Goal: Task Accomplishment & Management: Manage account settings

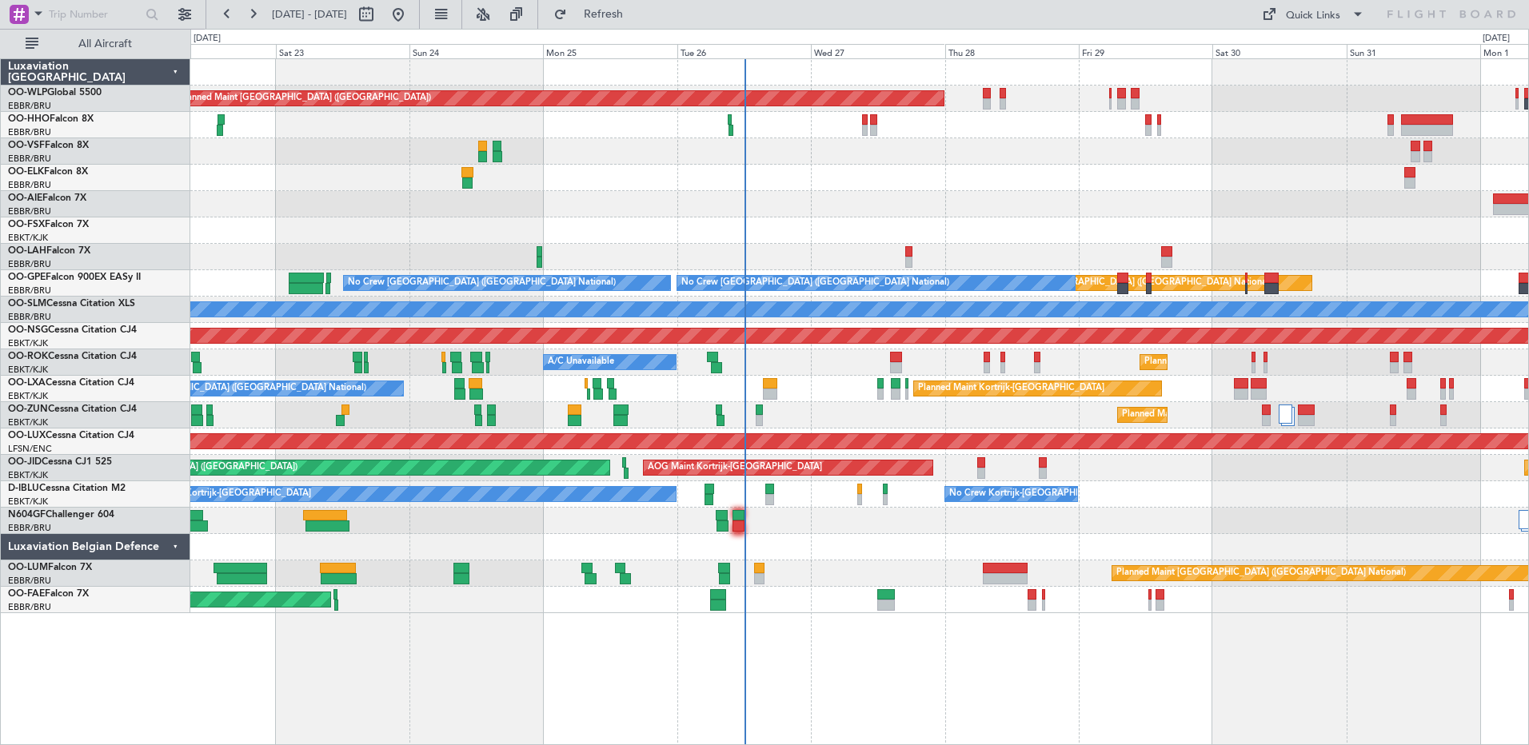
click at [771, 627] on div "Planned Maint Berlin (Brandenburg) Planned Maint London (Farnborough) Planned M…" at bounding box center [859, 401] width 1338 height 687
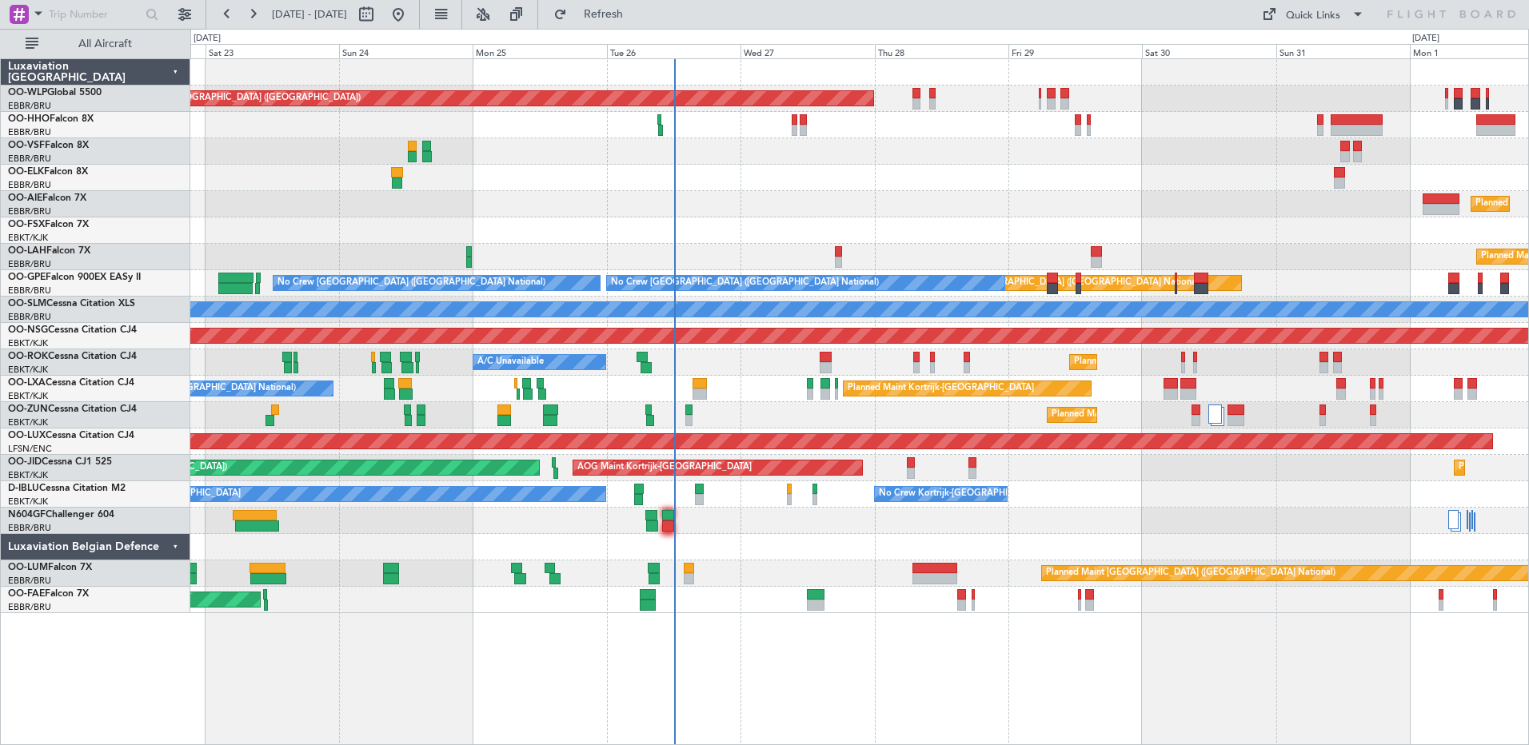
click at [792, 408] on div "Planned Maint Berlin (Brandenburg) Planned Maint London (Farnborough) Planned M…" at bounding box center [859, 336] width 1338 height 554
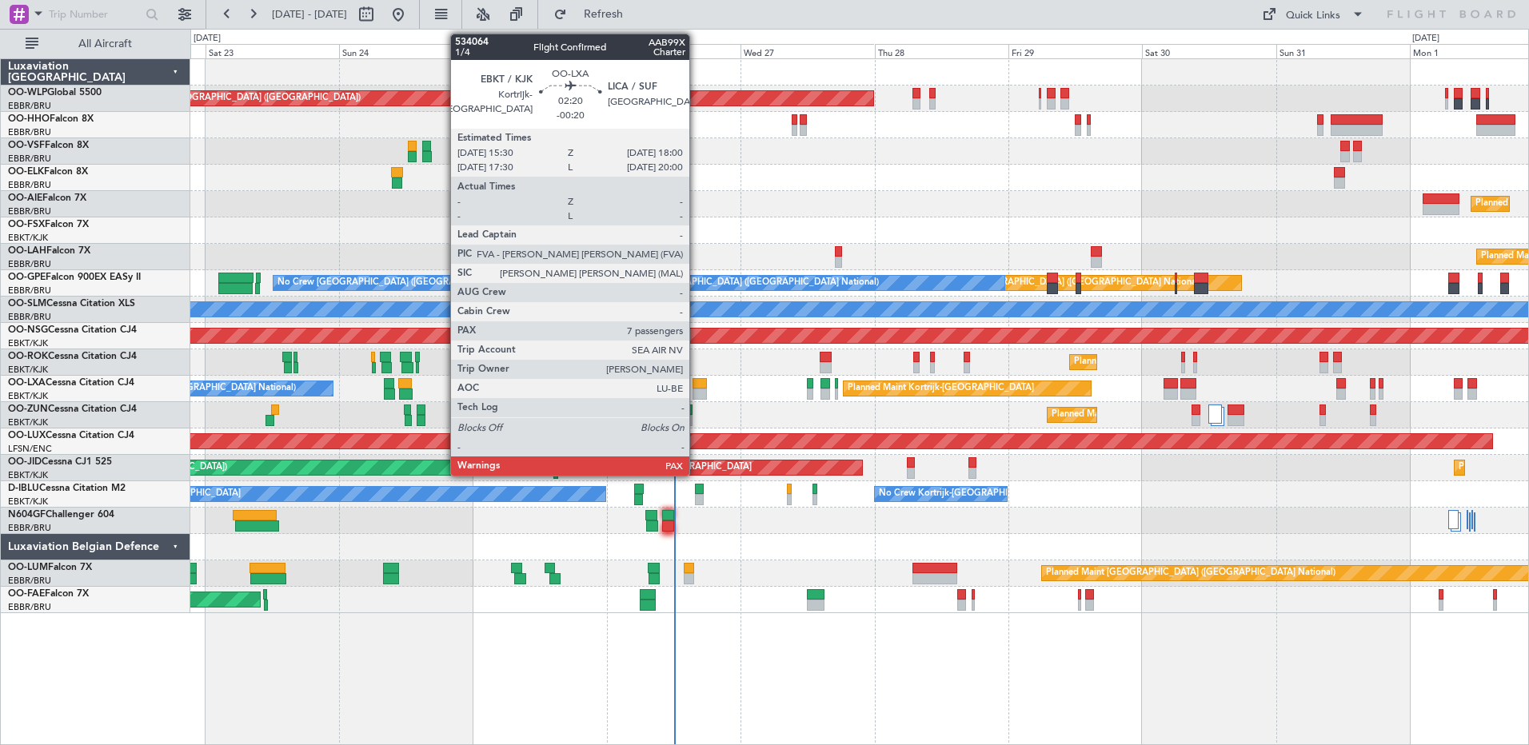
click at [696, 390] on div at bounding box center [699, 394] width 14 height 11
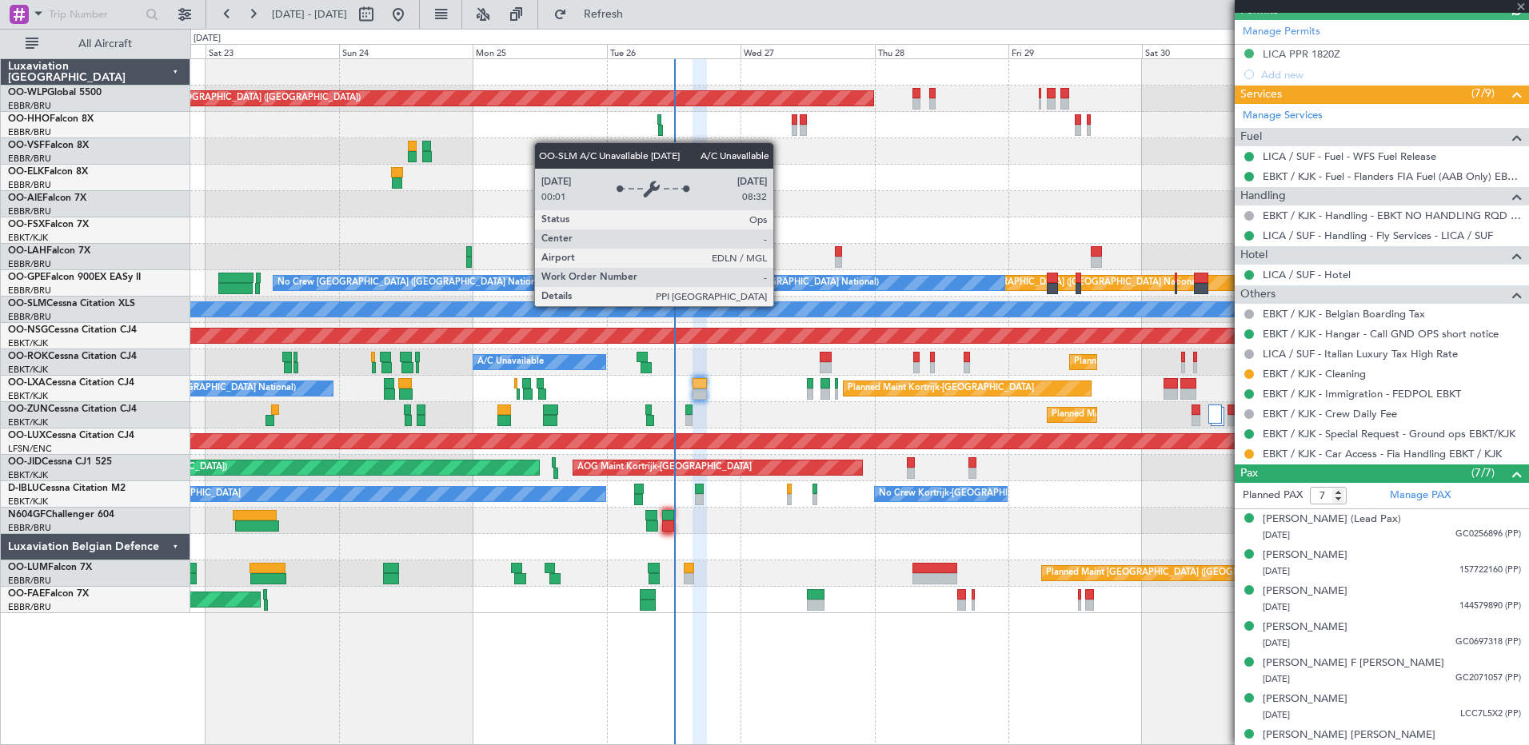
scroll to position [415, 0]
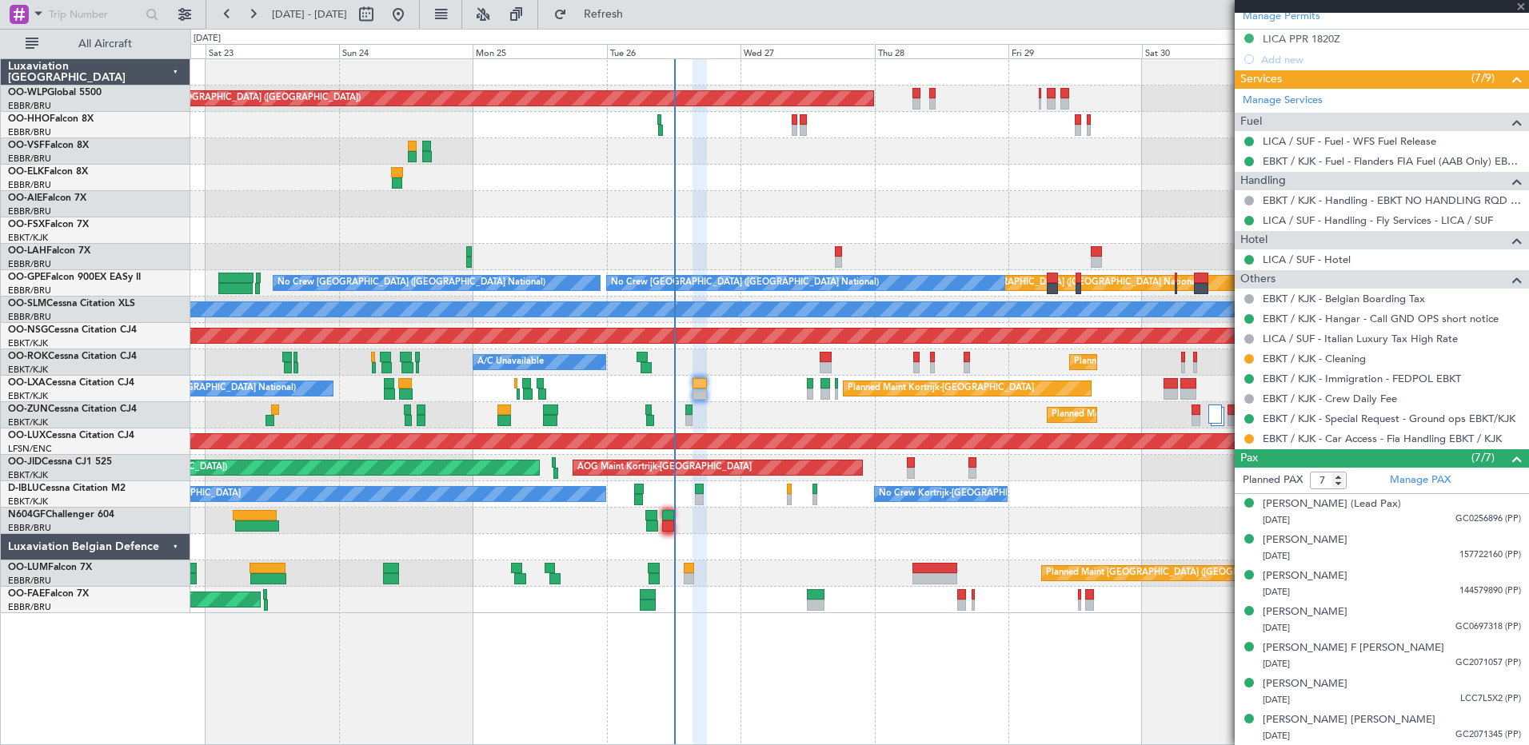
click at [836, 205] on div "Planned Maint [GEOGRAPHIC_DATA] ([GEOGRAPHIC_DATA])" at bounding box center [859, 204] width 1338 height 26
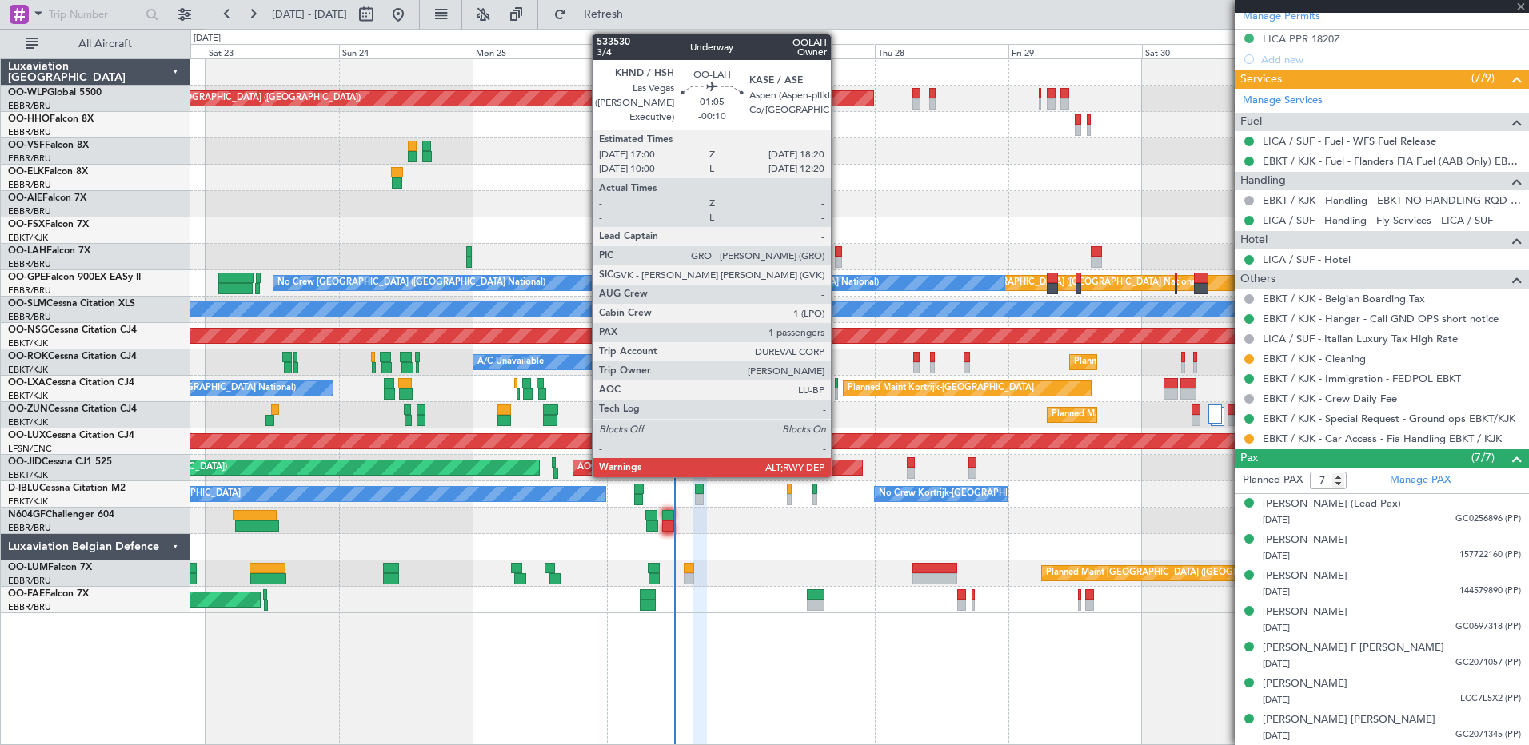
click at [839, 247] on div at bounding box center [839, 251] width 8 height 11
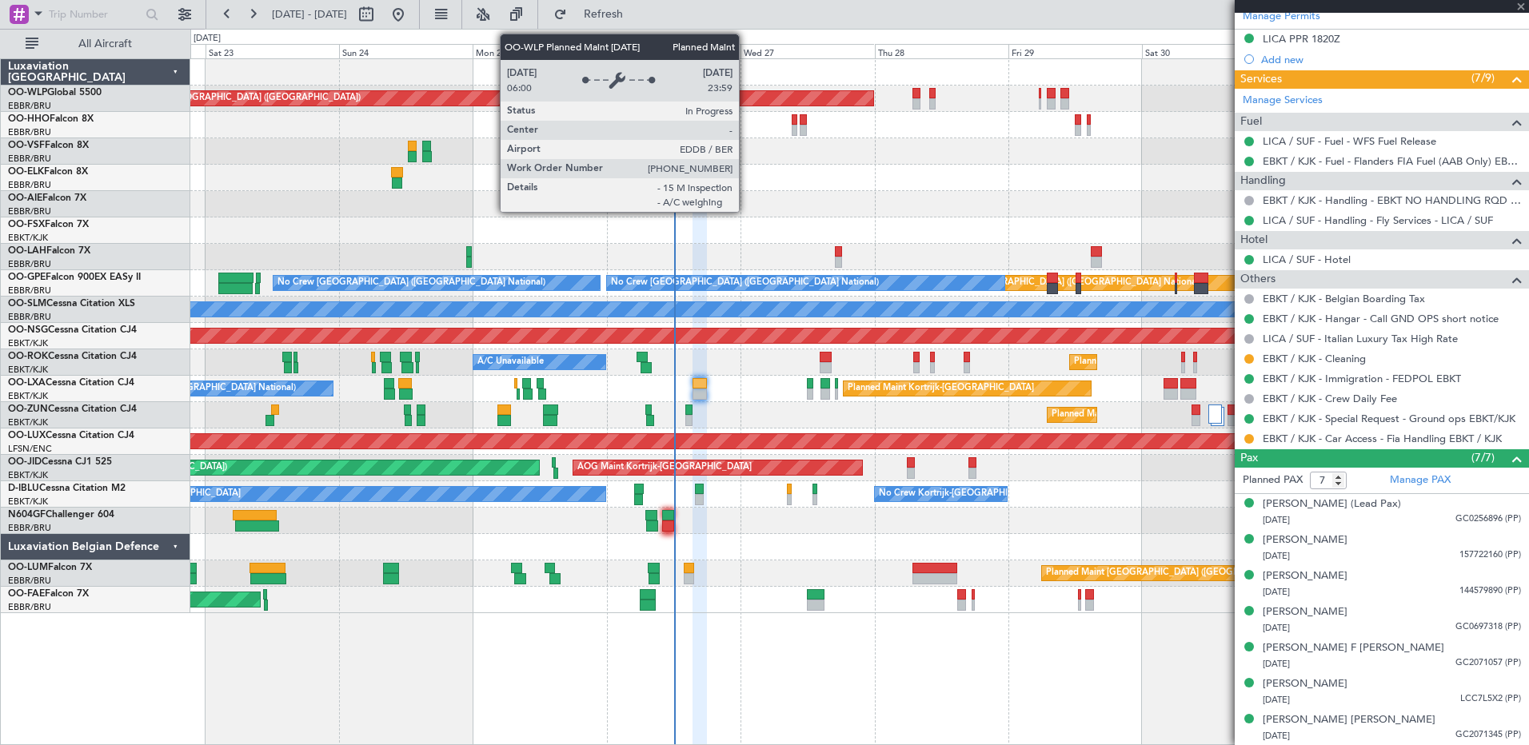
type input "-00:10"
type input "1"
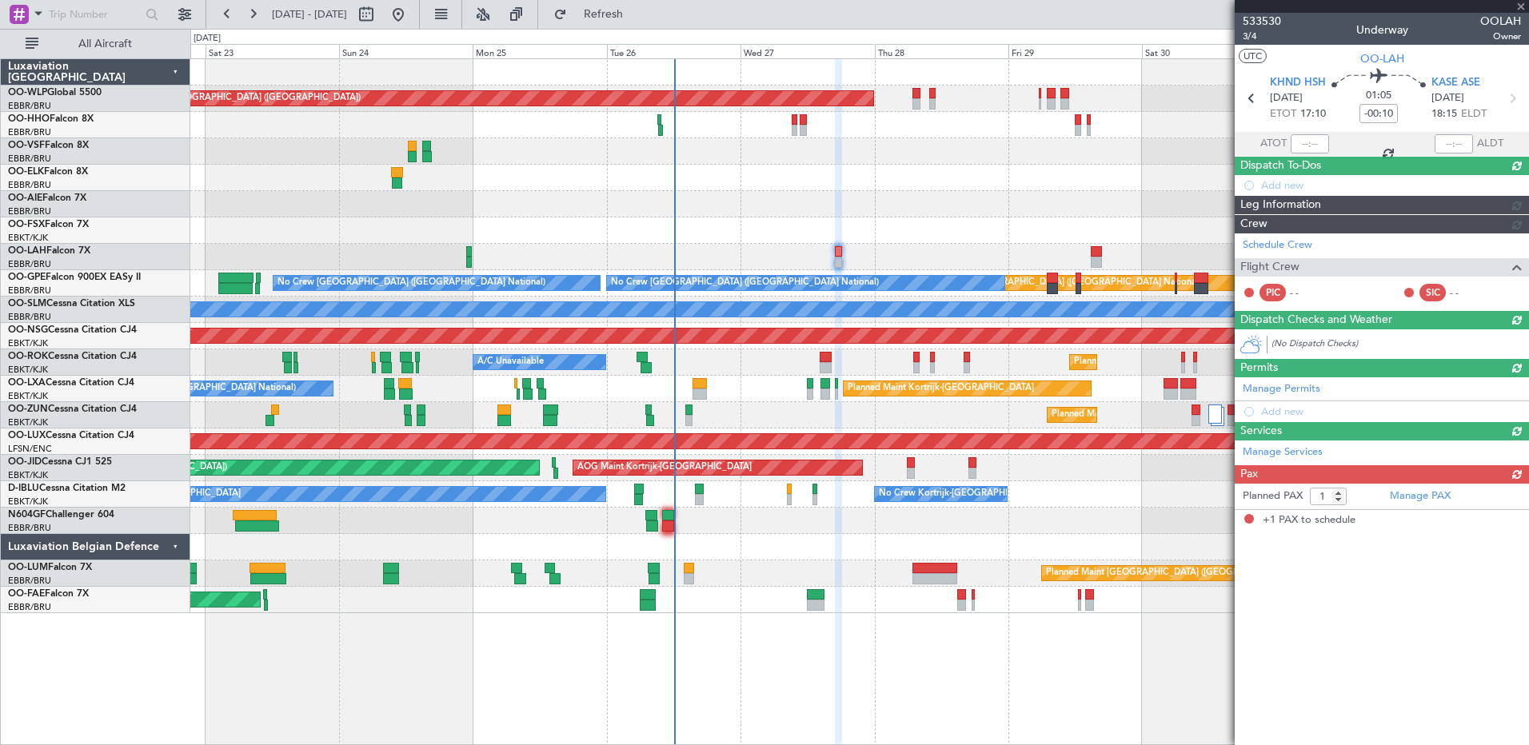
scroll to position [0, 0]
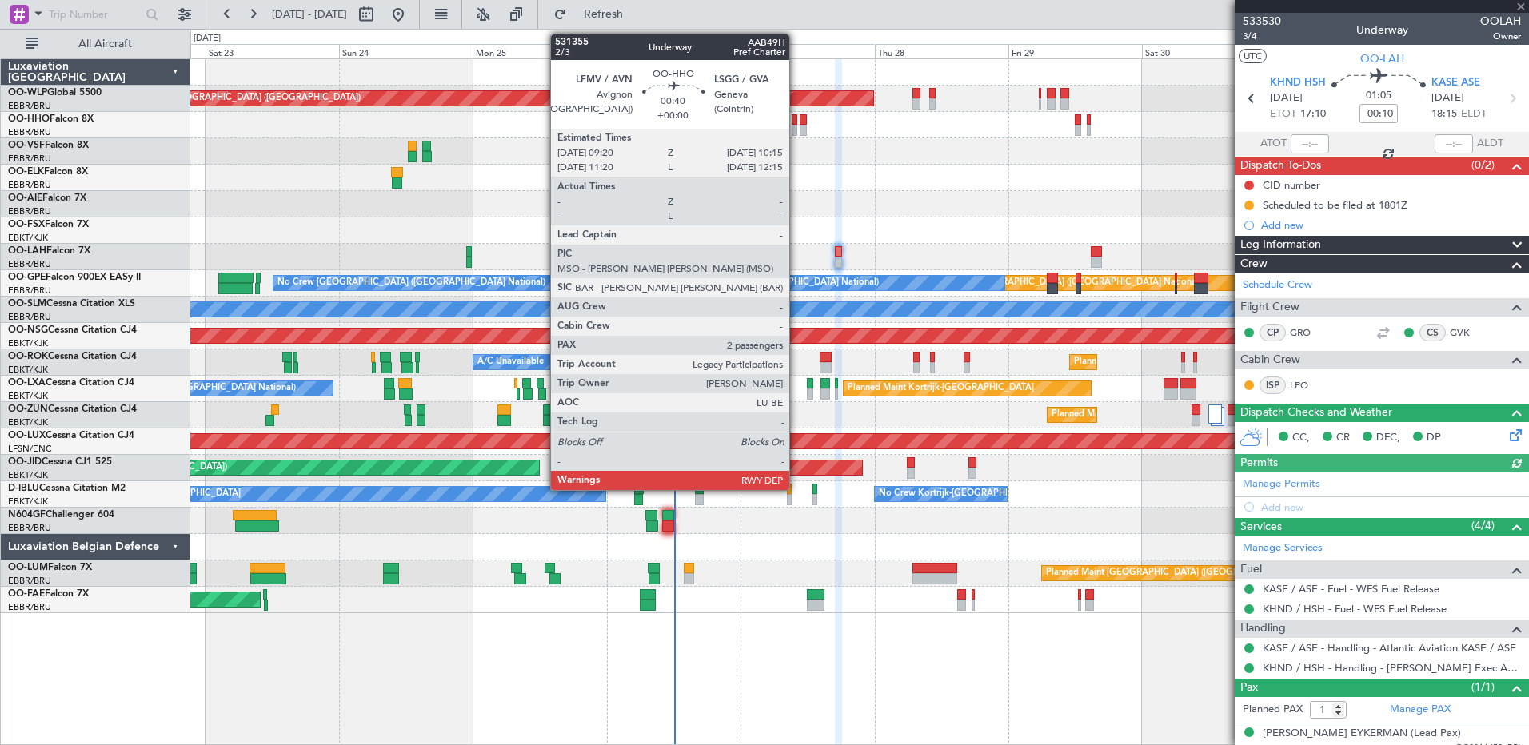
click at [796, 127] on div at bounding box center [795, 130] width 6 height 11
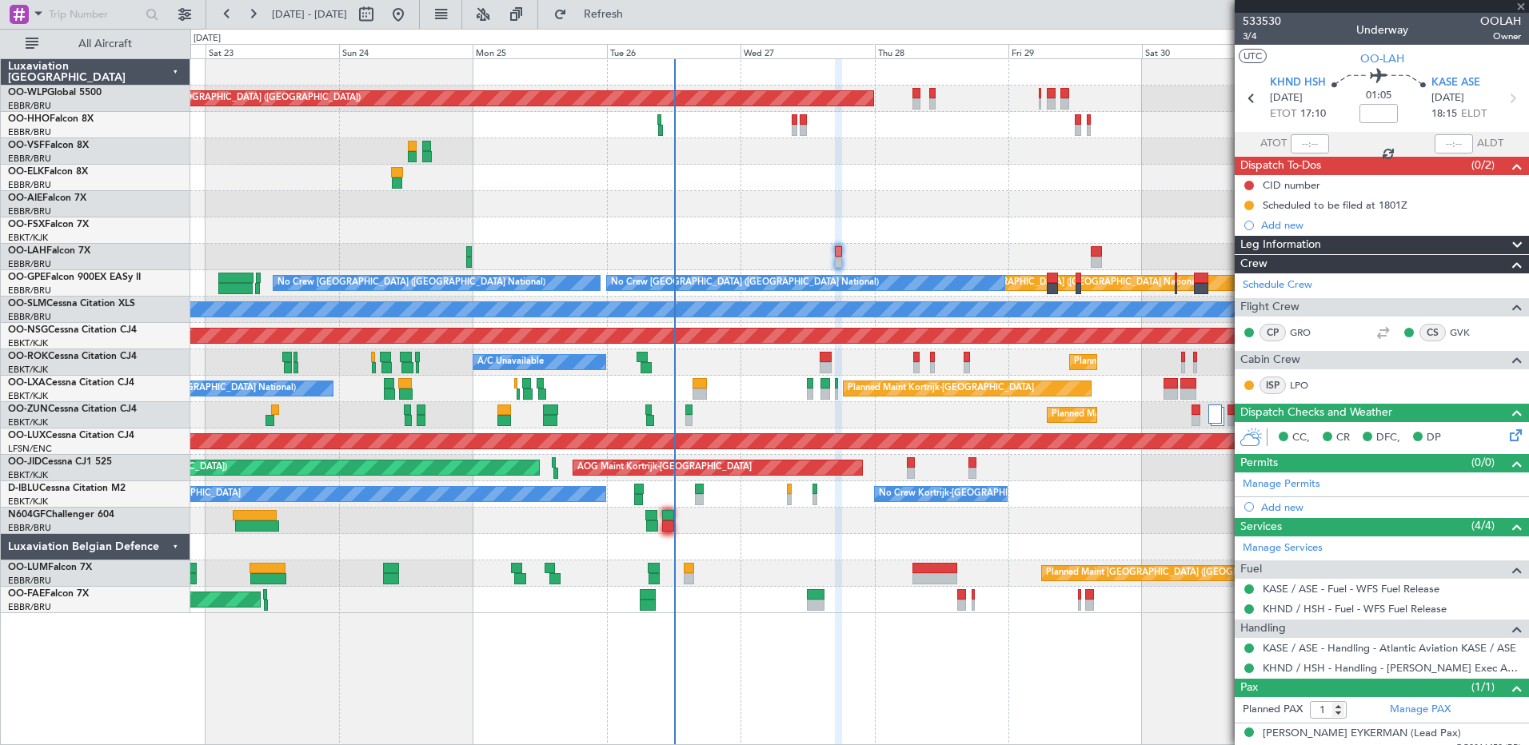
type input "2"
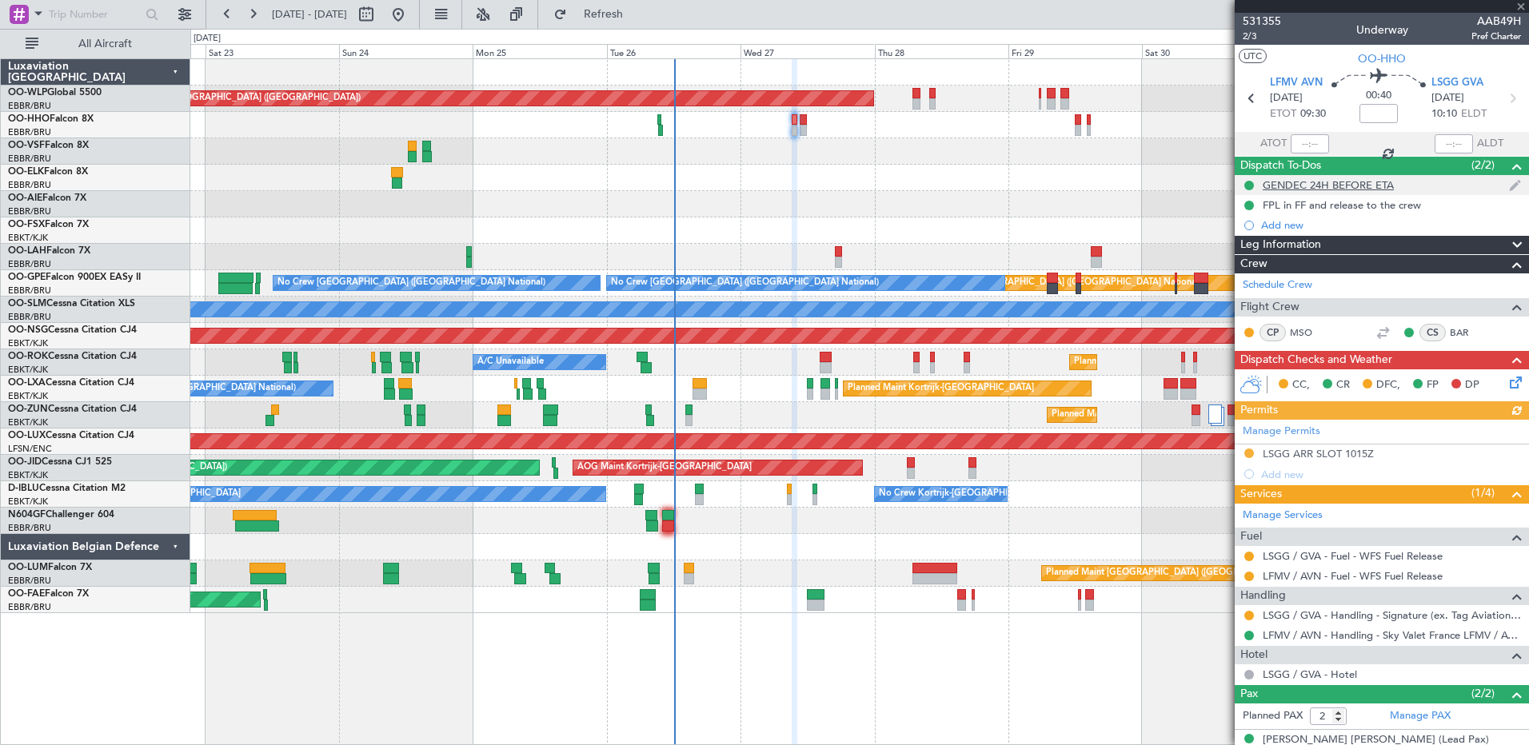
scroll to position [56, 0]
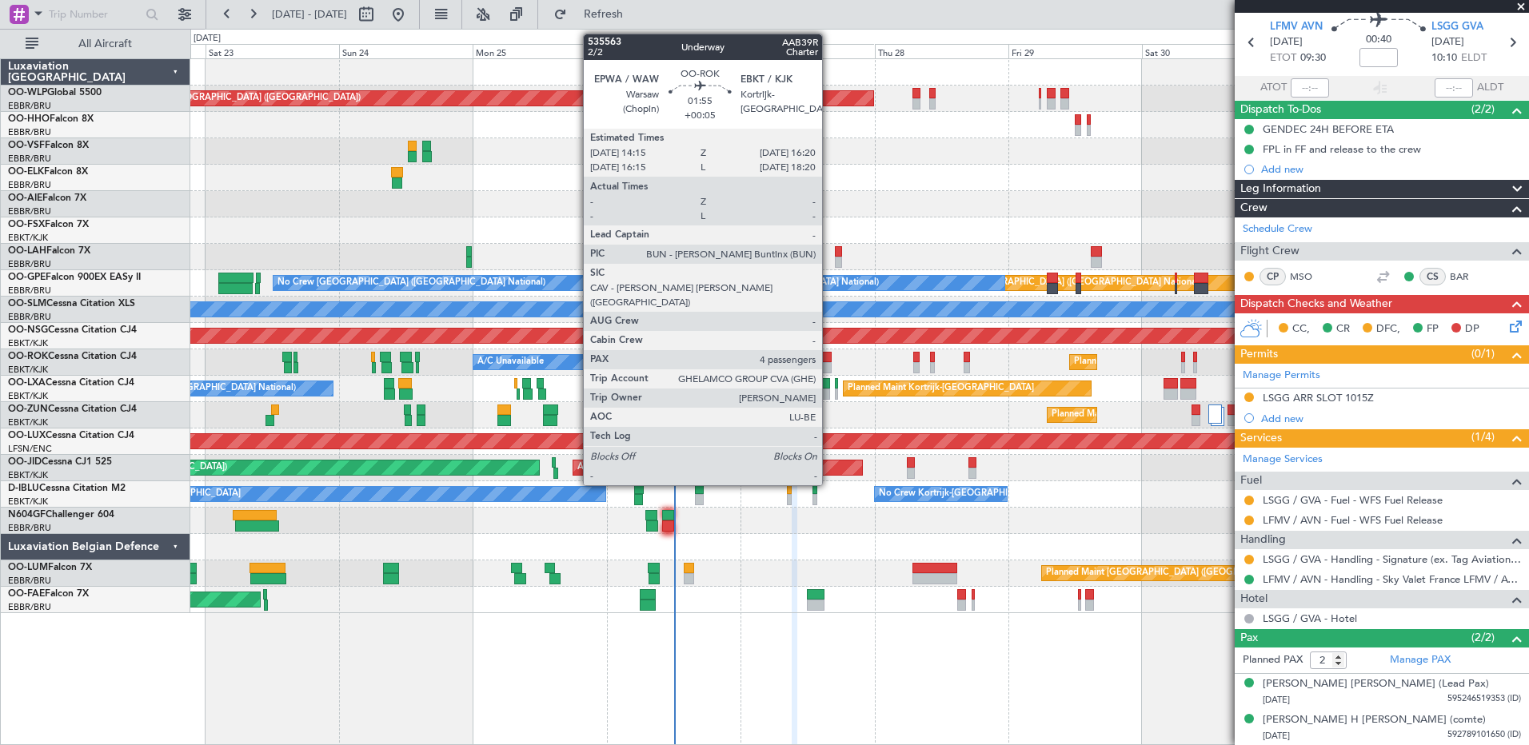
click at [829, 367] on div at bounding box center [826, 367] width 12 height 11
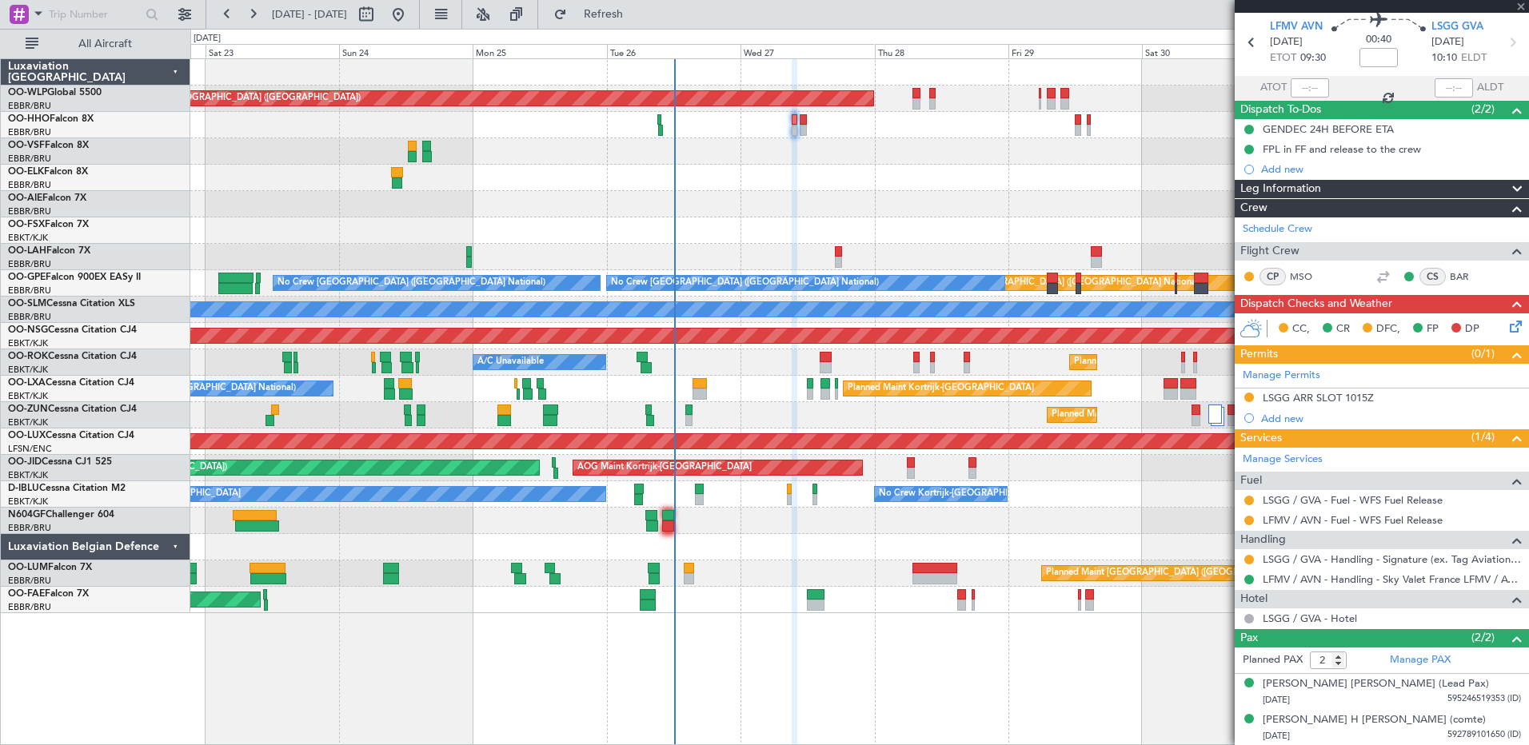
type input "+00:05"
type input "4"
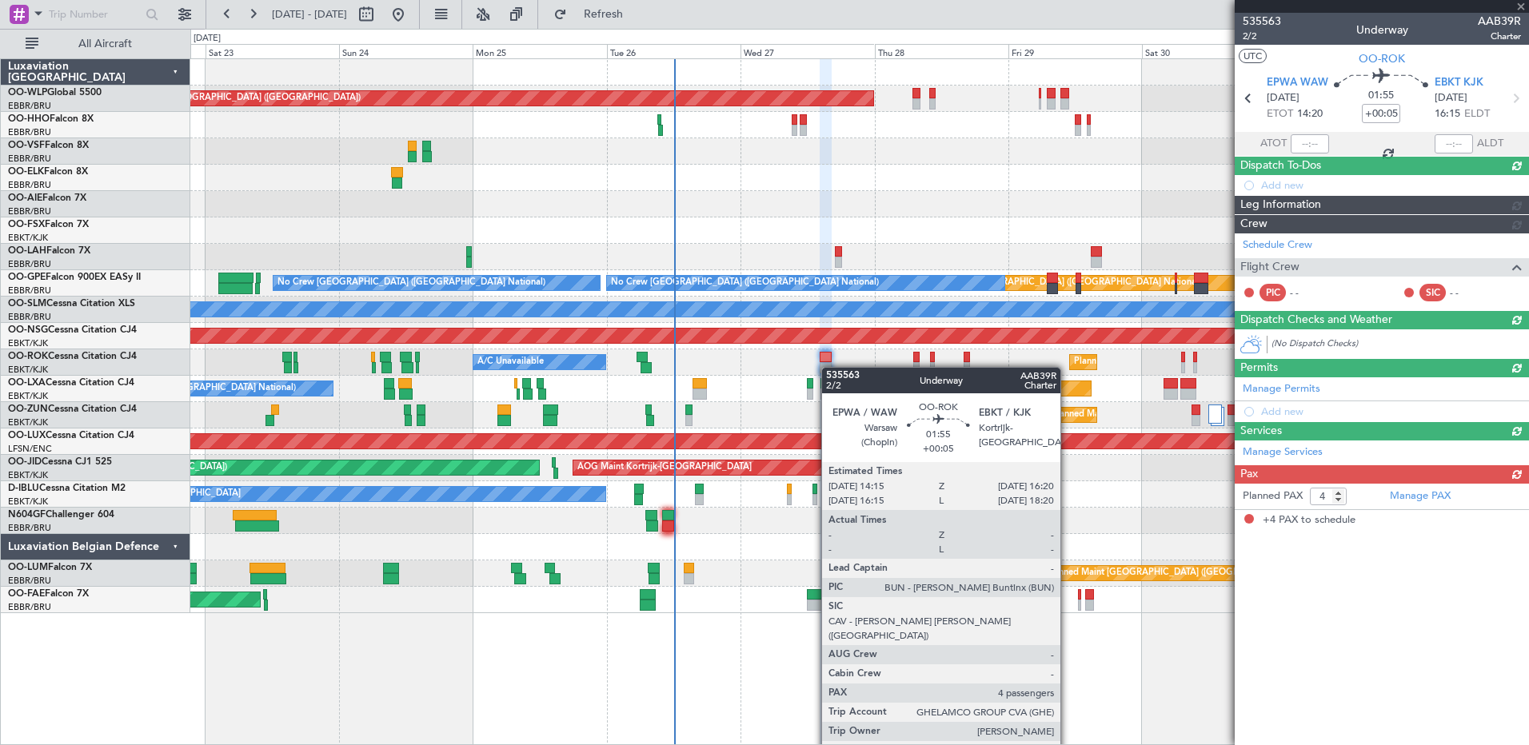
scroll to position [0, 0]
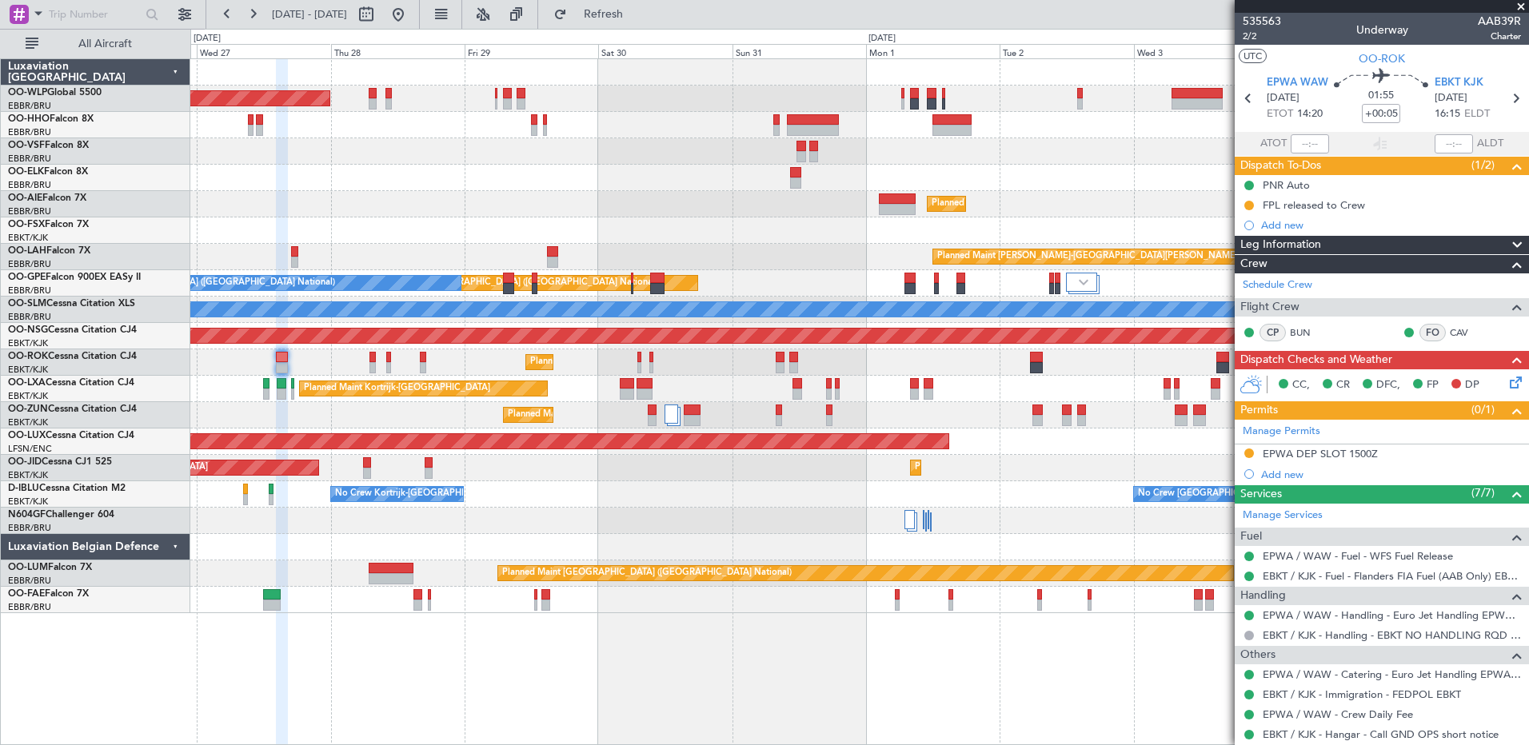
click at [420, 199] on div "Planned Maint [GEOGRAPHIC_DATA] ([GEOGRAPHIC_DATA])" at bounding box center [859, 204] width 1338 height 26
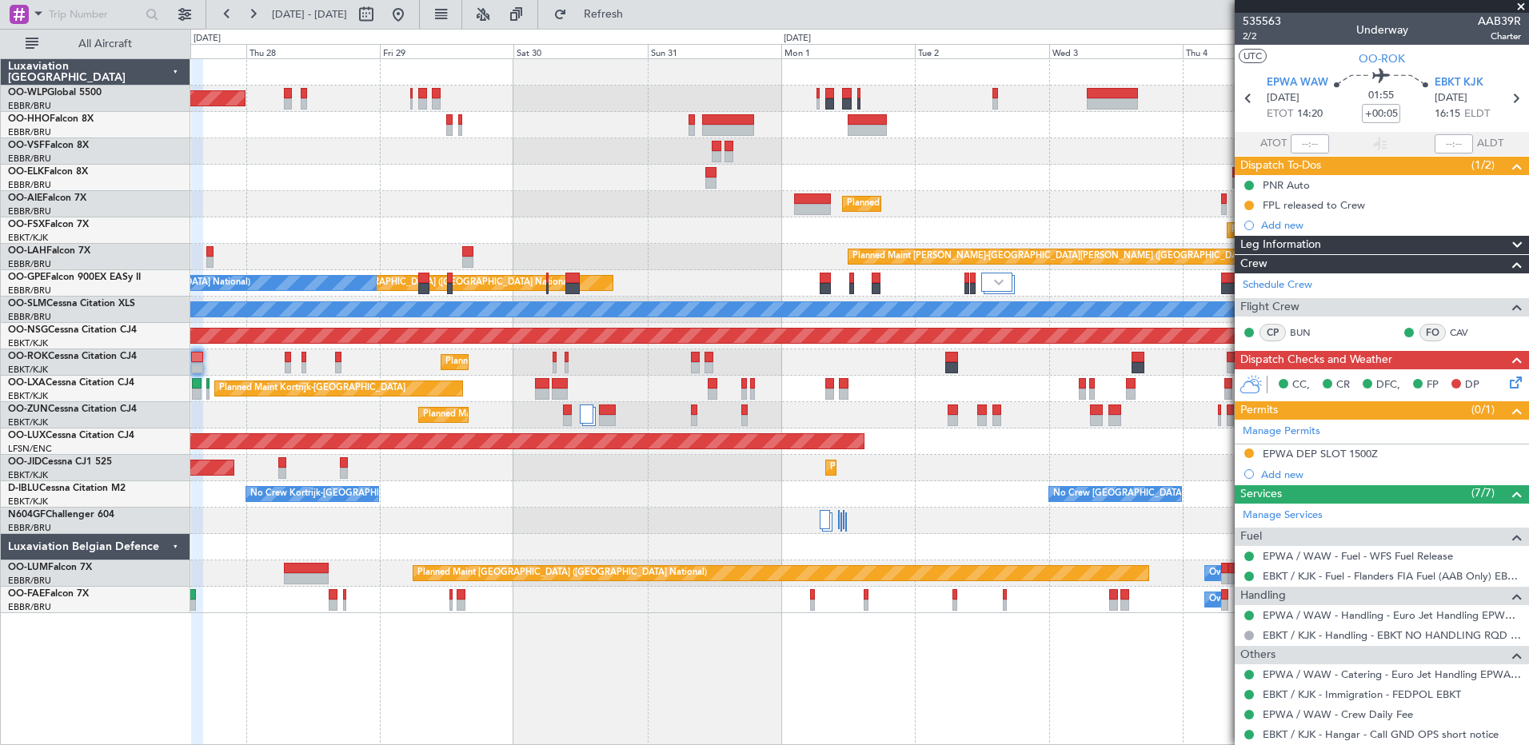
click at [329, 205] on div "Planned Maint [GEOGRAPHIC_DATA] ([GEOGRAPHIC_DATA])" at bounding box center [859, 204] width 1338 height 26
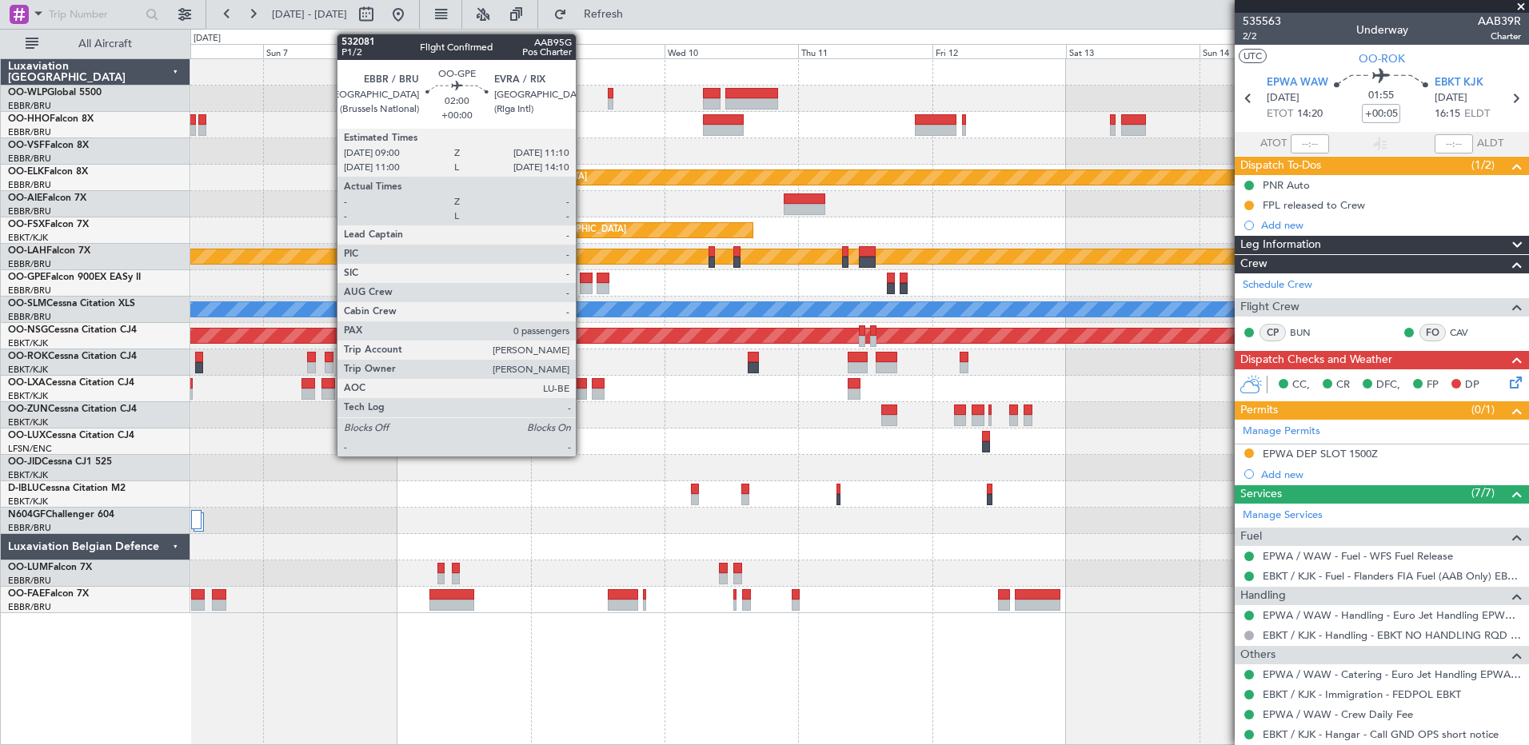
click at [584, 275] on div at bounding box center [586, 278] width 13 height 11
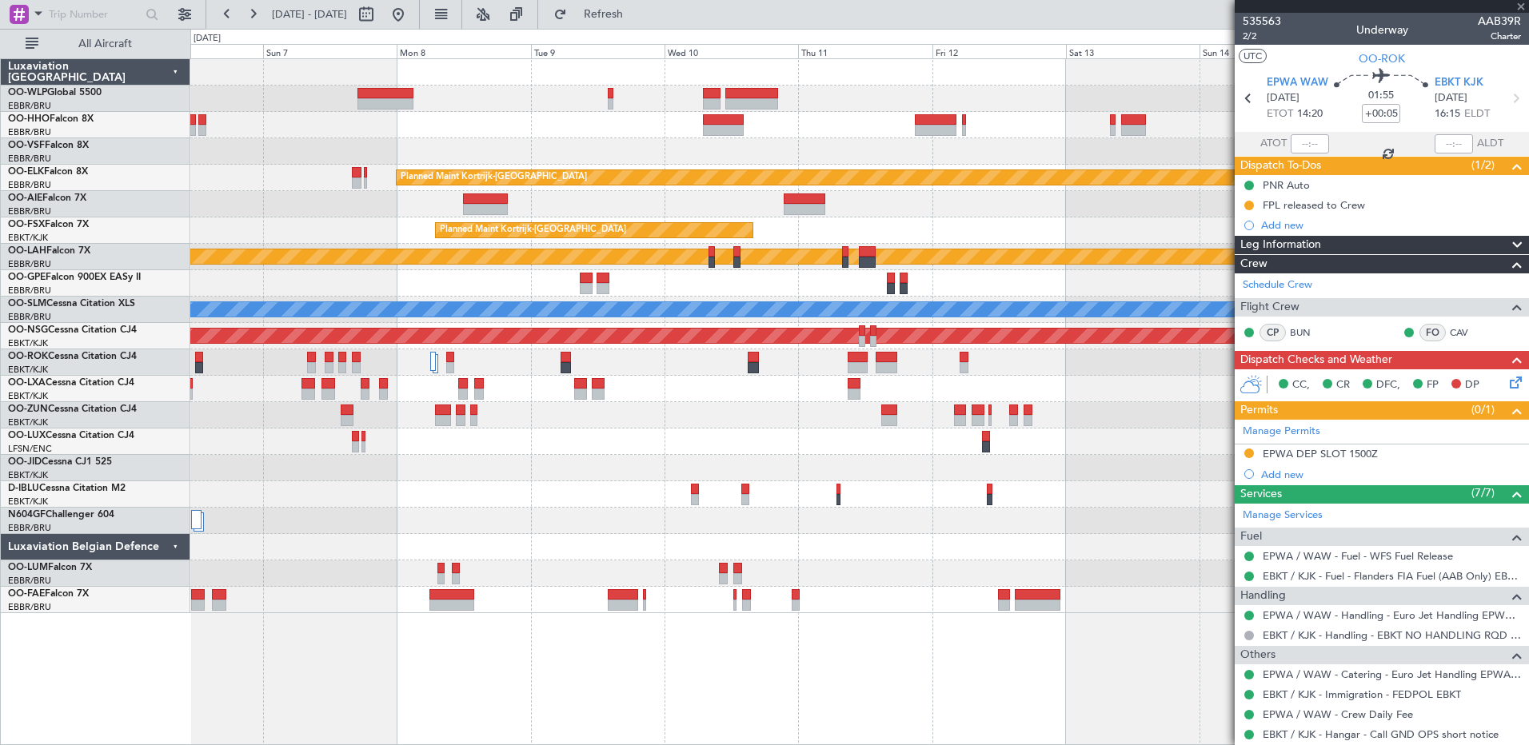
type input "0"
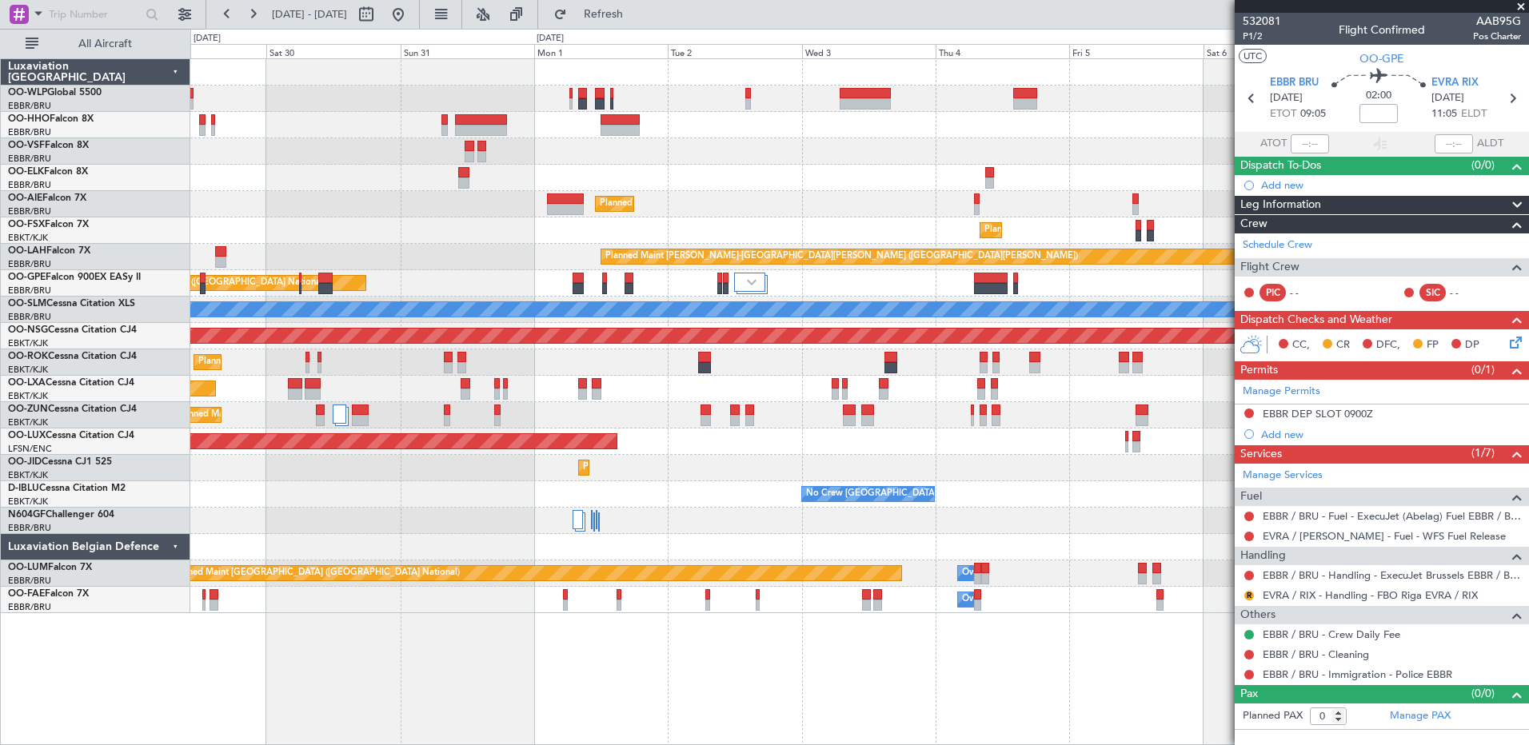
click at [1464, 312] on fb-app "06 Sep 2025 - 16 Sep 2025 Refresh Quick Links All Aircraft Planned Maint Berlin…" at bounding box center [764, 378] width 1529 height 733
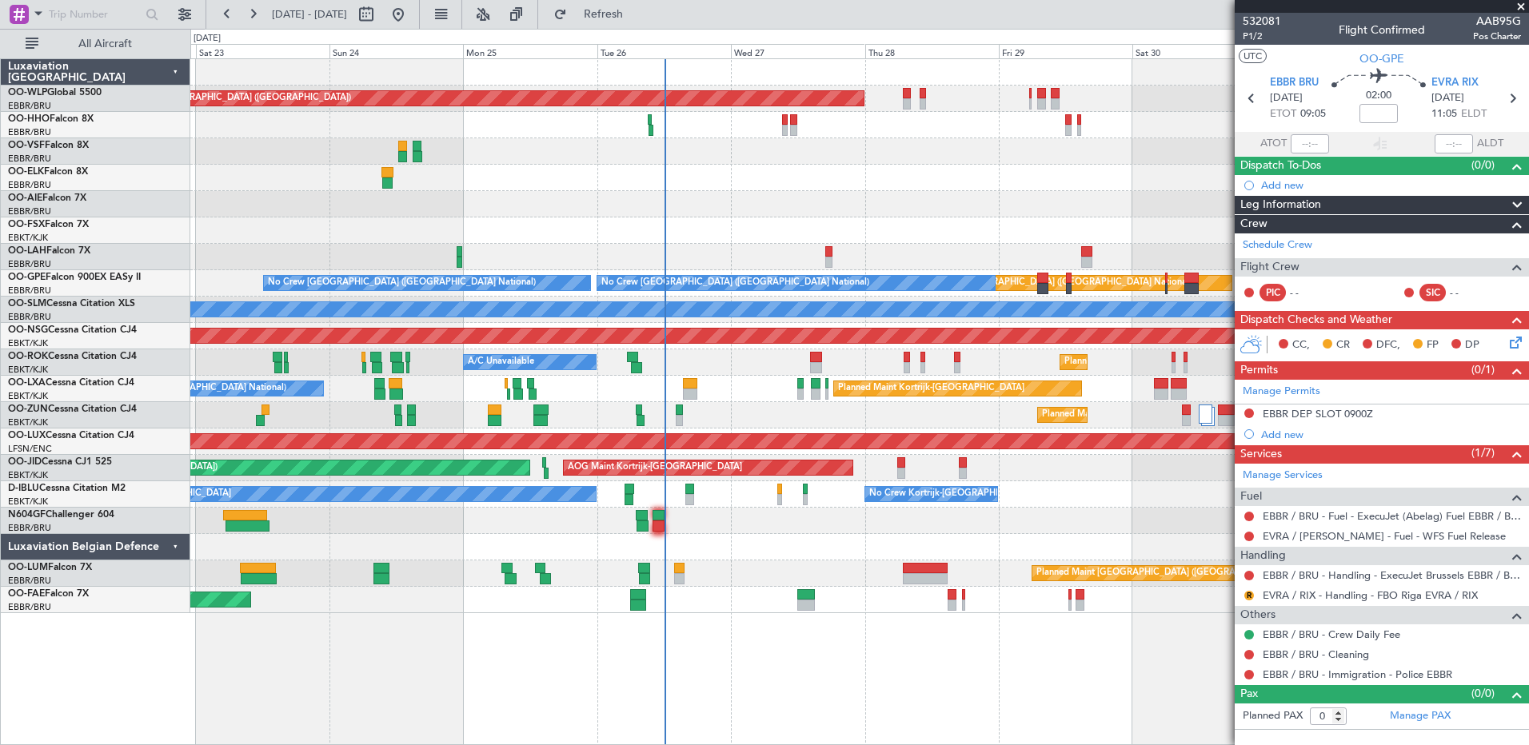
click at [1438, 420] on fb-app "29 Aug 2025 - 08 Sep 2025 Refresh Quick Links All Aircraft Planned Maint Berlin…" at bounding box center [764, 378] width 1529 height 733
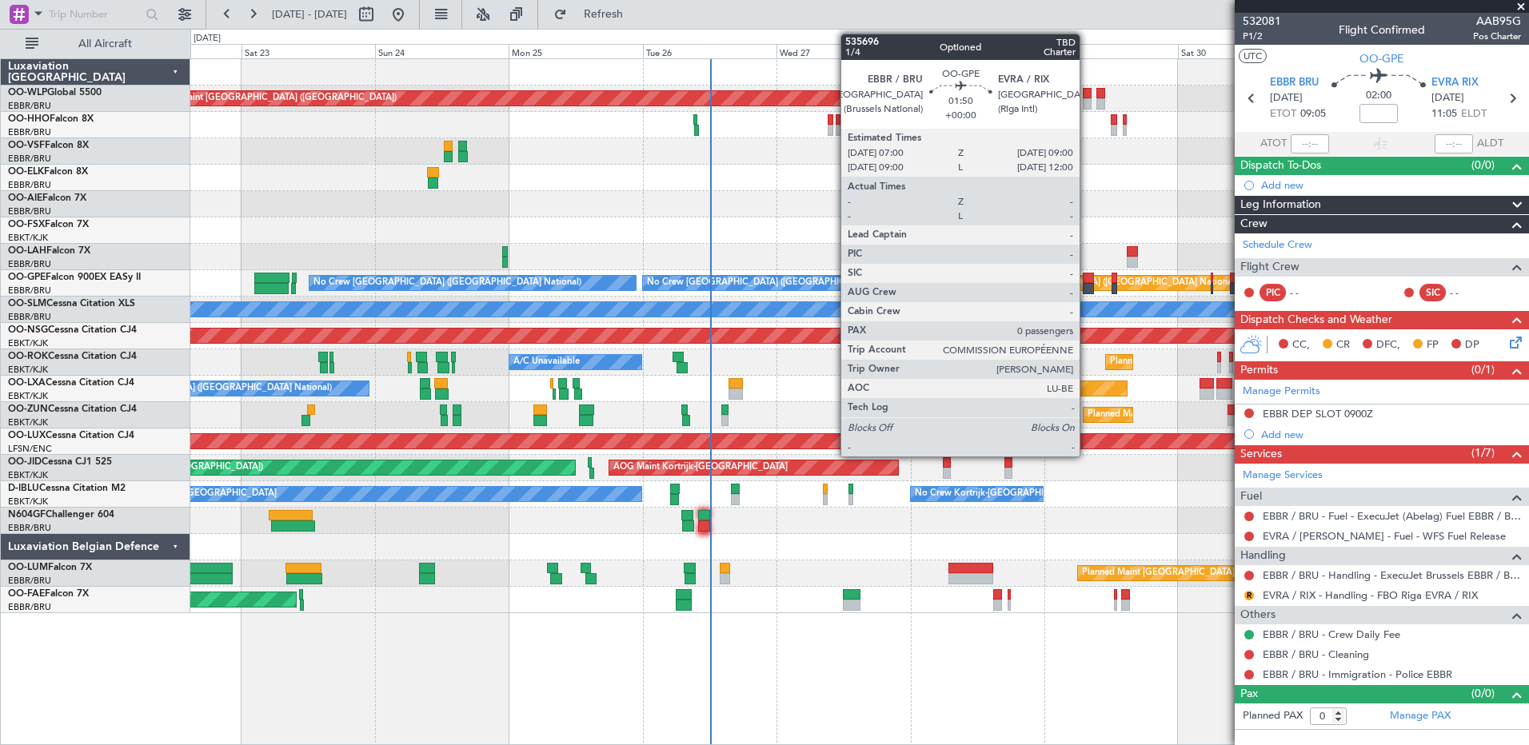
click at [1087, 287] on div at bounding box center [1088, 288] width 11 height 11
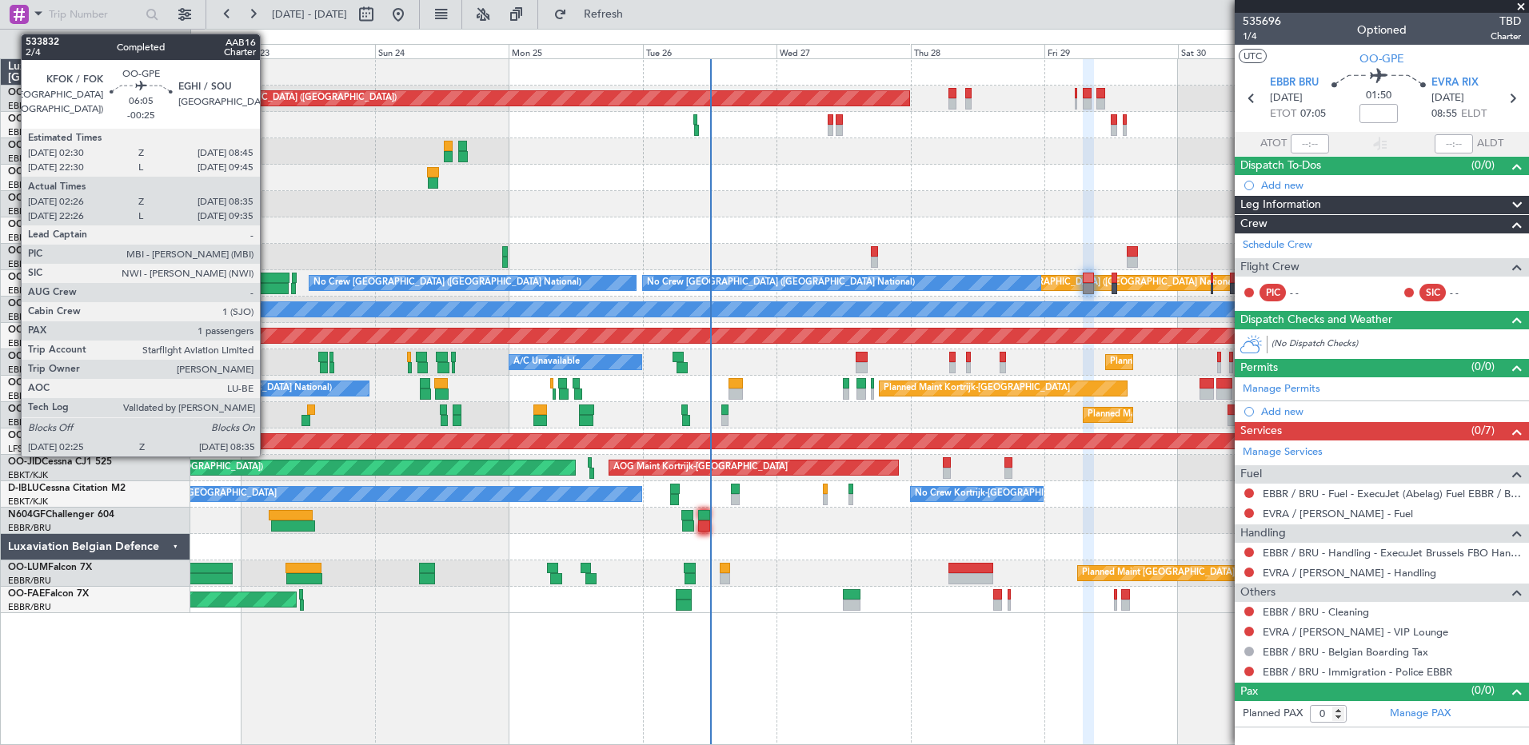
click at [267, 287] on div at bounding box center [271, 288] width 34 height 11
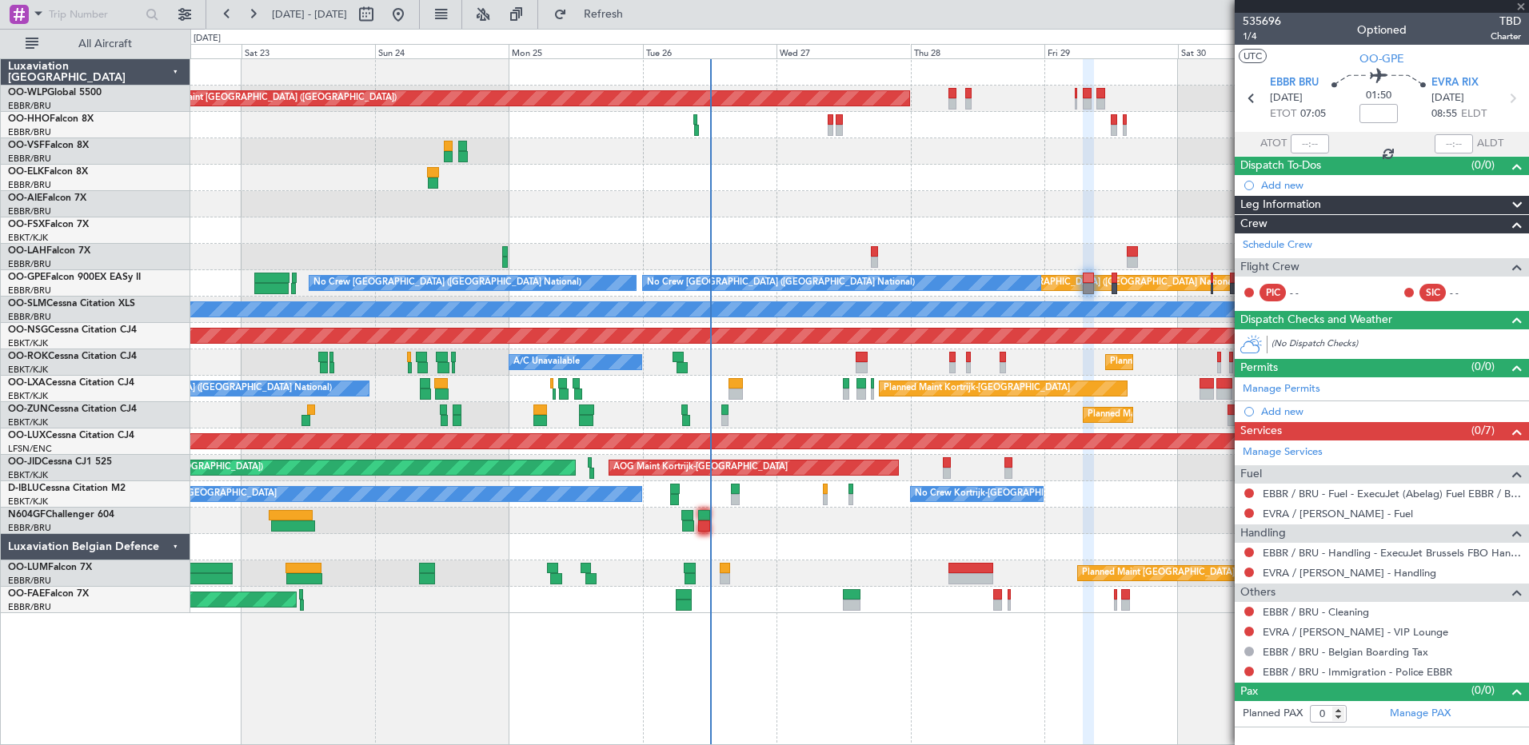
type input "-00:25"
type input "02:31"
type input "08:30"
type input "1"
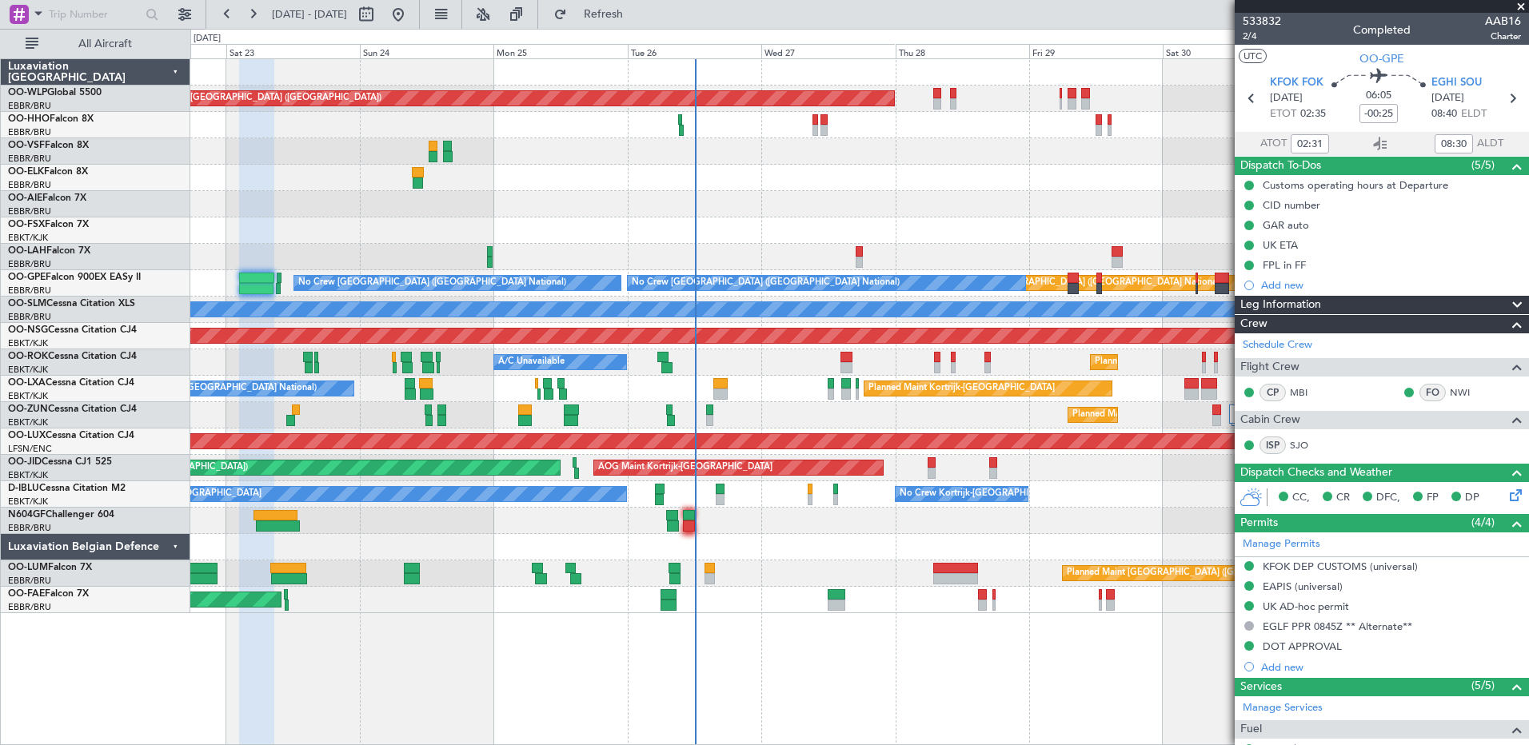
click at [465, 237] on div "Planned Maint Kortrijk-[GEOGRAPHIC_DATA]" at bounding box center [859, 230] width 1338 height 26
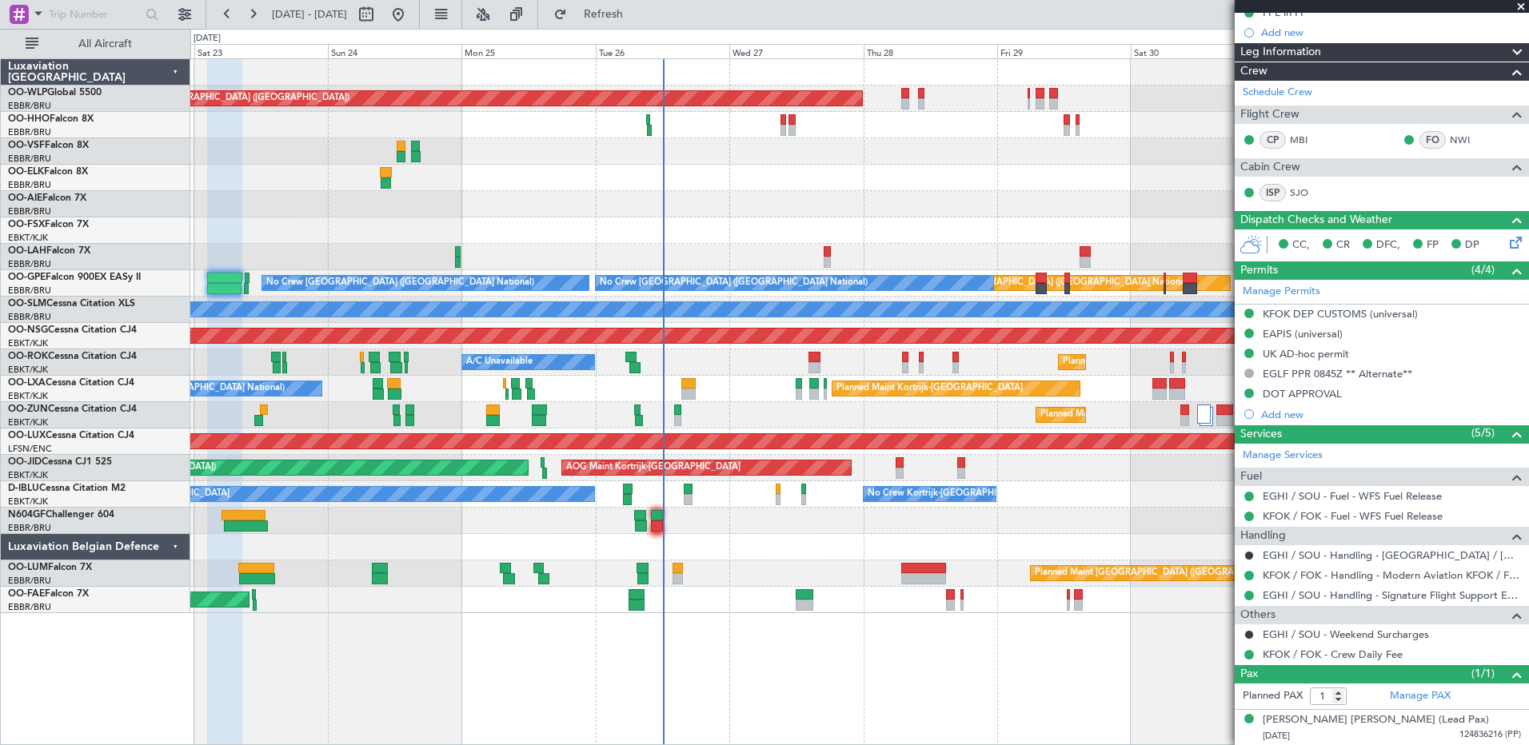
click at [725, 363] on div "A/C Unavailable Planned Maint Kortrijk-Wevelgem" at bounding box center [859, 362] width 1338 height 26
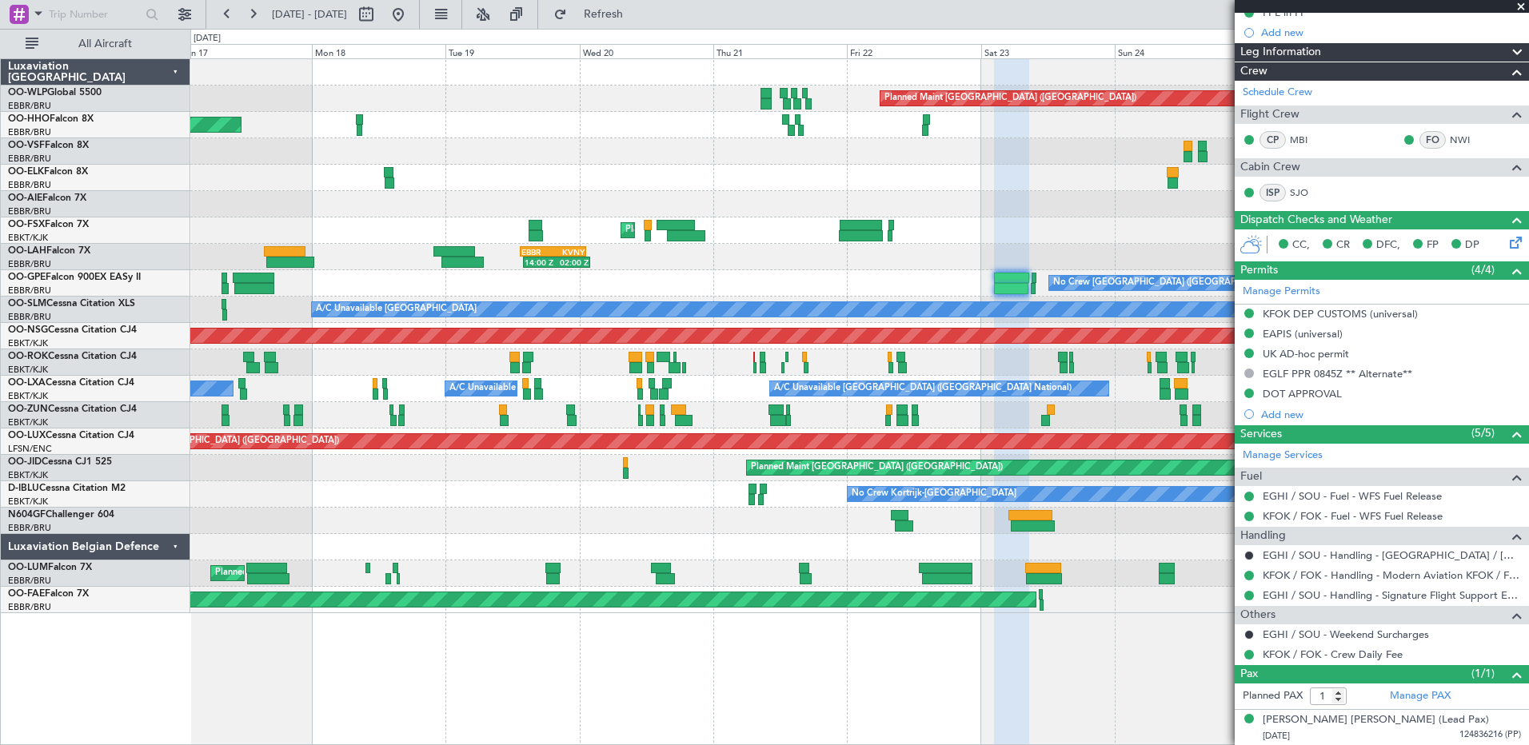
click at [1273, 392] on fb-app "23 Aug 2025 - 02 Sep 2025 Refresh Quick Links All Aircraft Planned Maint Berlin…" at bounding box center [764, 378] width 1529 height 733
click at [1450, 139] on link "NWI" at bounding box center [1468, 140] width 36 height 14
click at [1450, 137] on link "NWI" at bounding box center [1468, 140] width 36 height 14
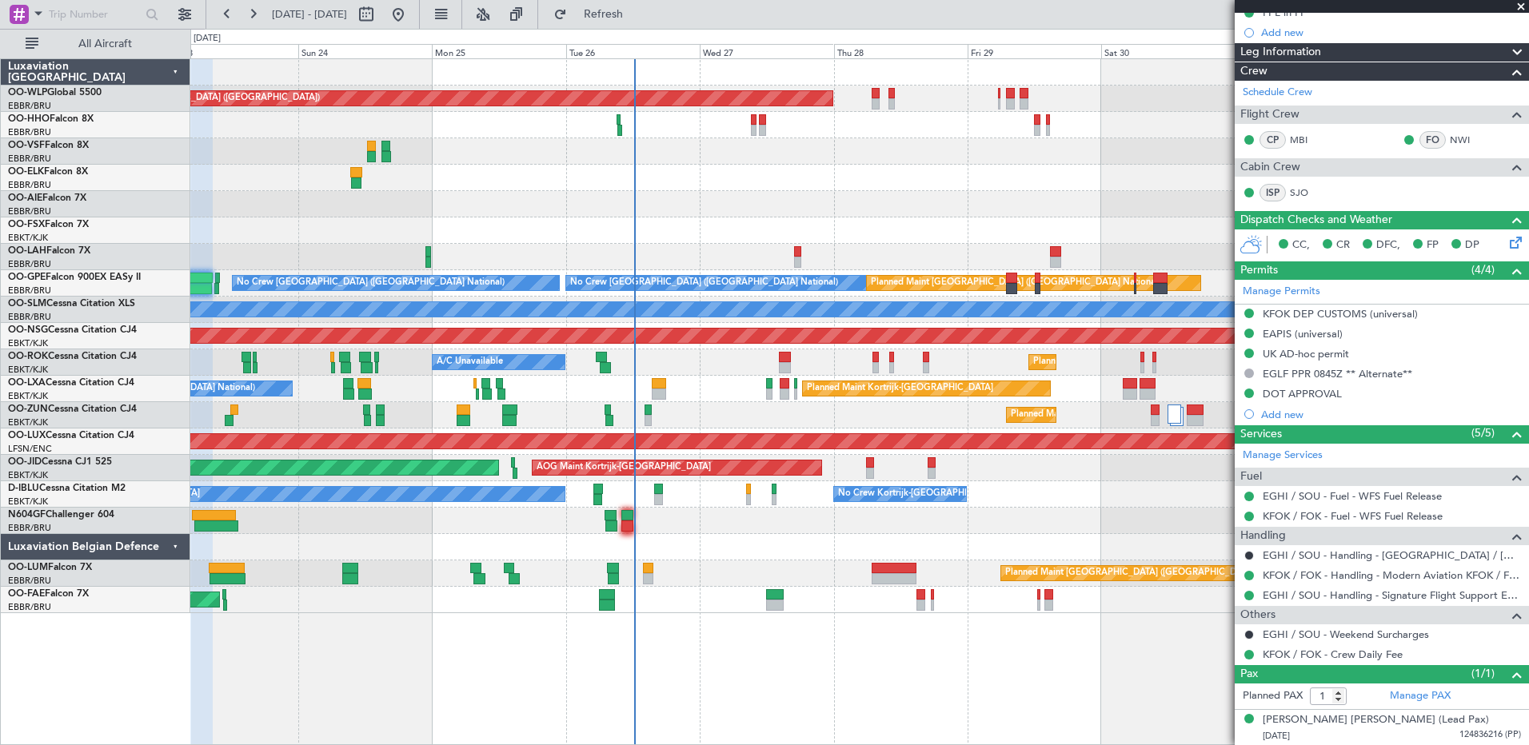
click at [25, 34] on fb-flight-board "17 Aug 2025 - 27 Aug 2025 Refresh Quick Links All Aircraft Planned Maint Berlin…" at bounding box center [764, 378] width 1529 height 733
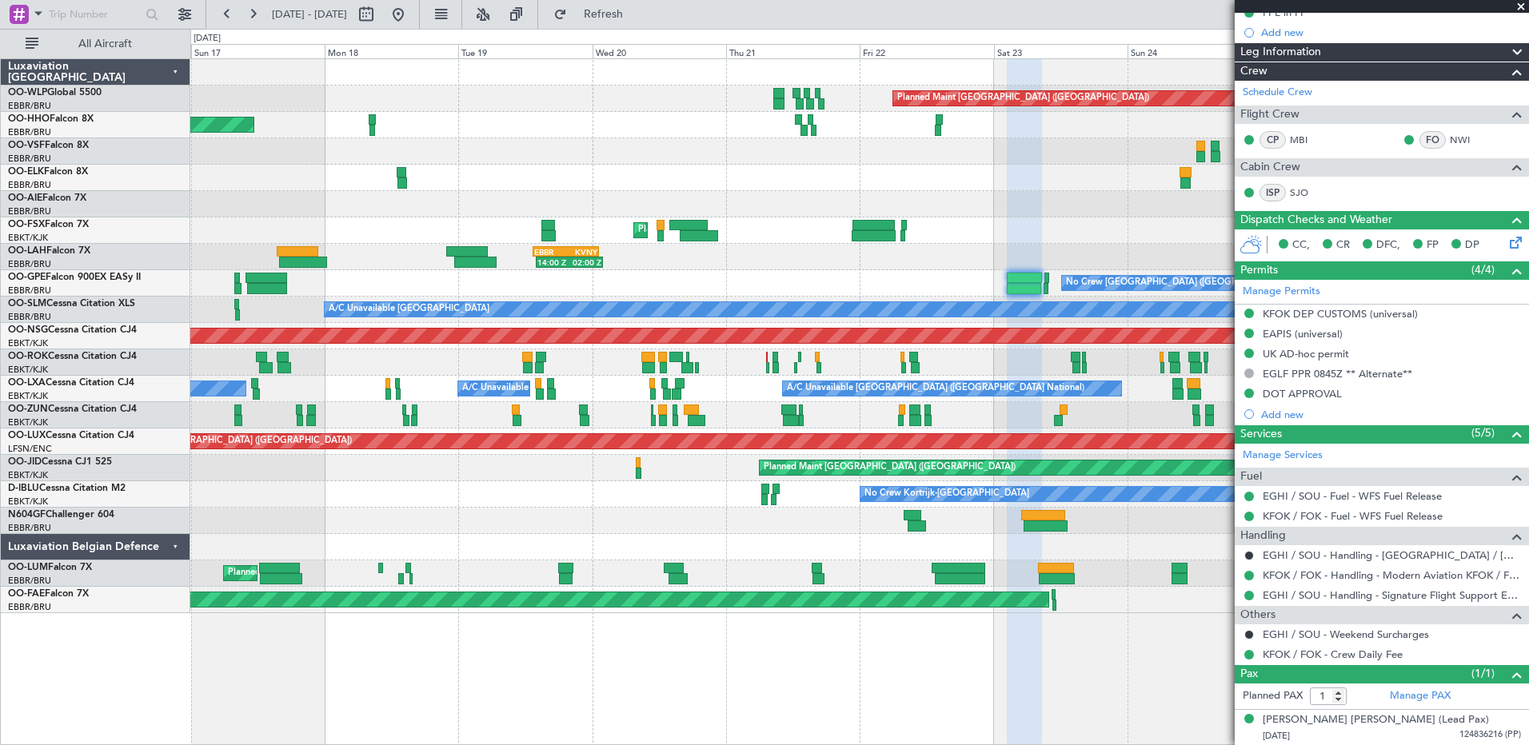
click at [1227, 321] on div "Planned Maint Berlin (Brandenburg) AOG Maint Geneva (Cointrin) A/C Unavailable …" at bounding box center [859, 336] width 1338 height 554
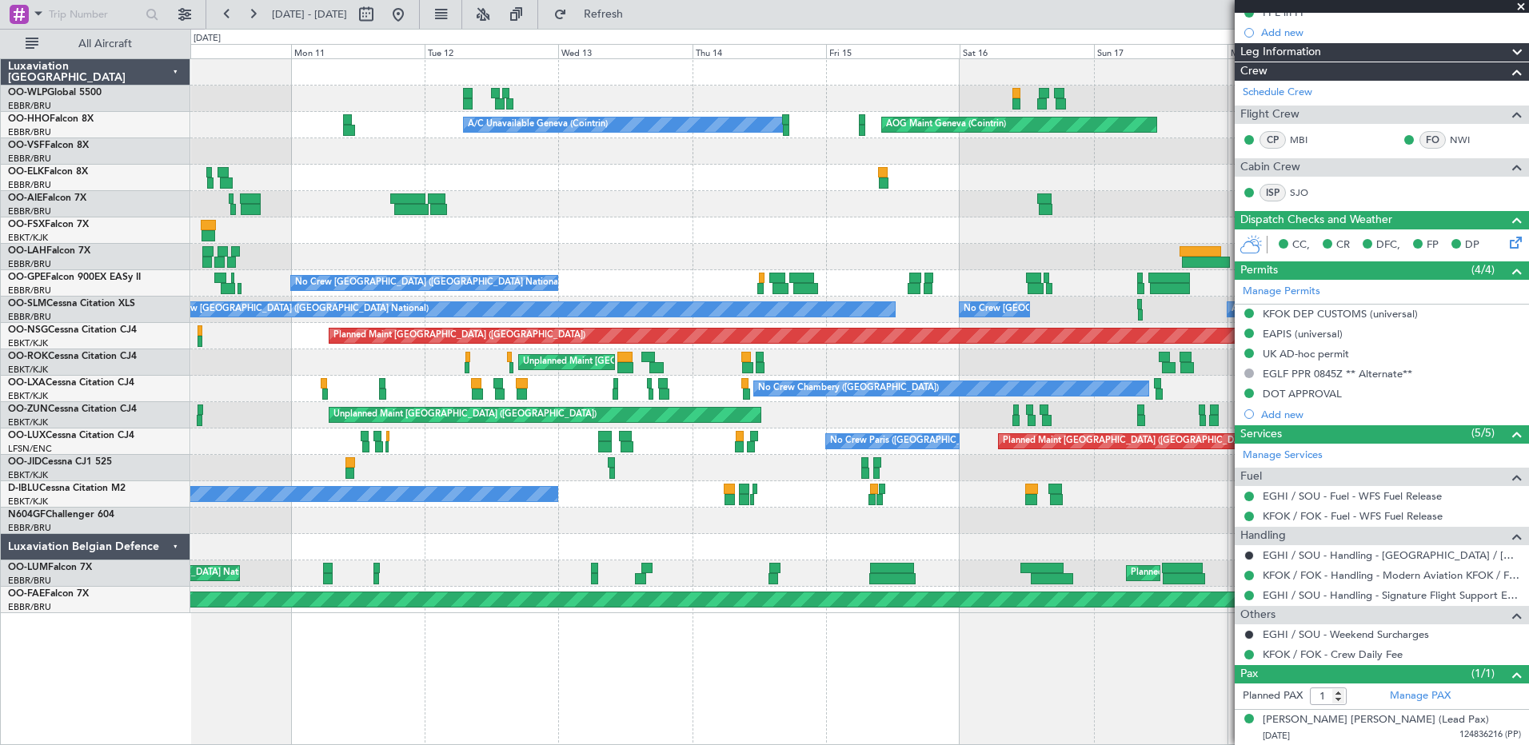
click at [1238, 453] on fb-app "17 Aug 2025 - 27 Aug 2025 Refresh Quick Links All Aircraft Planned Maint Berlin…" at bounding box center [764, 378] width 1529 height 733
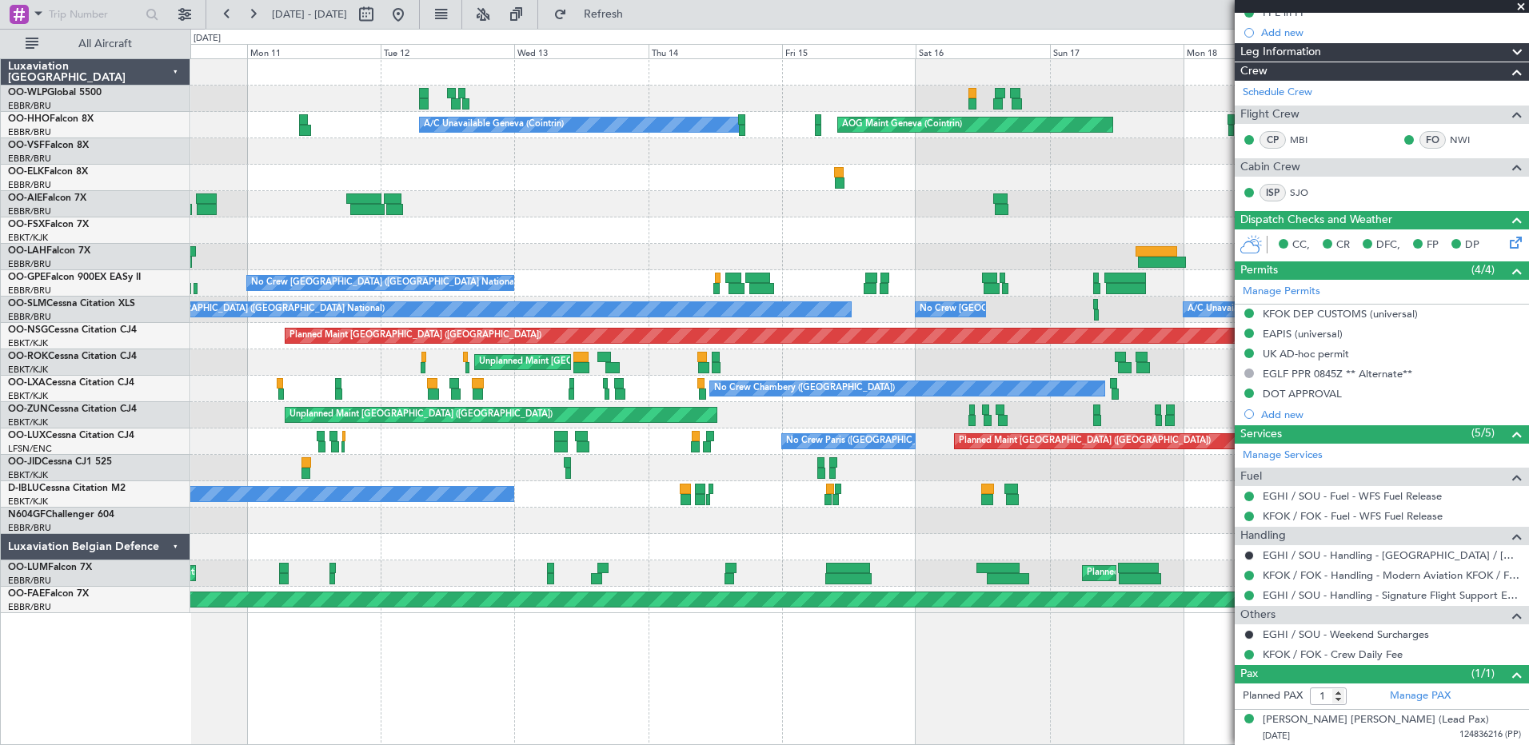
click at [840, 243] on div "Planned Maint Kortrijk-[GEOGRAPHIC_DATA]" at bounding box center [859, 230] width 1338 height 26
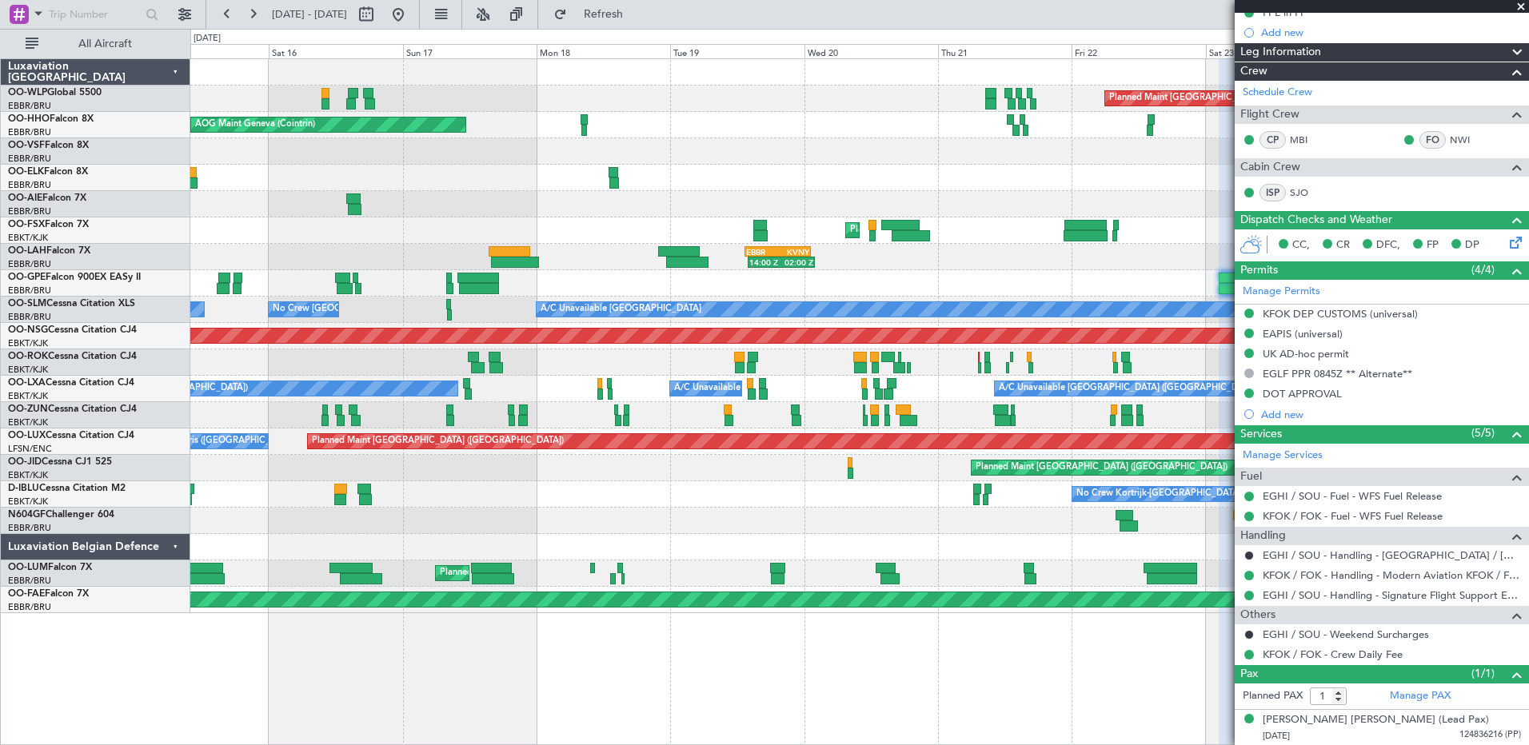
click at [169, 277] on div "Planned Maint Berlin (Brandenburg) AOG Maint Geneva (Cointrin) A/C Unavailable …" at bounding box center [764, 387] width 1529 height 716
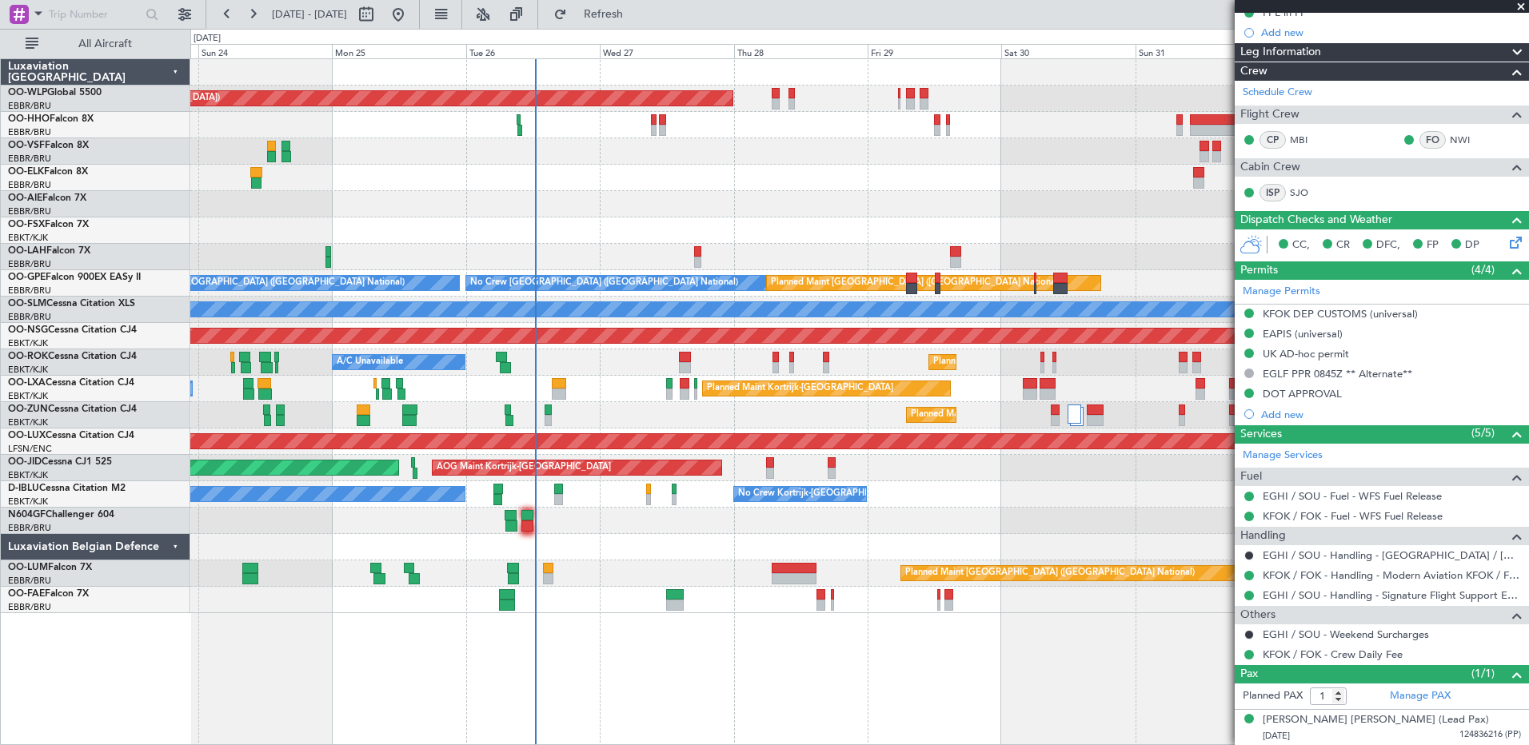
click at [364, 226] on div "Planned Maint Berlin (Brandenburg) Planned Maint London (Farnborough) Planned M…" at bounding box center [859, 336] width 1338 height 554
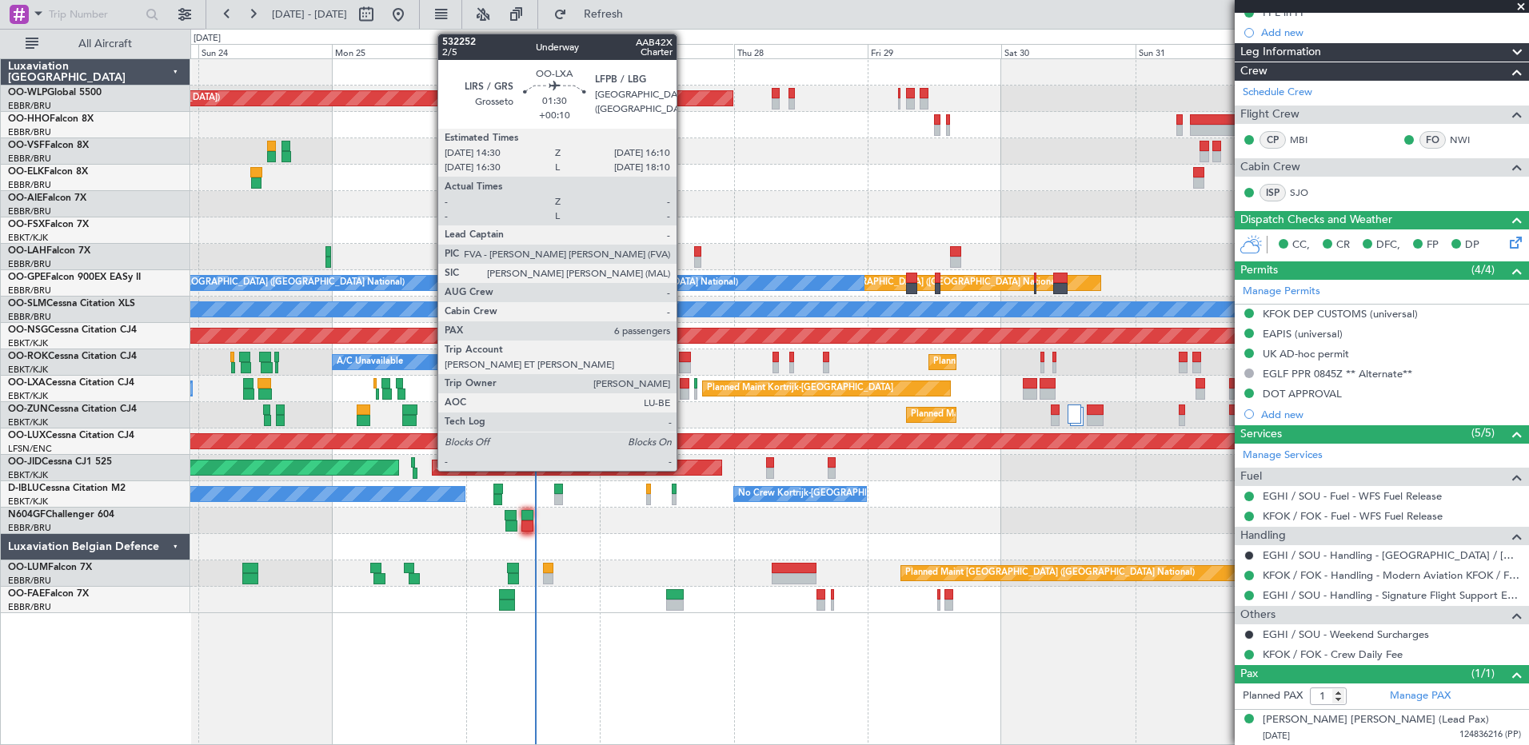
click at [684, 392] on div at bounding box center [685, 394] width 10 height 11
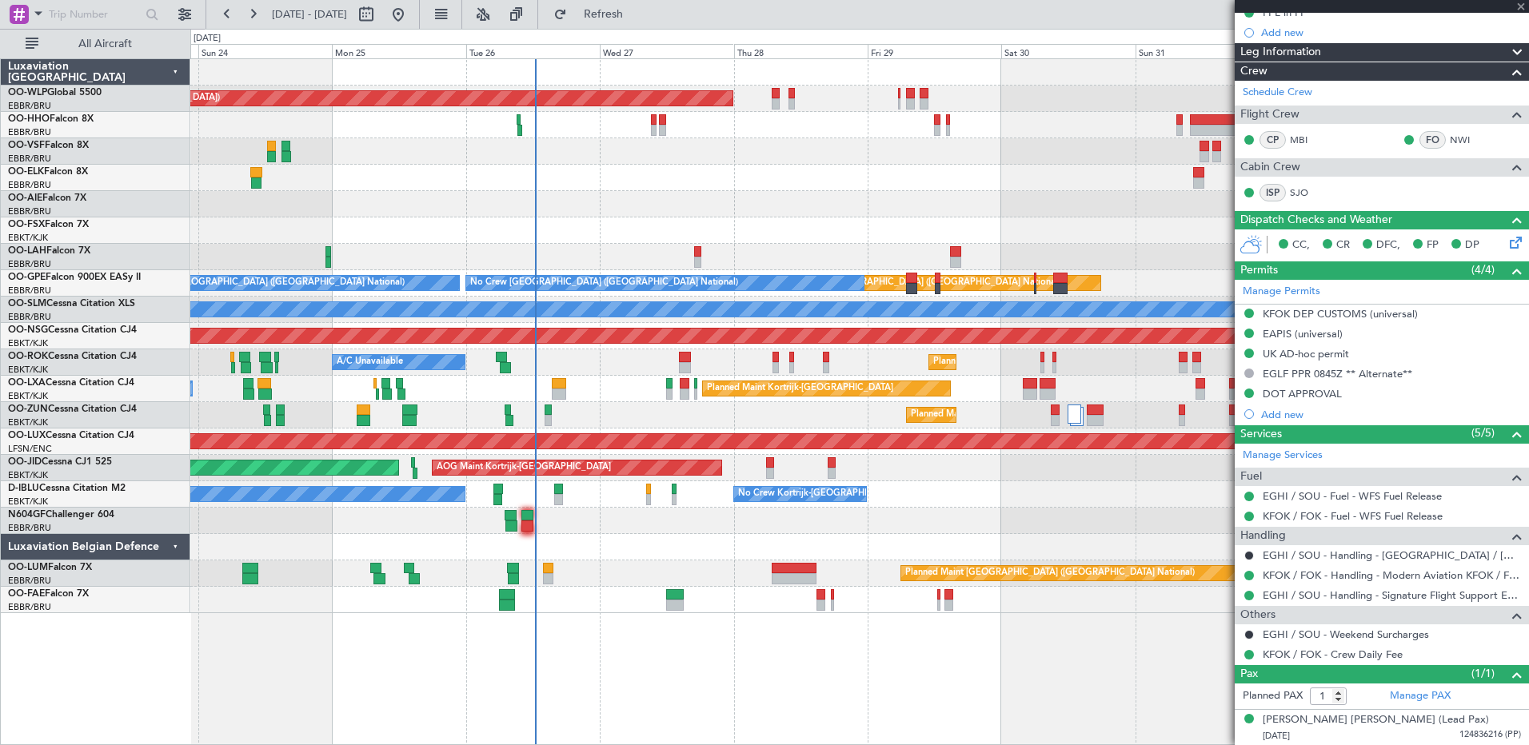
type input "+00:10"
type input "6"
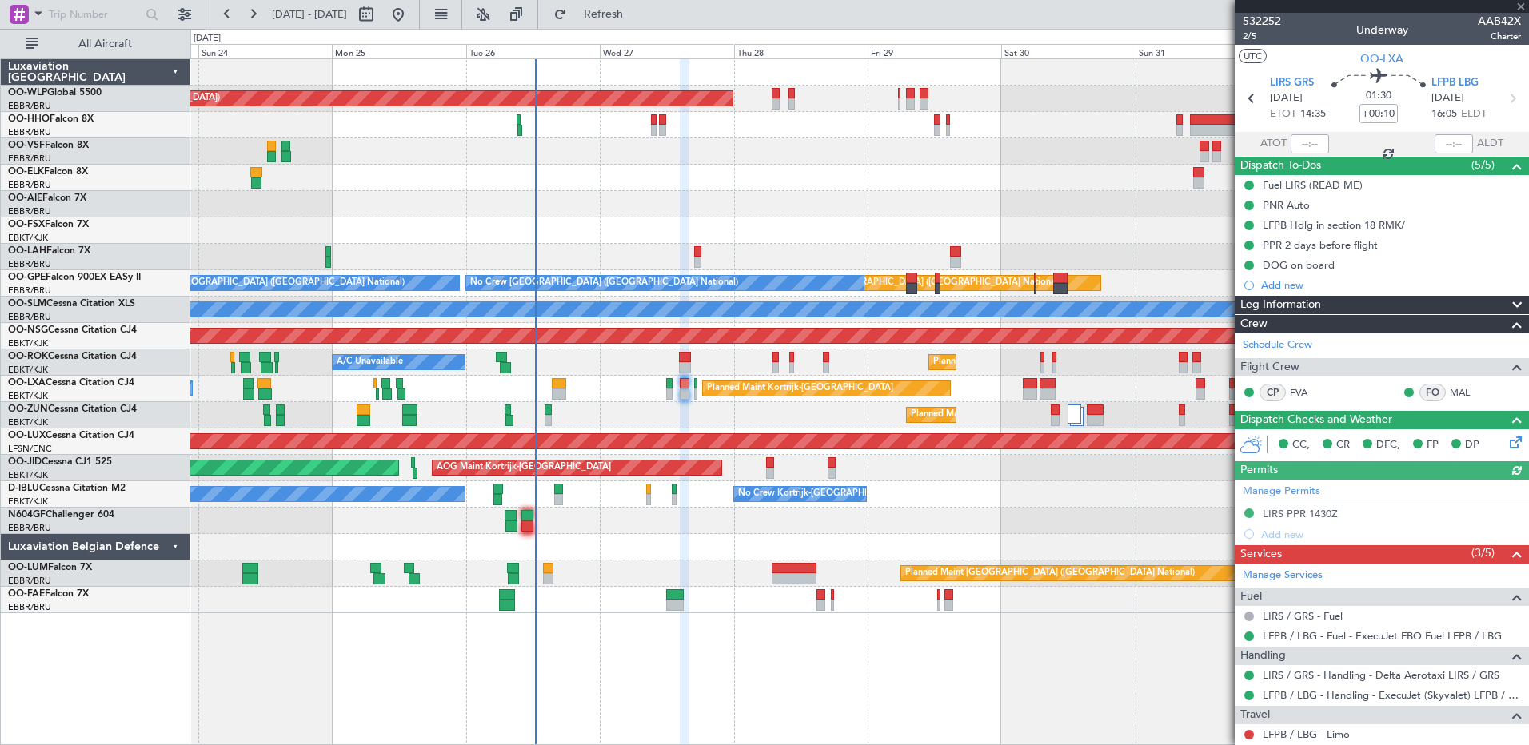
scroll to position [339, 0]
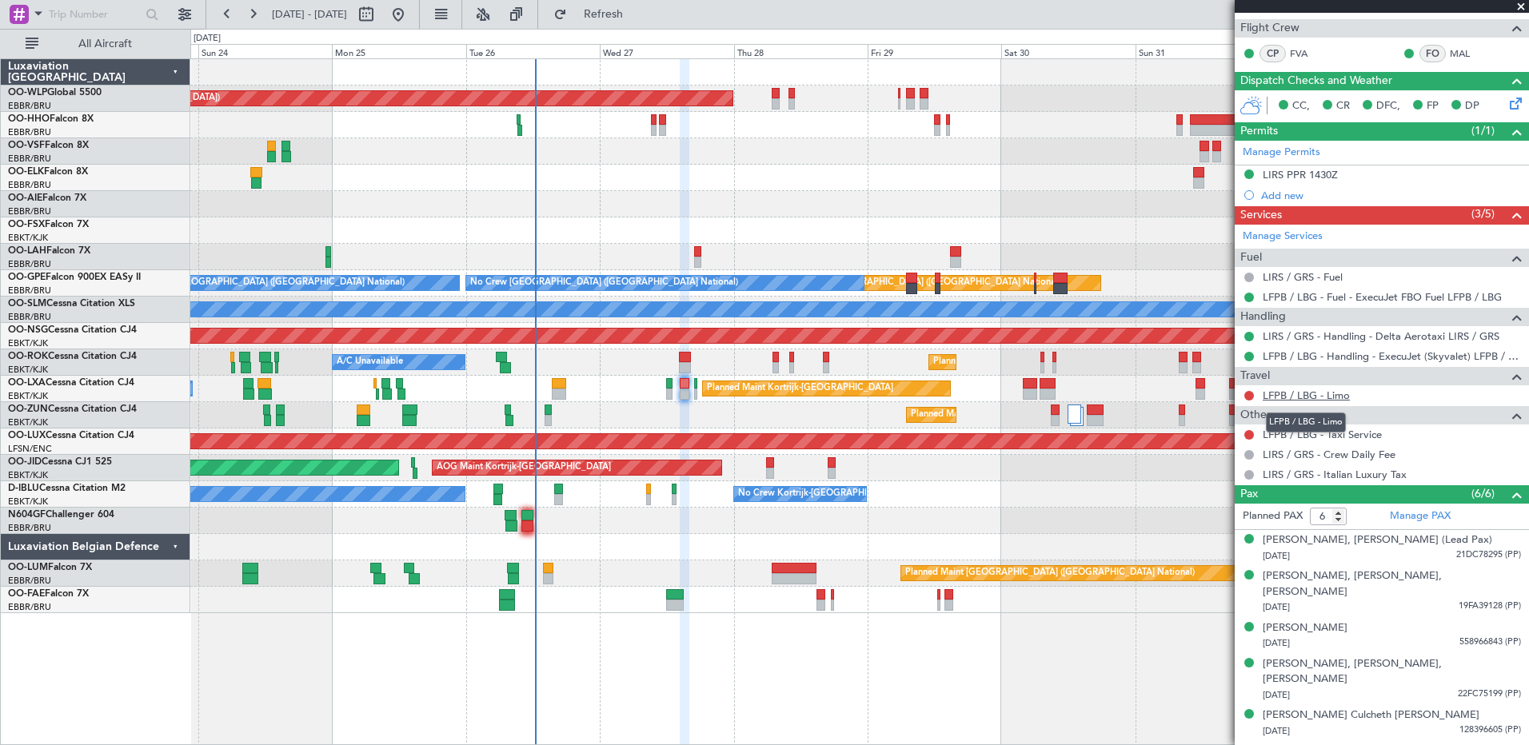
click at [1312, 398] on link "LFPB / LBG - Limo" at bounding box center [1306, 396] width 87 height 14
click at [1327, 429] on link "LFPB / LBG - Taxi Service" at bounding box center [1322, 435] width 119 height 14
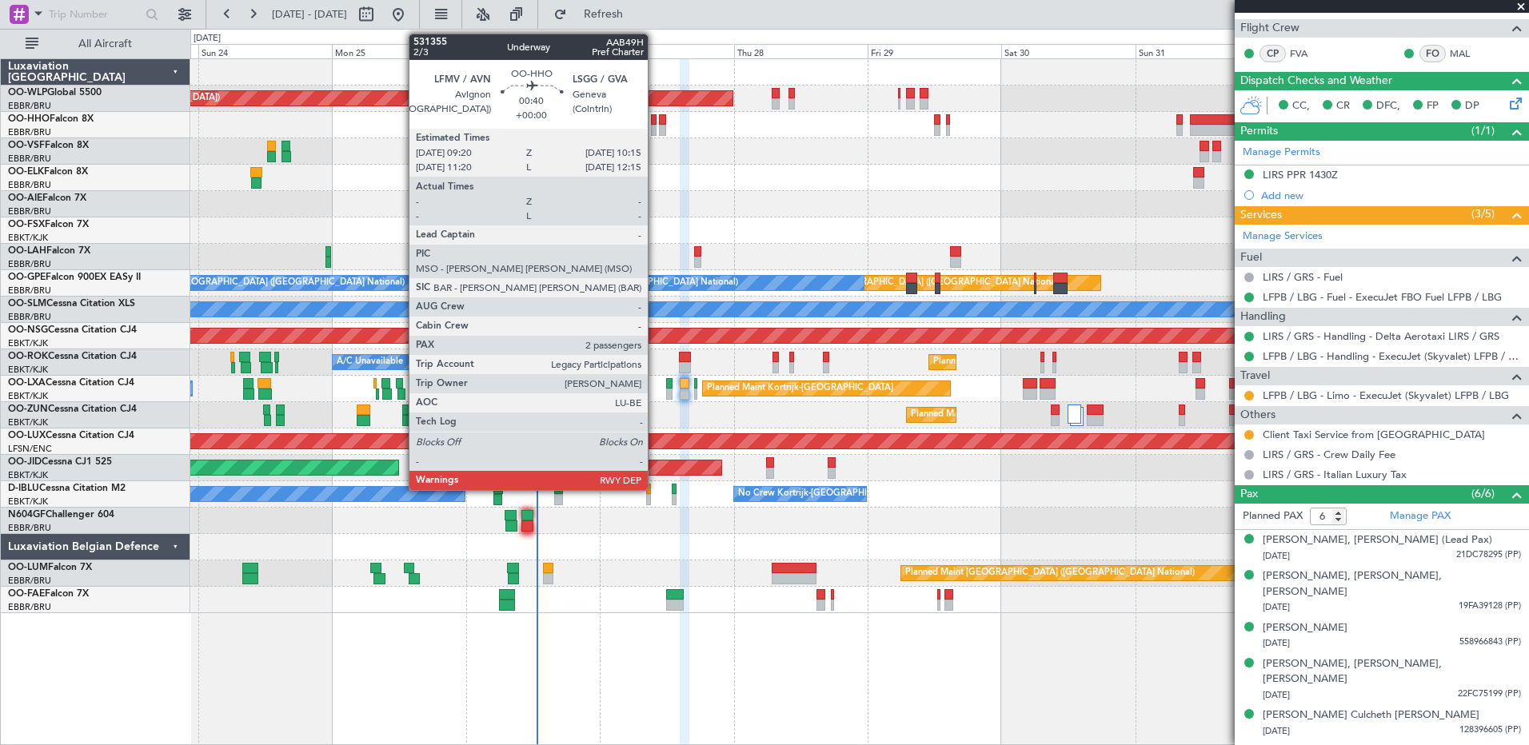
click at [655, 128] on div at bounding box center [654, 130] width 6 height 11
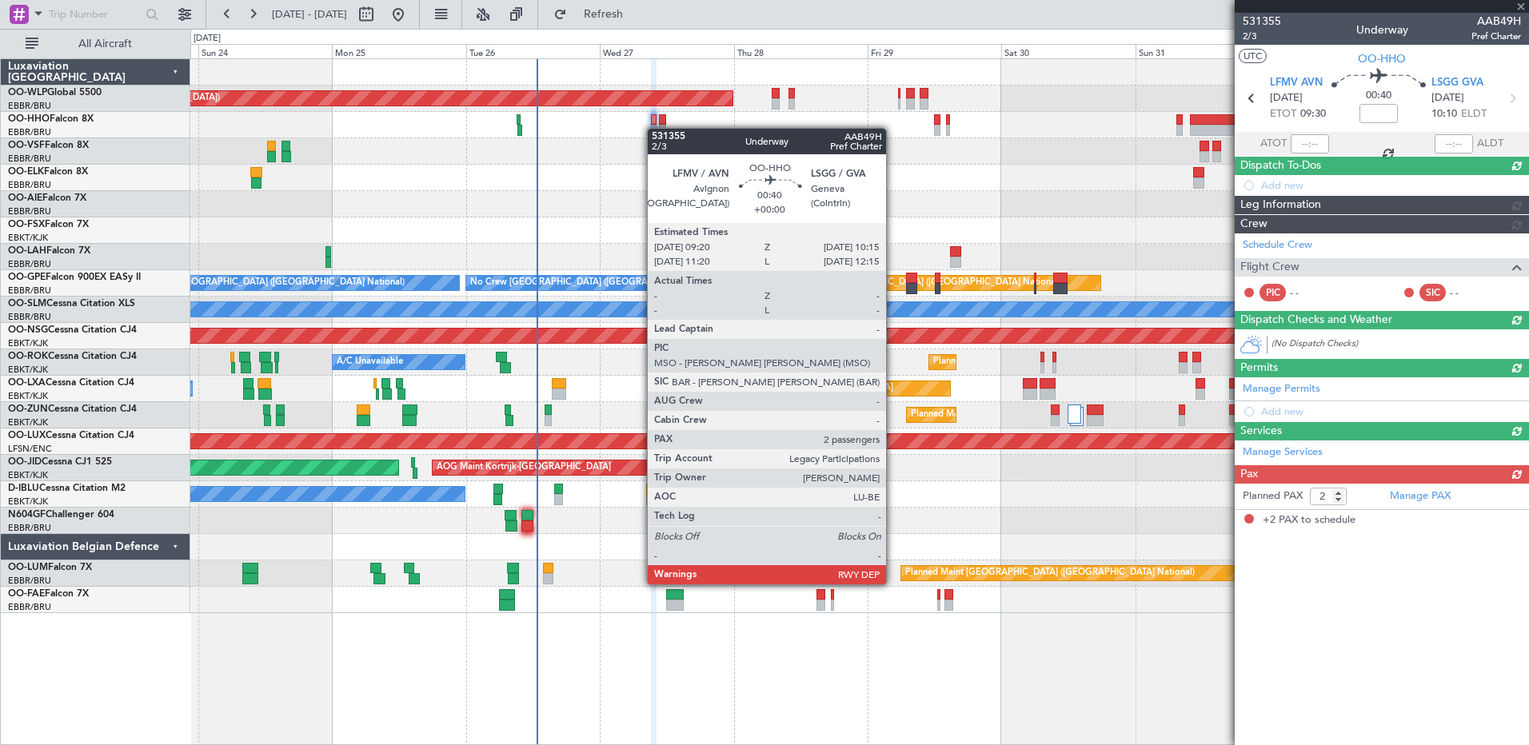
scroll to position [0, 0]
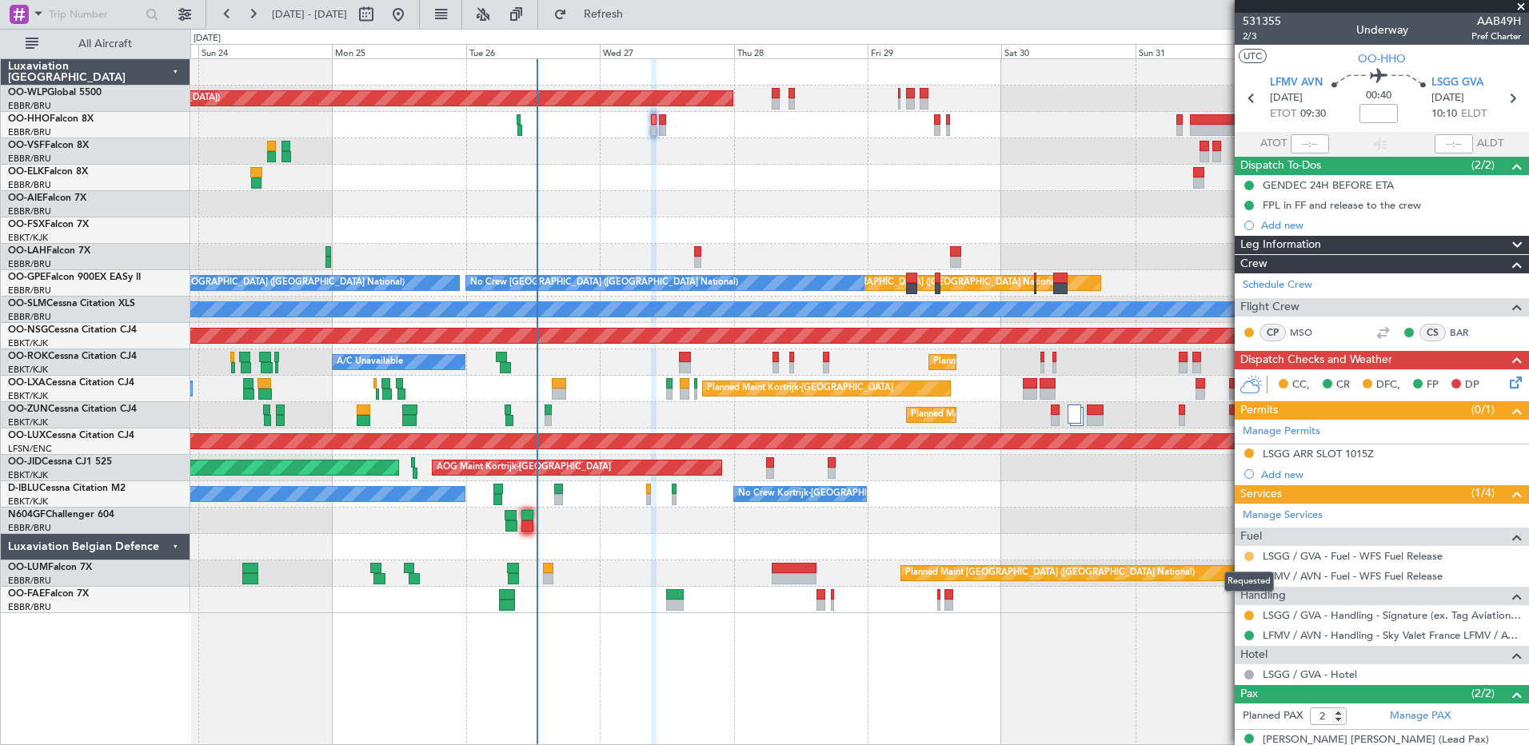
click at [1250, 557] on button at bounding box center [1249, 557] width 10 height 10
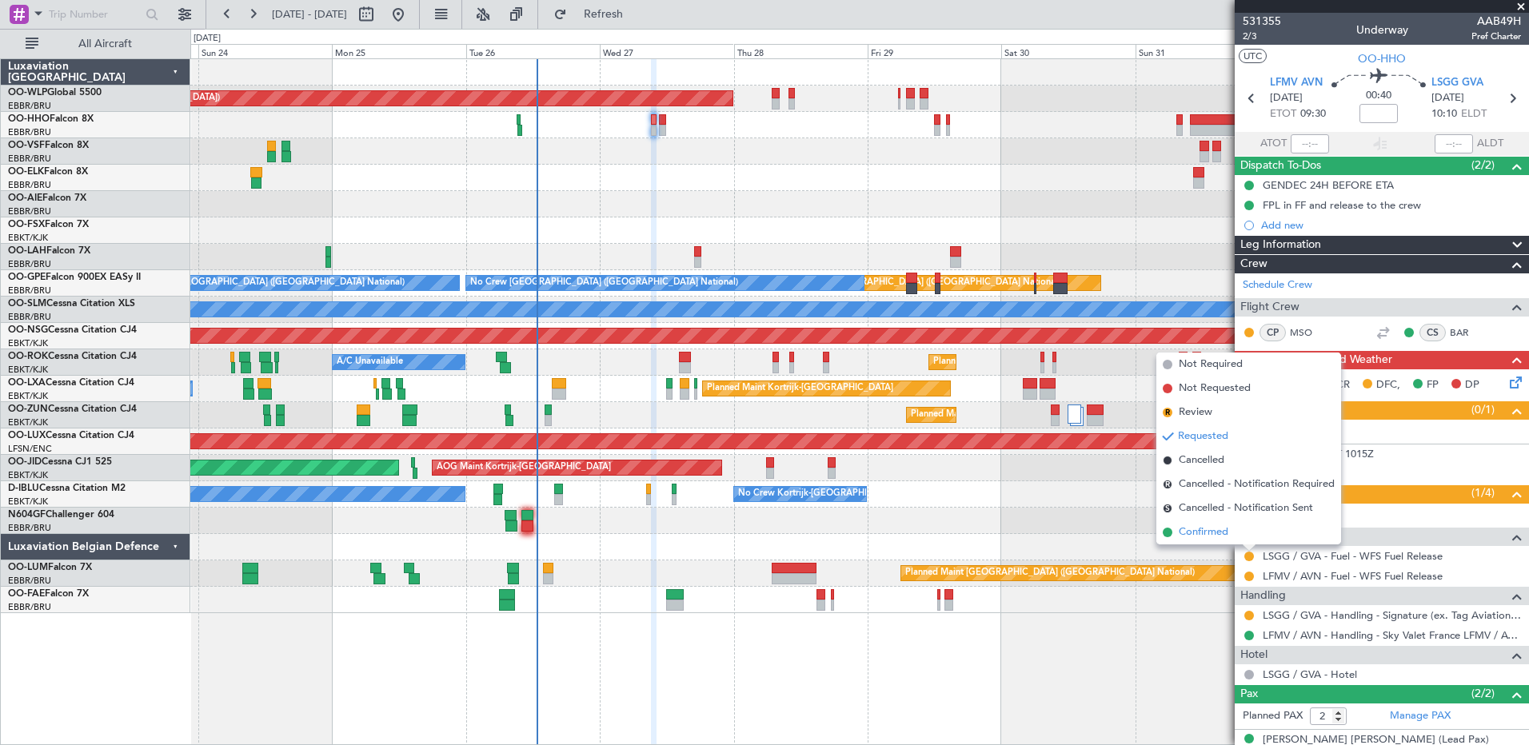
click at [1224, 539] on span "Confirmed" at bounding box center [1204, 533] width 50 height 16
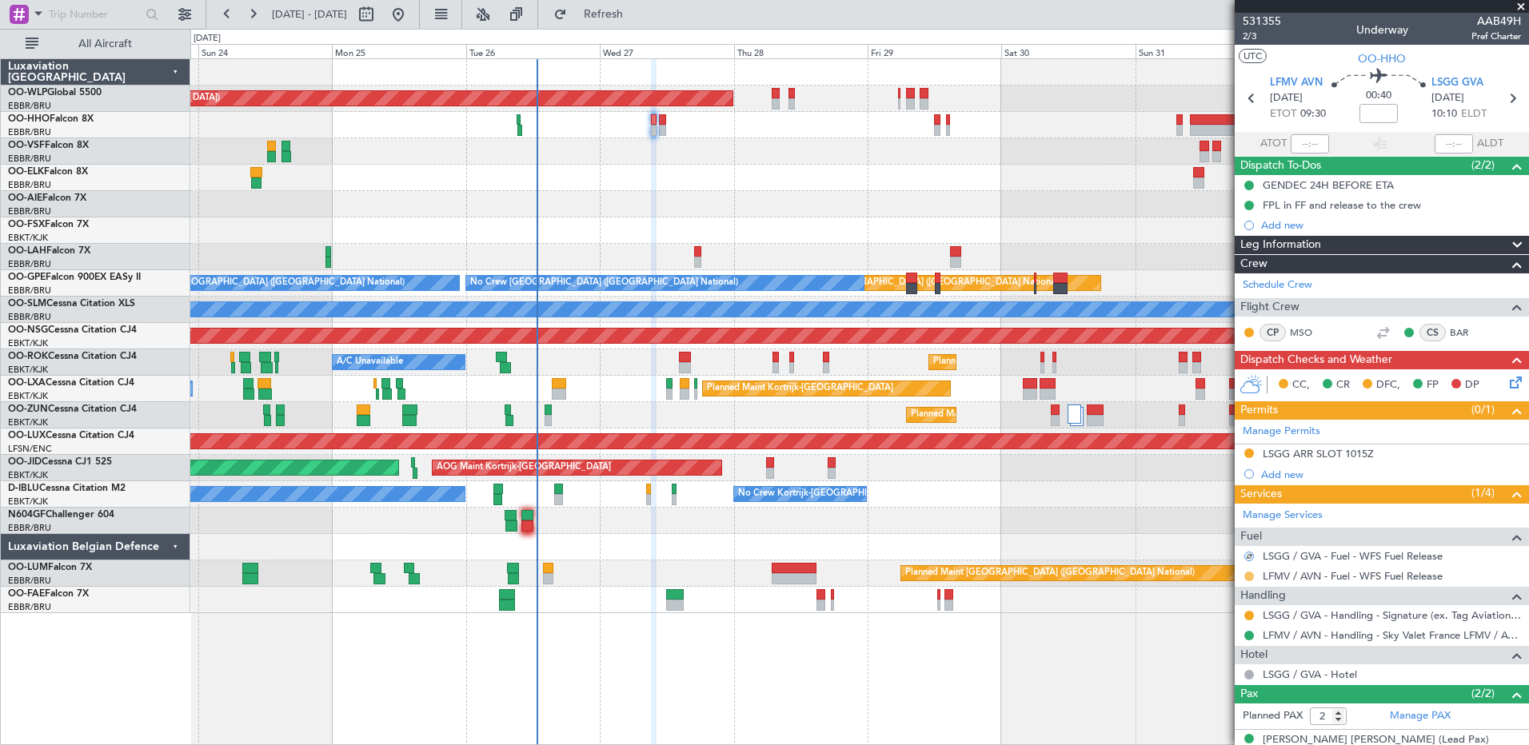
click at [1249, 576] on button at bounding box center [1249, 577] width 10 height 10
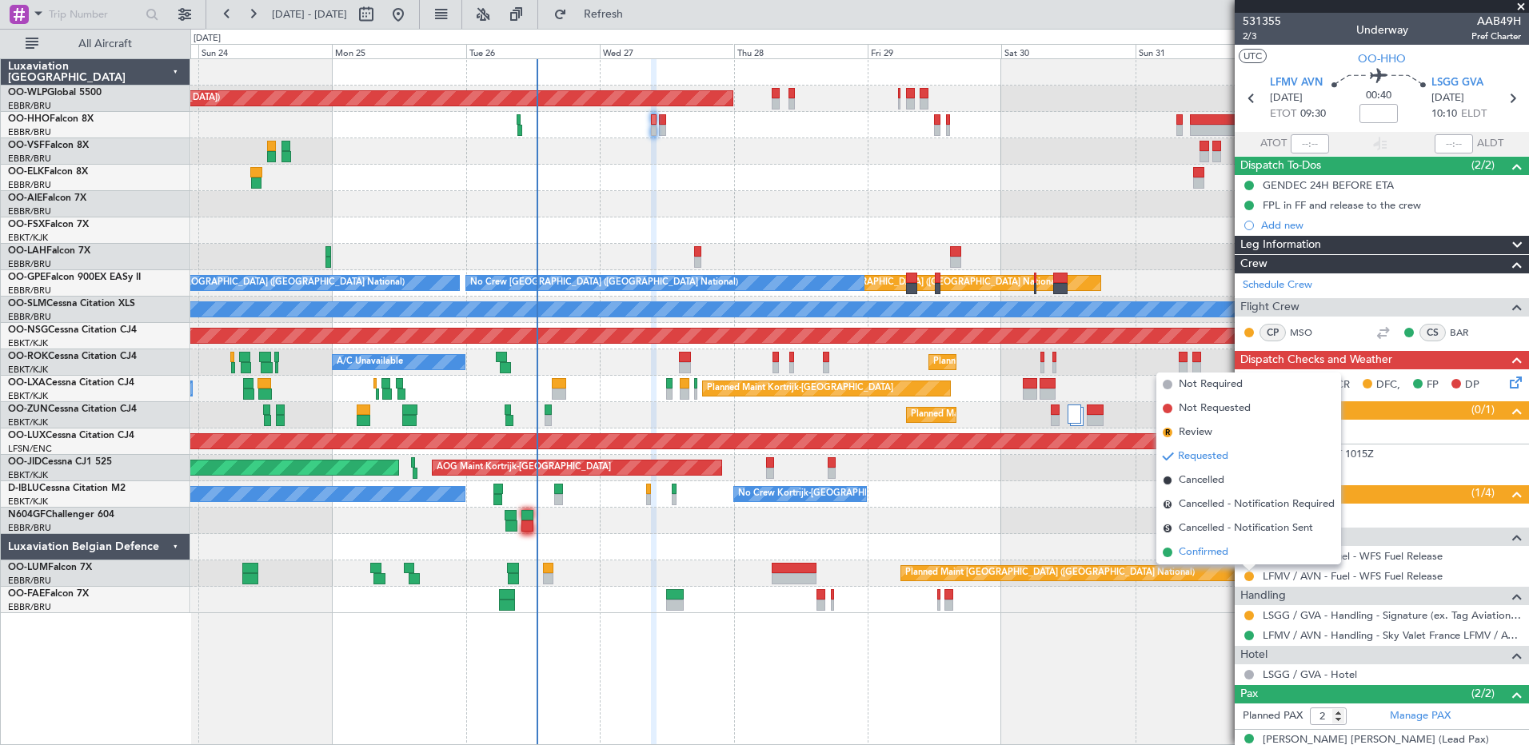
click at [1191, 548] on span "Confirmed" at bounding box center [1204, 553] width 50 height 16
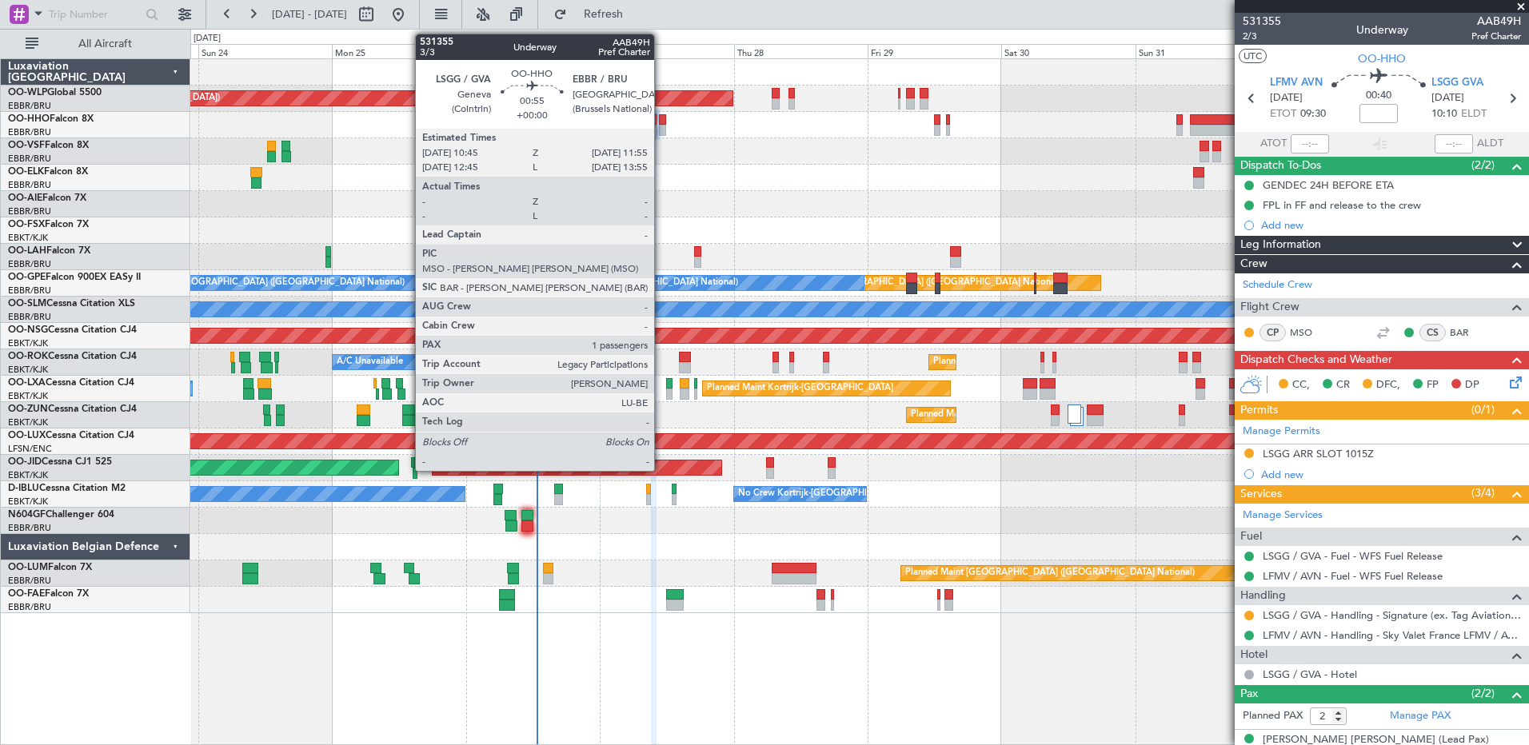
click at [661, 128] on div at bounding box center [662, 130] width 7 height 11
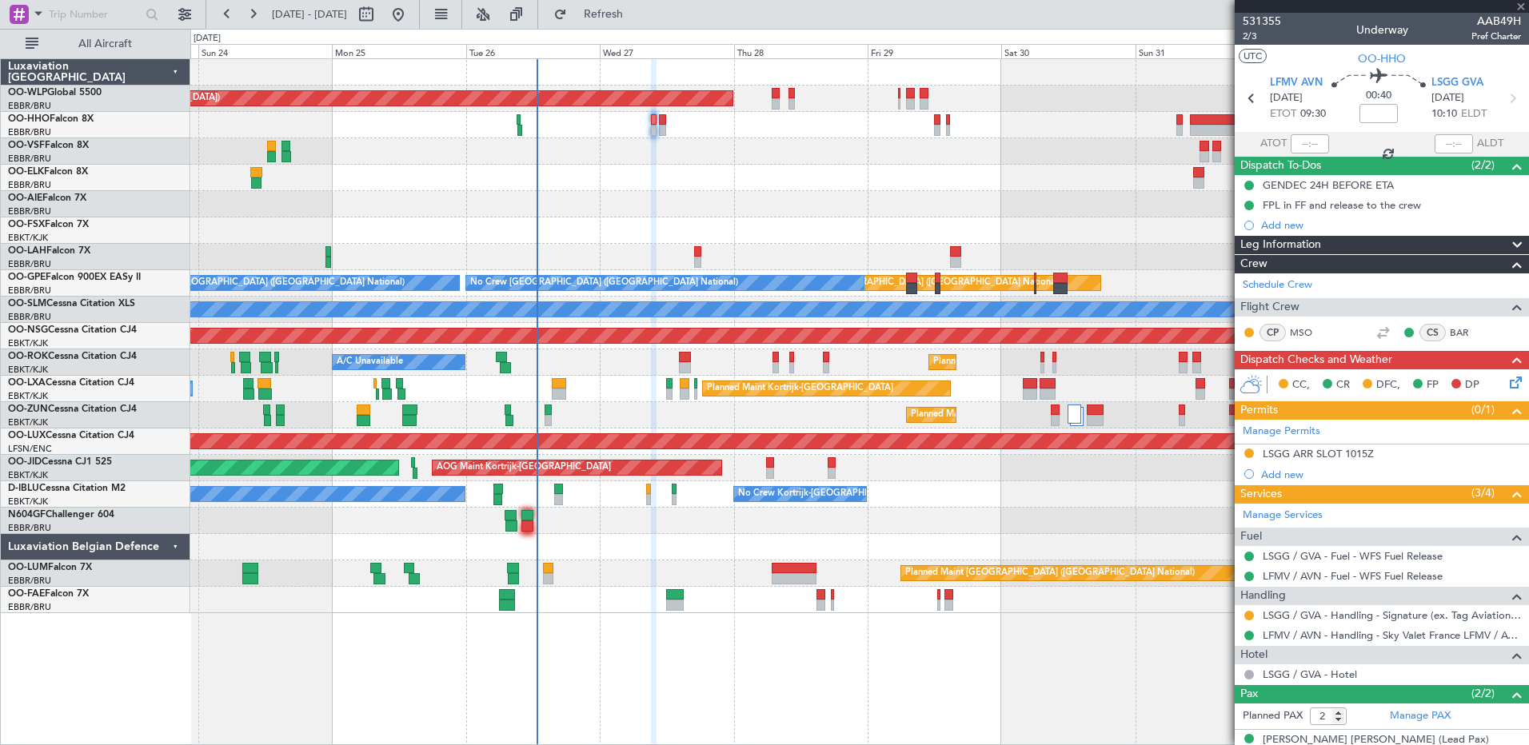
type input "1"
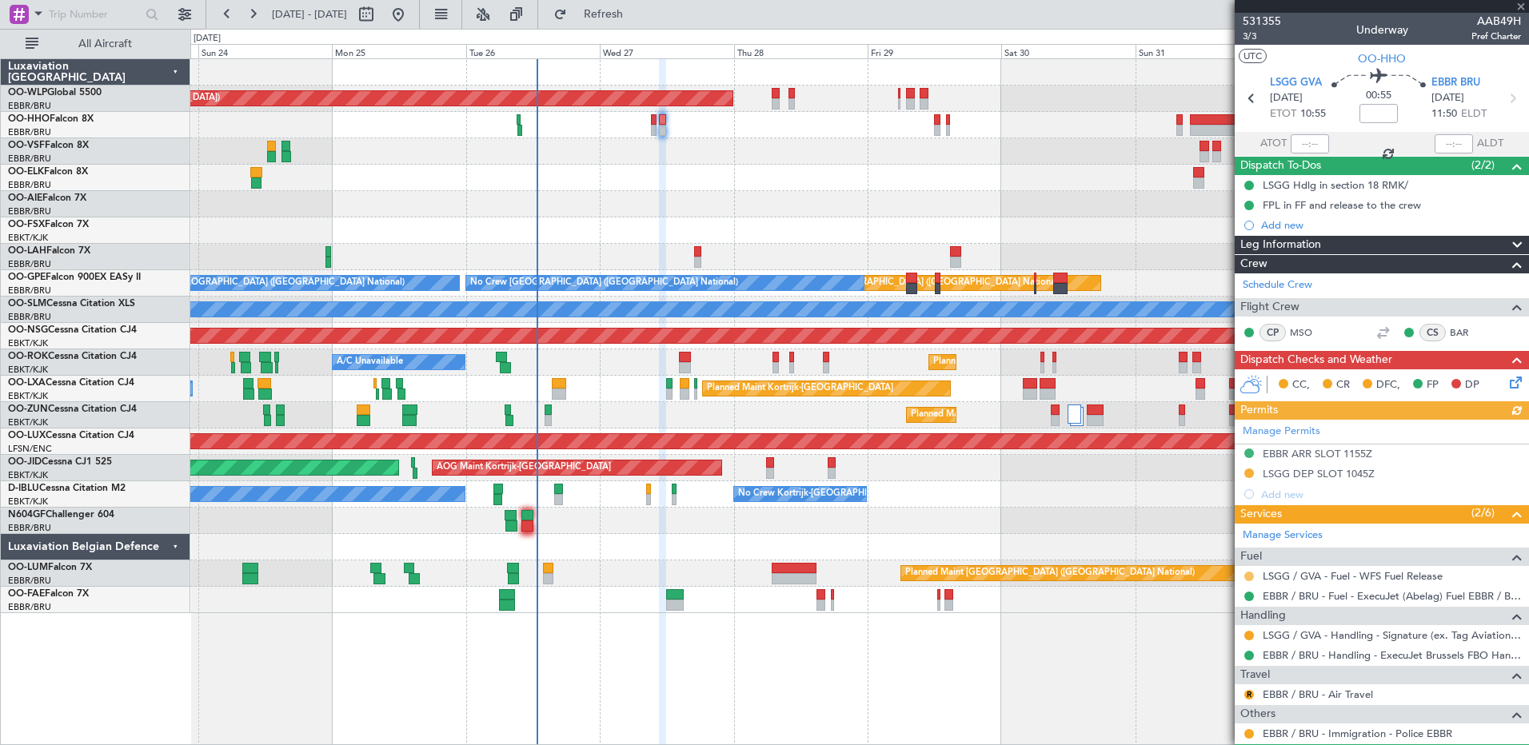
click at [1250, 578] on button at bounding box center [1249, 577] width 10 height 10
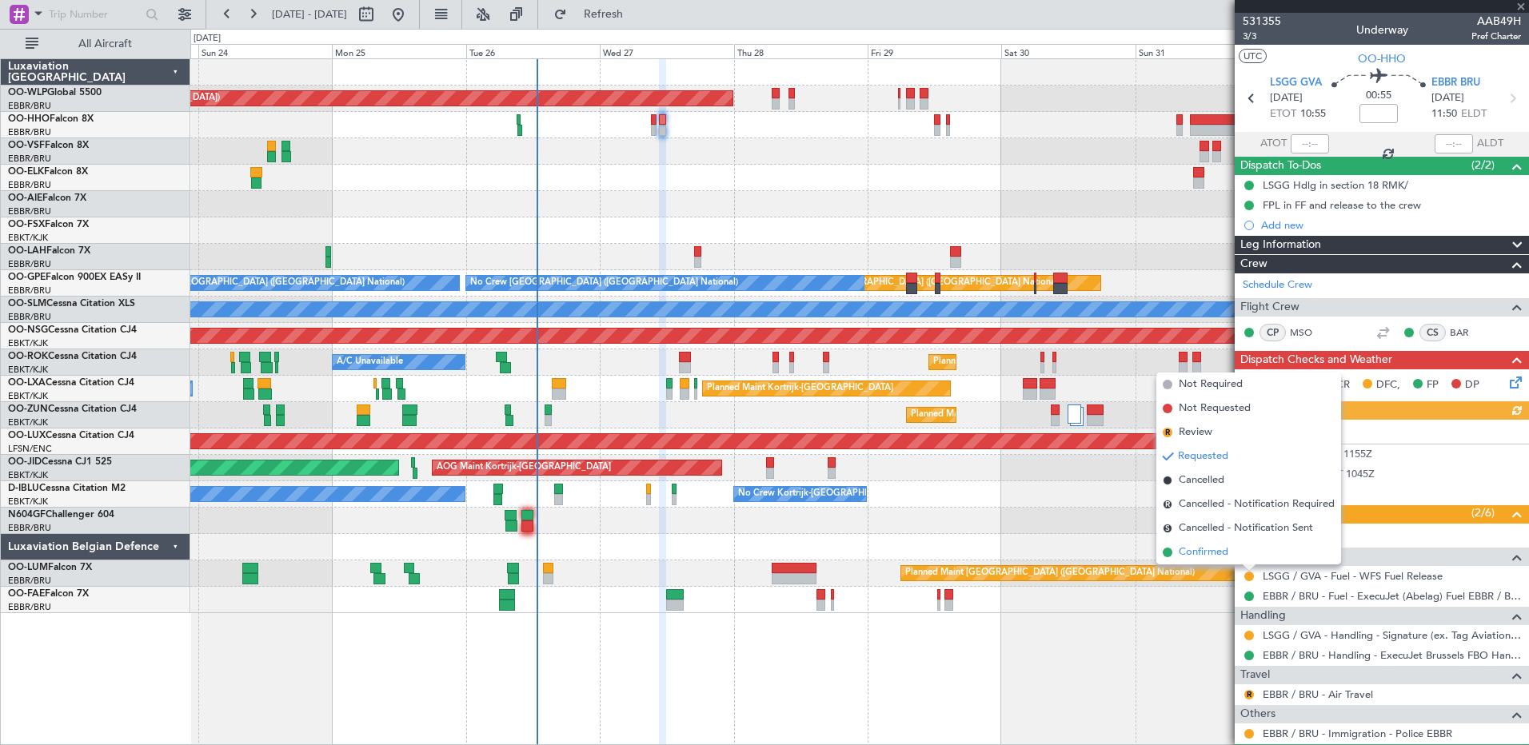
click at [1211, 557] on span "Confirmed" at bounding box center [1204, 553] width 50 height 16
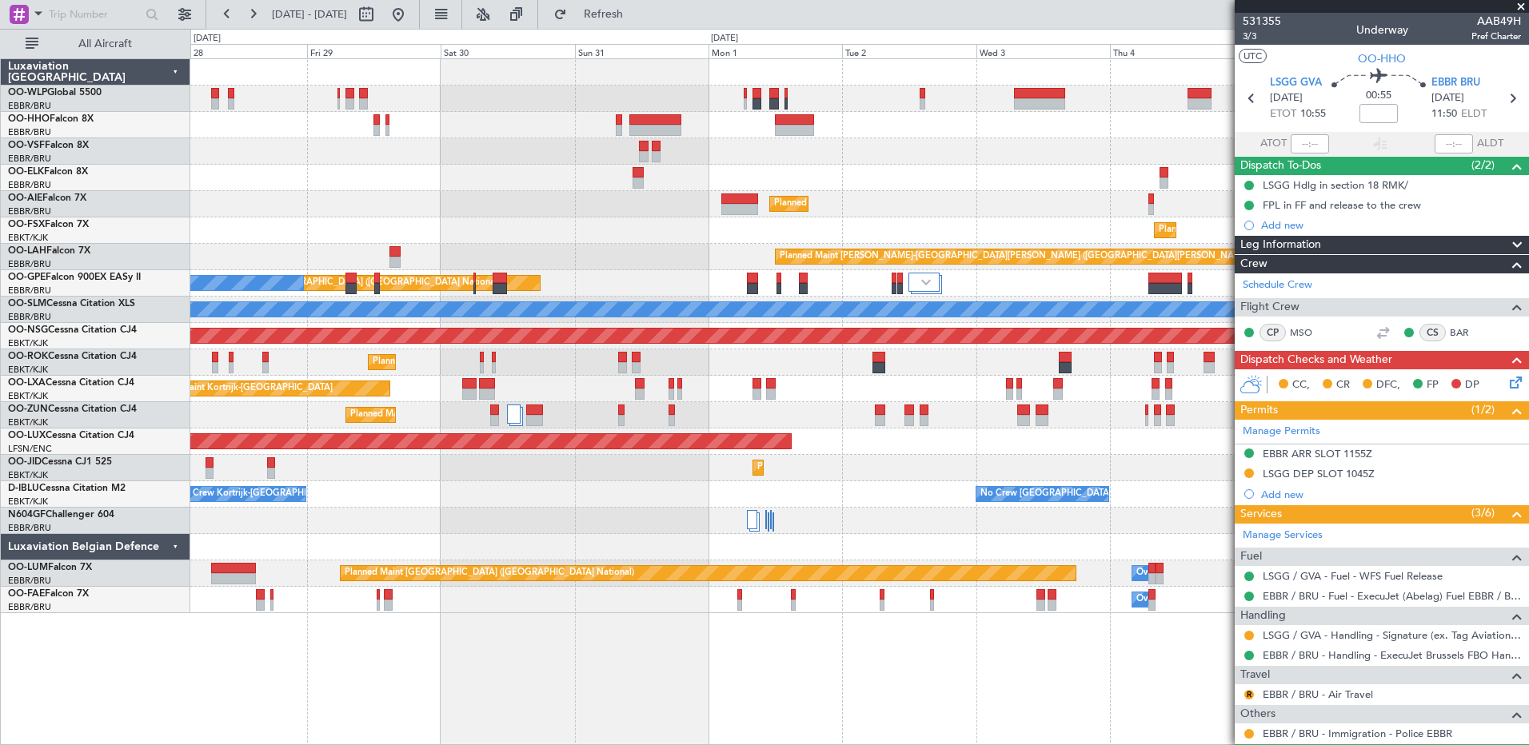
click at [393, 627] on div "Planned Maint Berlin (Brandenburg) Planned Maint Kortrijk-Wevelgem Planned Main…" at bounding box center [859, 401] width 1338 height 687
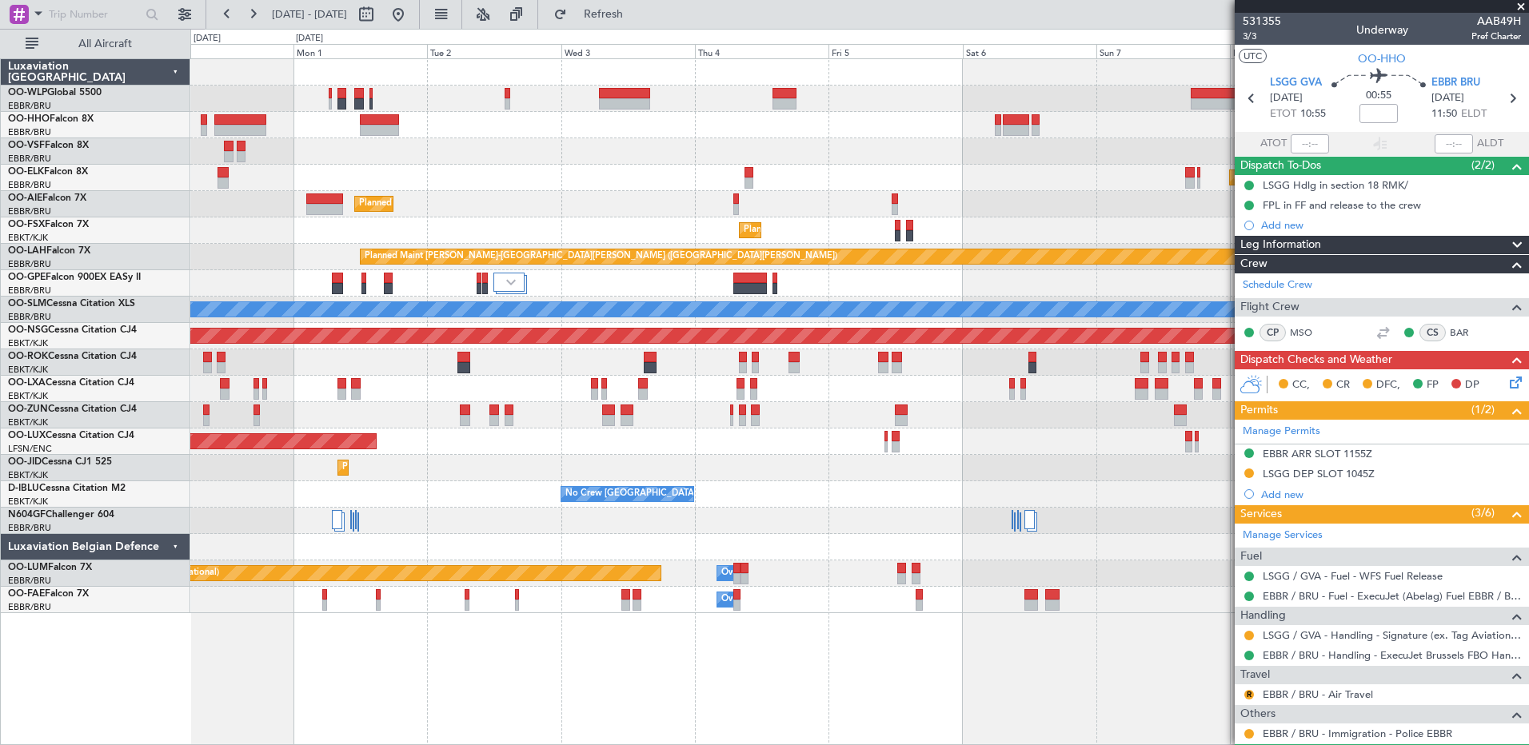
click at [522, 645] on div "Planned Maint Kortrijk-Wevelgem Planned Maint London (Farnborough) Planned Main…" at bounding box center [859, 401] width 1338 height 687
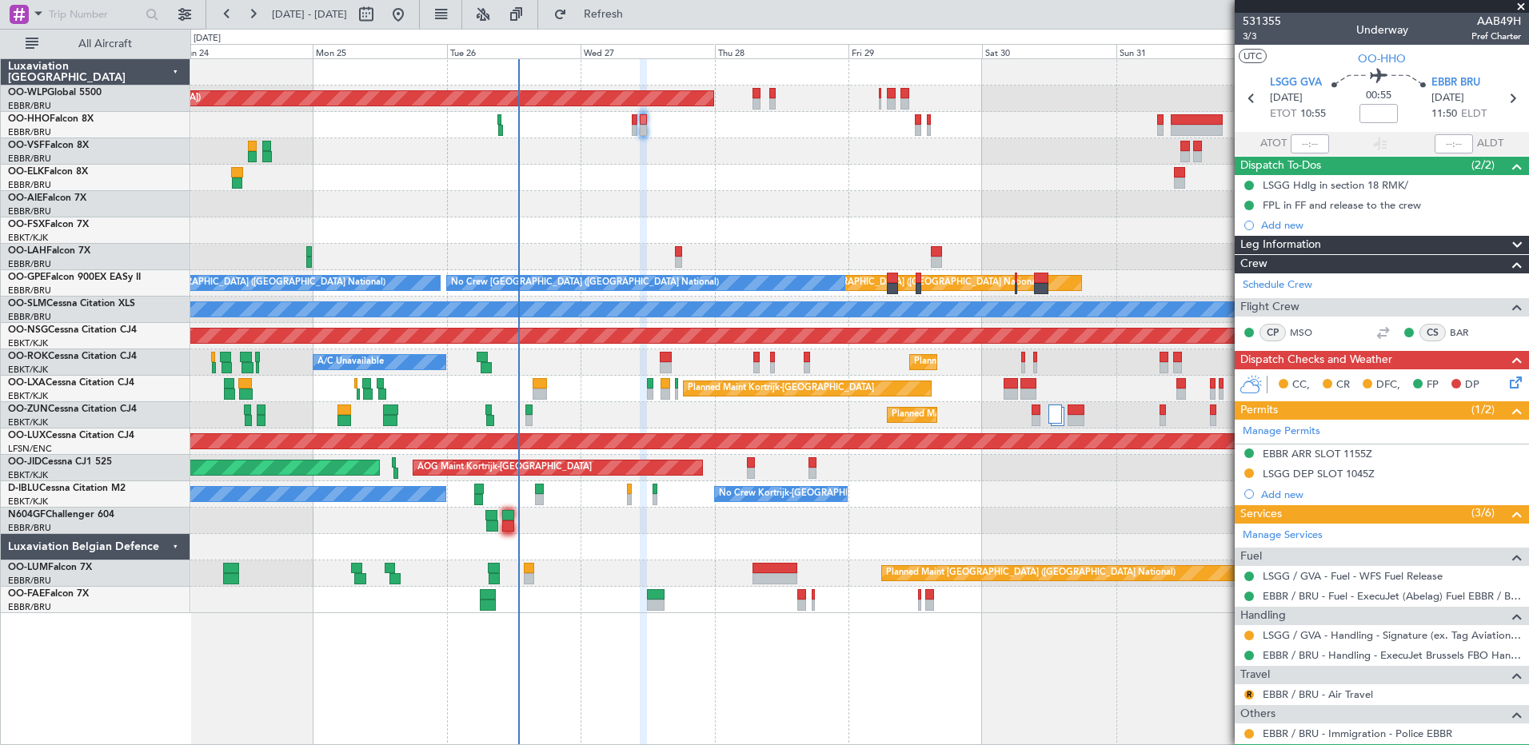
click at [1331, 530] on fb-app "31 Aug 2025 - 10 Sep 2025 Refresh Quick Links All Aircraft Planned Maint Berlin…" at bounding box center [764, 378] width 1529 height 733
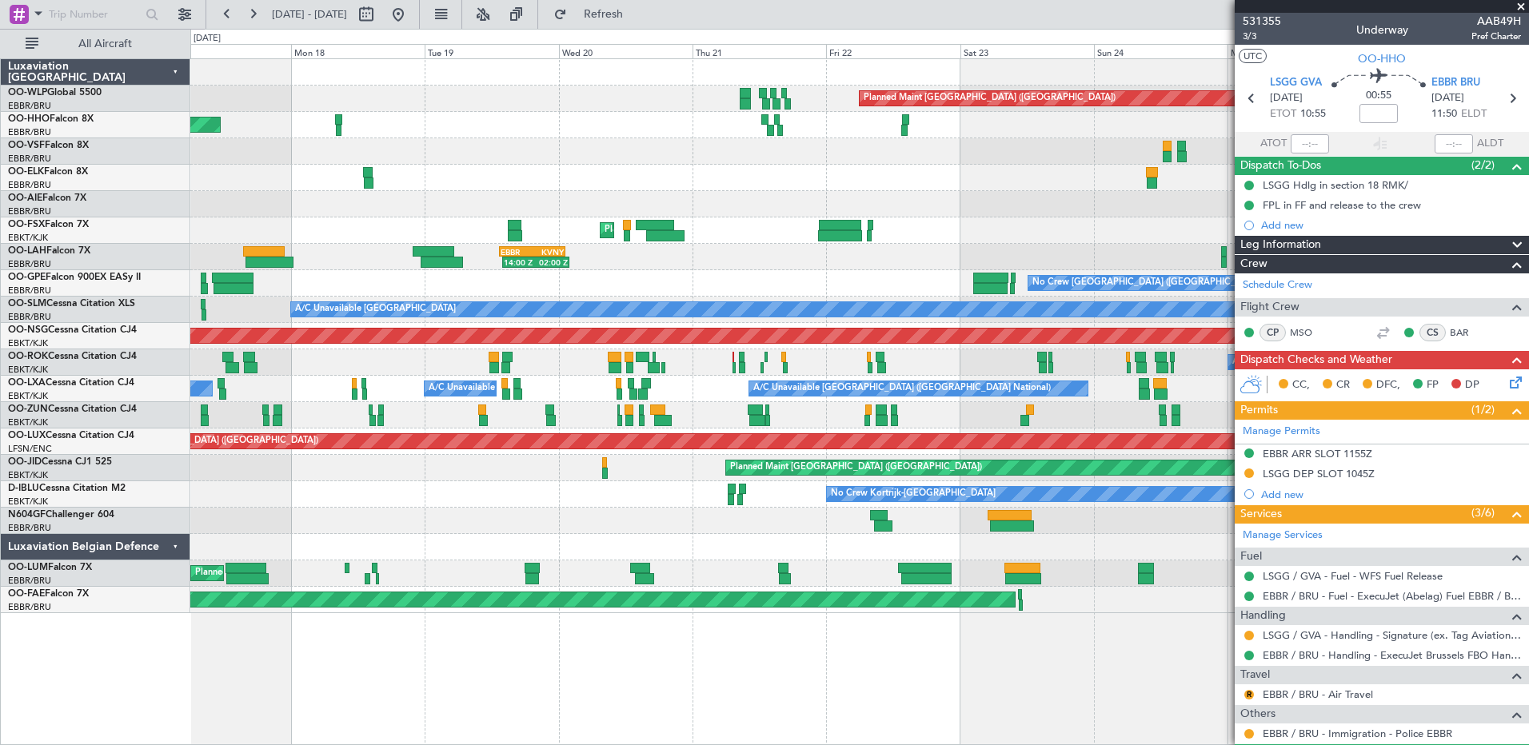
click at [1262, 560] on fb-app "24 Aug 2025 - 03 Sep 2025 Refresh Quick Links All Aircraft Planned Maint Berlin…" at bounding box center [764, 378] width 1529 height 733
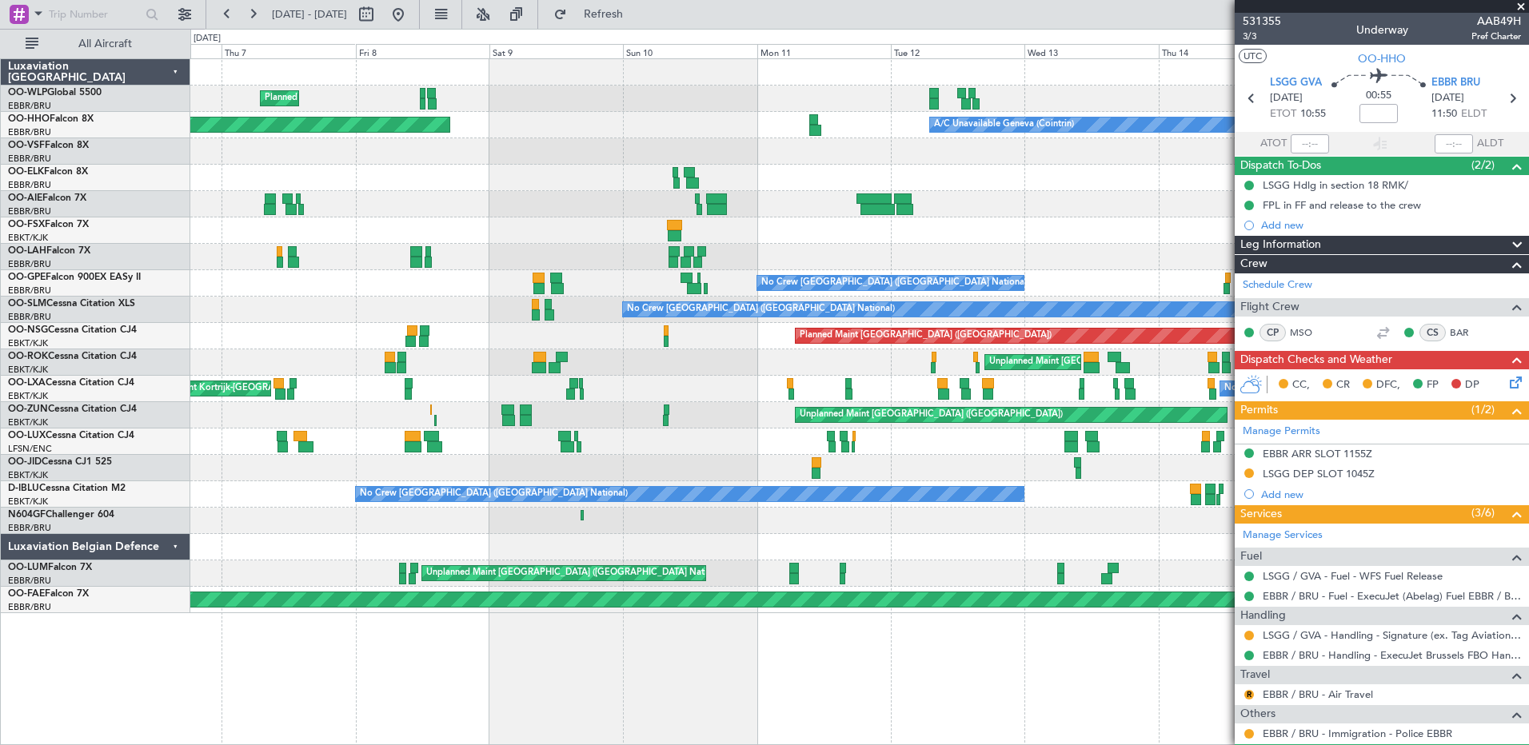
click at [1187, 548] on div "Planned Maint Milan (Linate) AOG Maint Geneva (Cointrin) A/C Unavailable Geneva…" at bounding box center [859, 336] width 1338 height 554
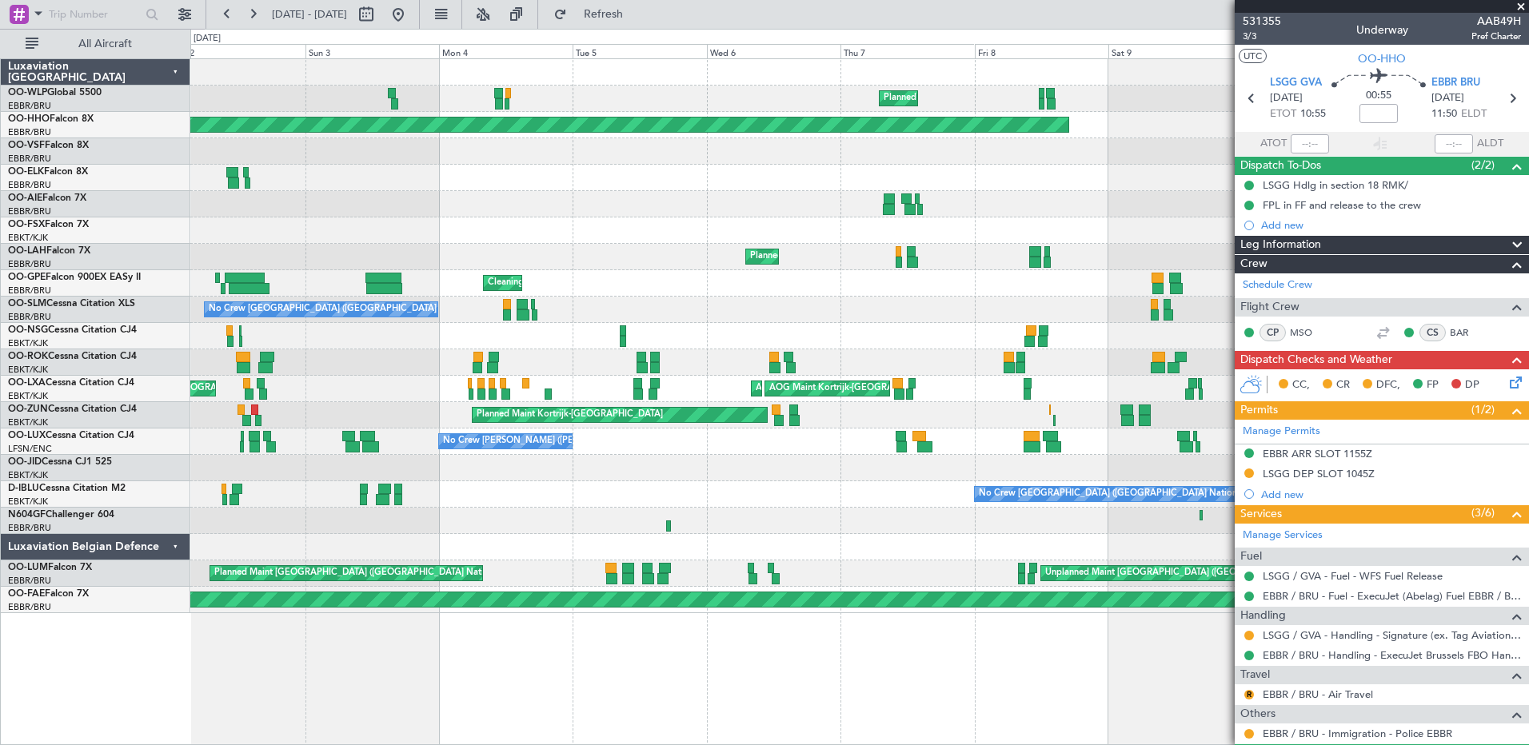
click at [399, 519] on div at bounding box center [859, 521] width 1338 height 26
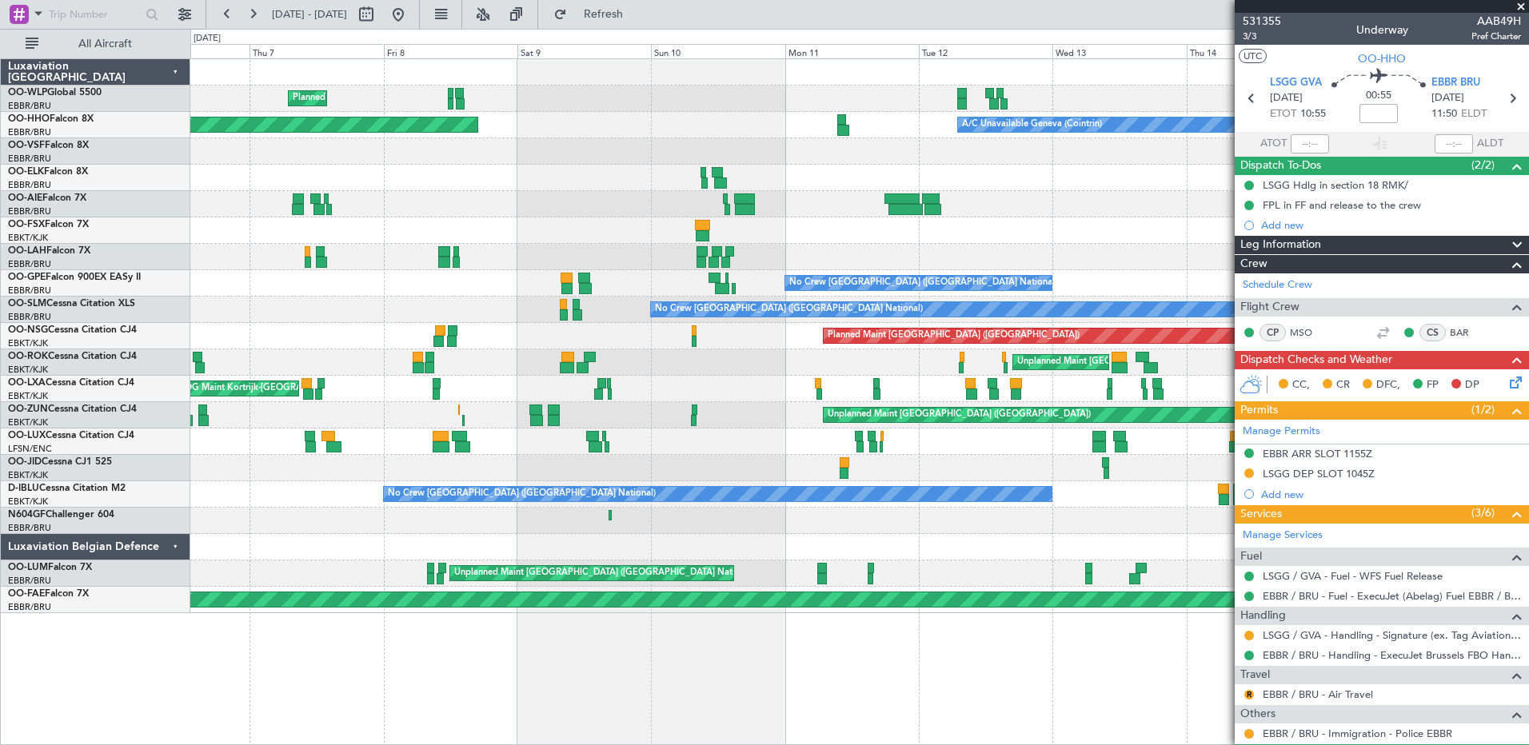
click at [329, 505] on div "Planned Maint Milan (Linate) Planned Maint Geneva (Cointrin) A/C Unavailable Ge…" at bounding box center [859, 336] width 1338 height 554
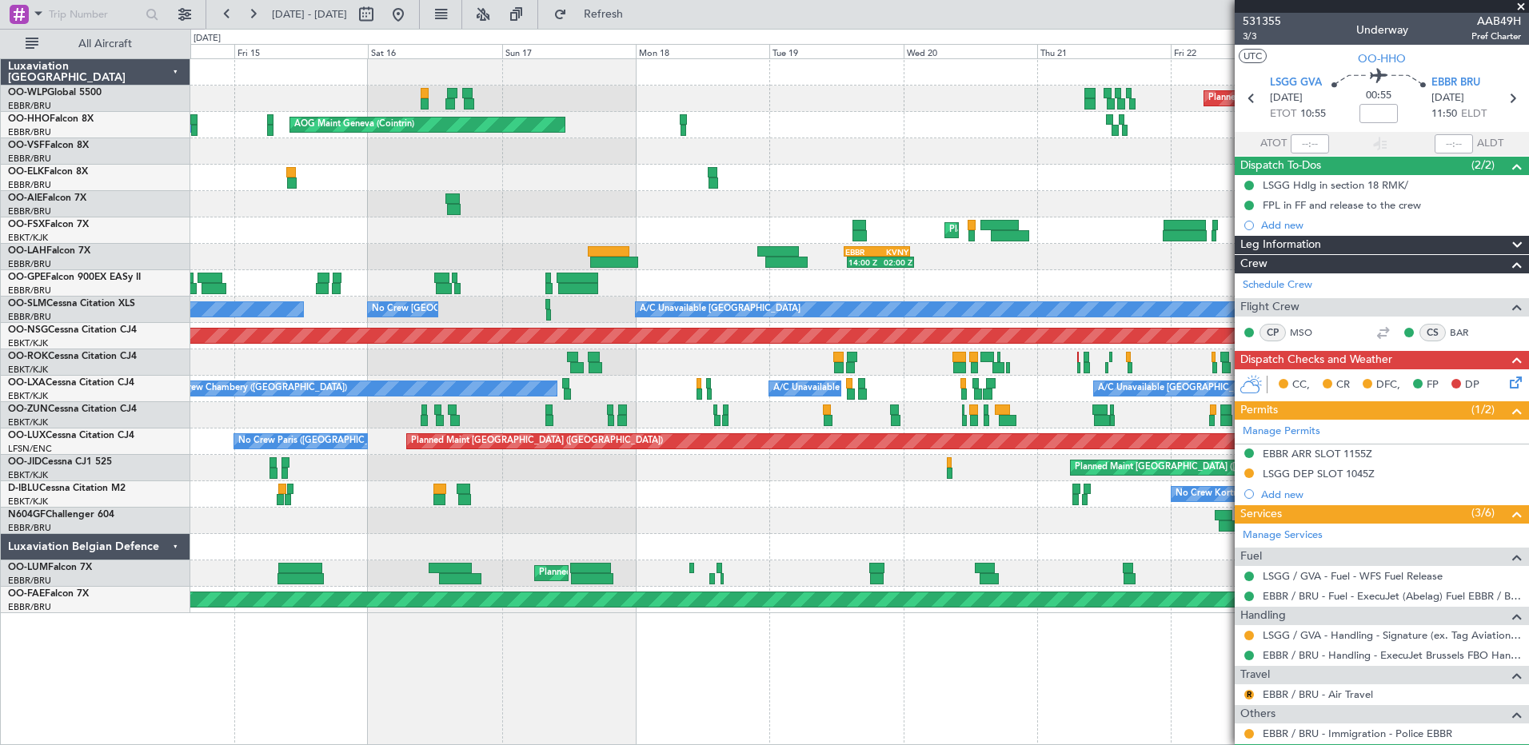
click at [277, 512] on div "Planned Maint Berlin (Brandenburg) A/C Unavailable Geneva (Cointrin) AOG Maint …" at bounding box center [859, 336] width 1338 height 554
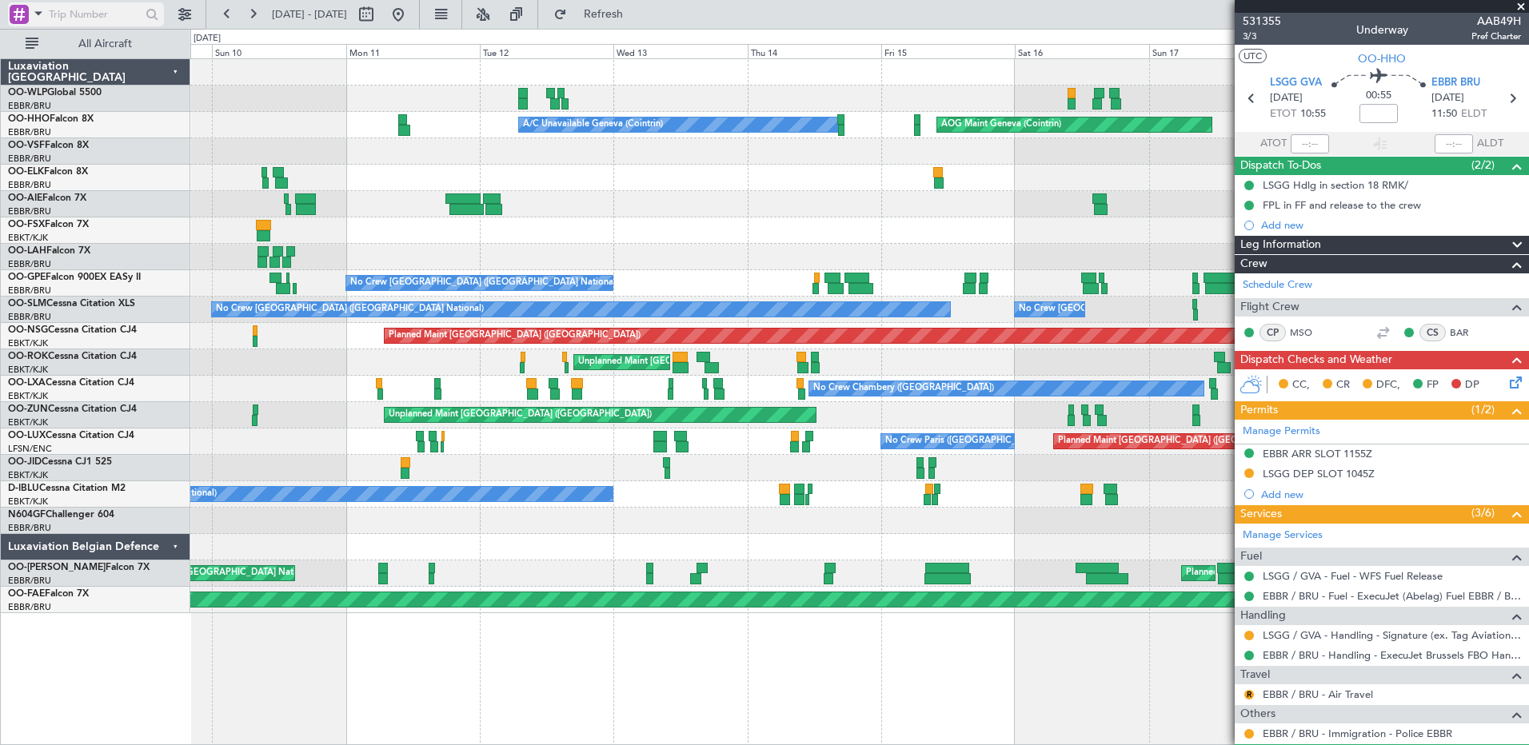
click at [26, 13] on div at bounding box center [19, 14] width 19 height 19
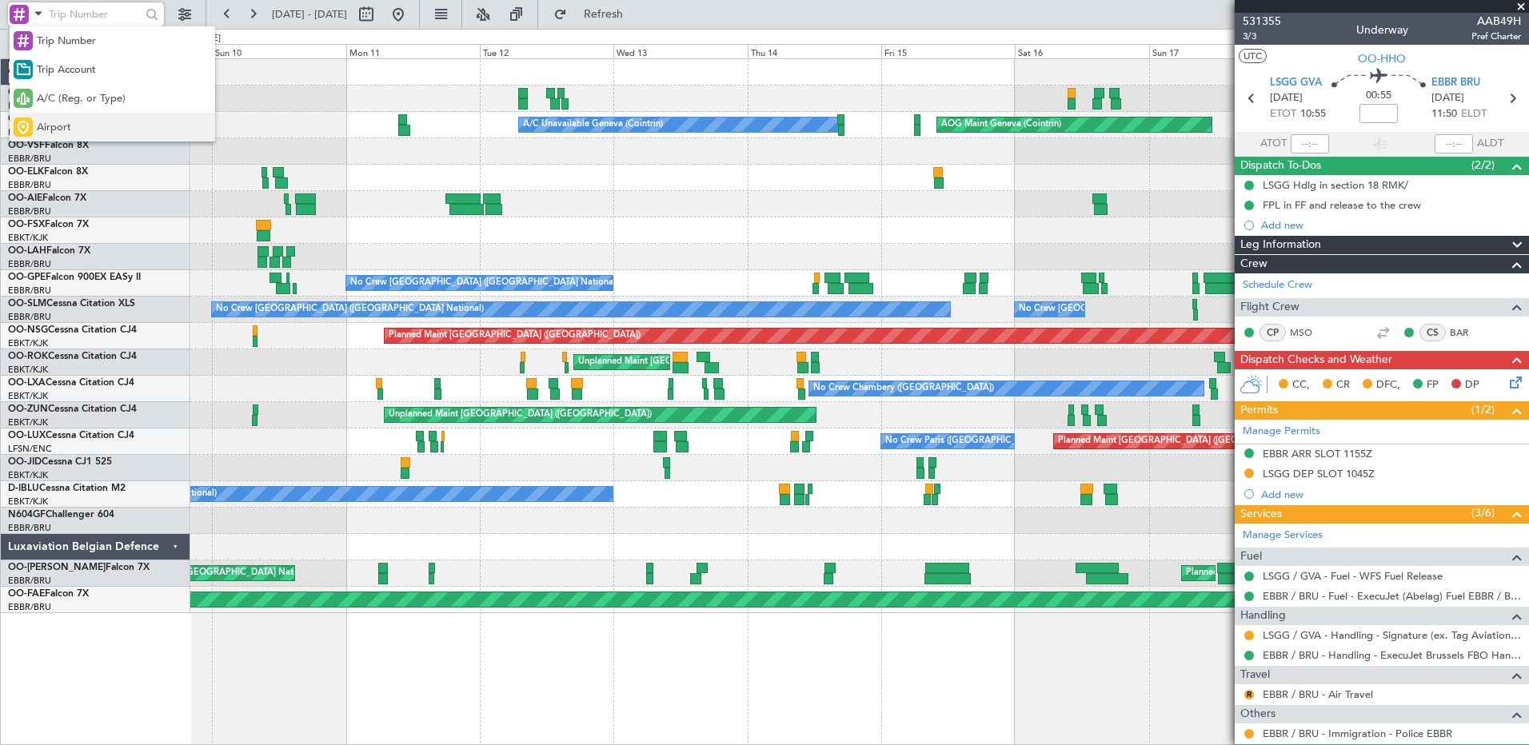
click at [69, 118] on div "Airport" at bounding box center [112, 127] width 205 height 29
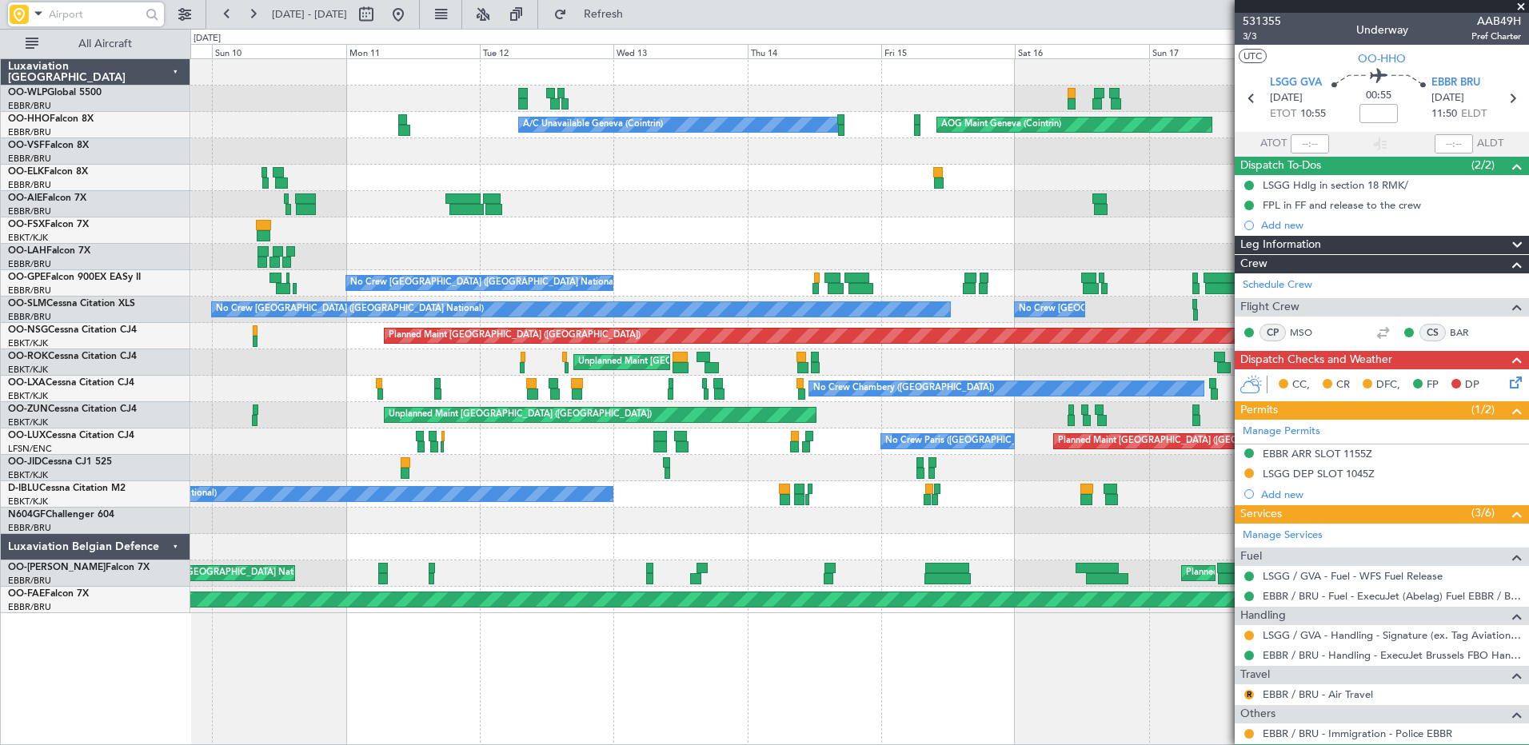
click at [83, 10] on input "text" at bounding box center [95, 14] width 92 height 24
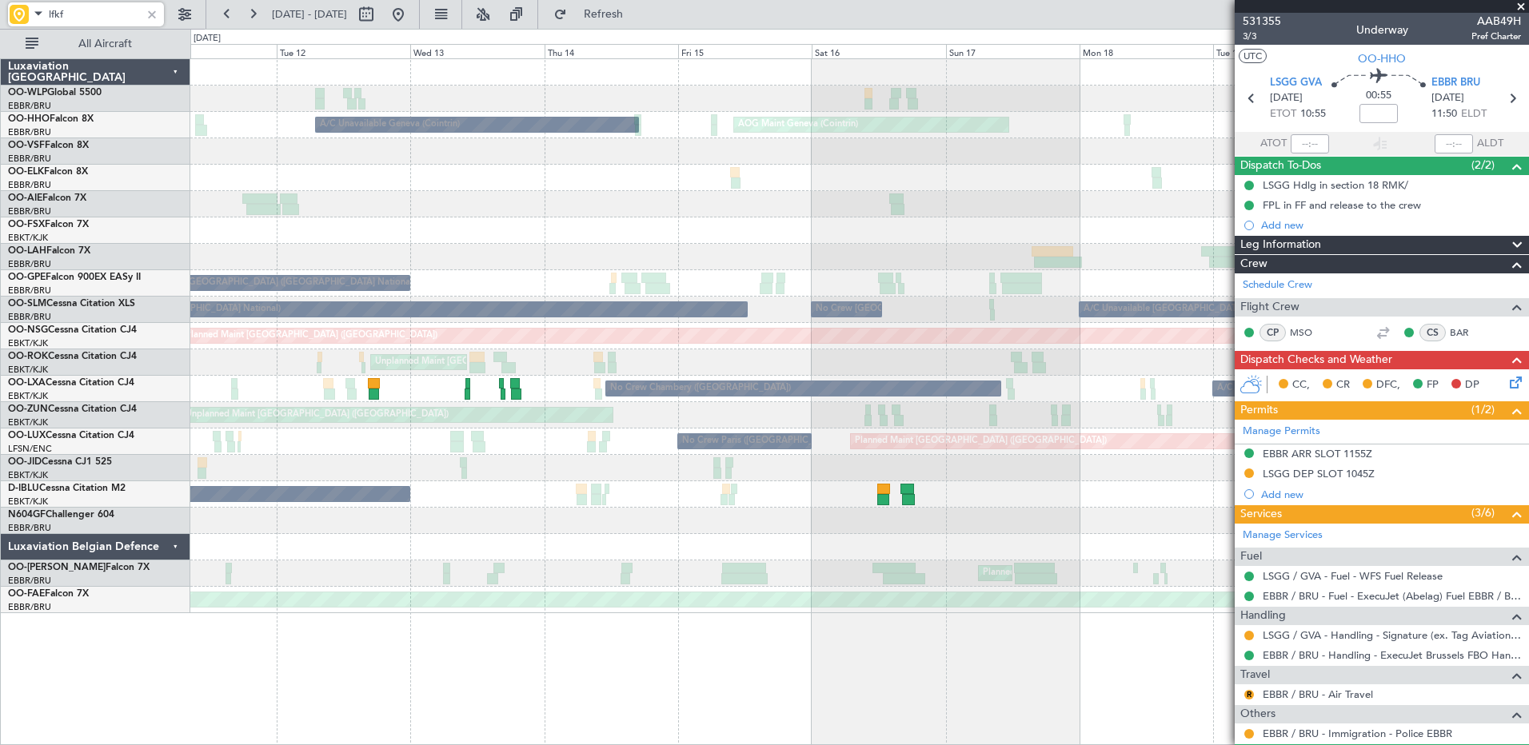
click at [876, 533] on div at bounding box center [859, 521] width 1338 height 26
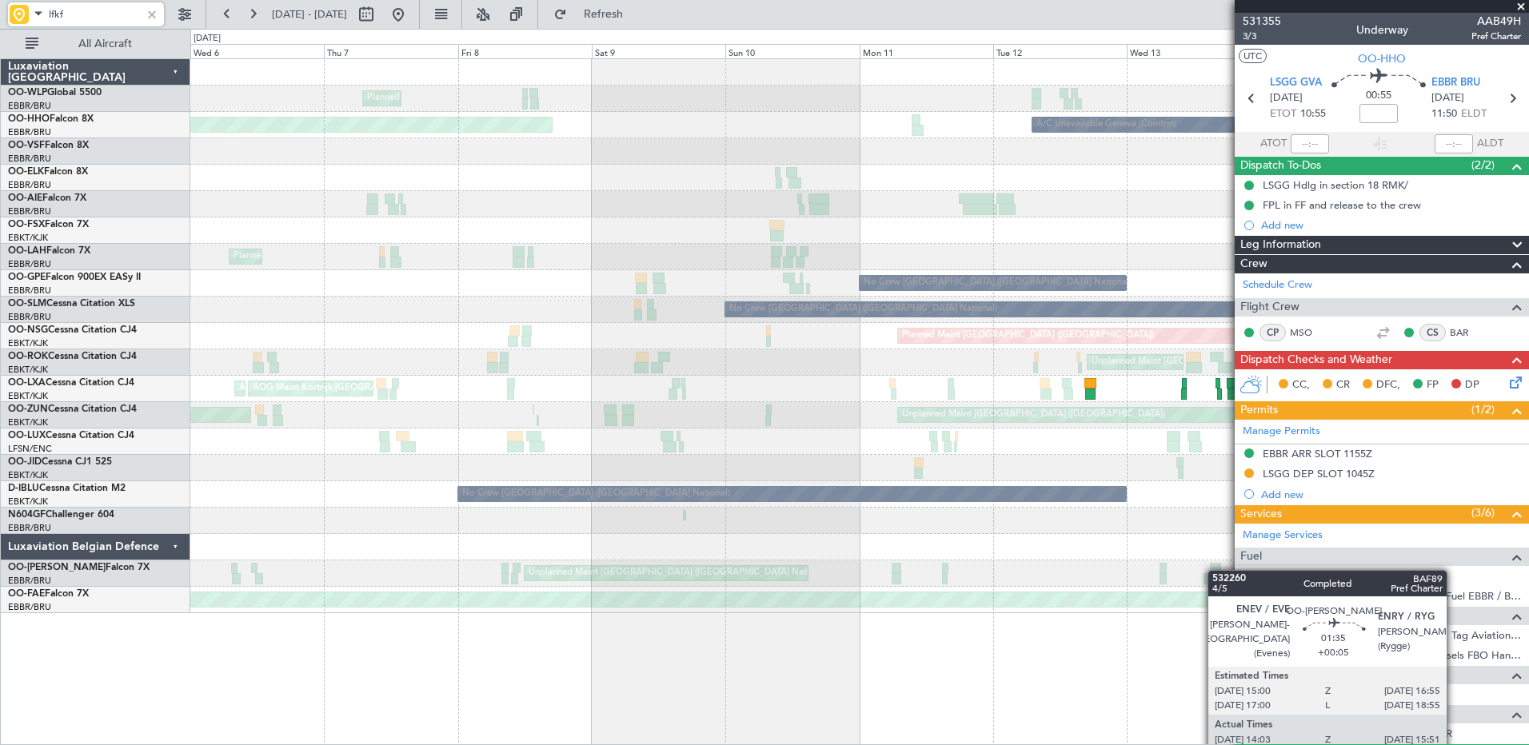
click at [1215, 570] on div "Planned Maint Milan (Linate) AOG Maint Geneva (Cointrin) A/C Unavailable Geneva…" at bounding box center [859, 336] width 1338 height 554
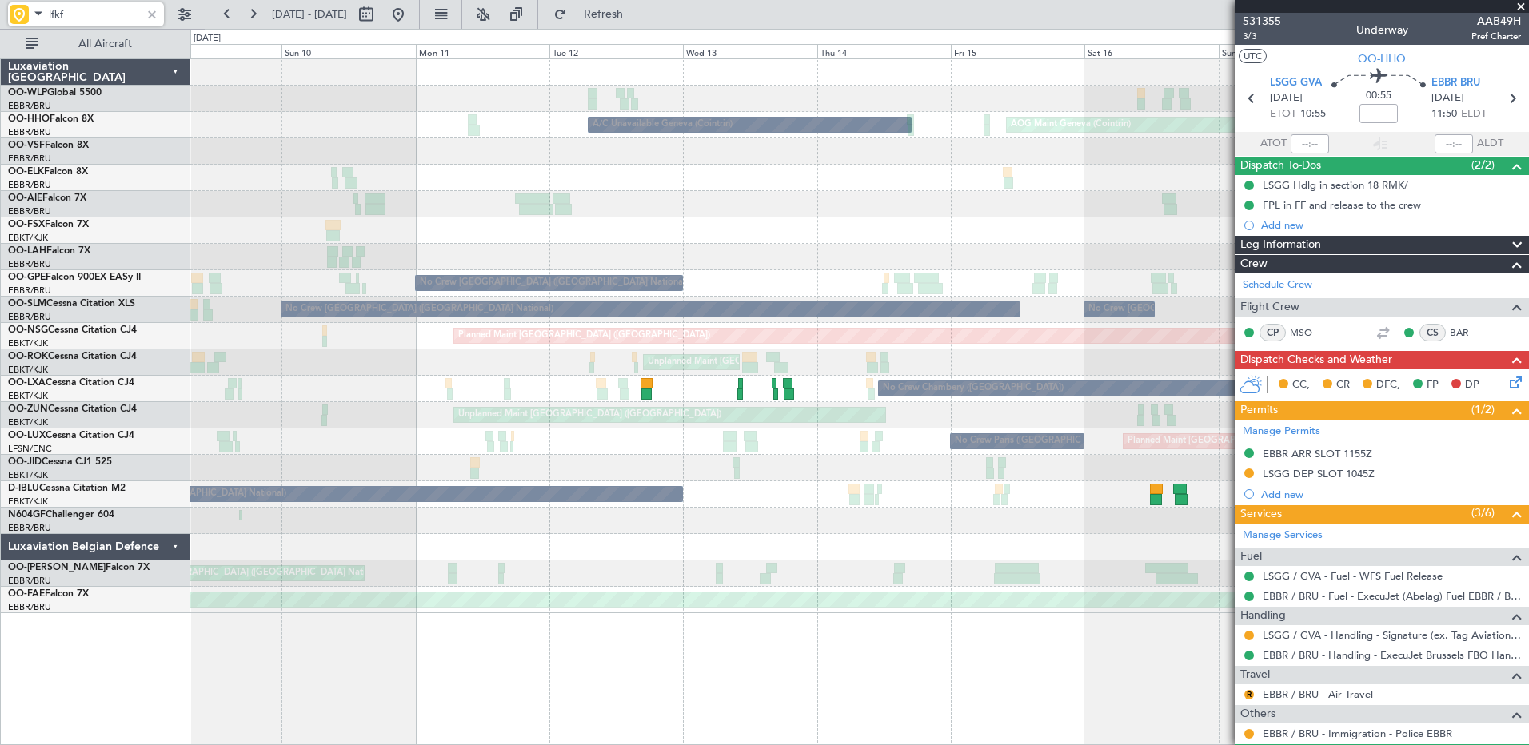
click at [177, 373] on div "Planned Maint Milan (Linate) A/C Unavailable Geneva (Cointrin) AOG Maint Geneva…" at bounding box center [764, 387] width 1529 height 716
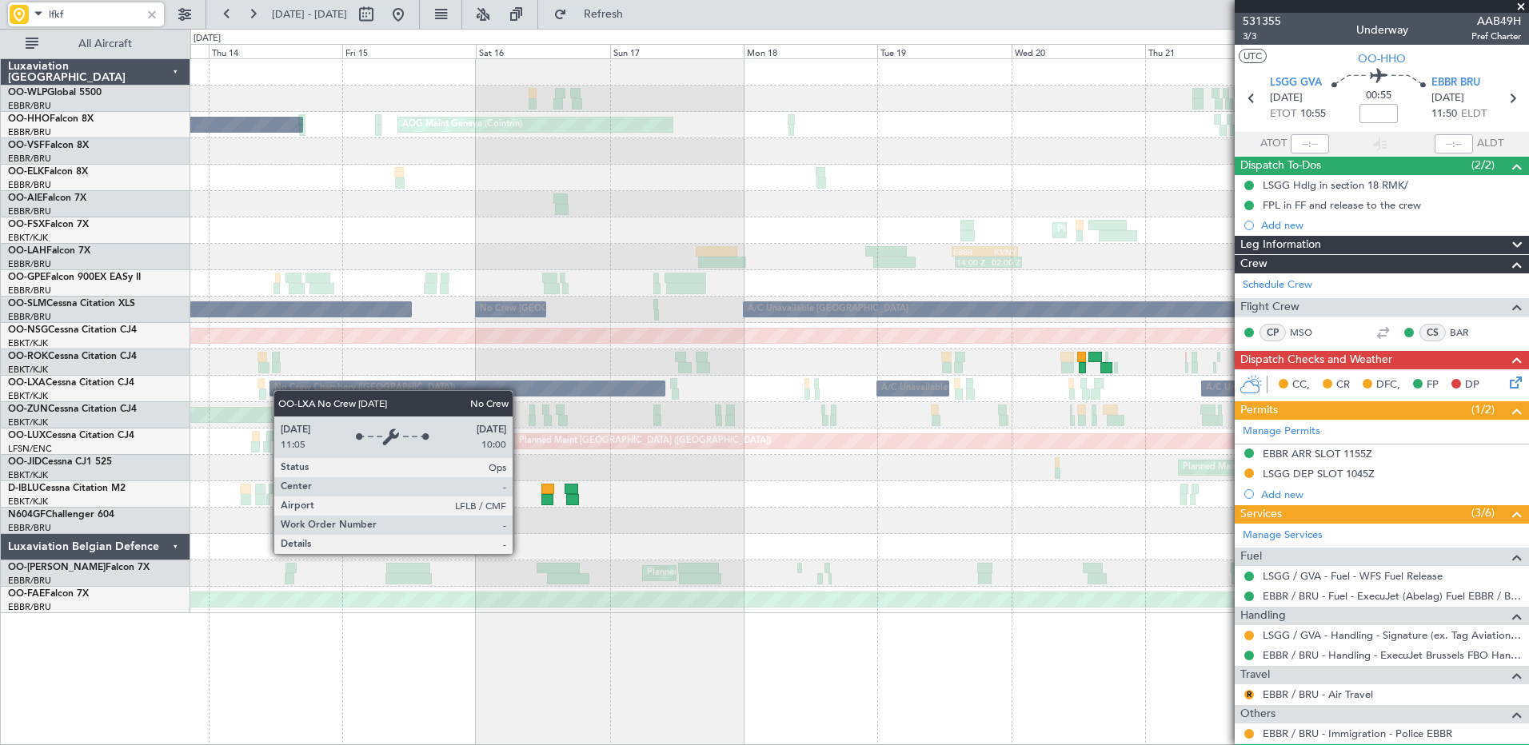
click at [281, 389] on div "Planned Maint Berlin (Brandenburg) A/C Unavailable Geneva (Cointrin) AOG Maint …" at bounding box center [859, 336] width 1338 height 554
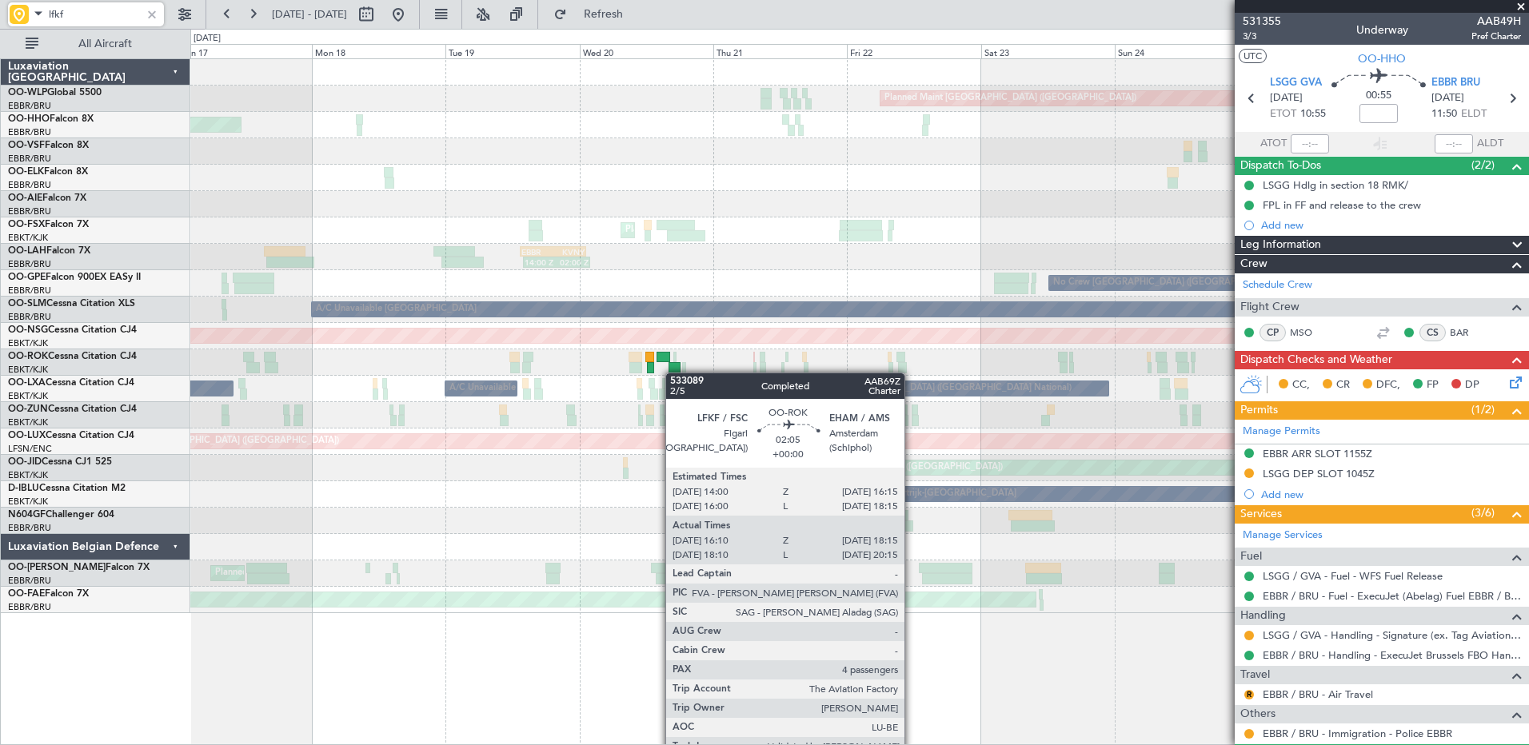
click at [670, 372] on div "Planned Maint Berlin (Brandenburg) AOG Maint Geneva (Cointrin) A/C Unavailable …" at bounding box center [859, 336] width 1338 height 554
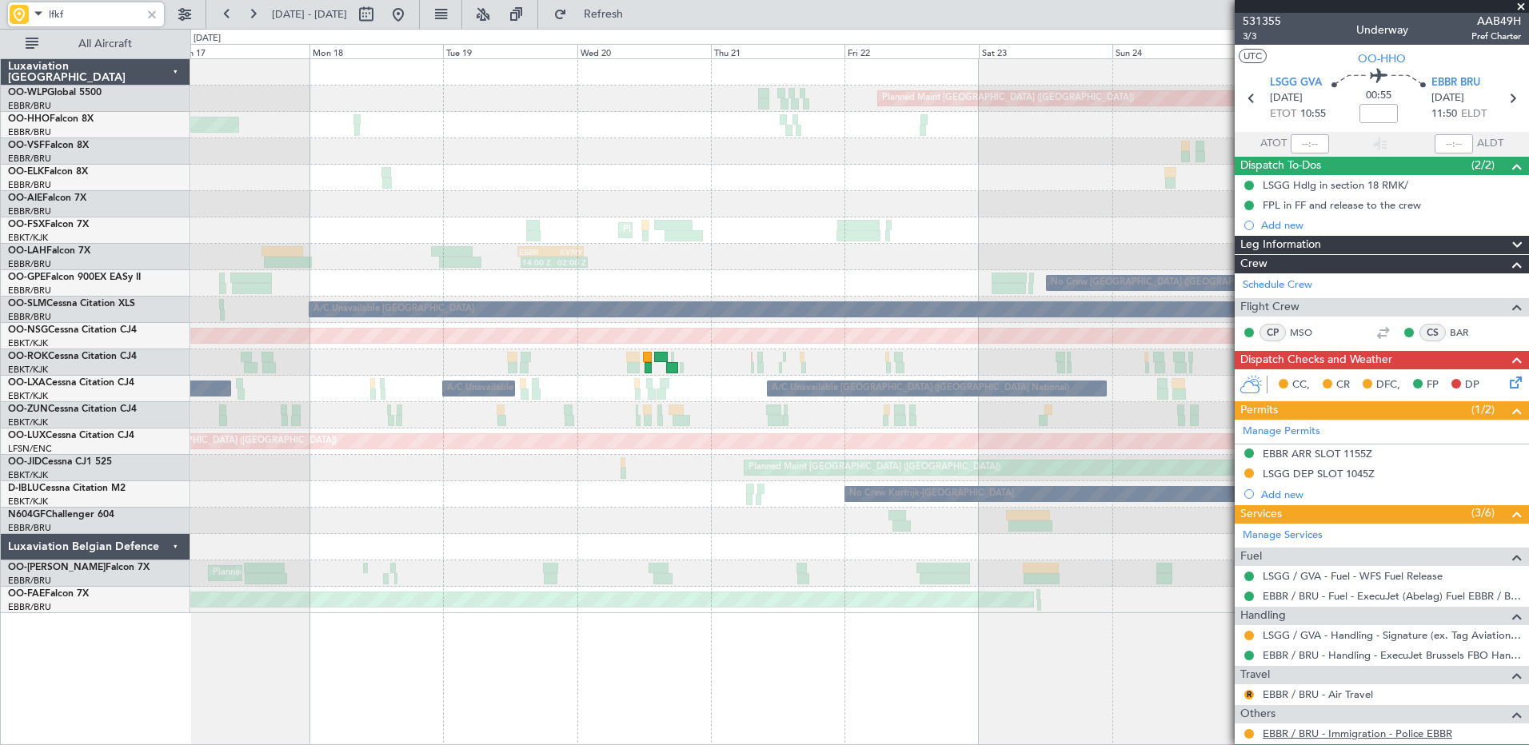
type input "lfkf"
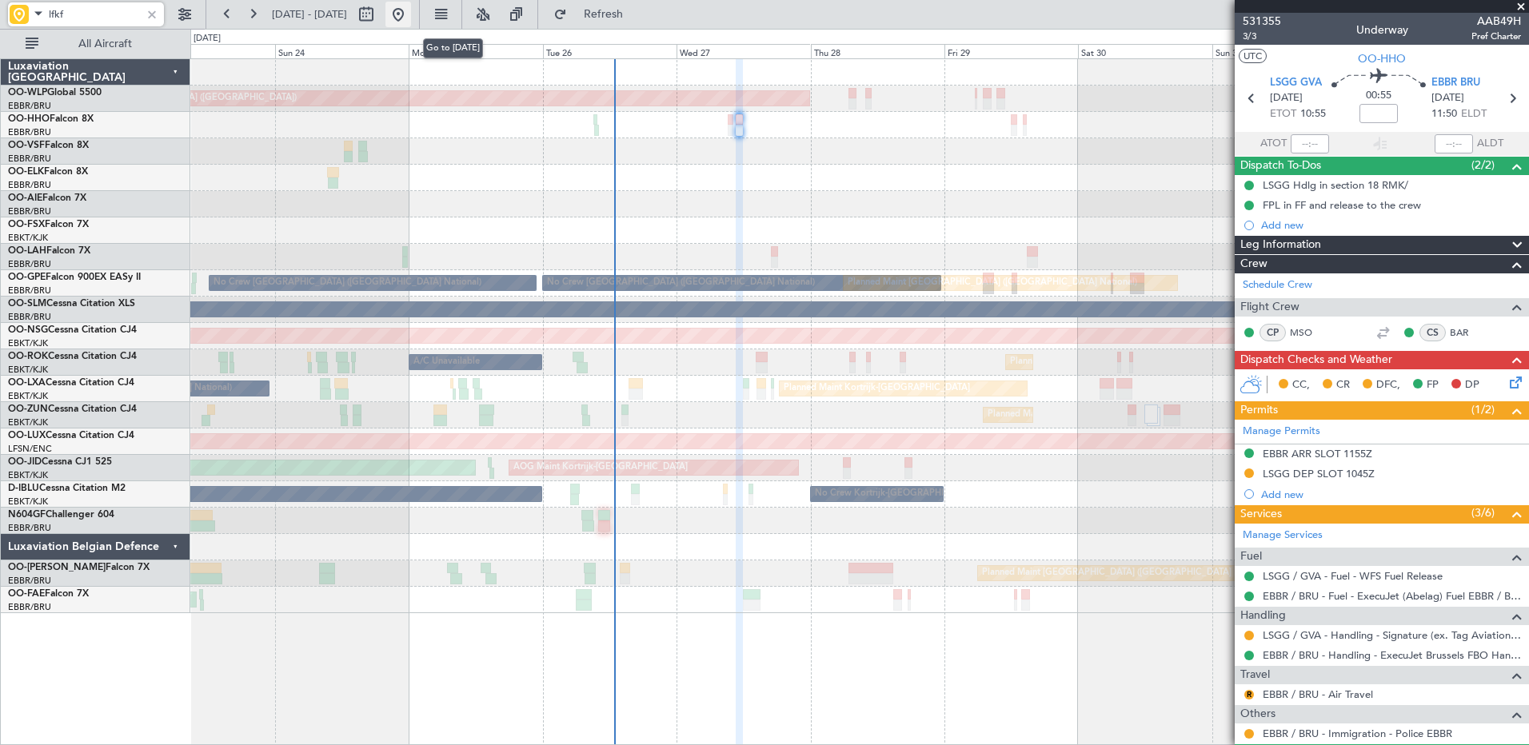
click at [411, 12] on button at bounding box center [398, 15] width 26 height 26
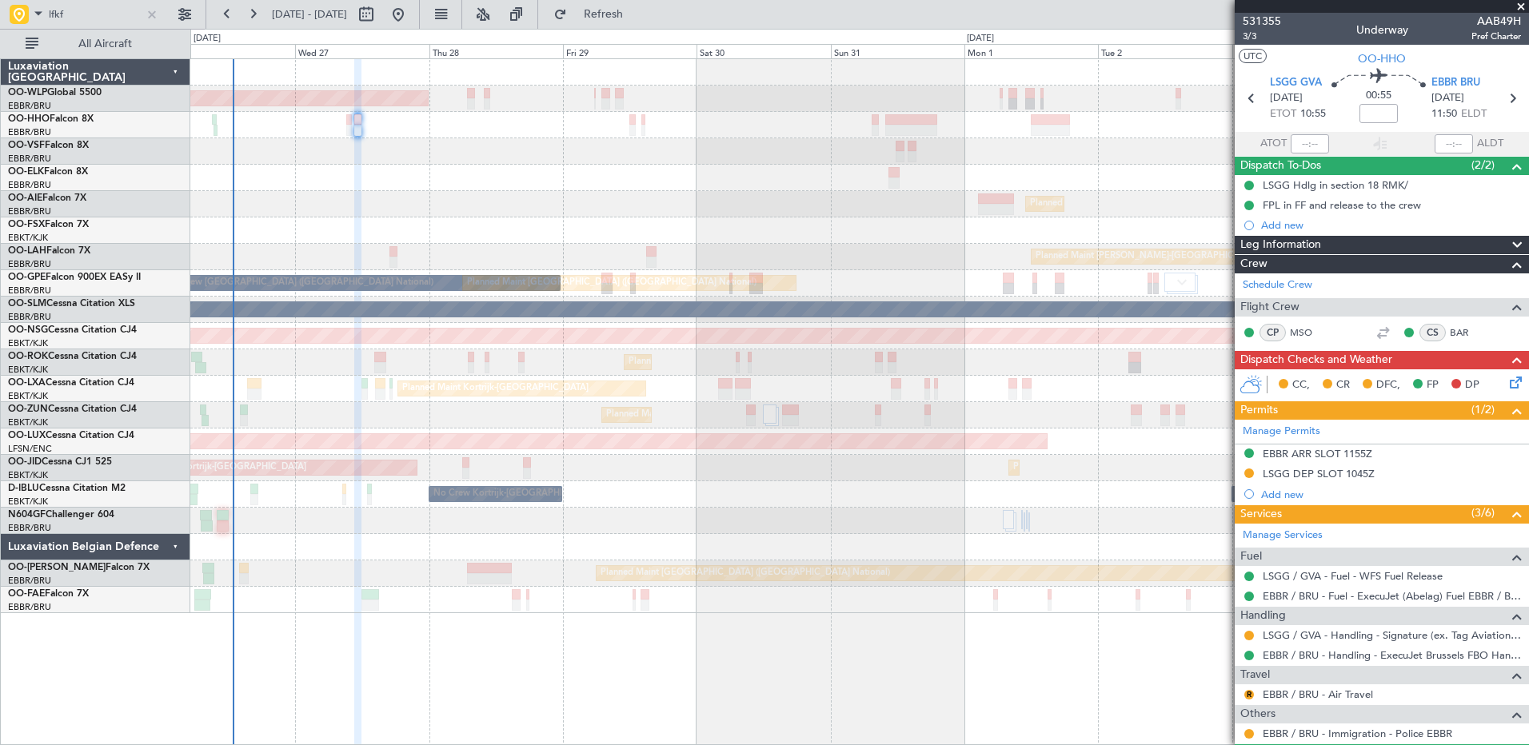
click at [457, 201] on div "Planned Maint Berlin (Brandenburg) Planned Maint London (Farnborough) Planned M…" at bounding box center [859, 336] width 1338 height 554
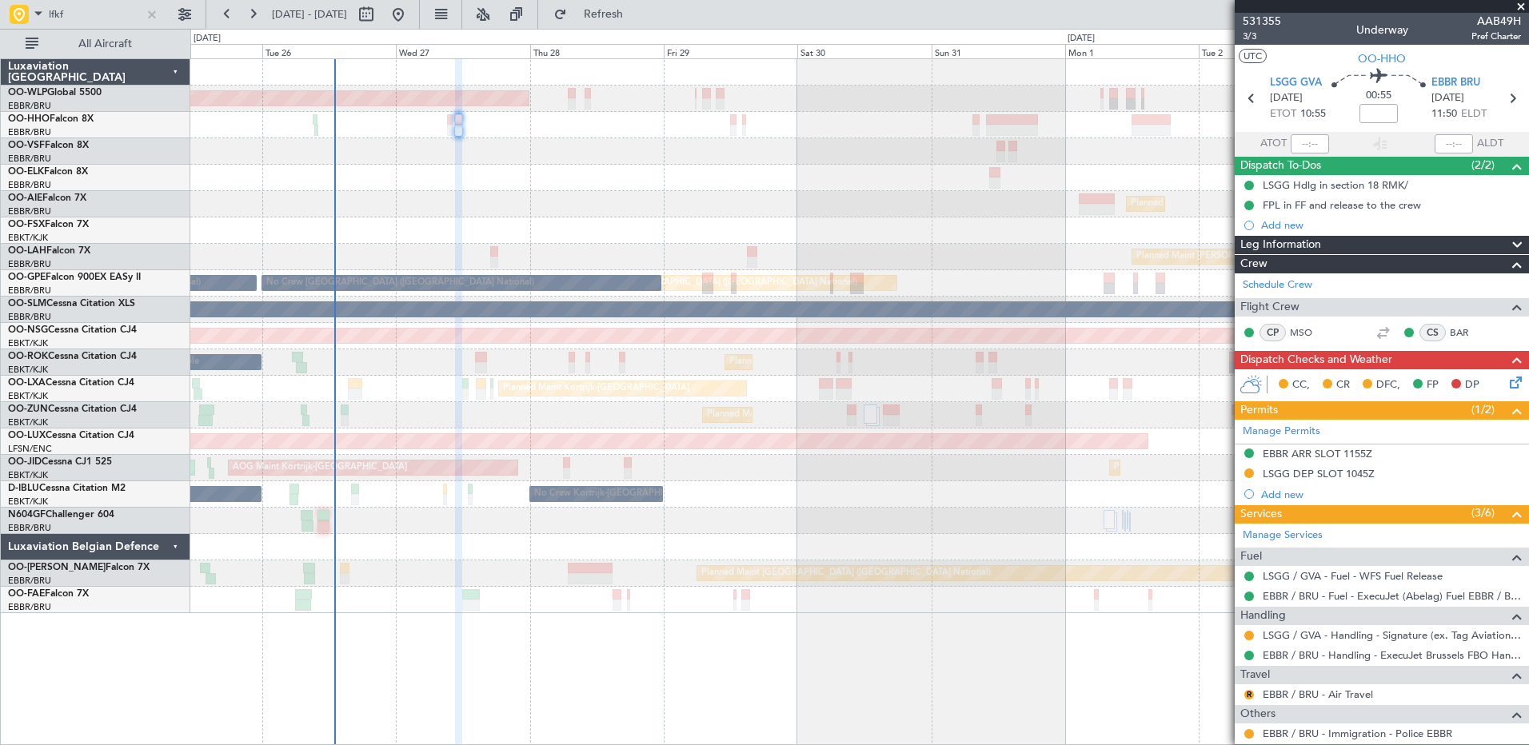
click at [713, 370] on div "Planned Maint Kortrijk-Wevelgem A/C Unavailable" at bounding box center [859, 362] width 1338 height 26
click at [628, 9] on span "Refresh" at bounding box center [603, 14] width 67 height 11
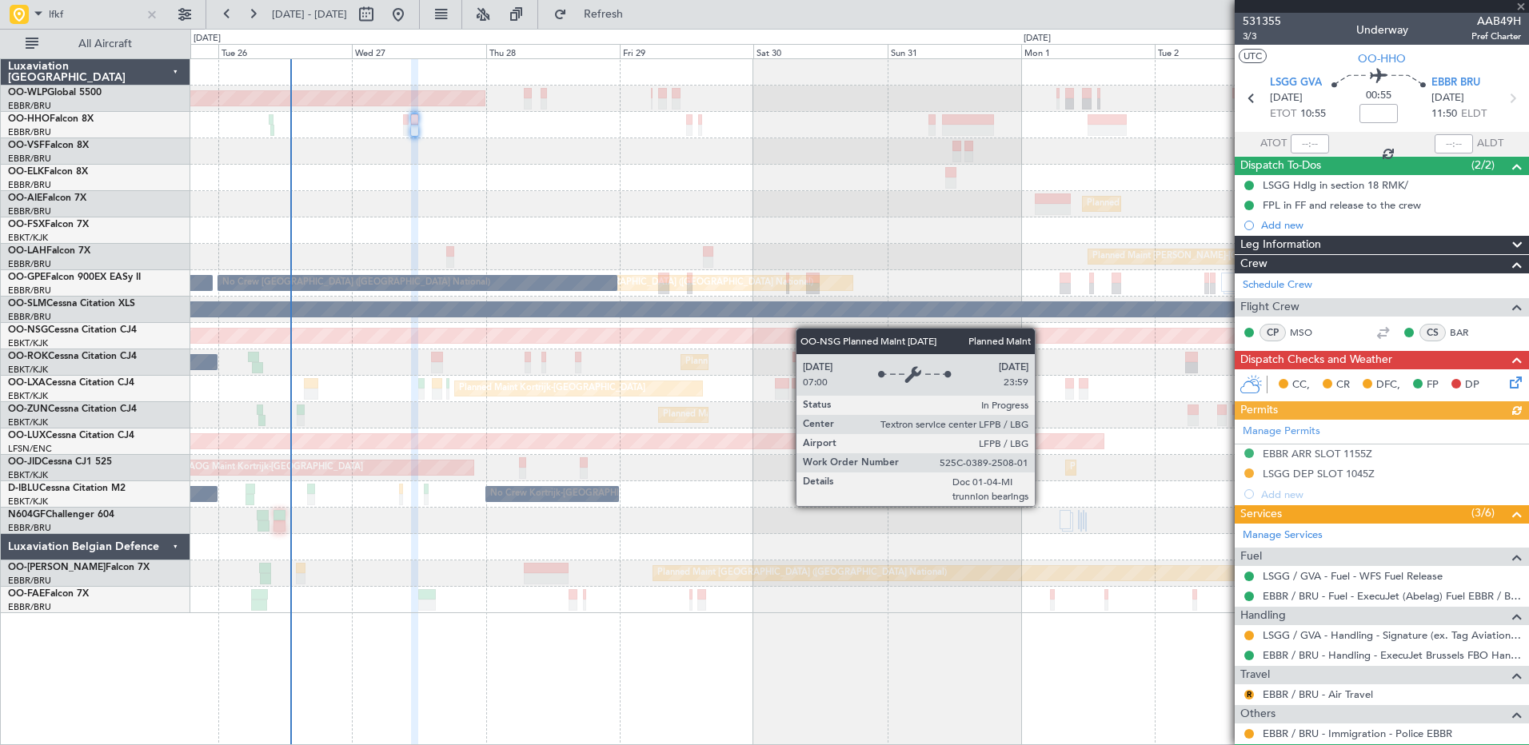
click at [763, 331] on div "Planned Maint [GEOGRAPHIC_DATA] ([GEOGRAPHIC_DATA])" at bounding box center [859, 336] width 1338 height 26
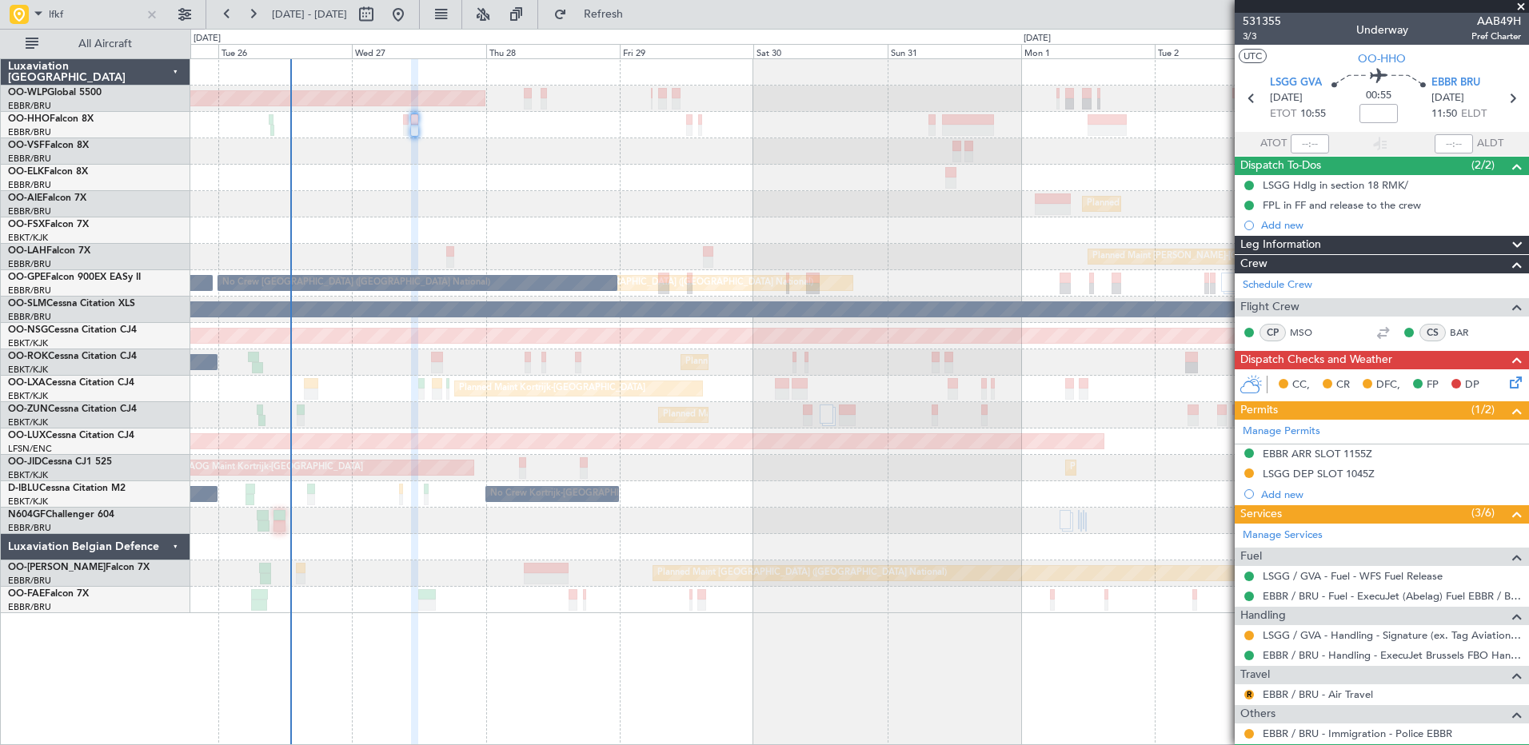
click at [580, 186] on div at bounding box center [859, 178] width 1338 height 26
click at [379, 12] on button at bounding box center [366, 15] width 26 height 26
select select "8"
select select "2025"
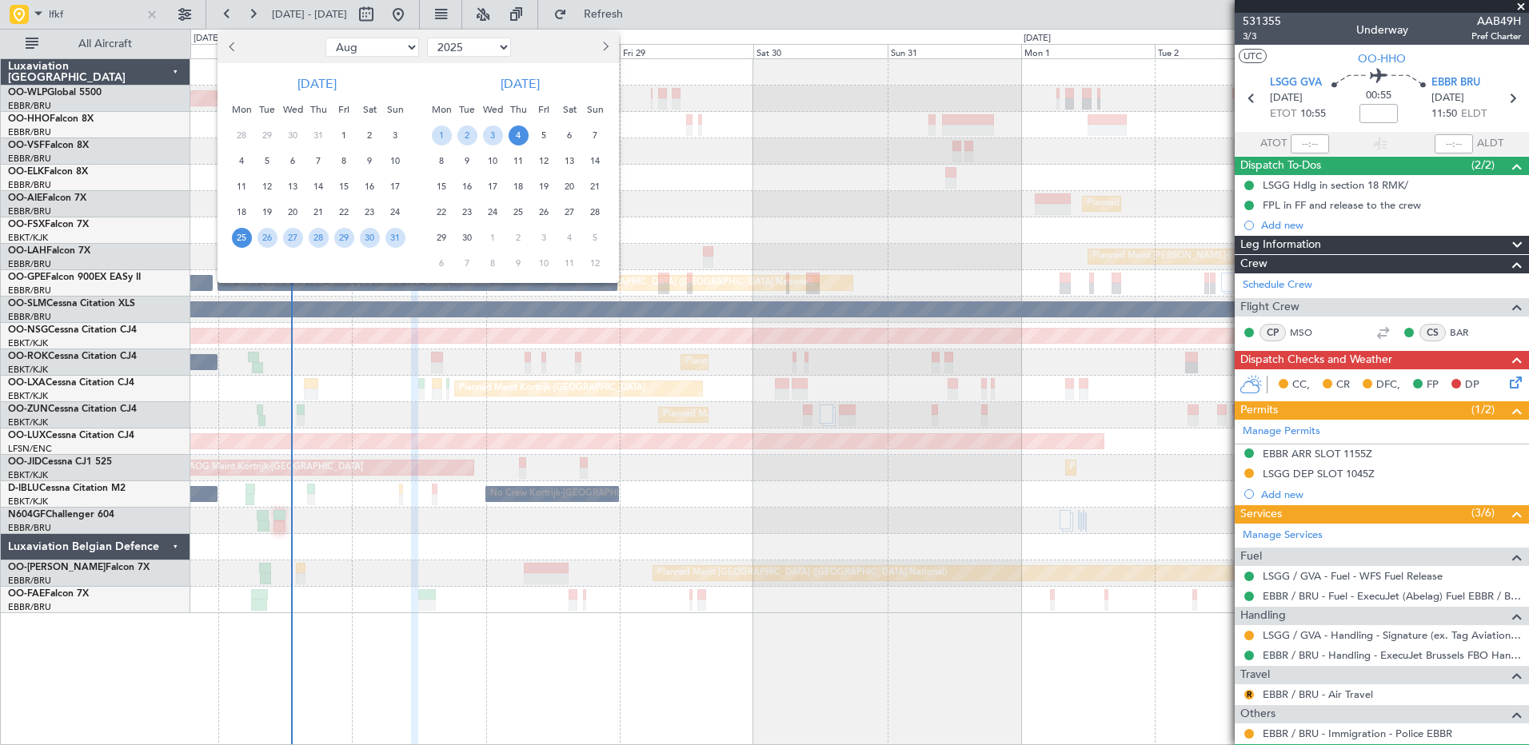
click at [383, 51] on select "Jan Feb Mar Apr May Jun Jul Aug Sep Oct Nov Dec" at bounding box center [372, 47] width 94 height 19
select select "6"
click at [325, 38] on select "Jan Feb Mar Apr May Jun Jul Aug Sep Oct Nov Dec" at bounding box center [372, 47] width 94 height 19
click at [468, 42] on select "2015 2016 2017 2018 2019 2020 2021 2022 2023 2024 2025 2026 2027 2028 2029 2030…" at bounding box center [469, 47] width 84 height 19
select select "2021"
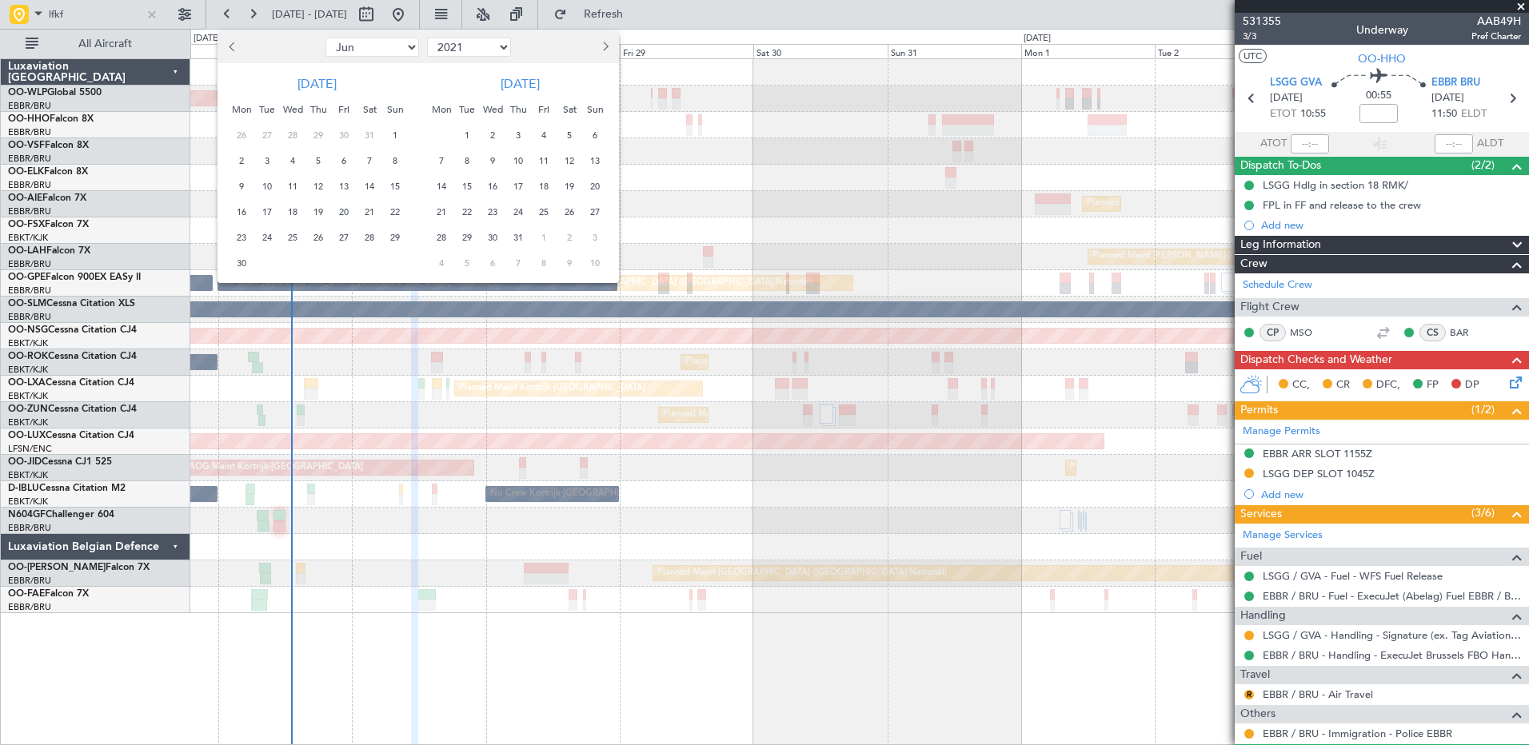
click at [427, 38] on select "2015 2016 2017 2018 2019 2020 2021 2022 2023 2024 2025 2026 2027 2028 2029 2030…" at bounding box center [469, 47] width 84 height 19
click at [268, 231] on span "29" at bounding box center [267, 238] width 20 height 20
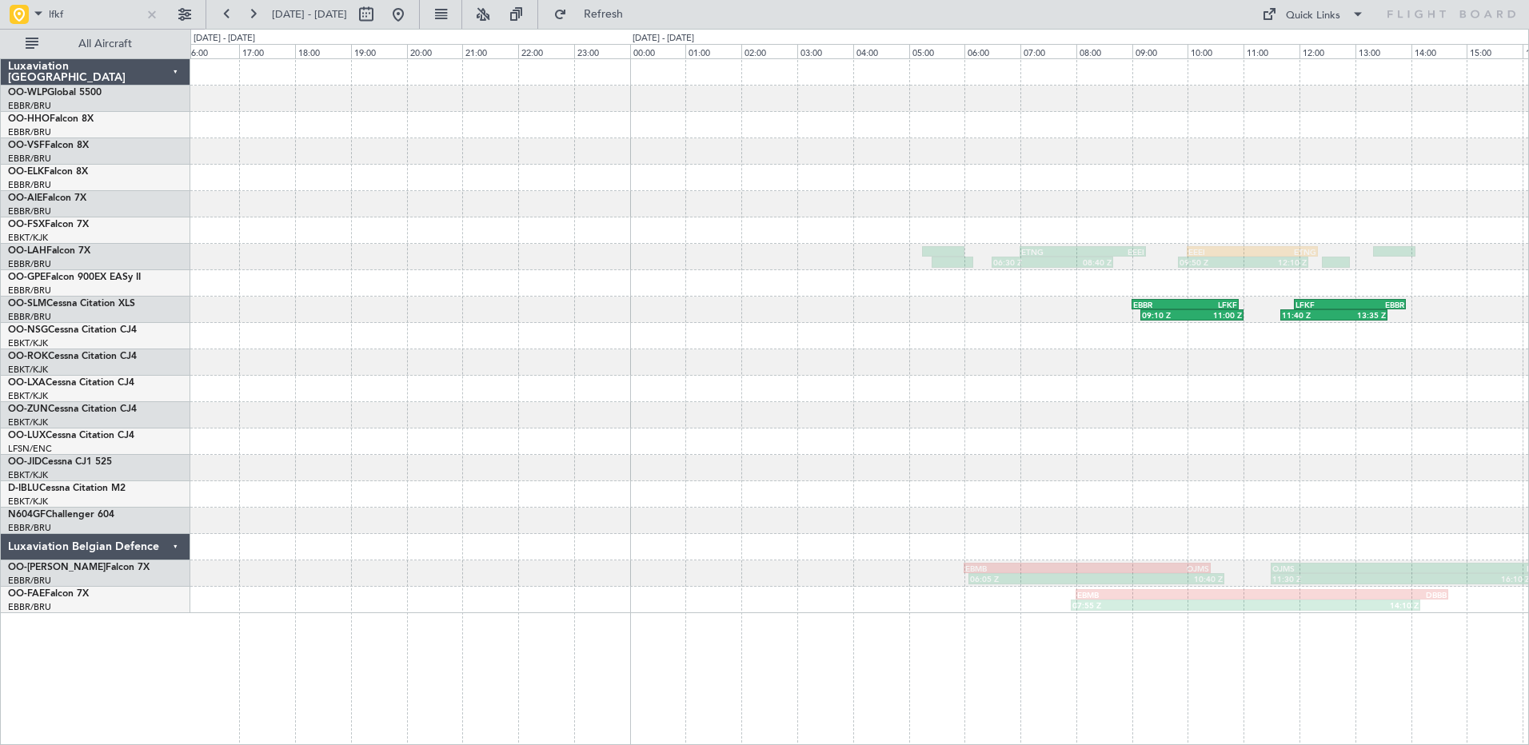
click at [979, 345] on div "LGSR 12:30 Z EBBR 15:55 Z 12:25 Z 15:25 Z 06:30 Z 08:40 Z ETNG 07:00 Z EEEI 09:…" at bounding box center [859, 336] width 1338 height 554
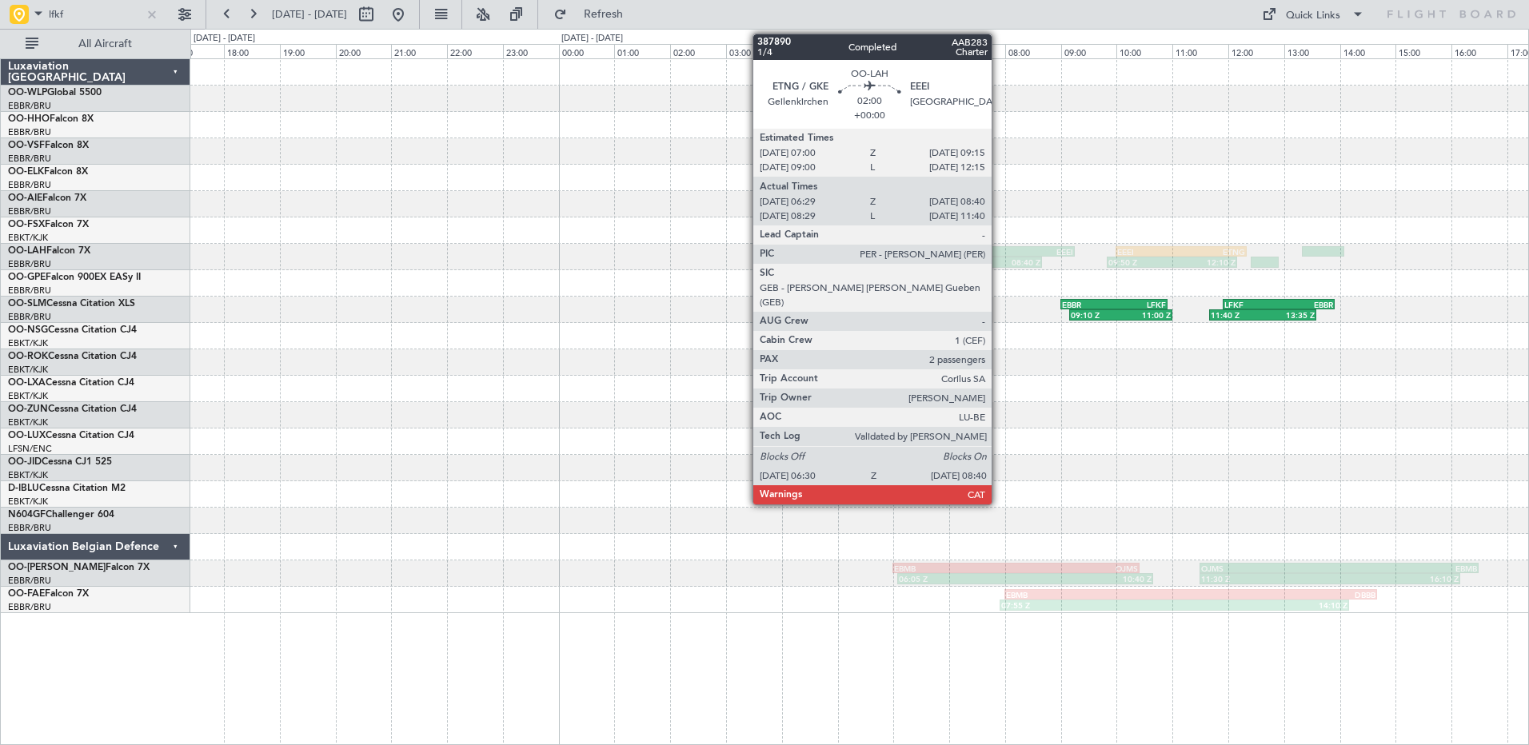
click at [999, 261] on div "08:40 Z" at bounding box center [1010, 262] width 59 height 10
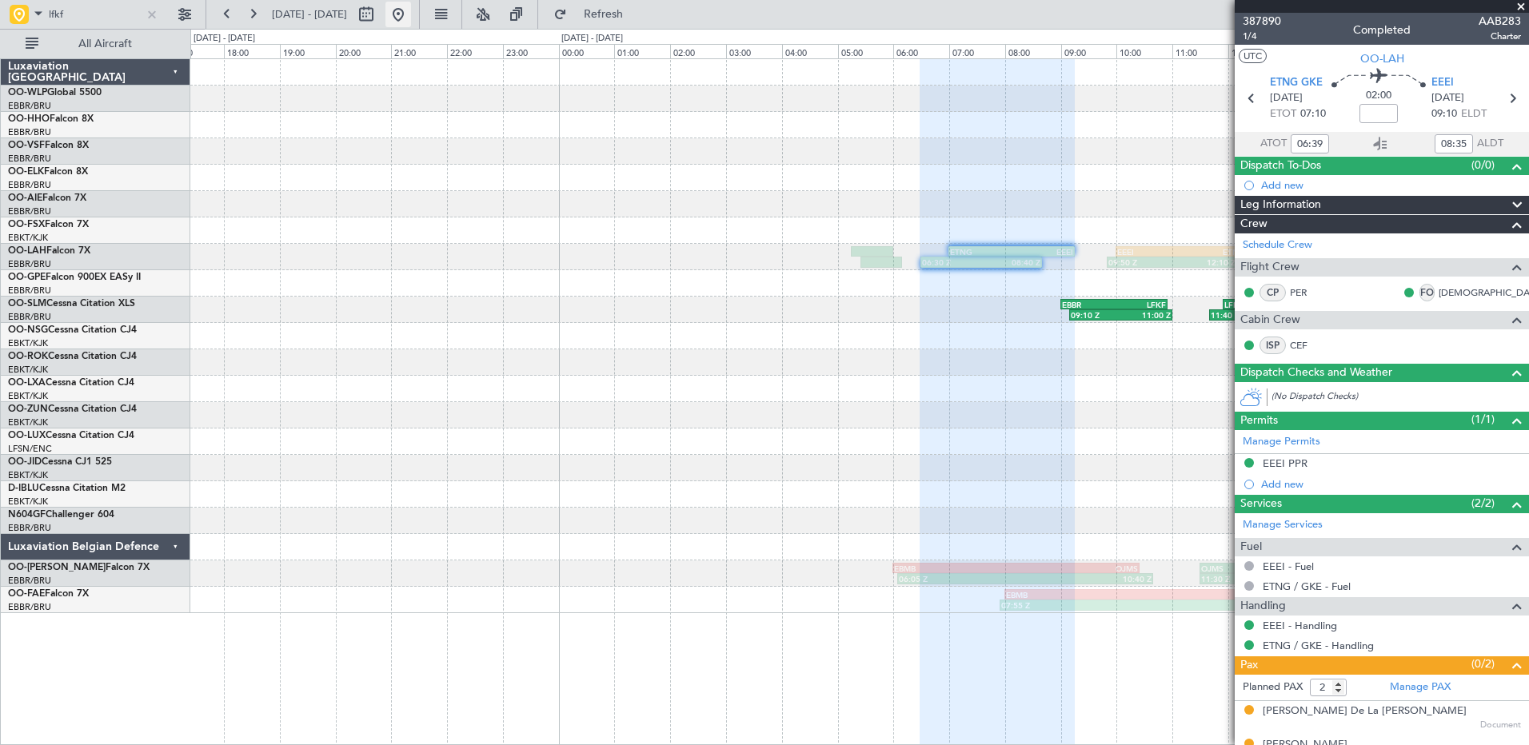
click at [411, 18] on button at bounding box center [398, 15] width 26 height 26
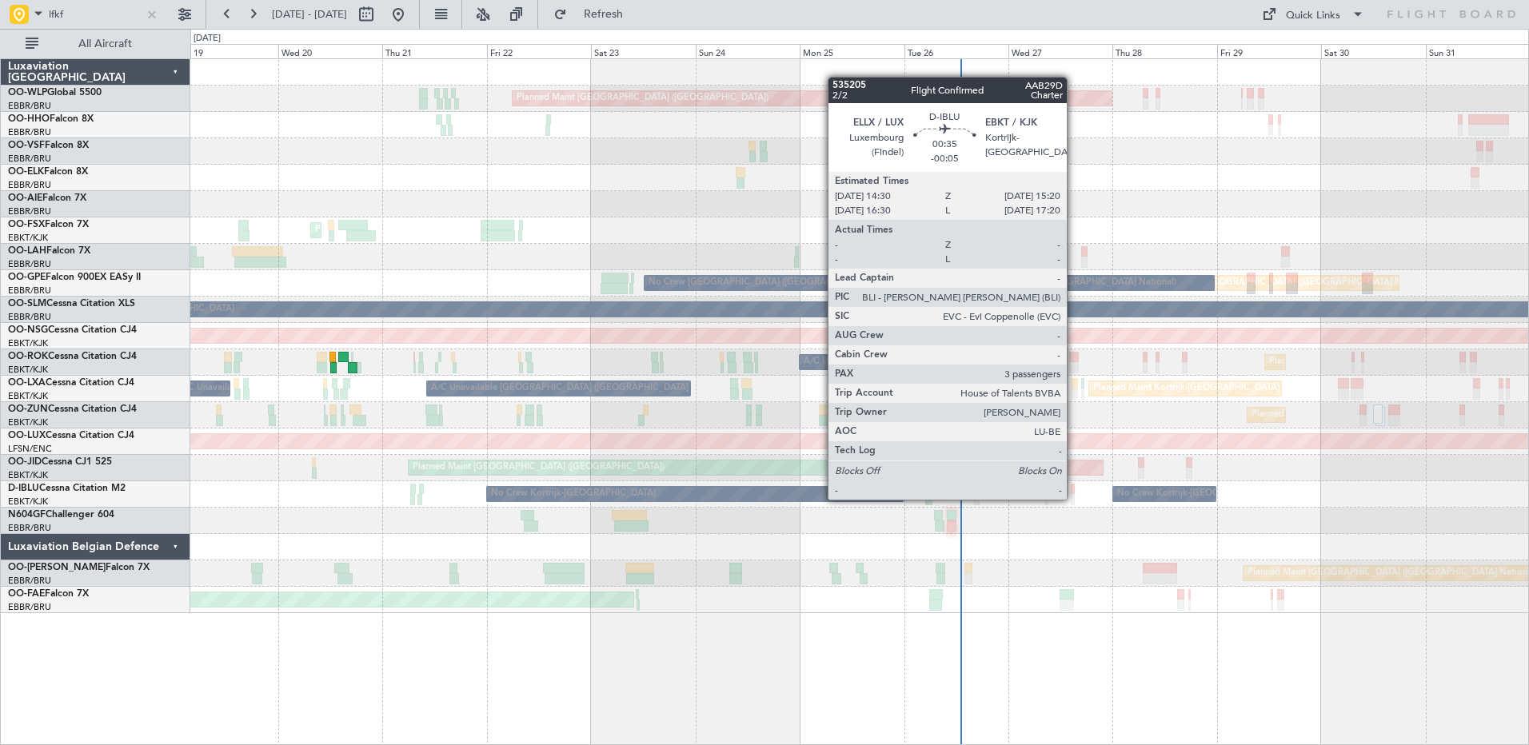
click at [1074, 498] on div at bounding box center [1073, 499] width 4 height 11
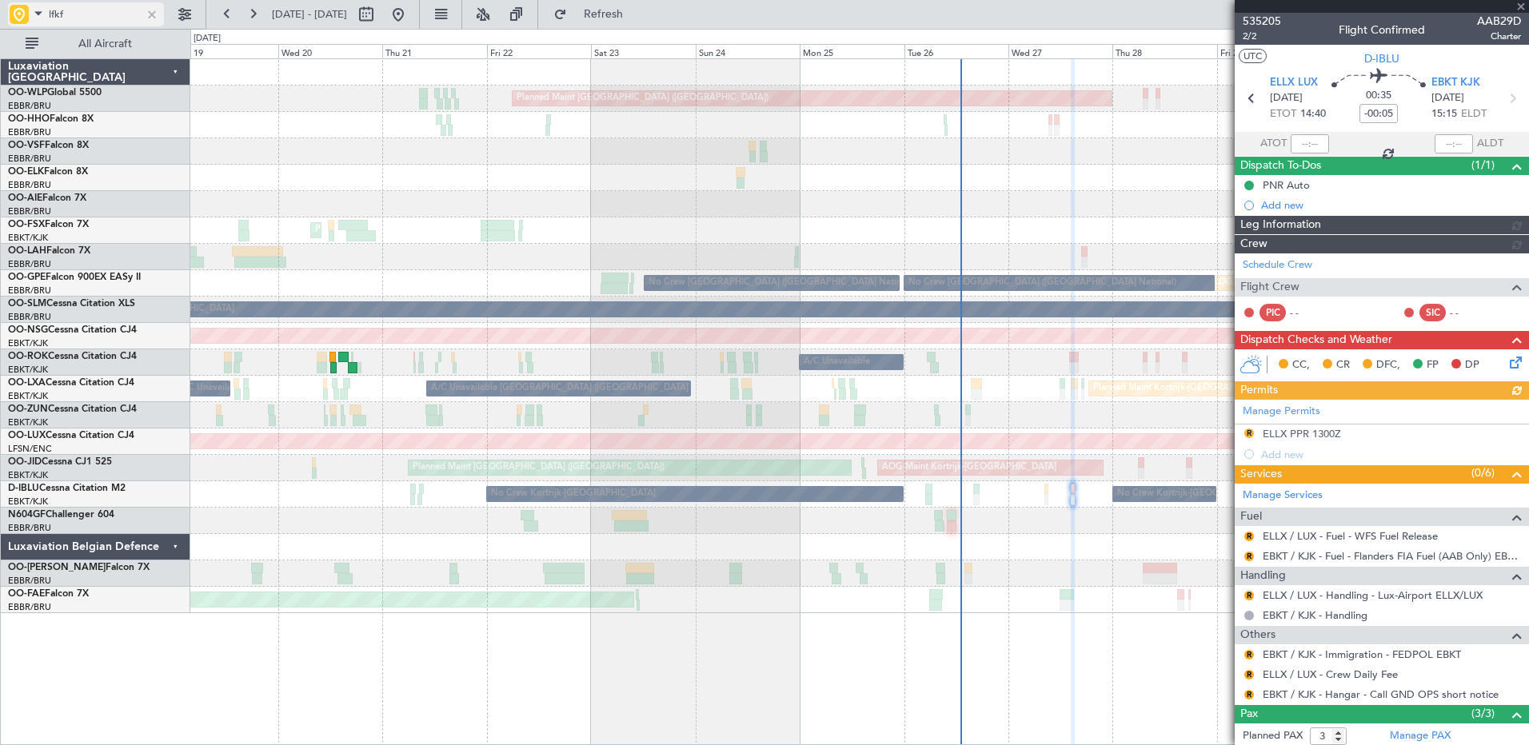
click at [156, 15] on div at bounding box center [152, 15] width 18 height 18
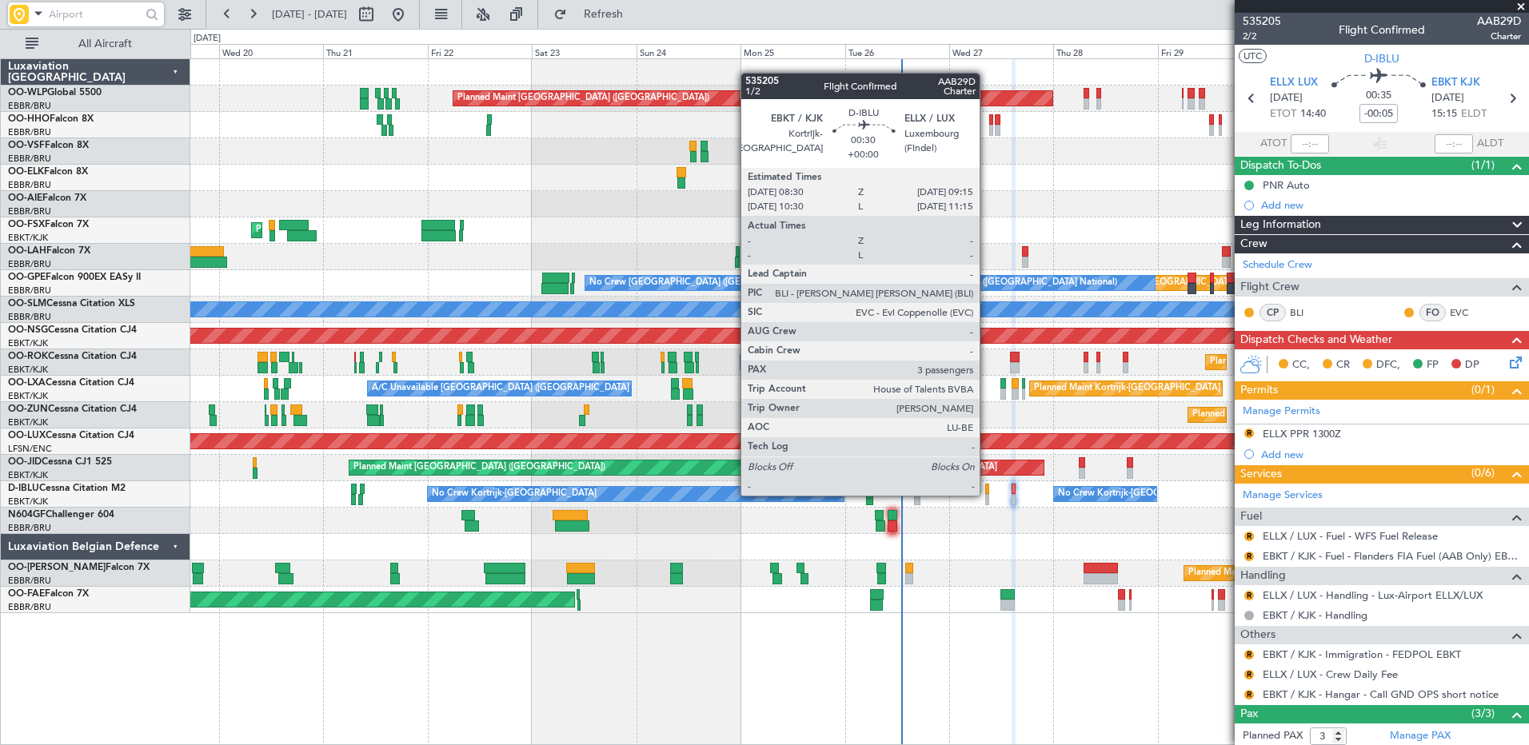
click at [987, 494] on div at bounding box center [987, 499] width 4 height 11
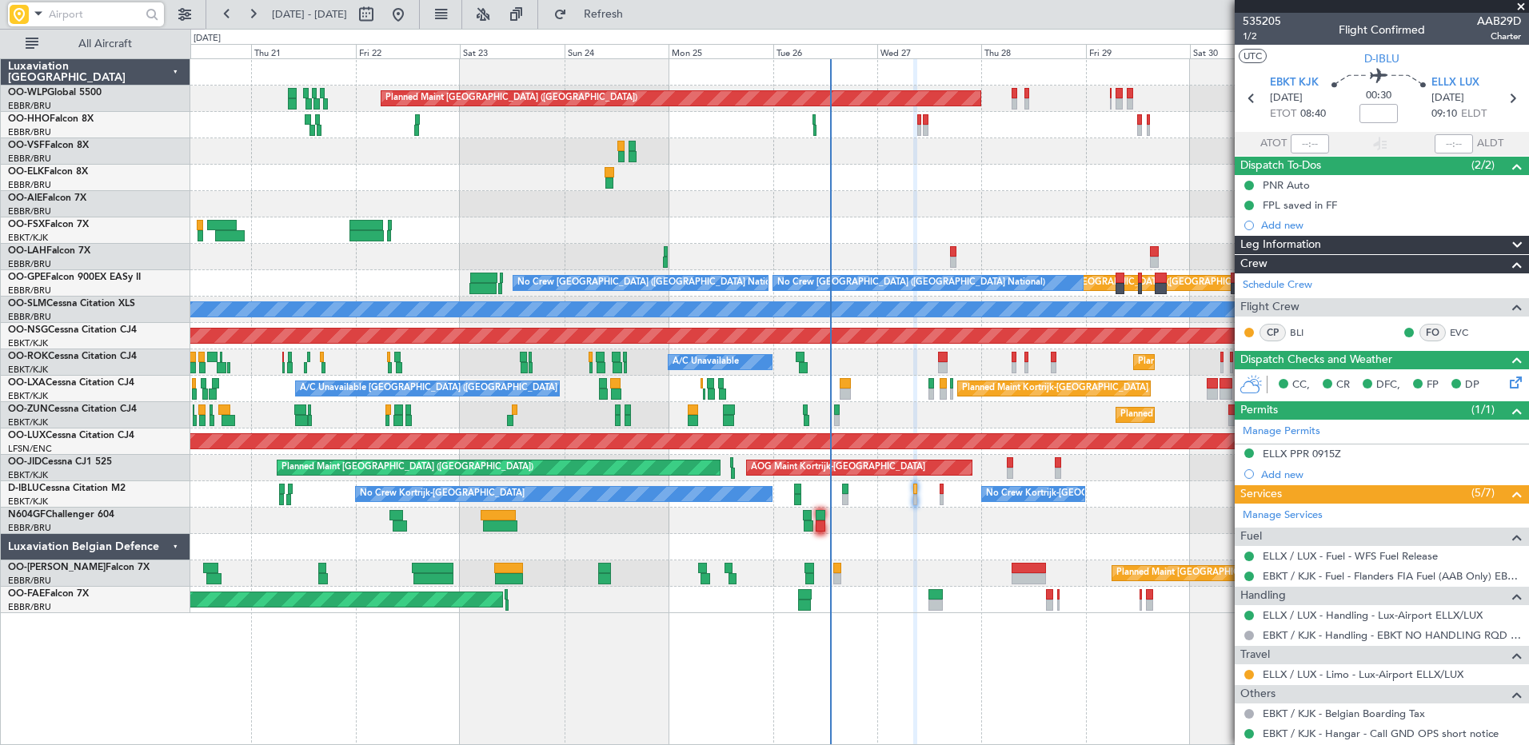
click at [943, 553] on div at bounding box center [859, 547] width 1338 height 26
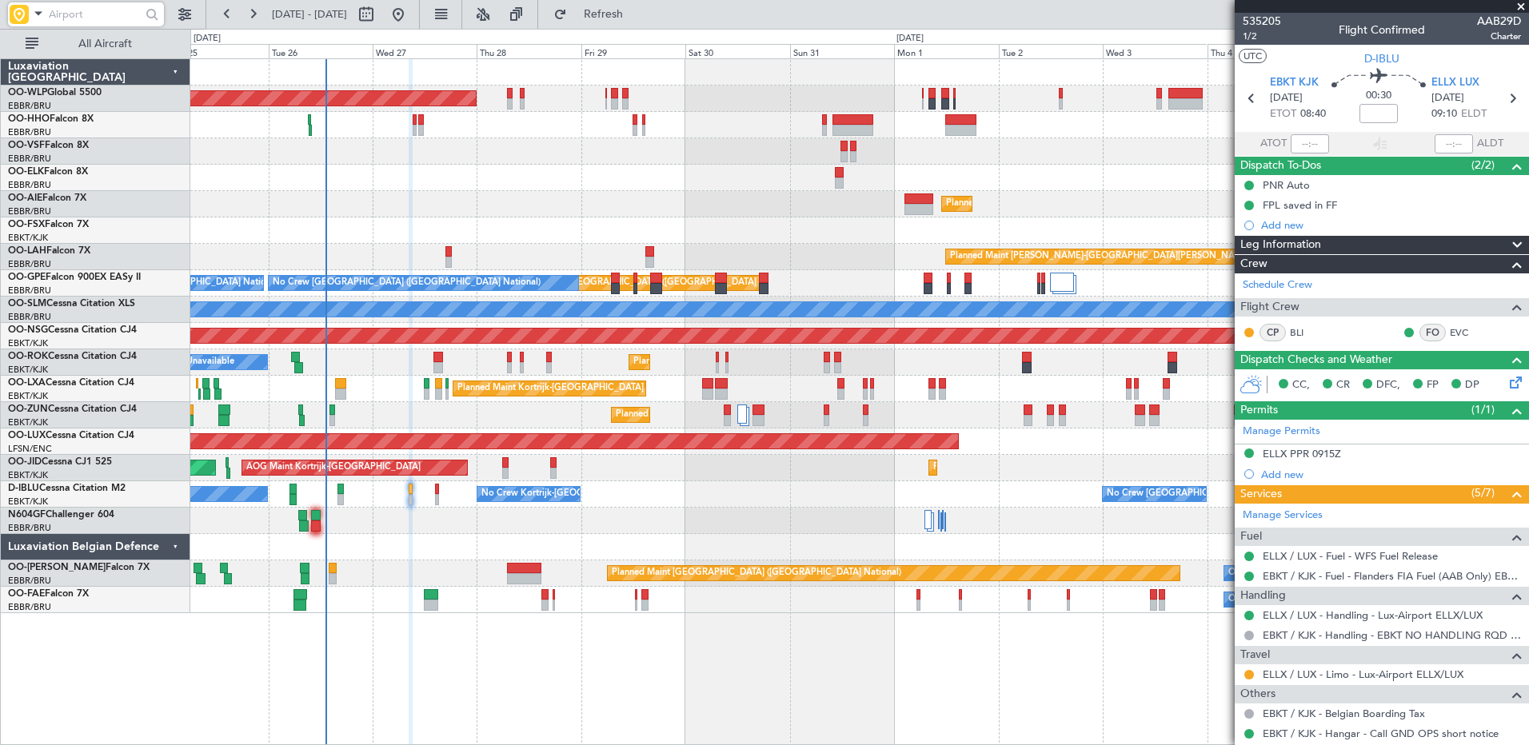
click at [393, 632] on div "Planned Maint Berlin (Brandenburg) Planned Maint Kortrijk-Wevelgem Planned Main…" at bounding box center [859, 401] width 1338 height 687
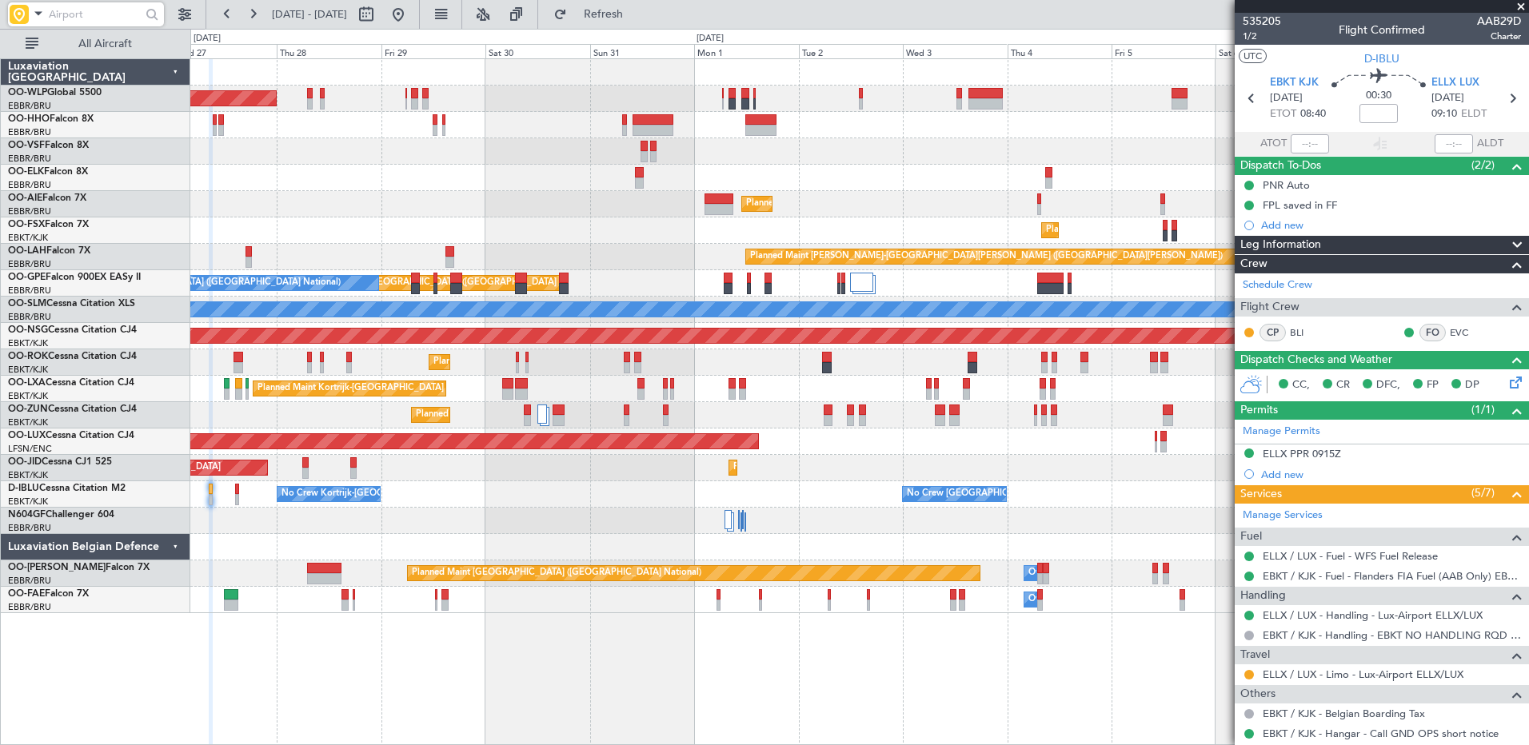
click at [654, 705] on div "Planned Maint Berlin (Brandenburg) Planned Maint Kortrijk-Wevelgem Planned Main…" at bounding box center [859, 401] width 1338 height 687
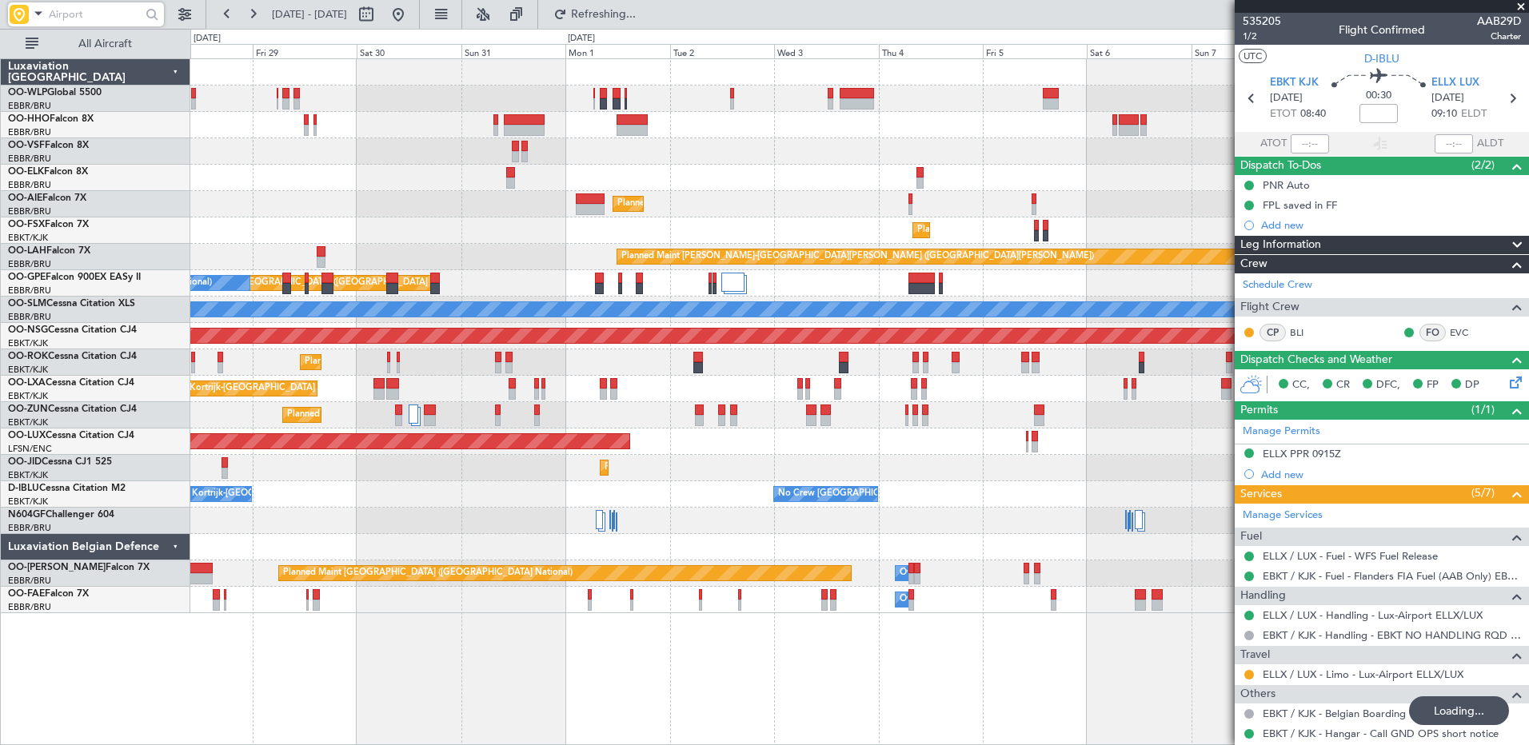
click at [833, 650] on div "Planned Maint Berlin (Brandenburg) Planned Maint Kortrijk-Wevelgem Planned Main…" at bounding box center [859, 401] width 1338 height 687
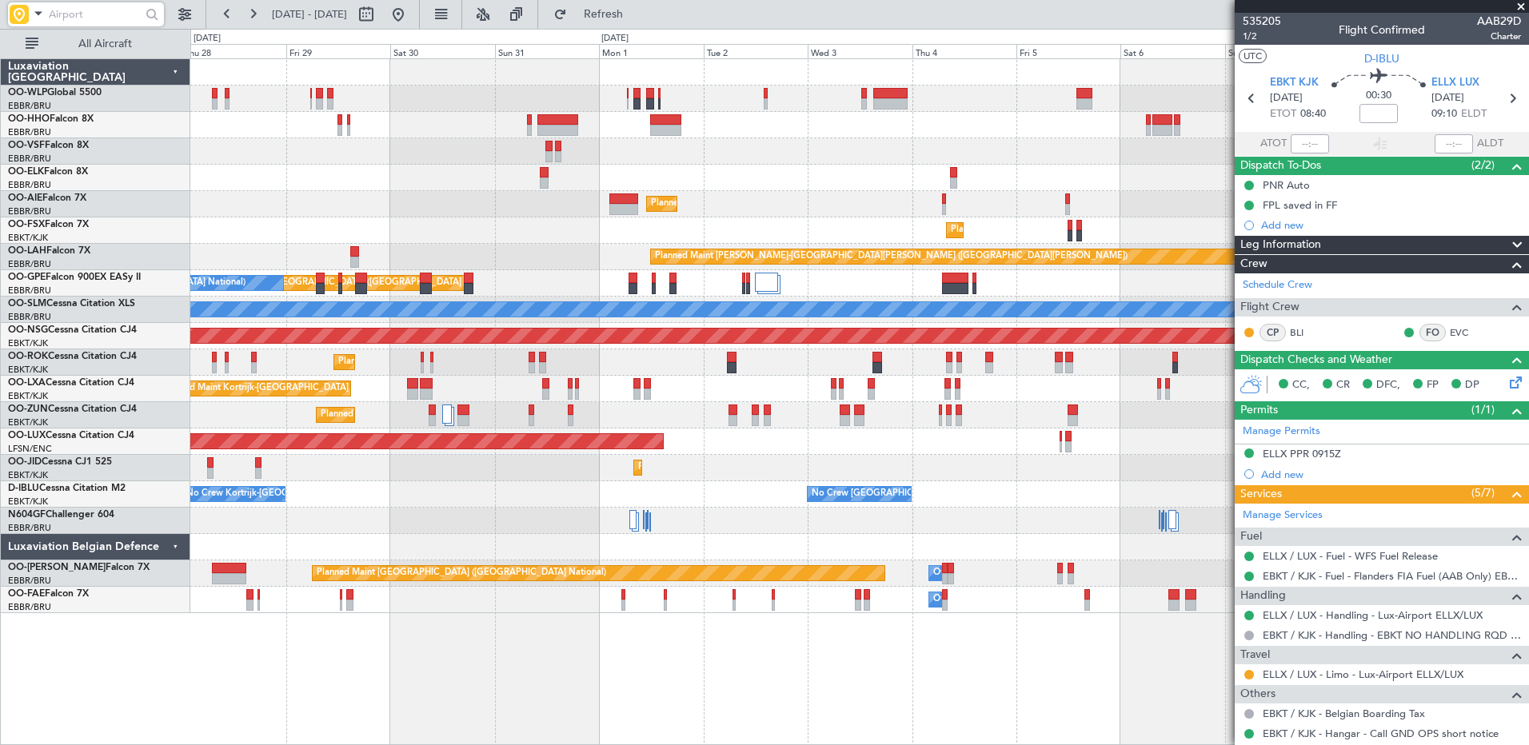
click at [724, 627] on div "Planned Maint Berlin (Brandenburg) Planned Maint Kortrijk-Wevelgem Planned Main…" at bounding box center [859, 401] width 1338 height 687
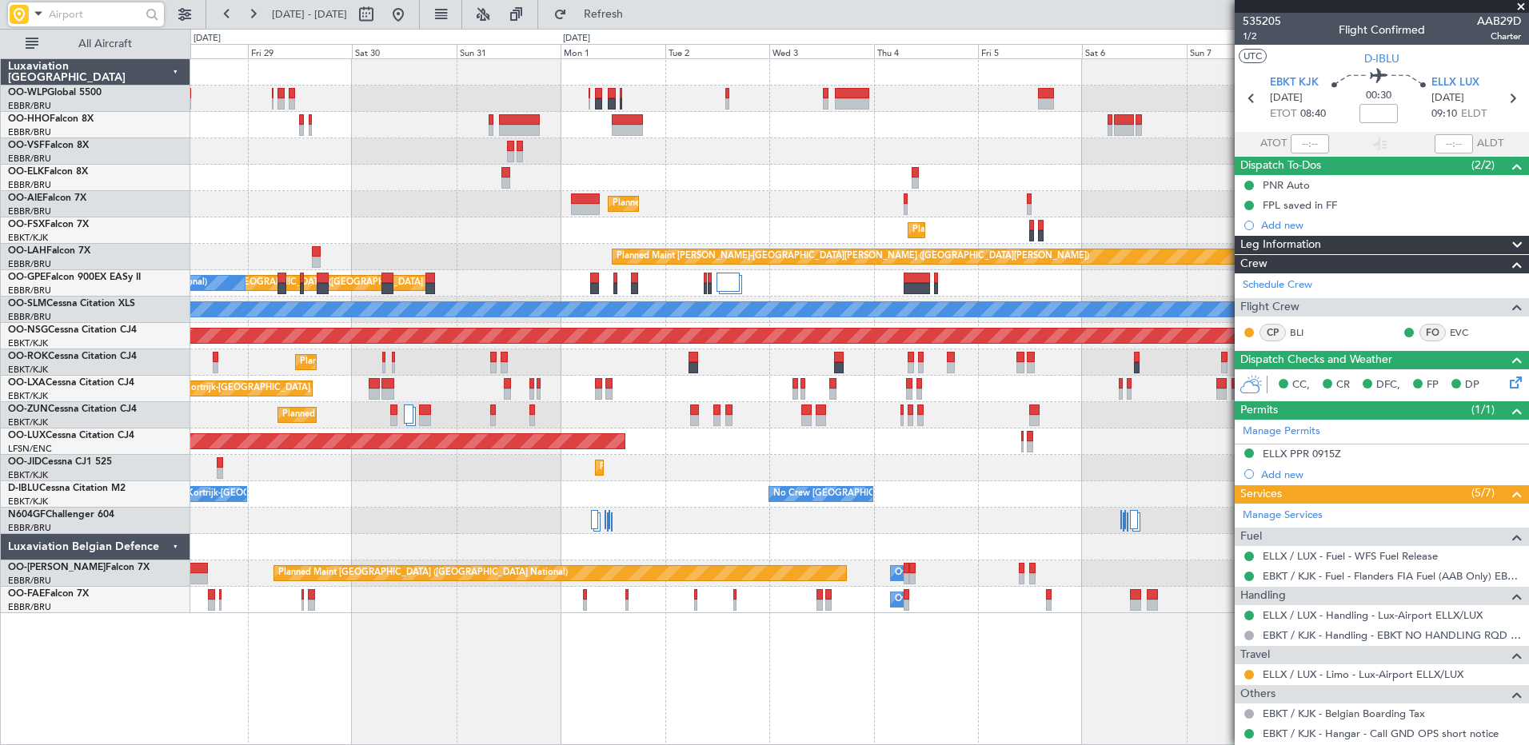
click at [861, 659] on div "Planned Maint Berlin (Brandenburg) Planned Maint Kortrijk-Wevelgem Planned Main…" at bounding box center [859, 401] width 1338 height 687
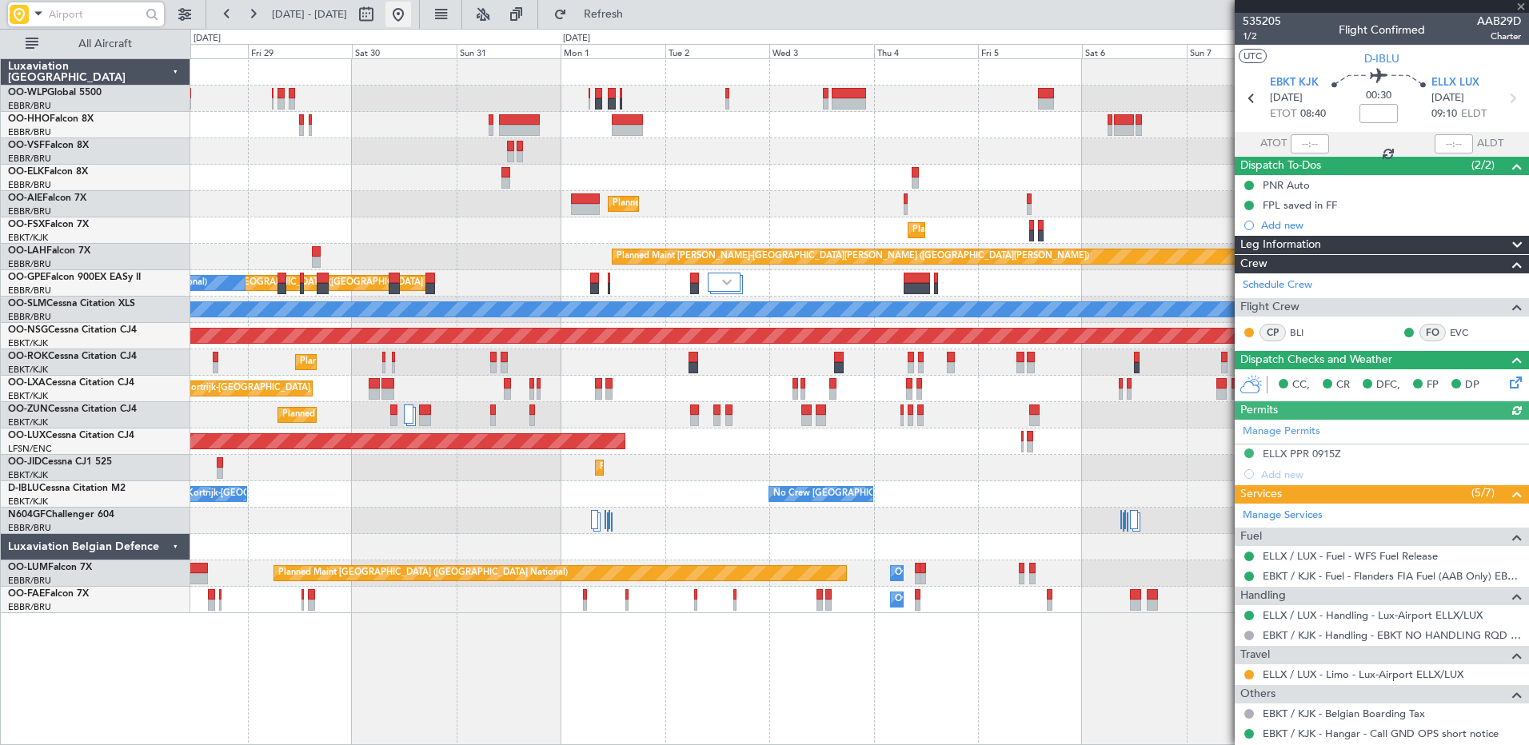
click at [411, 14] on button at bounding box center [398, 15] width 26 height 26
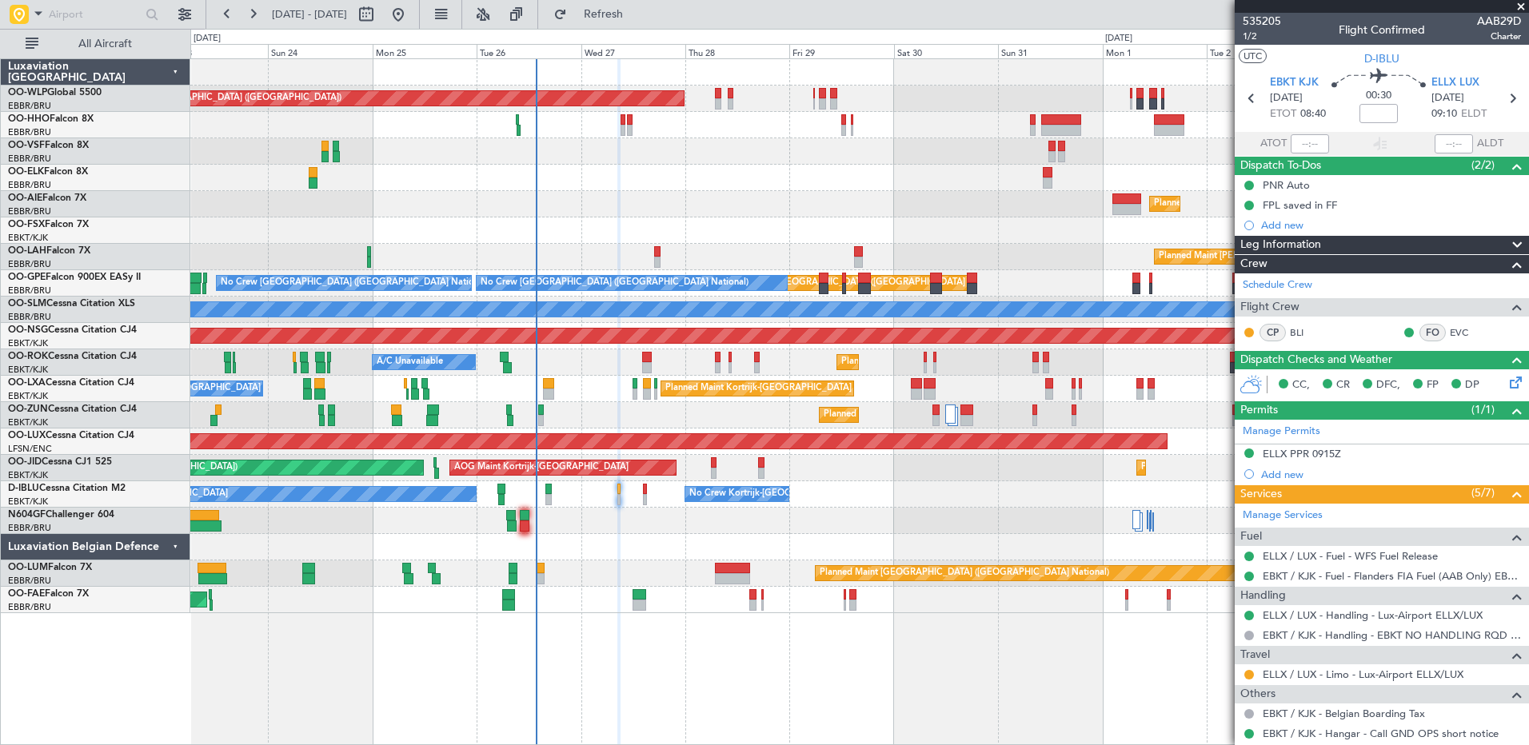
click at [848, 546] on div "Planned Maint Berlin (Brandenburg) Planned Maint Kortrijk-Wevelgem Planned Main…" at bounding box center [859, 336] width 1338 height 554
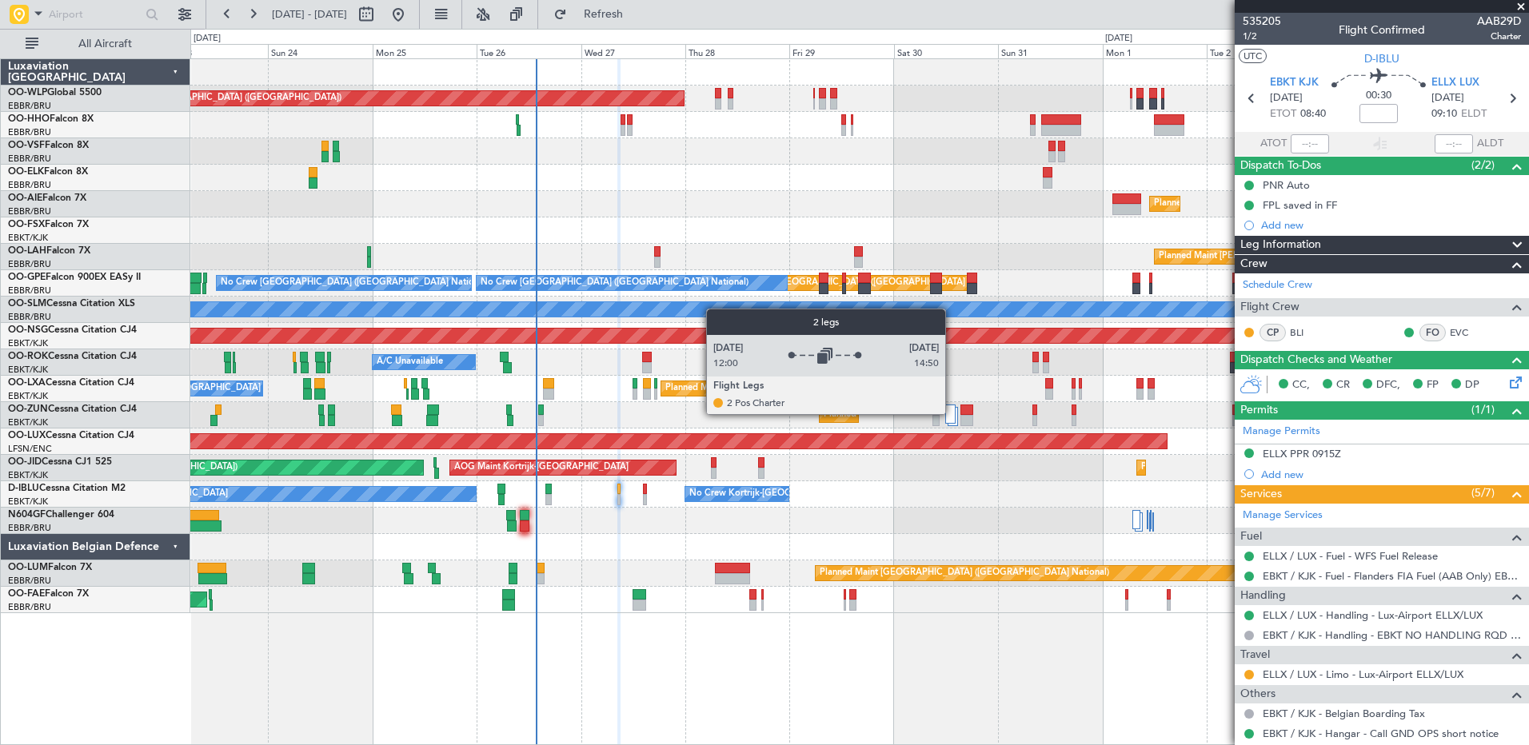
click at [952, 413] on div at bounding box center [950, 414] width 10 height 19
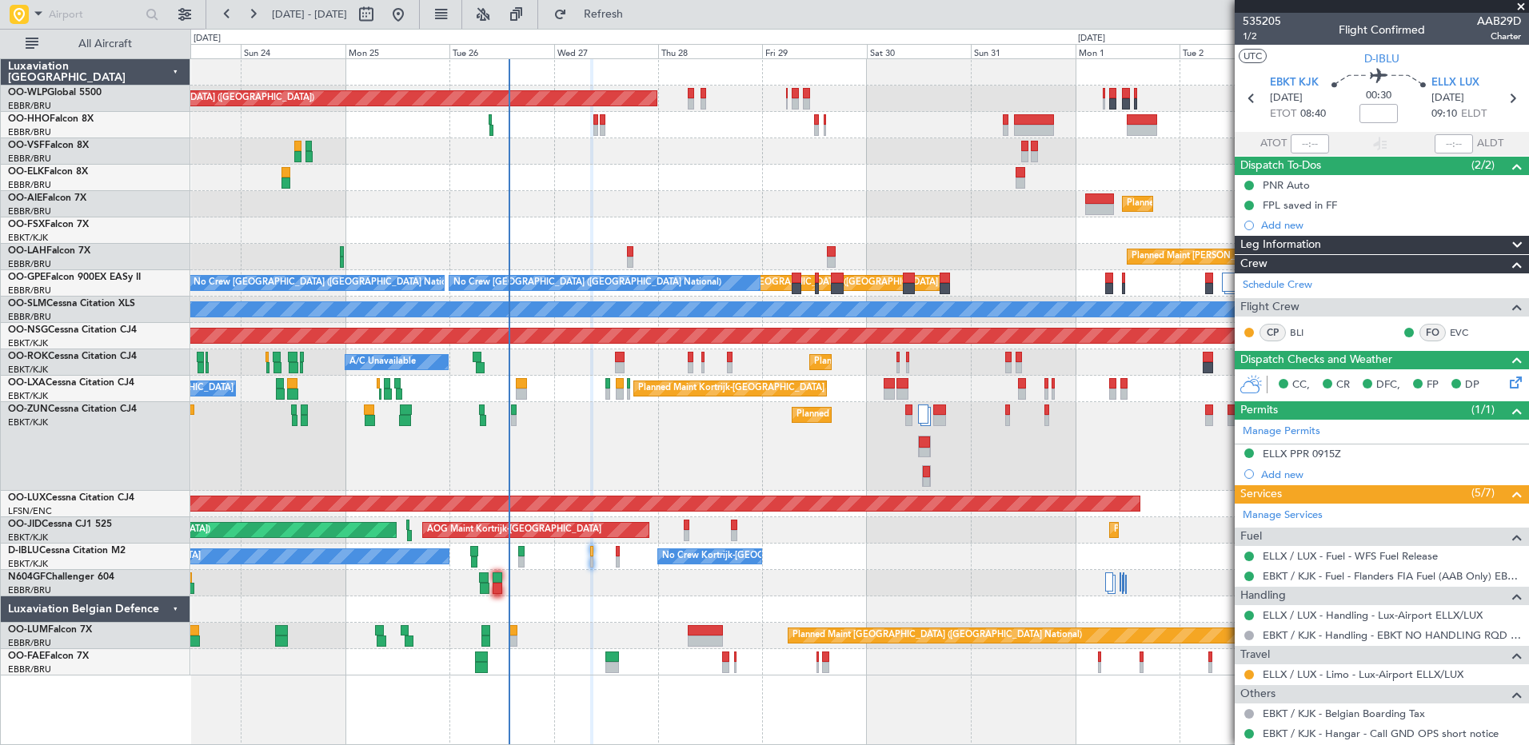
click at [889, 448] on div "Planned Maint Kortrijk-[GEOGRAPHIC_DATA]" at bounding box center [859, 446] width 1338 height 89
click at [637, 15] on span "Refresh" at bounding box center [603, 14] width 67 height 11
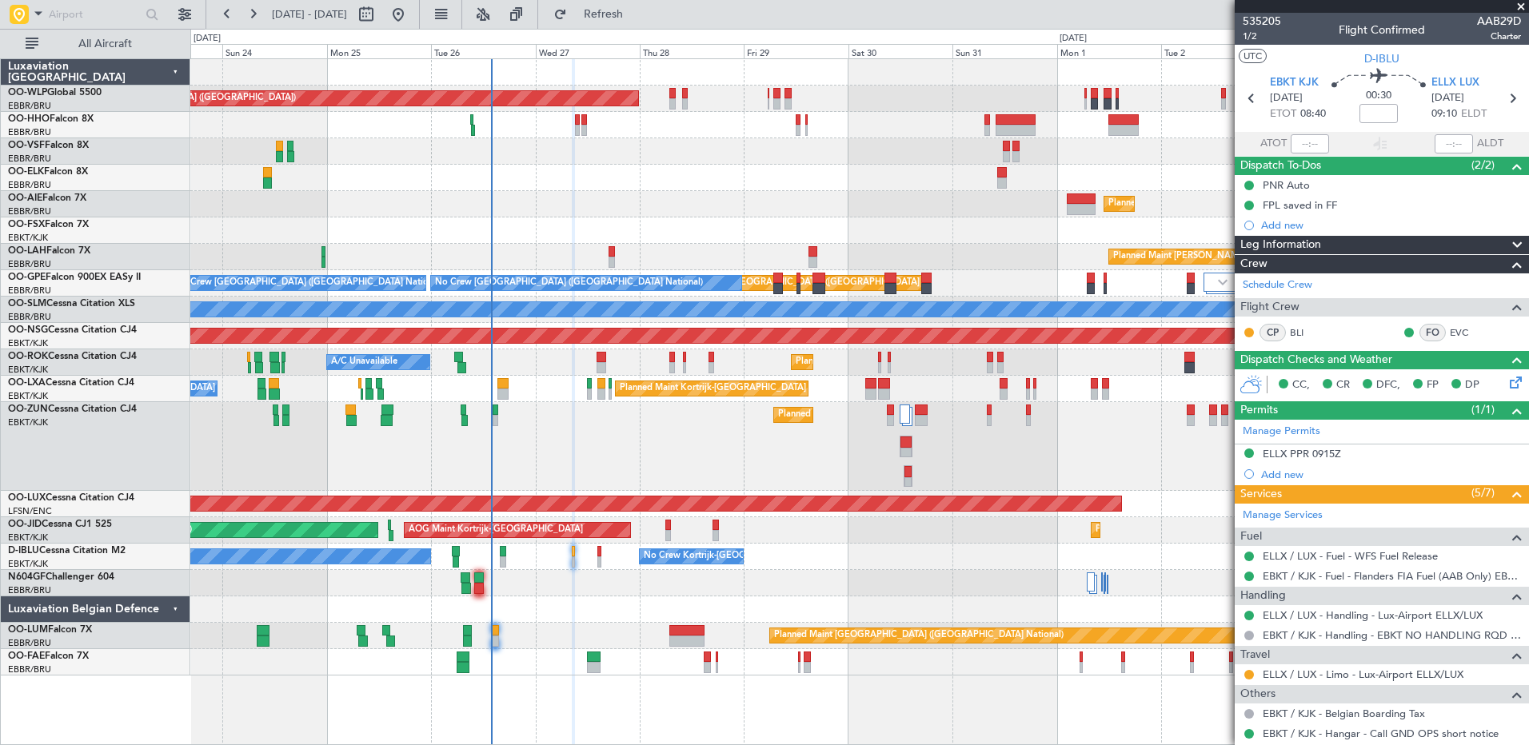
click at [604, 438] on div "Planned Maint Kortrijk-[GEOGRAPHIC_DATA]" at bounding box center [859, 446] width 1338 height 89
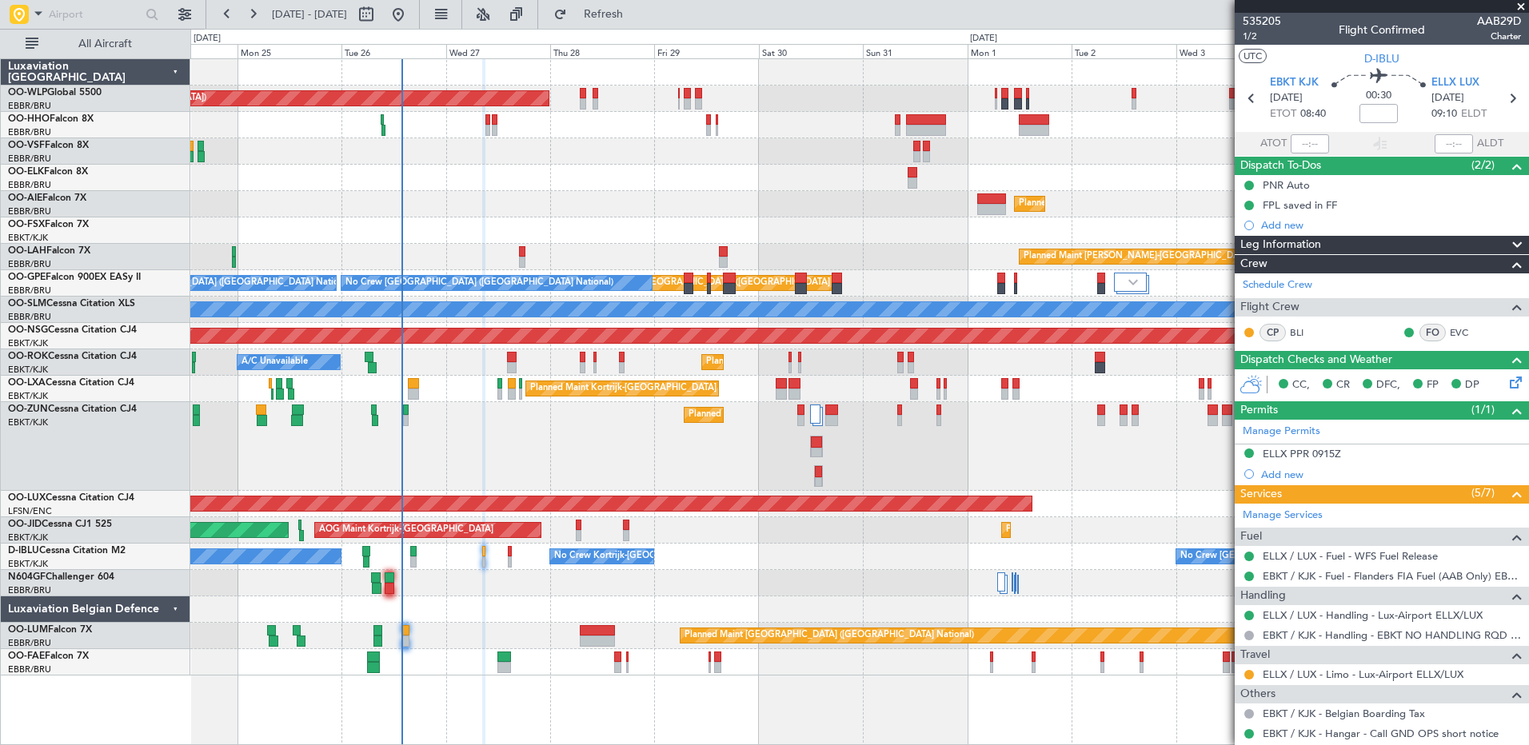
click at [592, 456] on div "Planned Maint Kortrijk-[GEOGRAPHIC_DATA]" at bounding box center [859, 446] width 1338 height 89
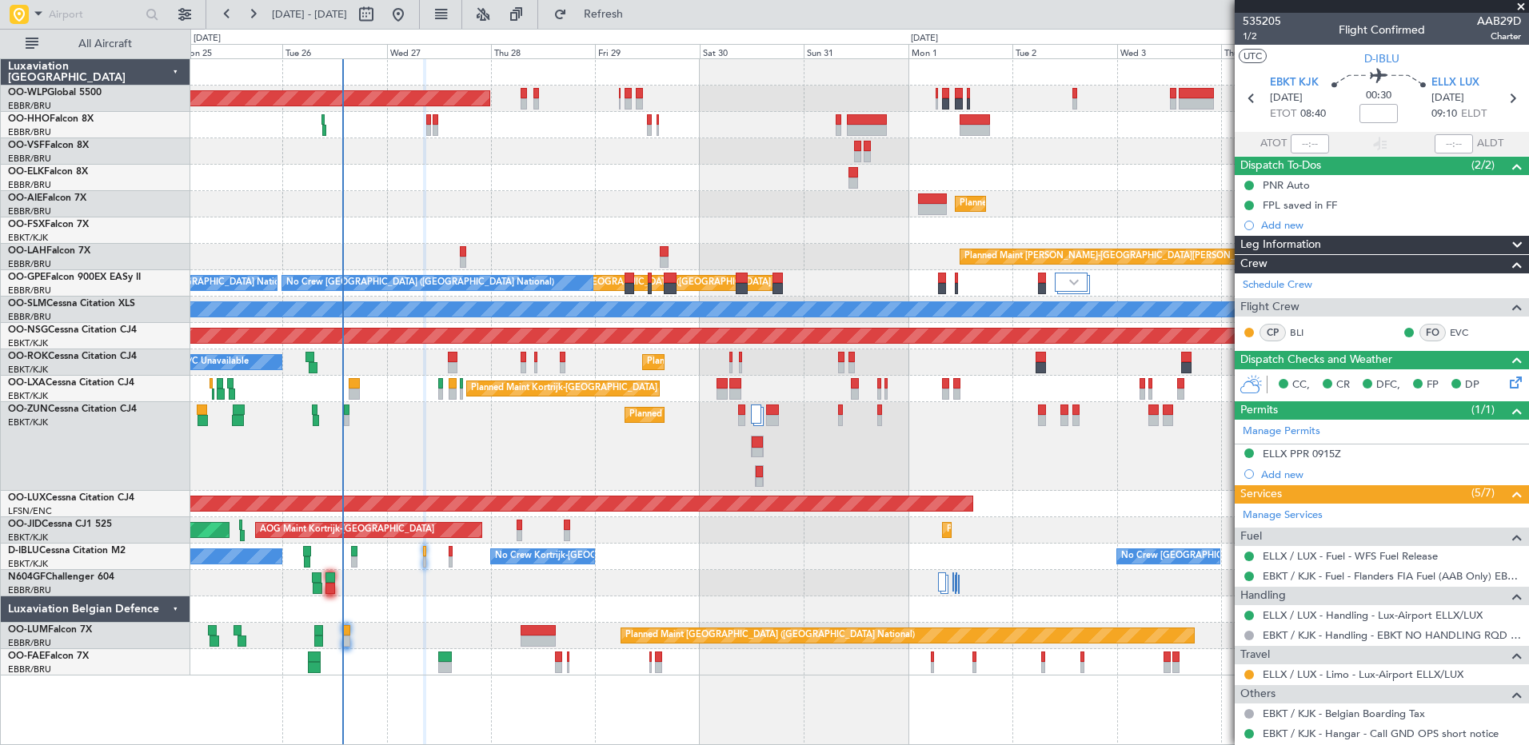
click at [683, 421] on div "Planned Maint Kortrijk-[GEOGRAPHIC_DATA]" at bounding box center [859, 446] width 1338 height 89
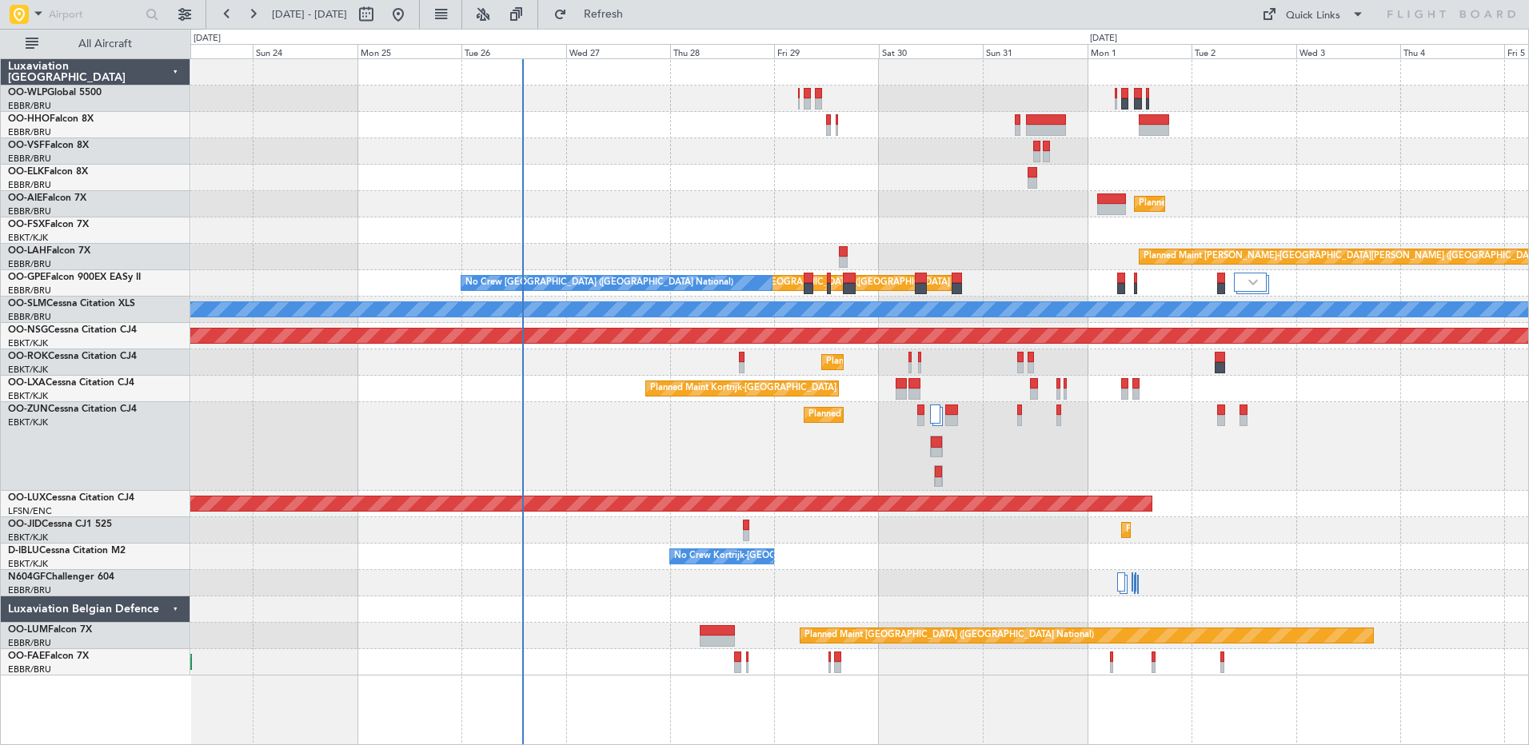
click at [563, 111] on div at bounding box center [859, 99] width 1338 height 26
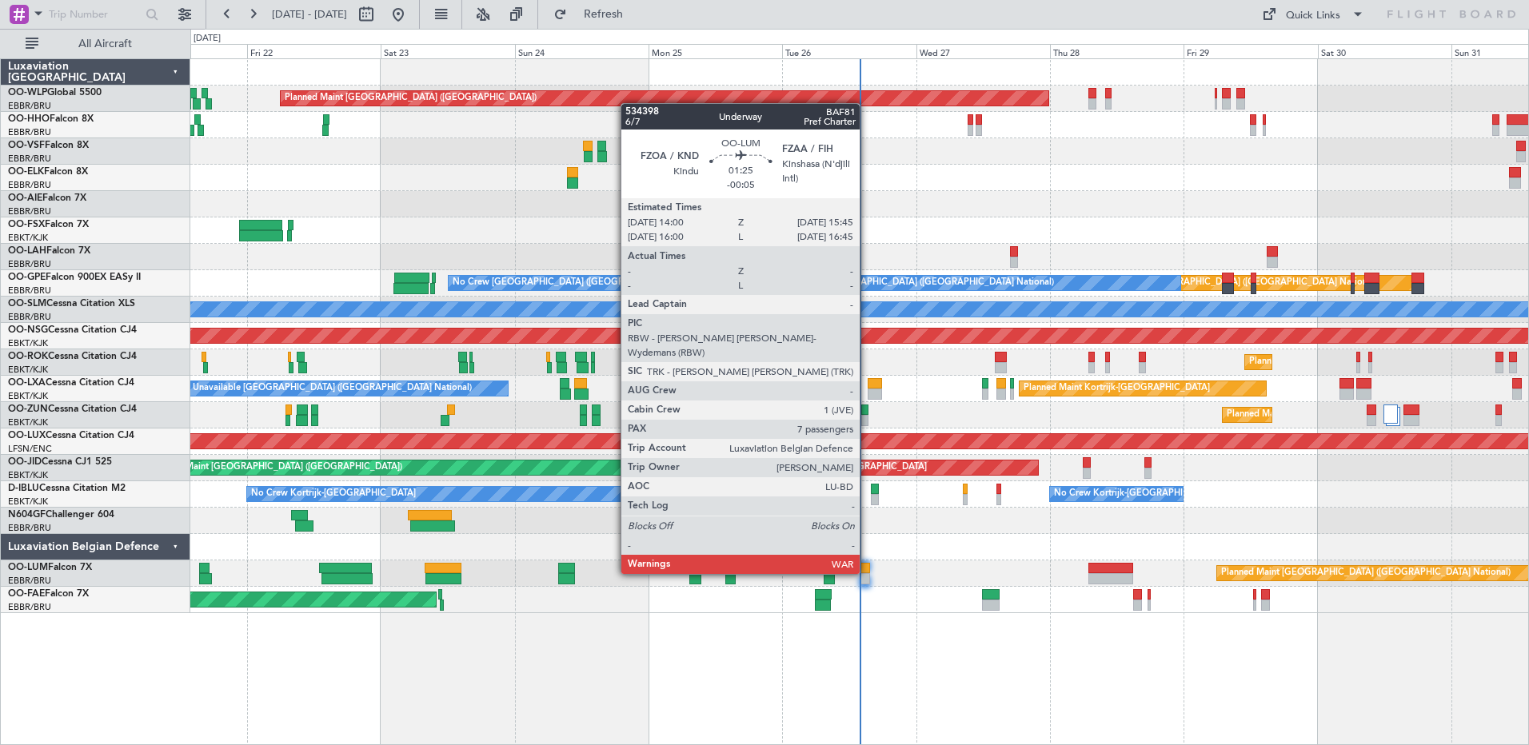
click at [867, 572] on div at bounding box center [865, 568] width 10 height 11
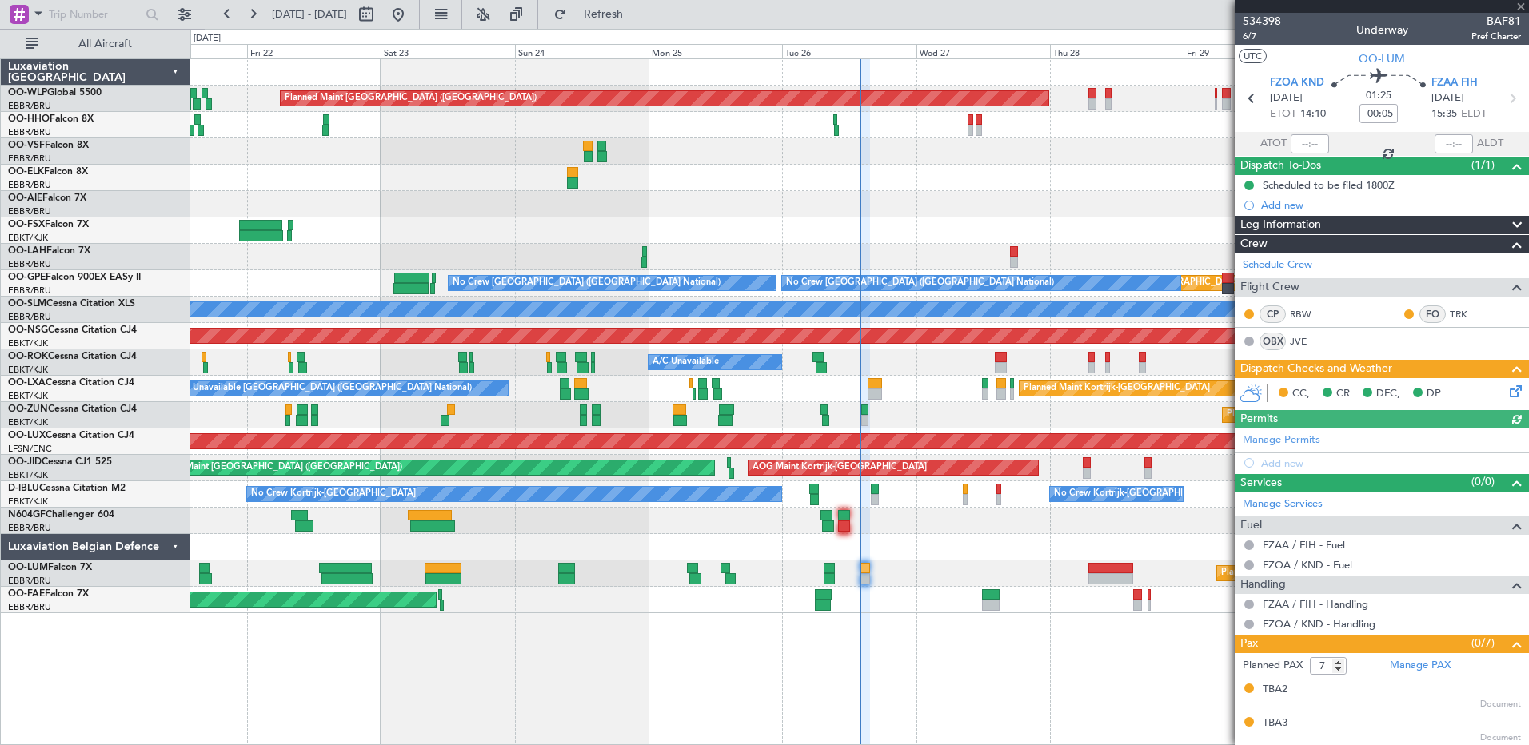
click at [1303, 142] on div at bounding box center [1310, 143] width 38 height 19
click at [1296, 142] on input "text" at bounding box center [1310, 143] width 38 height 19
type input "13:53"
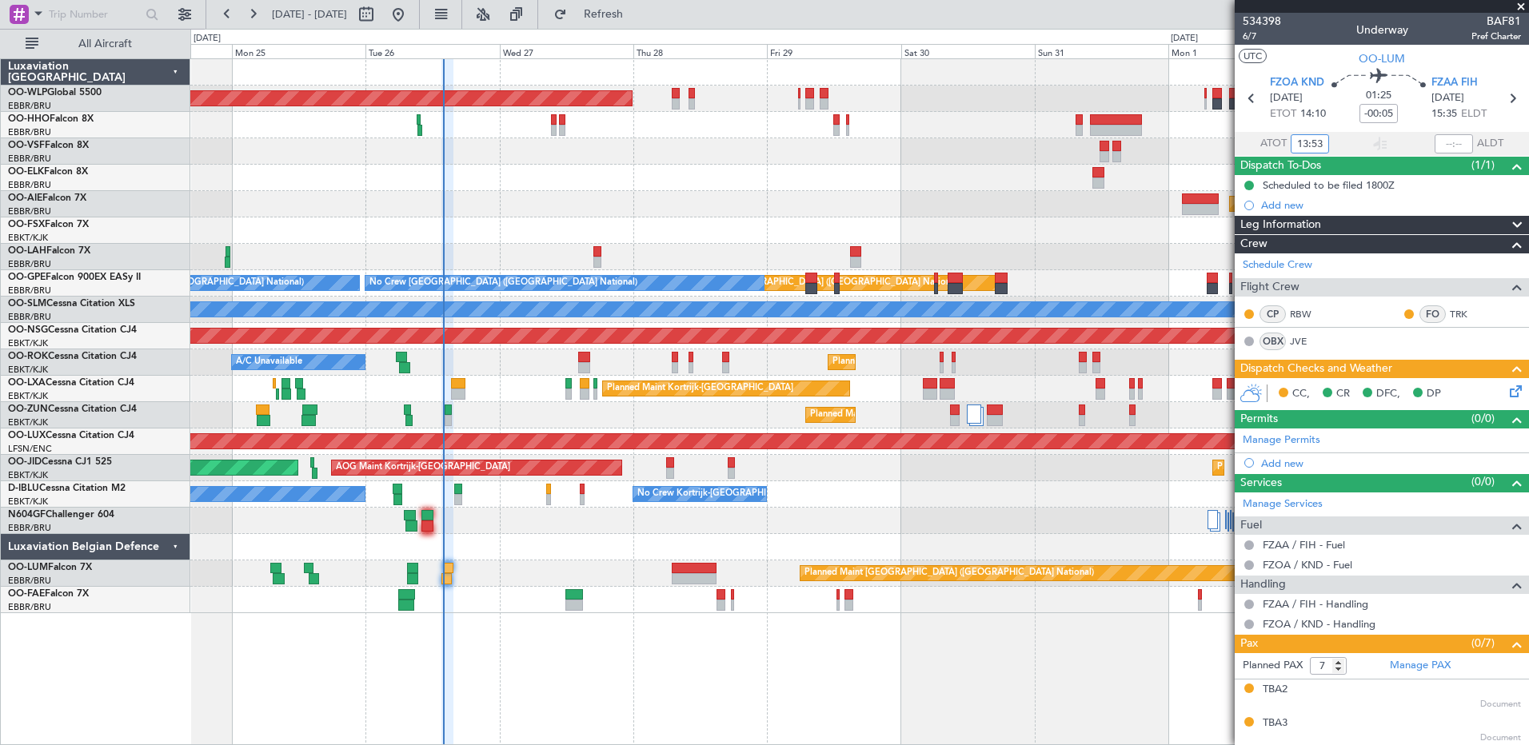
click at [616, 229] on div "Planned Maint Kortrijk-[GEOGRAPHIC_DATA]" at bounding box center [859, 230] width 1338 height 26
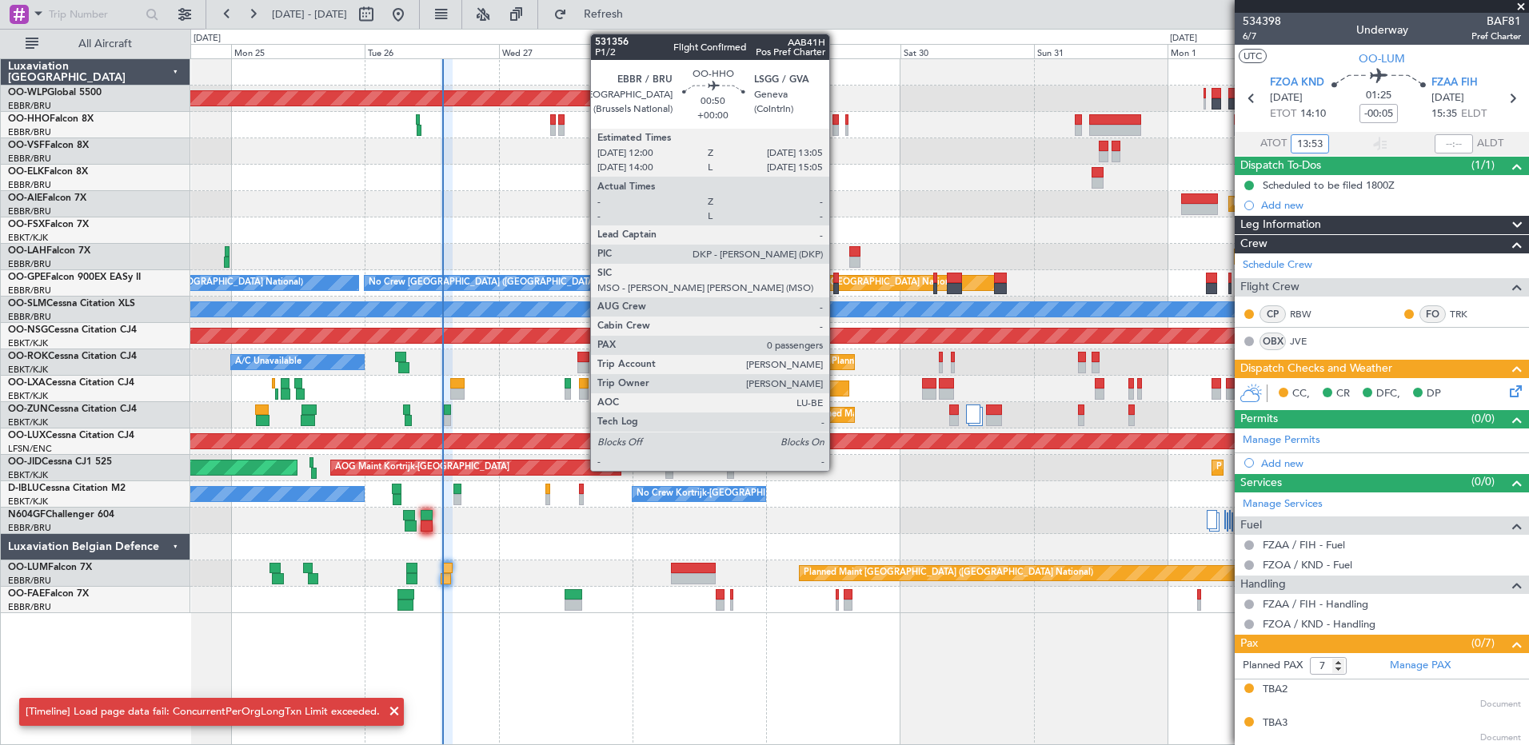
click at [836, 128] on div at bounding box center [835, 130] width 6 height 11
click at [834, 130] on div at bounding box center [835, 130] width 6 height 11
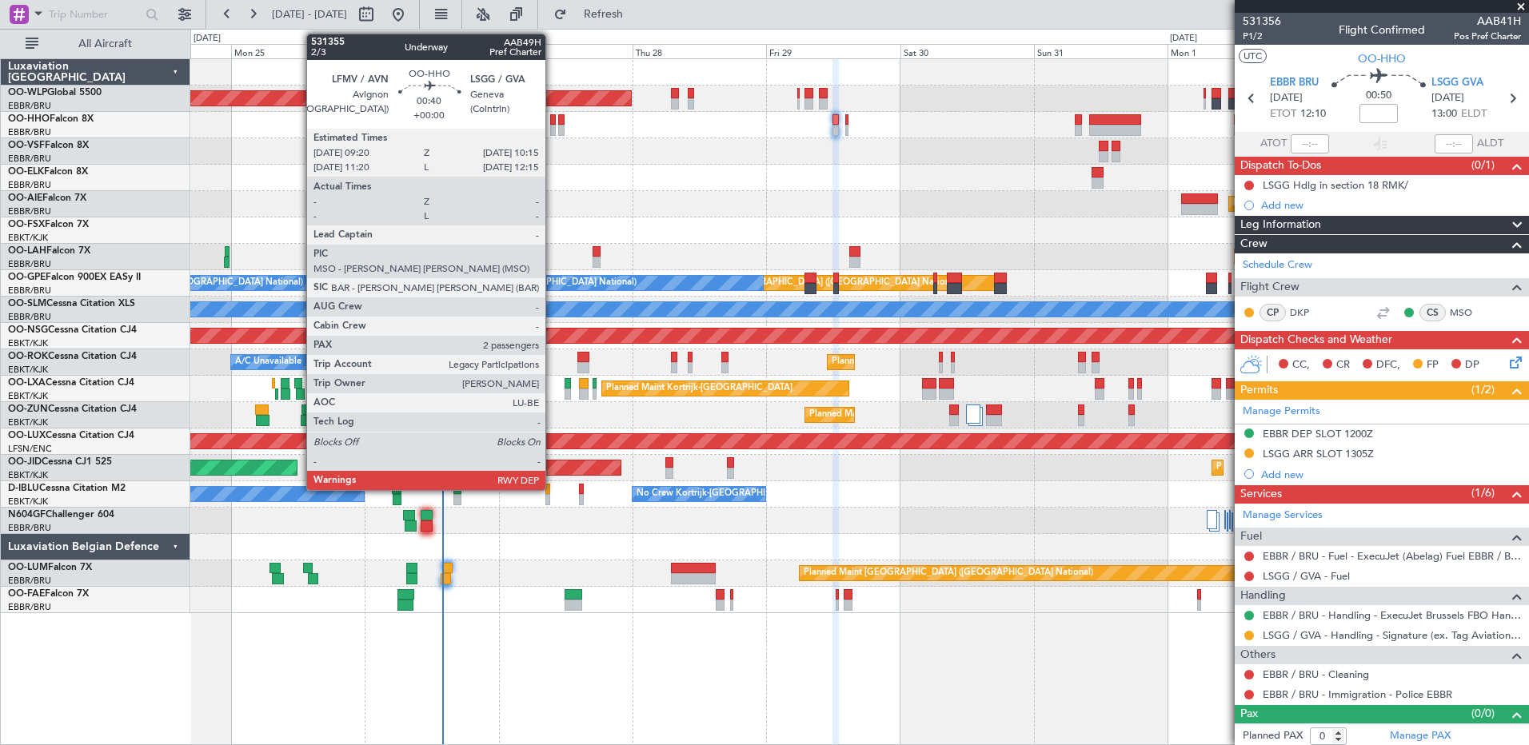
click at [553, 134] on div at bounding box center [553, 130] width 6 height 11
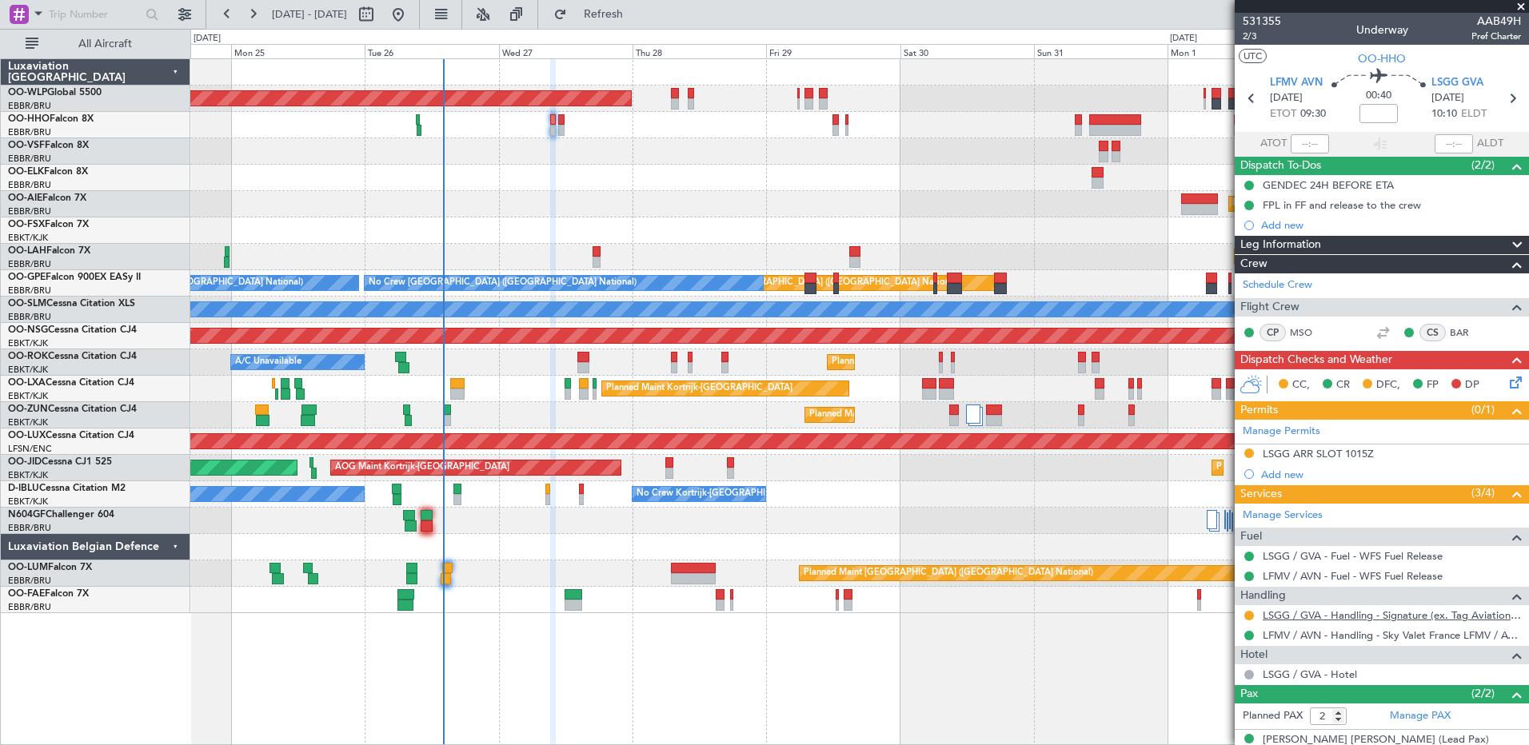
click at [1318, 611] on link "LSGG / GVA - Handling - Signature (ex. Tag Aviation) LSGG / GVA" at bounding box center [1392, 615] width 258 height 14
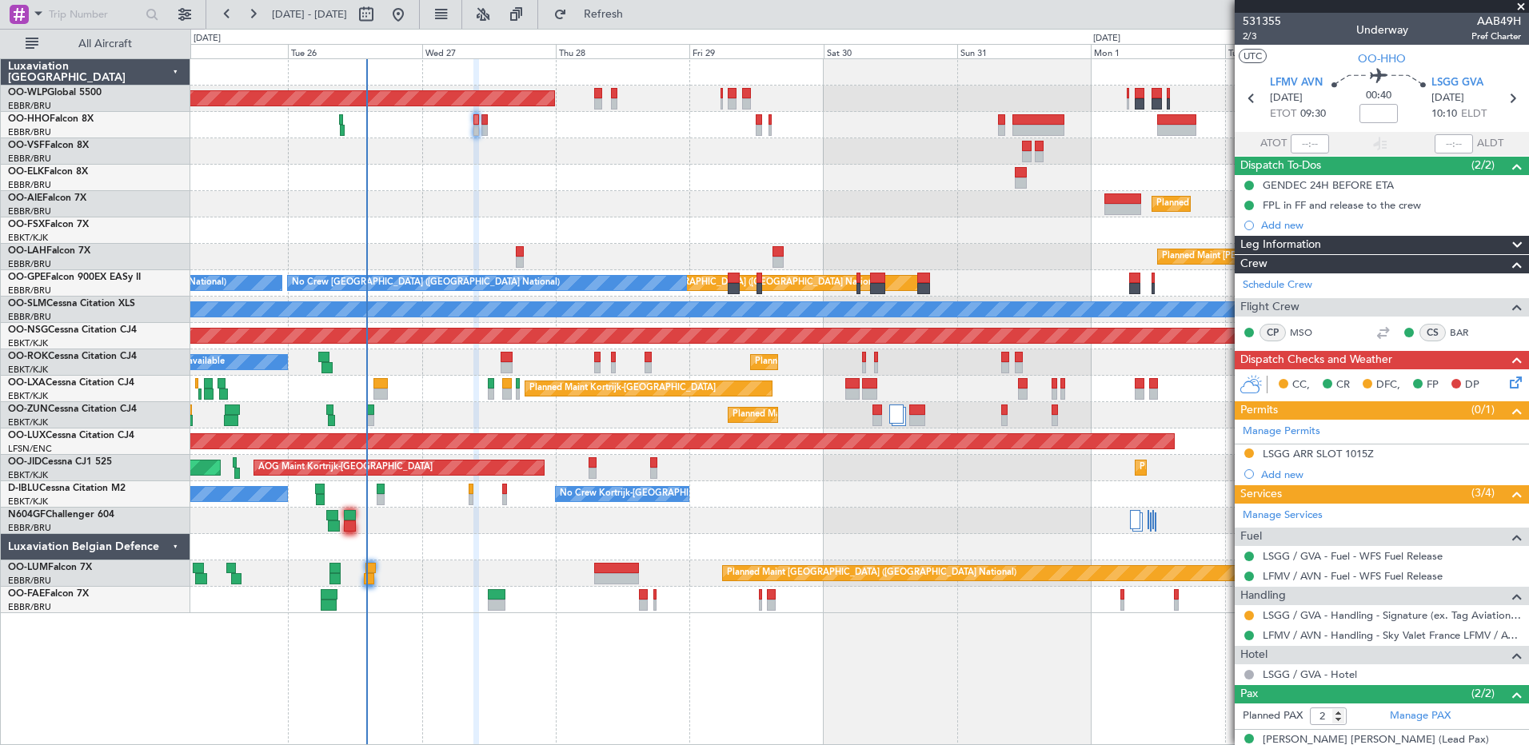
click at [897, 202] on div "Planned Maint [GEOGRAPHIC_DATA] ([GEOGRAPHIC_DATA])" at bounding box center [859, 204] width 1338 height 26
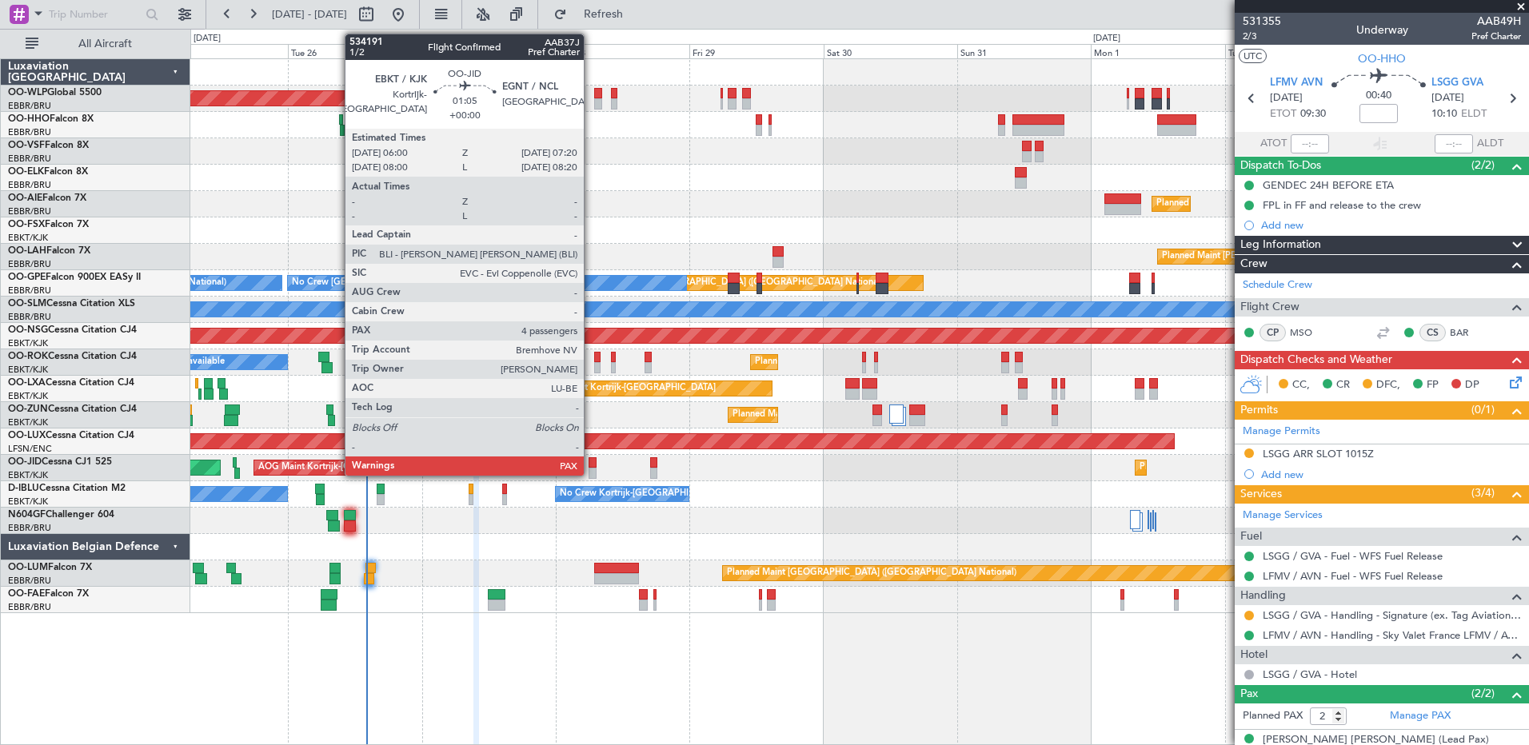
click at [591, 472] on div at bounding box center [592, 473] width 8 height 11
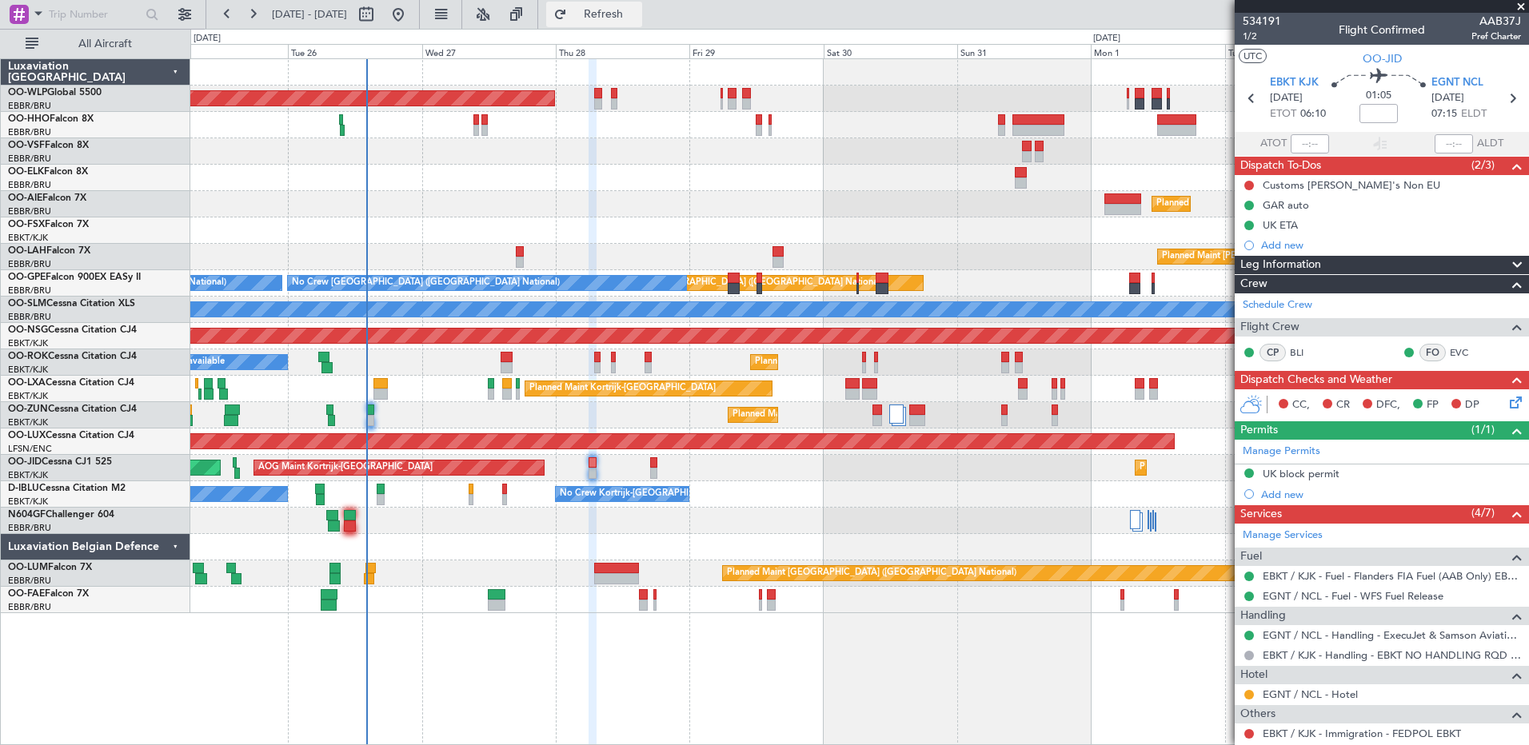
click at [623, 19] on span "Refresh" at bounding box center [603, 14] width 67 height 11
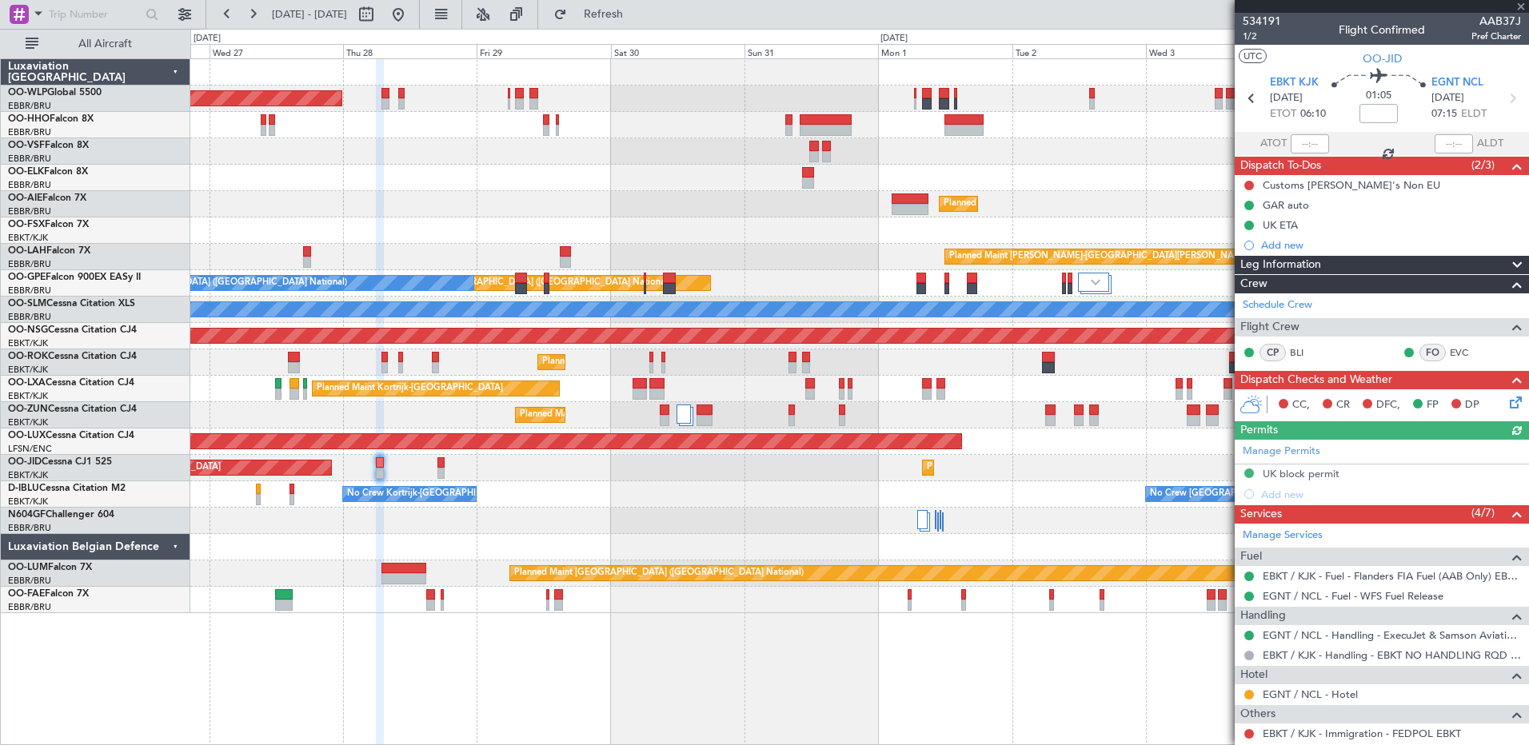
click at [474, 249] on div "Planned Maint [GEOGRAPHIC_DATA] ([GEOGRAPHIC_DATA]) Planned Maint [GEOGRAPHIC_D…" at bounding box center [859, 336] width 1338 height 554
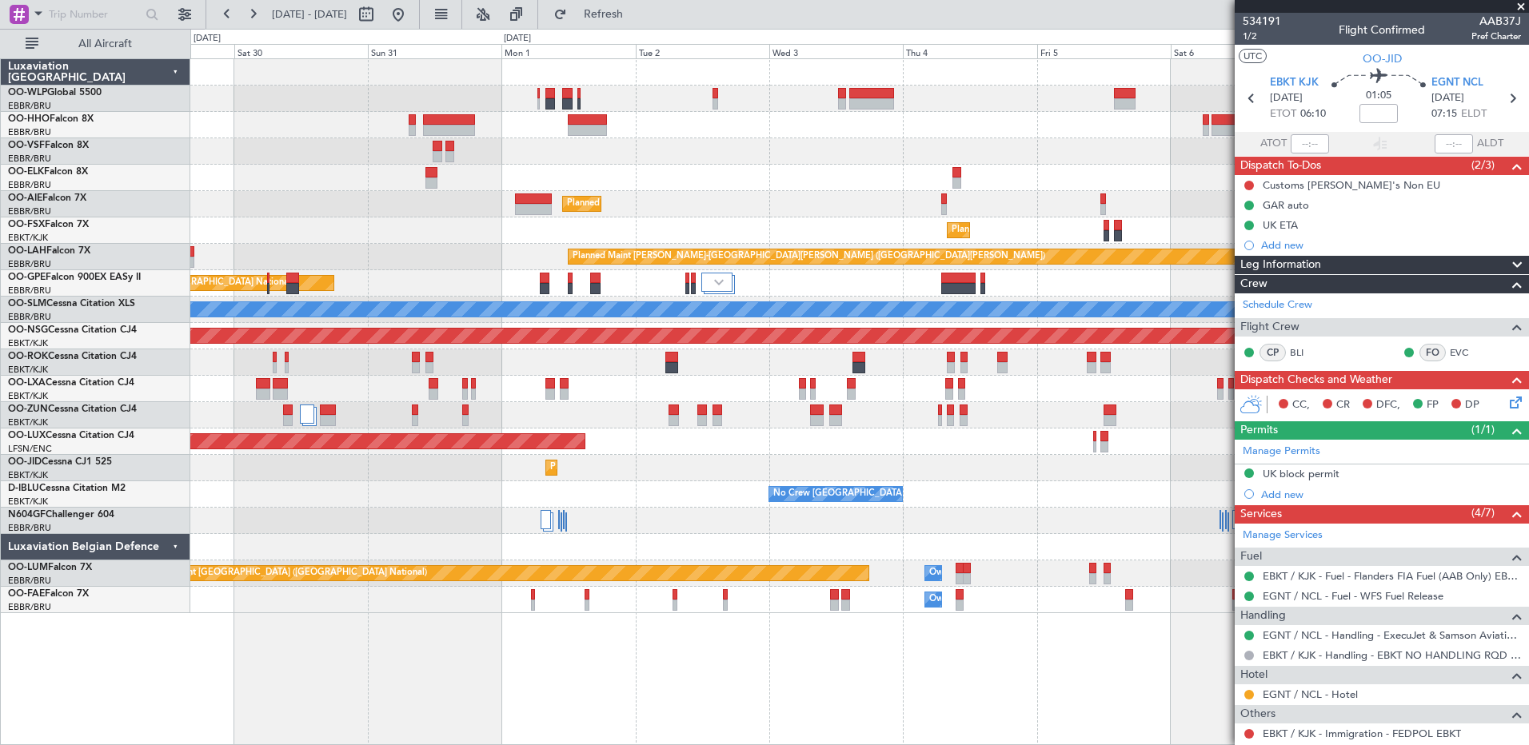
click at [414, 318] on div "Planned Maint [GEOGRAPHIC_DATA] ([GEOGRAPHIC_DATA]) Planned Maint [GEOGRAPHIC_D…" at bounding box center [859, 336] width 1338 height 554
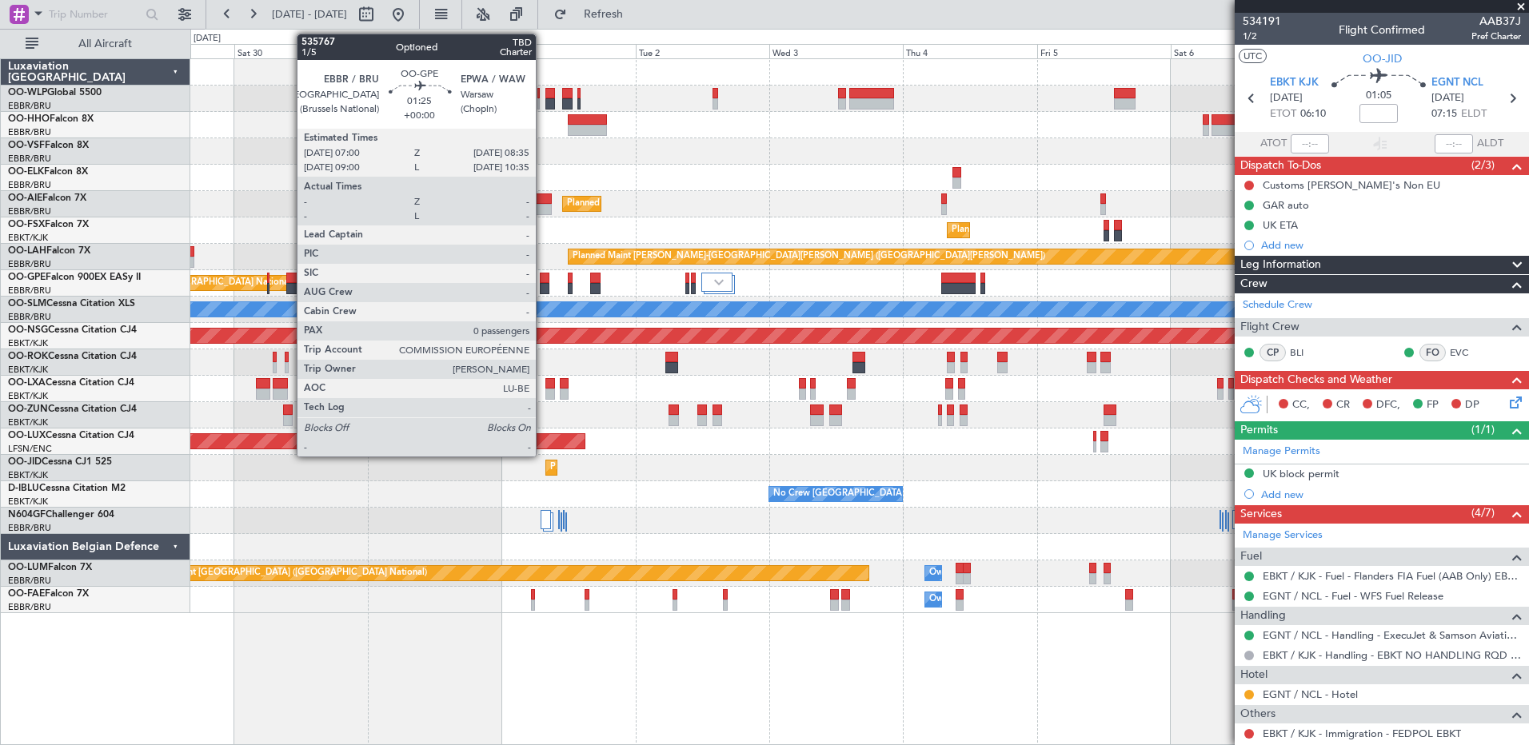
click at [543, 284] on div at bounding box center [545, 288] width 10 height 11
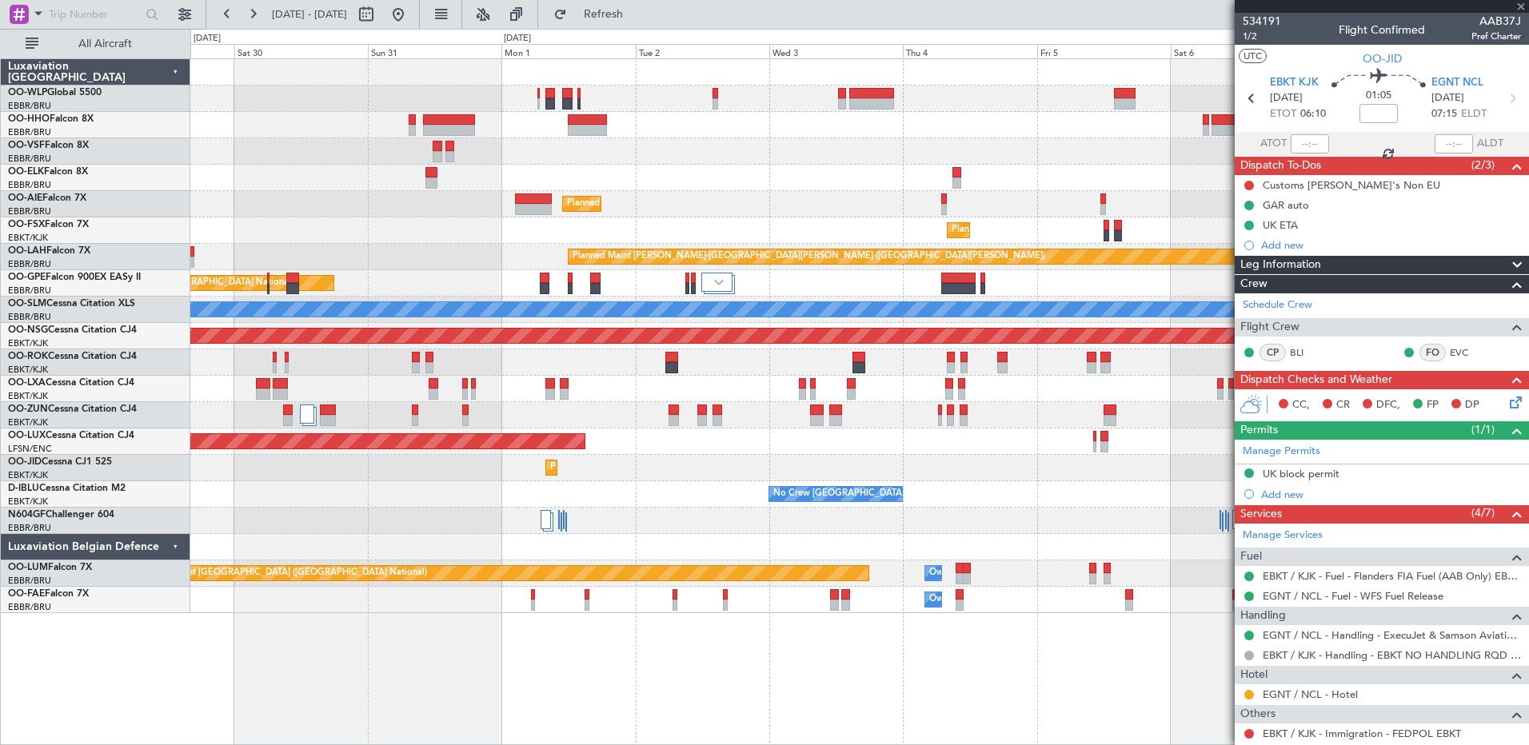
type input "0"
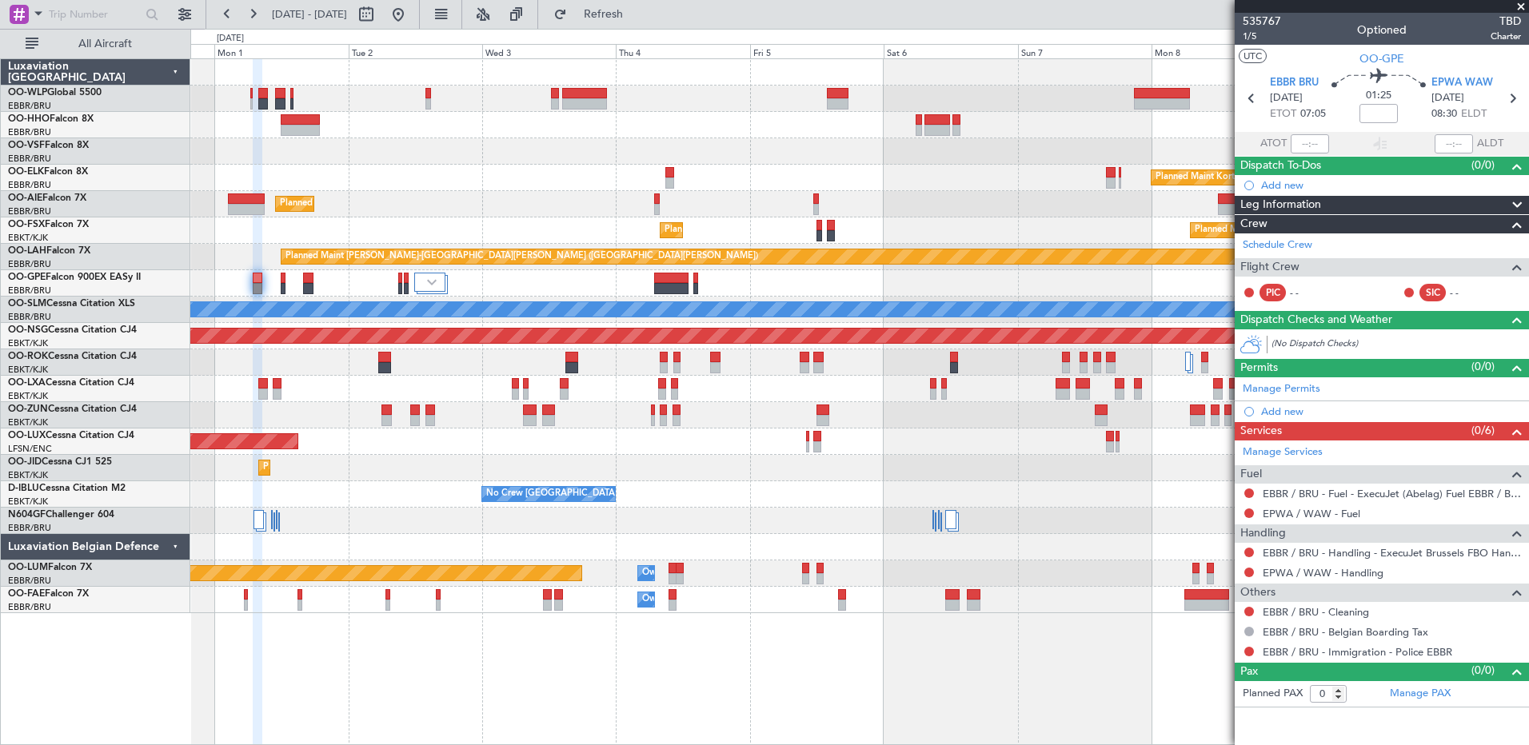
click at [568, 171] on div "Planned Maint Kortrijk-Wevelgem Planned Maint London (Farnborough) Planned Main…" at bounding box center [859, 336] width 1338 height 554
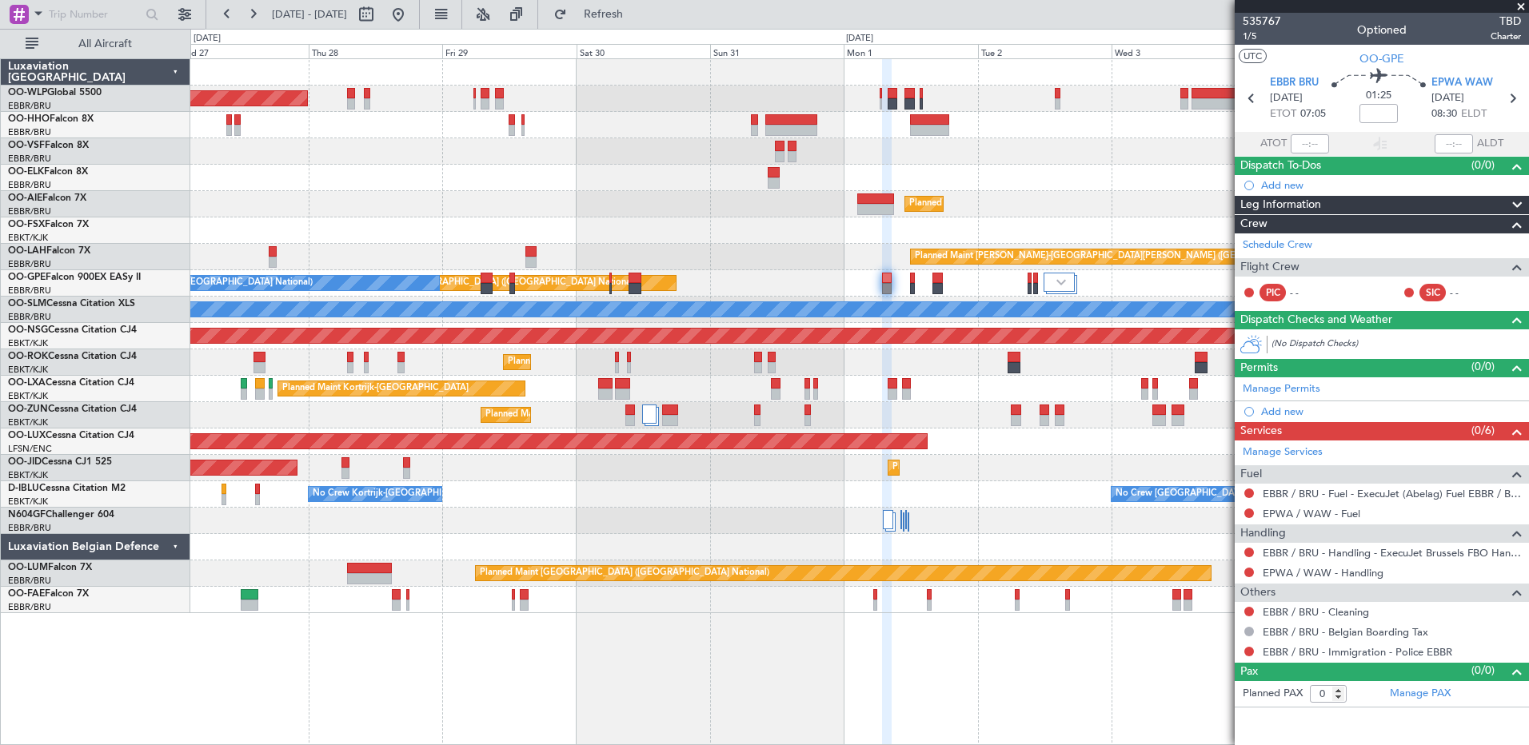
click at [1030, 208] on div "Planned Maint Berlin (Brandenburg) Planned Maint Kortrijk-Wevelgem Planned Main…" at bounding box center [859, 336] width 1338 height 554
click at [1379, 116] on input at bounding box center [1378, 113] width 38 height 19
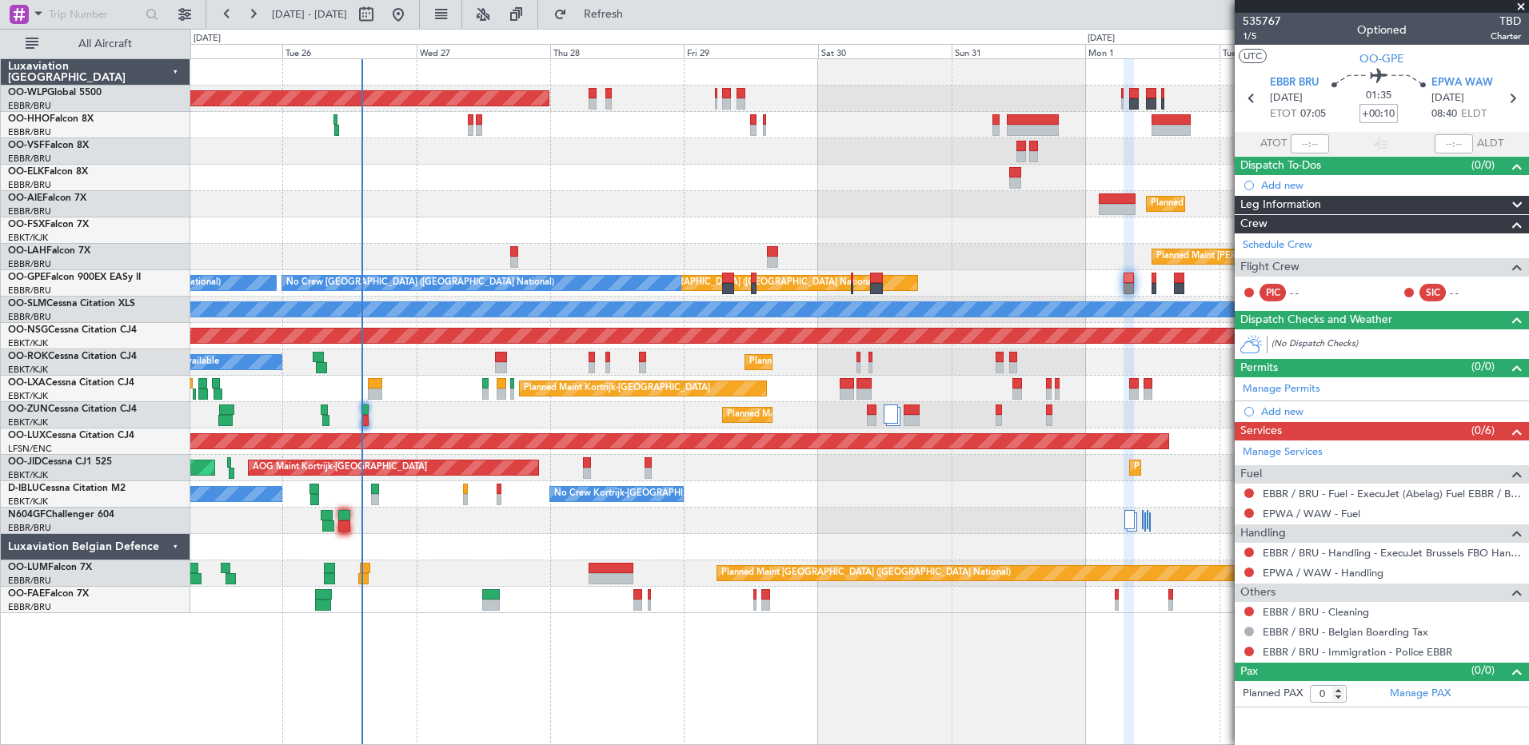
click at [585, 244] on div "Planned Maint Berlin (Brandenburg) Planned Maint London (Farnborough) Planned M…" at bounding box center [859, 336] width 1338 height 554
type input "+00:10"
click at [642, 22] on button "Refresh" at bounding box center [594, 15] width 96 height 26
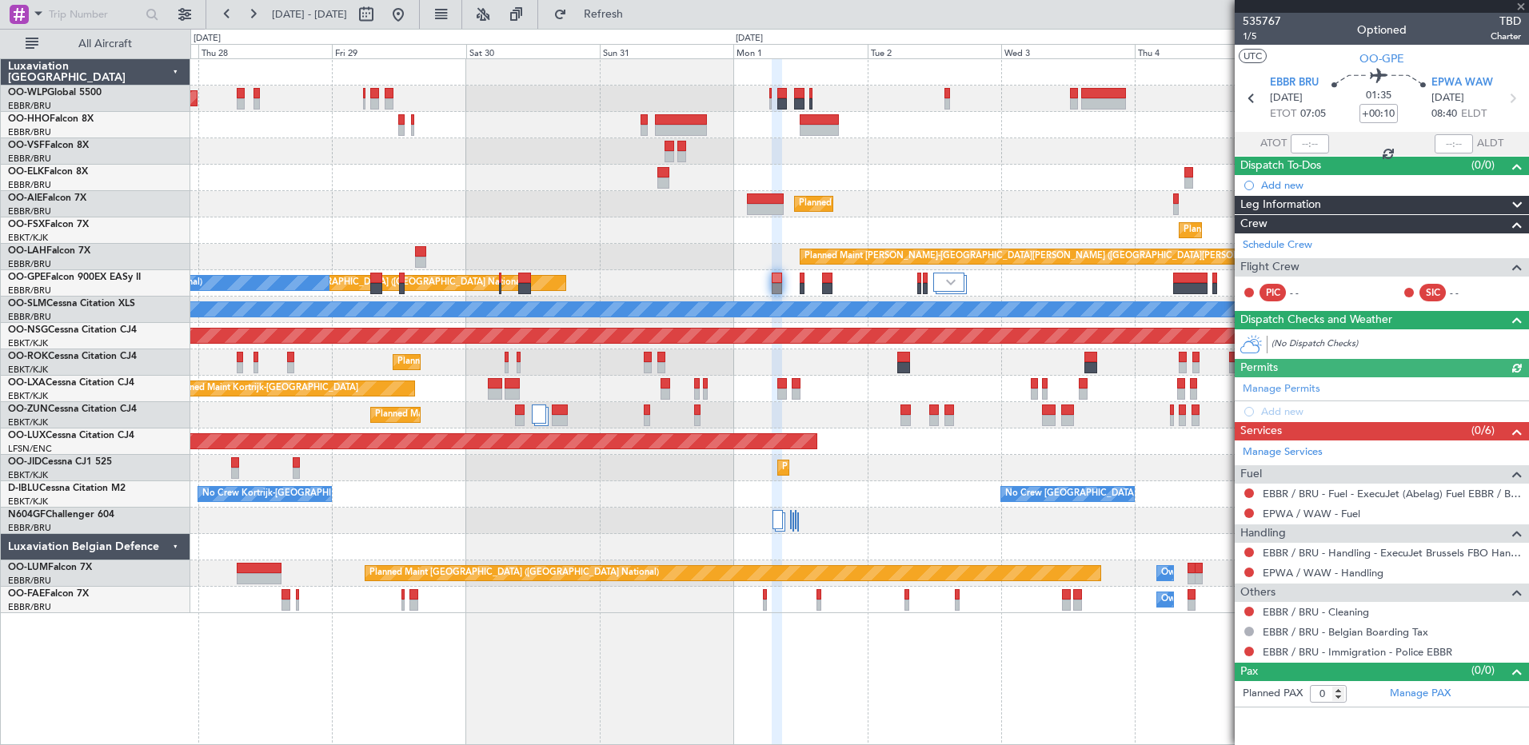
click at [545, 212] on div "Planned Maint Berlin (Brandenburg) Planned Maint Kortrijk-Wevelgem Planned Main…" at bounding box center [859, 336] width 1338 height 554
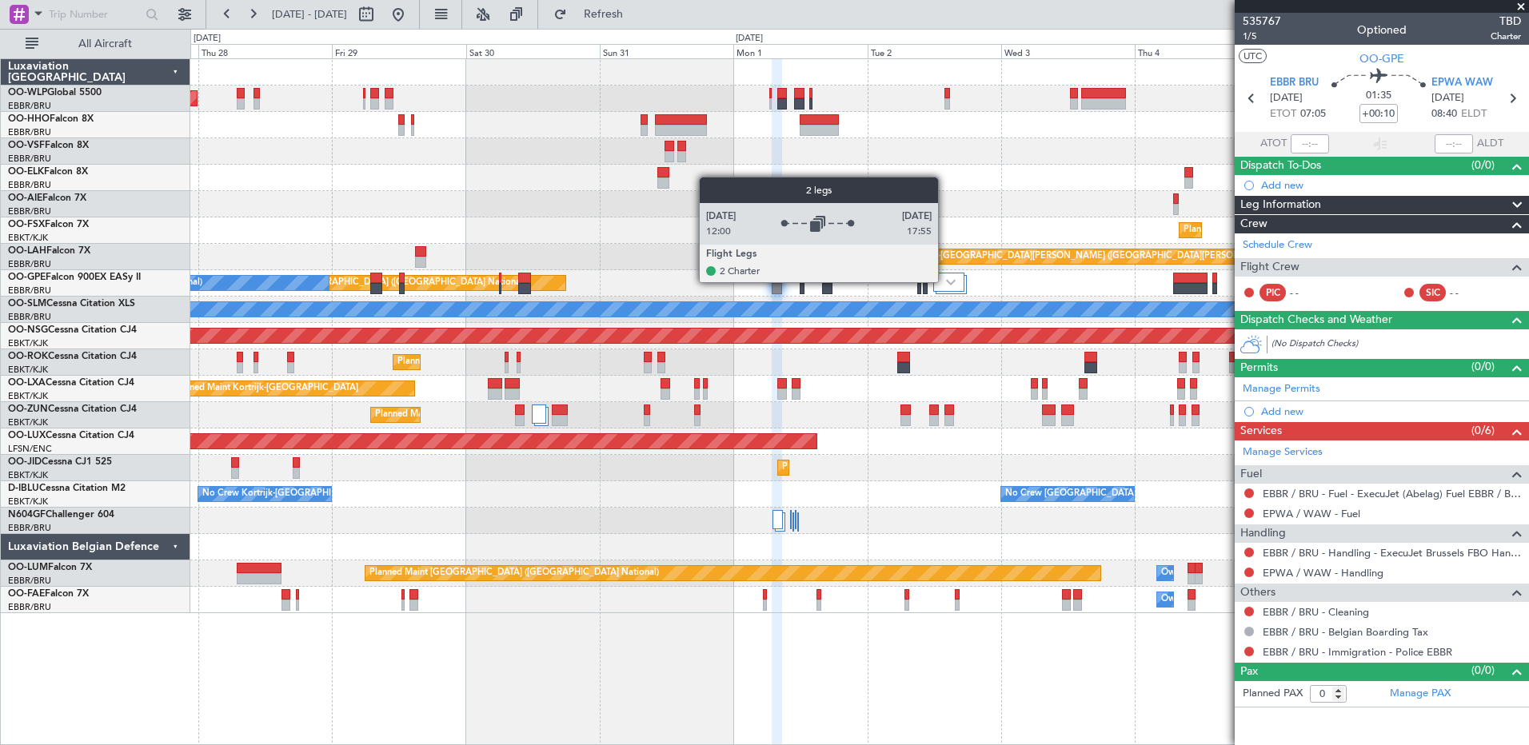
click at [945, 281] on div at bounding box center [948, 282] width 31 height 19
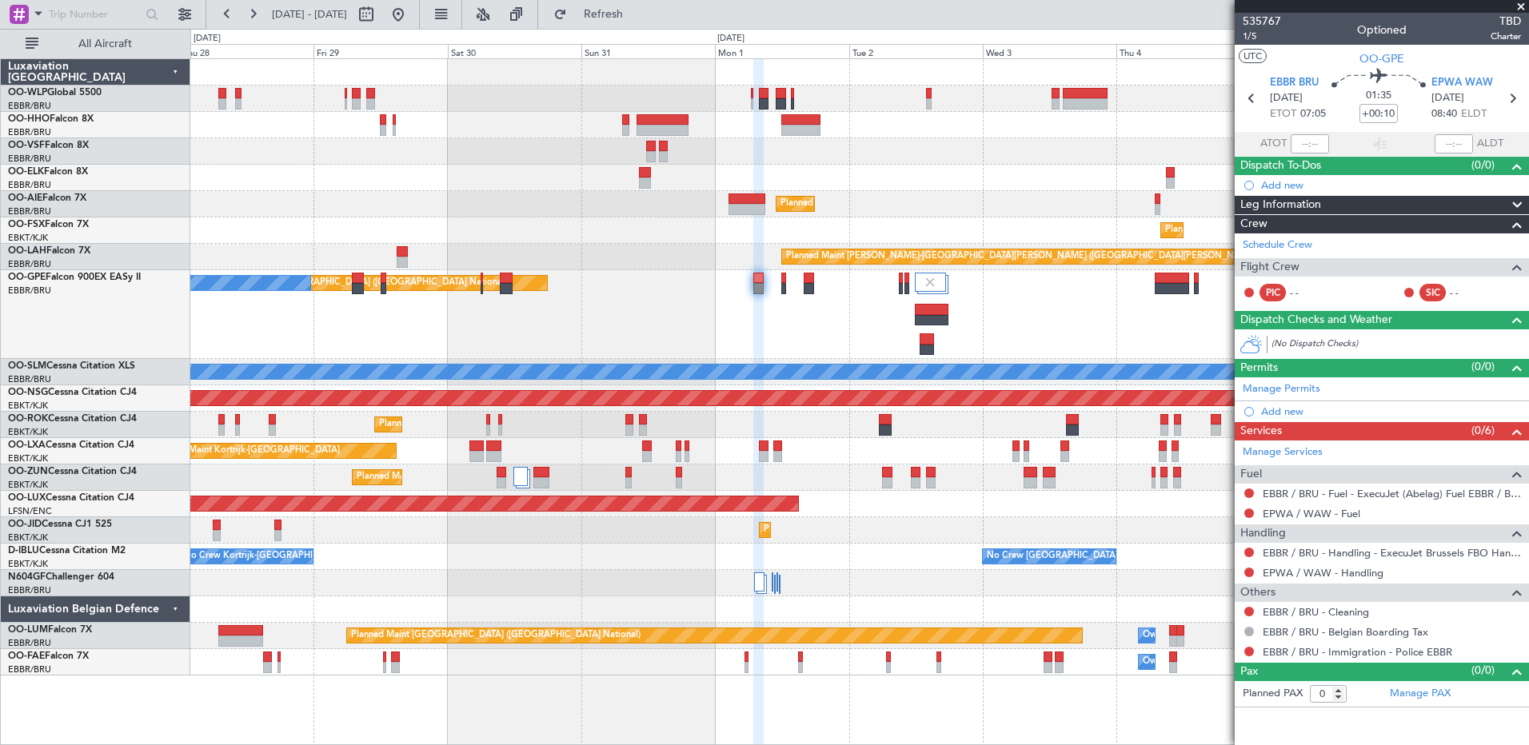
click at [1003, 340] on div "Planned Maint Brussels (Brussels National) No Crew Brussels (Brussels National)…" at bounding box center [859, 314] width 1338 height 89
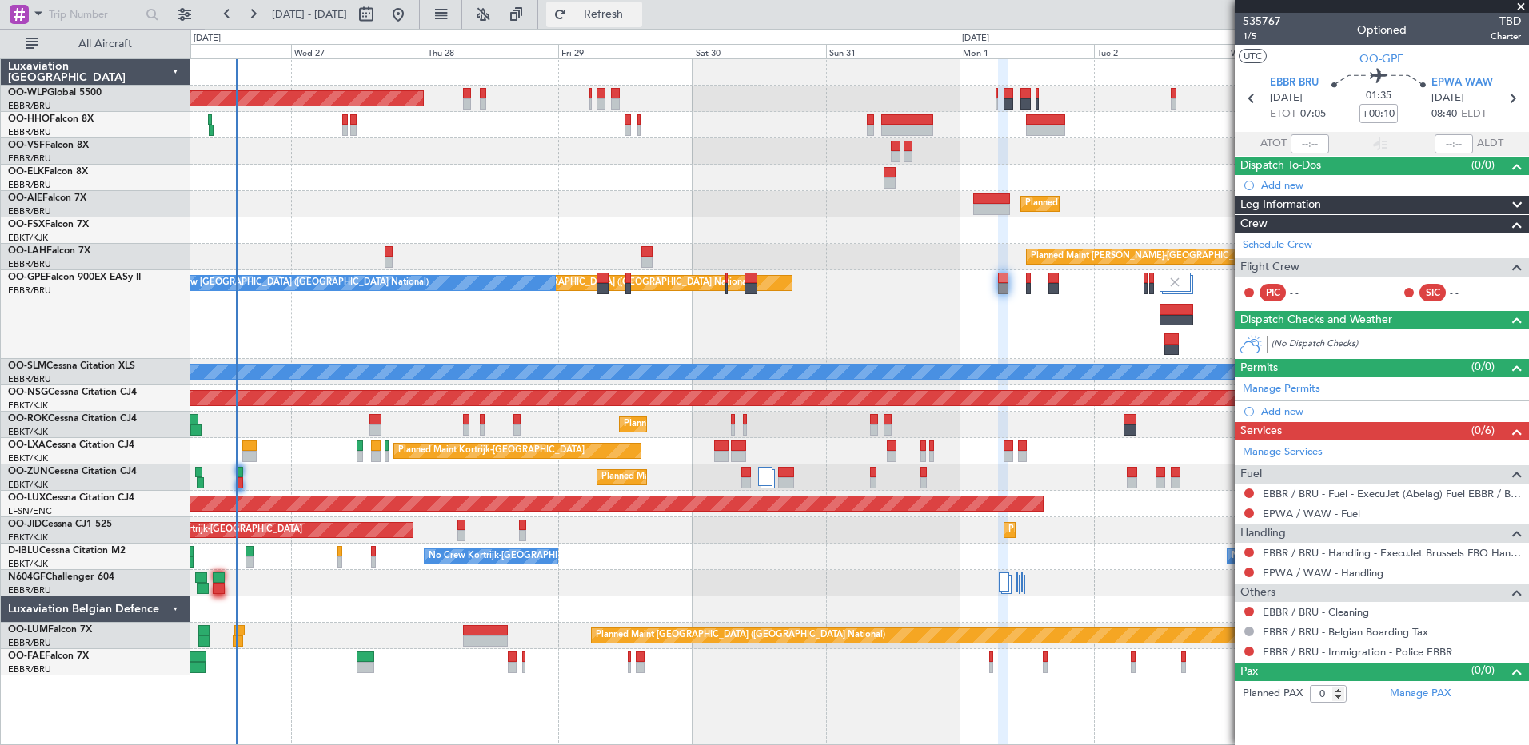
click at [637, 13] on span "Refresh" at bounding box center [603, 14] width 67 height 11
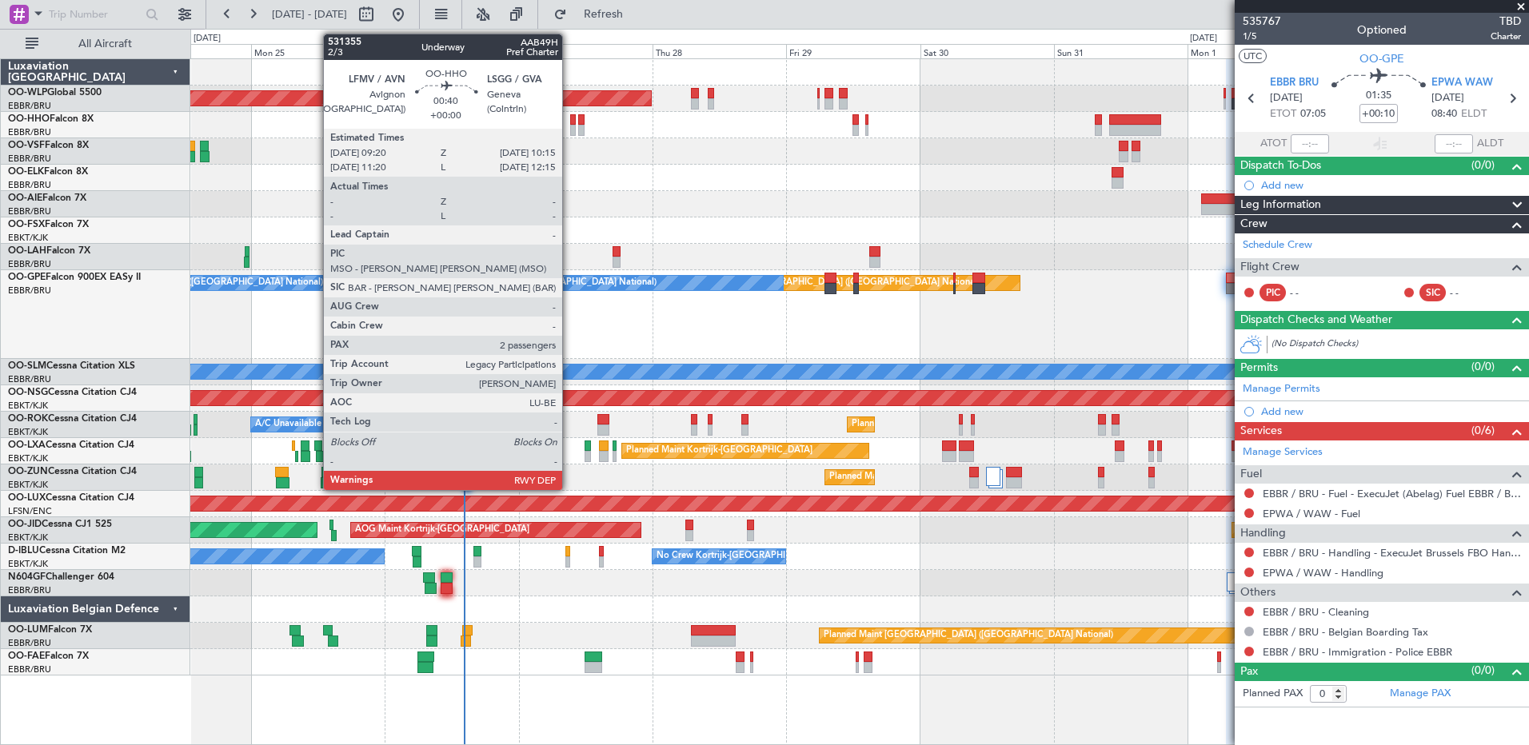
click at [570, 123] on div at bounding box center [573, 119] width 6 height 11
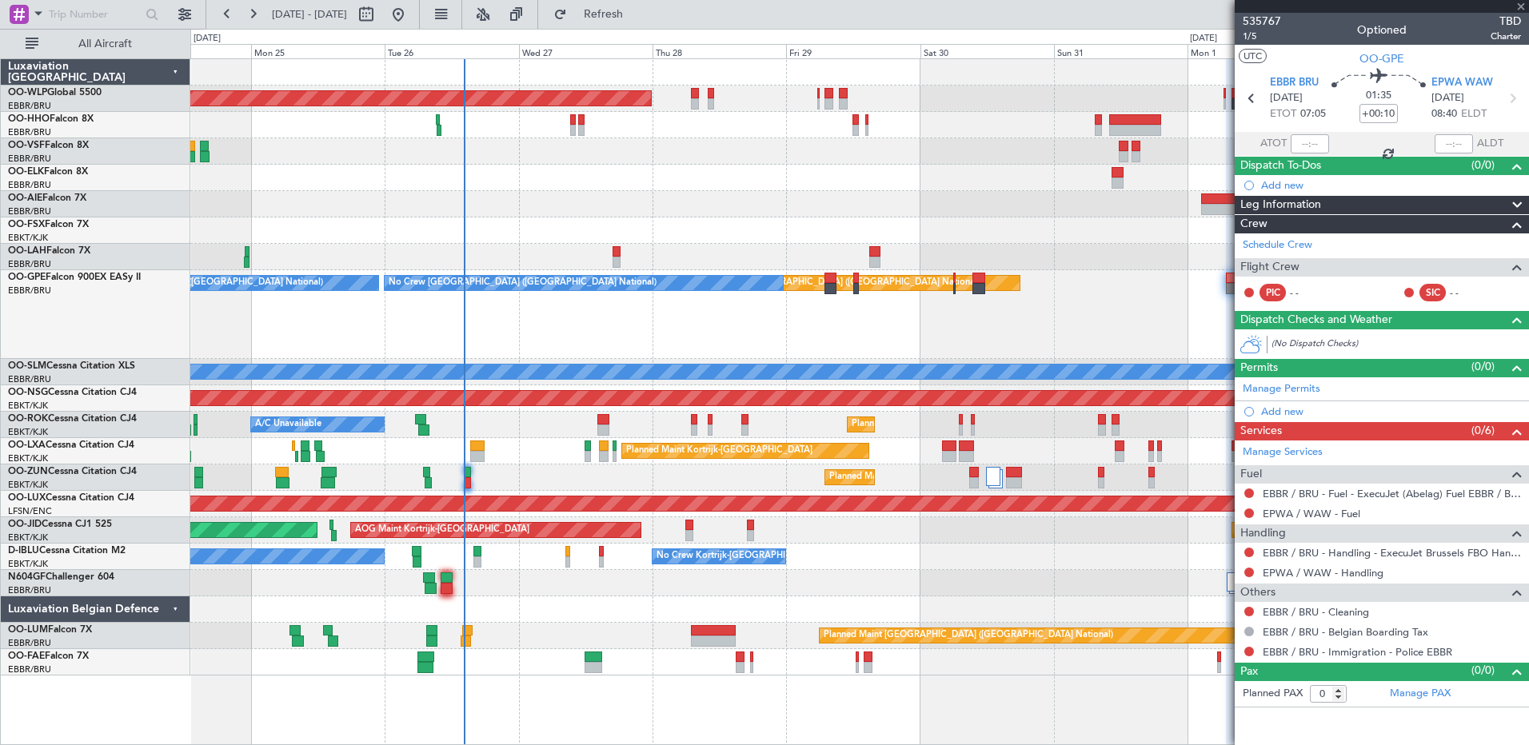
type input "2"
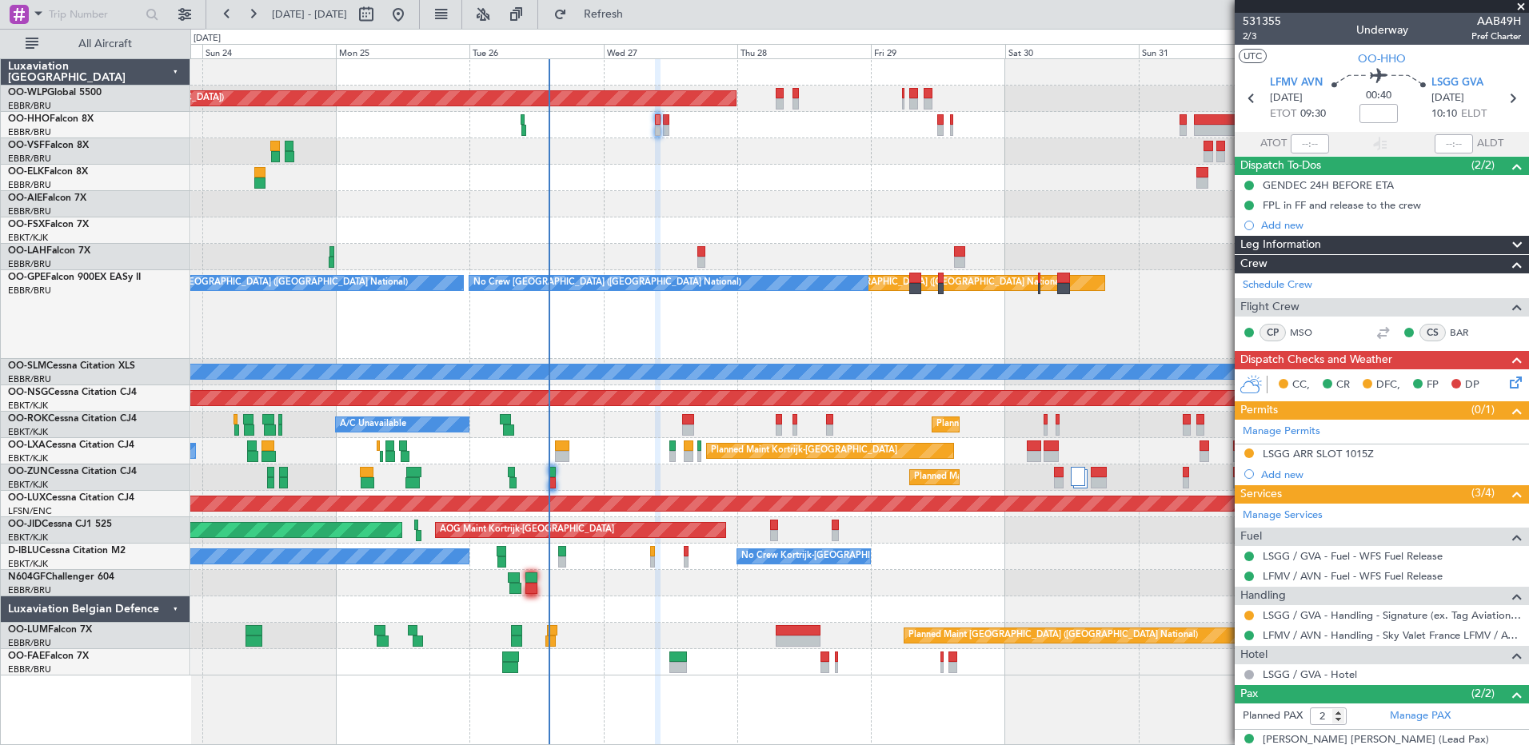
click at [699, 182] on div at bounding box center [859, 178] width 1338 height 26
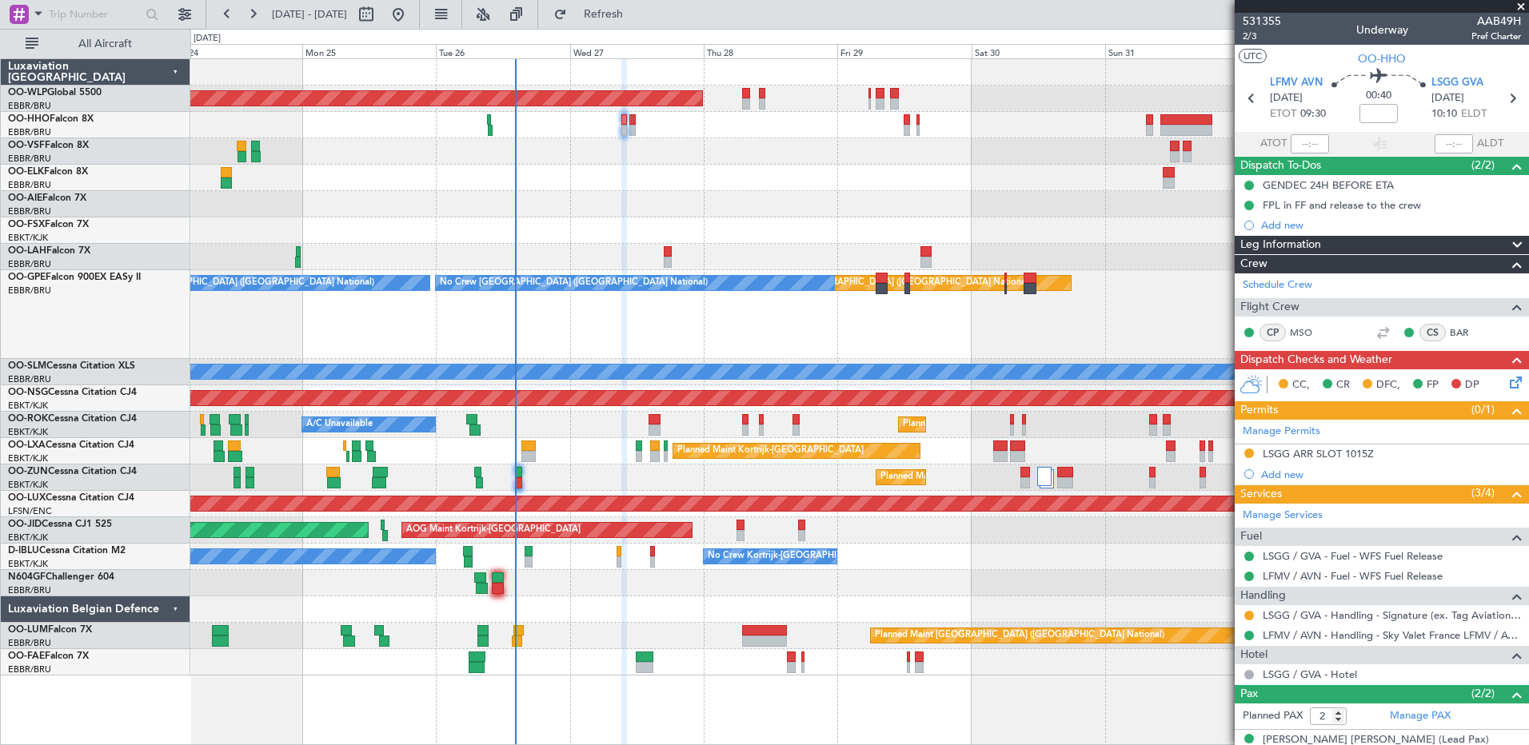
click at [676, 166] on div "Planned Maint Berlin (Brandenburg) Planned Maint London (Farnborough) Planned M…" at bounding box center [859, 367] width 1338 height 616
click at [1333, 454] on div "LSGG ARR SLOT 1015Z" at bounding box center [1318, 454] width 111 height 14
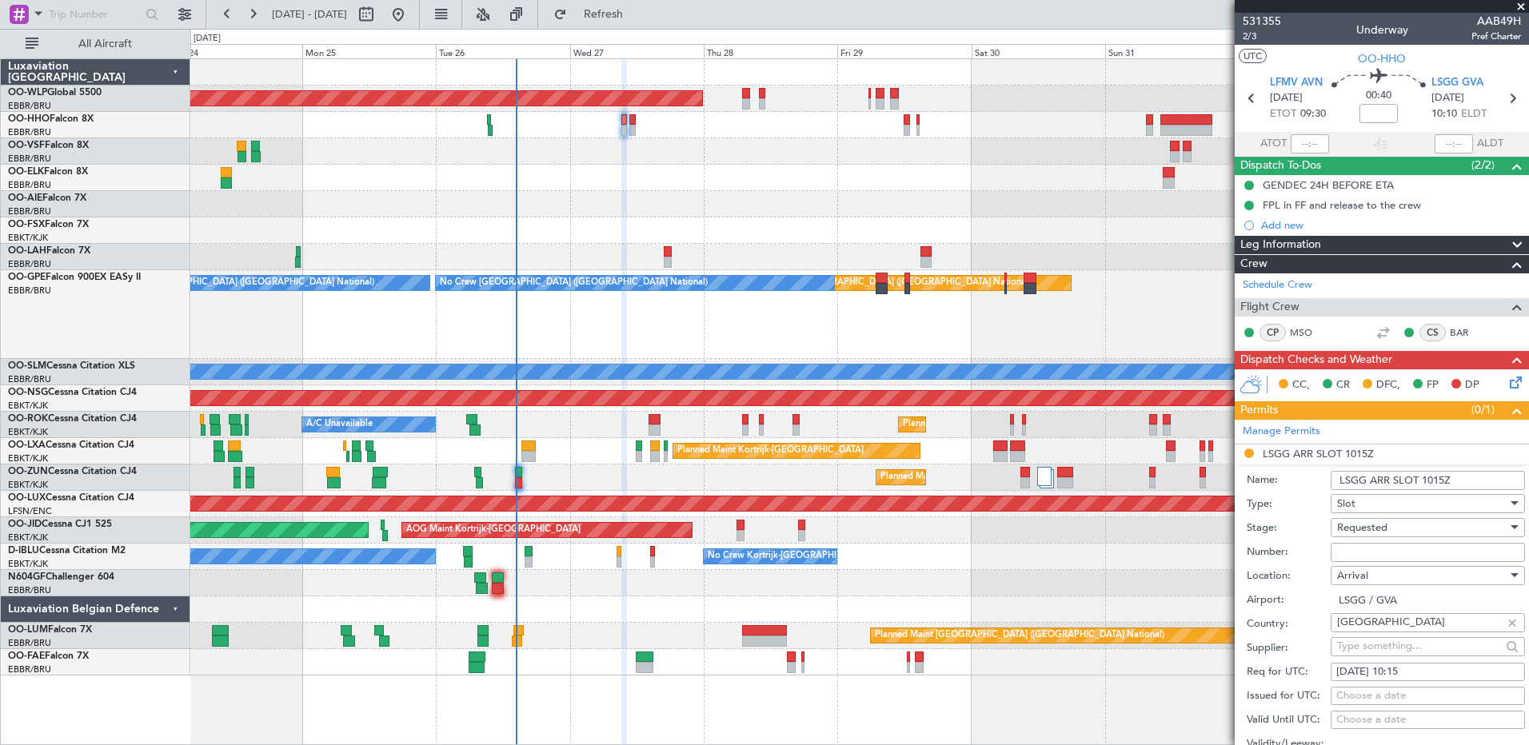
click at [1394, 554] on input "Number:" at bounding box center [1427, 552] width 194 height 19
paste input "082710103A"
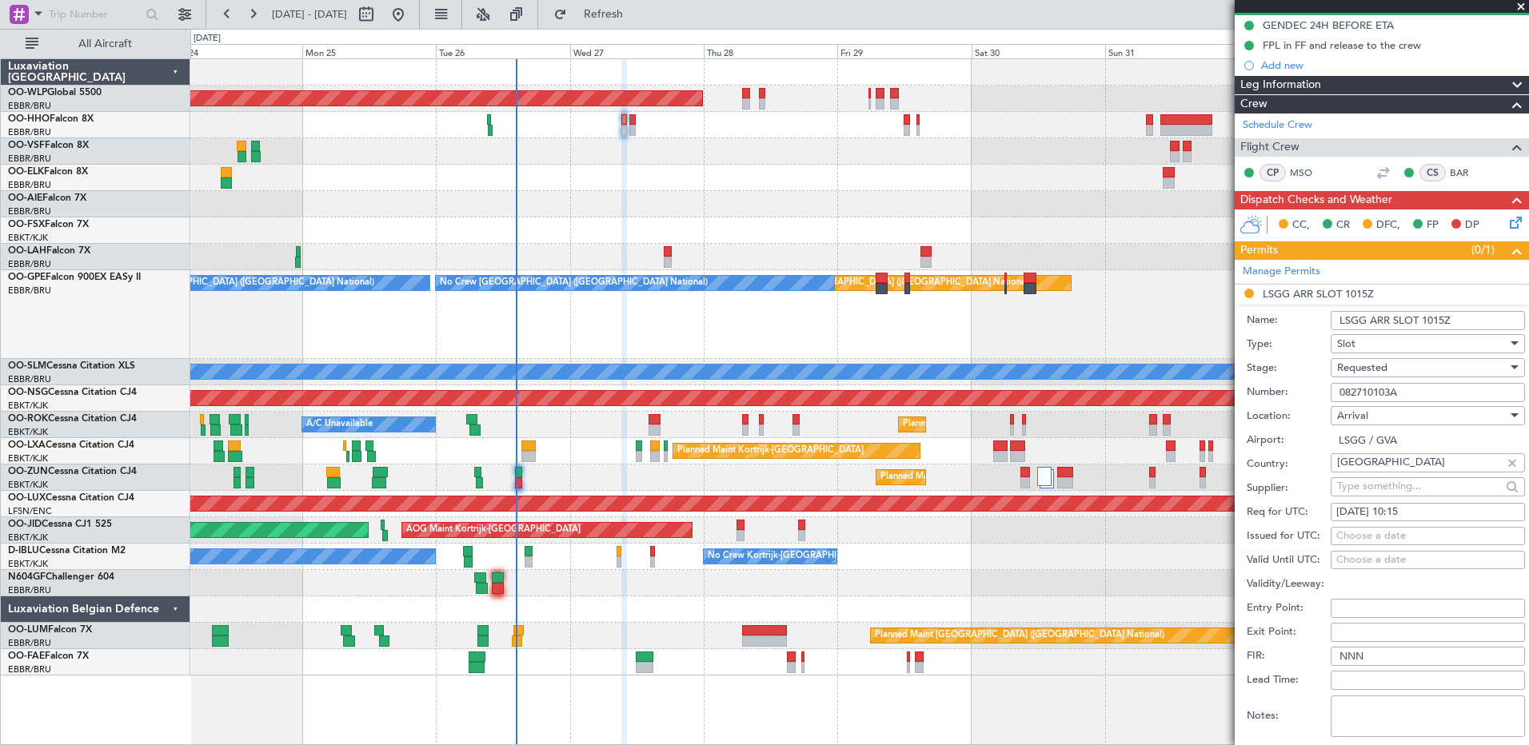
scroll to position [533, 0]
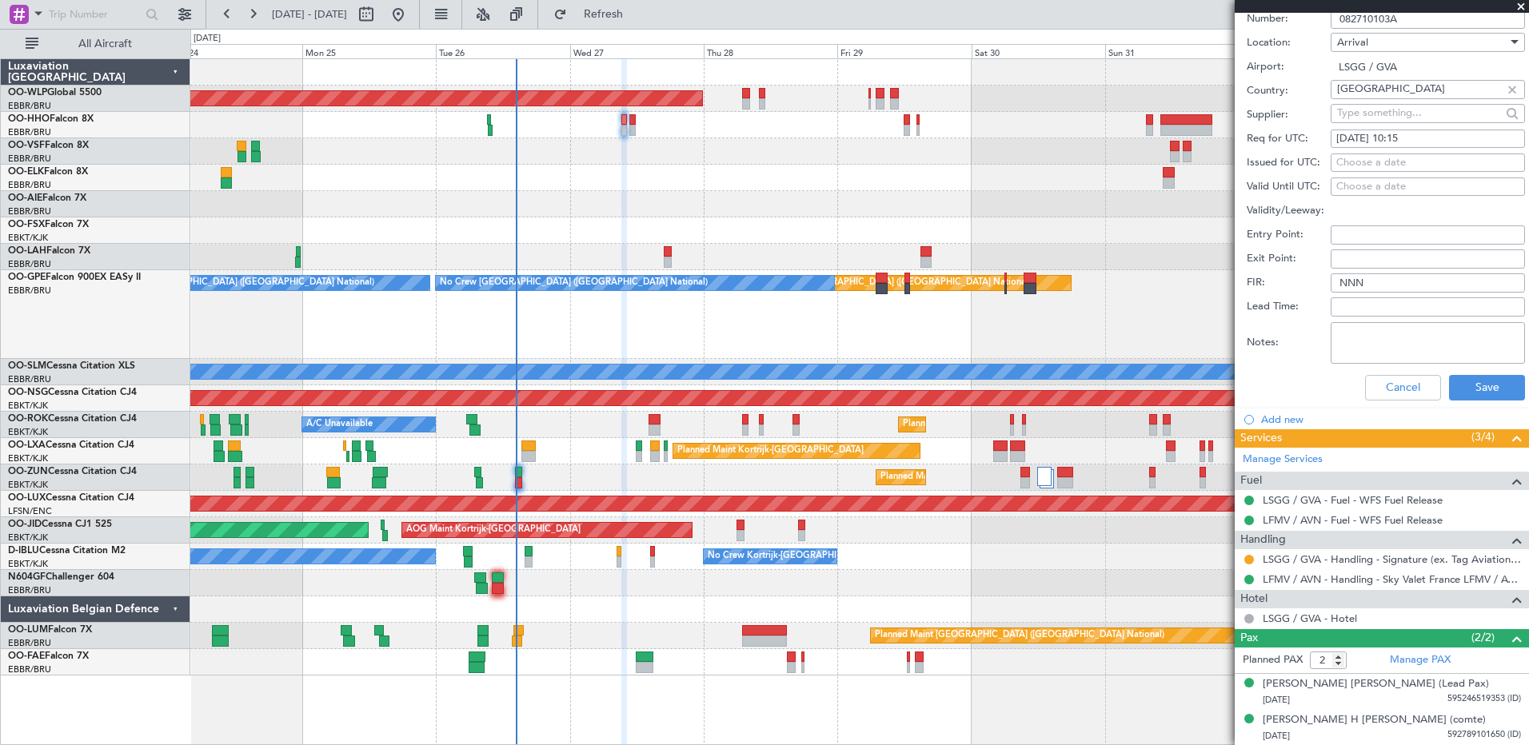
type input "082710103A"
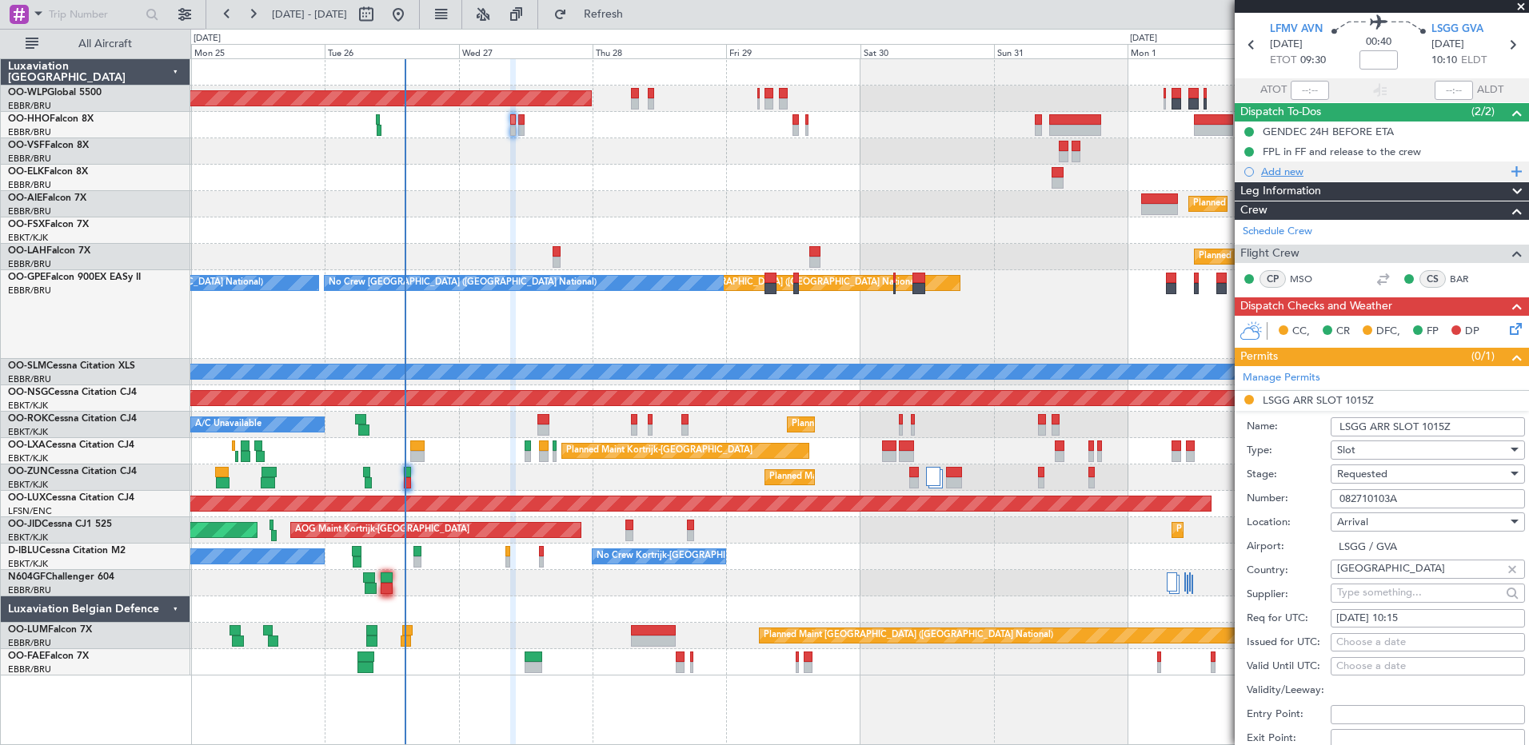
scroll to position [0, 0]
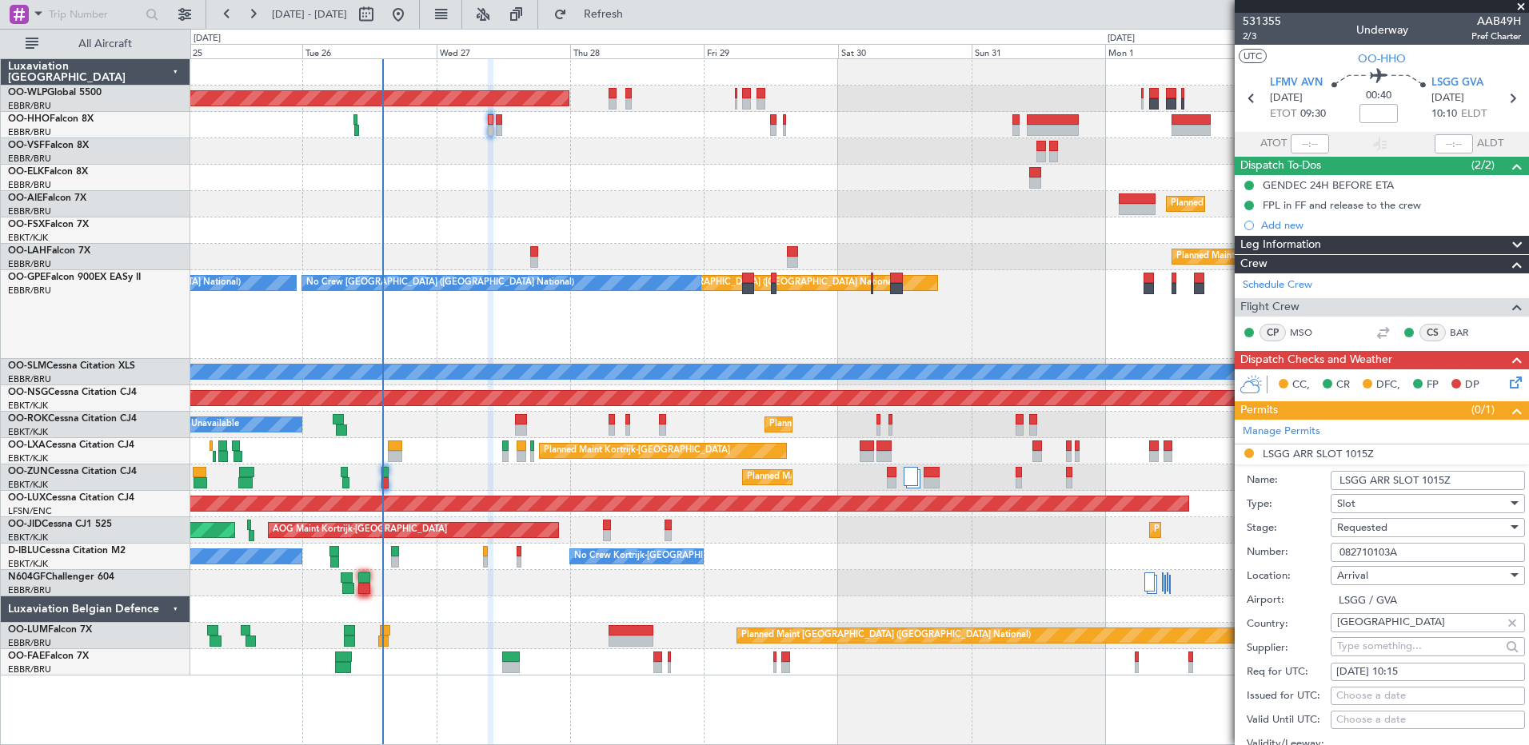
click at [579, 167] on div at bounding box center [859, 178] width 1338 height 26
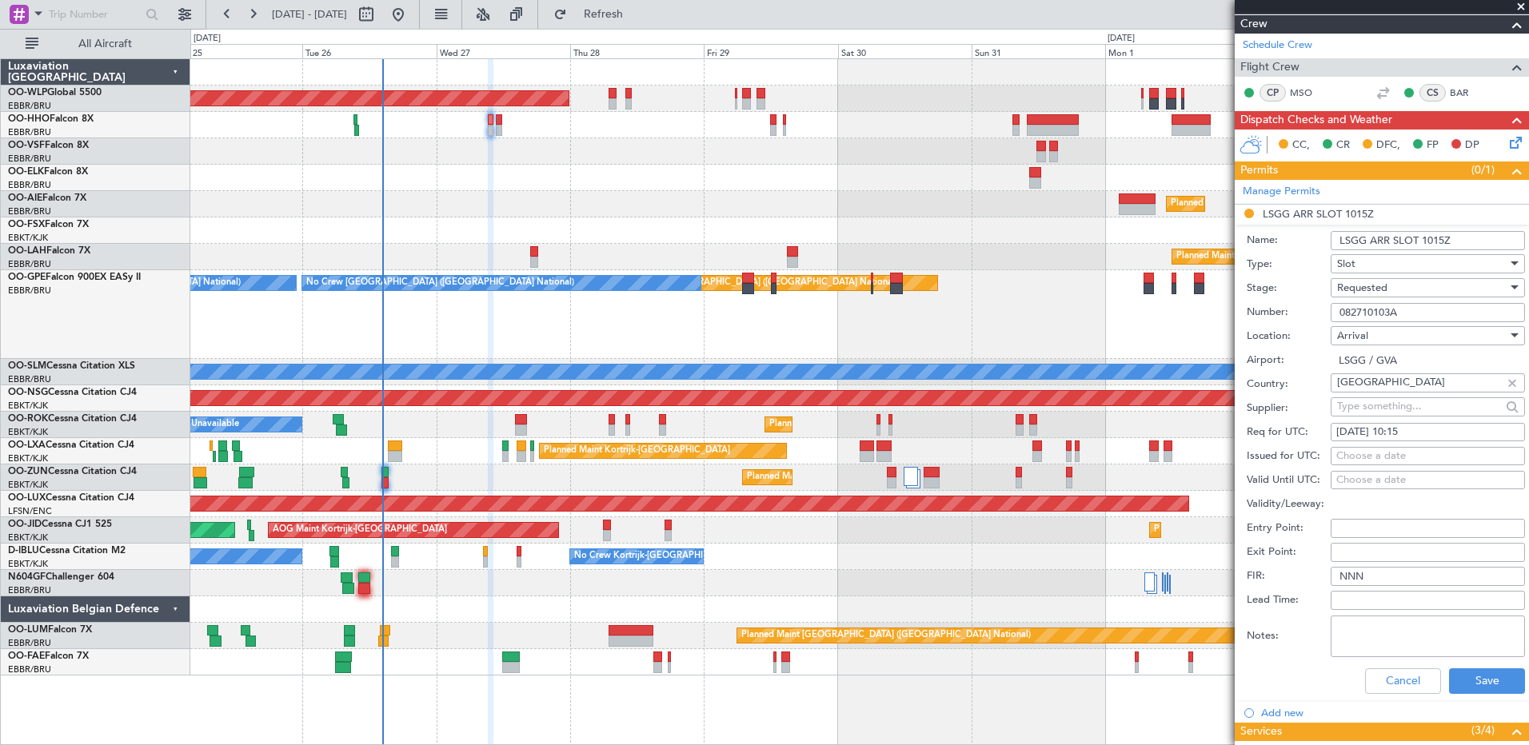
scroll to position [320, 0]
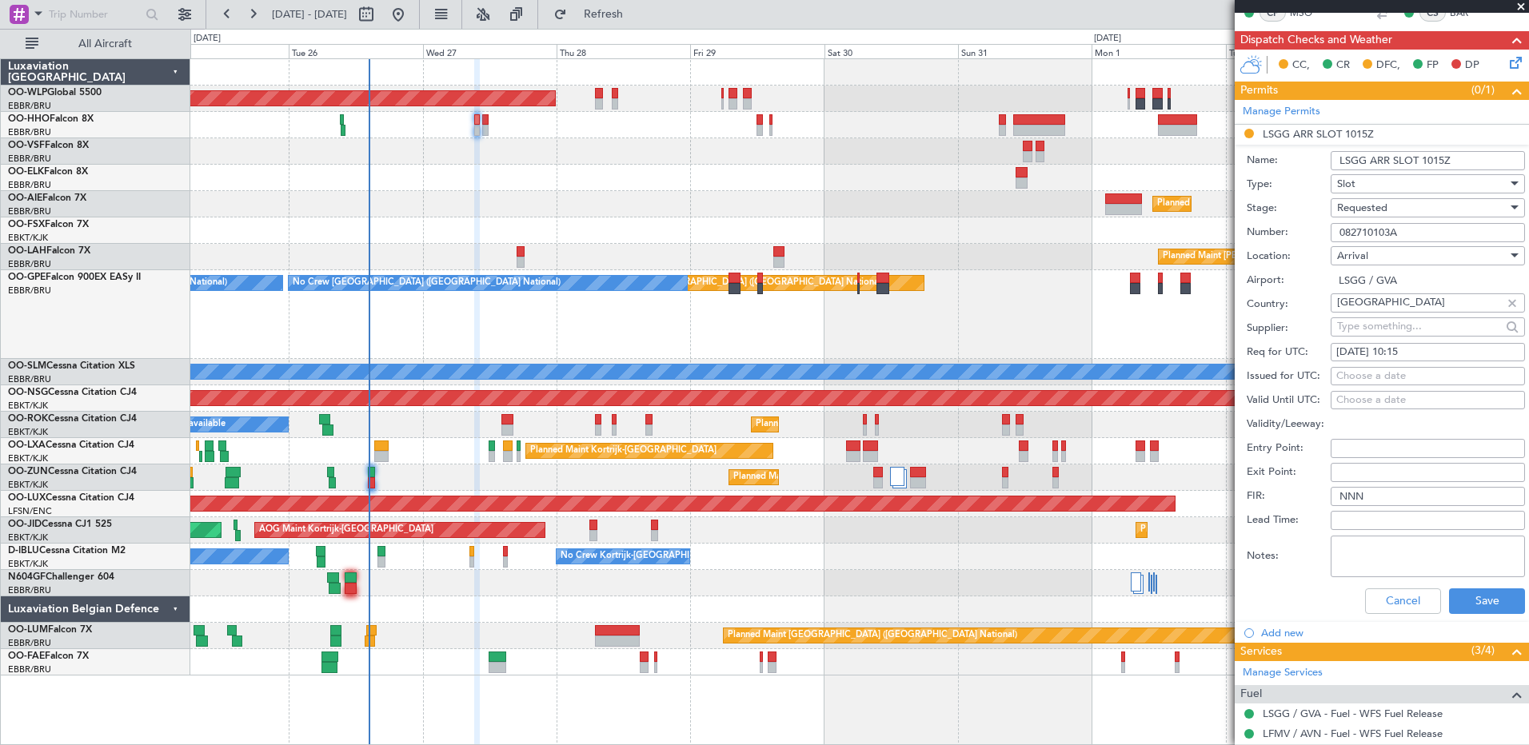
click at [461, 174] on div at bounding box center [859, 178] width 1338 height 26
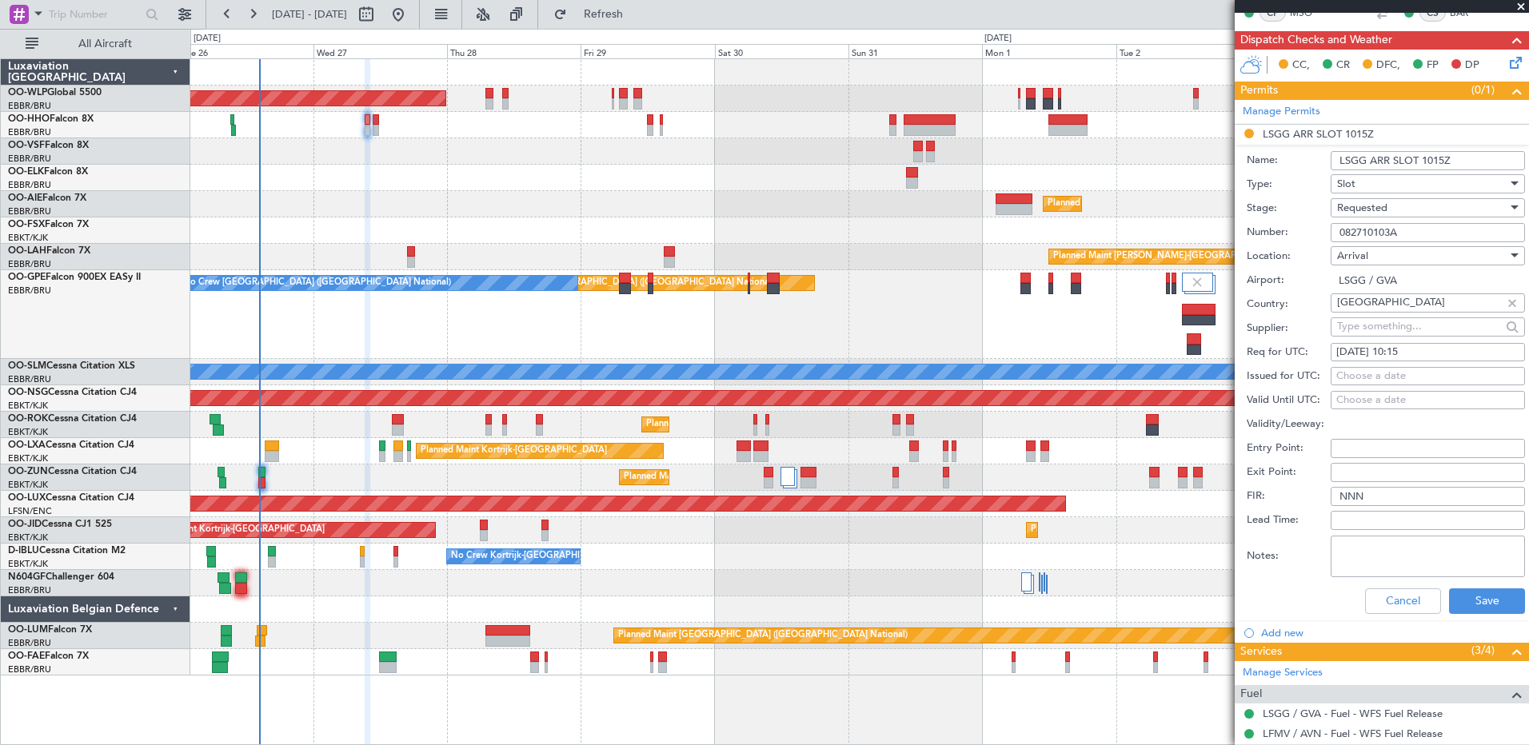
click at [754, 163] on div at bounding box center [859, 151] width 1338 height 26
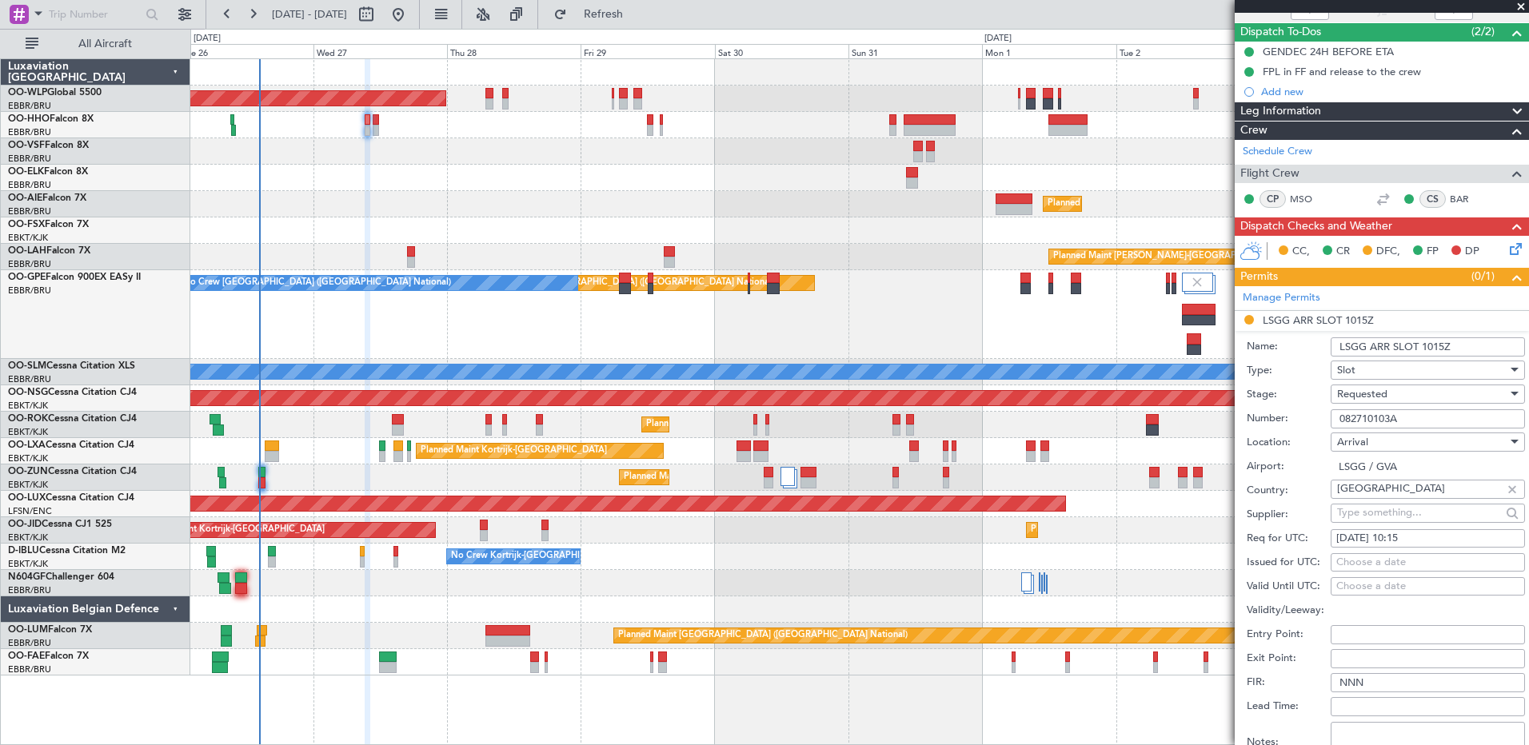
scroll to position [0, 0]
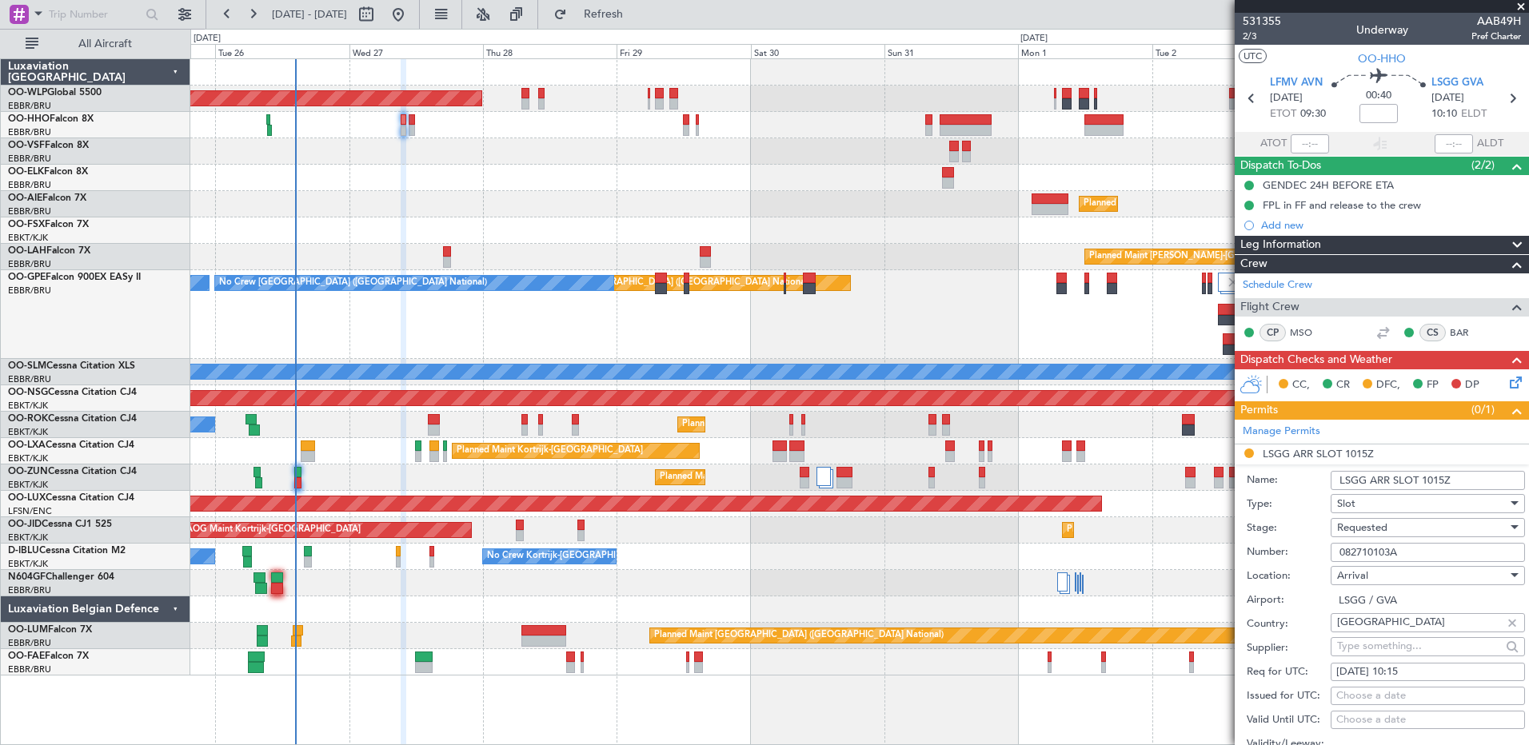
click at [817, 184] on div at bounding box center [859, 178] width 1338 height 26
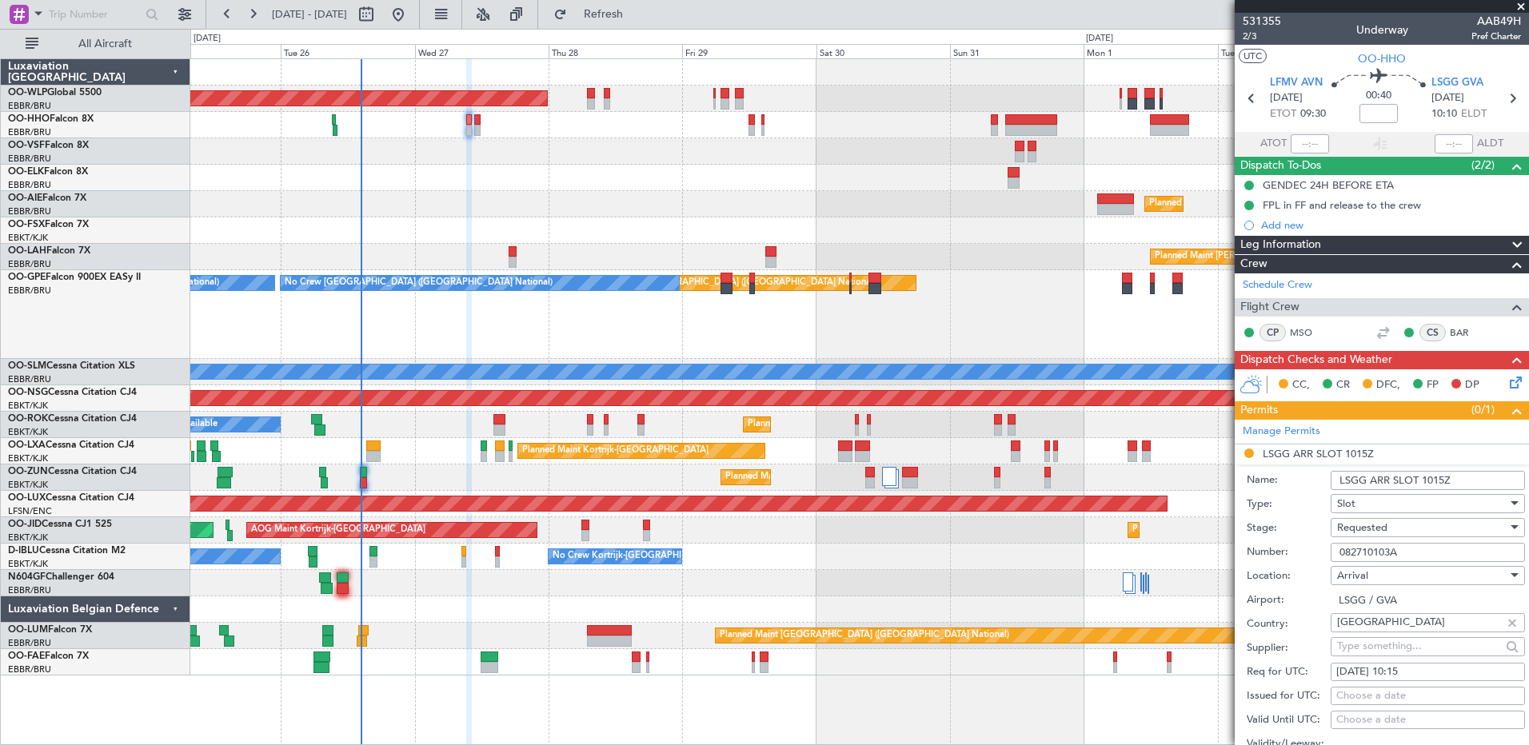
click at [756, 213] on div "Planned Maint [GEOGRAPHIC_DATA] ([GEOGRAPHIC_DATA])" at bounding box center [859, 204] width 1338 height 26
click at [887, 205] on div "Planned Maint [GEOGRAPHIC_DATA] ([GEOGRAPHIC_DATA])" at bounding box center [859, 204] width 1338 height 26
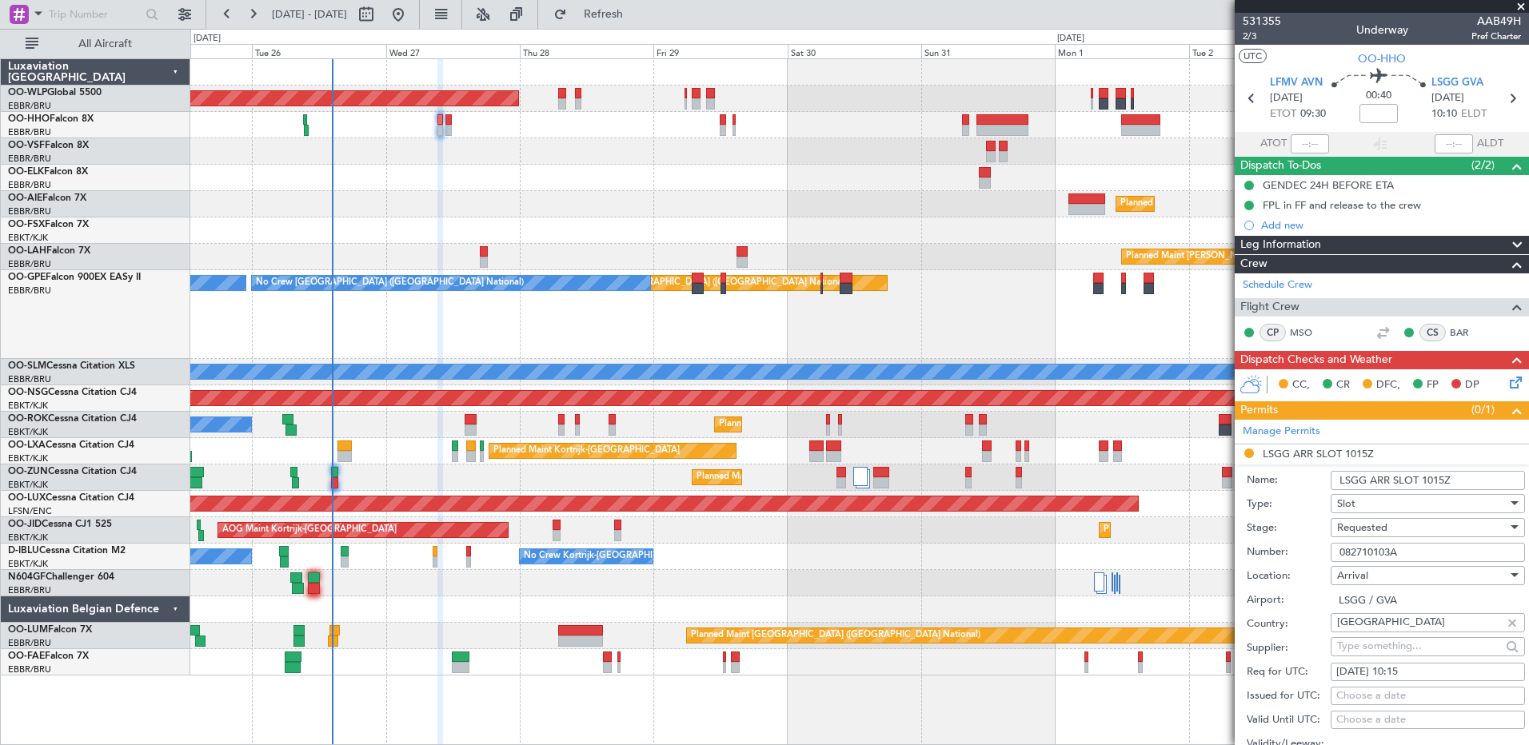
click at [464, 161] on div at bounding box center [859, 151] width 1338 height 26
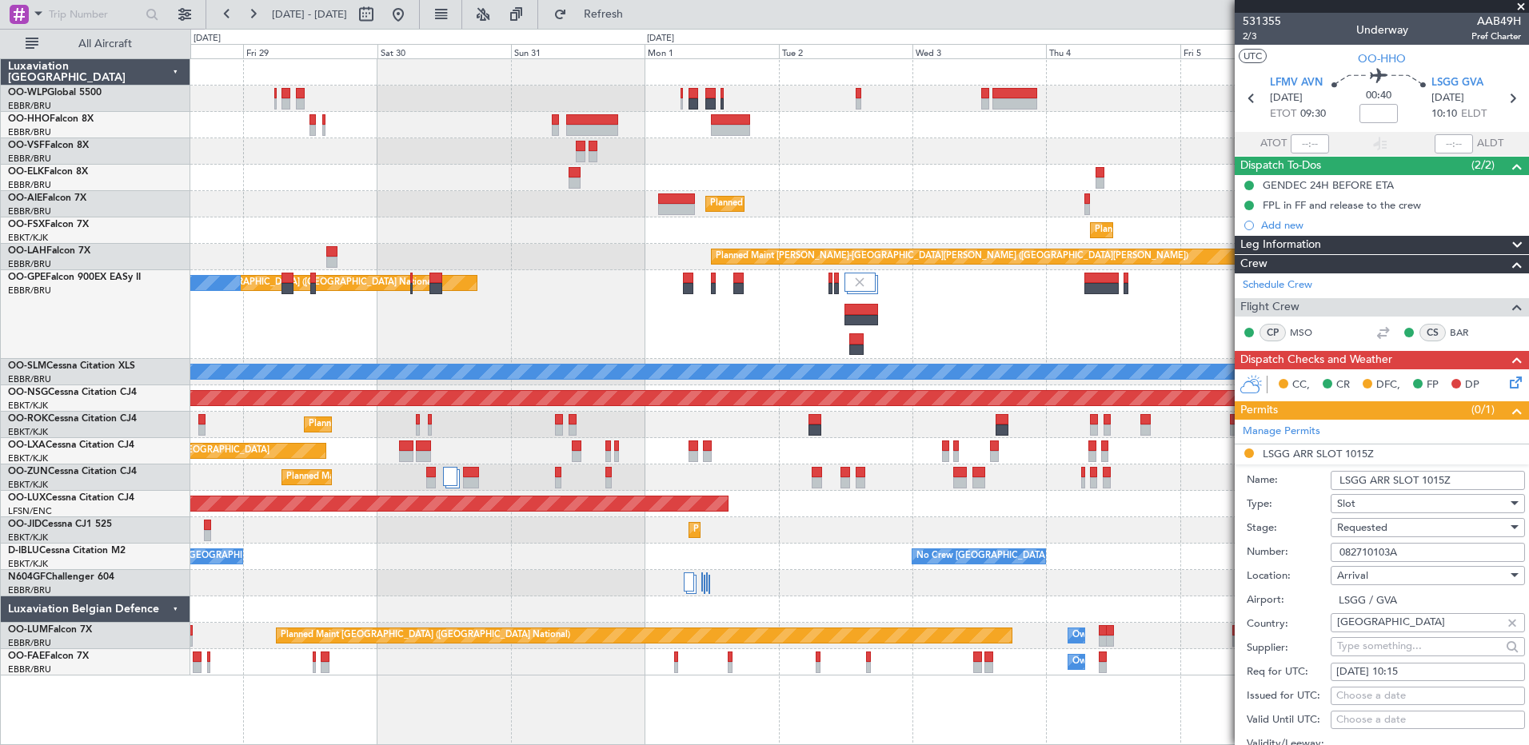
click at [1196, 135] on div at bounding box center [859, 125] width 1338 height 26
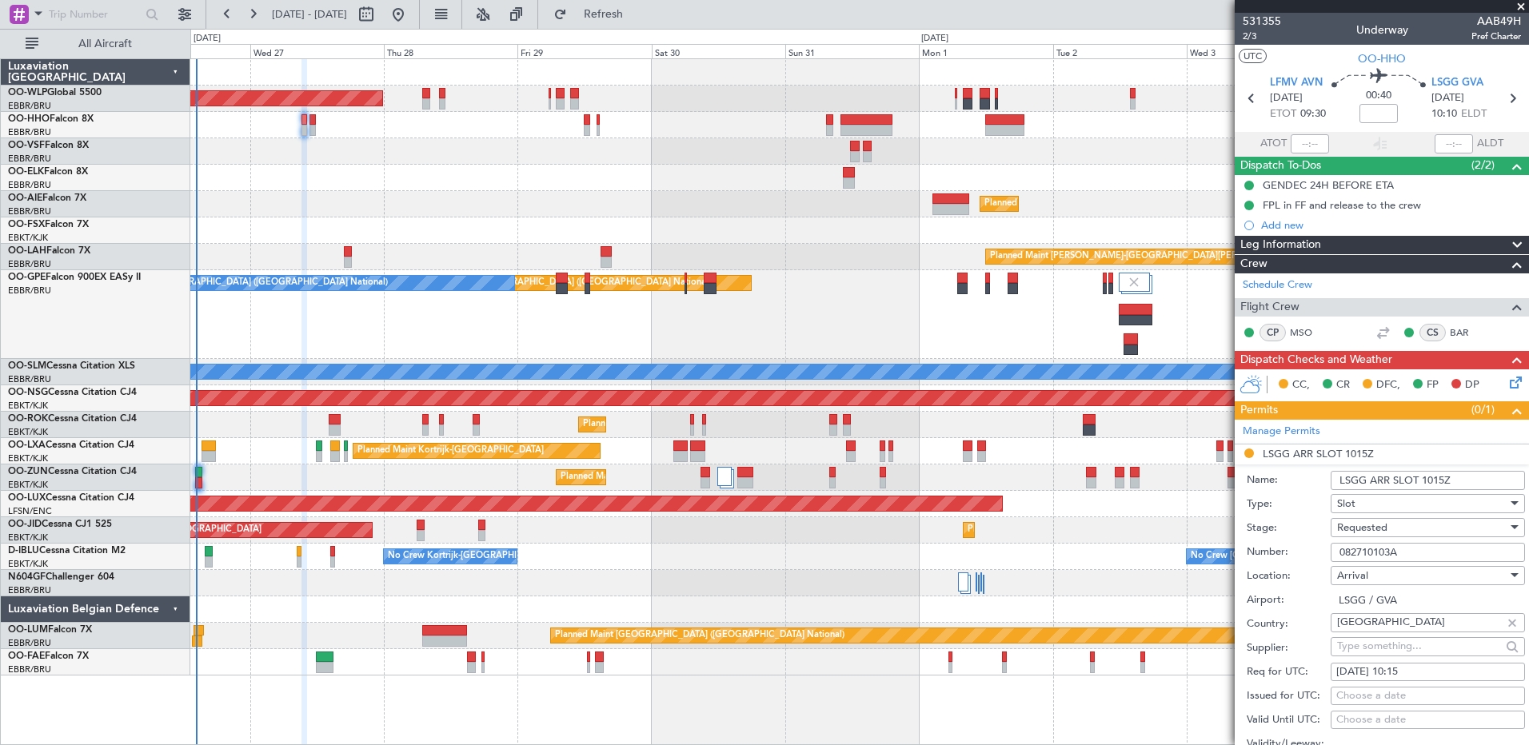
click at [728, 150] on div "Planned Maint Berlin (Brandenburg) Planned Maint Kortrijk-Wevelgem Planned Main…" at bounding box center [859, 367] width 1338 height 616
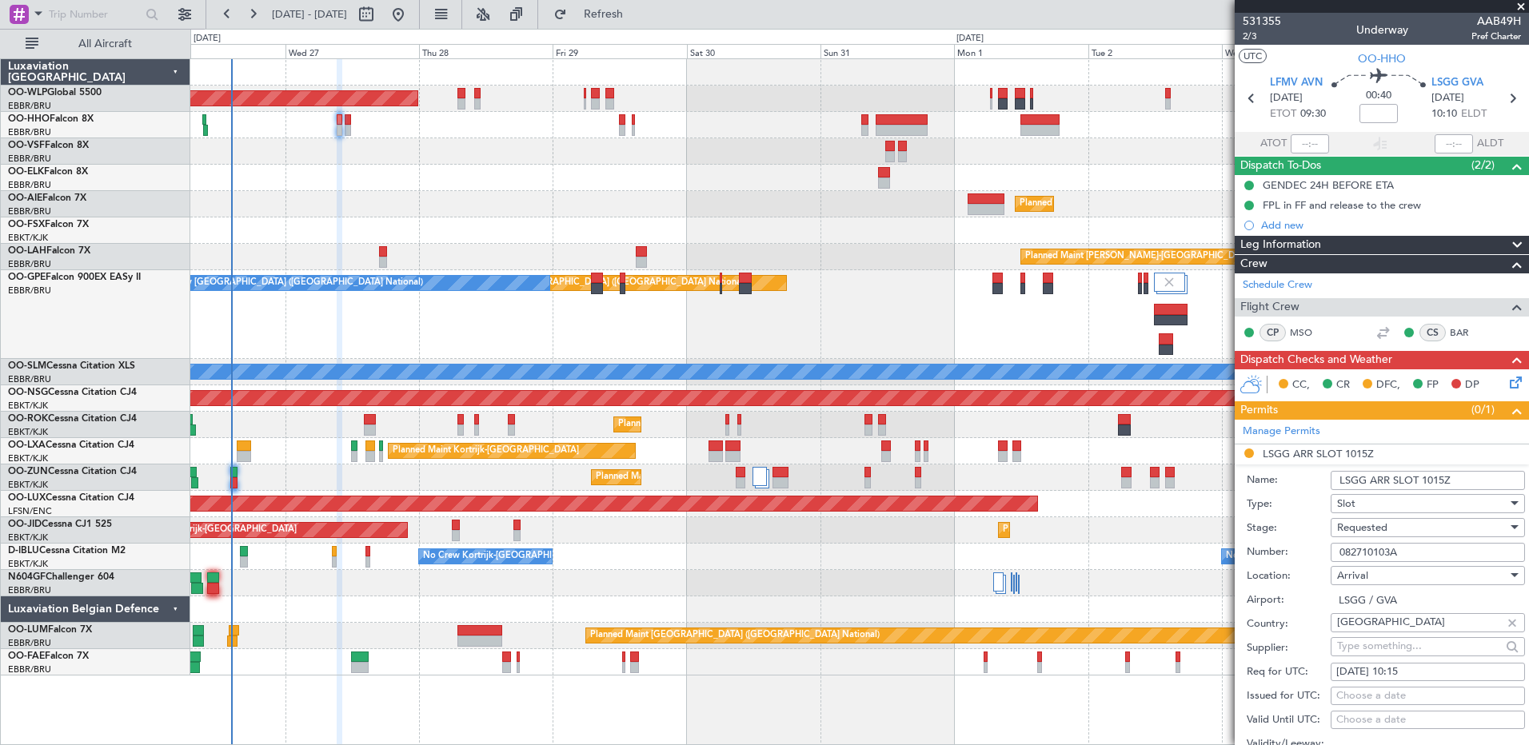
click at [1127, 152] on div at bounding box center [859, 151] width 1338 height 26
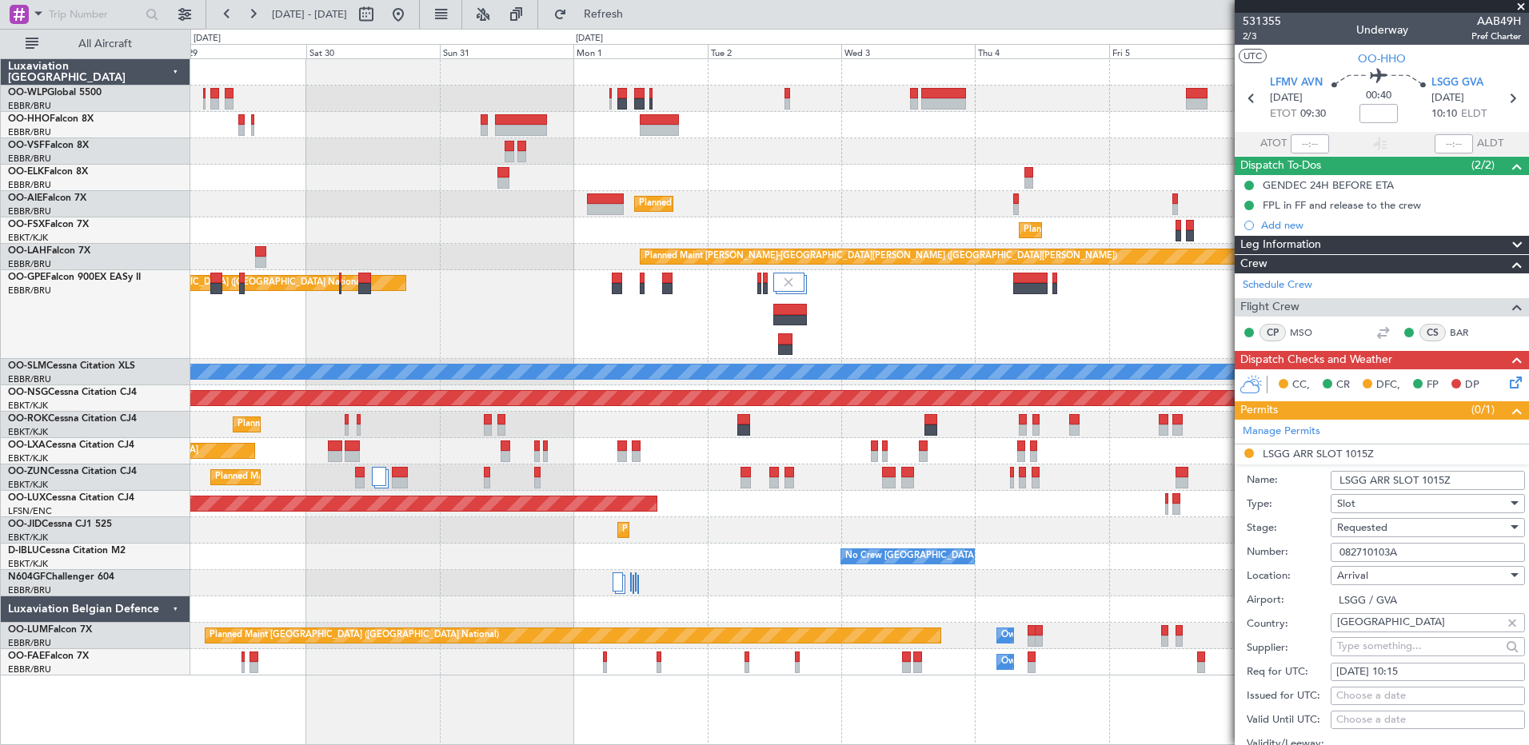
click at [309, 205] on div "Planned Maint Berlin (Brandenburg) Planned Maint Kortrijk-Wevelgem Planned Main…" at bounding box center [859, 367] width 1338 height 616
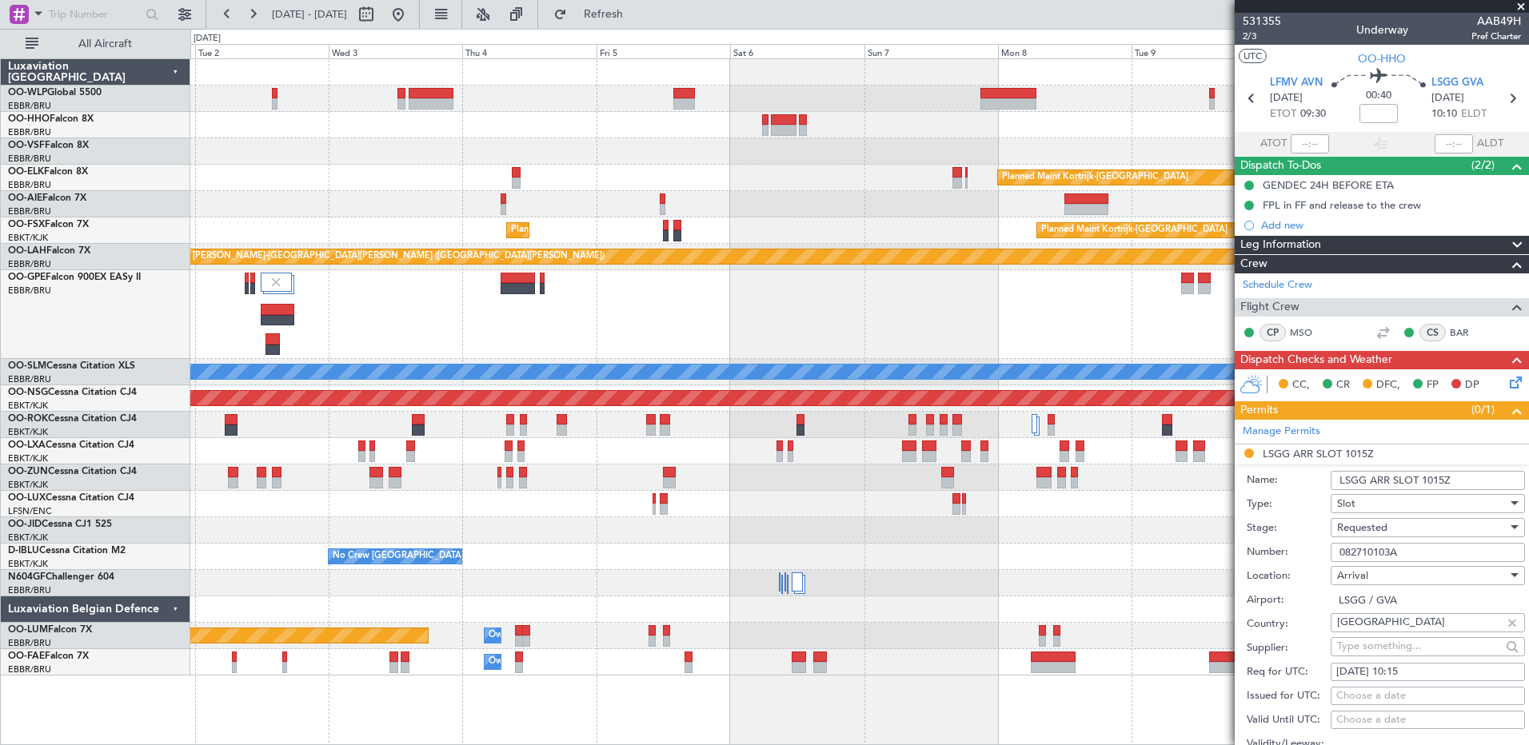
click at [437, 178] on div "Planned Maint Kortrijk-[GEOGRAPHIC_DATA]" at bounding box center [859, 178] width 1338 height 26
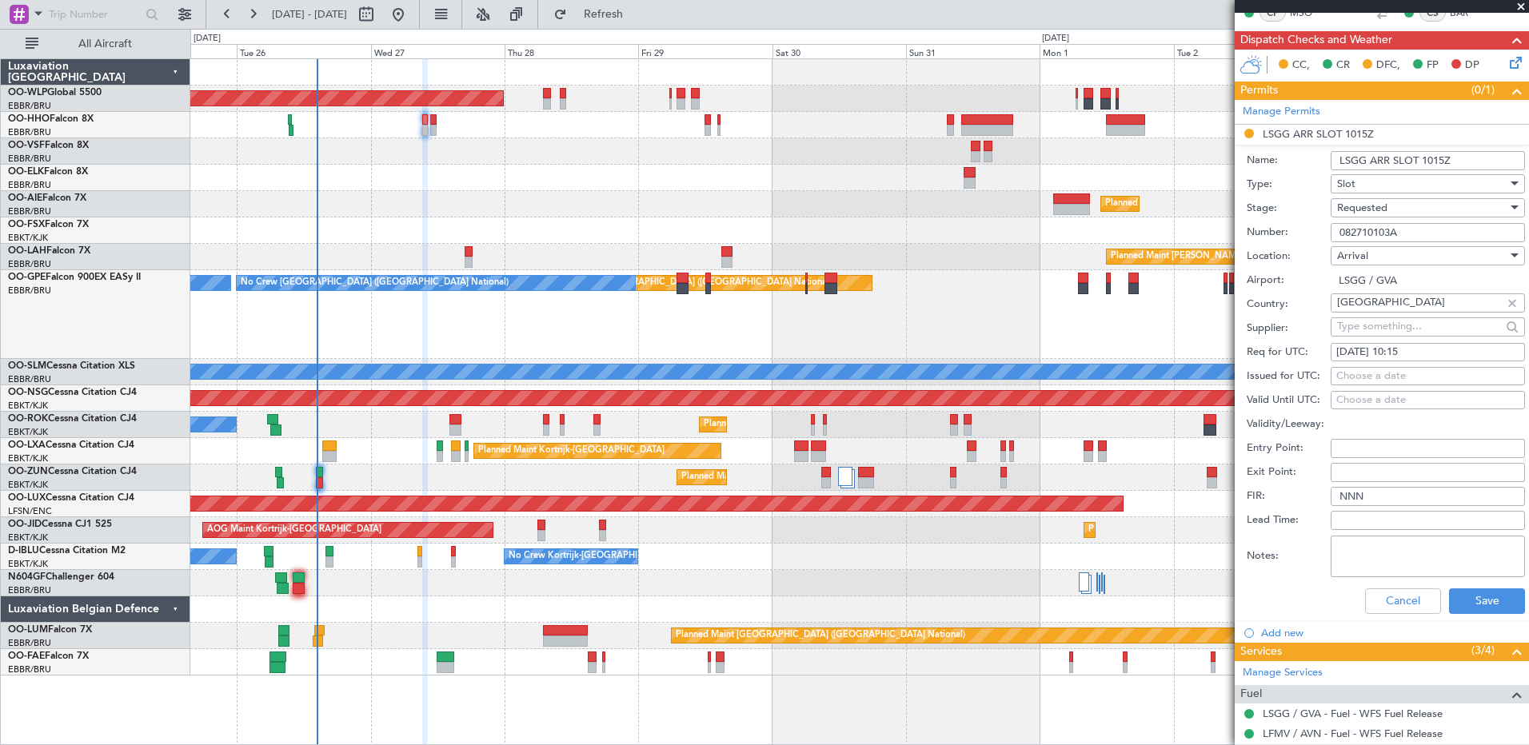
scroll to position [400, 0]
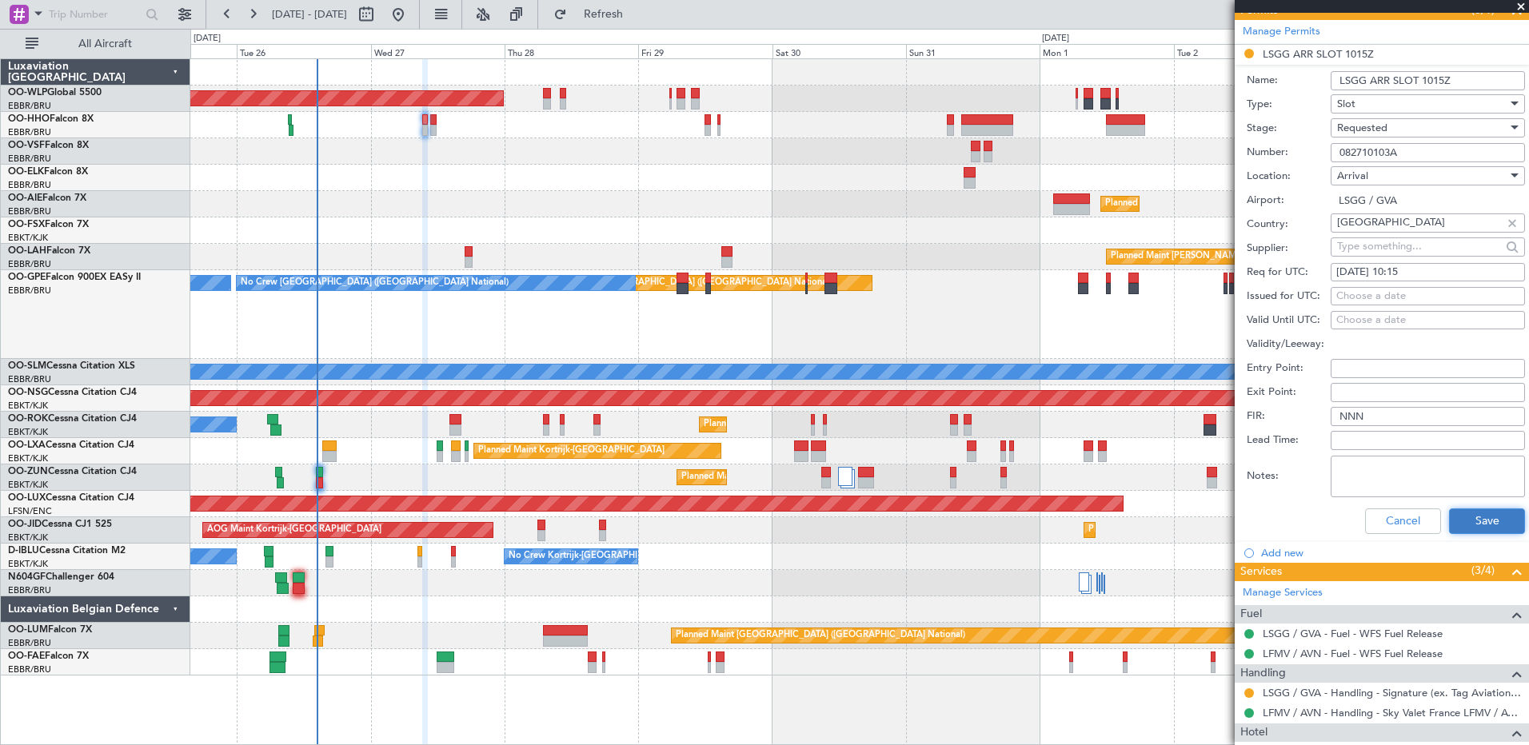
click at [1493, 524] on button "Save" at bounding box center [1487, 522] width 76 height 26
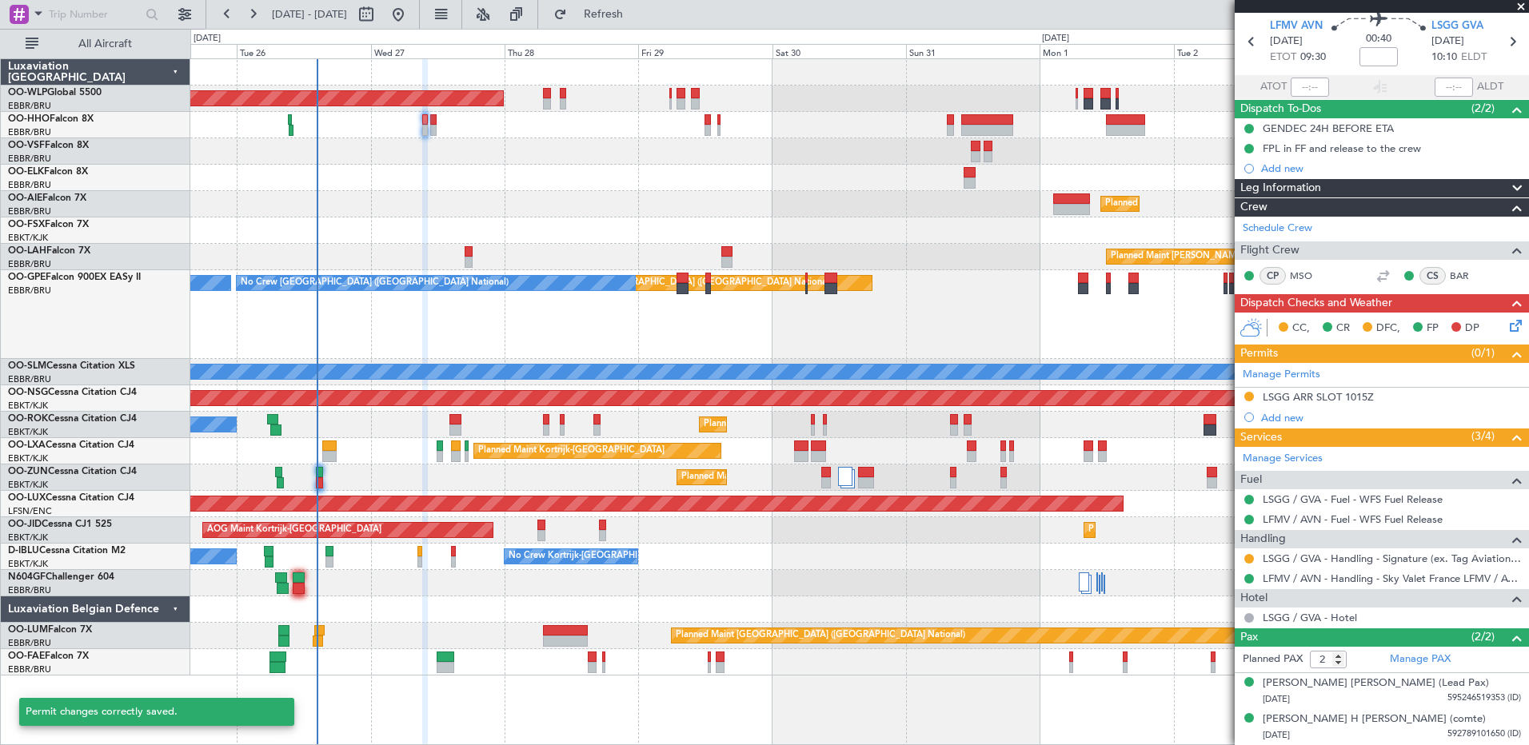
scroll to position [56, 0]
click at [1246, 557] on button at bounding box center [1249, 560] width 10 height 10
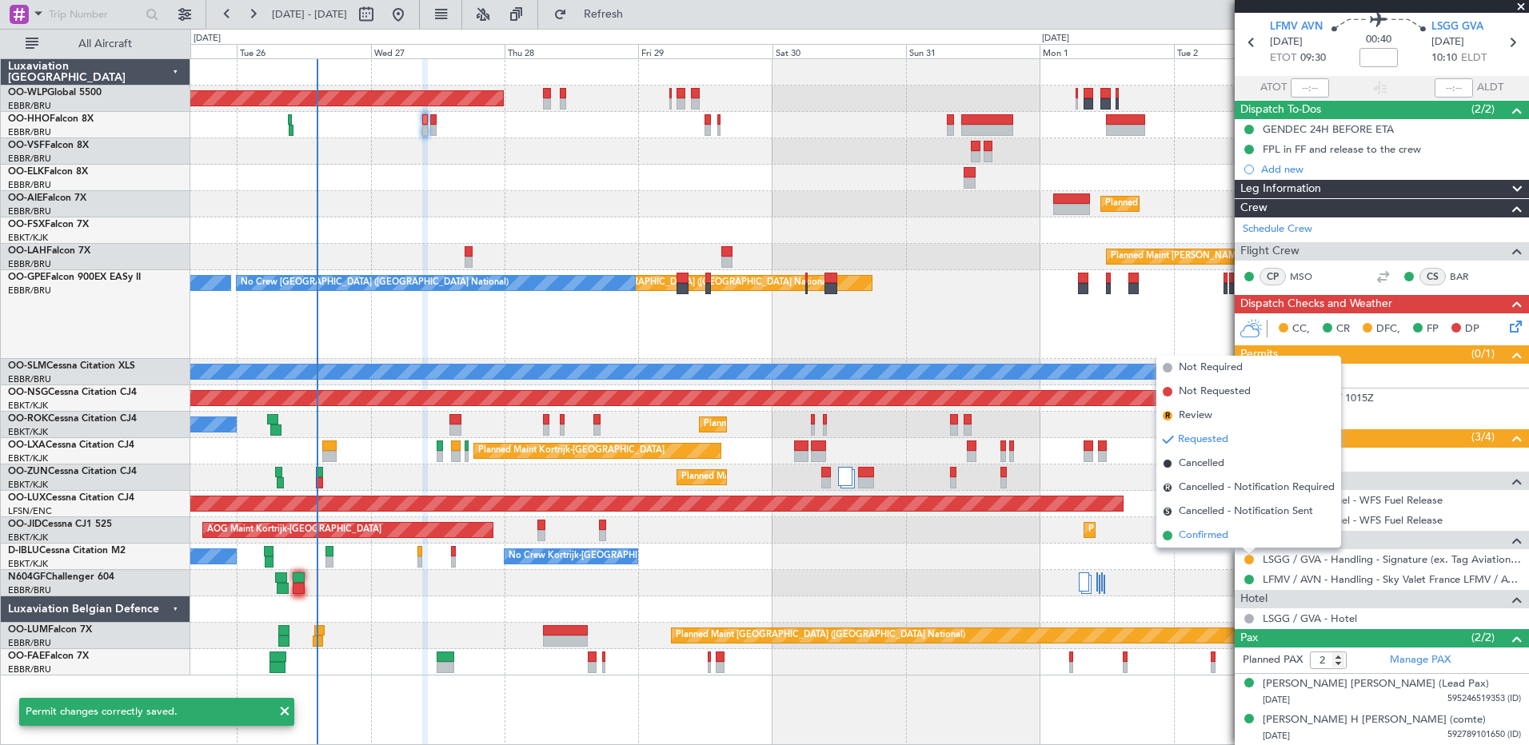
click at [1206, 542] on span "Confirmed" at bounding box center [1204, 536] width 50 height 16
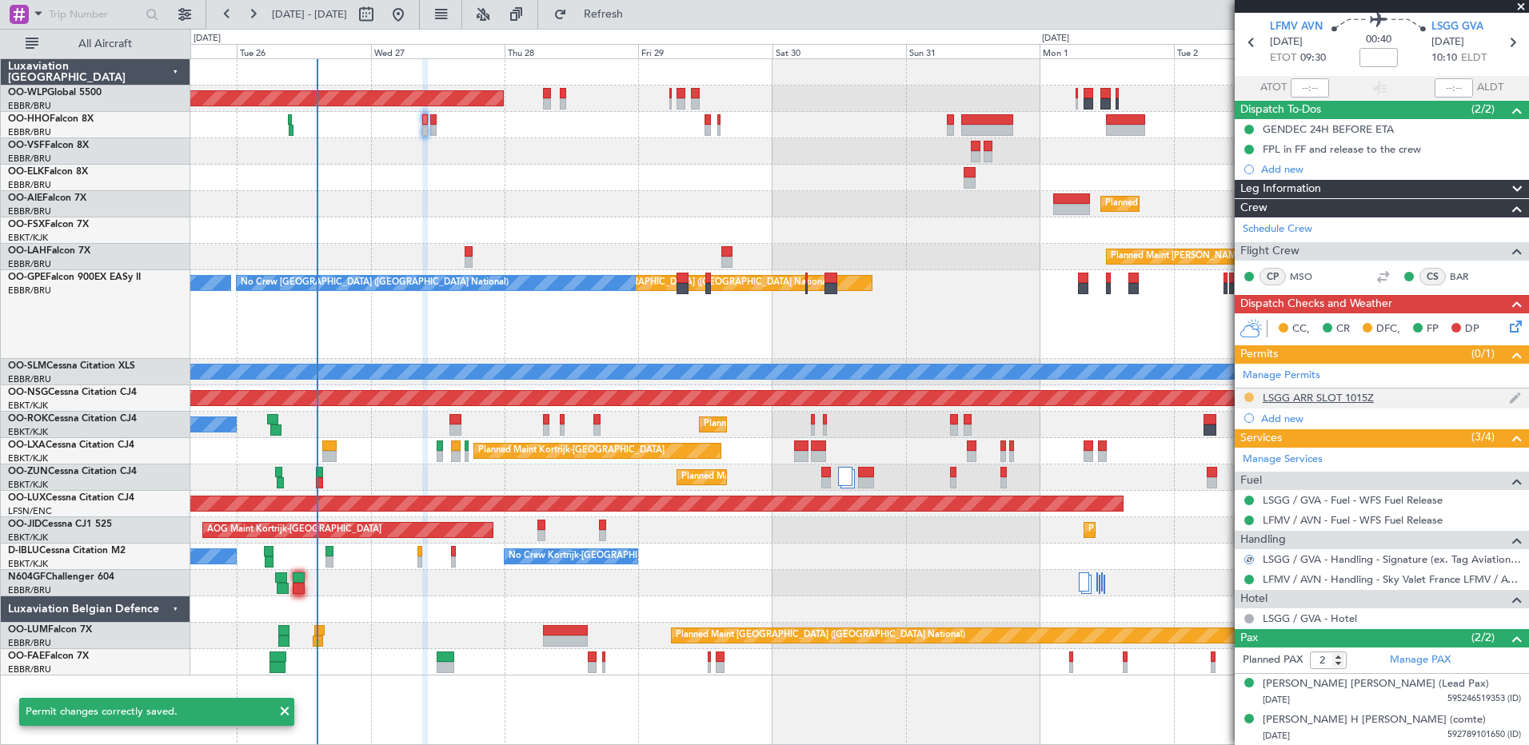
click at [1247, 393] on button at bounding box center [1249, 398] width 10 height 10
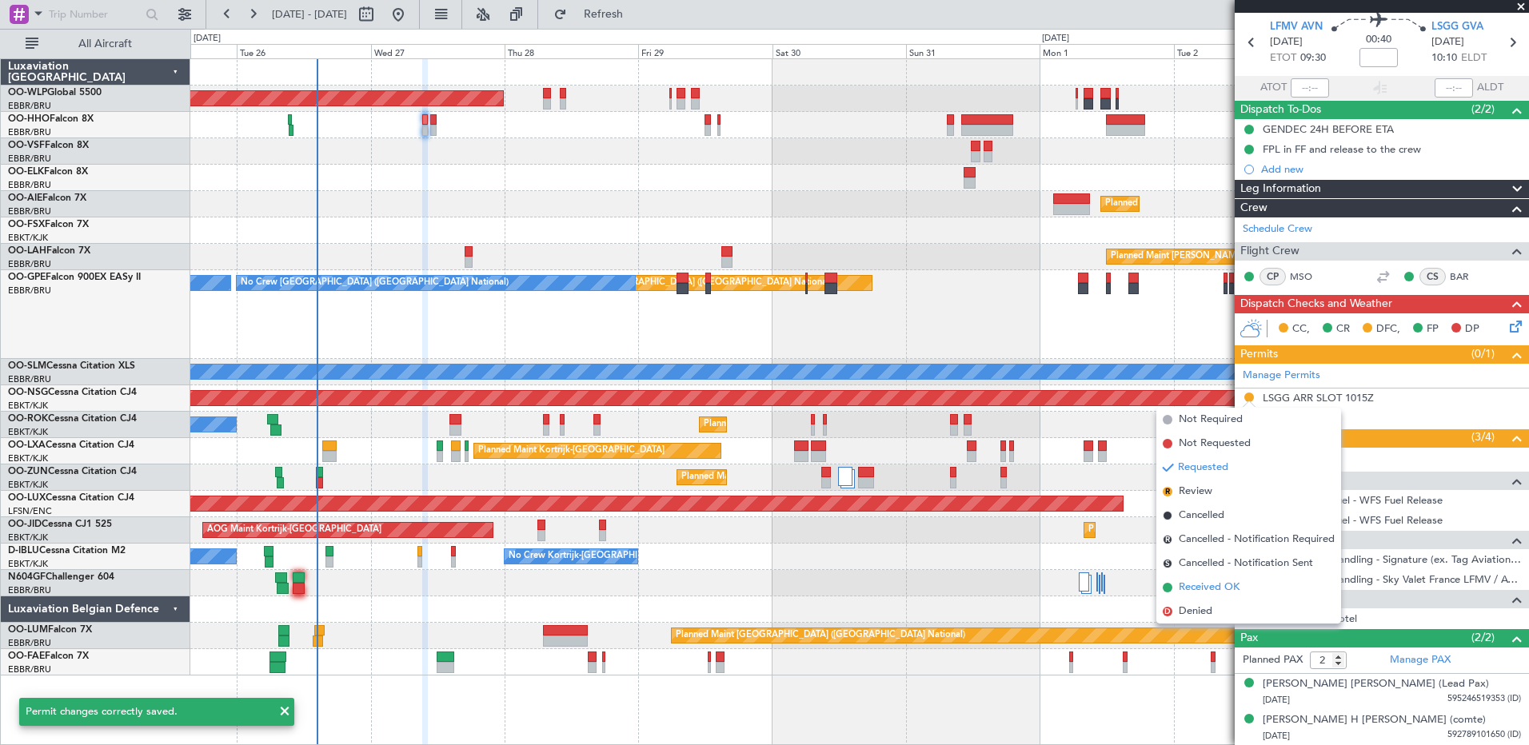
click at [1195, 586] on span "Received OK" at bounding box center [1209, 588] width 61 height 16
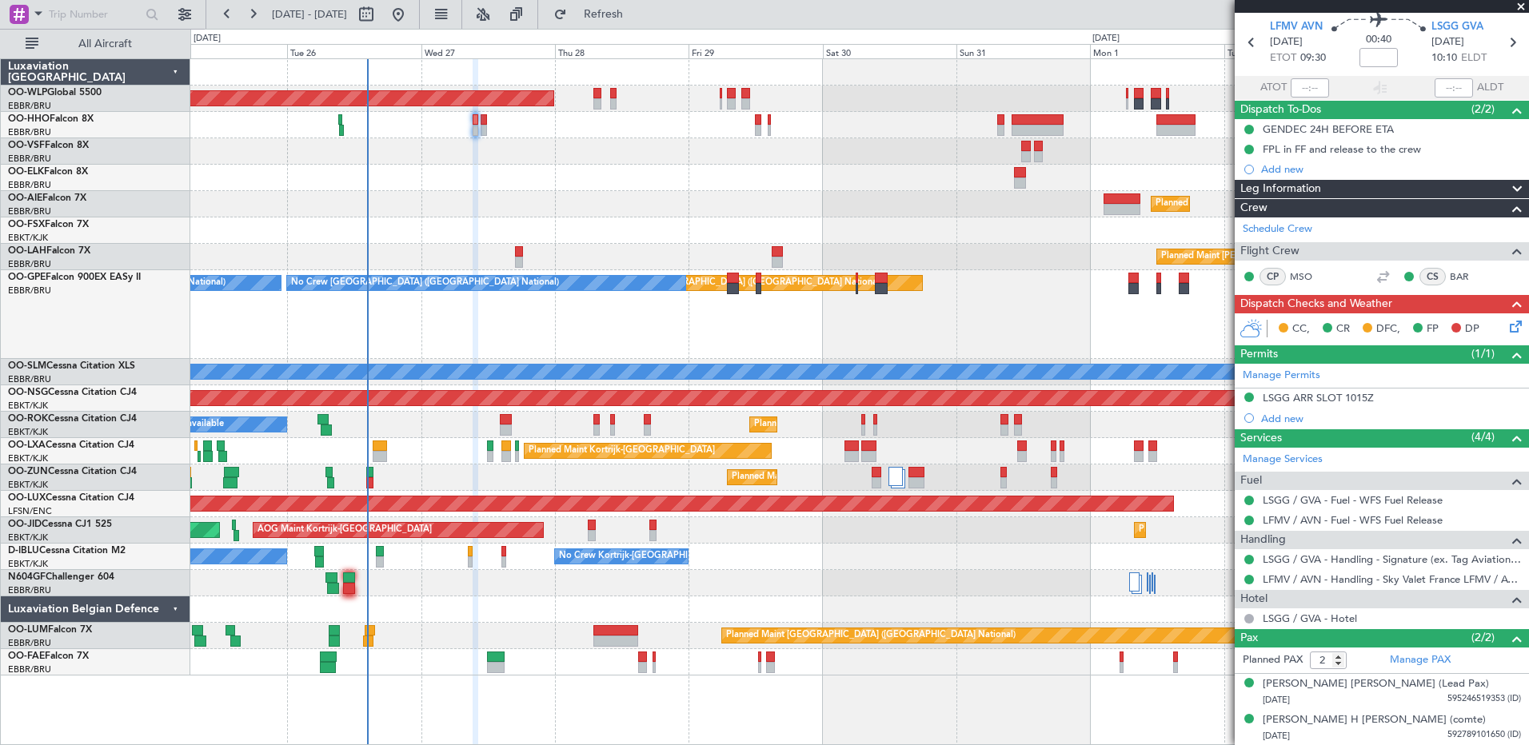
click at [411, 434] on div "Planned Maint Kortrijk-Wevelgem A/C Unavailable" at bounding box center [859, 425] width 1338 height 26
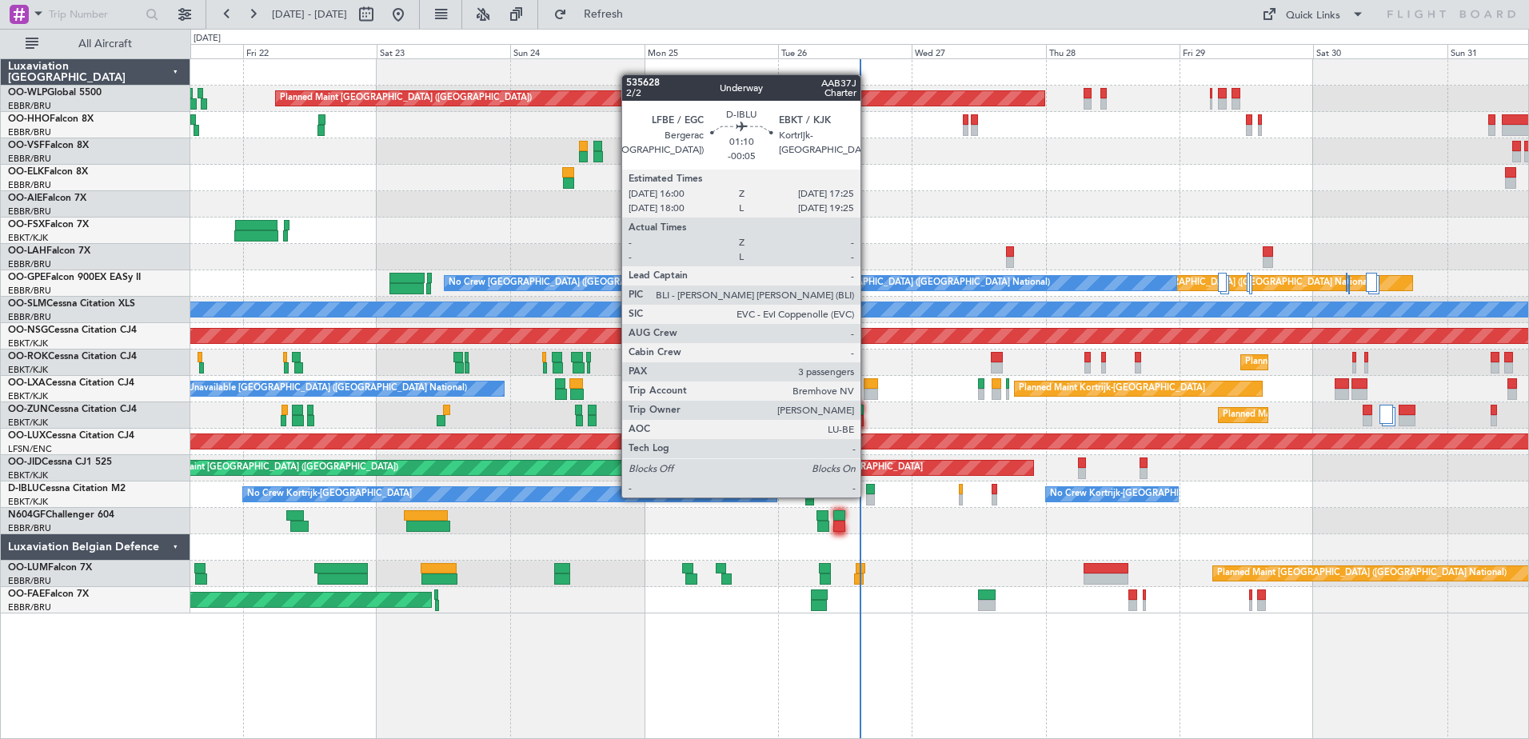
click at [868, 496] on div at bounding box center [870, 499] width 8 height 11
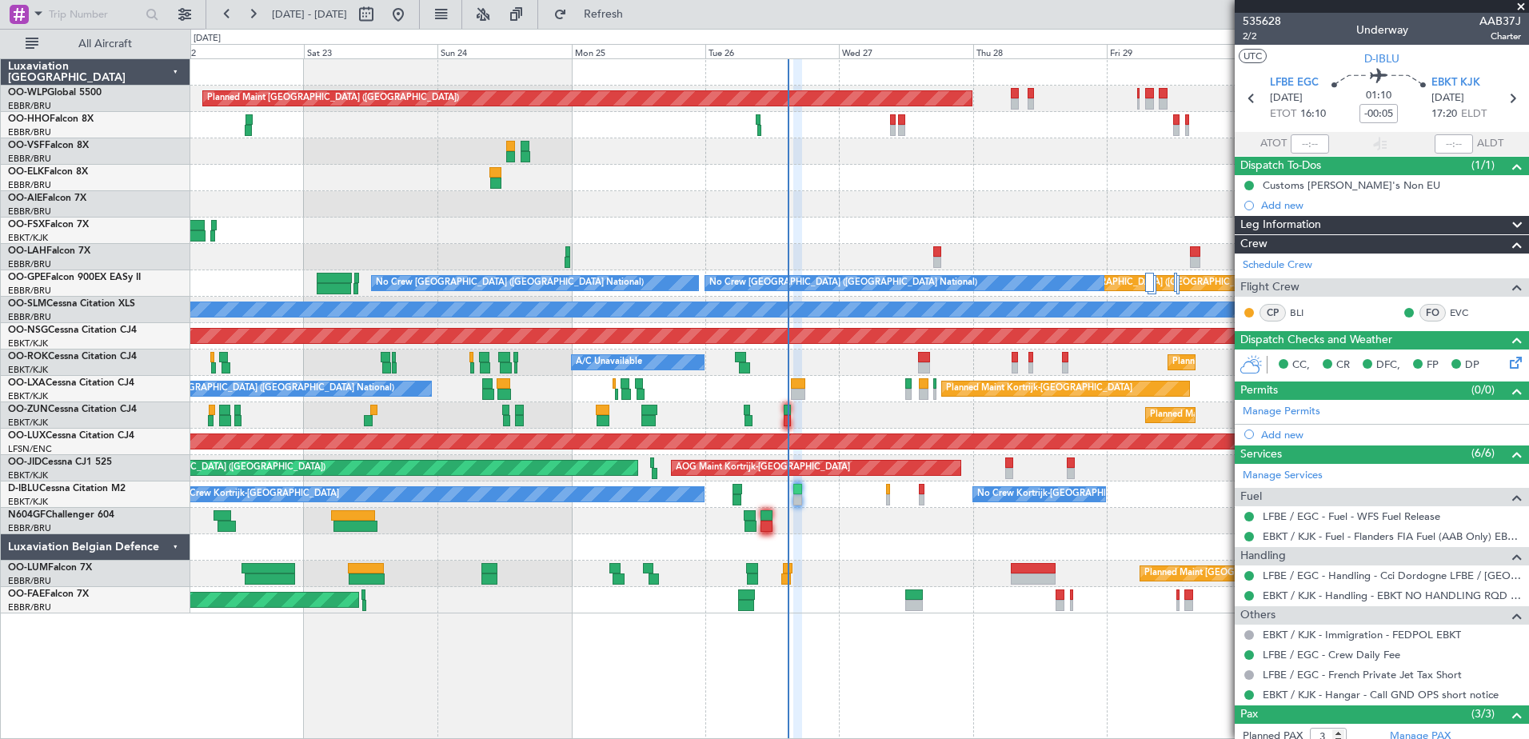
click at [910, 183] on div at bounding box center [859, 178] width 1338 height 26
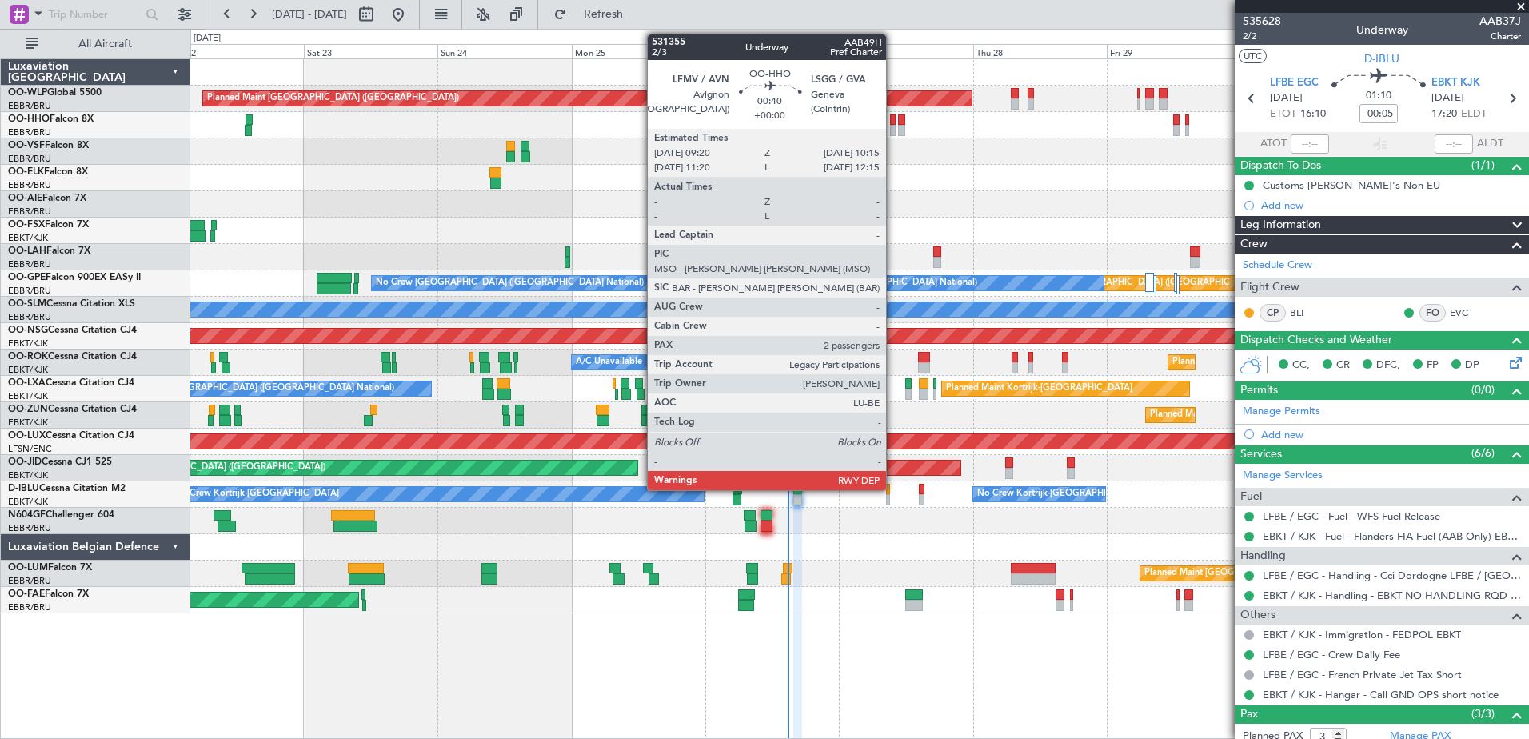
click at [893, 129] on div at bounding box center [893, 130] width 6 height 11
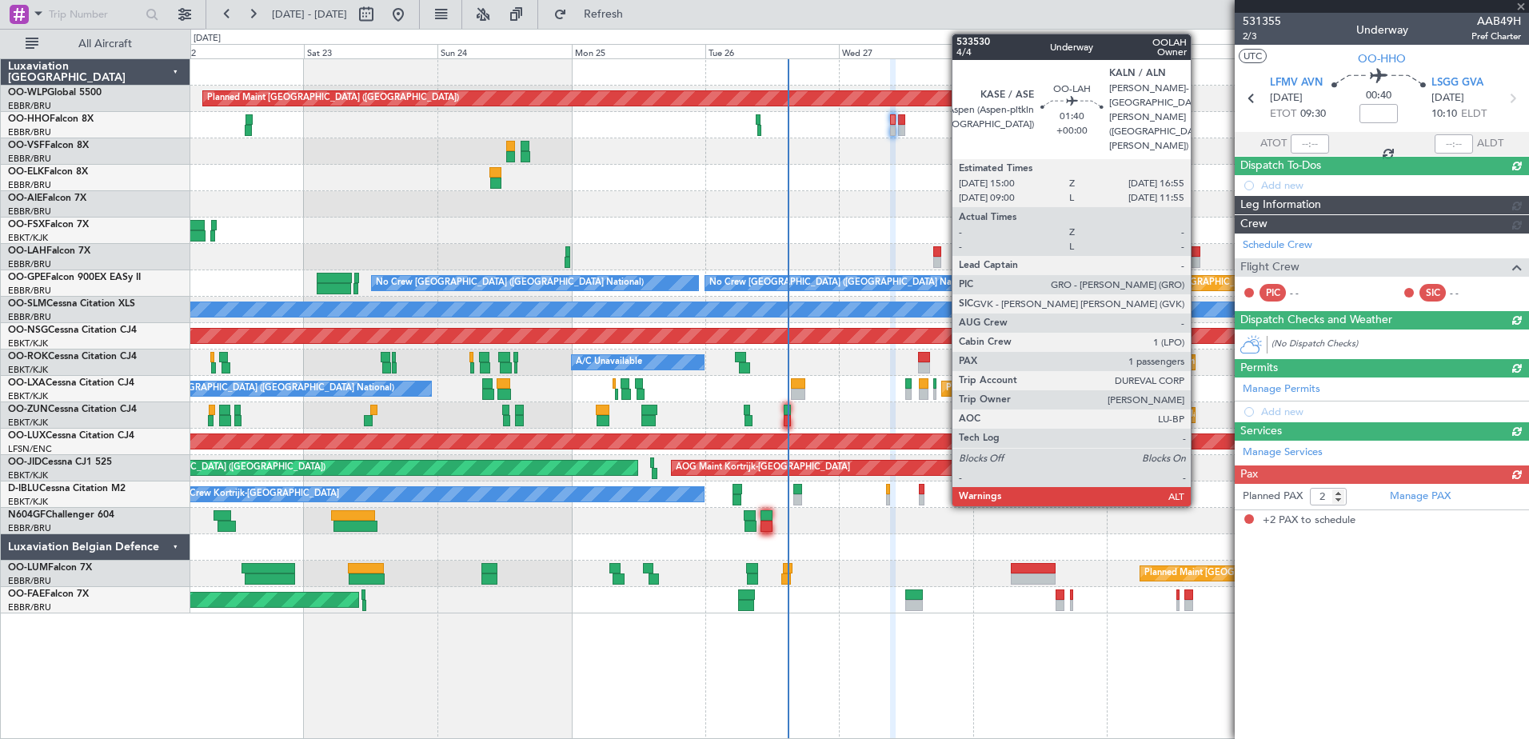
click at [1198, 253] on div at bounding box center [1195, 251] width 11 height 11
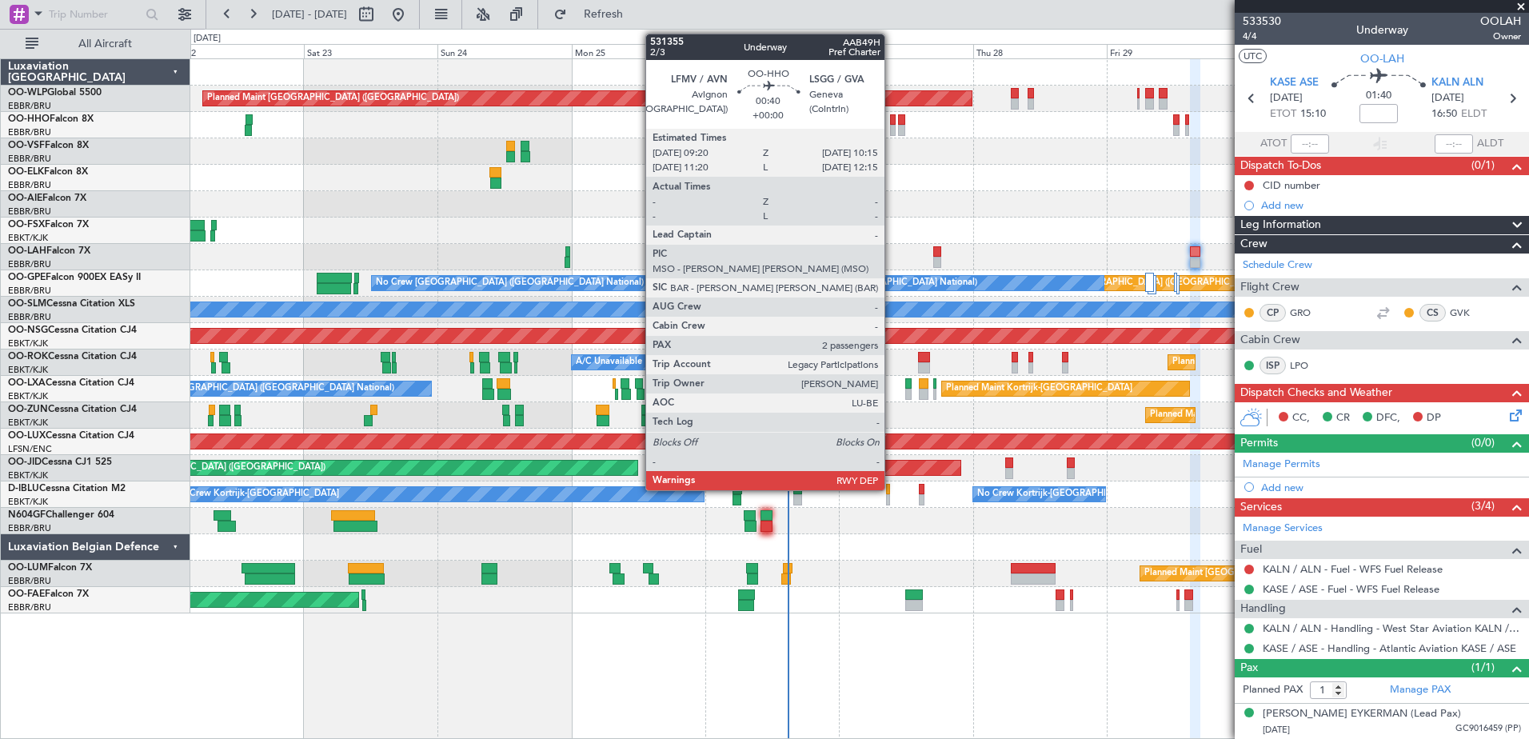
click at [892, 125] on div at bounding box center [893, 130] width 6 height 11
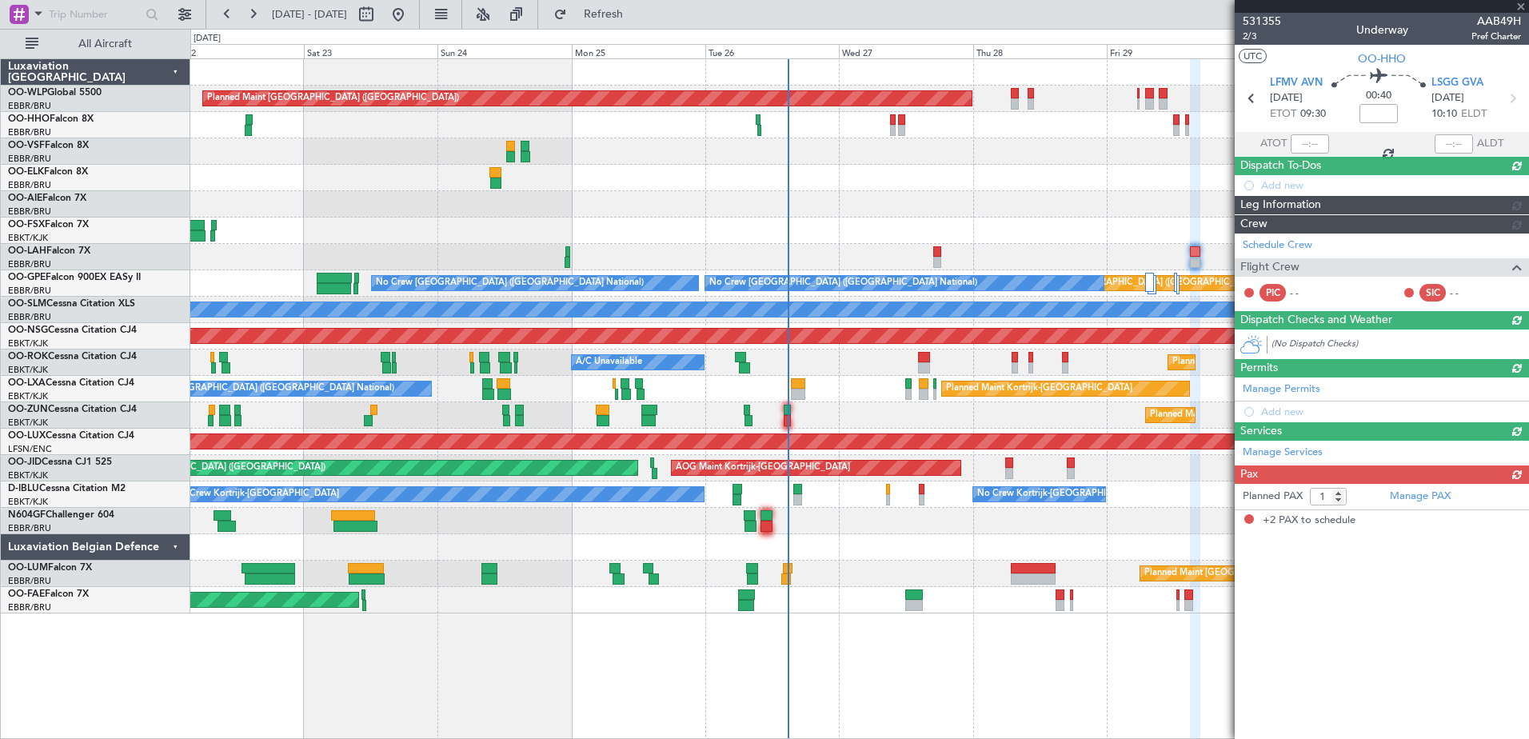
type input "2"
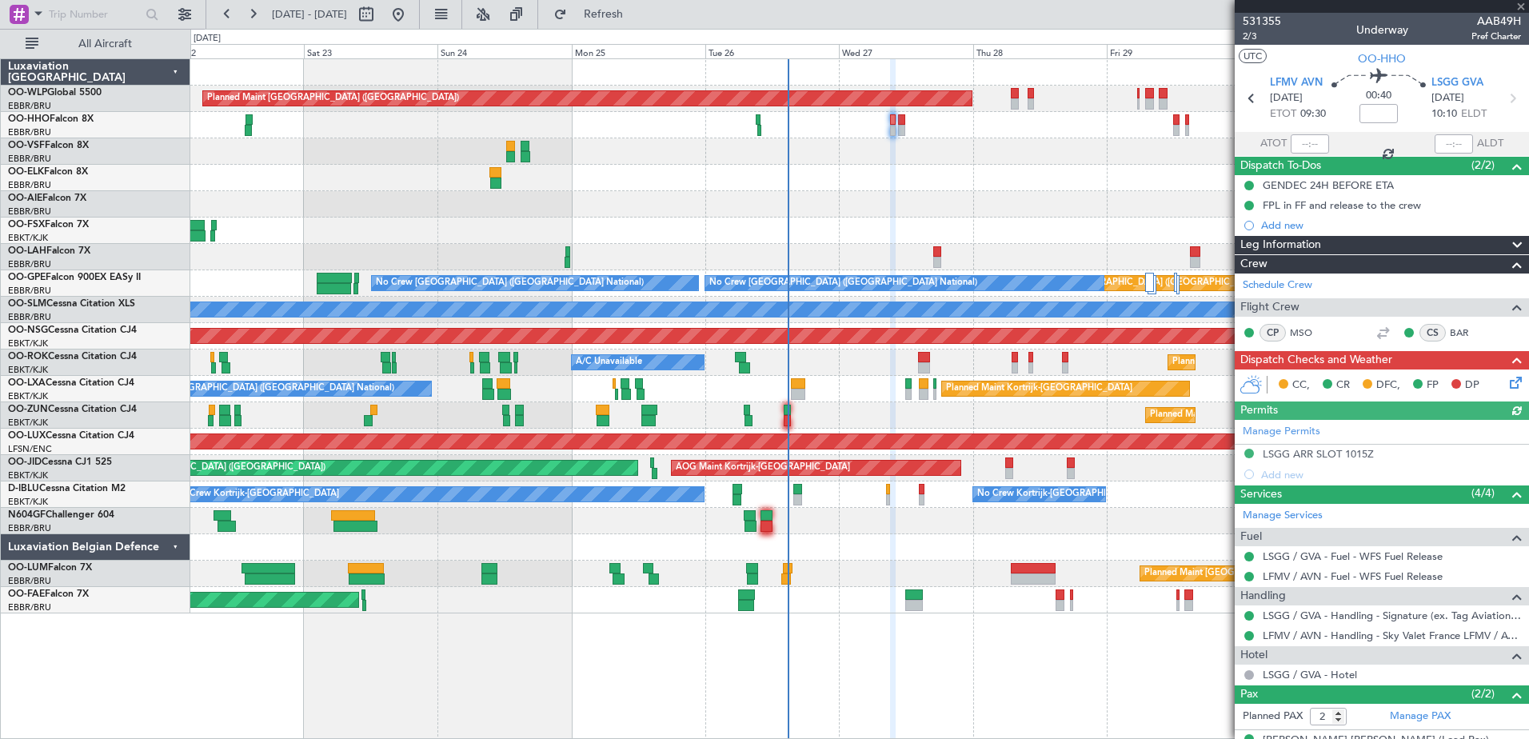
click at [942, 549] on div at bounding box center [859, 547] width 1338 height 26
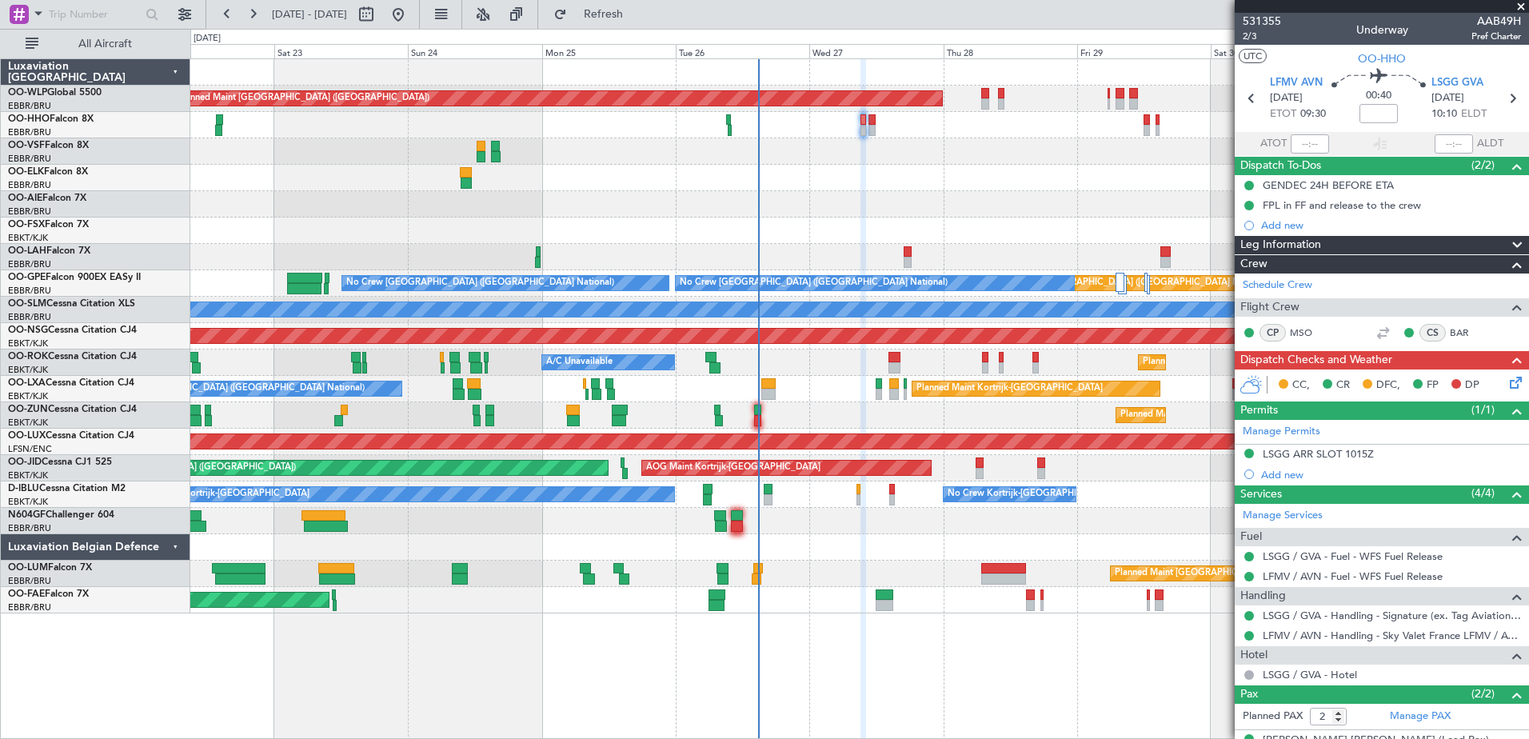
scroll to position [62, 0]
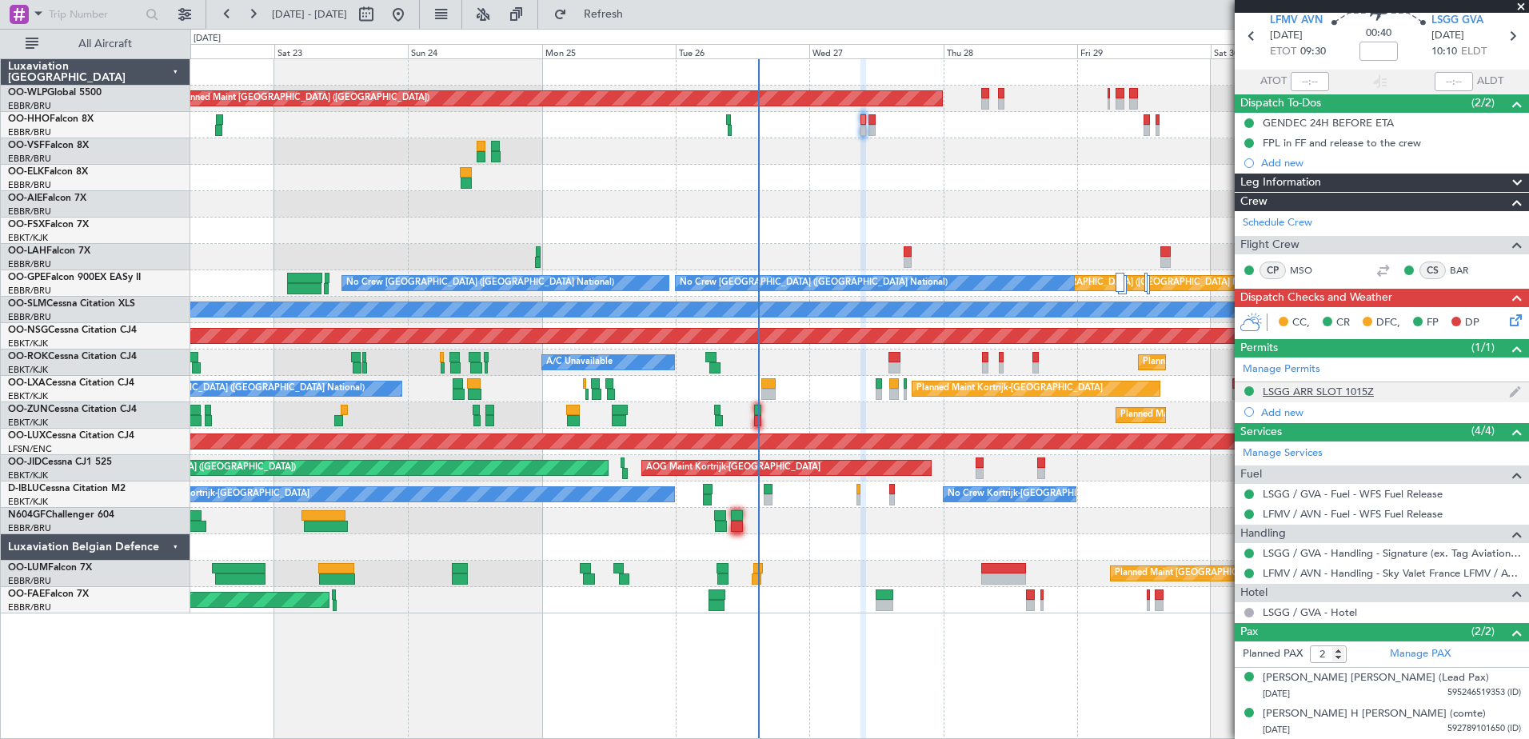
click at [1355, 392] on div "LSGG ARR SLOT 1015Z" at bounding box center [1318, 392] width 111 height 14
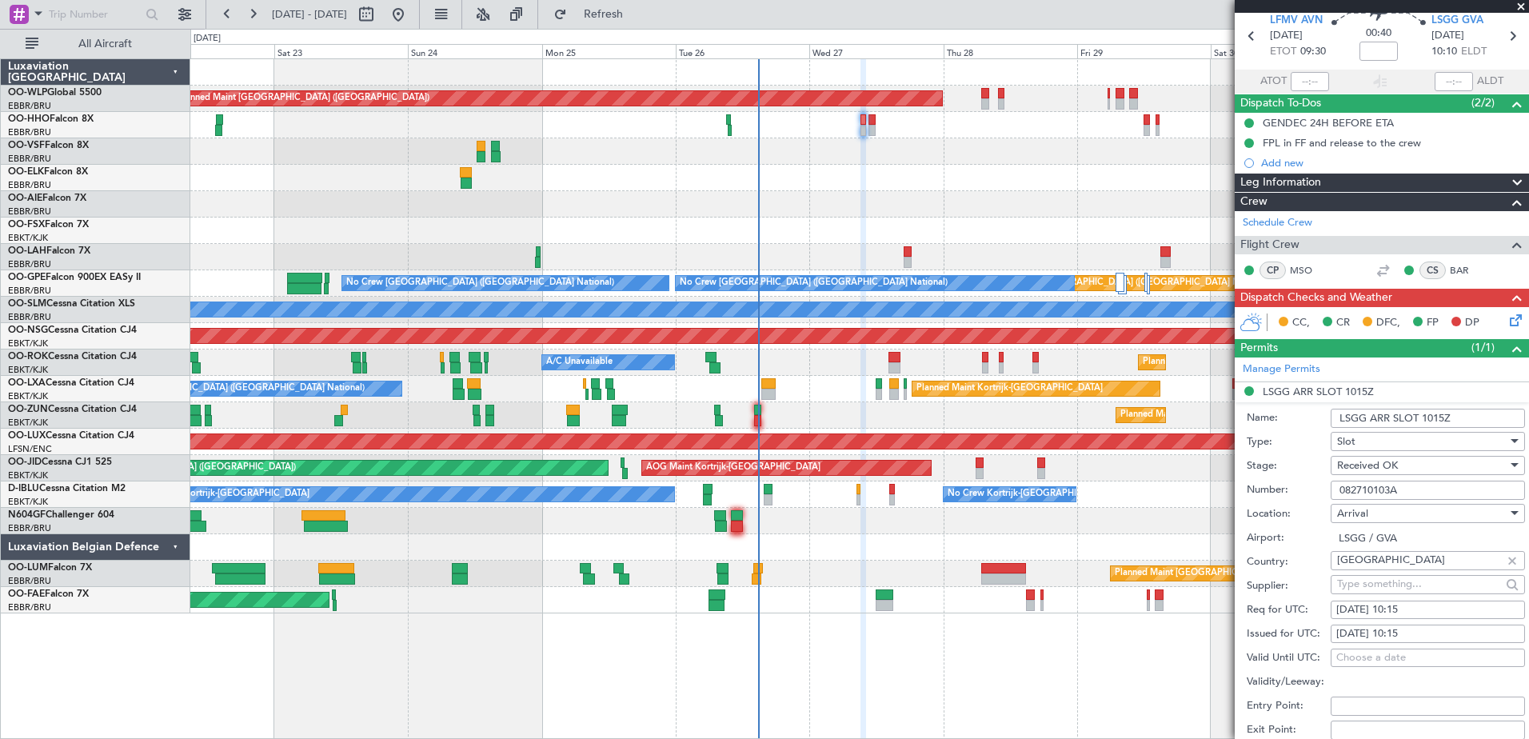
drag, startPoint x: 1434, startPoint y: 489, endPoint x: 1318, endPoint y: 489, distance: 116.7
click at [1318, 489] on div "Number: 082710103A" at bounding box center [1386, 490] width 278 height 24
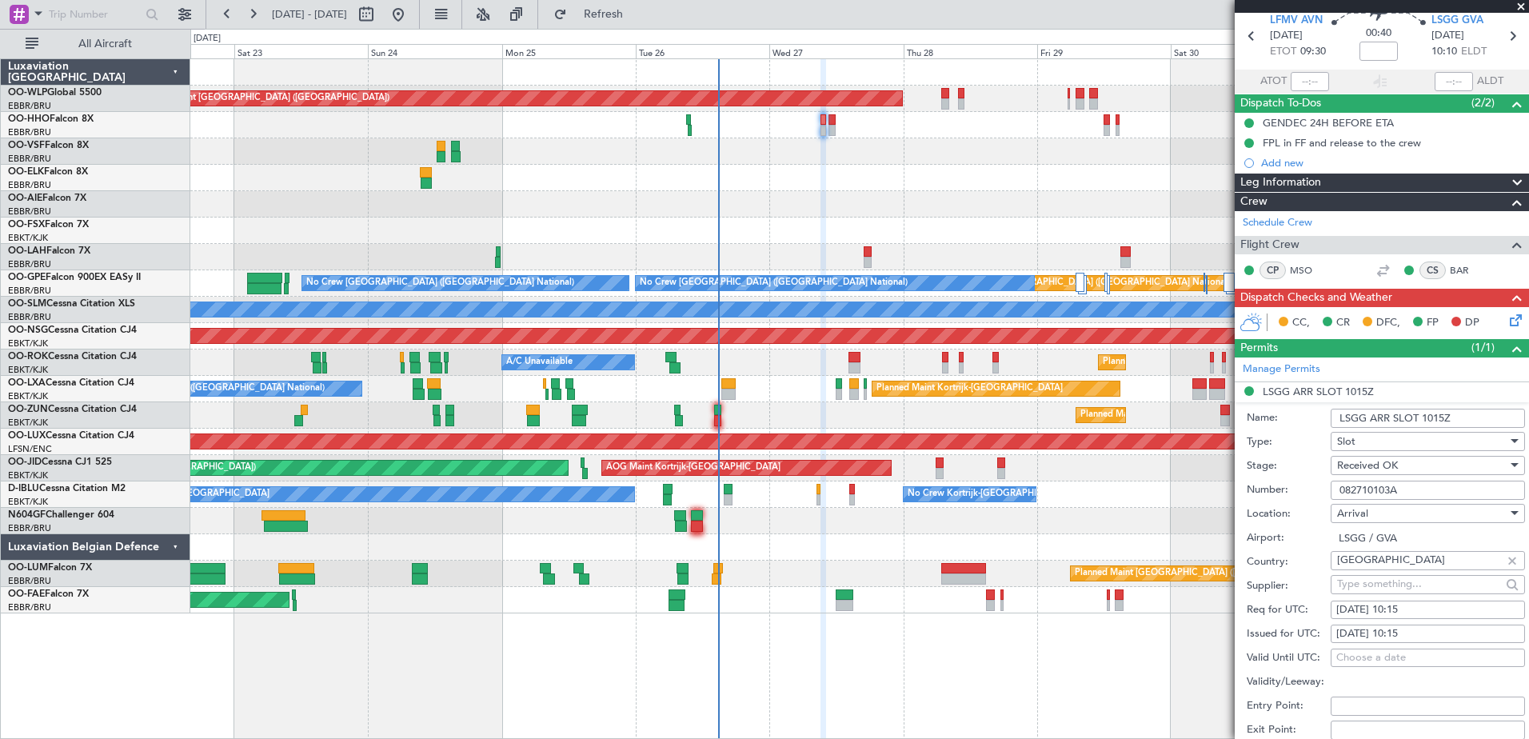
click at [1007, 217] on div "Planned Maint Berlin (Brandenburg) Planned Maint London (Farnborough) Planned M…" at bounding box center [859, 336] width 1338 height 554
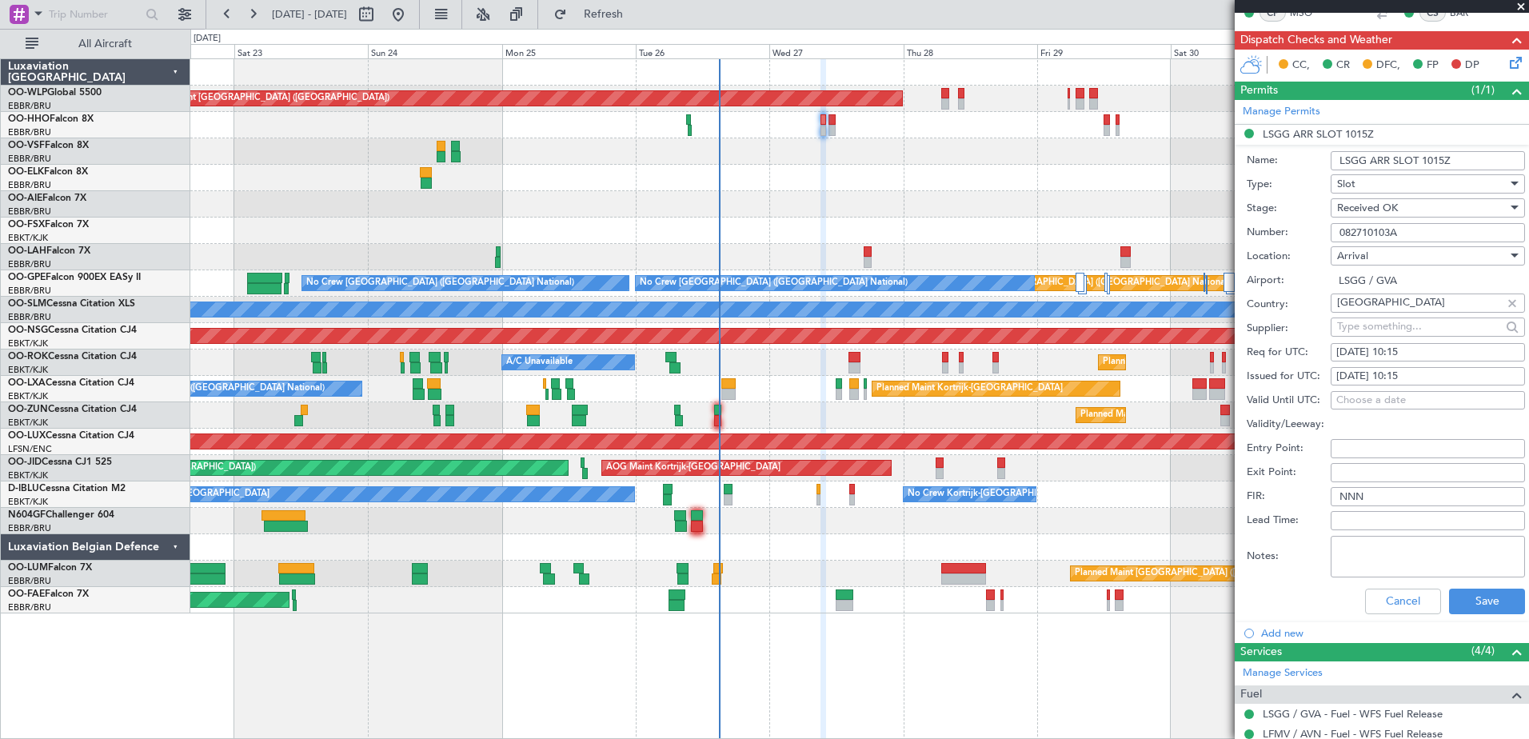
scroll to position [400, 0]
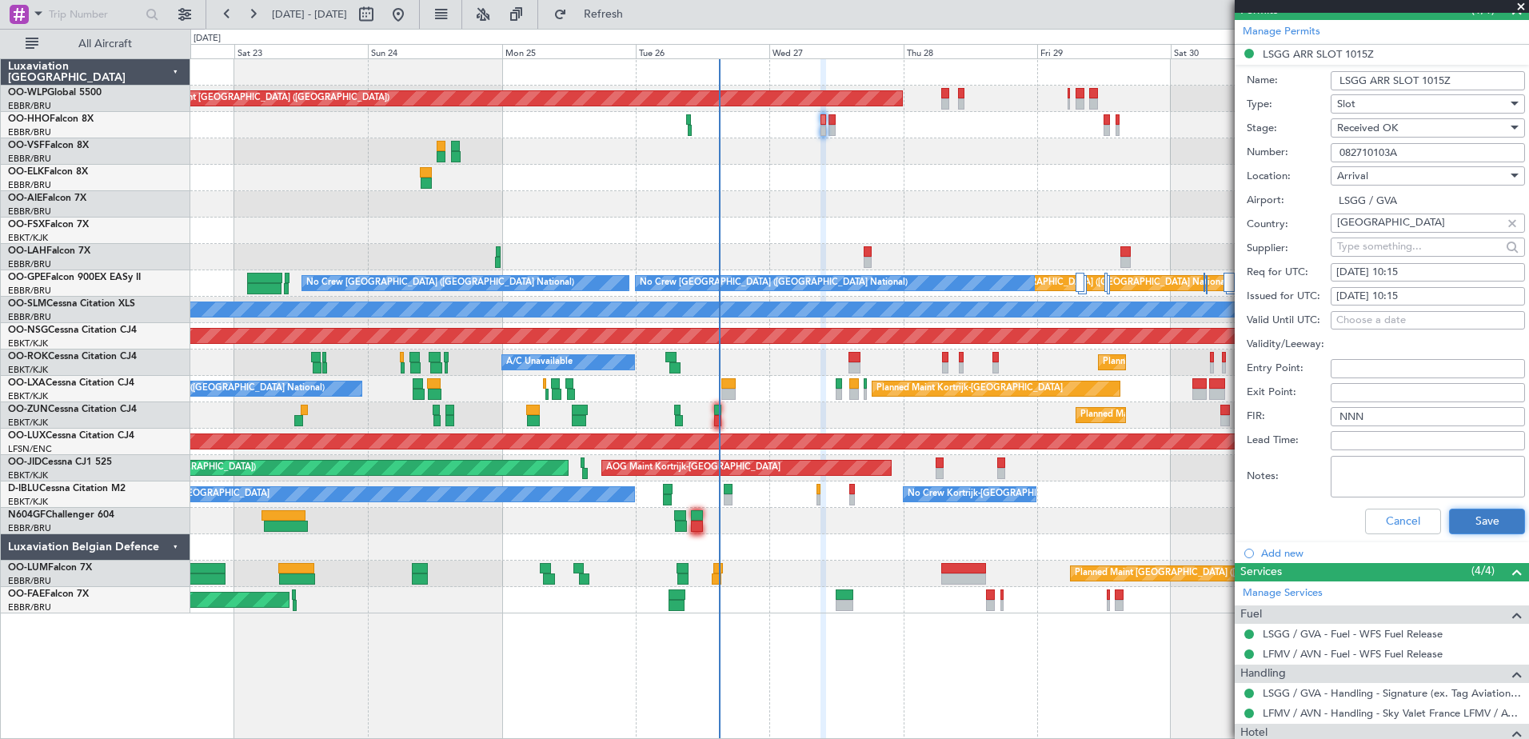
click at [1449, 521] on button "Save" at bounding box center [1487, 522] width 76 height 26
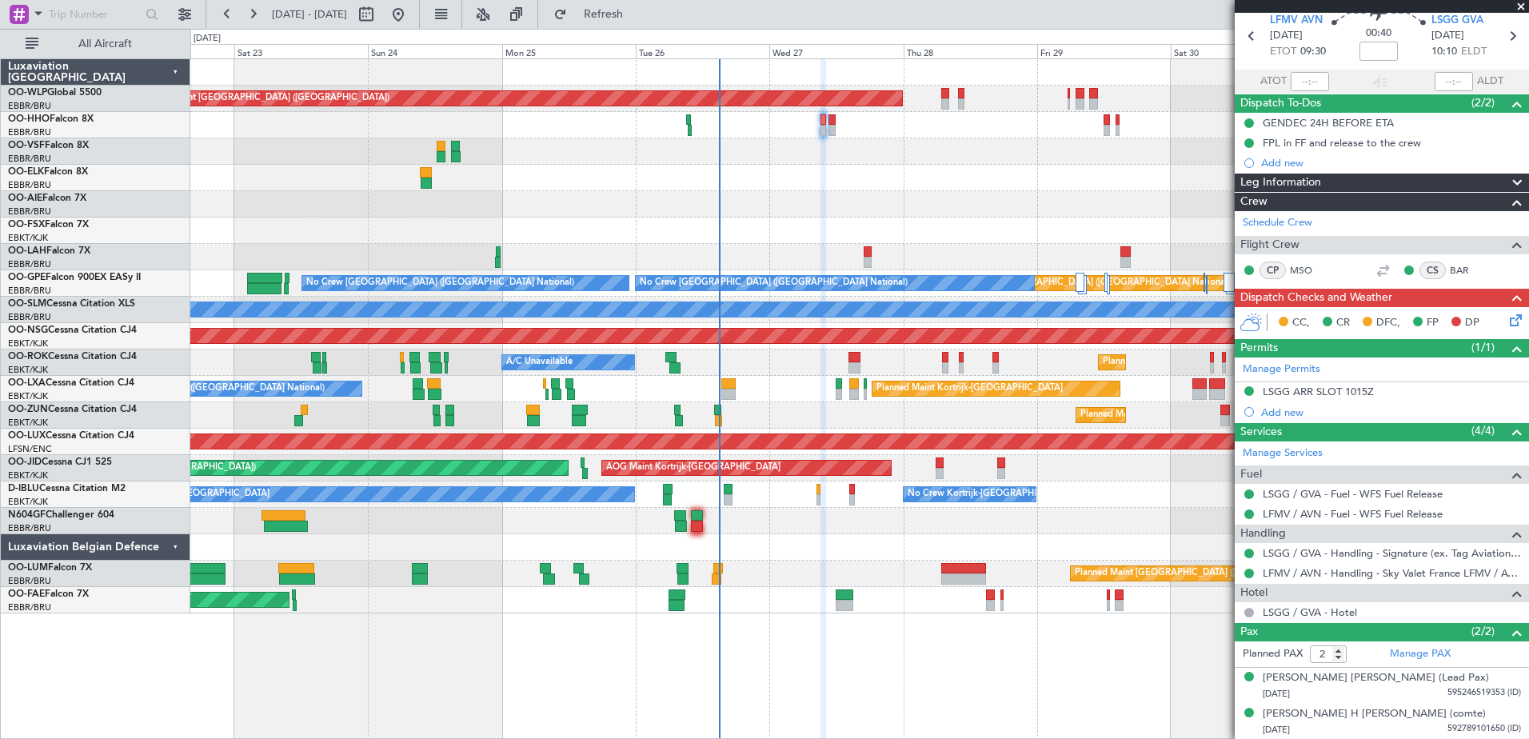
scroll to position [0, 0]
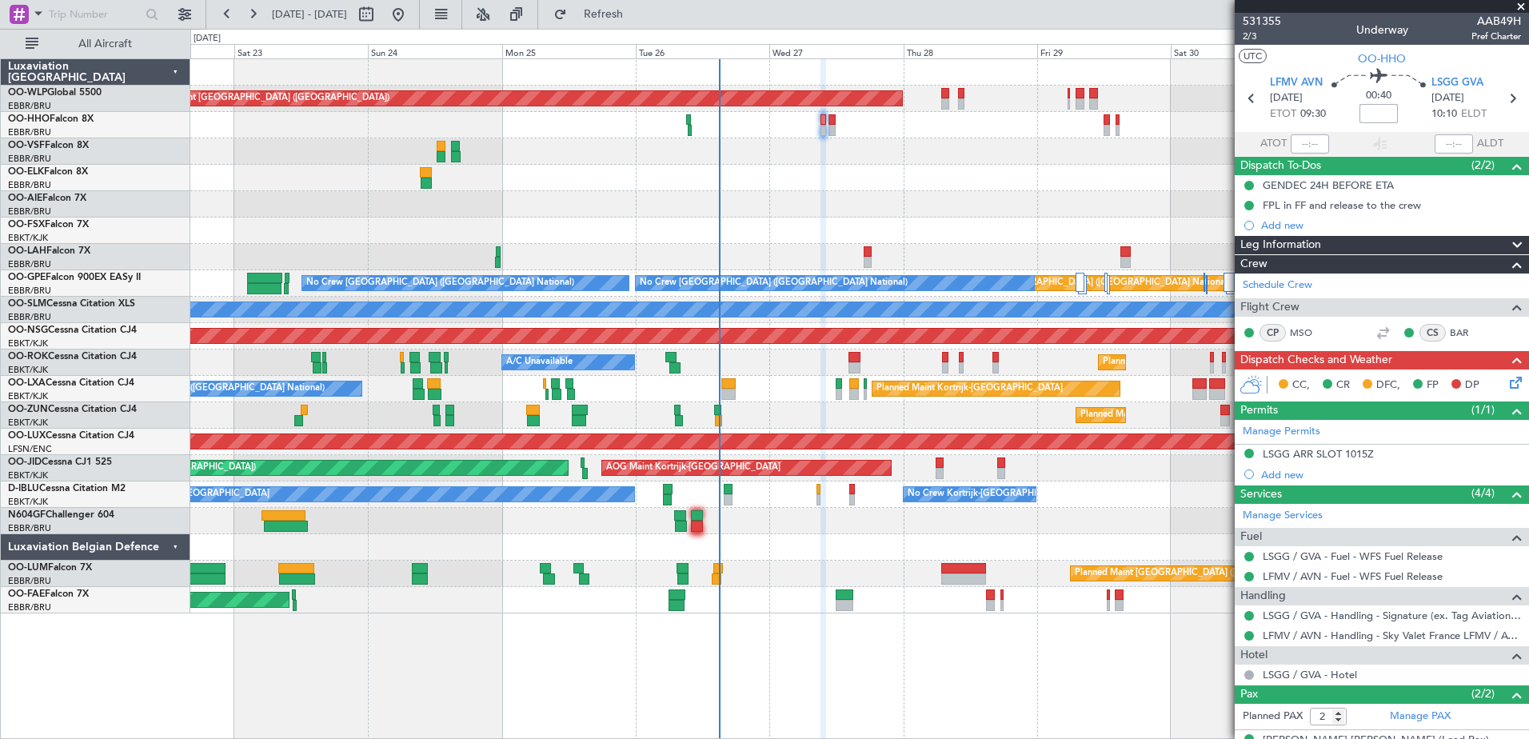
click at [1367, 114] on input at bounding box center [1378, 113] width 38 height 19
type input "-00:05"
click at [1506, 383] on icon at bounding box center [1512, 379] width 13 height 13
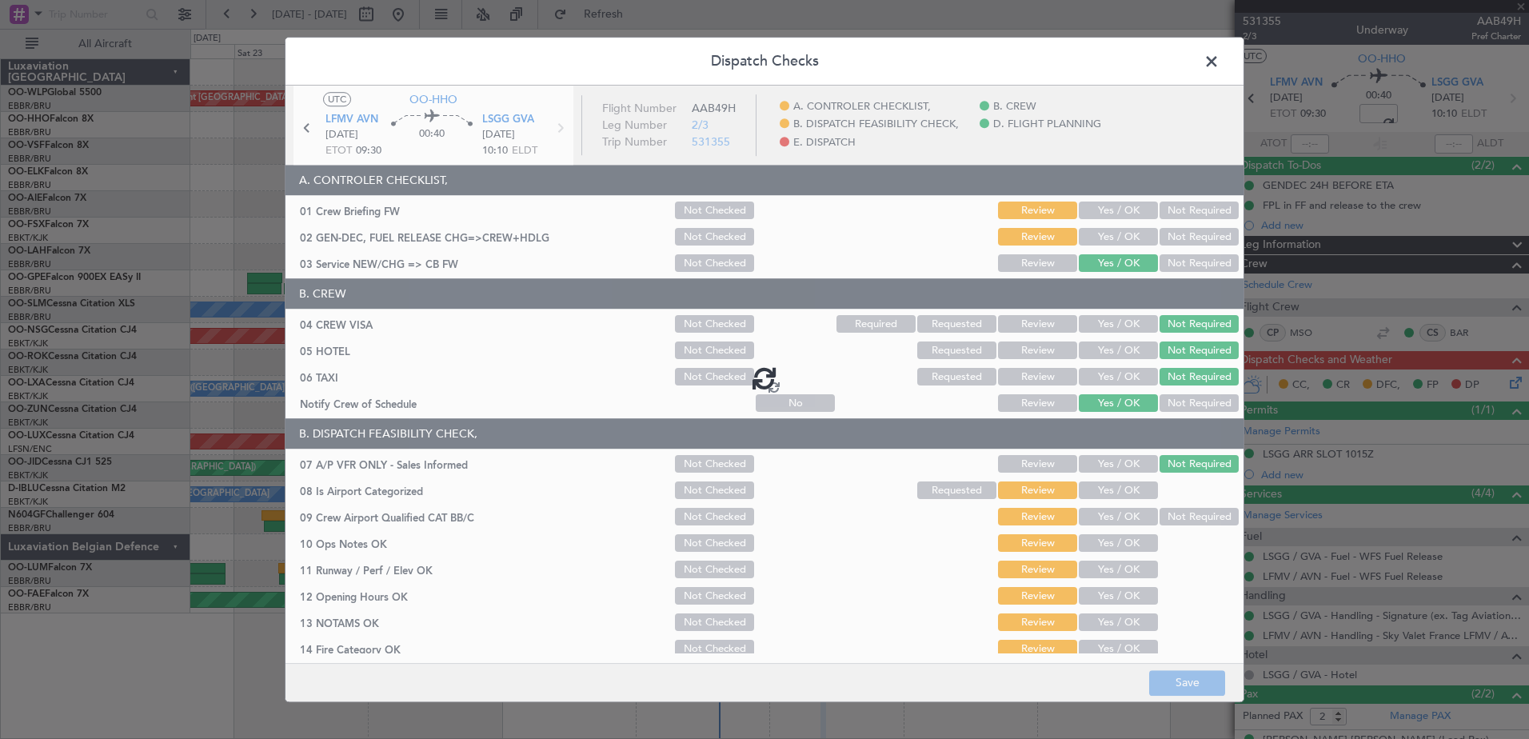
type input "-00:05"
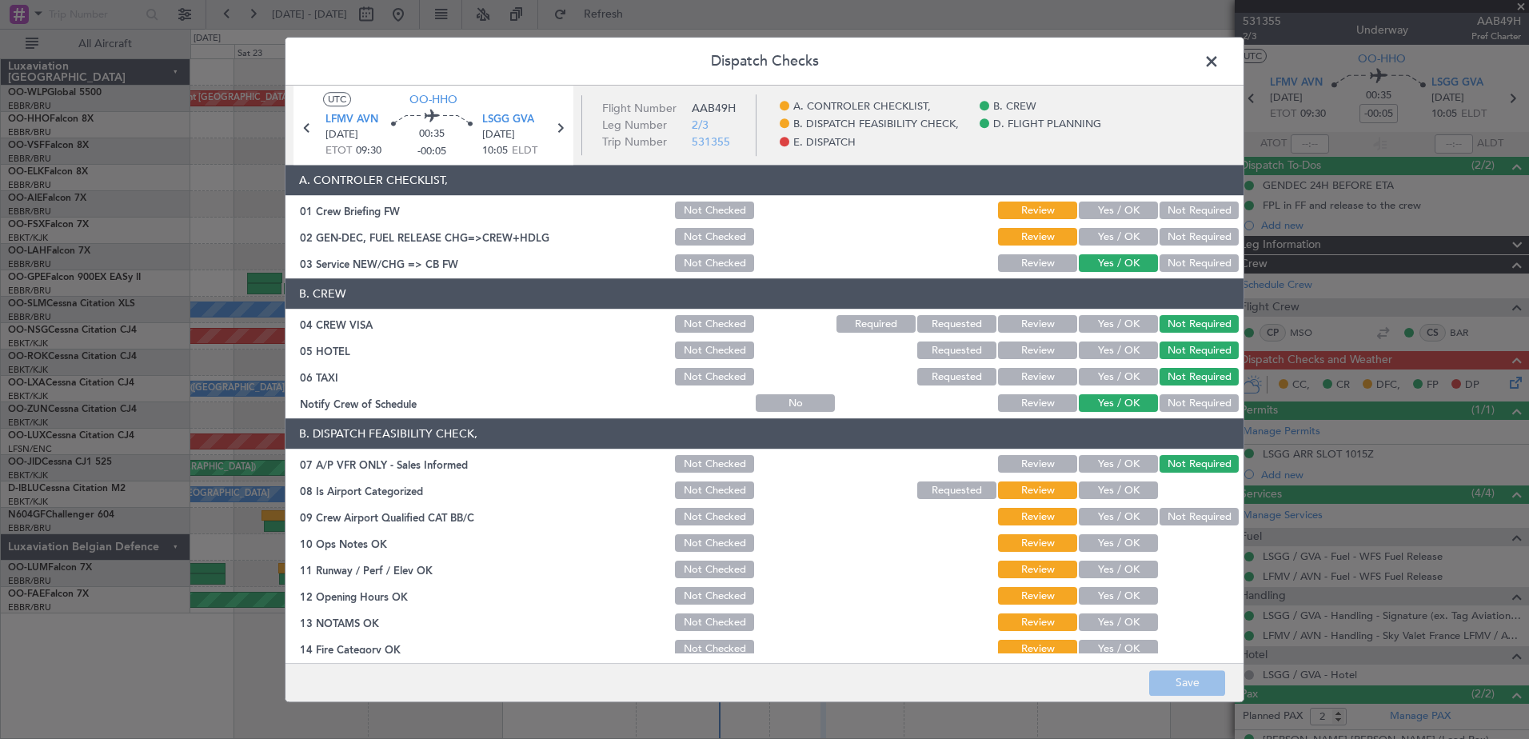
click at [1123, 485] on button "Yes / OK" at bounding box center [1118, 491] width 79 height 18
click at [1173, 516] on button "Not Required" at bounding box center [1198, 518] width 79 height 18
click at [1131, 537] on button "Yes / OK" at bounding box center [1118, 544] width 79 height 18
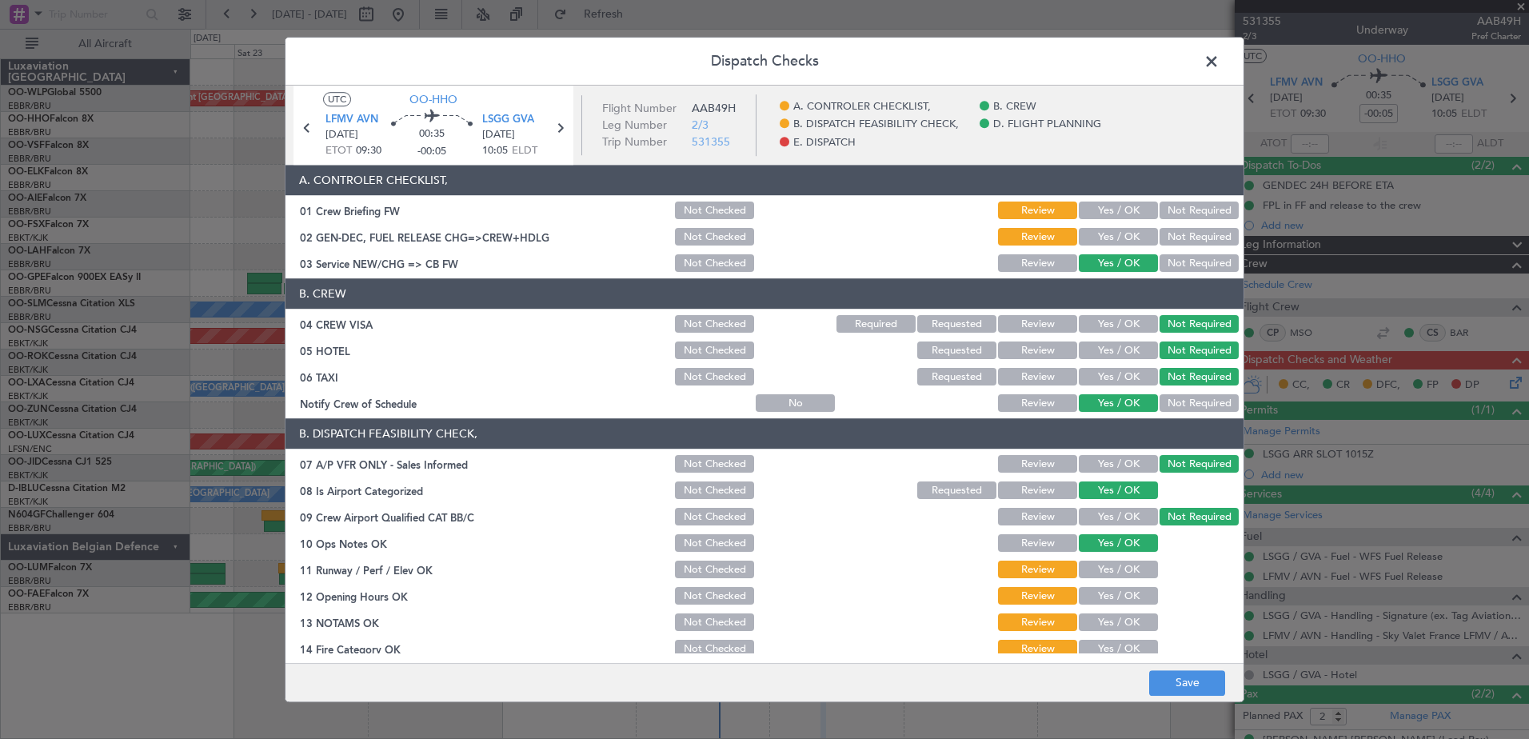
drag, startPoint x: 1121, startPoint y: 564, endPoint x: 1119, endPoint y: 583, distance: 18.5
click at [1121, 568] on button "Yes / OK" at bounding box center [1118, 570] width 79 height 18
click at [1120, 604] on button "Yes / OK" at bounding box center [1118, 597] width 79 height 18
drag, startPoint x: 1121, startPoint y: 613, endPoint x: 1121, endPoint y: 623, distance: 9.6
click at [1121, 617] on button "Yes / OK" at bounding box center [1118, 623] width 79 height 18
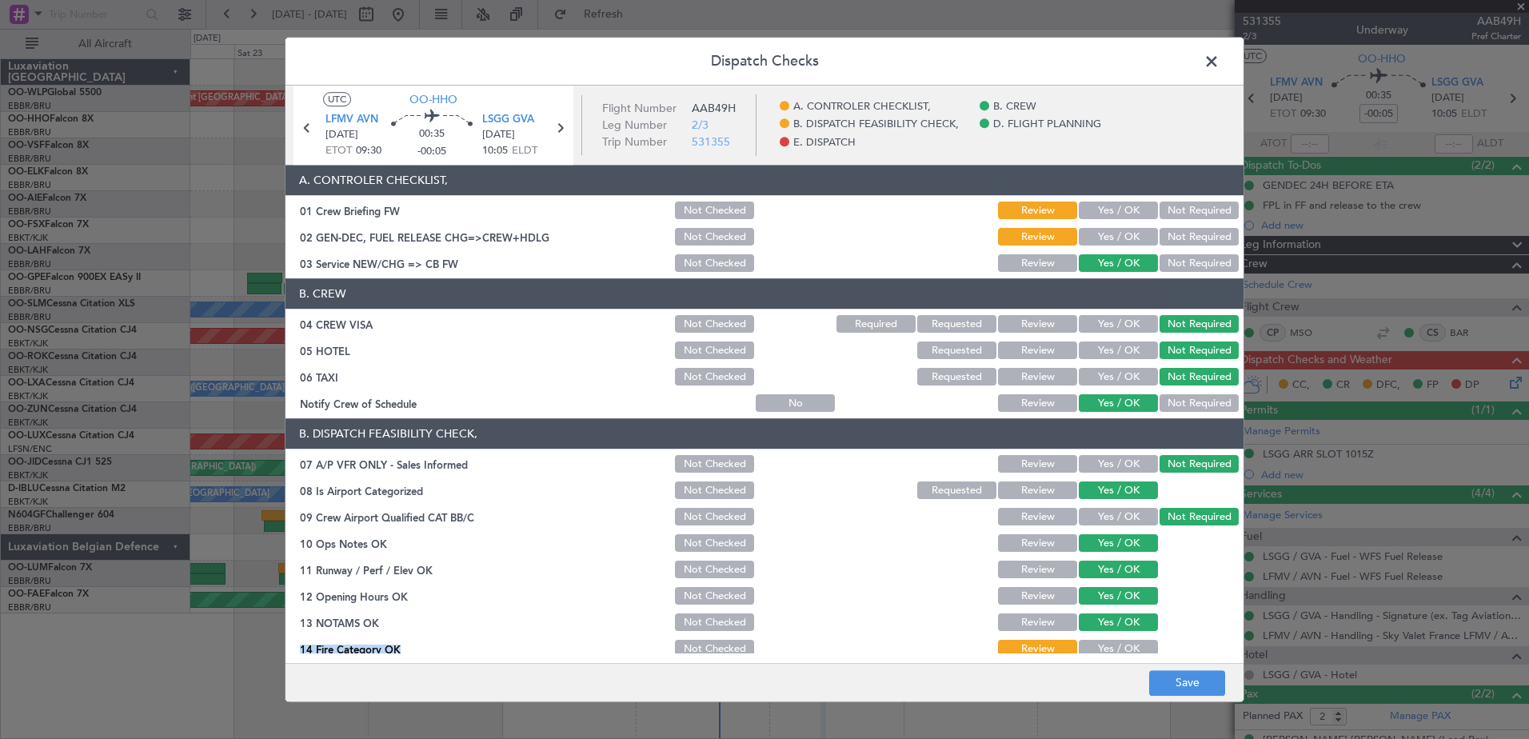
click at [1123, 636] on section "B. DISPATCH FEASIBILITY CHECK, 07 A/P VFR ONLY - Sales Informed Not Checked Rev…" at bounding box center [764, 592] width 958 height 347
click at [1125, 642] on button "Yes / OK" at bounding box center [1118, 649] width 79 height 18
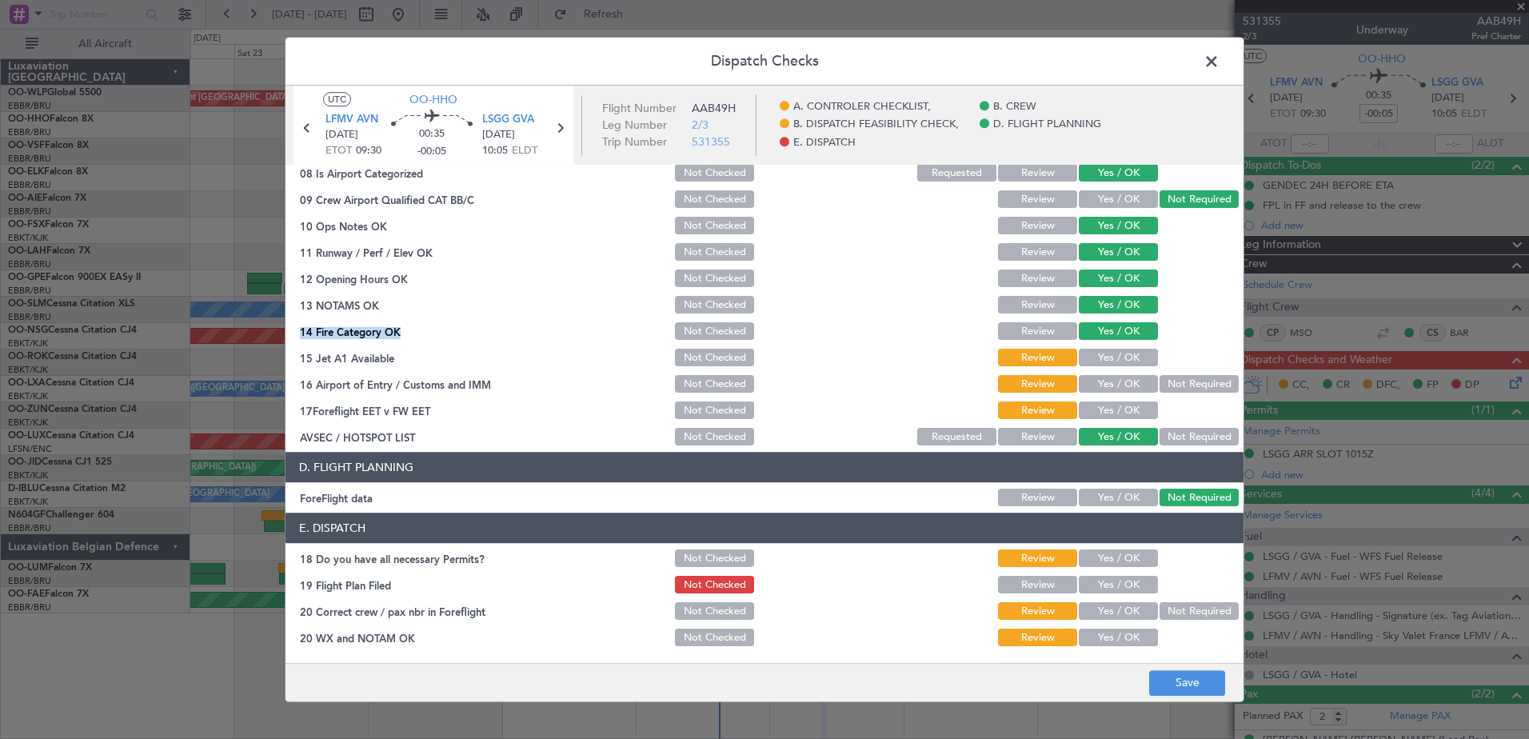
click at [1127, 361] on button "Yes / OK" at bounding box center [1118, 358] width 79 height 18
click at [1127, 378] on button "Yes / OK" at bounding box center [1118, 385] width 79 height 18
click at [1125, 409] on button "Yes / OK" at bounding box center [1118, 411] width 79 height 18
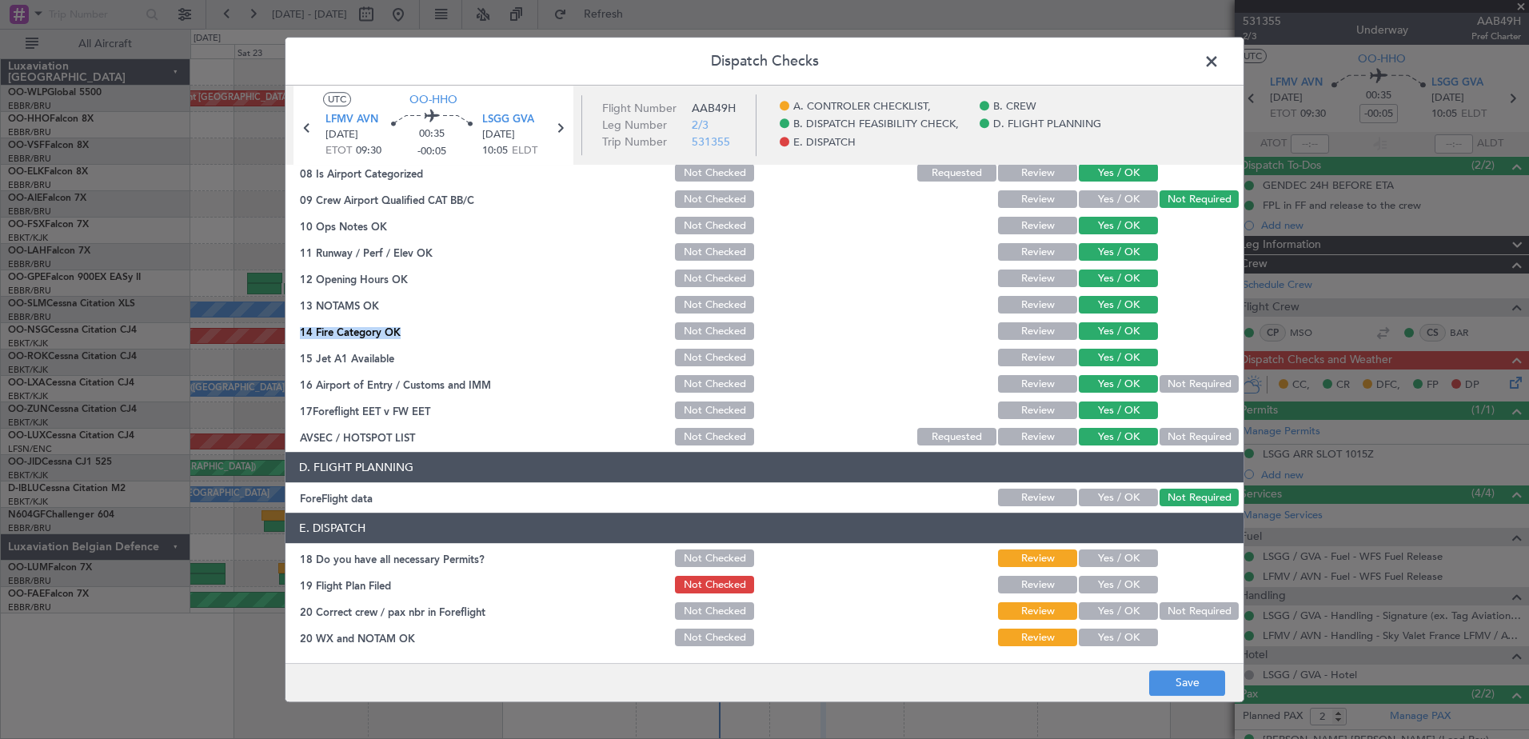
click at [1119, 557] on button "Yes / OK" at bounding box center [1118, 559] width 79 height 18
drag, startPoint x: 1119, startPoint y: 583, endPoint x: 1119, endPoint y: 591, distance: 8.0
click at [1119, 584] on button "Yes / OK" at bounding box center [1118, 585] width 79 height 18
click at [1117, 618] on button "Yes / OK" at bounding box center [1118, 612] width 79 height 18
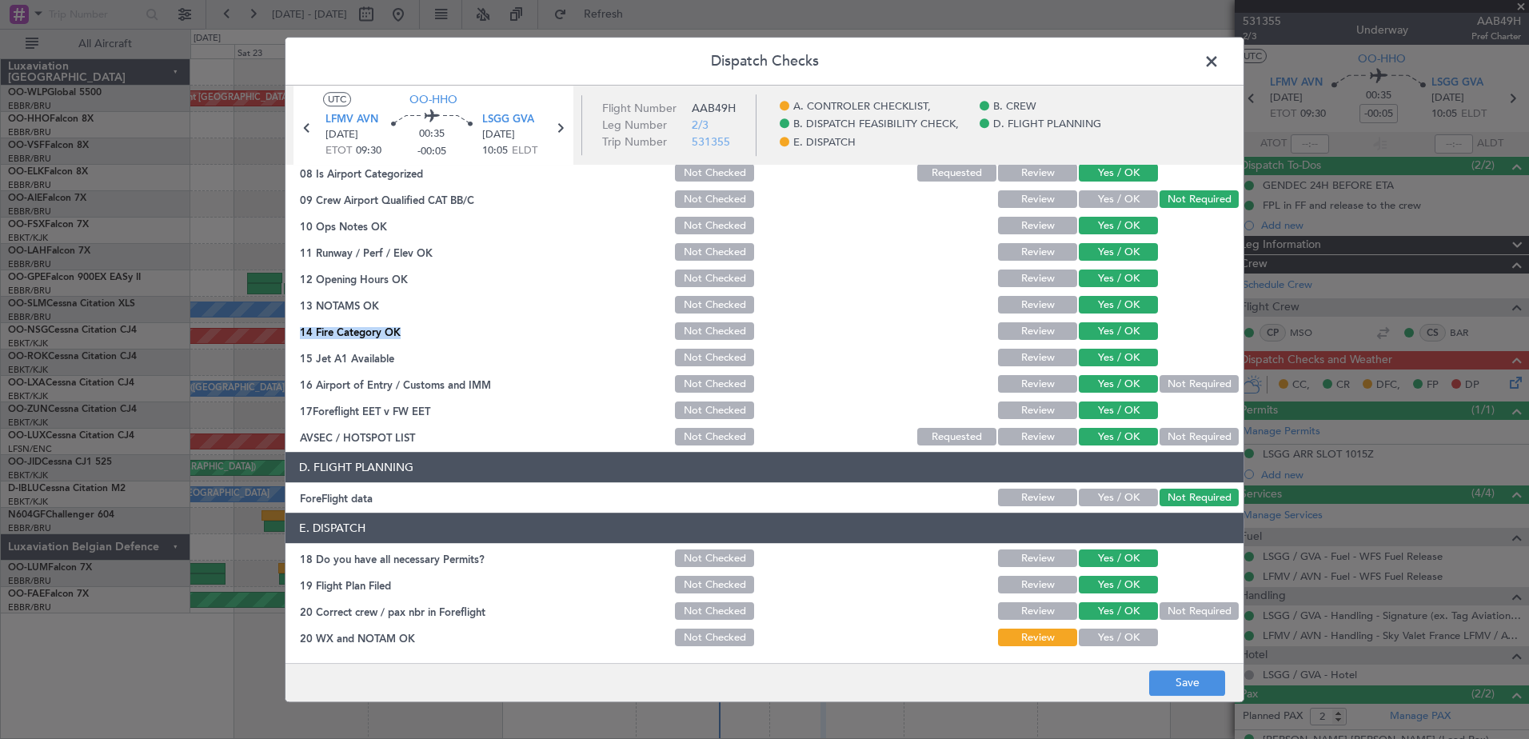
click at [1115, 640] on button "Yes / OK" at bounding box center [1118, 638] width 79 height 18
click at [1163, 680] on button "Save" at bounding box center [1187, 683] width 76 height 26
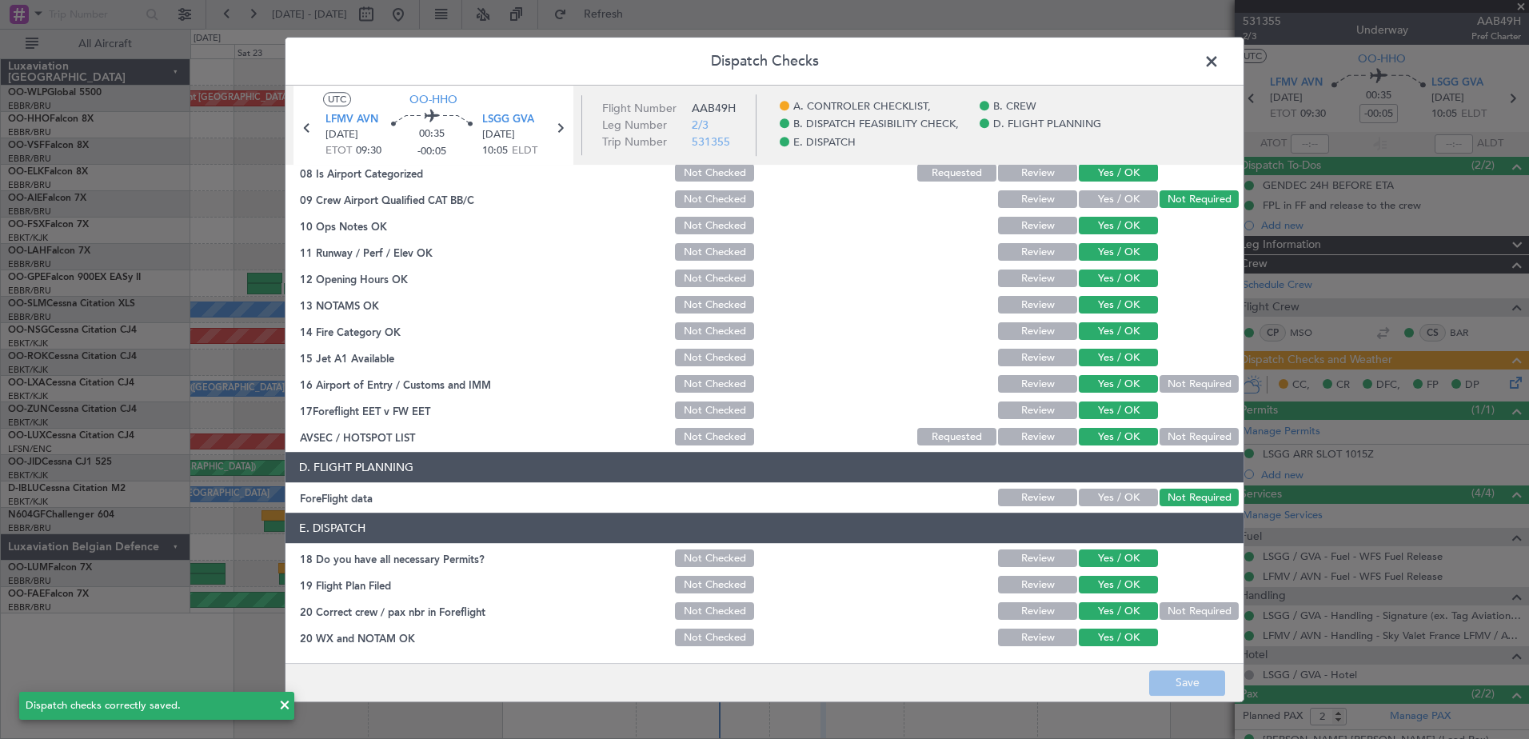
click at [1219, 58] on span at bounding box center [1219, 66] width 0 height 32
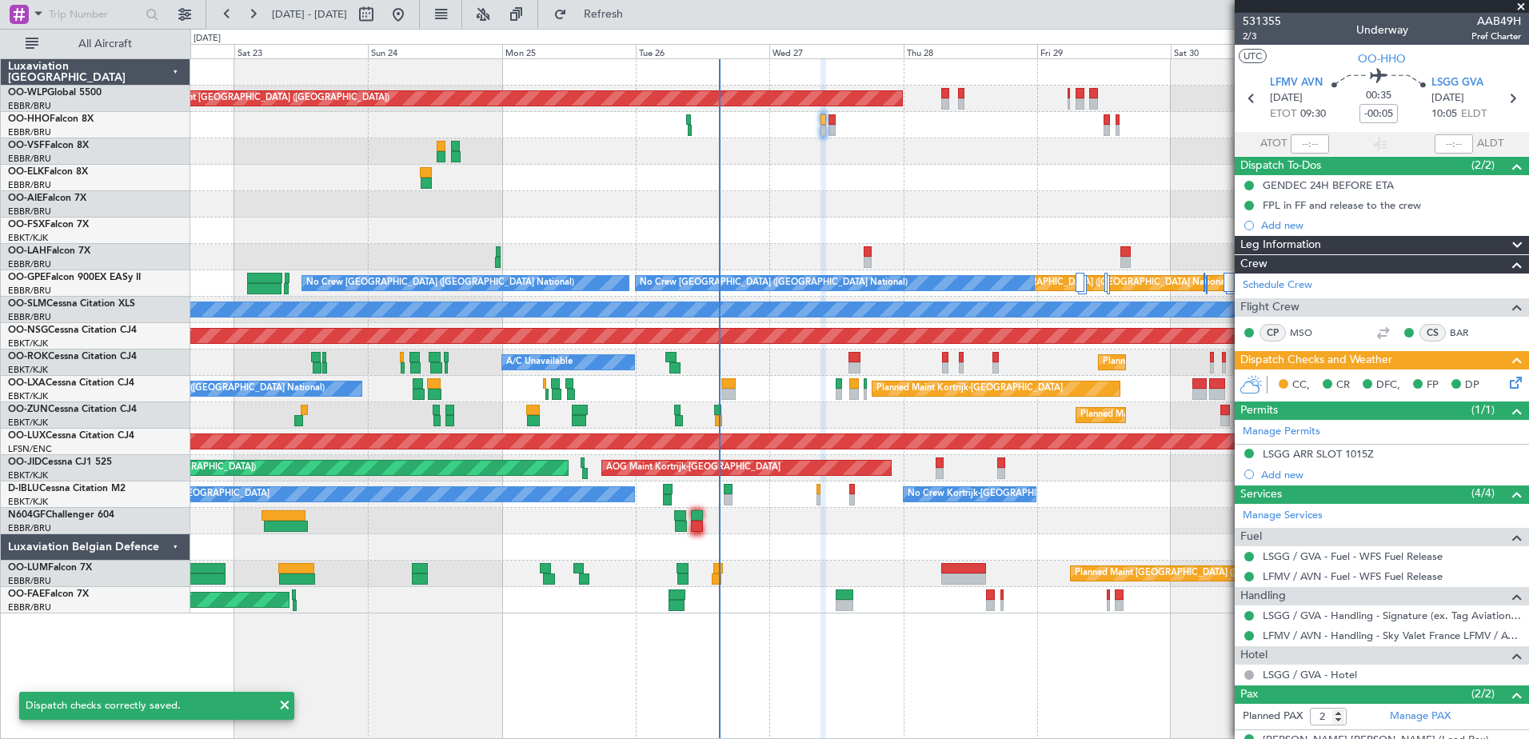
scroll to position [62, 0]
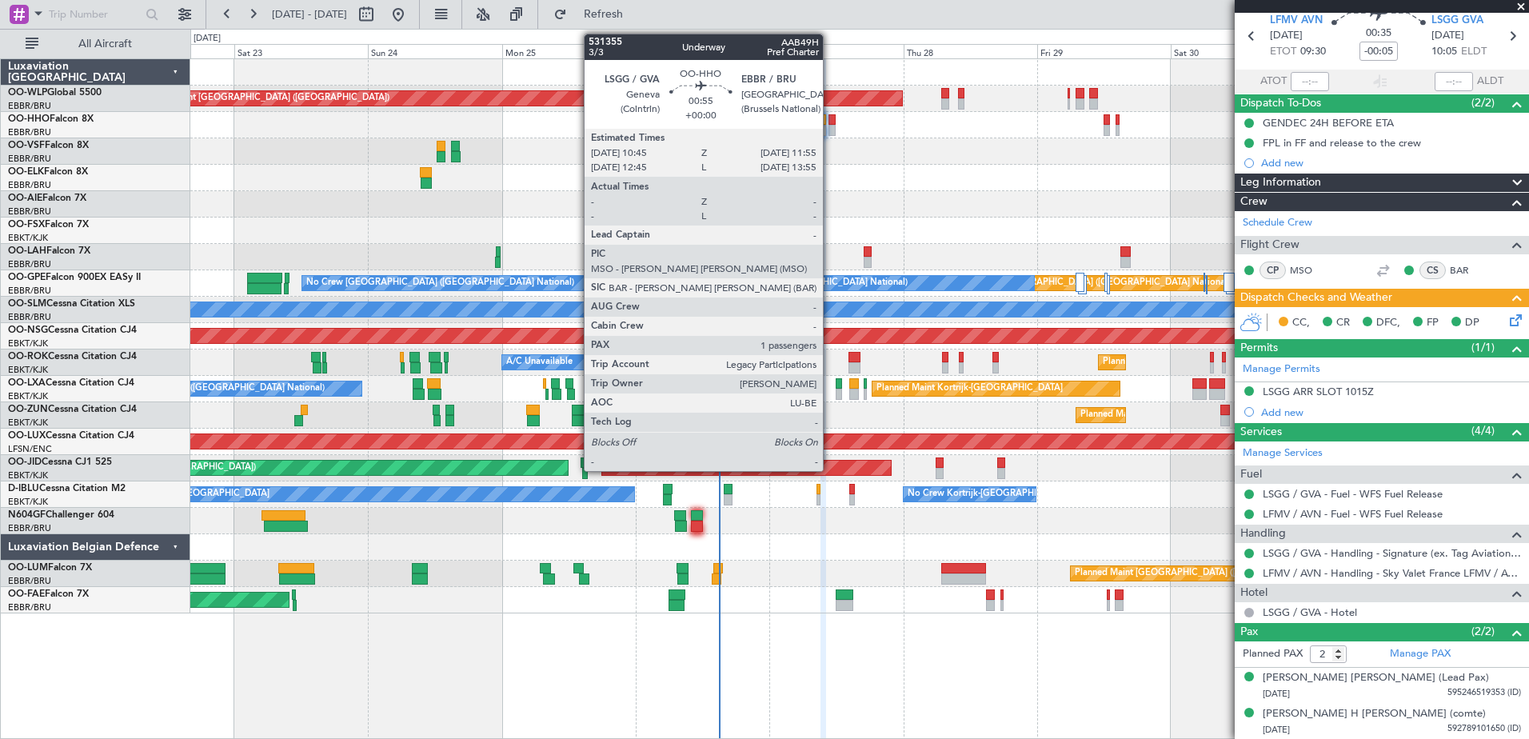
click at [830, 122] on div at bounding box center [831, 119] width 7 height 11
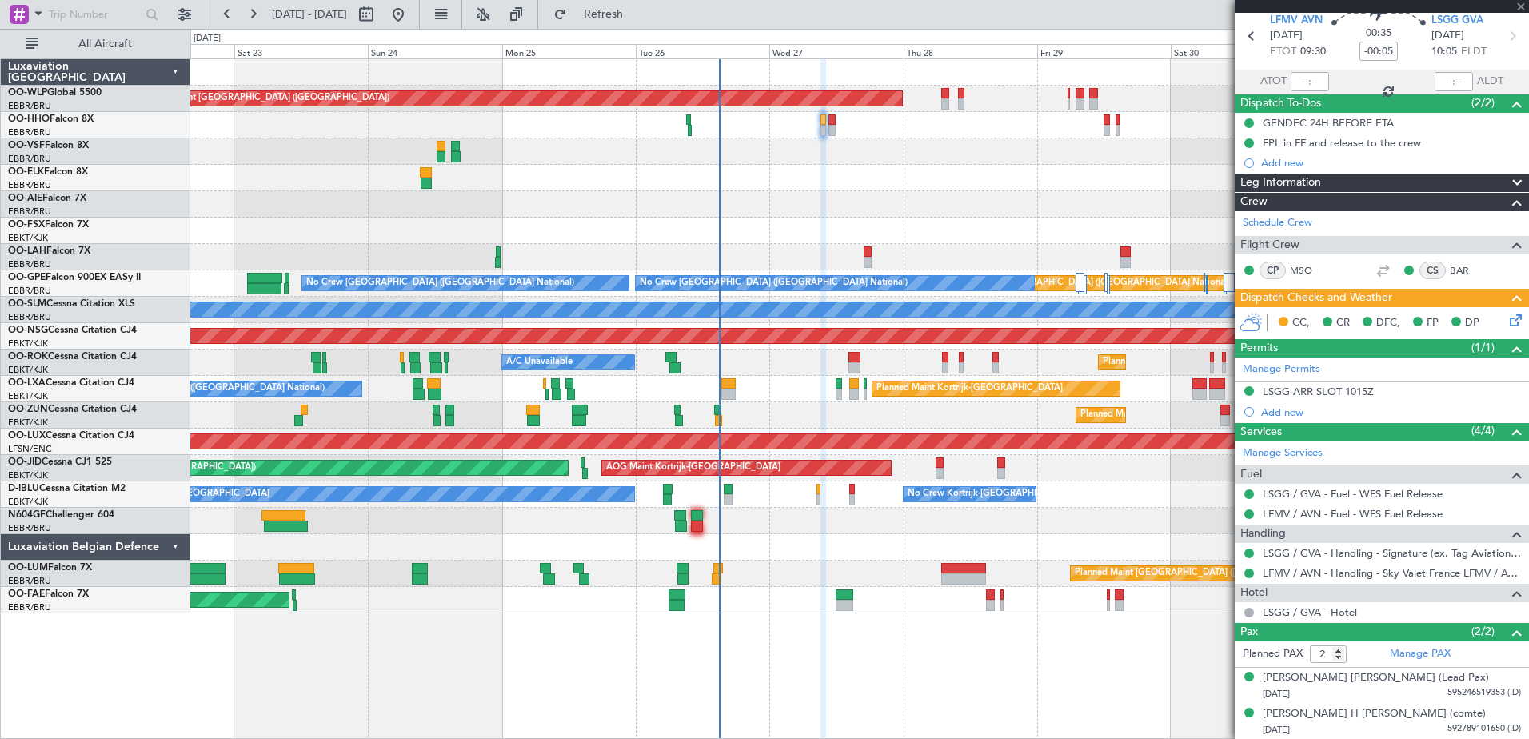
type input "1"
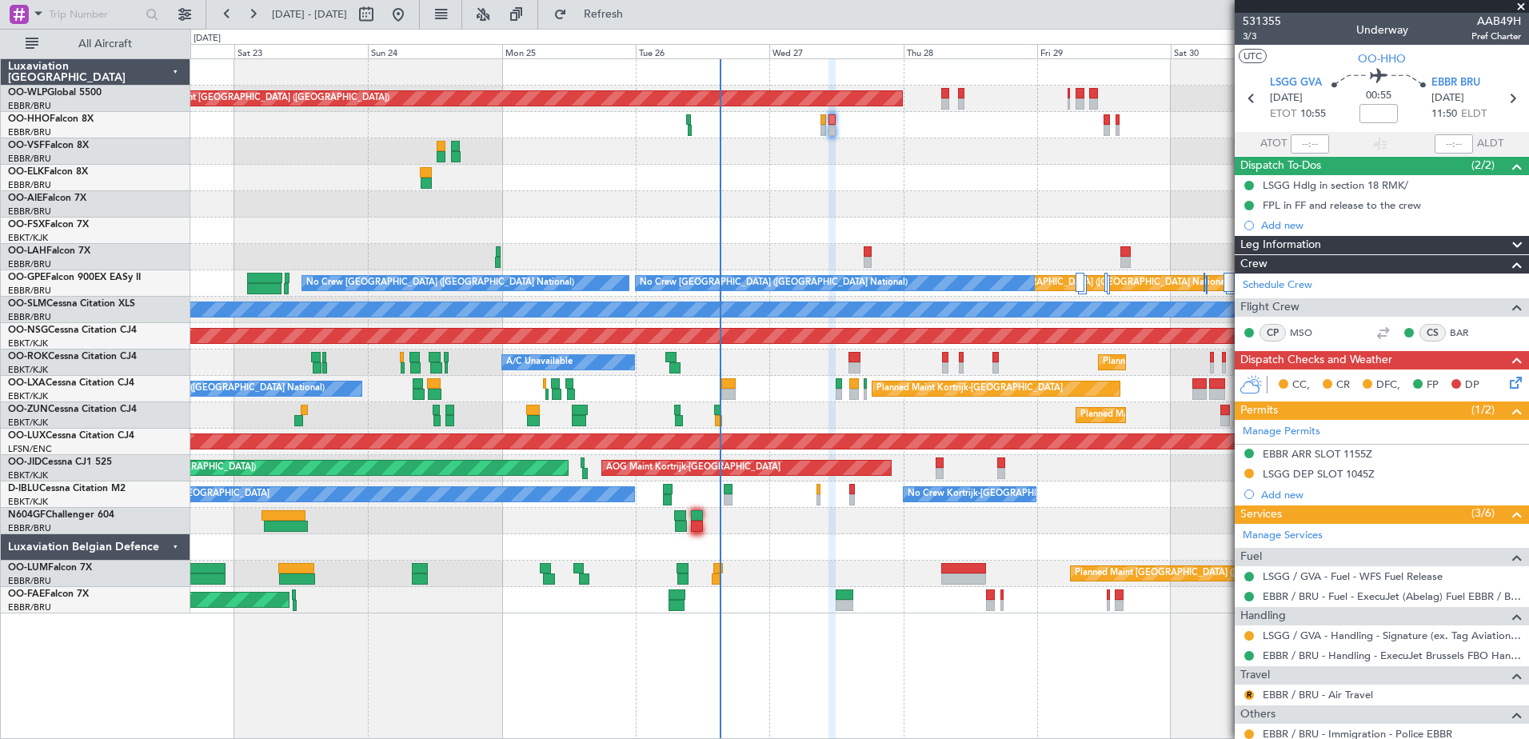
scroll to position [86, 0]
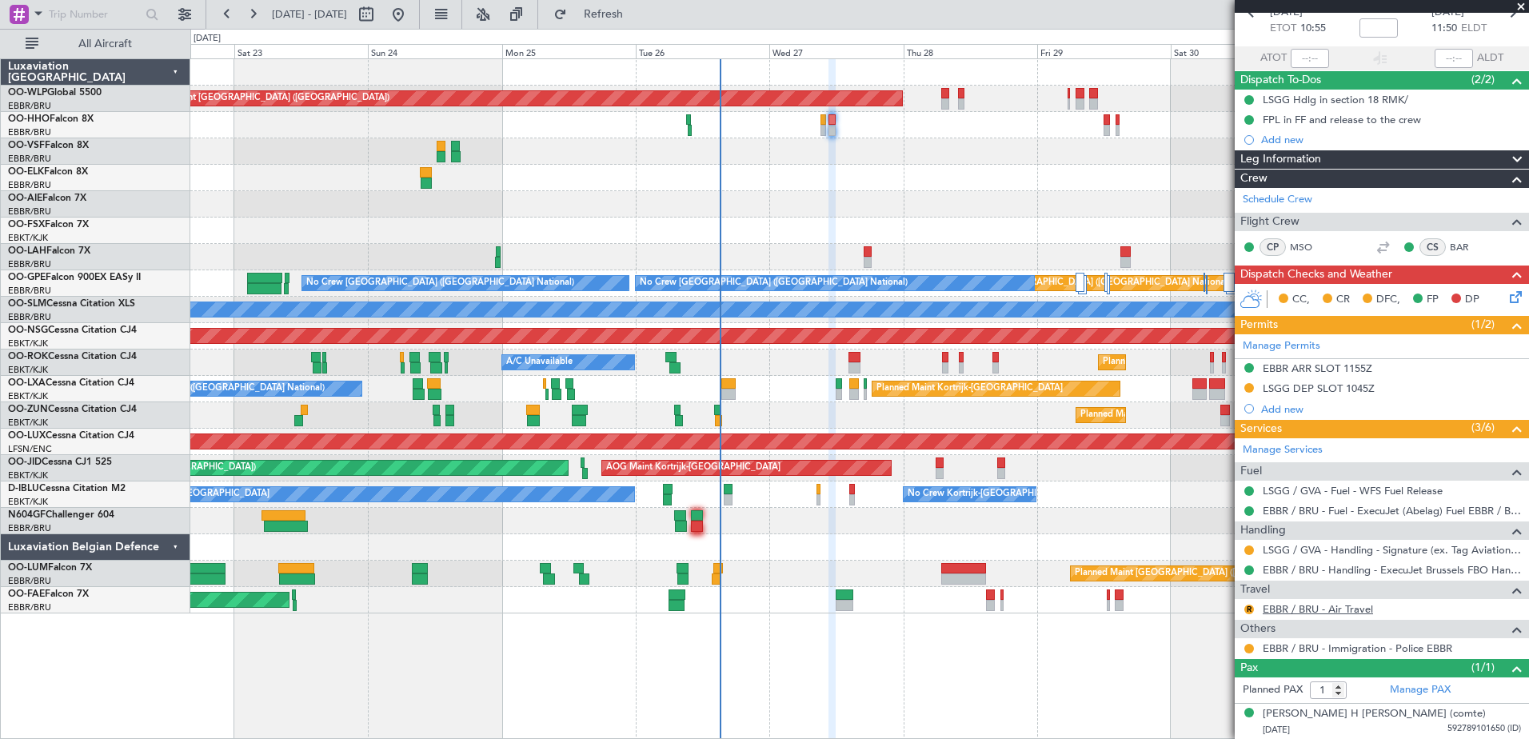
click at [1321, 604] on link "EBBR / BRU - Air Travel" at bounding box center [1318, 609] width 110 height 14
click at [637, 9] on span "Refresh" at bounding box center [603, 14] width 67 height 11
click at [423, 667] on div "Planned Maint Berlin (Brandenburg) Planned Maint London (Farnborough) Planned M…" at bounding box center [859, 398] width 1338 height 680
click at [1359, 389] on div "LSGG DEP SLOT 1045Z" at bounding box center [1319, 388] width 112 height 14
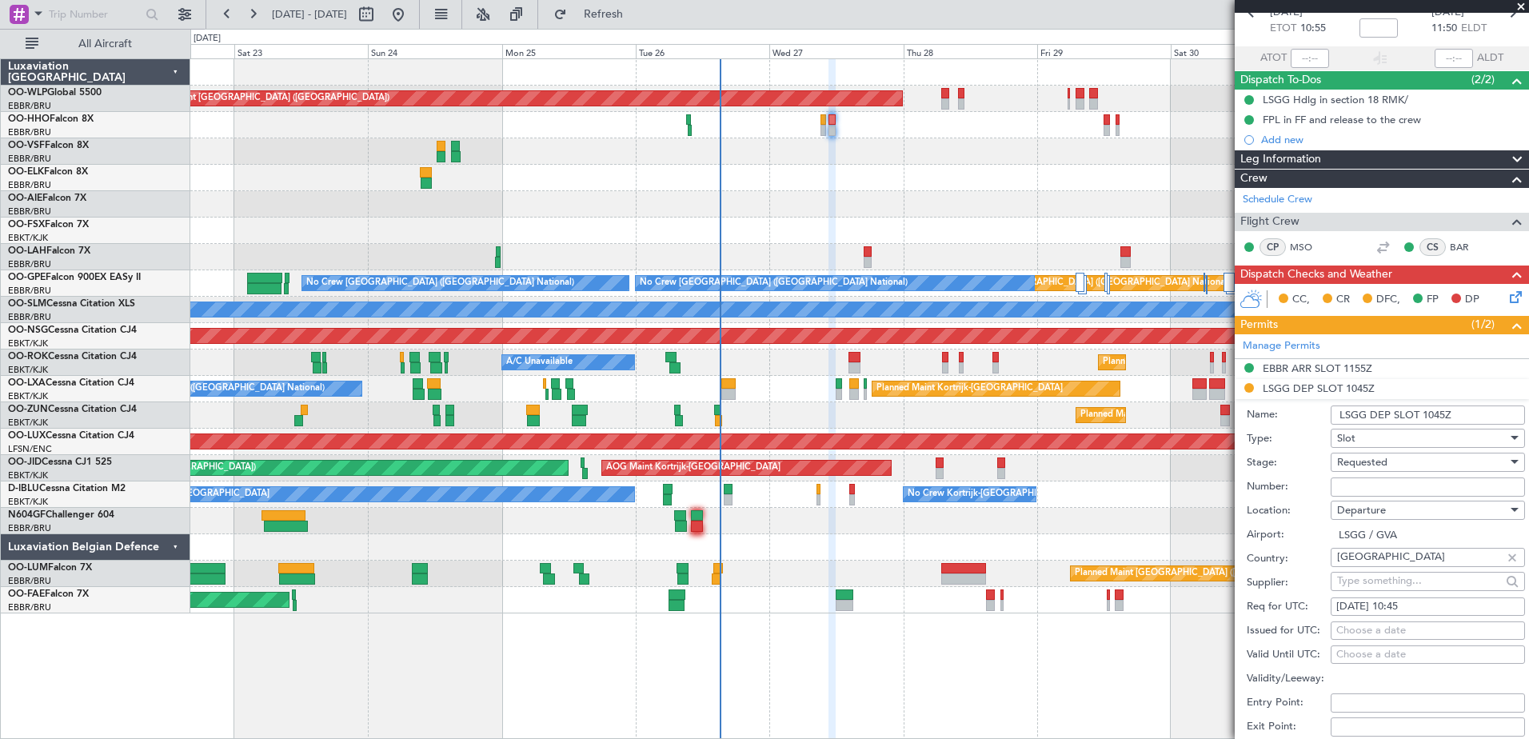
click at [1399, 489] on input "Number:" at bounding box center [1427, 486] width 194 height 19
paste input "082914204D"
type input "082914204D"
click at [1413, 461] on div "Requested" at bounding box center [1422, 462] width 170 height 24
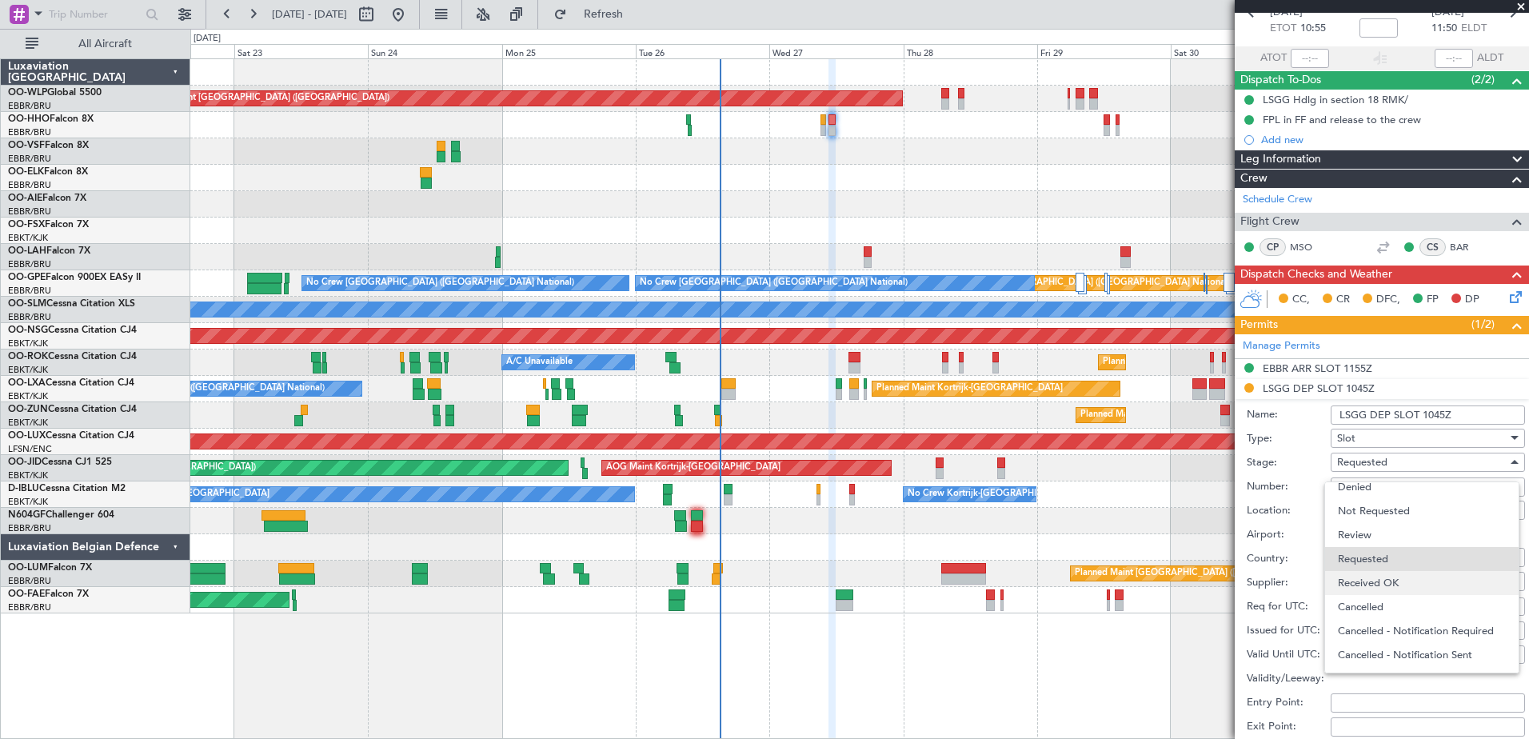
click at [1406, 576] on span "Received OK" at bounding box center [1422, 583] width 168 height 24
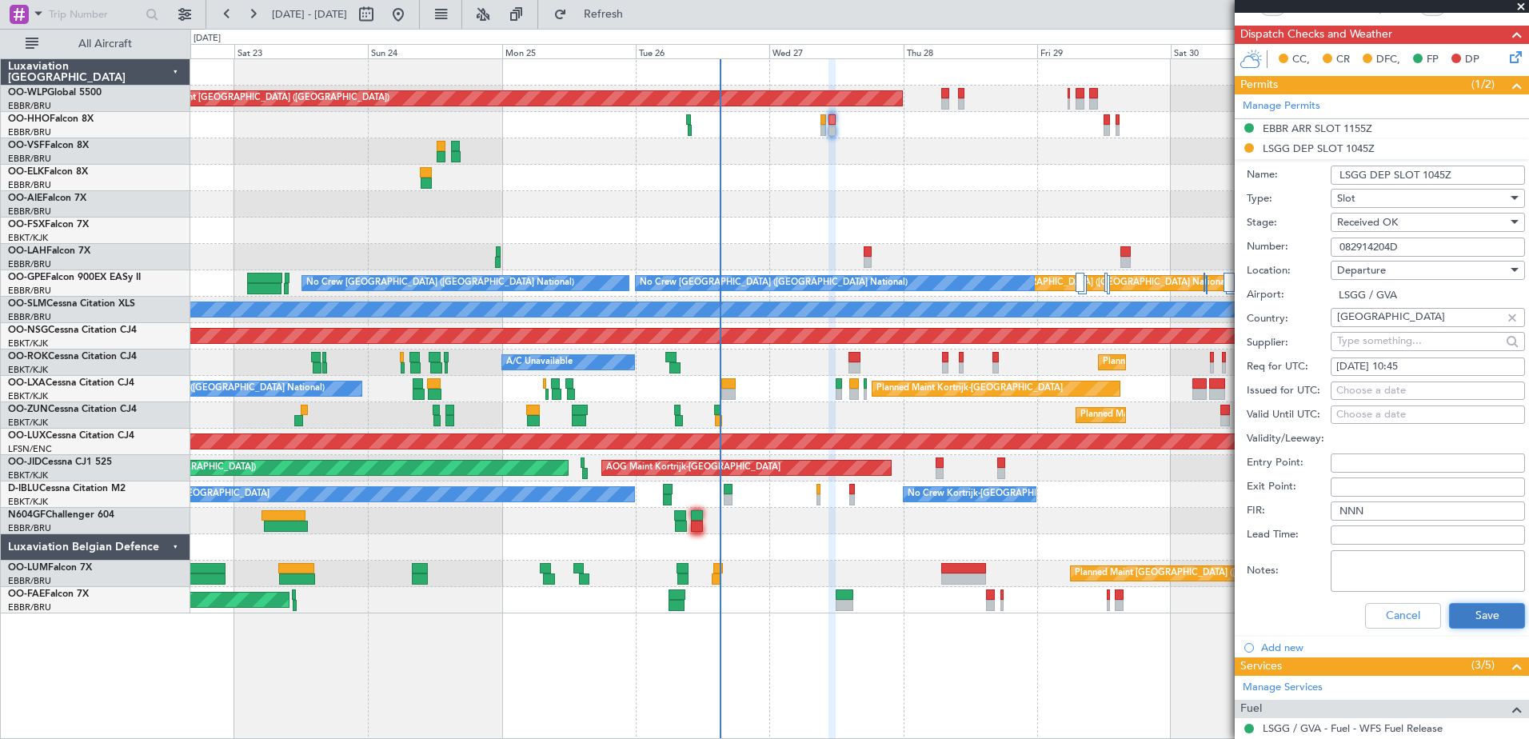
click at [1480, 617] on button "Save" at bounding box center [1487, 616] width 76 height 26
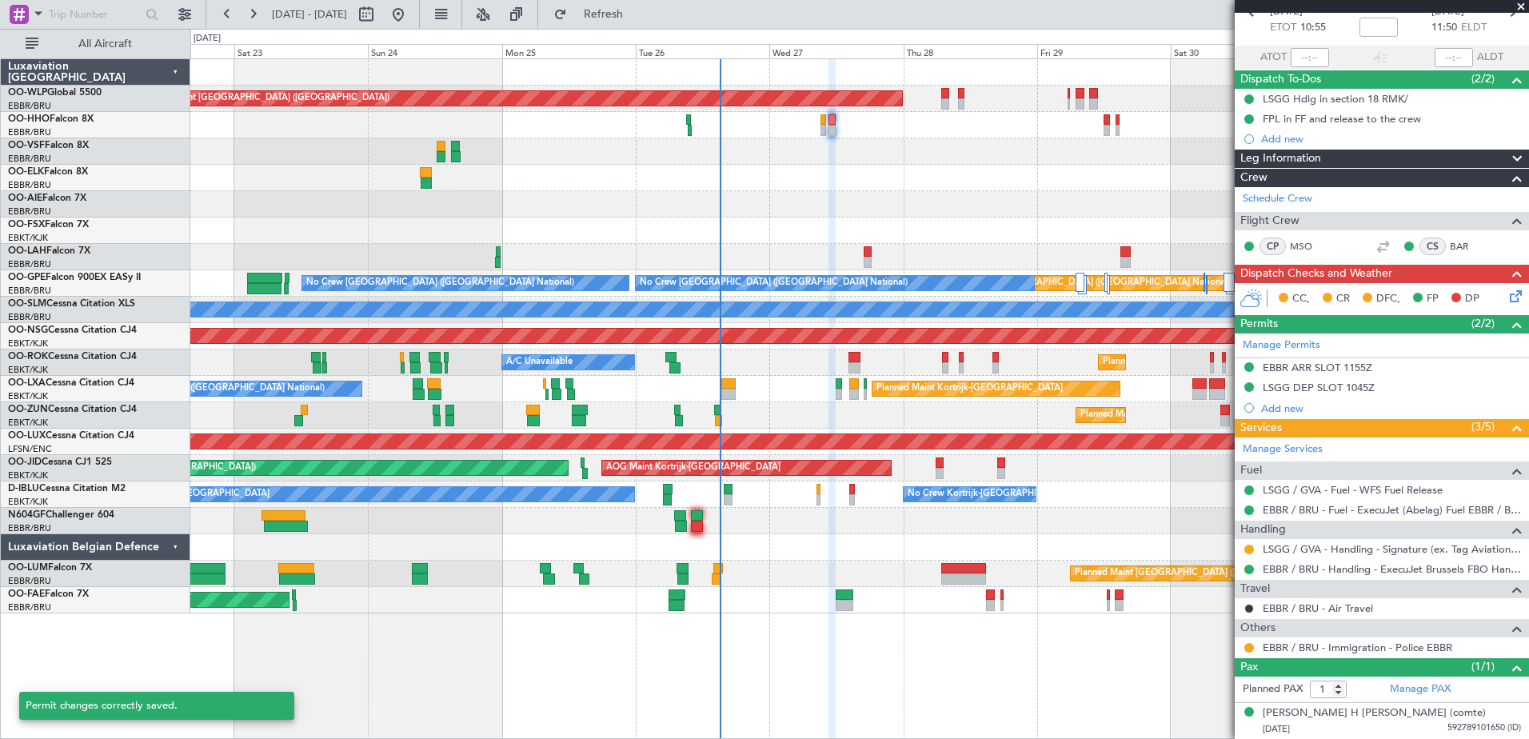
scroll to position [86, 0]
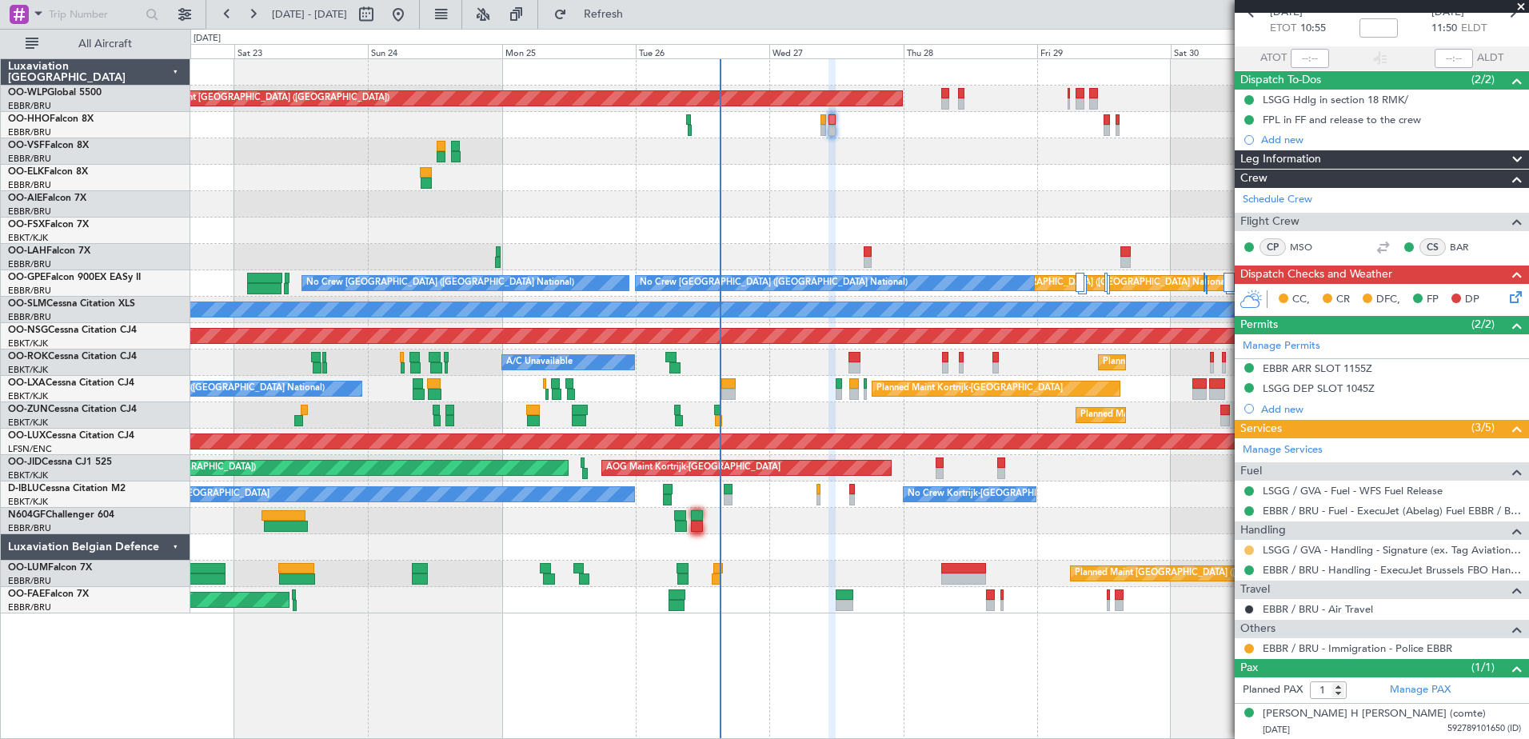
click at [1249, 549] on button at bounding box center [1249, 550] width 10 height 10
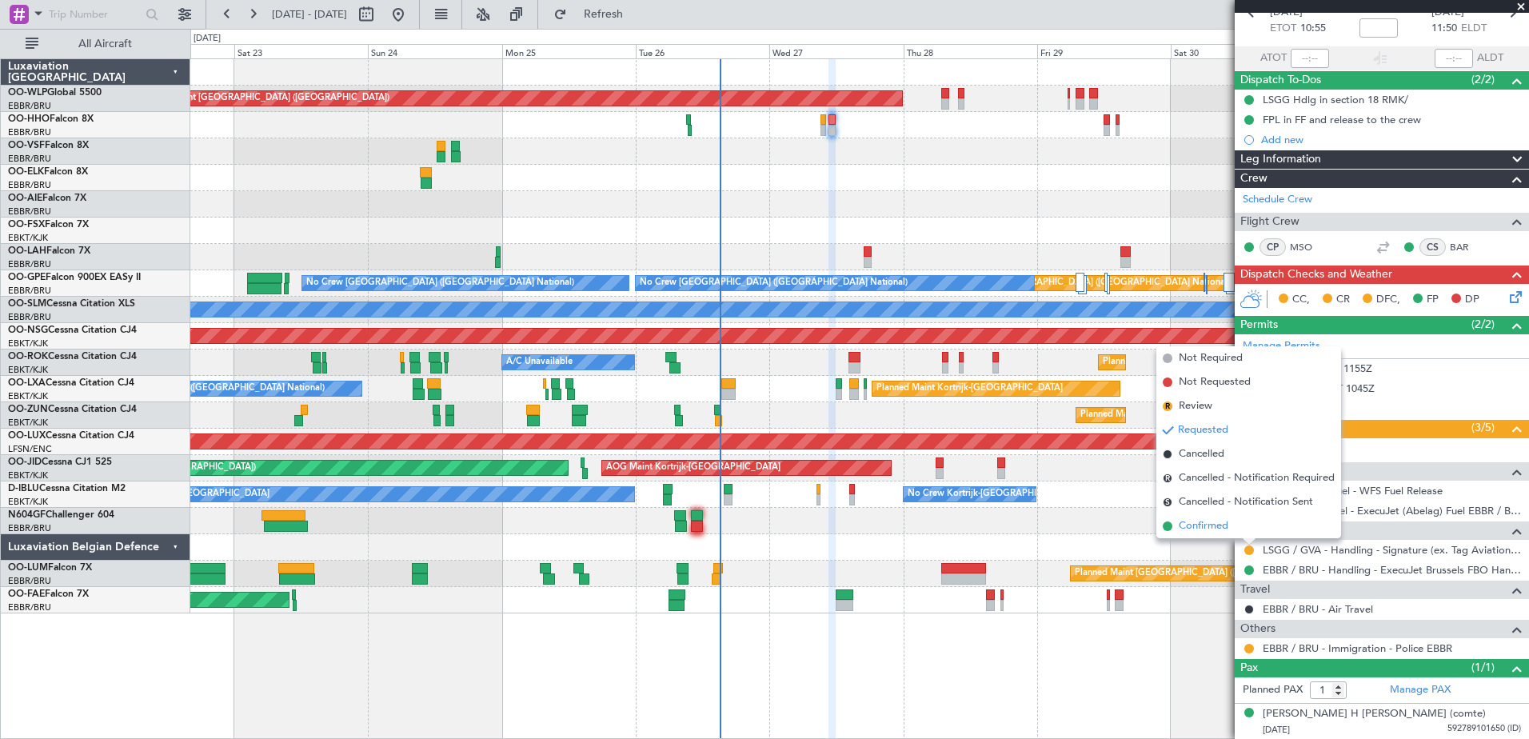
click at [1202, 530] on span "Confirmed" at bounding box center [1204, 526] width 50 height 16
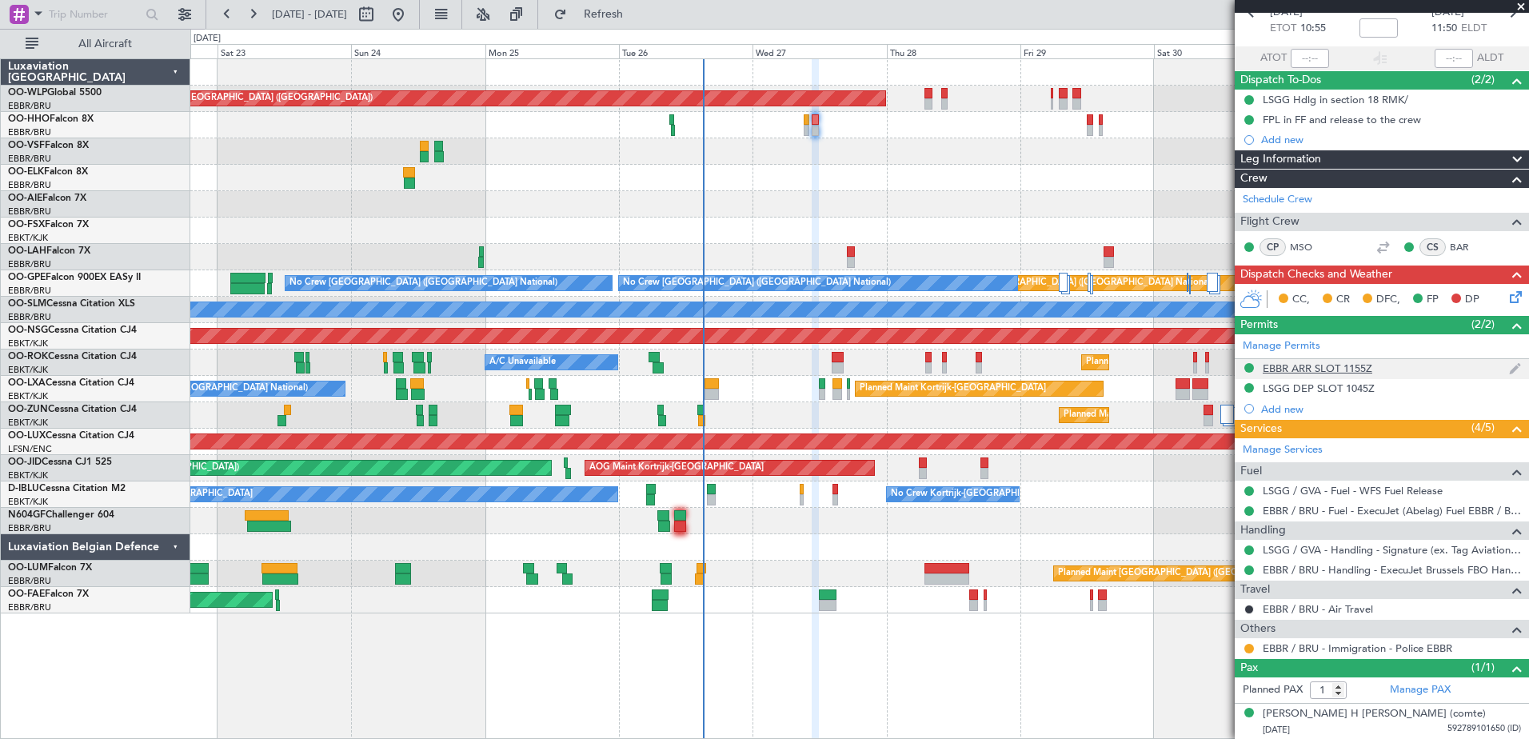
click at [1346, 369] on div "EBBR ARR SLOT 1155Z" at bounding box center [1318, 368] width 110 height 14
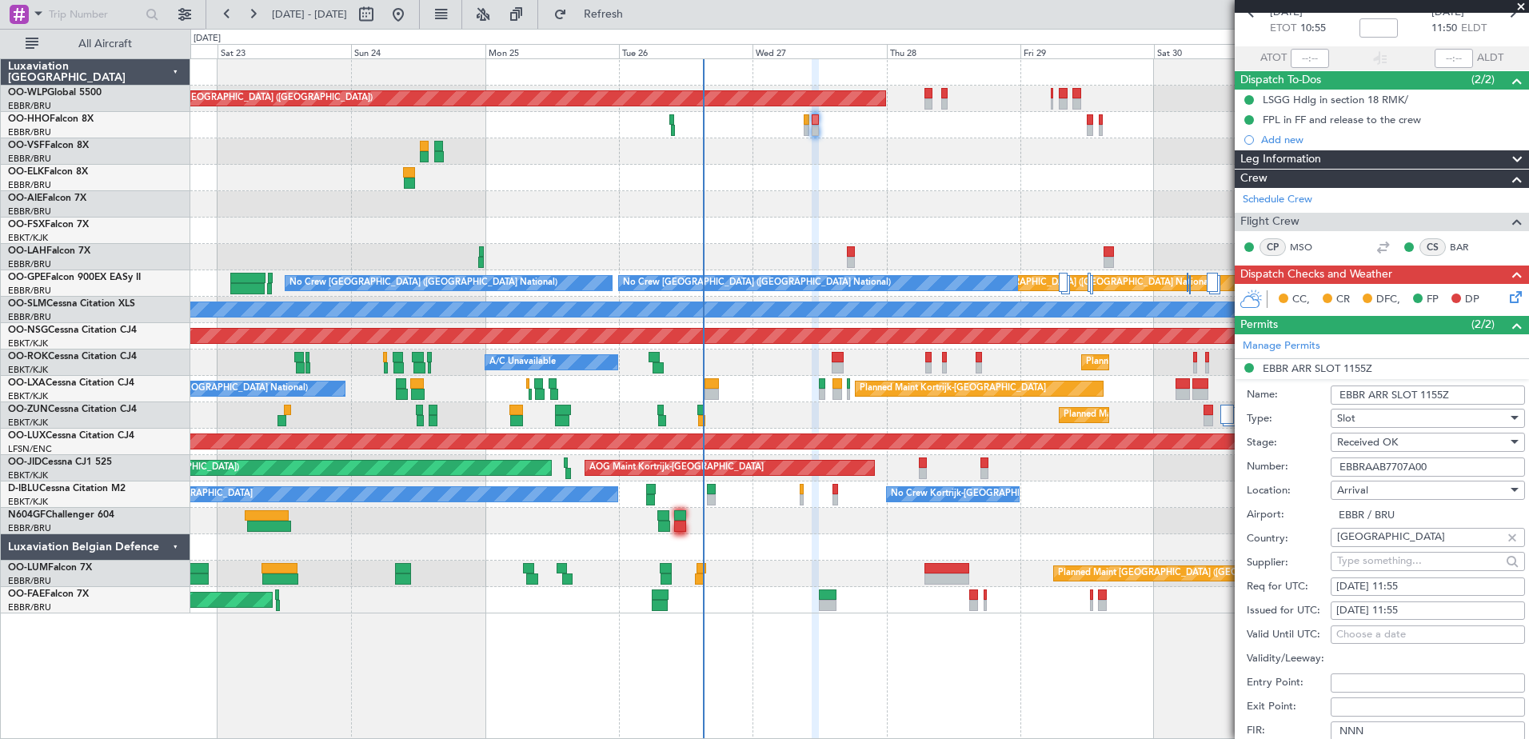
drag, startPoint x: 1469, startPoint y: 466, endPoint x: 1323, endPoint y: 469, distance: 145.6
click at [1323, 469] on div "Number: EBBRAAB7707A00" at bounding box center [1386, 467] width 278 height 24
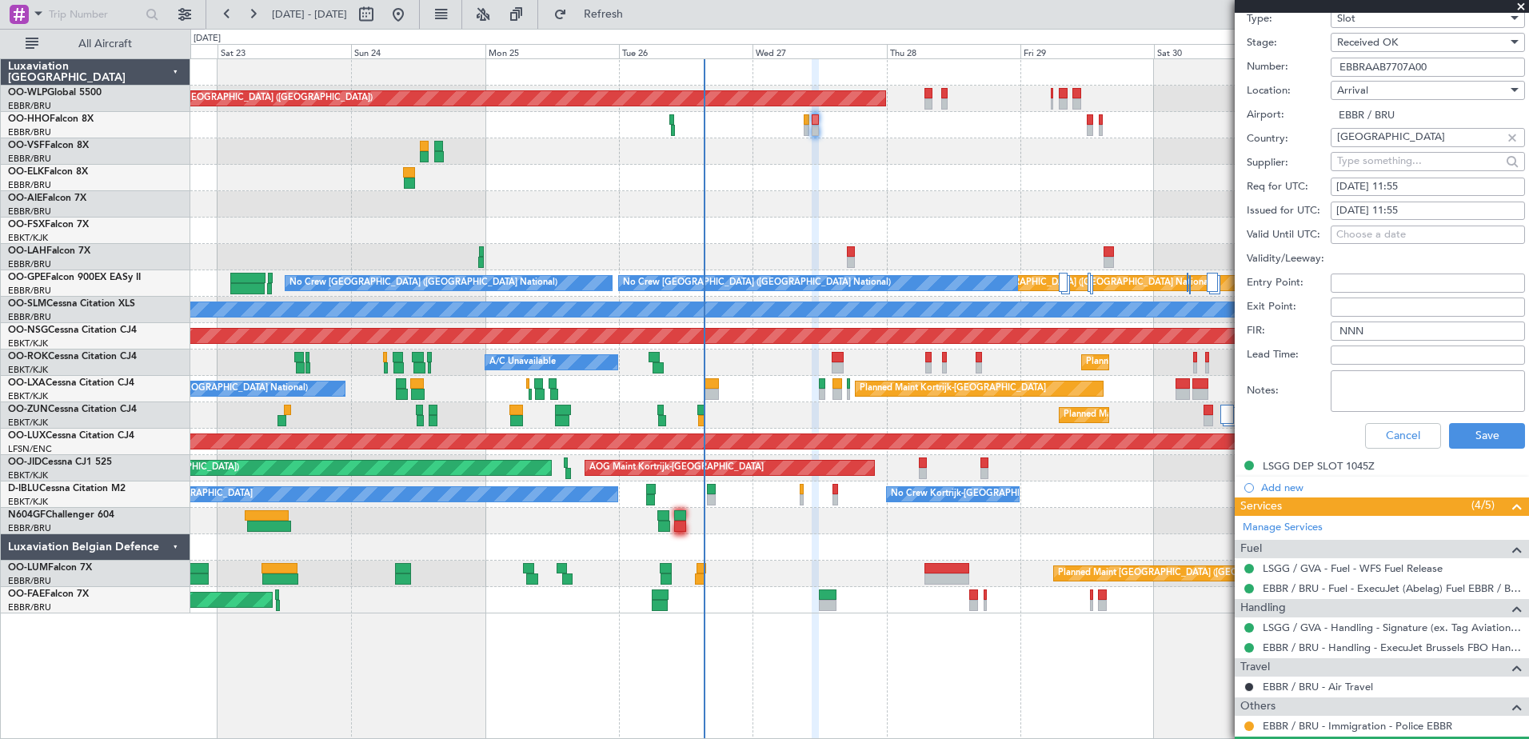
scroll to position [563, 0]
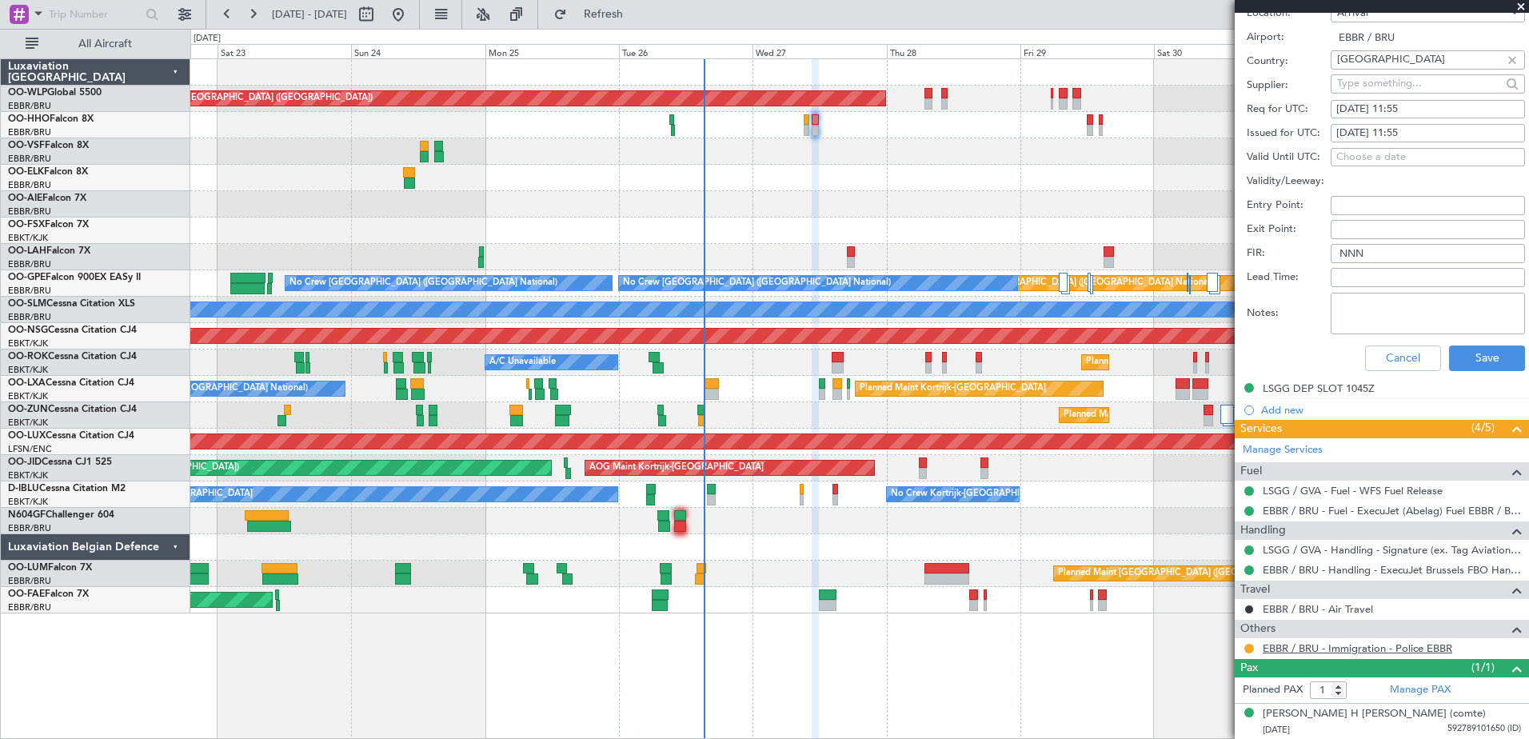
click at [1307, 644] on link "EBBR / BRU - Immigration - Police EBBR" at bounding box center [1357, 648] width 189 height 14
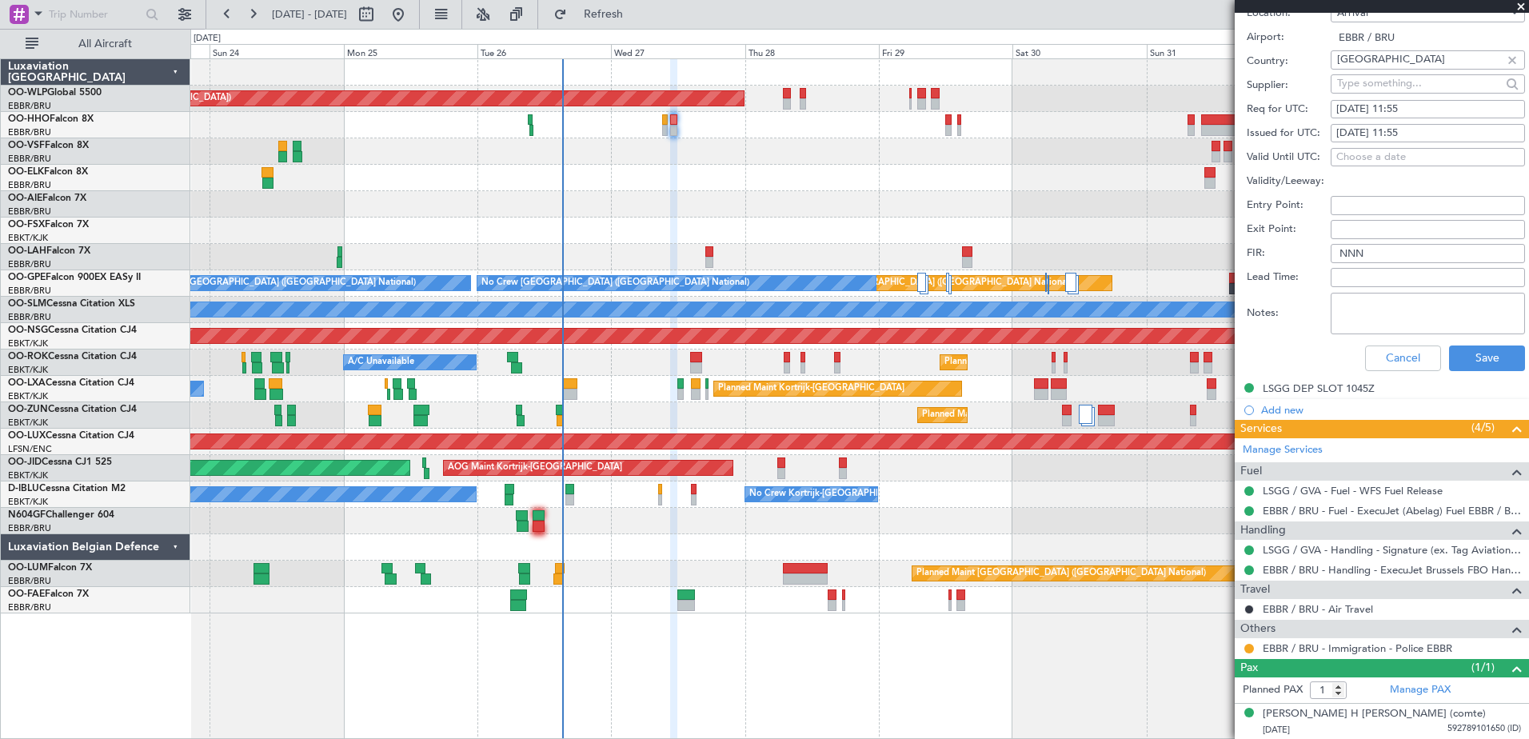
click at [824, 165] on div "Planned Maint Berlin (Brandenburg) Planned Maint London (Farnborough) Planned M…" at bounding box center [859, 336] width 1338 height 554
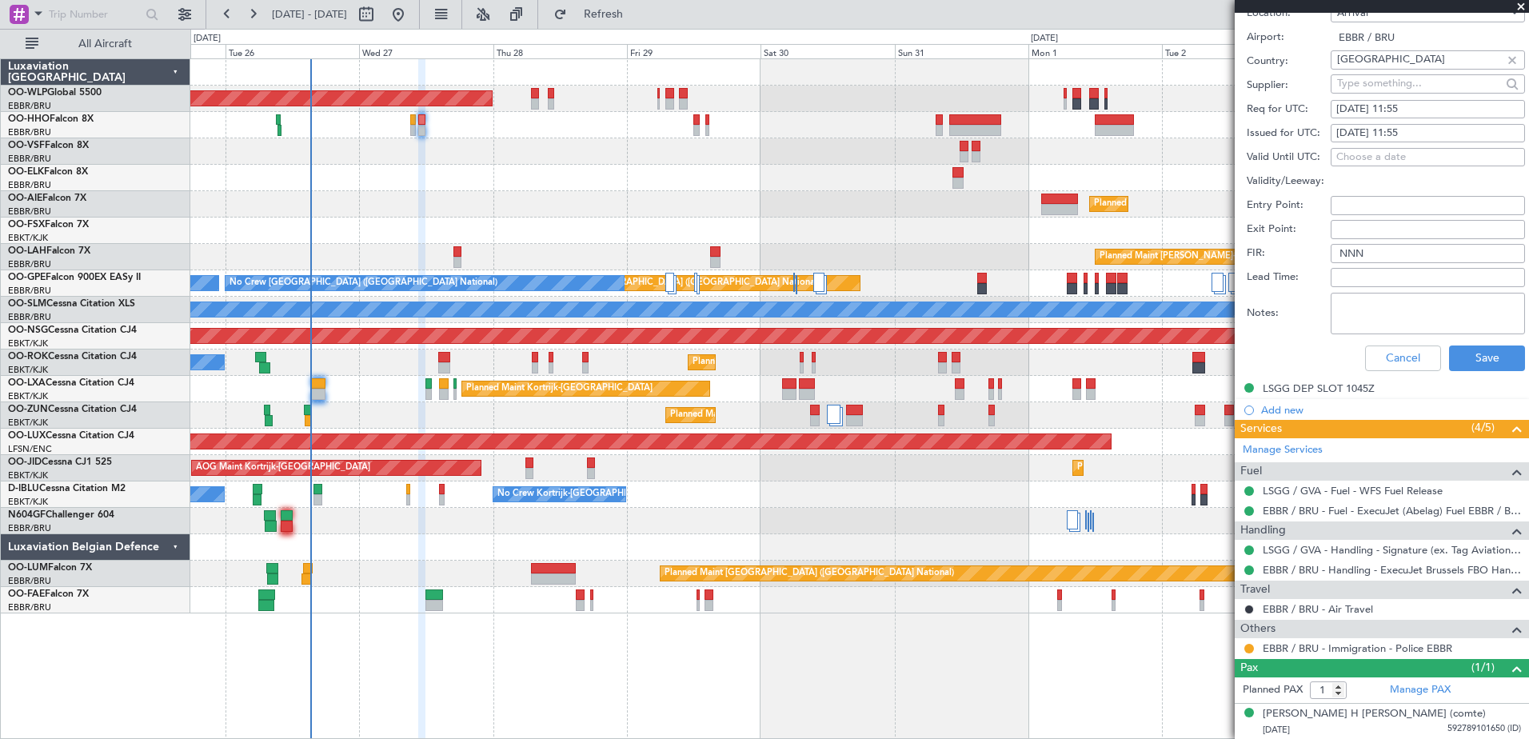
click at [644, 187] on div "Planned Maint Berlin (Brandenburg) Planned Maint London (Farnborough) Planned M…" at bounding box center [859, 336] width 1338 height 554
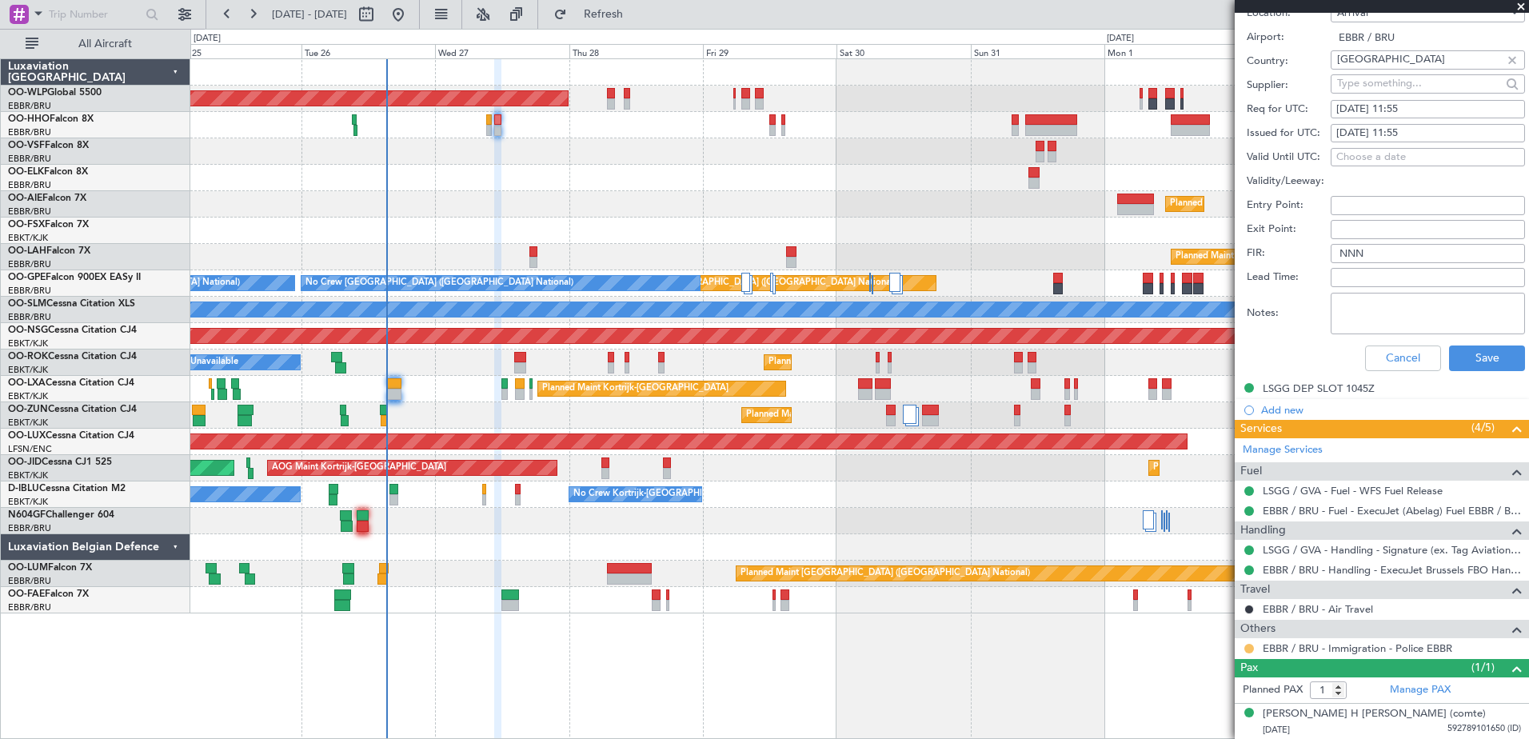
click at [1248, 647] on button at bounding box center [1249, 649] width 10 height 10
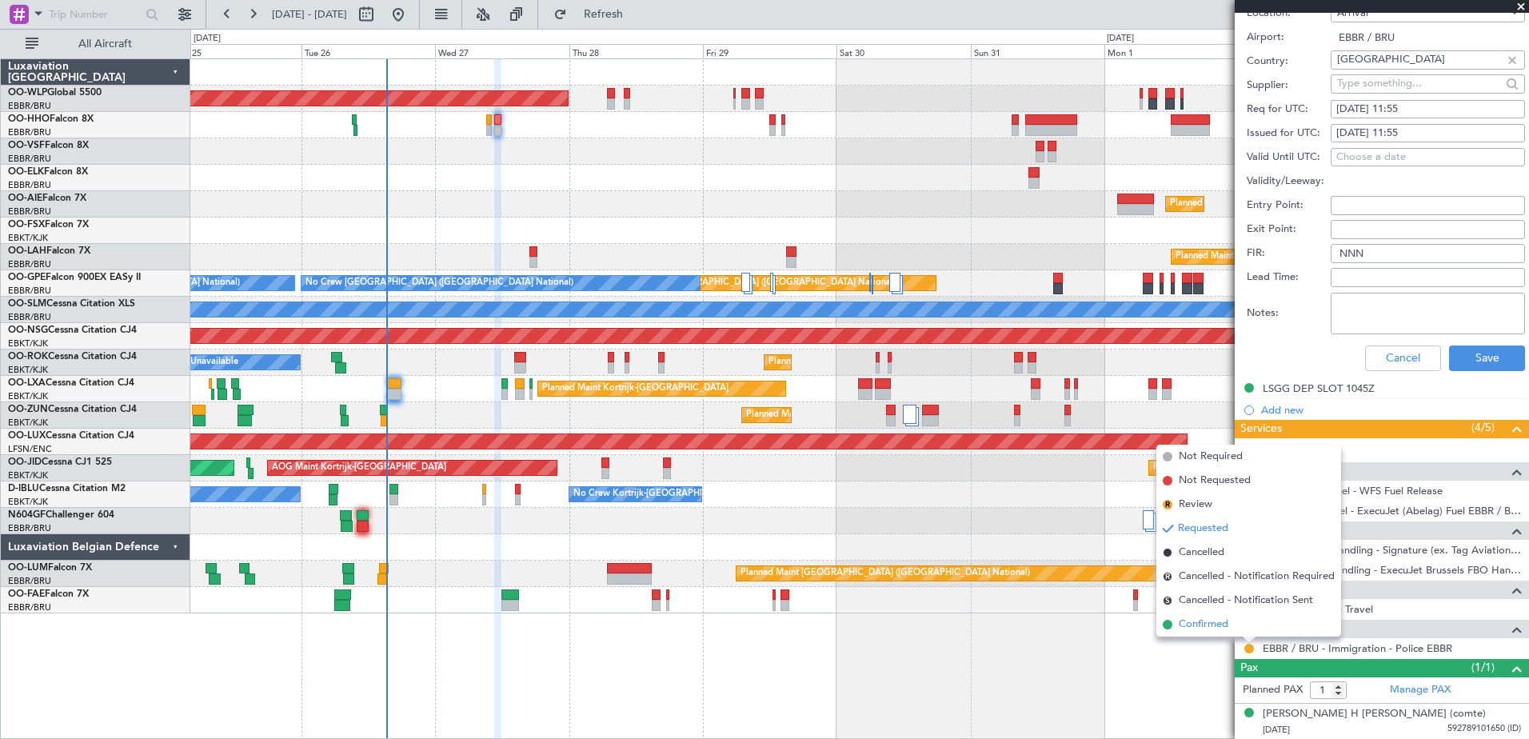
click at [1199, 626] on span "Confirmed" at bounding box center [1204, 624] width 50 height 16
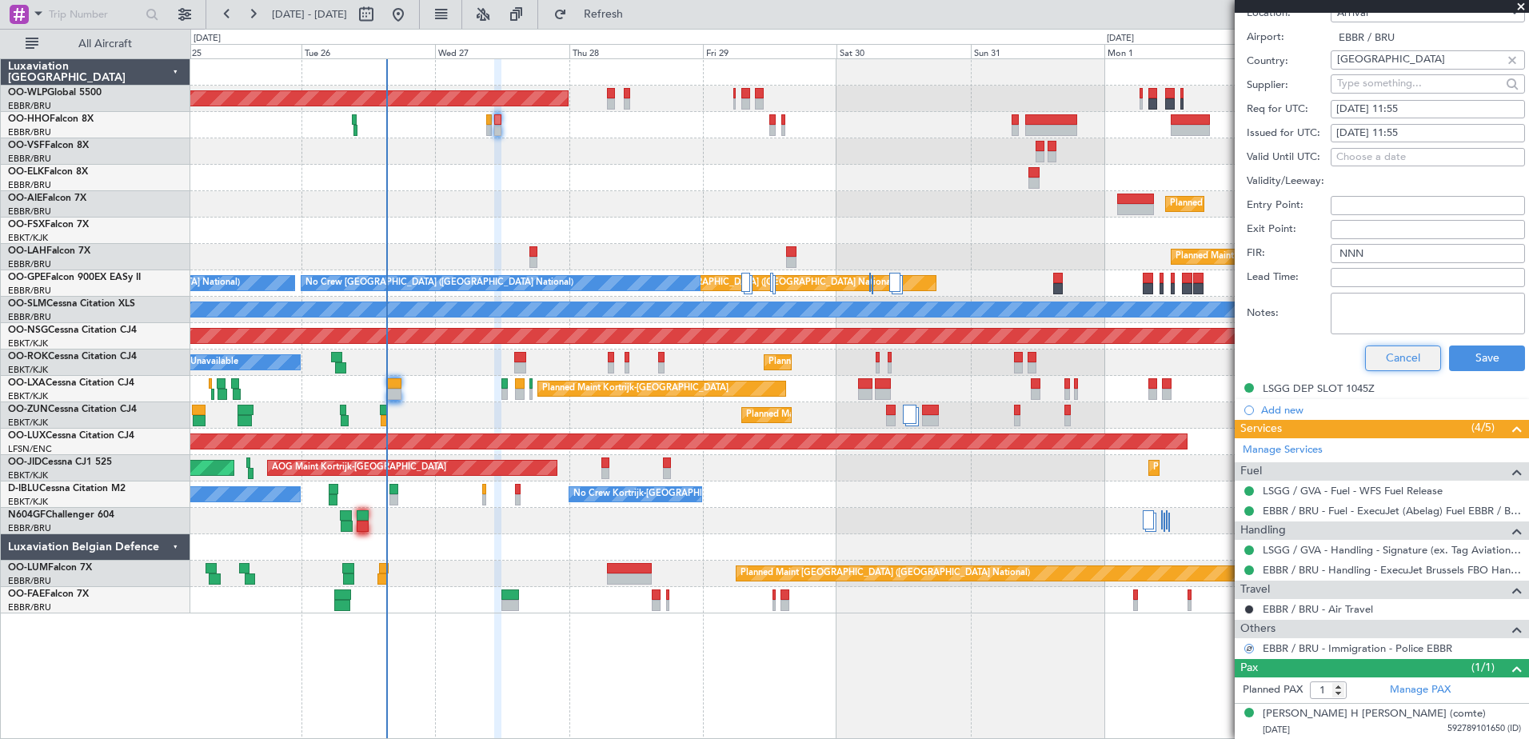
click at [1378, 361] on button "Cancel" at bounding box center [1403, 358] width 76 height 26
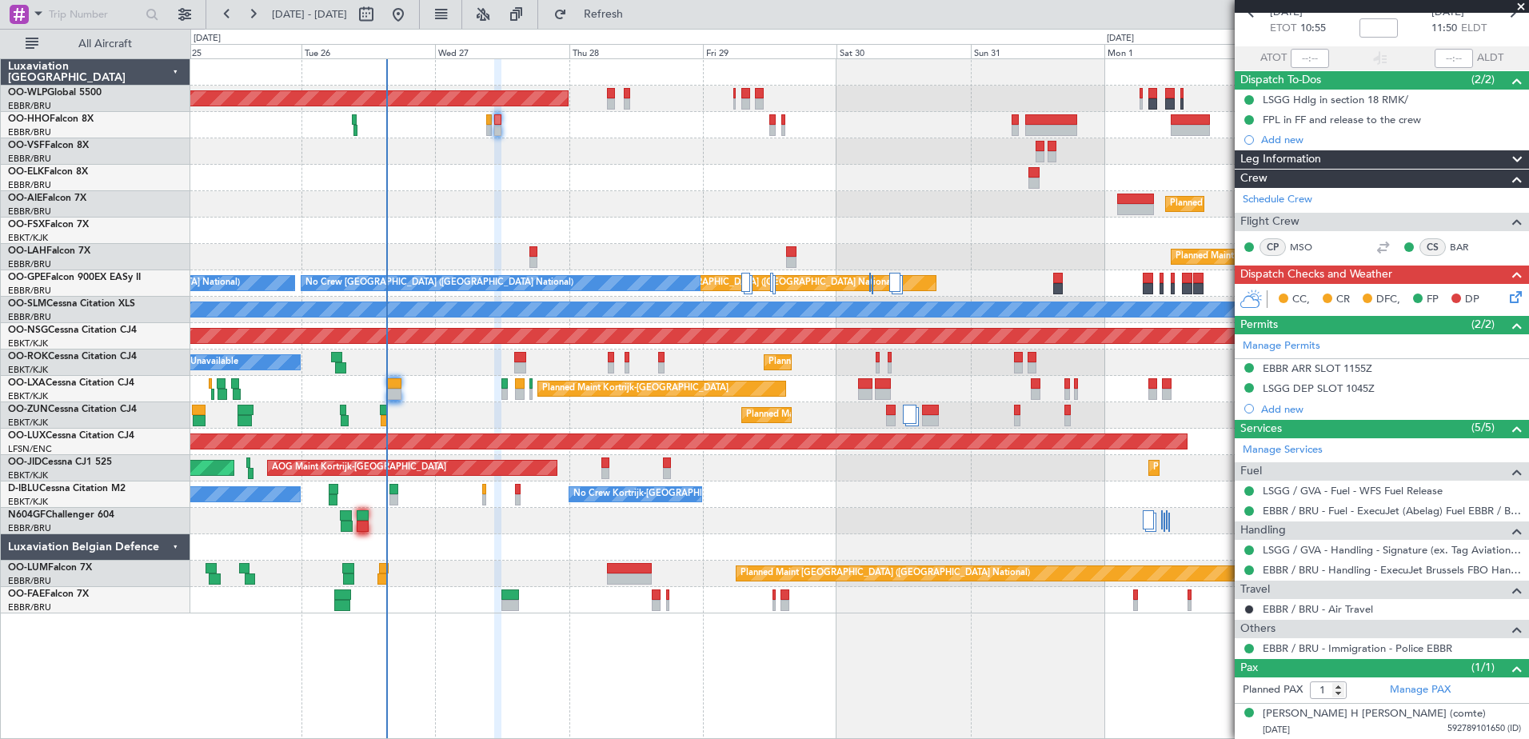
click at [1506, 301] on icon at bounding box center [1512, 294] width 13 height 13
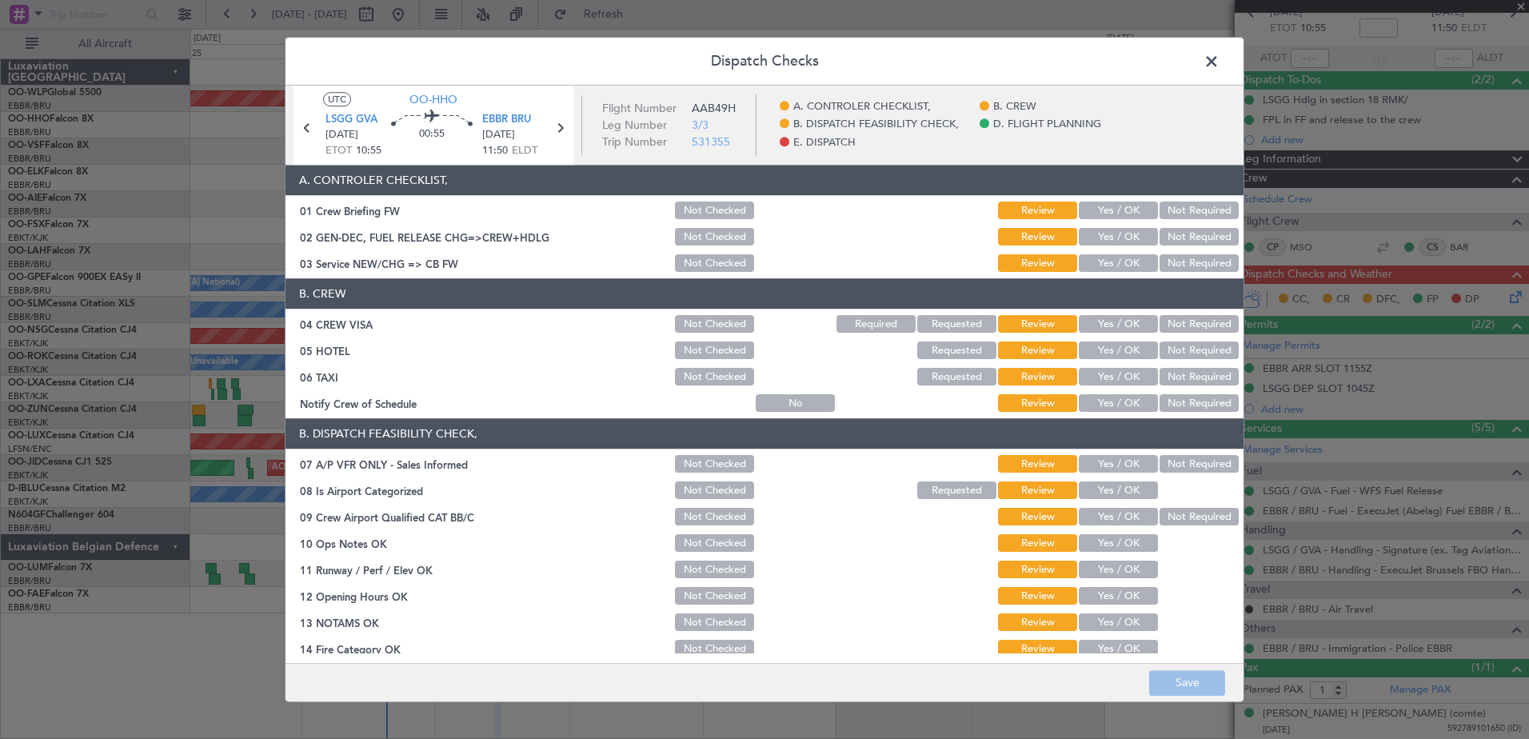
scroll to position [317, 0]
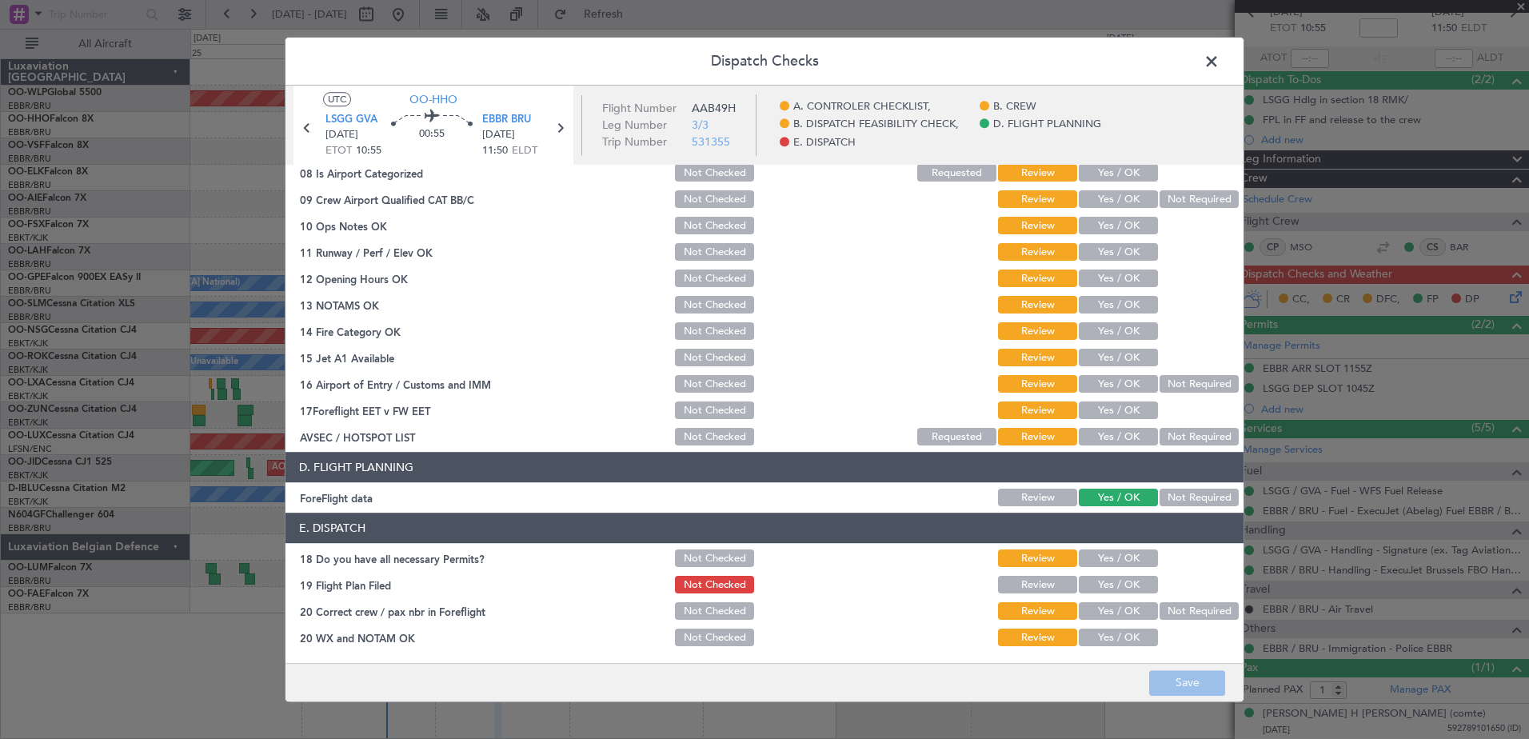
drag, startPoint x: 1112, startPoint y: 645, endPoint x: 1117, endPoint y: 613, distance: 32.3
click at [1116, 639] on button "Yes / OK" at bounding box center [1118, 638] width 79 height 18
click at [1117, 607] on button "Yes / OK" at bounding box center [1118, 612] width 79 height 18
click at [1117, 585] on button "Yes / OK" at bounding box center [1118, 585] width 79 height 18
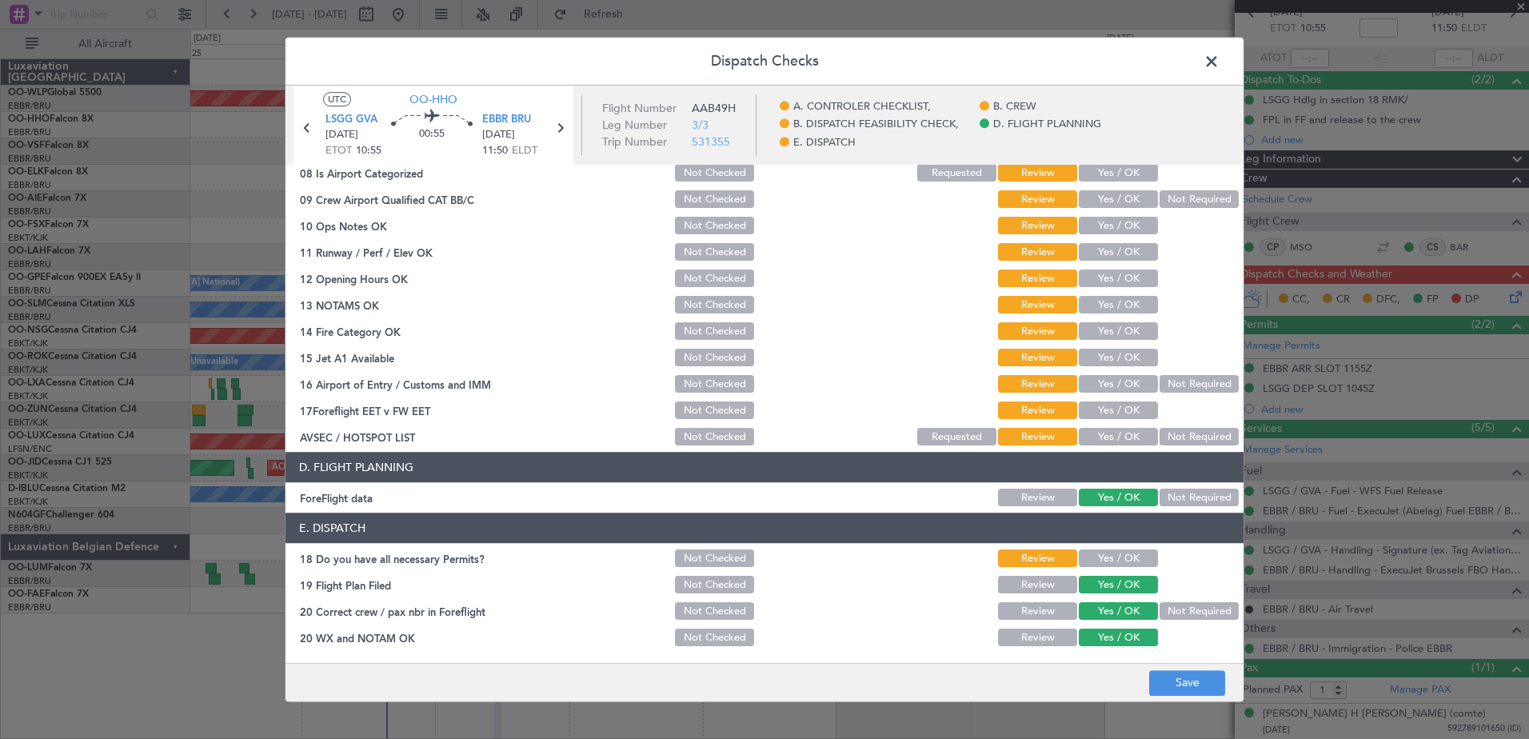
drag, startPoint x: 1114, startPoint y: 564, endPoint x: 1115, endPoint y: 549, distance: 15.2
click at [1114, 562] on button "Yes / OK" at bounding box center [1118, 559] width 79 height 18
click at [1113, 436] on button "Yes / OK" at bounding box center [1118, 438] width 79 height 18
drag, startPoint x: 1115, startPoint y: 405, endPoint x: 1115, endPoint y: 389, distance: 16.8
click at [1115, 405] on button "Yes / OK" at bounding box center [1118, 411] width 79 height 18
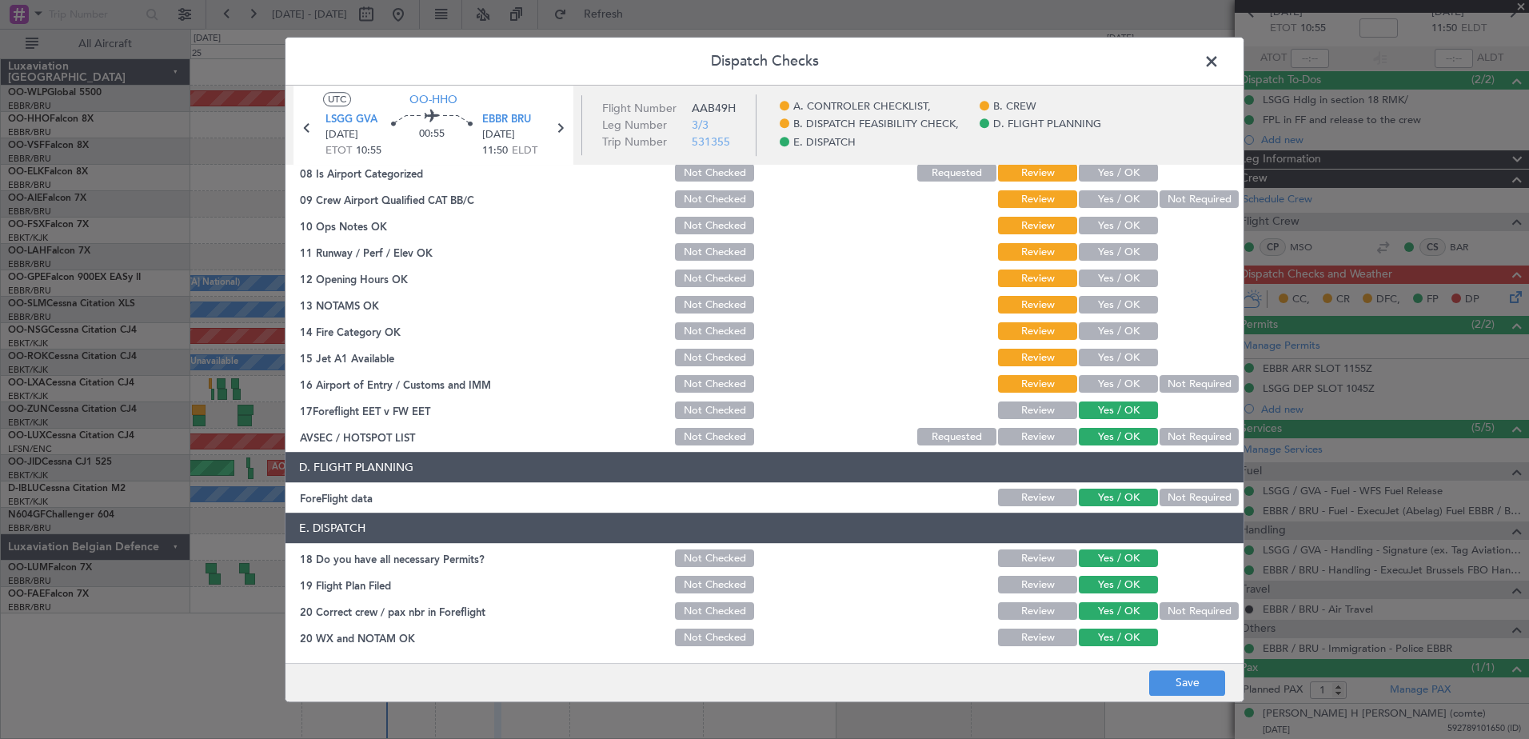
drag, startPoint x: 1115, startPoint y: 388, endPoint x: 1117, endPoint y: 374, distance: 13.8
click at [1115, 383] on button "Yes / OK" at bounding box center [1118, 385] width 79 height 18
click at [1119, 352] on button "Yes / OK" at bounding box center [1118, 358] width 79 height 18
click at [1119, 326] on button "Yes / OK" at bounding box center [1118, 332] width 79 height 18
click at [1167, 436] on button "Not Required" at bounding box center [1198, 438] width 79 height 18
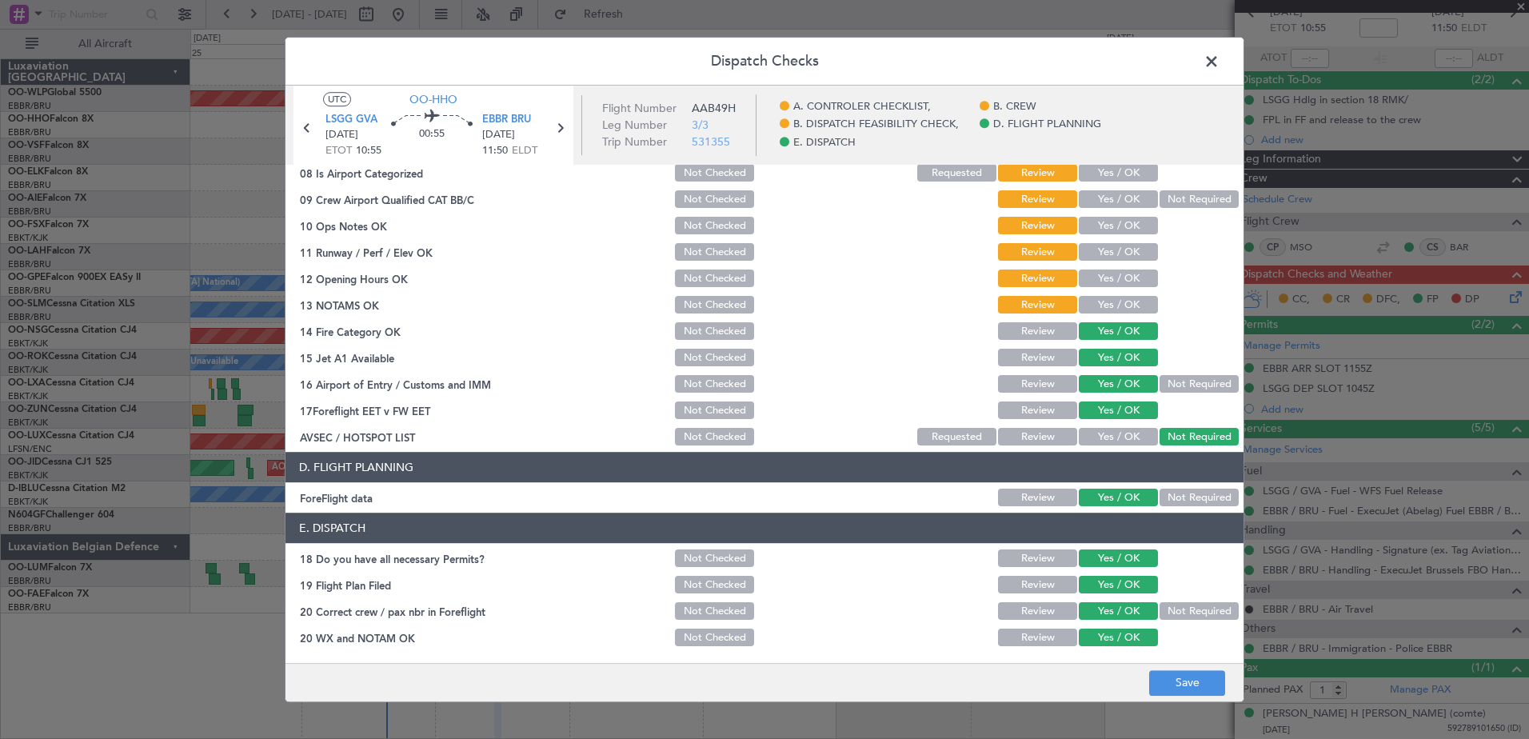
click at [1087, 299] on button "Yes / OK" at bounding box center [1118, 306] width 79 height 18
drag, startPoint x: 1107, startPoint y: 277, endPoint x: 1109, endPoint y: 265, distance: 13.0
click at [1107, 275] on button "Yes / OK" at bounding box center [1118, 279] width 79 height 18
click at [1109, 253] on button "Yes / OK" at bounding box center [1118, 253] width 79 height 18
click at [1103, 221] on button "Yes / OK" at bounding box center [1118, 226] width 79 height 18
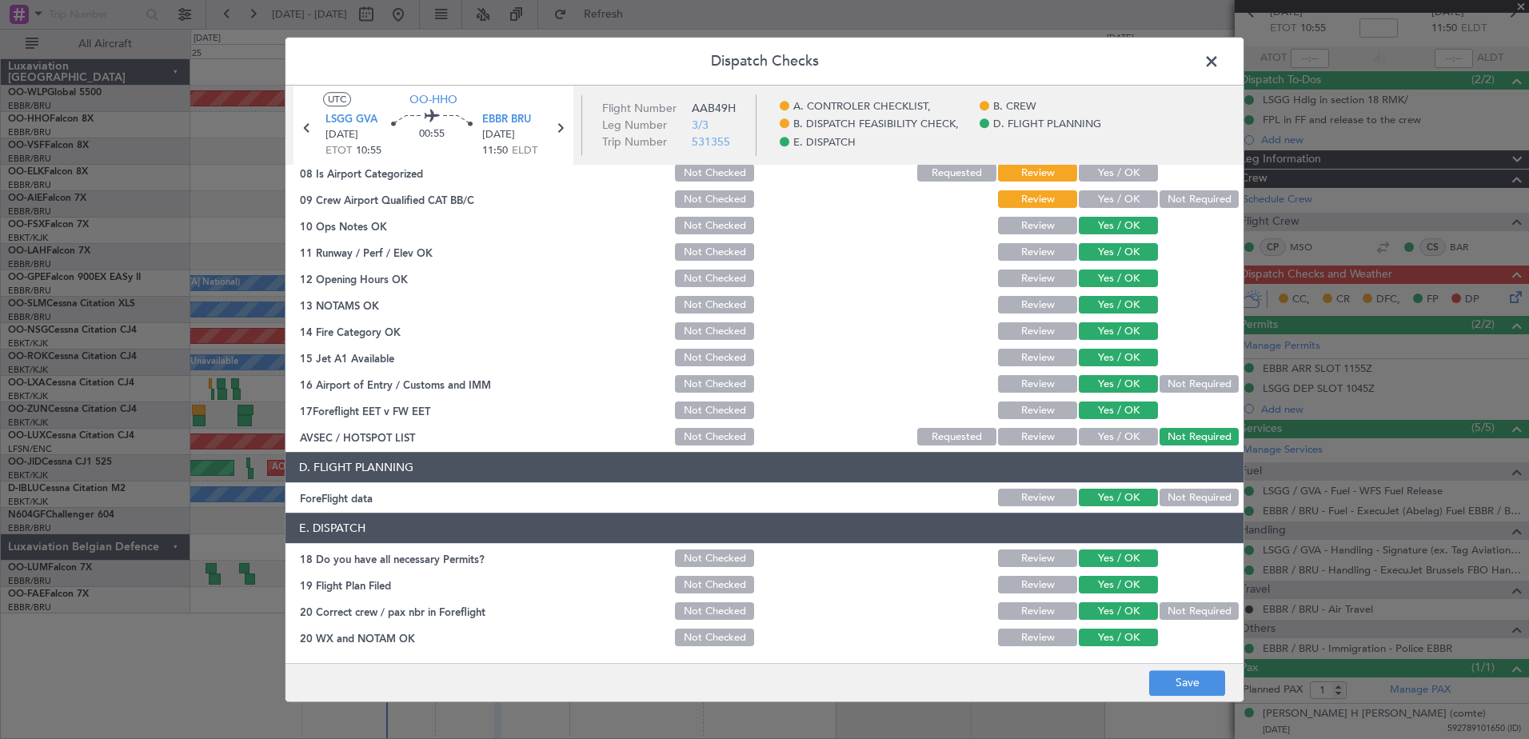
click at [1166, 191] on button "Not Required" at bounding box center [1198, 200] width 79 height 18
click at [1115, 170] on button "Yes / OK" at bounding box center [1118, 174] width 79 height 18
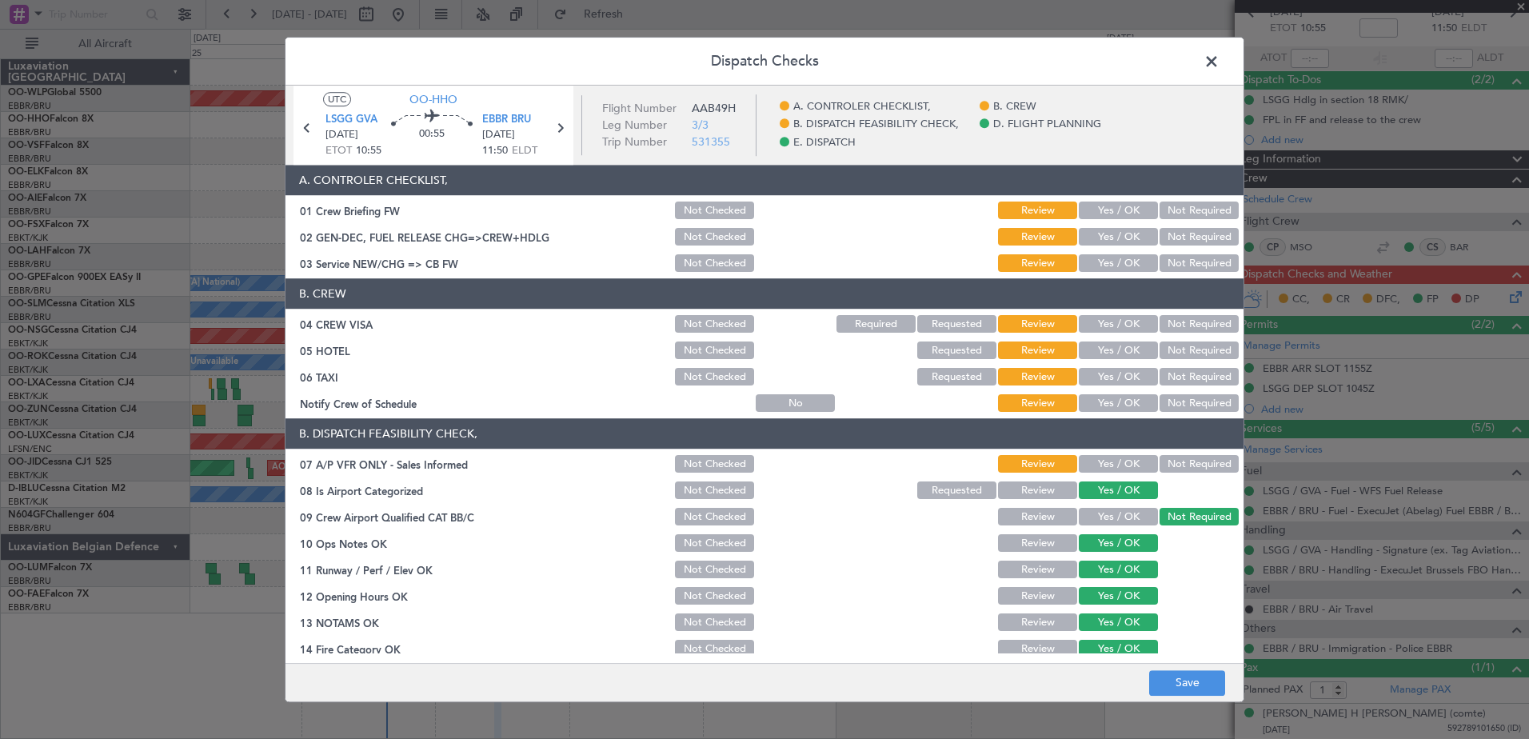
drag, startPoint x: 1104, startPoint y: 453, endPoint x: 1110, endPoint y: 462, distance: 10.4
click at [1104, 454] on div "Yes / OK" at bounding box center [1116, 464] width 81 height 22
click at [1111, 462] on button "Yes / OK" at bounding box center [1118, 465] width 79 height 18
click at [1177, 401] on button "Not Required" at bounding box center [1198, 404] width 79 height 18
click at [1167, 370] on button "Not Required" at bounding box center [1198, 378] width 79 height 18
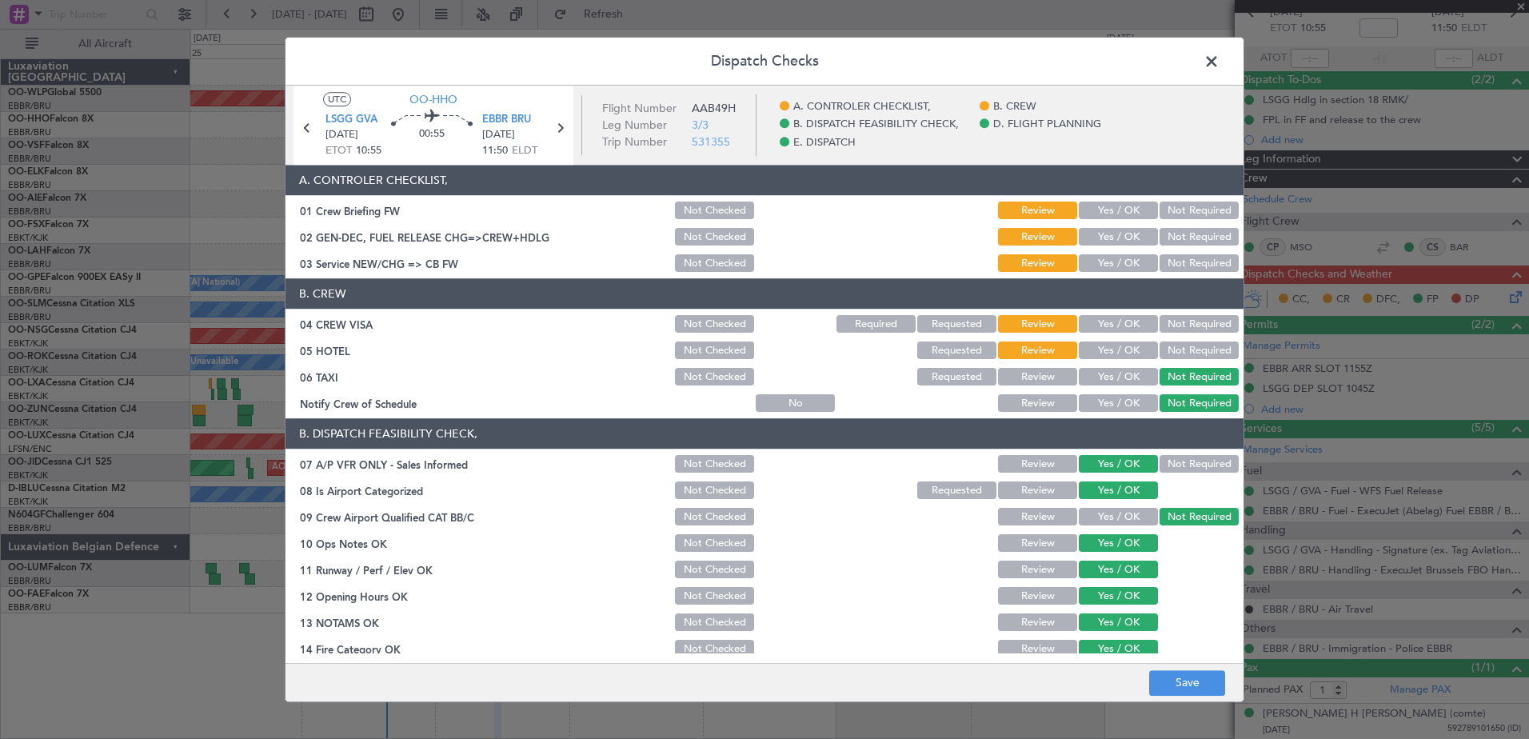
click at [1171, 345] on button "Not Required" at bounding box center [1198, 351] width 79 height 18
click at [1173, 319] on button "Not Required" at bounding box center [1198, 325] width 79 height 18
click at [1098, 265] on button "Yes / OK" at bounding box center [1118, 264] width 79 height 18
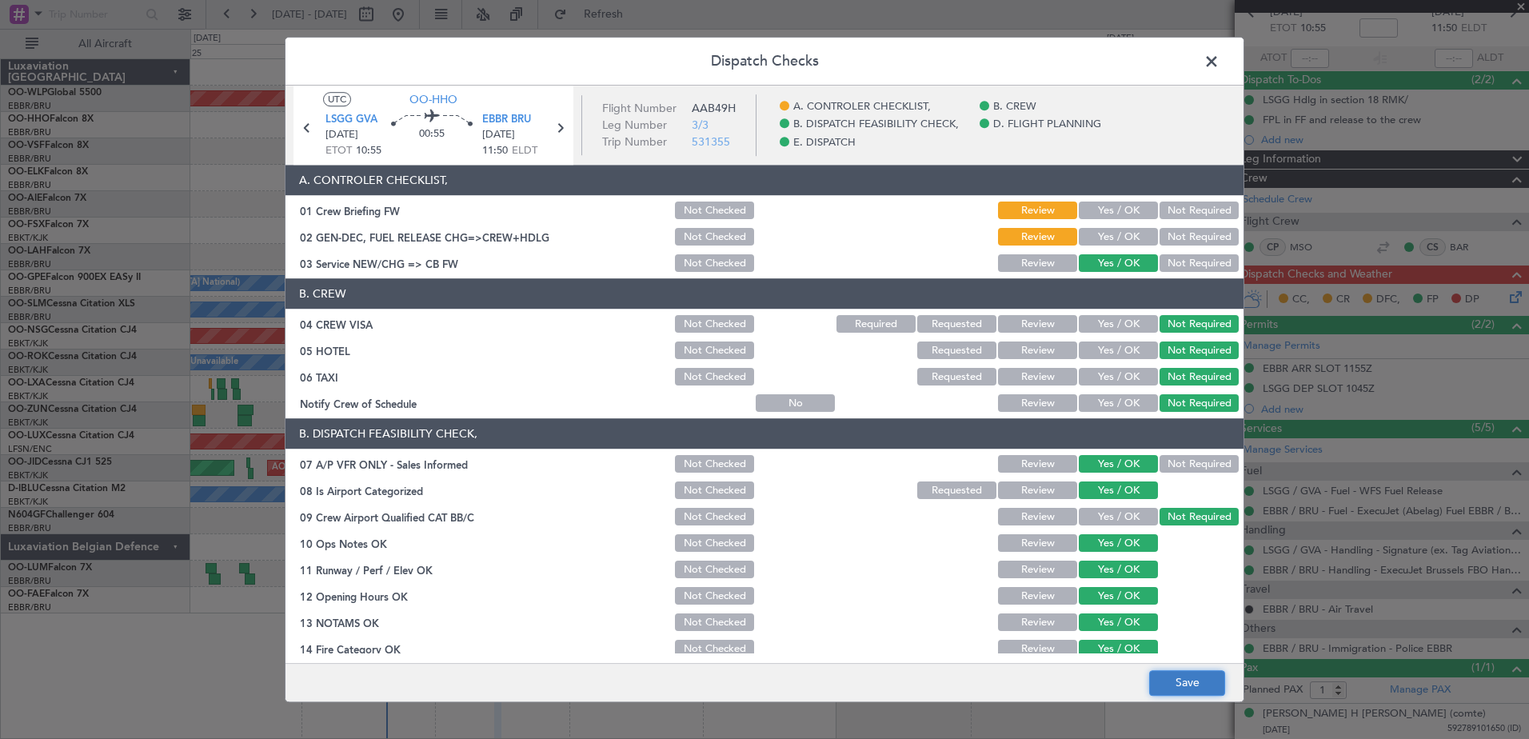
click at [1203, 688] on button "Save" at bounding box center [1187, 683] width 76 height 26
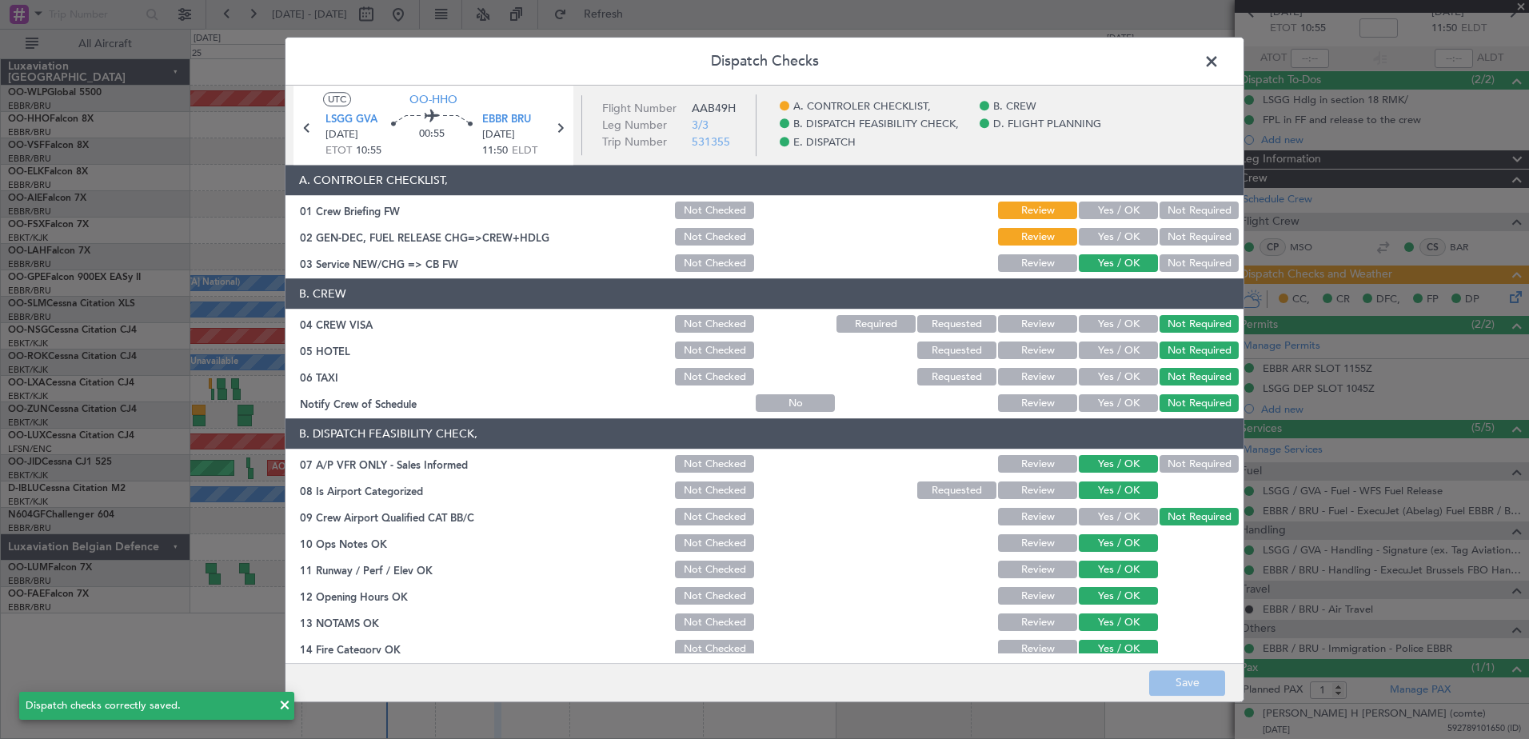
click at [1219, 62] on span at bounding box center [1219, 66] width 0 height 32
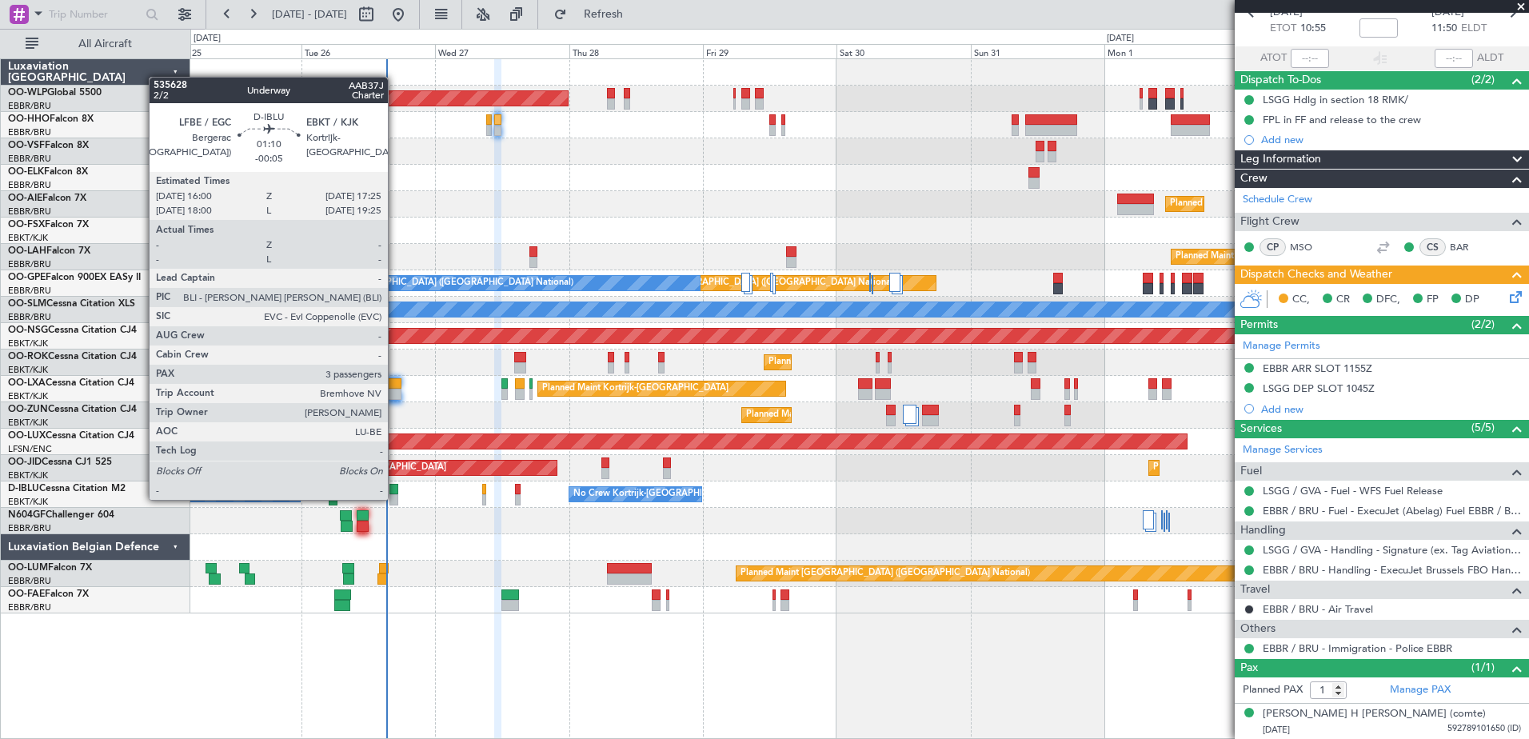
click at [395, 498] on div at bounding box center [393, 499] width 8 height 11
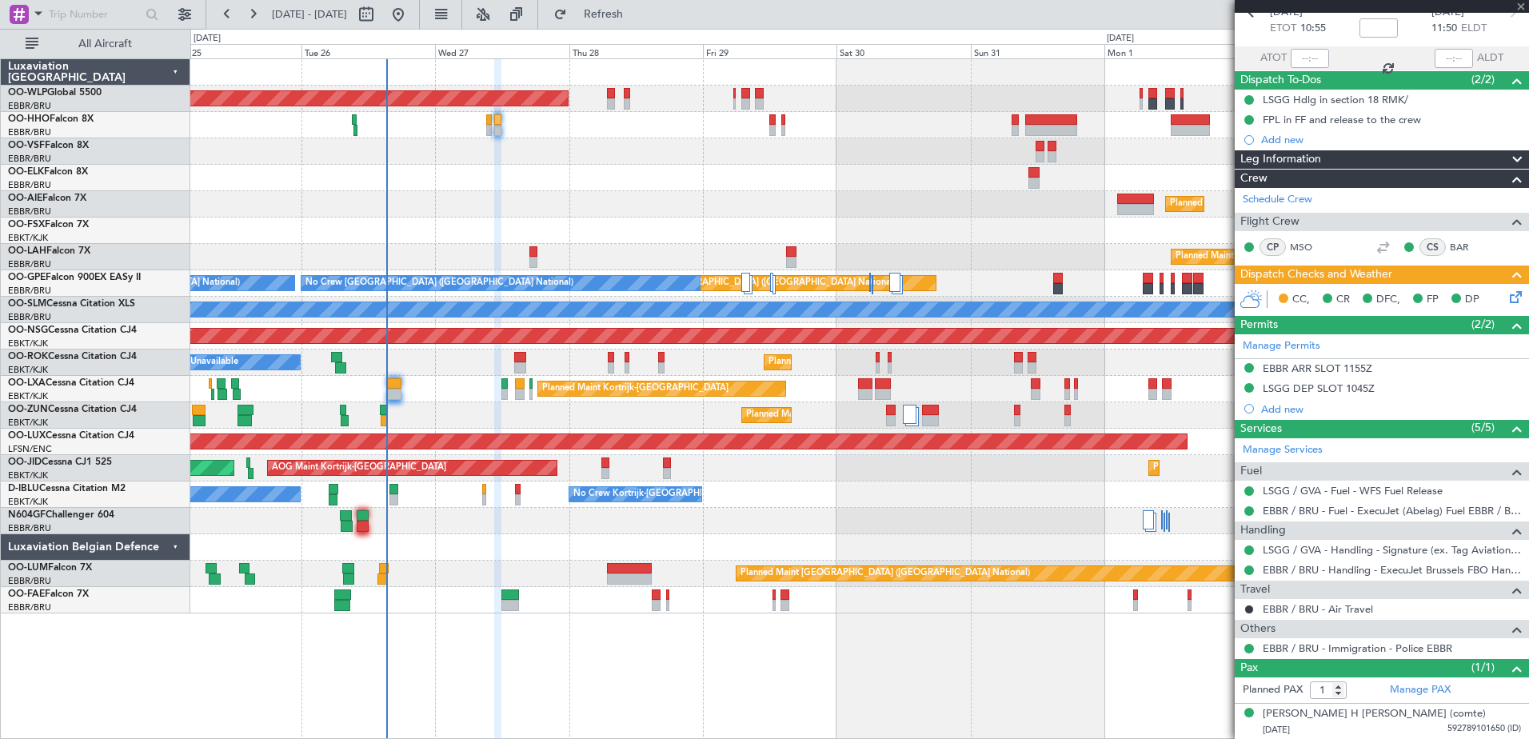
type input "-00:05"
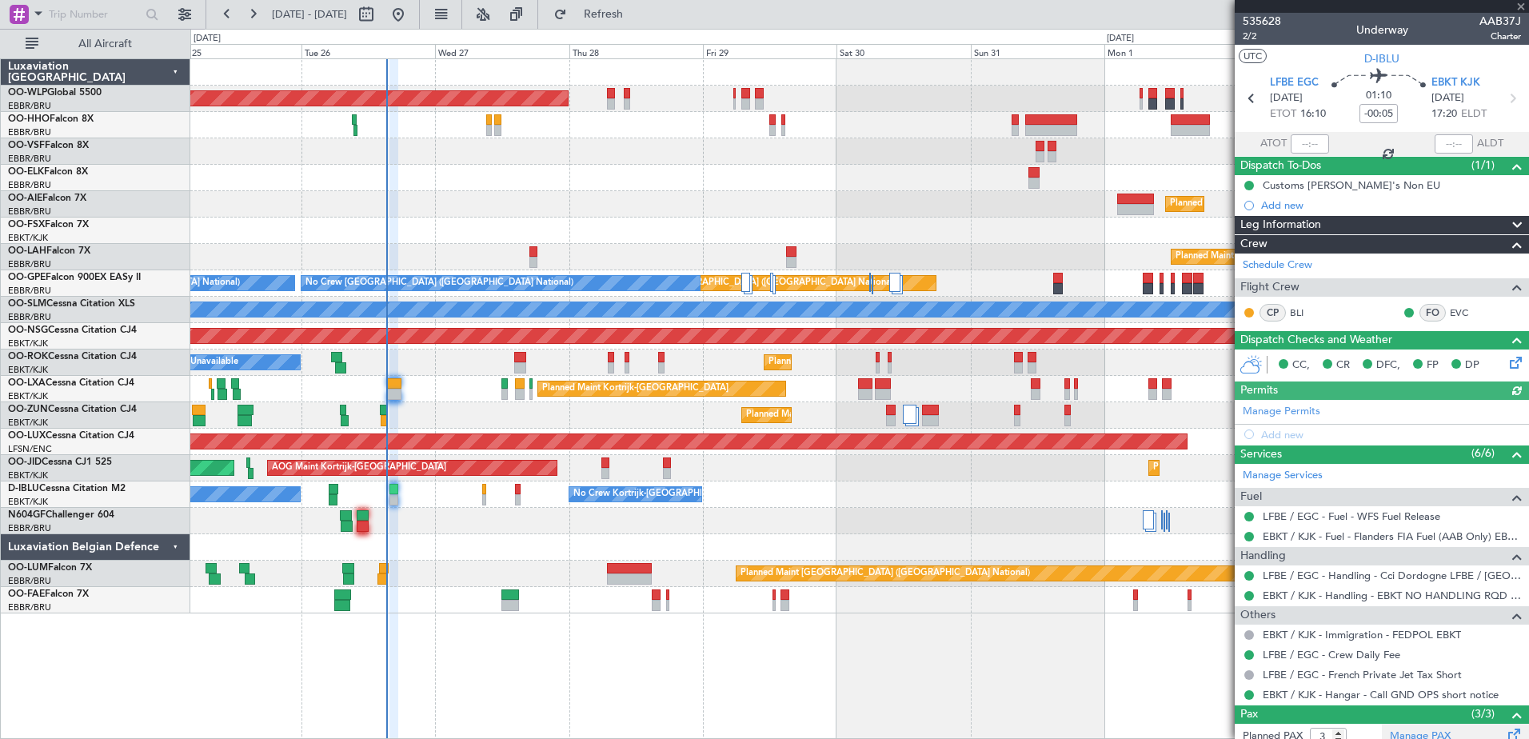
scroll to position [118, 0]
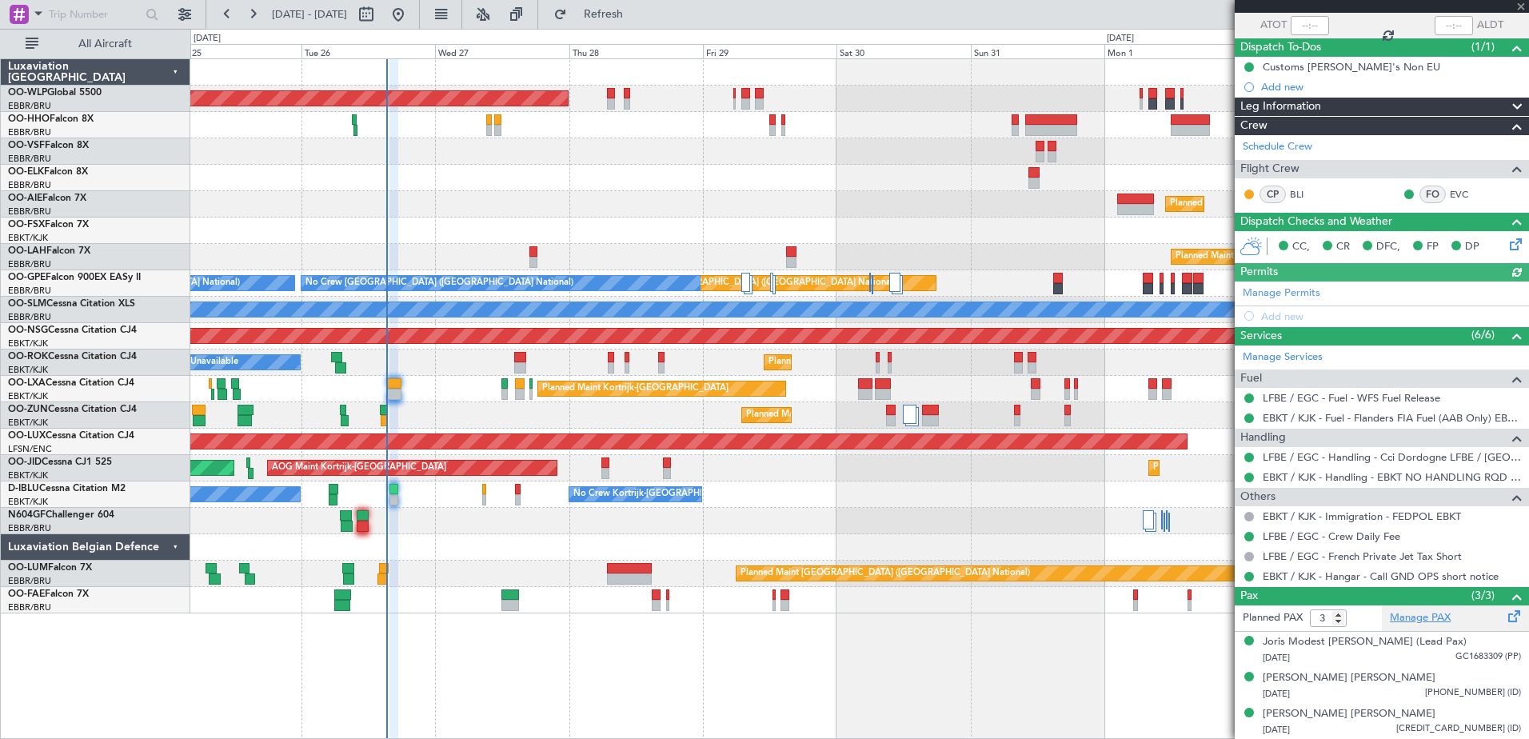
click at [1422, 623] on link "Manage PAX" at bounding box center [1420, 618] width 61 height 16
click at [637, 11] on span "Refresh" at bounding box center [603, 14] width 67 height 11
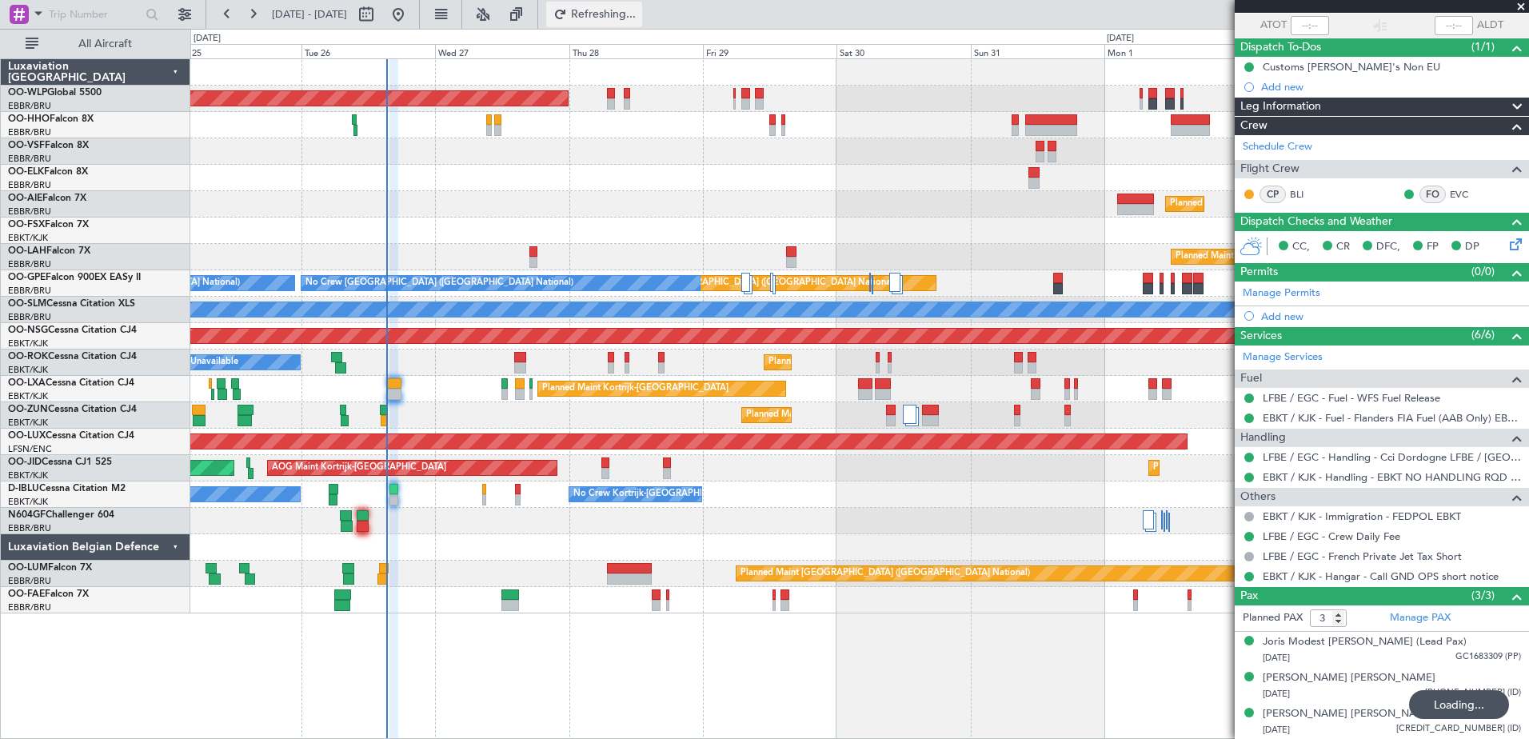
type input "4"
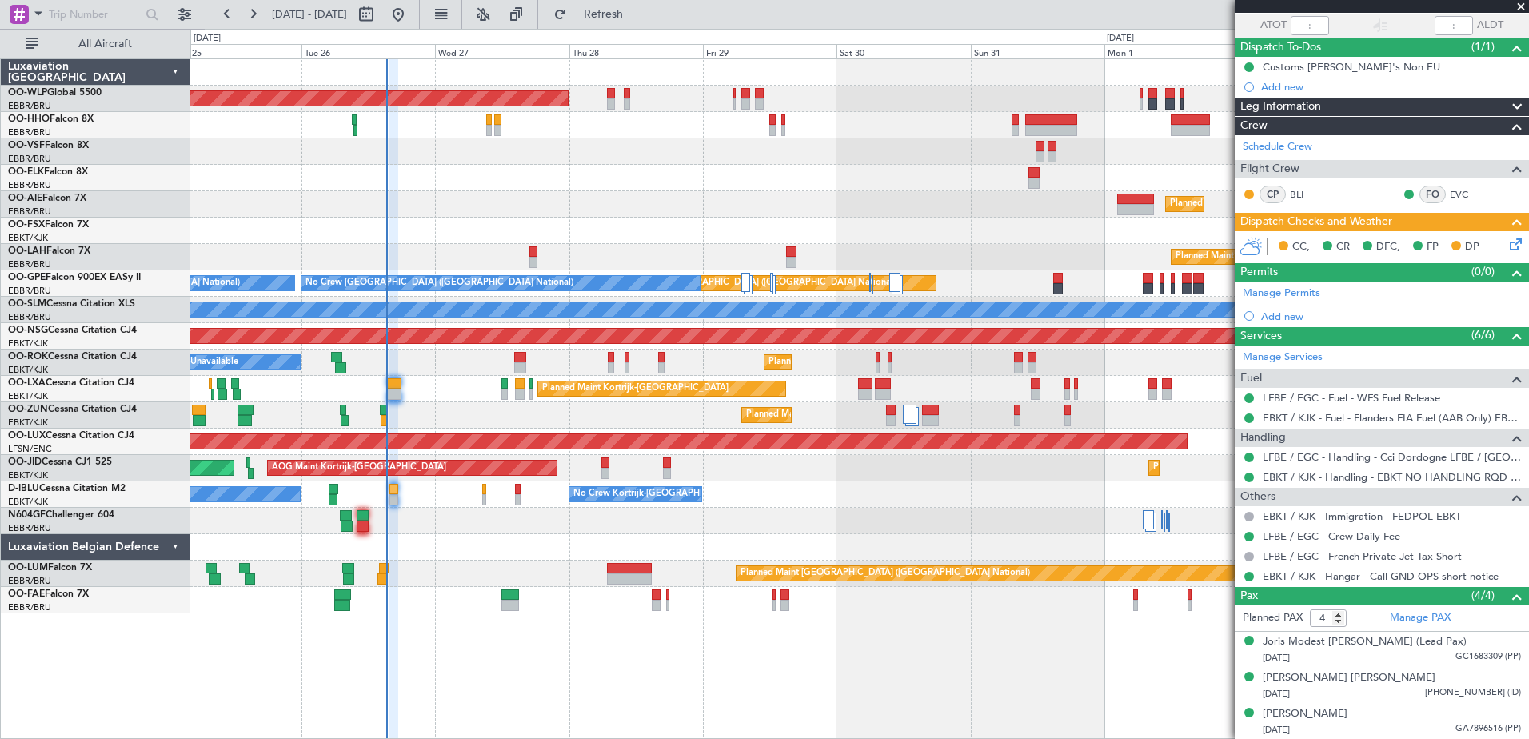
scroll to position [154, 0]
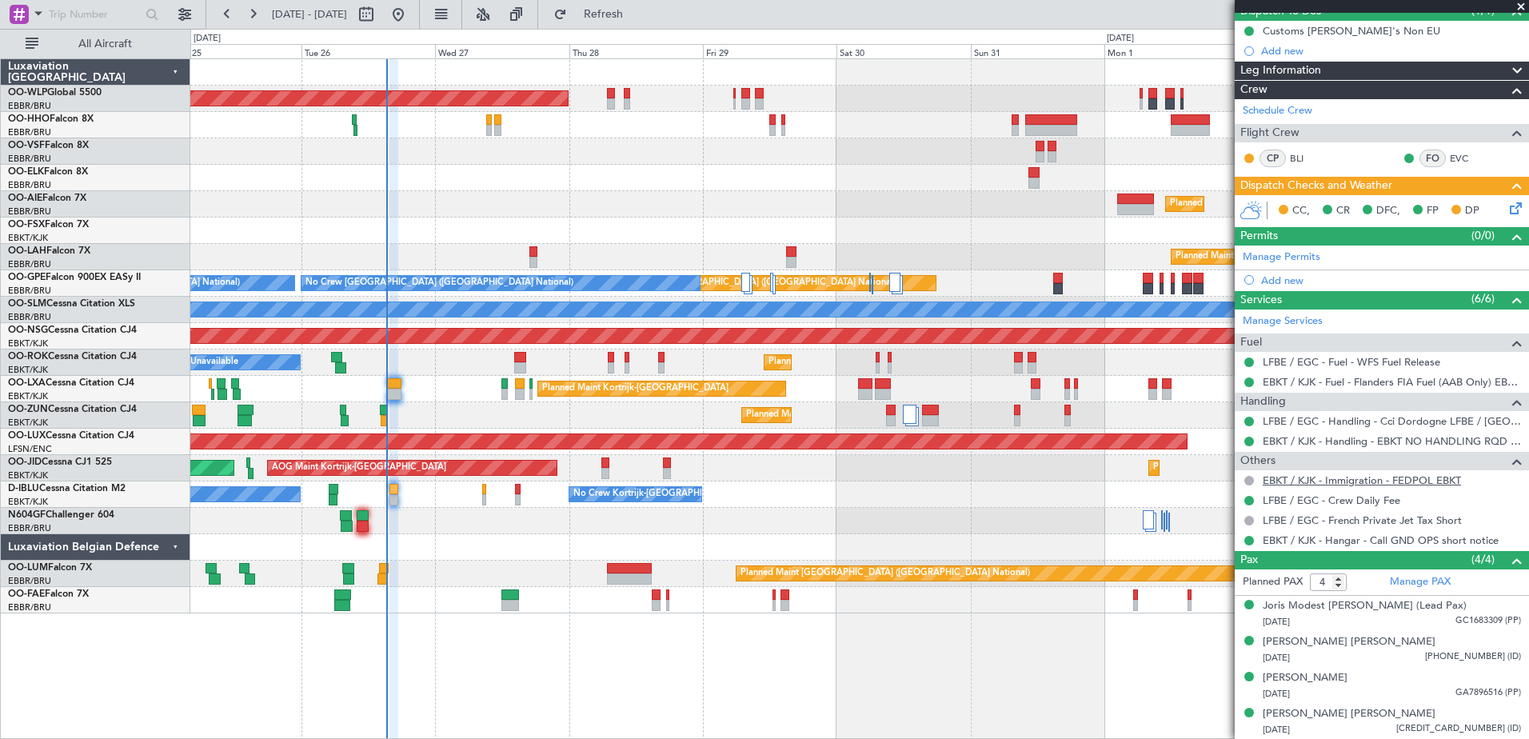
click at [1294, 477] on link "EBKT / KJK - Immigration - FEDPOL EBKT" at bounding box center [1362, 480] width 198 height 14
click at [1399, 484] on link "EBKT / KJK - Immigration - FEDPOL EBKT" at bounding box center [1362, 480] width 198 height 14
click at [631, 13] on span "Refresh" at bounding box center [603, 14] width 67 height 11
click at [1345, 478] on link "EBKT / KJK - Immigration - FEDPOL EBKT" at bounding box center [1362, 480] width 198 height 14
click at [620, 2] on button "Refresh" at bounding box center [594, 15] width 96 height 26
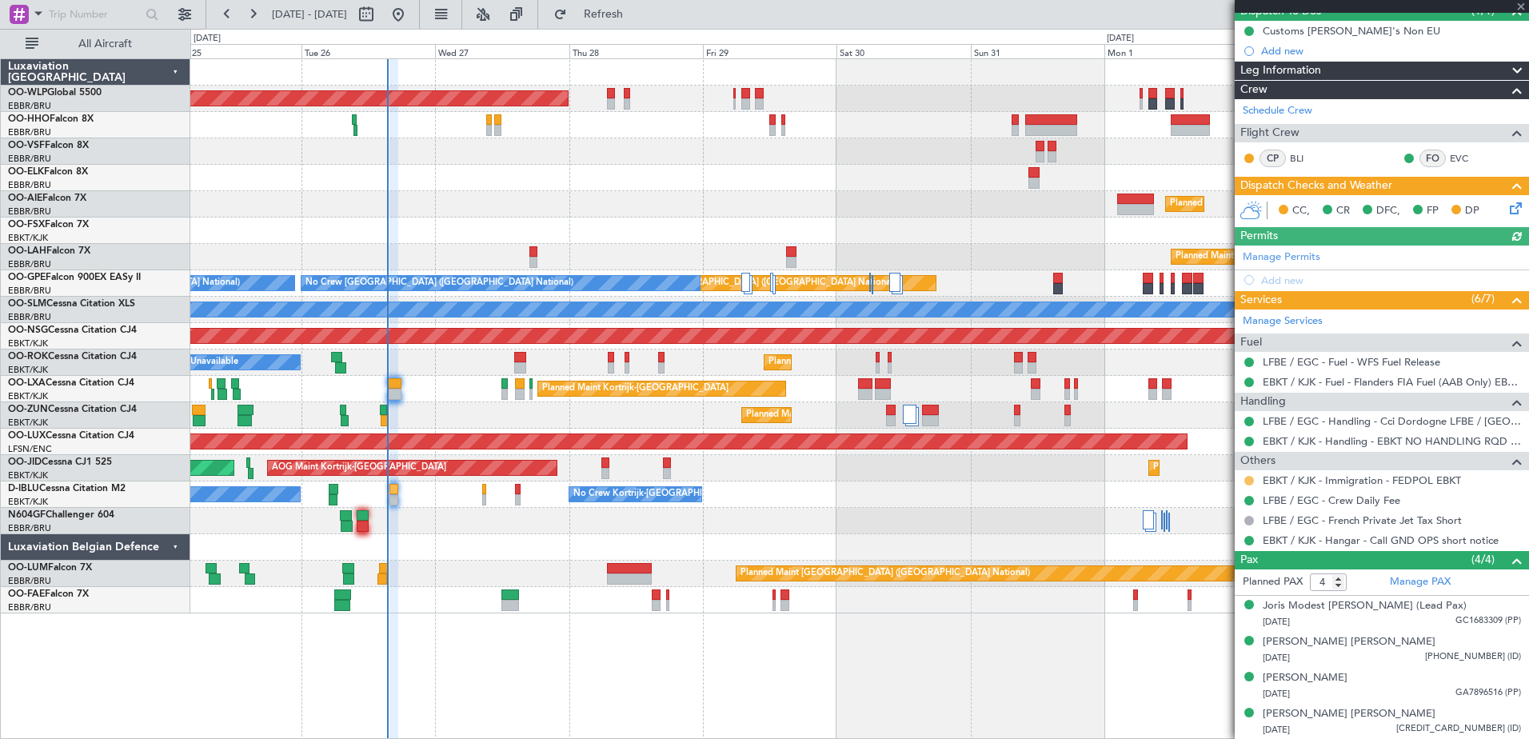
click at [1248, 480] on button at bounding box center [1249, 481] width 10 height 10
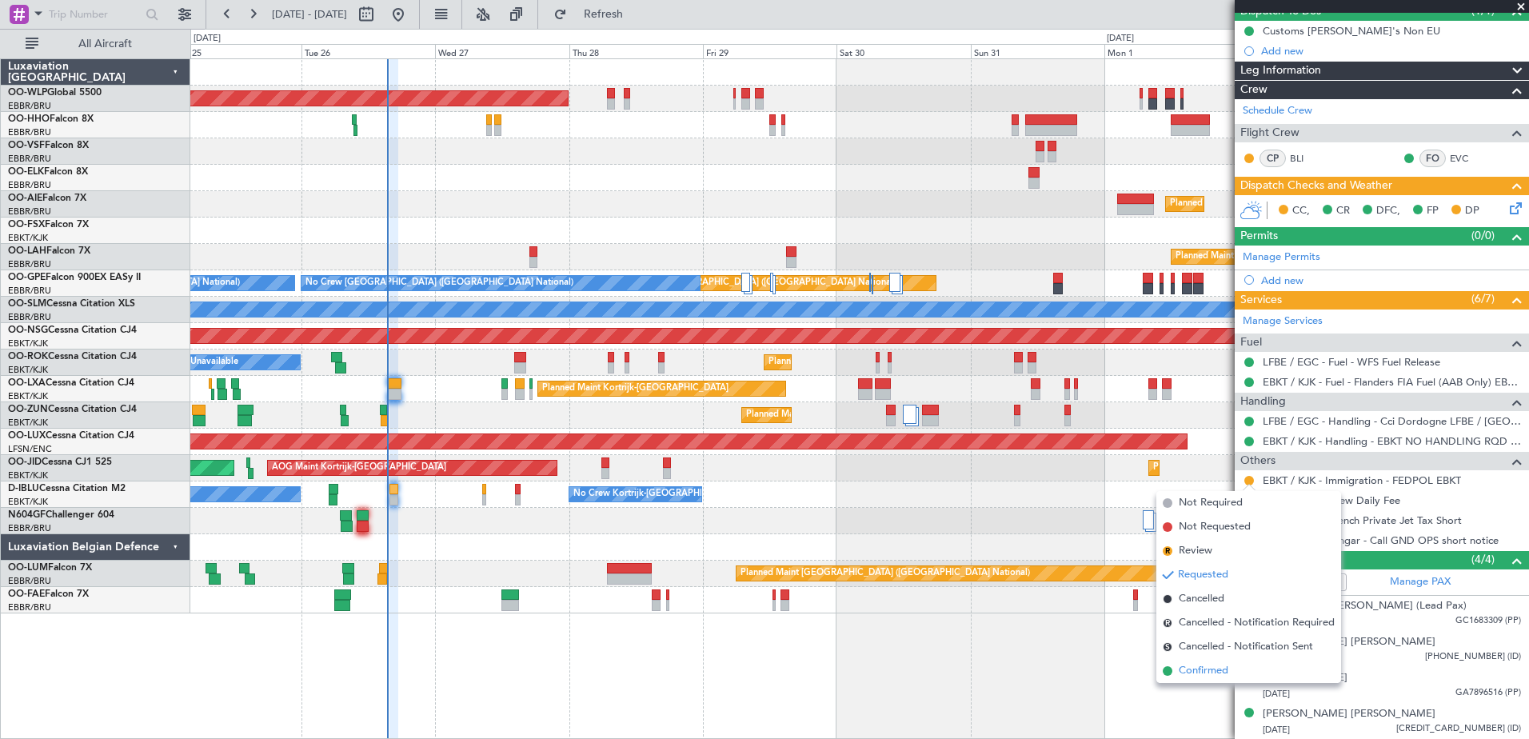
click at [1212, 661] on li "Confirmed" at bounding box center [1248, 671] width 185 height 24
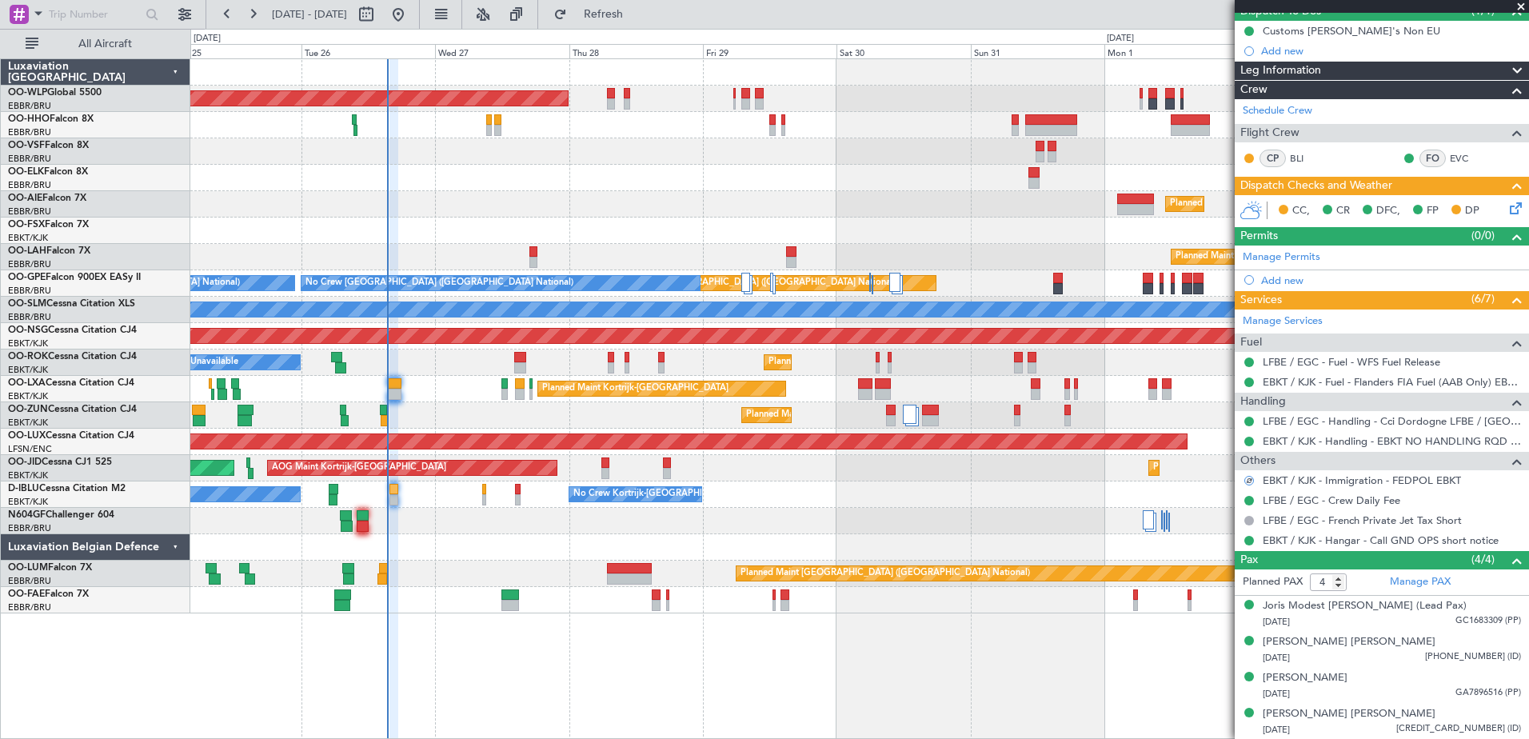
scroll to position [0, 0]
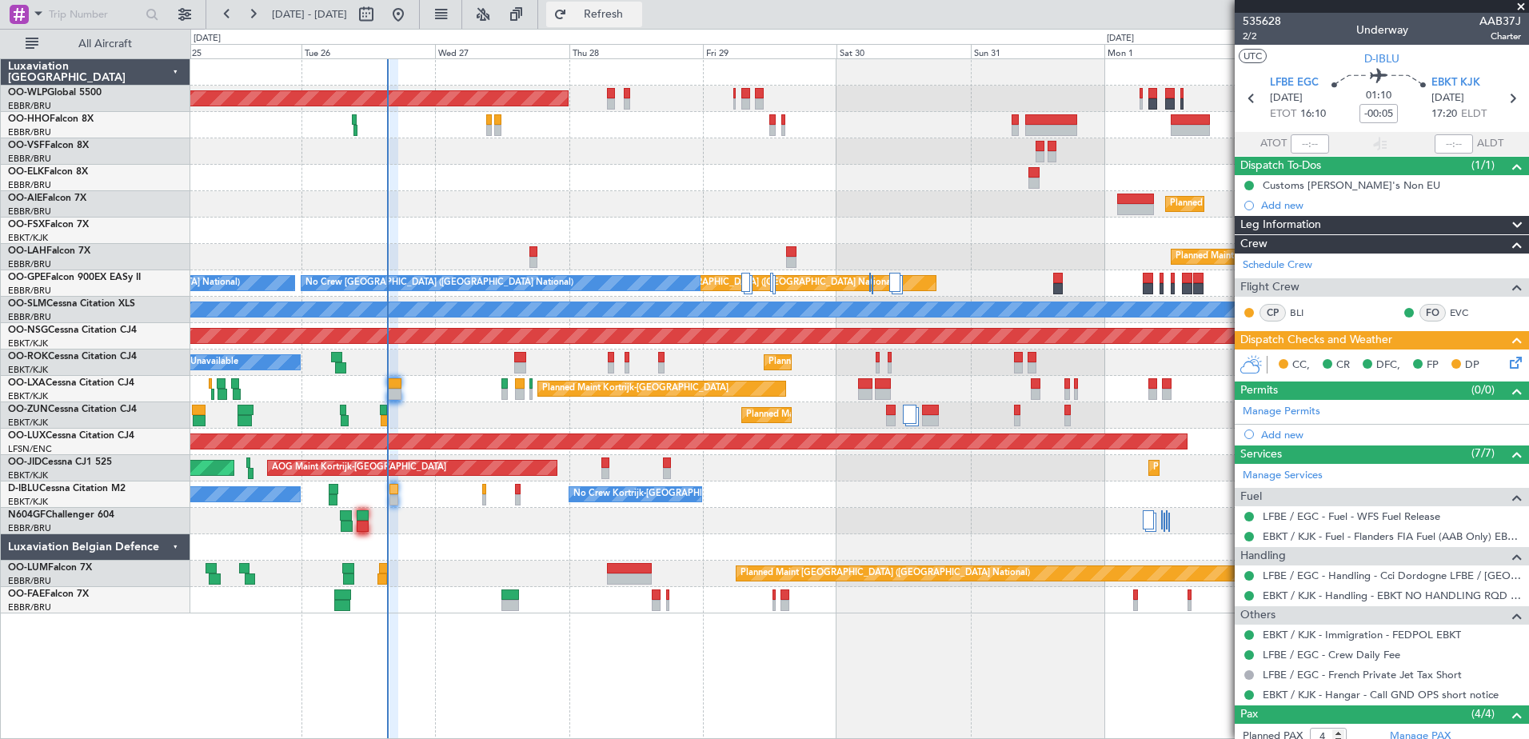
click at [637, 20] on span "Refresh" at bounding box center [603, 14] width 67 height 11
click at [1506, 358] on icon at bounding box center [1512, 359] width 13 height 13
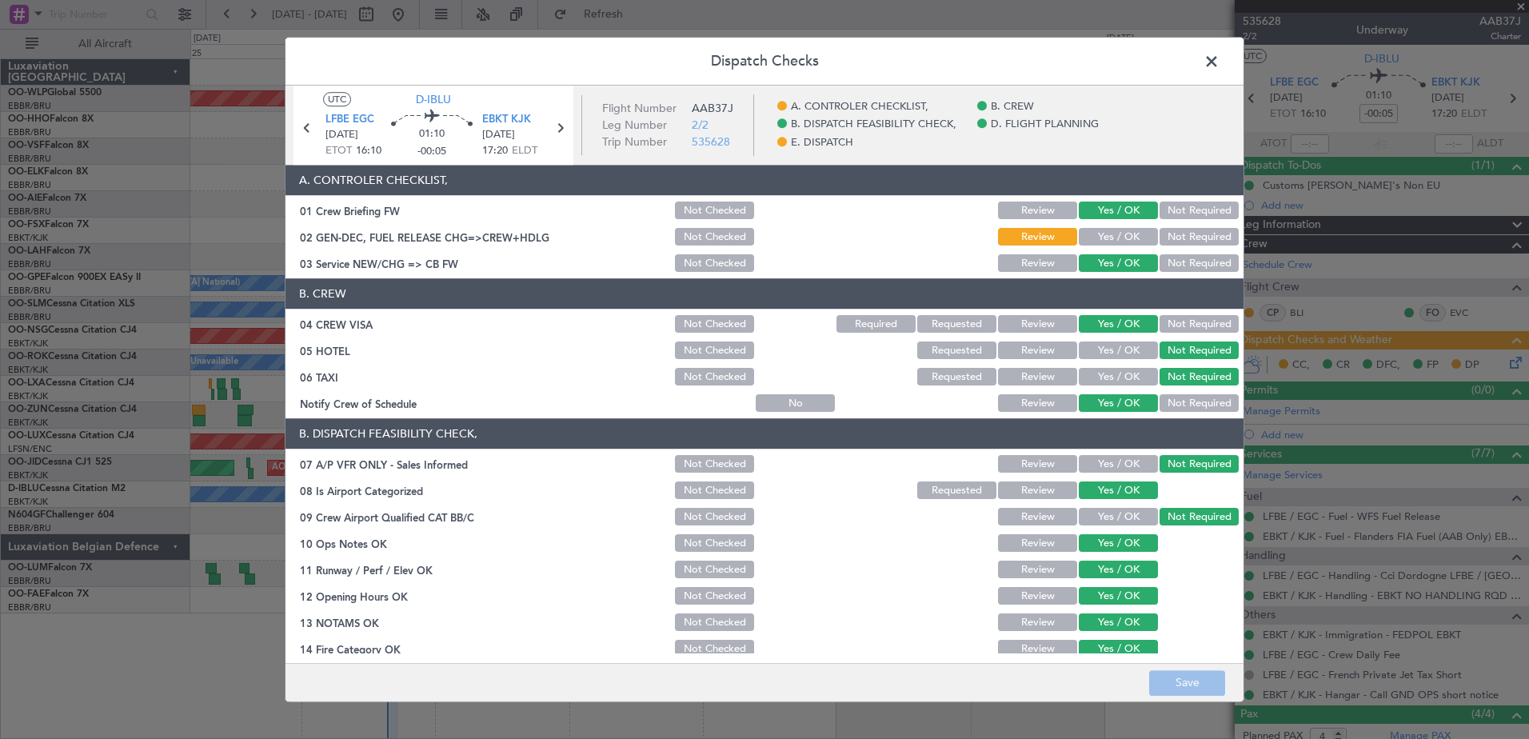
click at [1093, 241] on button "Yes / OK" at bounding box center [1118, 238] width 79 height 18
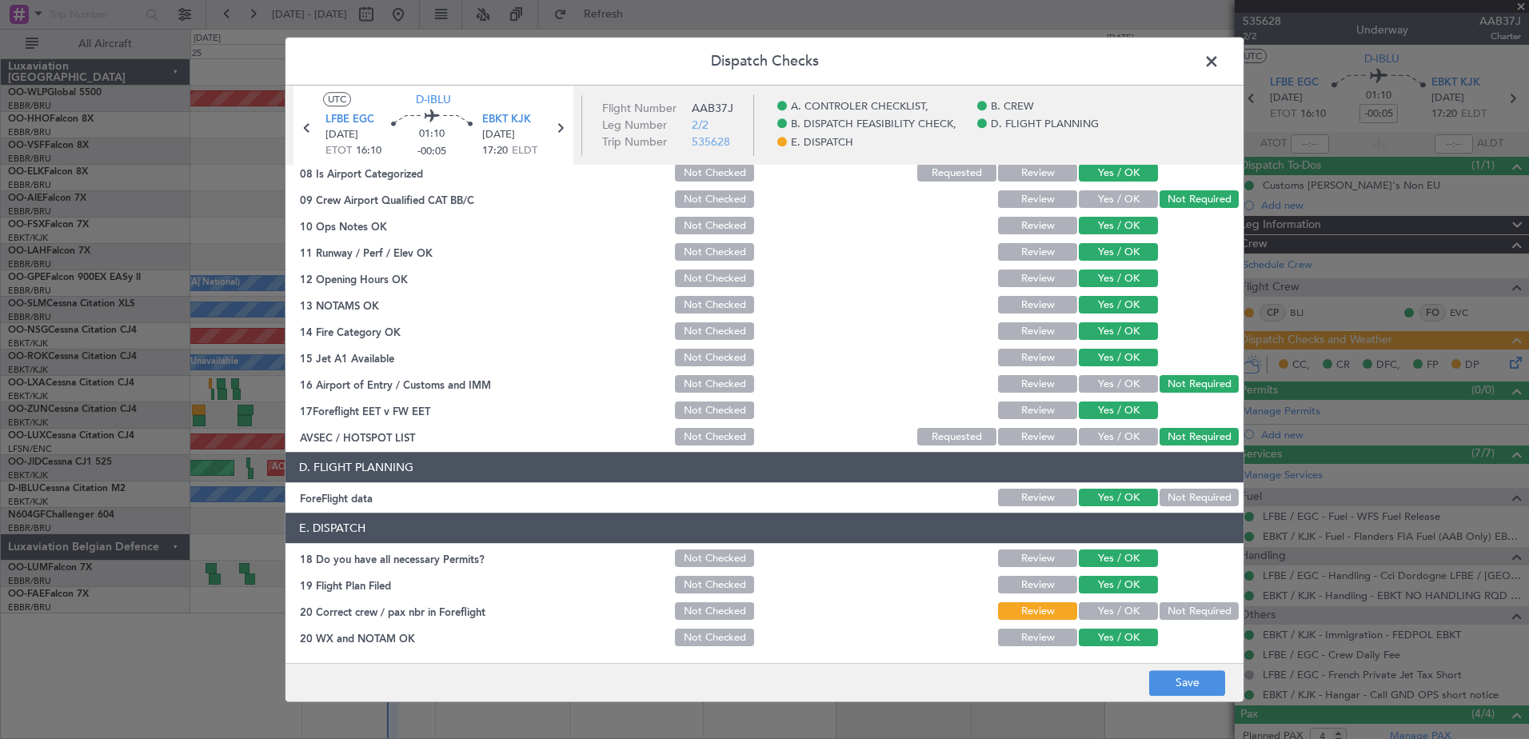
click at [1117, 620] on button "Yes / OK" at bounding box center [1118, 612] width 79 height 18
click at [1198, 676] on button "Save" at bounding box center [1187, 683] width 76 height 26
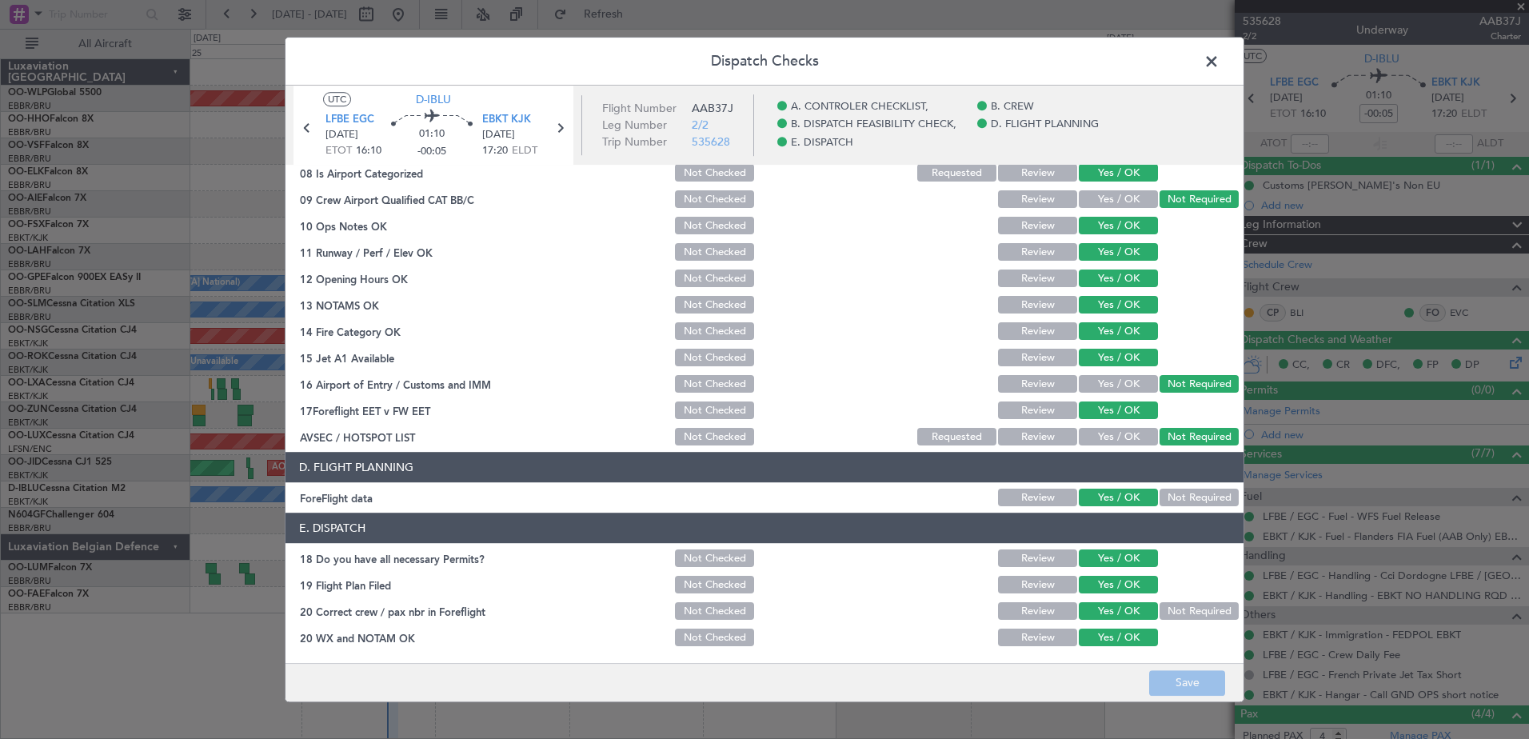
click at [1219, 58] on span at bounding box center [1219, 66] width 0 height 32
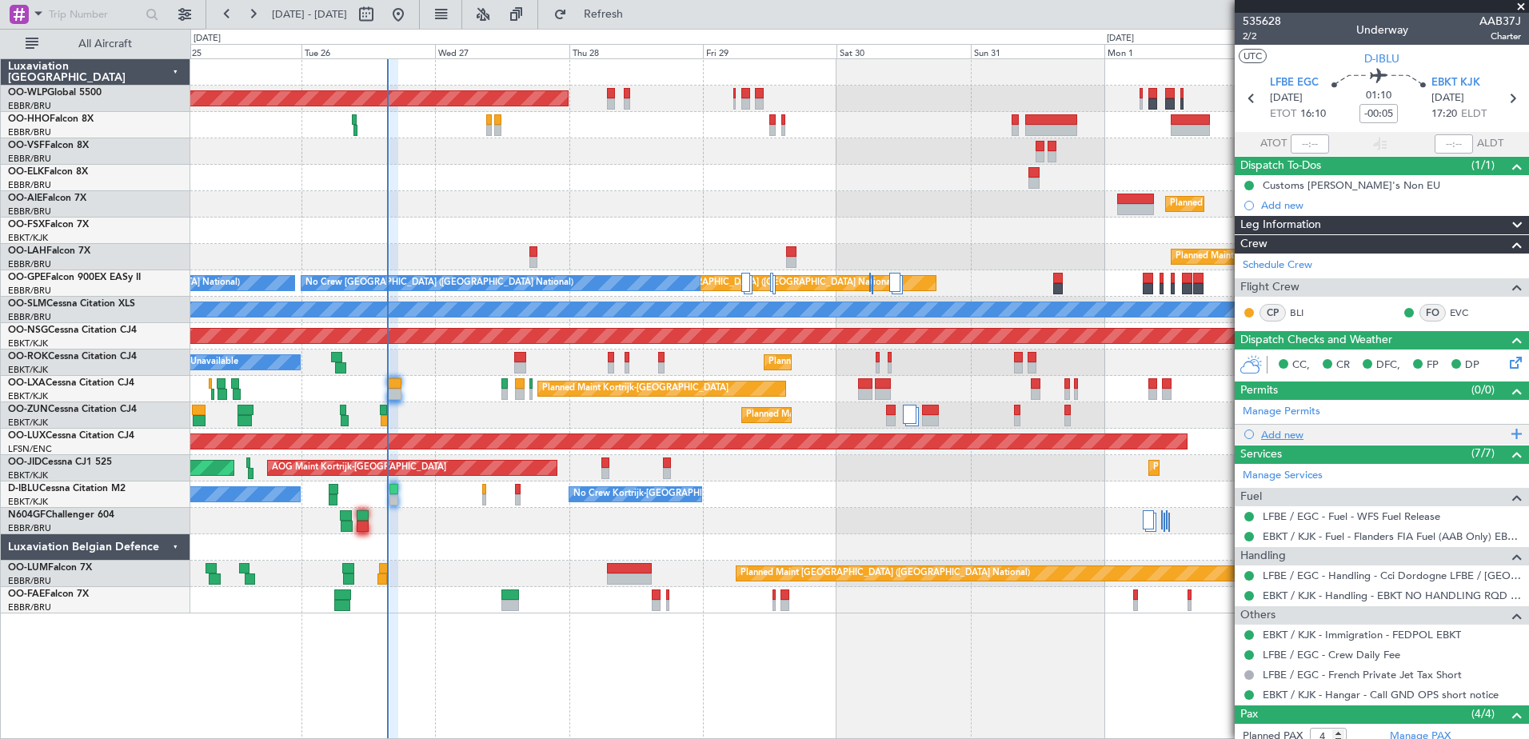
scroll to position [154, 0]
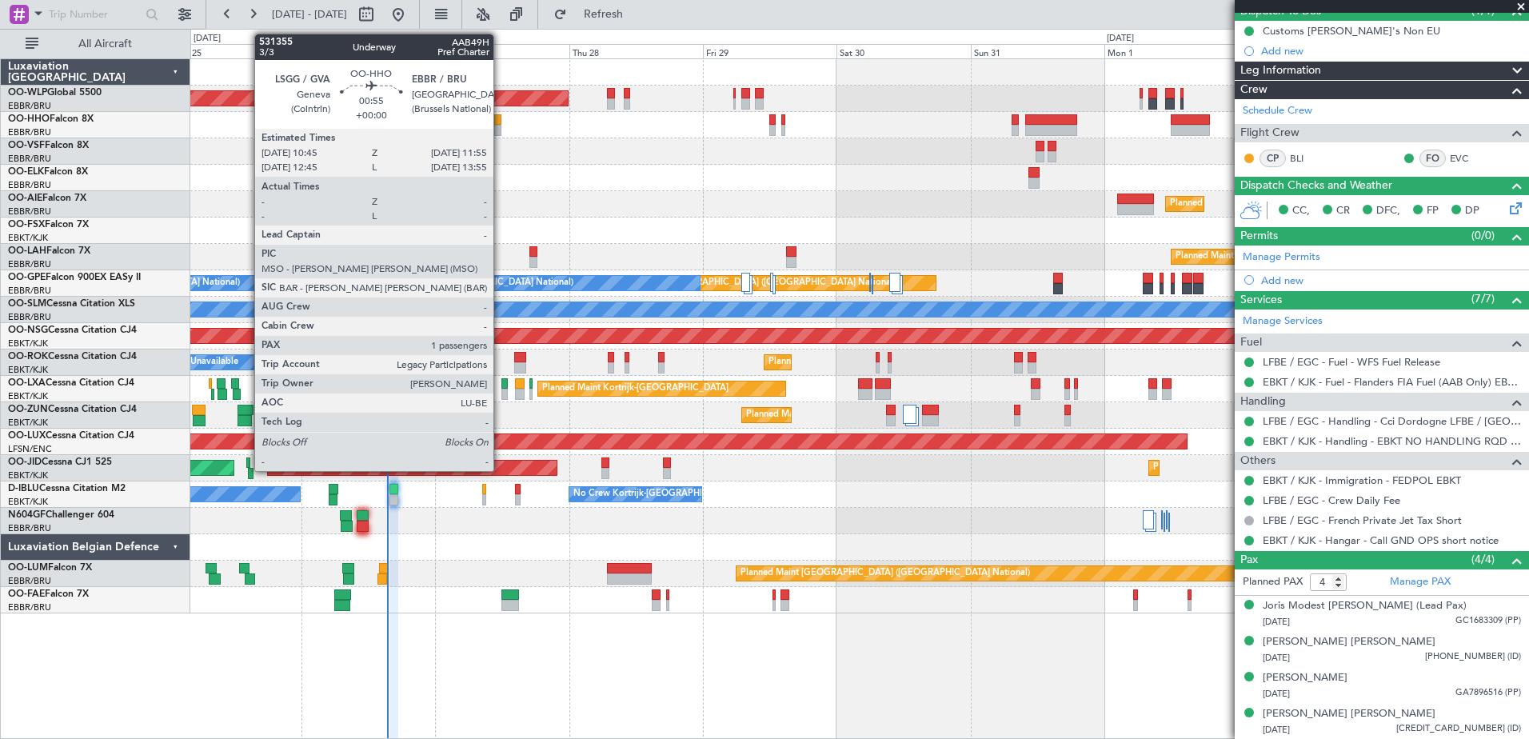
click at [501, 130] on div at bounding box center [497, 130] width 7 height 11
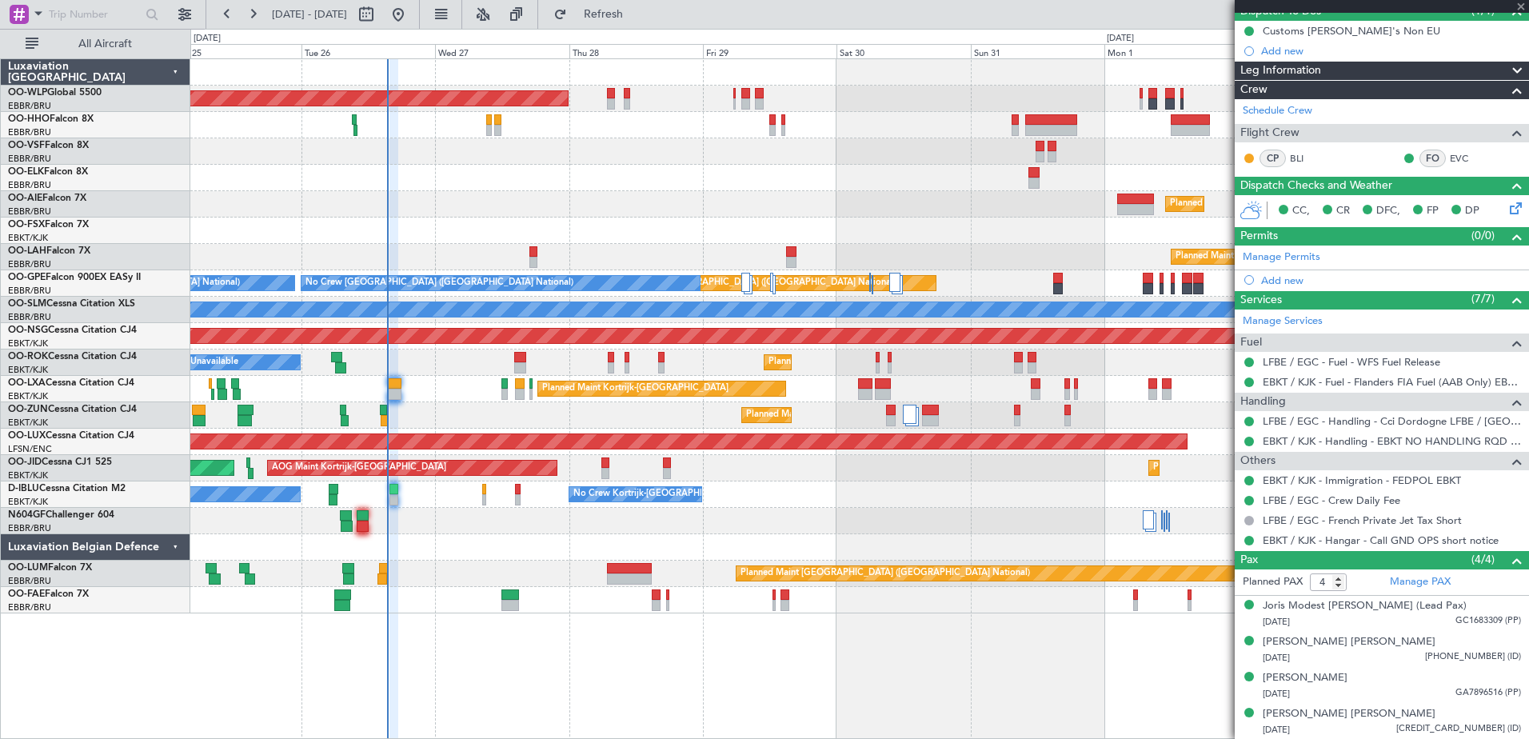
type input "1"
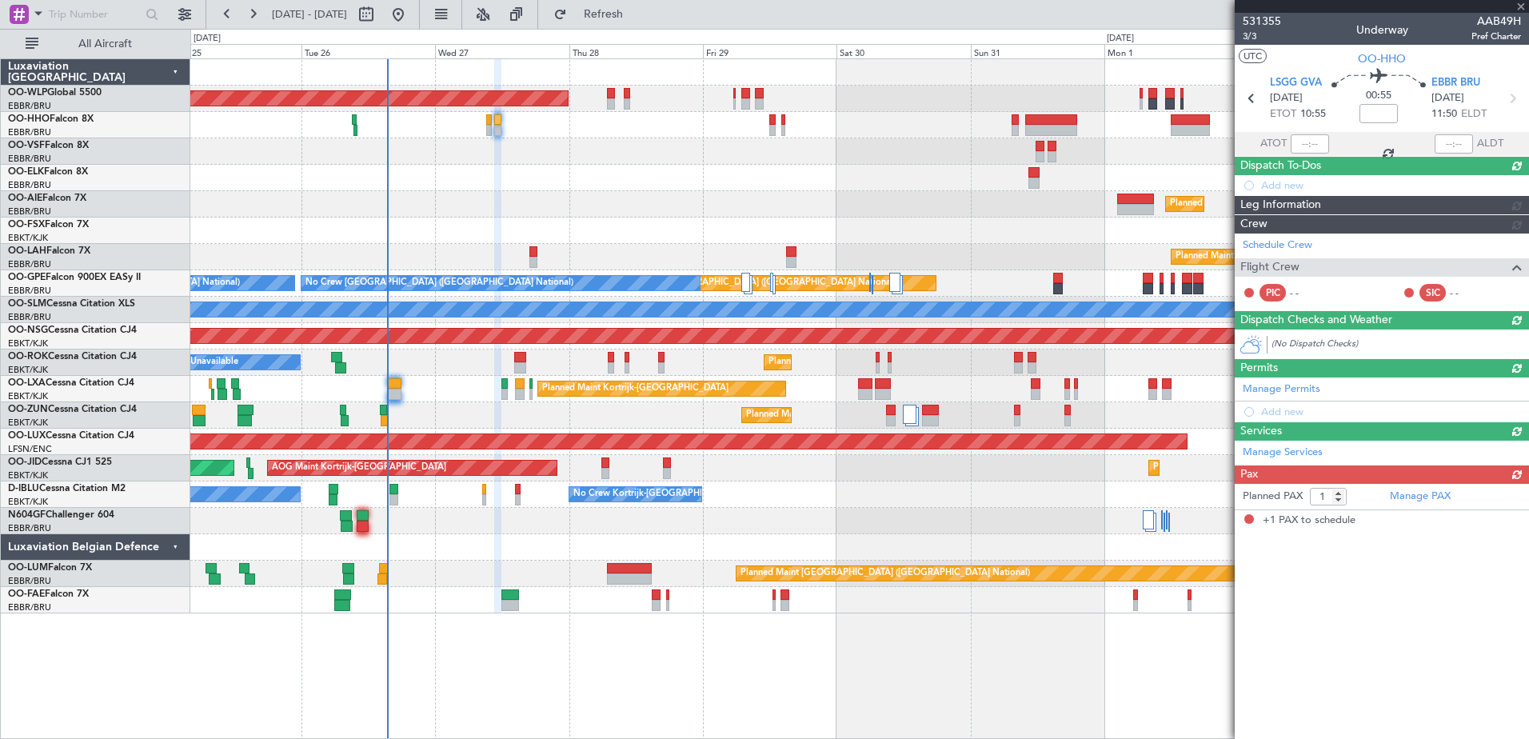
scroll to position [0, 0]
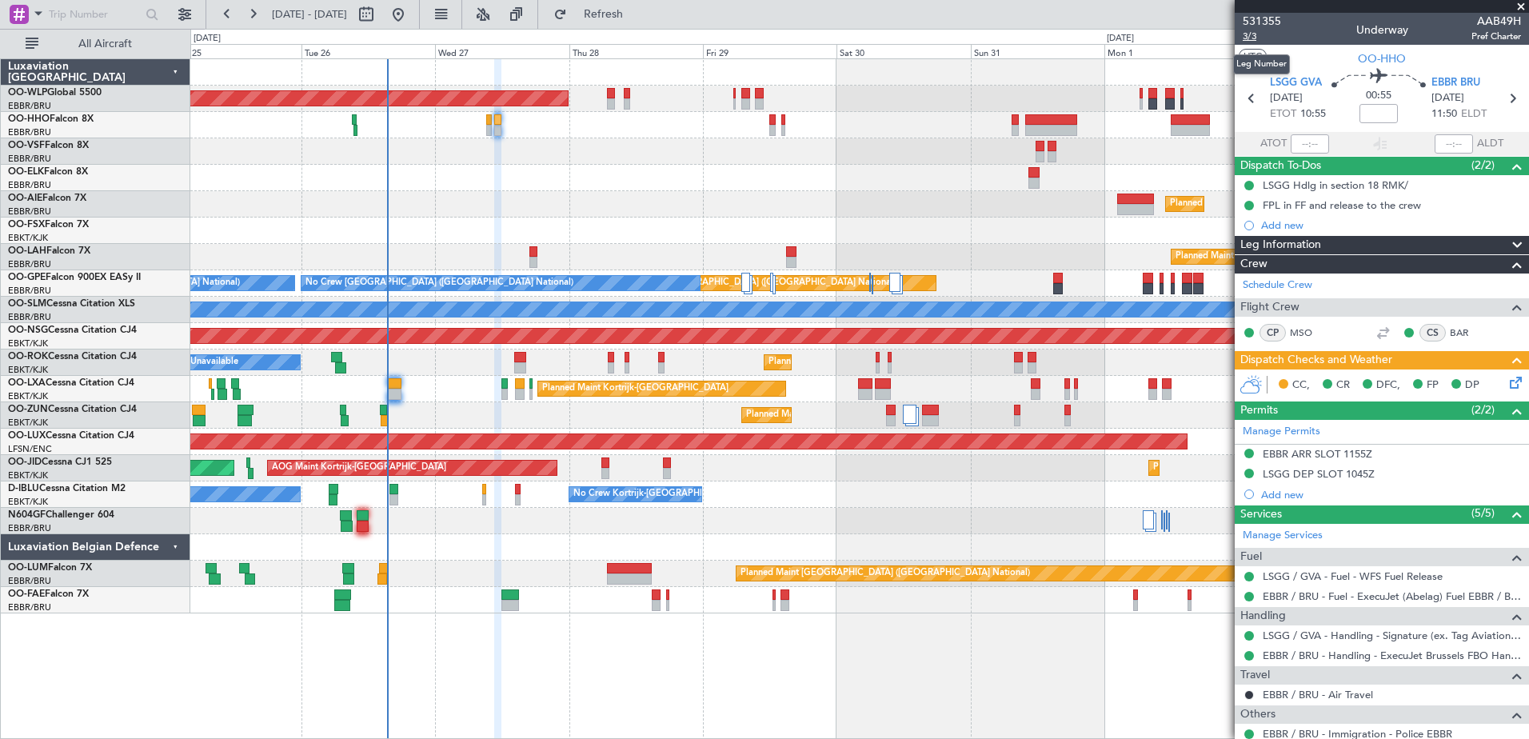
click at [1248, 34] on span "3/3" at bounding box center [1262, 37] width 38 height 14
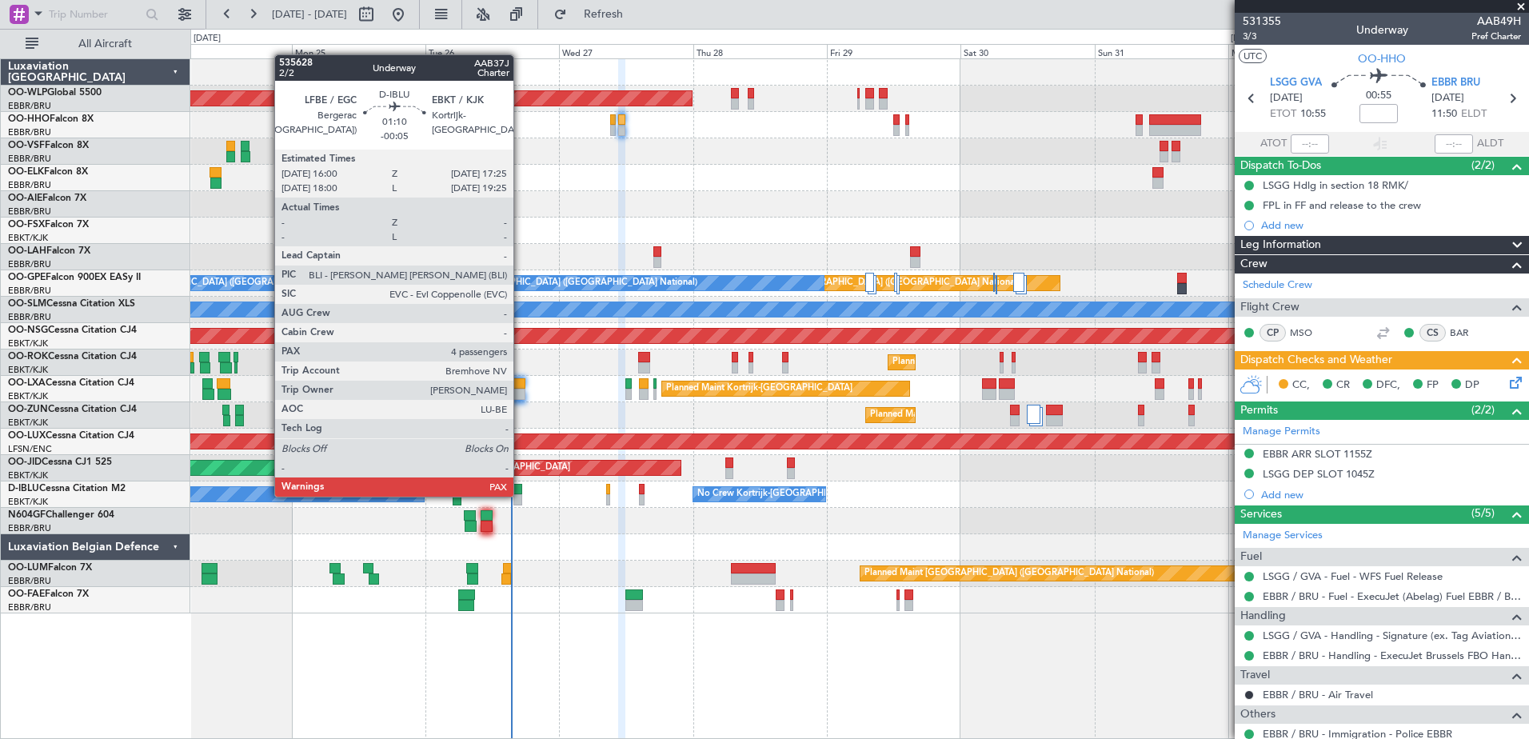
click at [521, 495] on div at bounding box center [517, 499] width 8 height 11
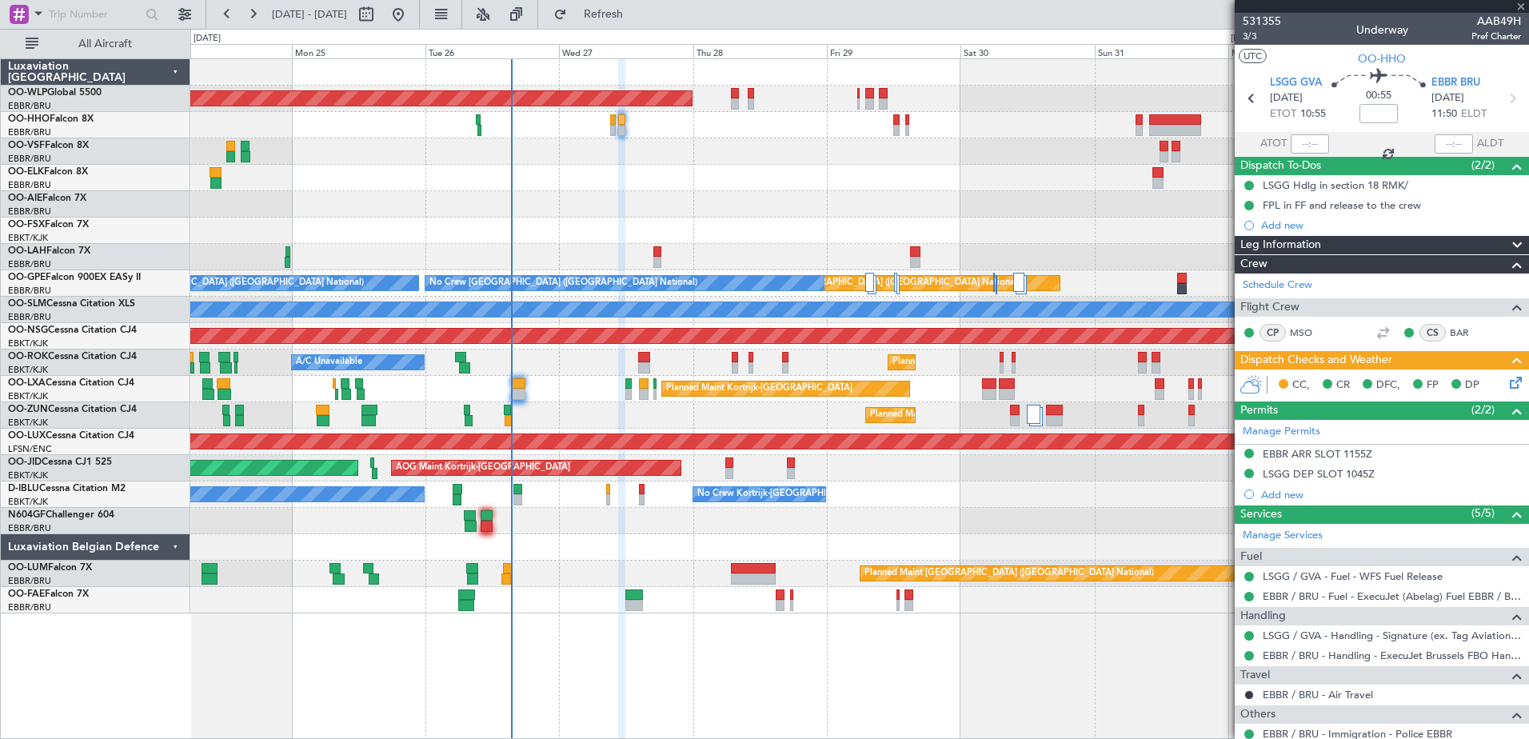
type input "-00:05"
type input "4"
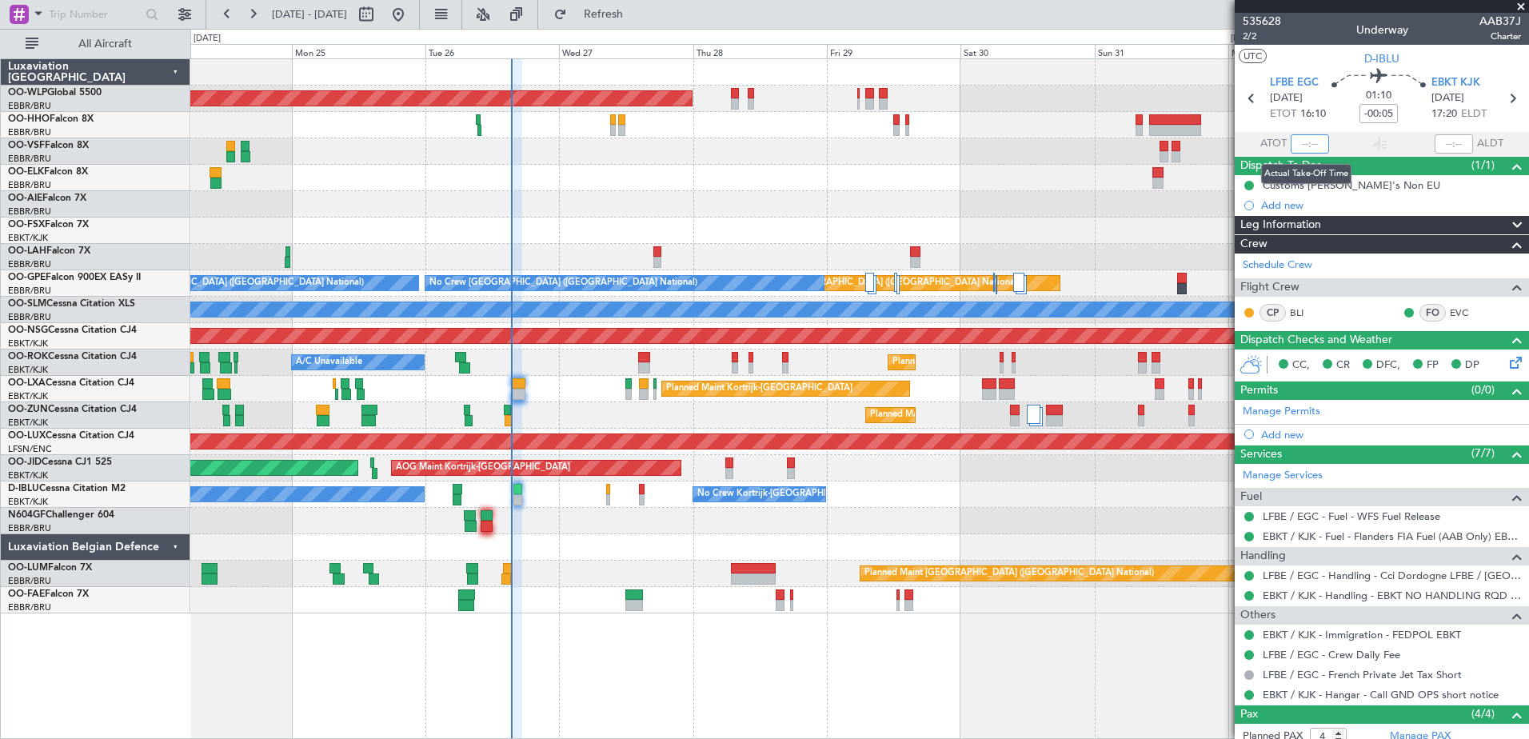
click at [1296, 145] on input "text" at bounding box center [1310, 143] width 38 height 19
type input "15:25"
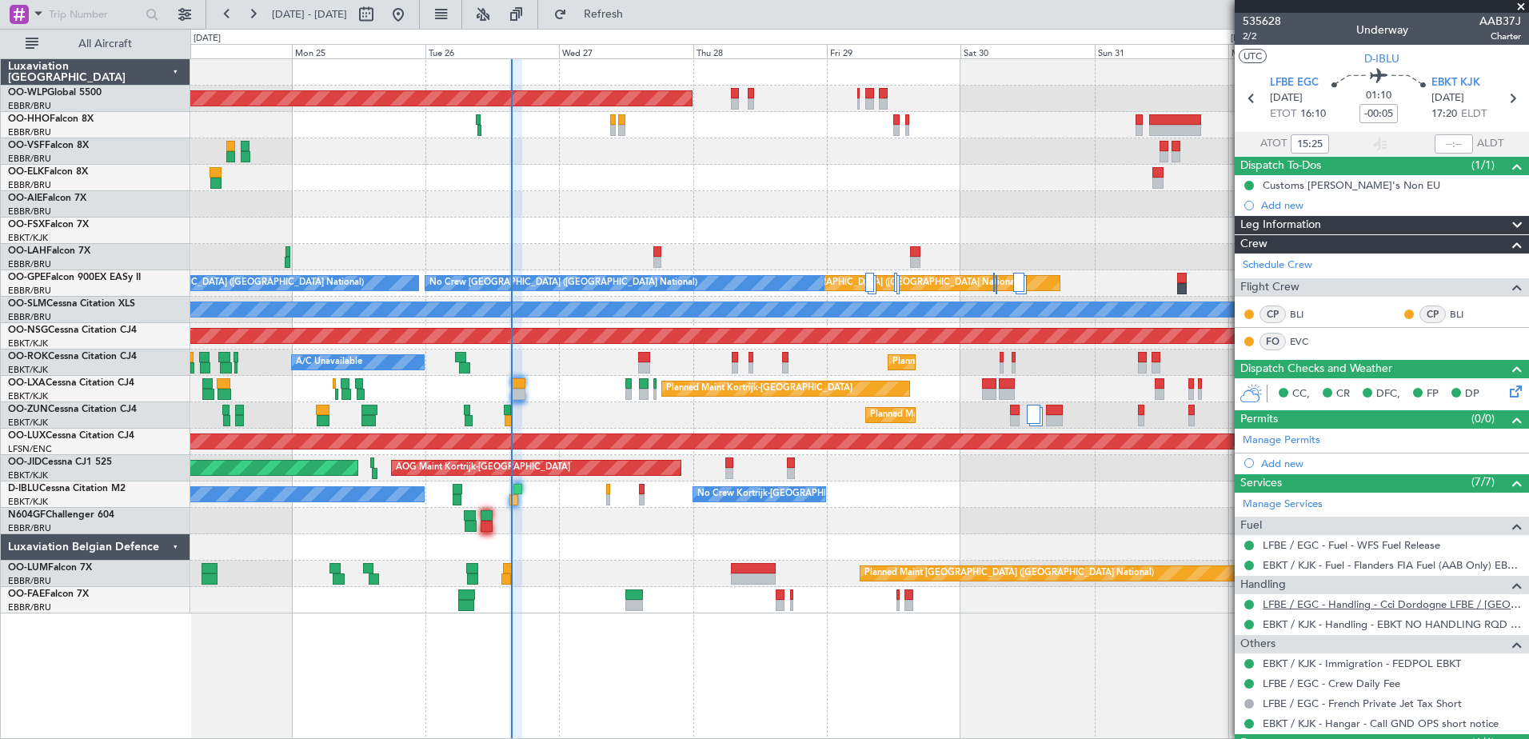
scroll to position [183, 0]
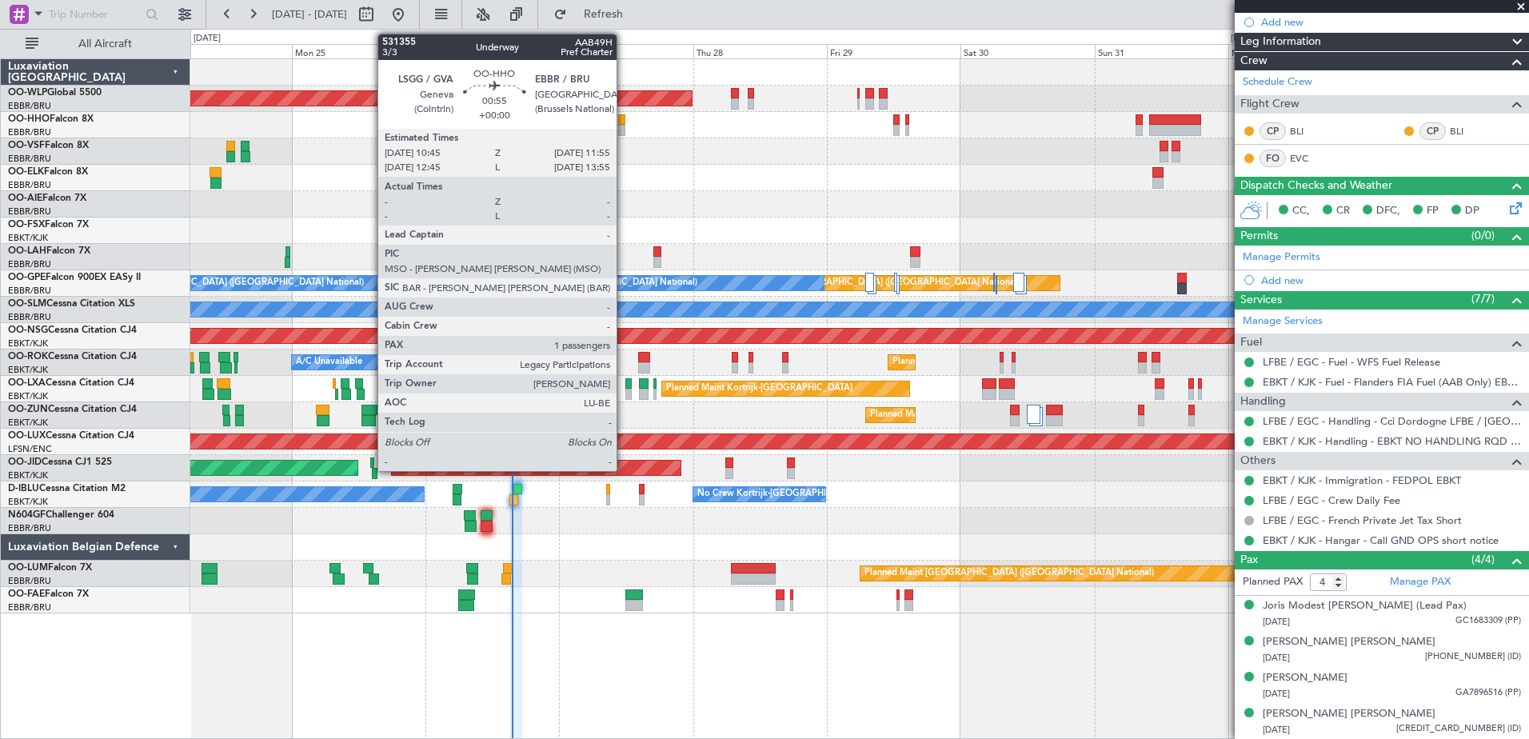
click at [624, 127] on div at bounding box center [621, 130] width 7 height 11
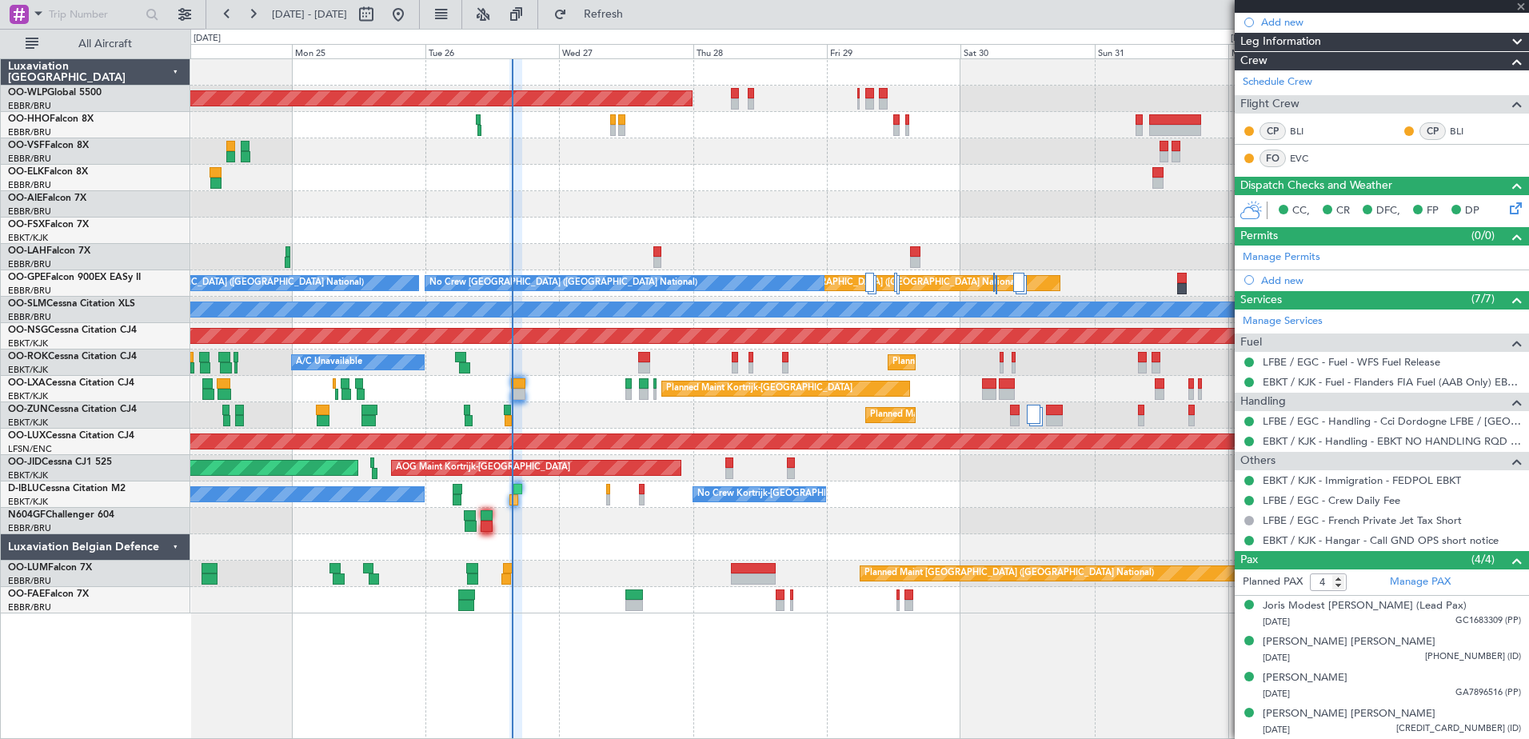
type input "1"
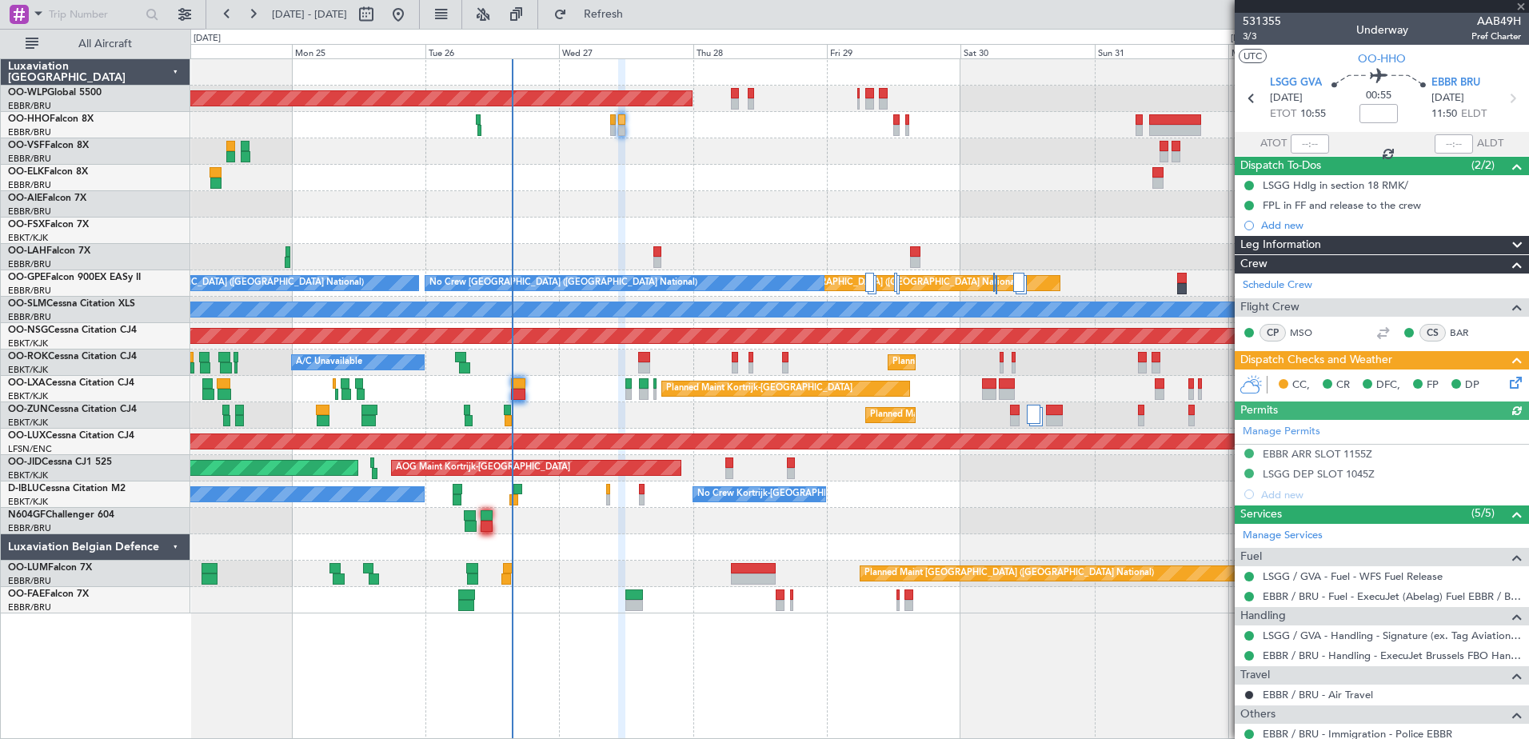
click at [1506, 383] on icon at bounding box center [1512, 379] width 13 height 13
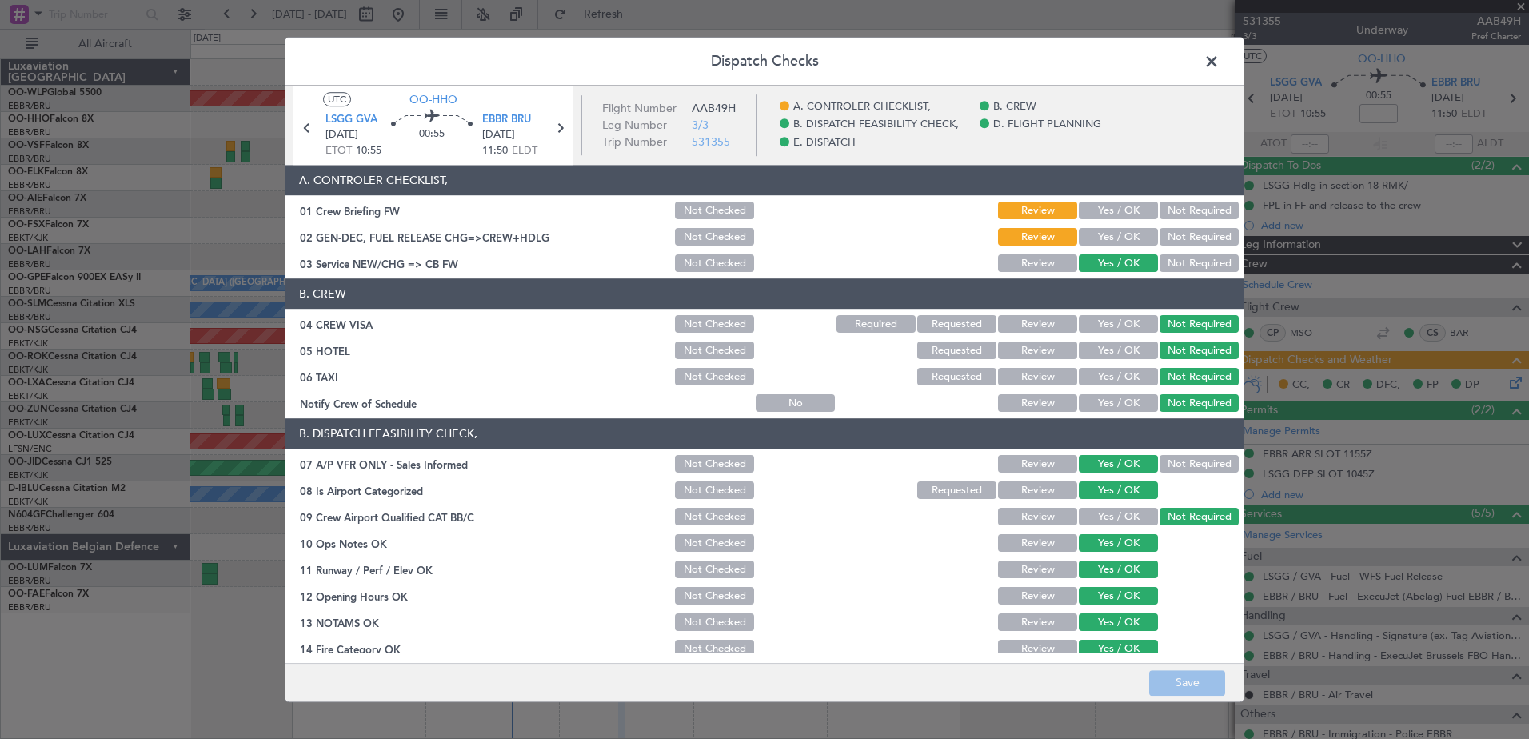
click at [1109, 212] on button "Yes / OK" at bounding box center [1118, 211] width 79 height 18
click at [1191, 679] on button "Save" at bounding box center [1187, 683] width 76 height 26
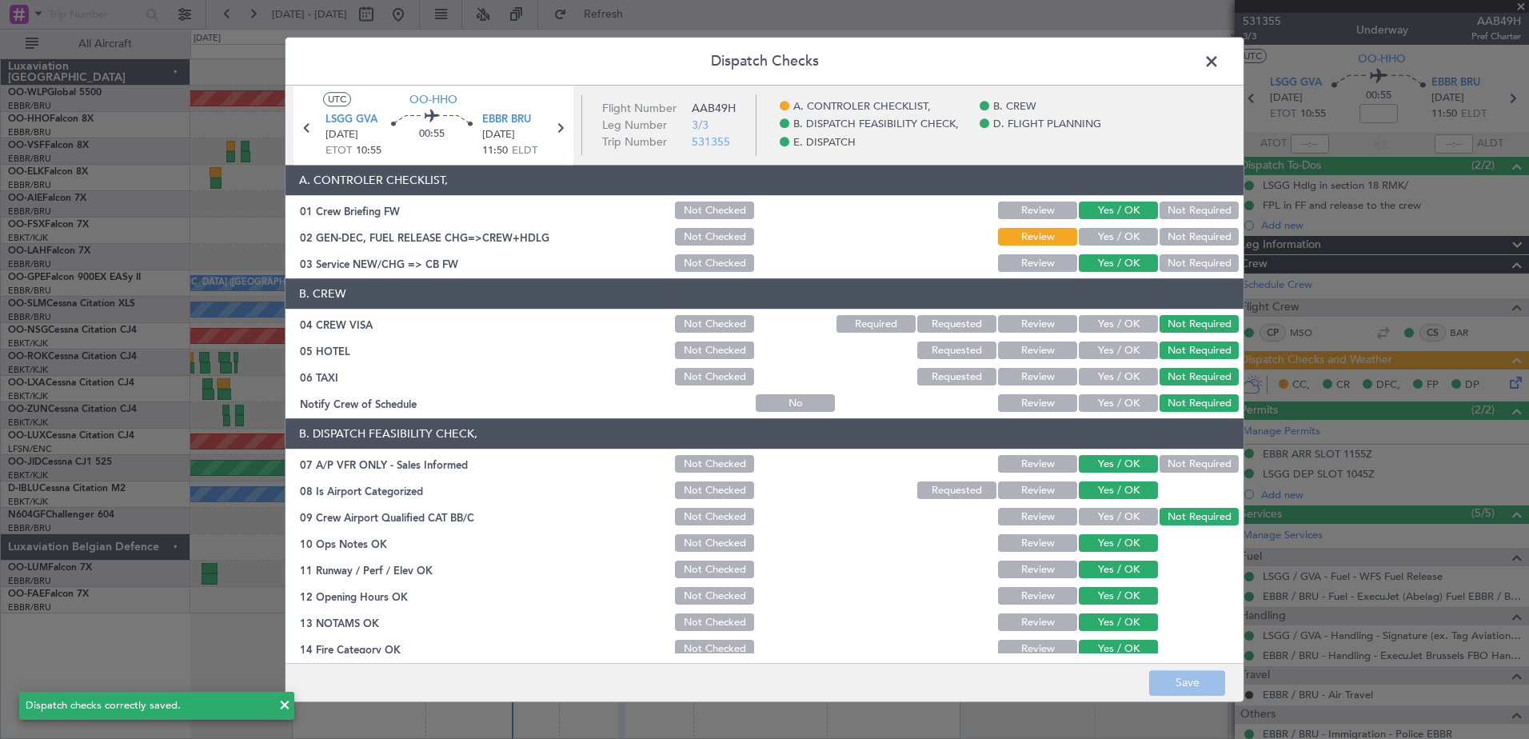
click at [1219, 62] on span at bounding box center [1219, 66] width 0 height 32
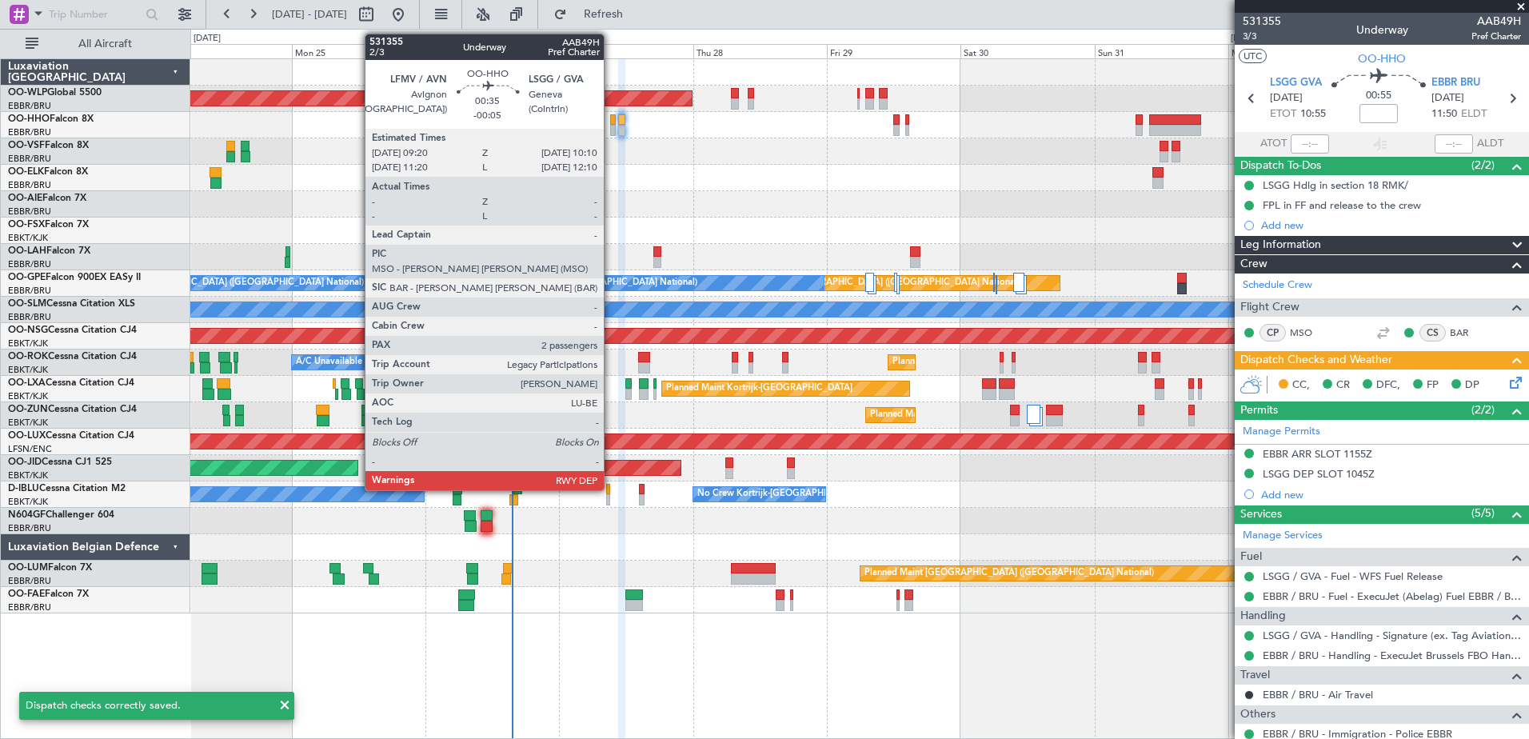
click at [611, 125] on div at bounding box center [612, 130] width 5 height 11
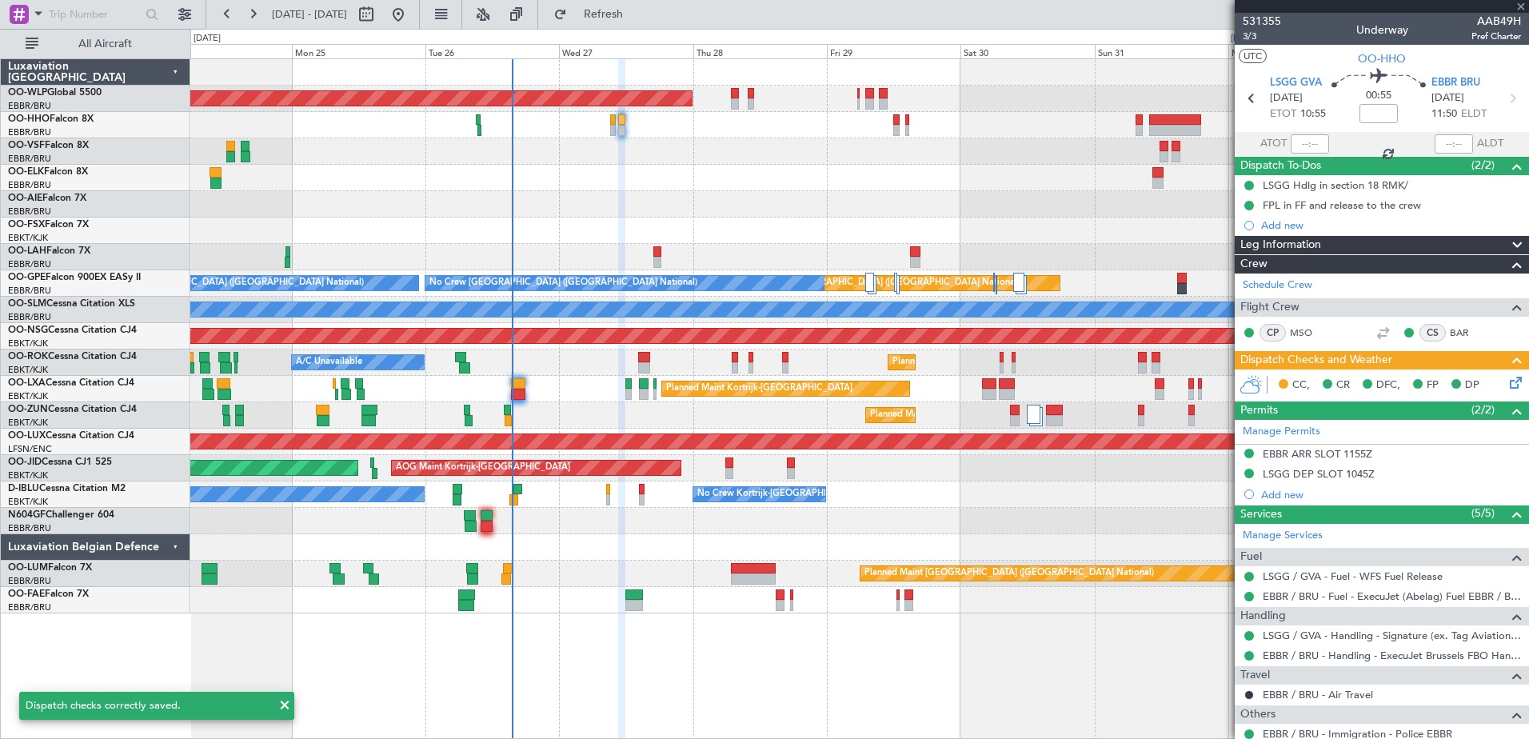
type input "-00:05"
type input "2"
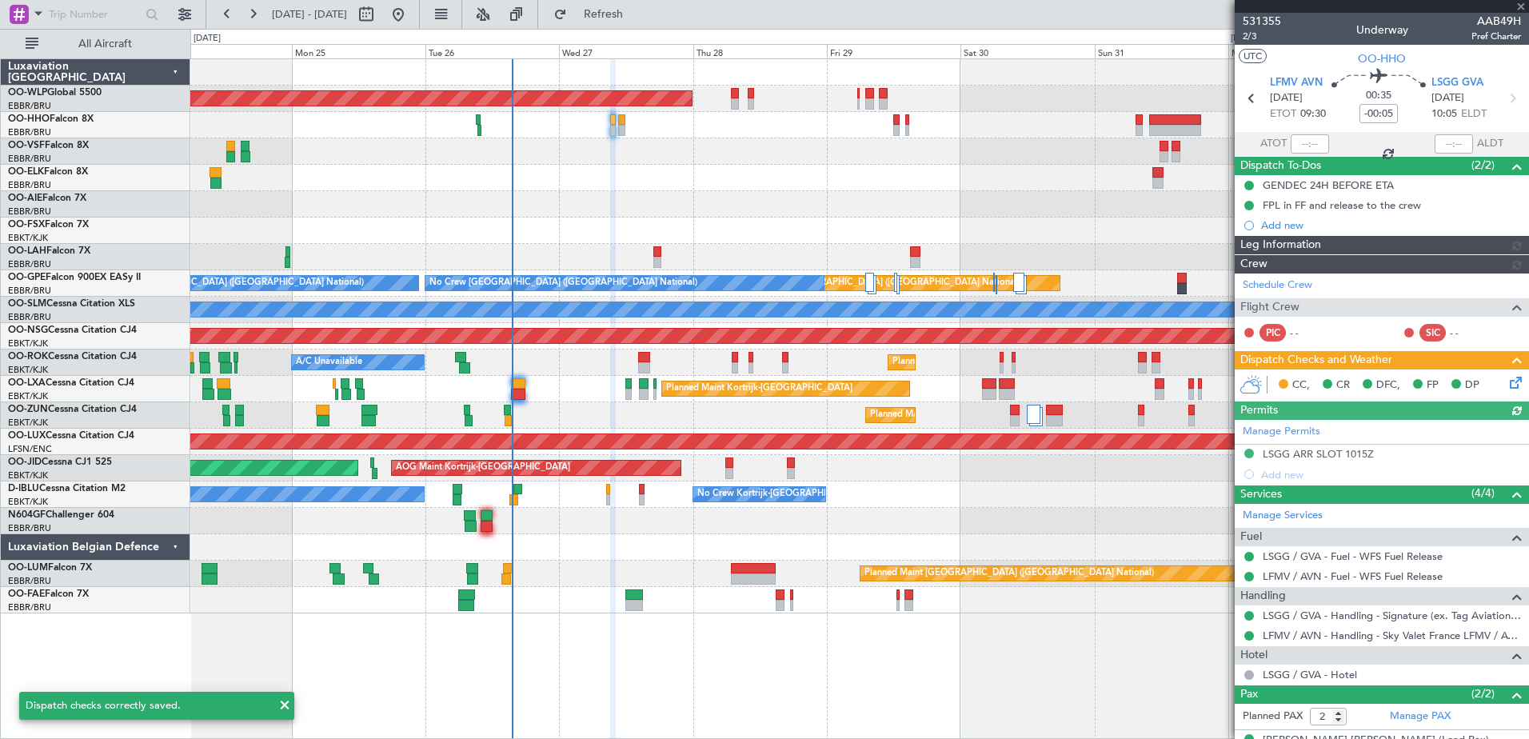
scroll to position [62, 0]
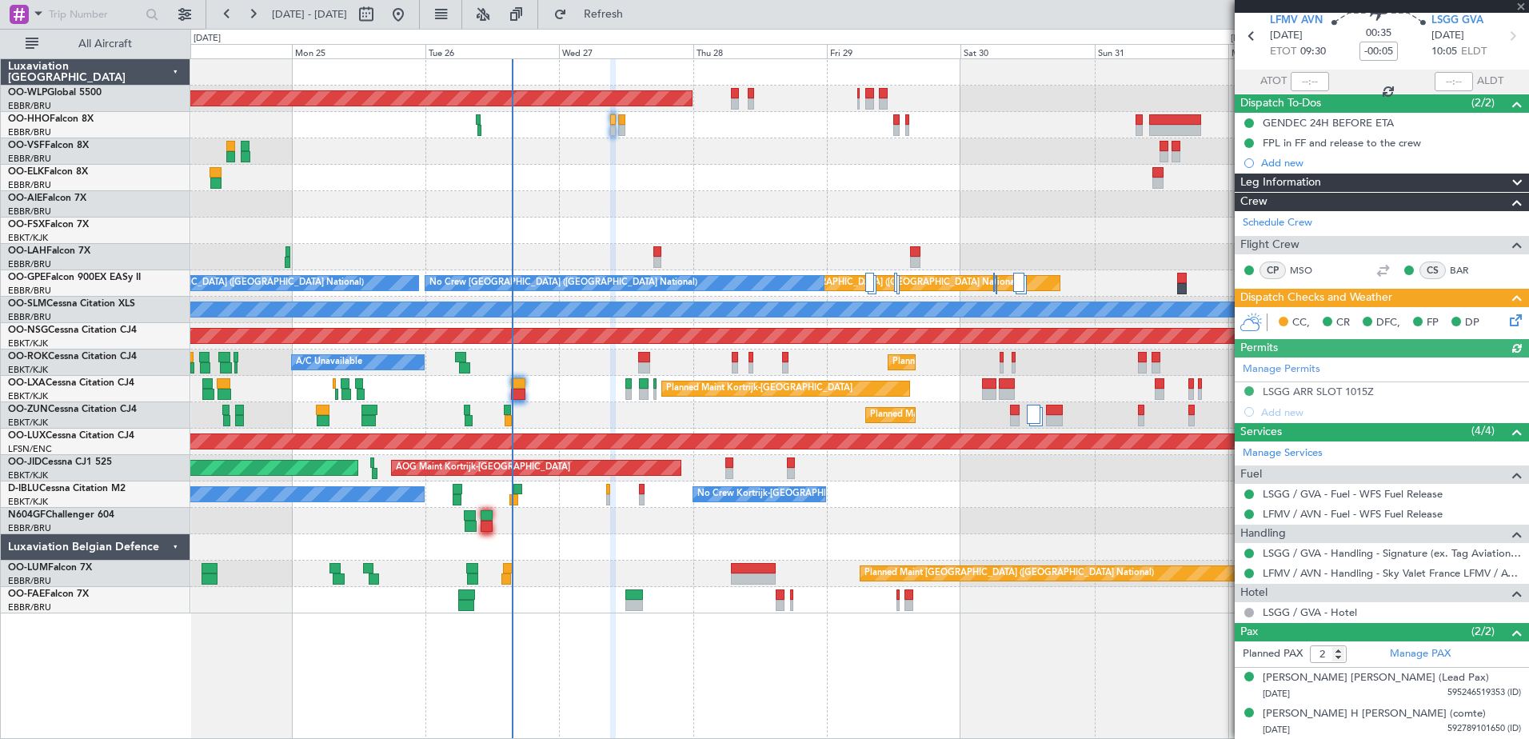
click at [1506, 322] on icon at bounding box center [1512, 317] width 13 height 13
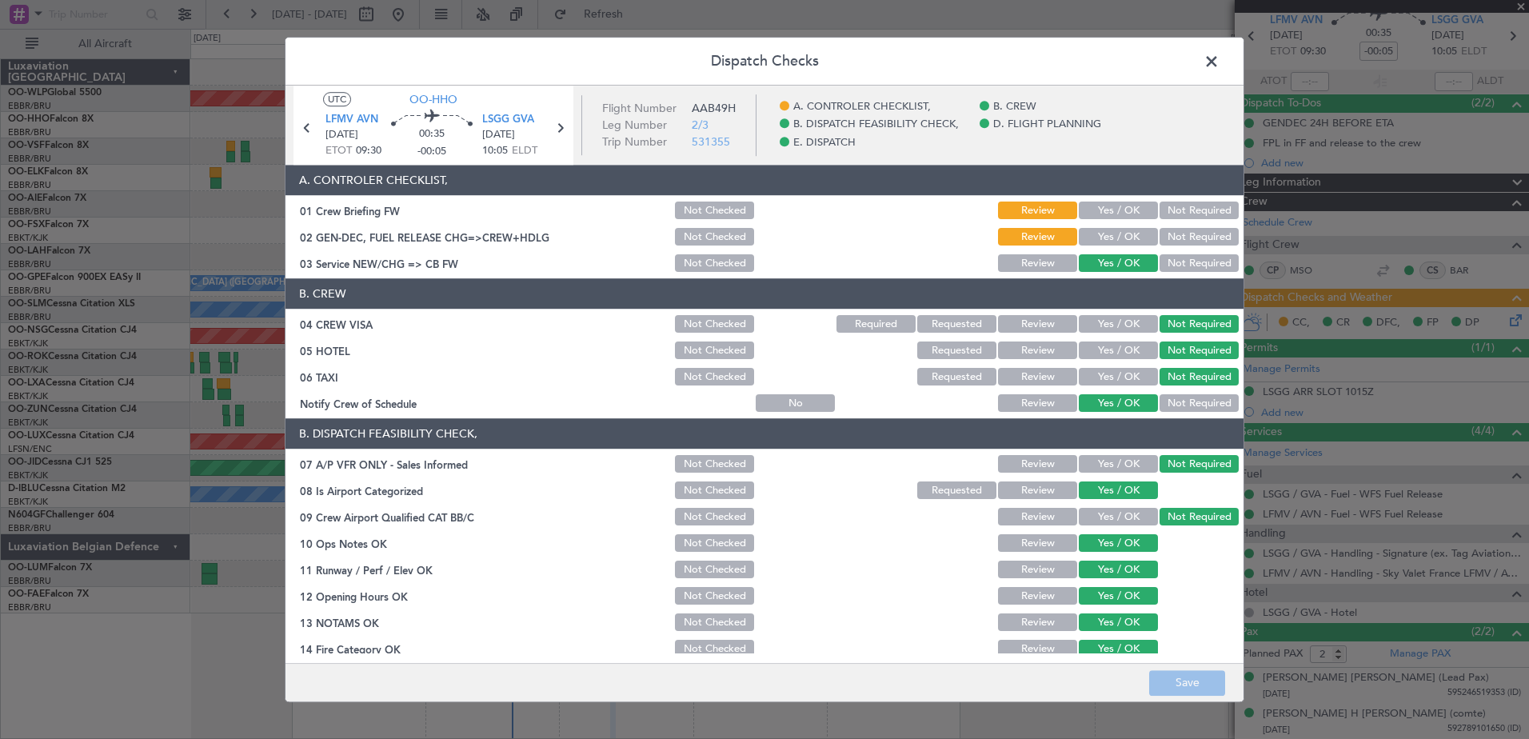
click at [1113, 213] on button "Yes / OK" at bounding box center [1118, 211] width 79 height 18
click at [1205, 676] on button "Save" at bounding box center [1187, 683] width 76 height 26
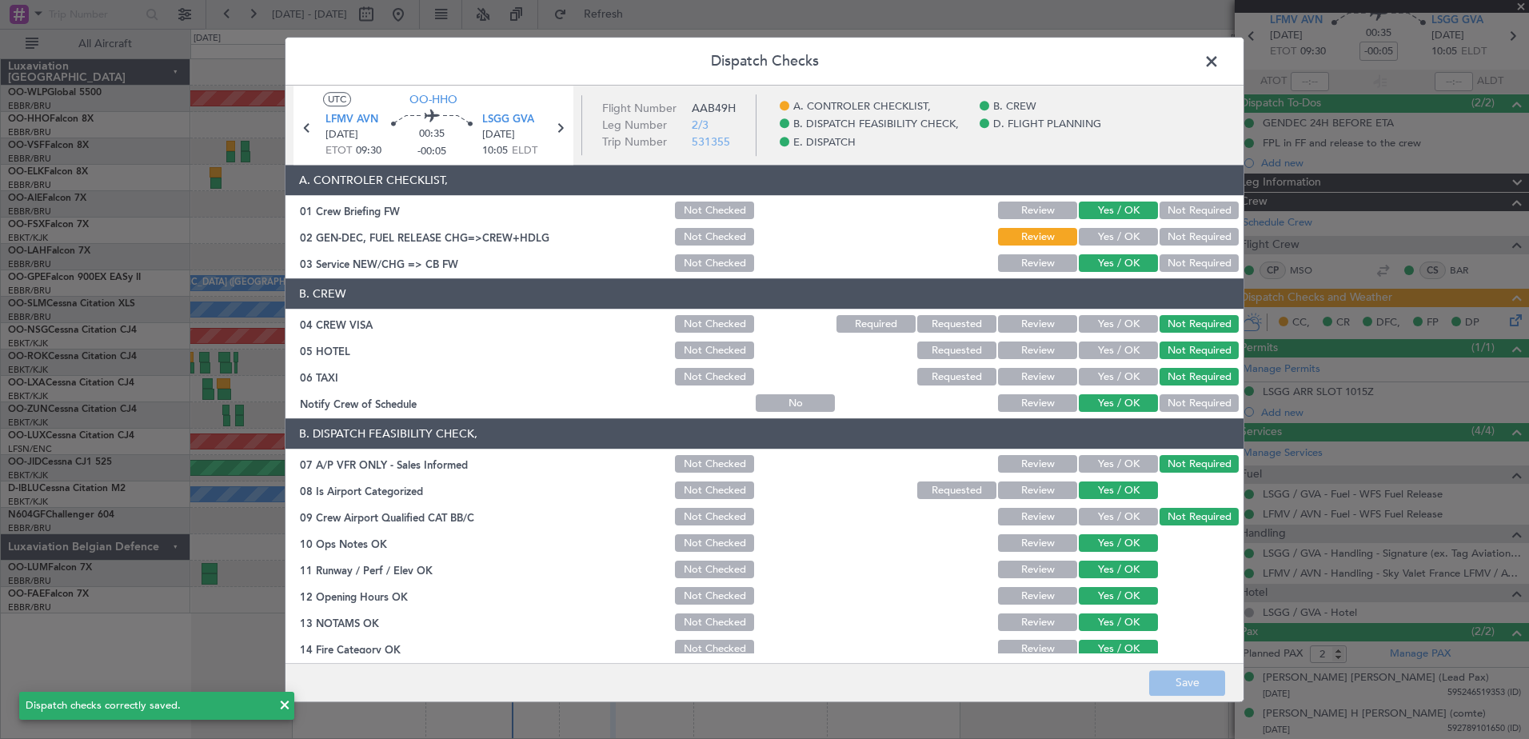
click at [1219, 57] on span at bounding box center [1219, 66] width 0 height 32
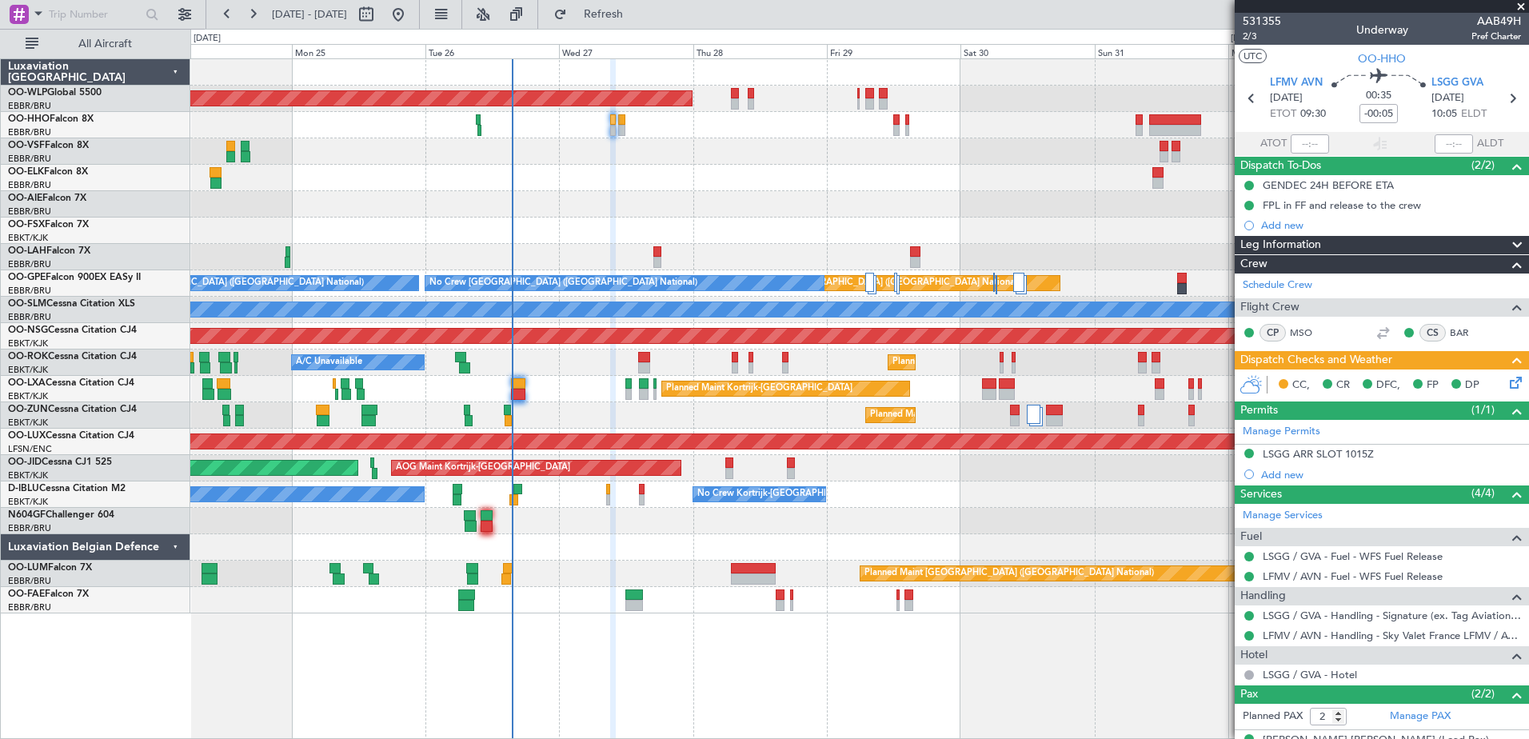
scroll to position [62, 0]
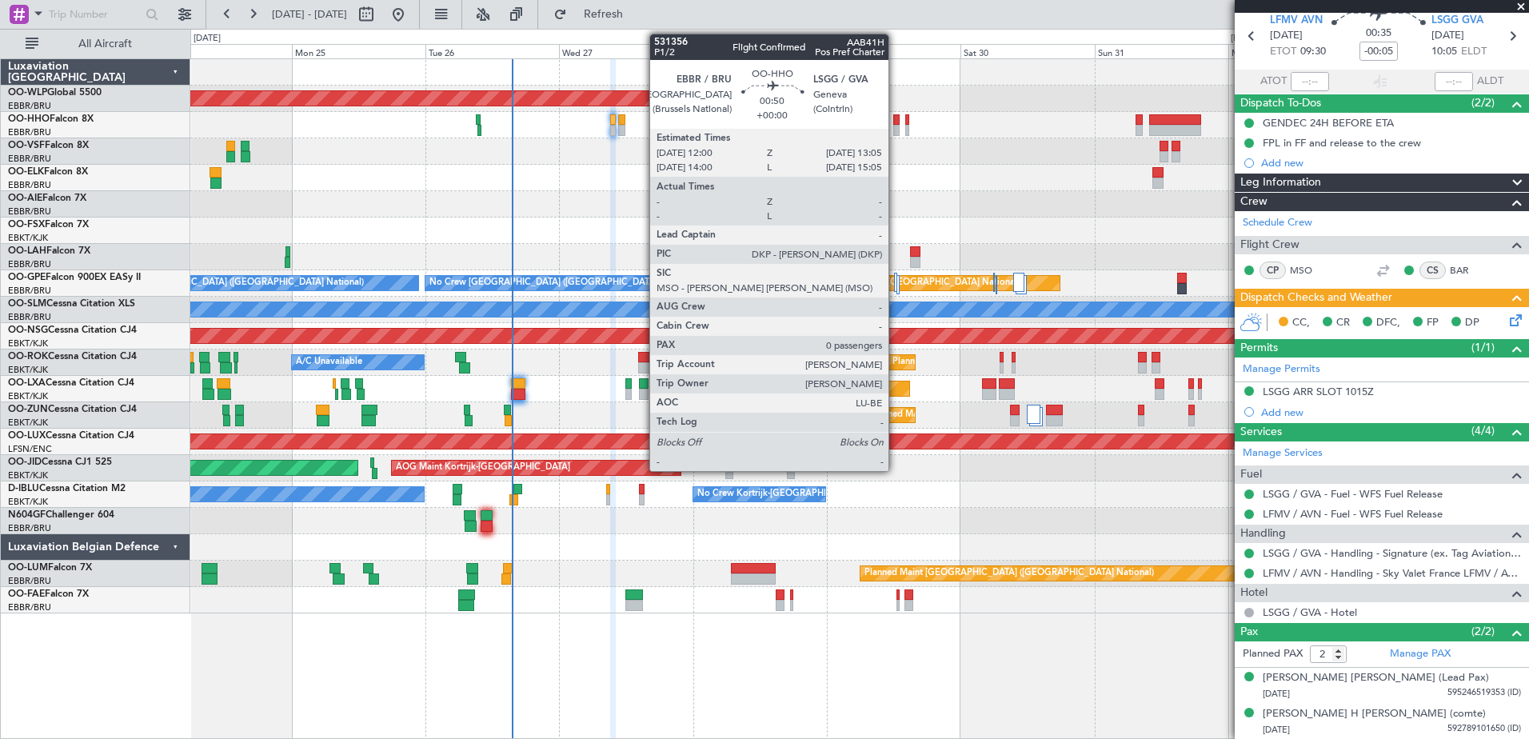
click at [896, 126] on div at bounding box center [896, 130] width 6 height 11
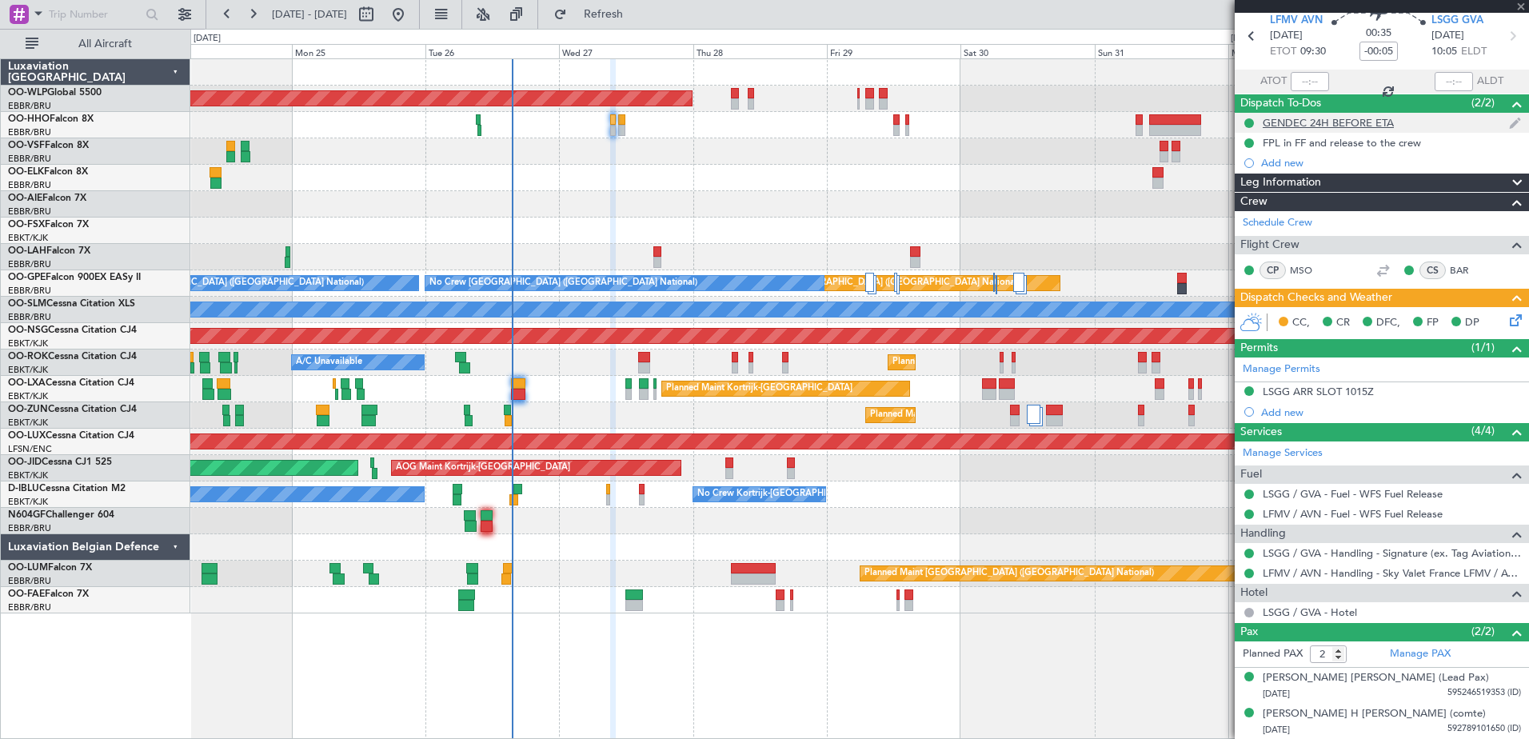
type input "0"
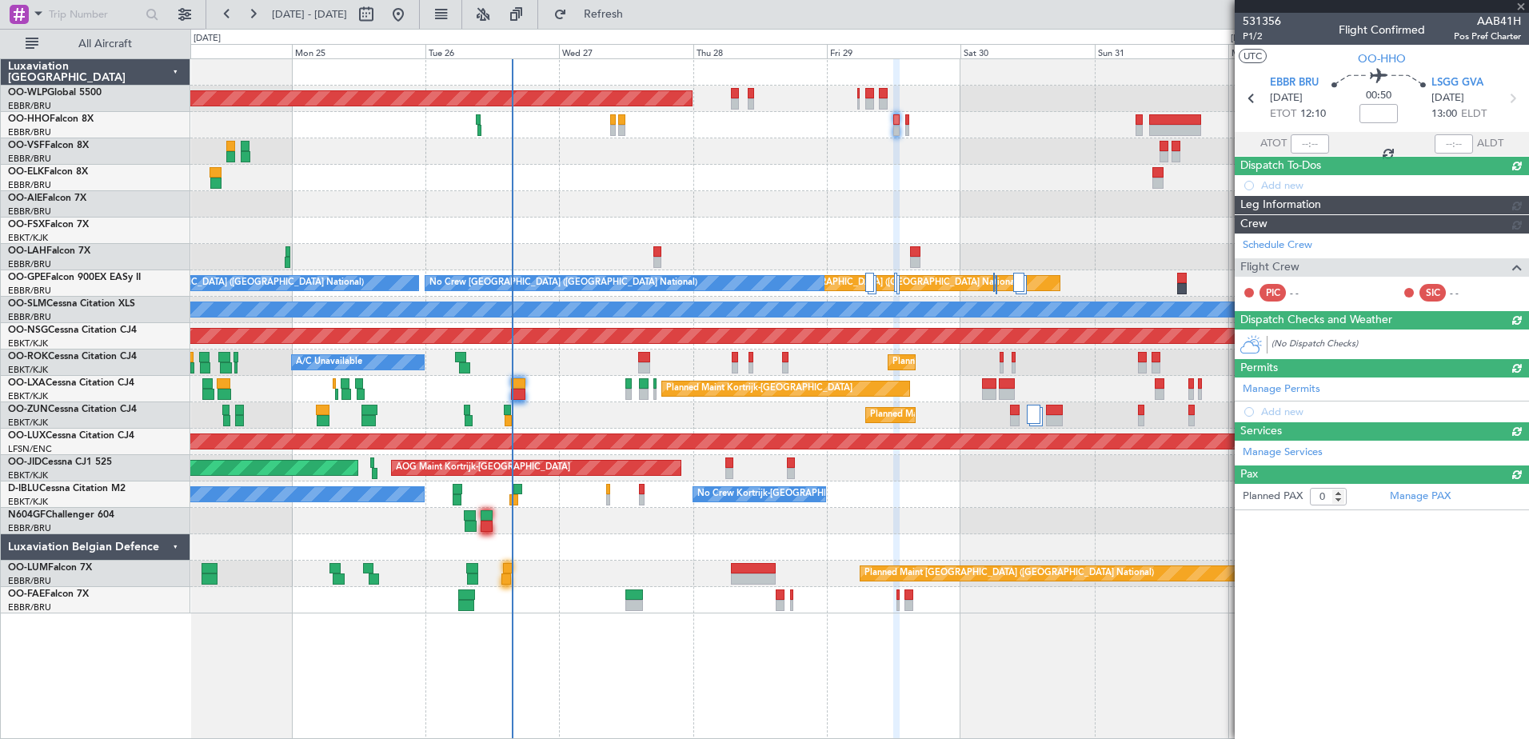
scroll to position [0, 0]
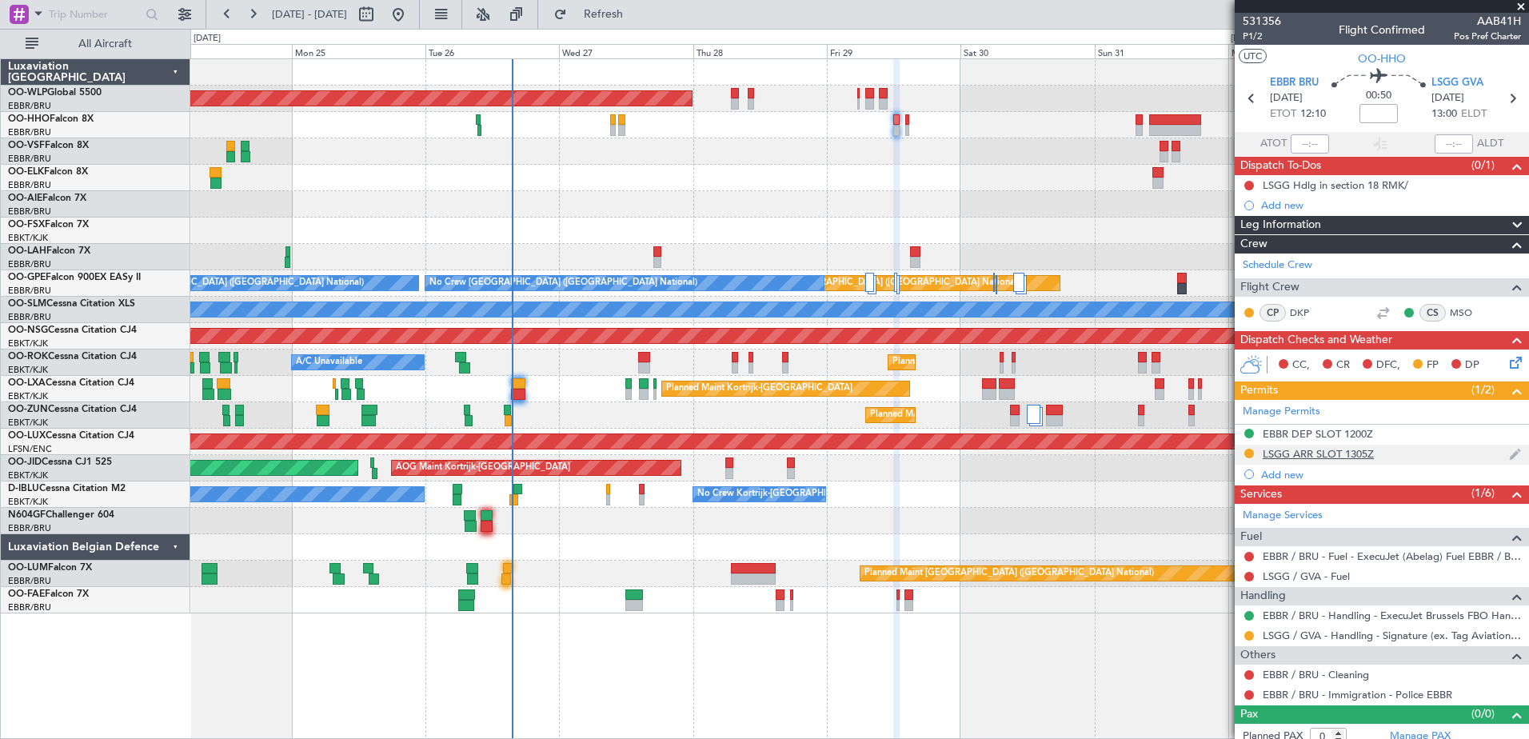
click at [1337, 450] on div "LSGG ARR SLOT 1305Z" at bounding box center [1318, 454] width 111 height 14
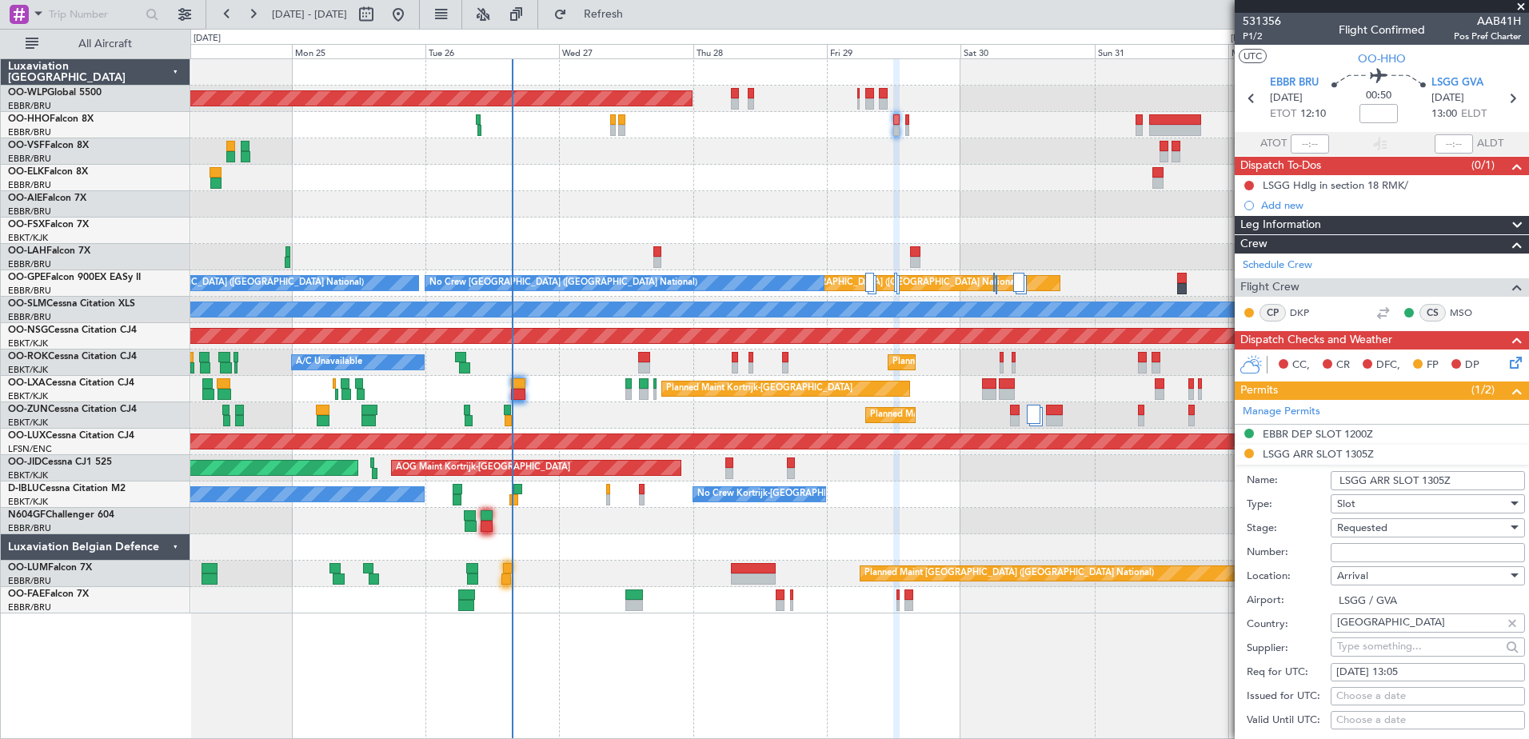
click at [1366, 552] on input "Number:" at bounding box center [1427, 552] width 194 height 19
paste input "082913103A"
type input "082913103A"
click at [1434, 529] on div "Requested" at bounding box center [1422, 528] width 170 height 24
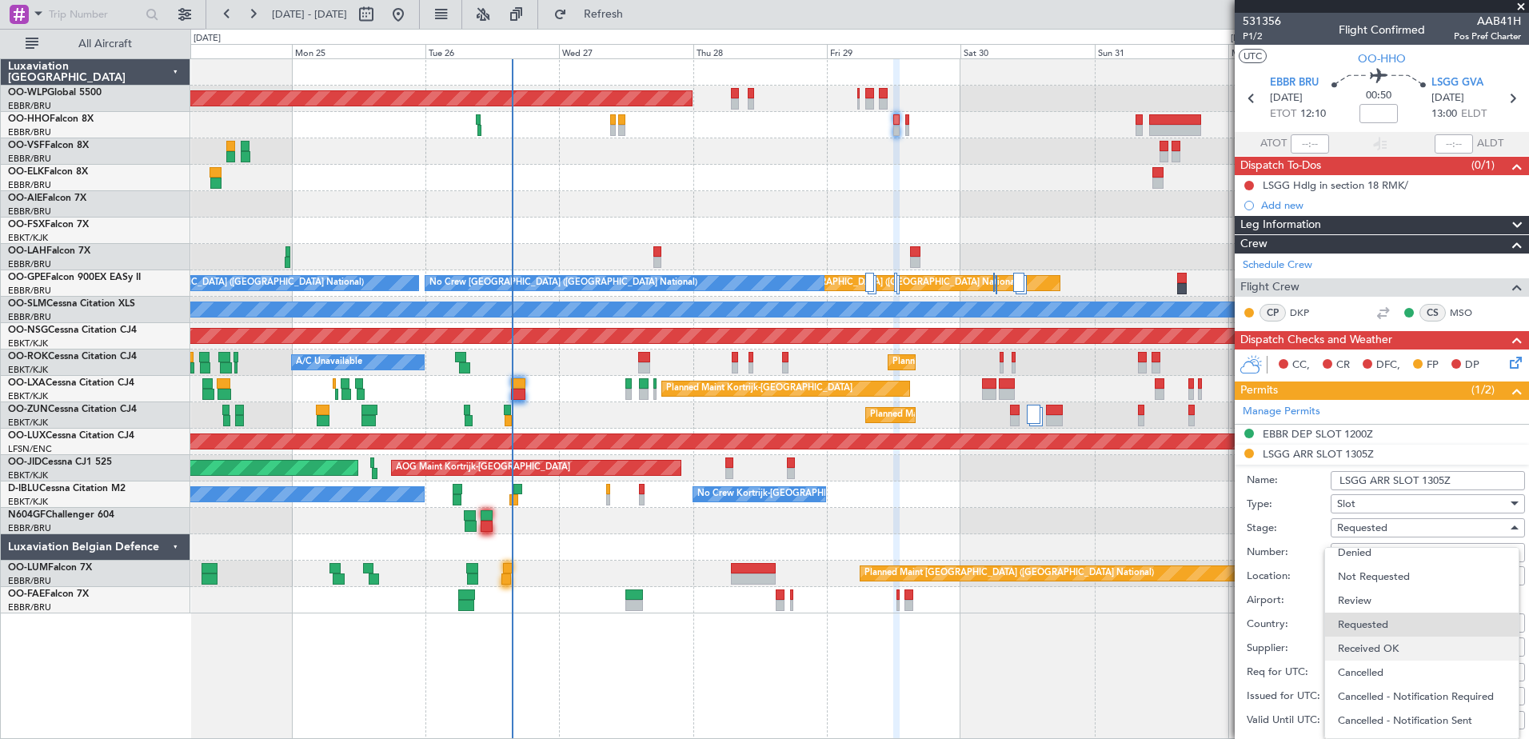
click at [1405, 644] on span "Received OK" at bounding box center [1422, 648] width 168 height 24
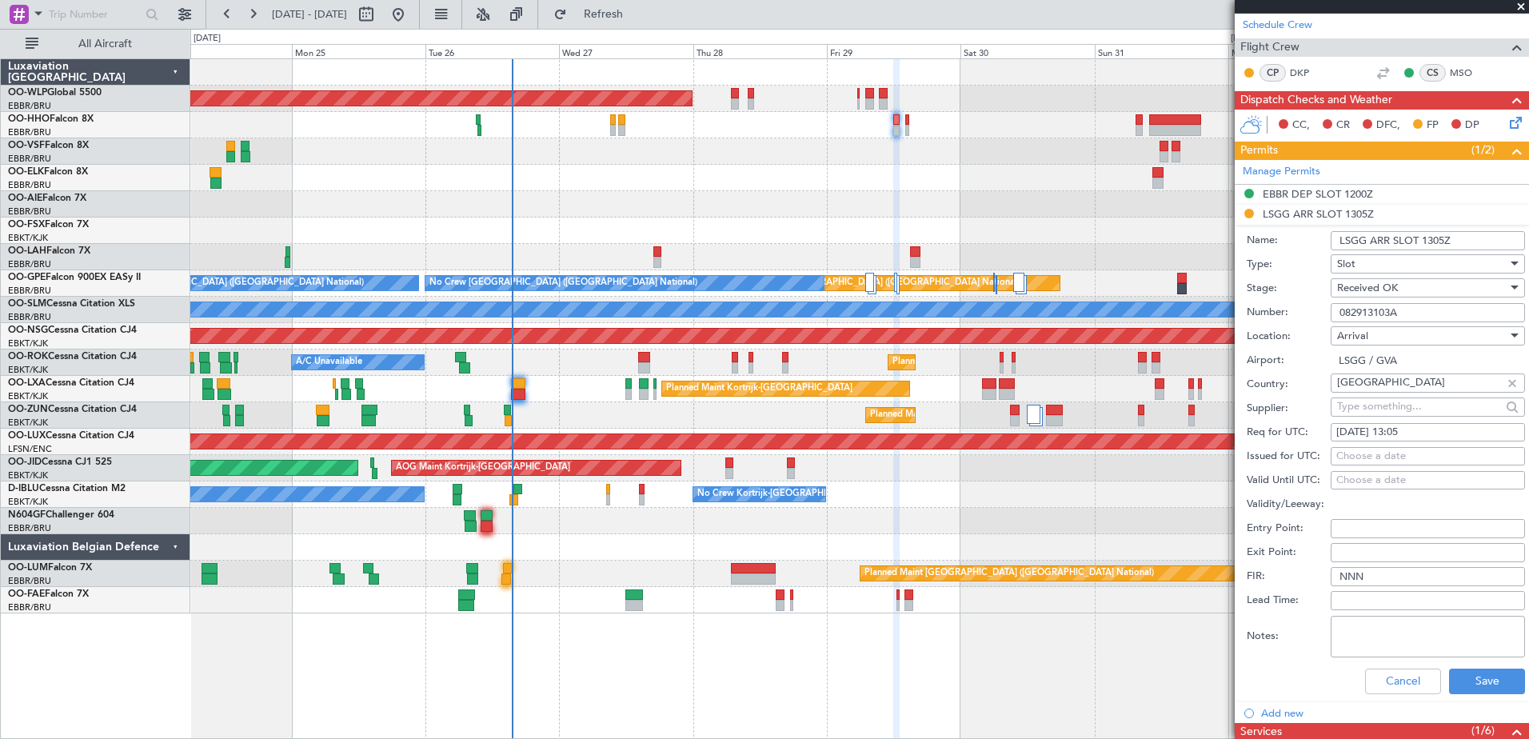
scroll to position [488, 0]
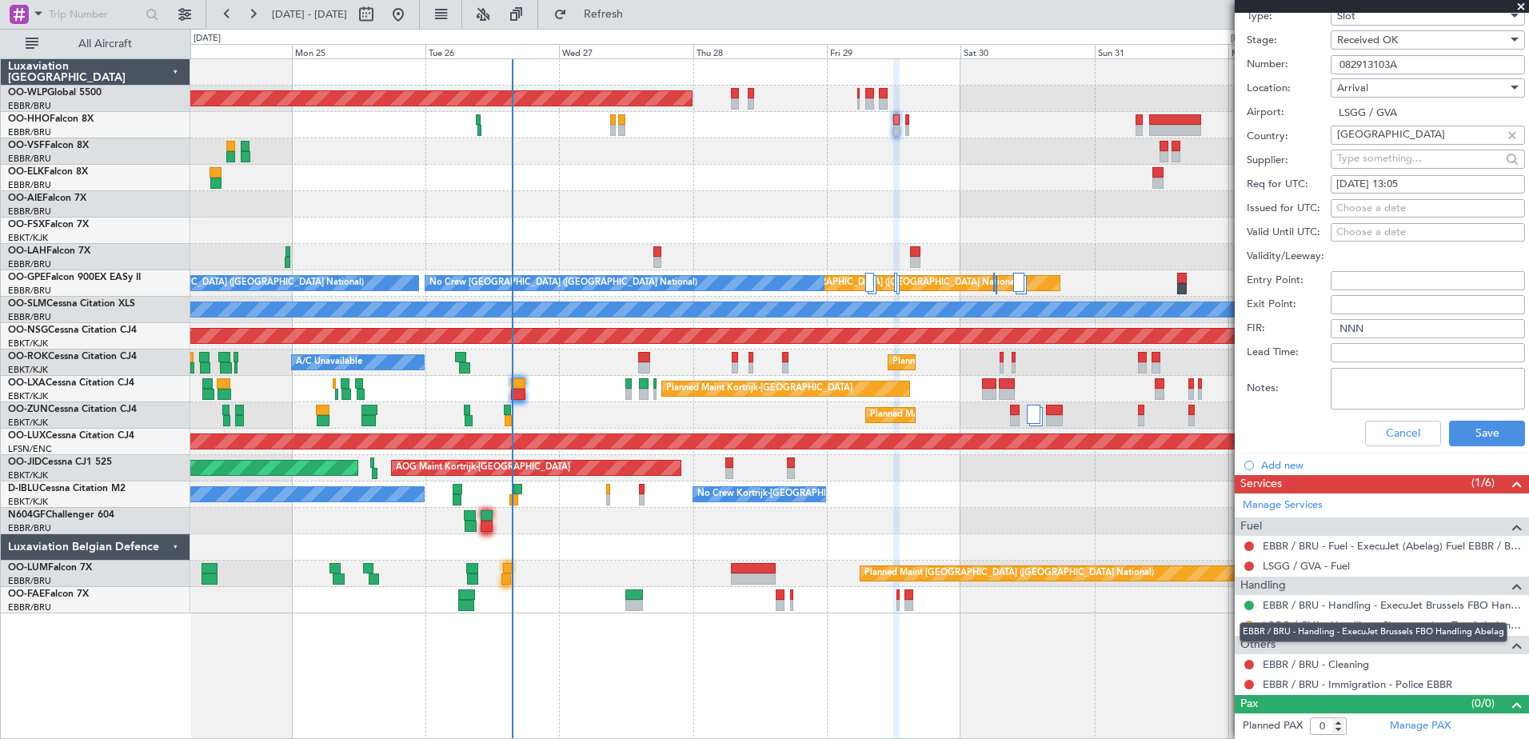
click at [1249, 626] on div "EBBR / BRU - Handling - ExecuJet Brussels FBO Handling Abelag" at bounding box center [1373, 632] width 268 height 20
click at [1249, 622] on button at bounding box center [1249, 625] width 10 height 10
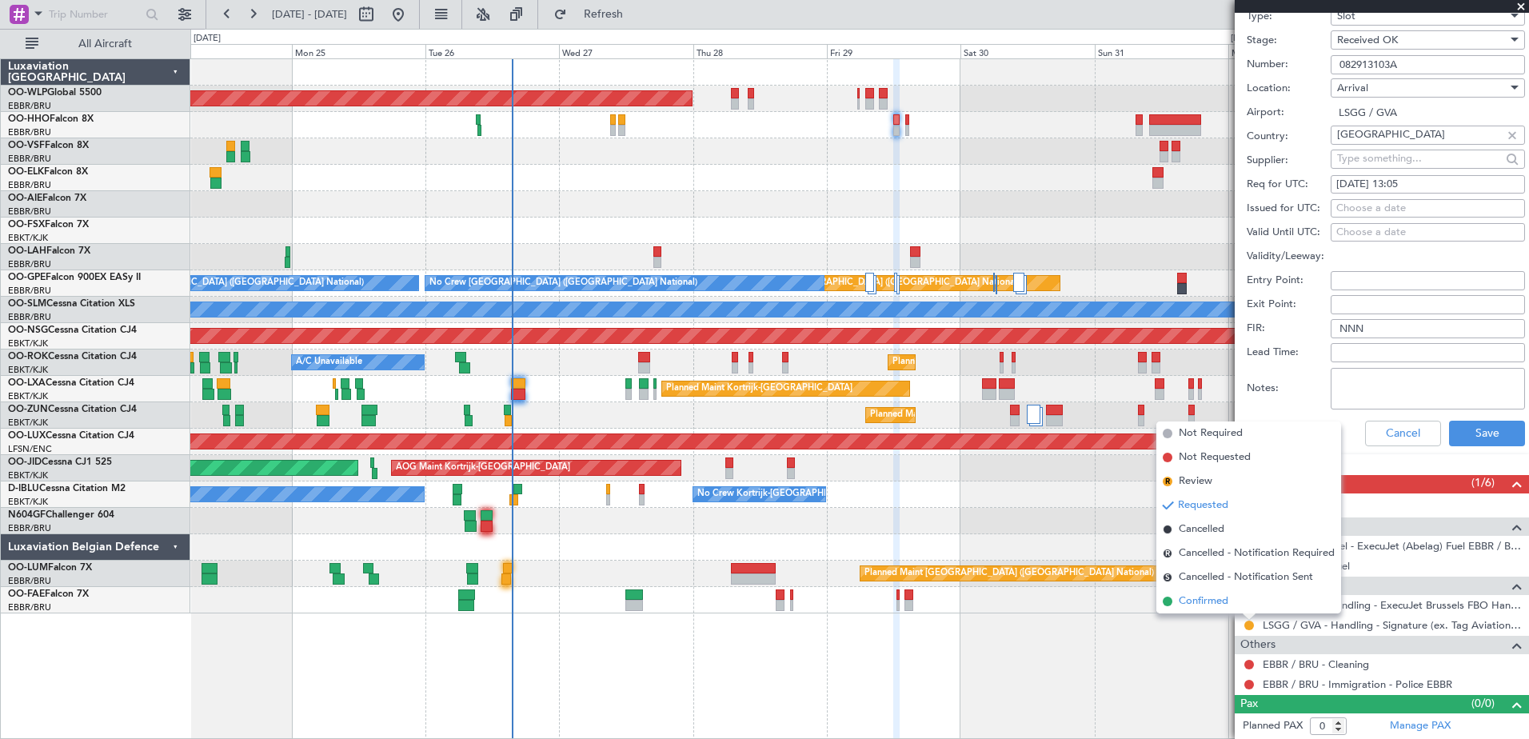
click at [1213, 601] on span "Confirmed" at bounding box center [1204, 601] width 50 height 16
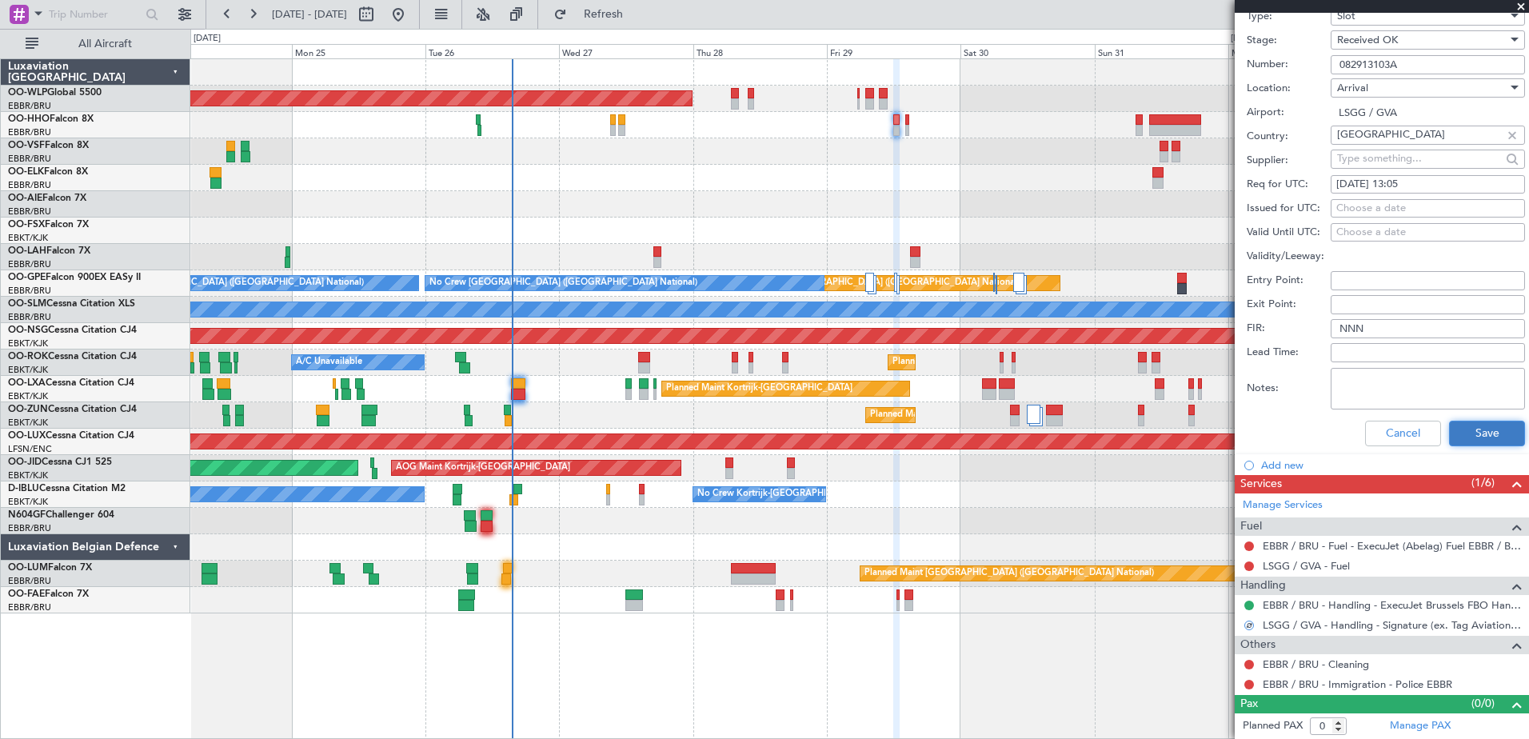
click at [1467, 432] on button "Save" at bounding box center [1487, 434] width 76 height 26
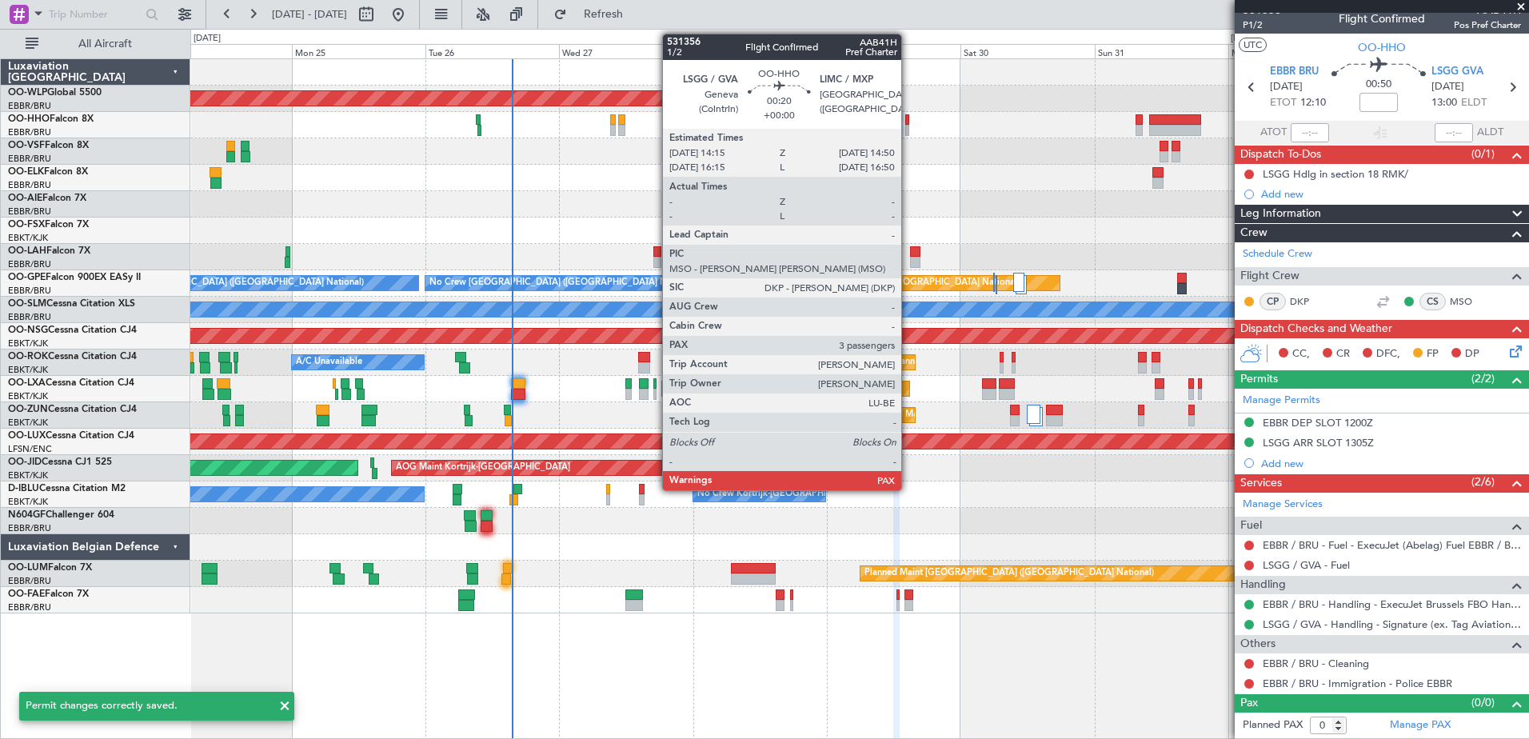
scroll to position [10, 0]
click at [908, 123] on div at bounding box center [907, 119] width 4 height 11
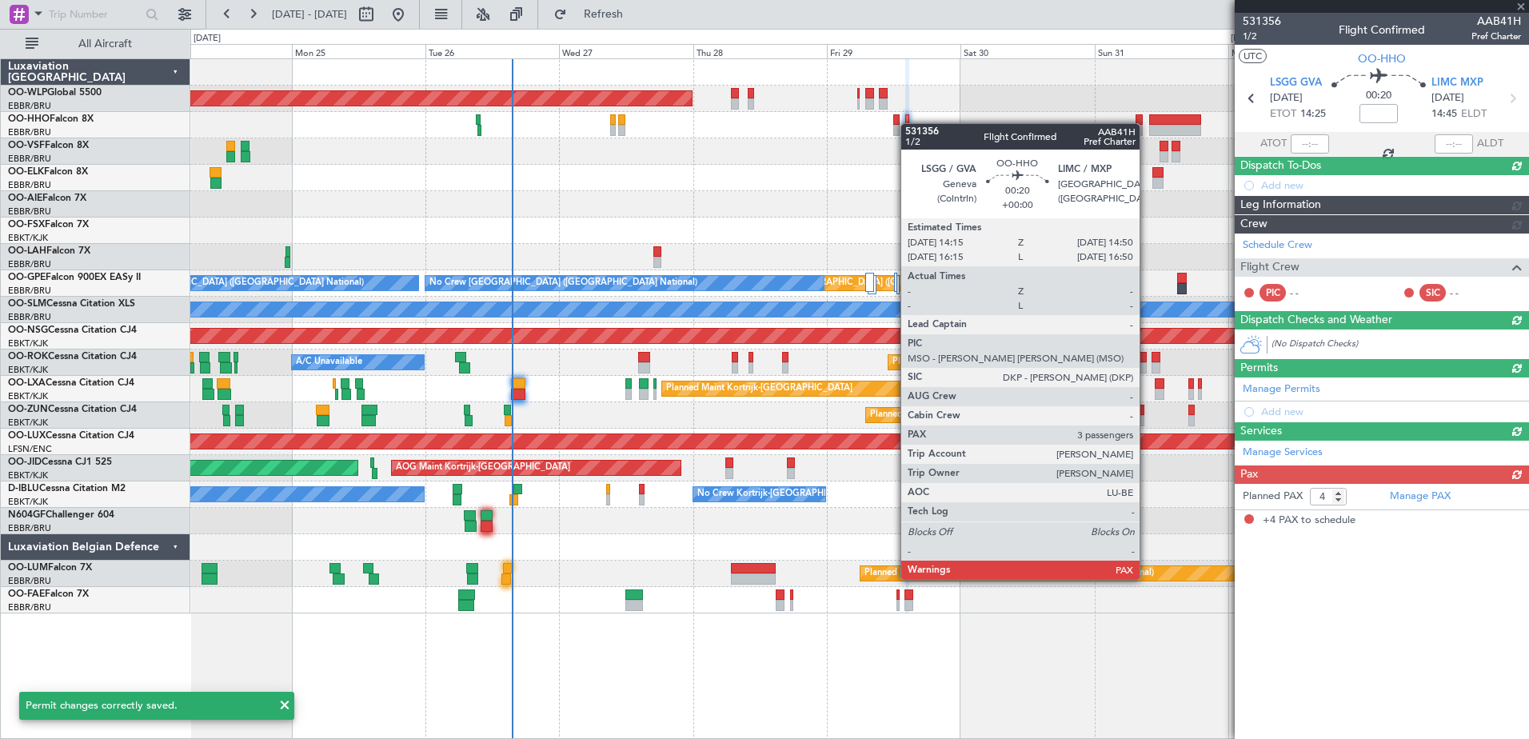
scroll to position [0, 0]
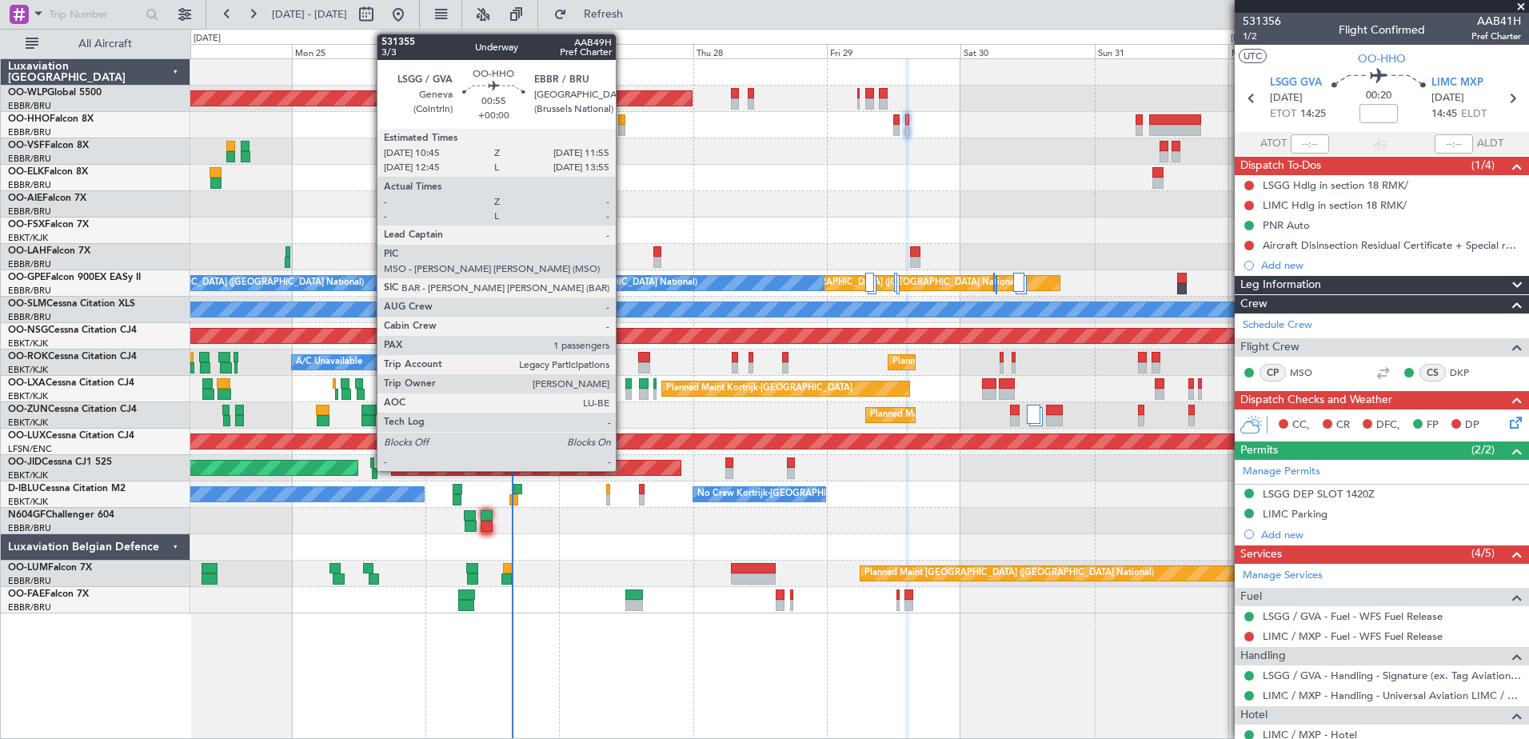
click at [623, 123] on div at bounding box center [621, 119] width 7 height 11
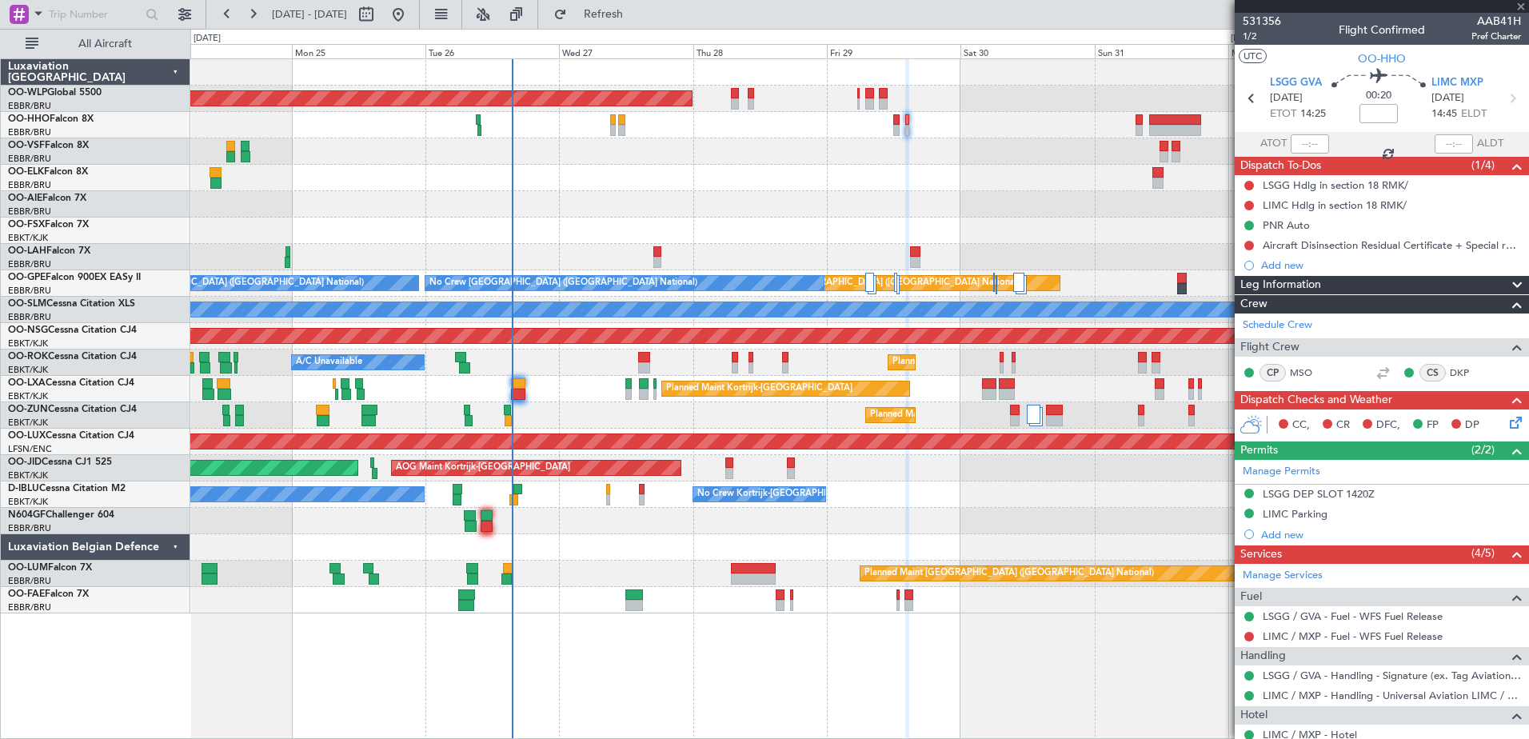
type input "1"
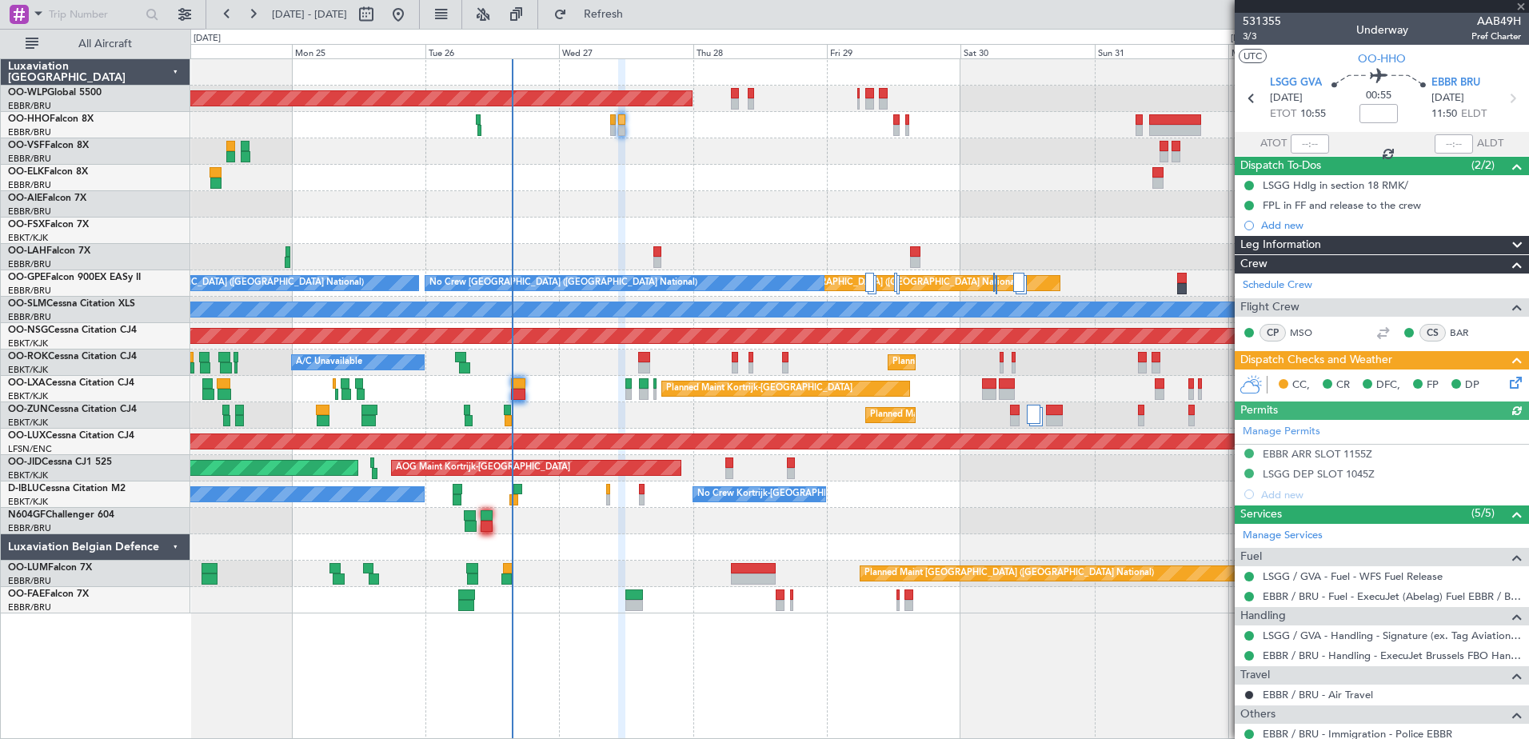
click at [1329, 476] on div "Manage Permits EBBR ARR SLOT 1155Z LSGG DEP SLOT 1045Z Add new" at bounding box center [1382, 462] width 294 height 85
click at [1326, 469] on div "LSGG DEP SLOT 1045Z" at bounding box center [1319, 474] width 112 height 14
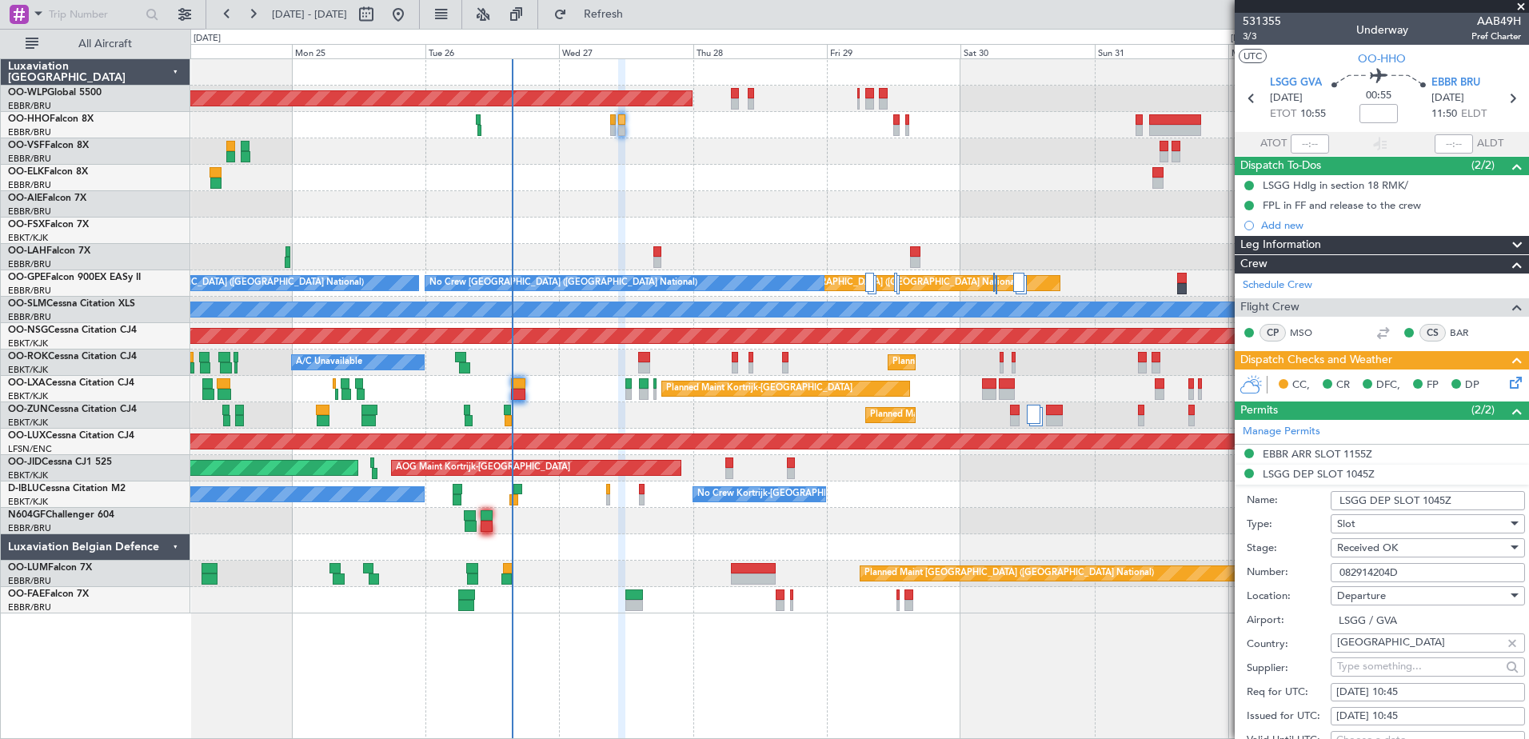
drag, startPoint x: 1416, startPoint y: 580, endPoint x: 1318, endPoint y: 582, distance: 97.6
click at [1318, 582] on div "Number: 082914204D" at bounding box center [1386, 573] width 278 height 24
paste input "710305"
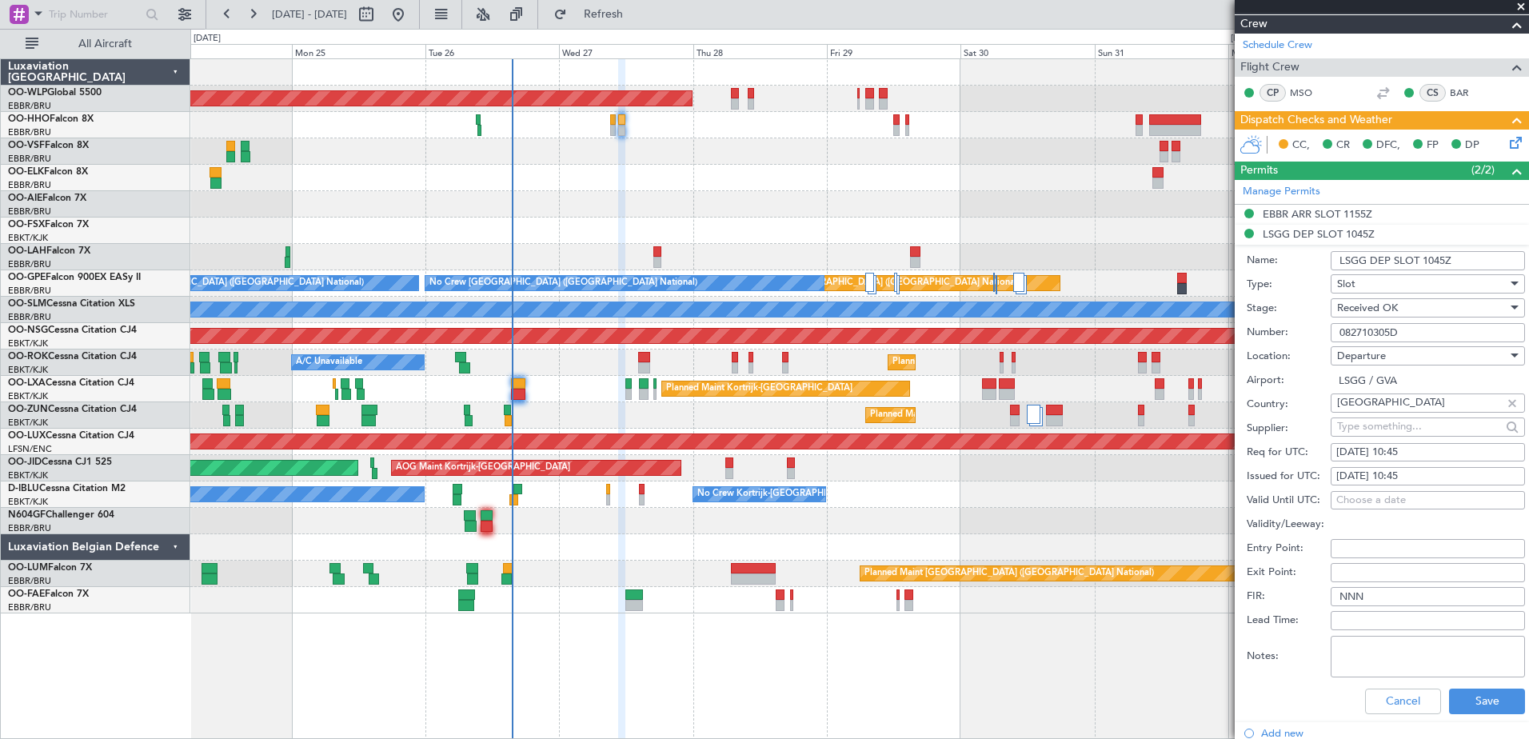
scroll to position [320, 0]
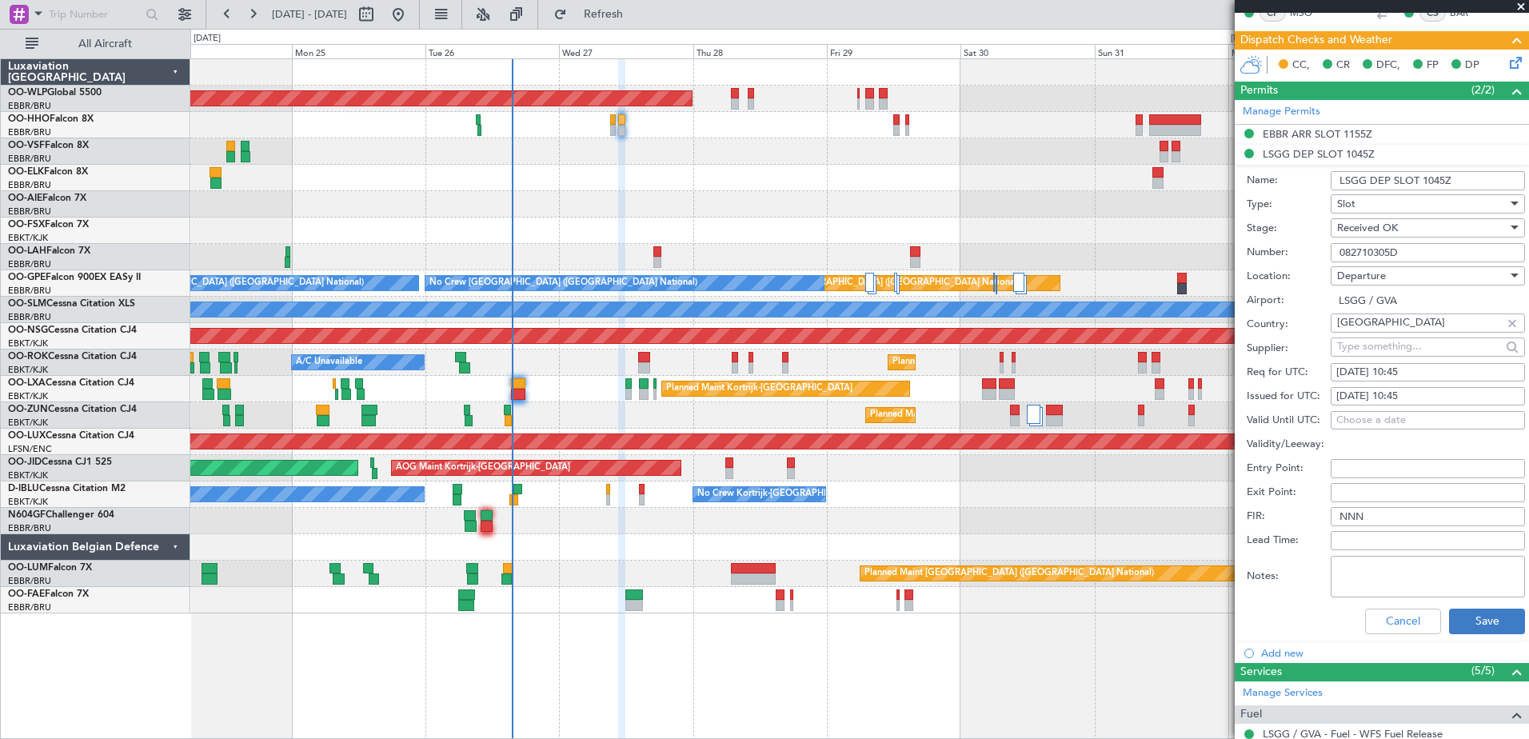
type input "082710305D"
click at [1480, 618] on button "Save" at bounding box center [1487, 621] width 76 height 26
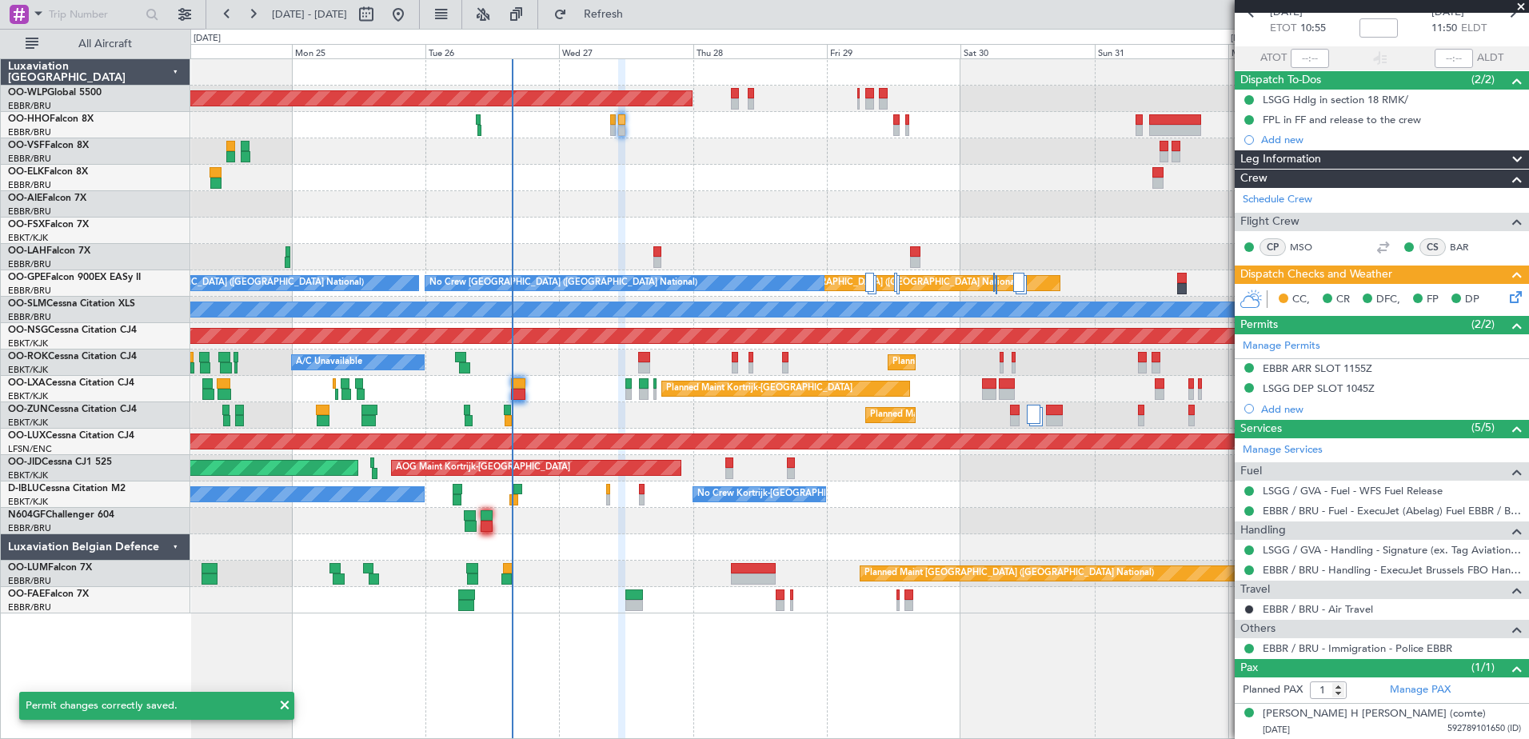
scroll to position [0, 0]
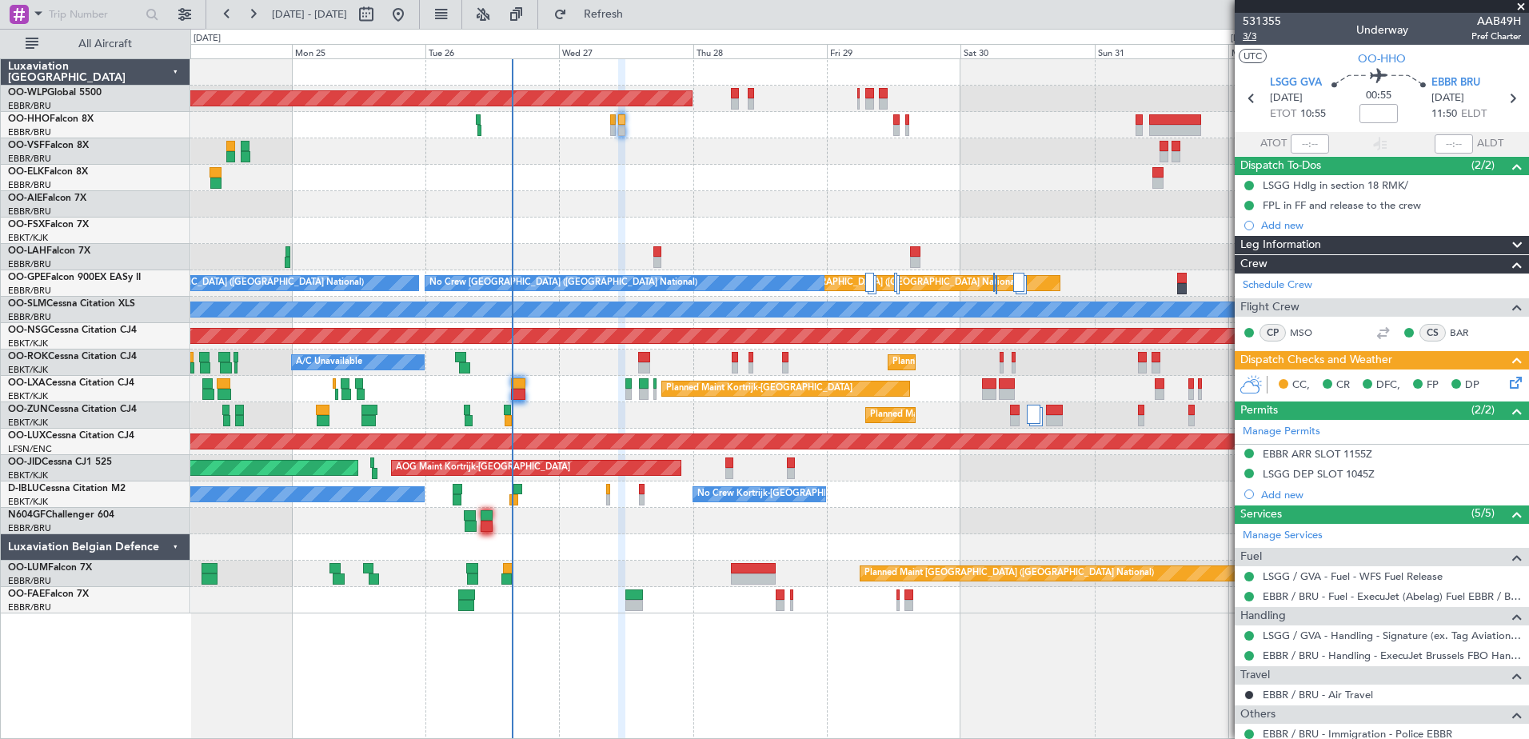
click at [1248, 34] on span "3/3" at bounding box center [1262, 37] width 38 height 14
click at [1336, 474] on div "LSGG DEP SLOT 1045Z" at bounding box center [1319, 474] width 112 height 14
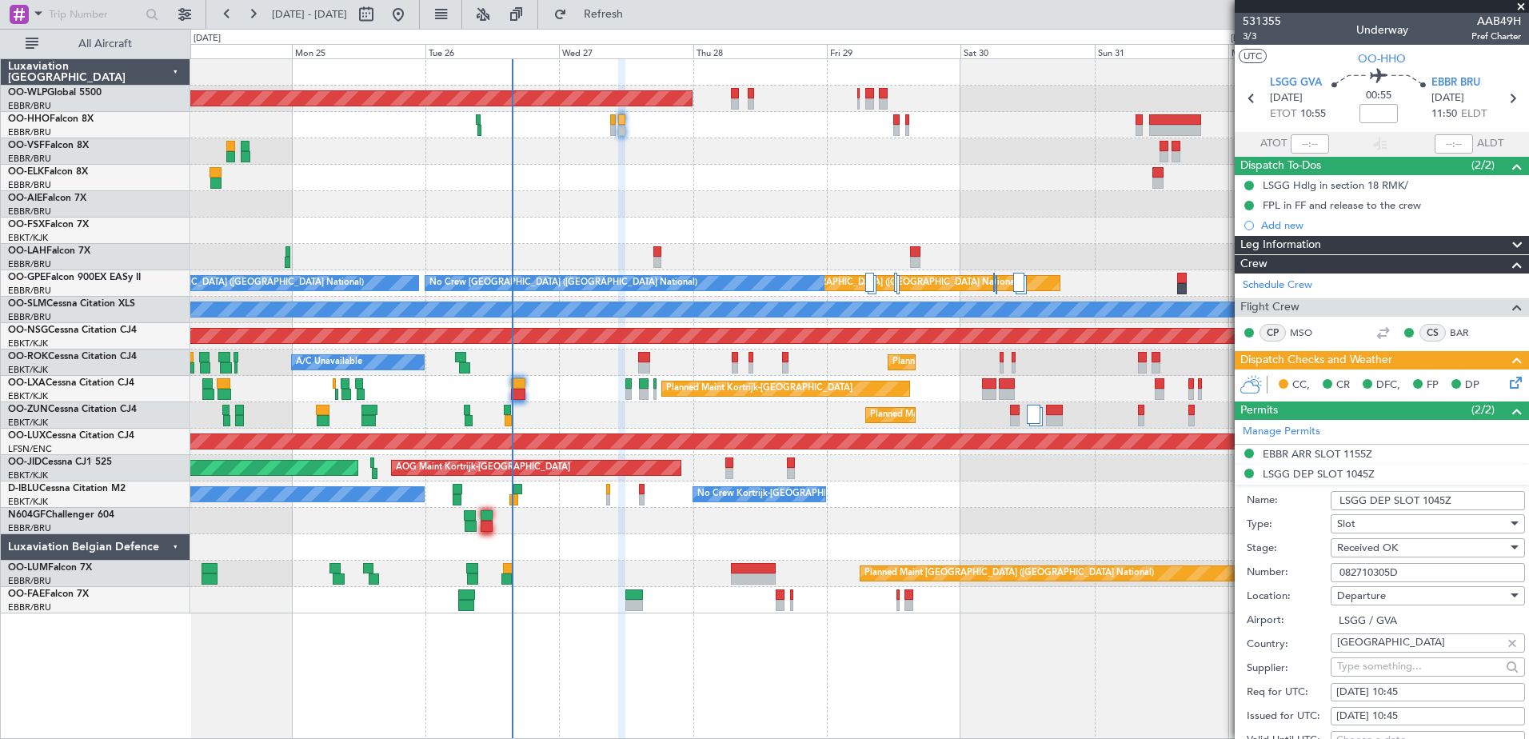
scroll to position [480, 0]
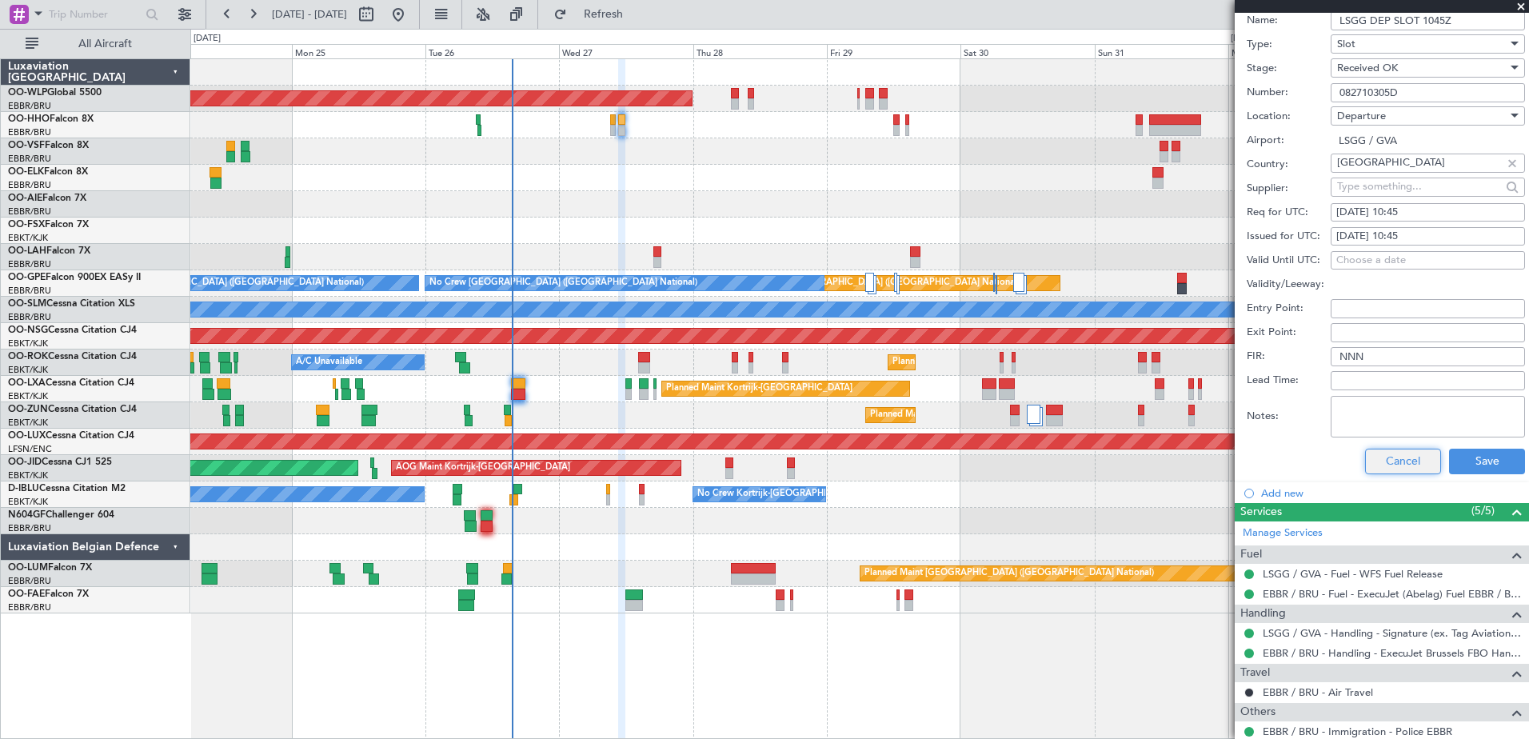
click at [1402, 462] on button "Cancel" at bounding box center [1403, 462] width 76 height 26
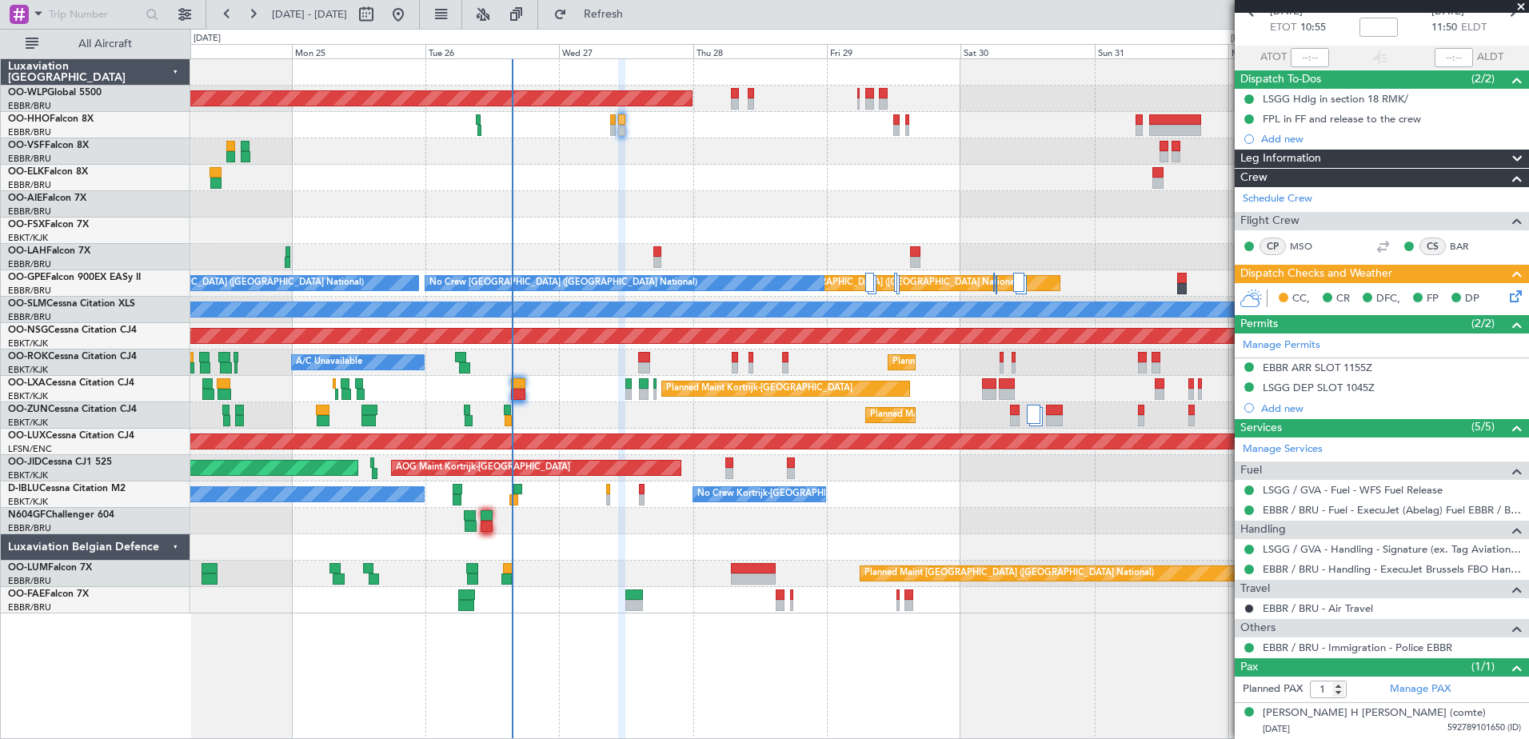
scroll to position [86, 0]
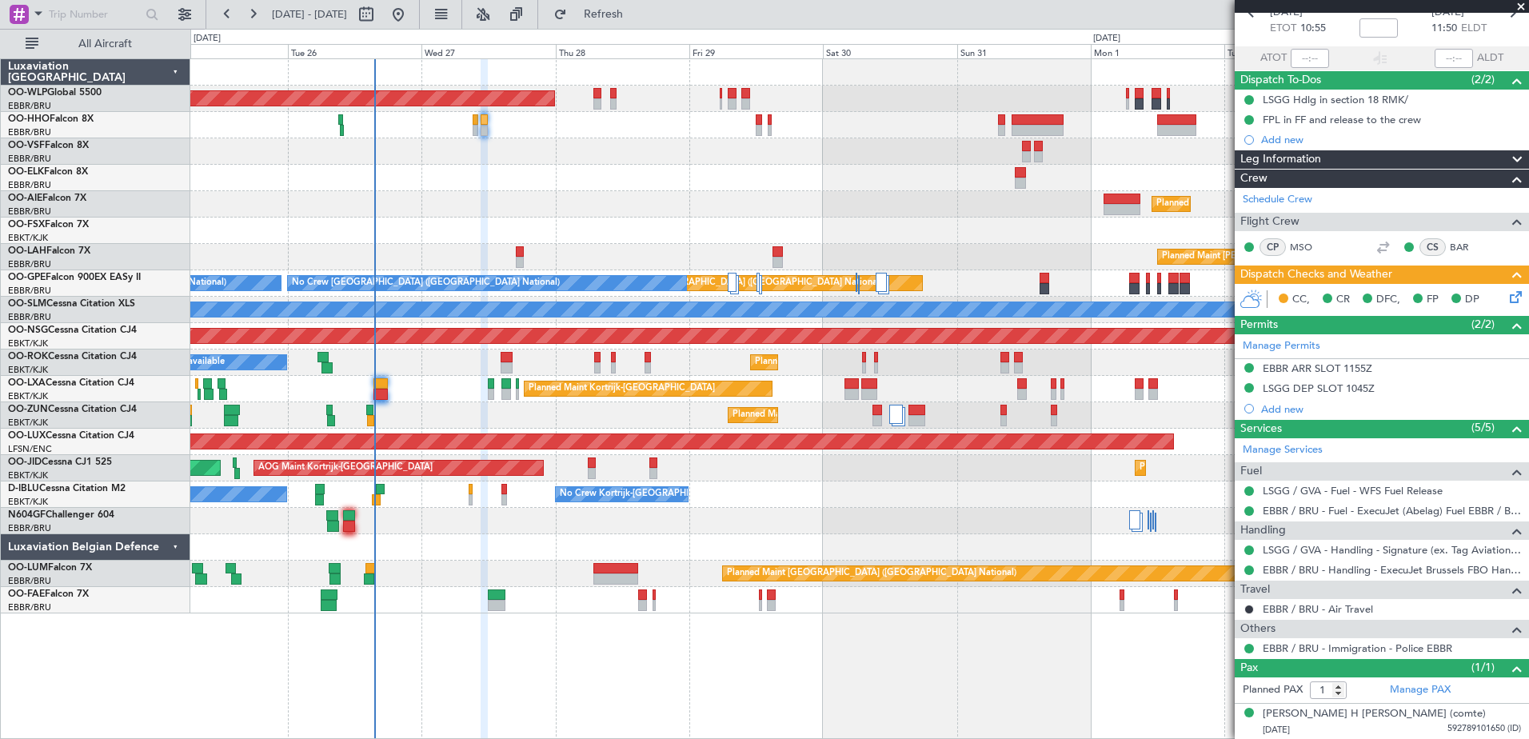
click at [764, 217] on div "Planned Maint [GEOGRAPHIC_DATA] ([GEOGRAPHIC_DATA]) Planned Maint [GEOGRAPHIC_D…" at bounding box center [859, 336] width 1338 height 554
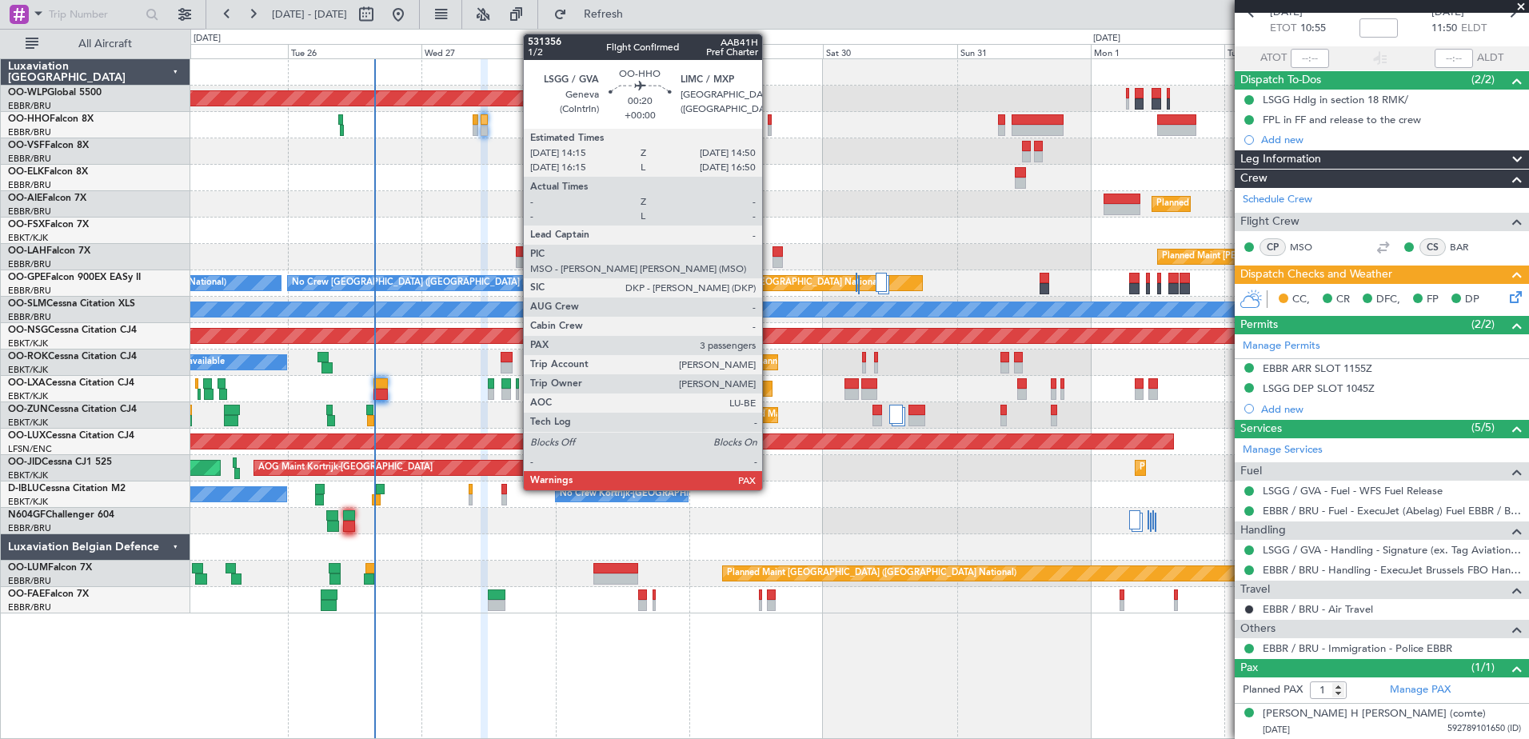
click at [769, 125] on div at bounding box center [770, 130] width 4 height 11
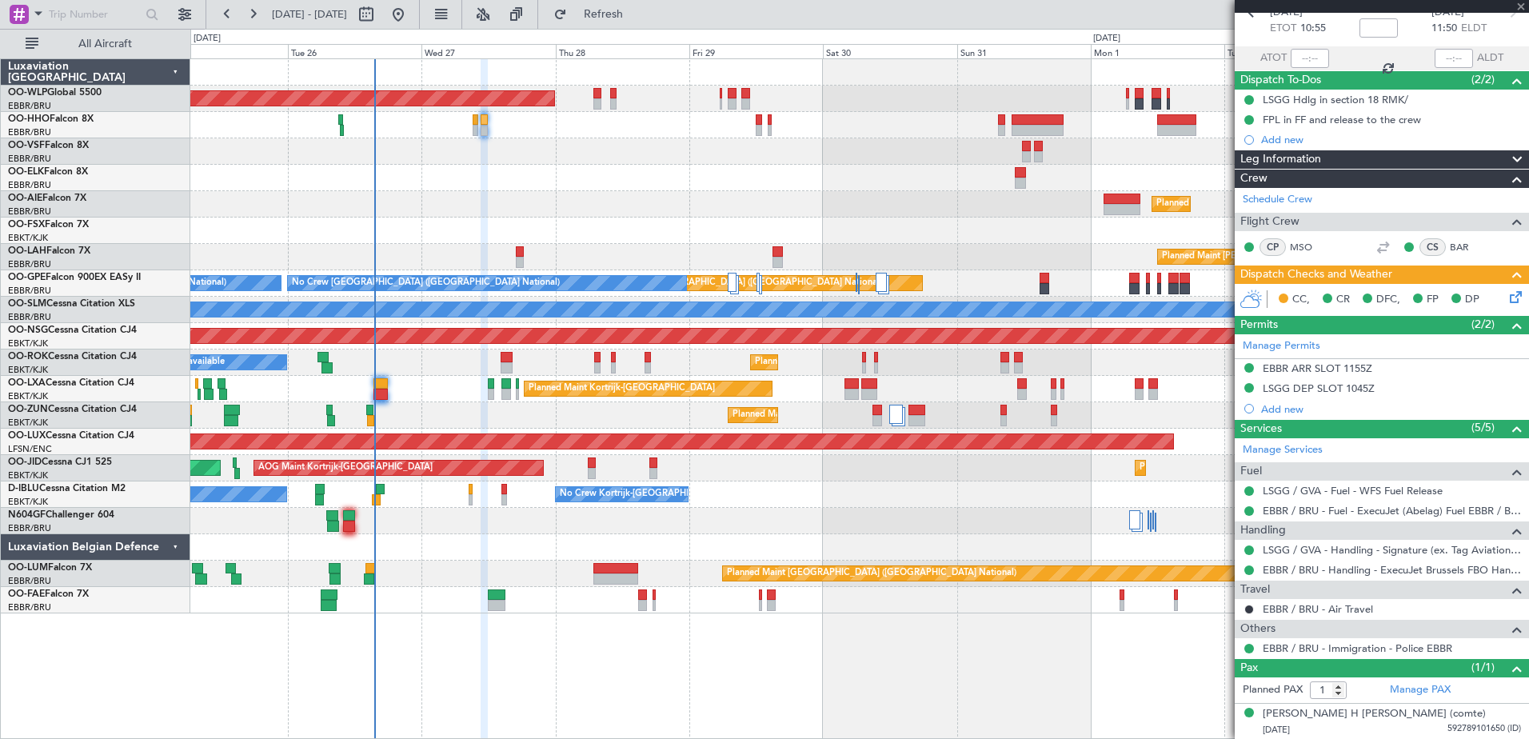
type input "4"
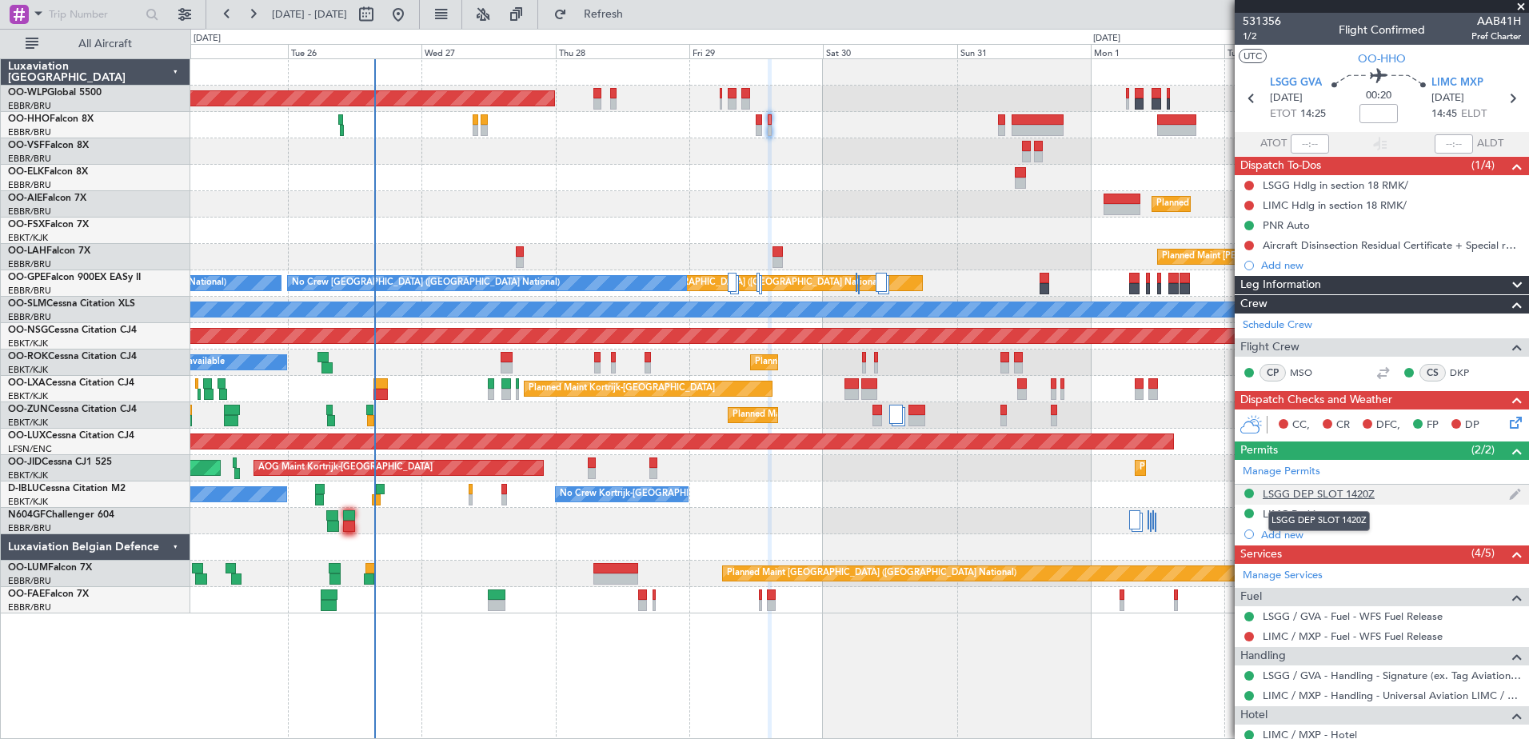
click at [1355, 494] on div "LSGG DEP SLOT 1420Z" at bounding box center [1319, 494] width 112 height 14
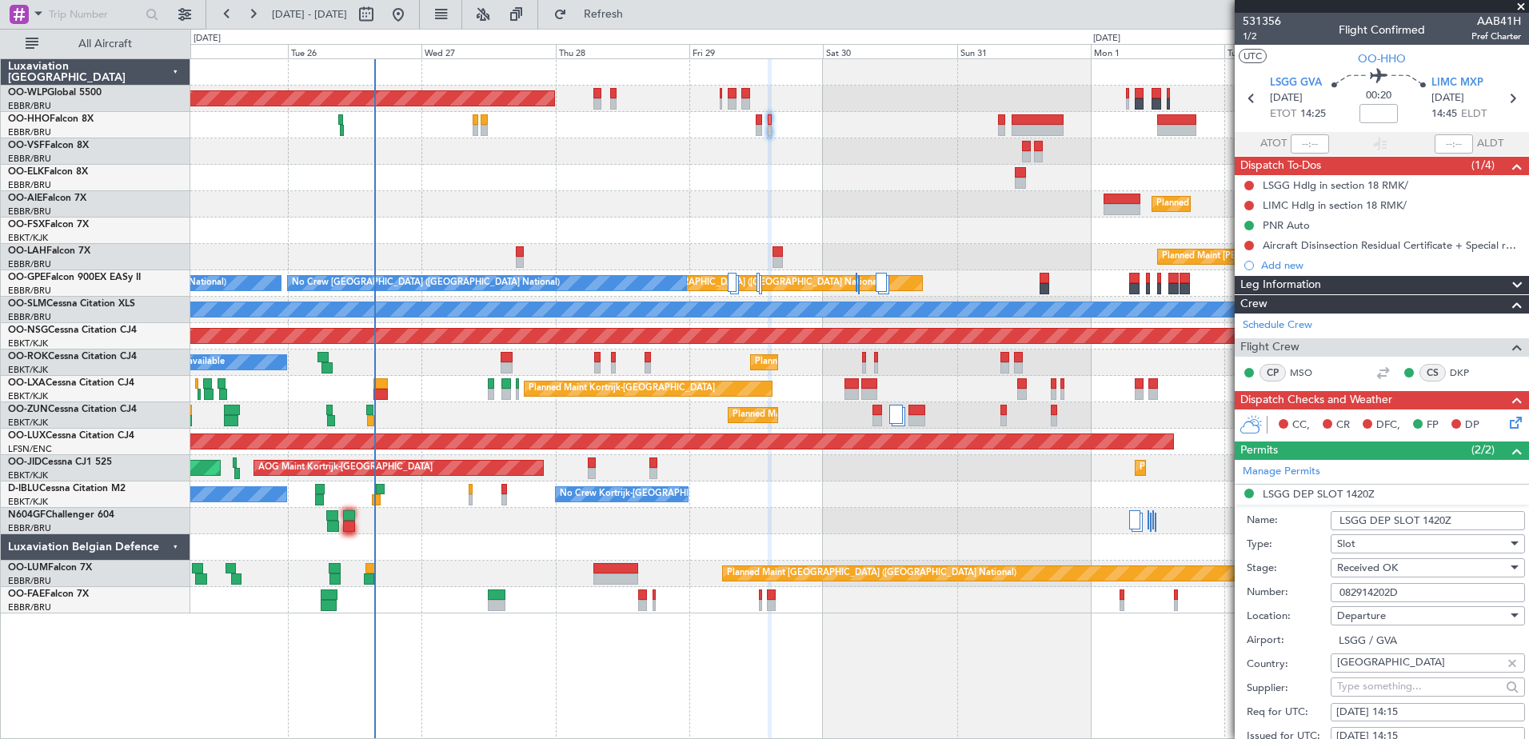
click at [1407, 592] on input "082914202D" at bounding box center [1427, 592] width 194 height 19
drag, startPoint x: 1407, startPoint y: 592, endPoint x: 1362, endPoint y: 593, distance: 45.6
click at [1362, 593] on input "082914202D" at bounding box center [1427, 592] width 194 height 19
paste input "710305"
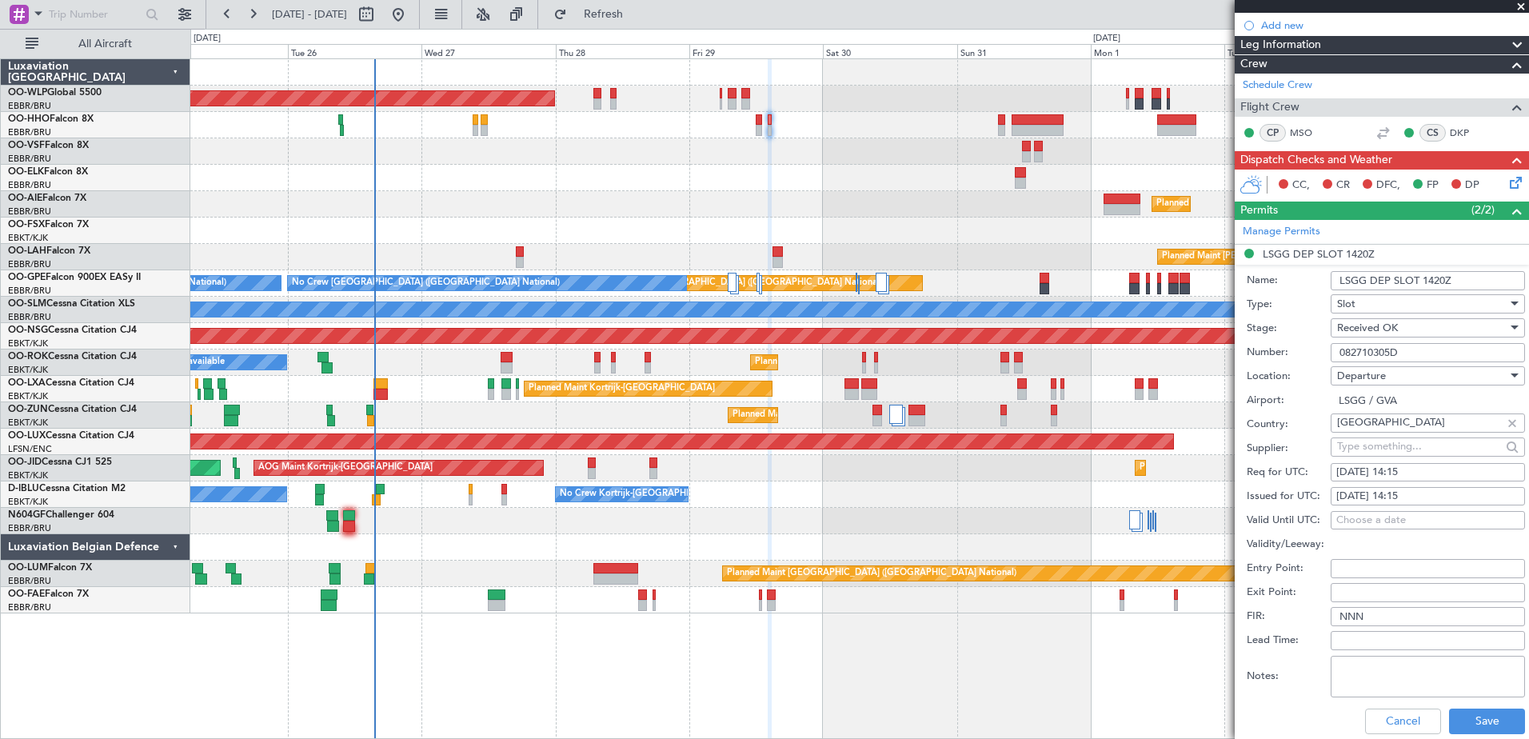
scroll to position [480, 0]
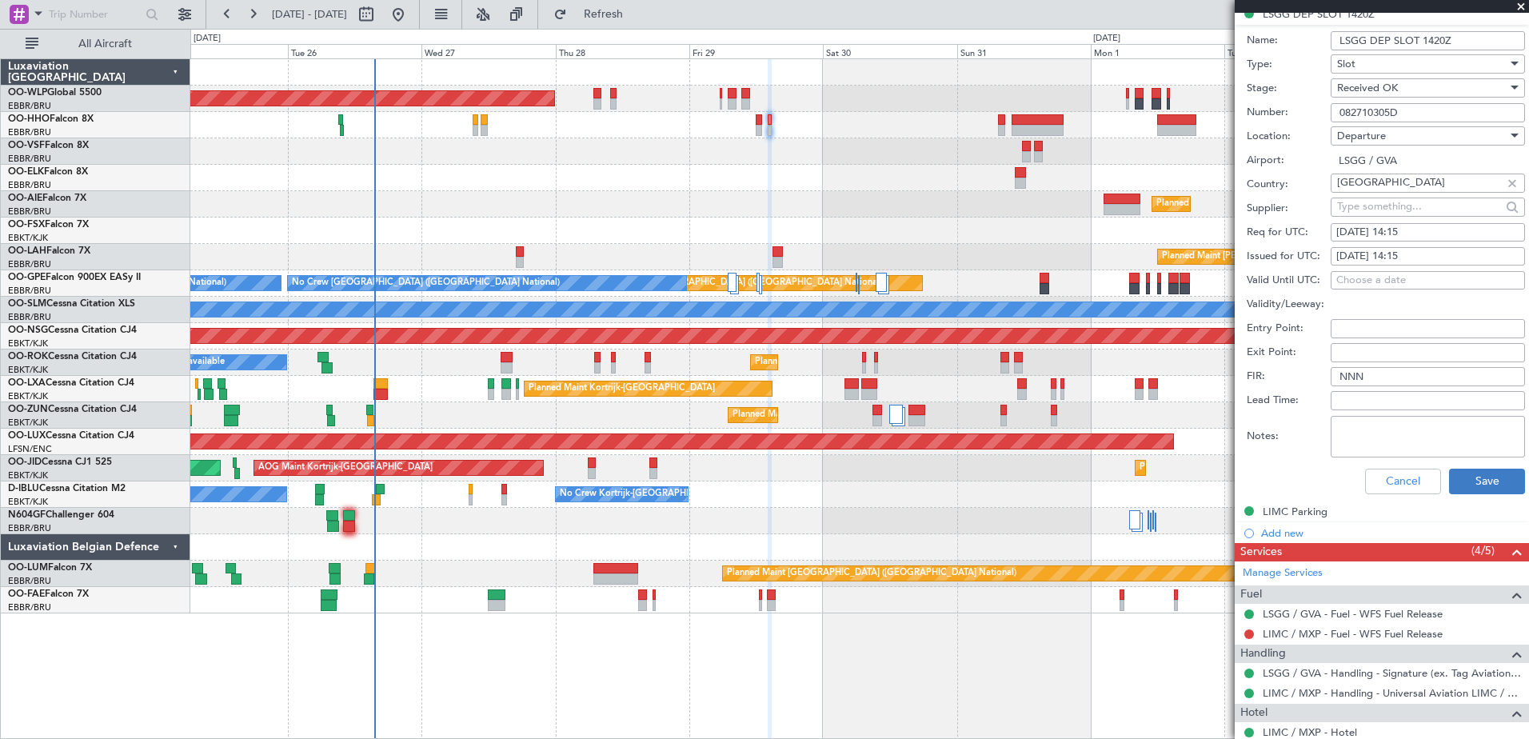
type input "082710305D"
click at [1468, 476] on button "Save" at bounding box center [1487, 482] width 76 height 26
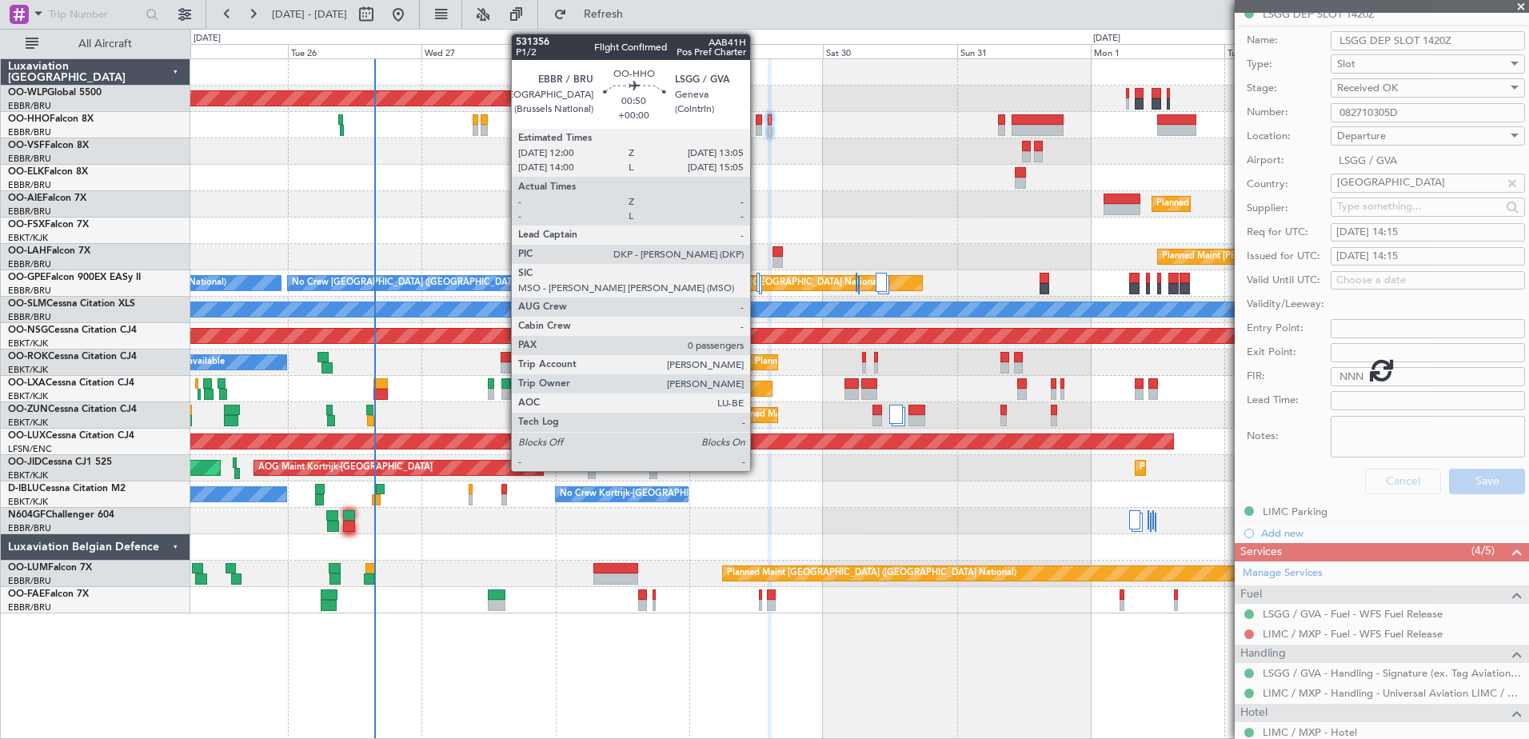
scroll to position [2, 0]
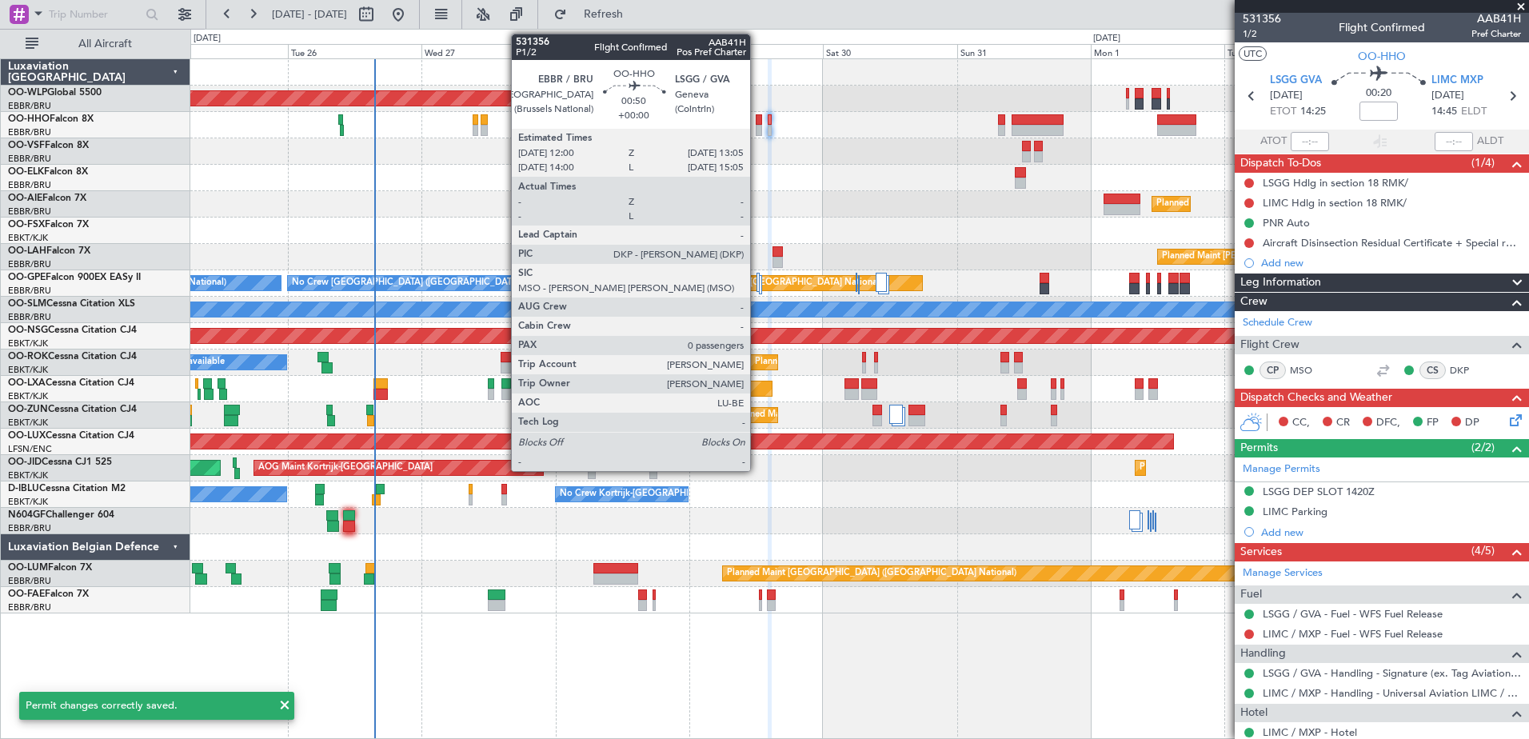
click at [757, 130] on div at bounding box center [759, 130] width 6 height 11
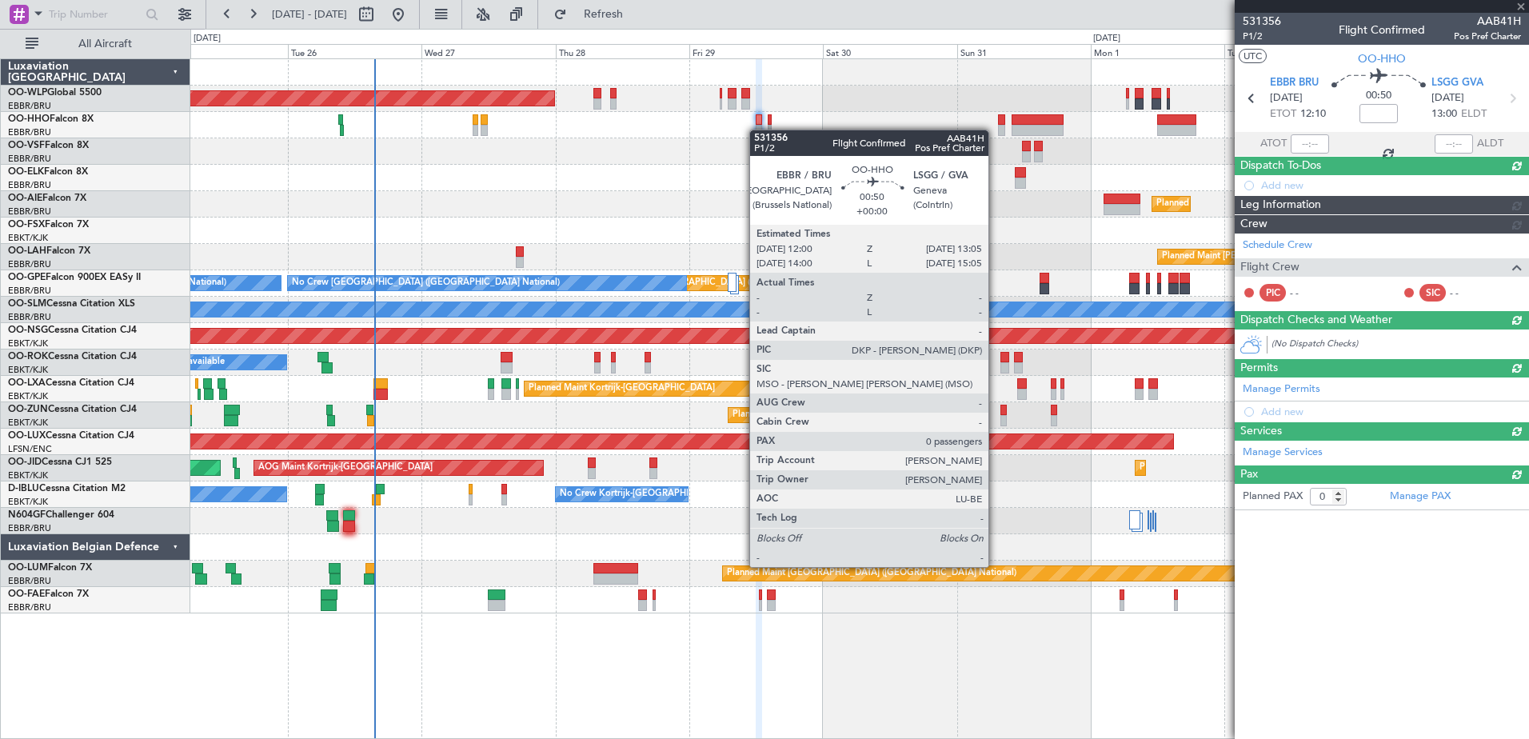
scroll to position [0, 0]
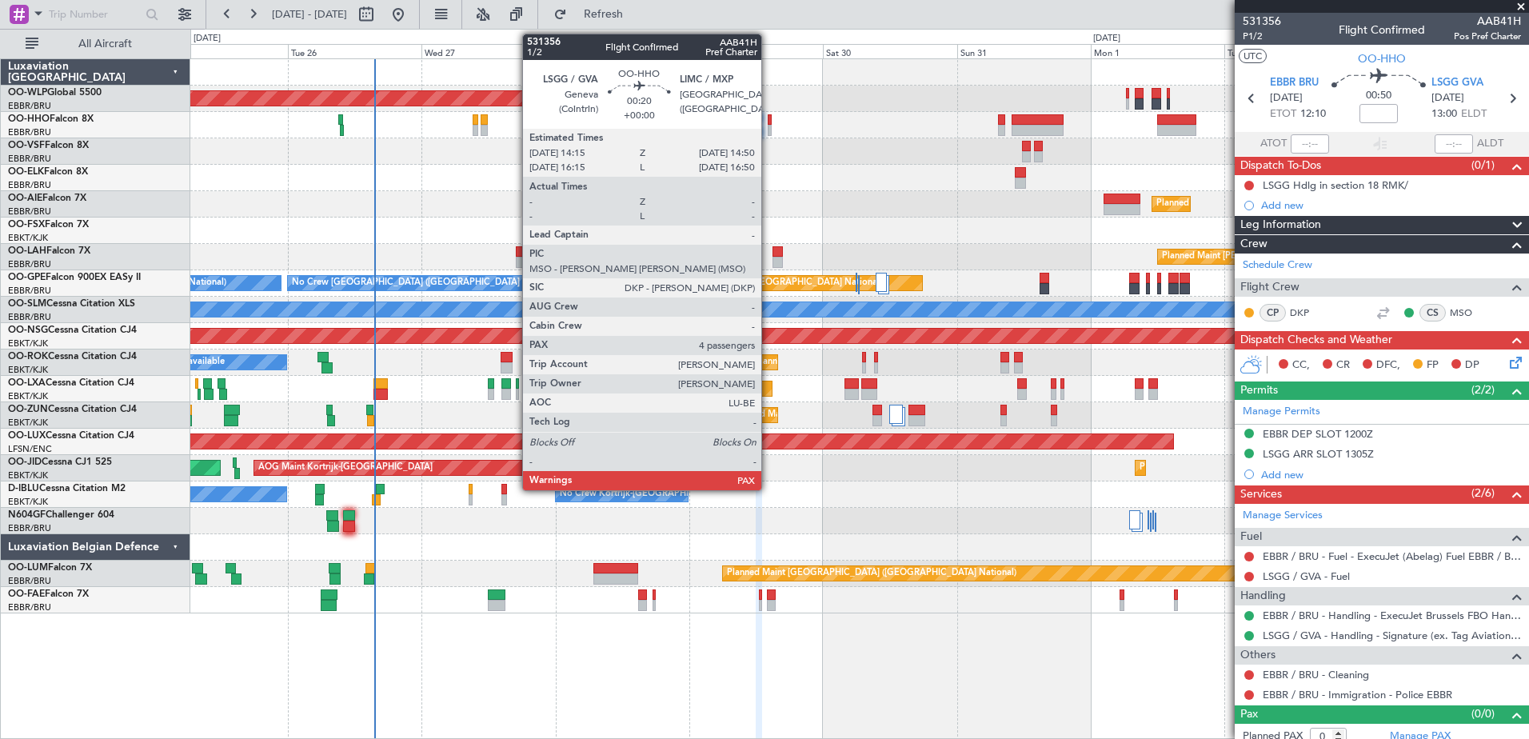
click at [768, 126] on div at bounding box center [770, 130] width 4 height 11
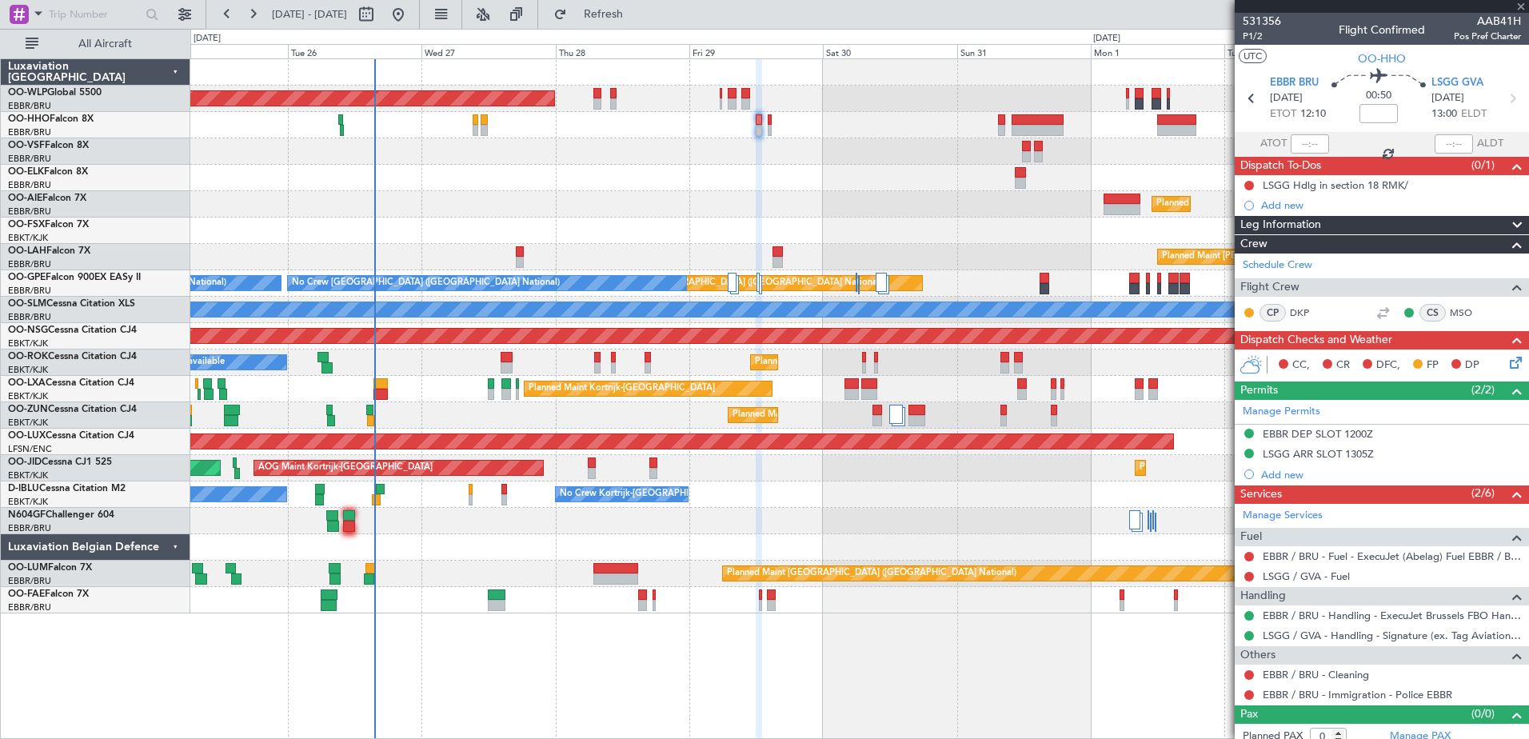
type input "4"
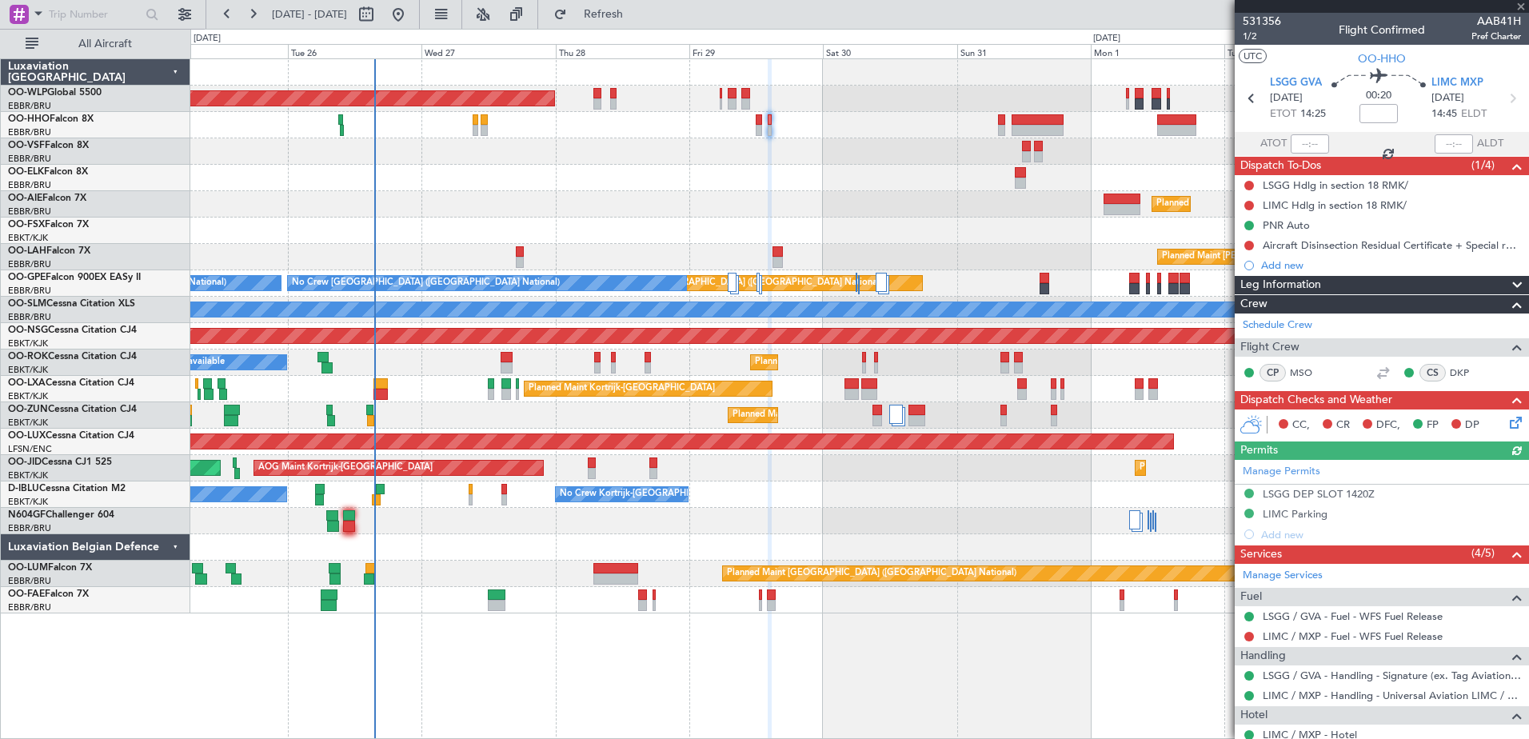
click at [1315, 498] on div "Manage Permits LSGG DEP SLOT 1420Z LIMC Parking Add new" at bounding box center [1382, 502] width 294 height 85
click at [1352, 492] on div "LSGG DEP SLOT 1420Z" at bounding box center [1319, 494] width 112 height 14
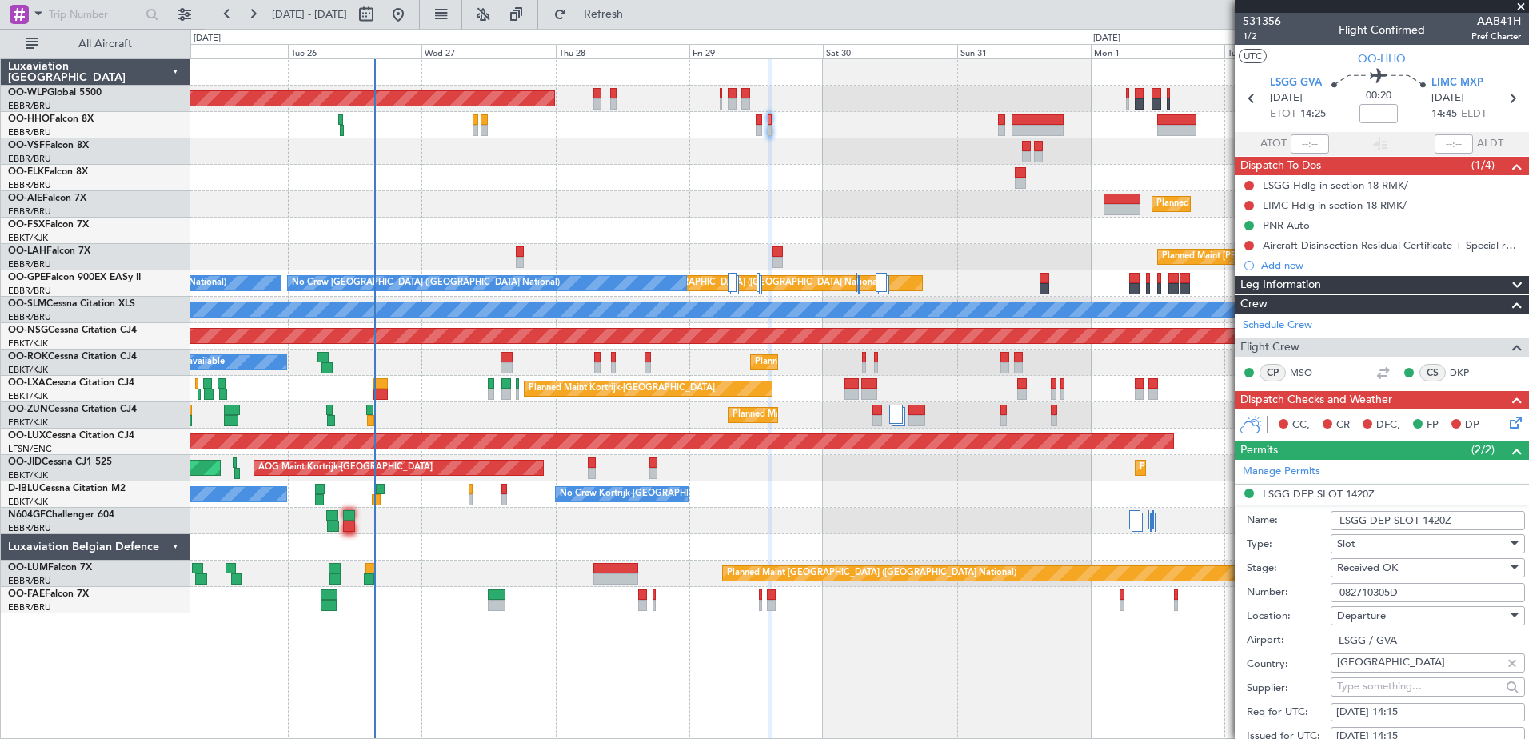
drag, startPoint x: 1422, startPoint y: 591, endPoint x: 1307, endPoint y: 597, distance: 116.1
click at [1307, 597] on div "Number: 082710305D" at bounding box center [1386, 592] width 278 height 24
paste input "914204"
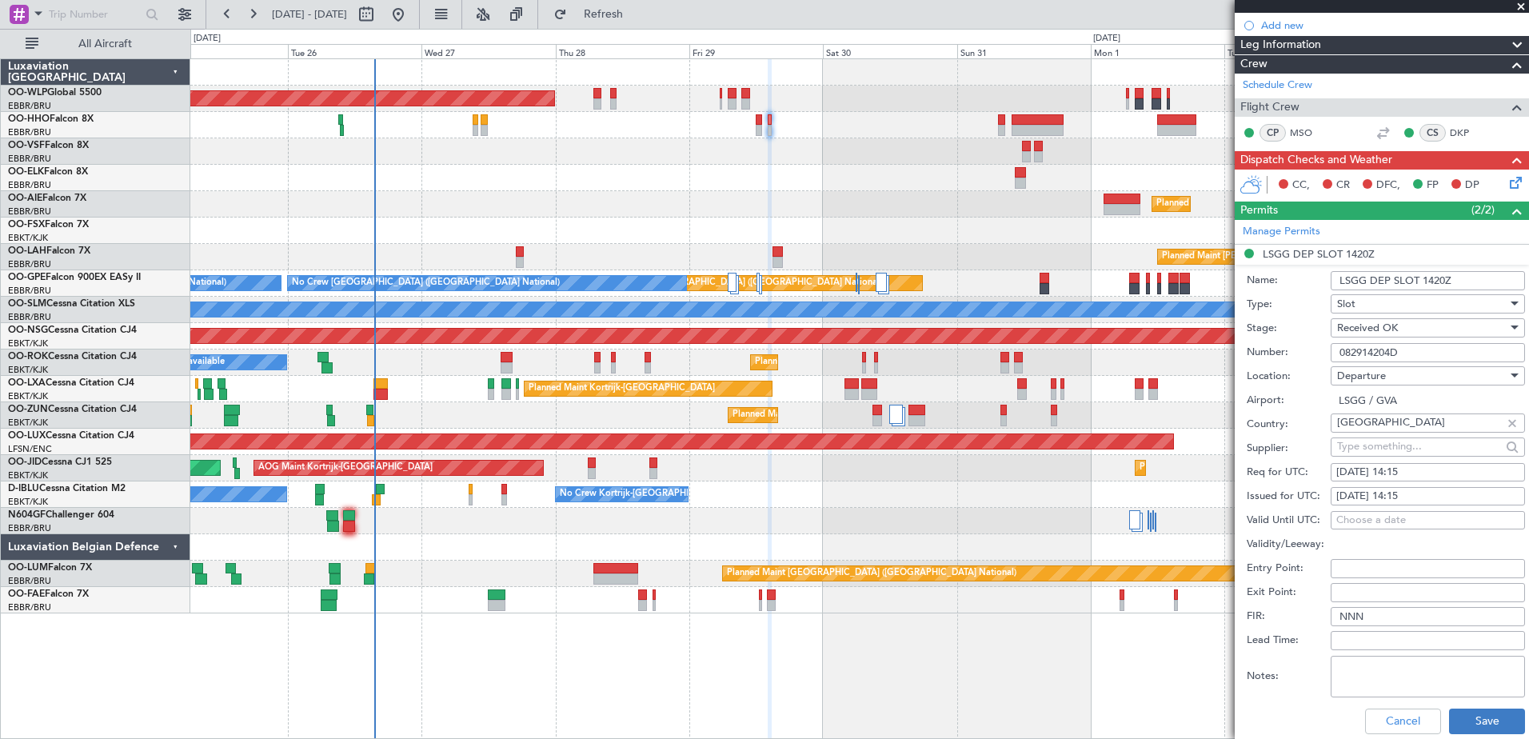
type input "082914204D"
click at [1477, 710] on button "Save" at bounding box center [1487, 721] width 76 height 26
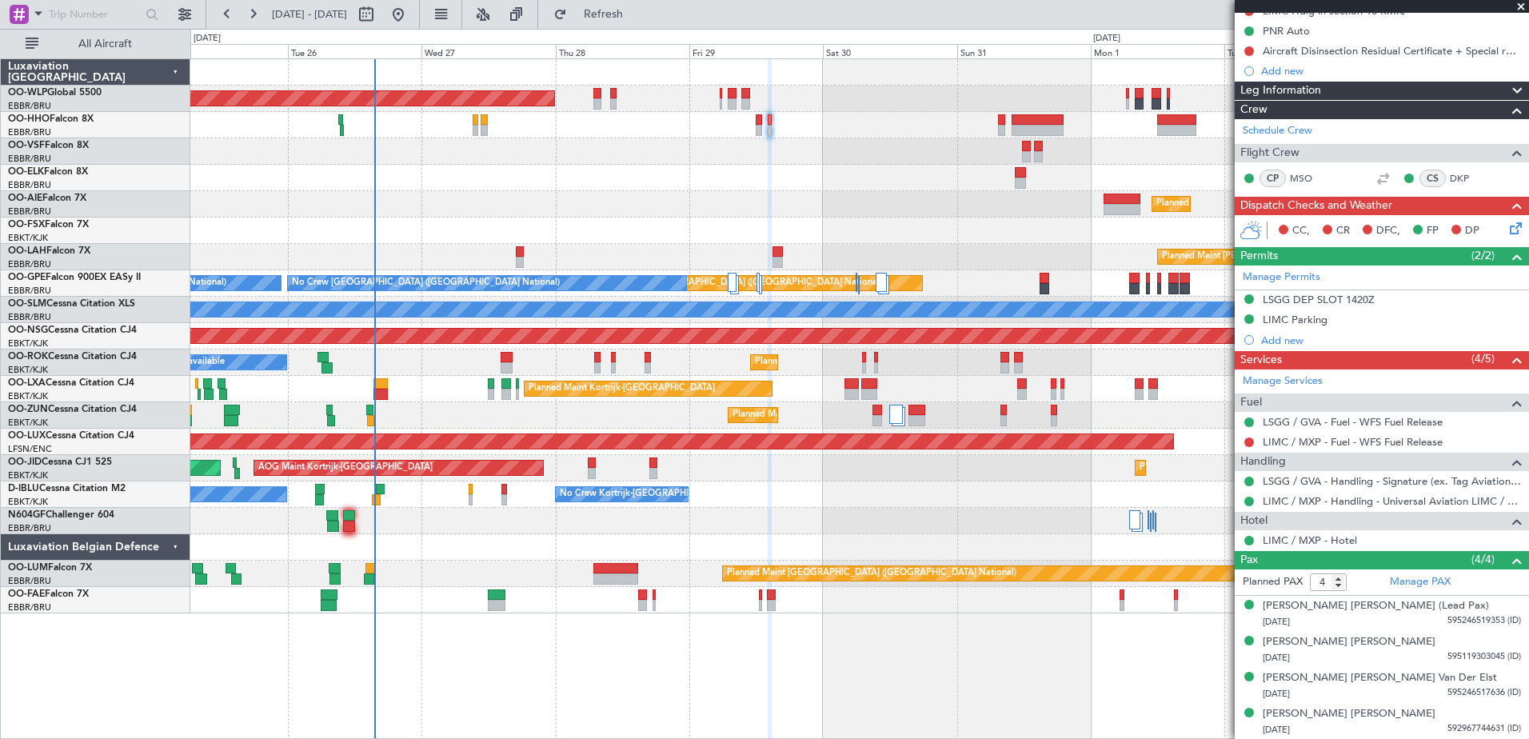
scroll to position [0, 0]
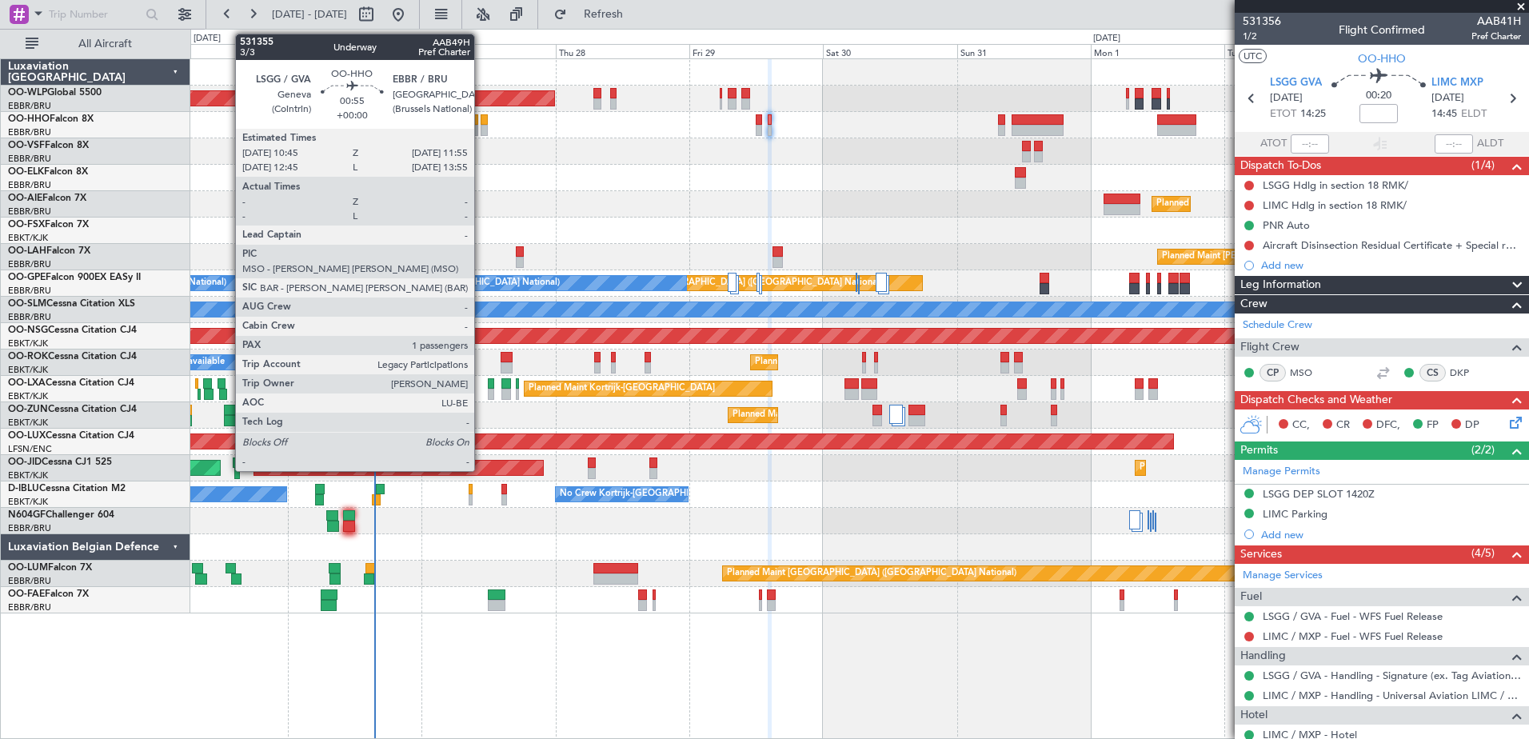
click at [481, 132] on div at bounding box center [484, 130] width 7 height 11
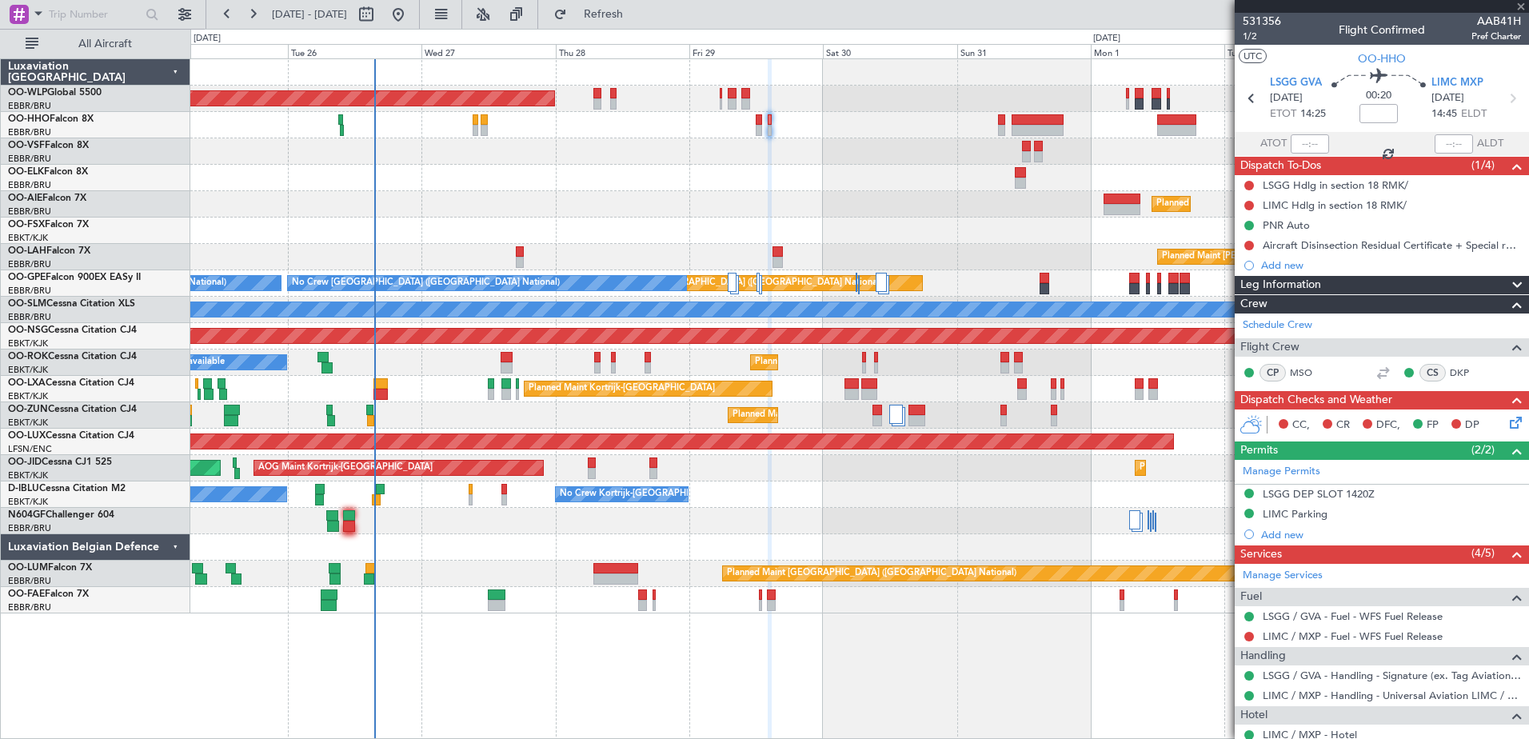
type input "1"
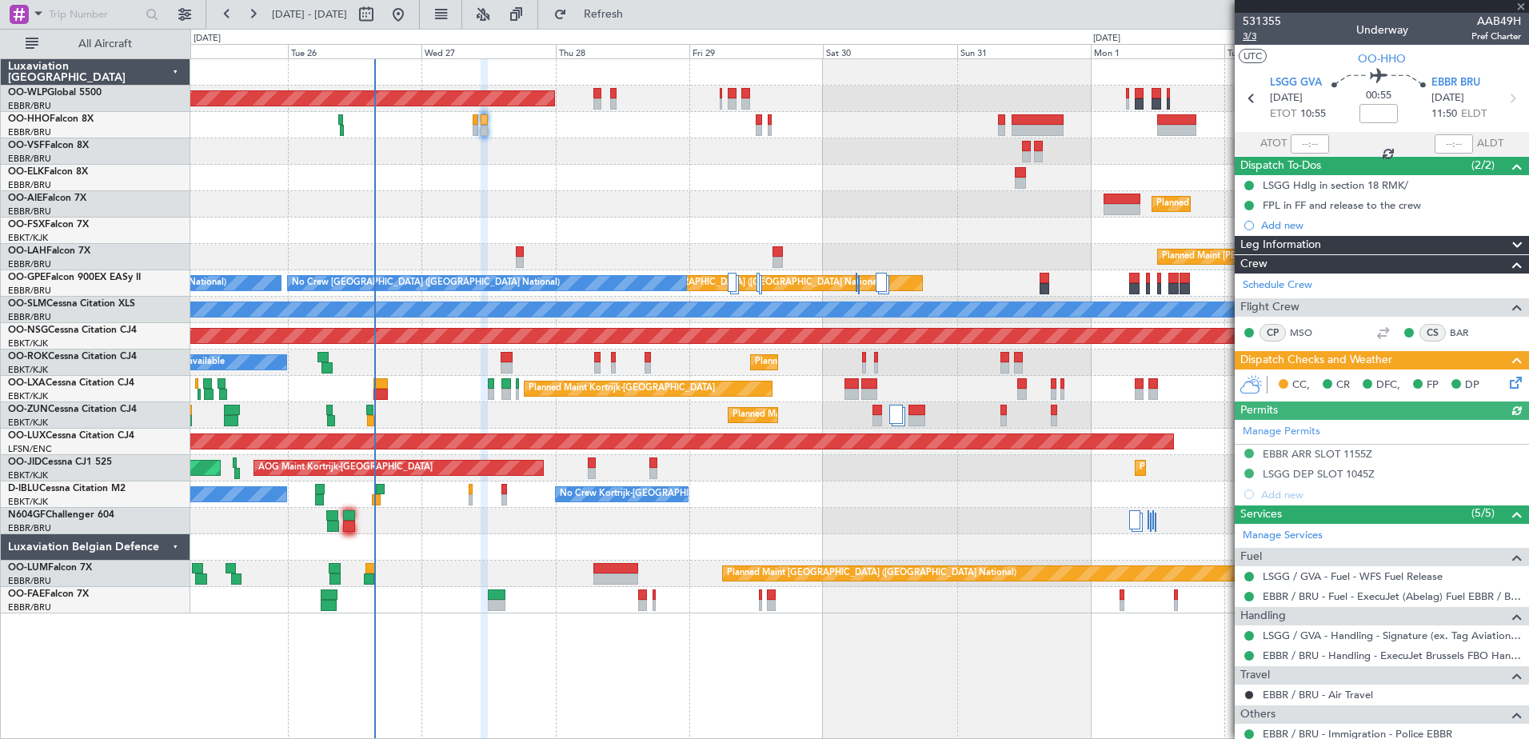
click at [1250, 33] on span "3/3" at bounding box center [1262, 37] width 38 height 14
click at [1506, 382] on icon at bounding box center [1512, 379] width 13 height 13
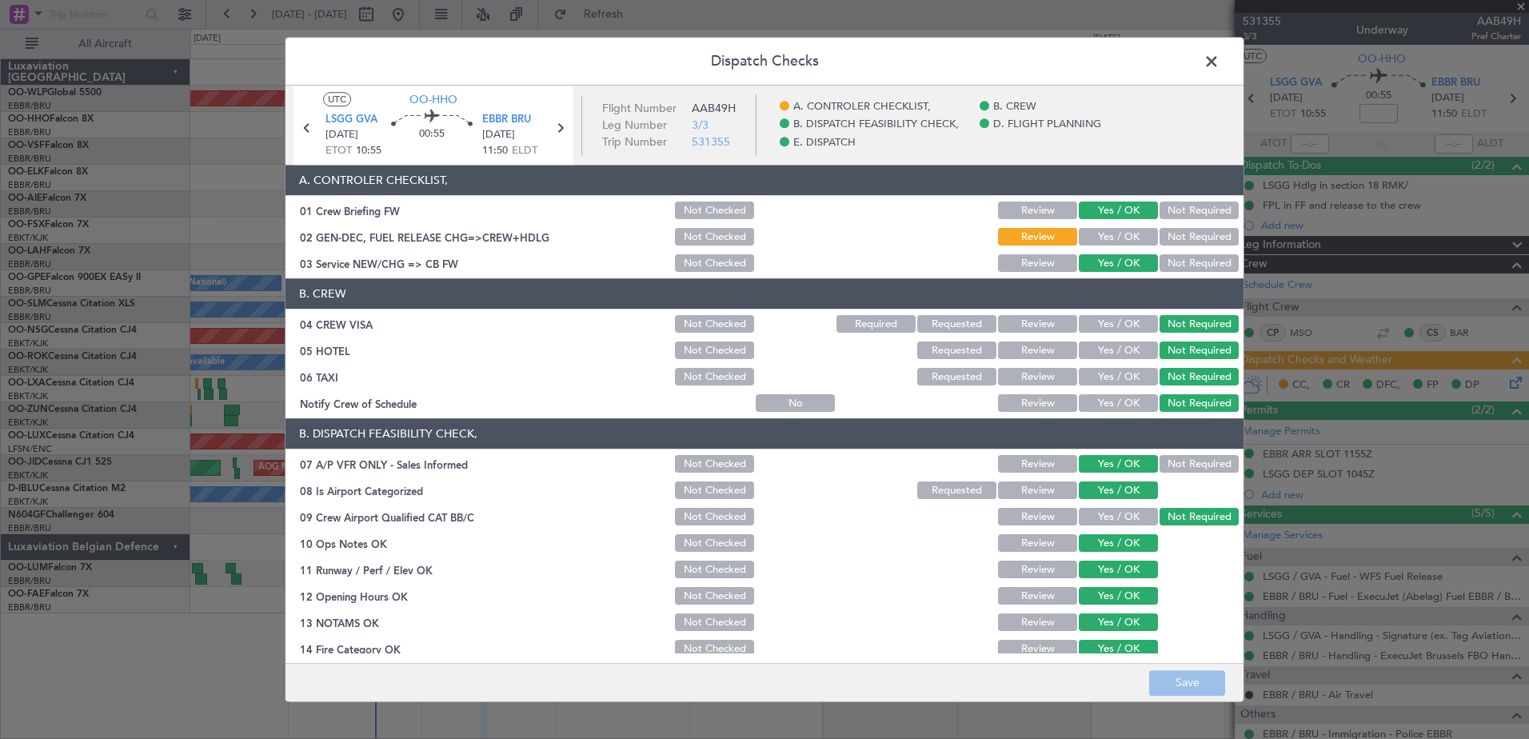
click at [1127, 232] on button "Yes / OK" at bounding box center [1118, 238] width 79 height 18
click at [1196, 682] on button "Save" at bounding box center [1187, 683] width 76 height 26
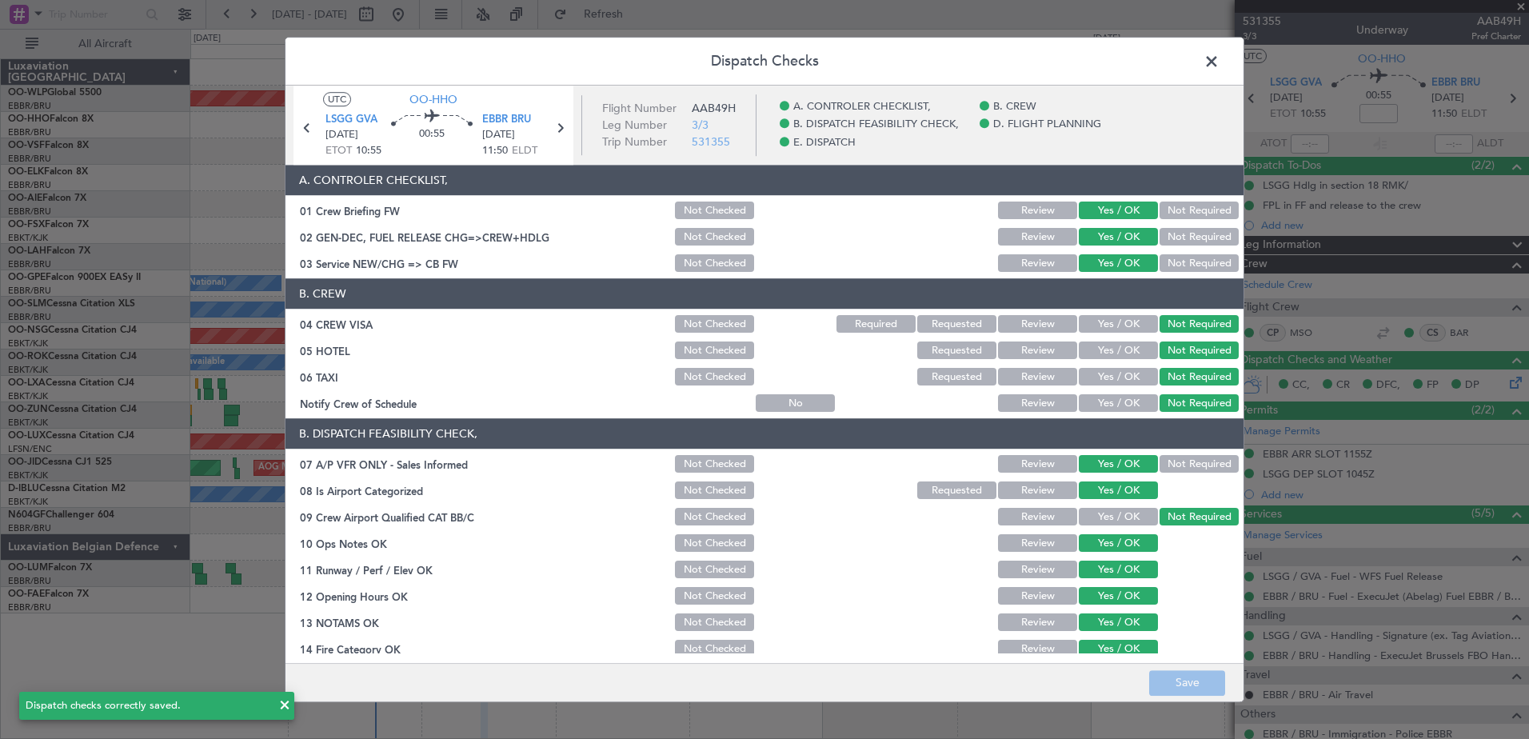
click at [1219, 63] on span at bounding box center [1219, 66] width 0 height 32
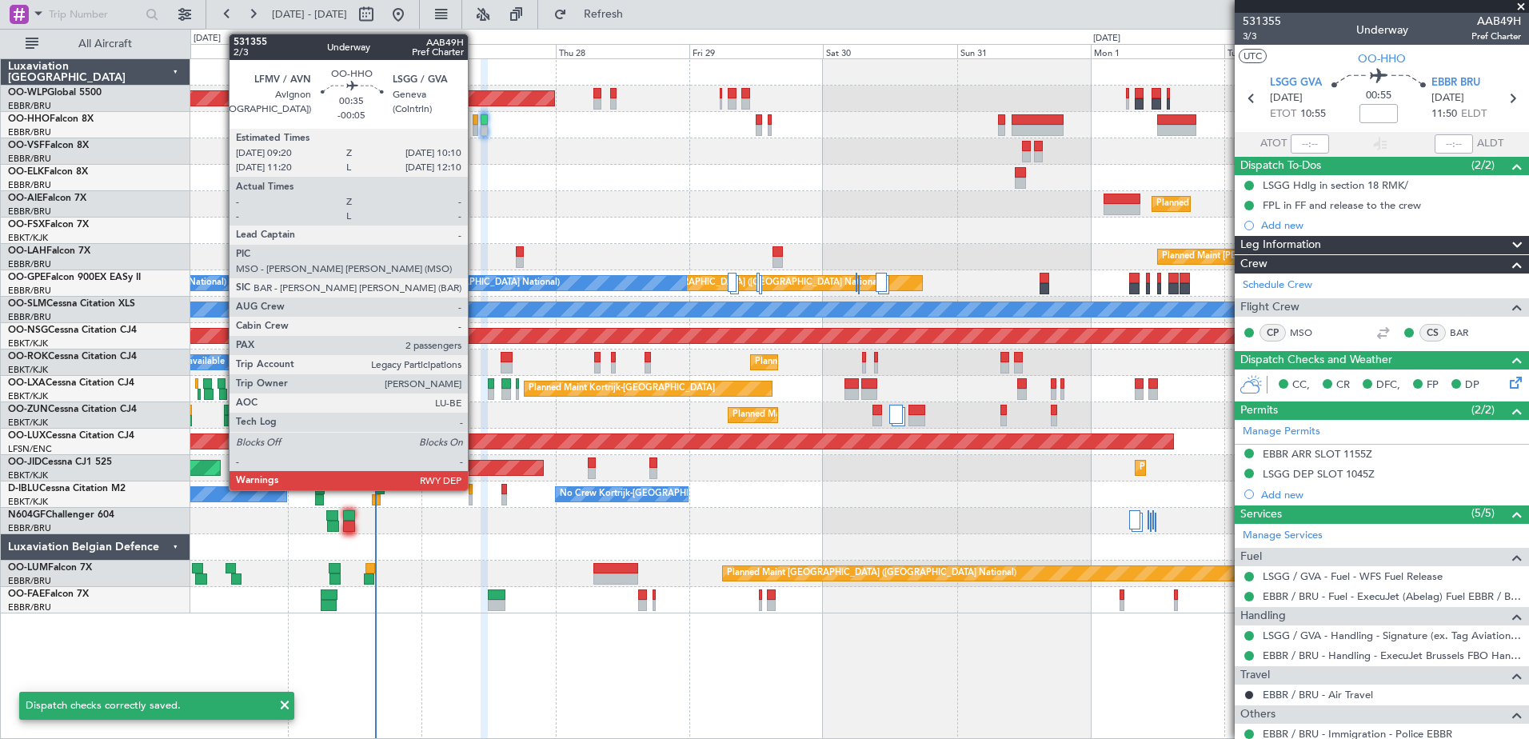
click at [475, 127] on div at bounding box center [475, 130] width 5 height 11
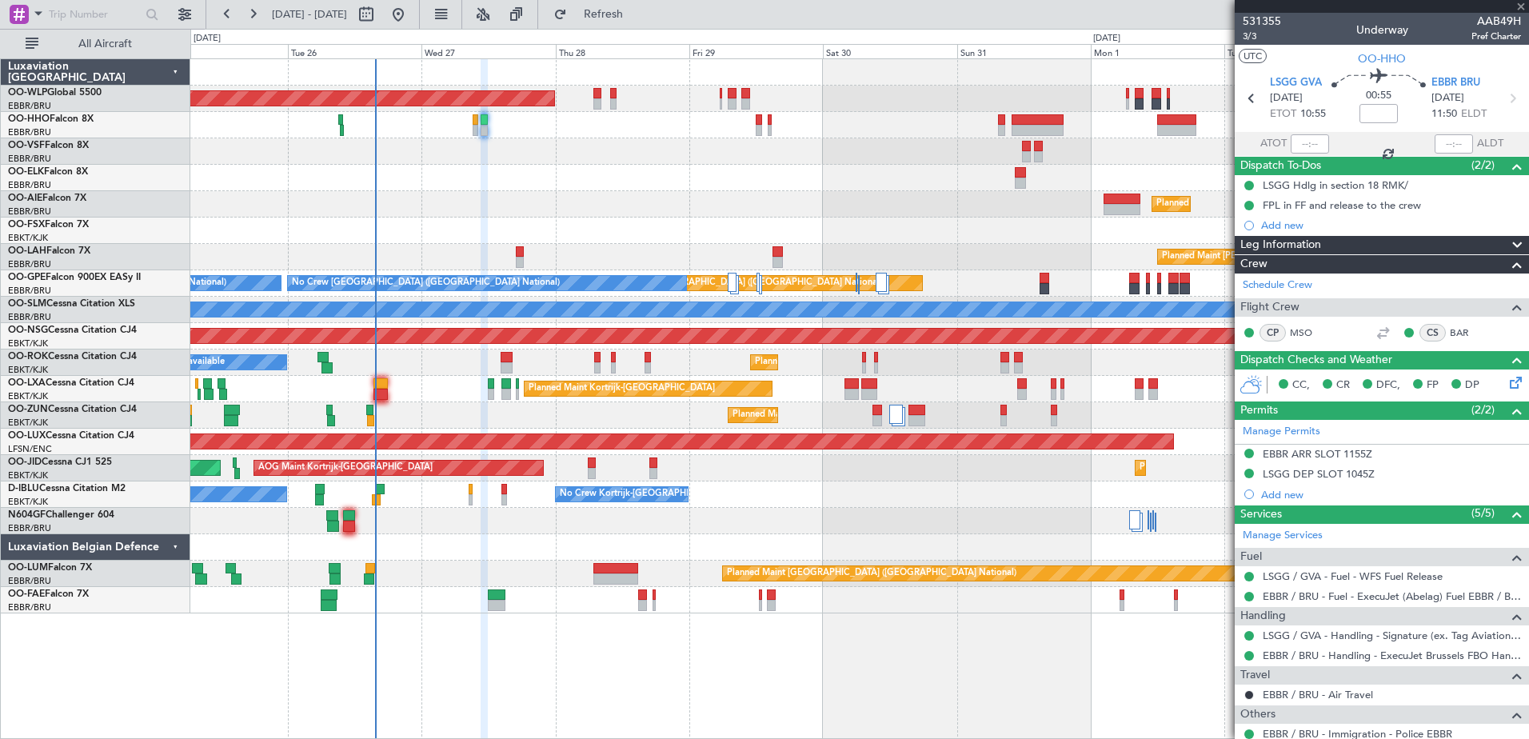
type input "-00:05"
type input "2"
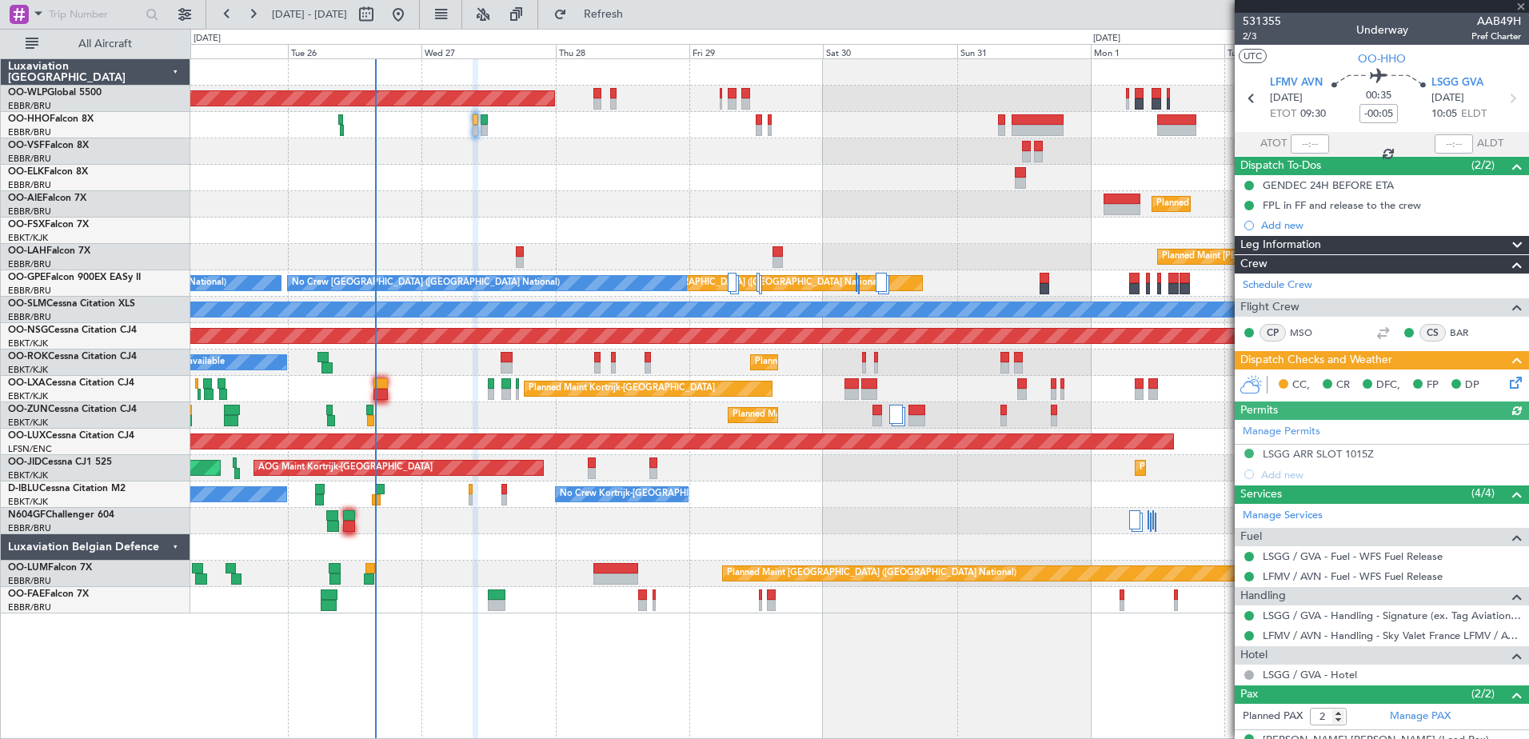
click at [1506, 381] on icon at bounding box center [1512, 379] width 13 height 13
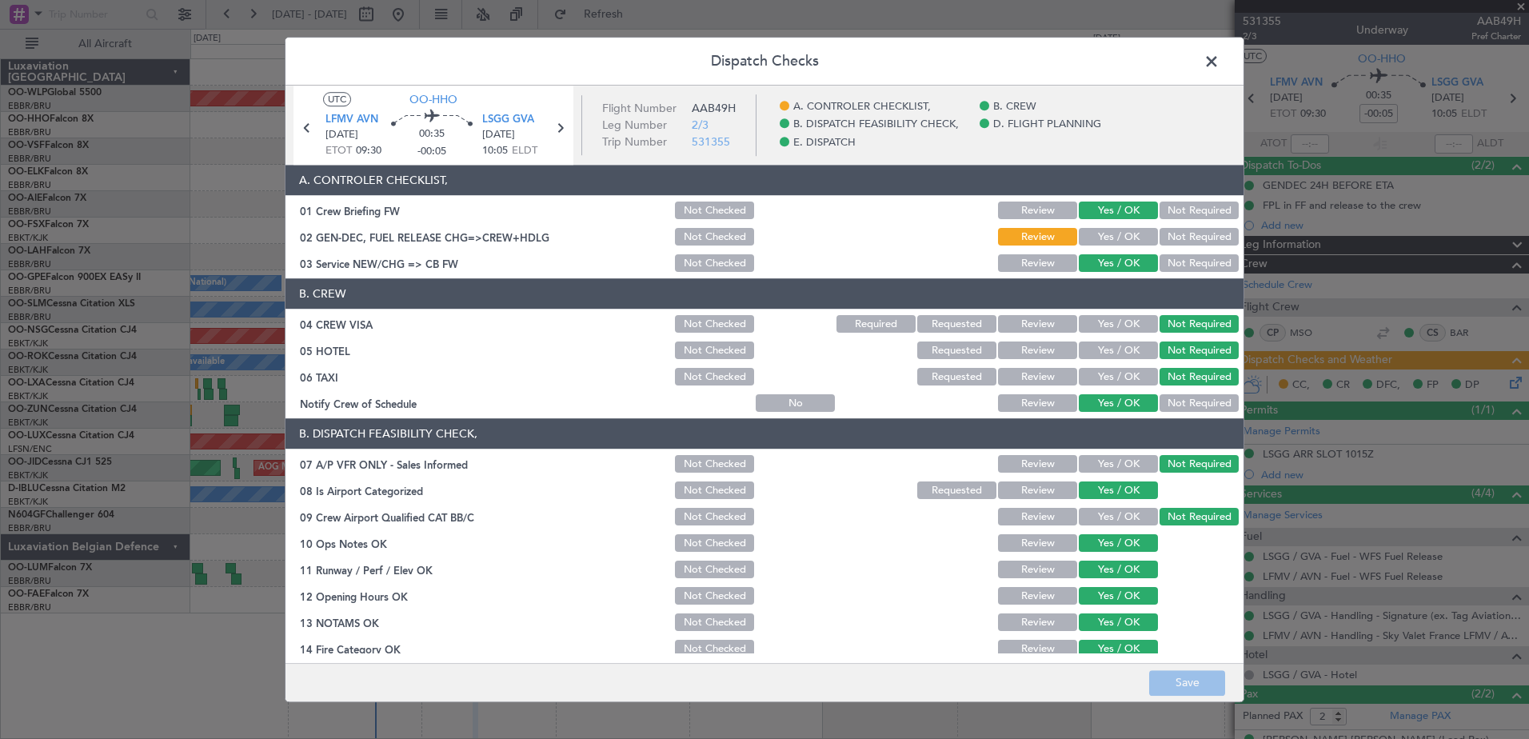
click at [1115, 234] on button "Yes / OK" at bounding box center [1118, 238] width 79 height 18
click at [1199, 681] on button "Save" at bounding box center [1187, 683] width 76 height 26
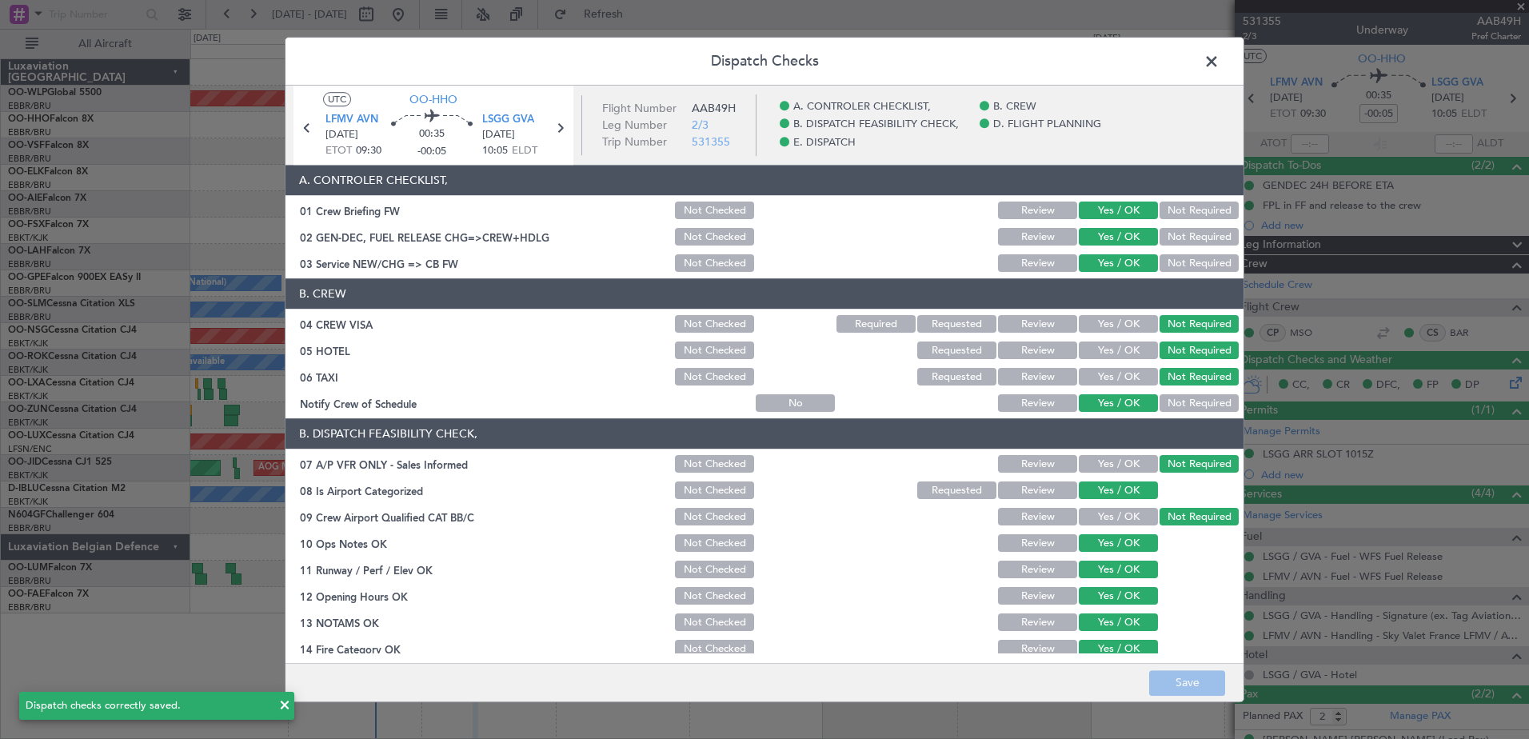
click at [1219, 66] on span at bounding box center [1219, 66] width 0 height 32
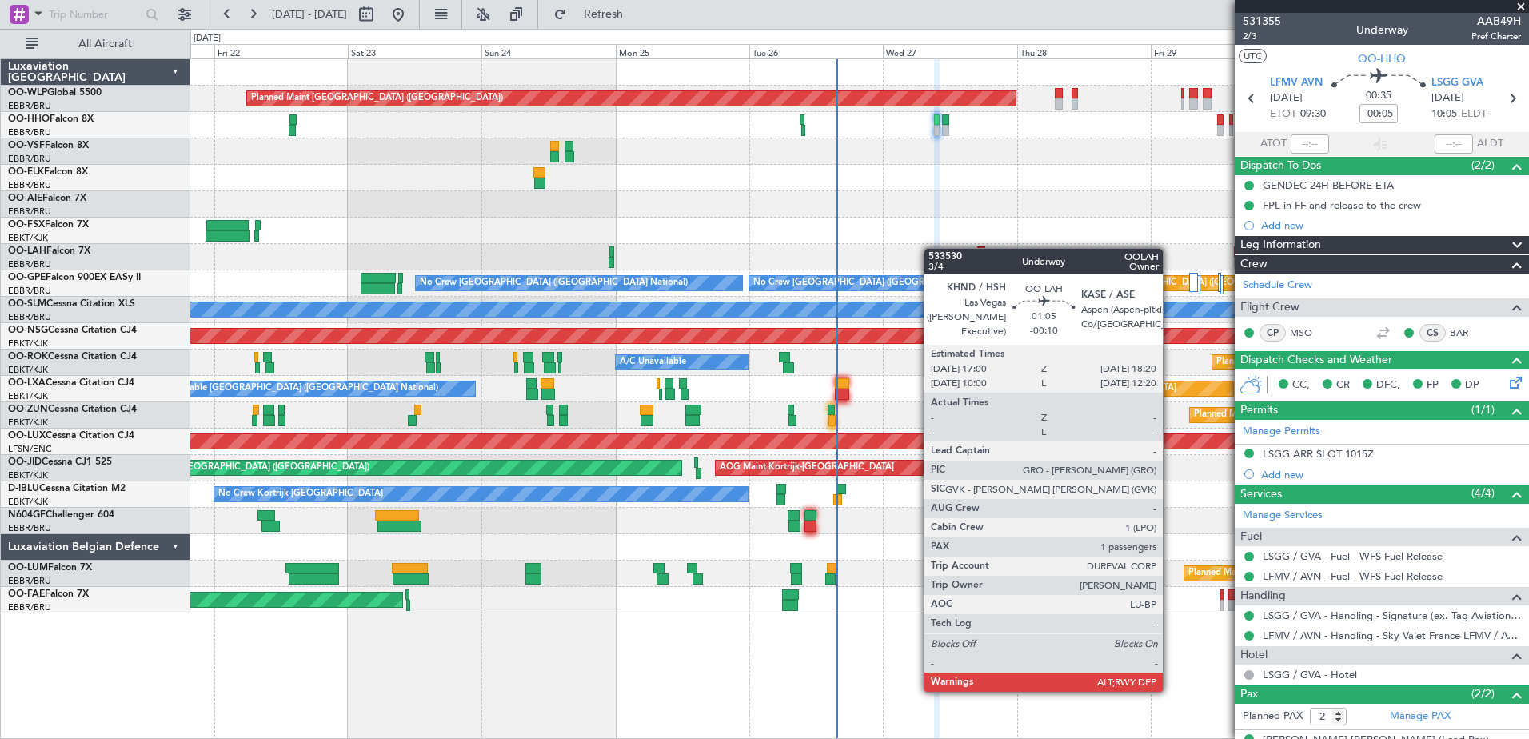
click at [972, 248] on div "Planned Maint [GEOGRAPHIC_DATA] ([GEOGRAPHIC_DATA]) Planned Maint [GEOGRAPHIC_D…" at bounding box center [859, 336] width 1338 height 554
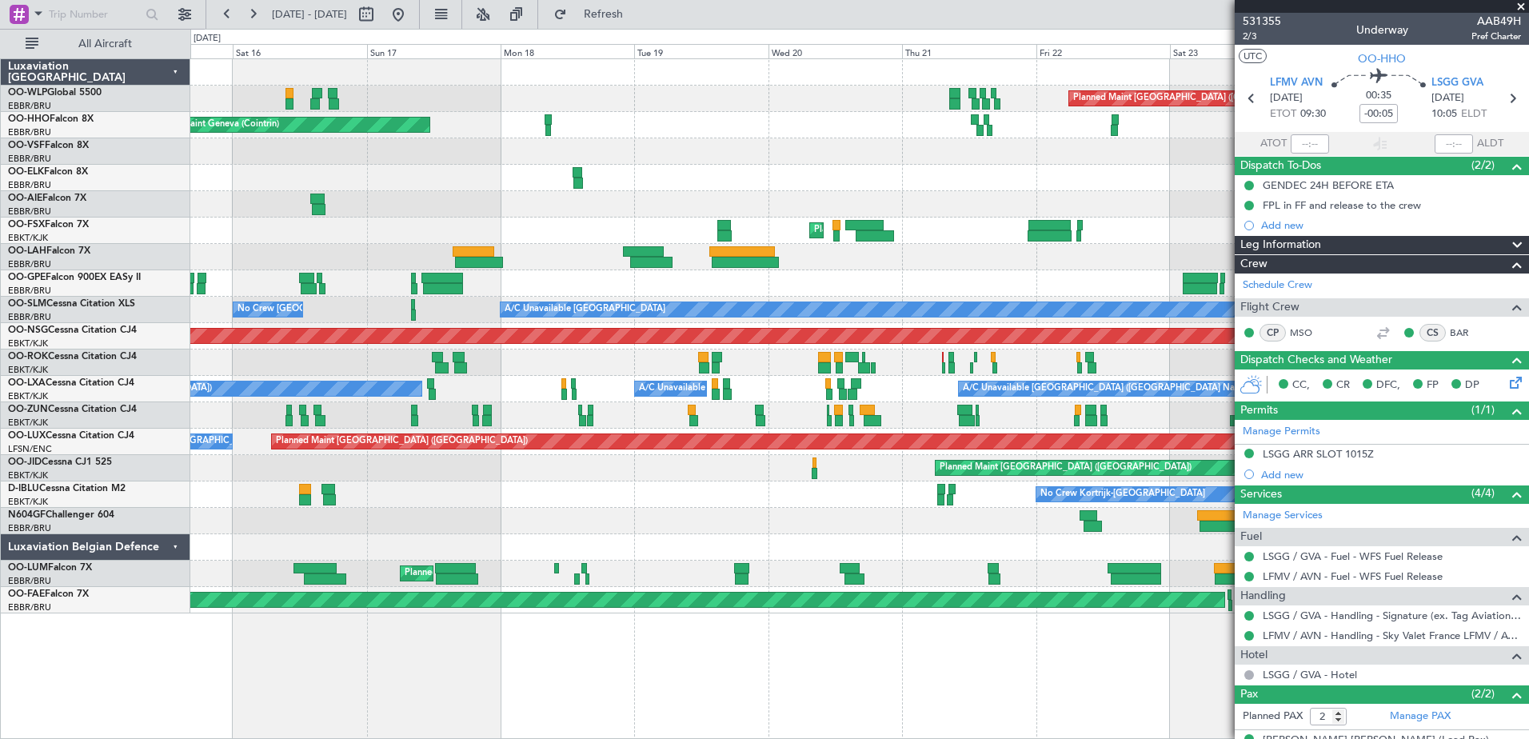
click at [1011, 324] on div "Planned Maint [GEOGRAPHIC_DATA] ([GEOGRAPHIC_DATA]) AOG Maint Geneva ([GEOGRAPH…" at bounding box center [859, 336] width 1338 height 554
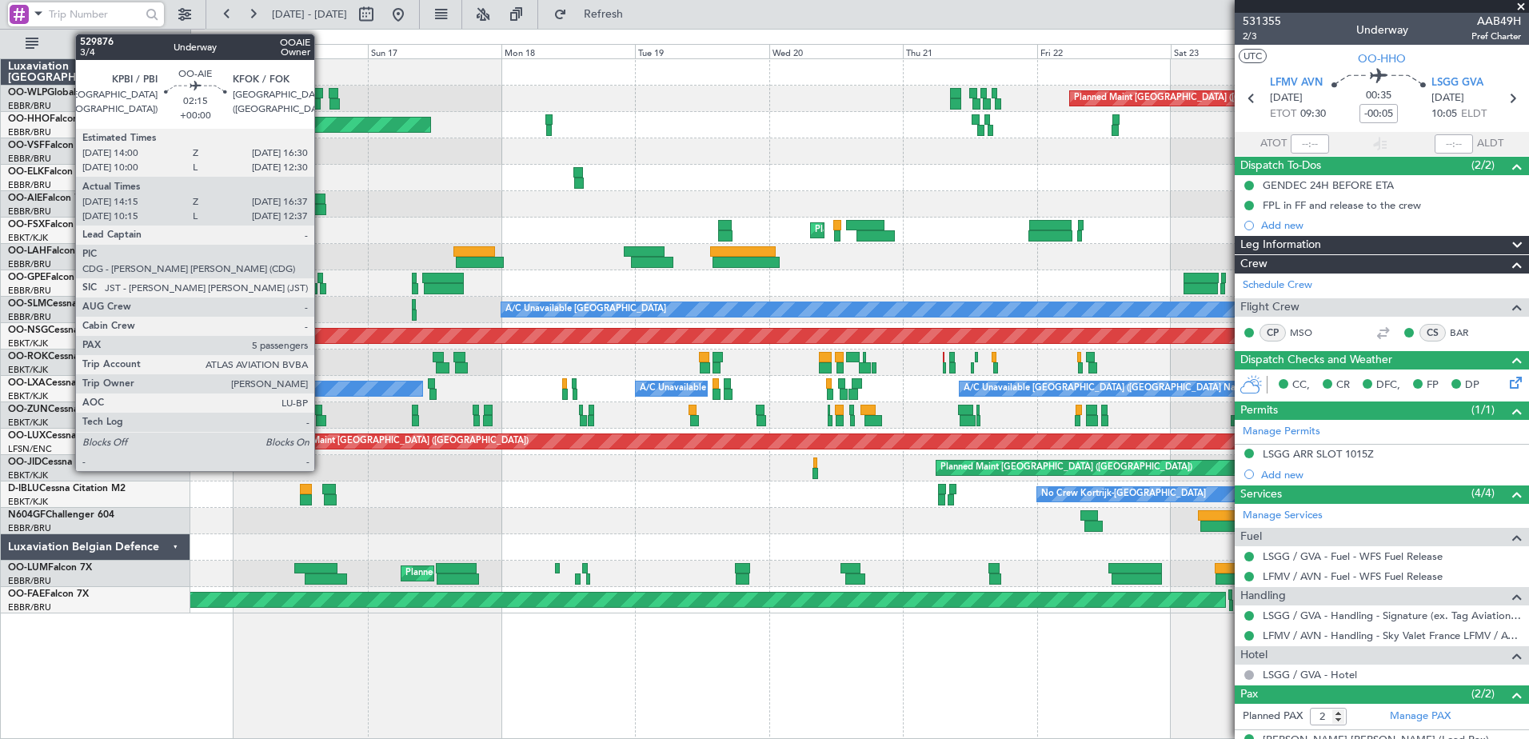
click at [66, 11] on input "text" at bounding box center [95, 14] width 92 height 24
click at [16, 13] on div at bounding box center [19, 14] width 19 height 19
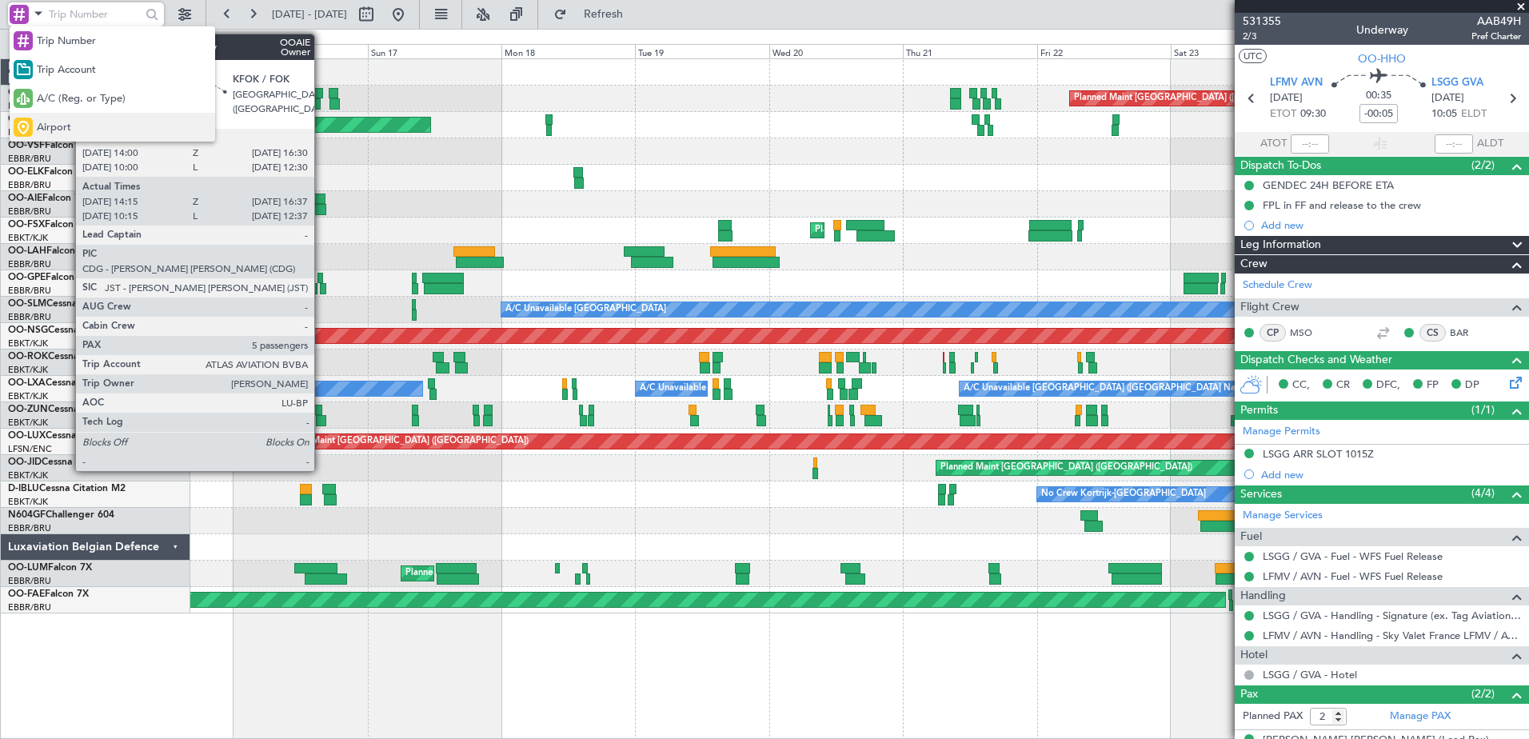
click at [50, 125] on span "Airport" at bounding box center [54, 128] width 34 height 16
click at [61, 10] on input "text" at bounding box center [95, 14] width 92 height 24
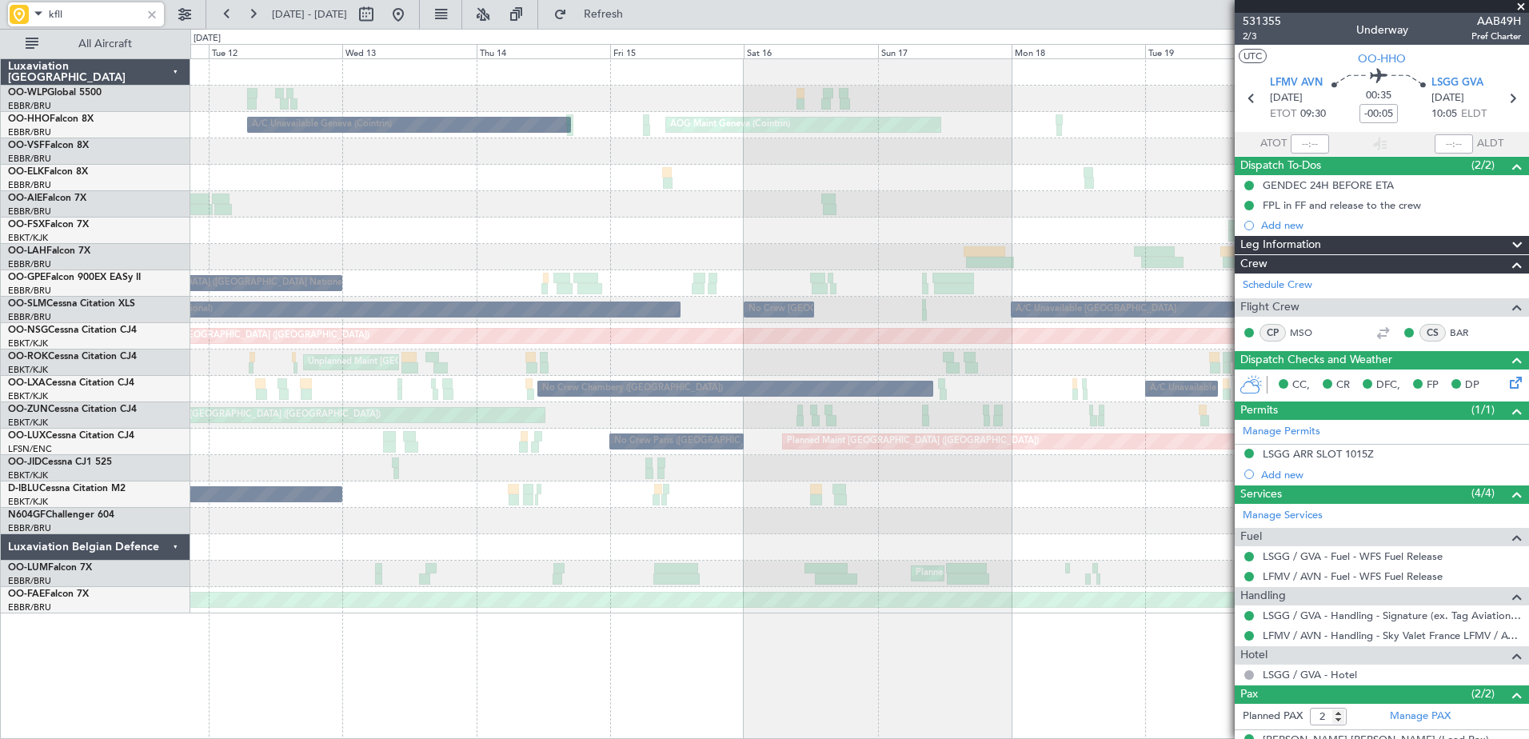
click at [1121, 289] on div "Planned Maint Berlin (Brandenburg) AOG Maint Geneva (Cointrin) A/C Unavailable …" at bounding box center [859, 336] width 1338 height 554
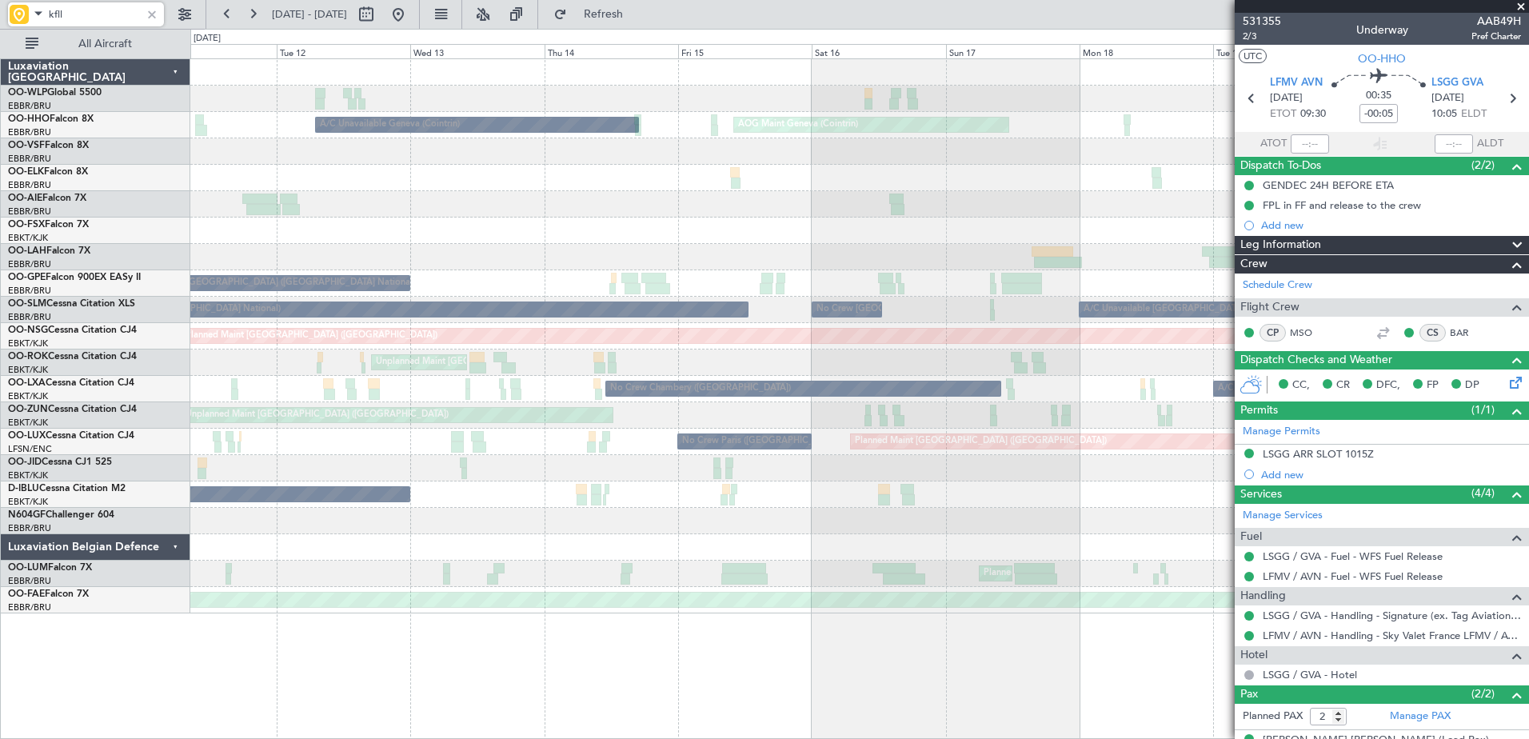
click at [1128, 340] on div "Planned Maint Berlin (Brandenburg) AOG Maint Geneva (Cointrin) A/C Unavailable …" at bounding box center [859, 336] width 1338 height 554
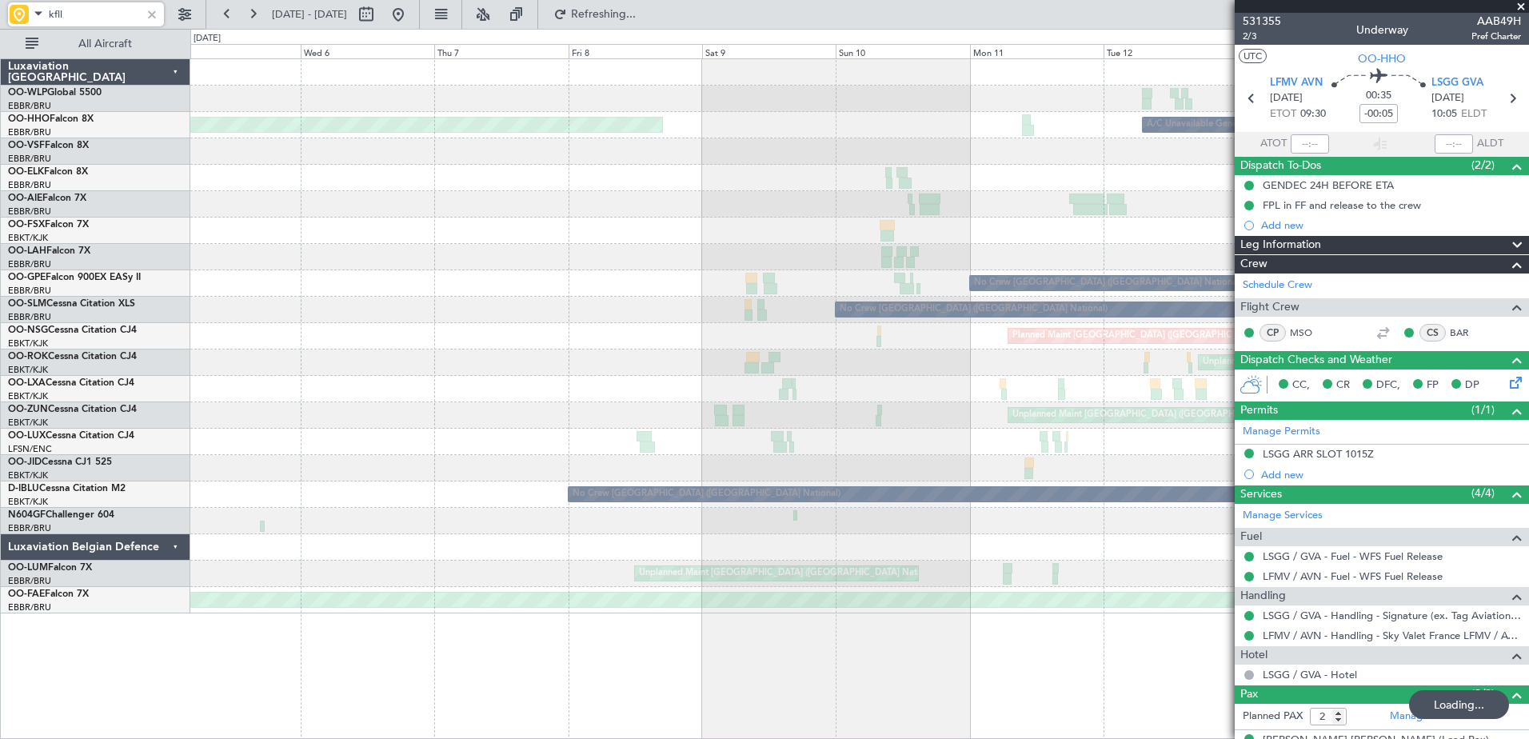
click at [1033, 304] on div "A/C Unavailable Geneva (Cointrin) Planned Maint Geneva (Cointrin) AOG Maint Gen…" at bounding box center [859, 336] width 1338 height 554
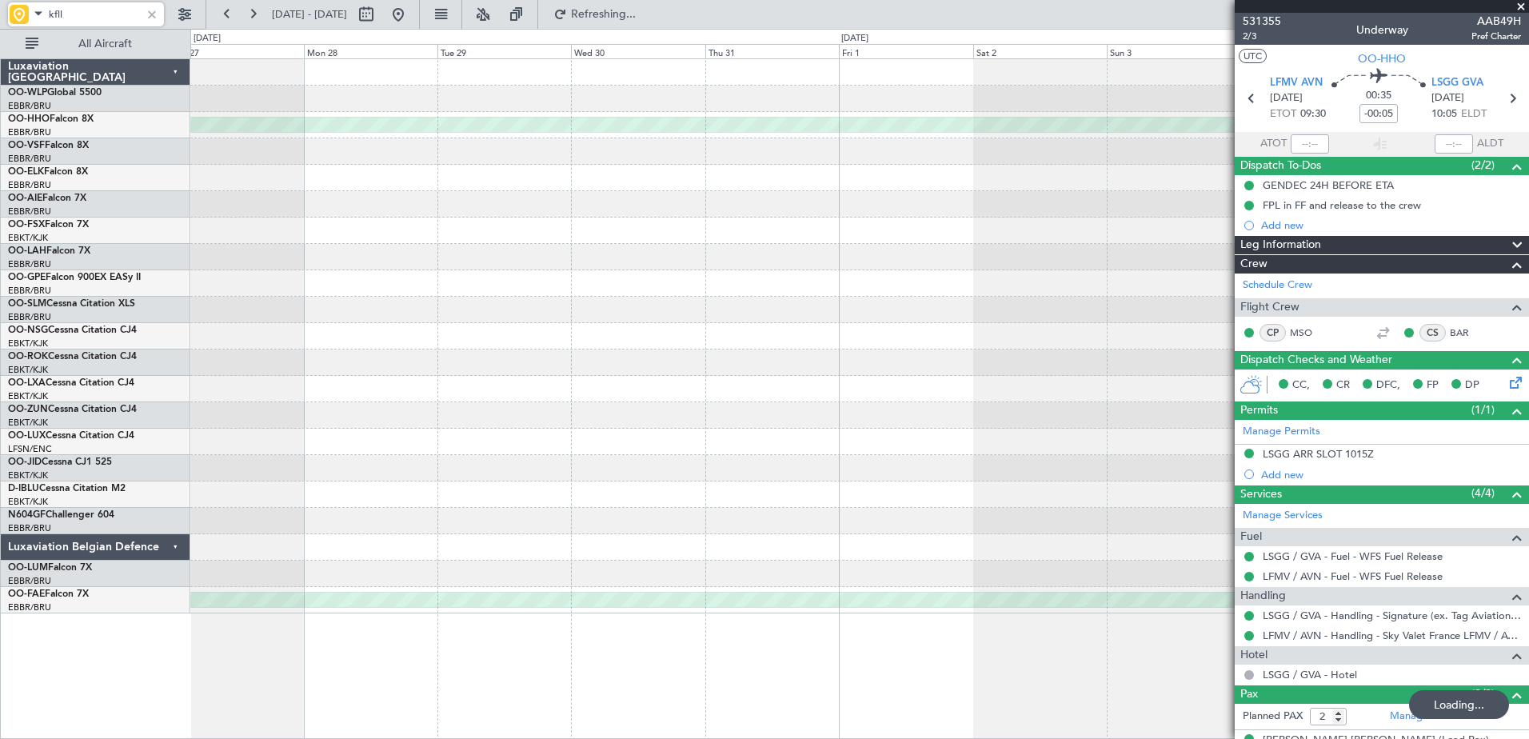
click at [1271, 349] on fb-app "kfll 06 Aug 2025 - 16 Aug 2025 Refreshing... Quick Links All Aircraft Planned M…" at bounding box center [764, 375] width 1529 height 727
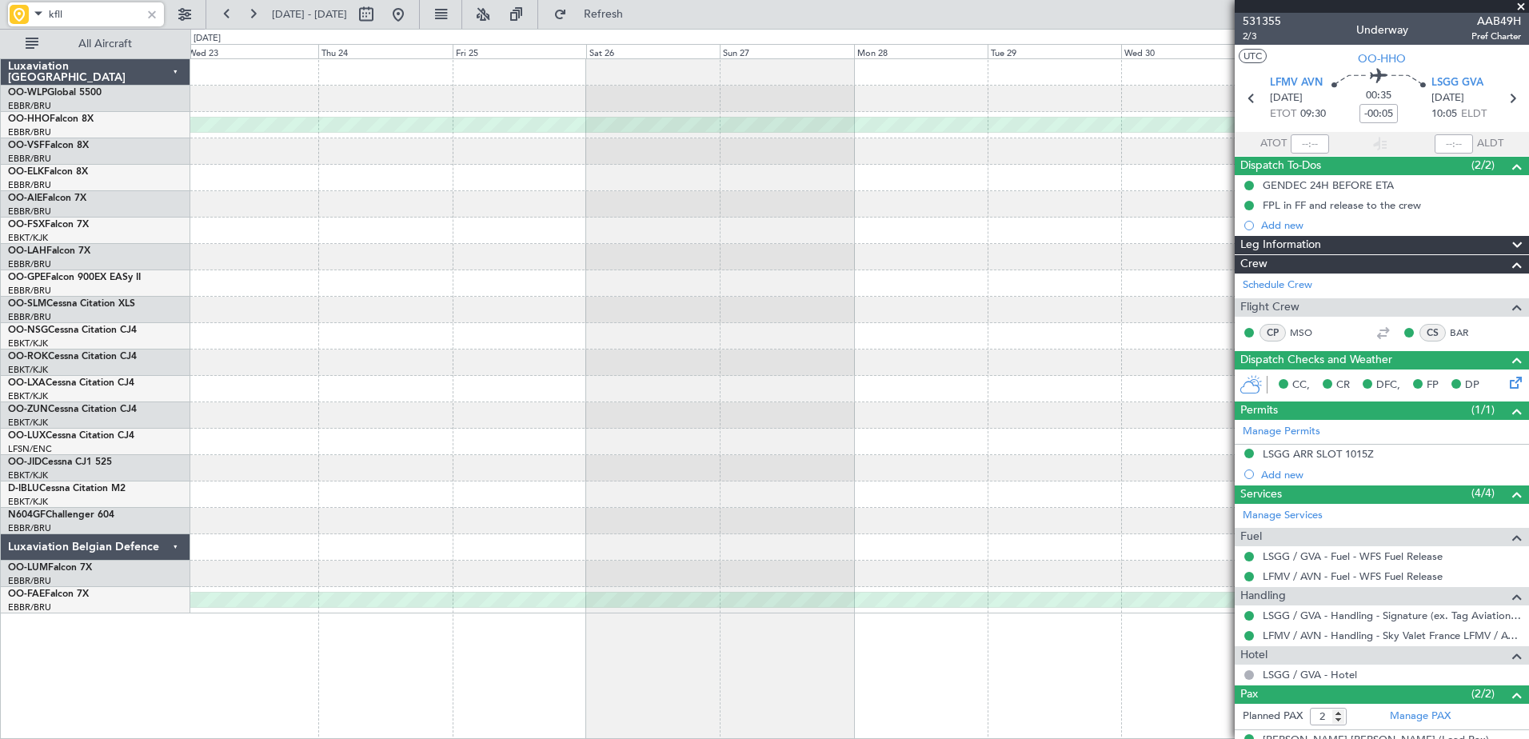
click at [1244, 372] on fb-app "kfll 06 Aug 2025 - 16 Aug 2025 Refresh Quick Links All Aircraft Planned Maint G…" at bounding box center [764, 375] width 1529 height 727
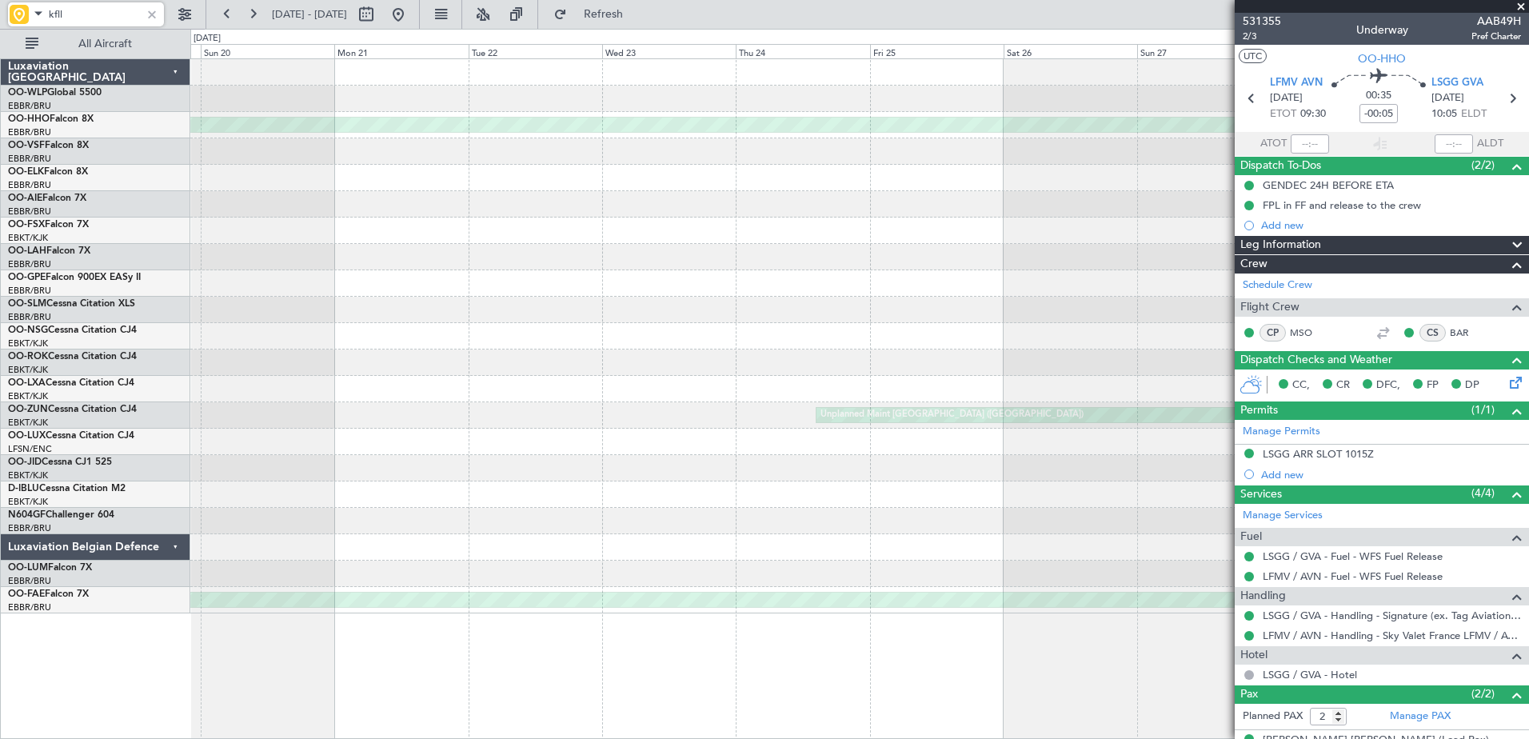
click at [1193, 389] on div "Planned Maint Geneva (Cointrin) Planned Maint Brussels (Brussels National) Plan…" at bounding box center [859, 336] width 1338 height 554
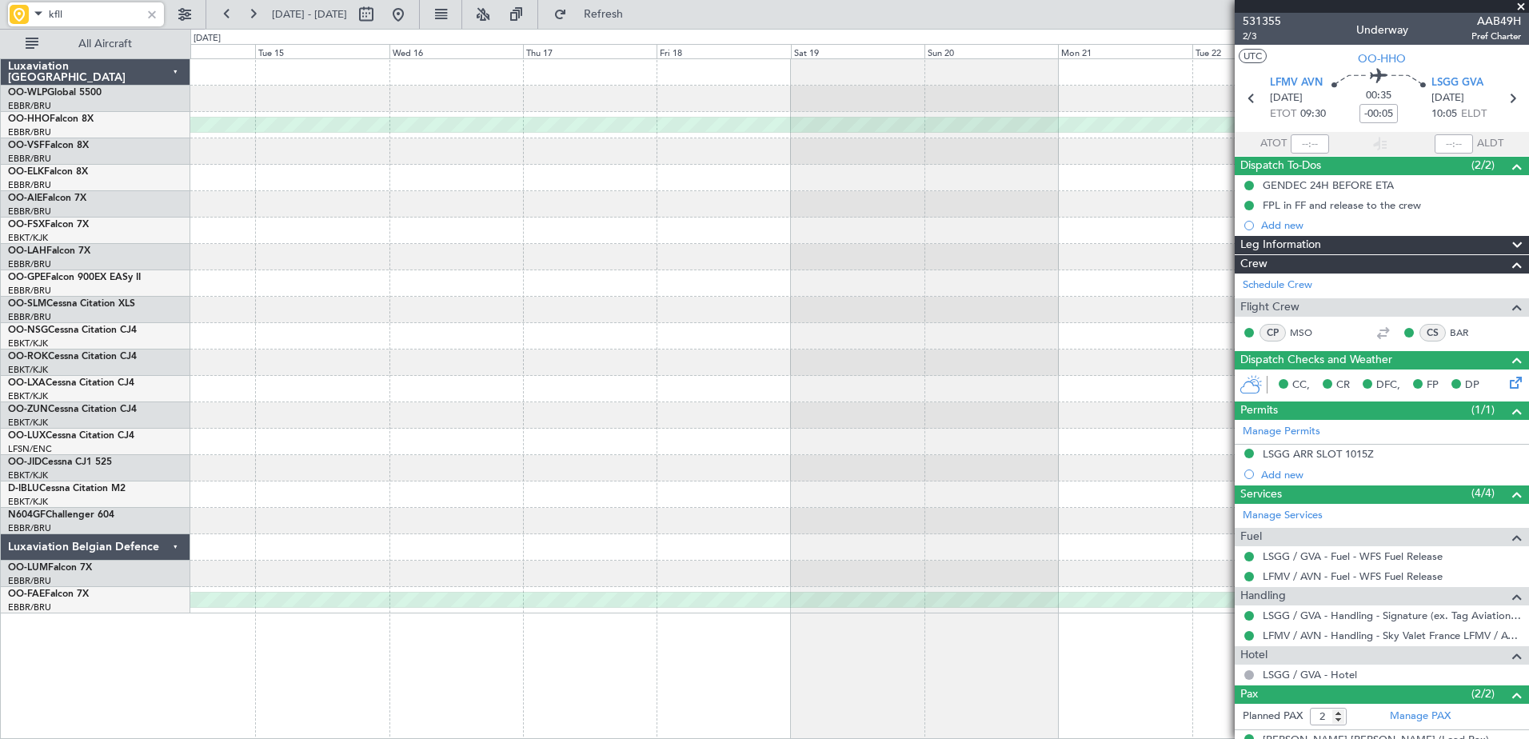
click at [1164, 369] on div at bounding box center [859, 362] width 1338 height 26
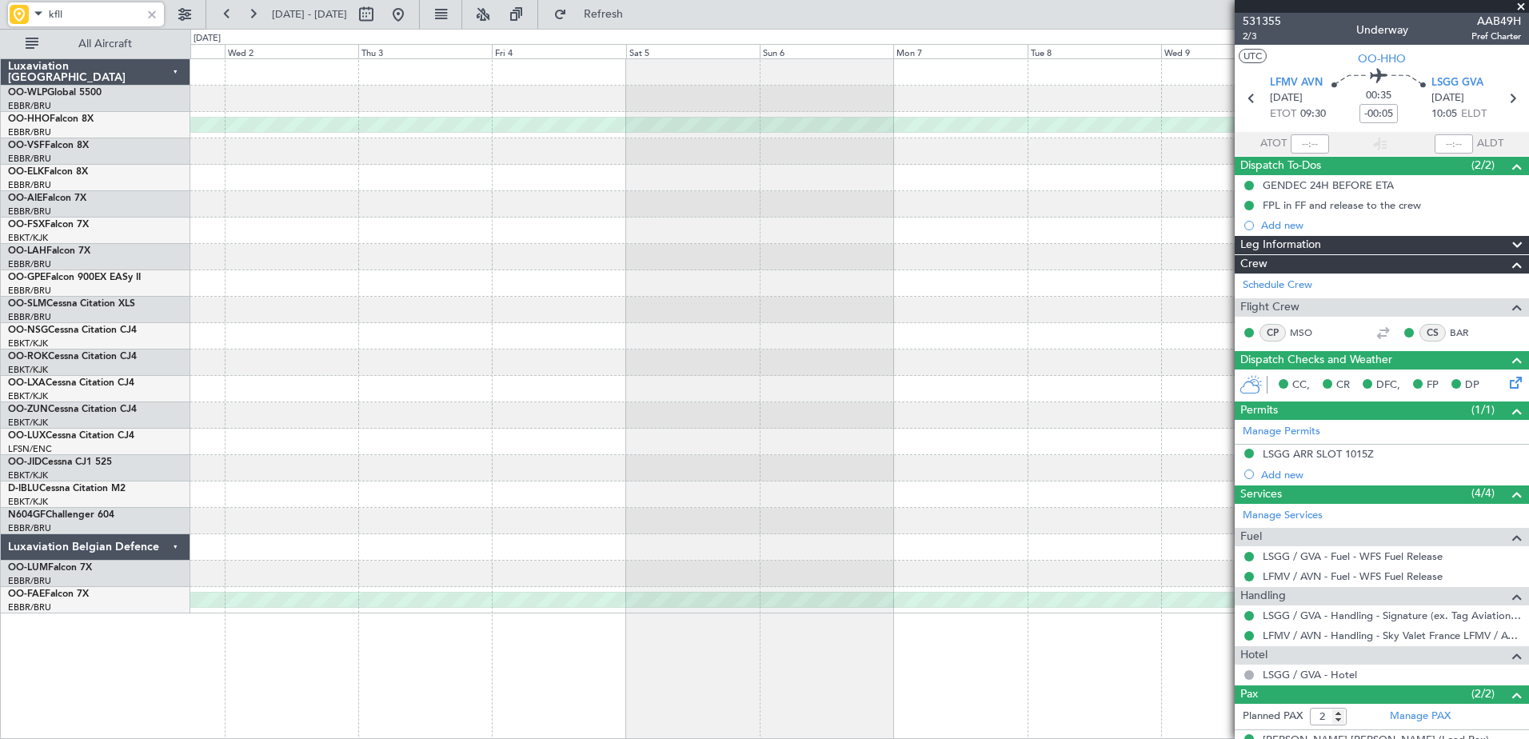
click at [1322, 483] on fb-app "kfll 06 Aug 2025 - 16 Aug 2025 Refresh Quick Links All Aircraft Planned Maint G…" at bounding box center [764, 375] width 1529 height 727
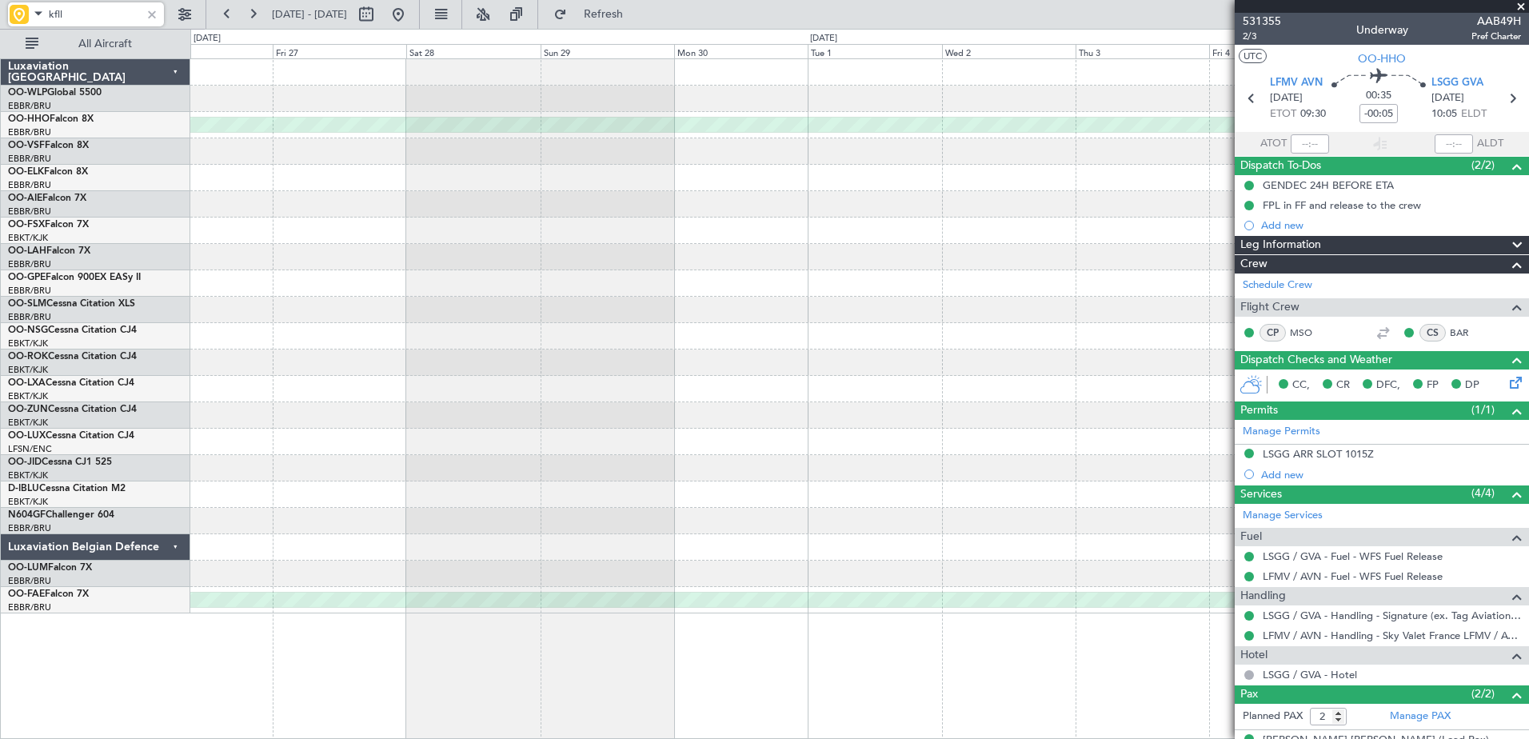
click at [1143, 497] on div "Planned Maint Geneva (Cointrin) Planned Maint Kortrijk-Wevelgem" at bounding box center [859, 336] width 1338 height 554
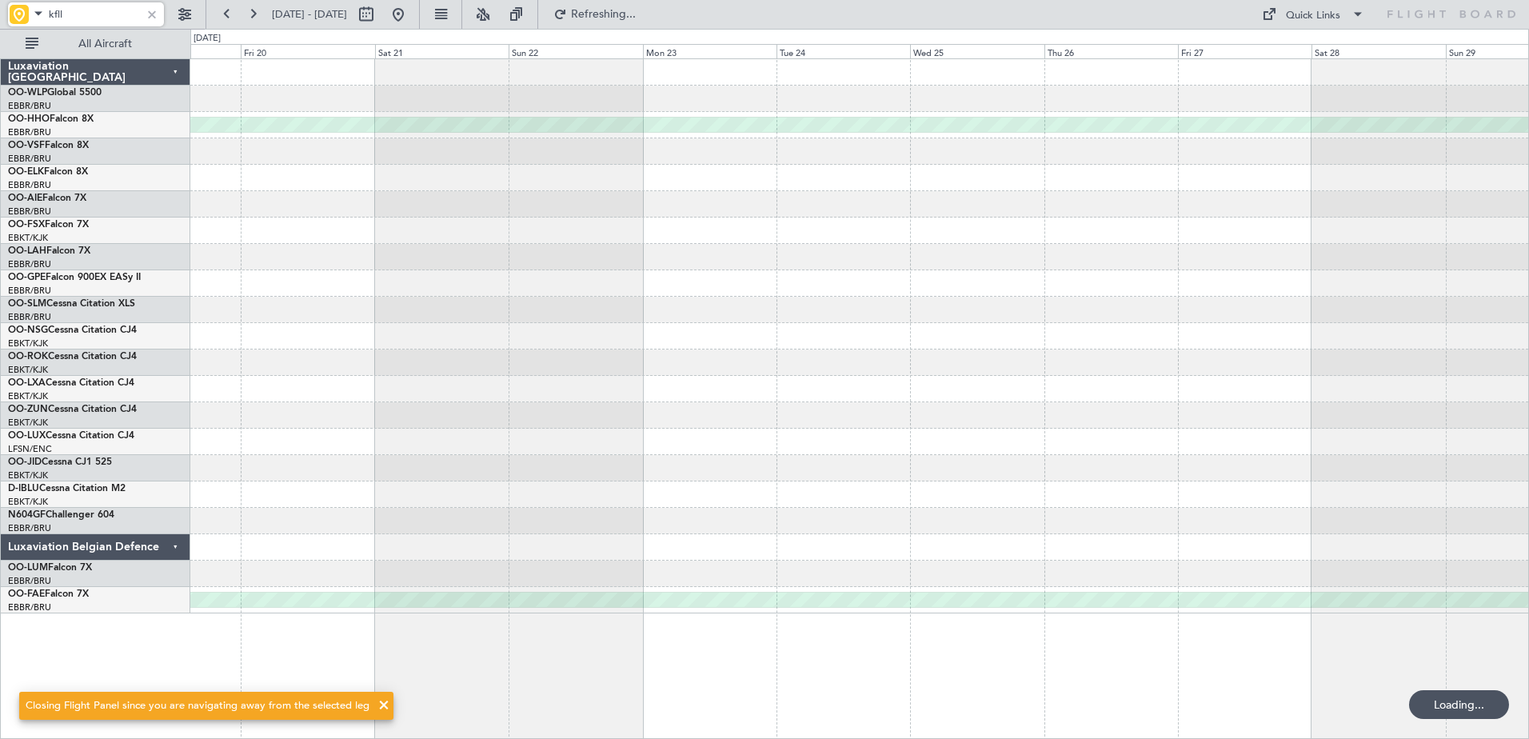
click at [1051, 361] on div "Planned Maint Geneva (Cointrin) Planned Maint Kortrijk-Wevelgem" at bounding box center [859, 336] width 1338 height 554
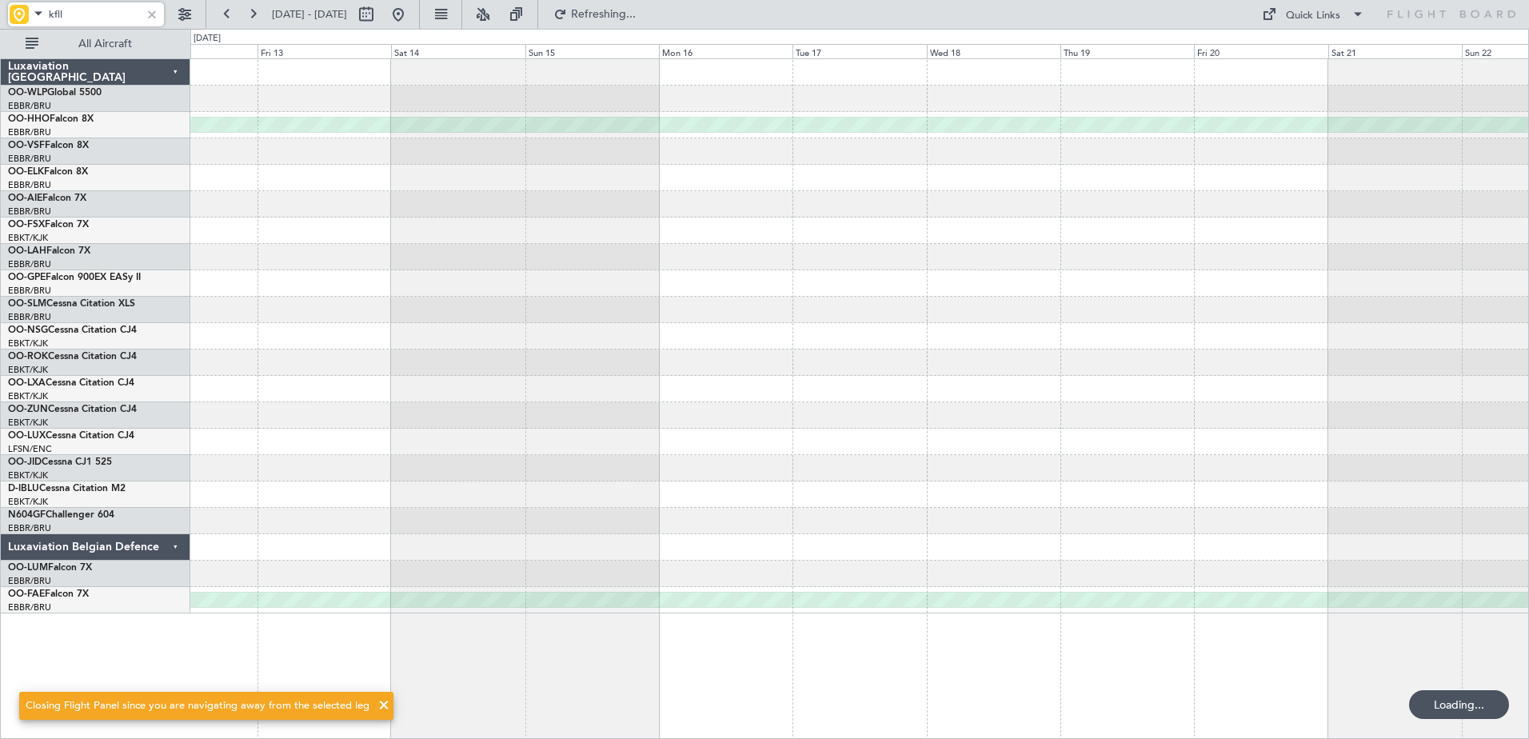
click at [1250, 410] on div "Planned Maint Geneva (Cointrin) Planned Maint Kortrijk-Wevelgem" at bounding box center [859, 336] width 1338 height 554
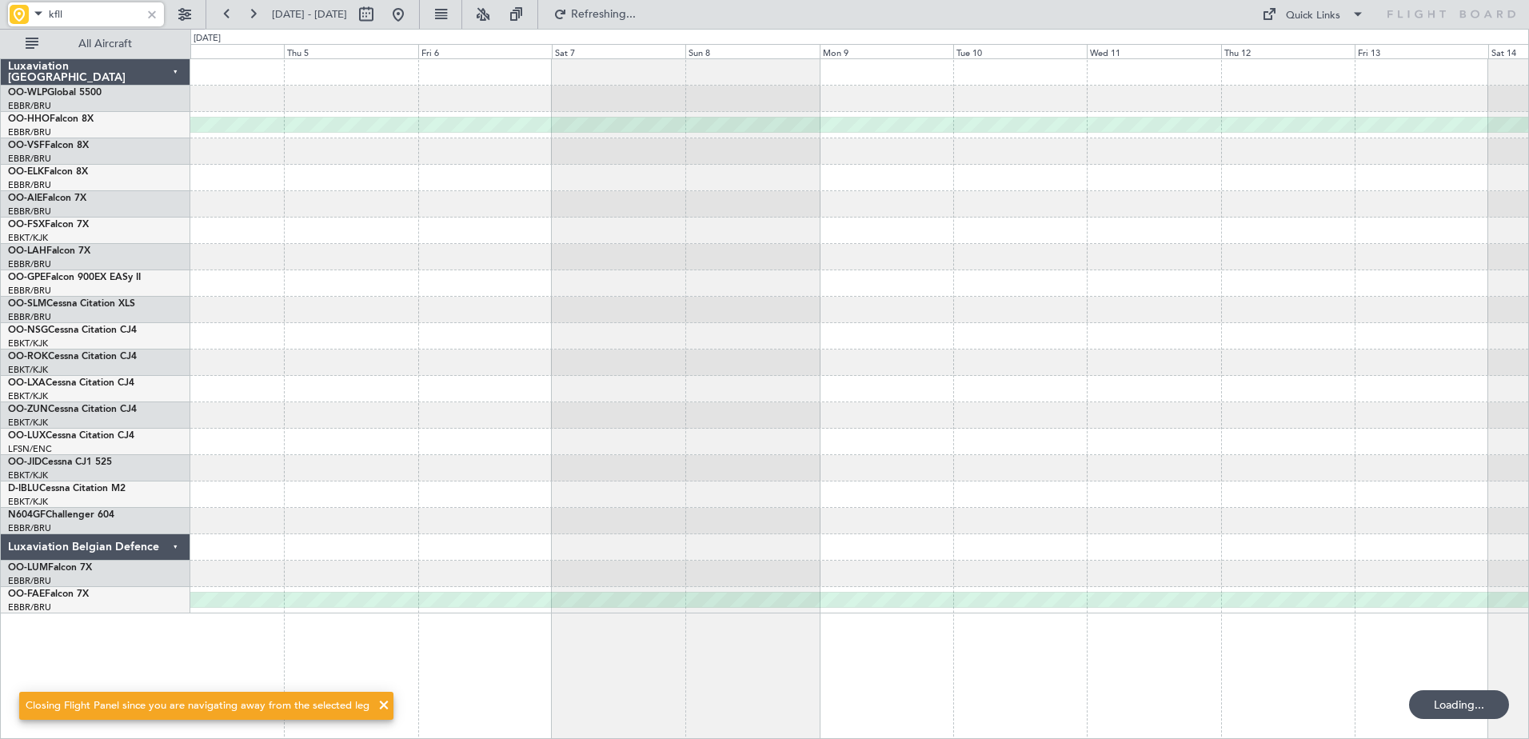
click at [1231, 357] on div "Planned Maint Geneva (Cointrin) No Crew Nancy (Essey) Planned Maint Kortrijk-We…" at bounding box center [859, 336] width 1338 height 554
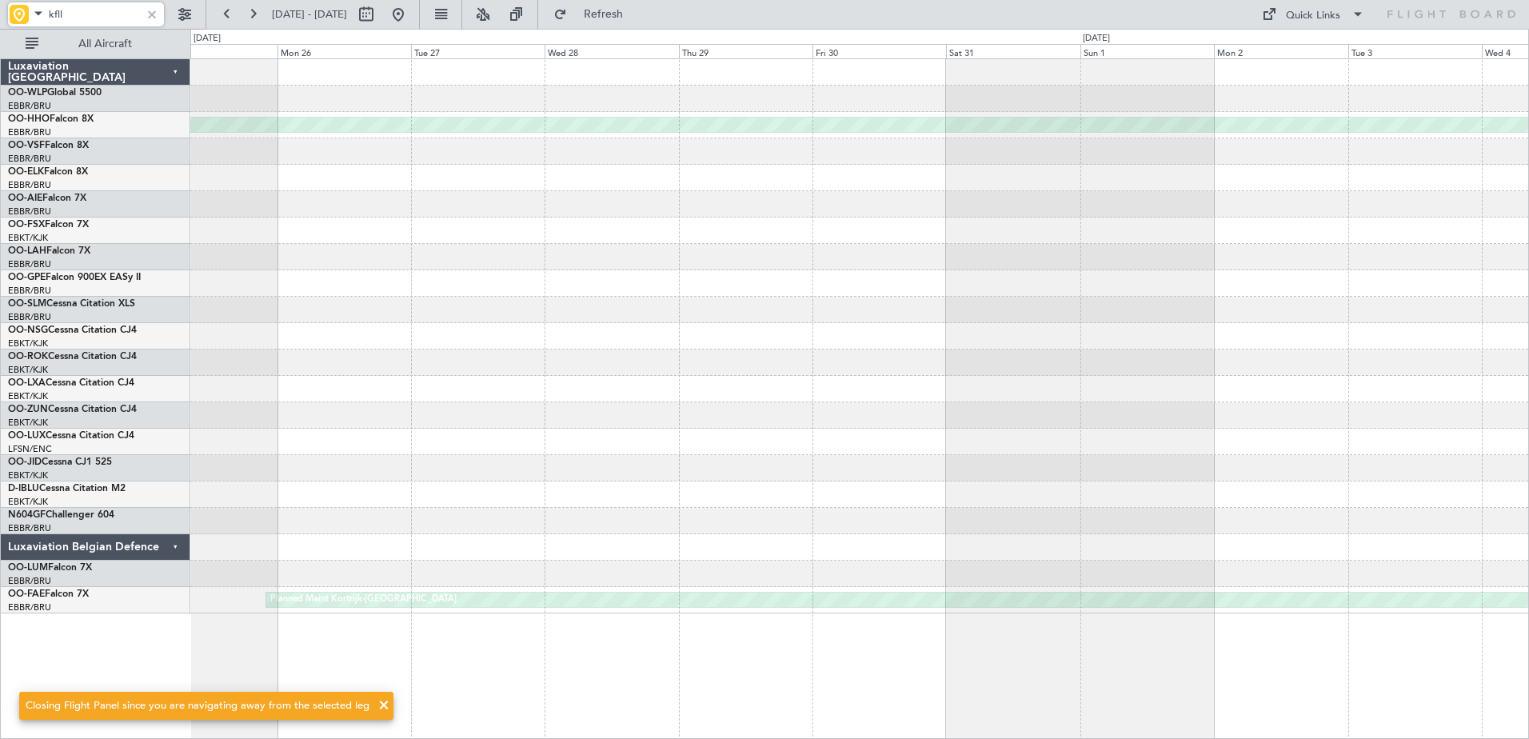
click at [1328, 512] on div "Planned Maint Geneva (Cointrin) Planned Maint Kortrijk-Wevelgem" at bounding box center [859, 336] width 1338 height 554
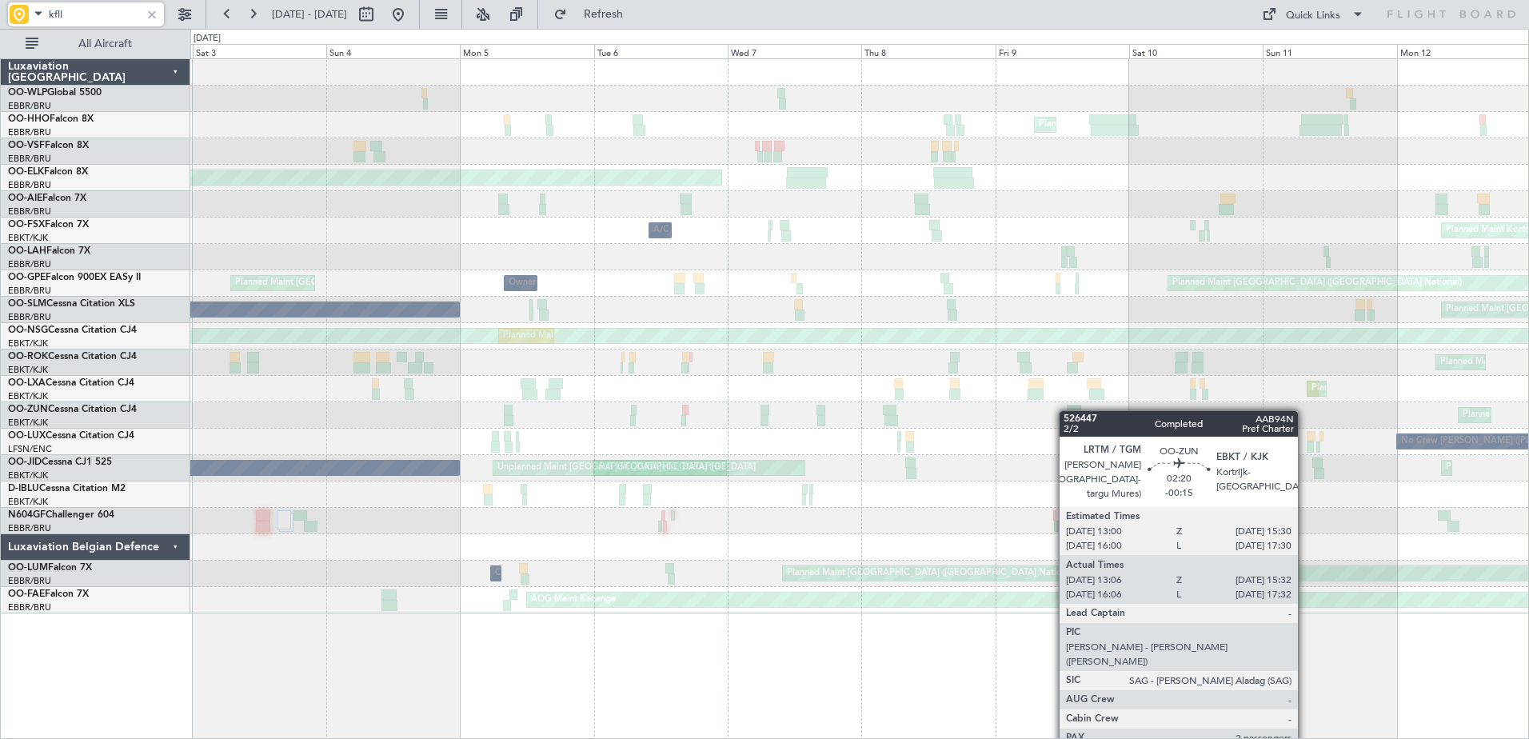
click at [1067, 410] on div "Planned Maint Milan (Linate) Planned Maint Geneva (Cointrin) Planned Maint Gene…" at bounding box center [859, 336] width 1338 height 554
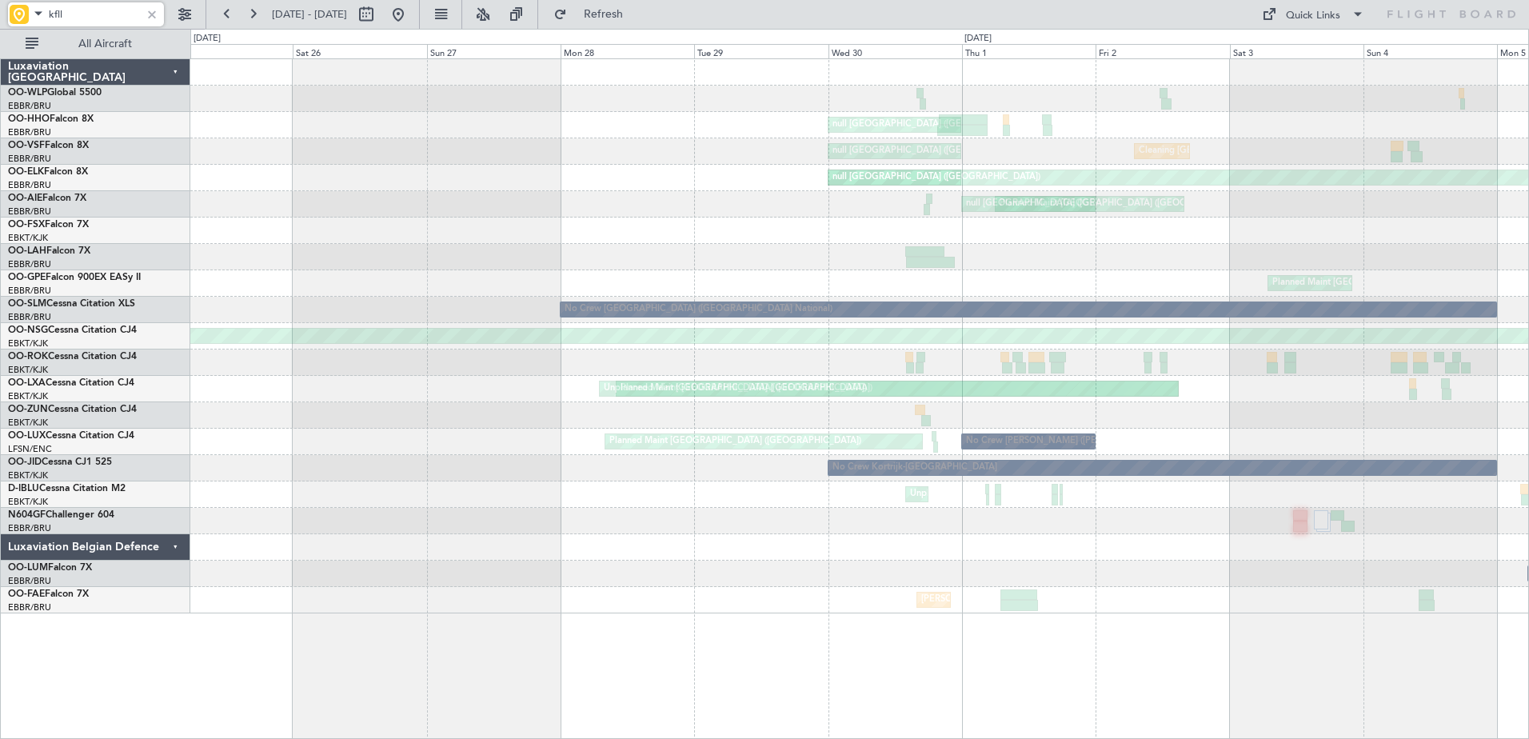
click at [1335, 391] on div "null Brussels (Brussels National) Cleaning Brussels (Brussels National) null Br…" at bounding box center [859, 336] width 1338 height 554
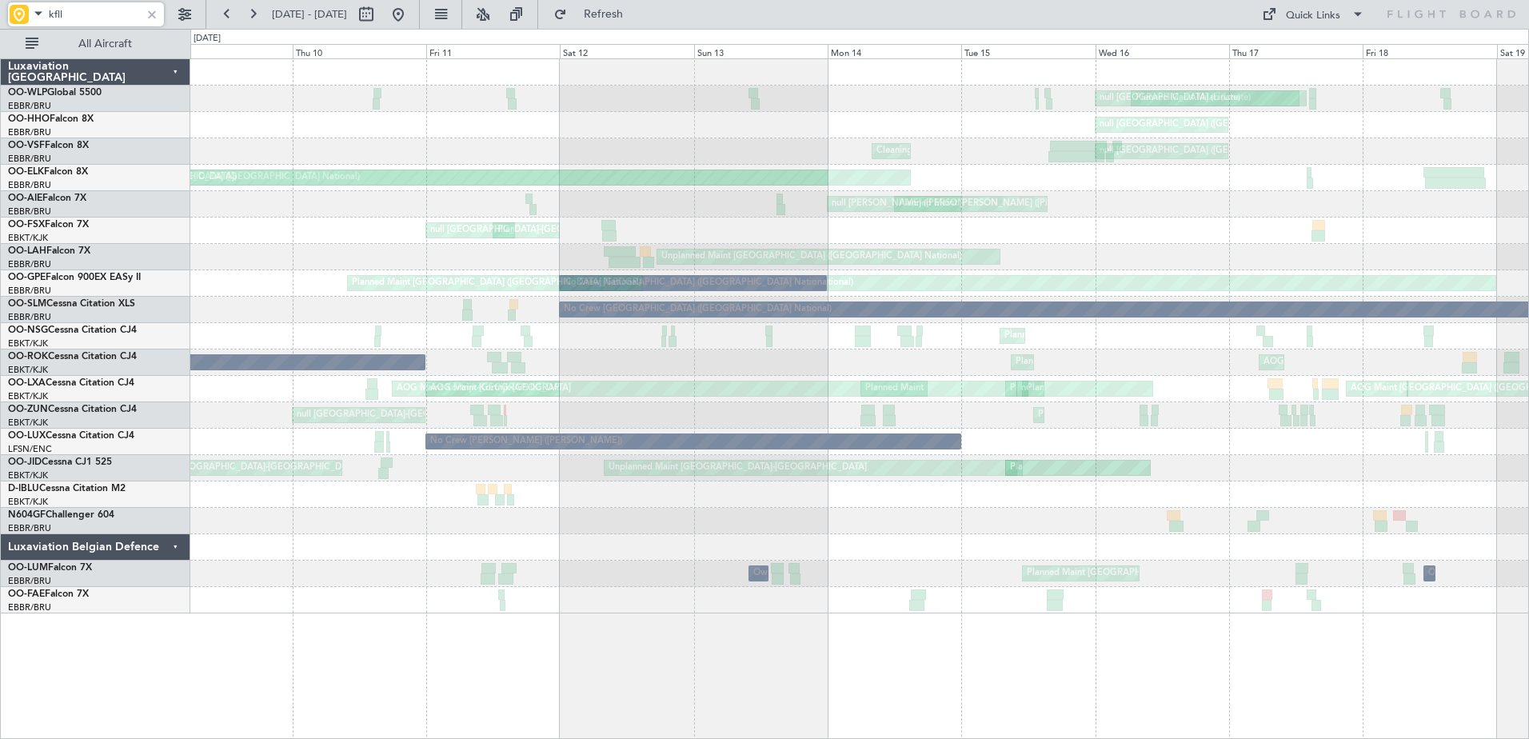
click at [1496, 408] on div "Planned Maint Milan (Linate) null Milan (Linate) null Brussels (Brussels Nation…" at bounding box center [859, 336] width 1338 height 554
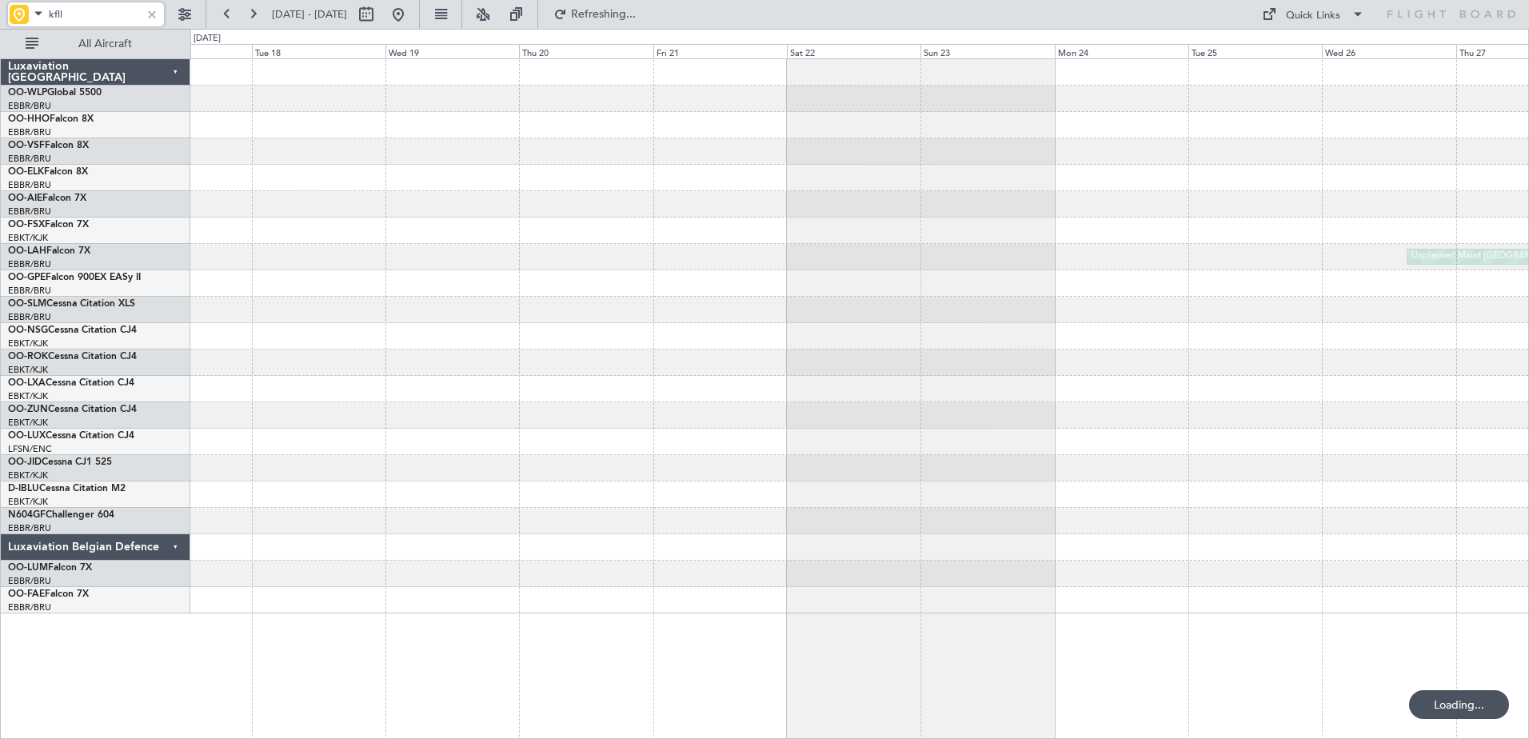
click at [1528, 590] on html "kfll 24 Mar 2025 - 03 Apr 2025 Refreshing... Quick Links All Aircraft null Brus…" at bounding box center [764, 369] width 1529 height 739
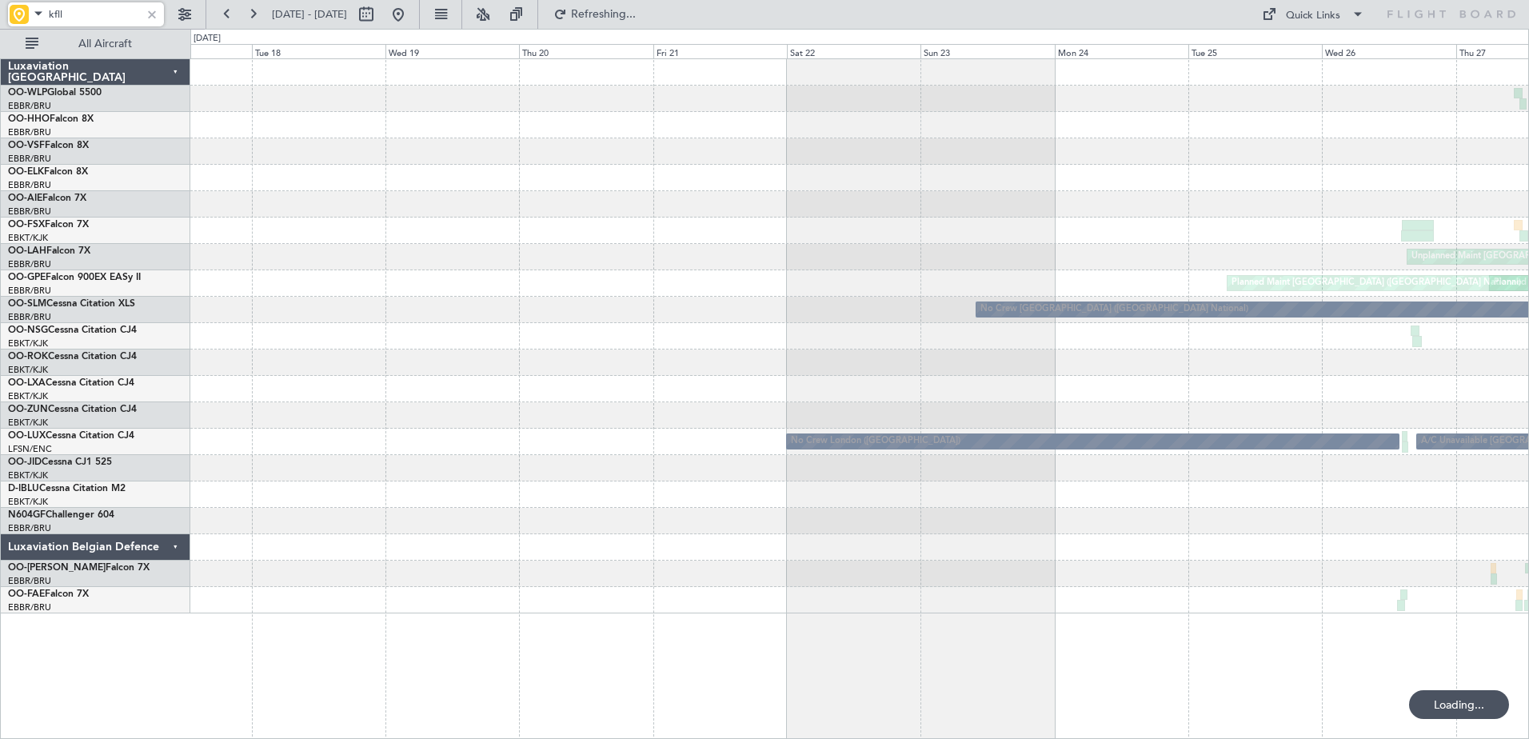
click at [1528, 557] on html "kfll 24 Mar 2025 - 03 Apr 2025 Refreshing... Quick Links All Aircraft null Brus…" at bounding box center [764, 369] width 1529 height 739
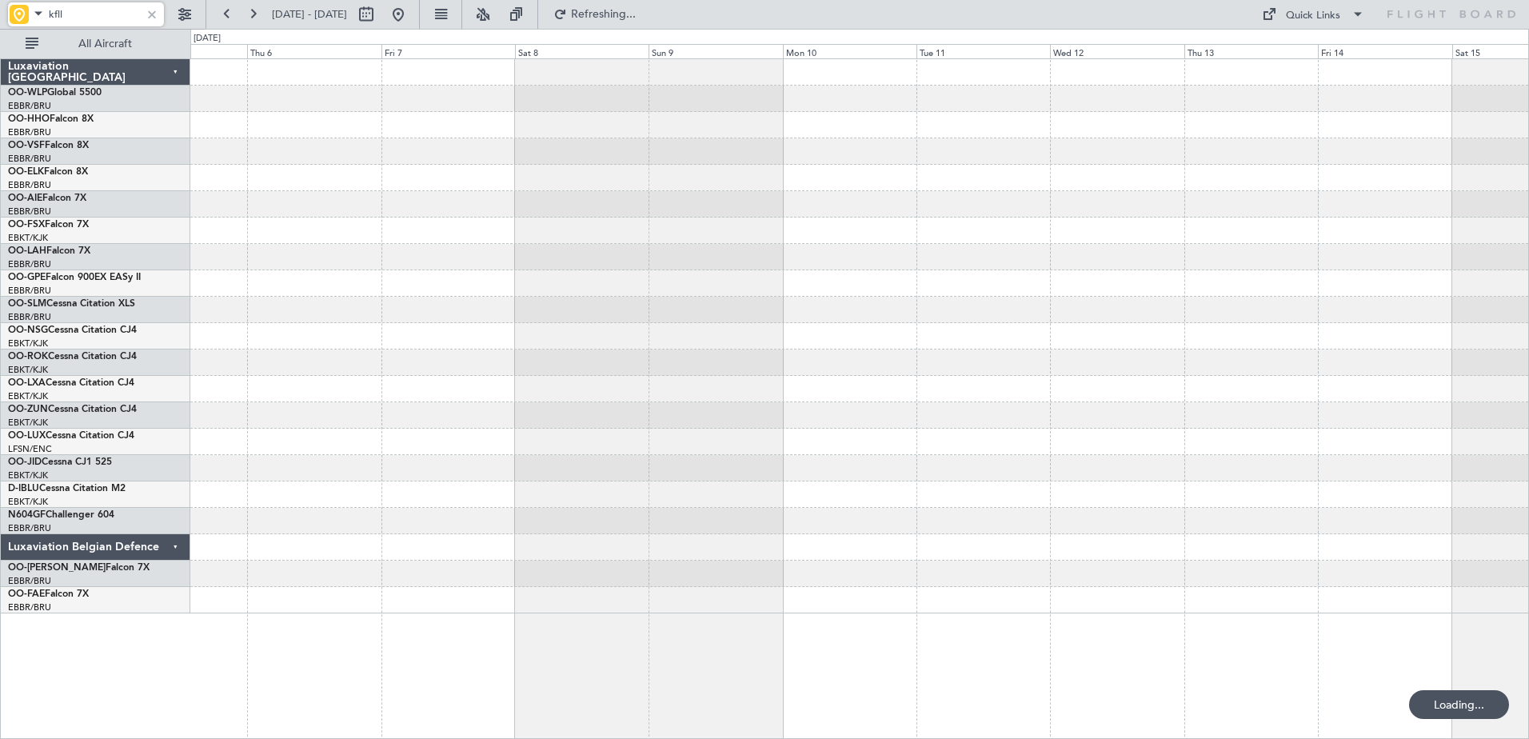
click at [1293, 485] on div at bounding box center [859, 336] width 1338 height 554
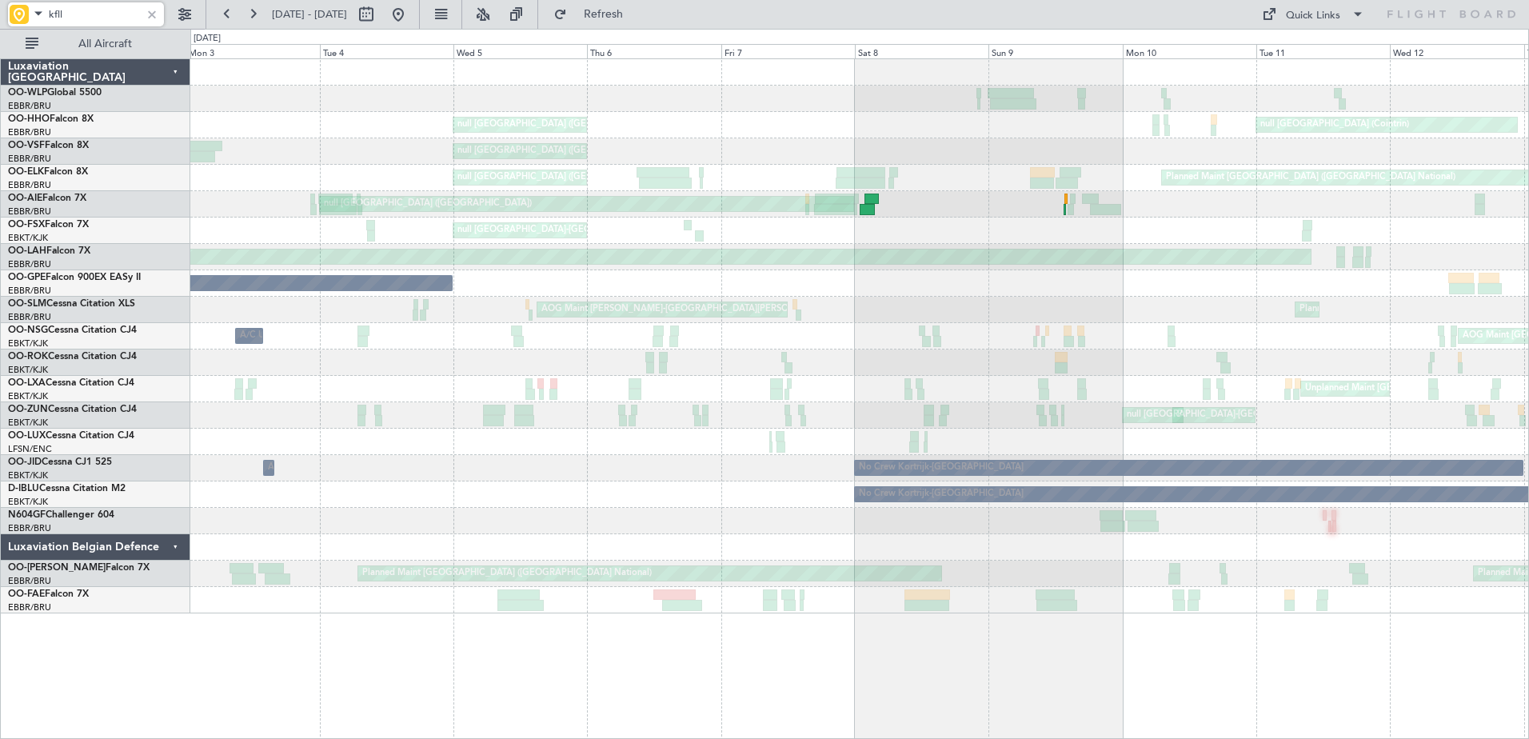
type input "kfll"
click at [411, 13] on button at bounding box center [398, 15] width 26 height 26
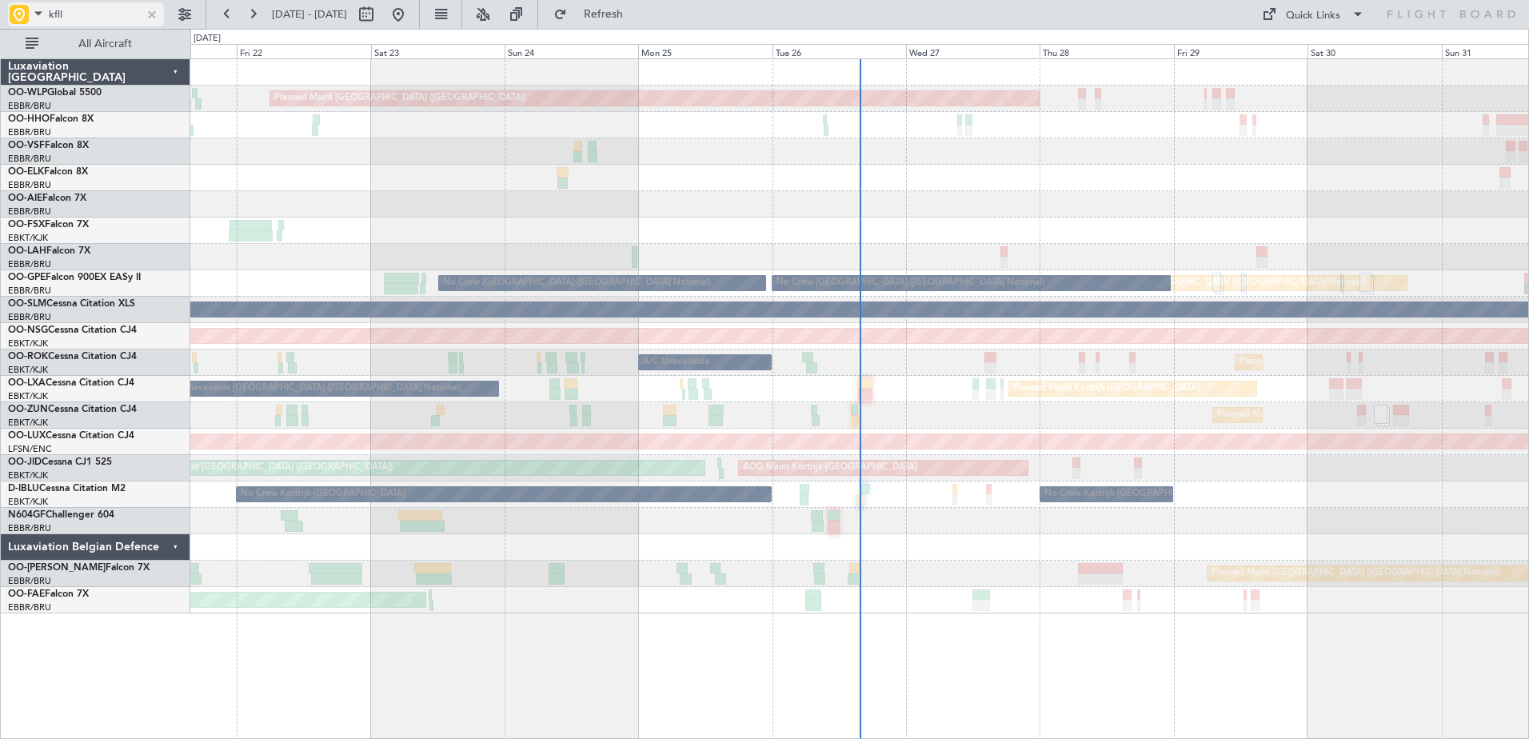
click at [150, 12] on div at bounding box center [152, 15] width 18 height 18
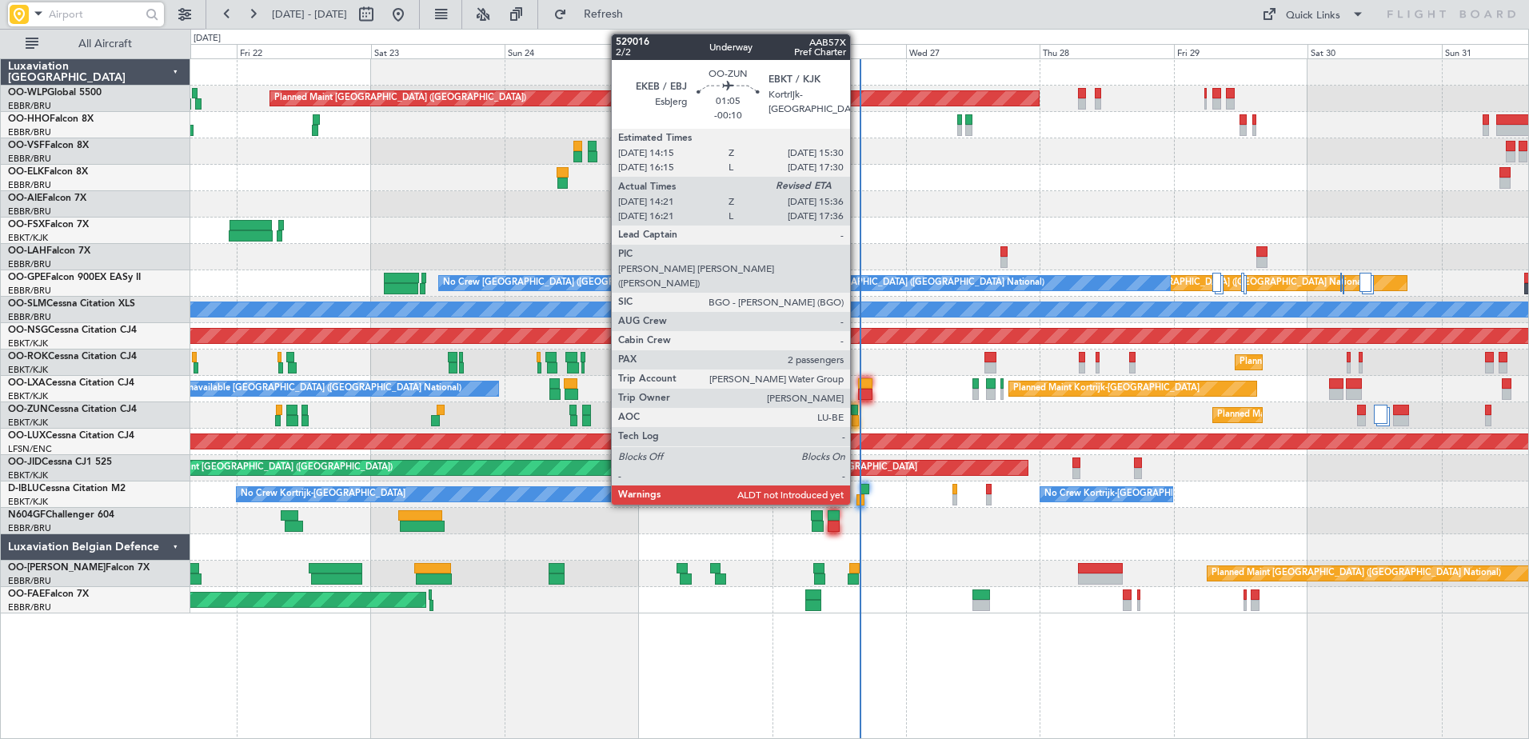
click at [857, 423] on div at bounding box center [855, 420] width 7 height 11
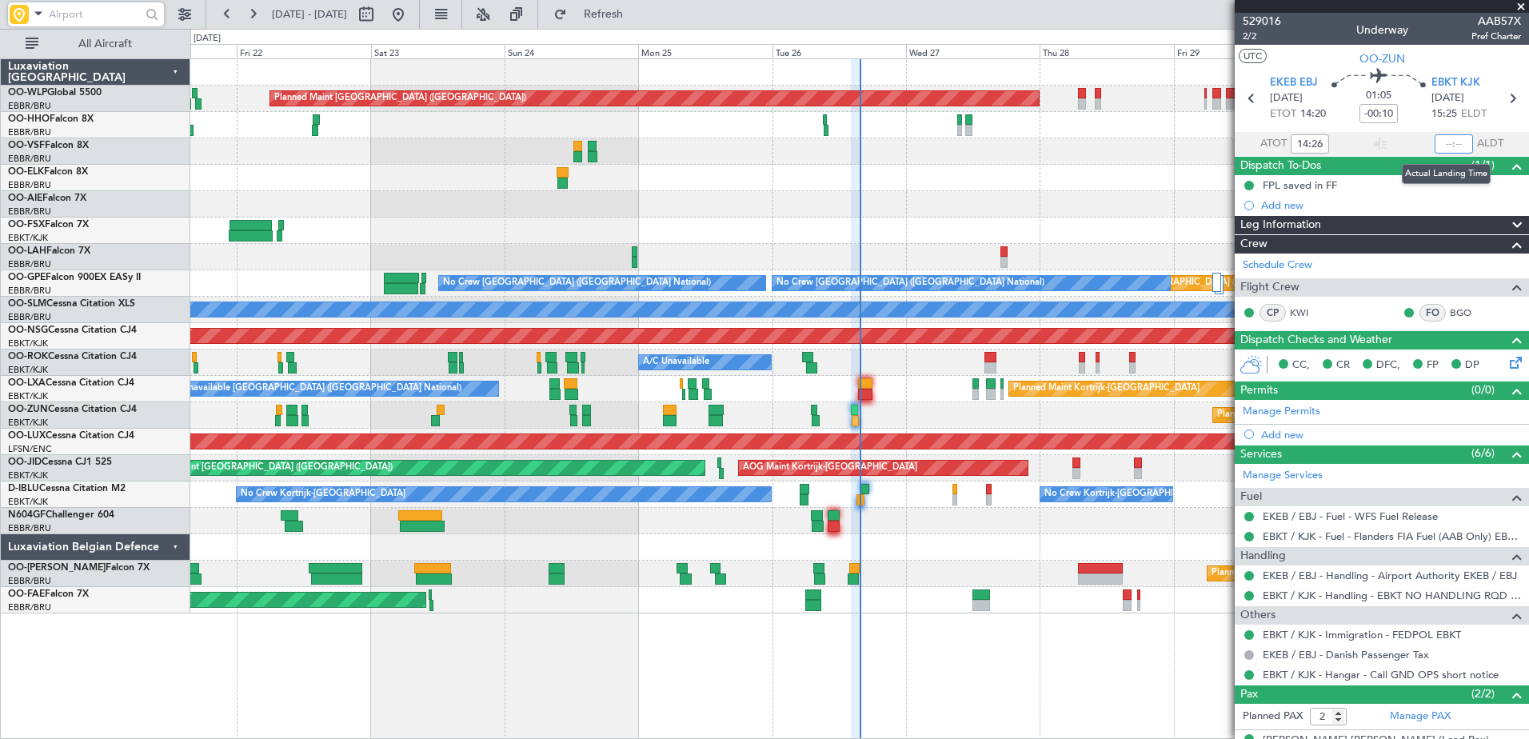
click at [1436, 141] on input "text" at bounding box center [1453, 143] width 38 height 19
type input "15:29"
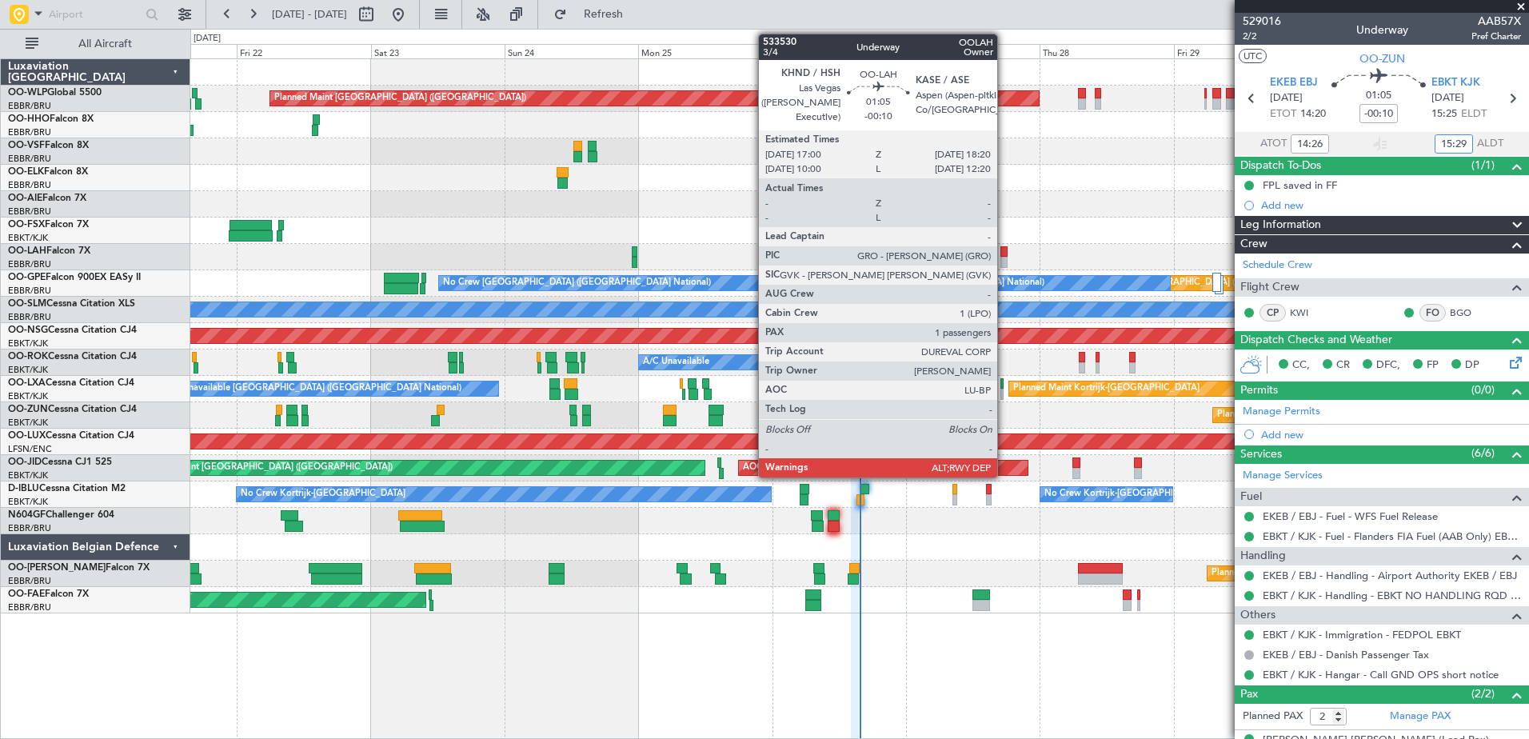
click at [1004, 256] on div at bounding box center [1004, 251] width 8 height 11
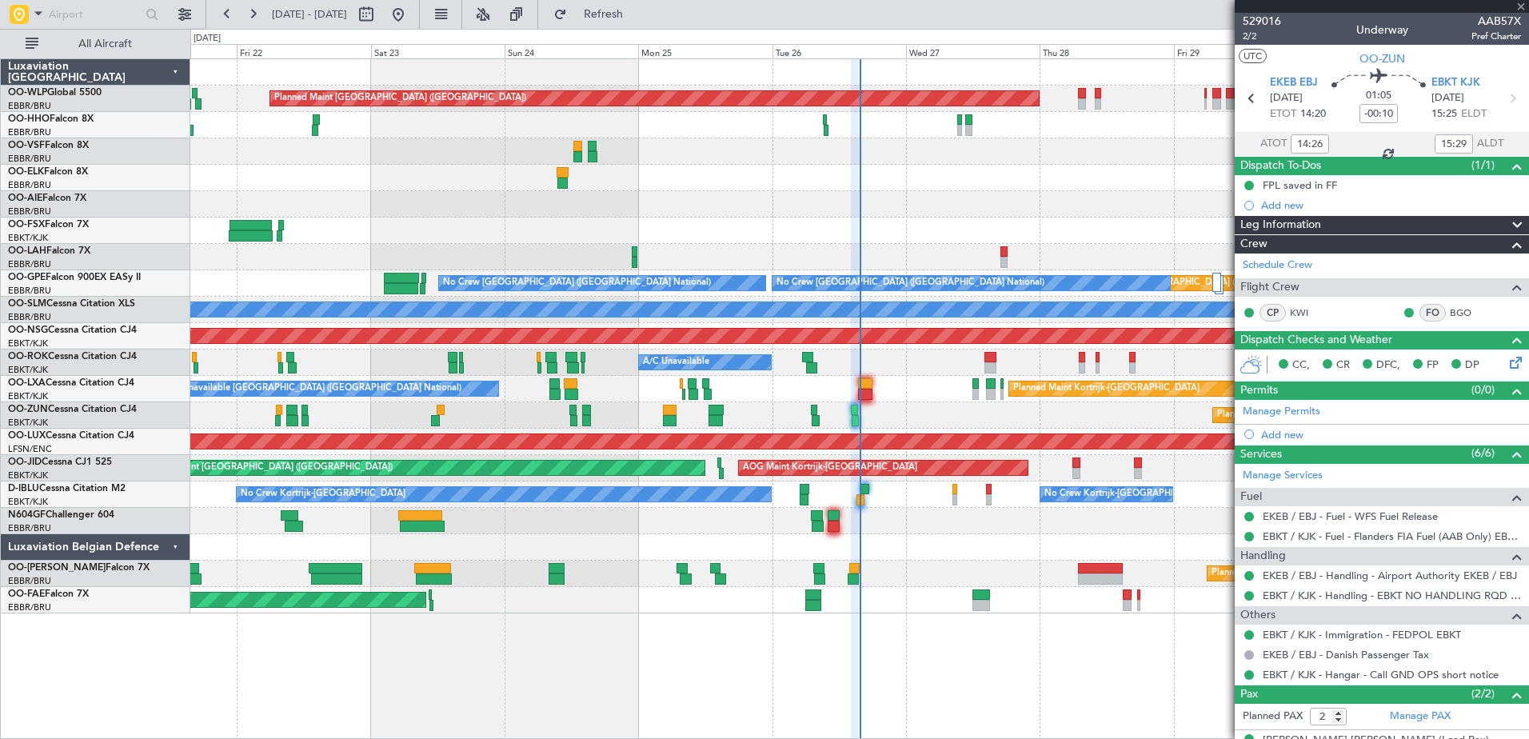
type input "1"
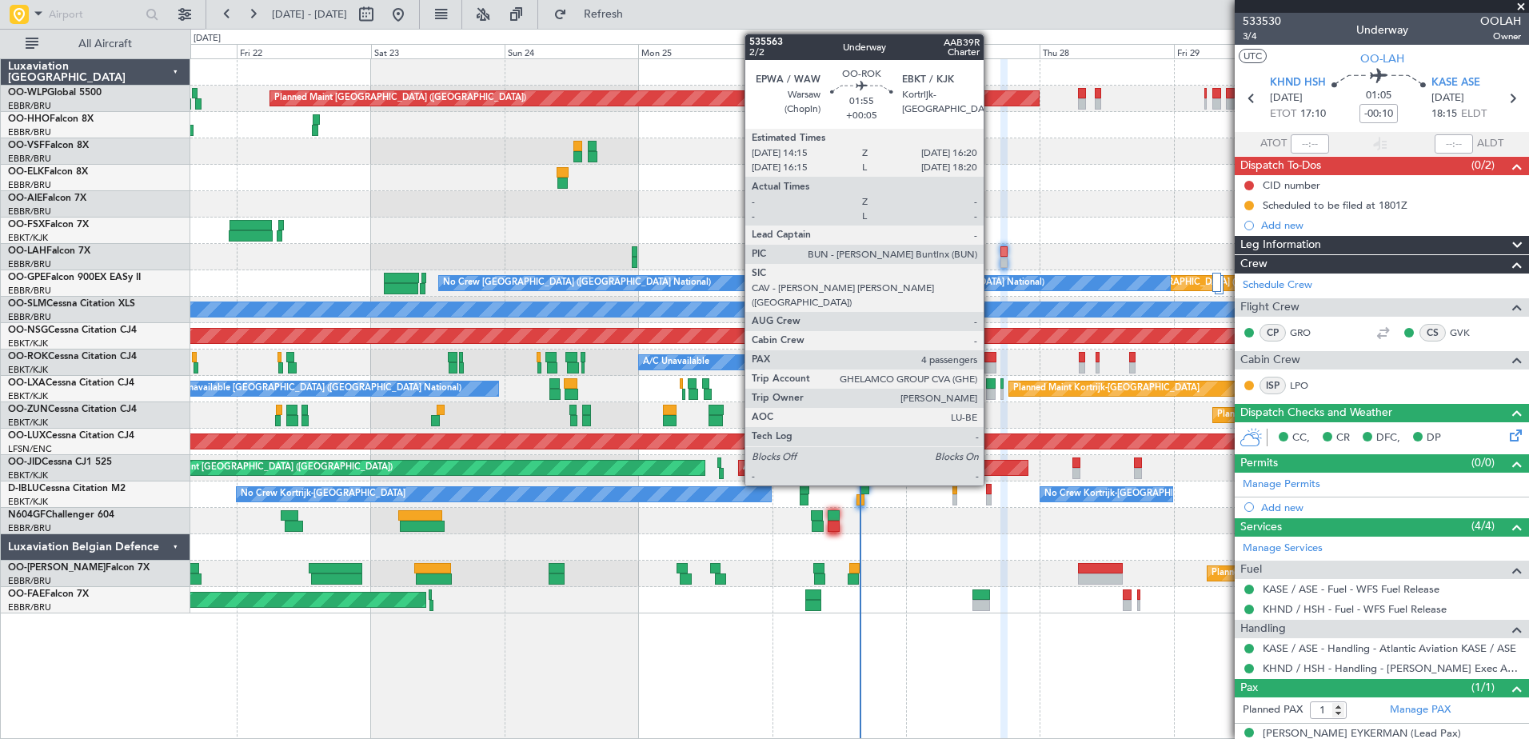
click at [991, 361] on div at bounding box center [990, 357] width 12 height 11
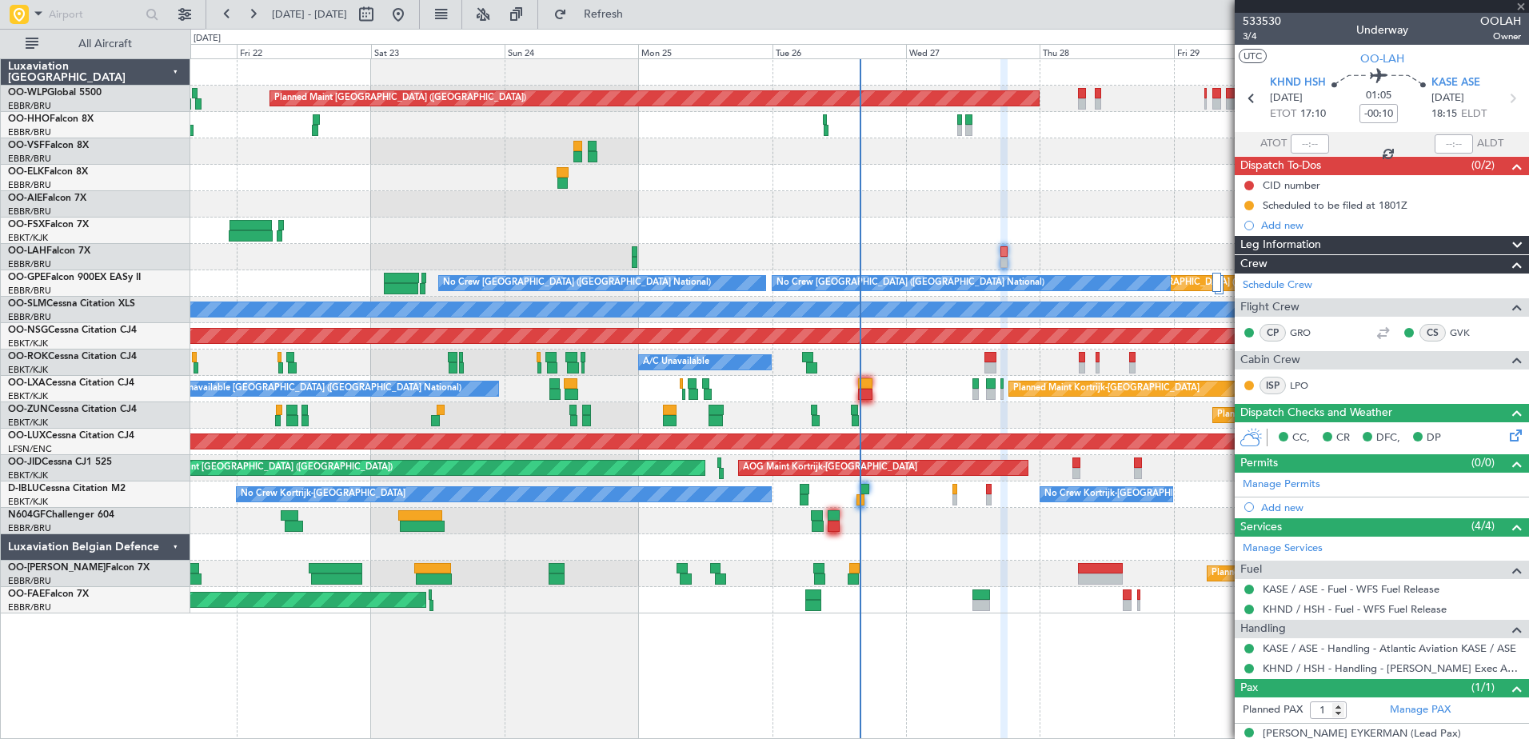
type input "+00:05"
type input "4"
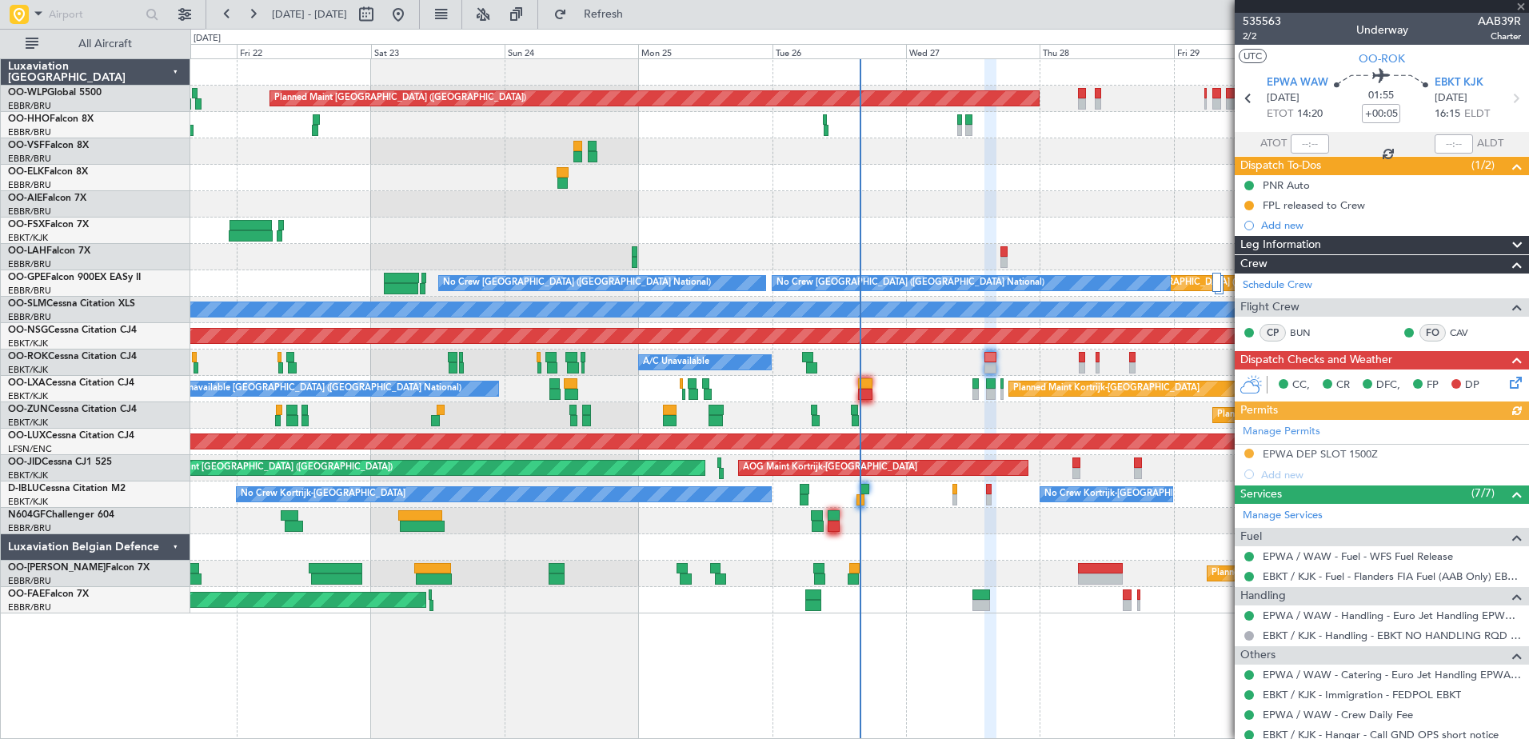
scroll to position [194, 0]
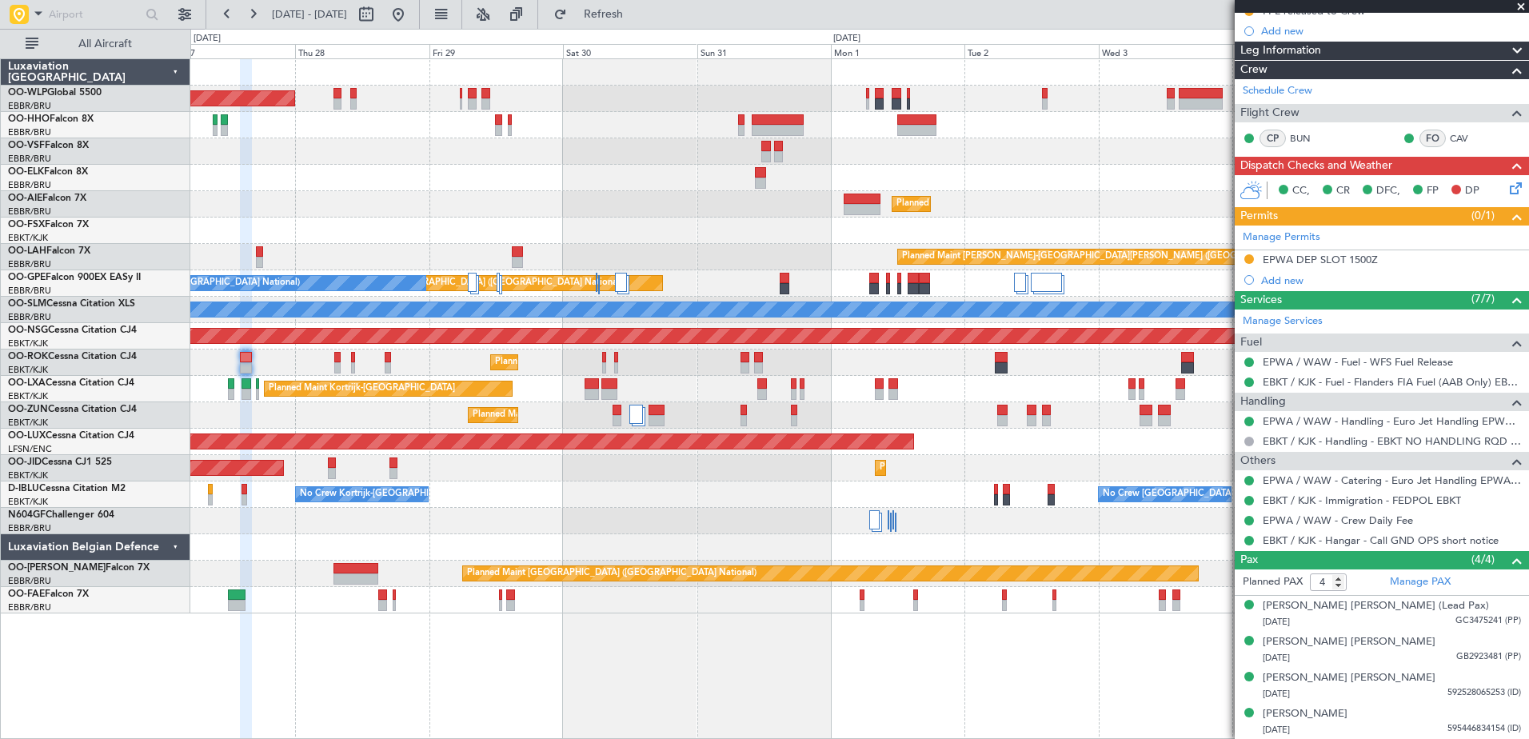
click at [265, 265] on div "Planned Maint Berlin (Brandenburg) Planned Maint Kortrijk-Wevelgem Planned Main…" at bounding box center [859, 336] width 1338 height 554
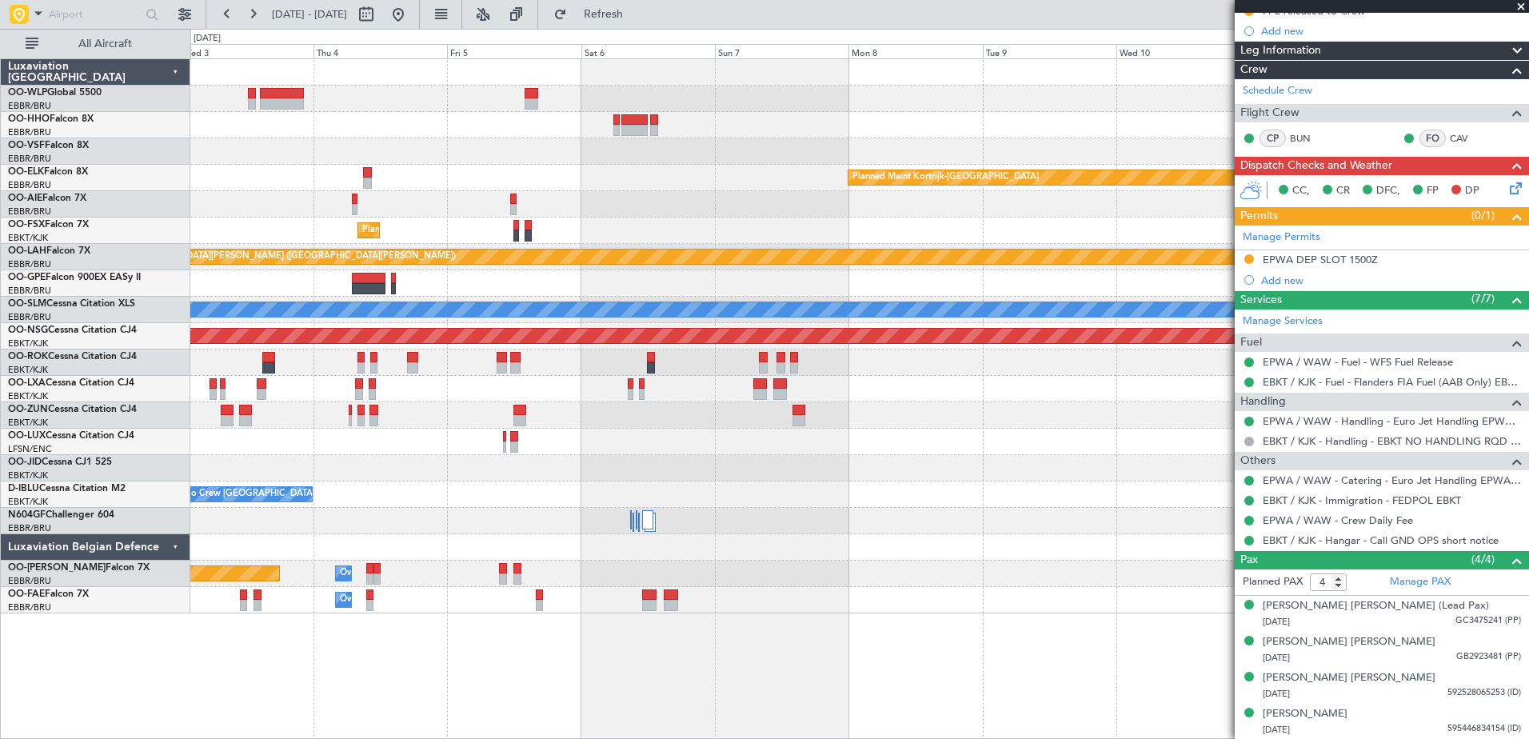
click at [160, 239] on div "Planned Maint Kortrijk-Wevelgem Planned Maint London (Farnborough) Planned Main…" at bounding box center [764, 384] width 1529 height 710
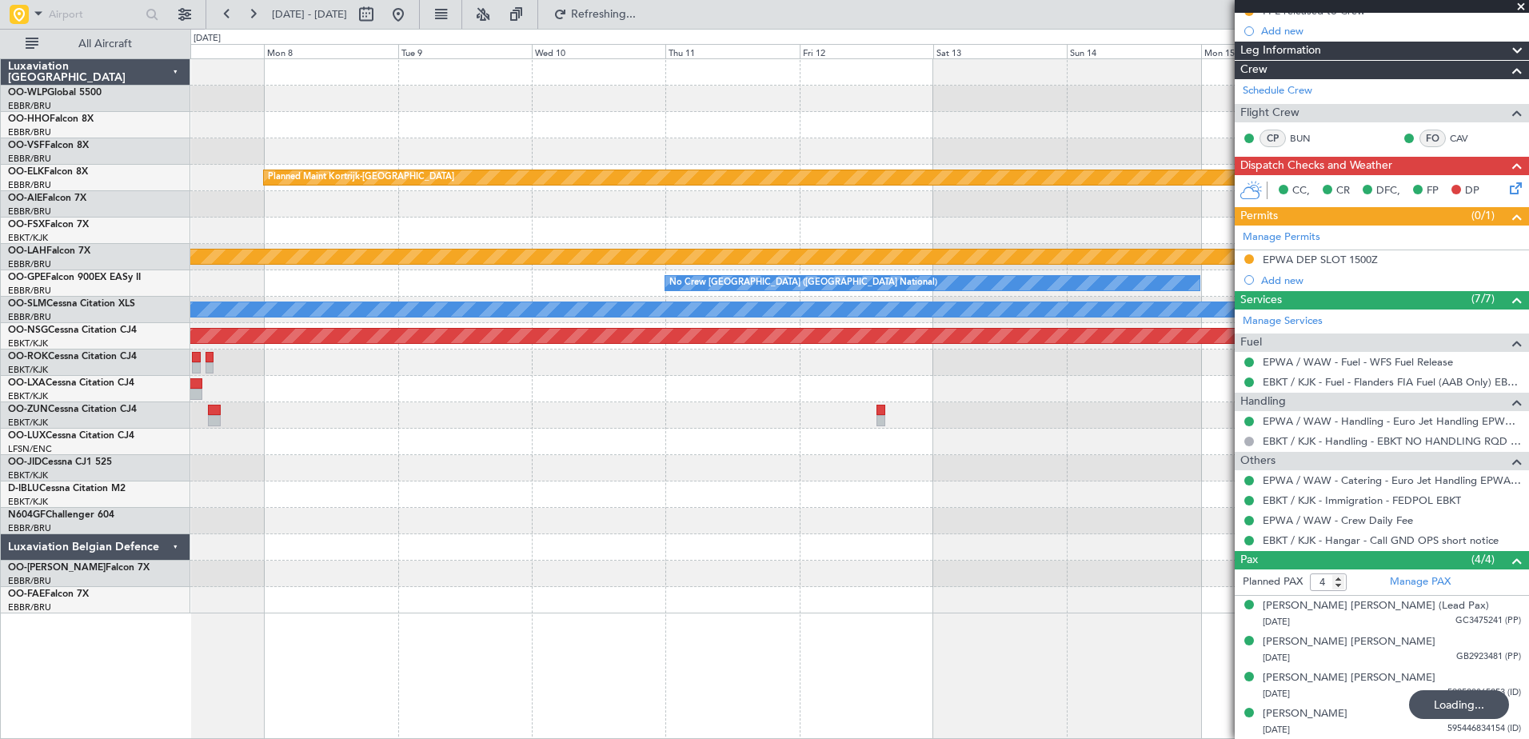
click at [159, 247] on div "Planned Maint Kortrijk-Wevelgem Planned Maint Alton-st Louis (St Louis Regl) No…" at bounding box center [764, 384] width 1529 height 710
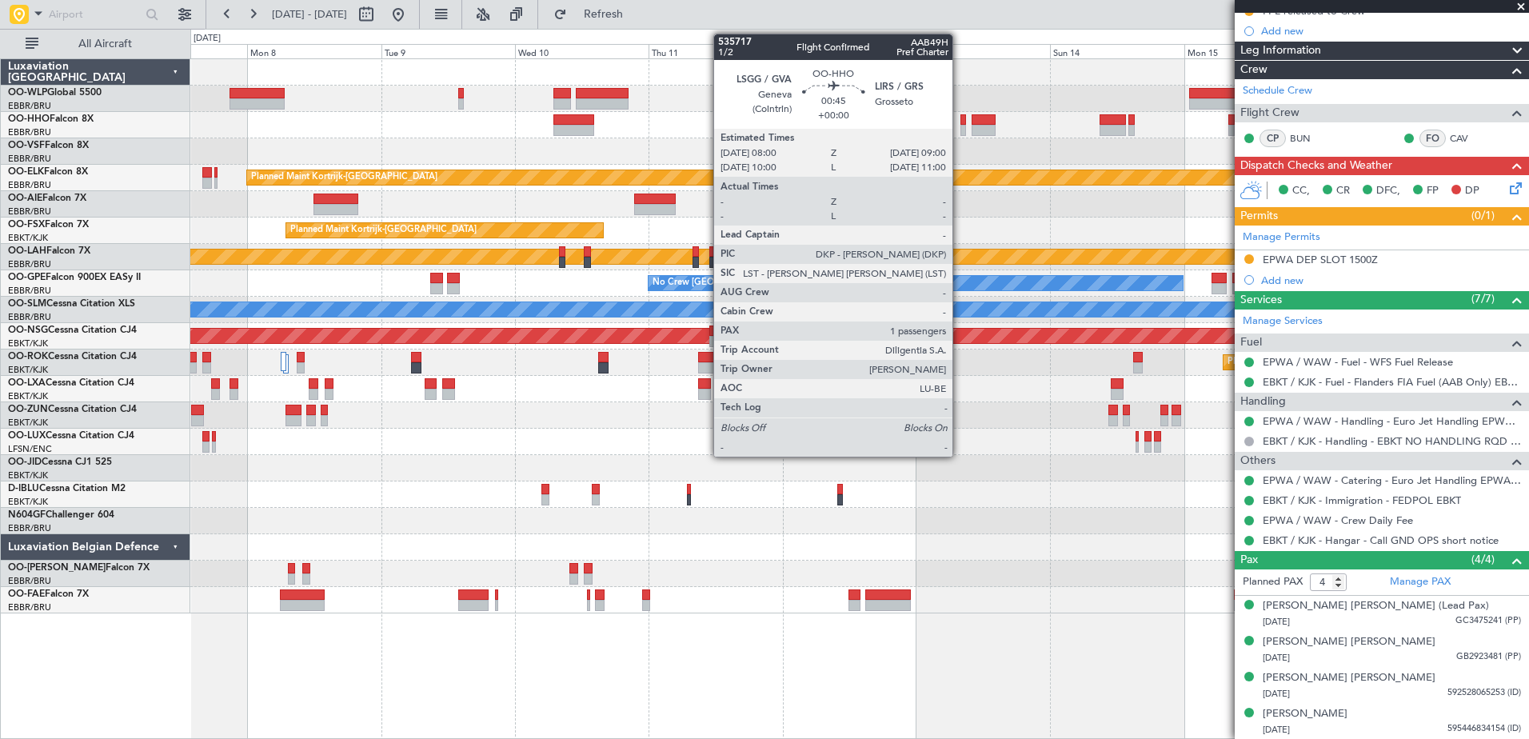
click at [960, 122] on div at bounding box center [963, 119] width 6 height 11
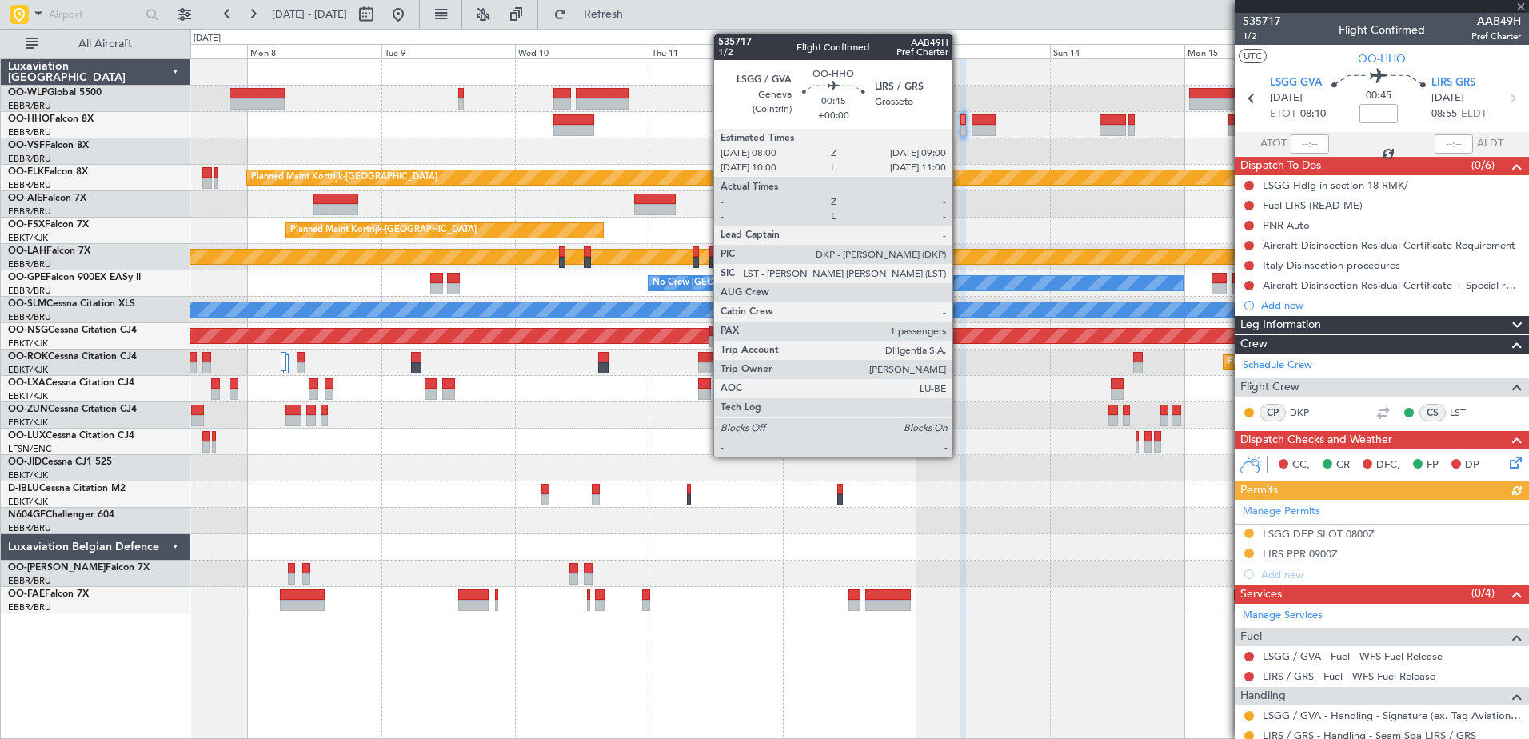
scroll to position [87, 0]
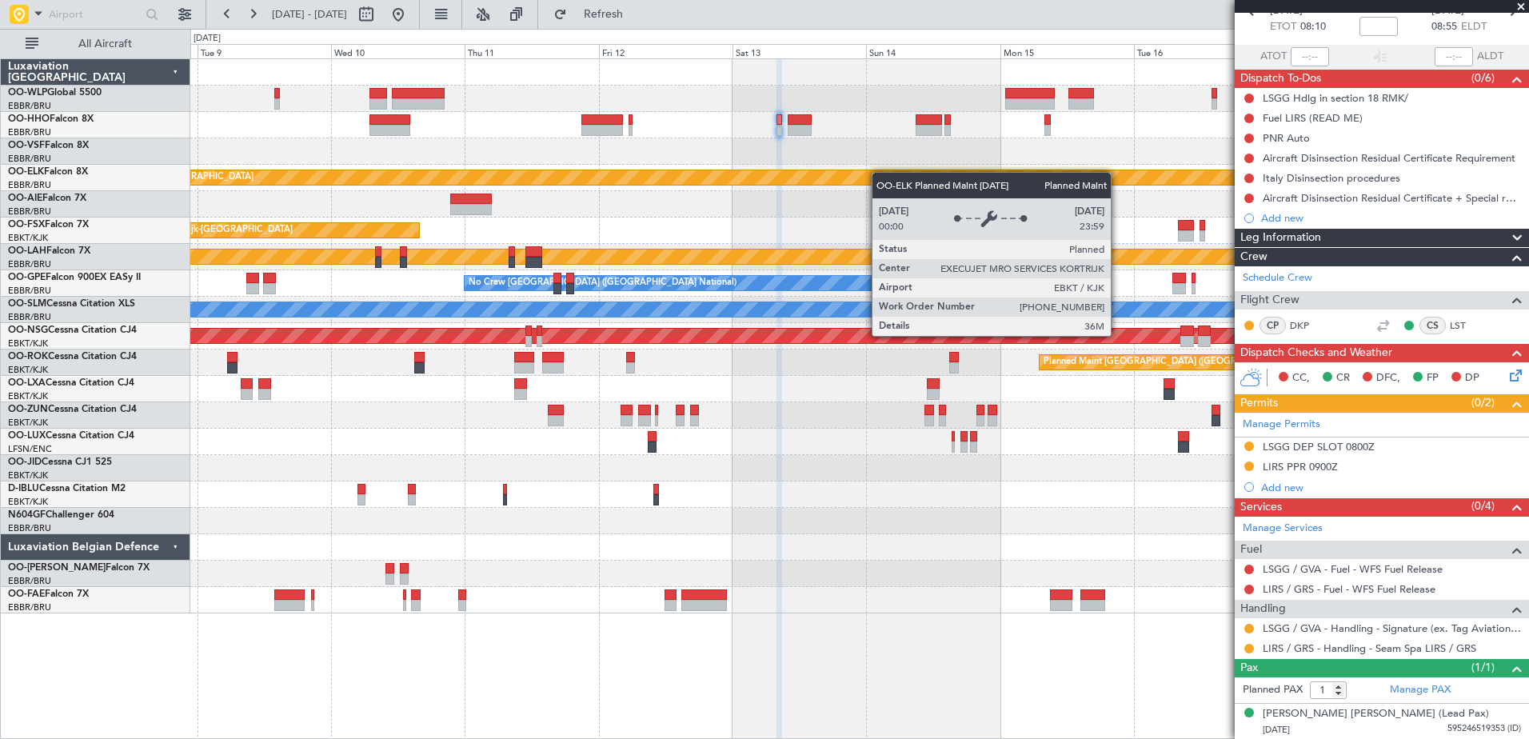
click at [863, 175] on div "Planned Maint Kortrijk-Wevelgem Planned Maint Kortrijk-Wevelgem Planned Maint A…" at bounding box center [859, 336] width 1338 height 554
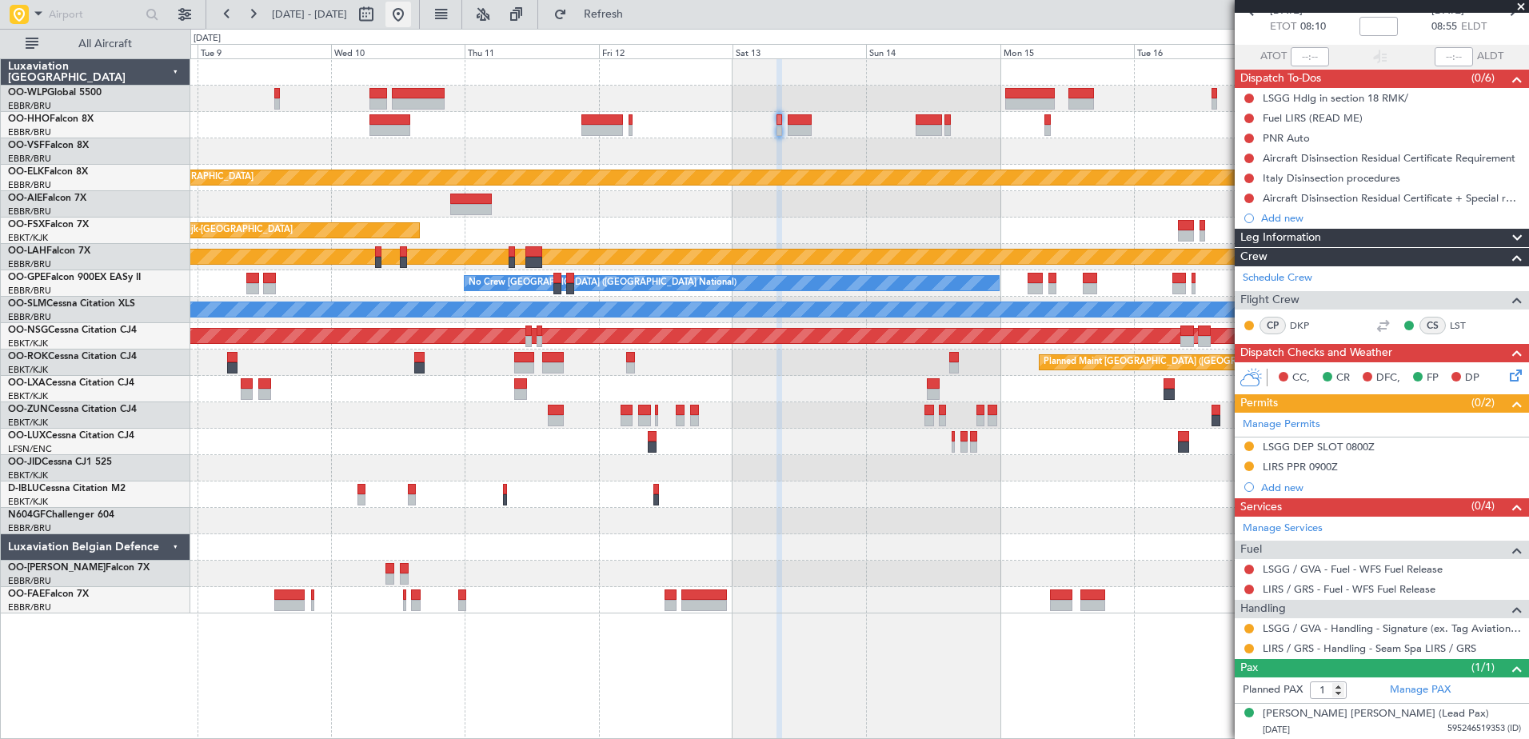
click at [411, 16] on button at bounding box center [398, 15] width 26 height 26
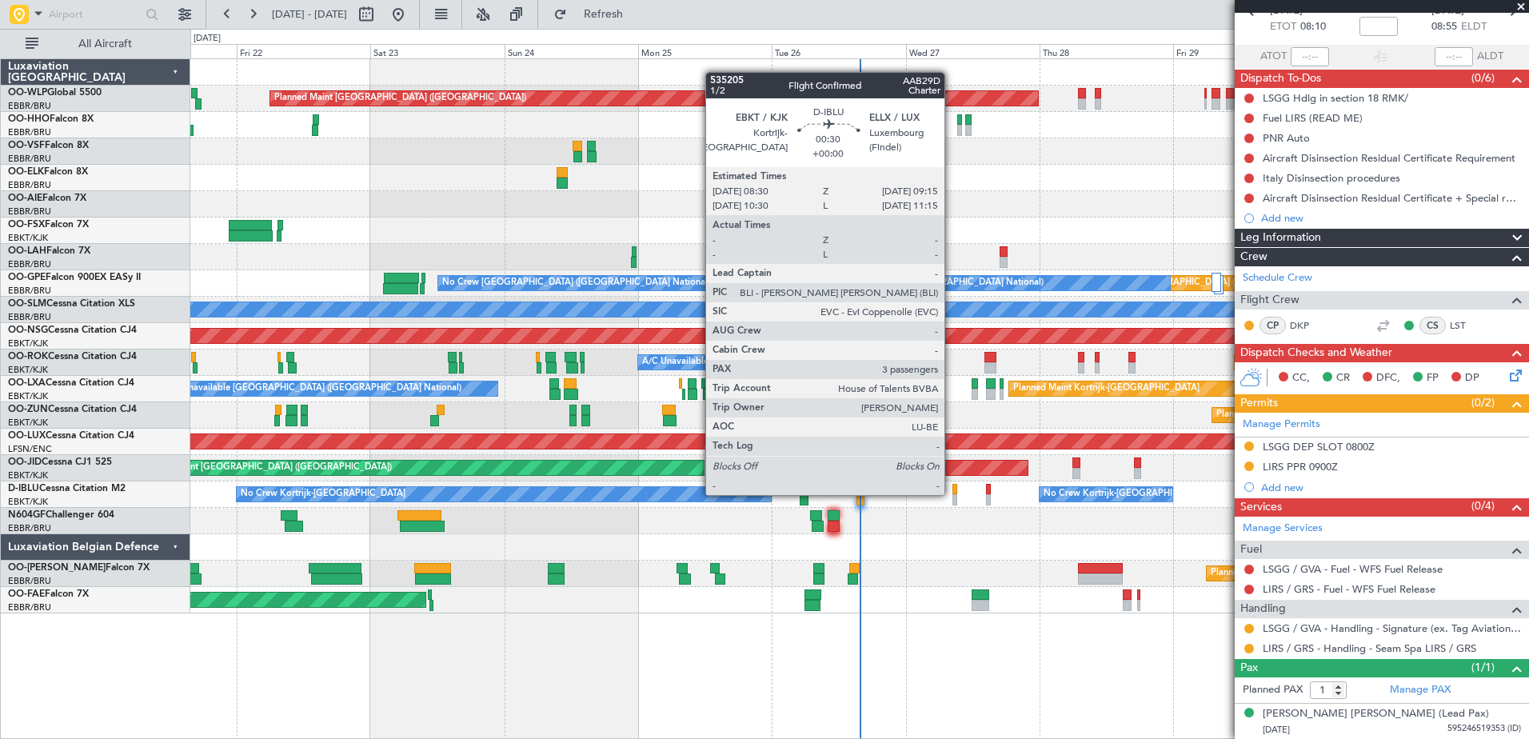
click at [952, 493] on div at bounding box center [954, 489] width 5 height 11
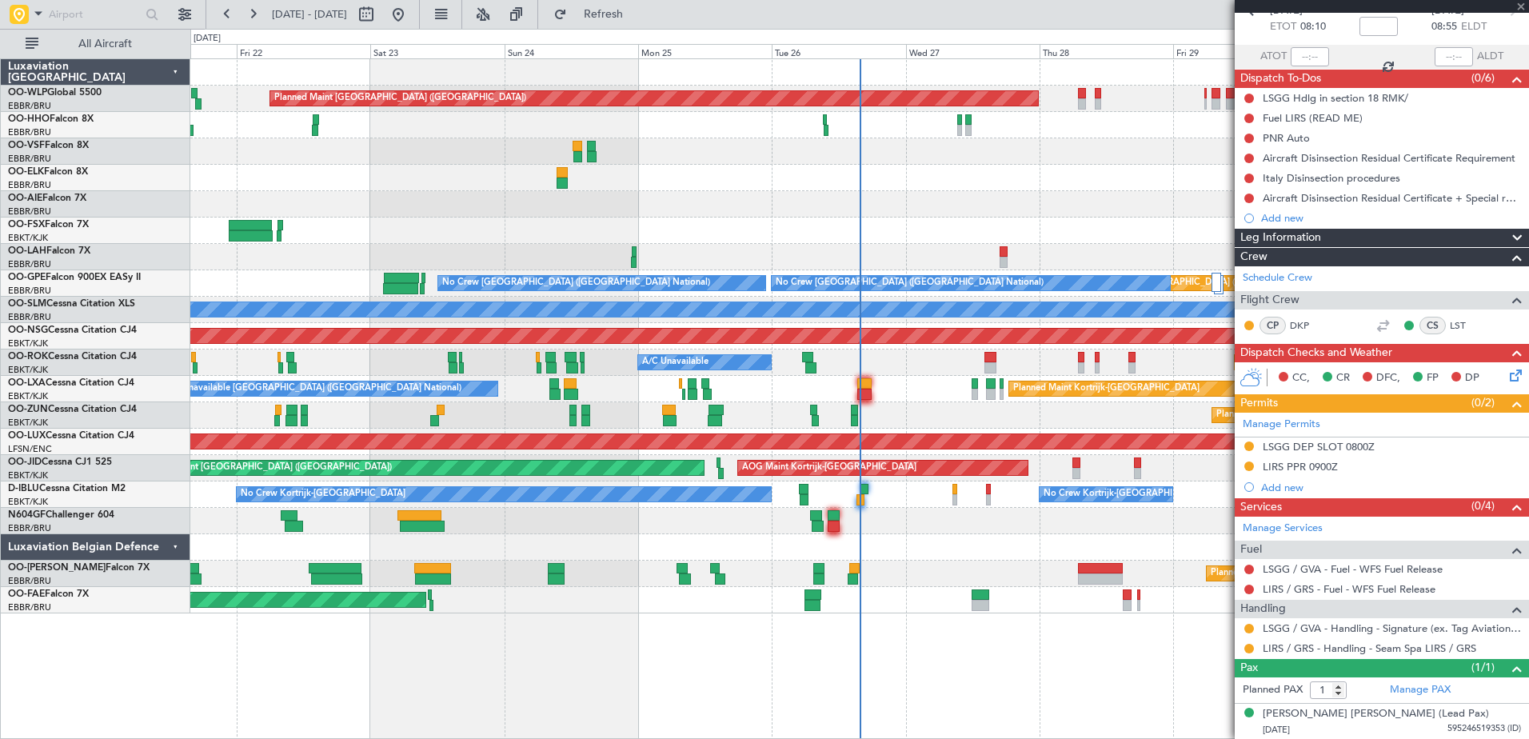
type input "3"
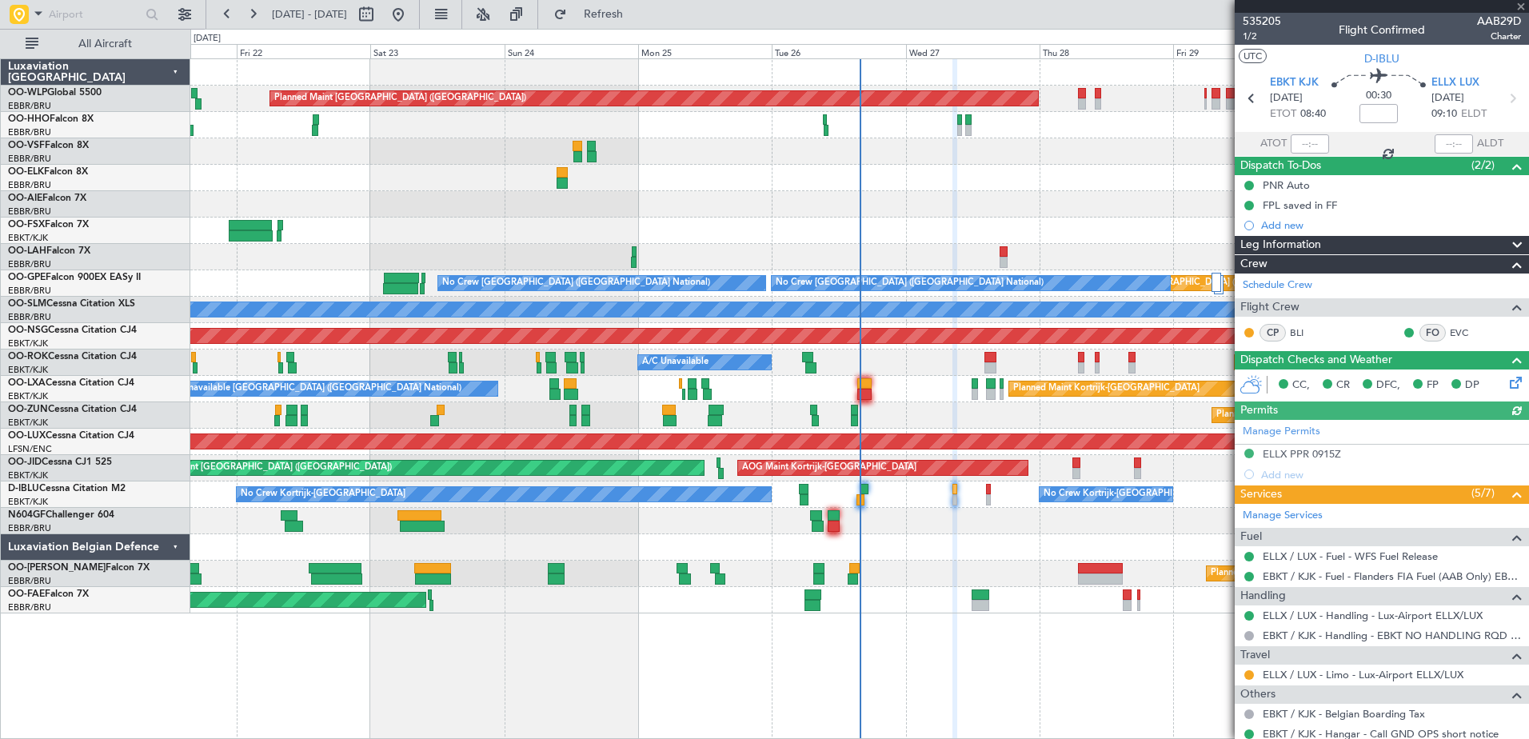
scroll to position [197, 0]
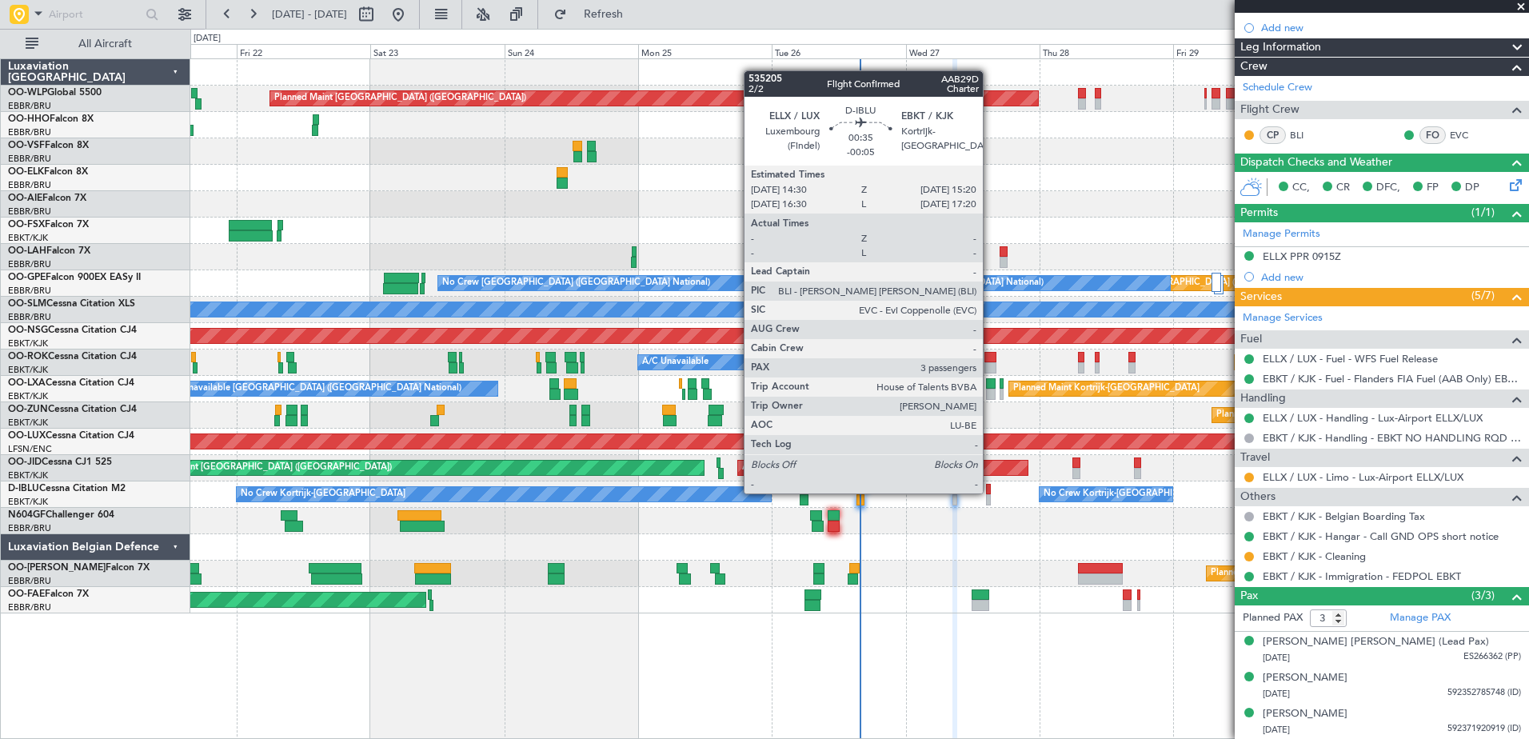
click at [990, 492] on div at bounding box center [988, 489] width 5 height 11
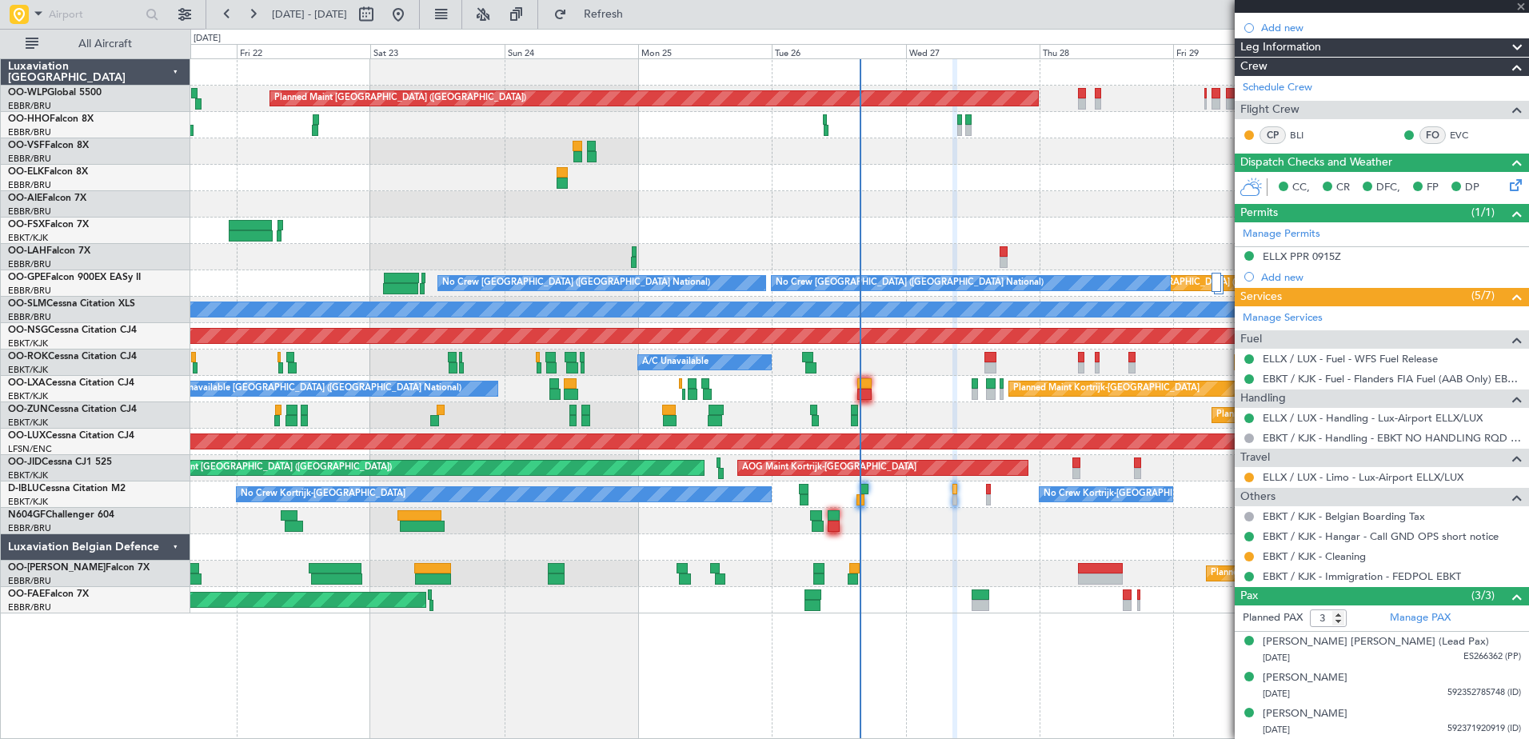
type input "-00:05"
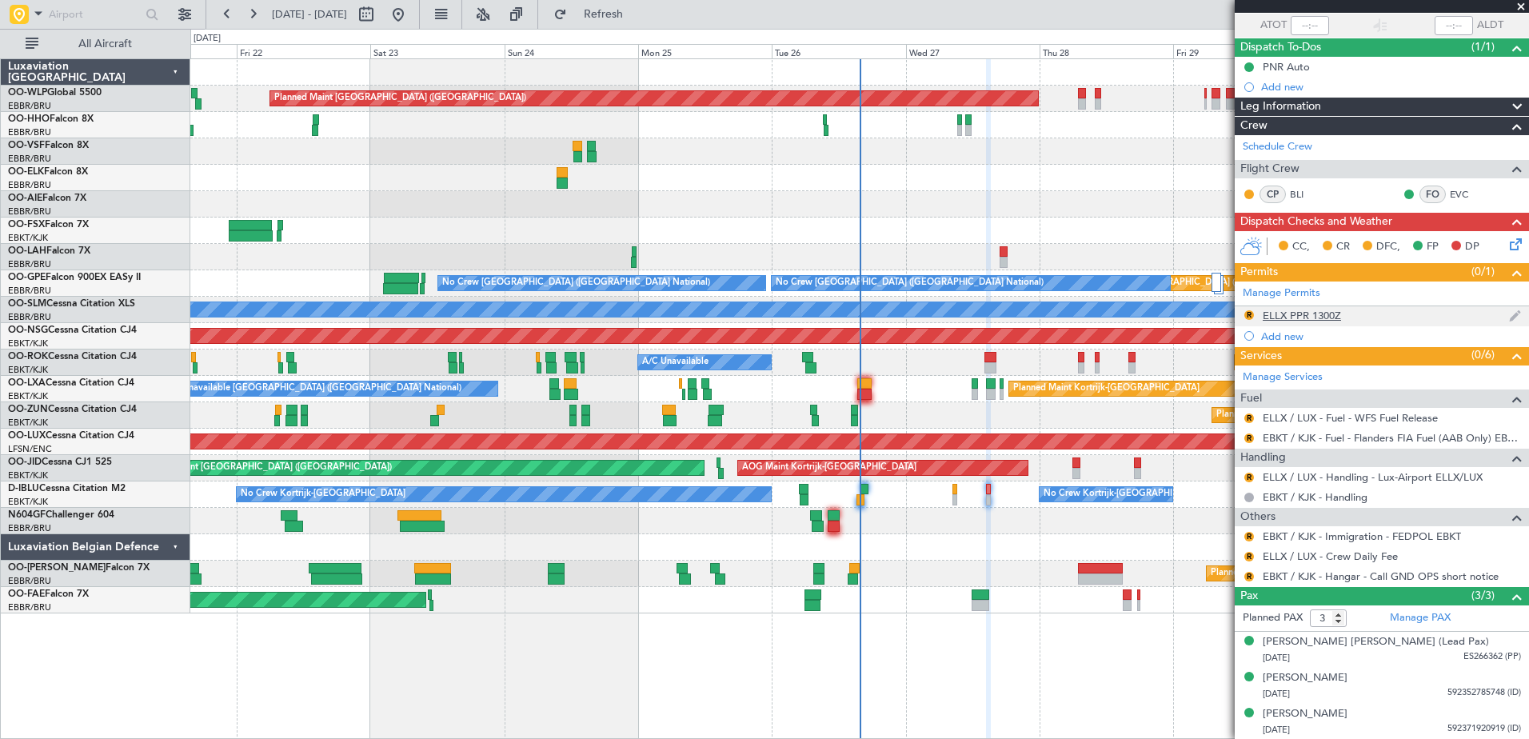
scroll to position [0, 0]
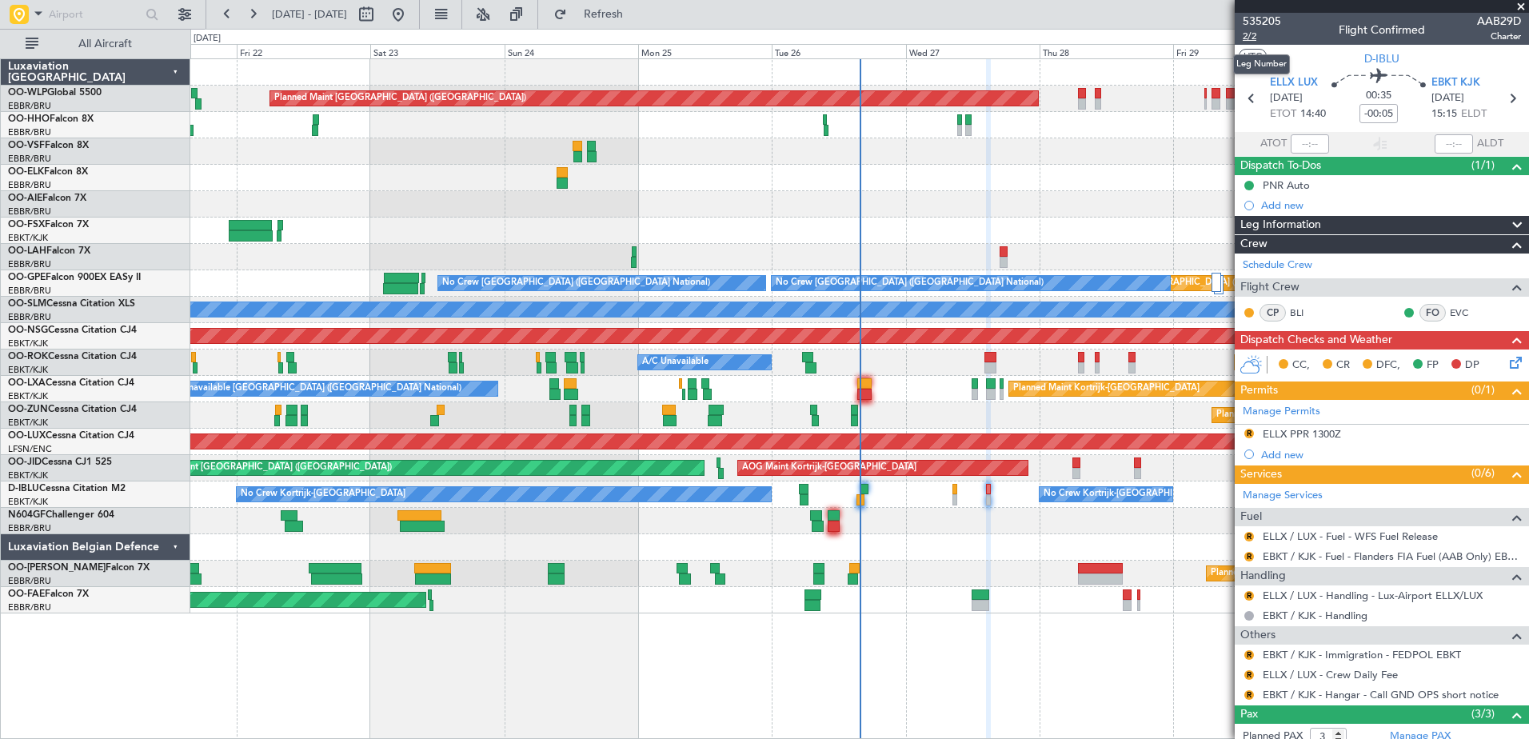
click at [1247, 36] on span "2/2" at bounding box center [1262, 37] width 38 height 14
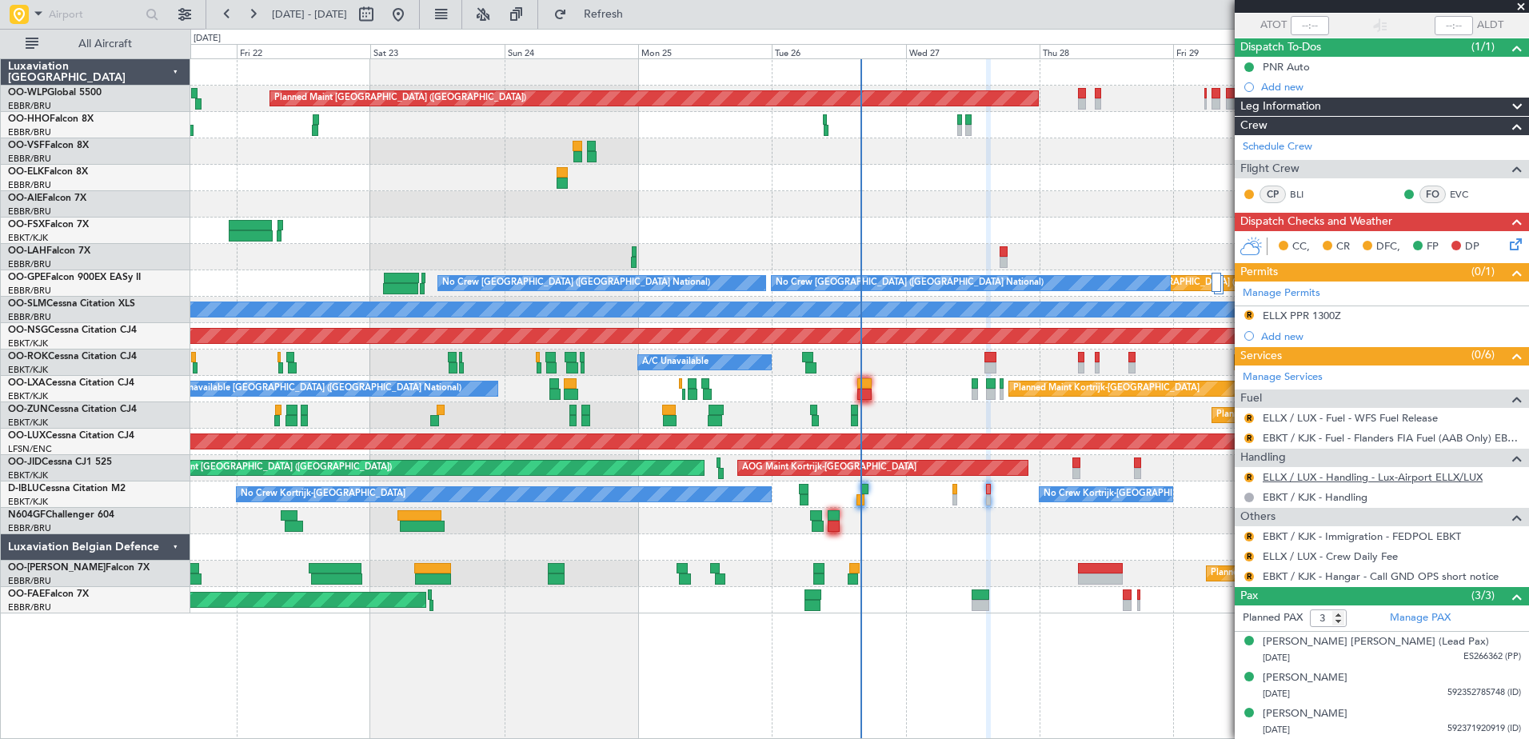
click at [1307, 473] on link "ELLX / LUX - Handling - Lux-Airport ELLX/LUX" at bounding box center [1373, 477] width 220 height 14
click at [1323, 313] on div "ELLX PPR 1300Z" at bounding box center [1302, 316] width 78 height 14
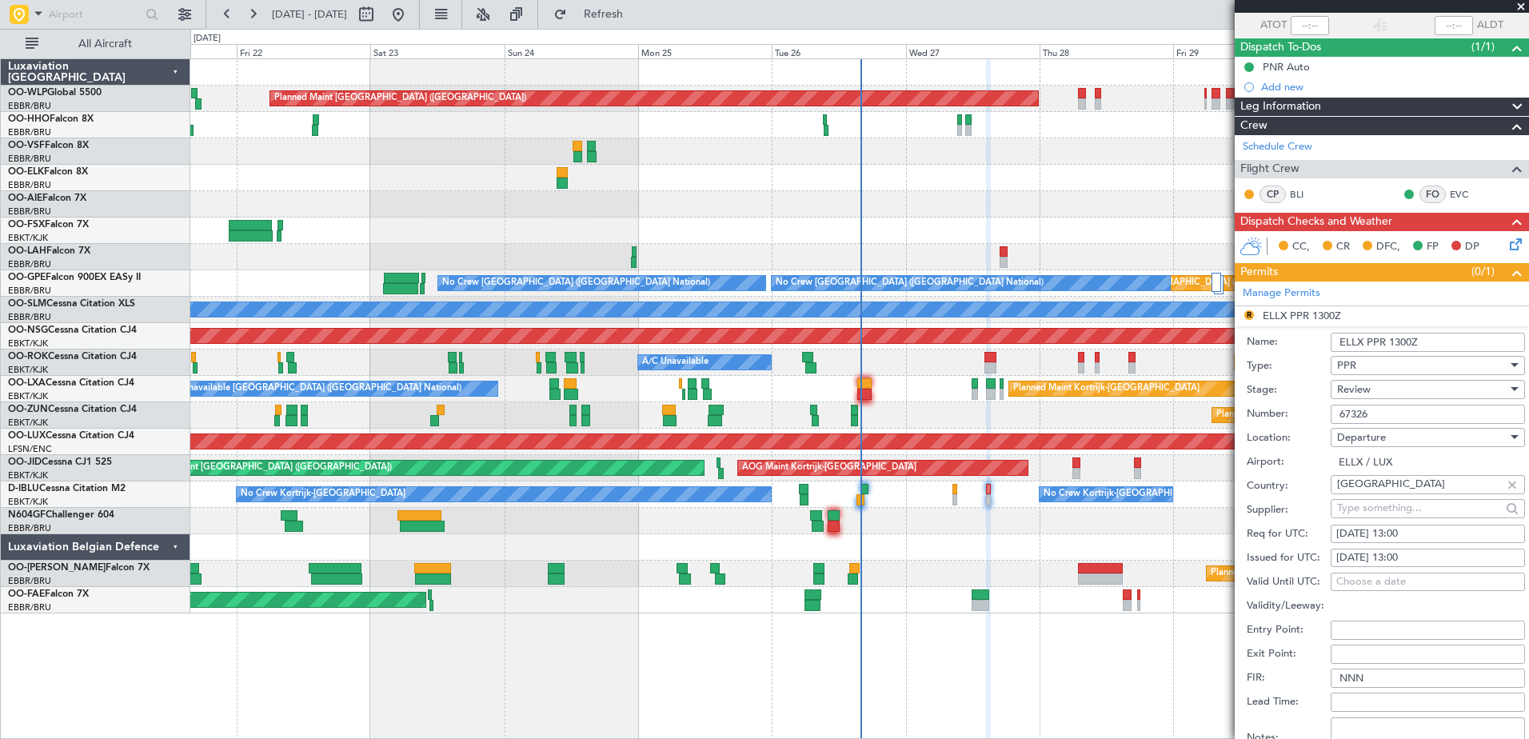
click at [1419, 527] on div "27/08/2025 13:00" at bounding box center [1427, 534] width 183 height 16
select select "8"
select select "2025"
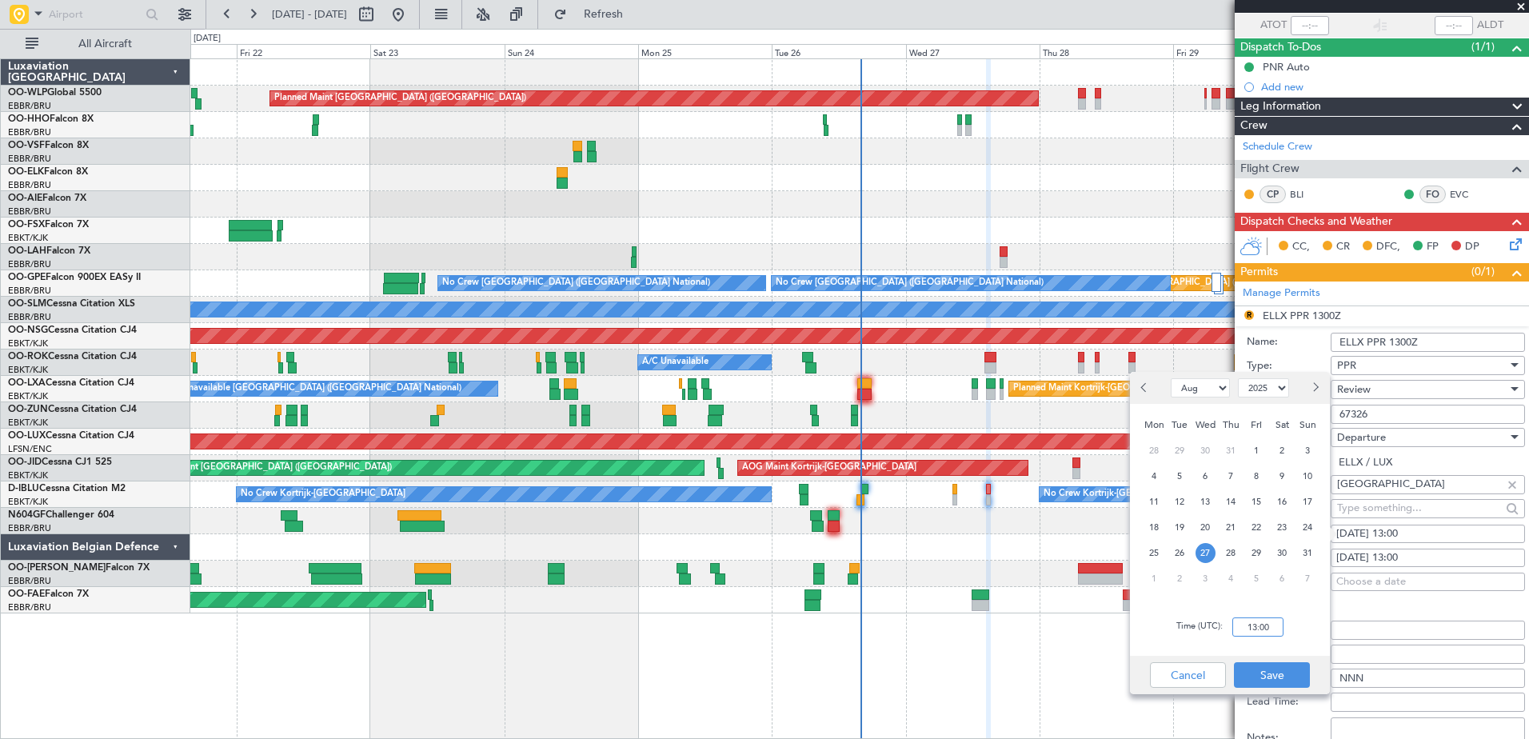
click at [1248, 628] on input "13:00" at bounding box center [1257, 626] width 51 height 19
type input "14:30"
click at [1274, 672] on button "Save" at bounding box center [1272, 675] width 76 height 26
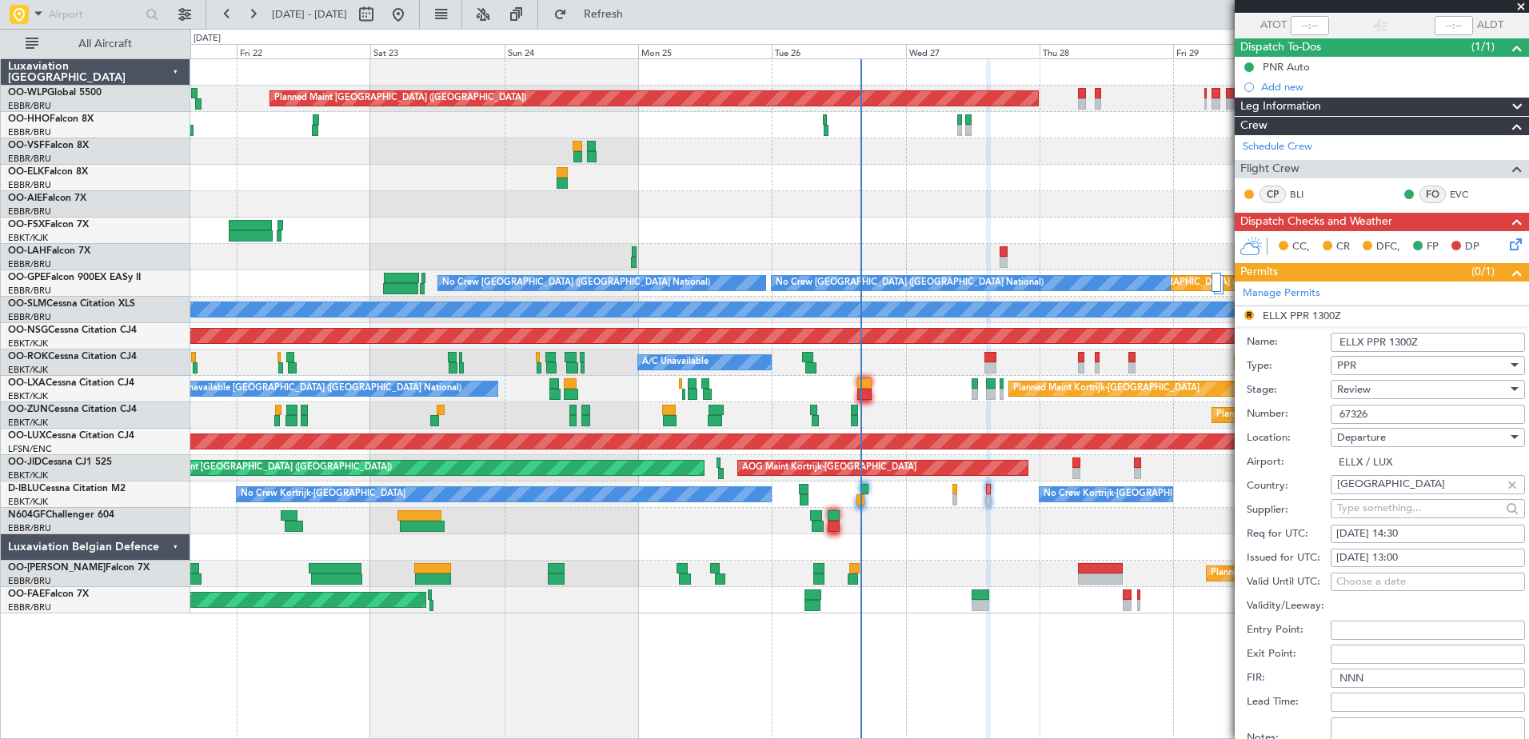
click at [1419, 557] on div "27/08/2025 13:00" at bounding box center [1427, 558] width 183 height 16
select select "8"
select select "2025"
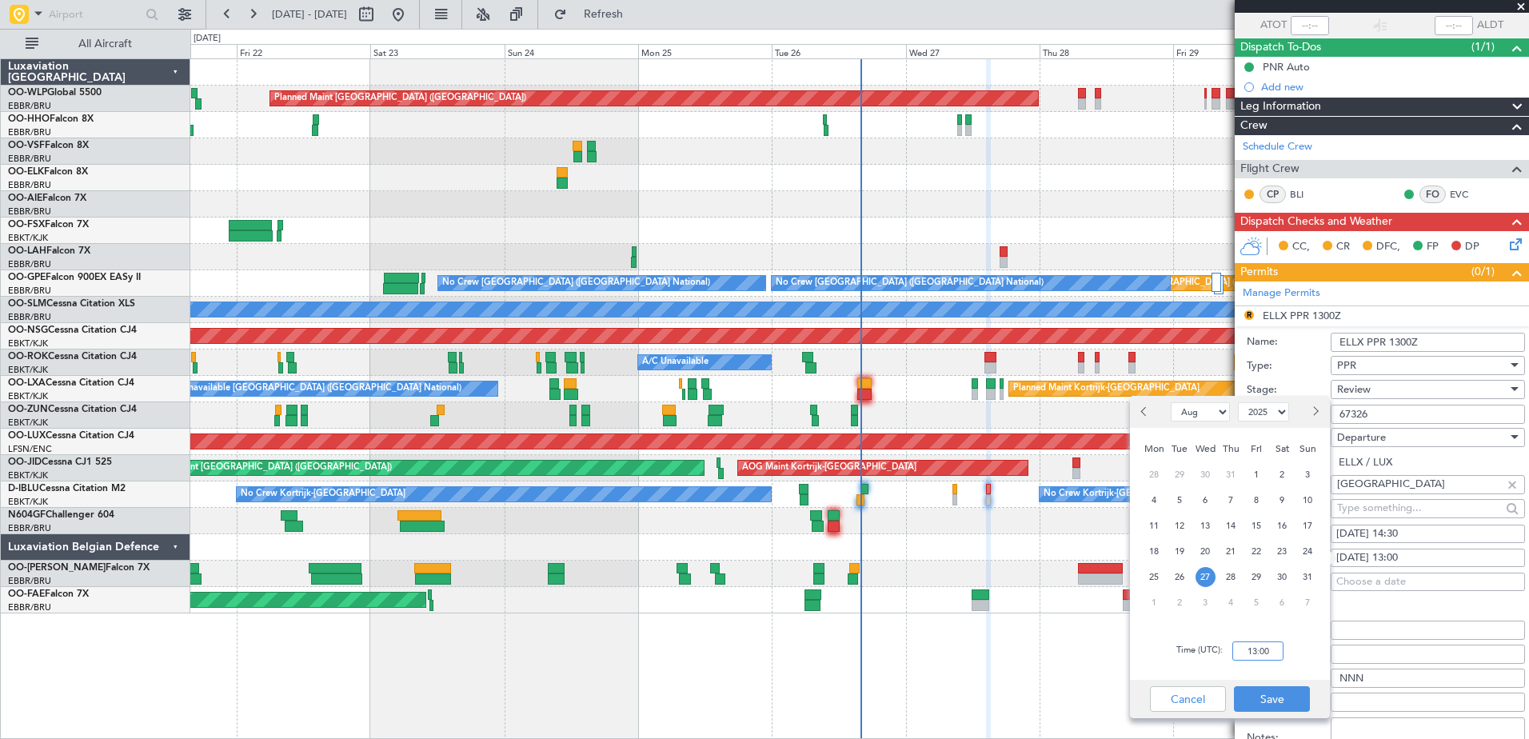
click at [1260, 654] on input "13:00" at bounding box center [1257, 650] width 51 height 19
type input "14:30"
click at [1297, 702] on button "Save" at bounding box center [1272, 699] width 76 height 26
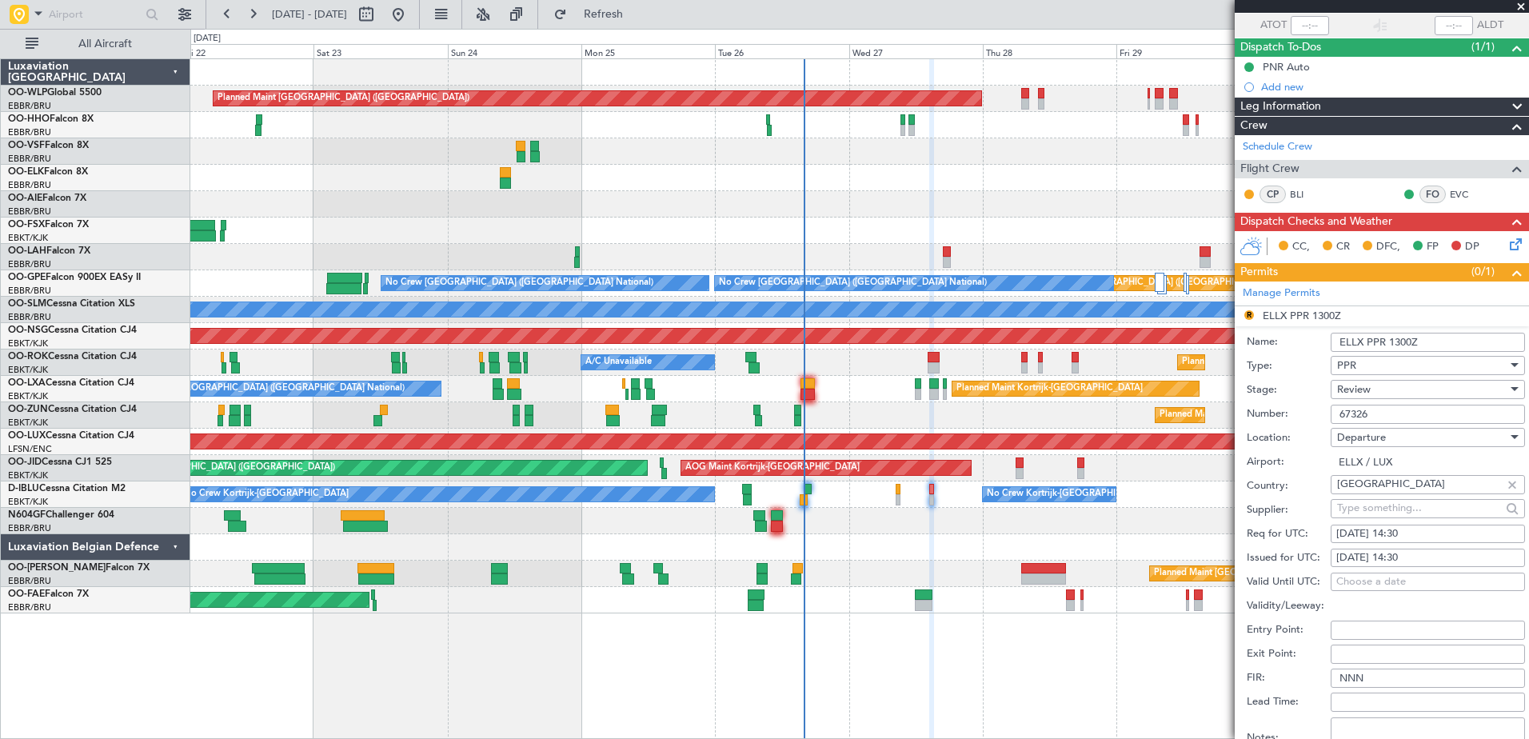
click at [937, 537] on div "Planned Maint Berlin (Brandenburg) Planned Maint London (Farnborough) Planned M…" at bounding box center [859, 336] width 1338 height 554
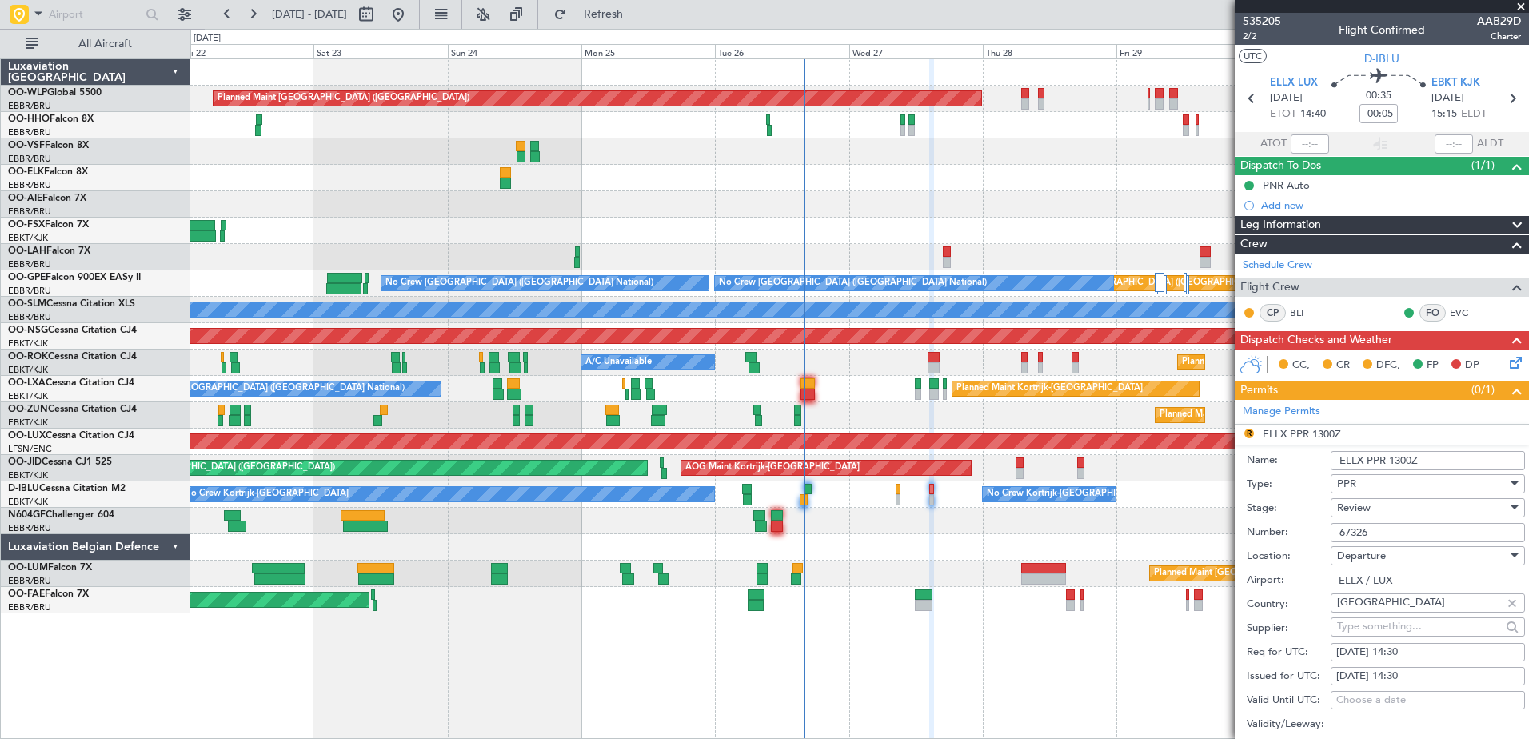
scroll to position [118, 0]
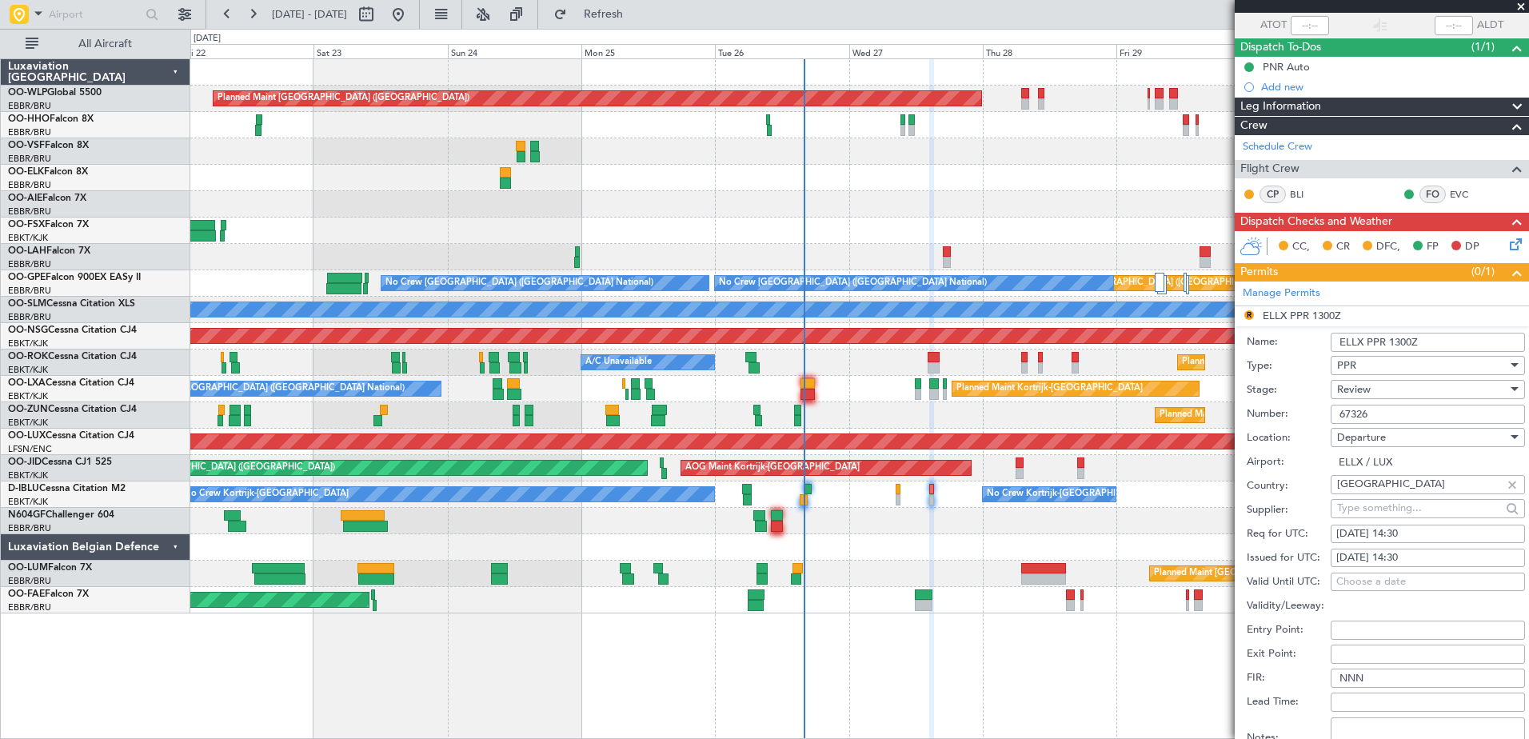
click at [1370, 392] on div "Review" at bounding box center [1422, 389] width 170 height 24
click at [1394, 491] on span "Requested" at bounding box center [1422, 493] width 168 height 24
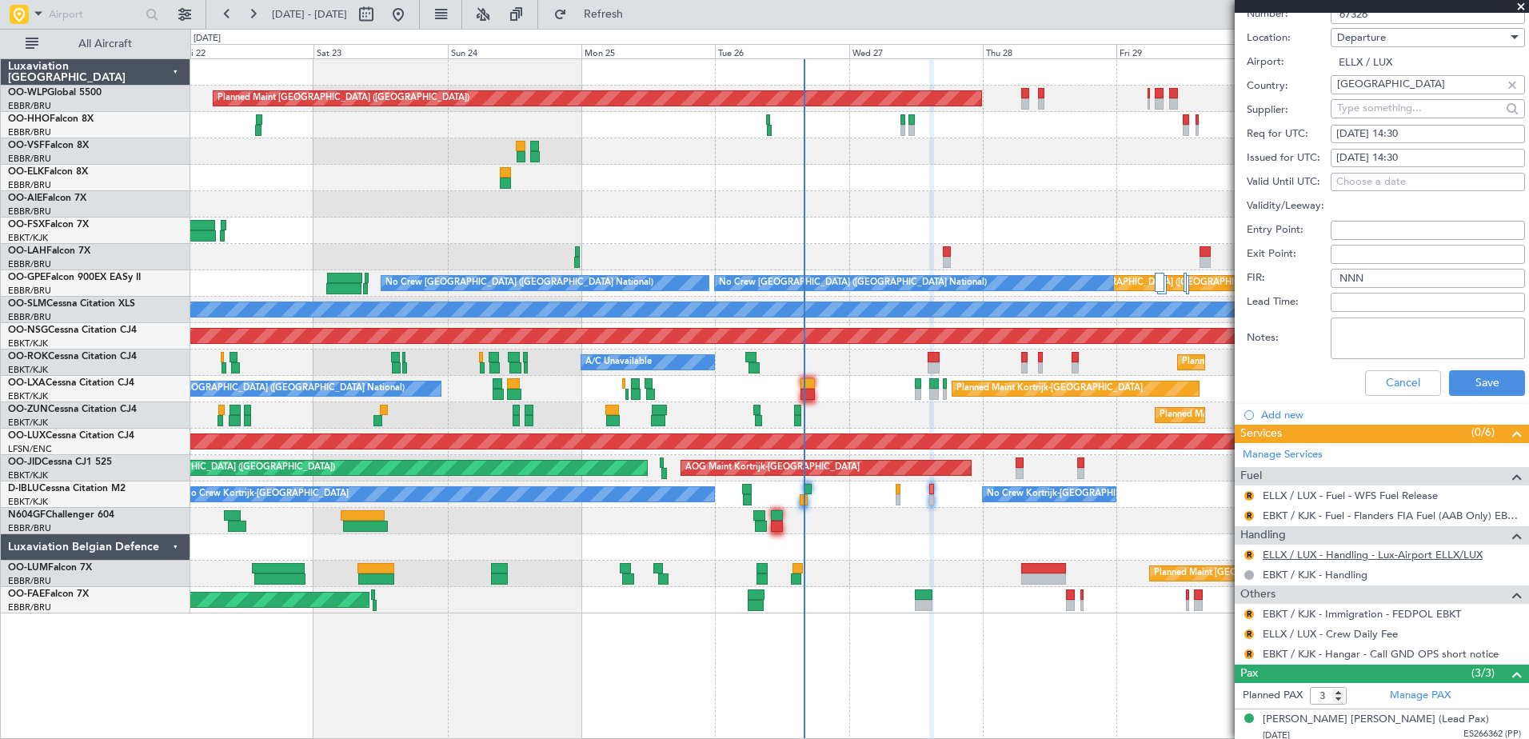
scroll to position [596, 0]
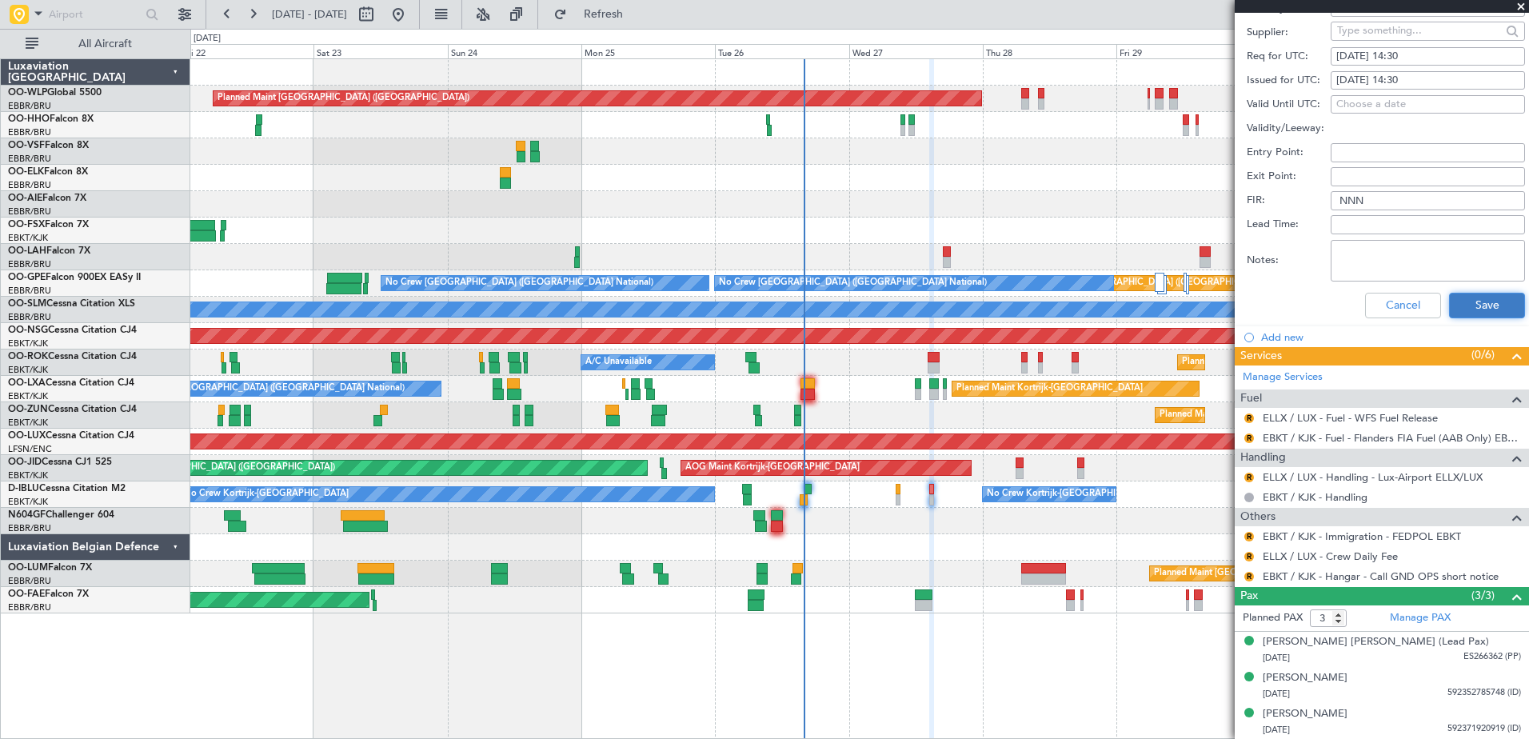
click at [1481, 309] on button "Save" at bounding box center [1487, 306] width 76 height 26
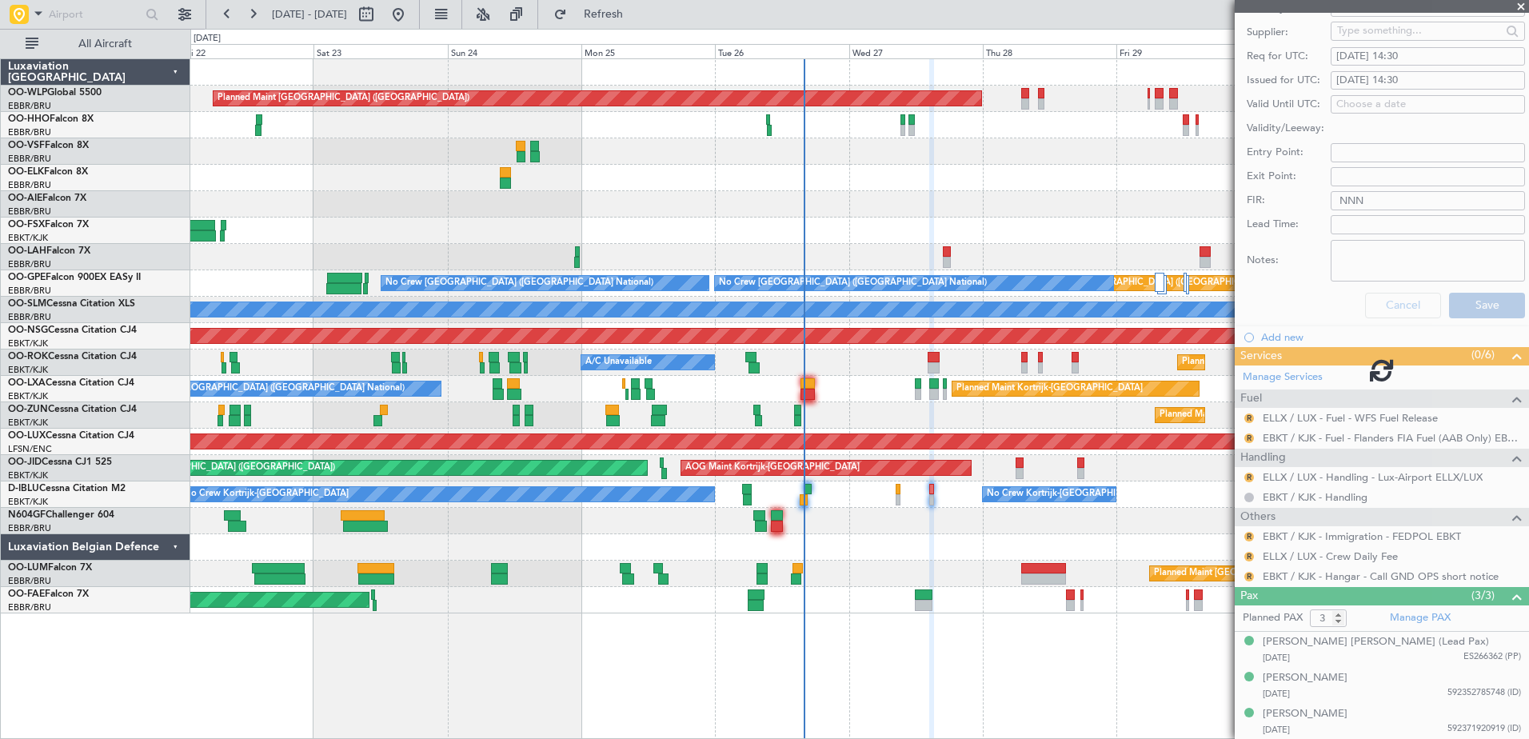
scroll to position [118, 0]
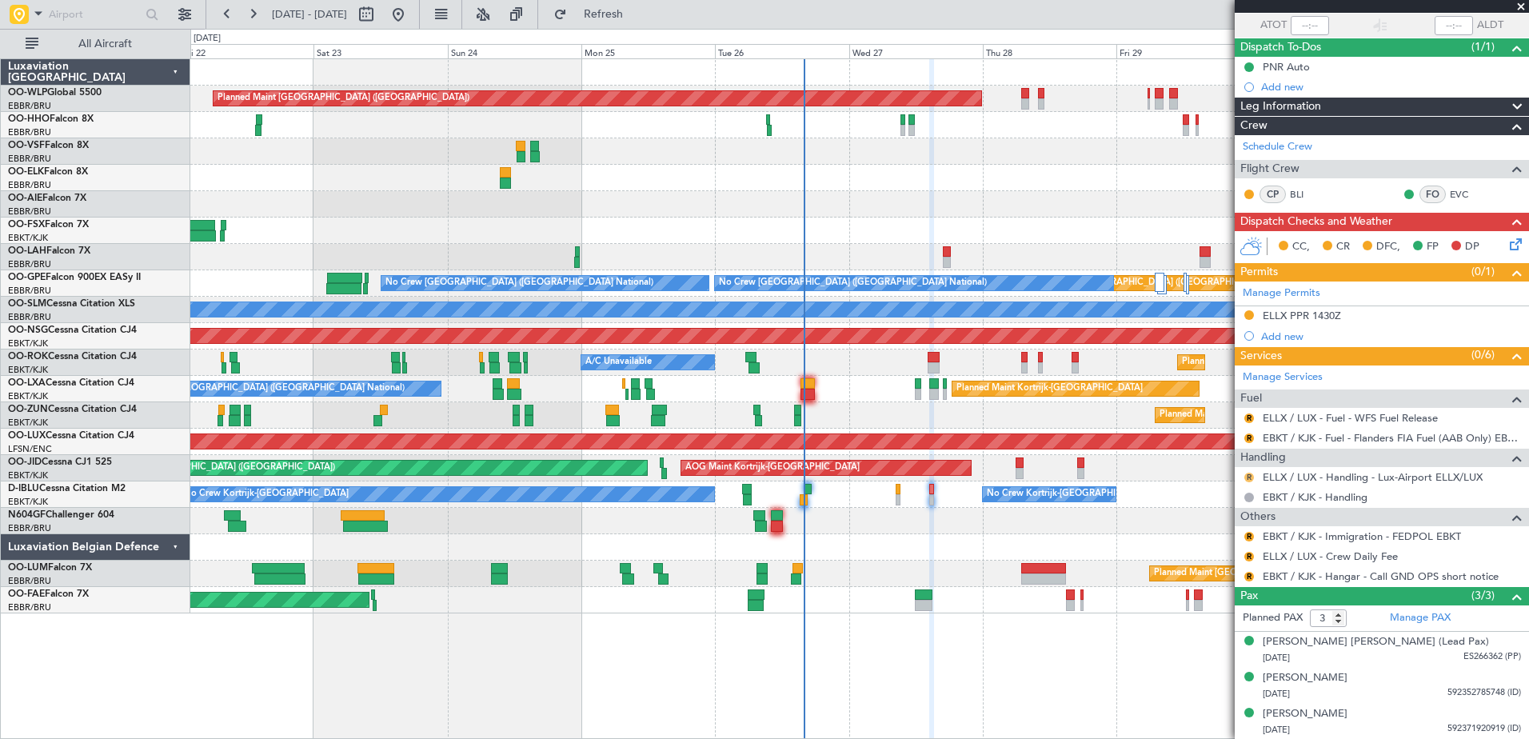
click at [1245, 477] on button "R" at bounding box center [1249, 478] width 10 height 10
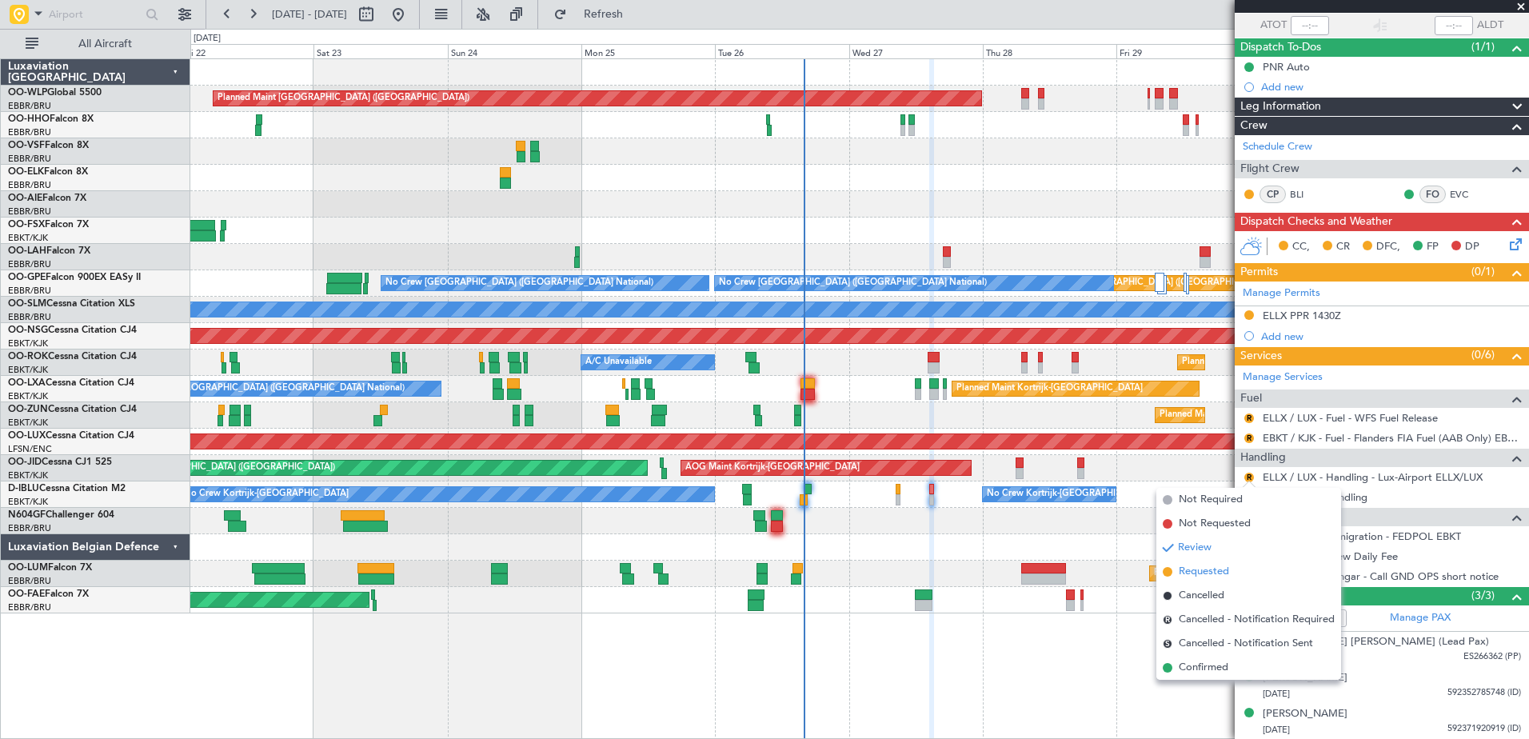
click at [1195, 574] on span "Requested" at bounding box center [1204, 572] width 50 height 16
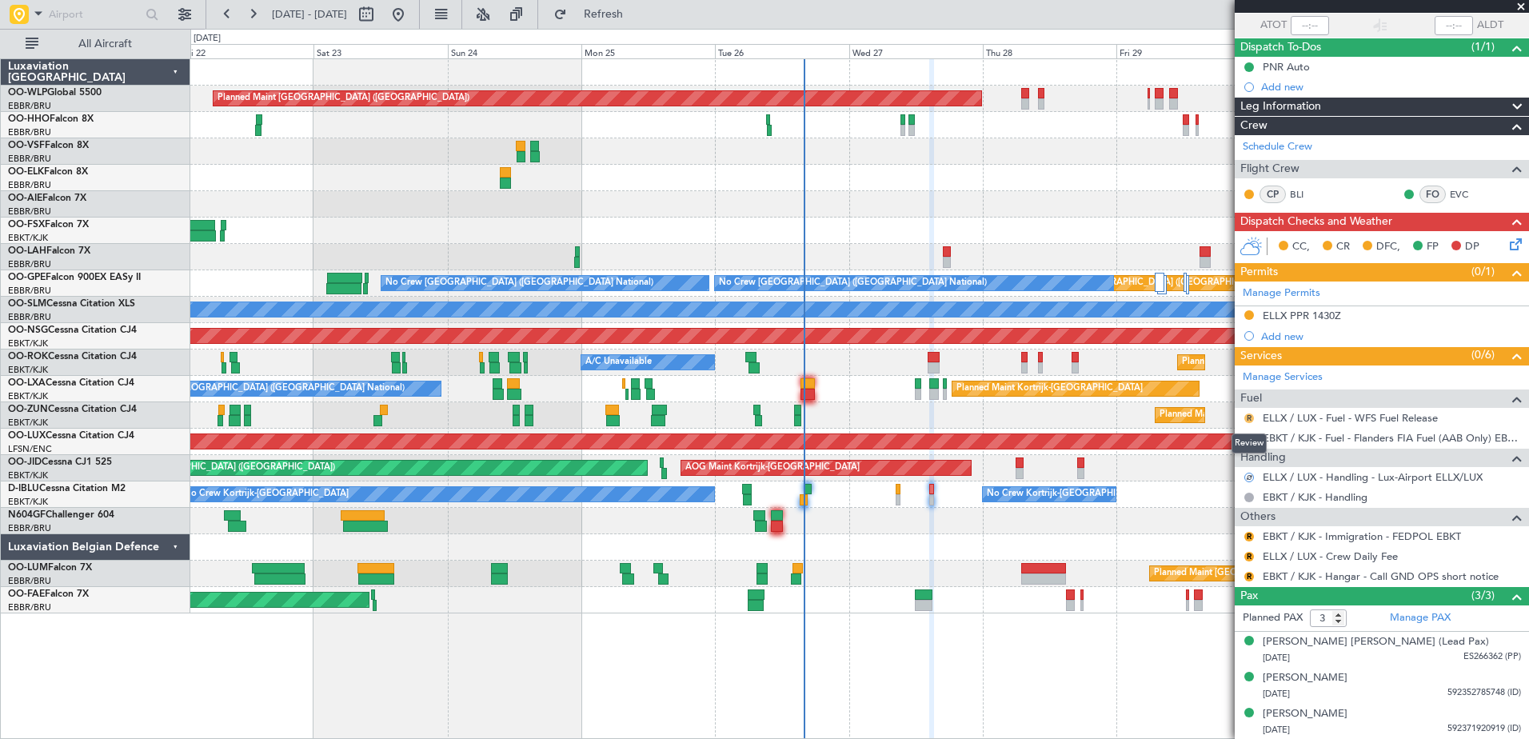
click at [1249, 417] on button "R" at bounding box center [1249, 418] width 10 height 10
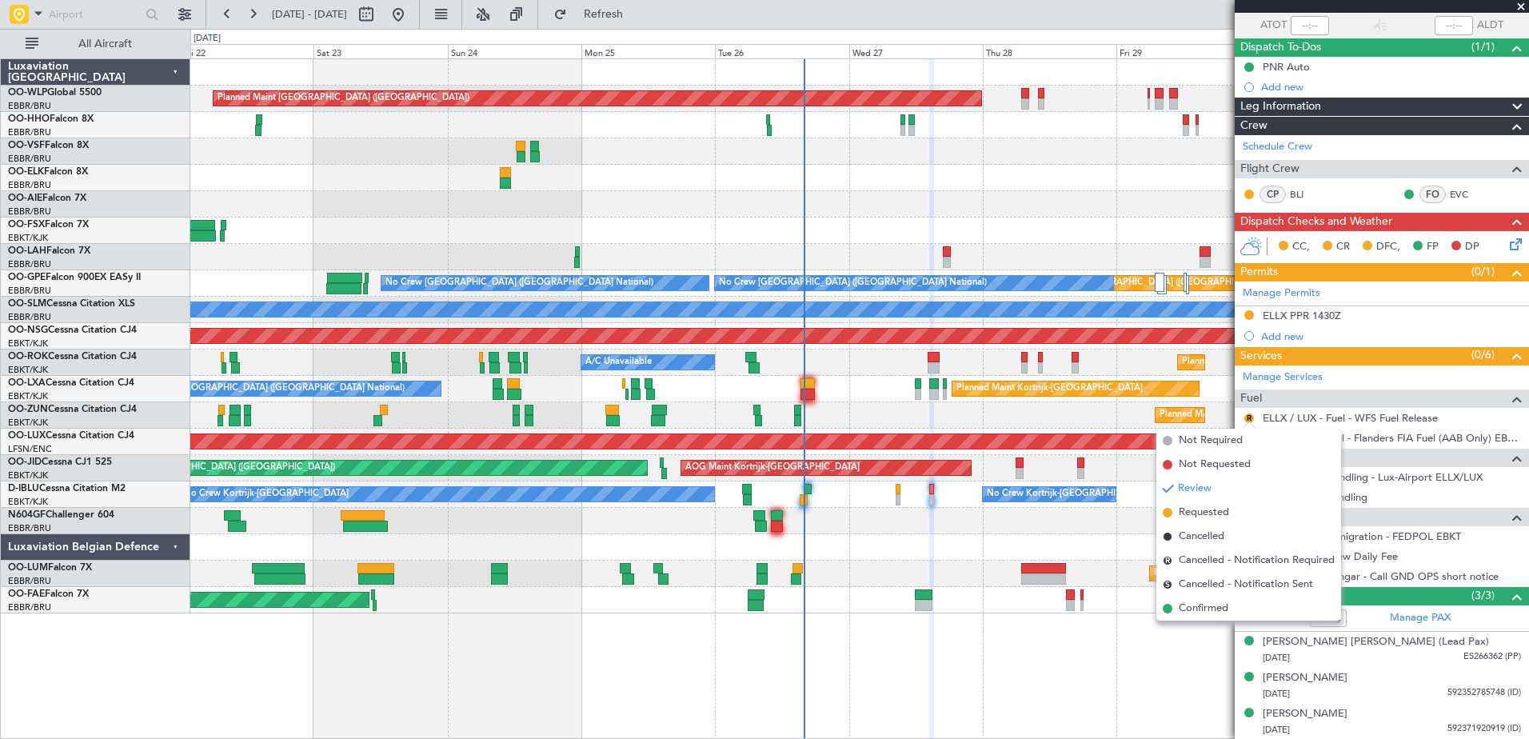
click at [1192, 609] on span "Confirmed" at bounding box center [1204, 608] width 50 height 16
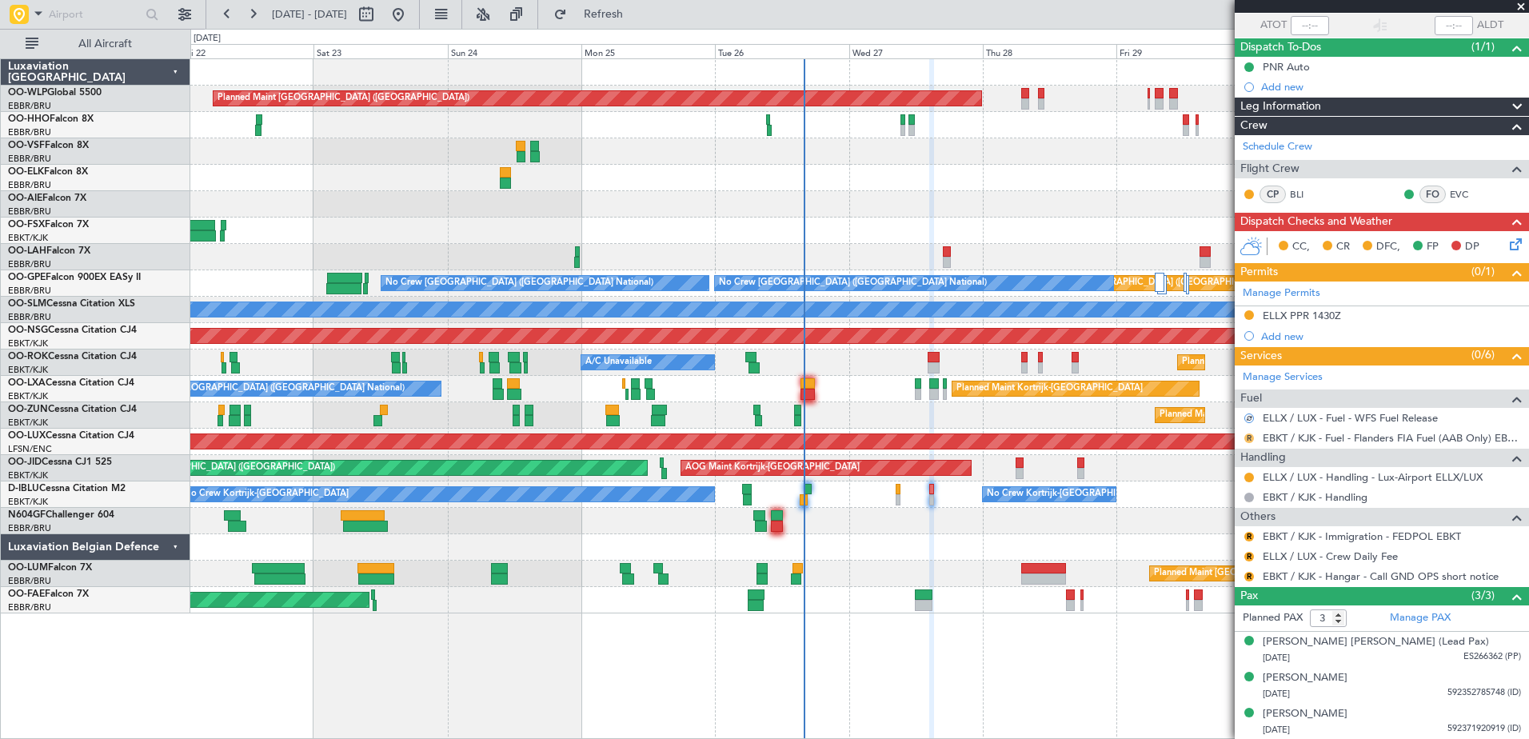
click at [1250, 437] on button "R" at bounding box center [1249, 438] width 10 height 10
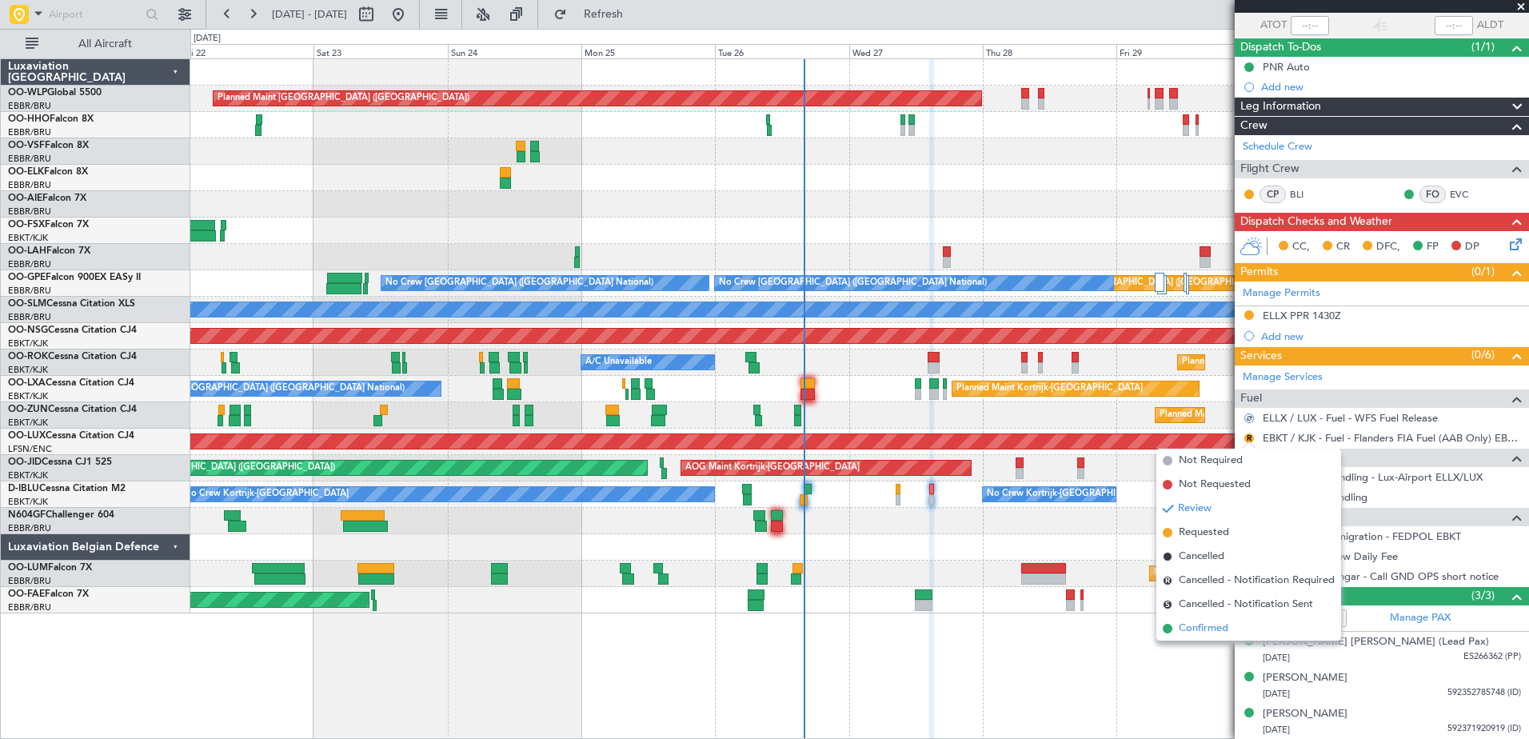
click at [1215, 624] on span "Confirmed" at bounding box center [1204, 628] width 50 height 16
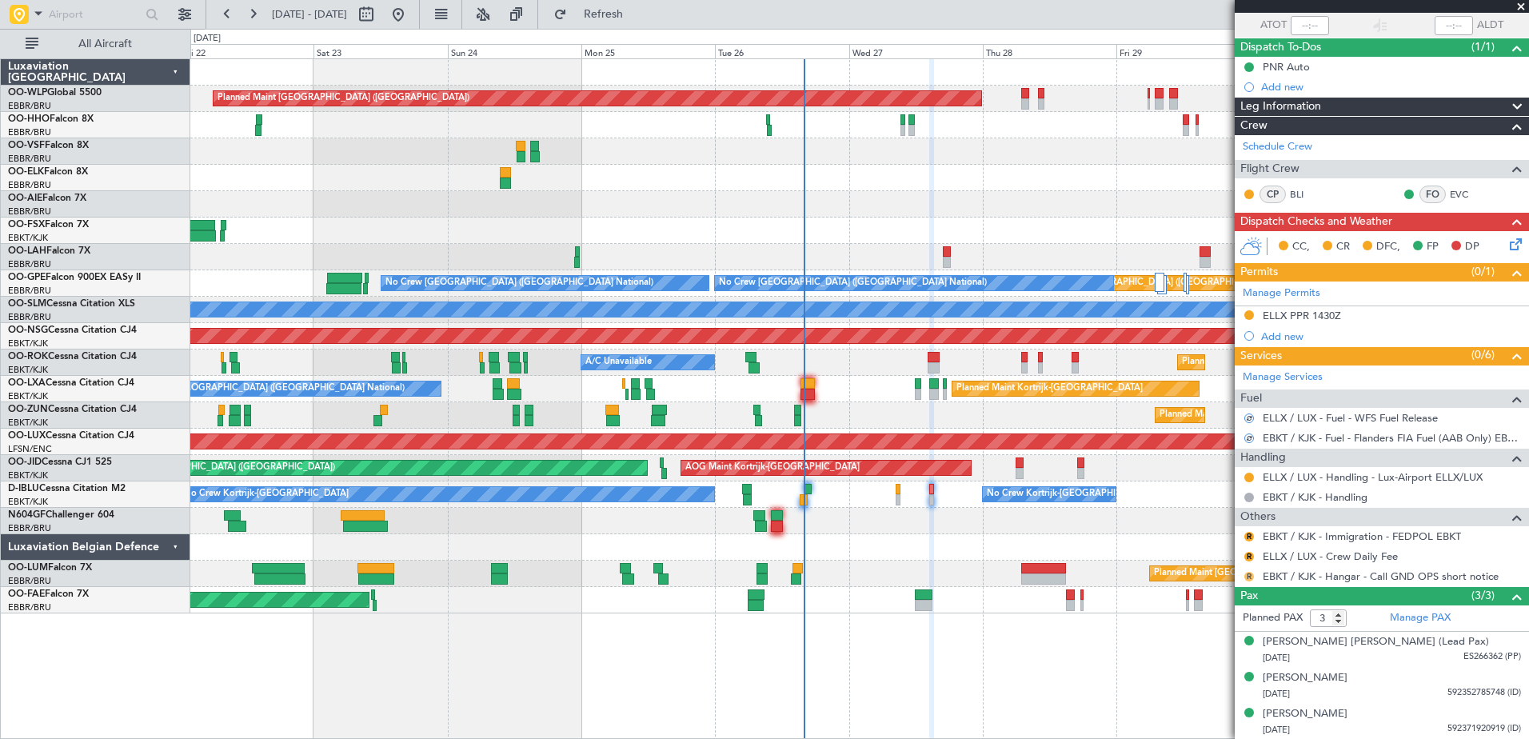
click at [1249, 572] on button "R" at bounding box center [1249, 577] width 10 height 10
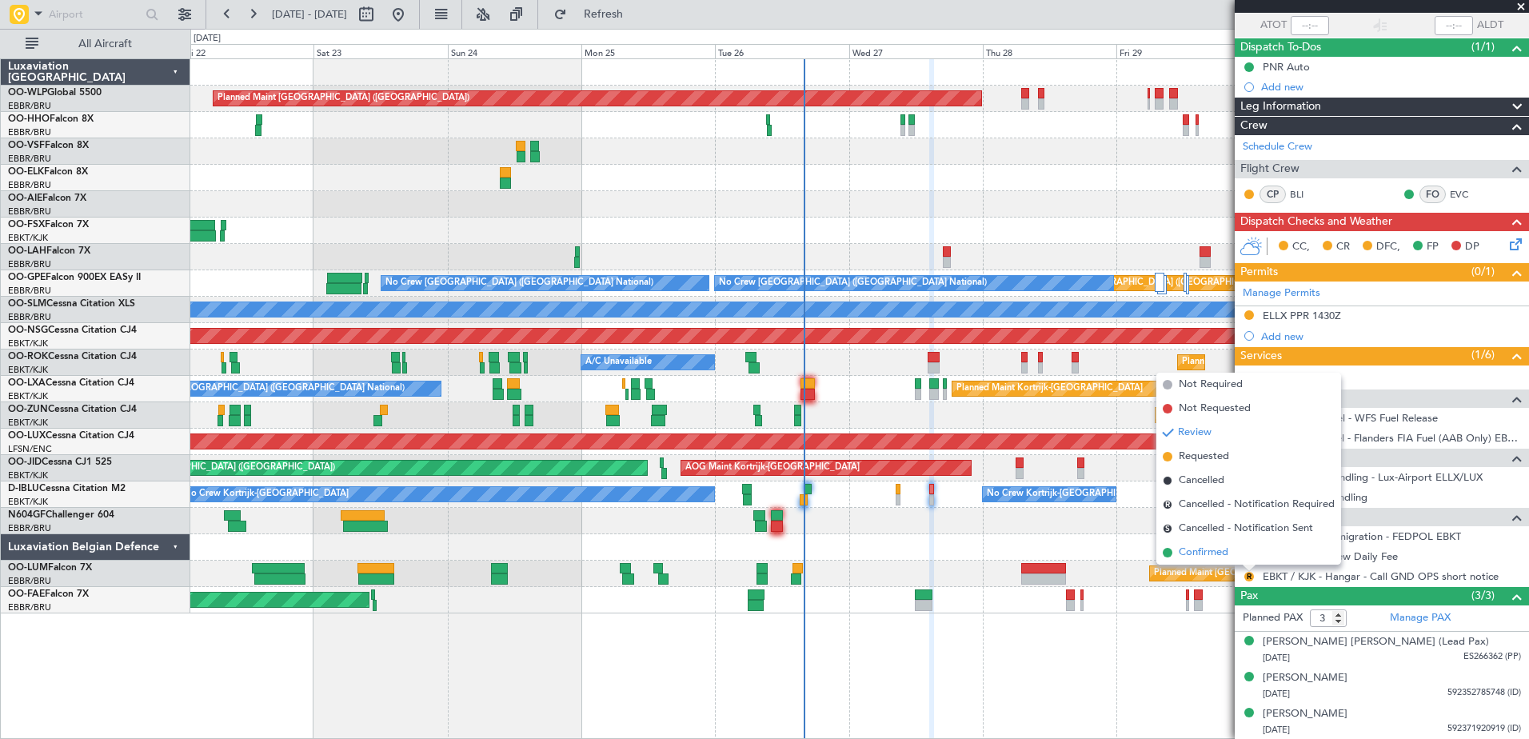
click at [1207, 549] on span "Confirmed" at bounding box center [1204, 553] width 50 height 16
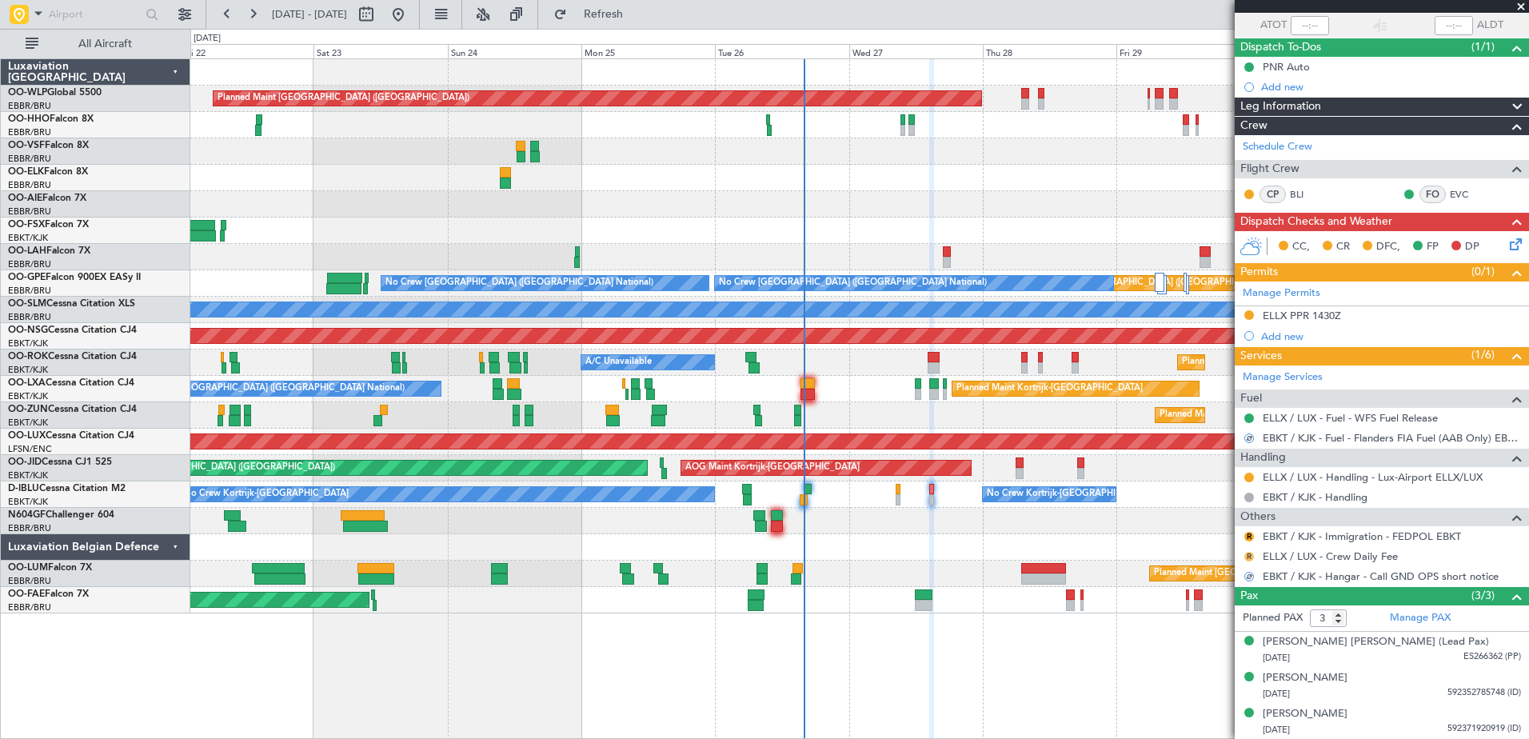
click at [1247, 557] on button "R" at bounding box center [1249, 557] width 10 height 10
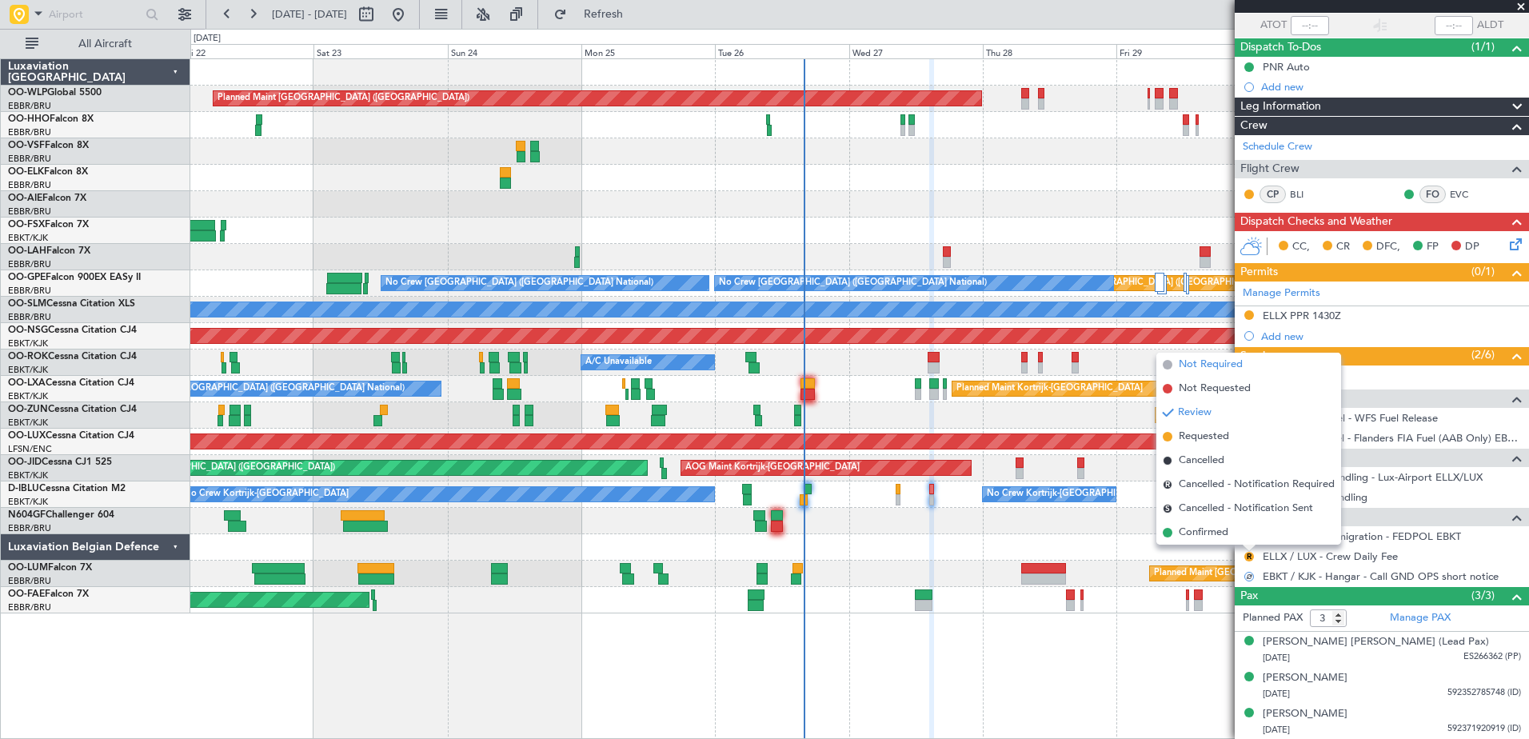
click at [1211, 370] on span "Not Required" at bounding box center [1211, 365] width 64 height 16
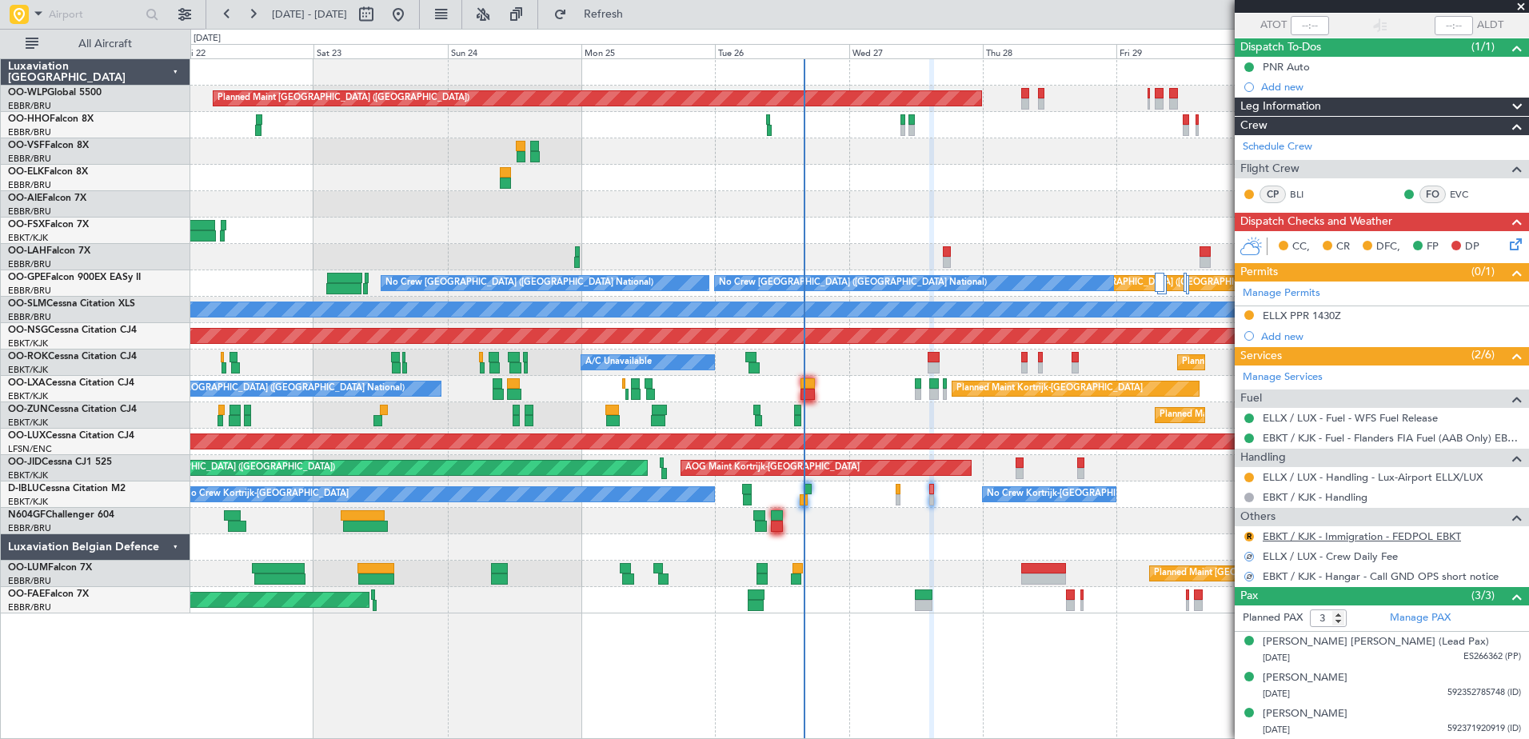
click at [1303, 539] on link "EBKT / KJK - Immigration - FEDPOL EBKT" at bounding box center [1362, 536] width 198 height 14
click at [640, 25] on button "Refresh" at bounding box center [594, 15] width 96 height 26
click at [1248, 535] on button at bounding box center [1249, 537] width 10 height 10
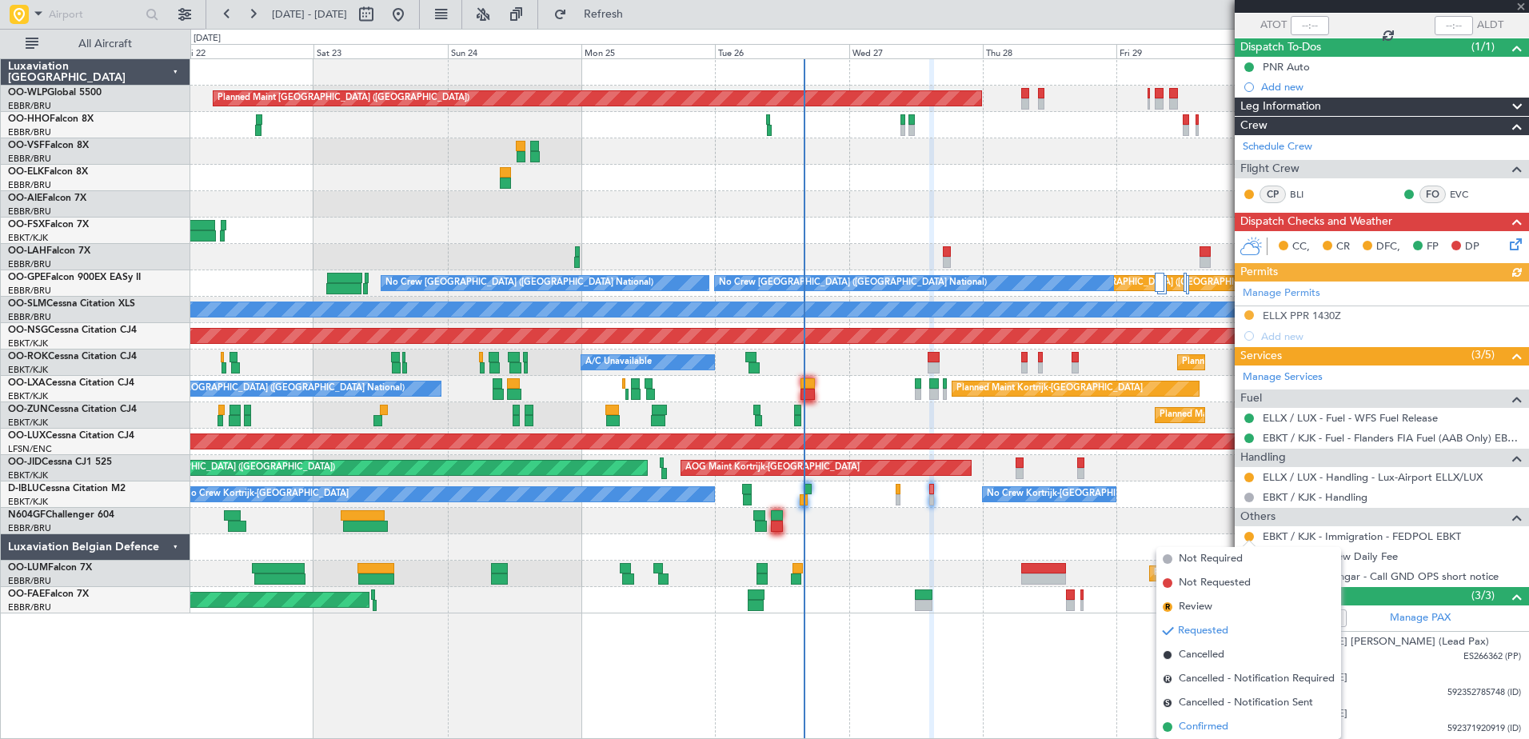
click at [1215, 728] on span "Confirmed" at bounding box center [1204, 727] width 50 height 16
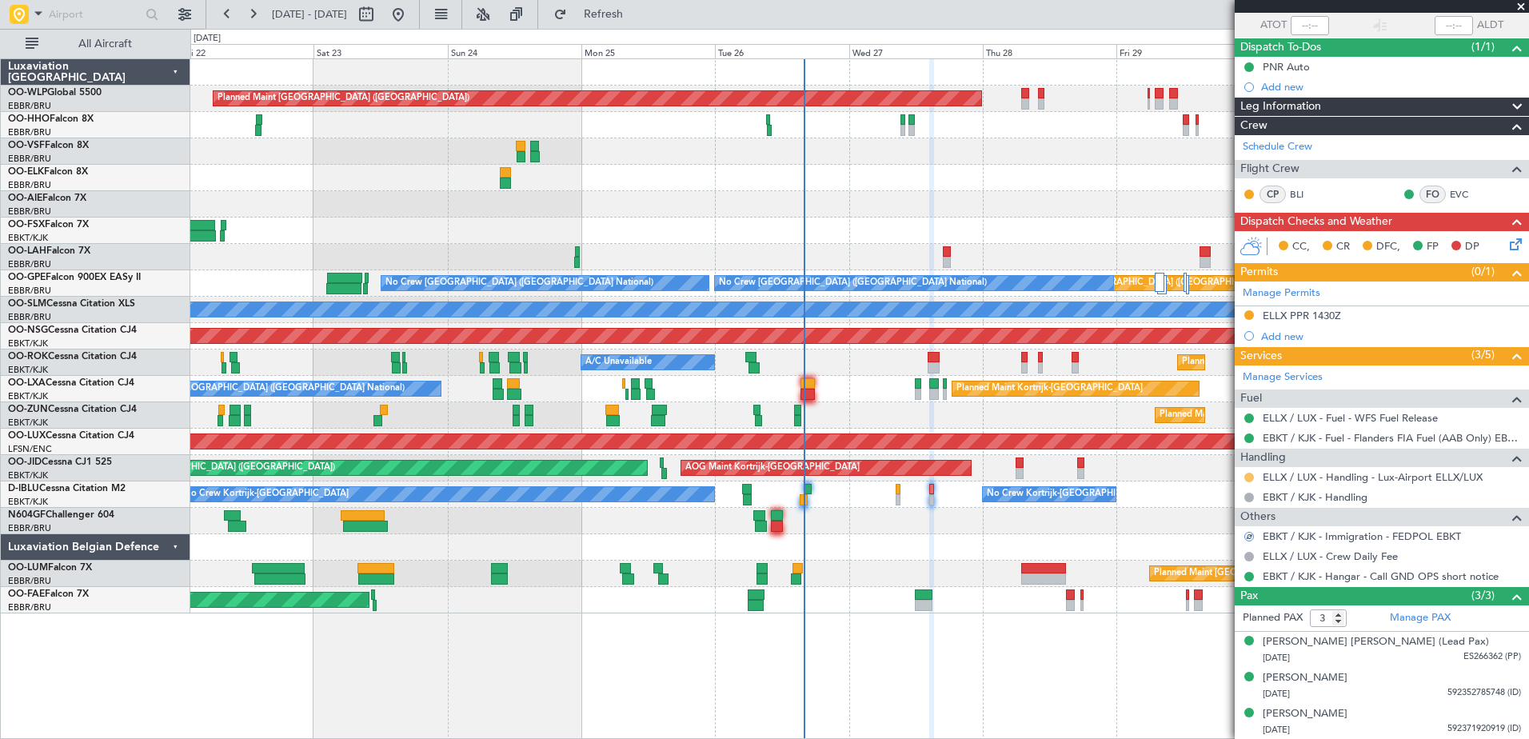
click at [1249, 475] on button at bounding box center [1249, 478] width 10 height 10
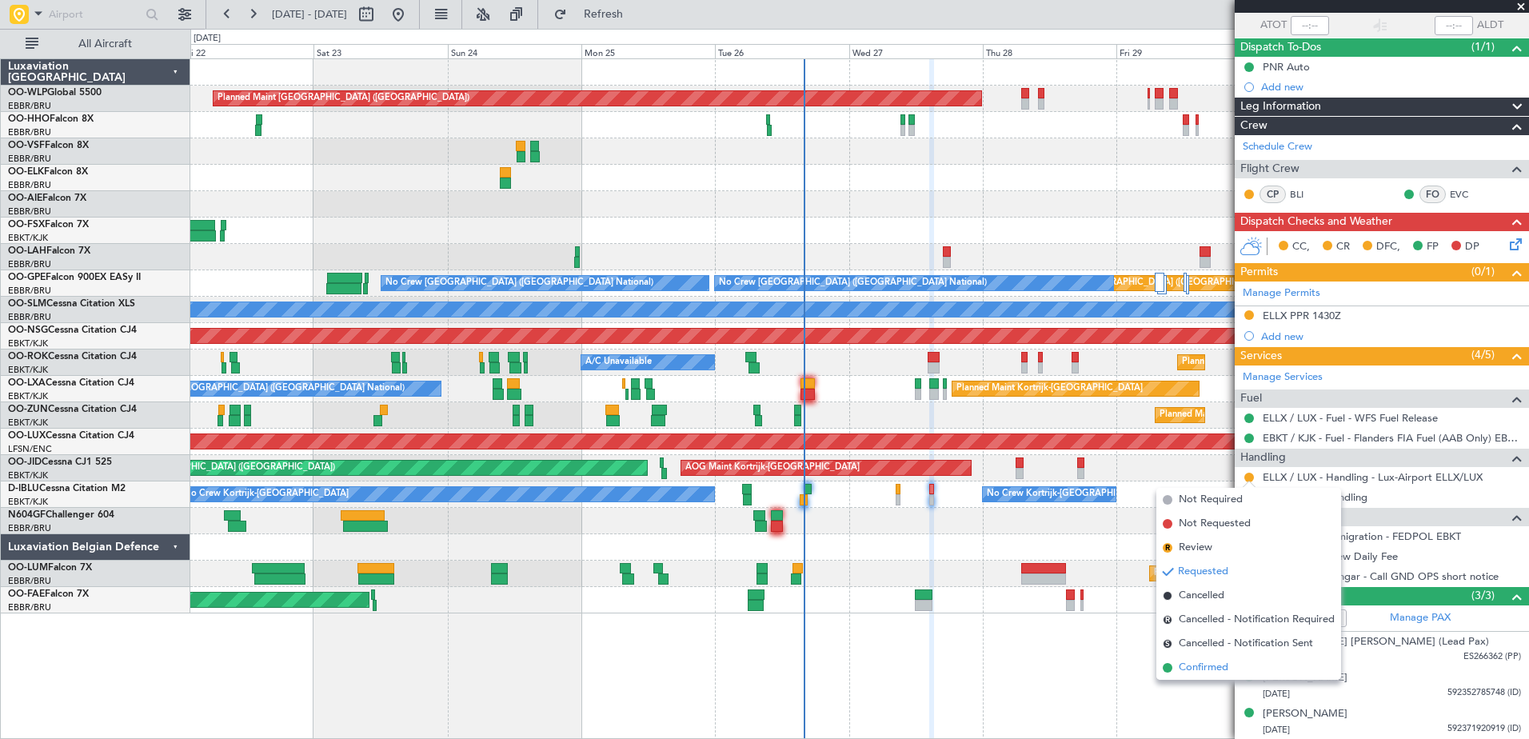
click at [1201, 663] on span "Confirmed" at bounding box center [1204, 668] width 50 height 16
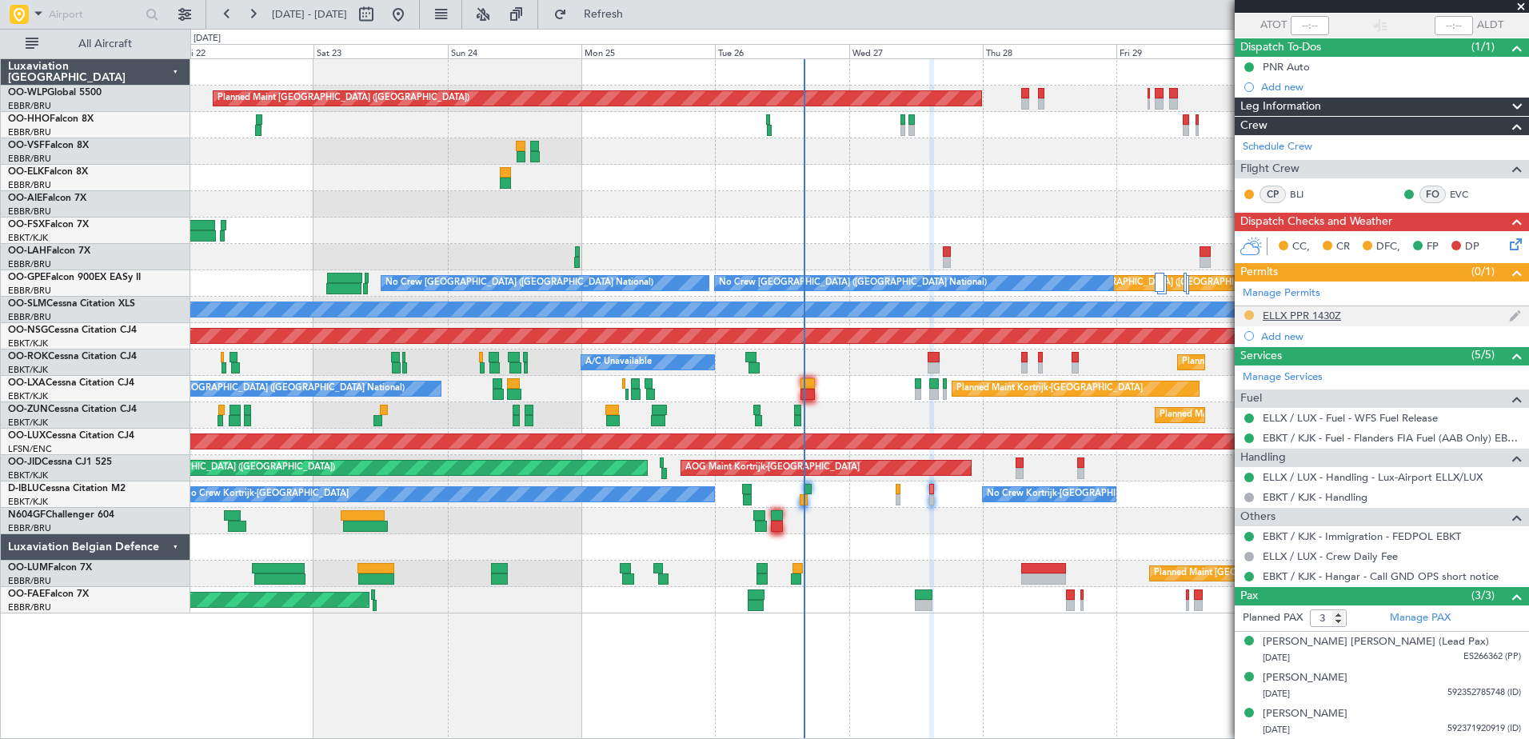
click at [1251, 313] on button at bounding box center [1249, 315] width 10 height 10
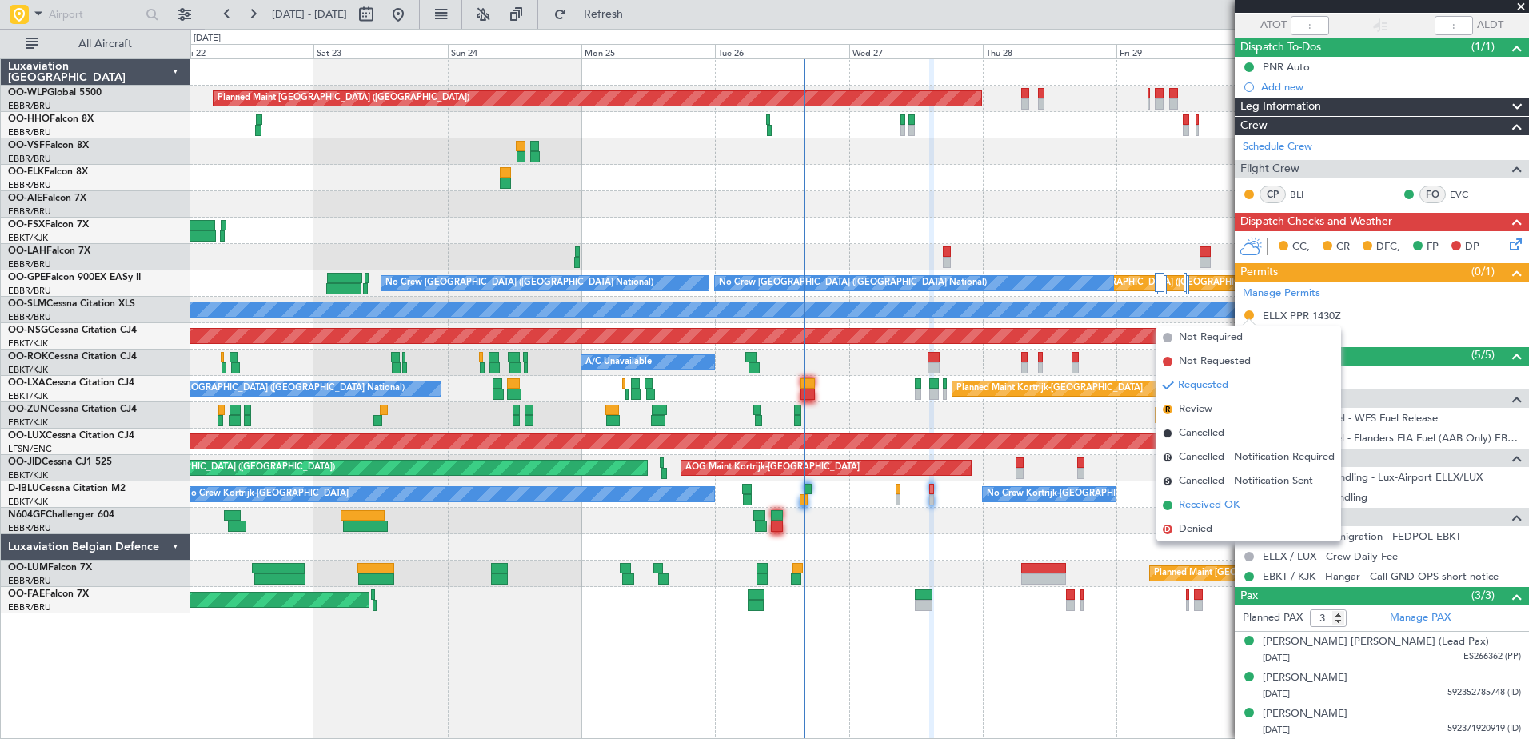
click at [1211, 502] on span "Received OK" at bounding box center [1209, 505] width 61 height 16
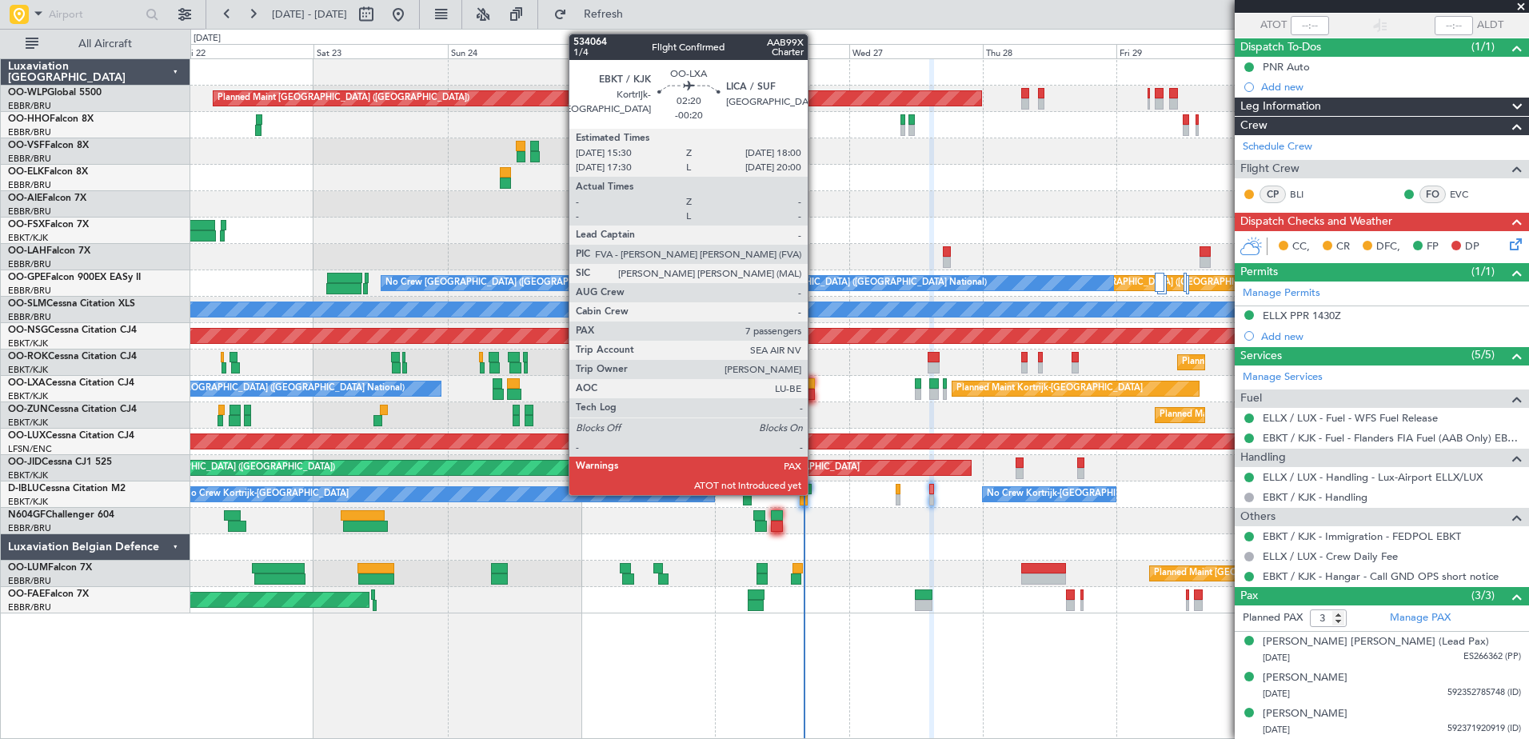
click at [815, 389] on div at bounding box center [807, 394] width 14 height 11
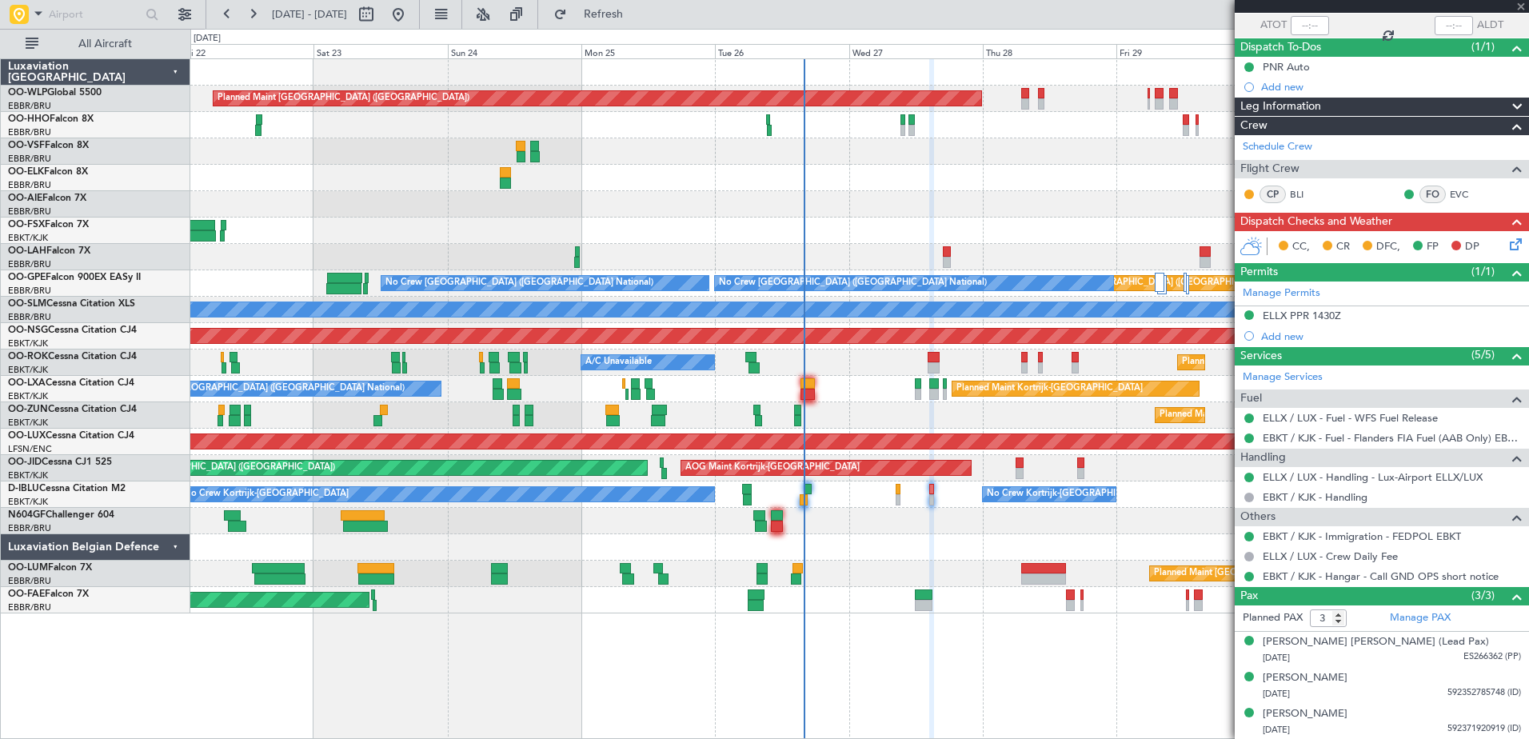
type input "-00:20"
type input "7"
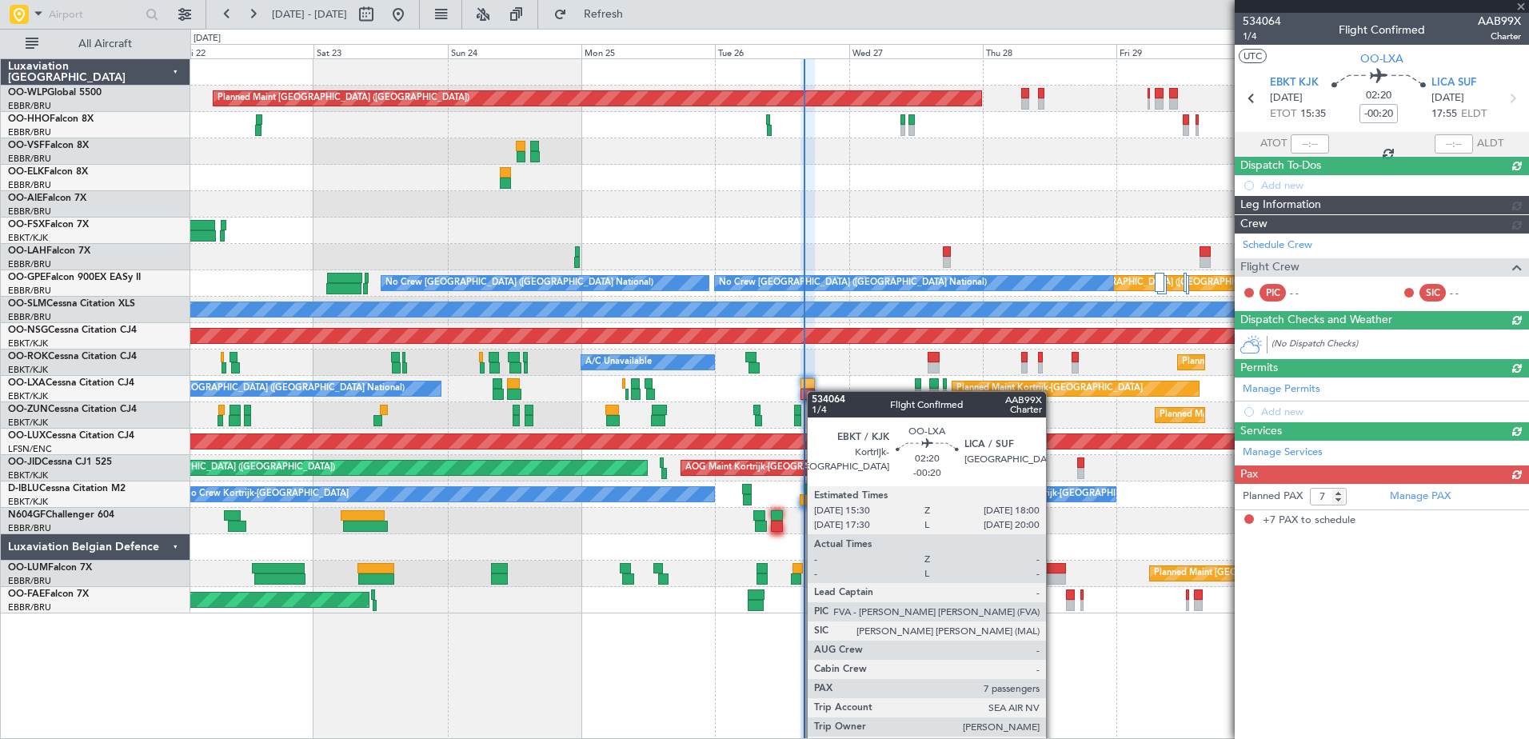
scroll to position [0, 0]
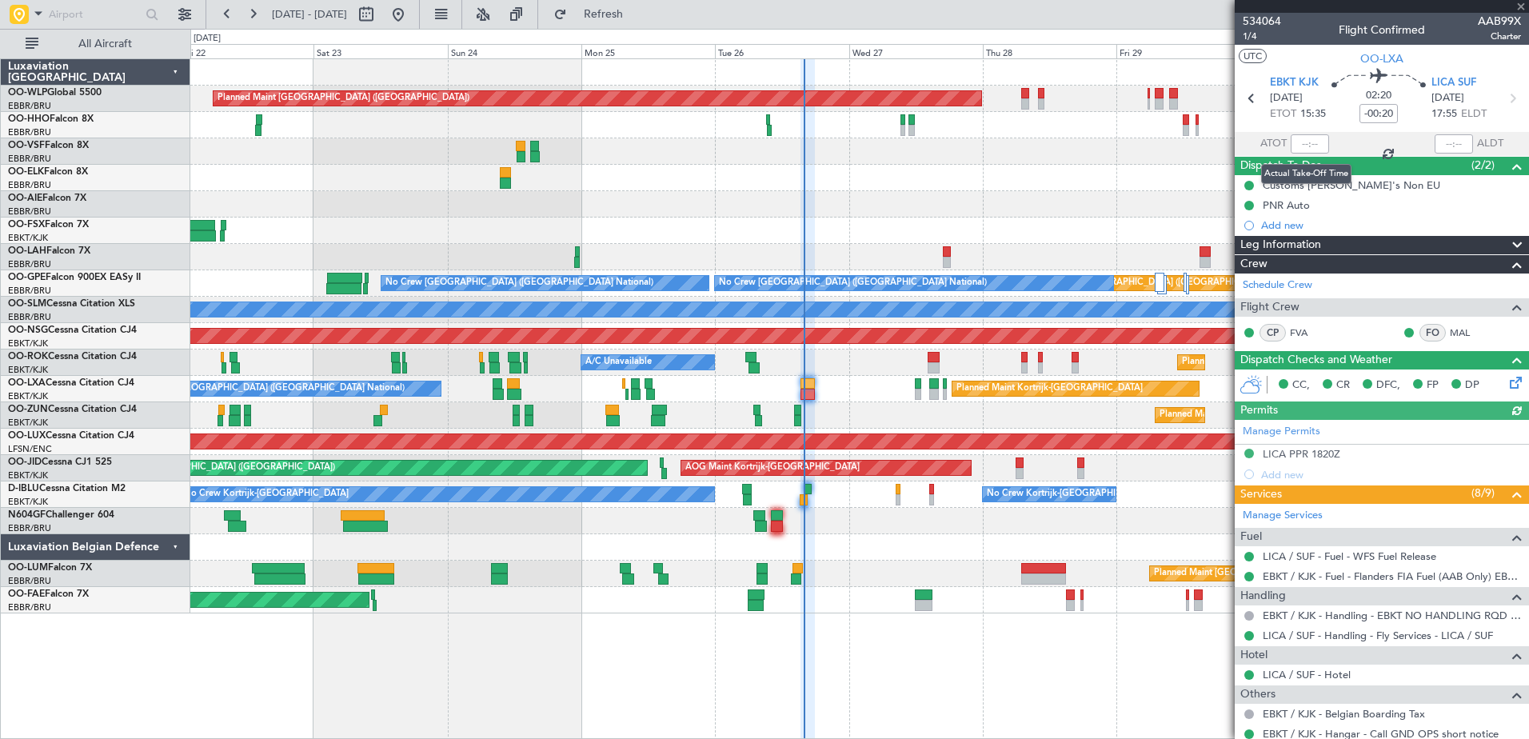
click at [1295, 144] on div at bounding box center [1310, 143] width 38 height 19
click at [1295, 138] on input "text" at bounding box center [1310, 143] width 38 height 19
type input "15:53"
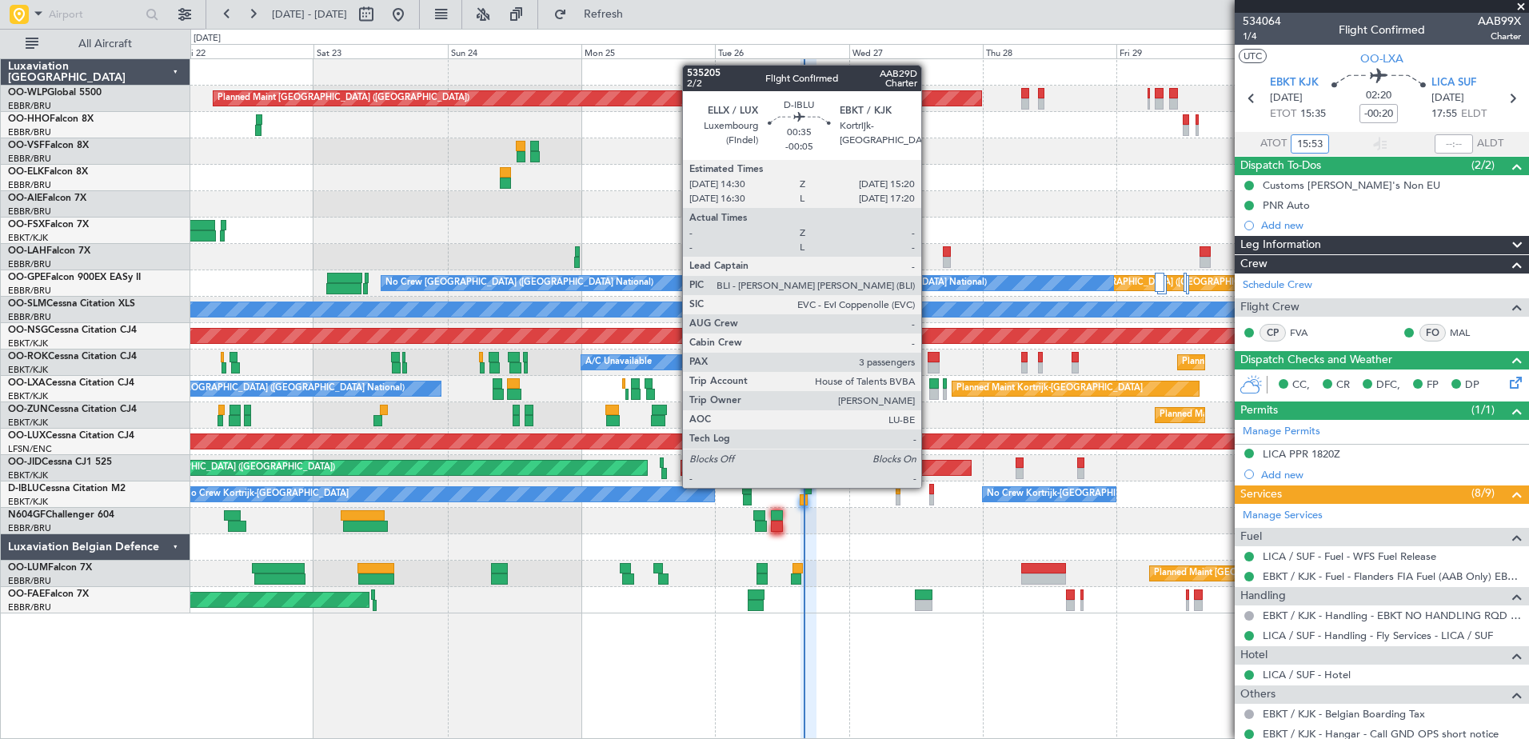
click at [929, 486] on div at bounding box center [931, 489] width 5 height 11
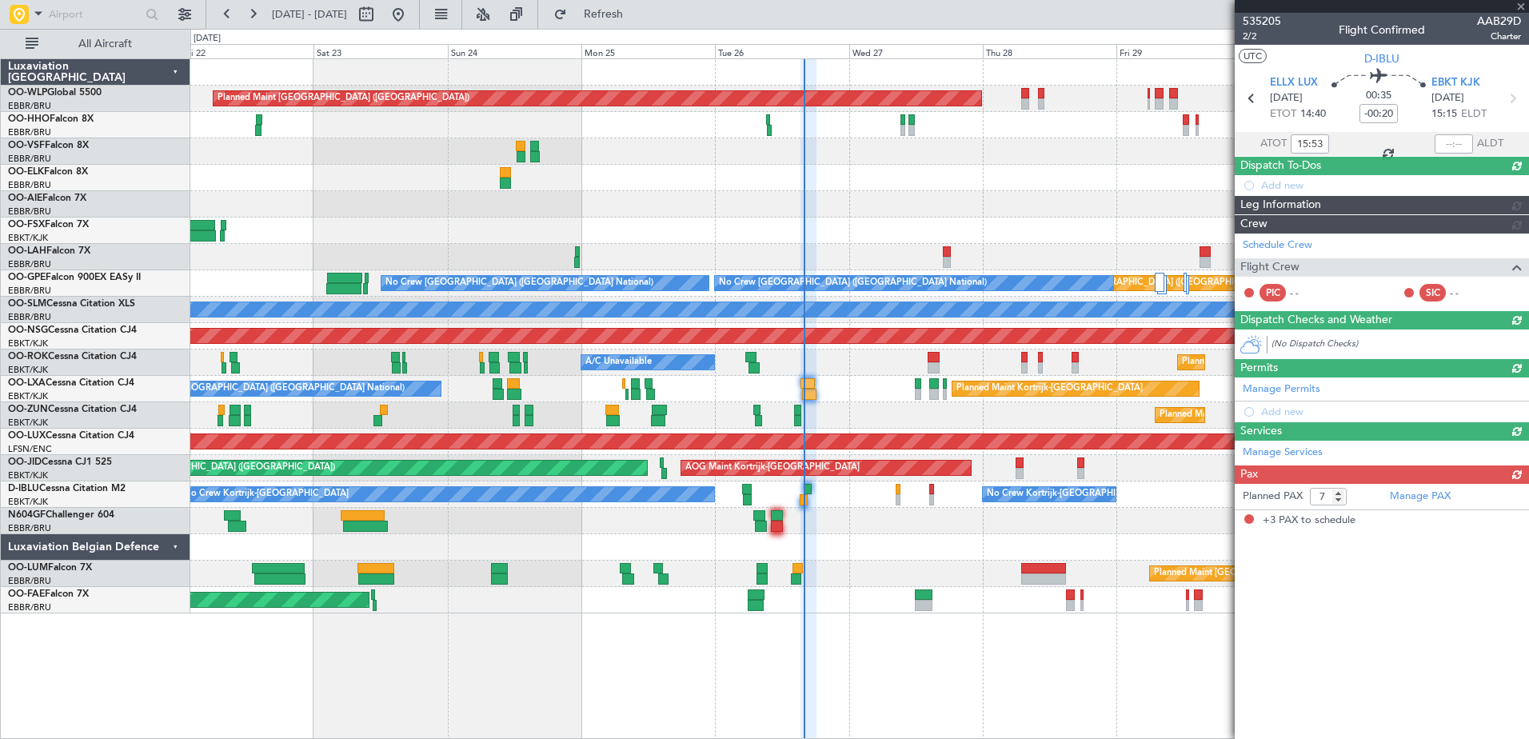
type input "-00:05"
type input "3"
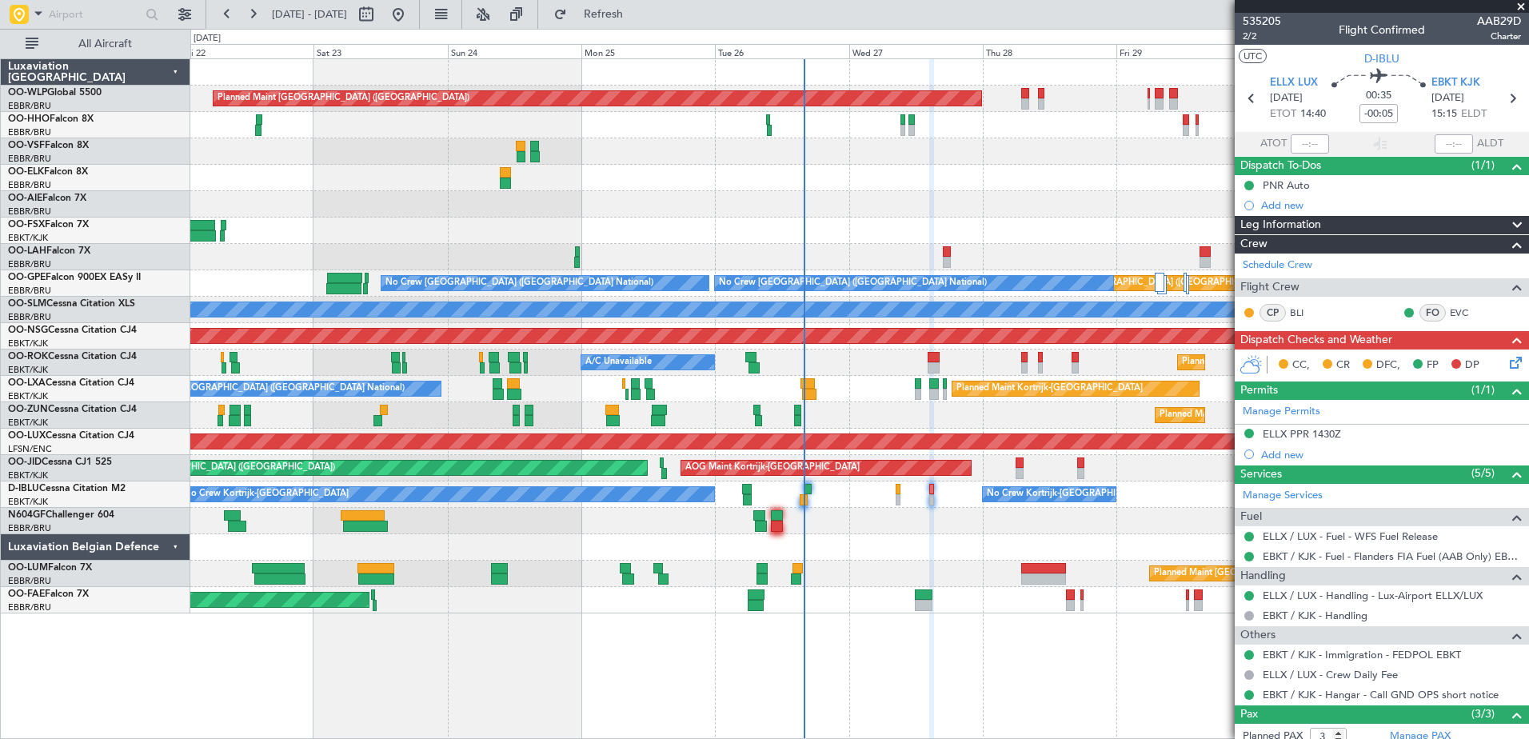
click at [1506, 356] on icon at bounding box center [1512, 359] width 13 height 13
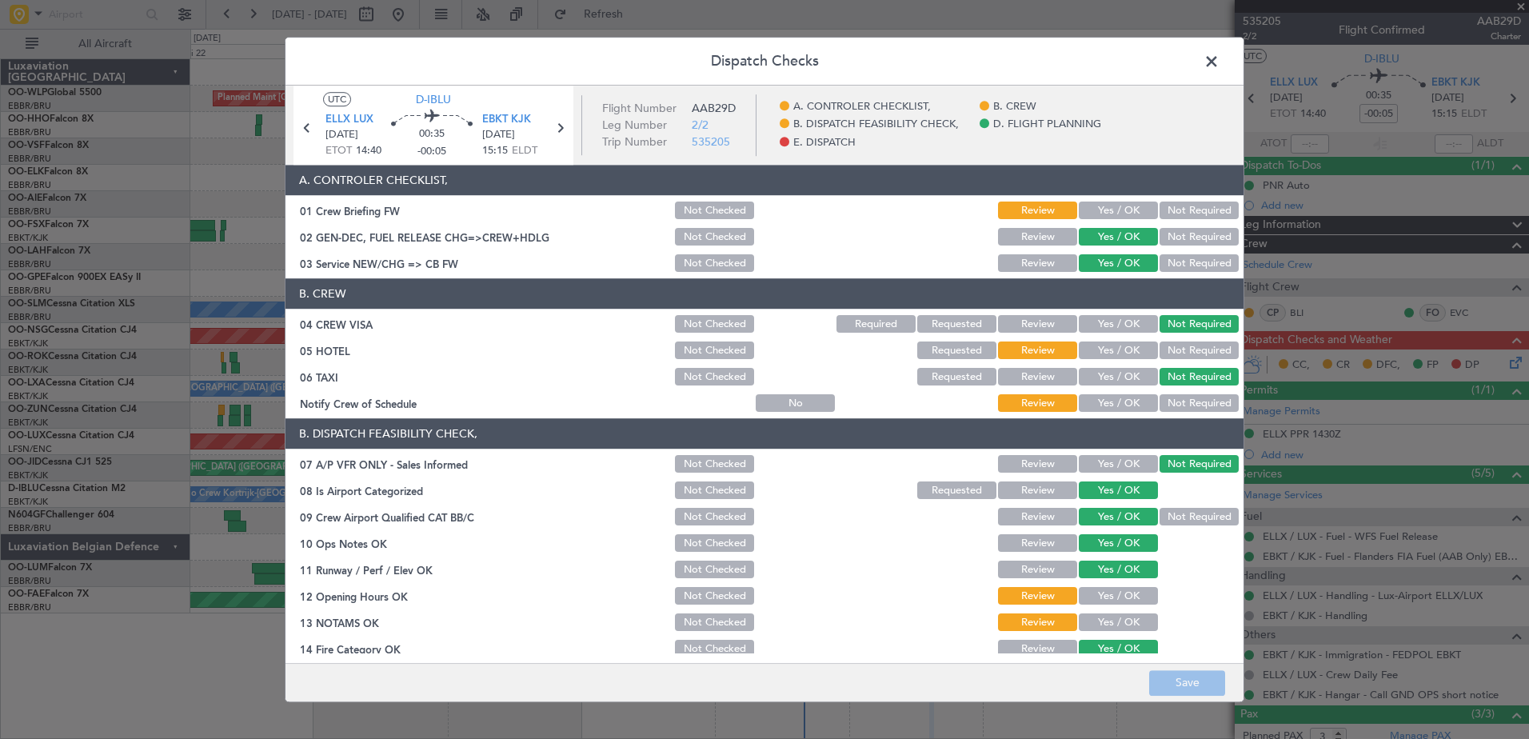
click at [1115, 397] on button "Yes / OK" at bounding box center [1118, 404] width 79 height 18
click at [1208, 333] on button "Not Required" at bounding box center [1198, 325] width 79 height 18
click at [1201, 344] on button "Not Required" at bounding box center [1198, 351] width 79 height 18
click at [1115, 592] on button "Yes / OK" at bounding box center [1118, 597] width 79 height 18
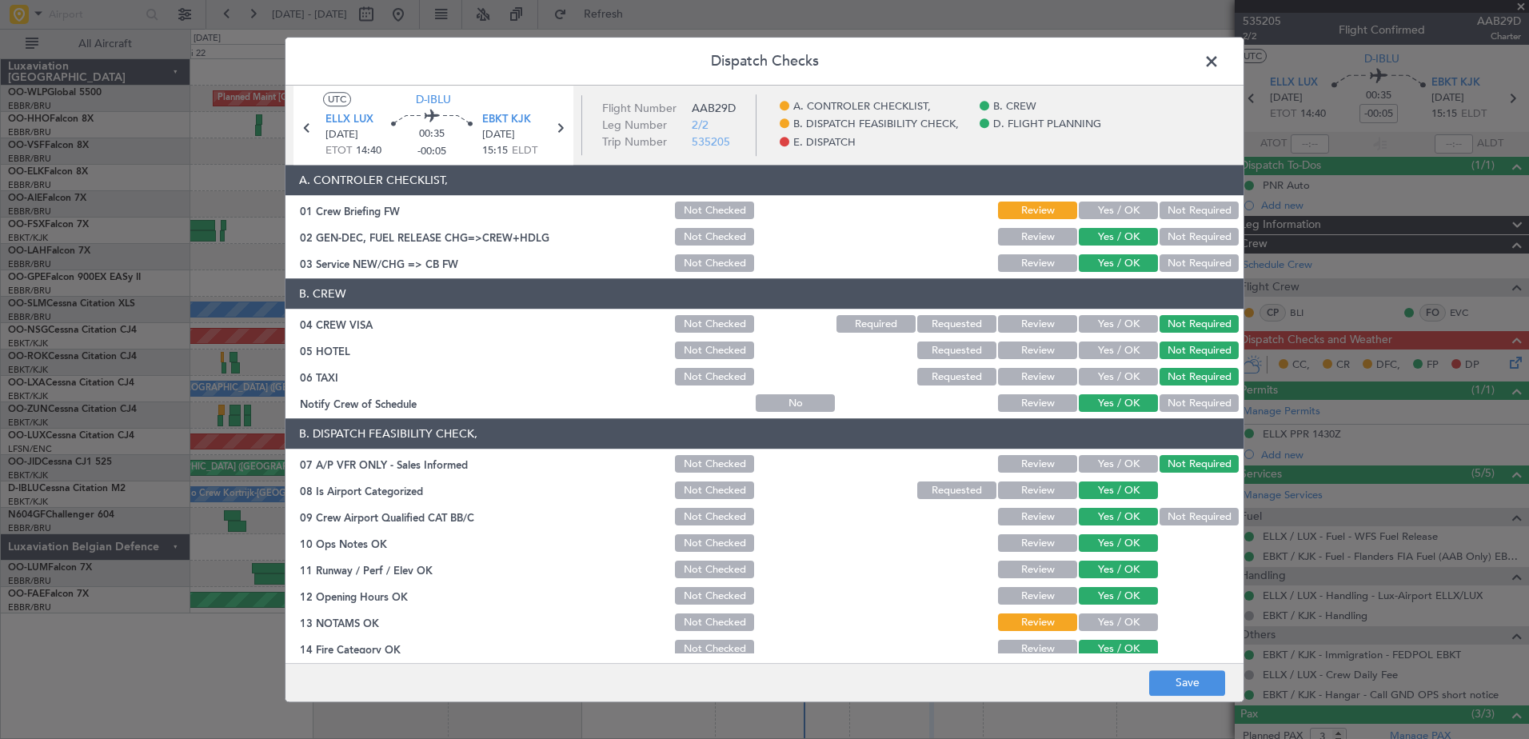
click at [1115, 615] on button "Yes / OK" at bounding box center [1118, 623] width 79 height 18
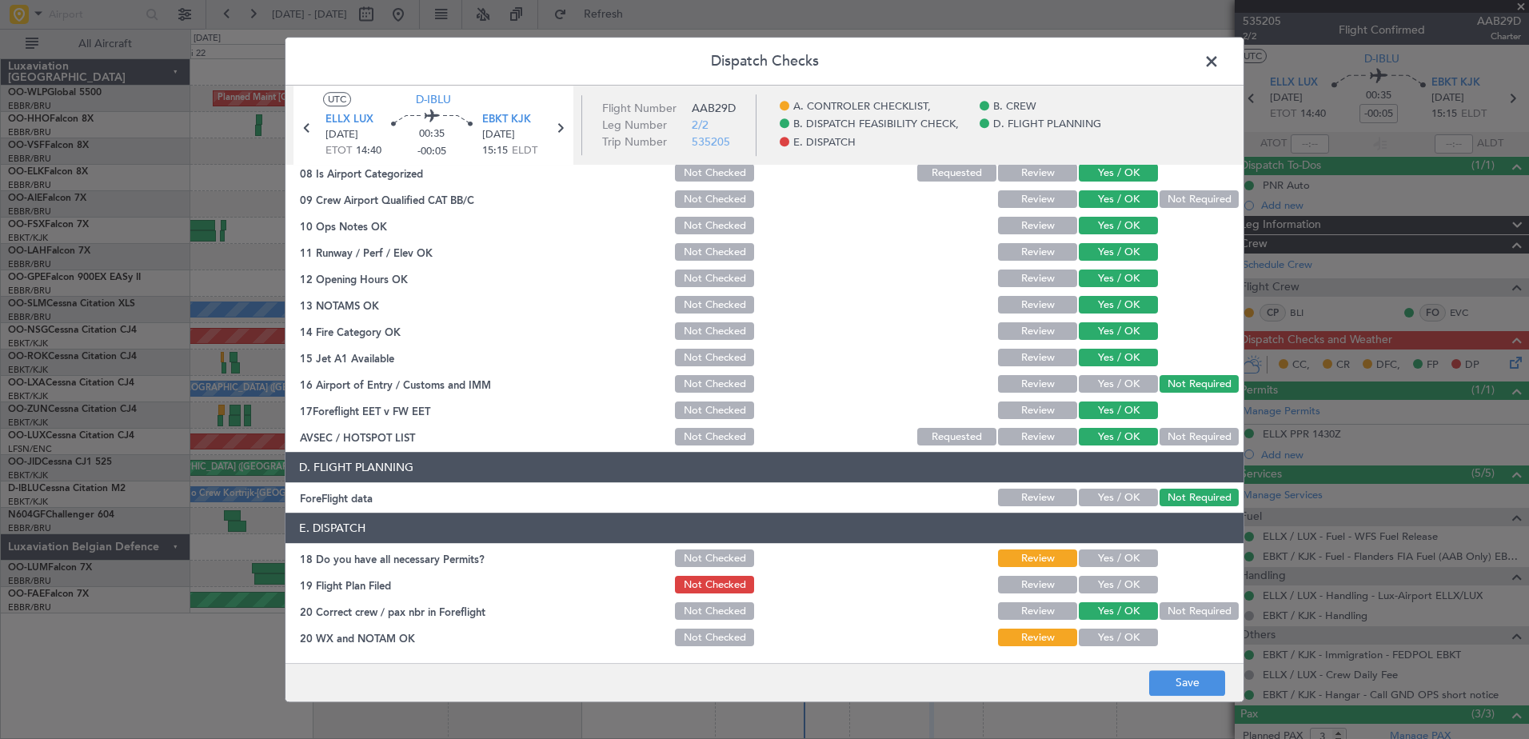
click at [1123, 558] on button "Yes / OK" at bounding box center [1118, 559] width 79 height 18
click at [1117, 577] on button "Yes / OK" at bounding box center [1118, 585] width 79 height 18
click at [1119, 639] on button "Yes / OK" at bounding box center [1118, 638] width 79 height 18
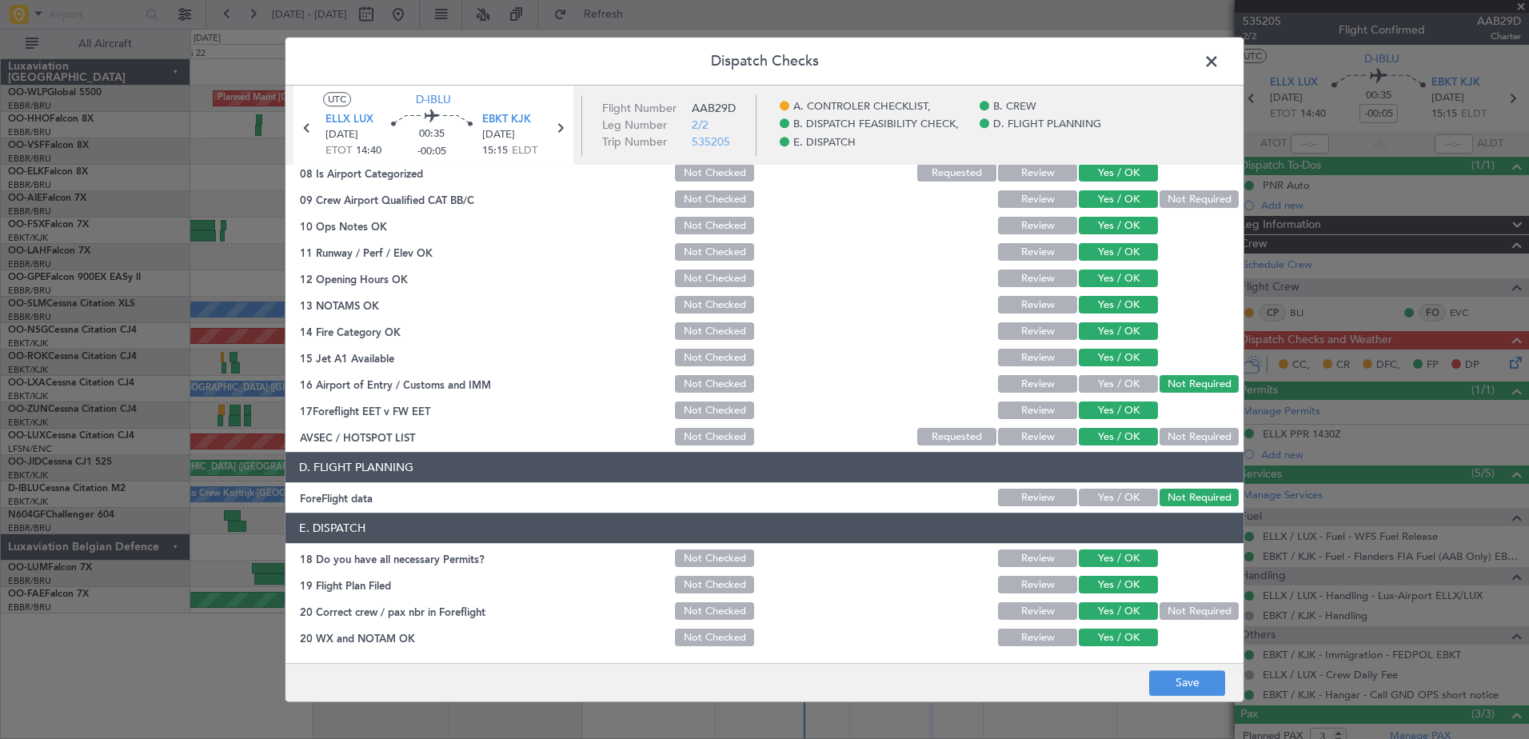
scroll to position [0, 0]
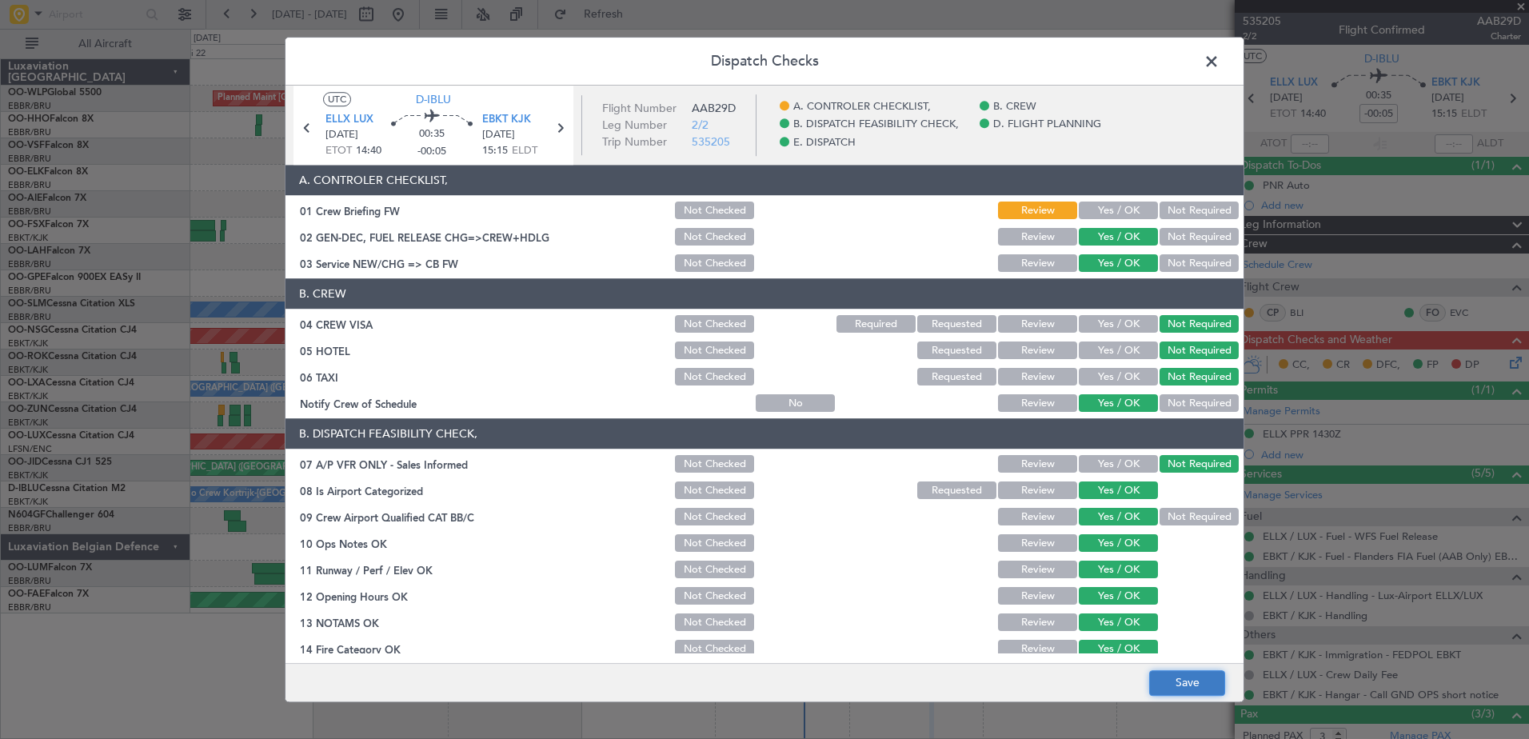
click at [1174, 684] on button "Save" at bounding box center [1187, 683] width 76 height 26
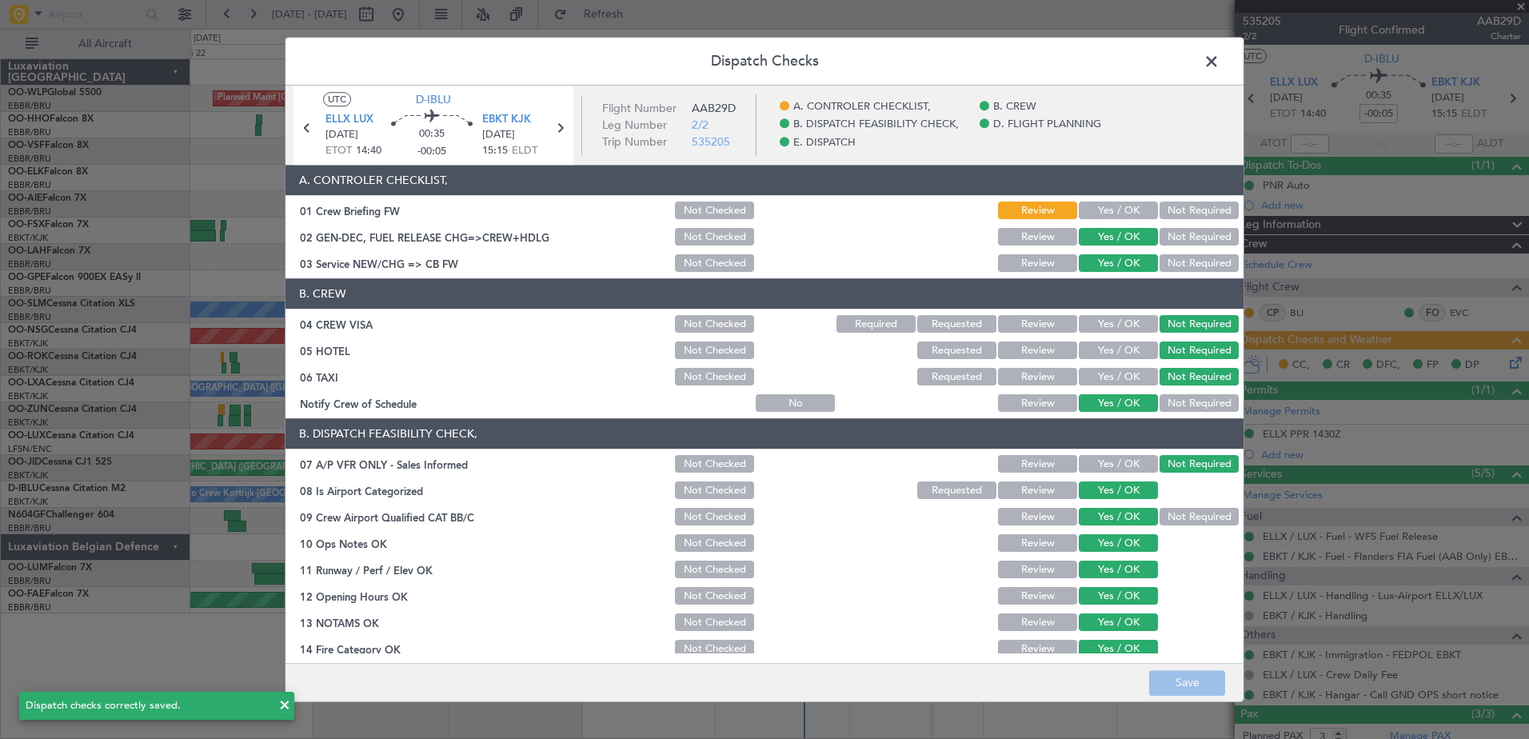
click at [1219, 61] on span at bounding box center [1219, 66] width 0 height 32
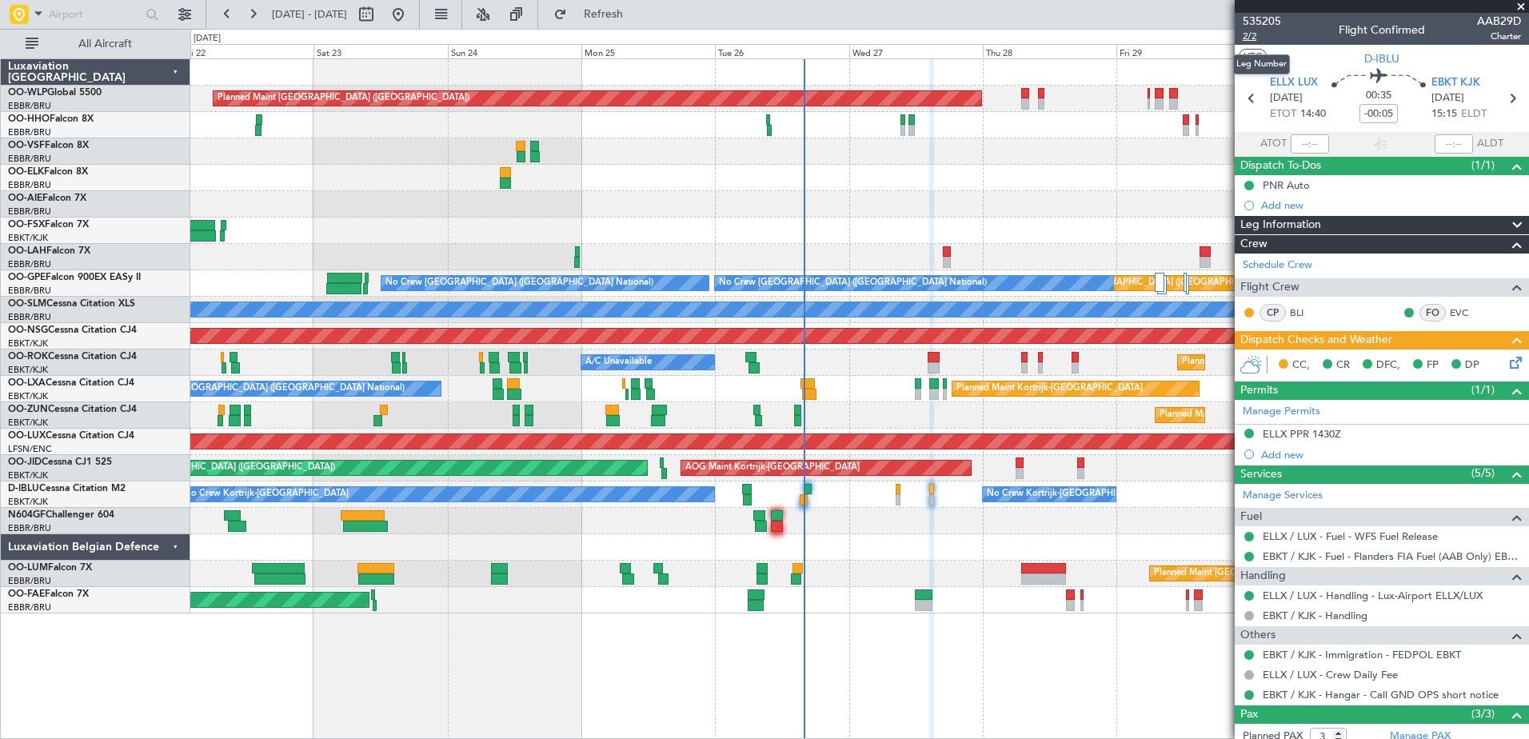
click at [1247, 38] on span "2/2" at bounding box center [1262, 37] width 38 height 14
click at [637, 18] on span "Refresh" at bounding box center [603, 14] width 67 height 11
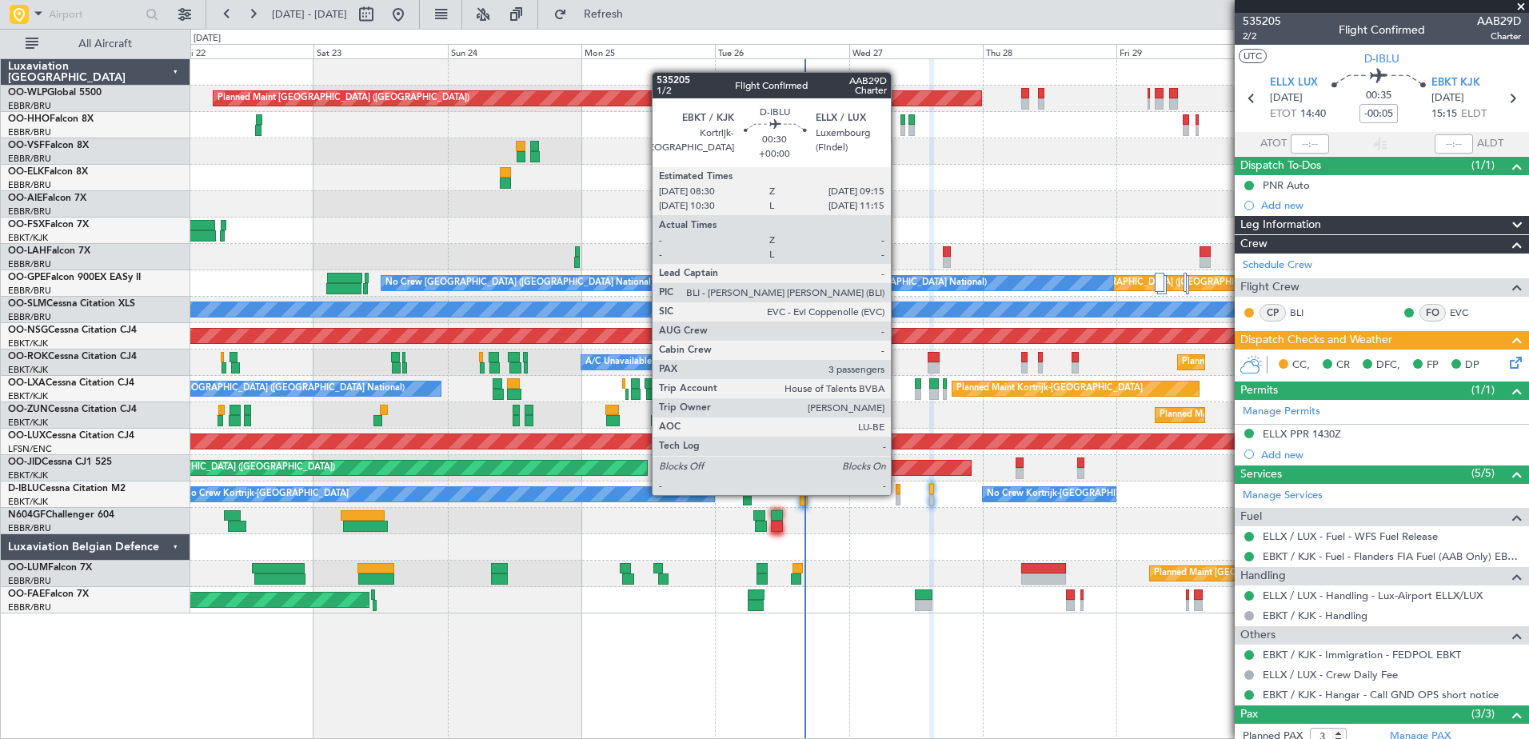
click at [898, 493] on div at bounding box center [898, 489] width 5 height 11
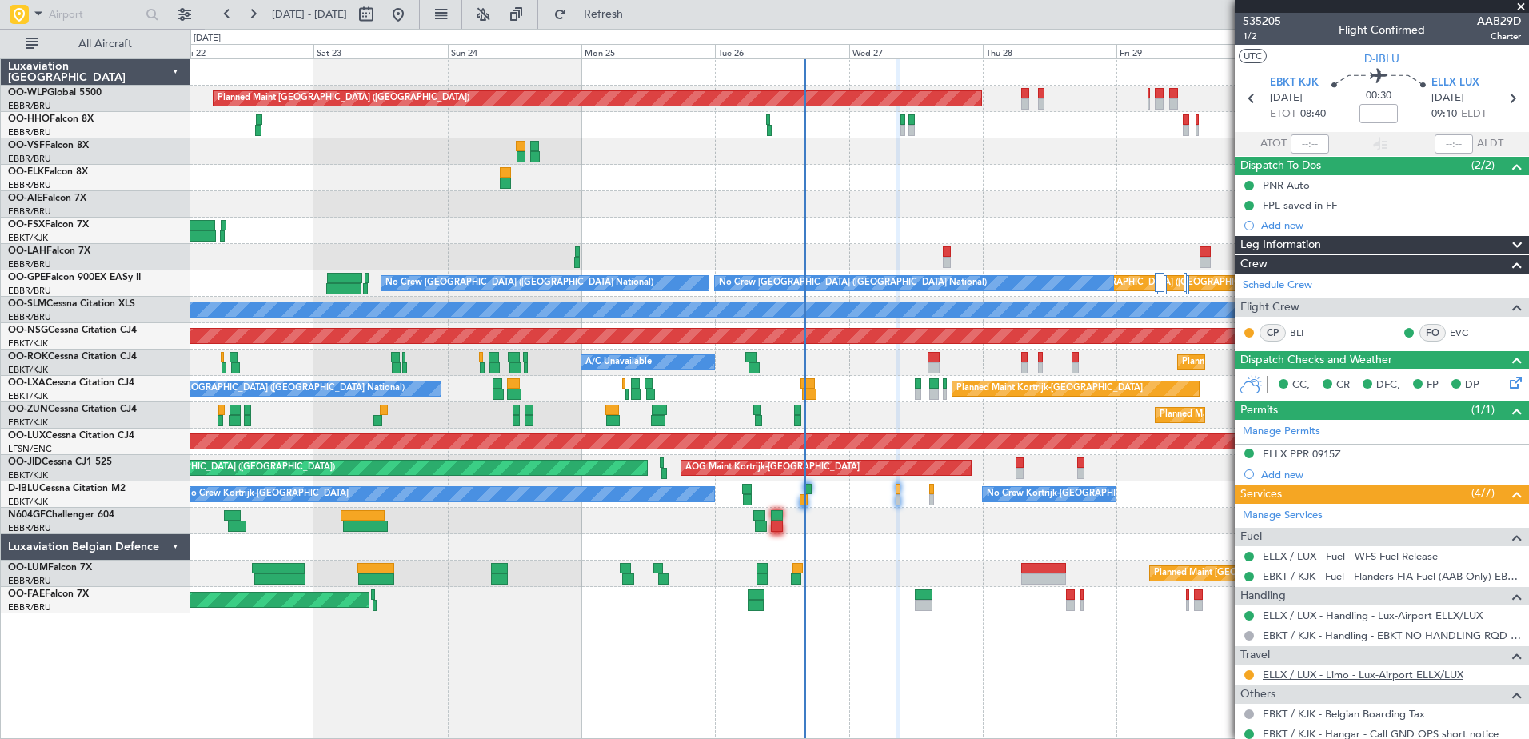
click at [1448, 676] on link "ELLX / LUX - Limo - Lux-Airport ELLX/LUX" at bounding box center [1363, 675] width 201 height 14
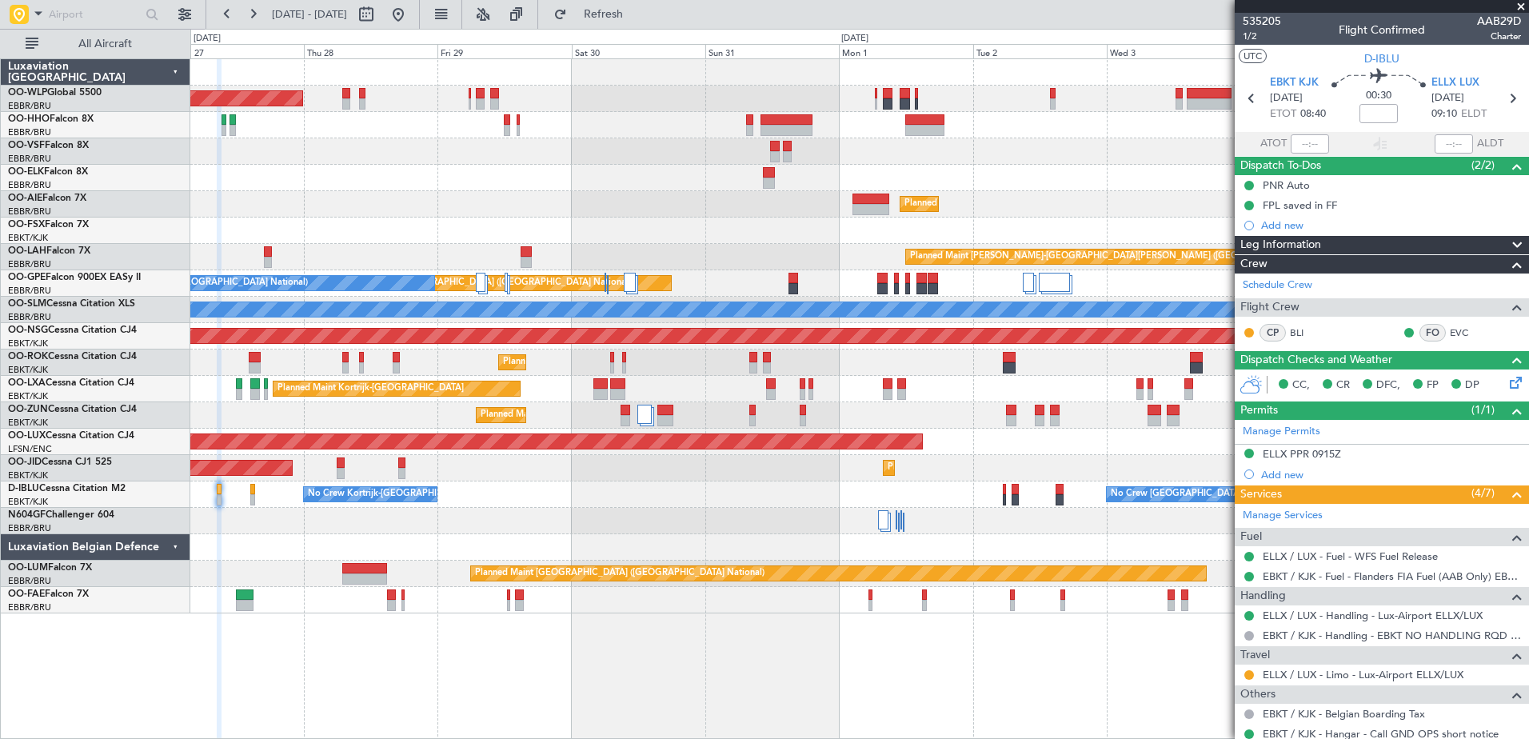
click at [254, 459] on div "Planned Maint [GEOGRAPHIC_DATA] ([GEOGRAPHIC_DATA]) Planned Maint [GEOGRAPHIC_D…" at bounding box center [859, 336] width 1338 height 554
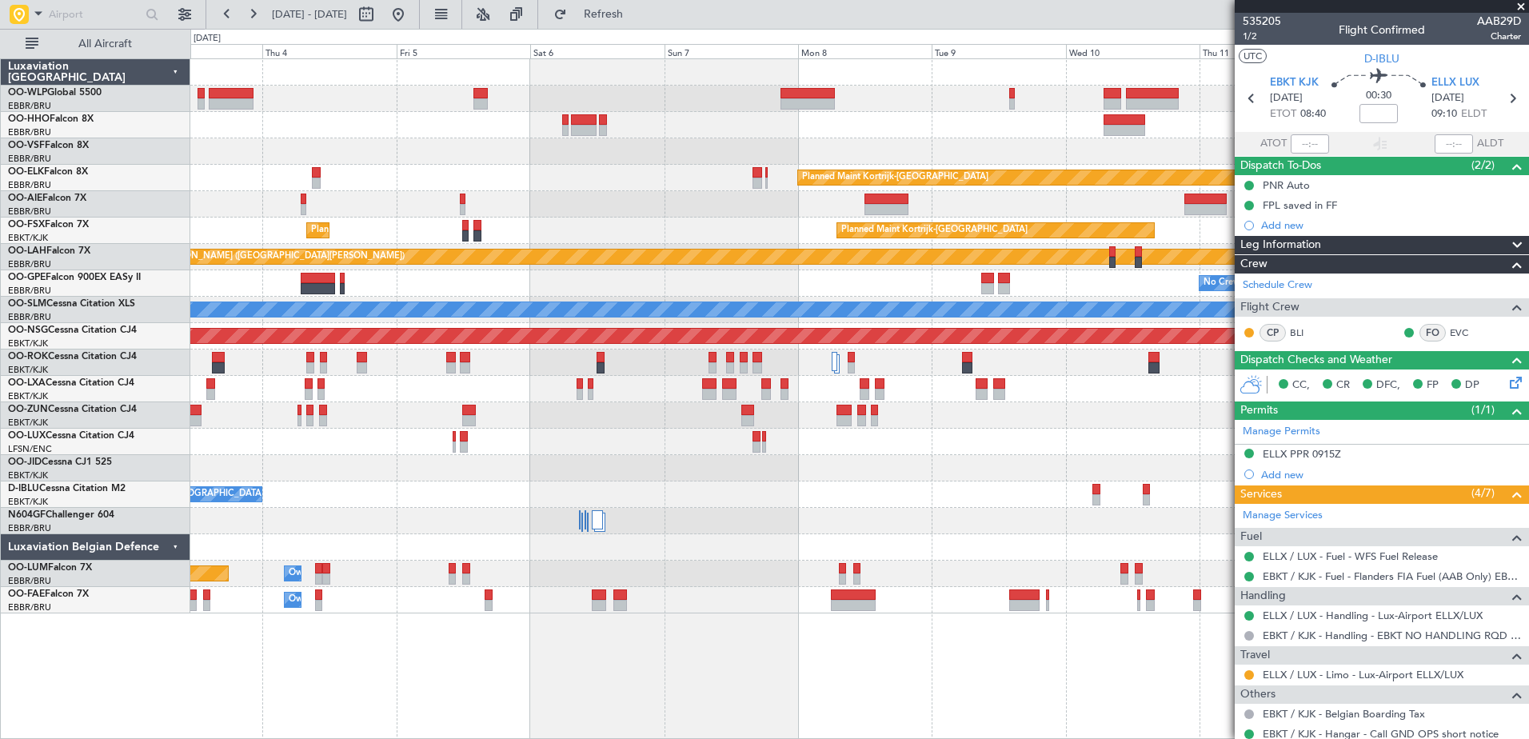
click at [742, 524] on div "Planned Maint Kortrijk-[GEOGRAPHIC_DATA] Planned Maint [GEOGRAPHIC_DATA] ([GEOG…" at bounding box center [859, 336] width 1338 height 554
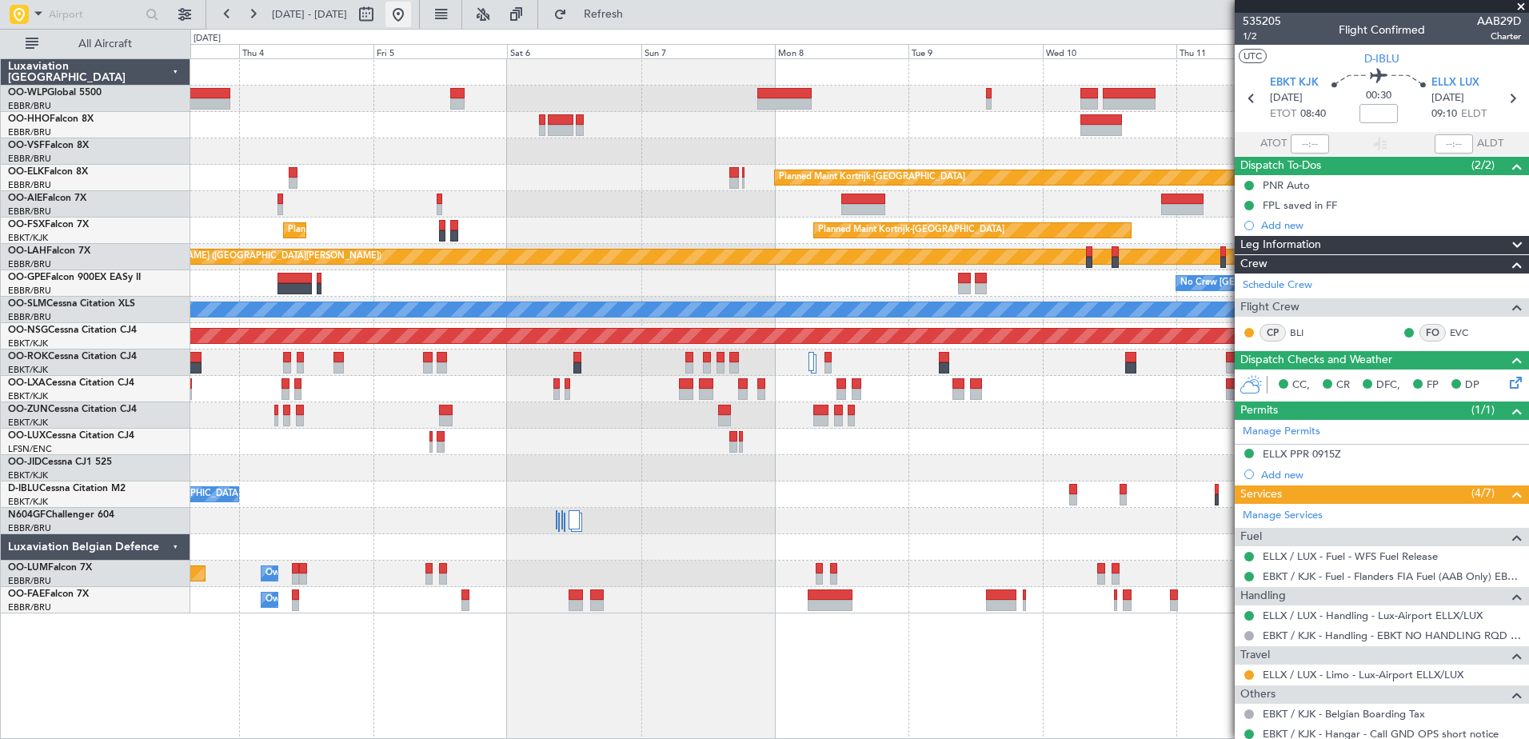
click at [411, 19] on button at bounding box center [398, 15] width 26 height 26
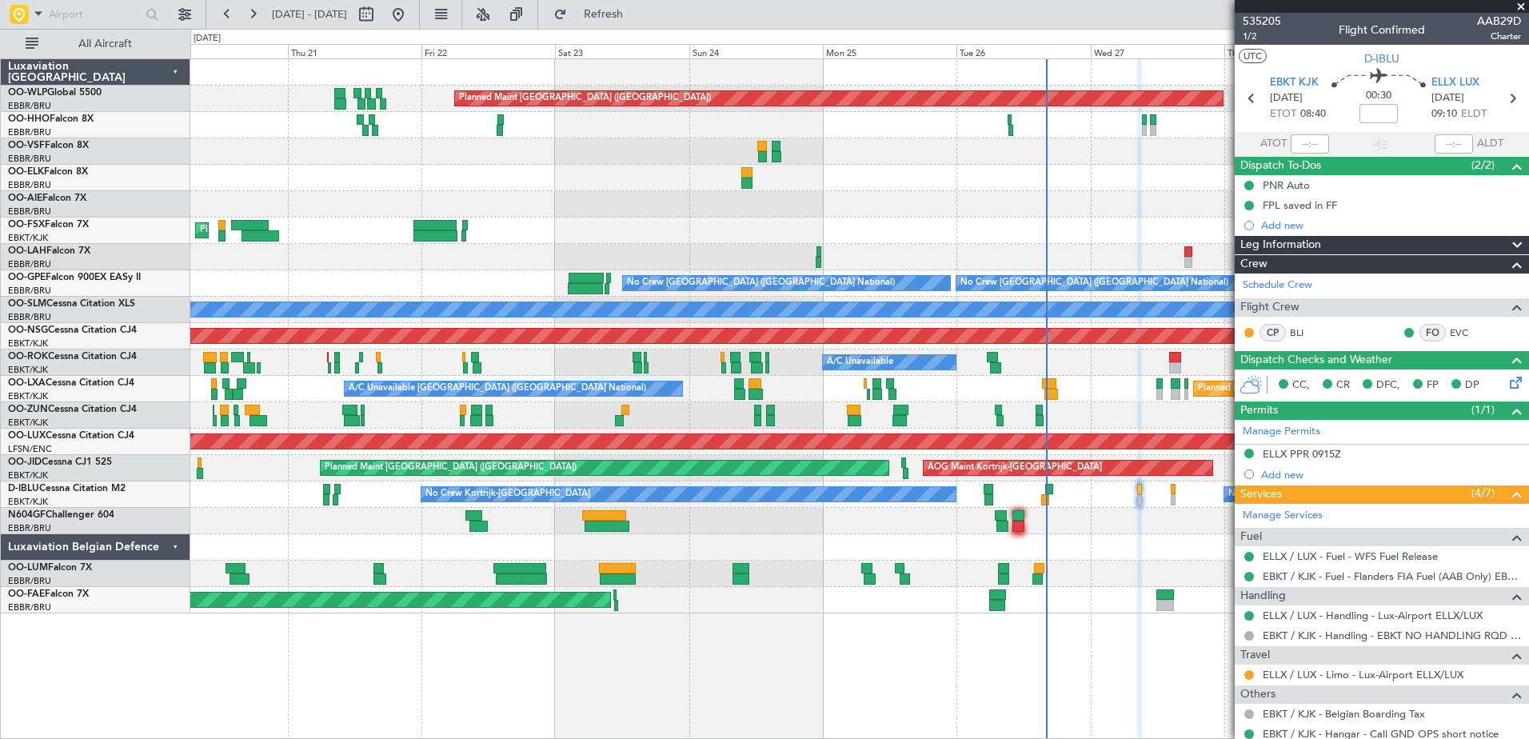
click at [620, 553] on div at bounding box center [859, 547] width 1338 height 26
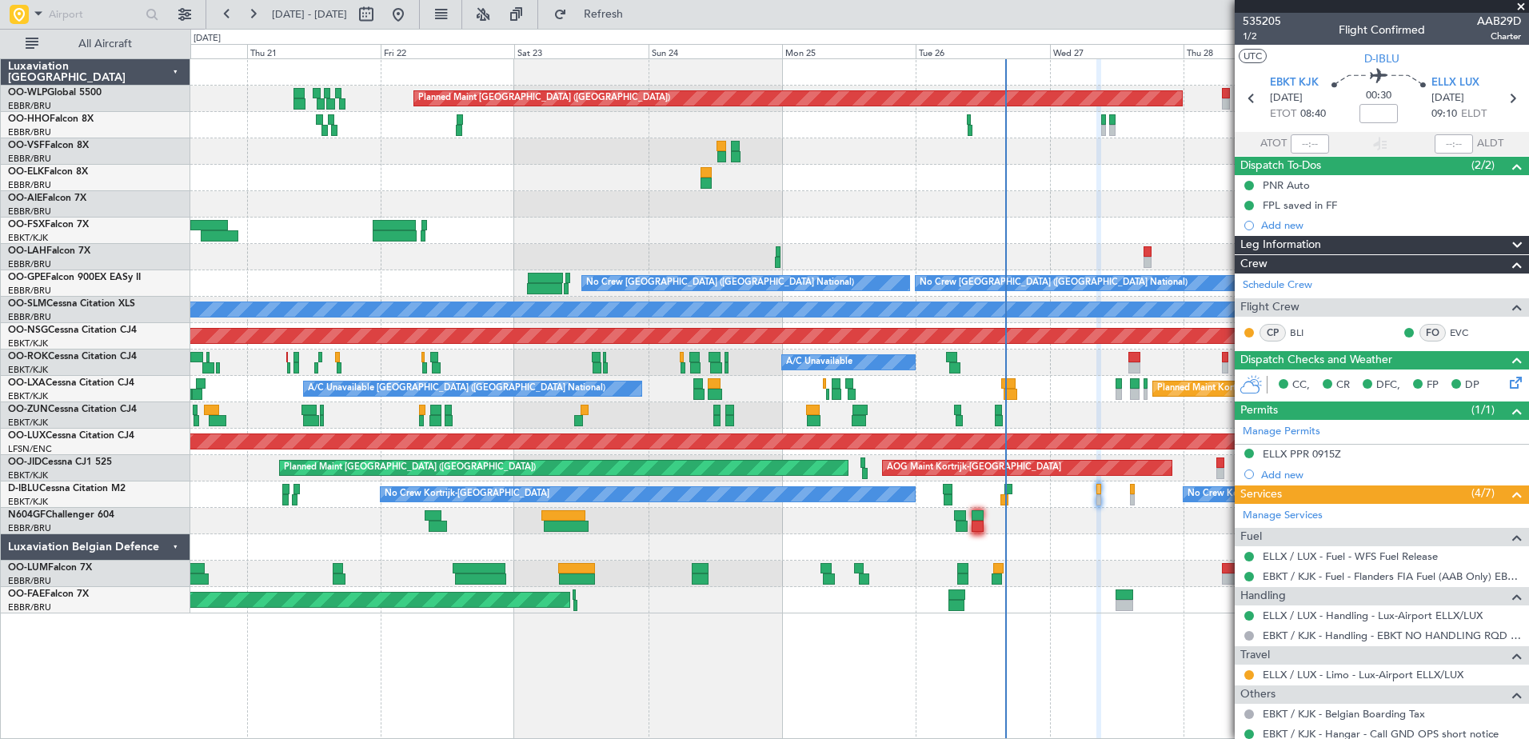
click at [928, 228] on div "Planned Maint Kortrijk-[GEOGRAPHIC_DATA]" at bounding box center [859, 230] width 1338 height 26
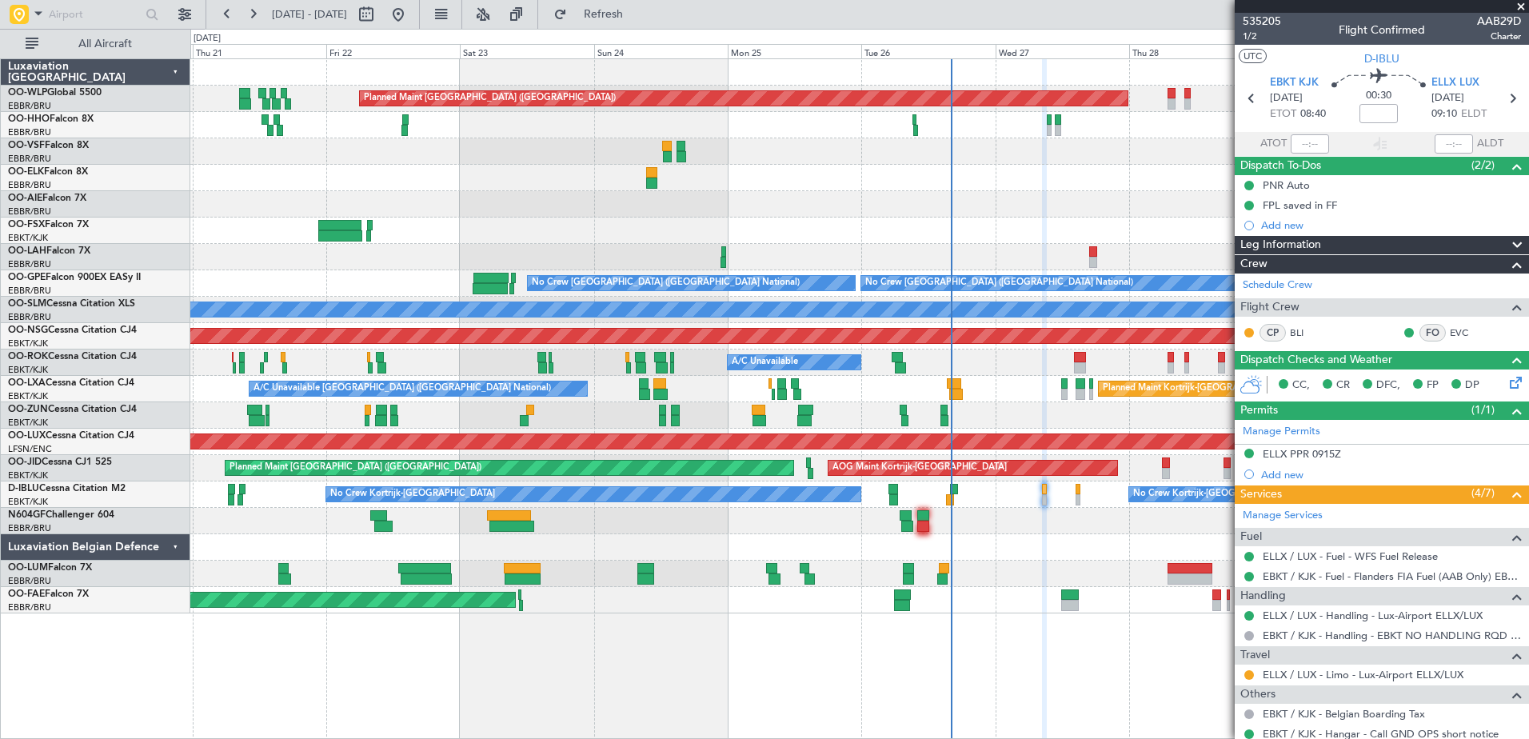
click at [945, 537] on div "Planned Maint [GEOGRAPHIC_DATA] ([GEOGRAPHIC_DATA]) Planned Maint [GEOGRAPHIC_D…" at bounding box center [859, 336] width 1338 height 554
click at [1441, 673] on link "ELLX / LUX - Limo - Lux-Airport ELLX/LUX" at bounding box center [1363, 675] width 201 height 14
click at [1253, 676] on button at bounding box center [1249, 675] width 10 height 10
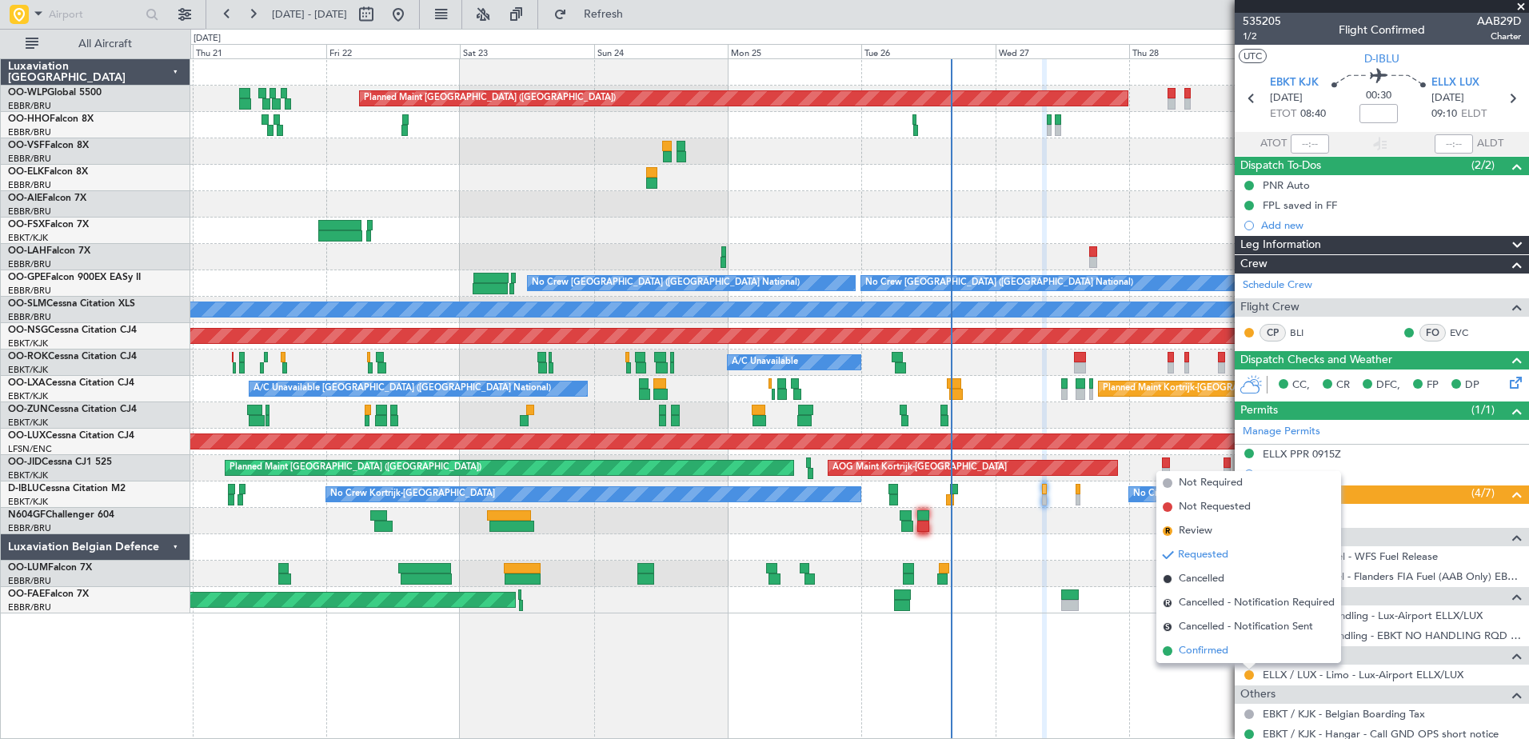
click at [1199, 656] on span "Confirmed" at bounding box center [1204, 651] width 50 height 16
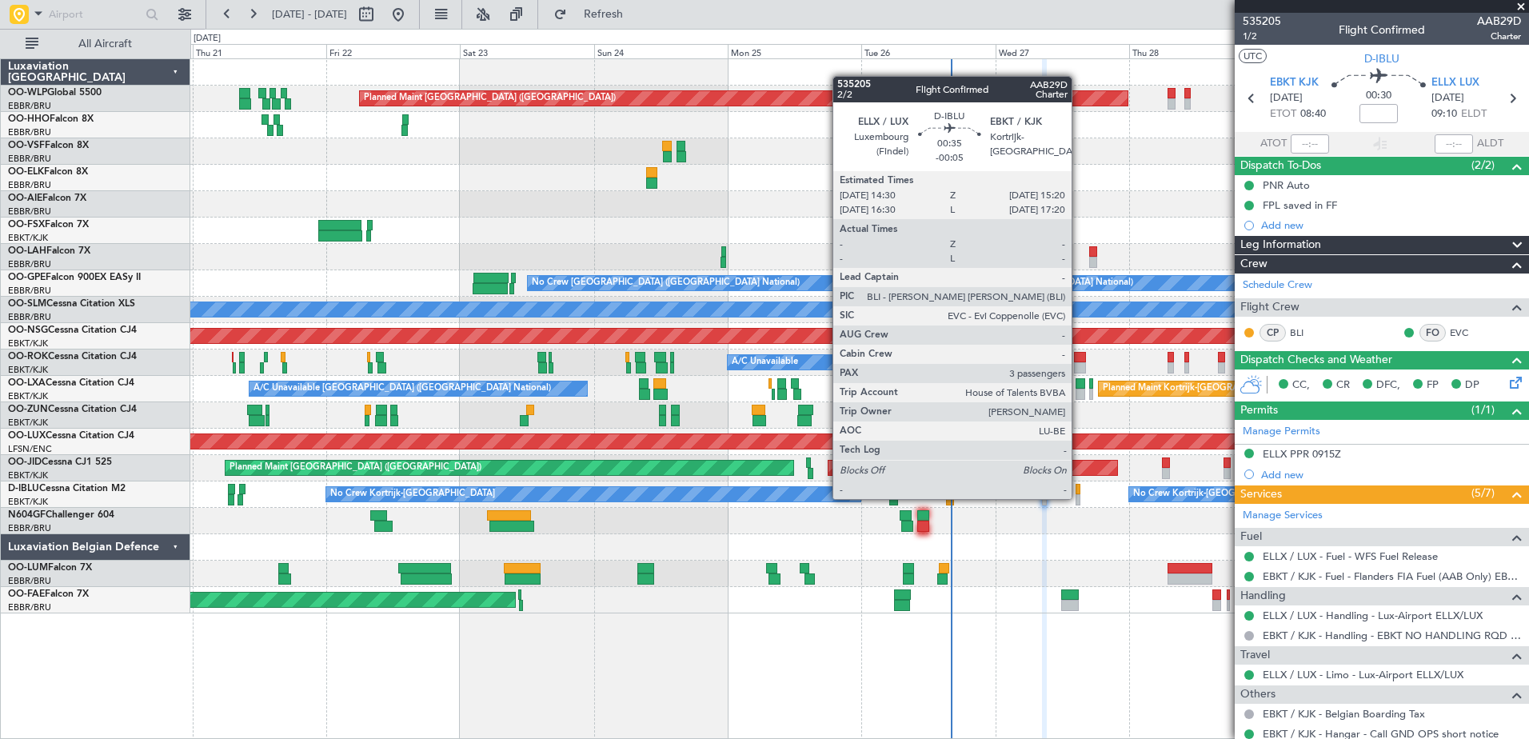
click at [1079, 497] on div at bounding box center [1077, 499] width 5 height 11
type input "-00:05"
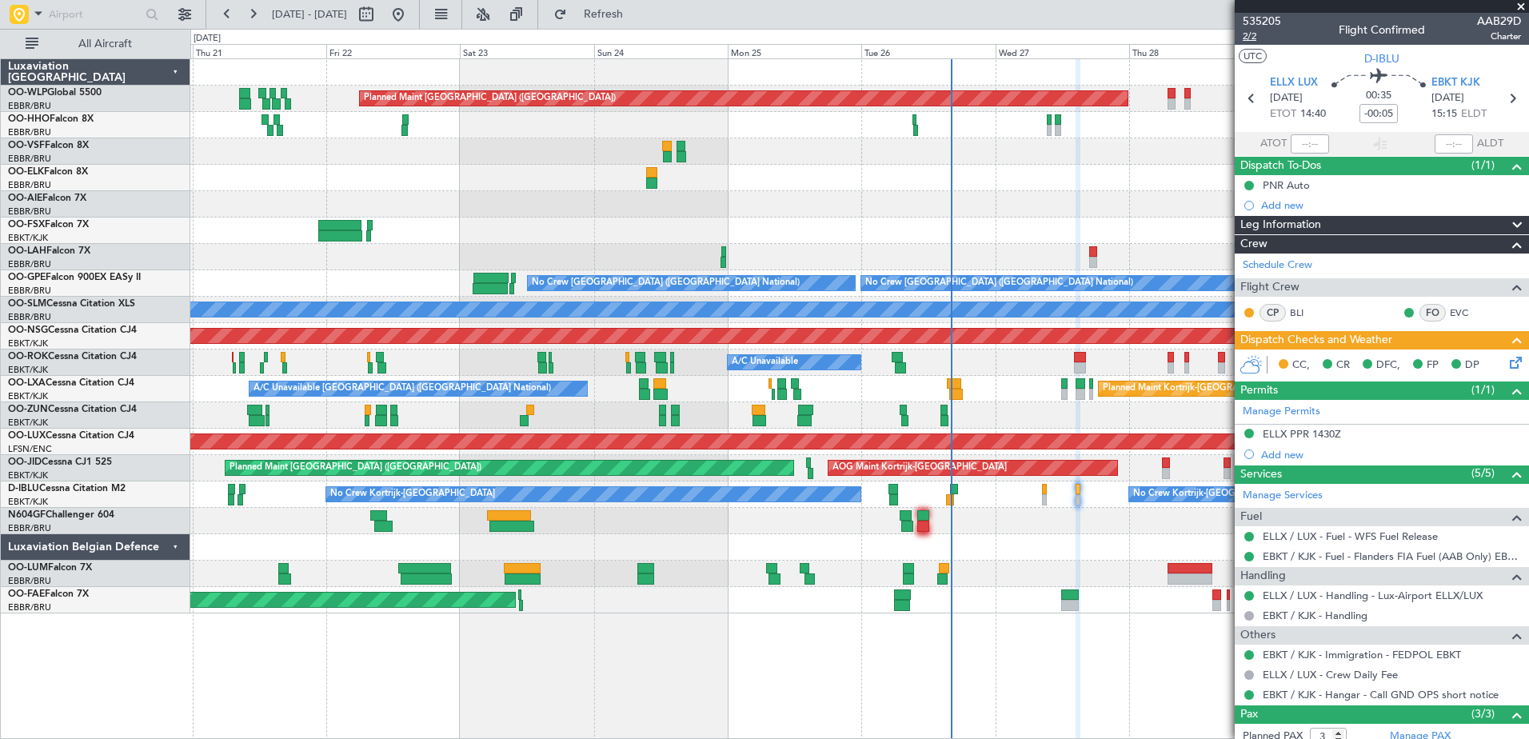
click at [1246, 30] on span "2/2" at bounding box center [1262, 37] width 38 height 14
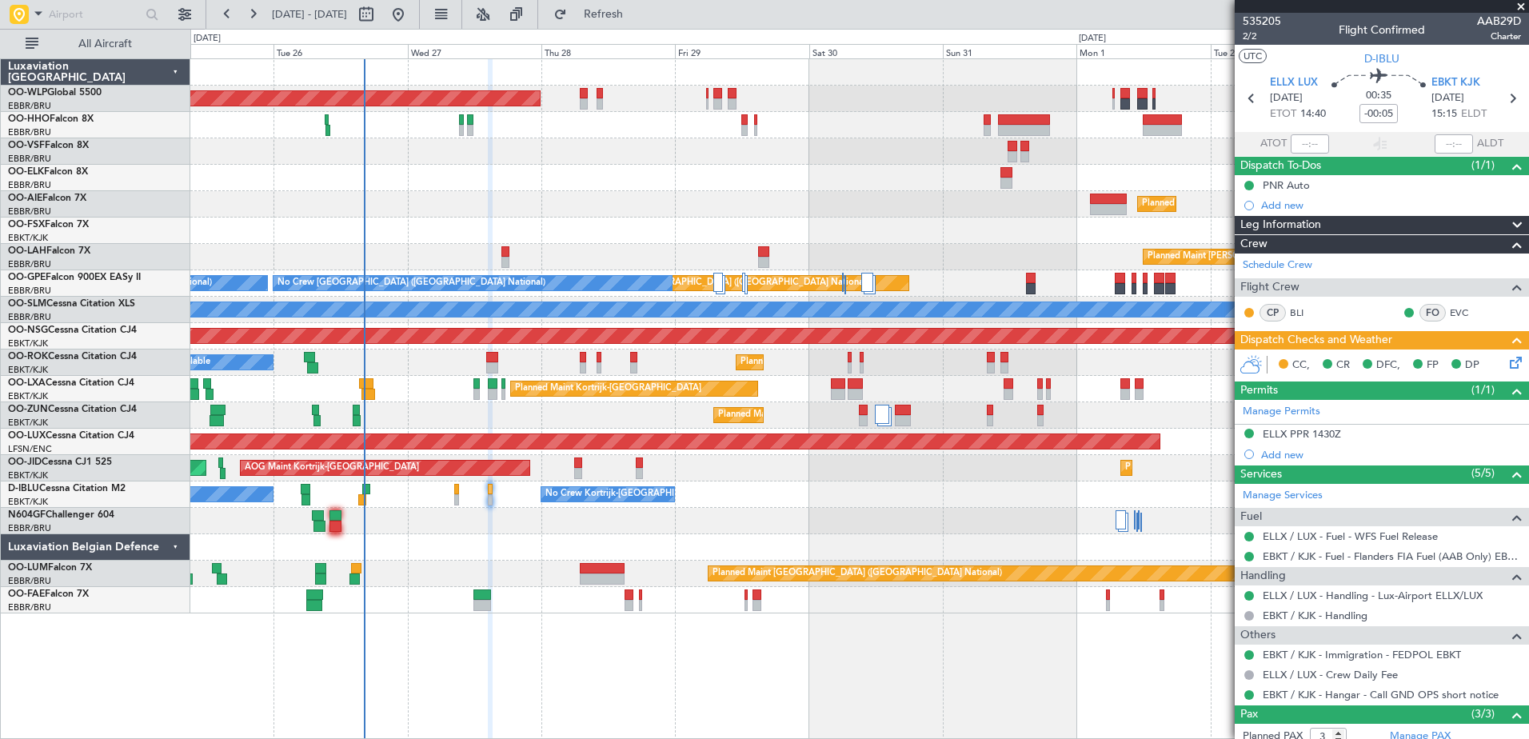
click at [353, 612] on div "Owner Melsbroek Air Base Planned Maint [GEOGRAPHIC_DATA]-[GEOGRAPHIC_DATA]" at bounding box center [859, 600] width 1338 height 26
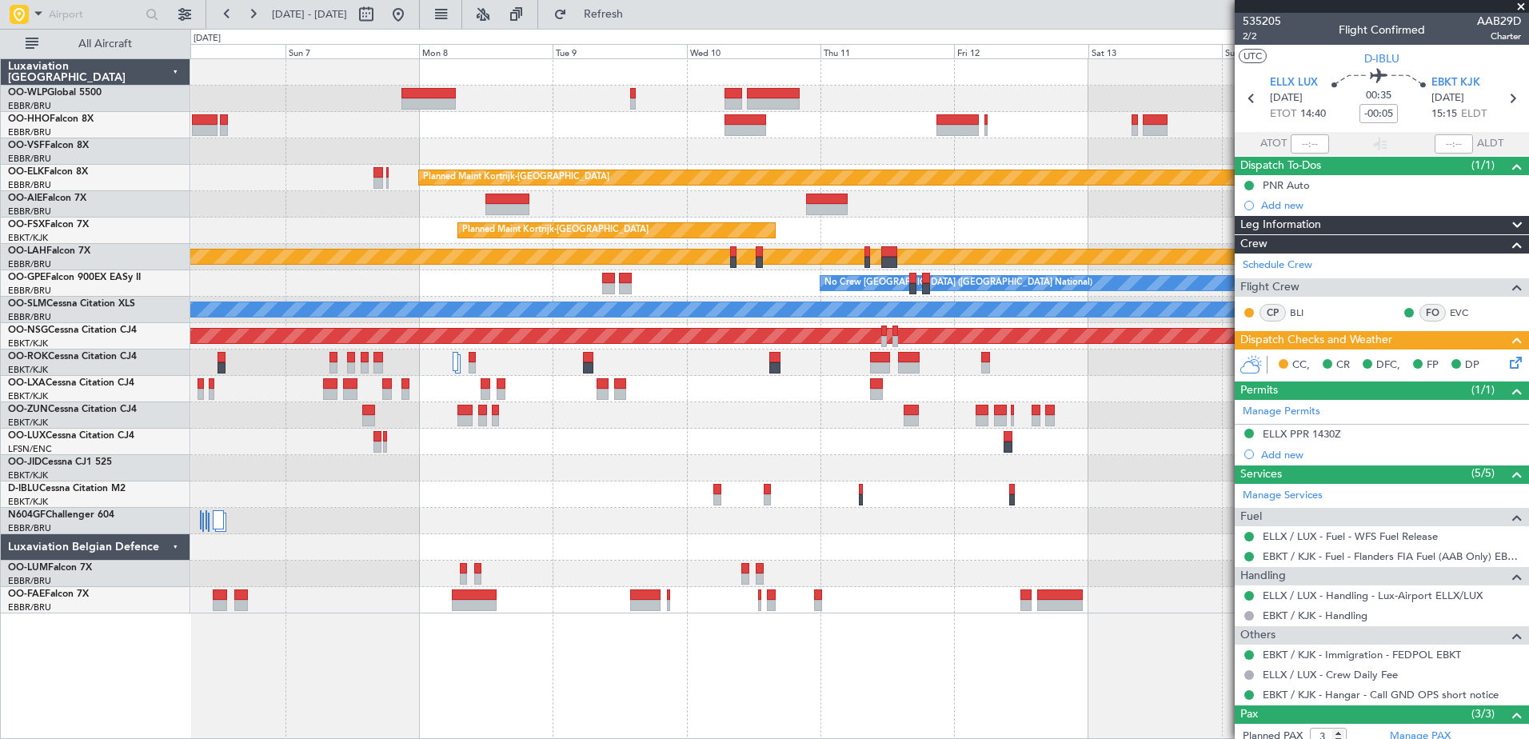
click at [499, 699] on div "Planned Maint Kortrijk-[GEOGRAPHIC_DATA] Planned Maint [GEOGRAPHIC_DATA]-[GEOGR…" at bounding box center [859, 398] width 1338 height 680
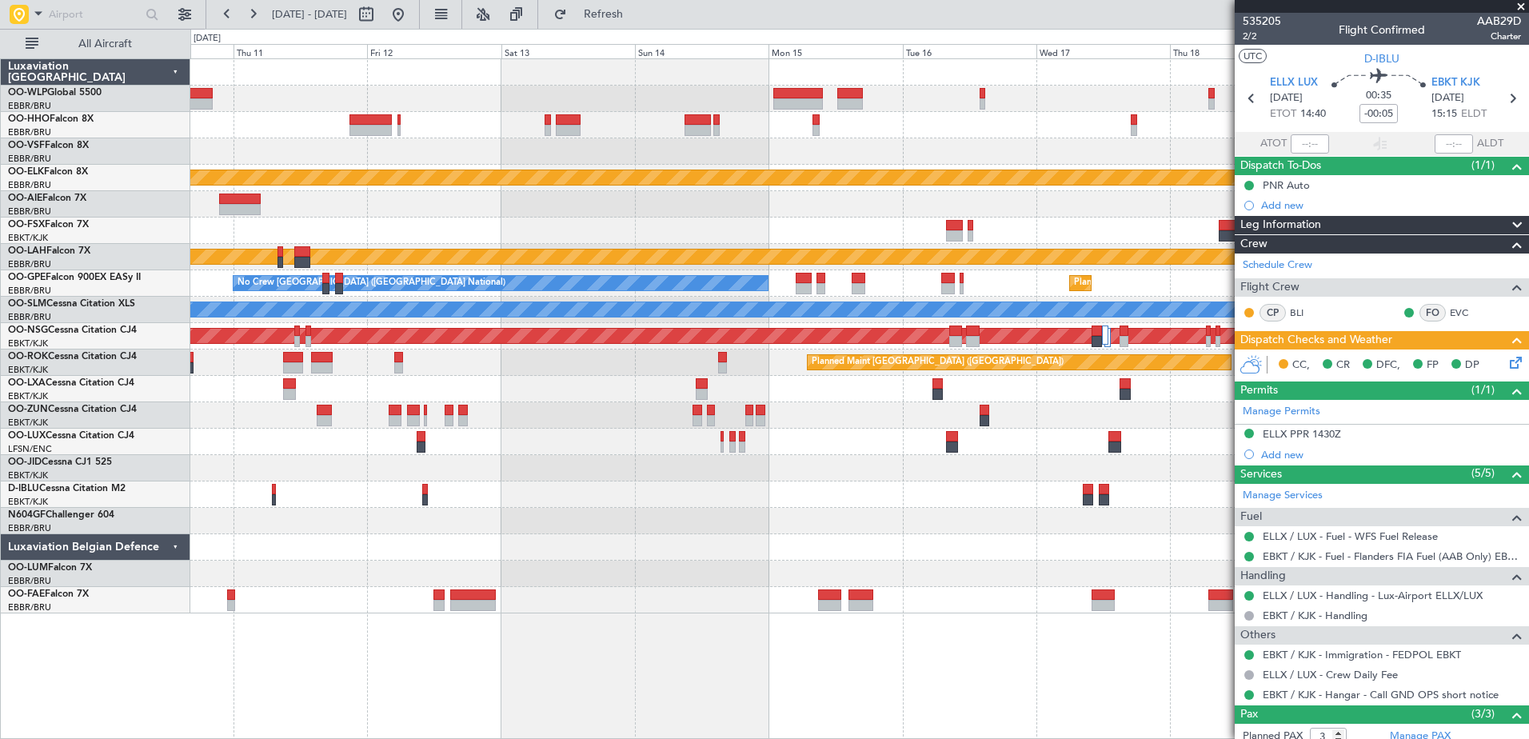
click at [353, 495] on div "Planned Maint Kortrijk-[GEOGRAPHIC_DATA] Planned Maint [GEOGRAPHIC_DATA]-[GEOGR…" at bounding box center [859, 336] width 1338 height 554
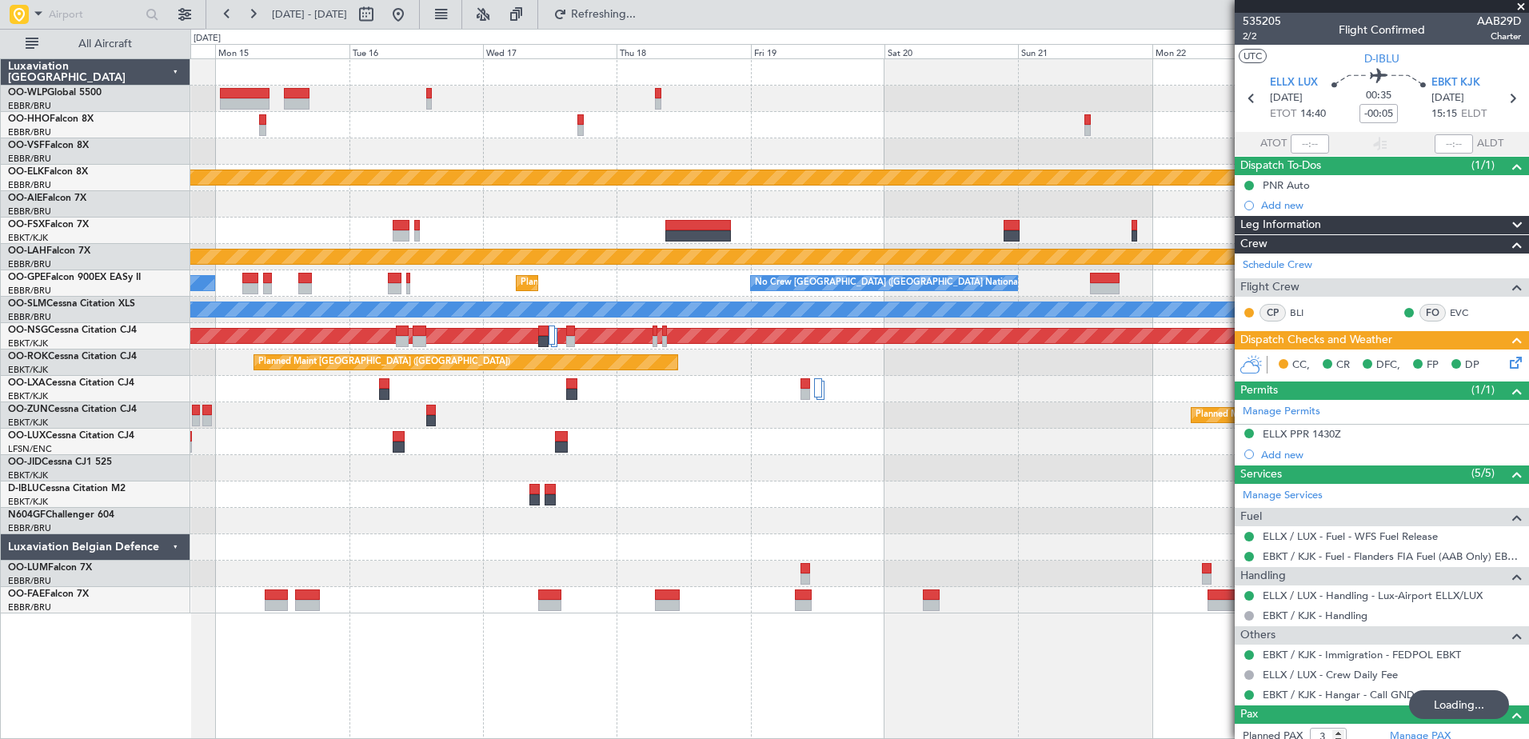
click at [220, 451] on div "Planned Maint Kortrijk-[GEOGRAPHIC_DATA] Planned [GEOGRAPHIC_DATA][PERSON_NAME]…" at bounding box center [859, 336] width 1338 height 554
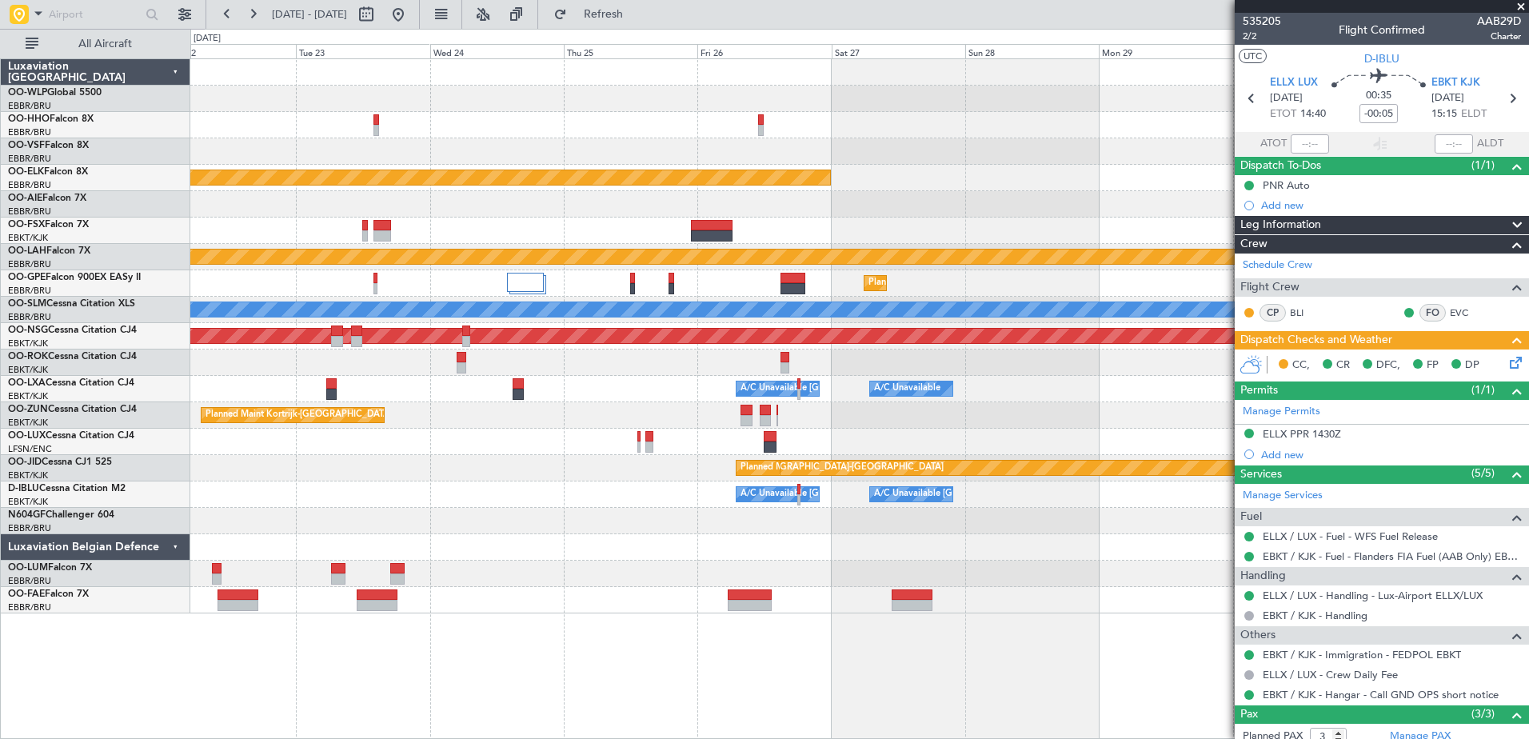
click at [76, 416] on div "Planned Maint Kortrijk-[GEOGRAPHIC_DATA] Planned [GEOGRAPHIC_DATA][PERSON_NAME]…" at bounding box center [764, 384] width 1529 height 710
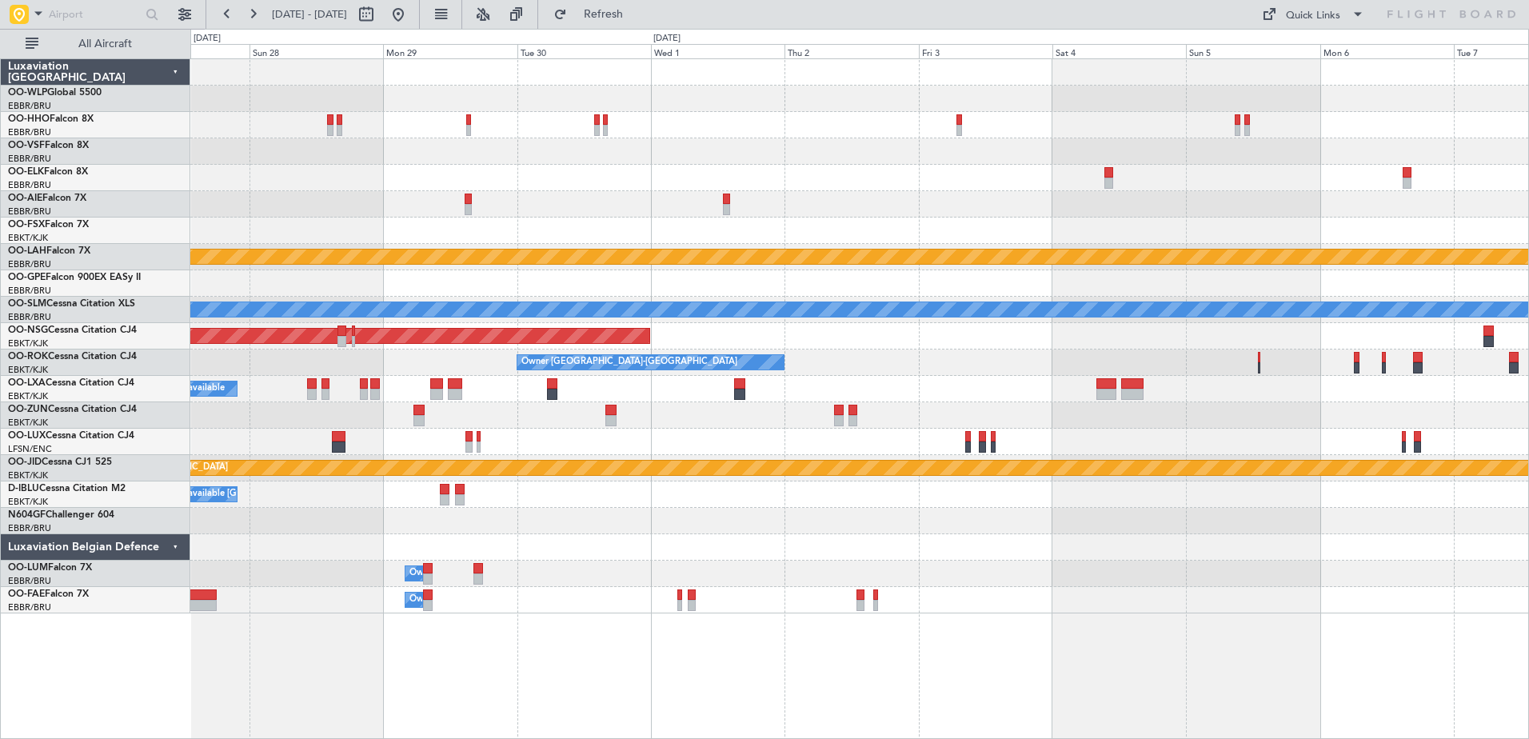
click at [1085, 579] on div "Owner Melsbroek Air Base" at bounding box center [859, 574] width 1338 height 26
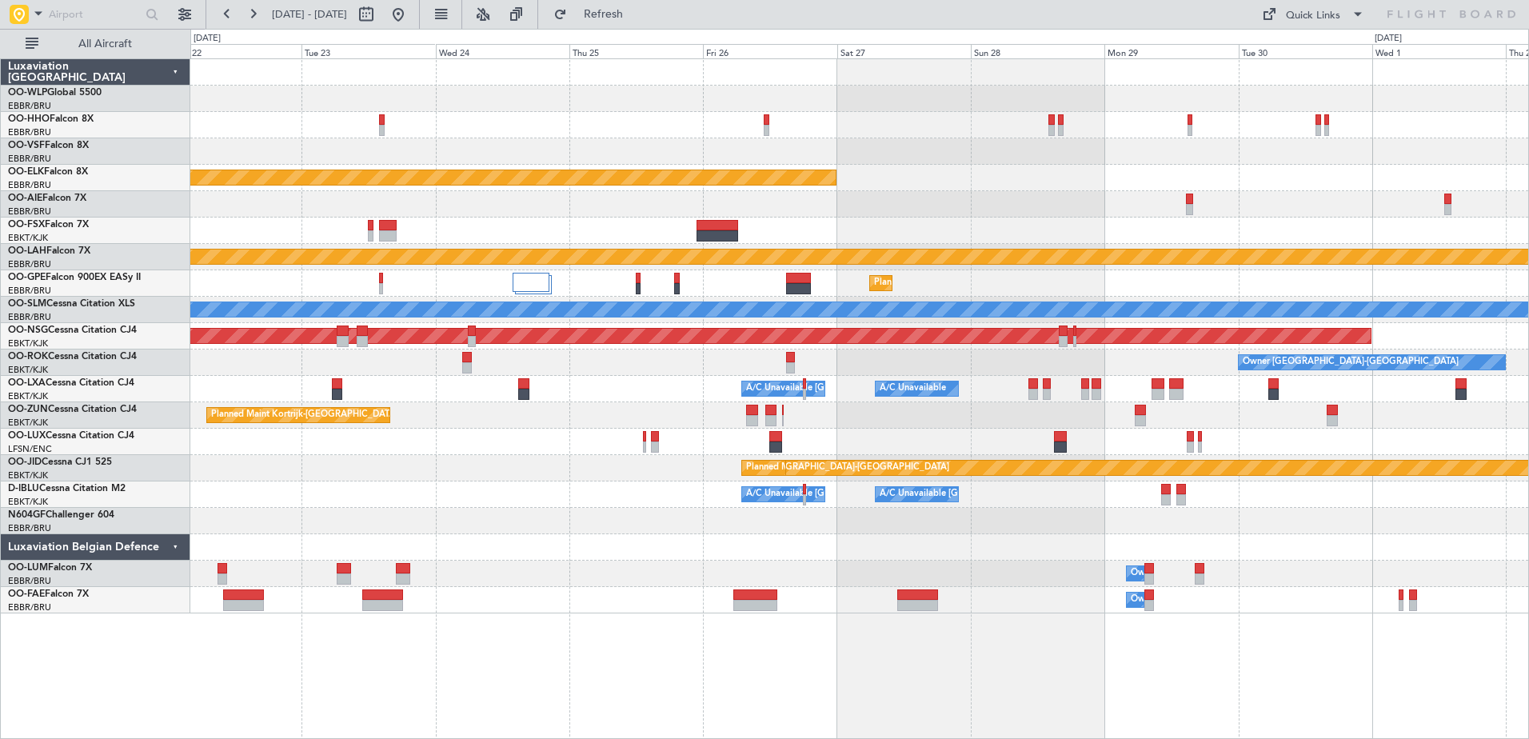
click at [1136, 590] on div "Planned Maint Kortrijk-[GEOGRAPHIC_DATA] Planned [GEOGRAPHIC_DATA][PERSON_NAME]…" at bounding box center [859, 336] width 1338 height 554
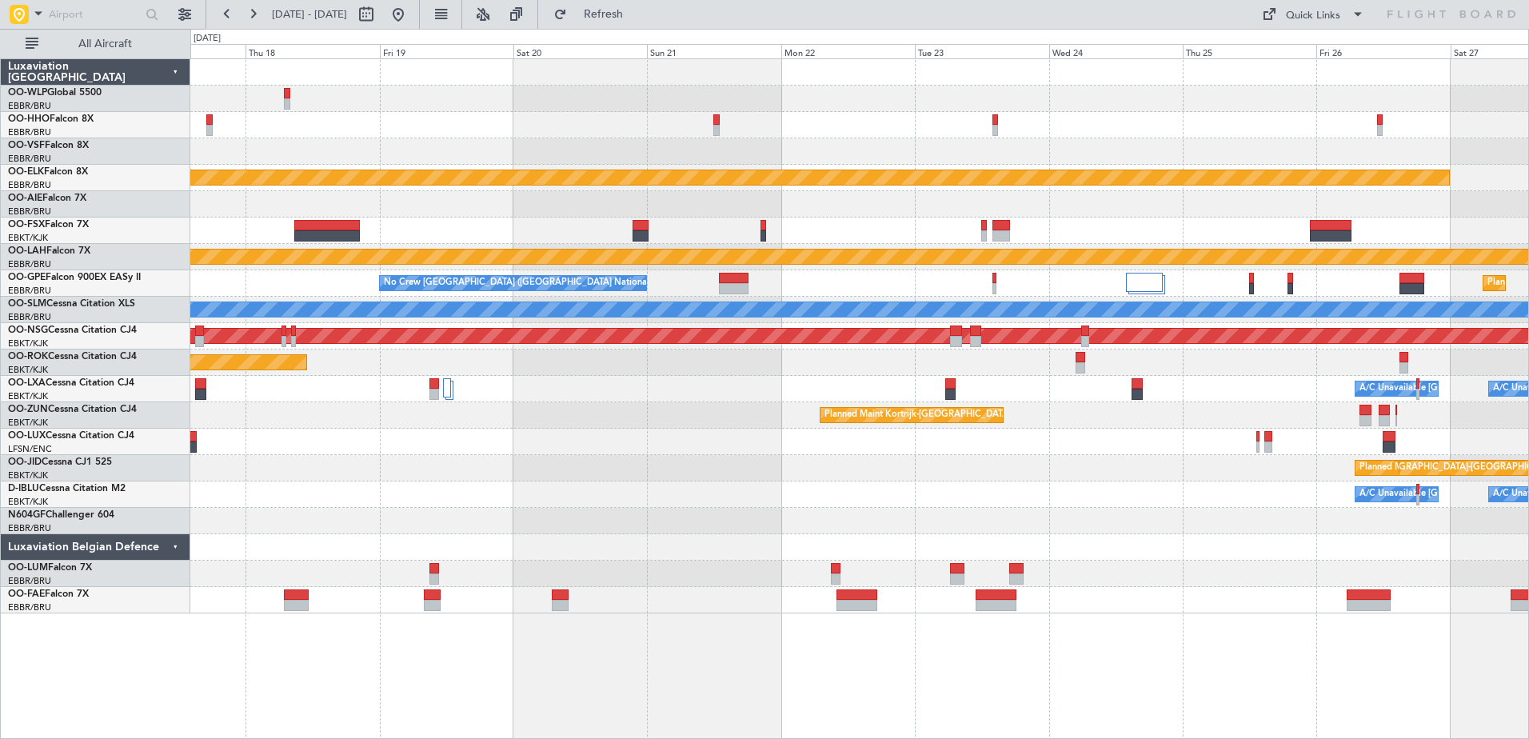
click at [1331, 660] on div "Planned Maint Kortrijk-[GEOGRAPHIC_DATA] Planned [GEOGRAPHIC_DATA][PERSON_NAME]…" at bounding box center [859, 398] width 1338 height 680
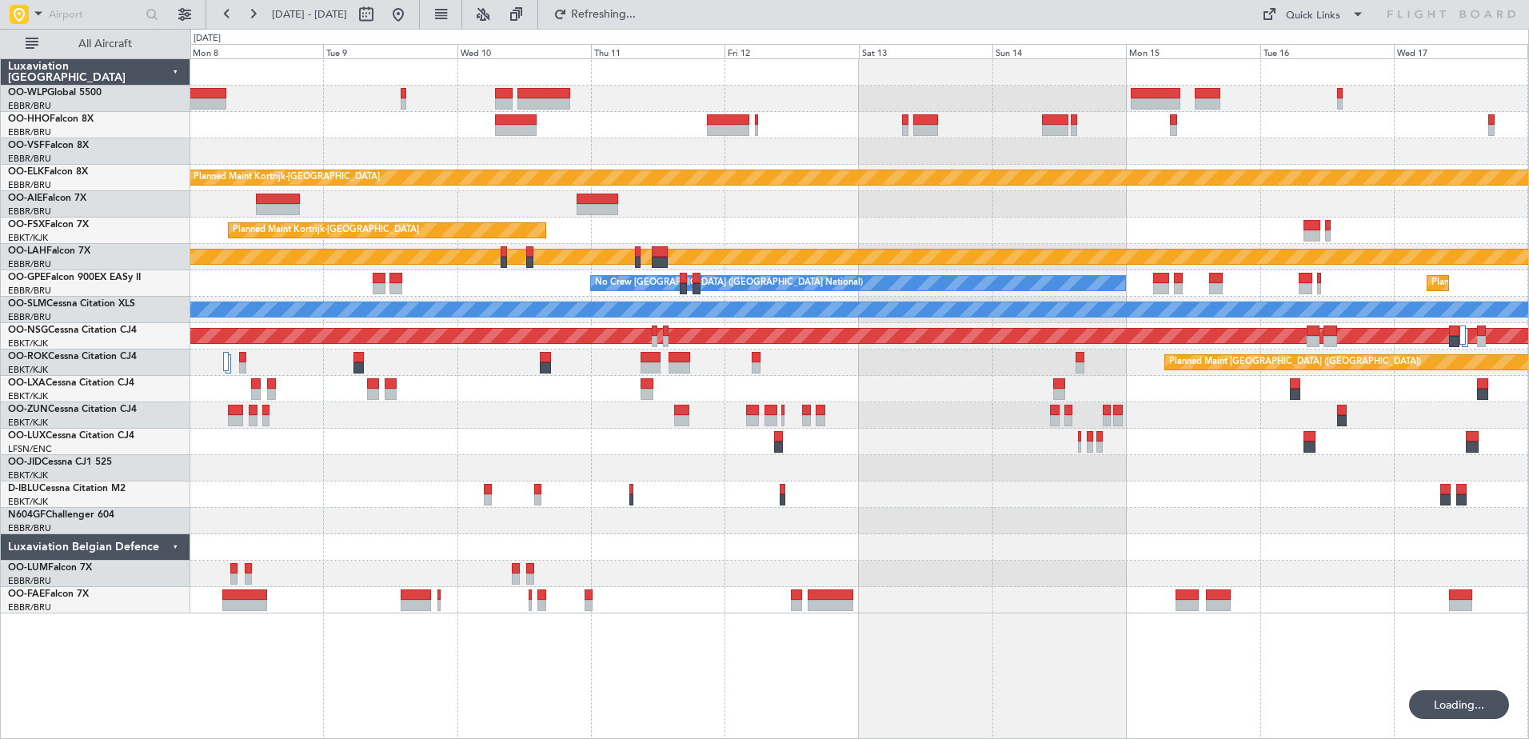
click at [1406, 692] on div "Planned Maint Kortrijk-[GEOGRAPHIC_DATA] Planned Maint [GEOGRAPHIC_DATA]-[GEOGR…" at bounding box center [859, 398] width 1338 height 680
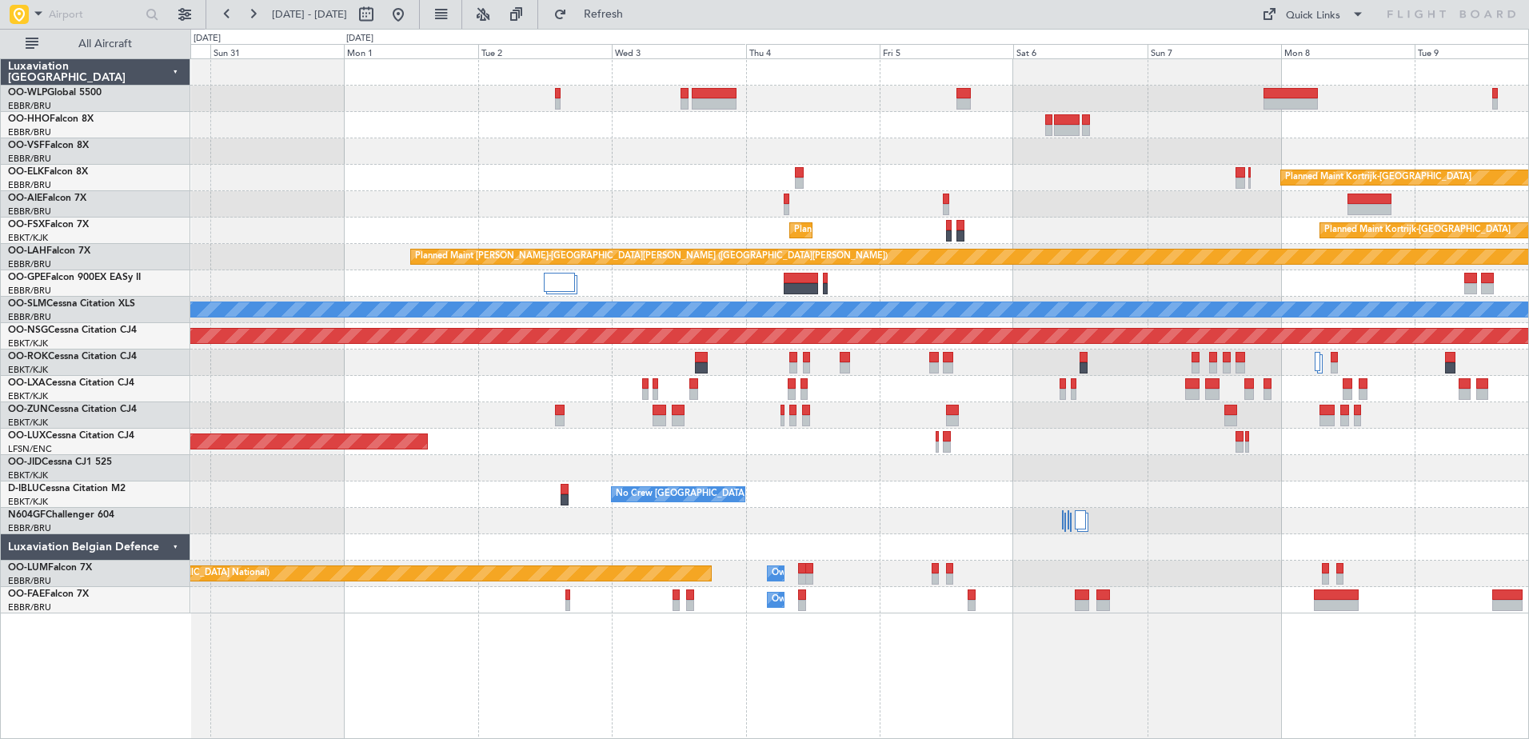
click at [1361, 667] on div "Planned Maint Kortrijk-[GEOGRAPHIC_DATA] Planned Maint [GEOGRAPHIC_DATA]-[GEOGR…" at bounding box center [859, 398] width 1338 height 680
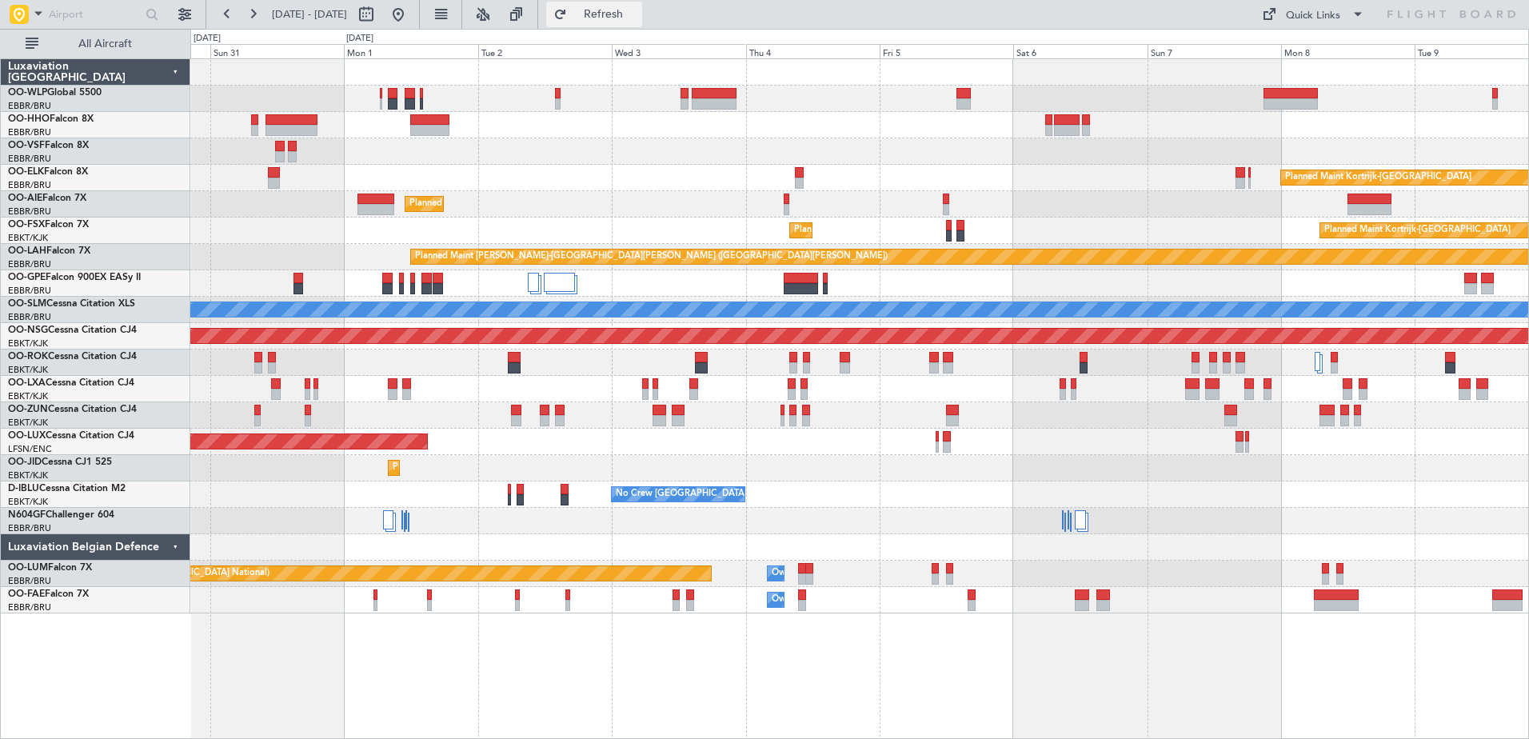
click at [637, 20] on span "Refresh" at bounding box center [603, 14] width 67 height 11
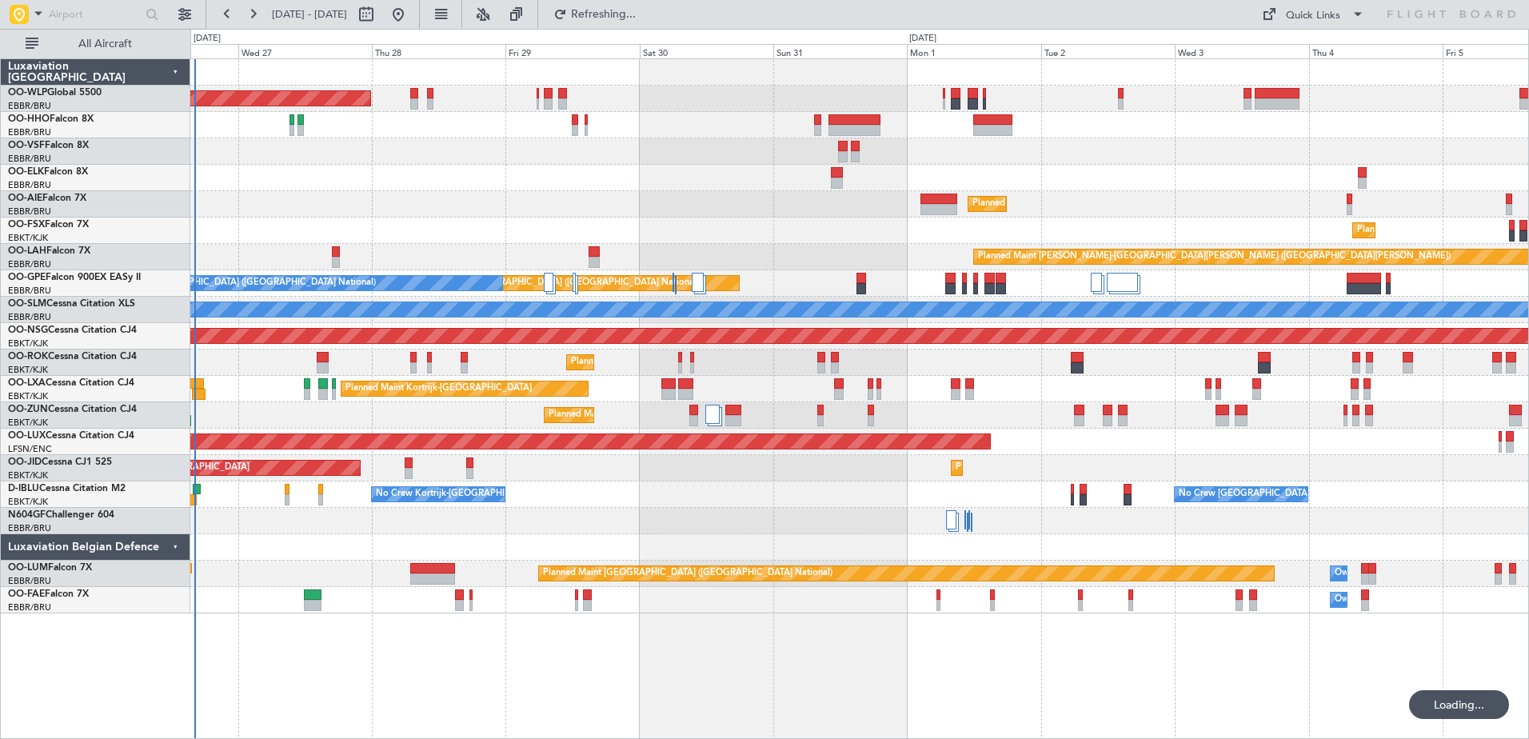
click at [1191, 196] on div "Planned Maint [GEOGRAPHIC_DATA] ([GEOGRAPHIC_DATA]) Planned Maint [GEOGRAPHIC_D…" at bounding box center [859, 336] width 1338 height 554
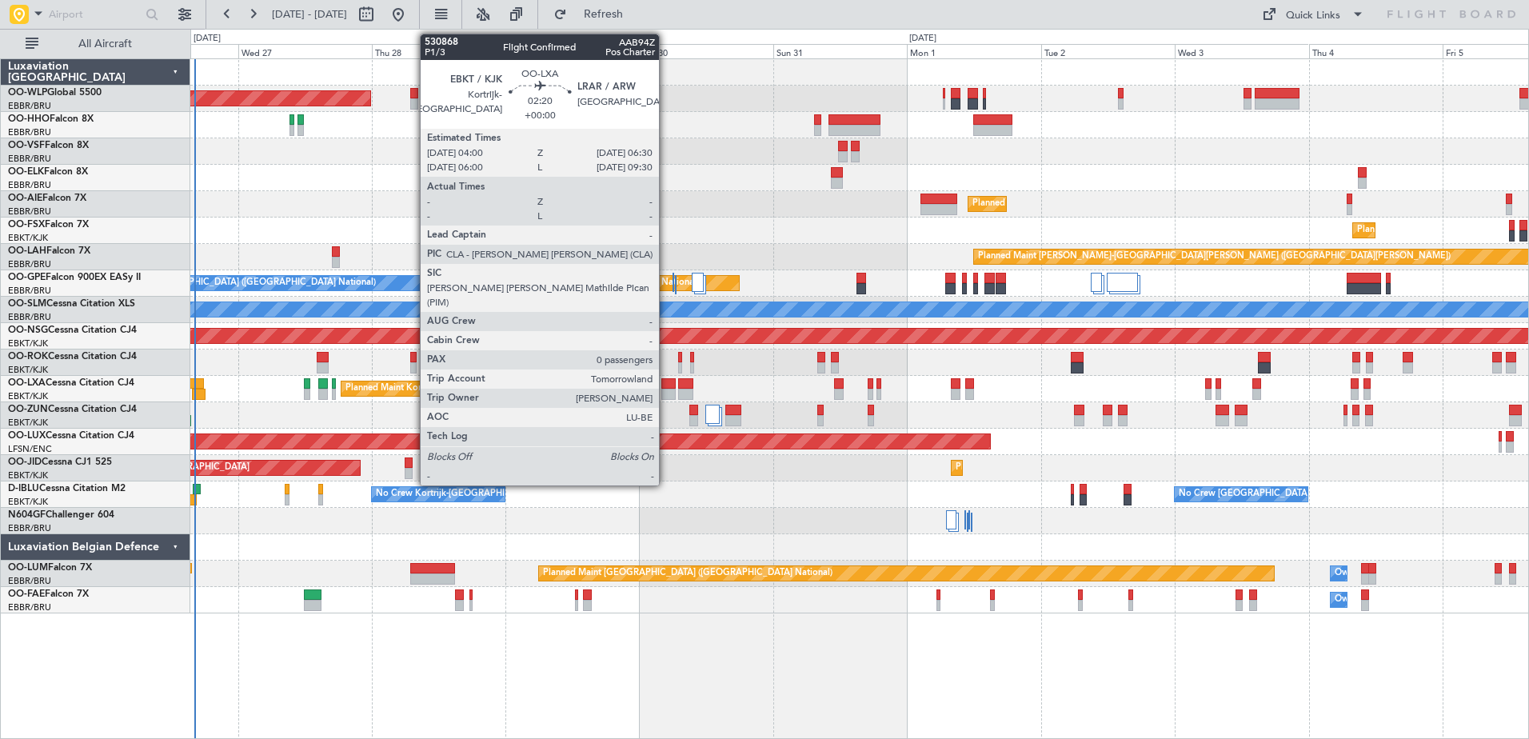
click at [666, 391] on div at bounding box center [668, 394] width 14 height 11
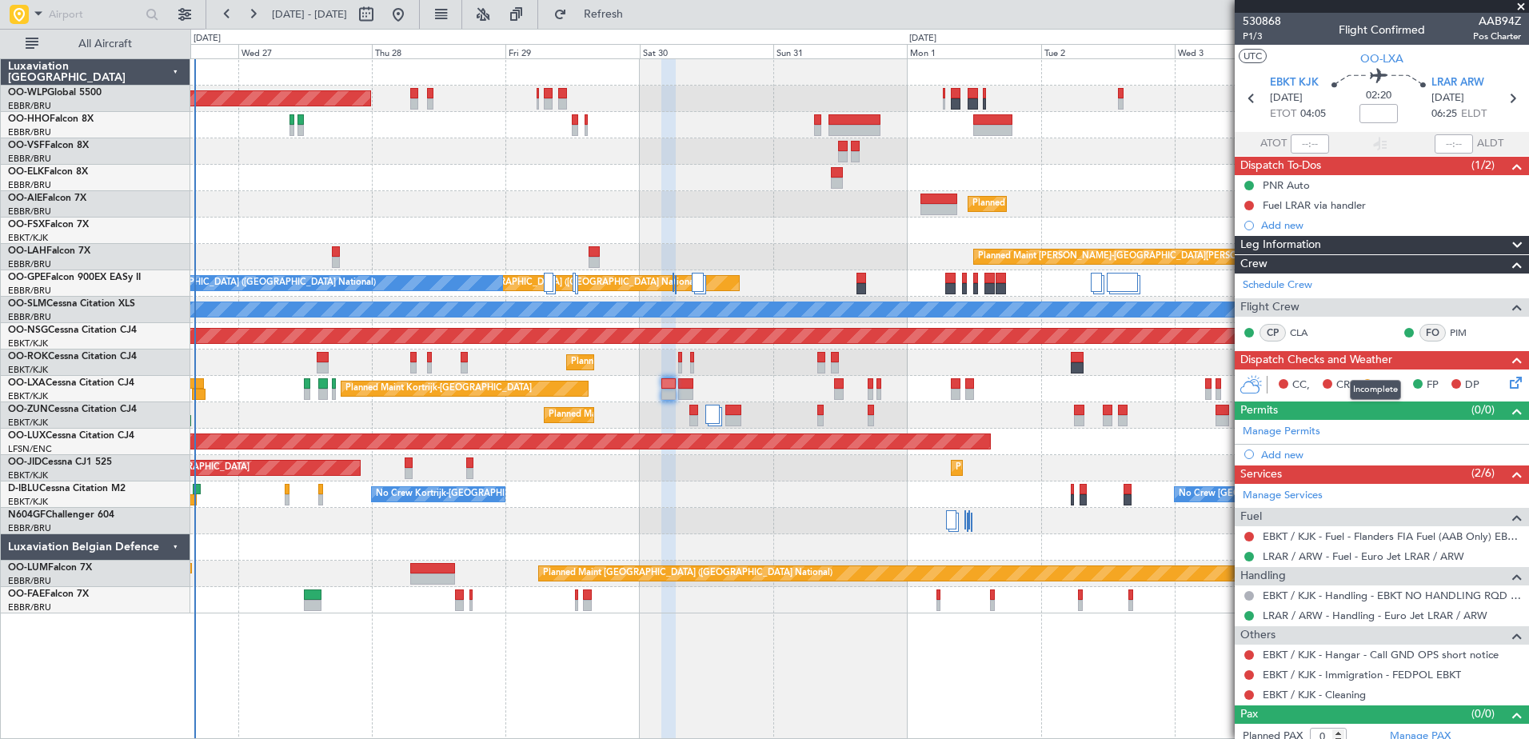
scroll to position [10, 0]
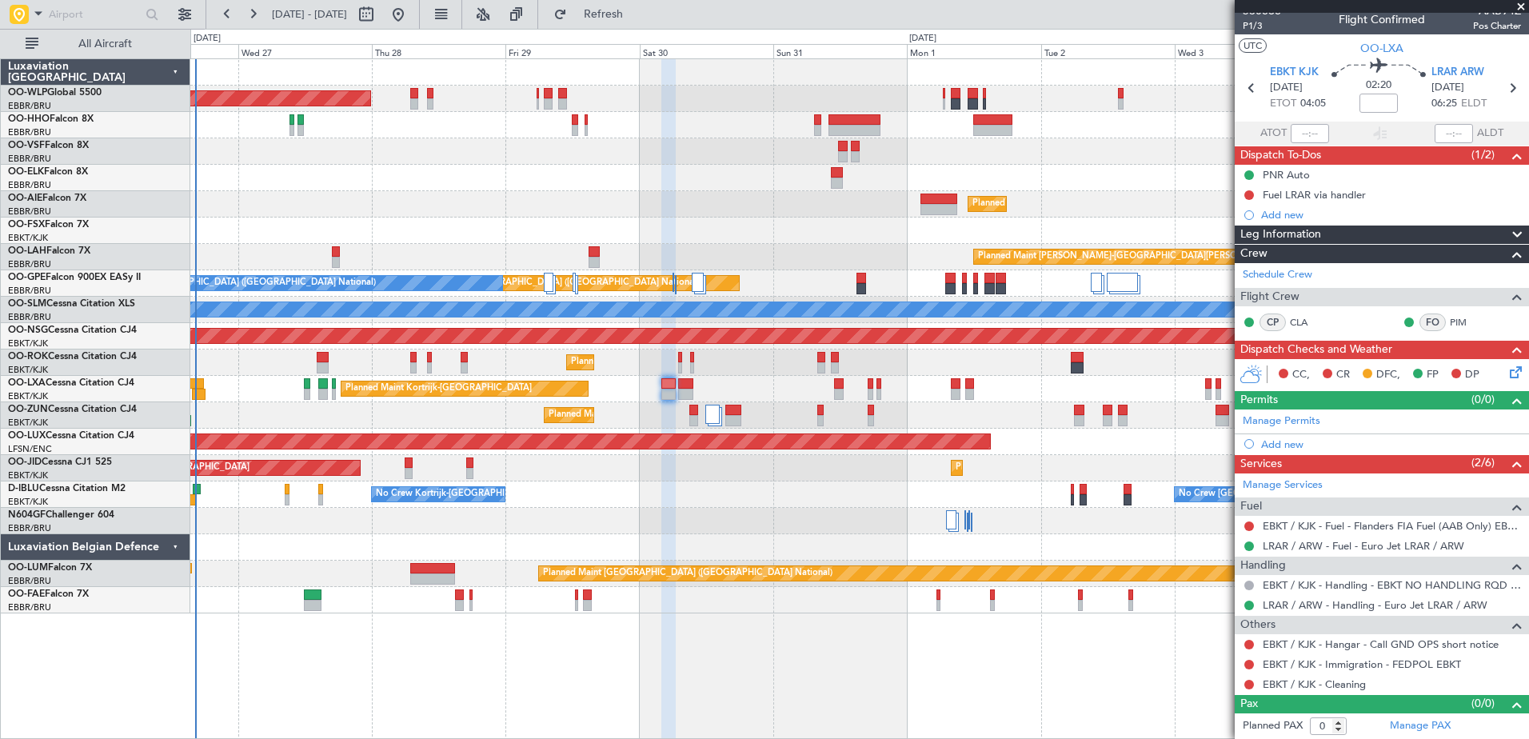
click at [646, 27] on fb-flight-board "[DATE] - [DATE] Refresh Quick Links All Aircraft Planned Maint [GEOGRAPHIC_DATA…" at bounding box center [764, 375] width 1529 height 727
click at [637, 20] on span "Refresh" at bounding box center [603, 14] width 67 height 11
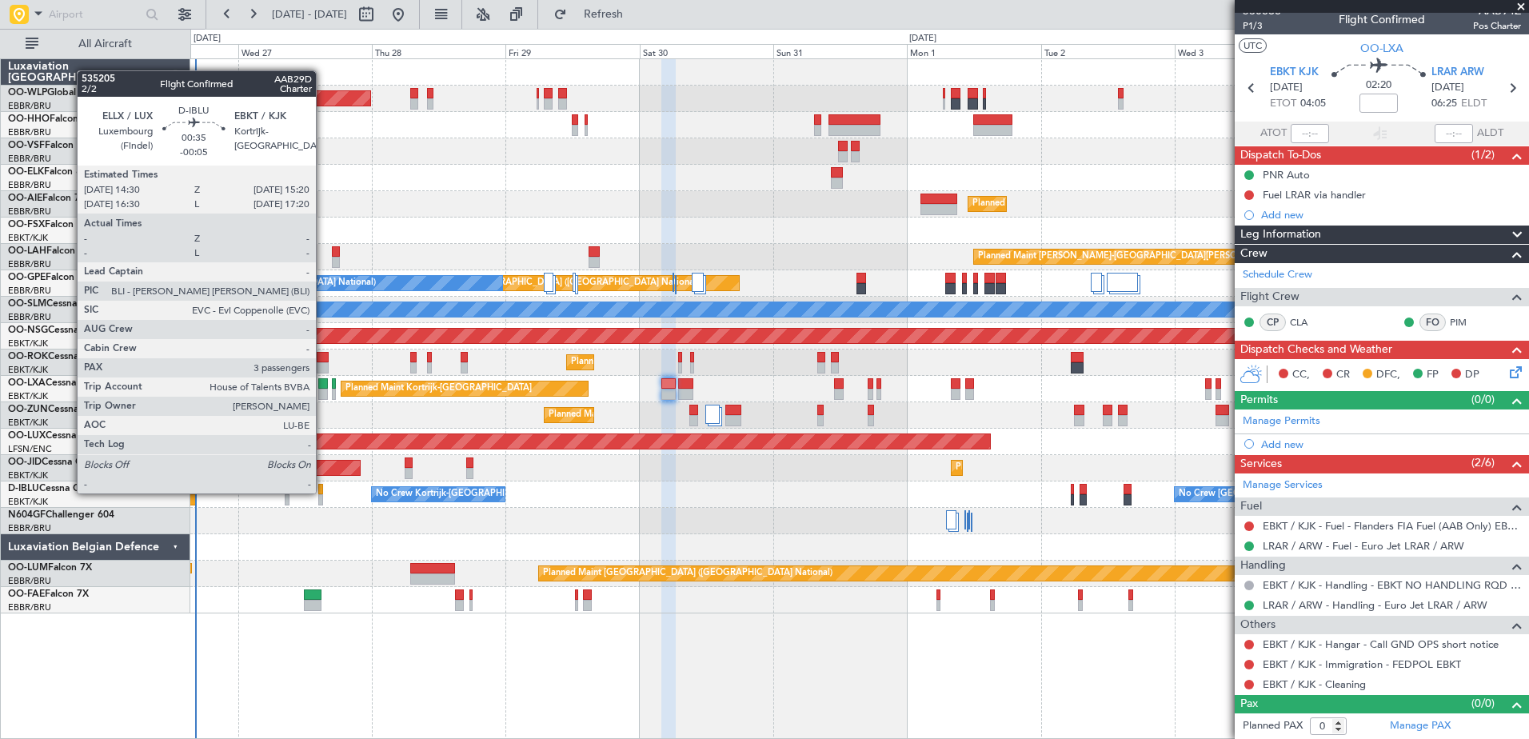
click at [323, 492] on div at bounding box center [320, 489] width 5 height 11
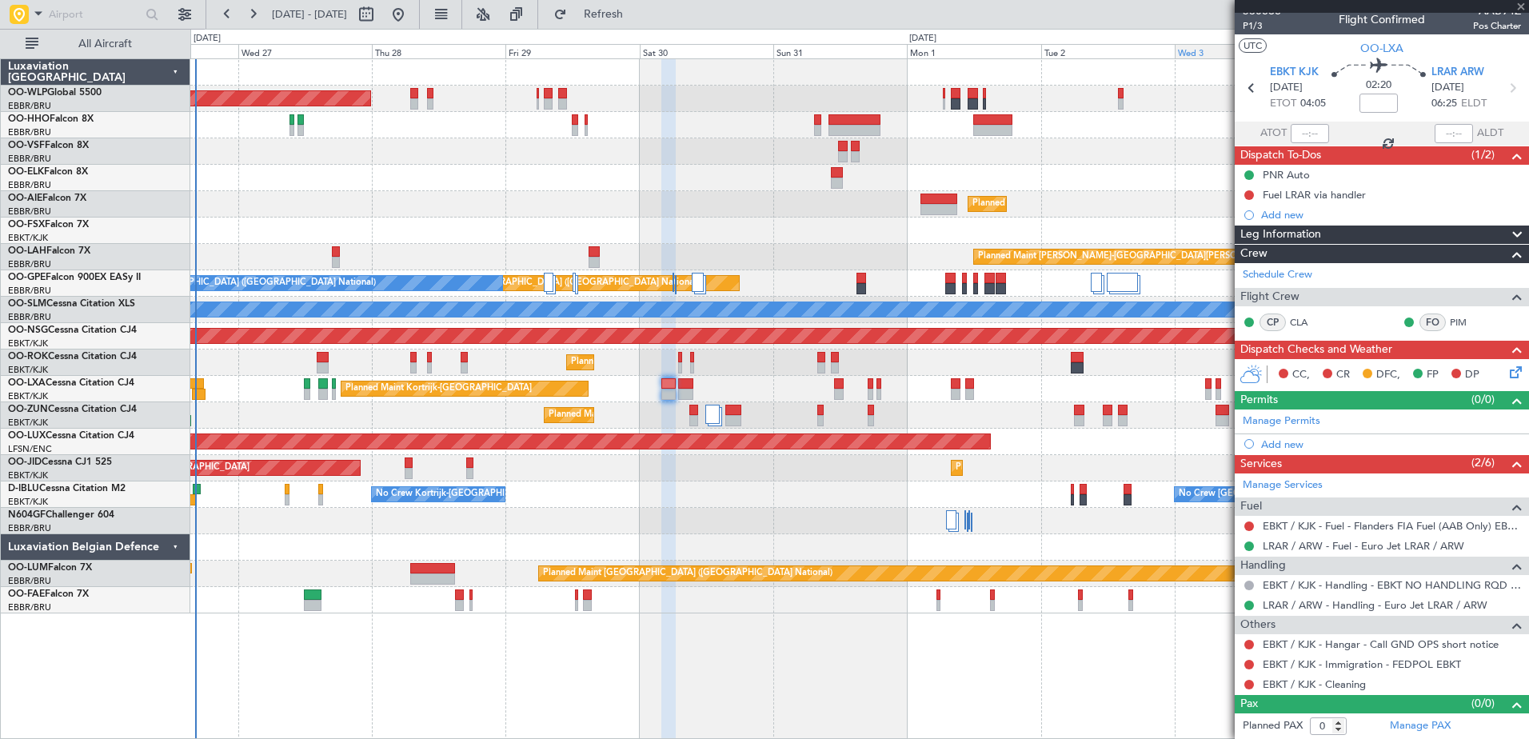
type input "-00:05"
type input "3"
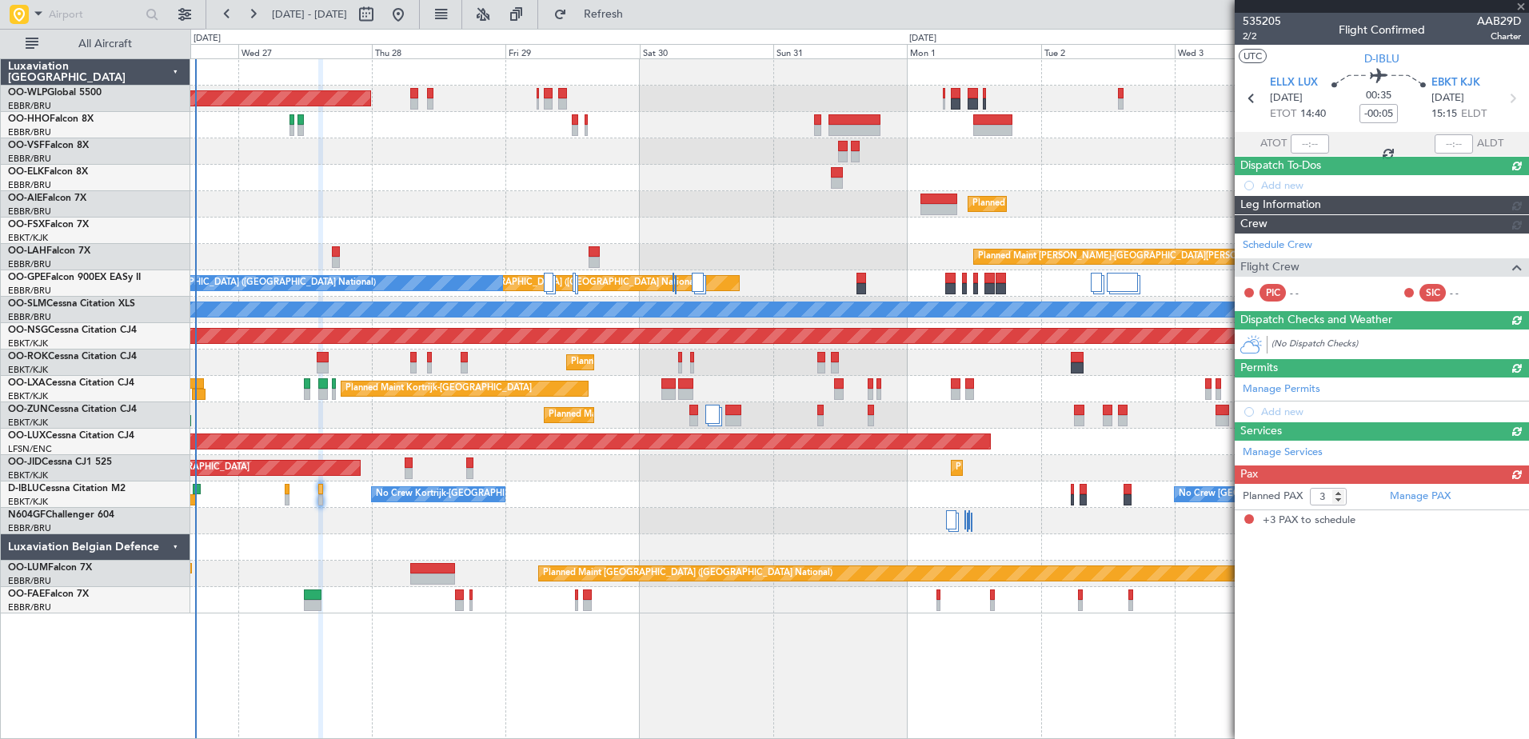
scroll to position [0, 0]
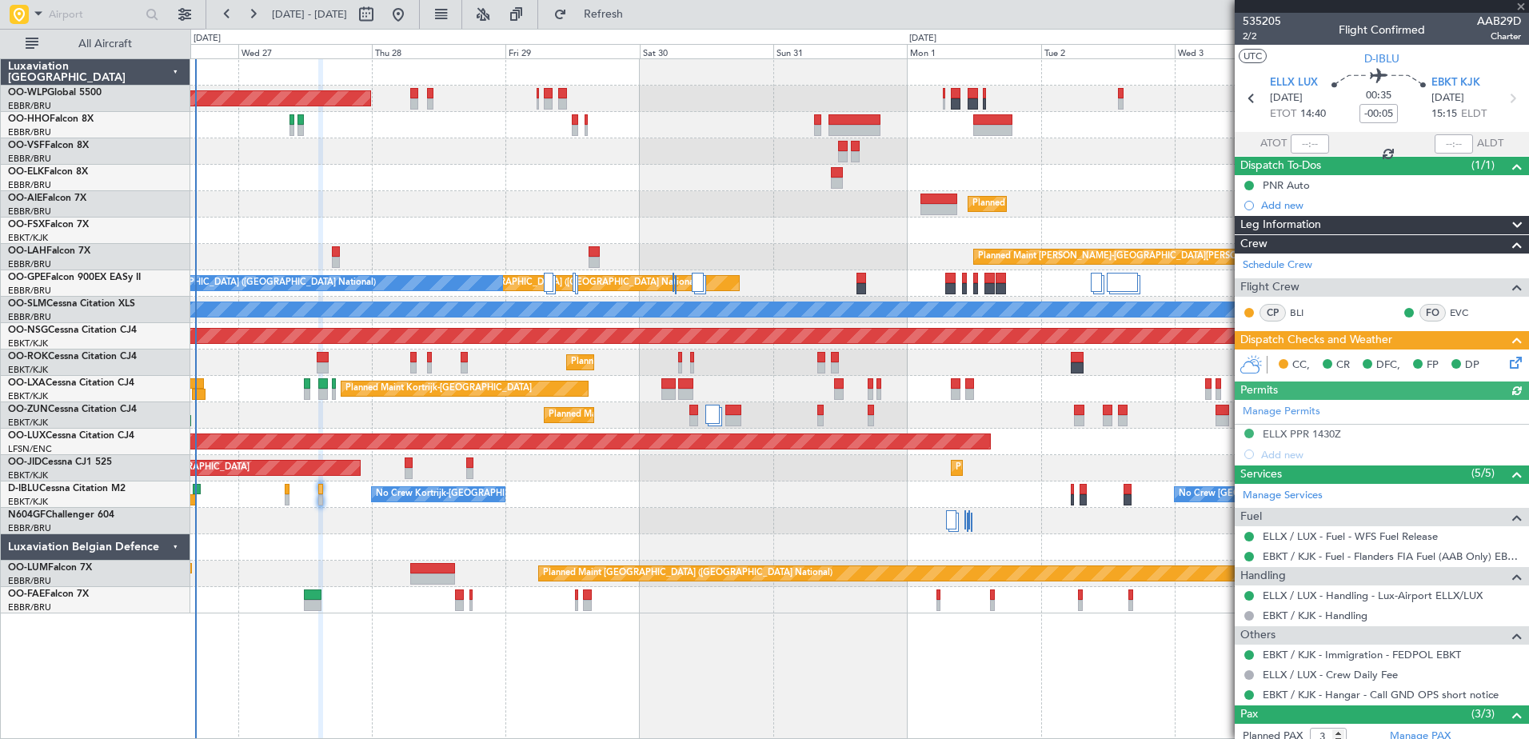
click at [1506, 359] on icon at bounding box center [1512, 359] width 13 height 13
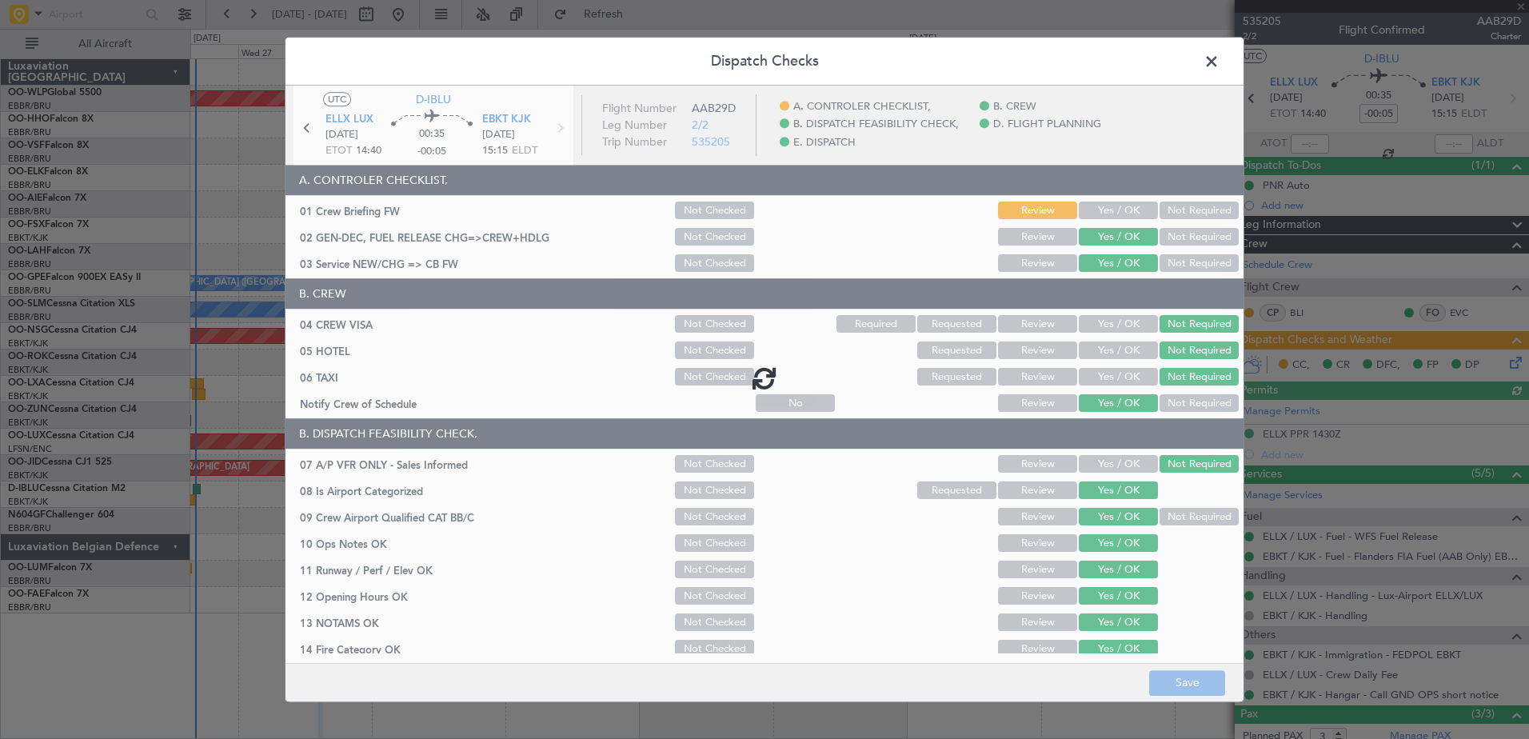
click at [1108, 212] on div at bounding box center [764, 378] width 958 height 584
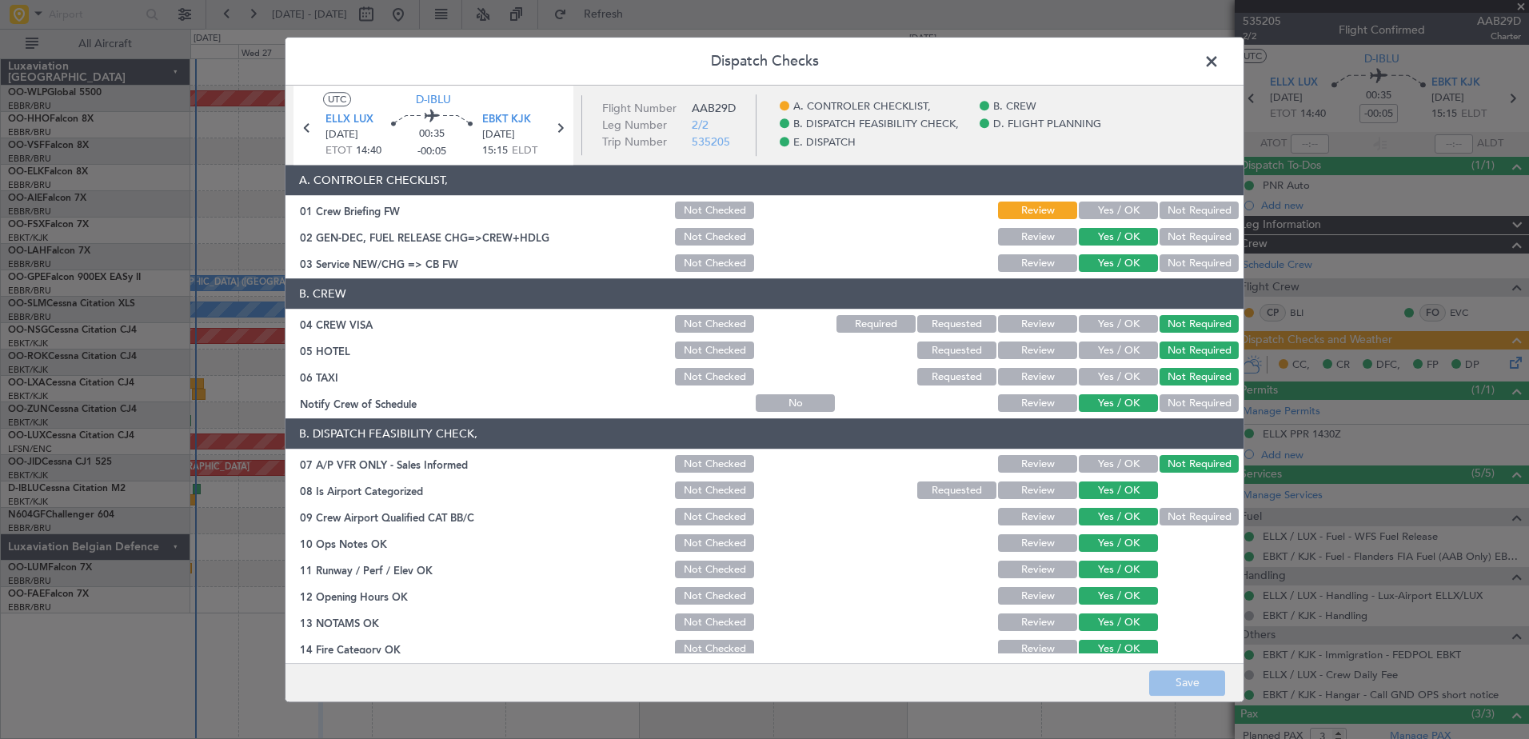
click at [1111, 209] on button "Yes / OK" at bounding box center [1118, 211] width 79 height 18
click at [1200, 684] on button "Save" at bounding box center [1187, 683] width 76 height 26
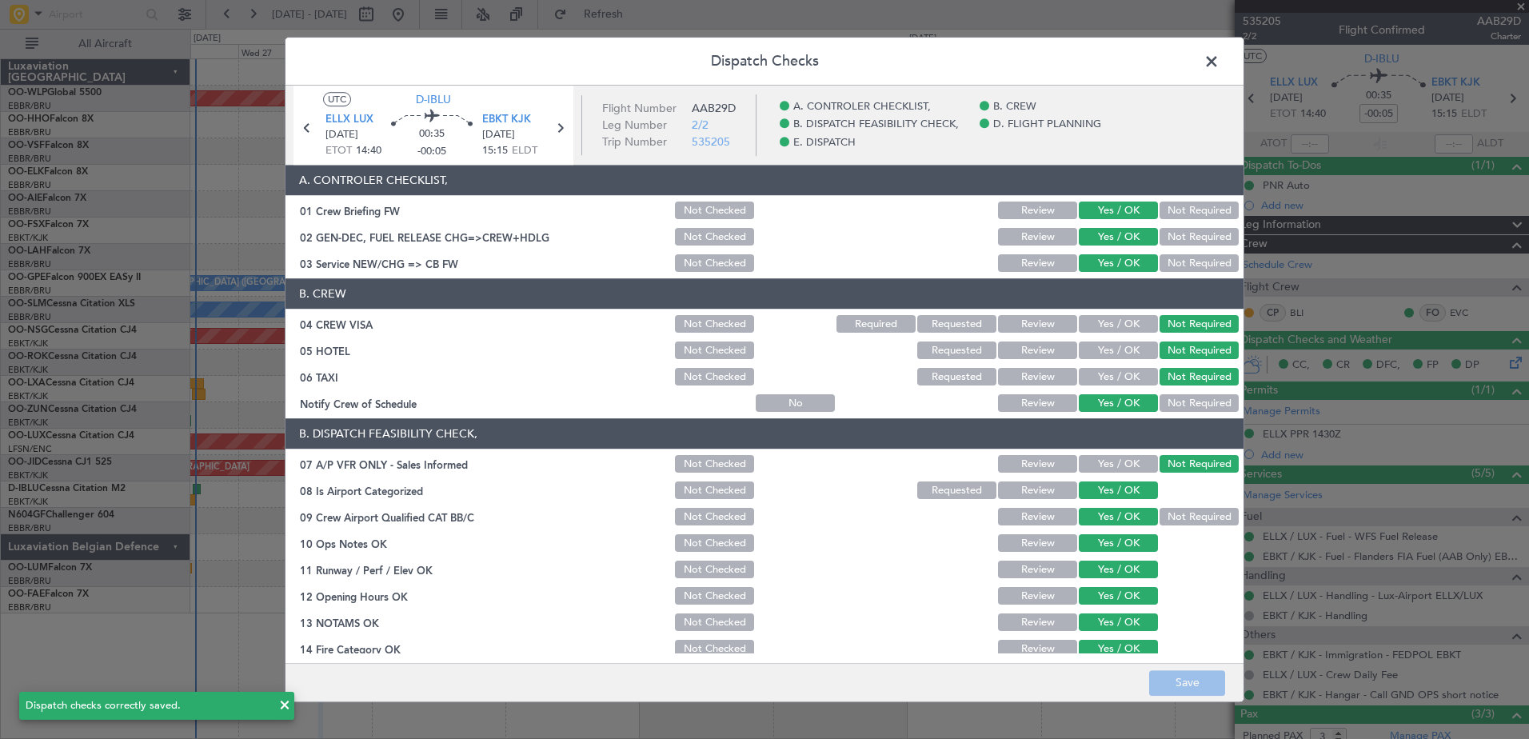
click at [1219, 53] on span at bounding box center [1219, 66] width 0 height 32
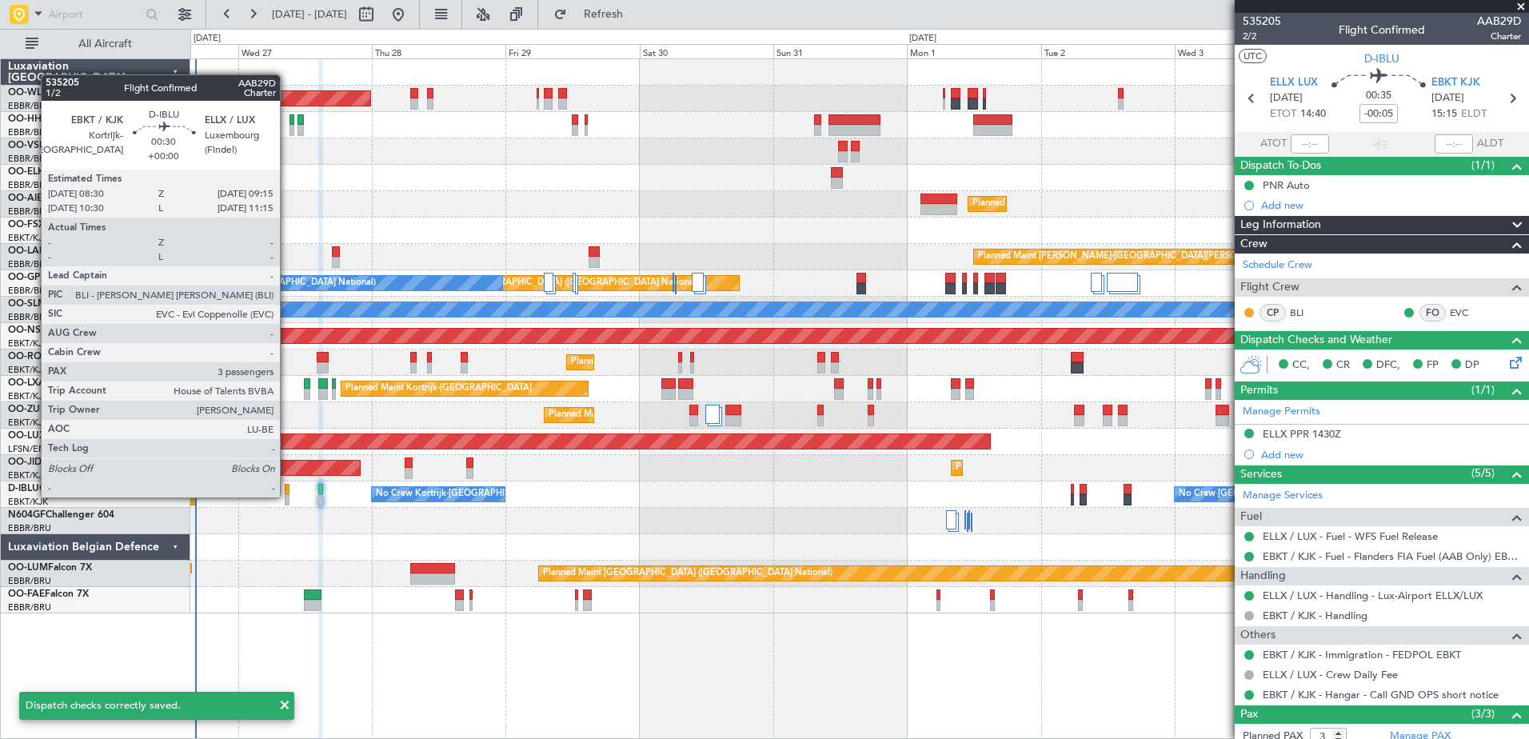
click at [287, 496] on div at bounding box center [287, 499] width 5 height 11
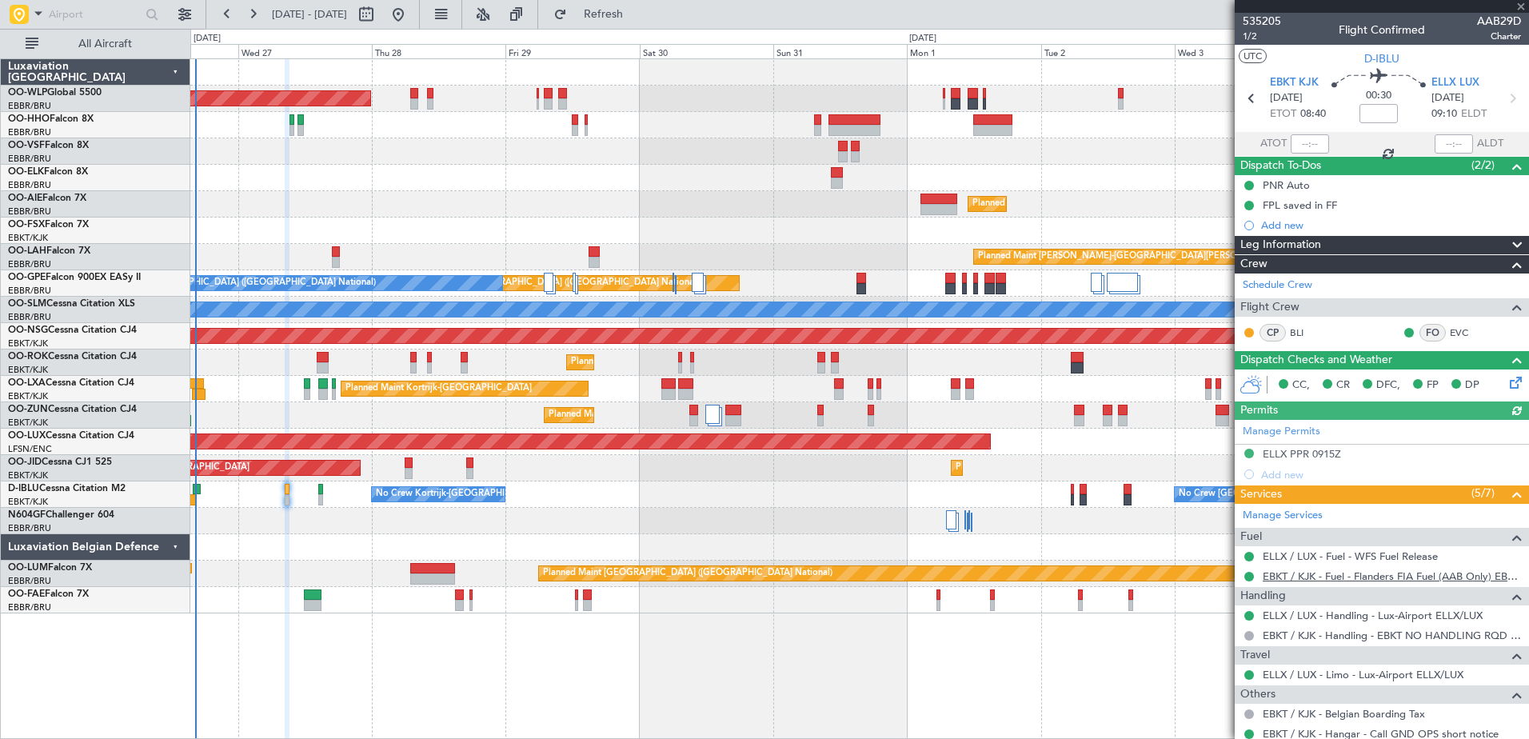
scroll to position [197, 0]
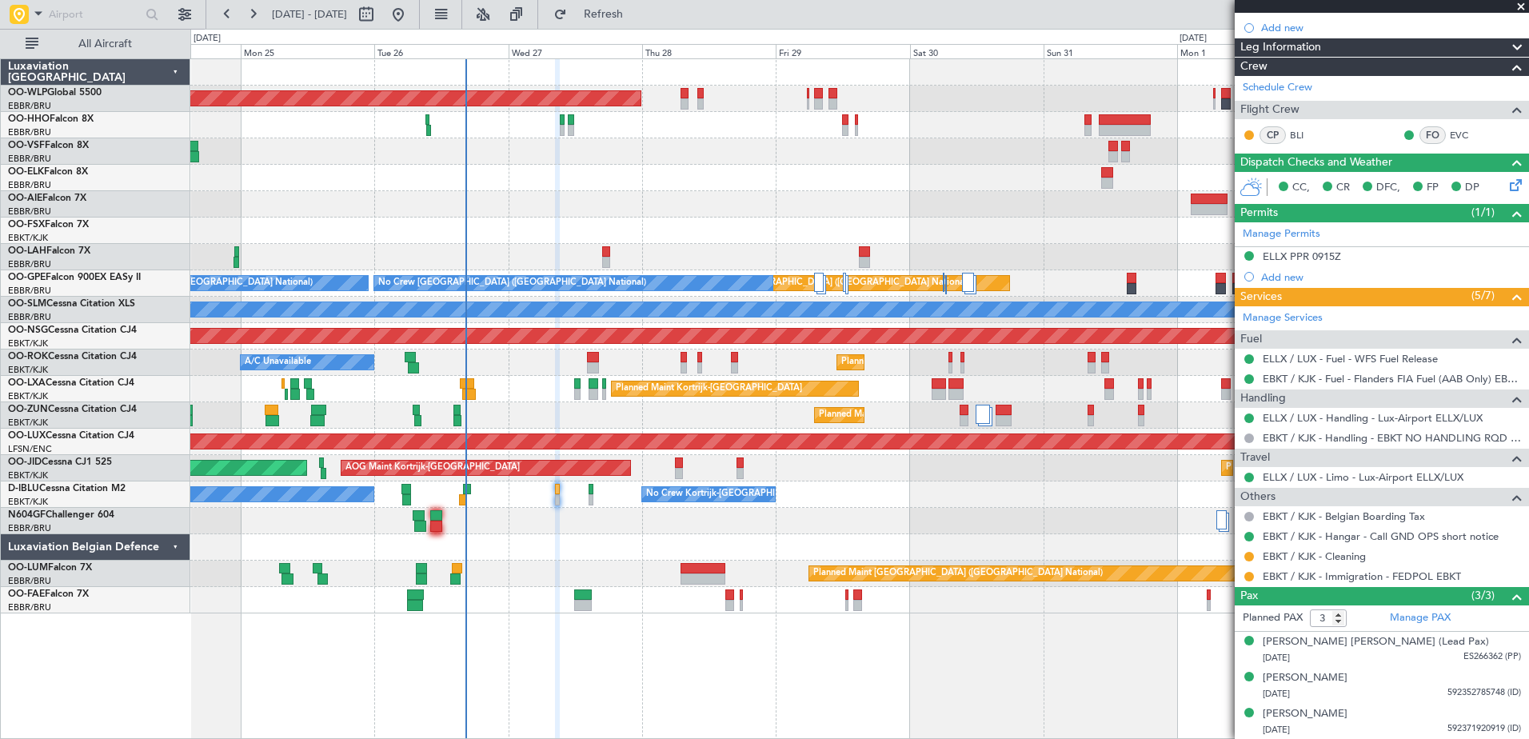
click at [673, 214] on div "Planned Maint [GEOGRAPHIC_DATA] ([GEOGRAPHIC_DATA]) Planned Maint [GEOGRAPHIC_D…" at bounding box center [859, 336] width 1338 height 554
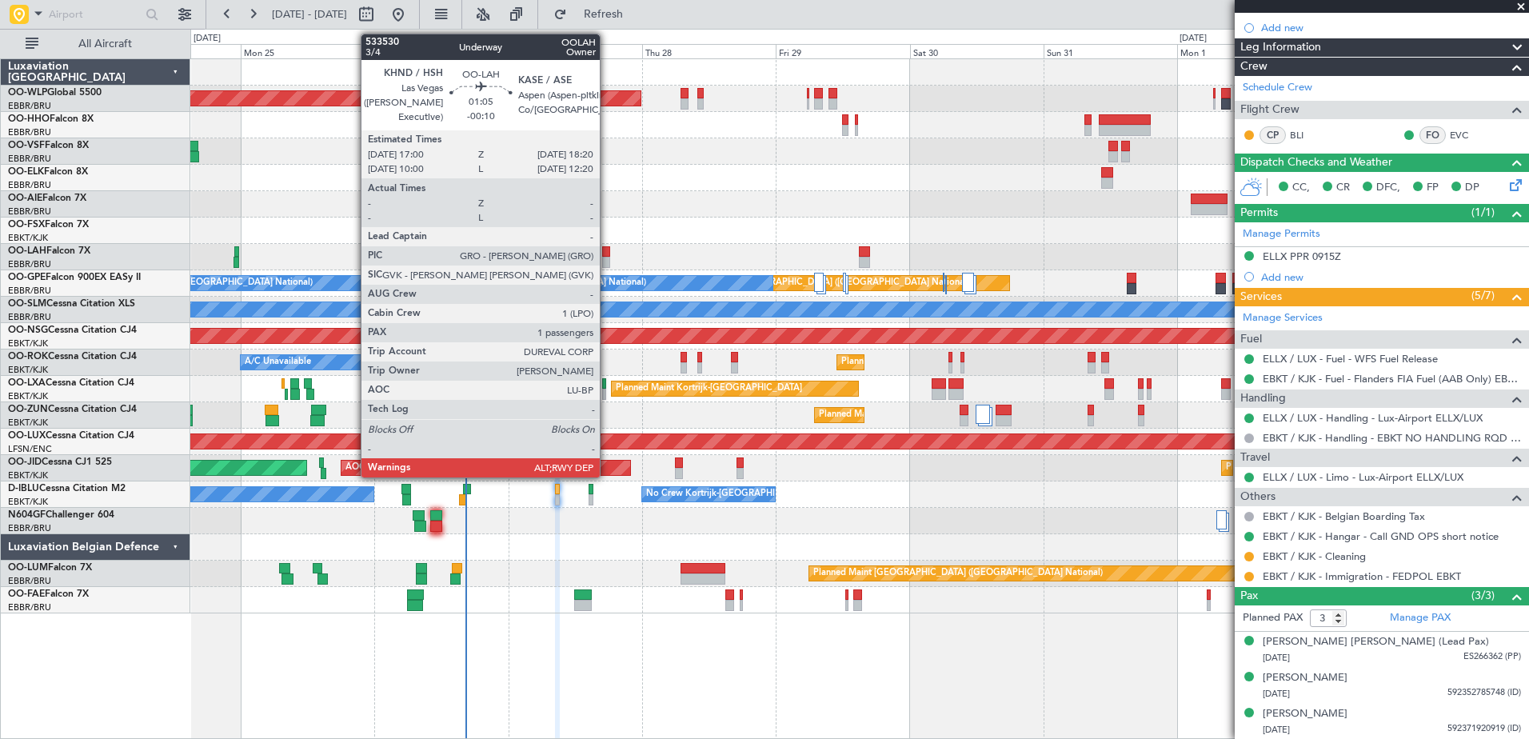
click at [607, 255] on div at bounding box center [606, 251] width 8 height 11
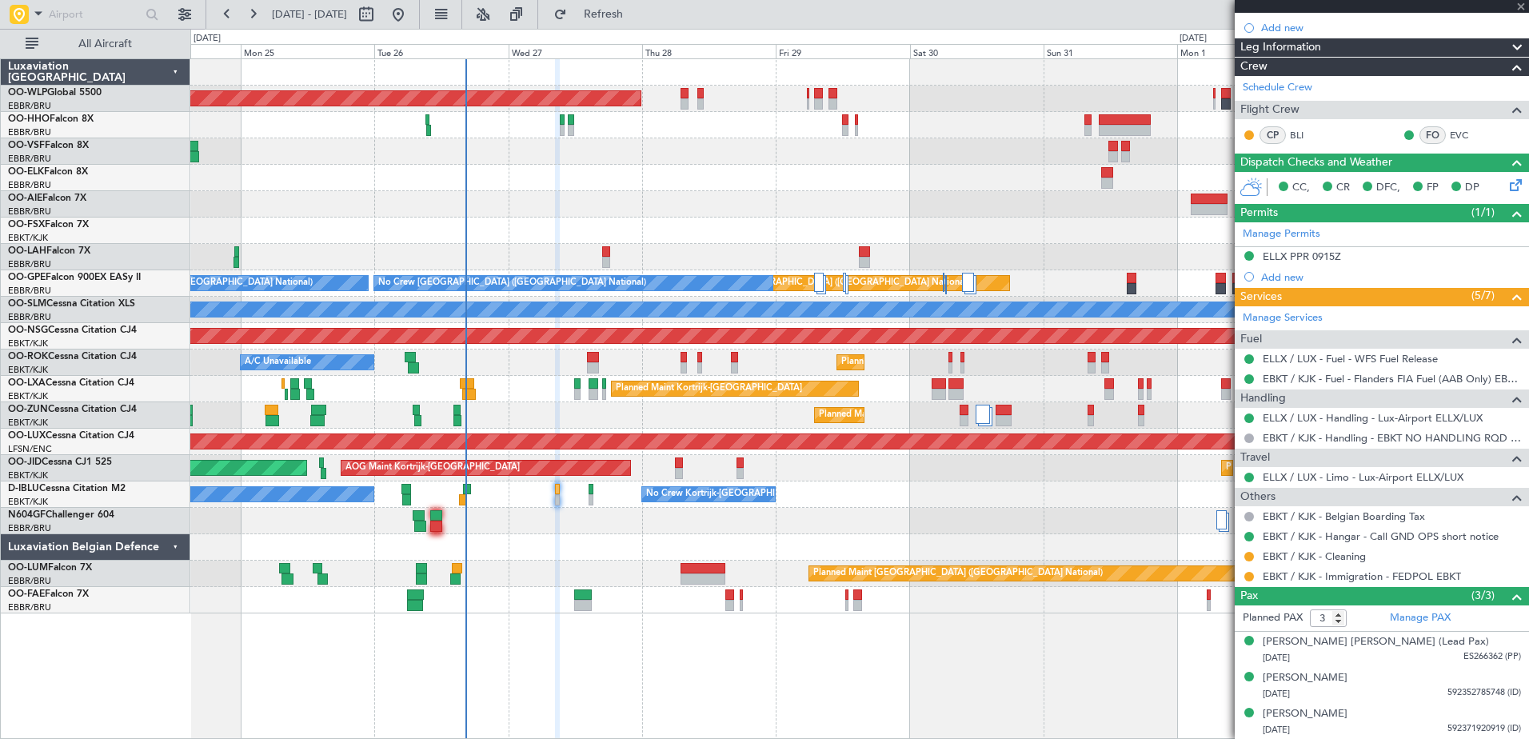
type input "-00:10"
type input "1"
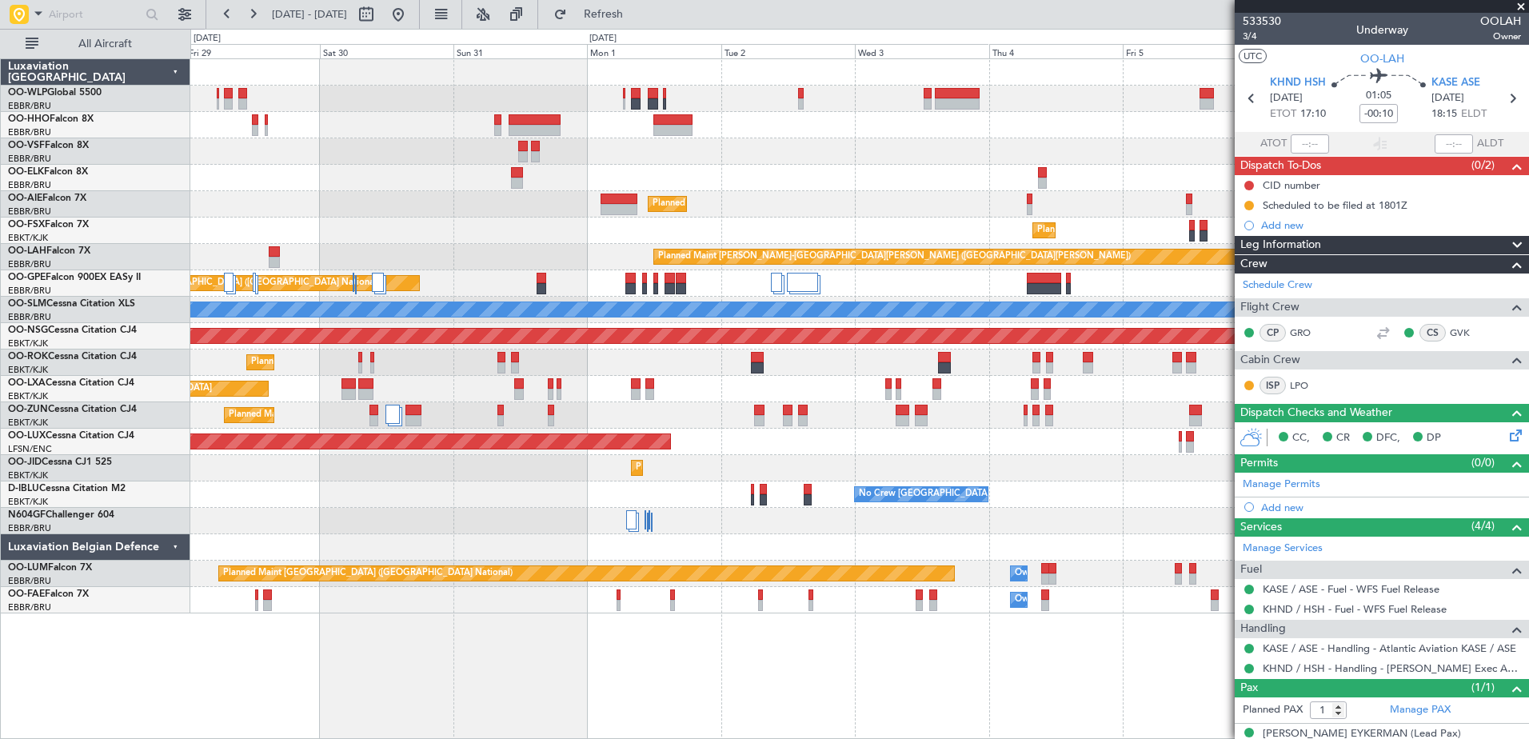
click at [495, 636] on div "Planned Maint [GEOGRAPHIC_DATA] ([GEOGRAPHIC_DATA]) Planned Maint [GEOGRAPHIC_D…" at bounding box center [859, 398] width 1338 height 680
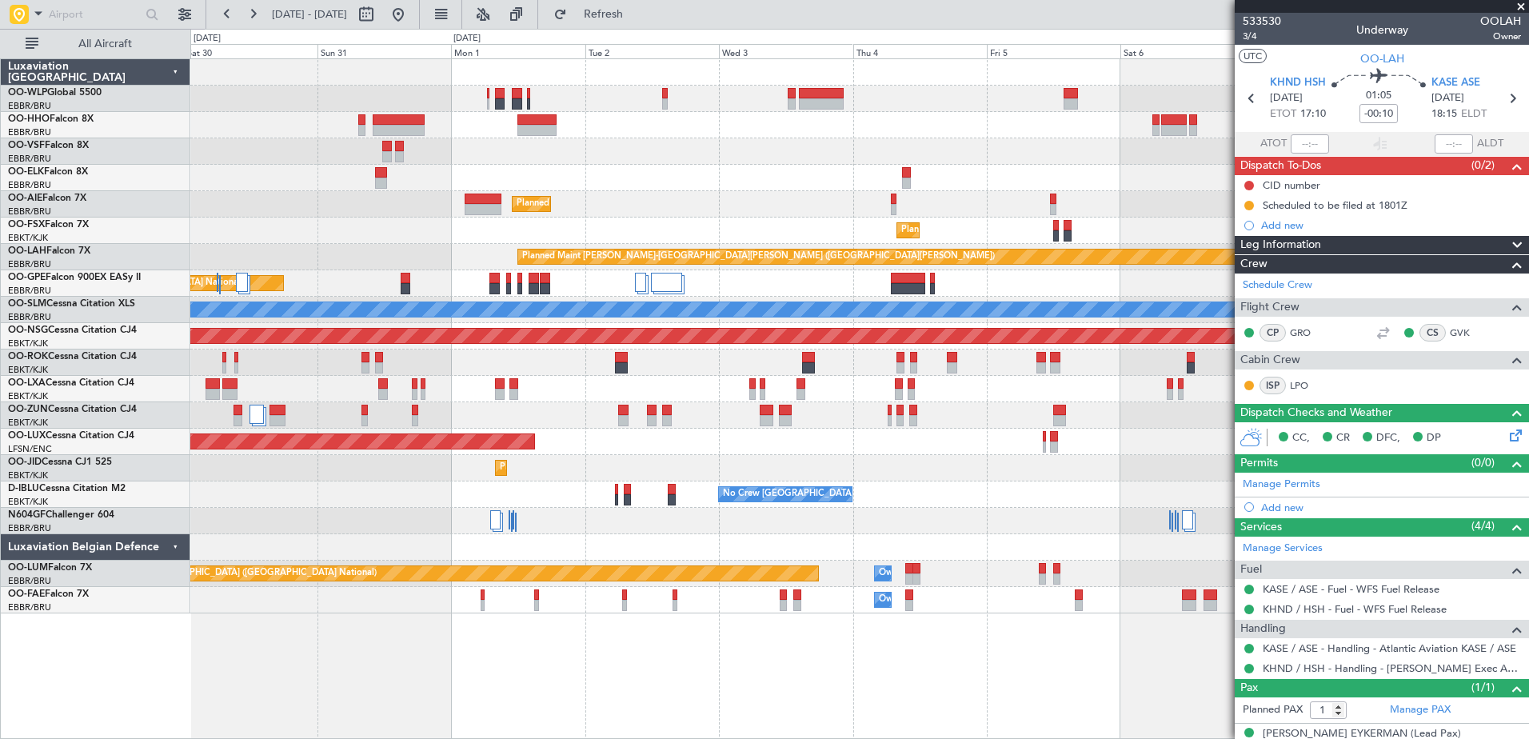
click at [715, 656] on div "Planned Maint [GEOGRAPHIC_DATA] ([GEOGRAPHIC_DATA]) Planned Maint [GEOGRAPHIC_D…" at bounding box center [859, 398] width 1338 height 680
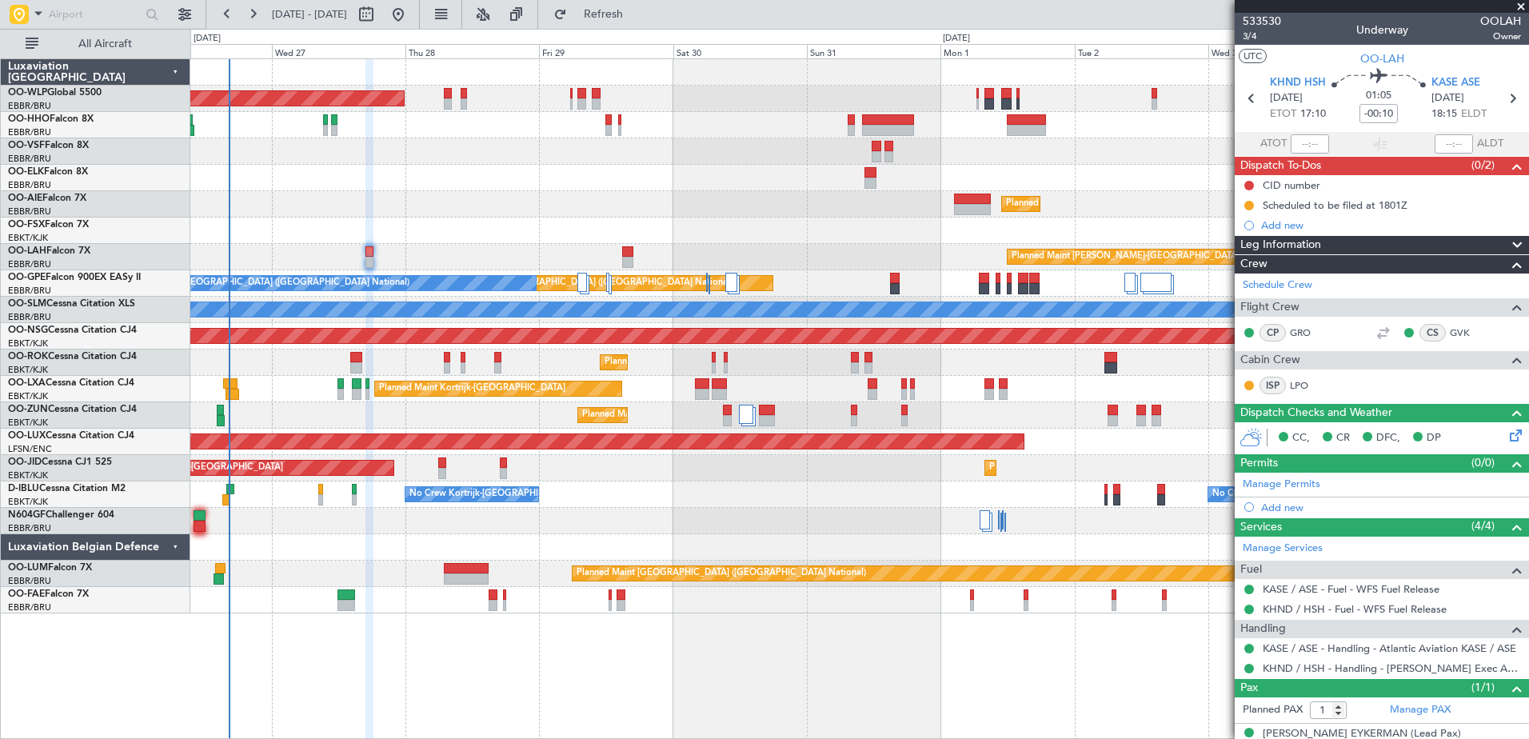
click at [1079, 658] on div "Planned Maint [GEOGRAPHIC_DATA] ([GEOGRAPHIC_DATA]) Planned Maint [GEOGRAPHIC_D…" at bounding box center [859, 398] width 1338 height 680
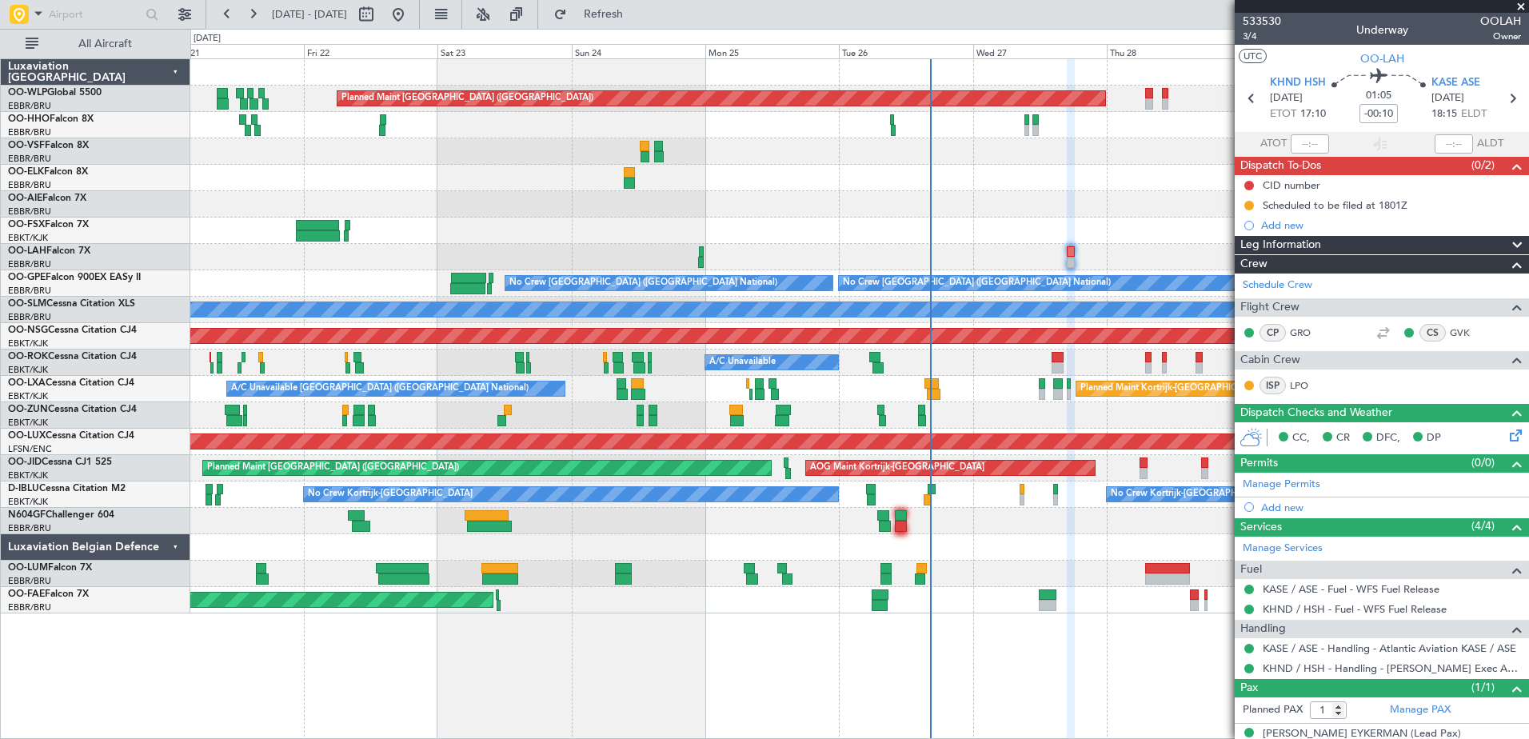
click at [532, 533] on div at bounding box center [859, 521] width 1338 height 26
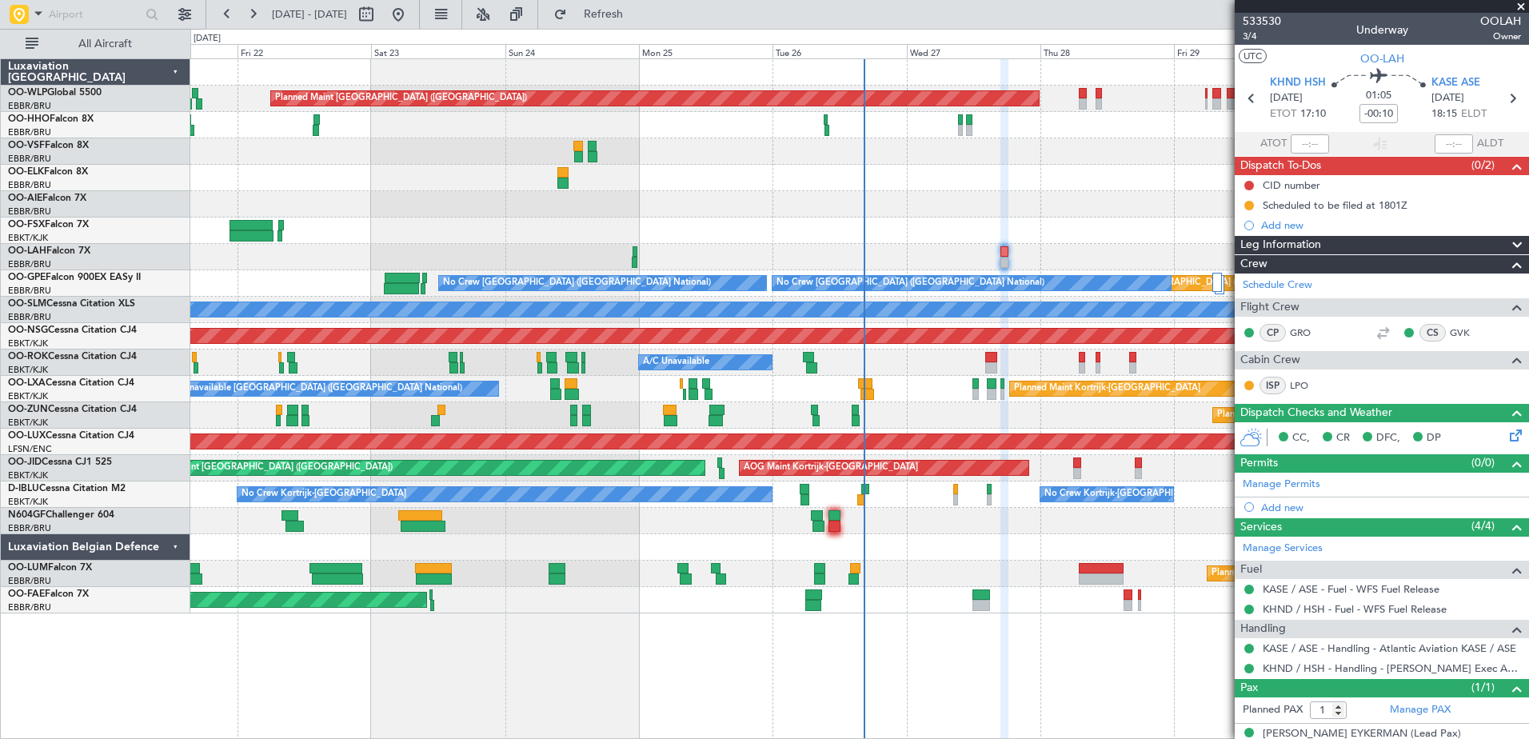
click at [830, 552] on div at bounding box center [859, 547] width 1338 height 26
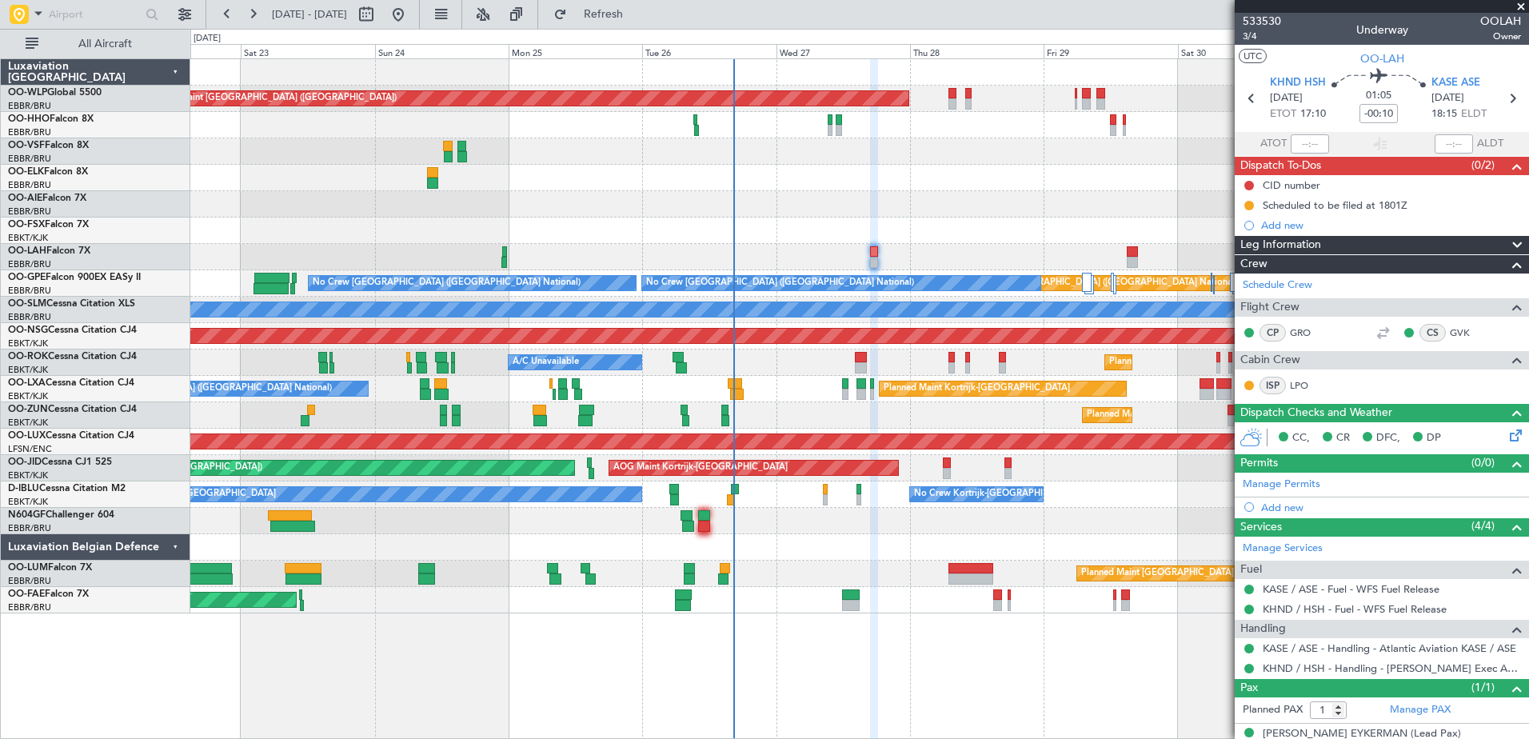
click at [433, 664] on div "Planned Maint [GEOGRAPHIC_DATA] ([GEOGRAPHIC_DATA]) Planned Maint [GEOGRAPHIC_D…" at bounding box center [859, 398] width 1338 height 680
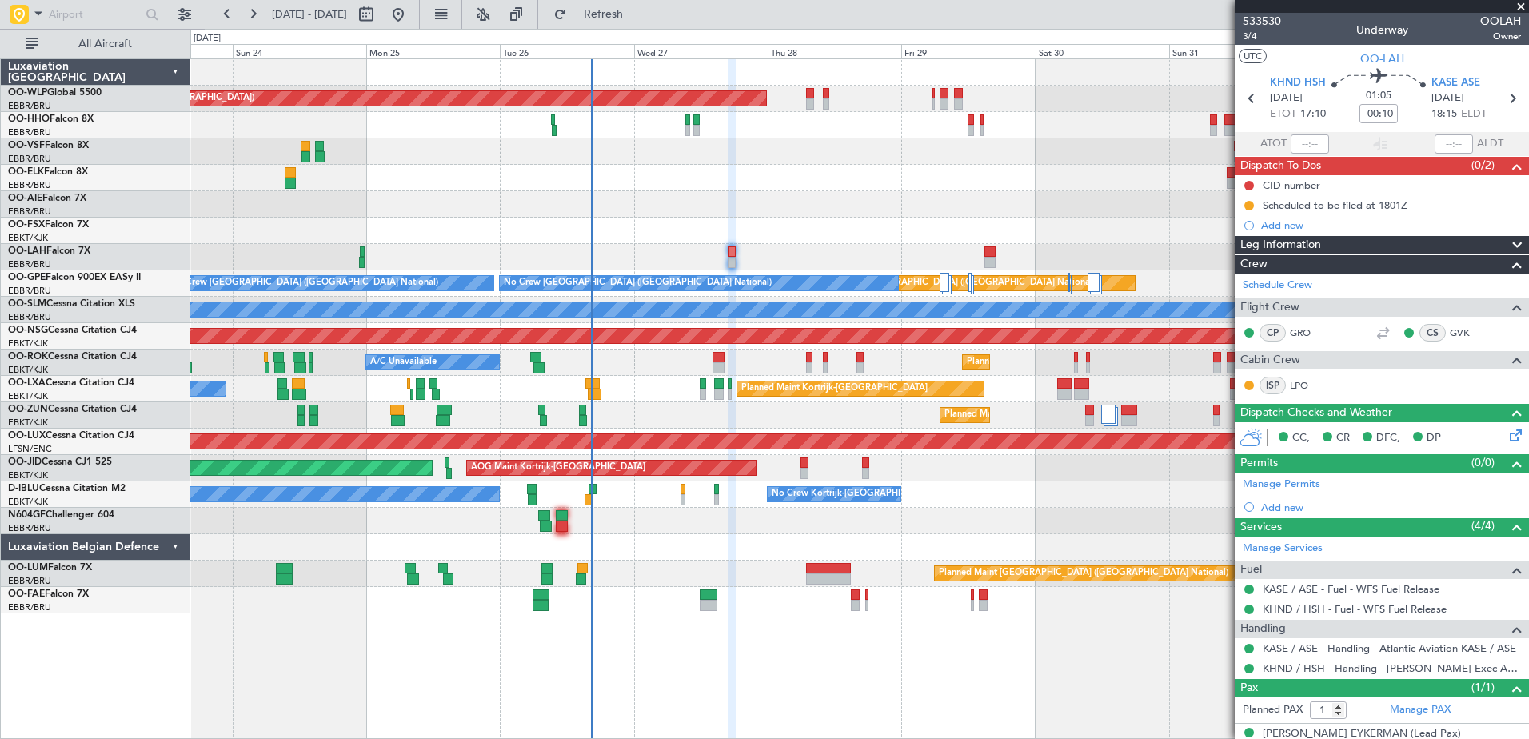
click at [867, 617] on div "Planned Maint [GEOGRAPHIC_DATA] ([GEOGRAPHIC_DATA]) Planned Maint [GEOGRAPHIC_D…" at bounding box center [859, 398] width 1338 height 680
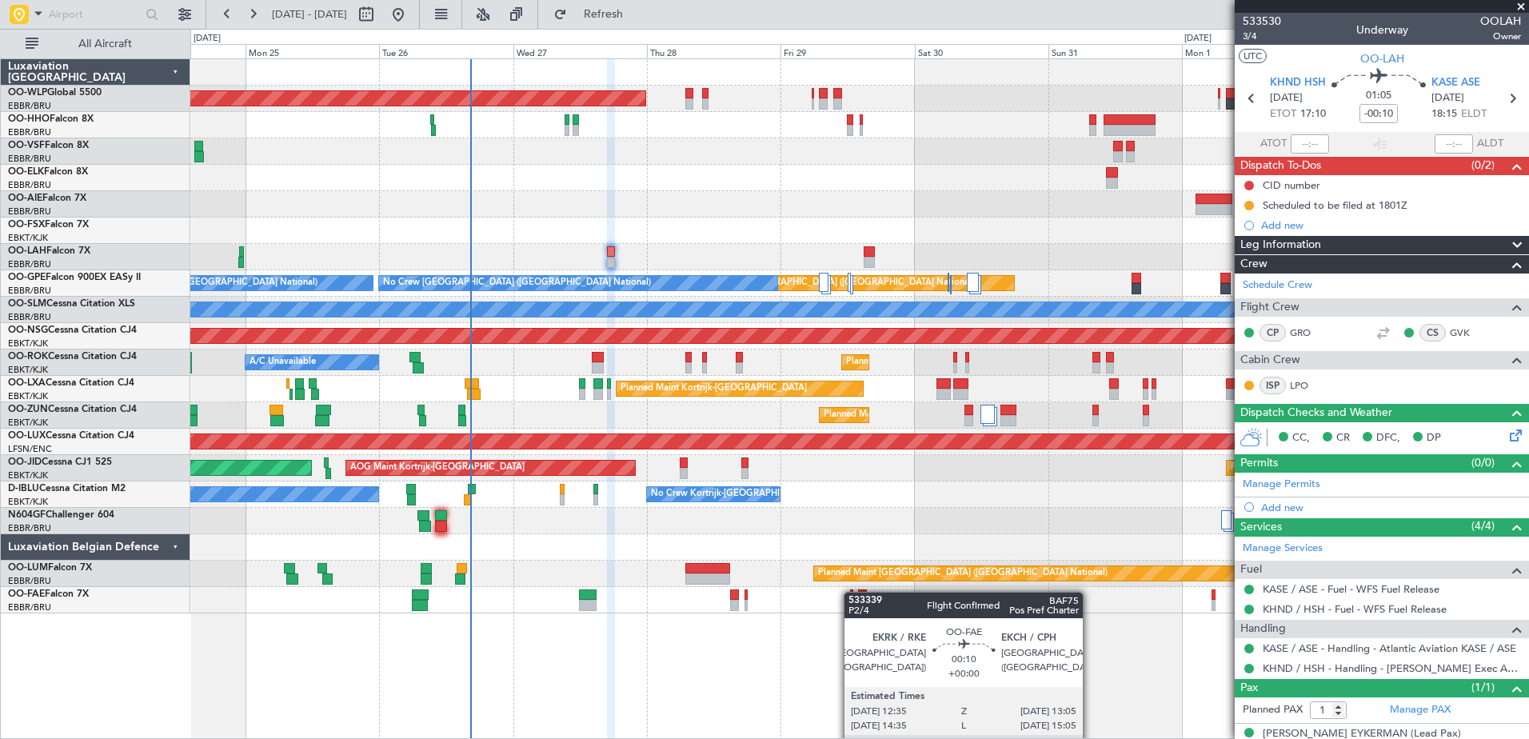
click at [852, 592] on div at bounding box center [851, 594] width 3 height 11
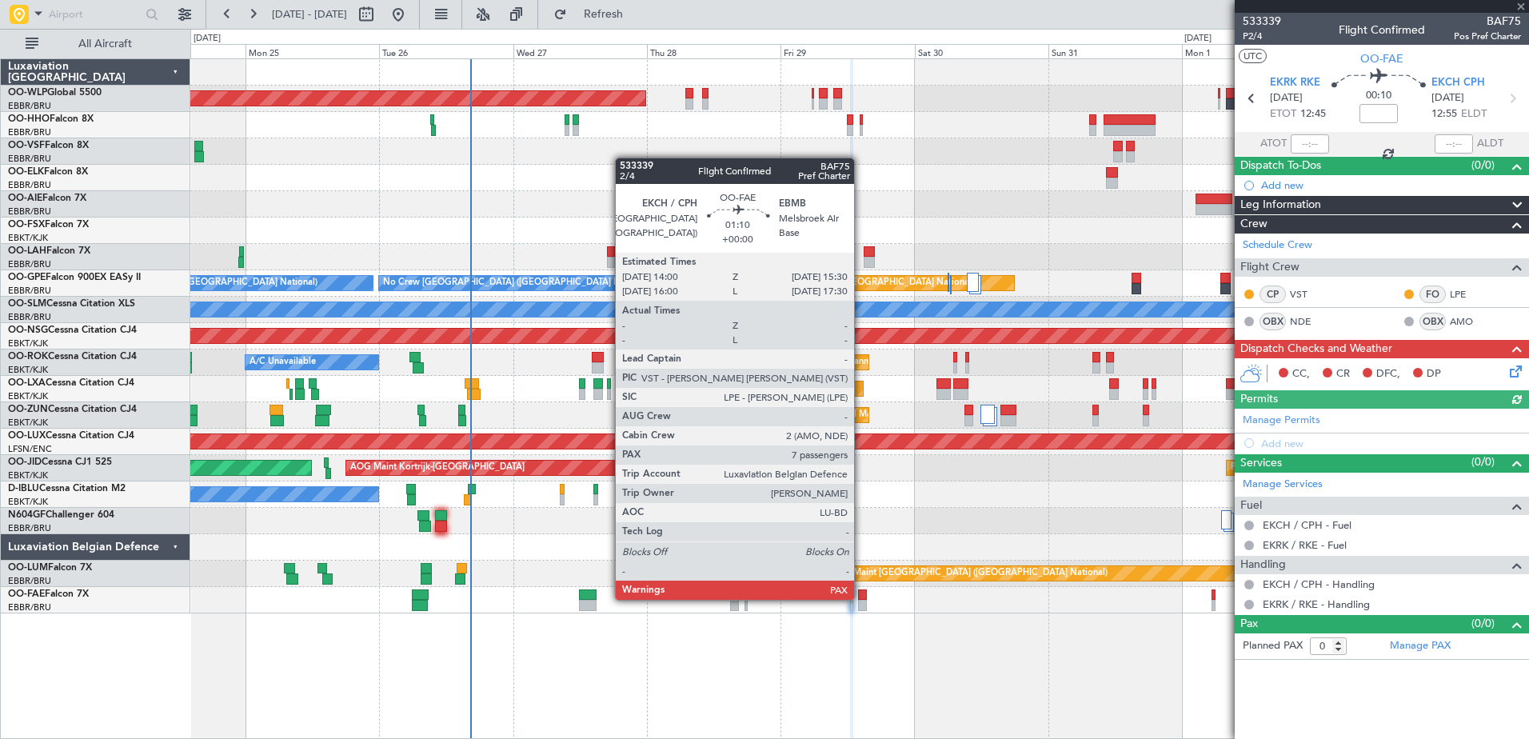
click at [861, 598] on div at bounding box center [862, 594] width 9 height 11
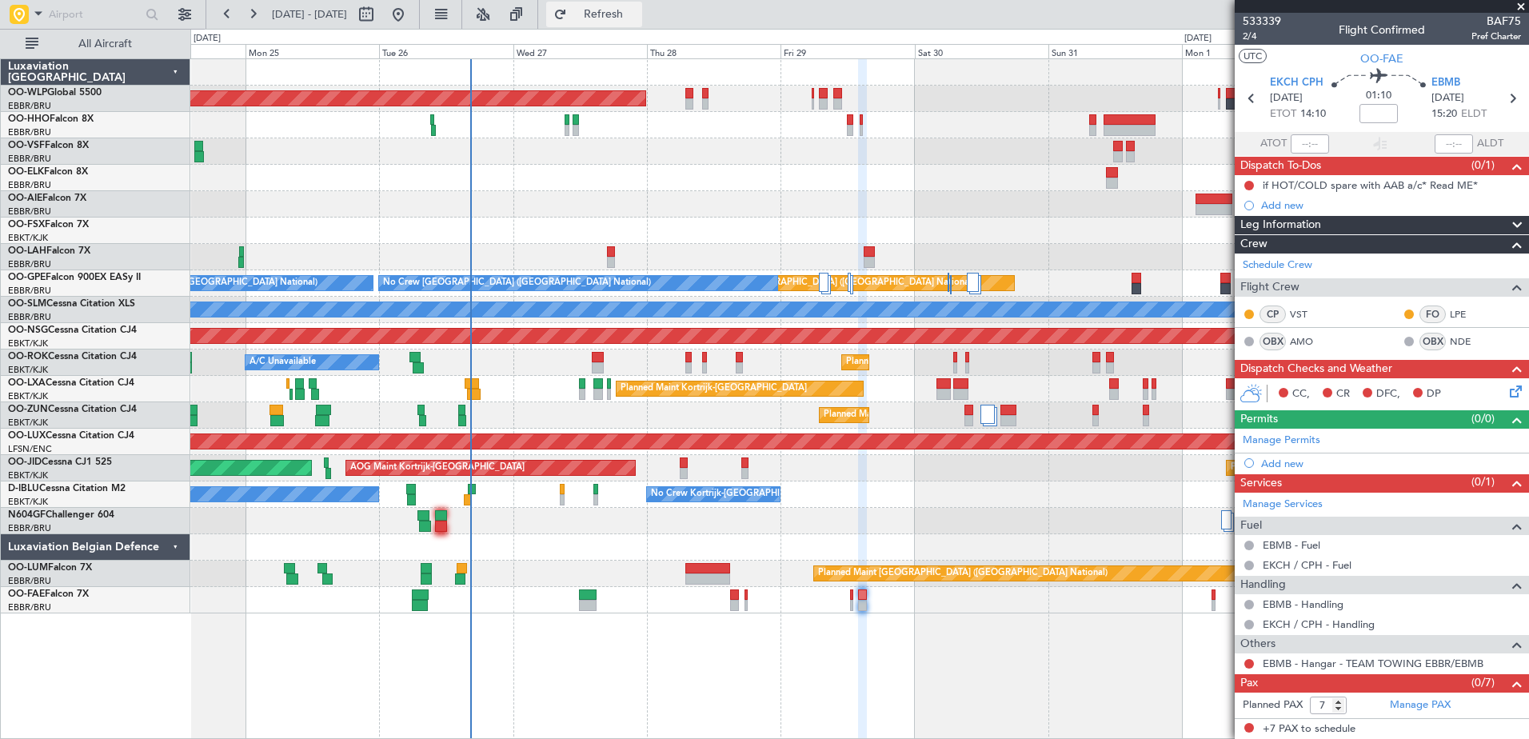
click at [637, 10] on span "Refresh" at bounding box center [603, 14] width 67 height 11
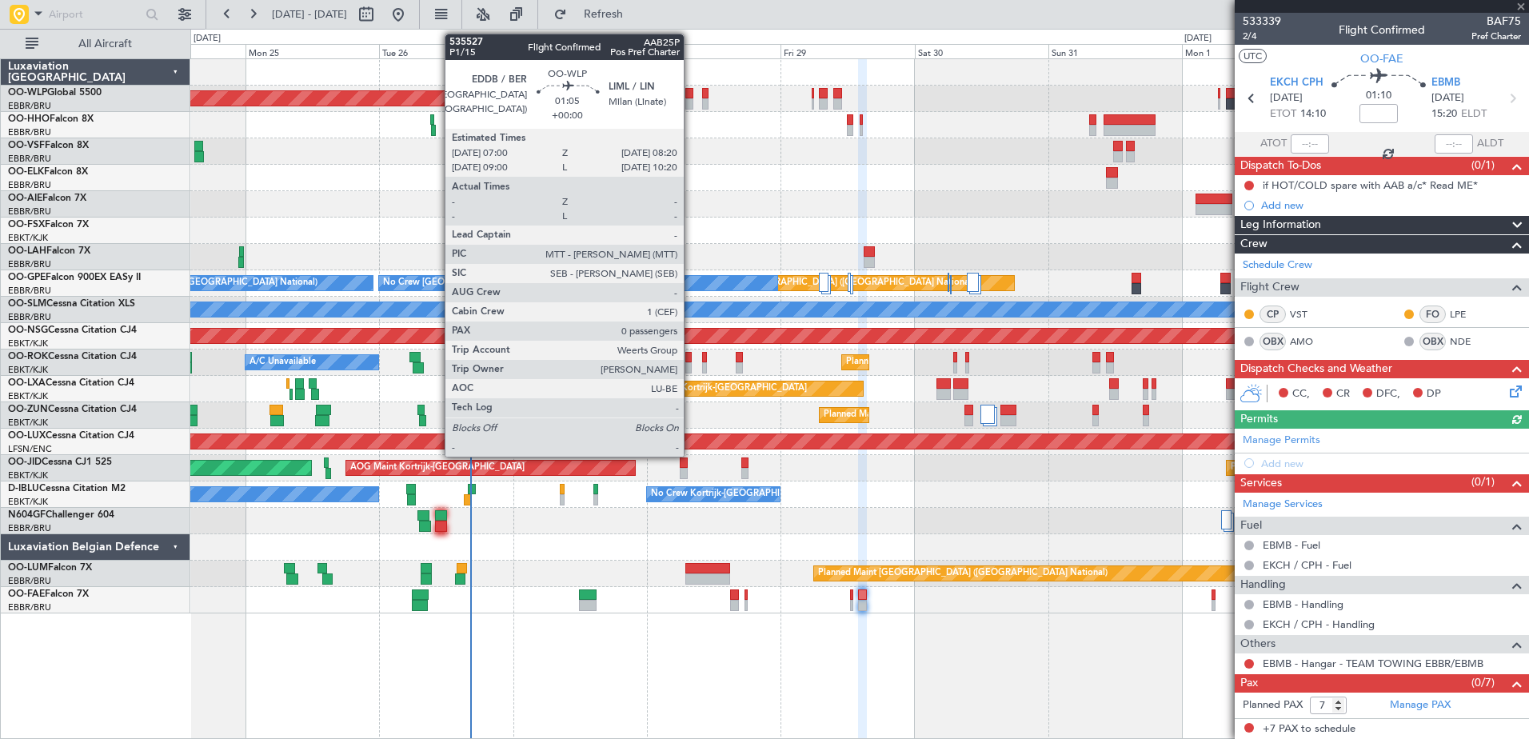
click at [691, 96] on div at bounding box center [689, 93] width 8 height 11
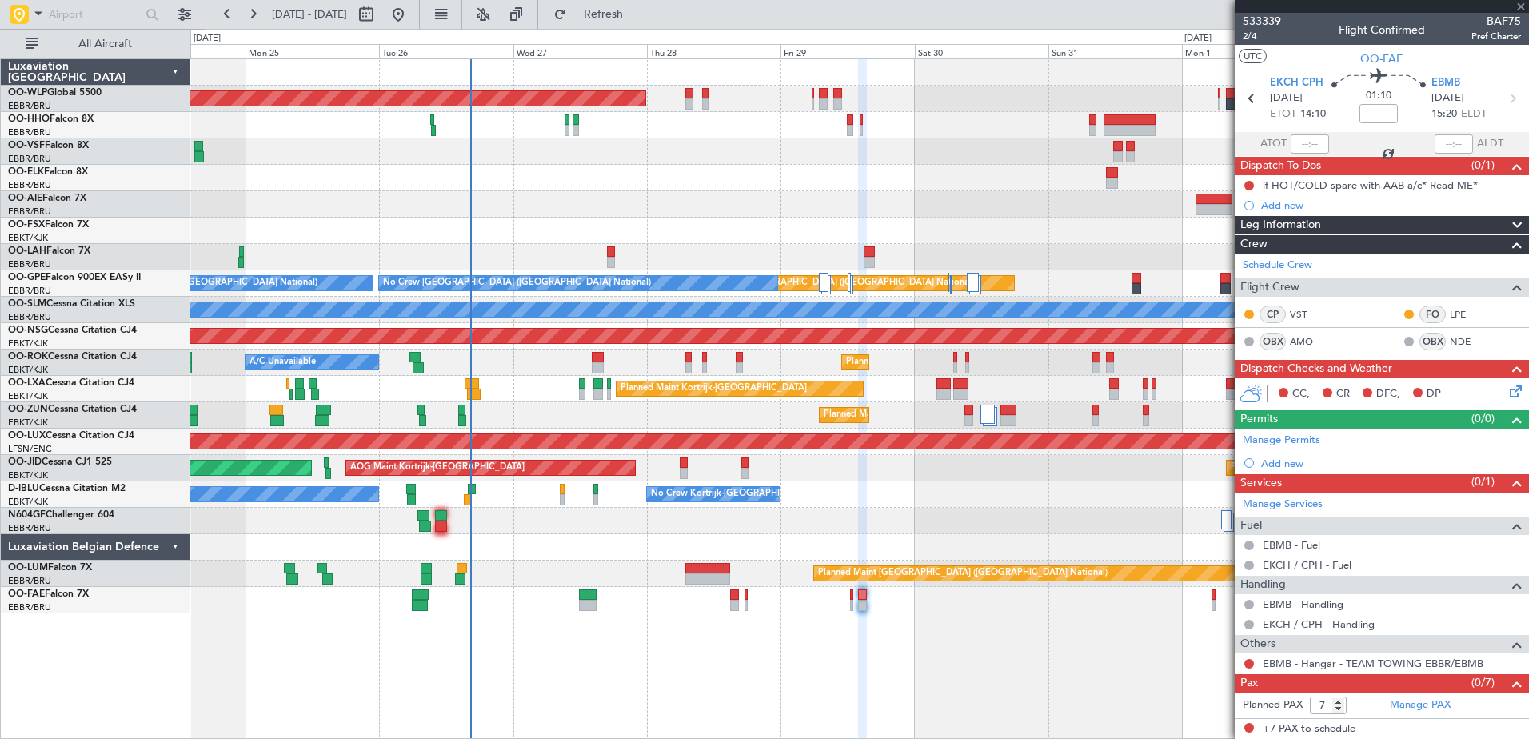
type input "0"
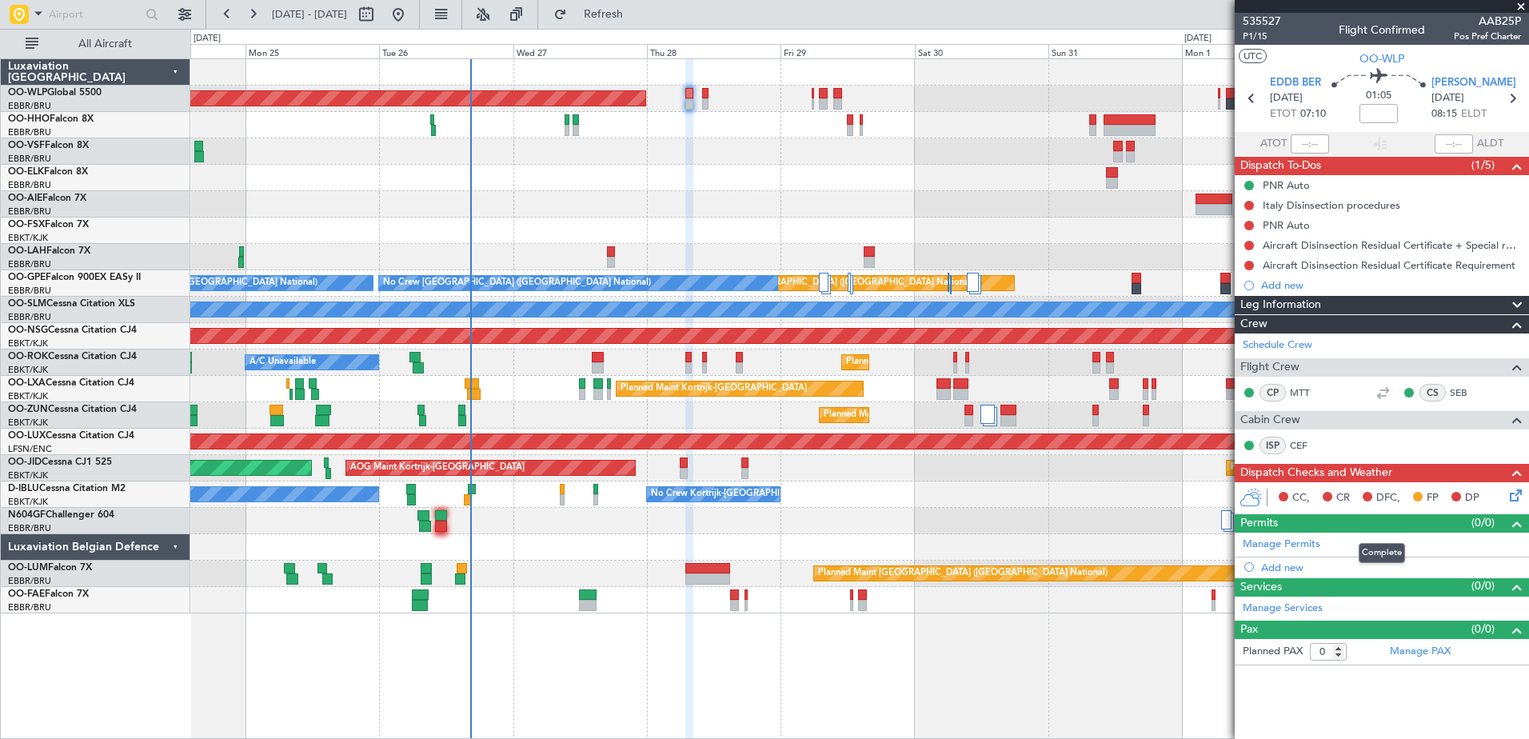
click at [1517, 524] on span at bounding box center [1516, 523] width 19 height 19
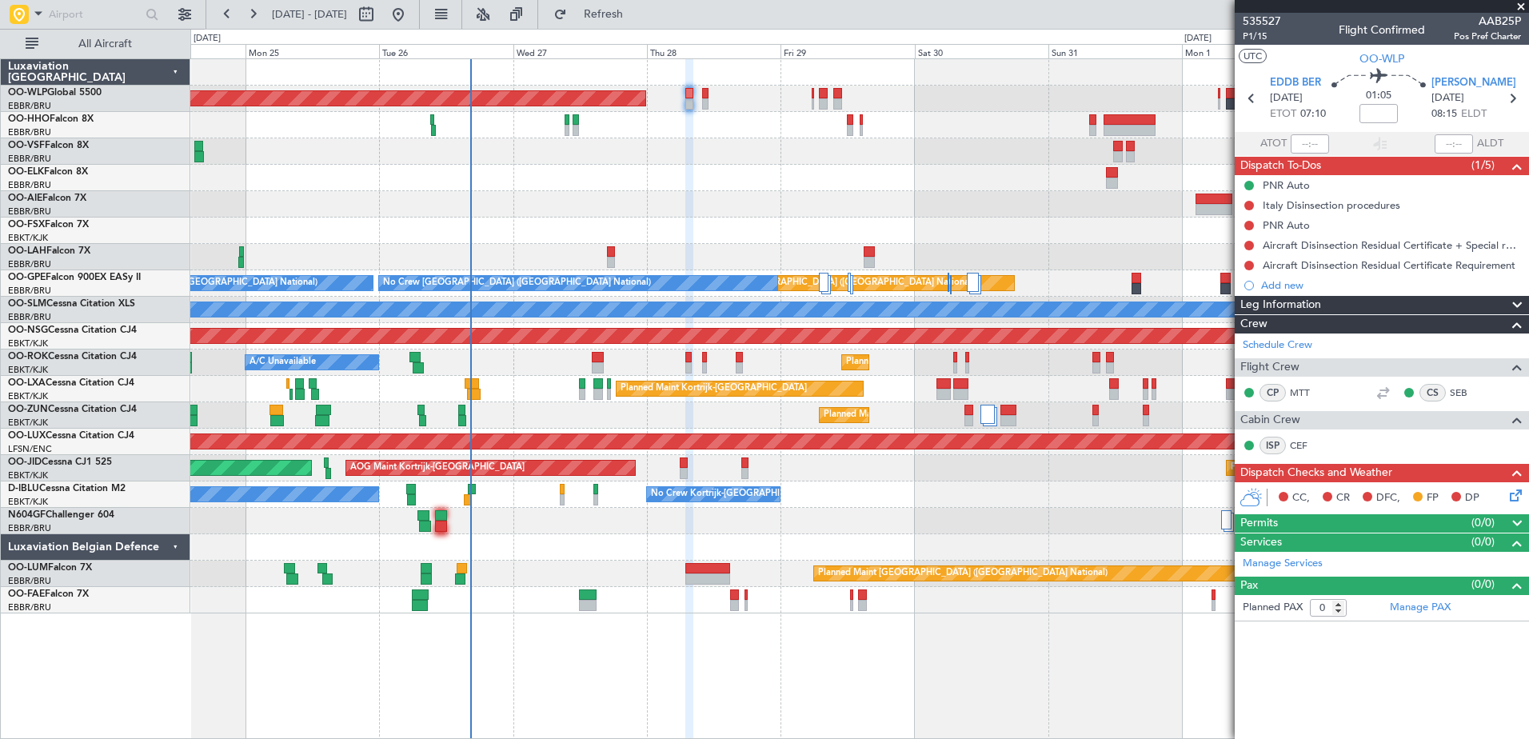
click at [1517, 524] on span at bounding box center [1516, 523] width 19 height 19
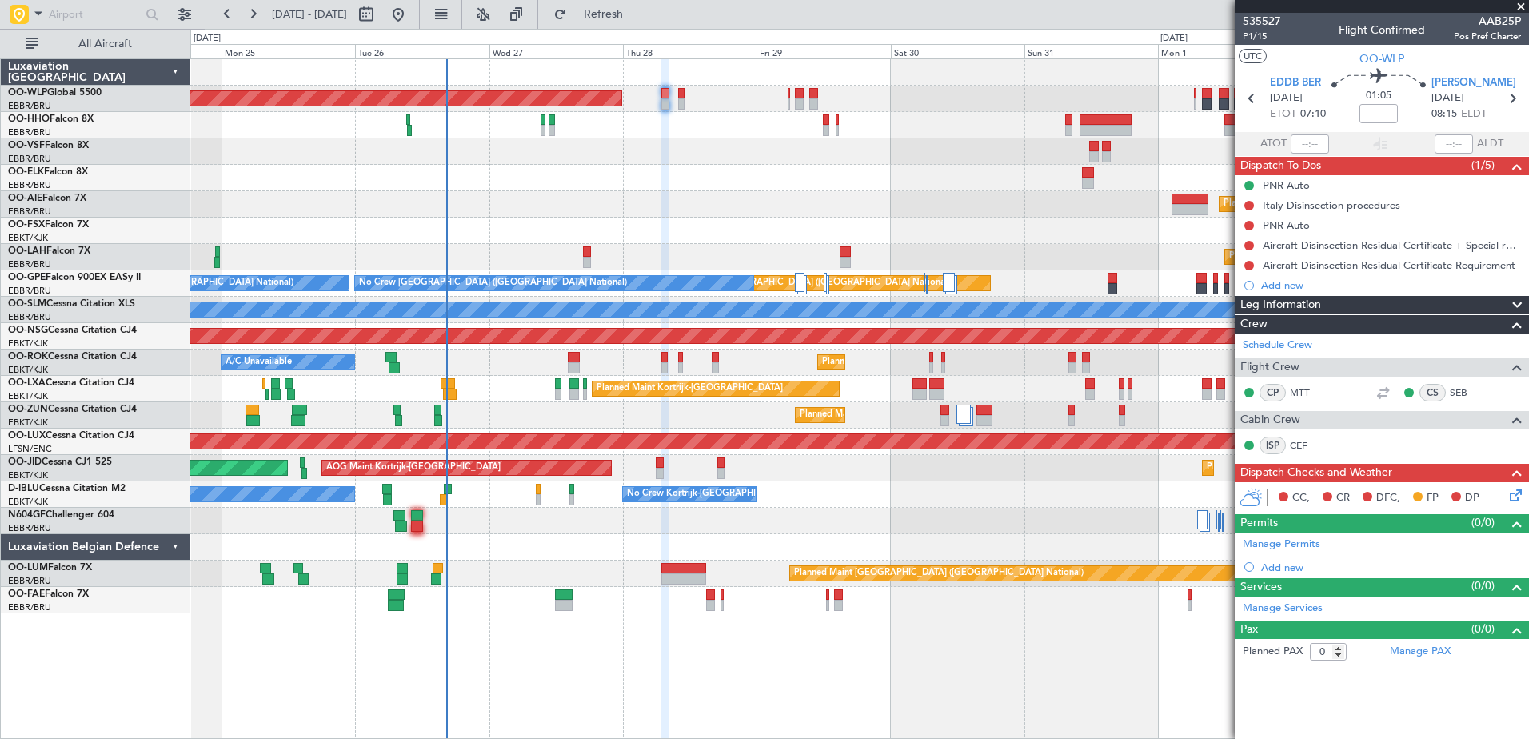
click at [557, 530] on div at bounding box center [859, 521] width 1338 height 26
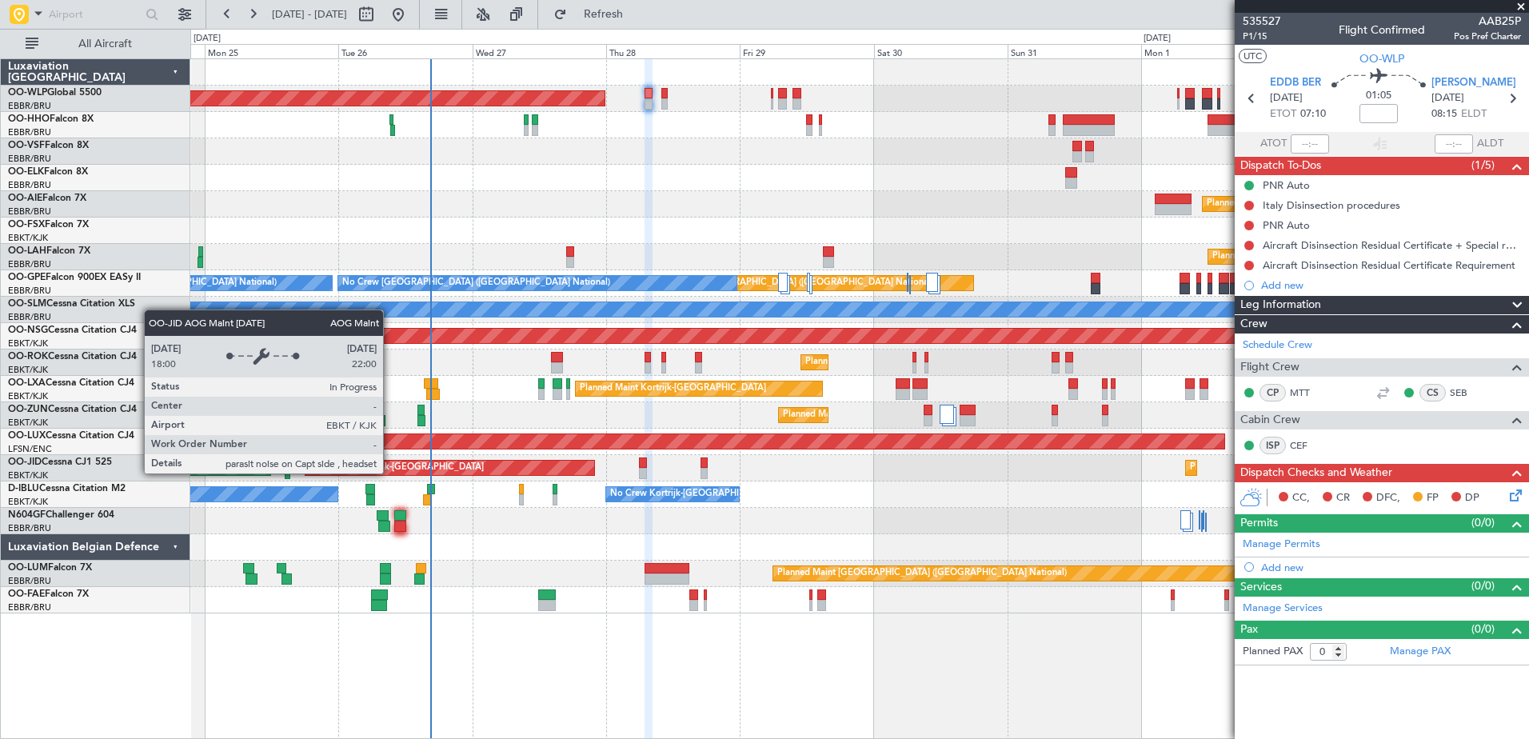
click at [373, 473] on div "AOG Maint Kortrijk-[GEOGRAPHIC_DATA]" at bounding box center [396, 468] width 174 height 24
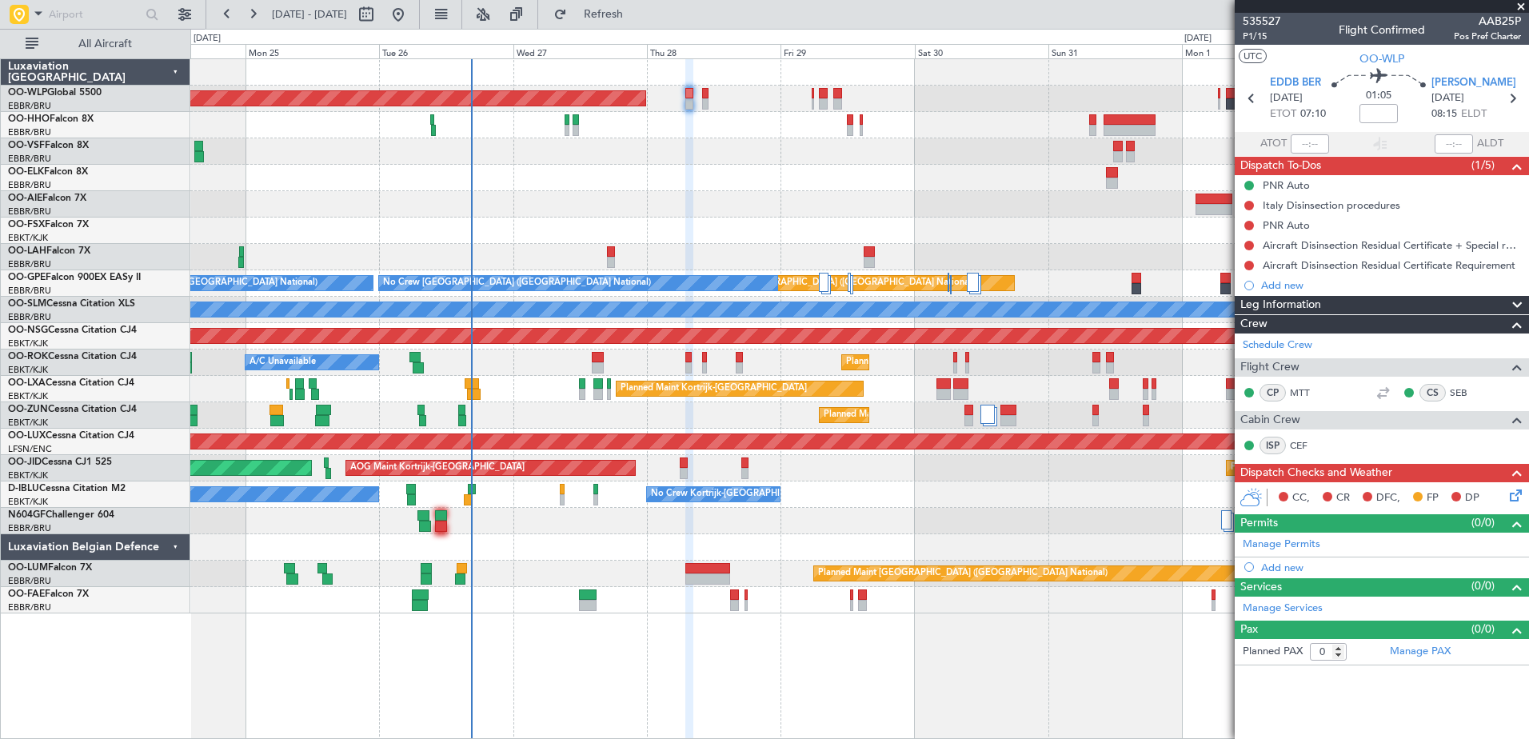
click at [367, 503] on div "No Crew Kortrijk-[GEOGRAPHIC_DATA] No Crew [GEOGRAPHIC_DATA] (Brussels National…" at bounding box center [859, 494] width 1338 height 26
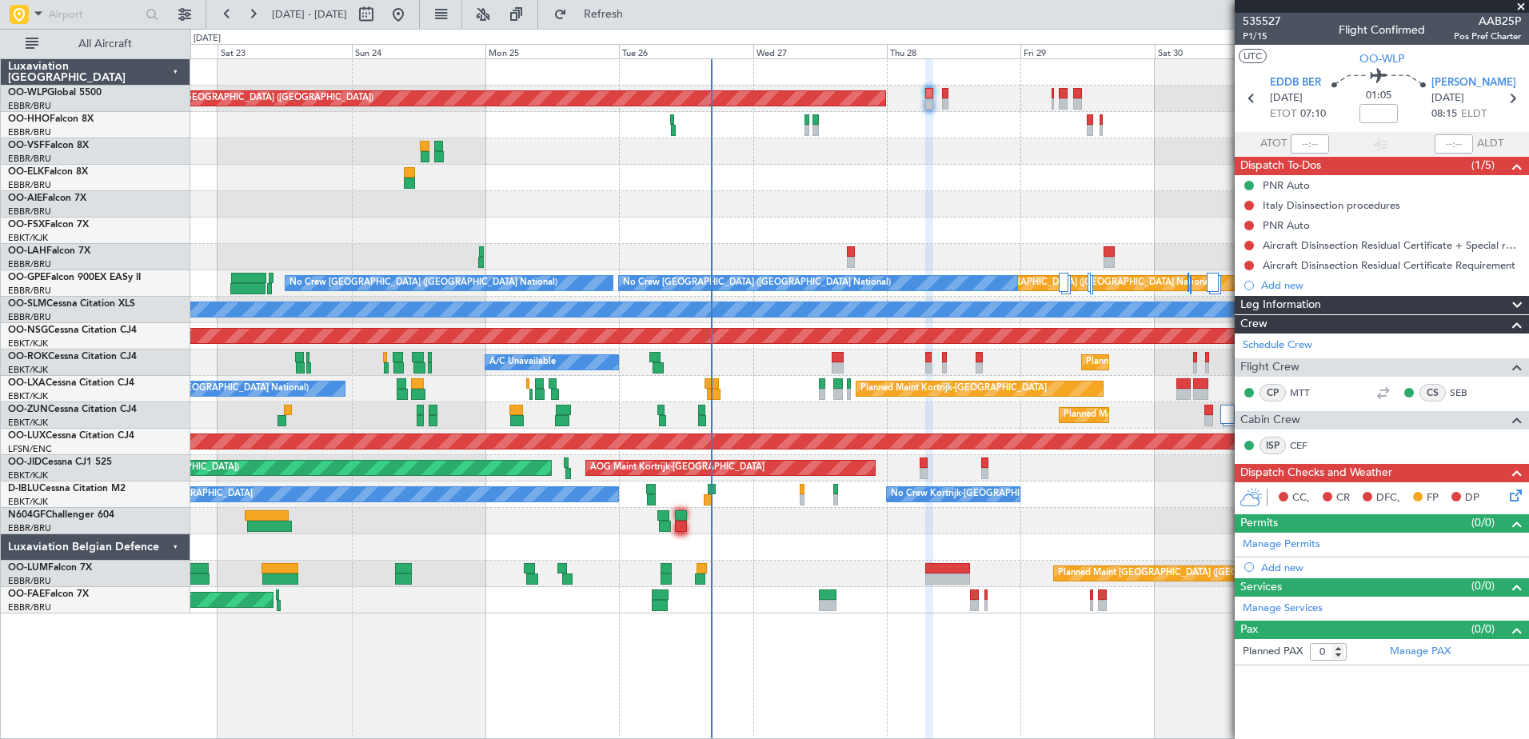
click at [516, 533] on div at bounding box center [859, 521] width 1338 height 26
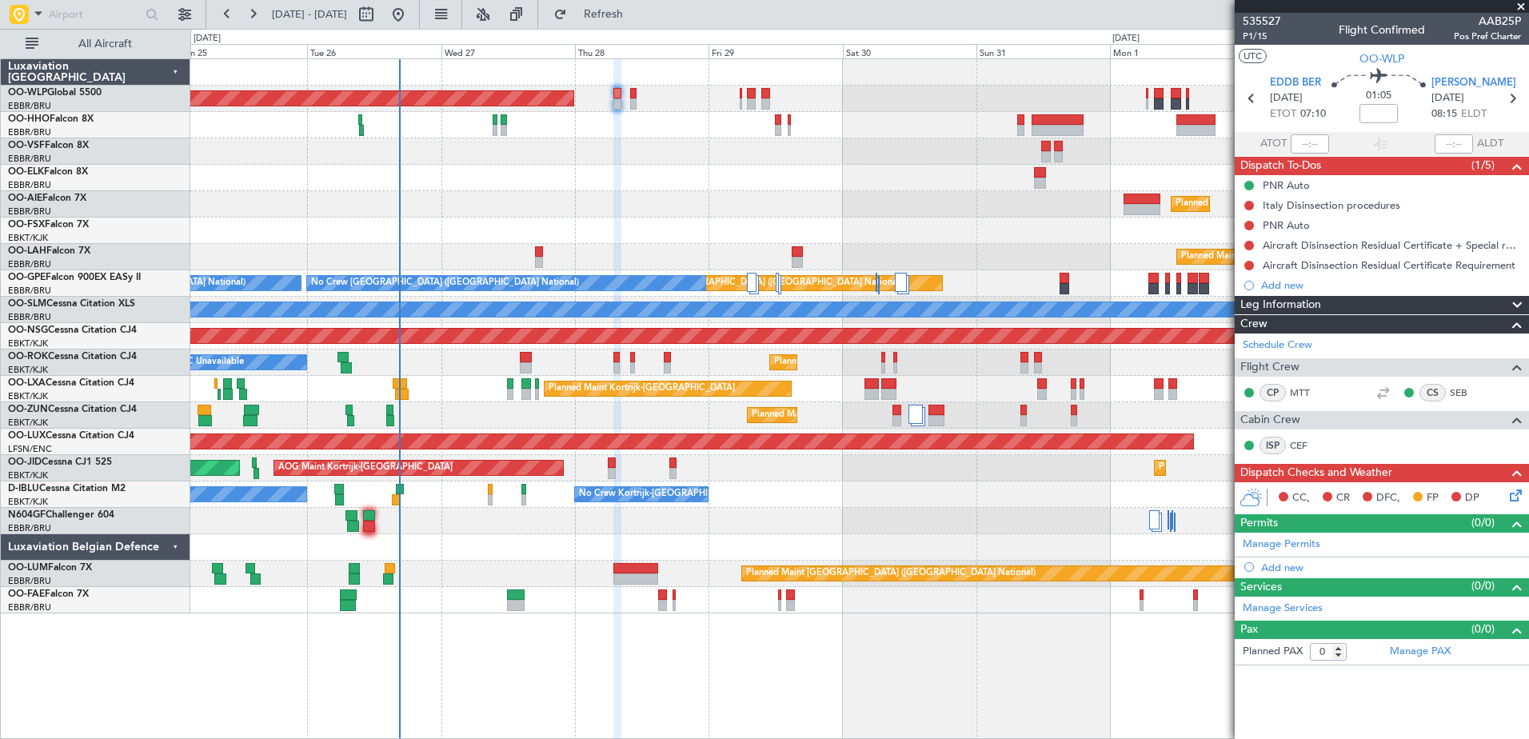
click at [748, 626] on div "Planned Maint [GEOGRAPHIC_DATA] ([GEOGRAPHIC_DATA]) Planned Maint [GEOGRAPHIC_D…" at bounding box center [859, 398] width 1338 height 680
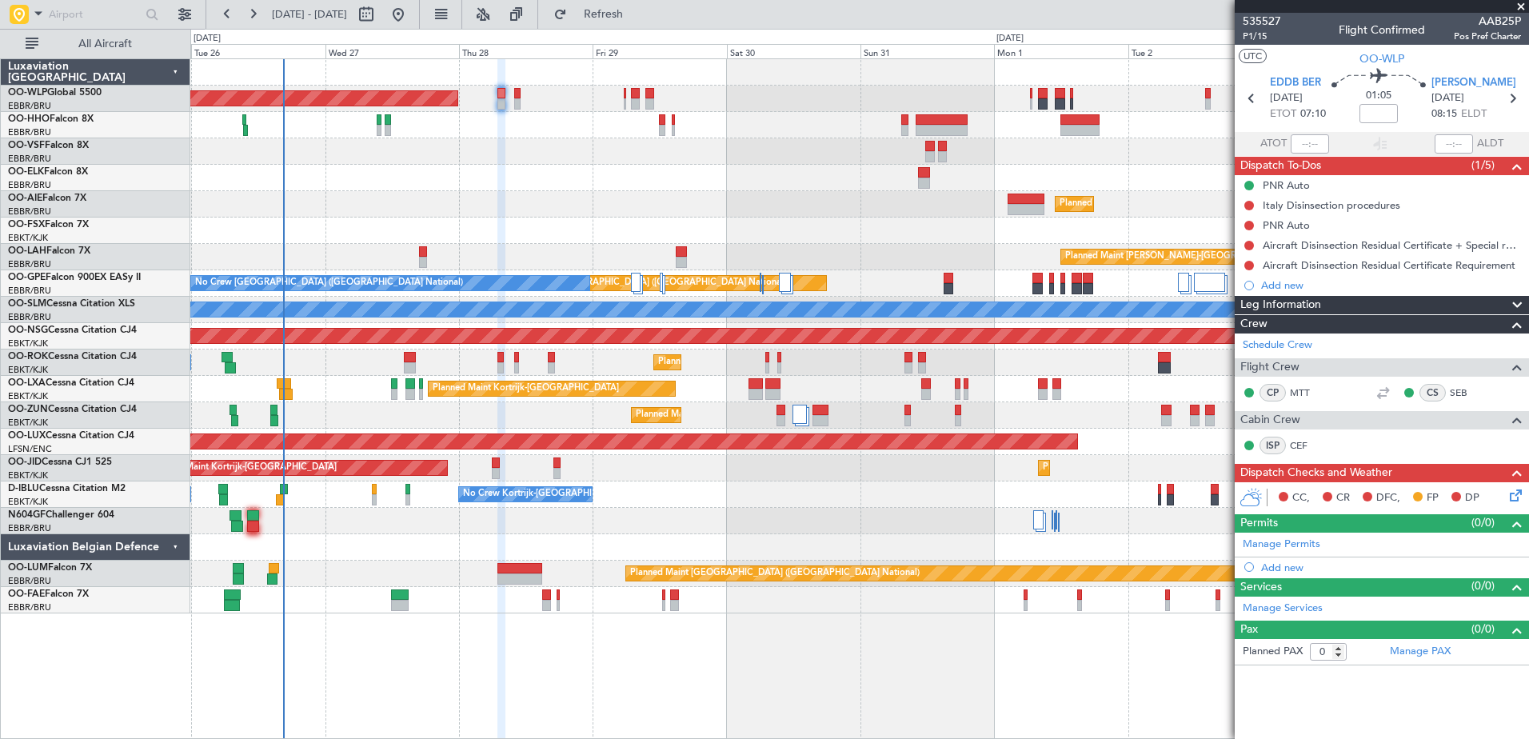
click at [1034, 648] on div "Planned Maint [GEOGRAPHIC_DATA] ([GEOGRAPHIC_DATA]) Planned Maint [GEOGRAPHIC_D…" at bounding box center [859, 398] width 1338 height 680
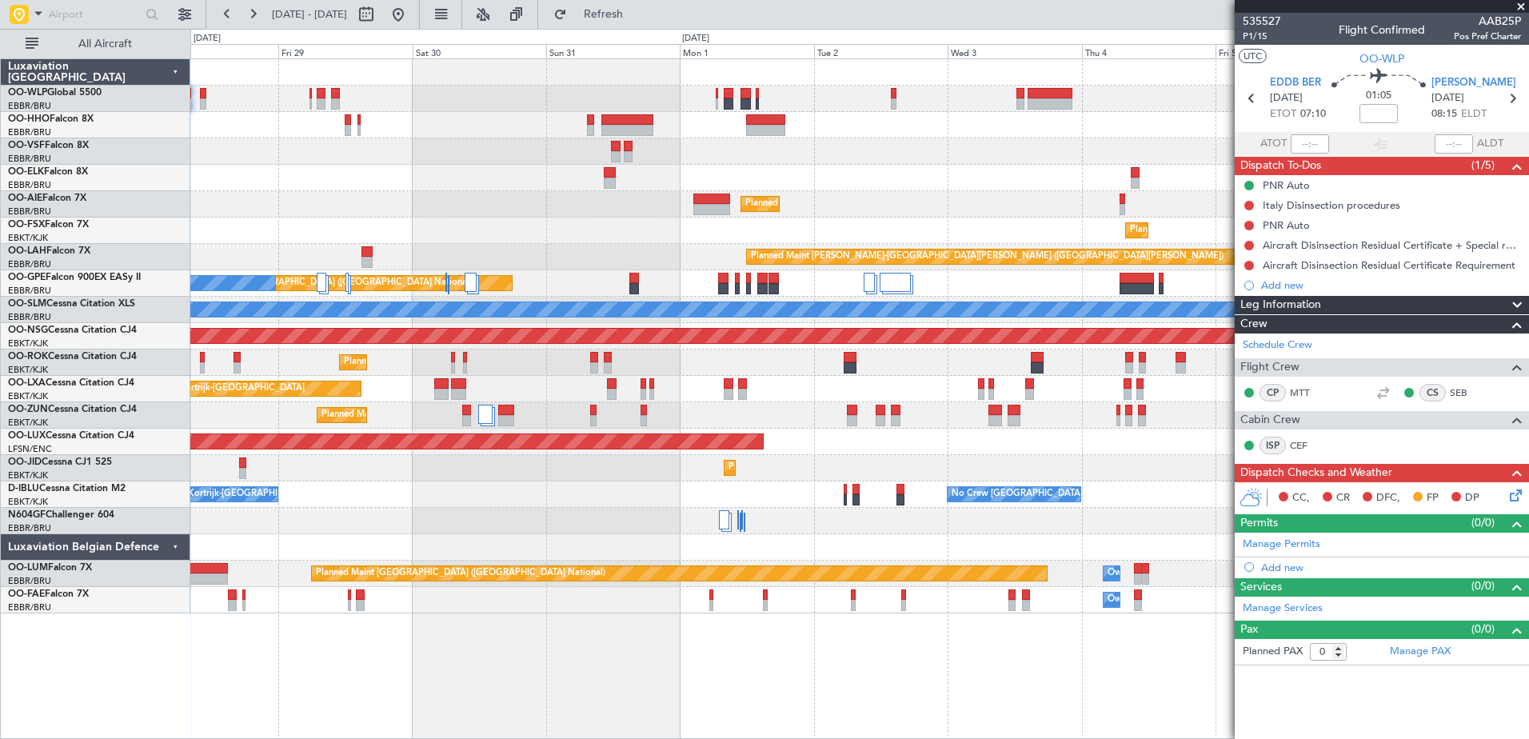
click at [874, 662] on div "Planned Maint [GEOGRAPHIC_DATA] ([GEOGRAPHIC_DATA]) Planned Maint [GEOGRAPHIC_D…" at bounding box center [859, 398] width 1338 height 680
click at [411, 17] on button at bounding box center [398, 15] width 26 height 26
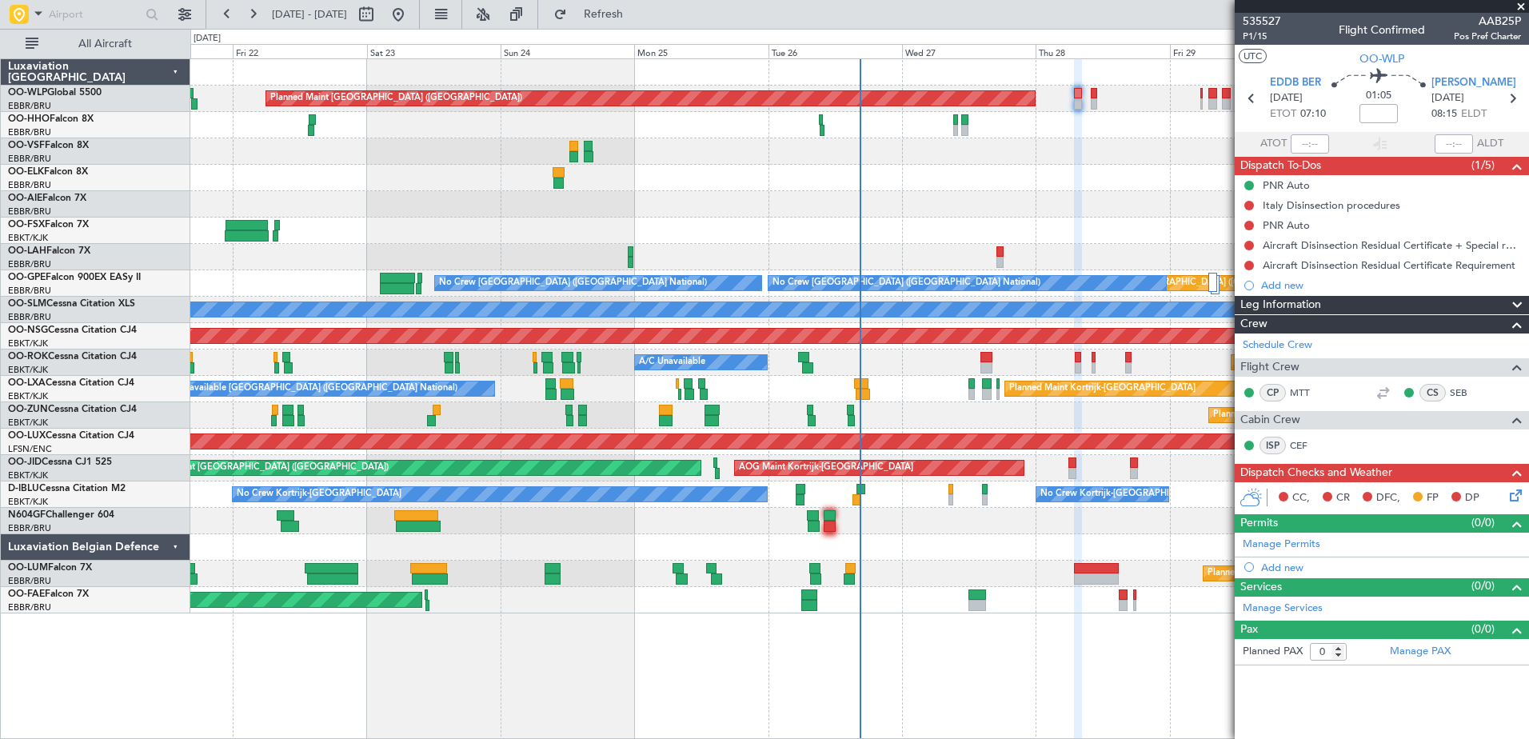
click at [481, 655] on div "Planned Maint [GEOGRAPHIC_DATA] ([GEOGRAPHIC_DATA]) Planned Maint [GEOGRAPHIC_D…" at bounding box center [859, 398] width 1338 height 680
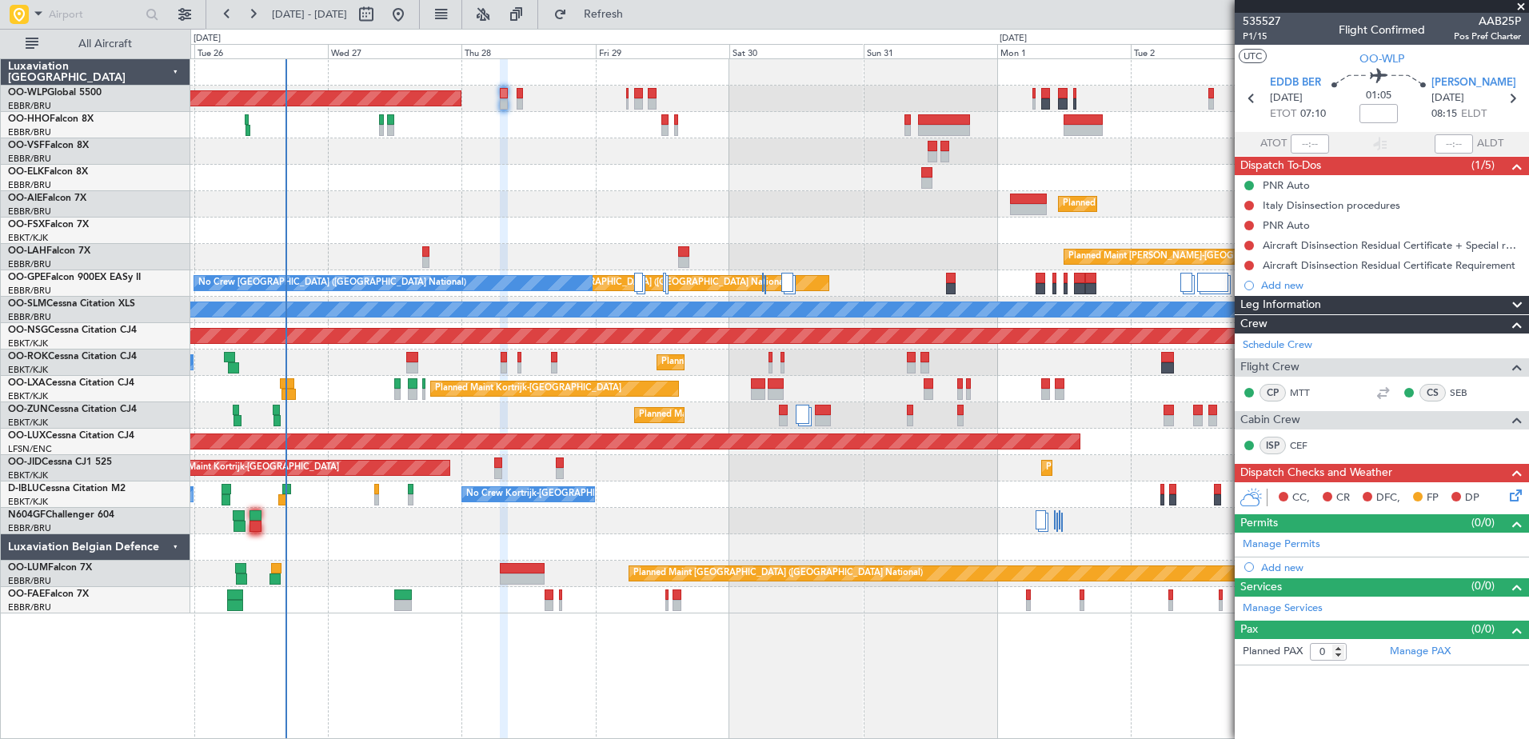
click at [517, 659] on div "Planned Maint [GEOGRAPHIC_DATA] ([GEOGRAPHIC_DATA]) Planned Maint [GEOGRAPHIC_D…" at bounding box center [859, 398] width 1338 height 680
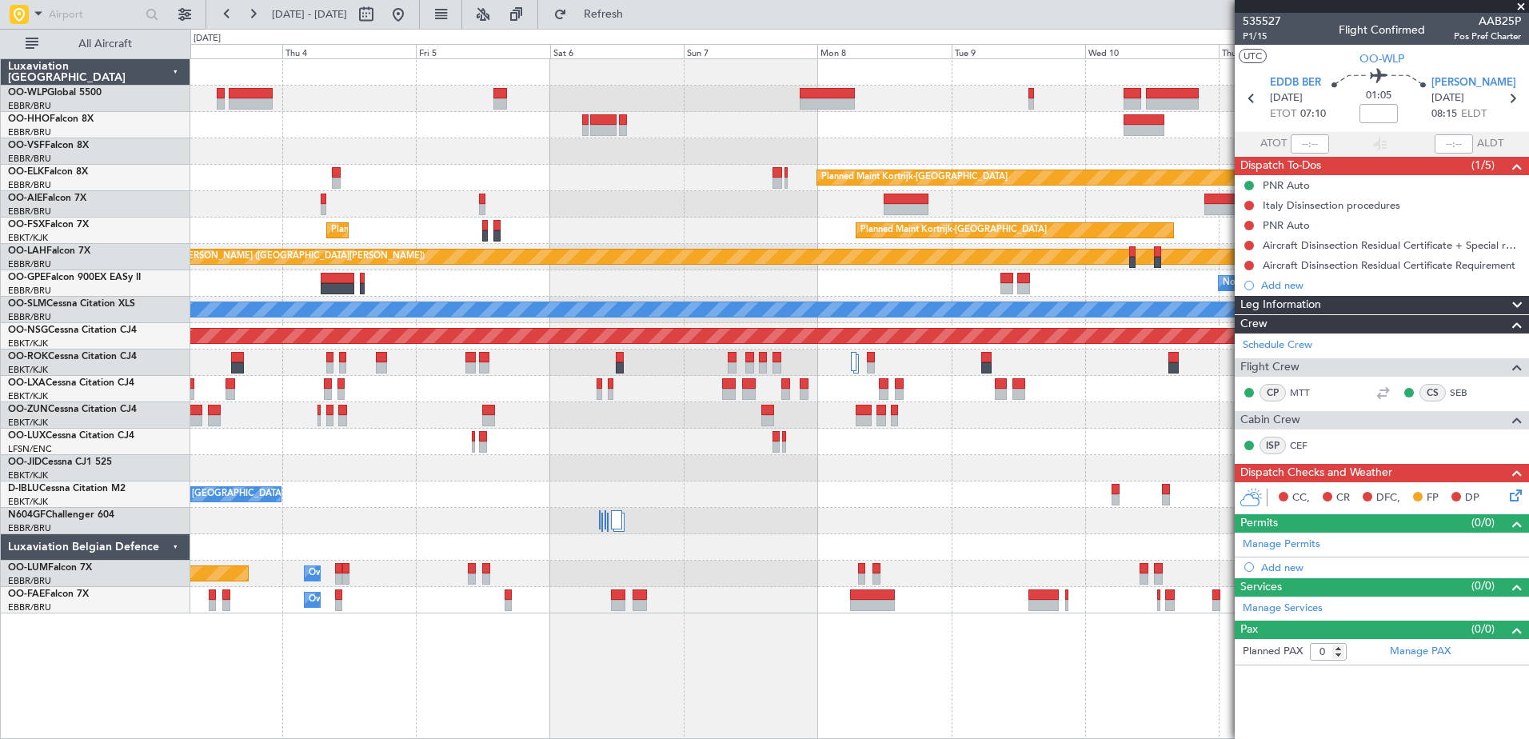
click at [411, 680] on div "Planned Maint Kortrijk-[GEOGRAPHIC_DATA] Planned Maint [GEOGRAPHIC_DATA] ([GEOG…" at bounding box center [859, 398] width 1338 height 680
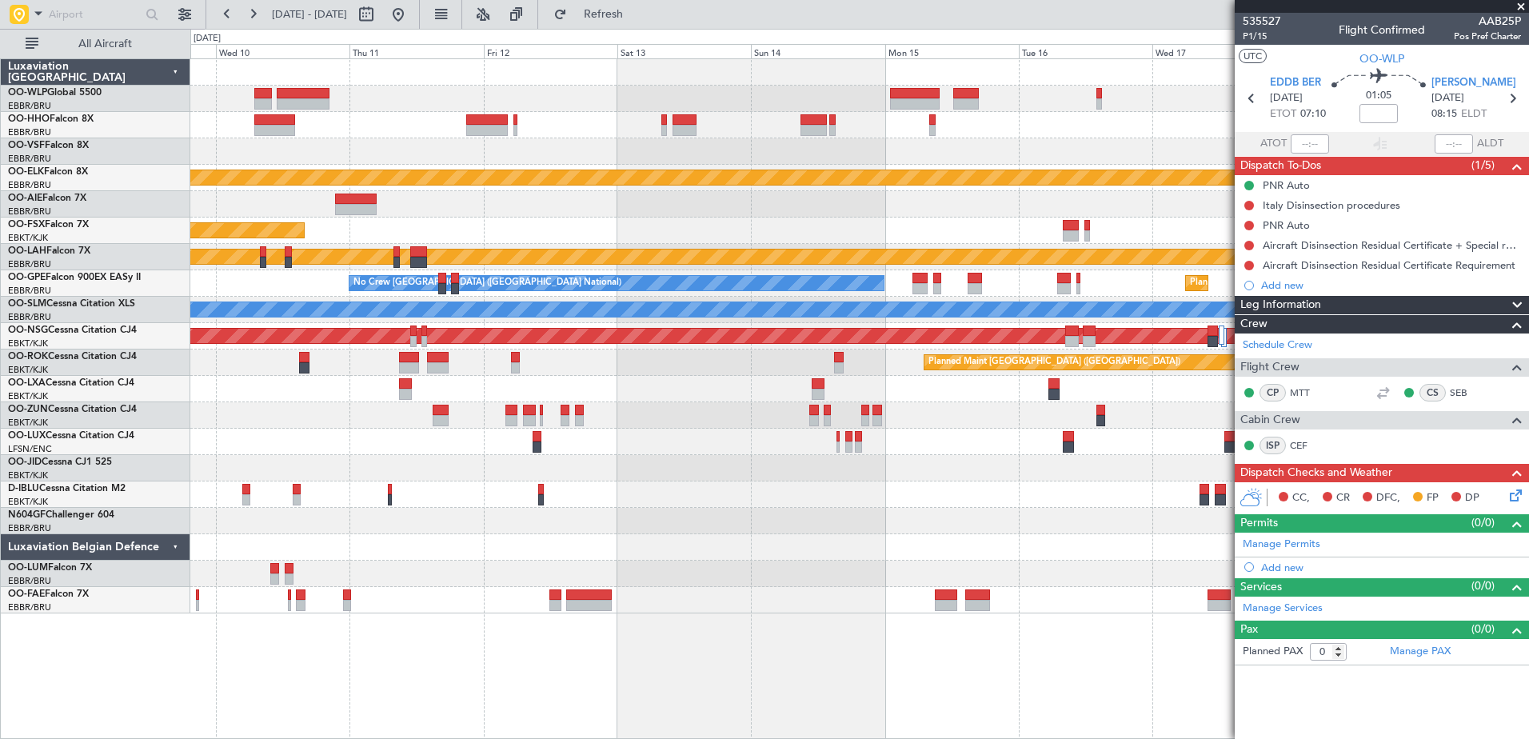
click at [155, 654] on div "Planned Maint Kortrijk-[GEOGRAPHIC_DATA] Planned Maint [GEOGRAPHIC_DATA]-[GEOGR…" at bounding box center [764, 384] width 1529 height 710
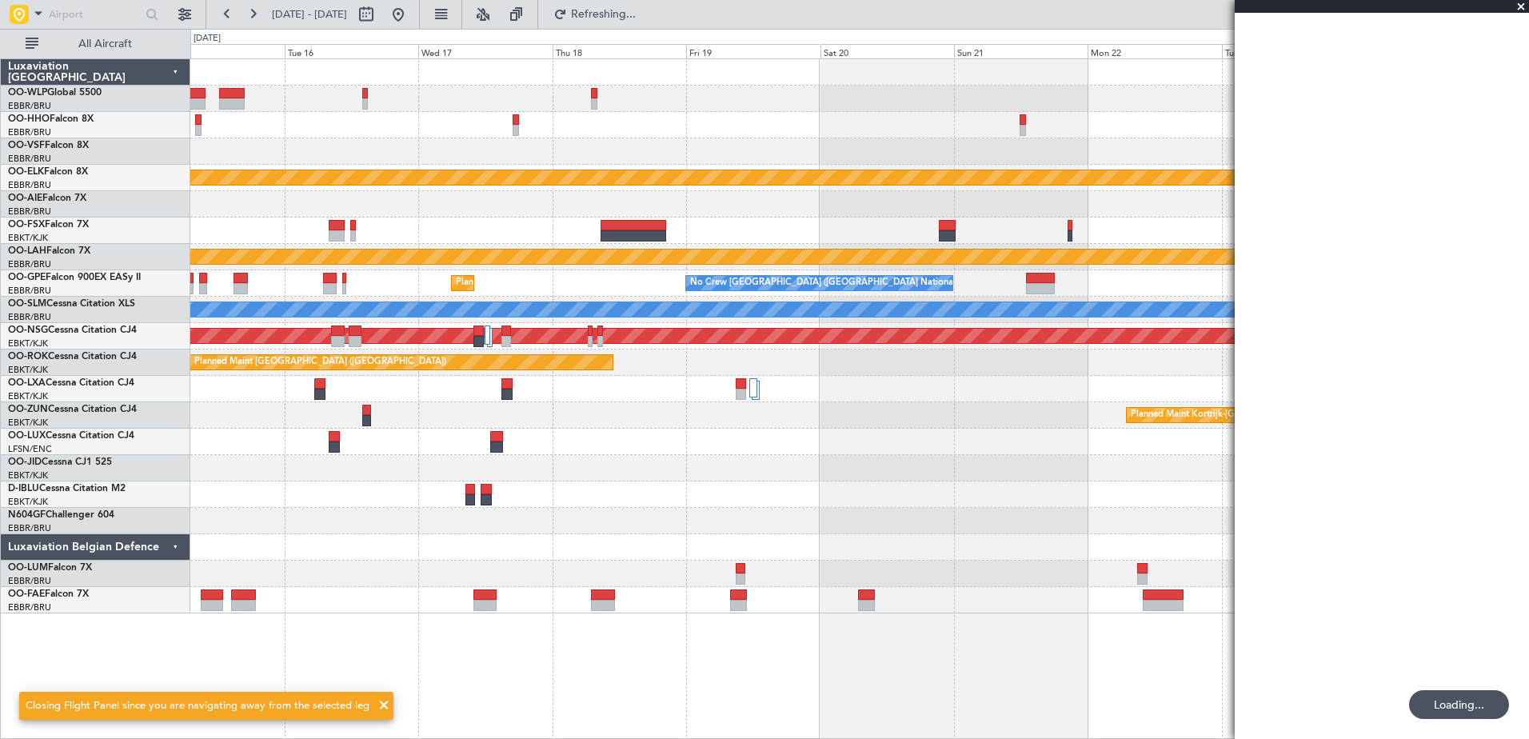
click at [264, 642] on div "Planned Maint Kortrijk-[GEOGRAPHIC_DATA] Planned [GEOGRAPHIC_DATA][PERSON_NAME]…" at bounding box center [859, 398] width 1338 height 680
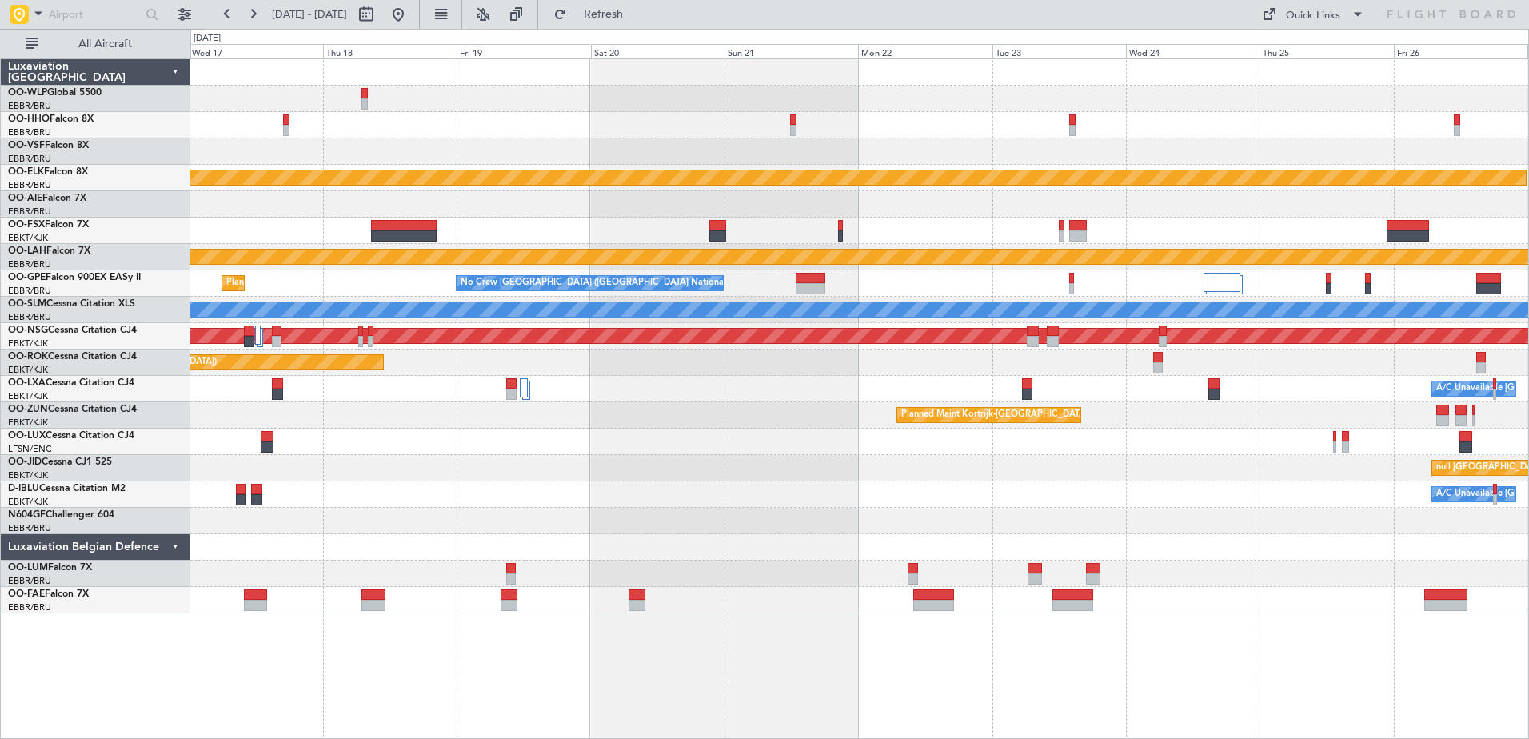
click at [255, 229] on div at bounding box center [859, 230] width 1338 height 26
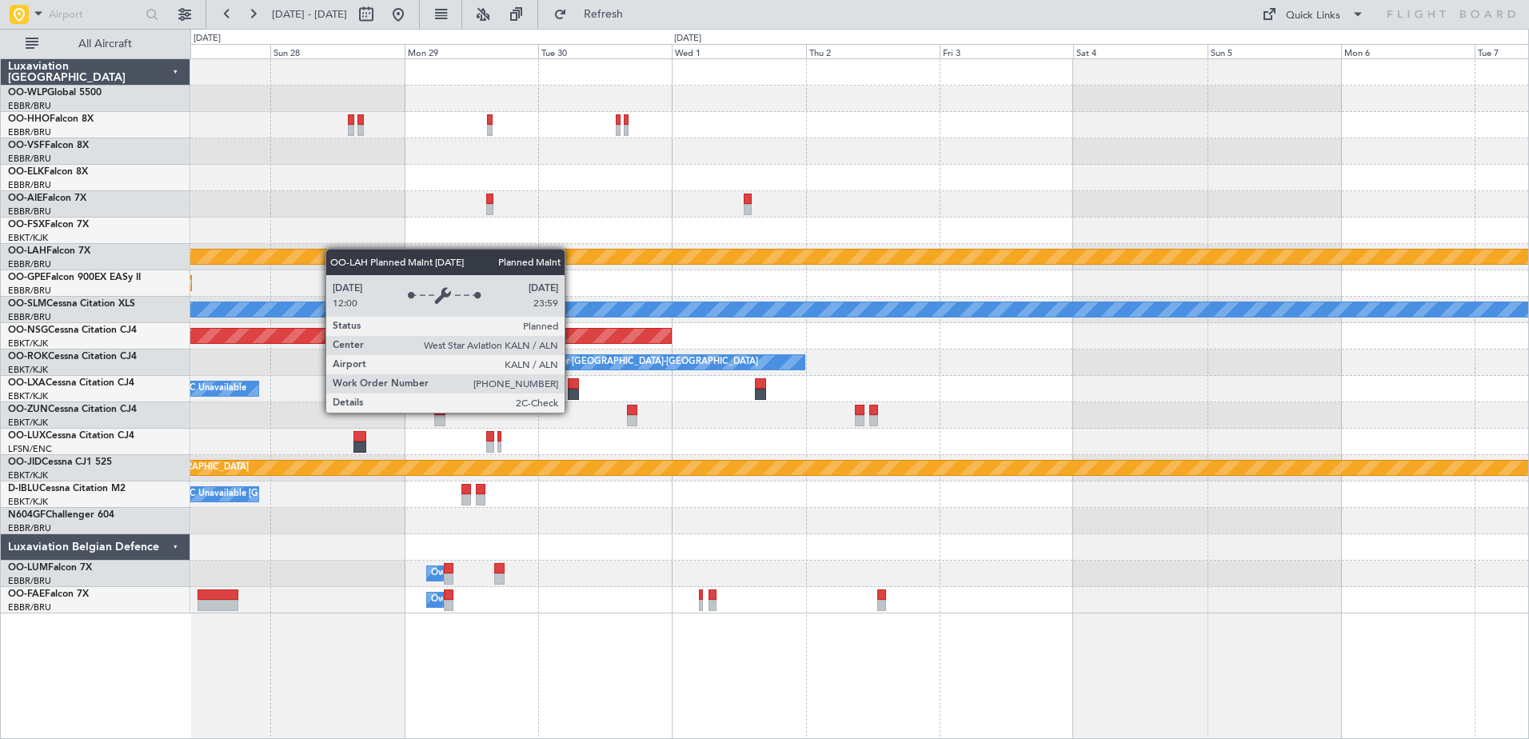
click at [253, 257] on div "Planned Maint Kortrijk-[GEOGRAPHIC_DATA] Planned [GEOGRAPHIC_DATA][PERSON_NAME]…" at bounding box center [859, 336] width 1338 height 554
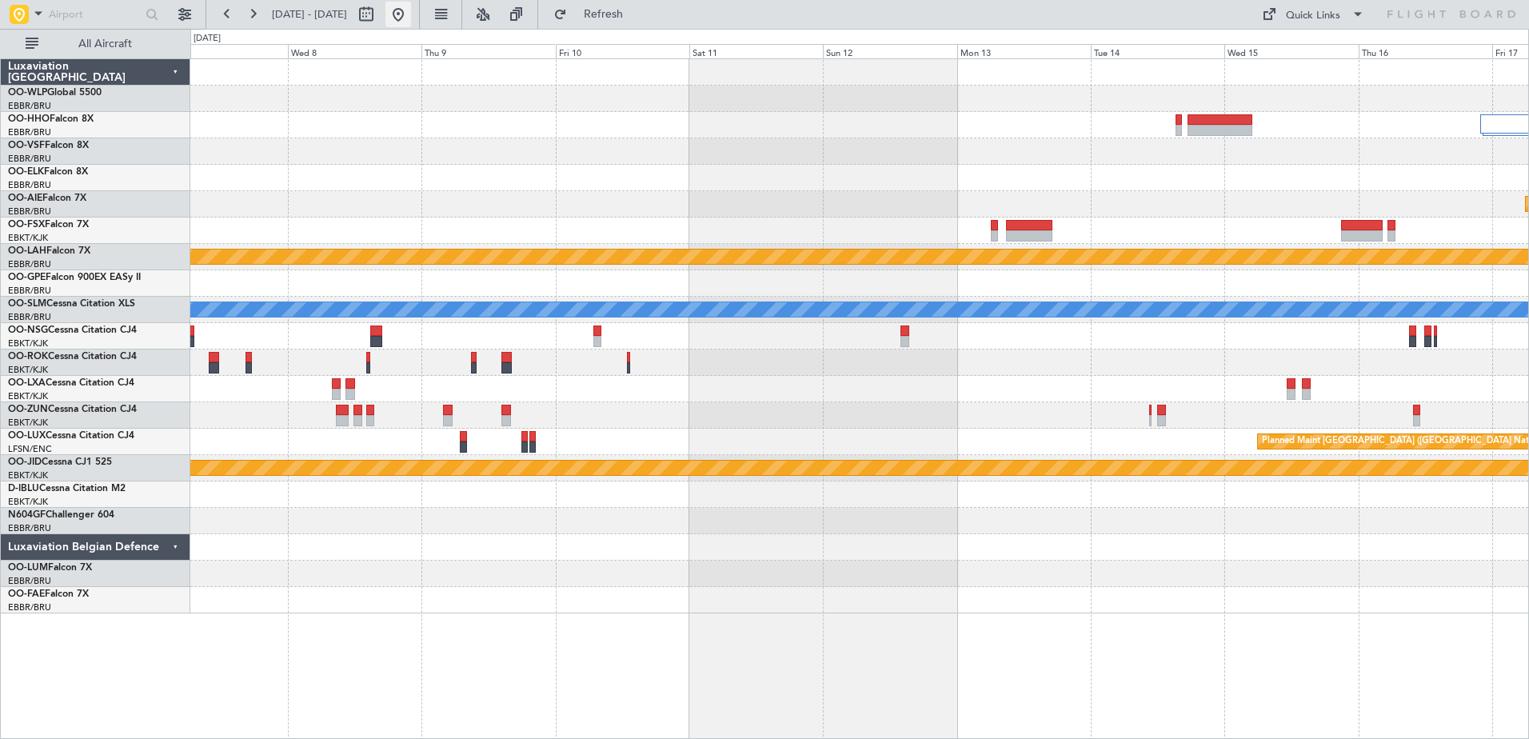
click at [411, 26] on button at bounding box center [398, 15] width 26 height 26
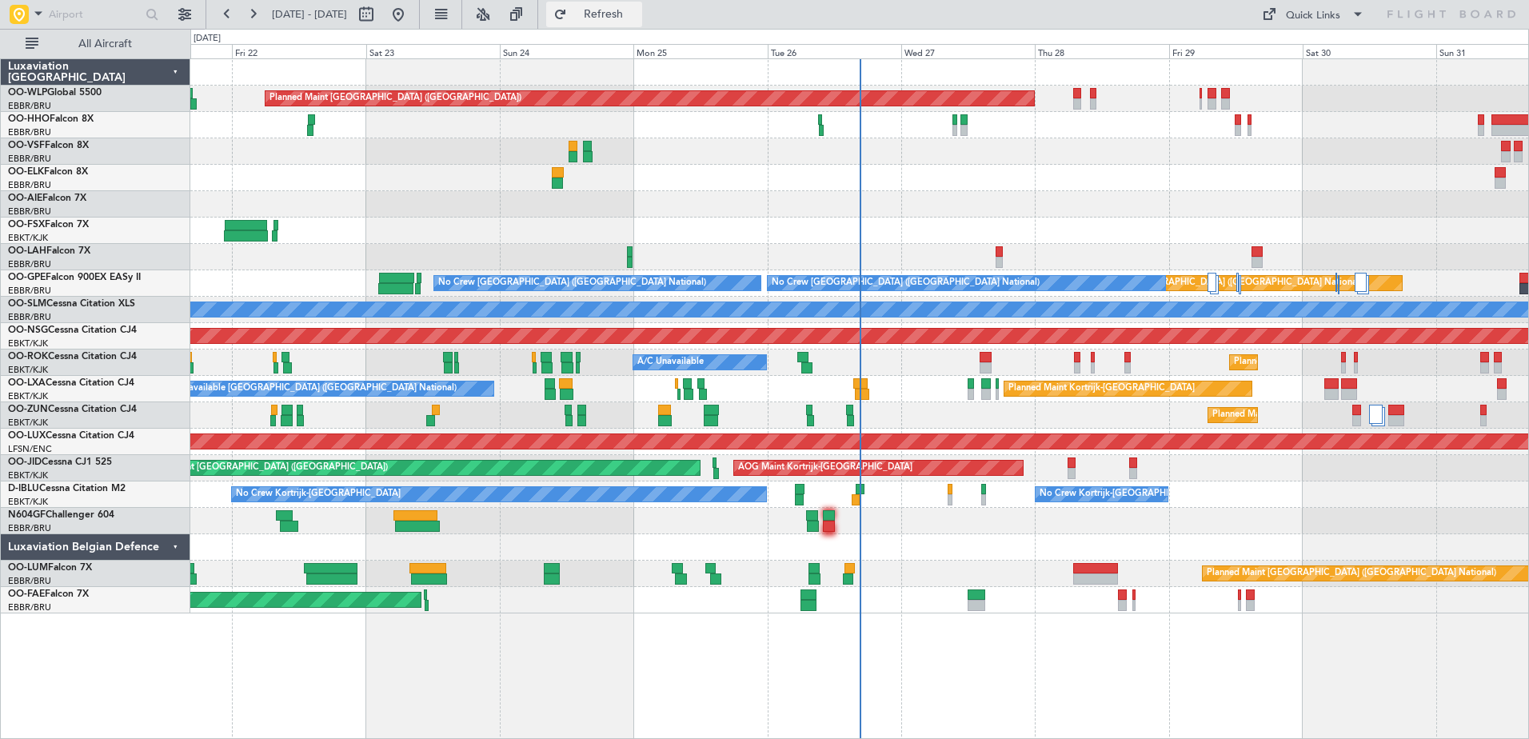
click at [637, 9] on span "Refresh" at bounding box center [603, 14] width 67 height 11
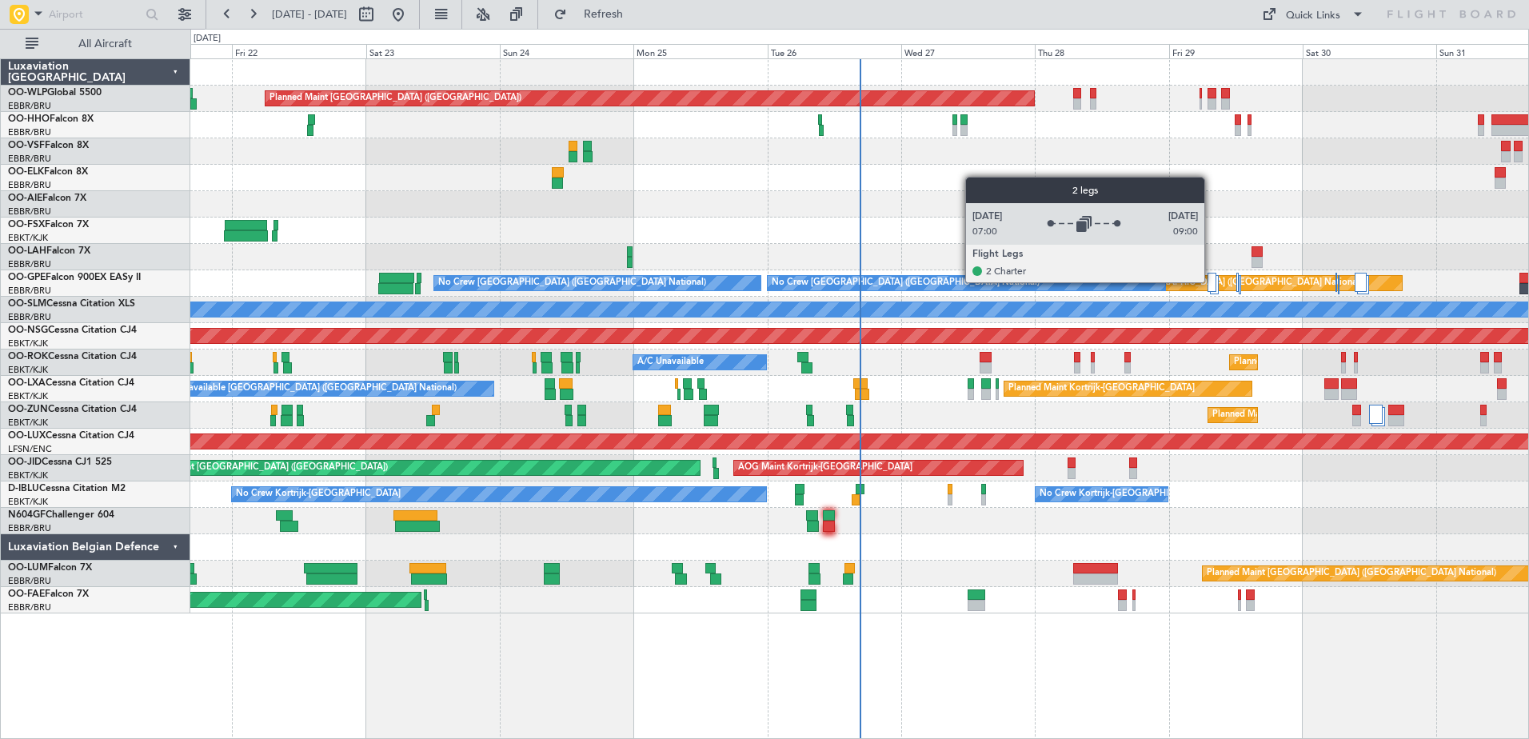
click at [1211, 281] on div at bounding box center [1211, 282] width 9 height 19
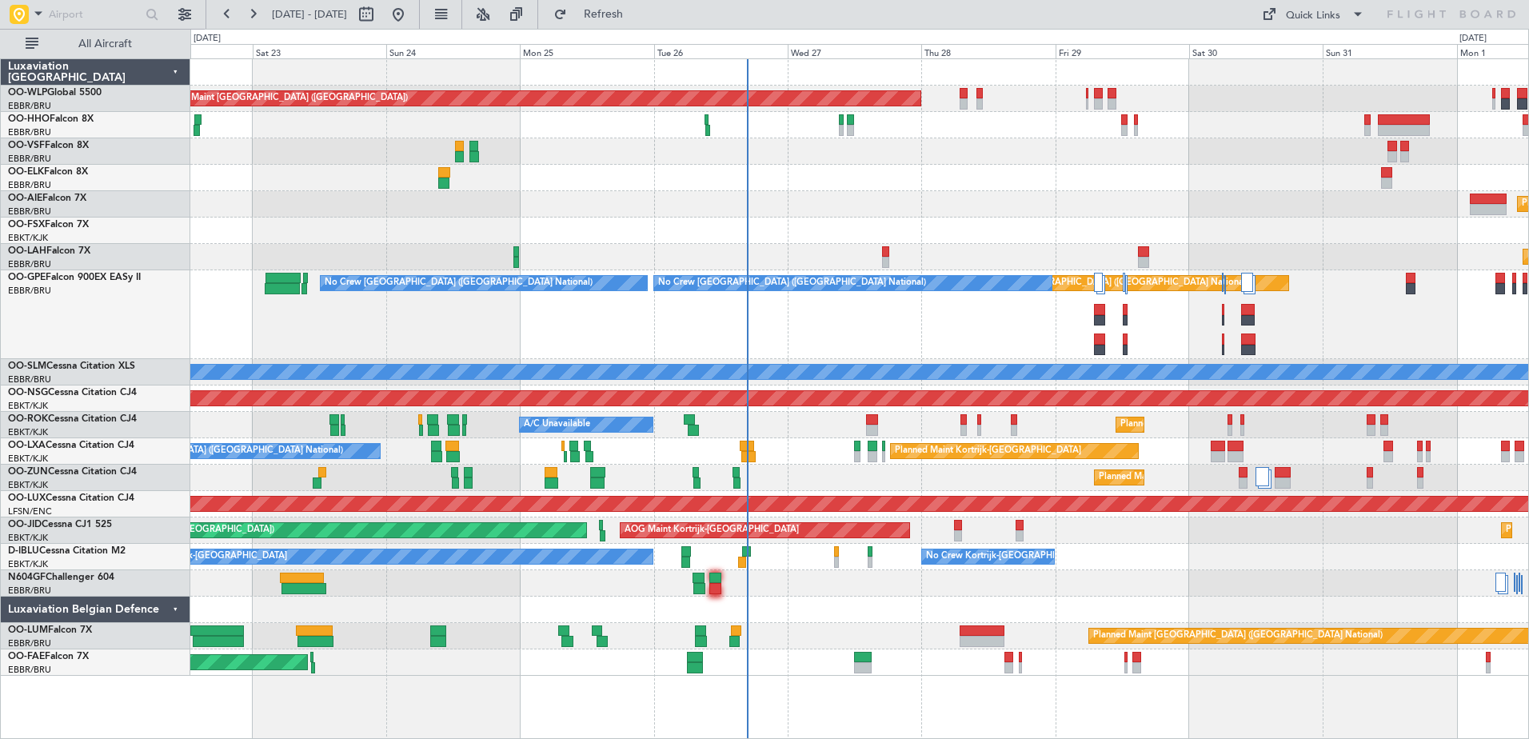
click at [1180, 572] on div at bounding box center [859, 583] width 1338 height 26
click at [627, 16] on span "Refresh" at bounding box center [603, 14] width 67 height 11
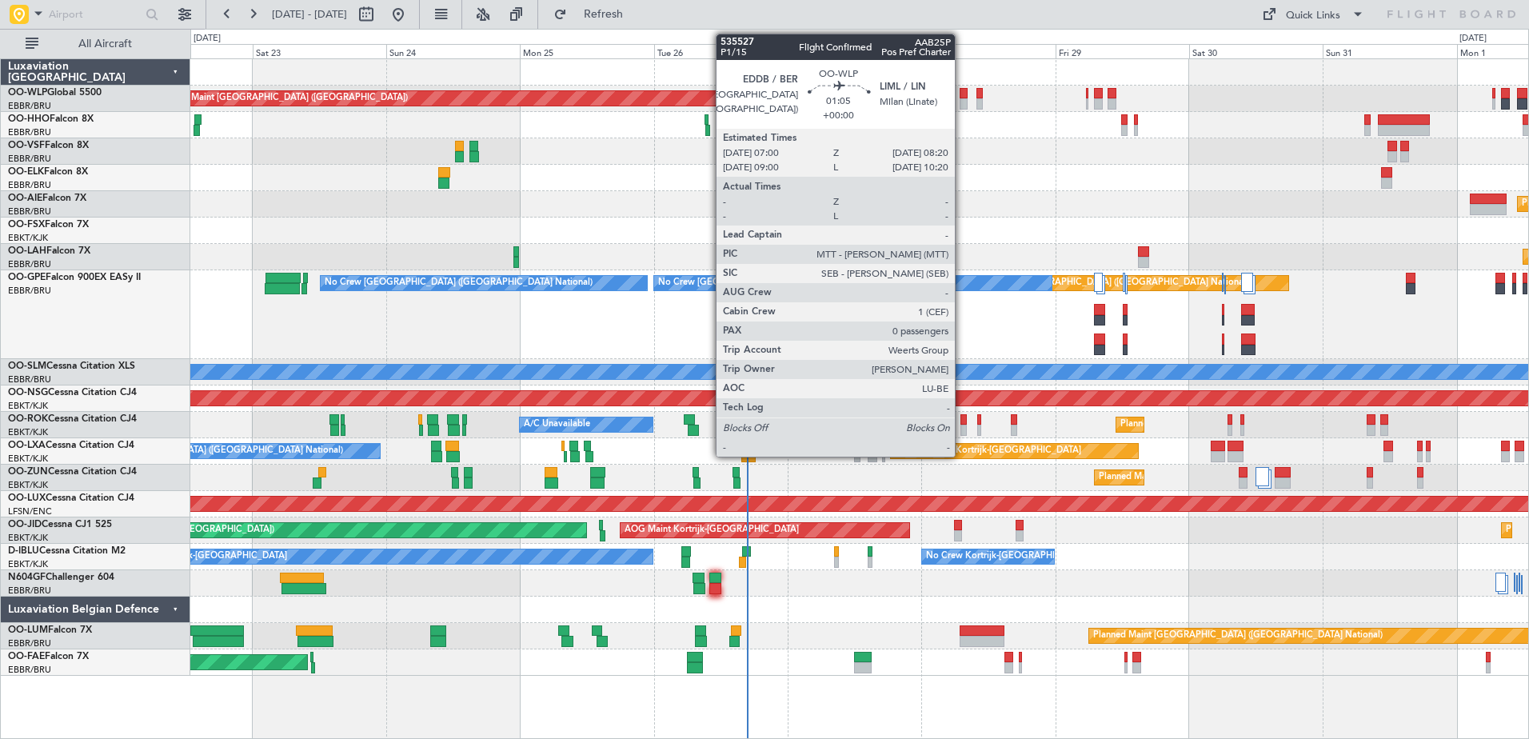
click at [962, 97] on div at bounding box center [963, 93] width 8 height 11
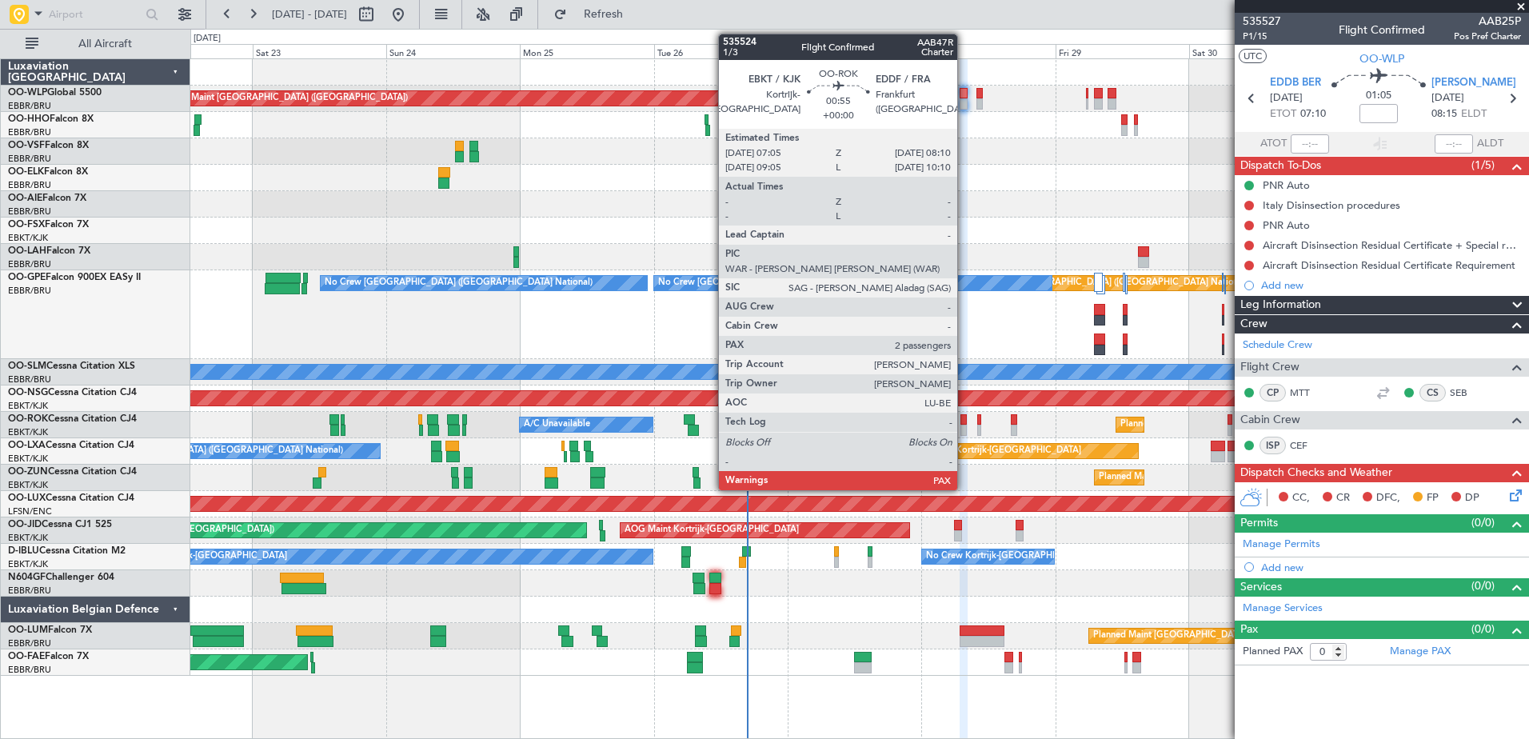
click at [964, 427] on div at bounding box center [963, 430] width 6 height 11
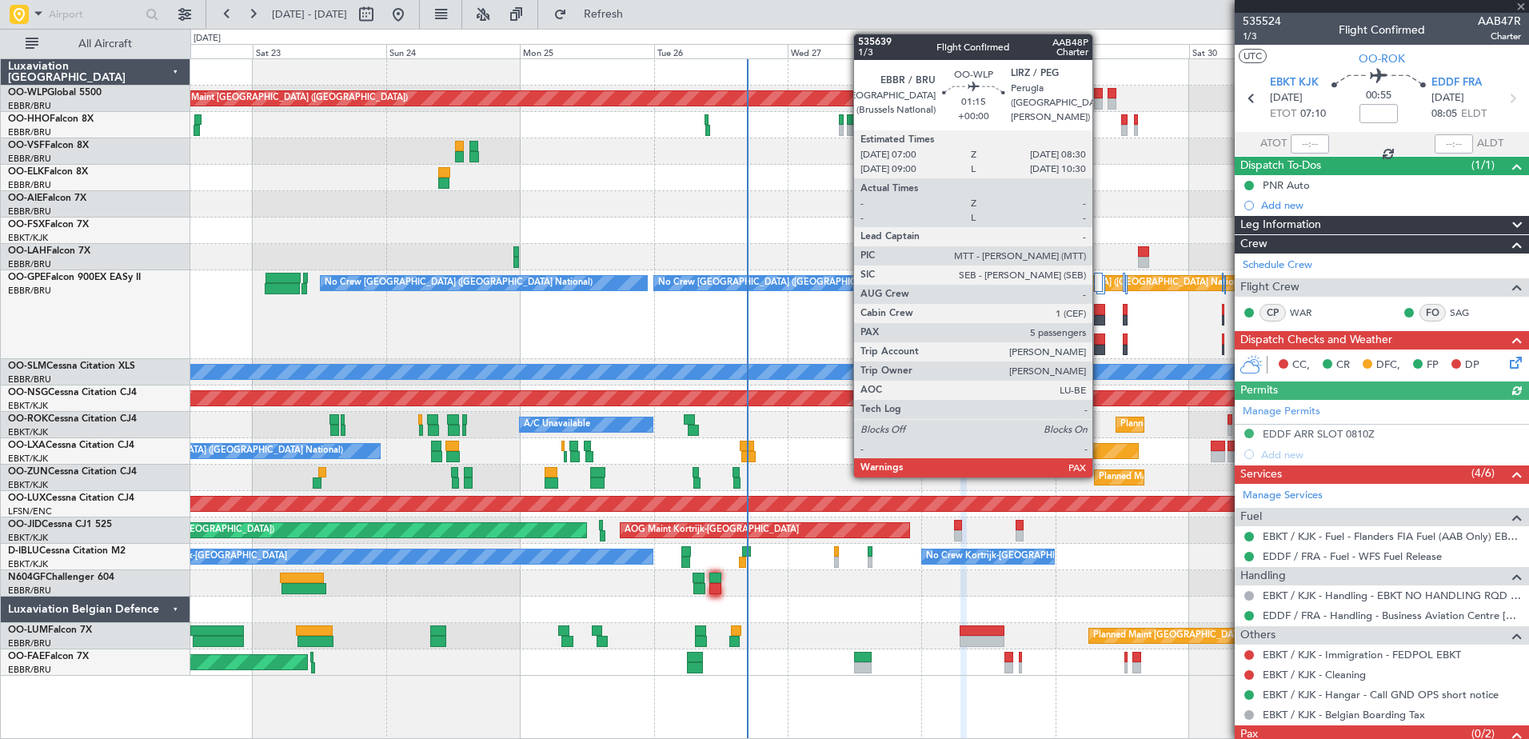
click at [1099, 94] on div at bounding box center [1098, 93] width 9 height 11
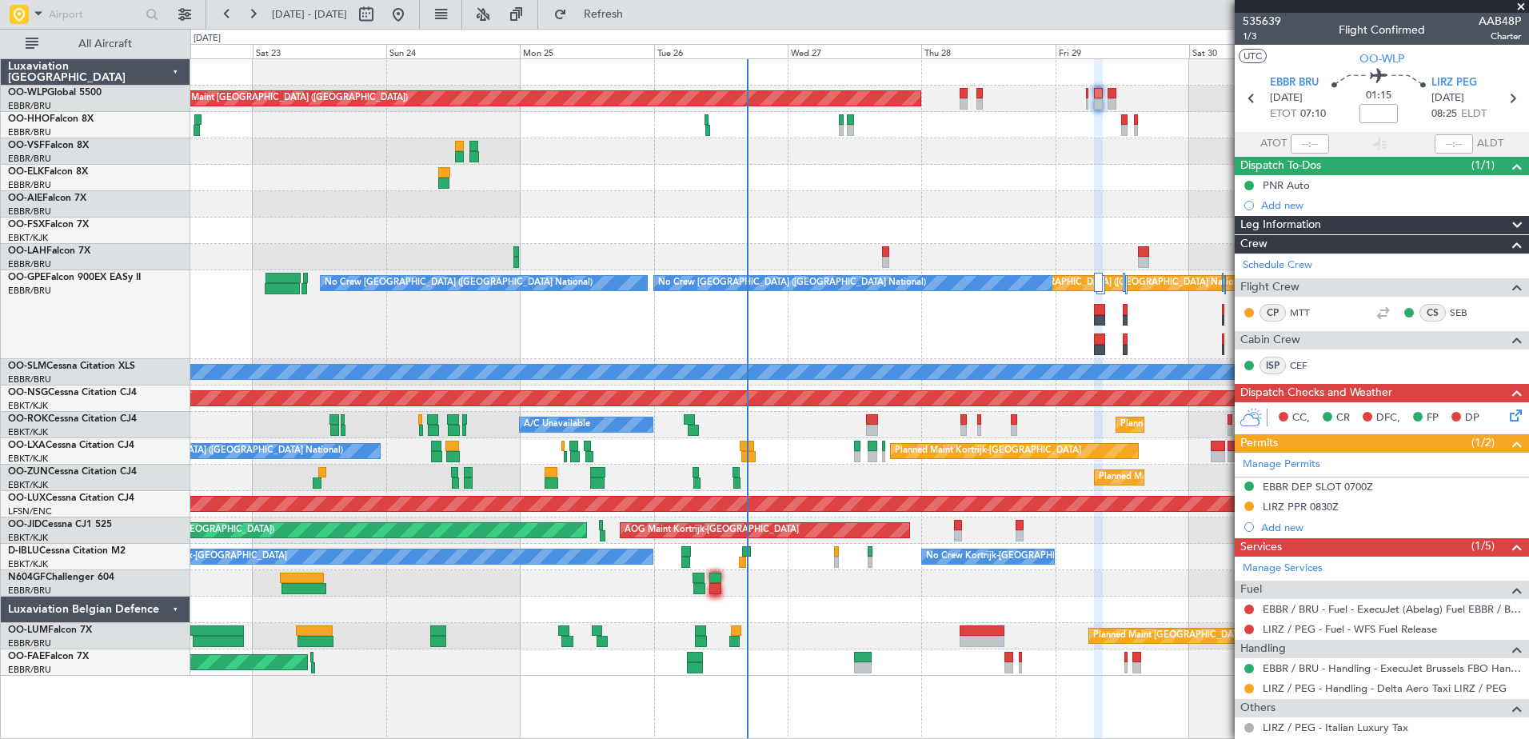
scroll to position [104, 0]
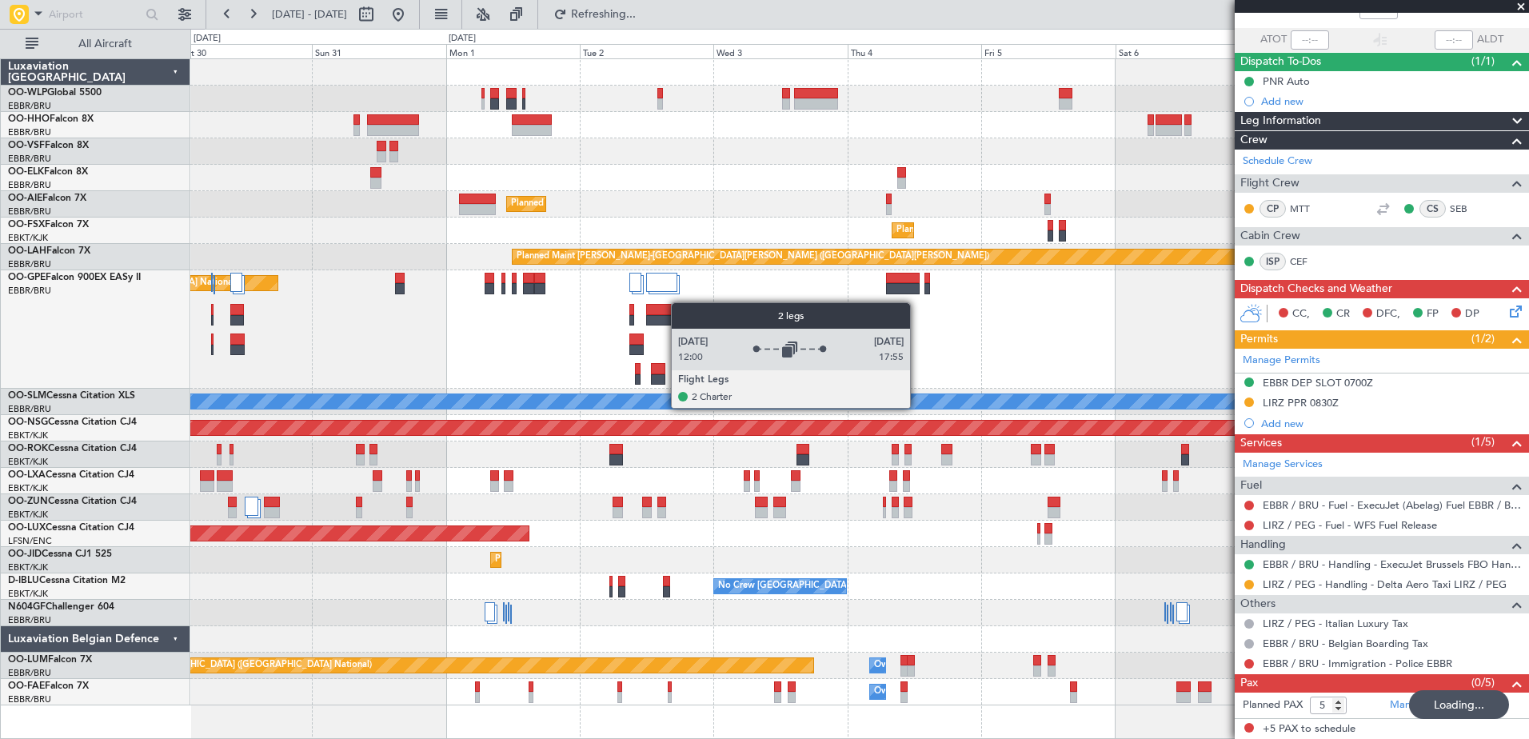
click at [673, 312] on div "Planned Maint [GEOGRAPHIC_DATA] ([GEOGRAPHIC_DATA]) Planned Maint [GEOGRAPHIC_D…" at bounding box center [859, 382] width 1338 height 646
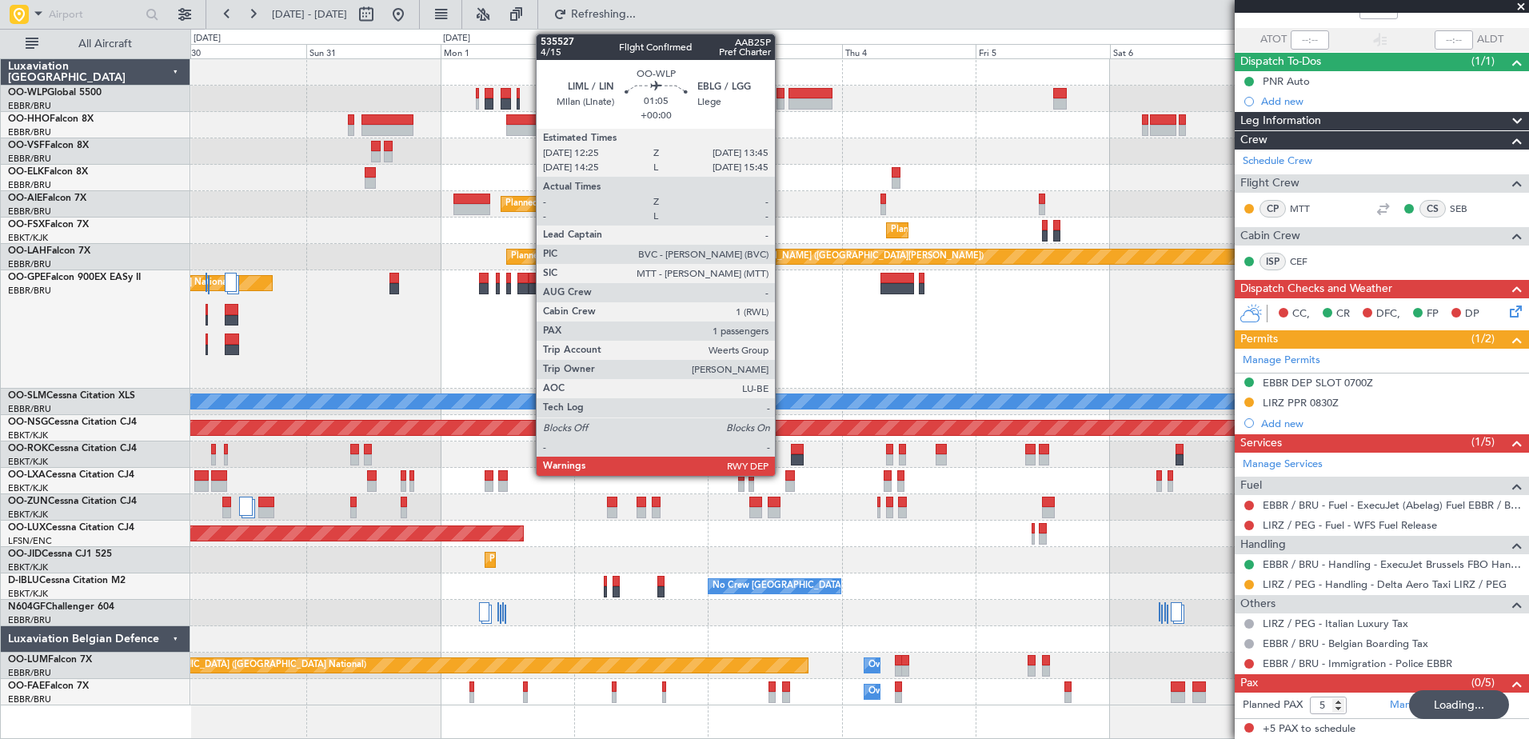
click at [782, 100] on div at bounding box center [780, 103] width 8 height 11
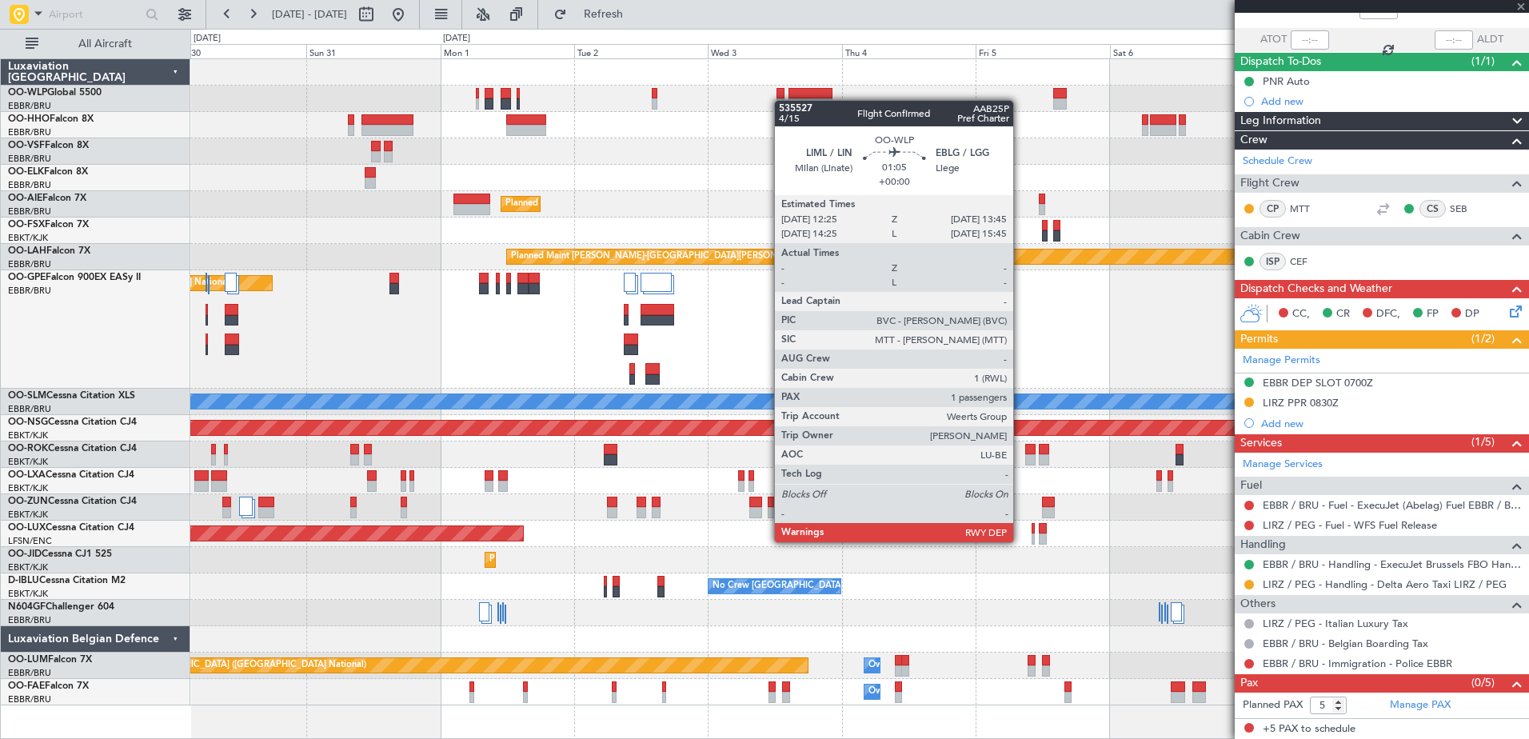
type input "1"
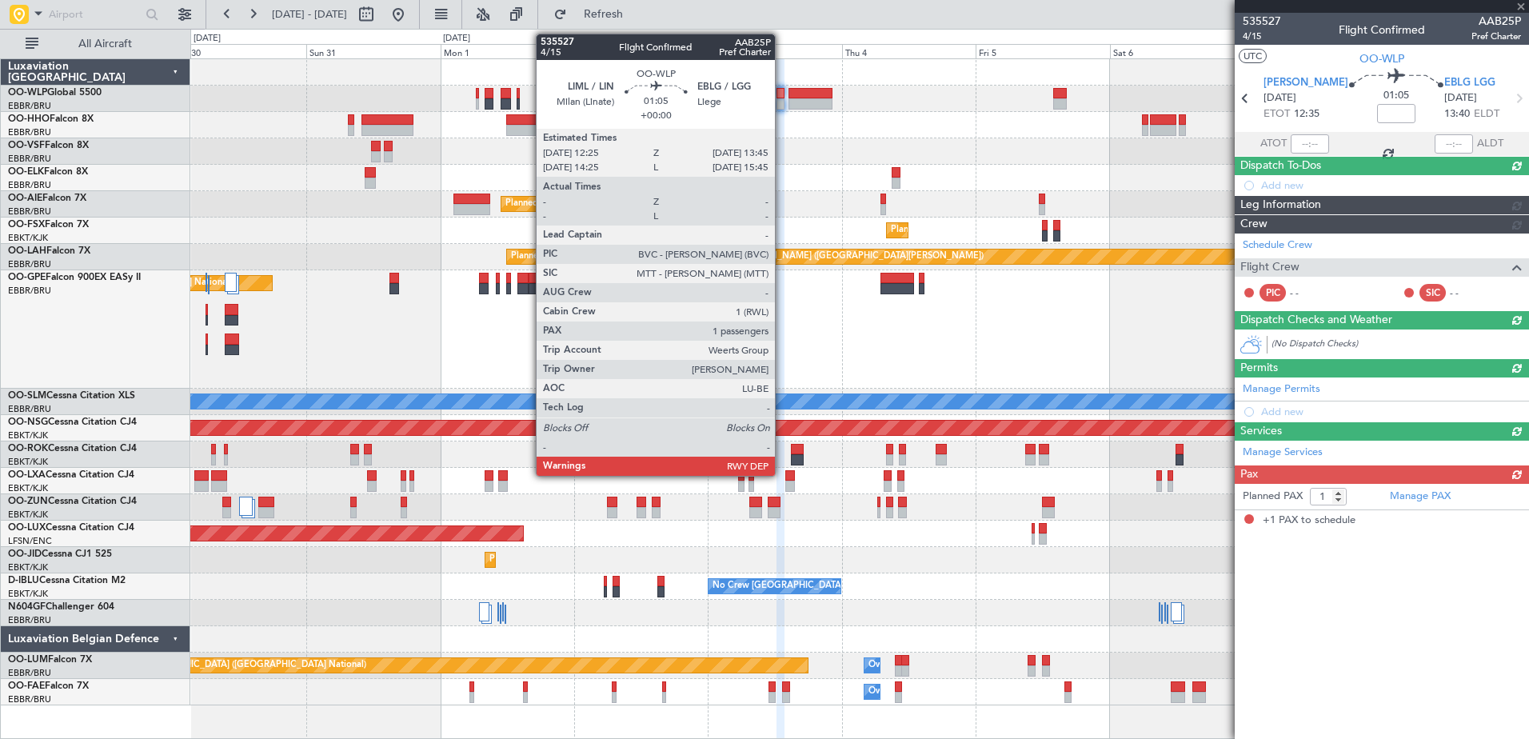
scroll to position [0, 0]
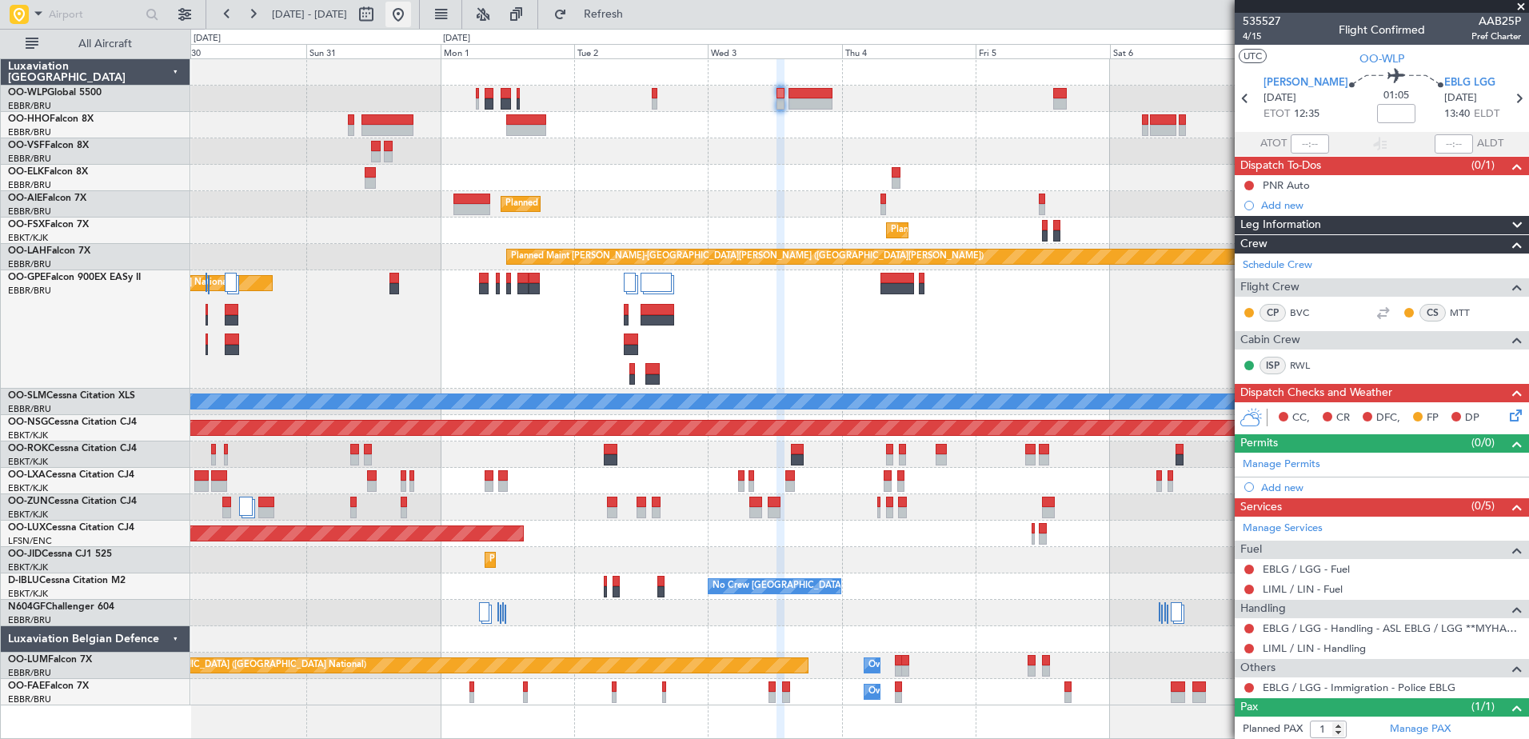
click at [411, 12] on button at bounding box center [398, 15] width 26 height 26
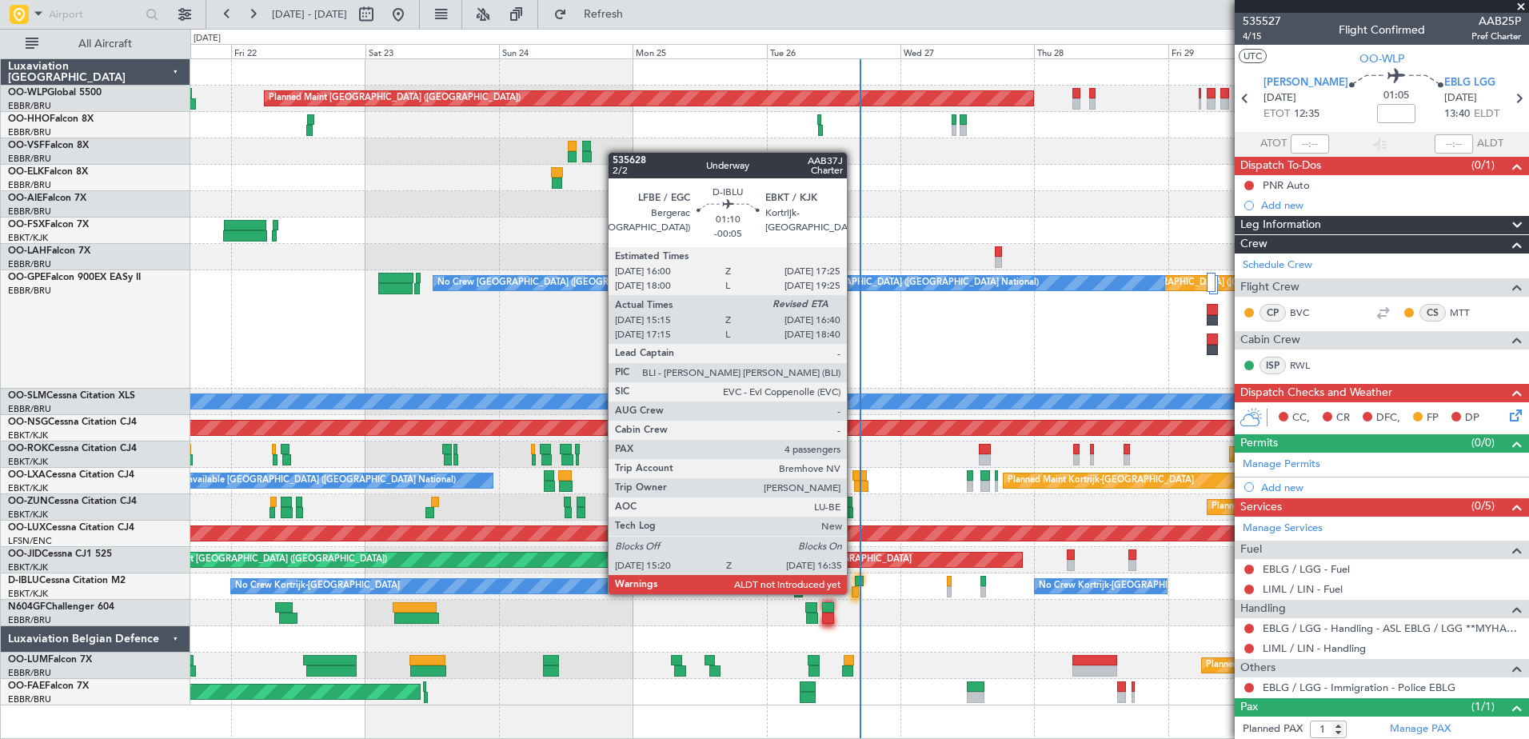
click at [854, 592] on div at bounding box center [855, 591] width 7 height 11
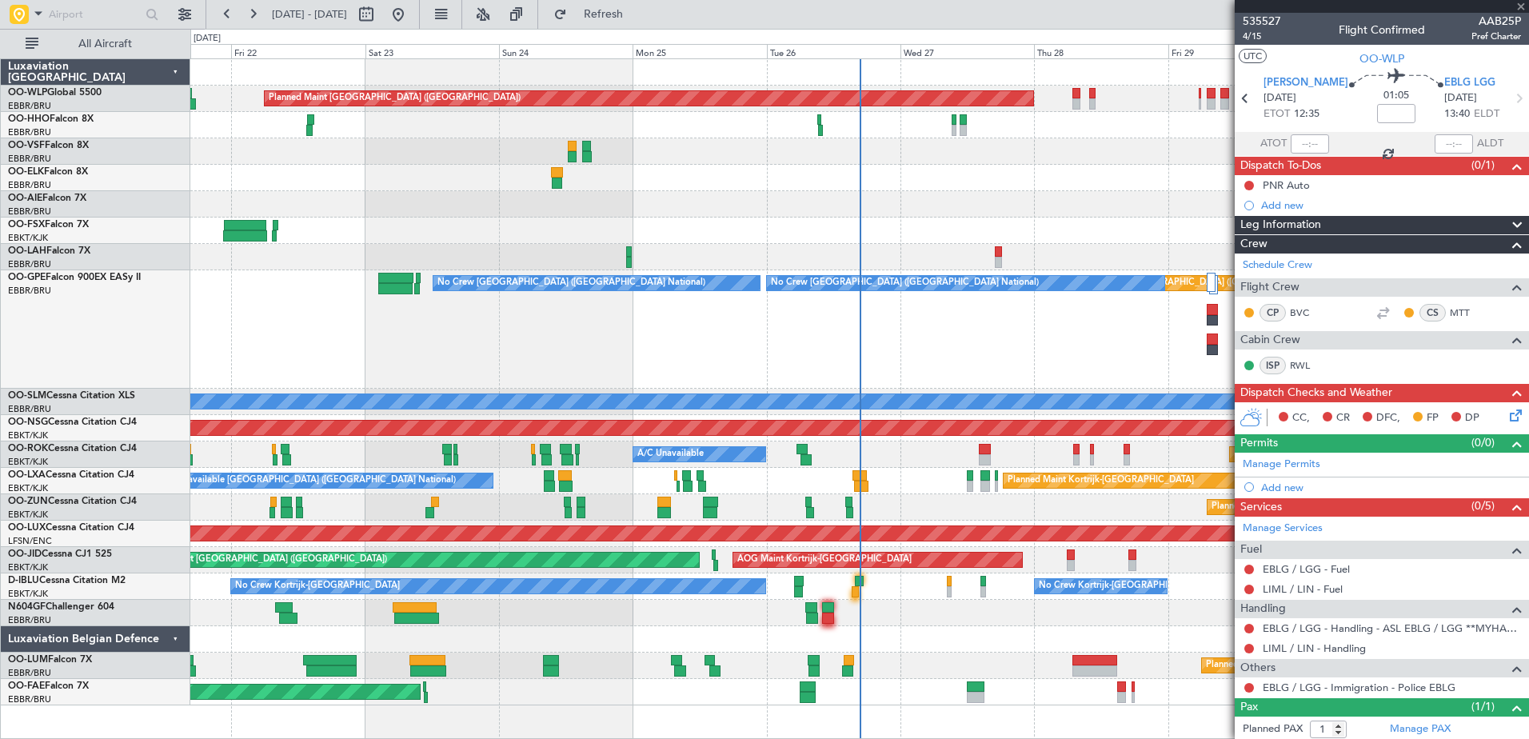
type input "-00:05"
type input "15:25"
type input "4"
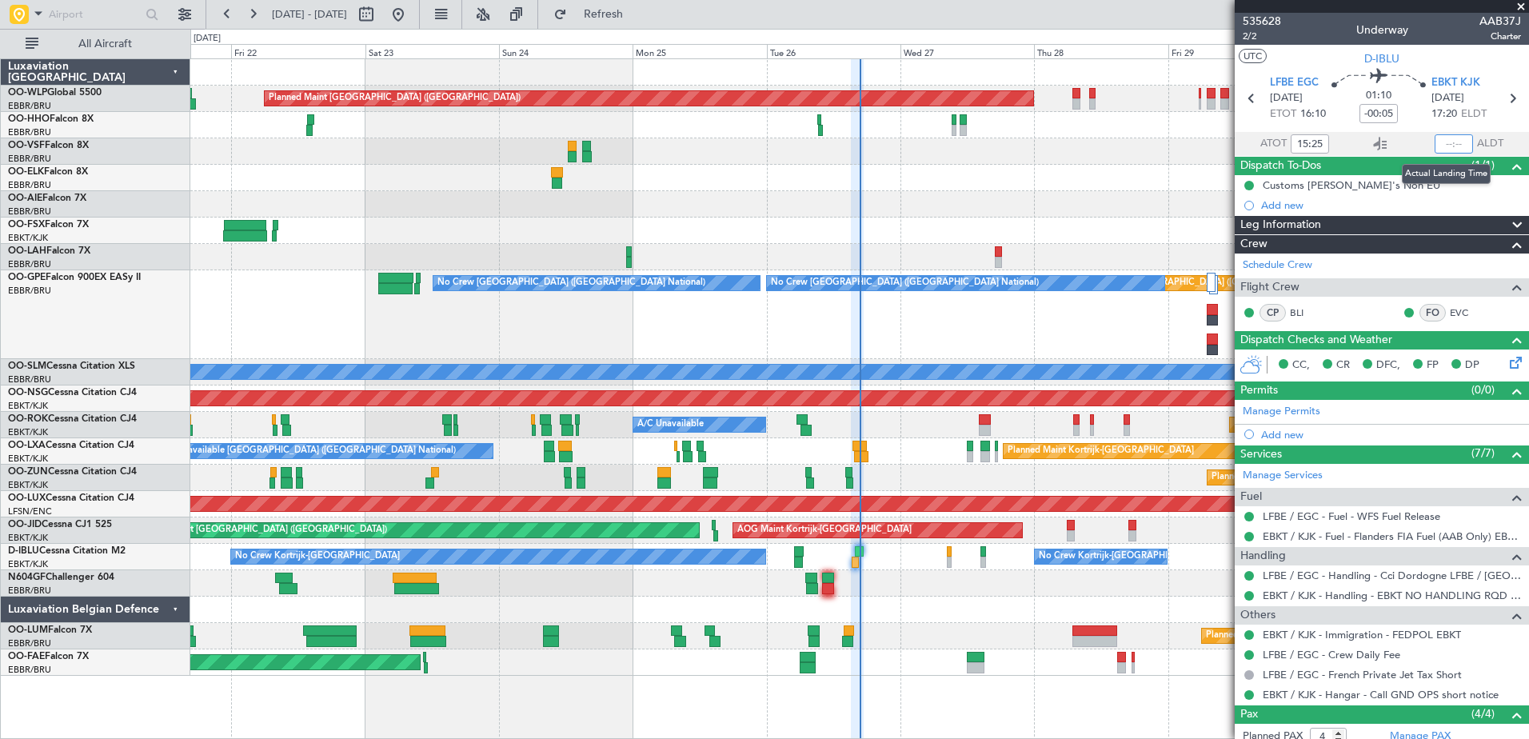
click at [1434, 140] on input "text" at bounding box center [1453, 143] width 38 height 19
type input "16:32"
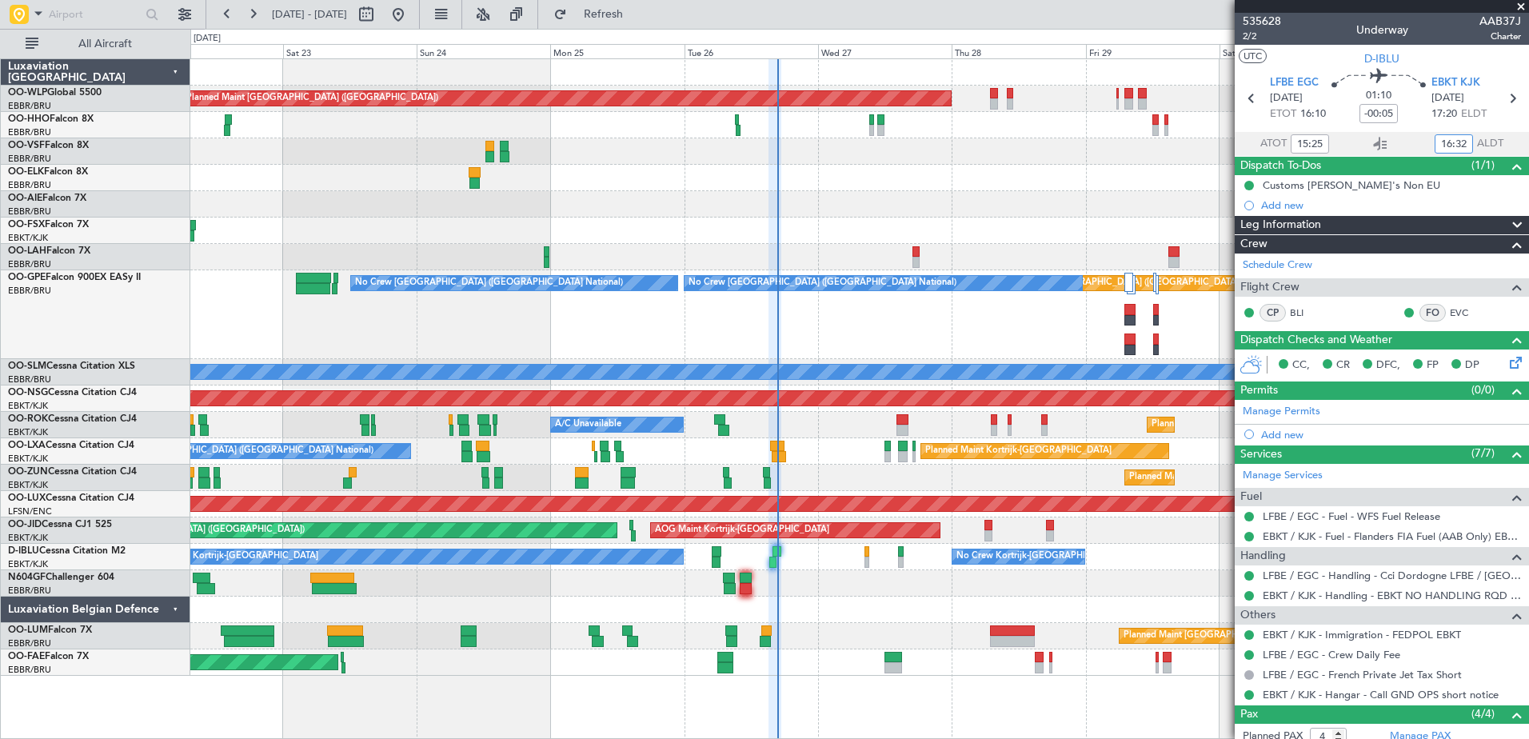
click at [998, 162] on div at bounding box center [859, 151] width 1338 height 26
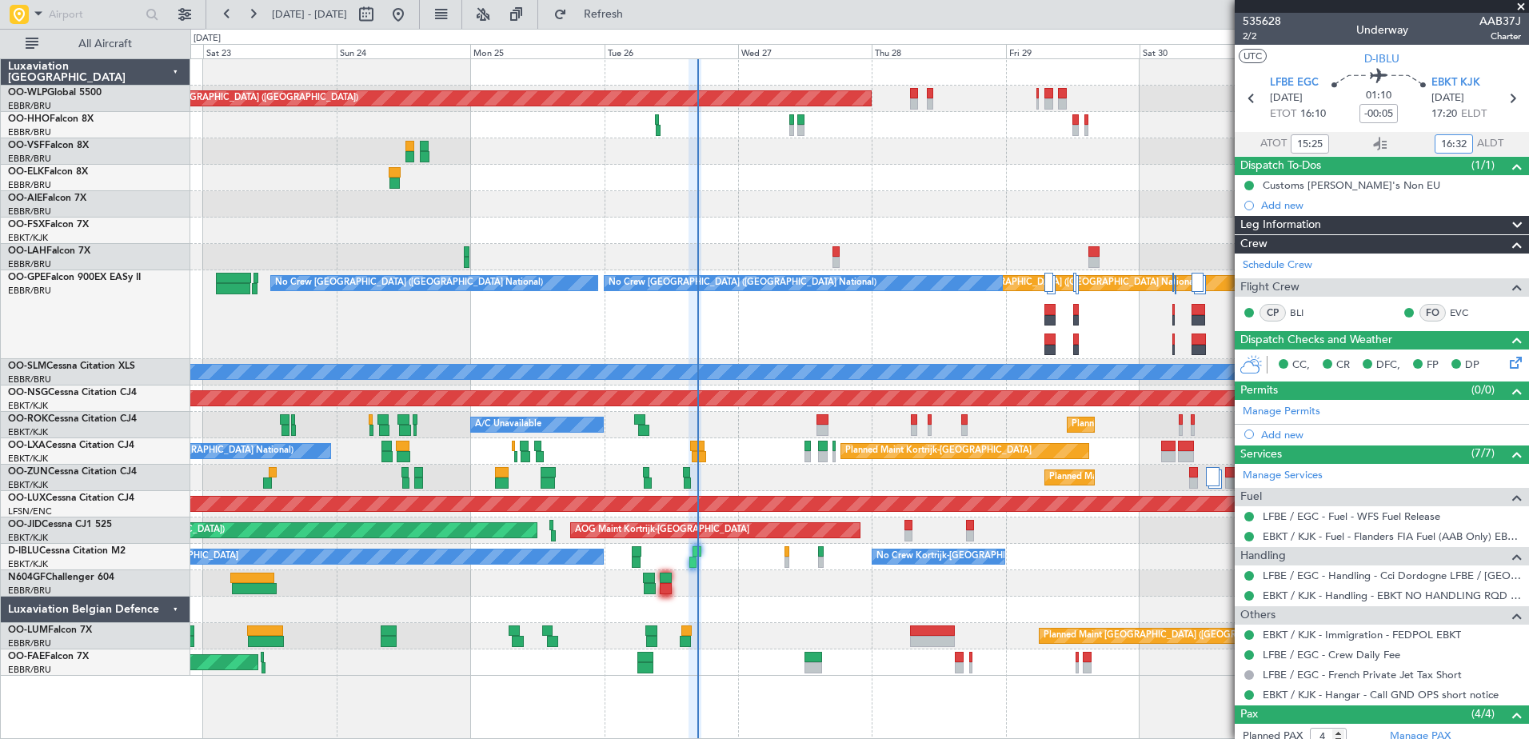
click at [819, 600] on div at bounding box center [859, 609] width 1338 height 26
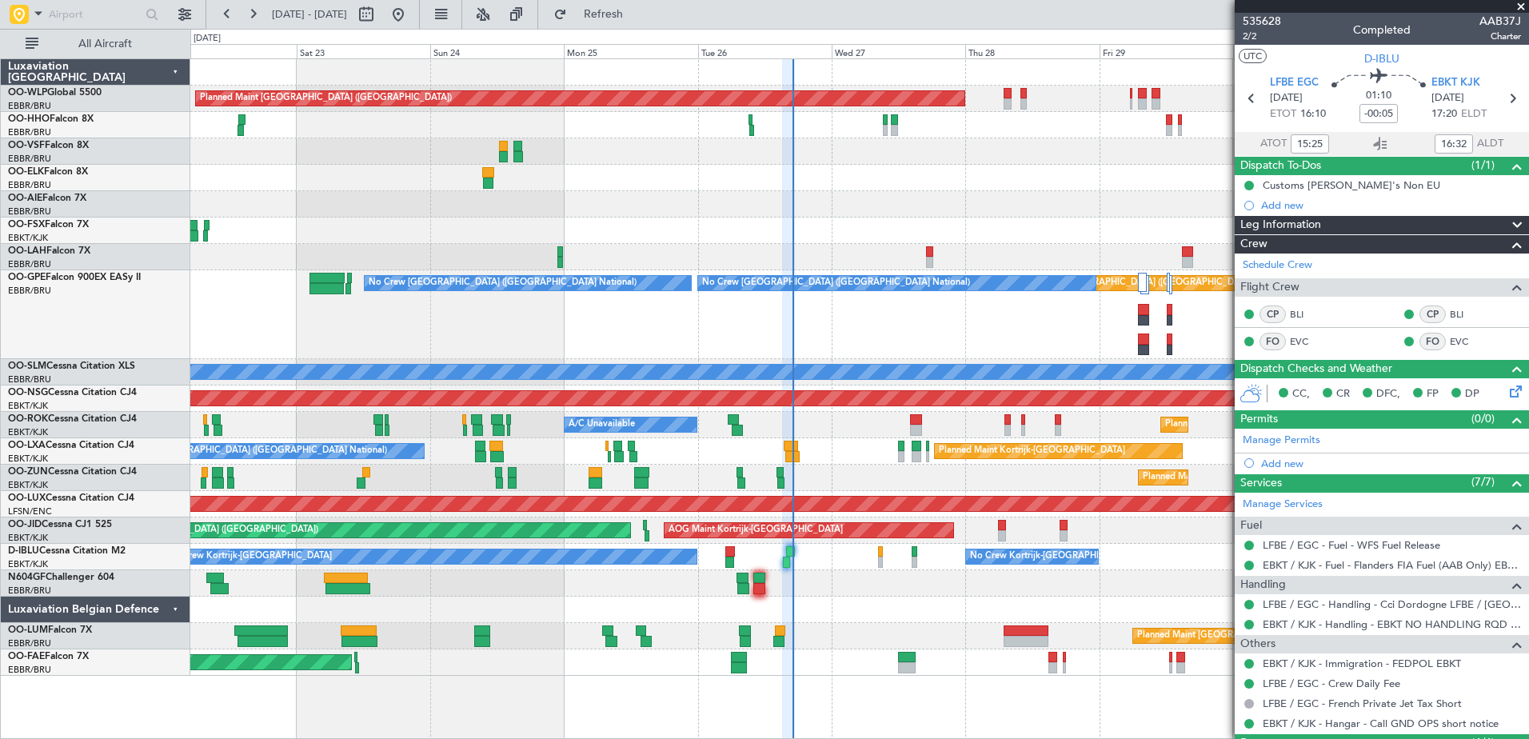
click at [752, 175] on div at bounding box center [859, 178] width 1338 height 26
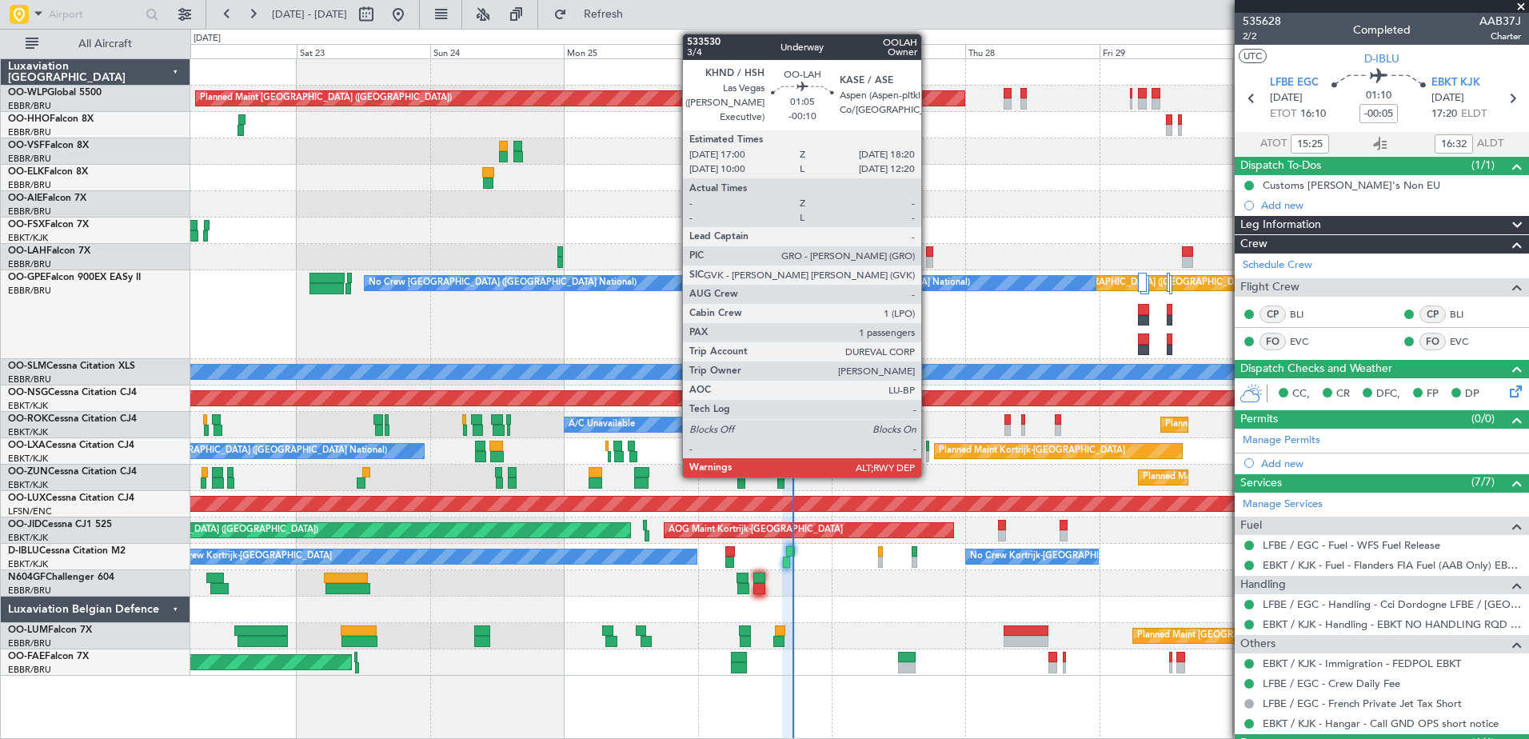
click at [928, 261] on div at bounding box center [930, 262] width 8 height 11
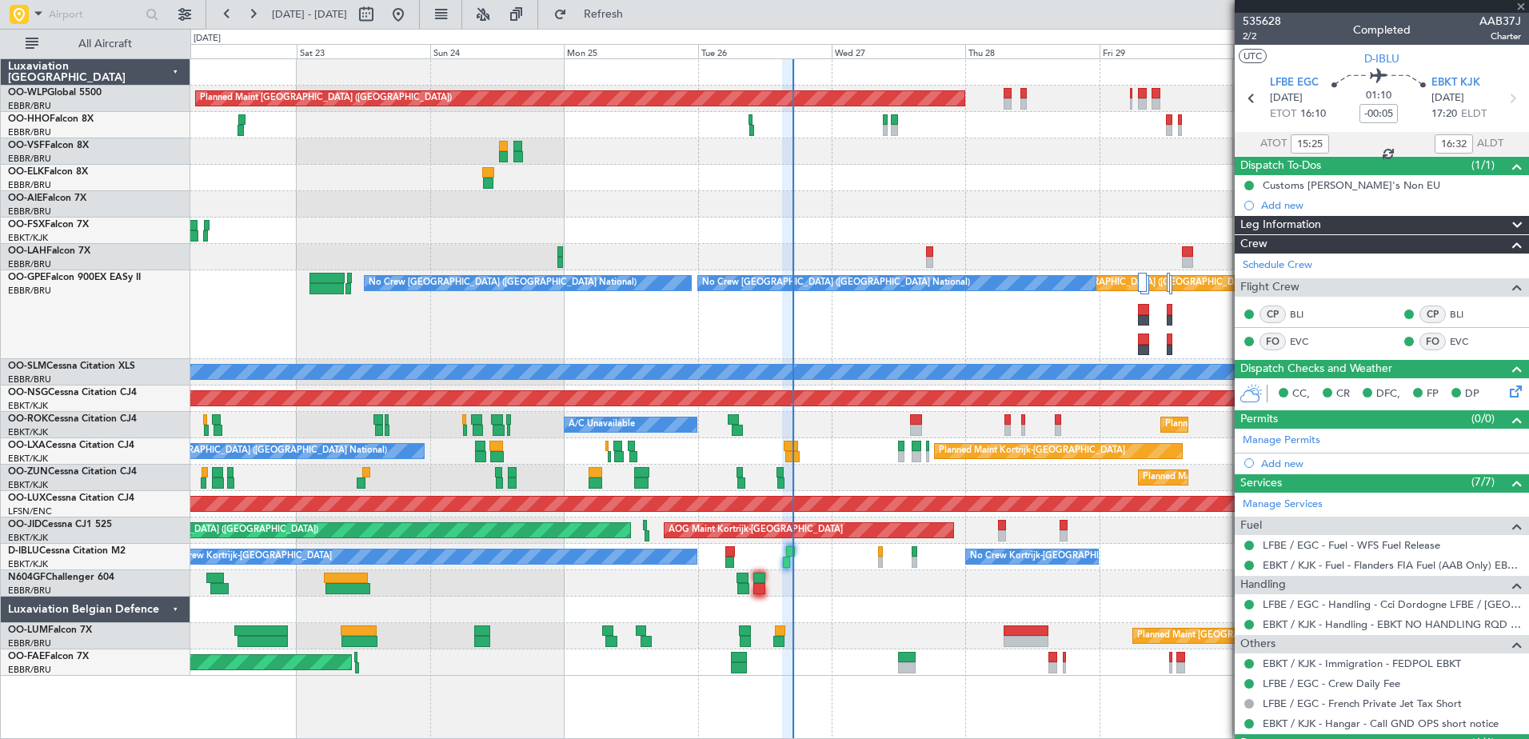
type input "-00:10"
type input "1"
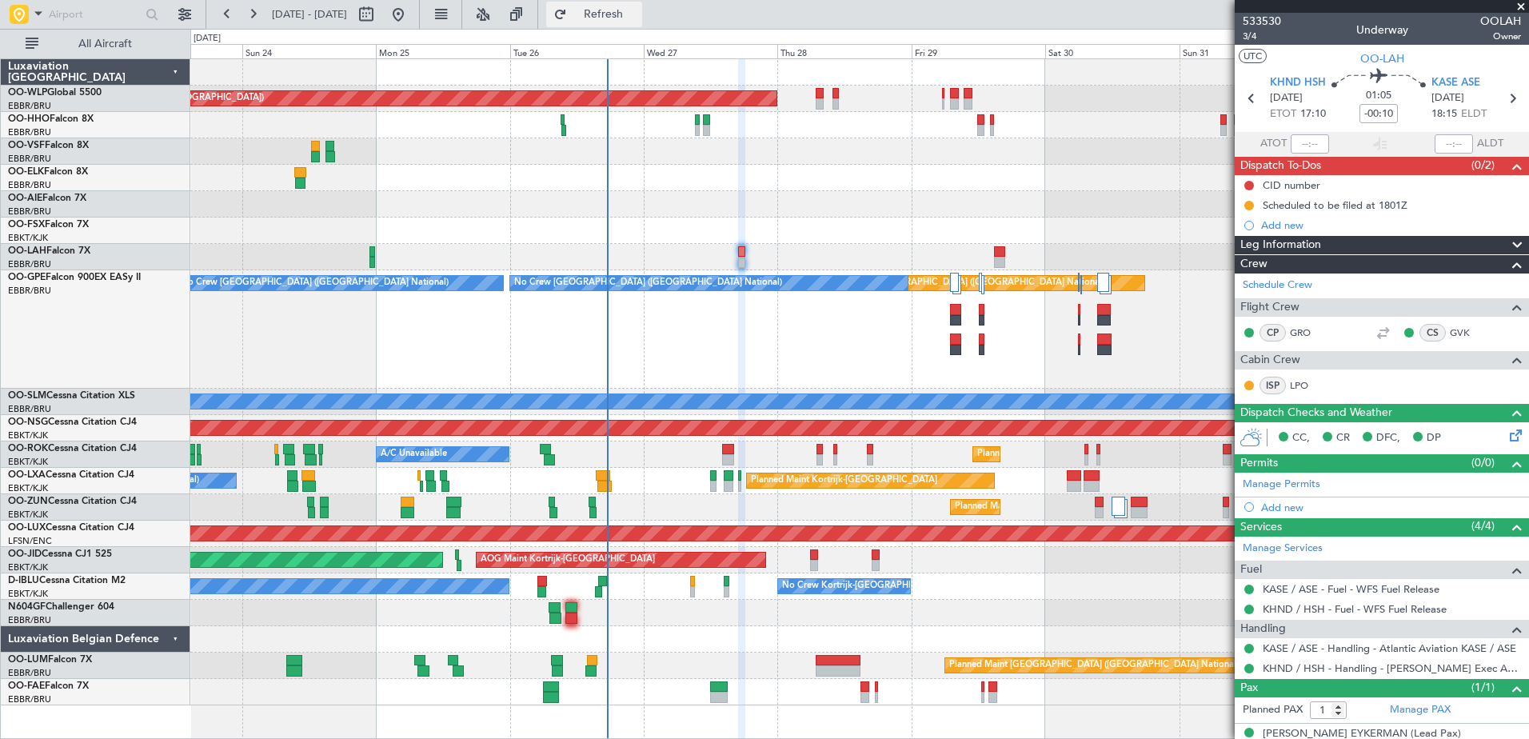
click at [642, 17] on button "Refresh" at bounding box center [594, 15] width 96 height 26
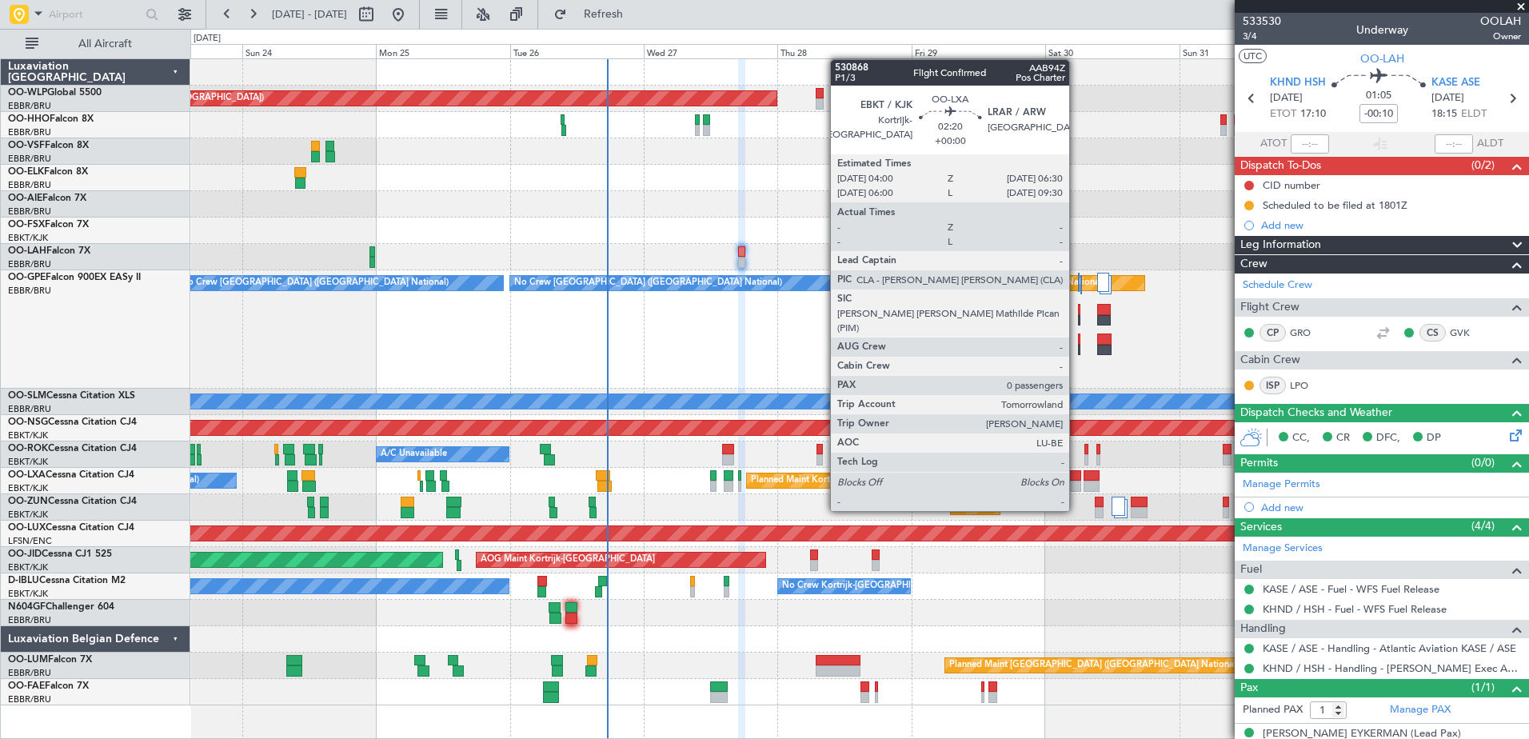
click at [1076, 481] on div at bounding box center [1074, 486] width 14 height 11
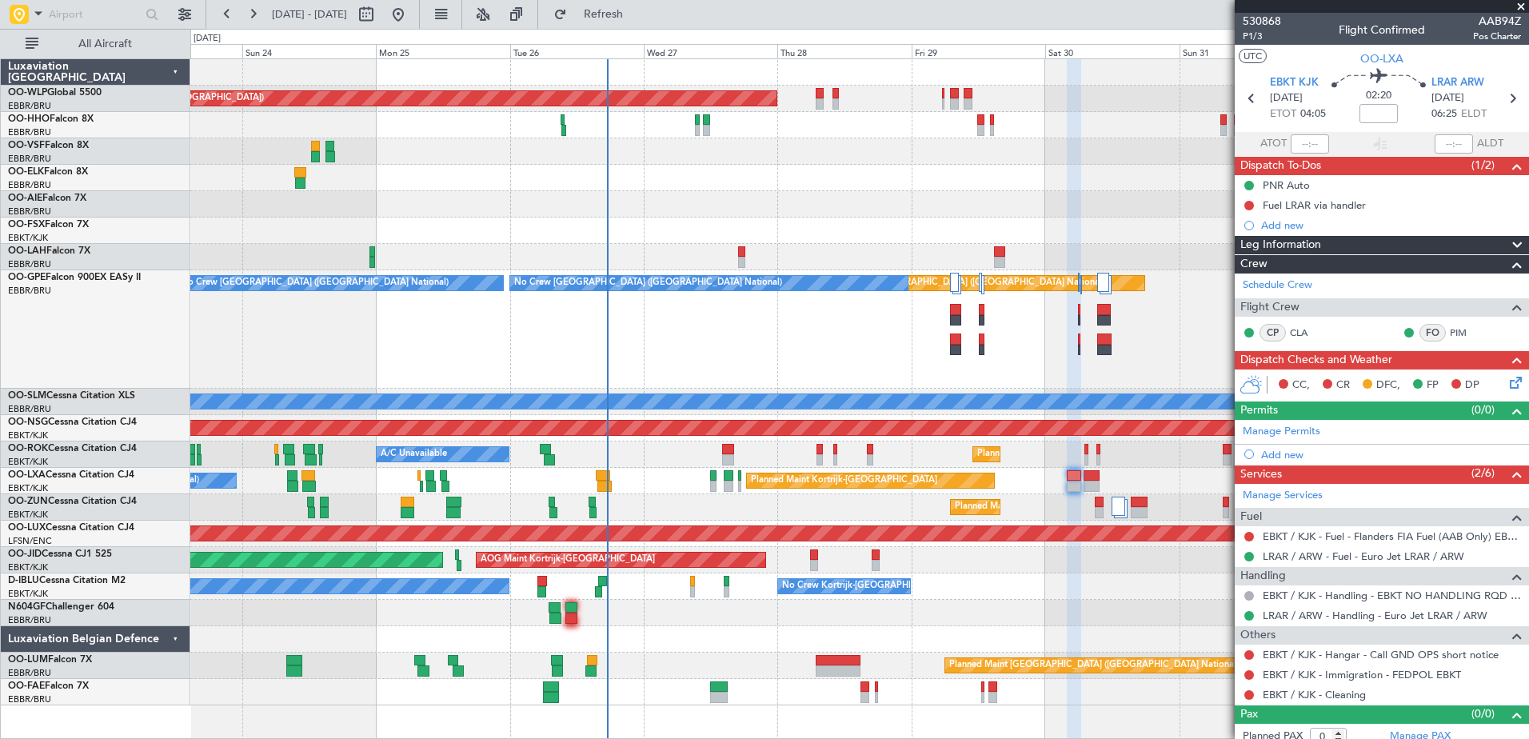
scroll to position [10, 0]
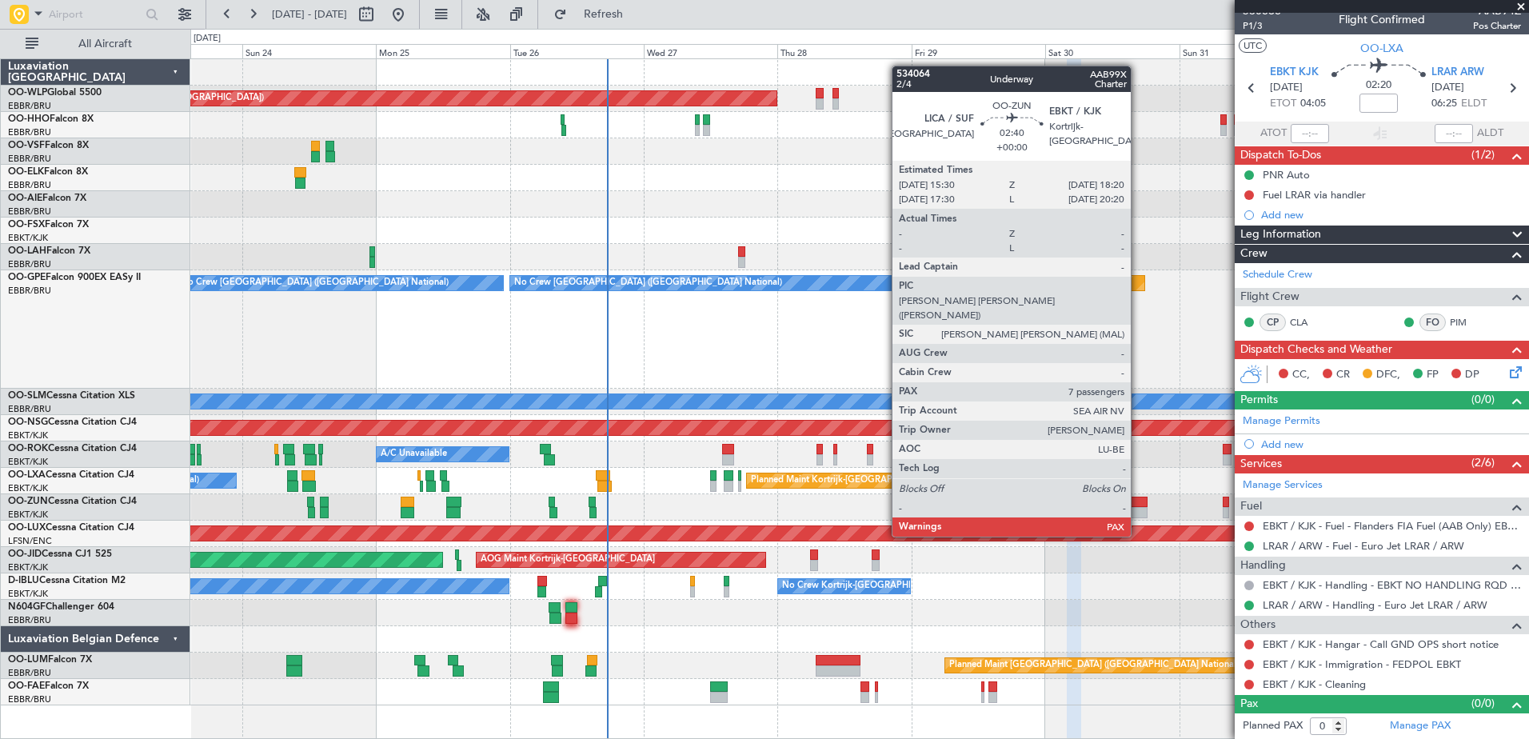
click at [1138, 509] on div at bounding box center [1139, 512] width 16 height 11
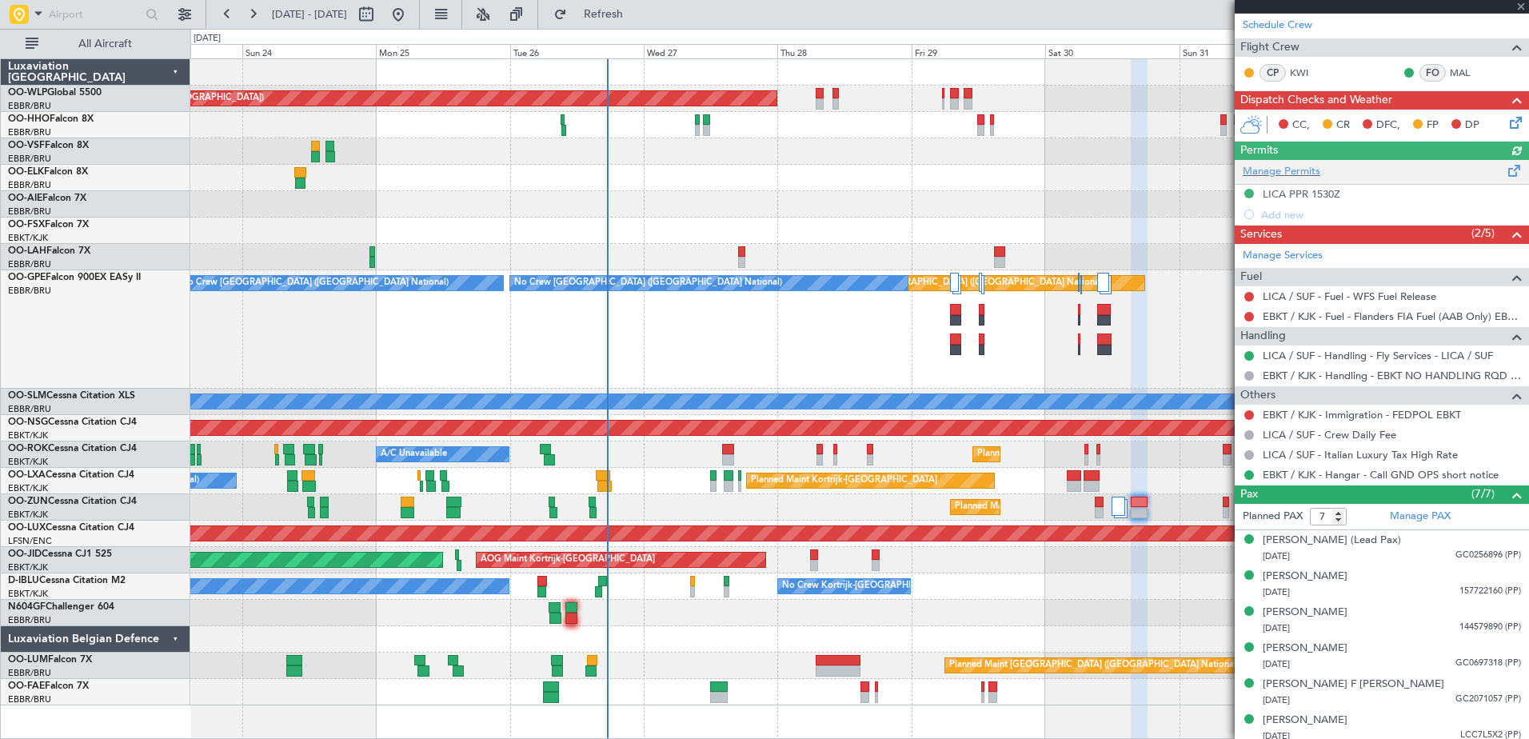
scroll to position [282, 0]
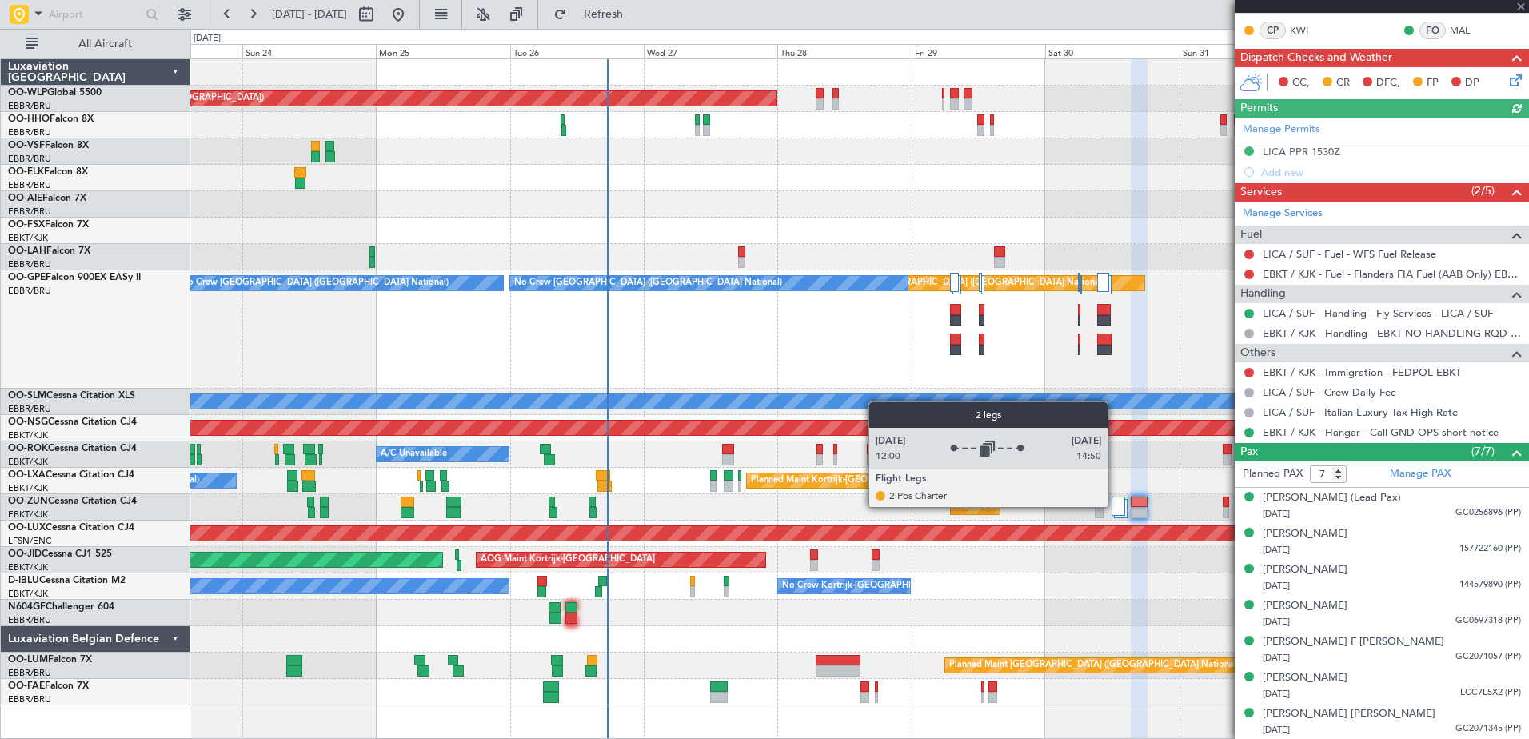
click at [1115, 506] on div at bounding box center [1118, 506] width 14 height 19
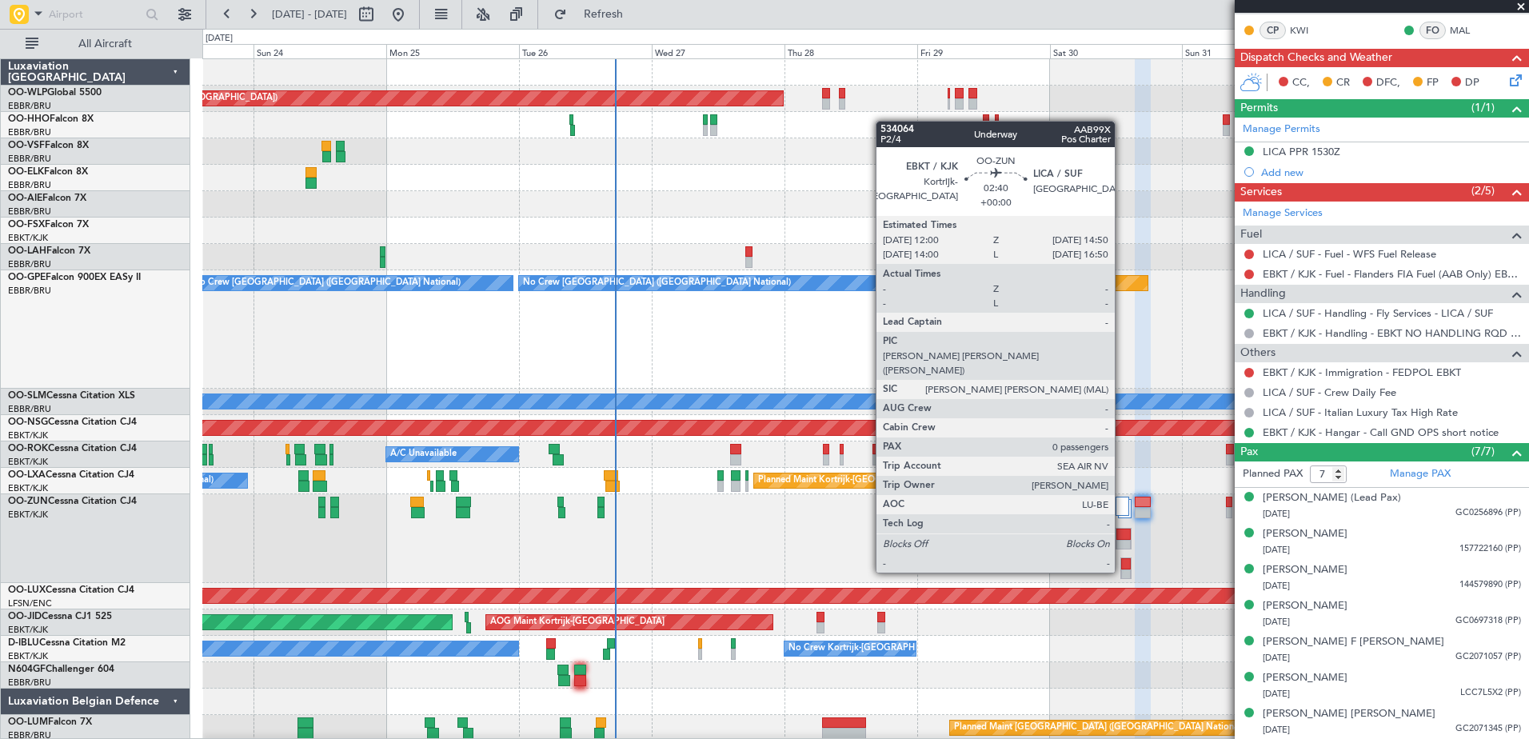
click at [1122, 542] on div at bounding box center [1123, 545] width 14 height 11
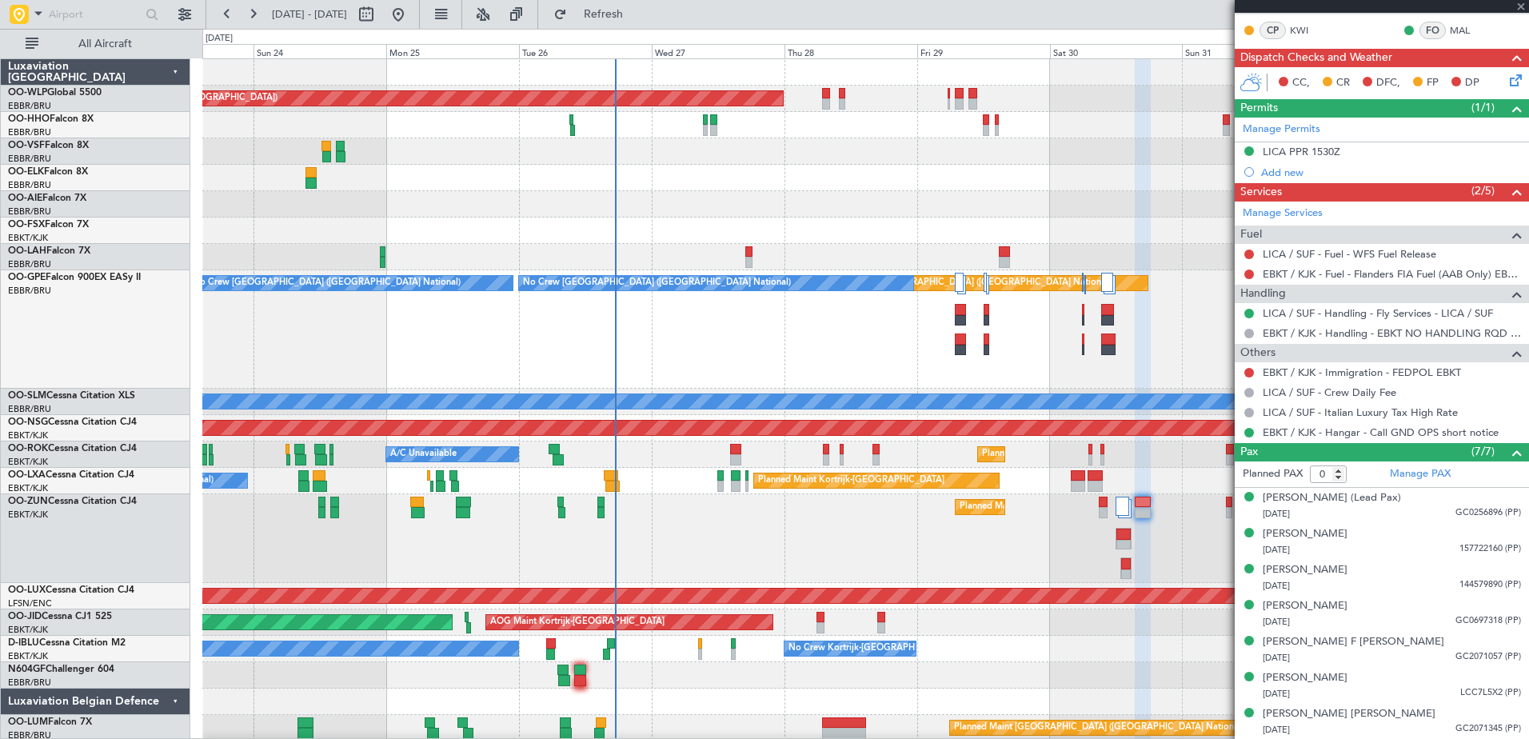
scroll to position [0, 0]
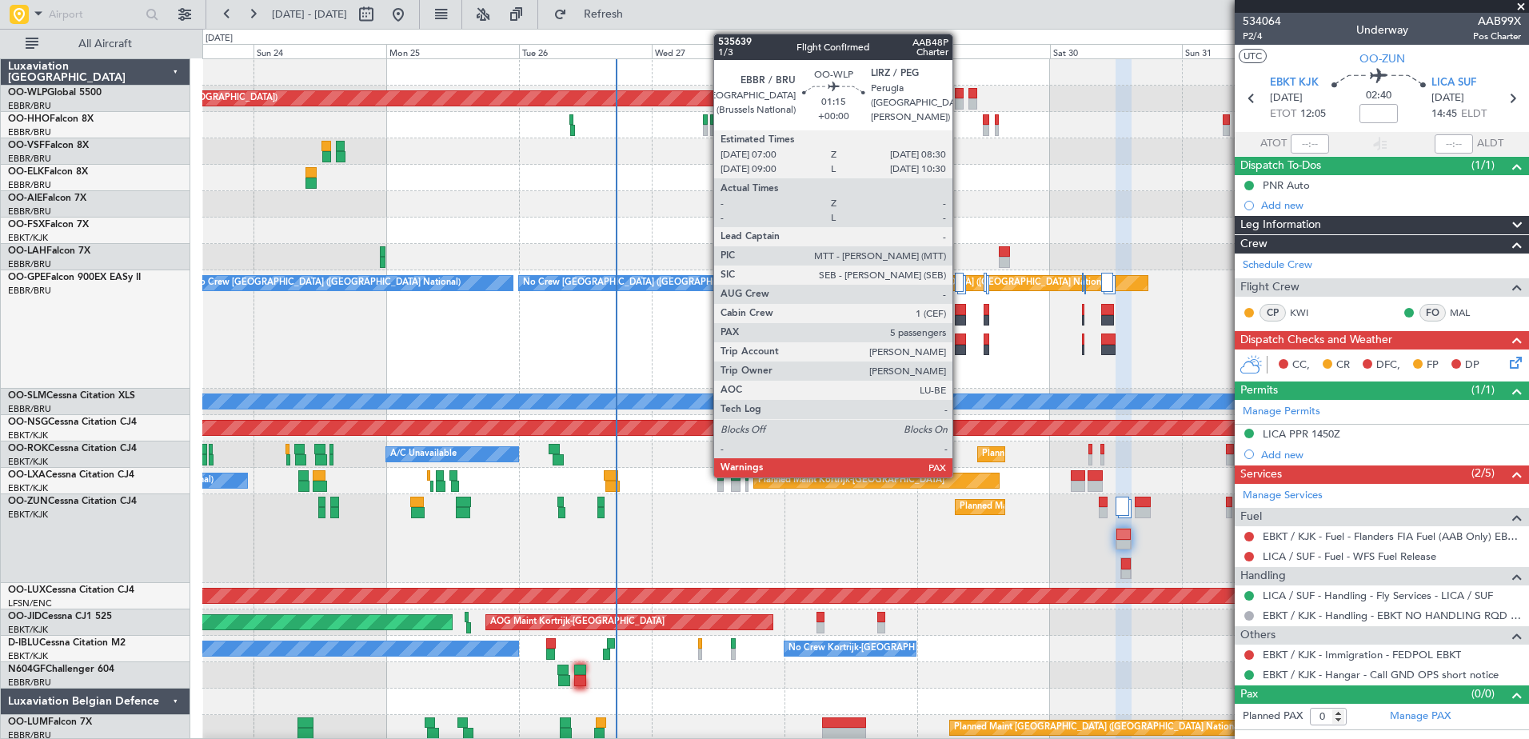
click at [959, 106] on div at bounding box center [959, 103] width 9 height 11
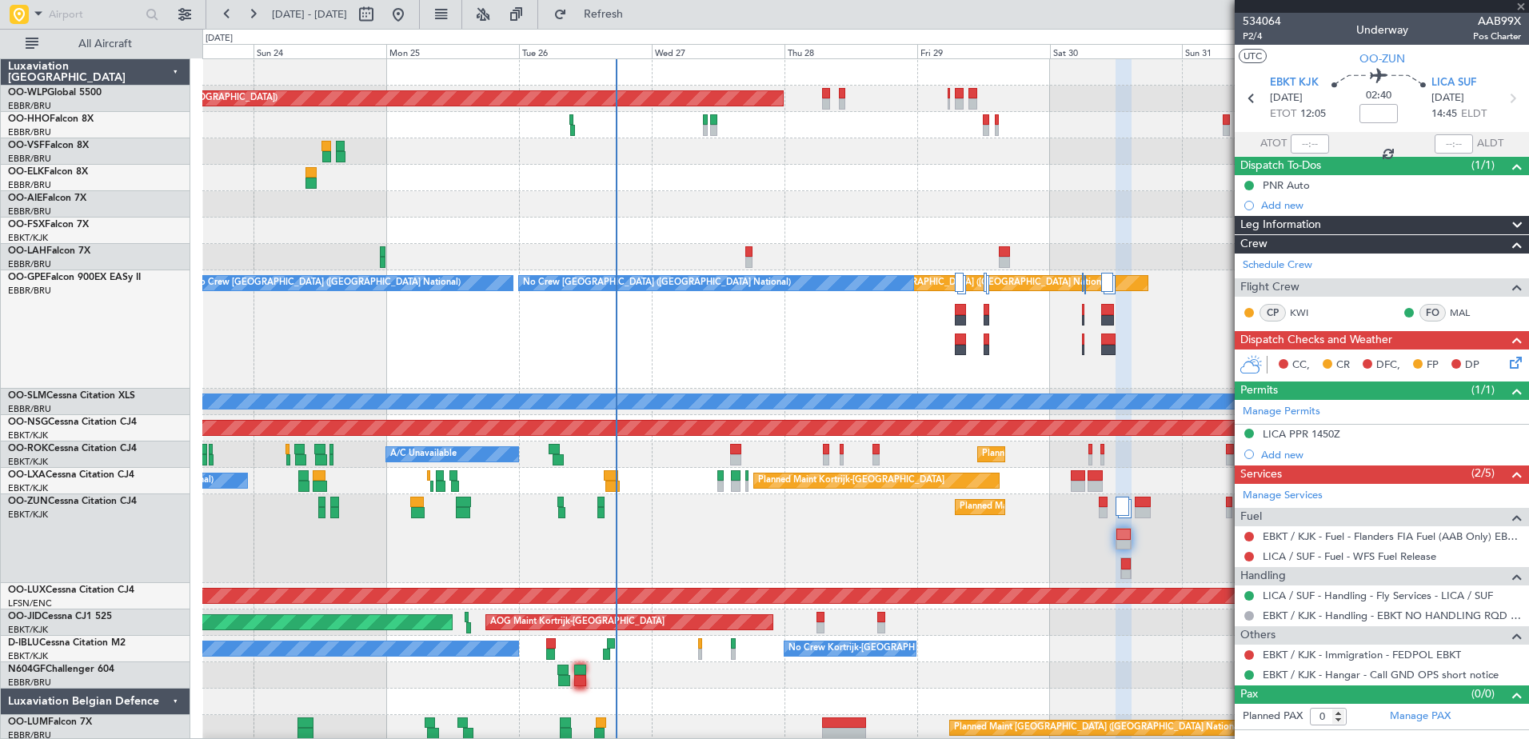
type input "5"
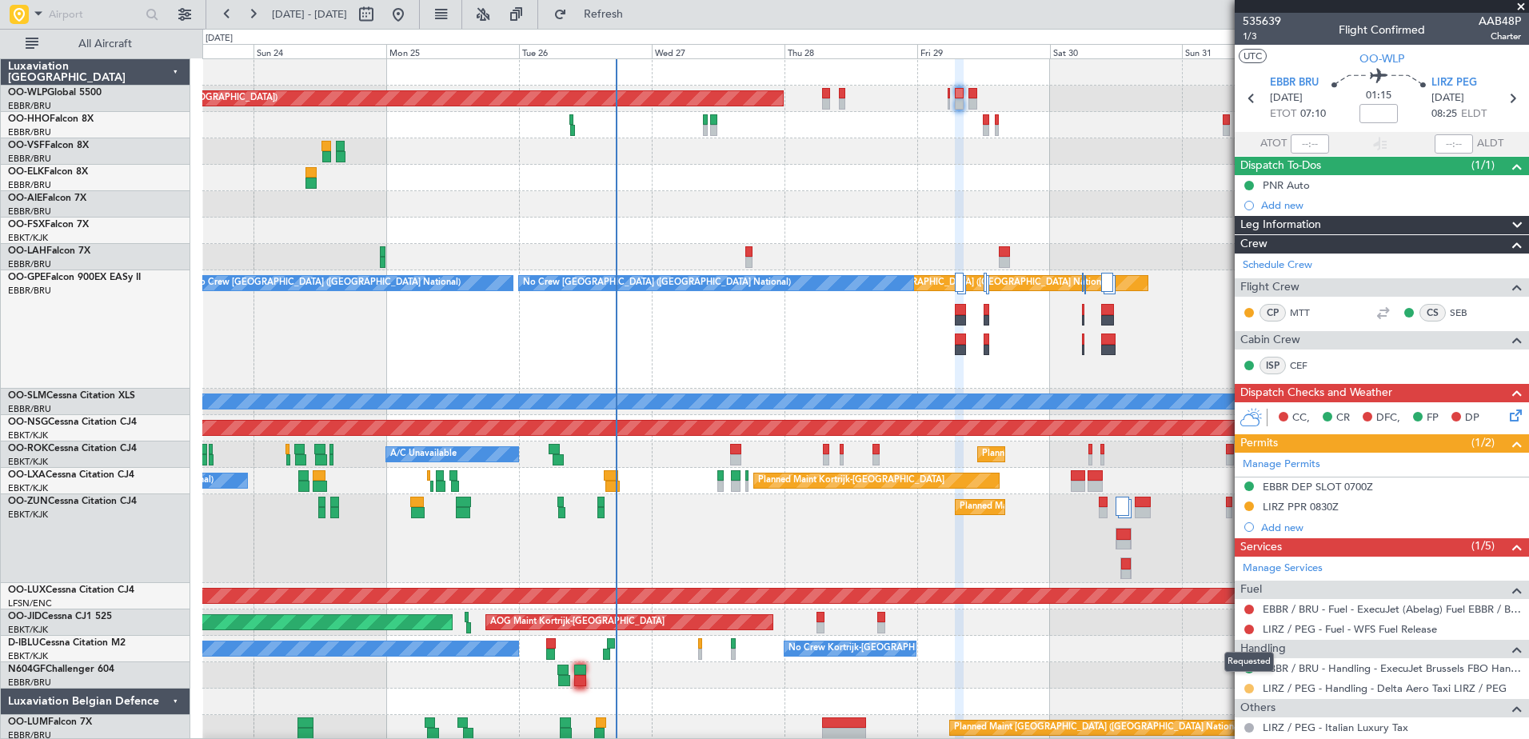
click at [1246, 687] on button at bounding box center [1249, 689] width 10 height 10
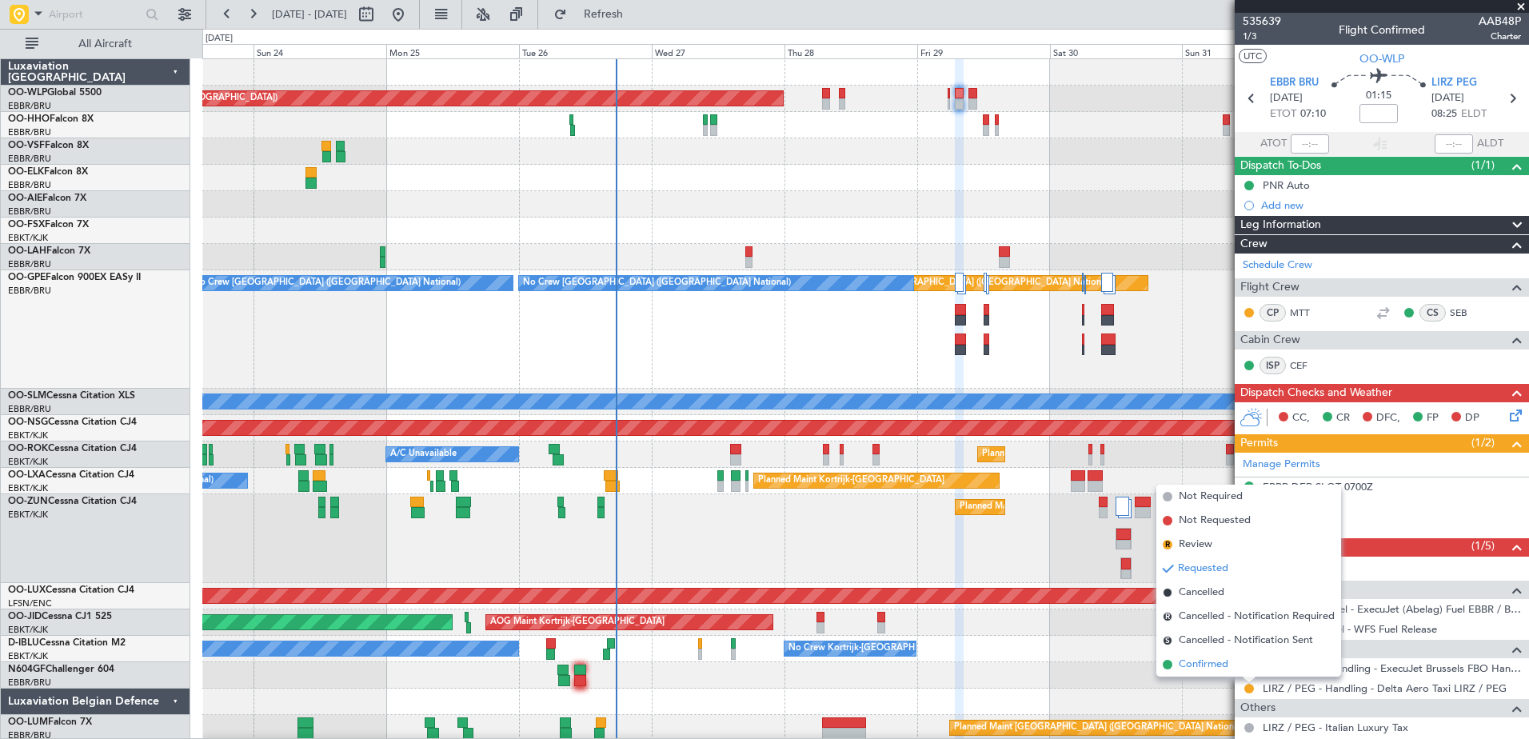
click at [1194, 664] on span "Confirmed" at bounding box center [1204, 664] width 50 height 16
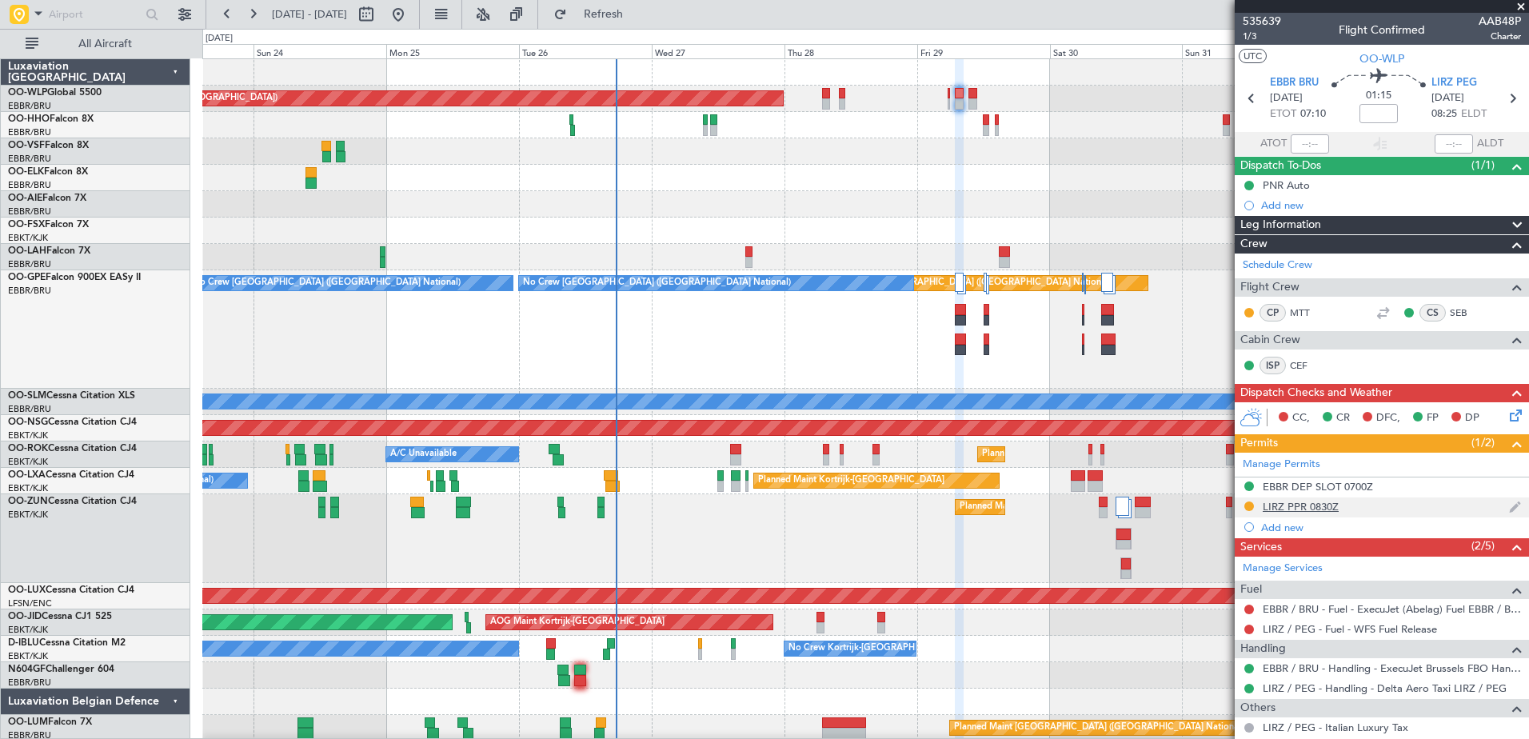
click at [1317, 503] on div "LIRZ PPR 0830Z" at bounding box center [1301, 507] width 76 height 14
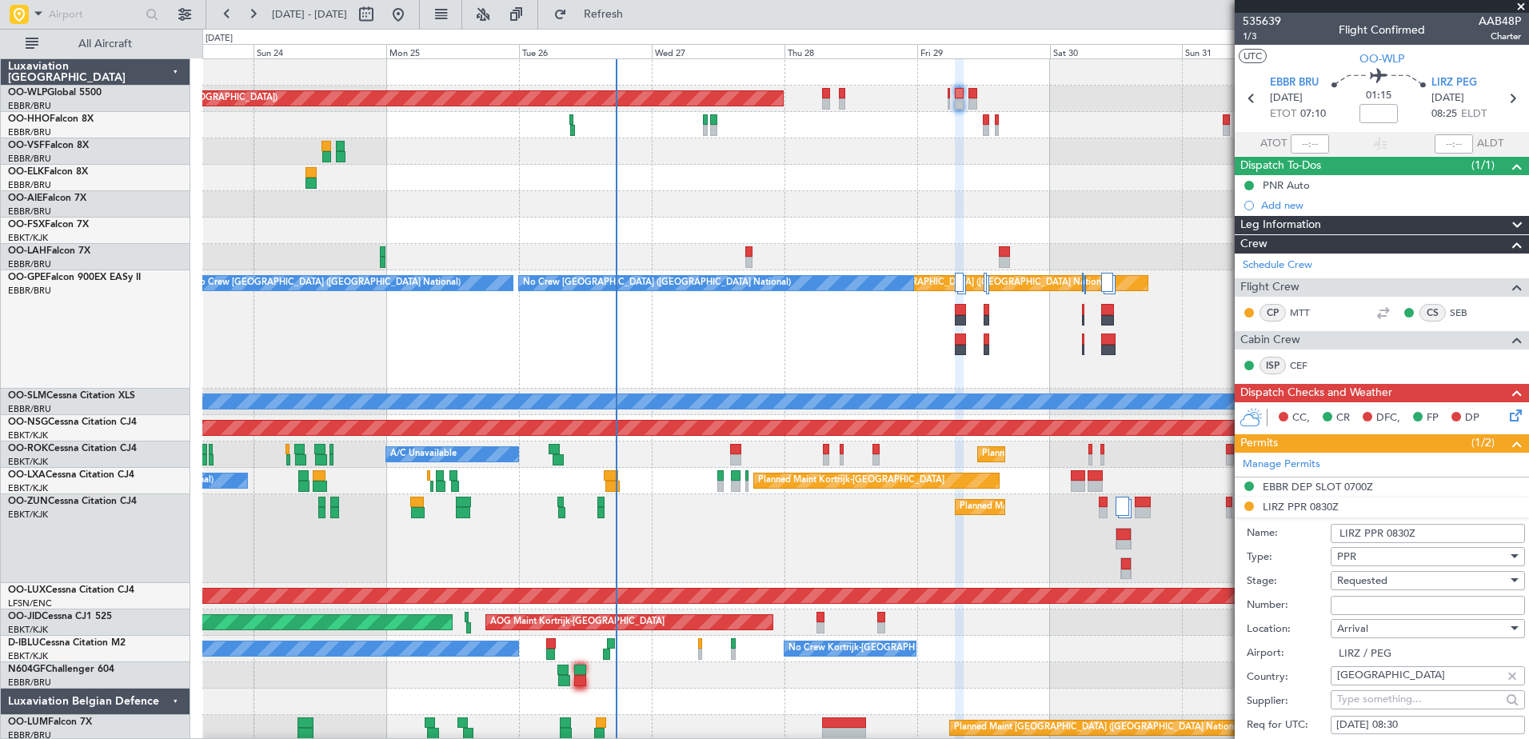
paste input "110/0825"
type input "110/0825"
click at [1410, 583] on div "Requested" at bounding box center [1422, 580] width 170 height 24
click at [1412, 713] on span "Received OK" at bounding box center [1422, 708] width 168 height 24
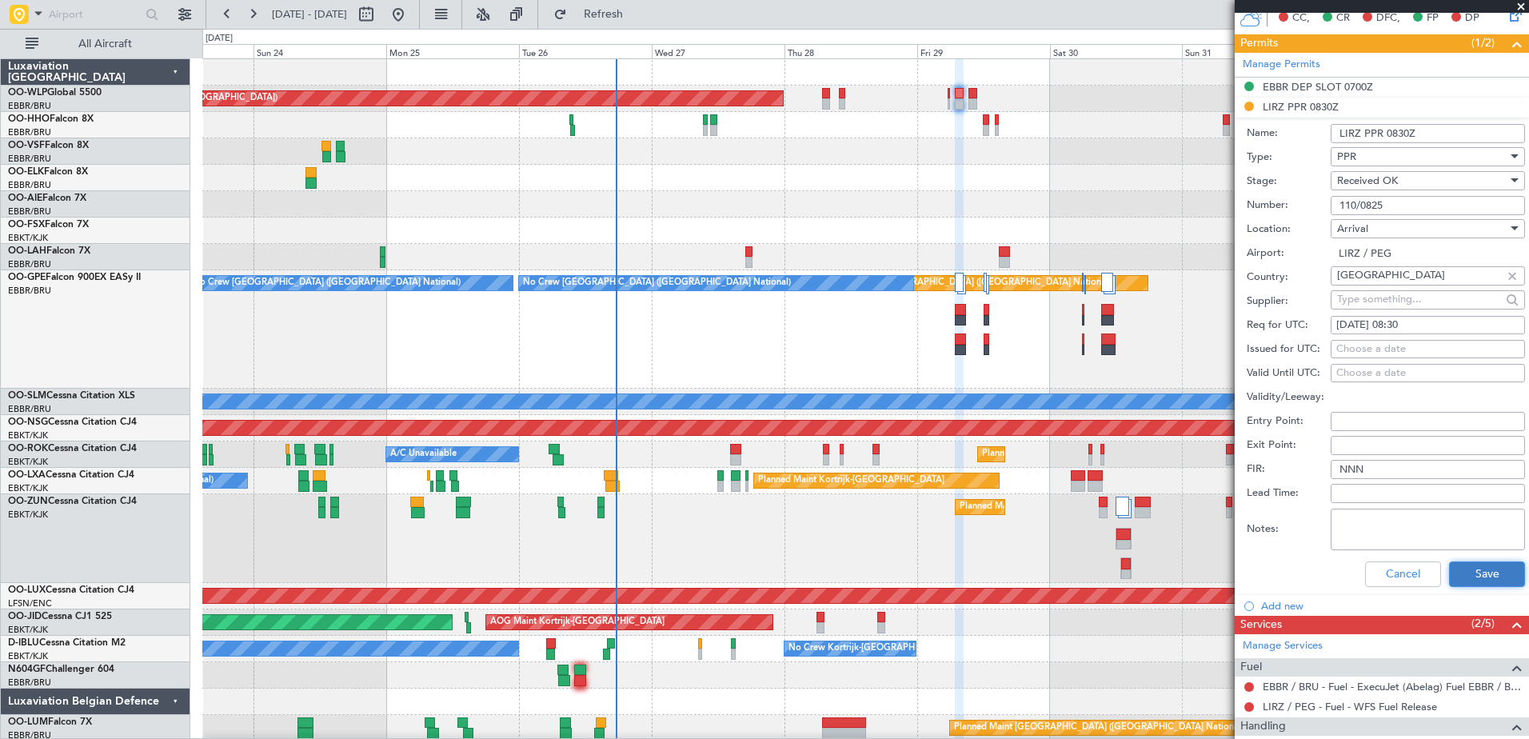
click at [1481, 573] on button "Save" at bounding box center [1487, 574] width 76 height 26
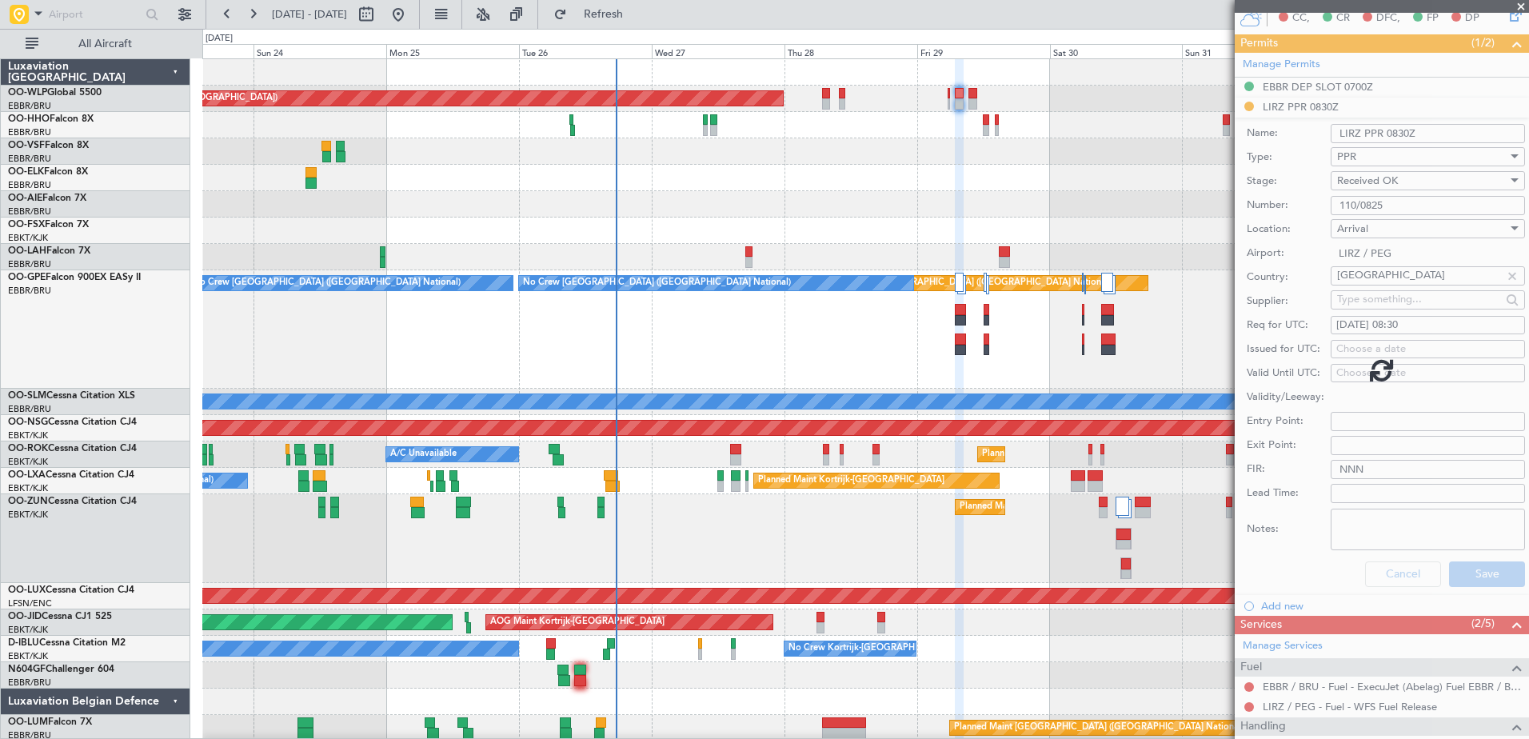
scroll to position [104, 0]
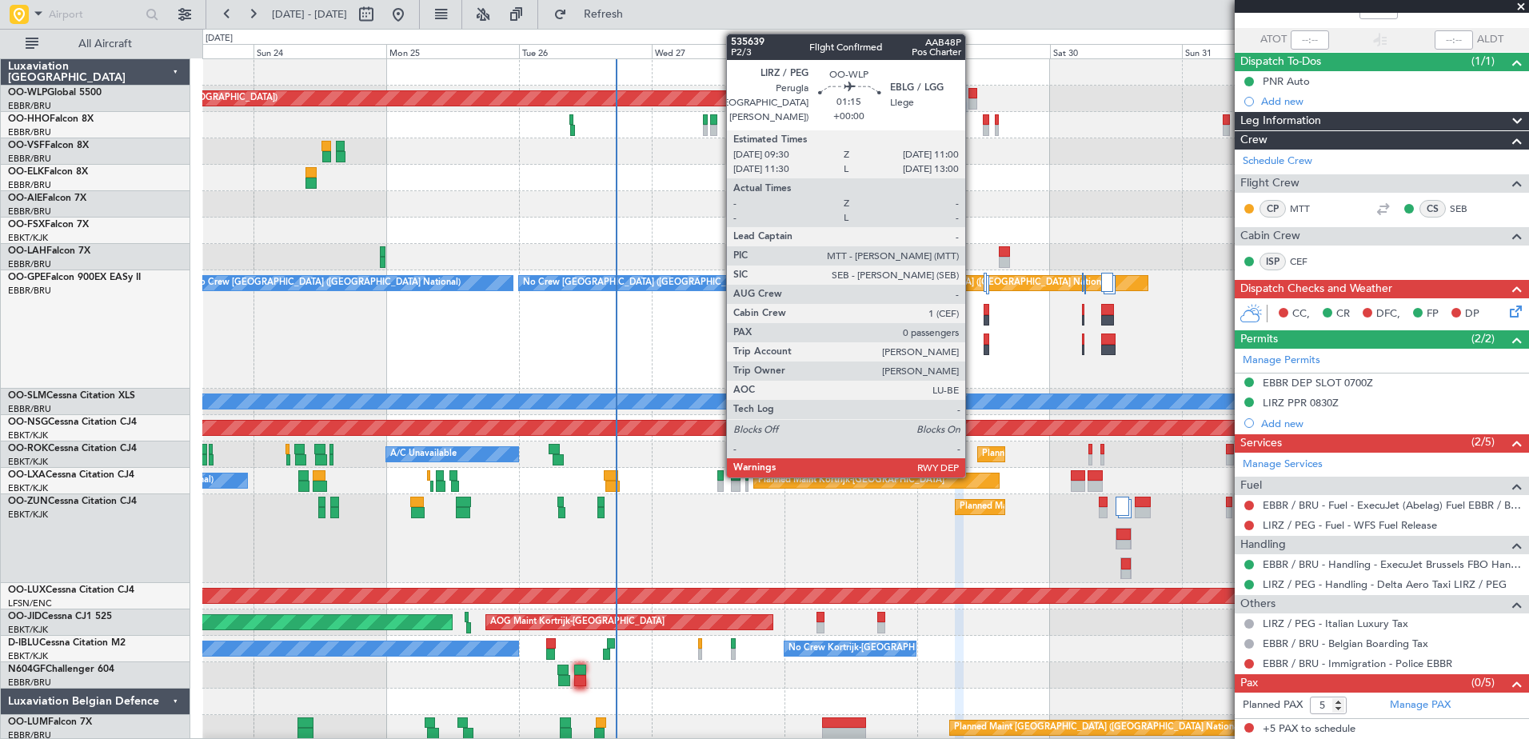
click at [972, 99] on div at bounding box center [972, 103] width 9 height 11
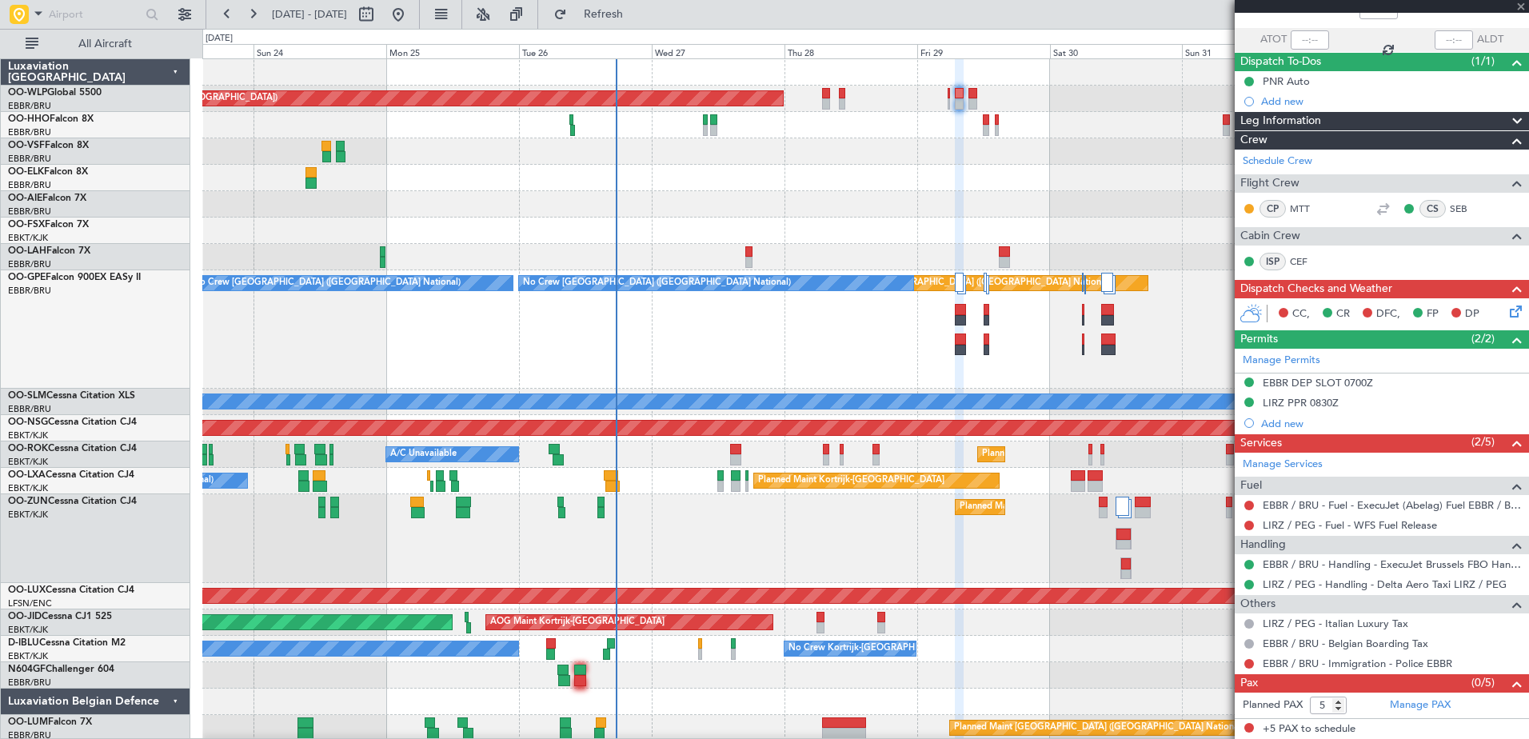
type input "0"
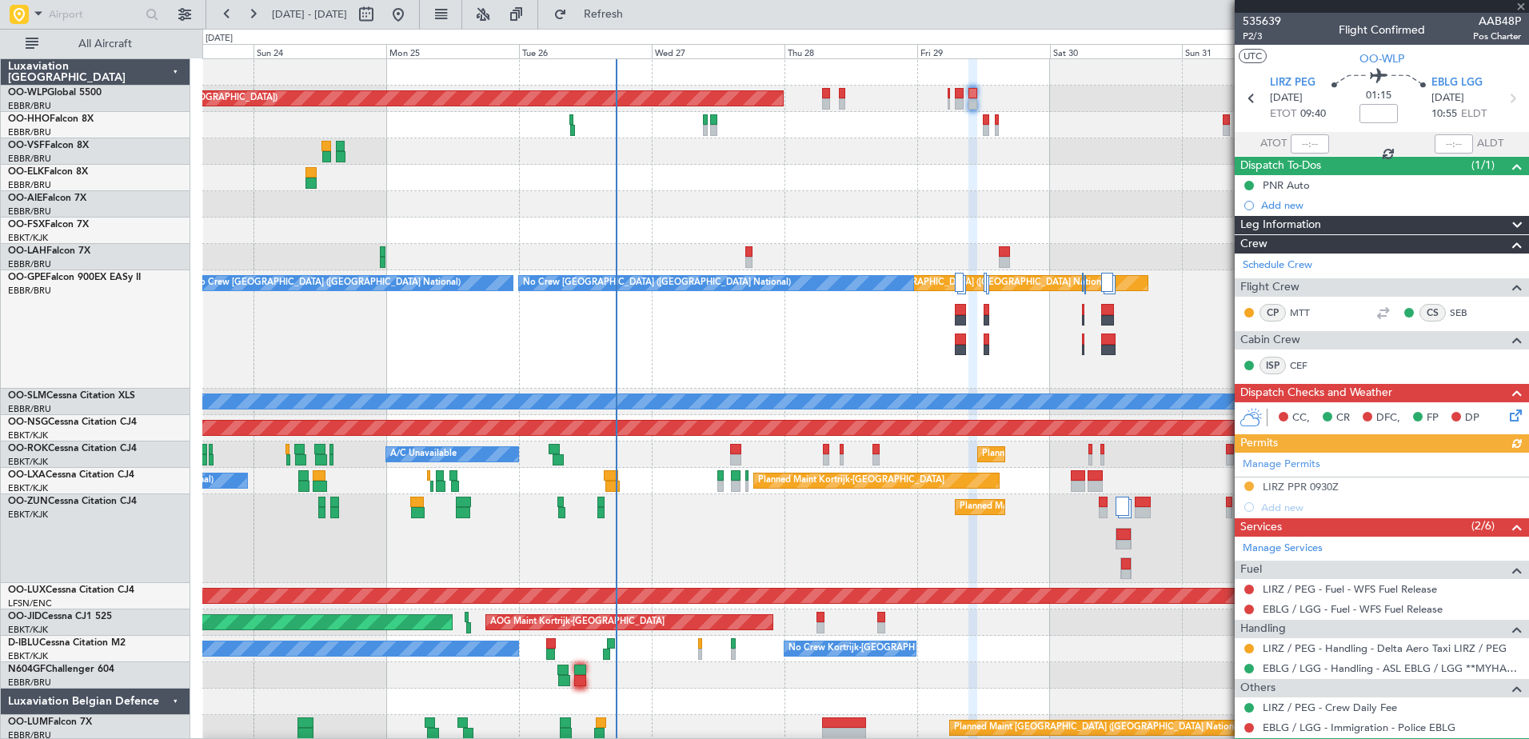
click at [1313, 483] on div "Manage Permits LIRZ PPR 0930Z Add new" at bounding box center [1382, 485] width 294 height 65
click at [1299, 490] on div "LIRZ PPR 0930Z" at bounding box center [1301, 487] width 76 height 14
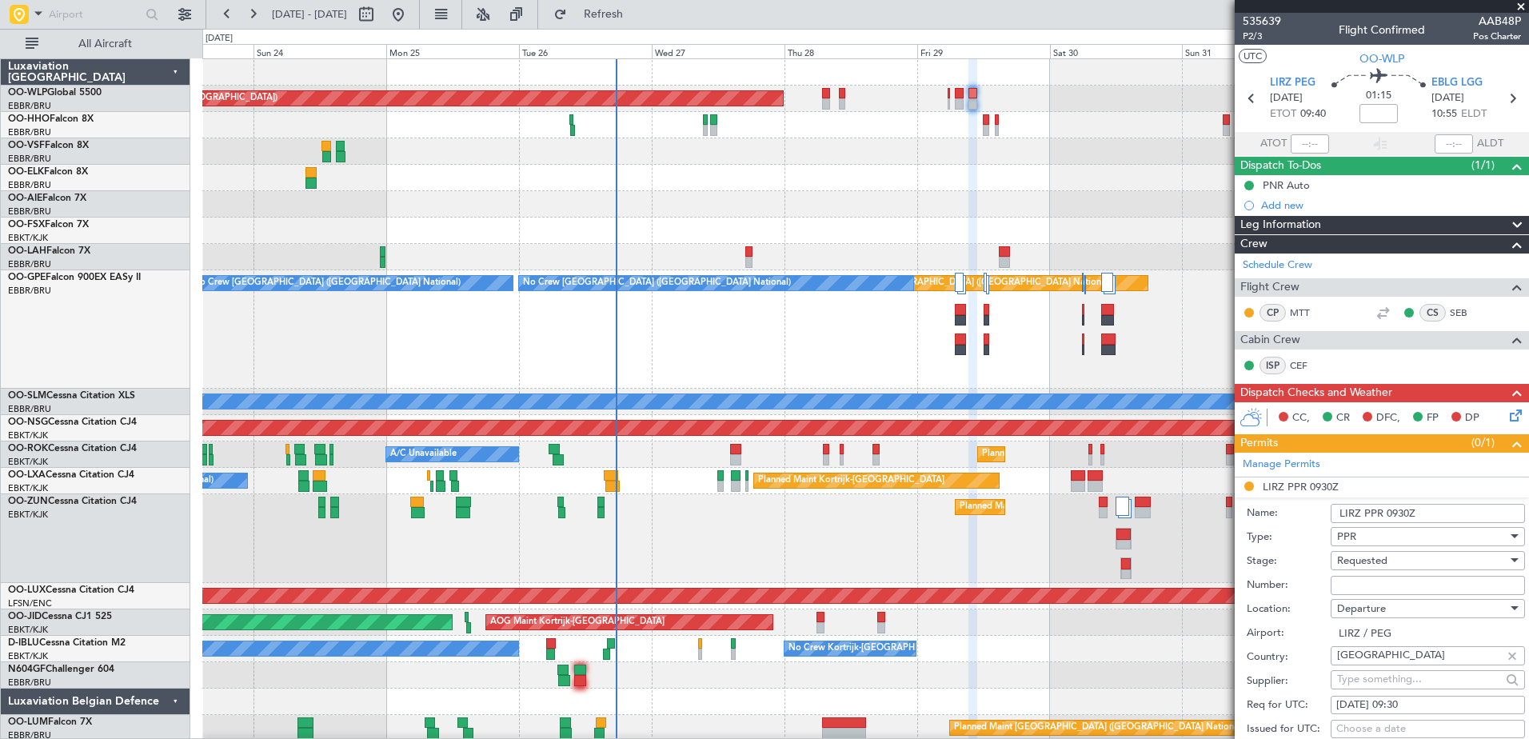
paste input "110/0825"
type input "110/0825"
click at [1392, 557] on div "Requested" at bounding box center [1422, 561] width 170 height 24
click at [1393, 688] on span "Received OK" at bounding box center [1422, 688] width 168 height 24
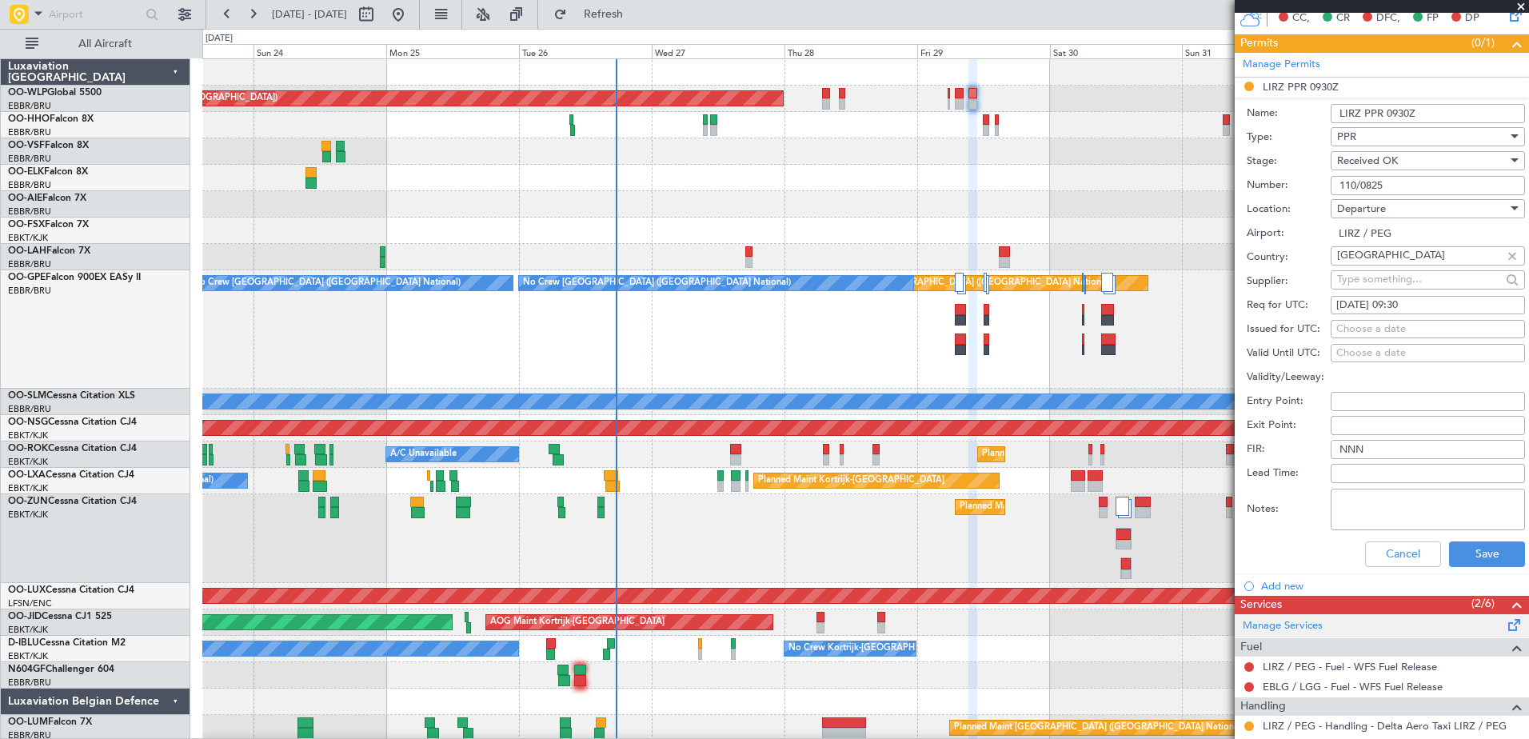
scroll to position [480, 0]
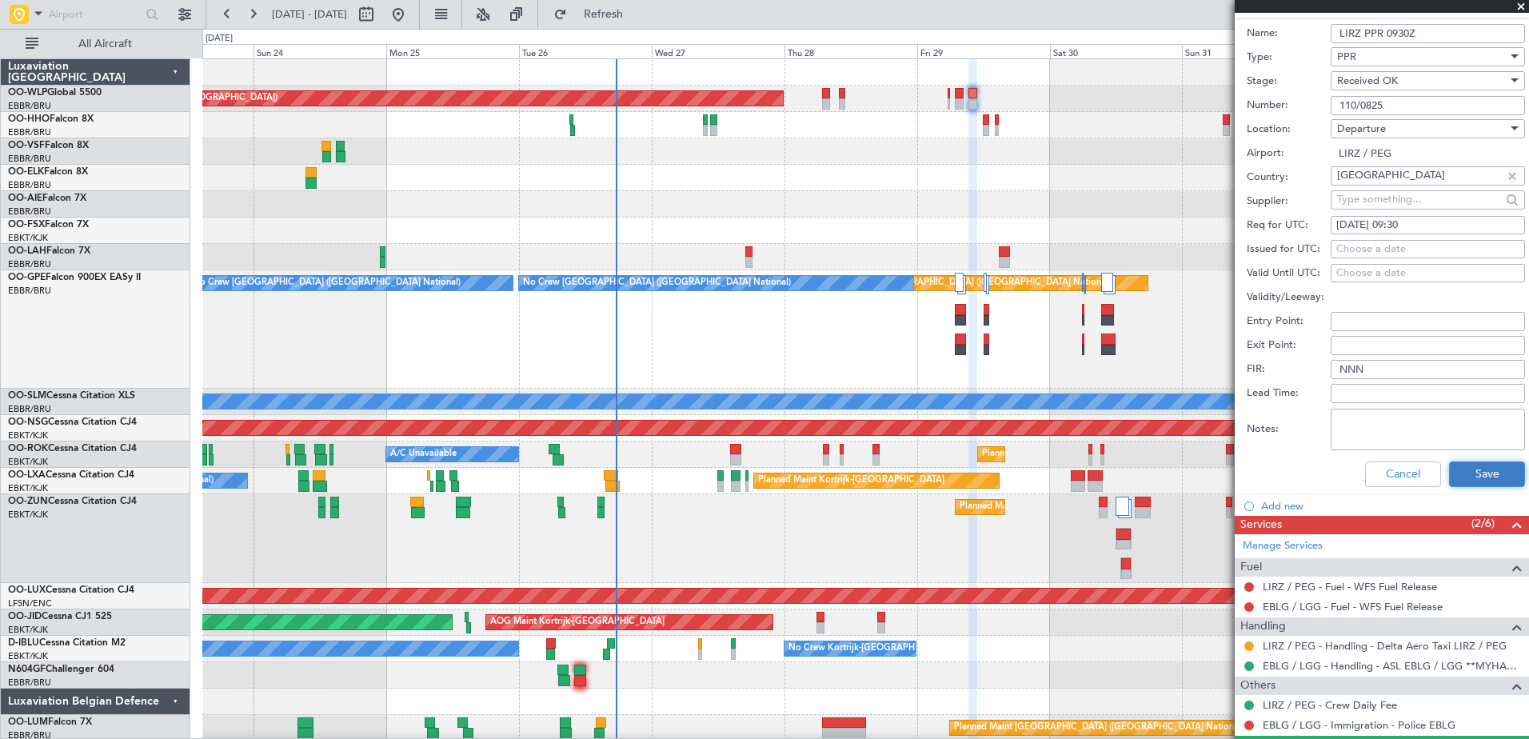
click at [1470, 477] on button "Save" at bounding box center [1487, 474] width 76 height 26
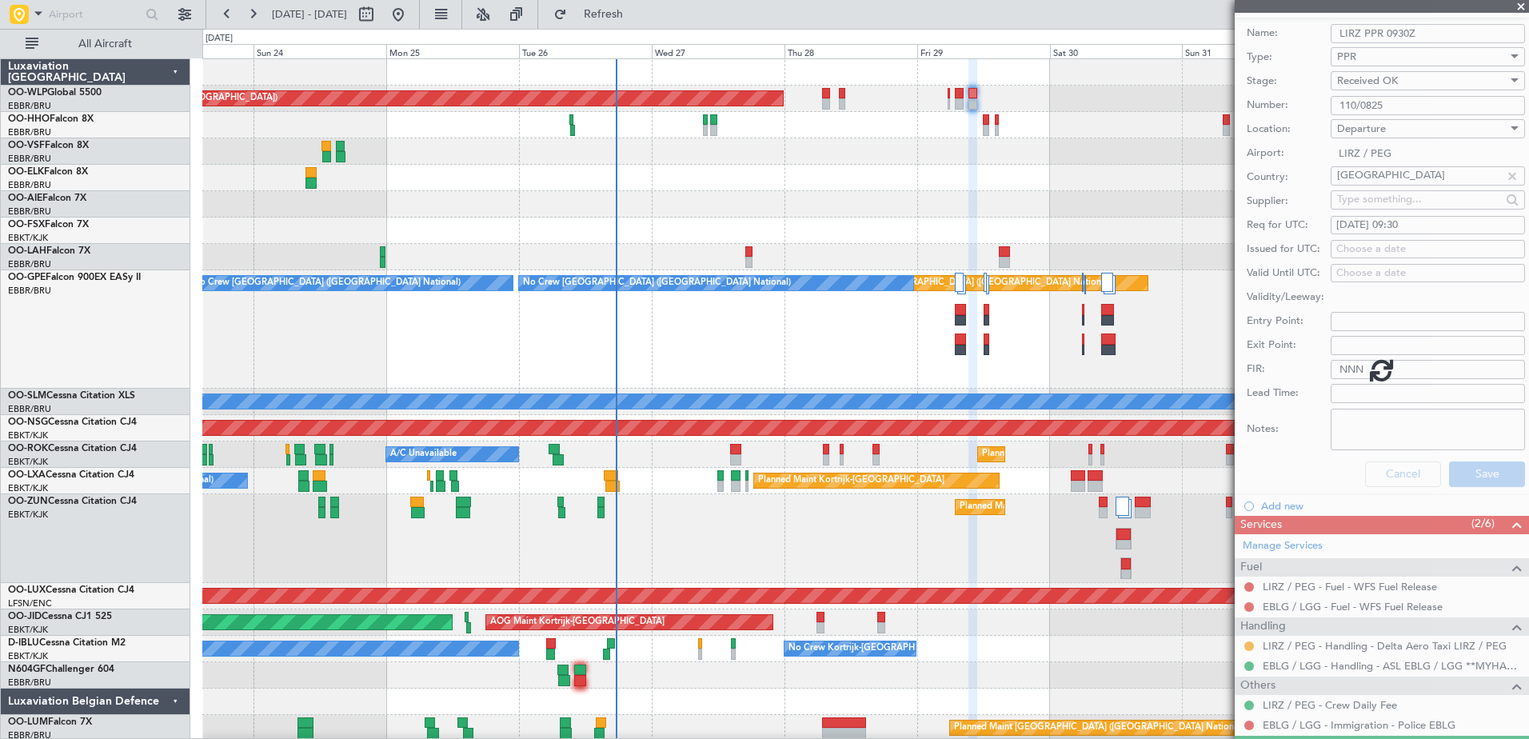
scroll to position [2, 0]
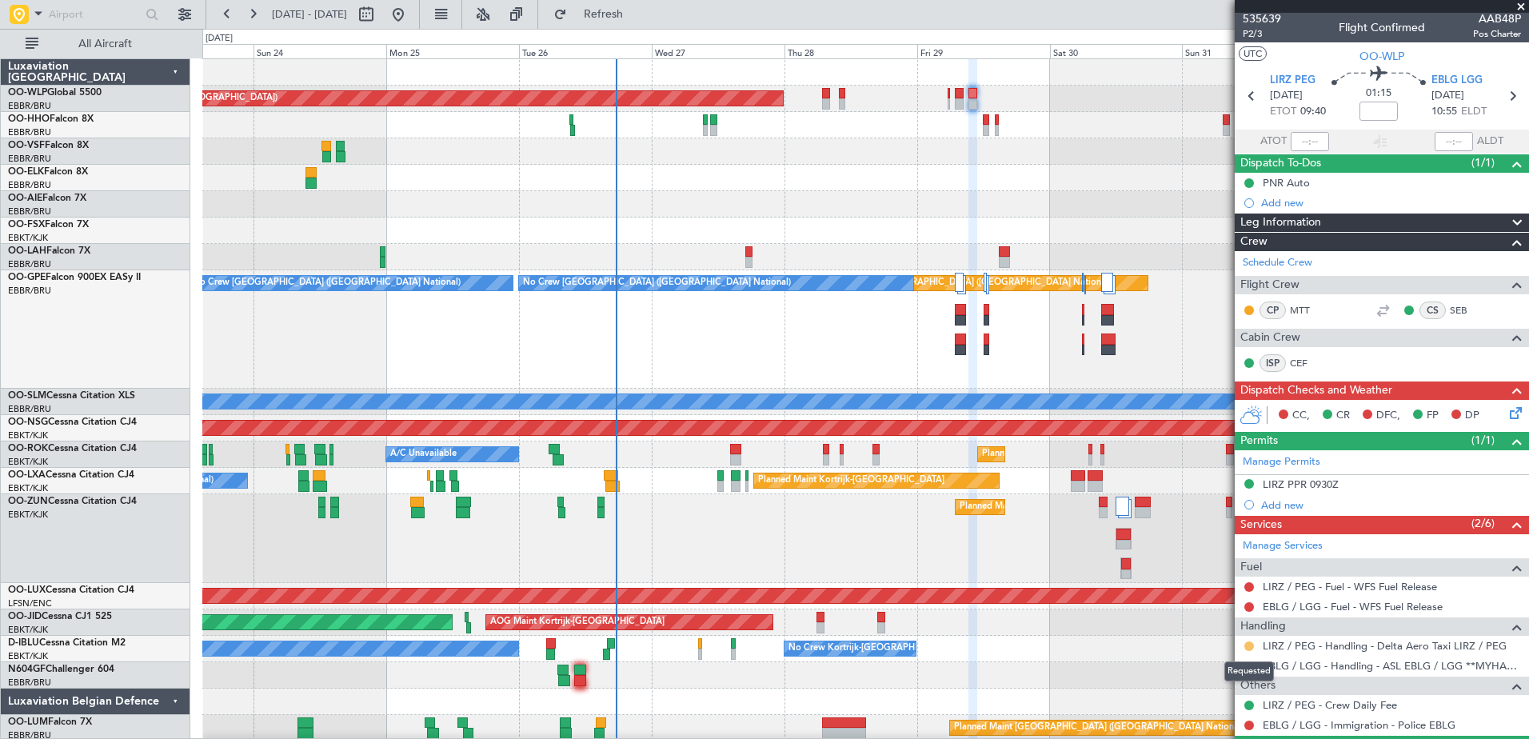
click at [1250, 645] on button at bounding box center [1249, 646] width 10 height 10
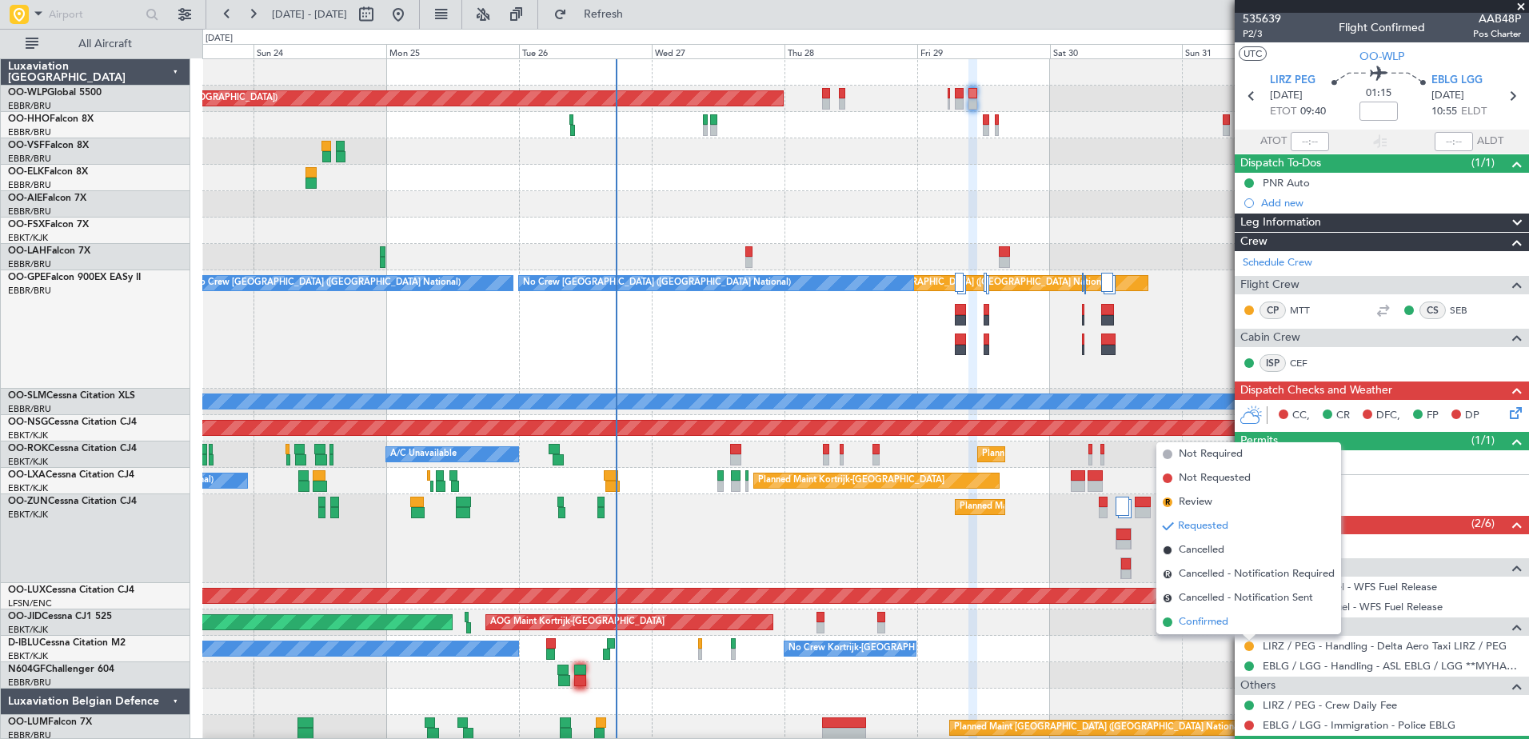
click at [1202, 620] on span "Confirmed" at bounding box center [1204, 622] width 50 height 16
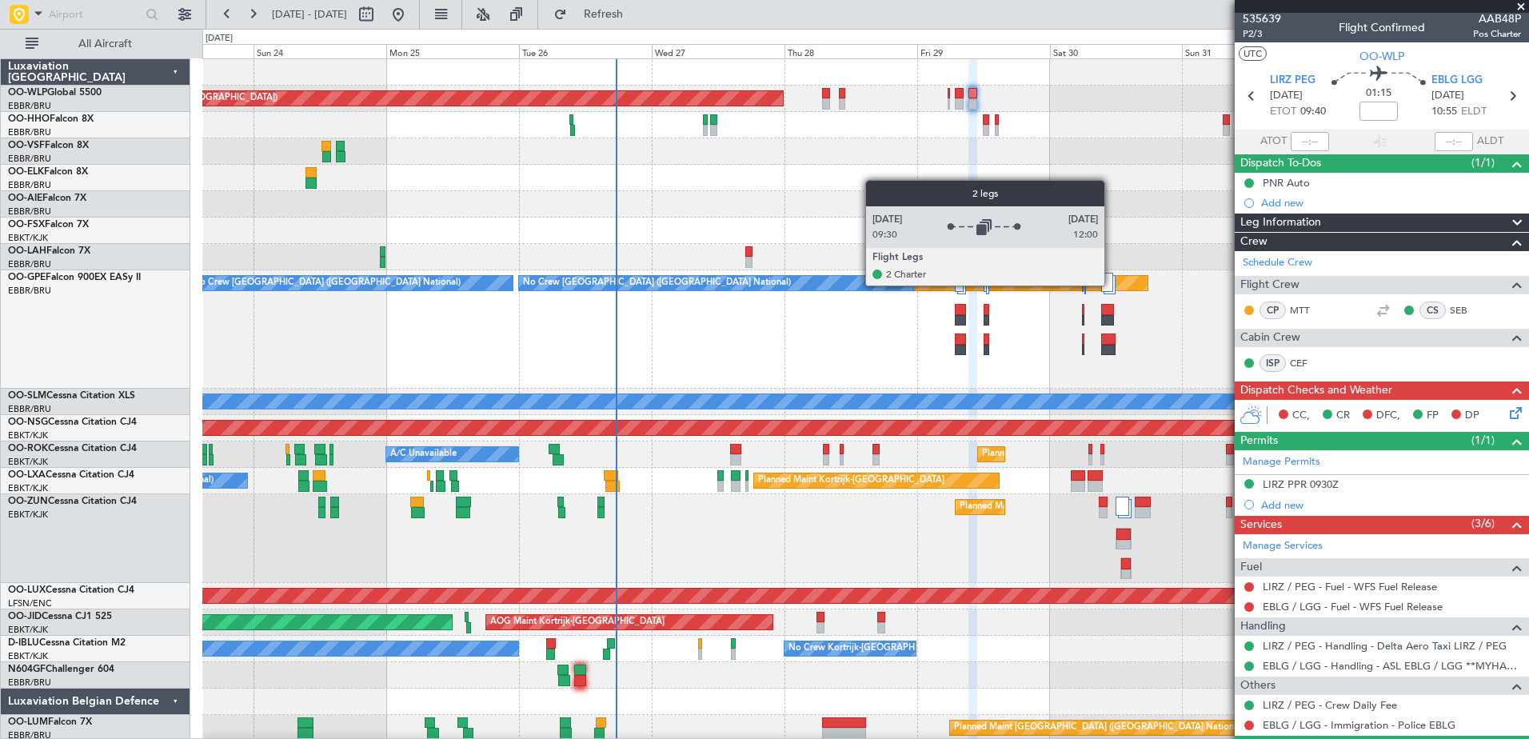
click at [1111, 285] on div at bounding box center [1107, 282] width 12 height 19
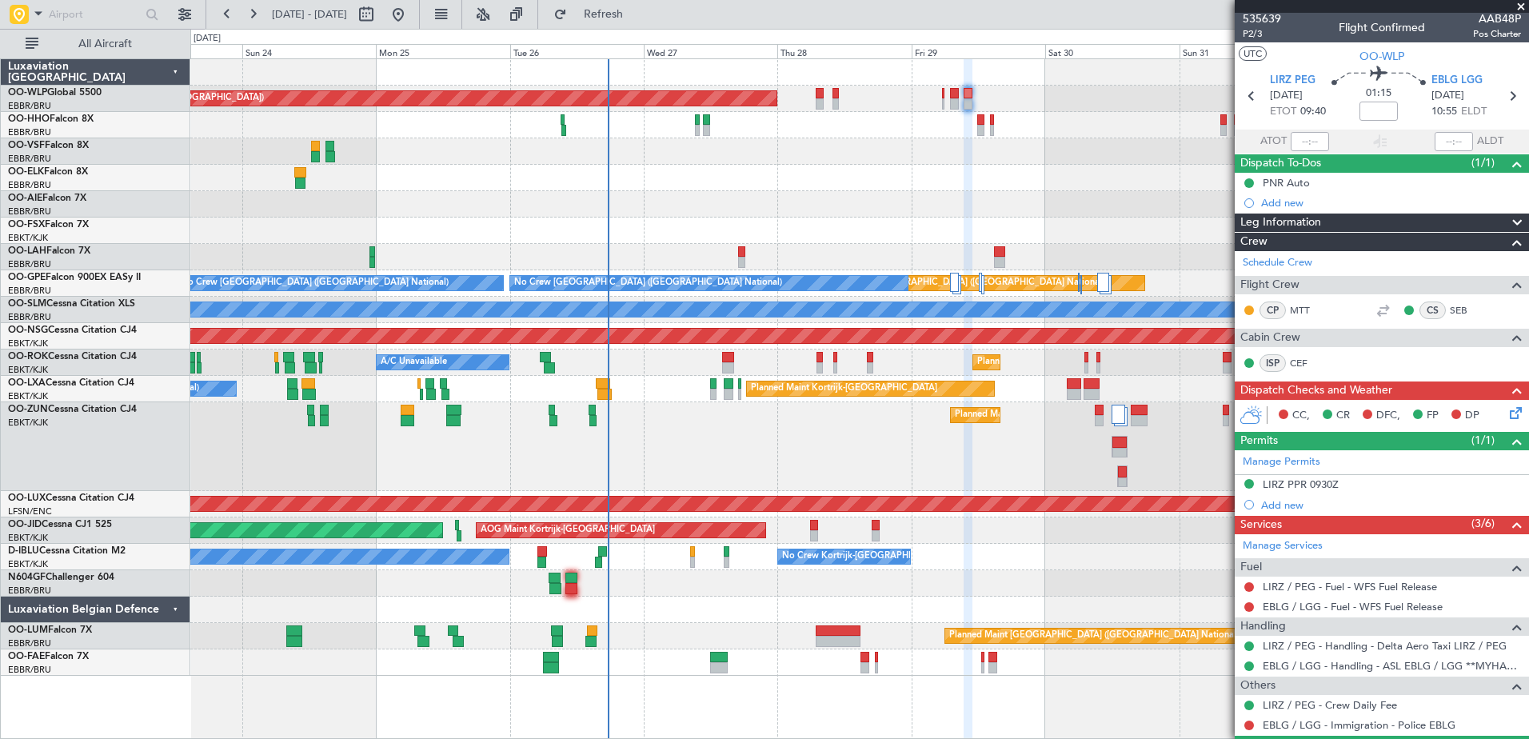
scroll to position [43, 0]
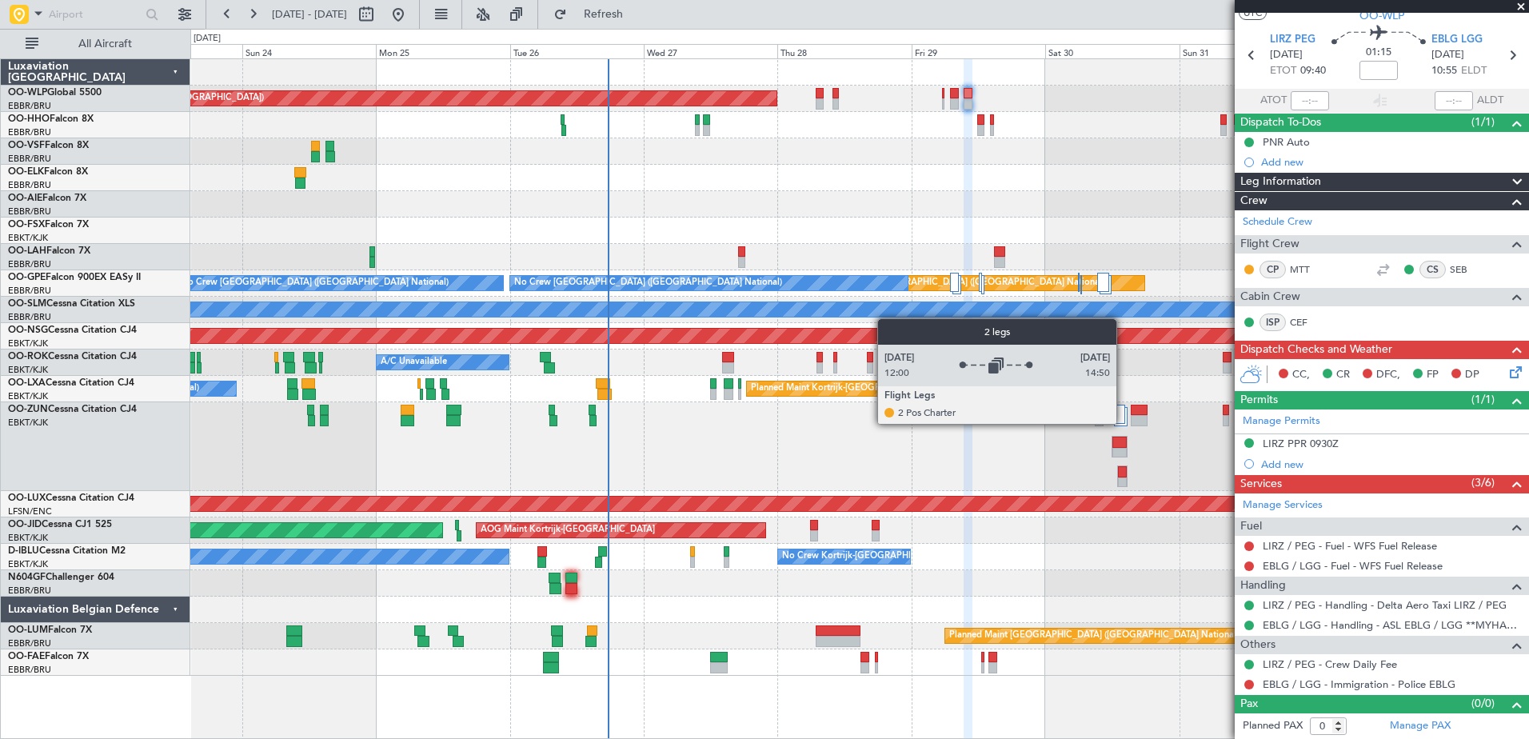
click at [1122, 421] on div at bounding box center [1118, 414] width 14 height 19
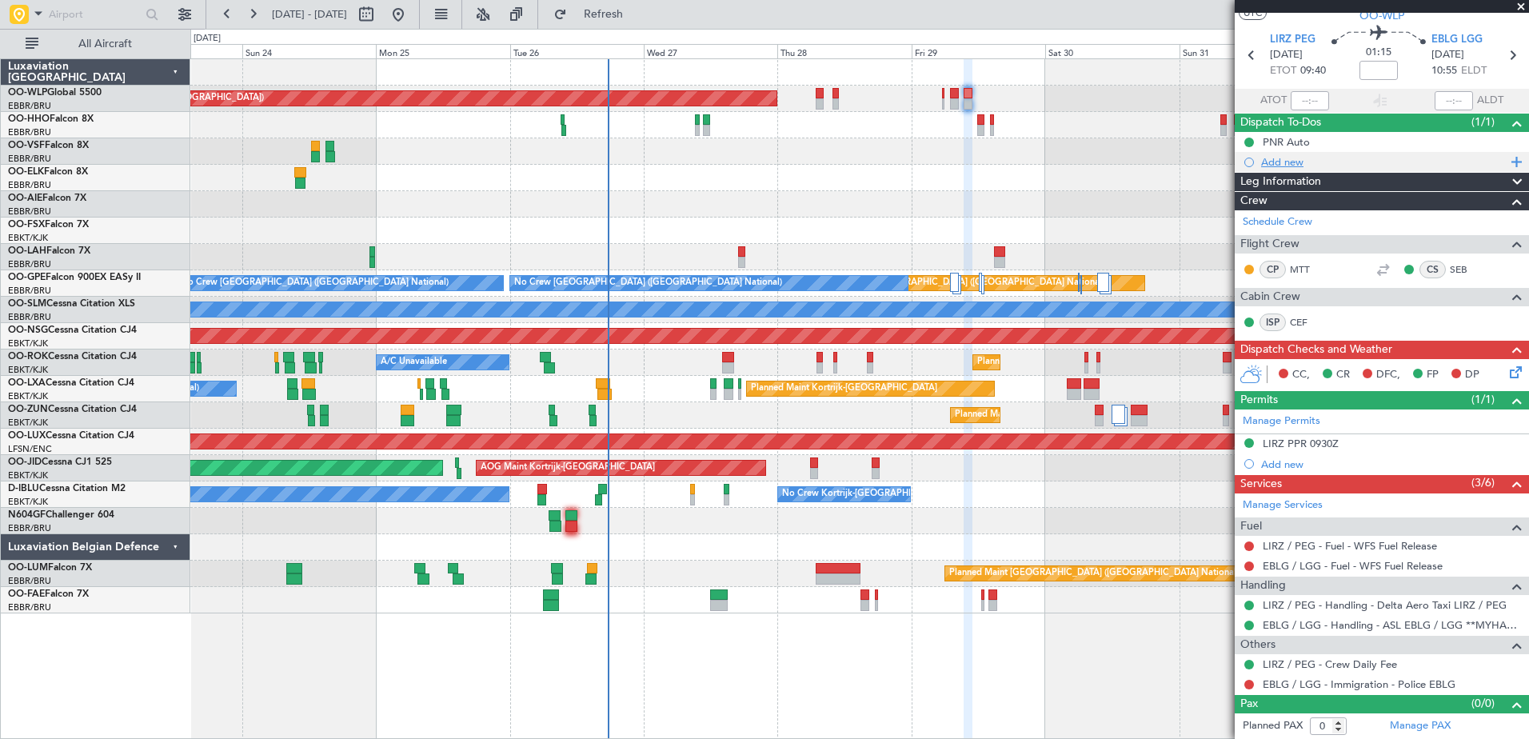
scroll to position [0, 0]
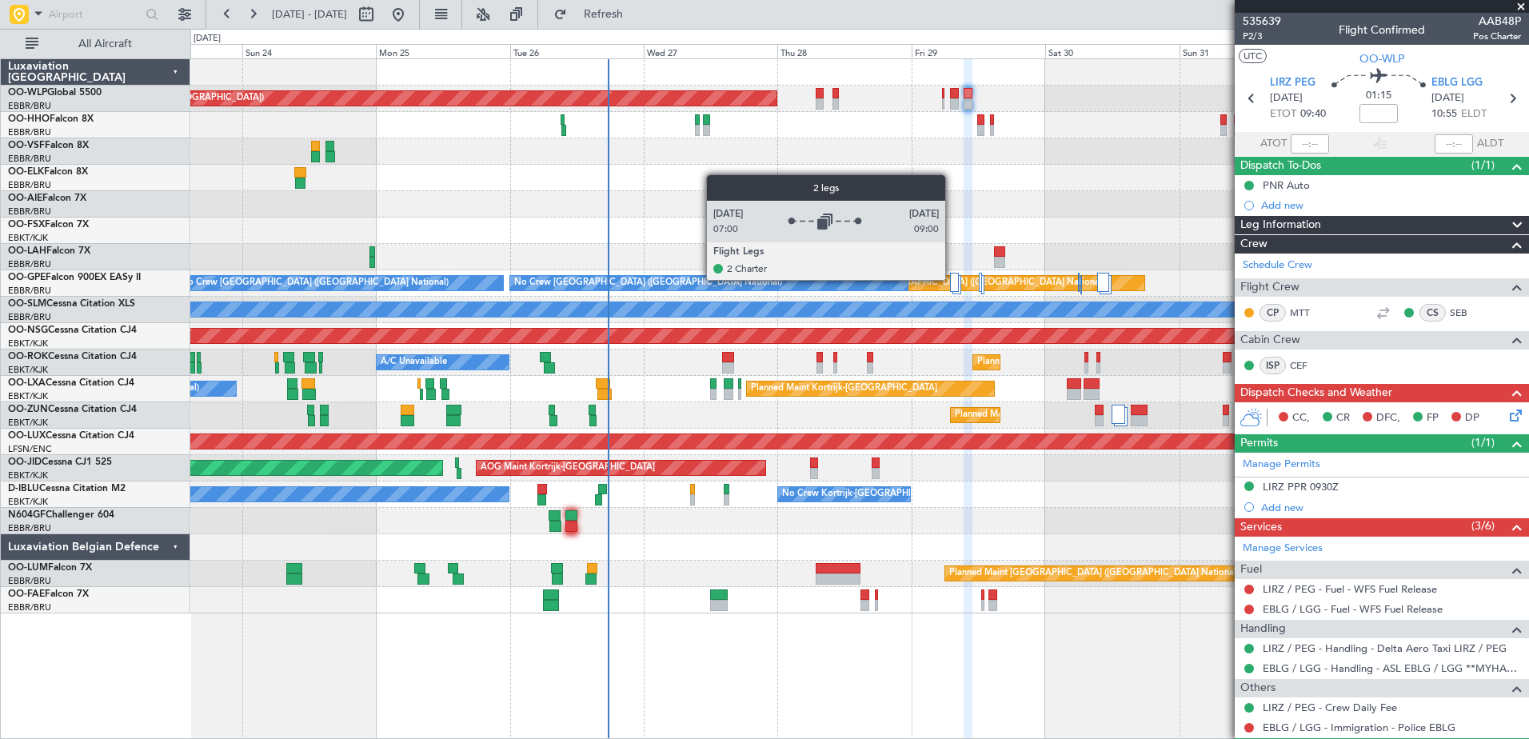
click at [952, 279] on div at bounding box center [954, 282] width 9 height 19
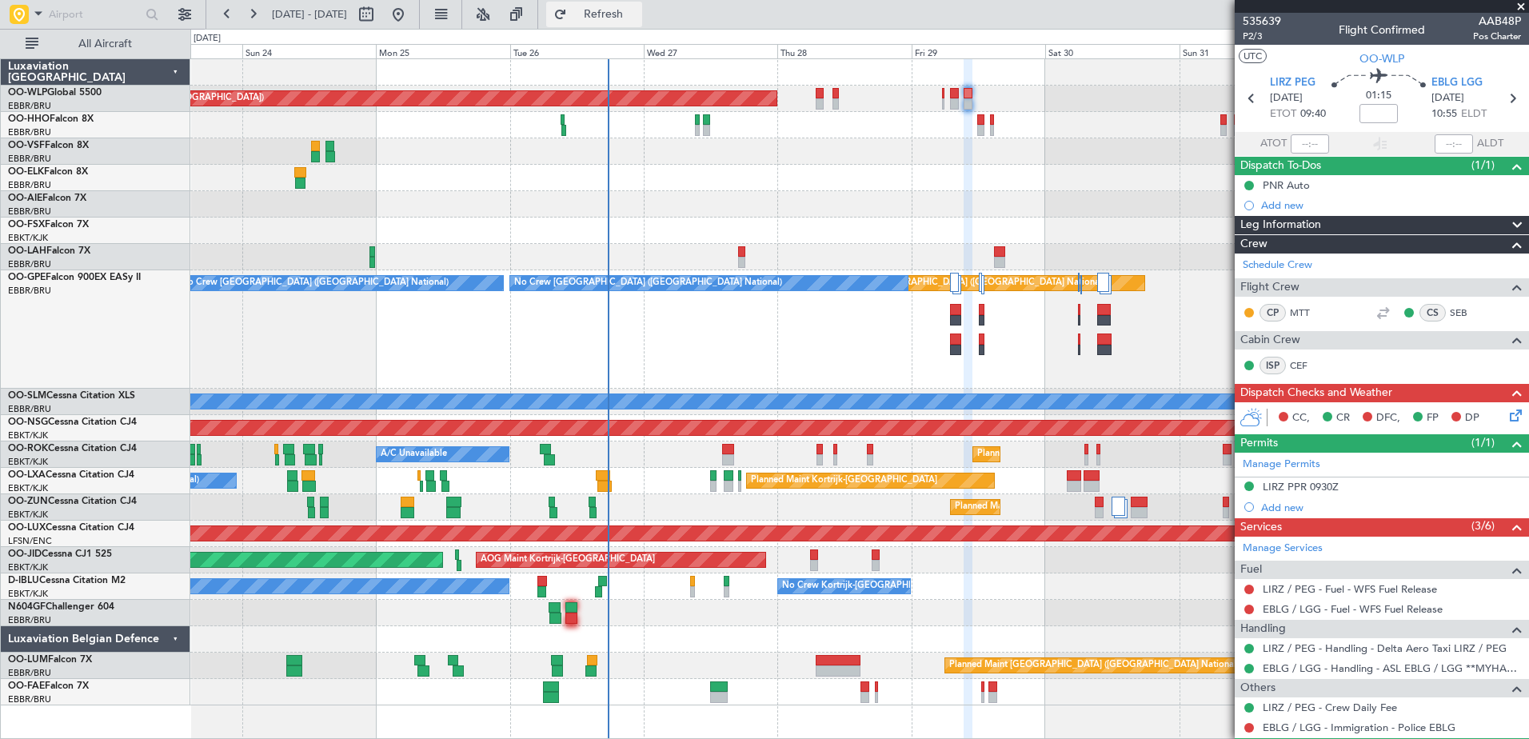
click at [637, 17] on span "Refresh" at bounding box center [603, 14] width 67 height 11
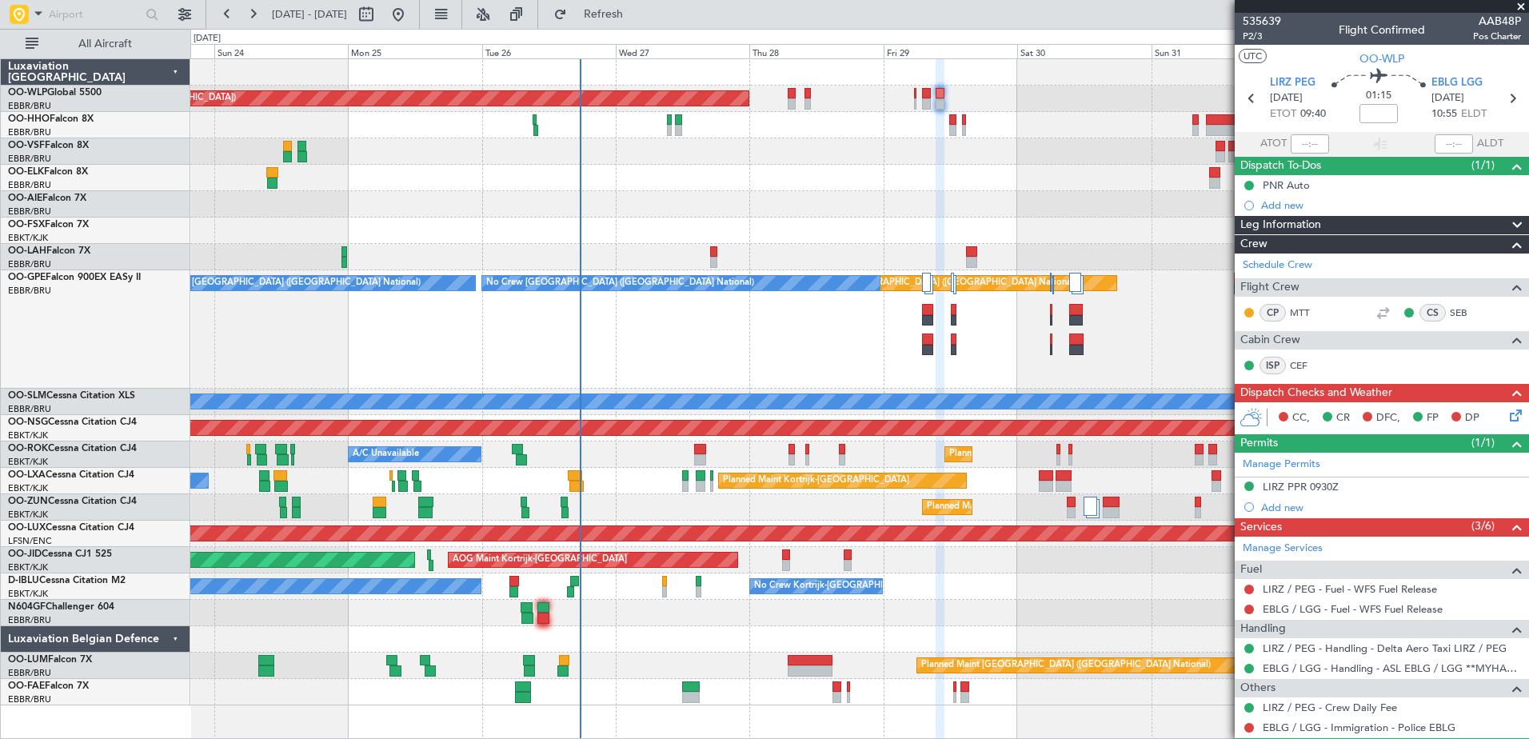
click at [872, 208] on div "Planned Maint [GEOGRAPHIC_DATA] ([GEOGRAPHIC_DATA])" at bounding box center [859, 204] width 1338 height 26
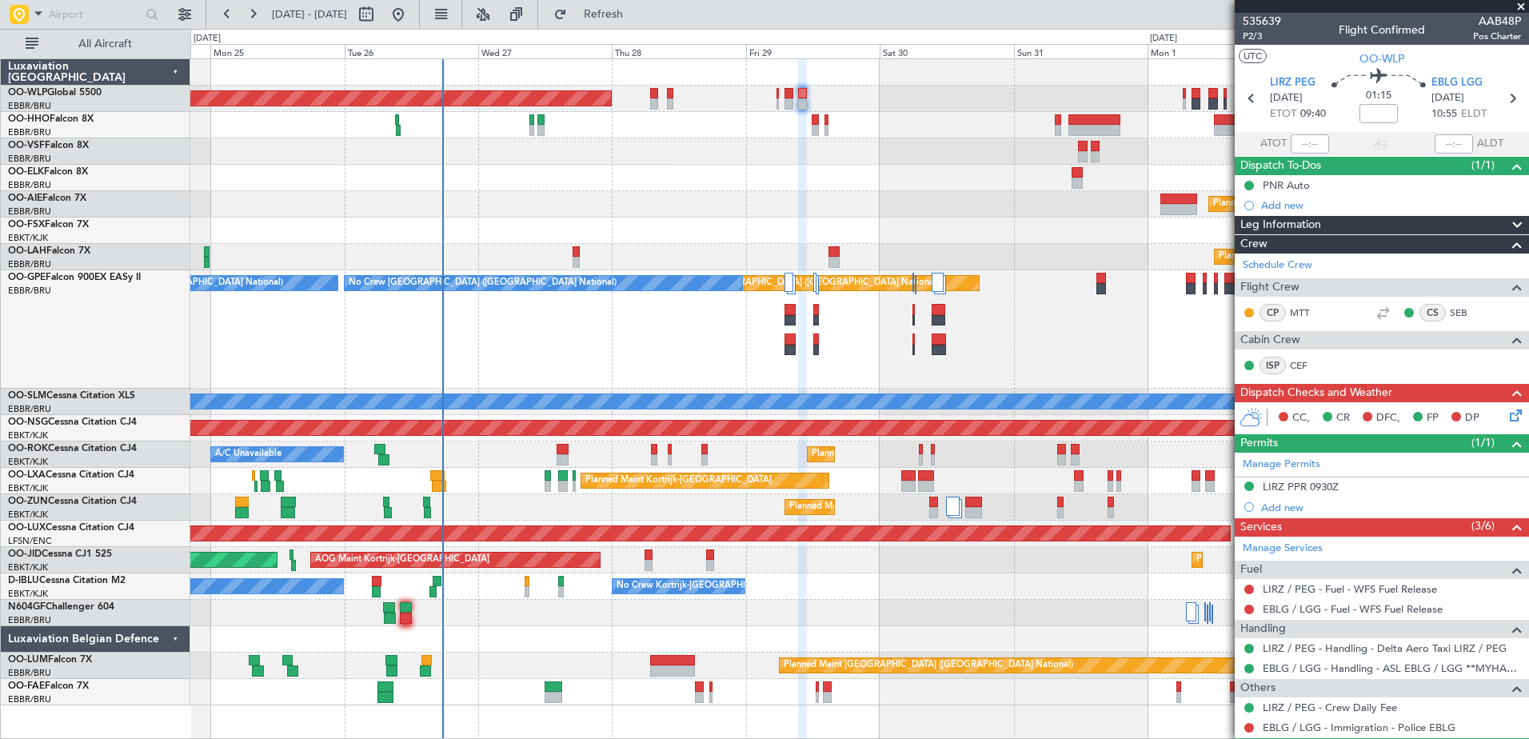
click at [882, 197] on div "Planned Maint [GEOGRAPHIC_DATA] ([GEOGRAPHIC_DATA])" at bounding box center [859, 204] width 1338 height 26
click at [637, 20] on span "Refresh" at bounding box center [603, 14] width 67 height 11
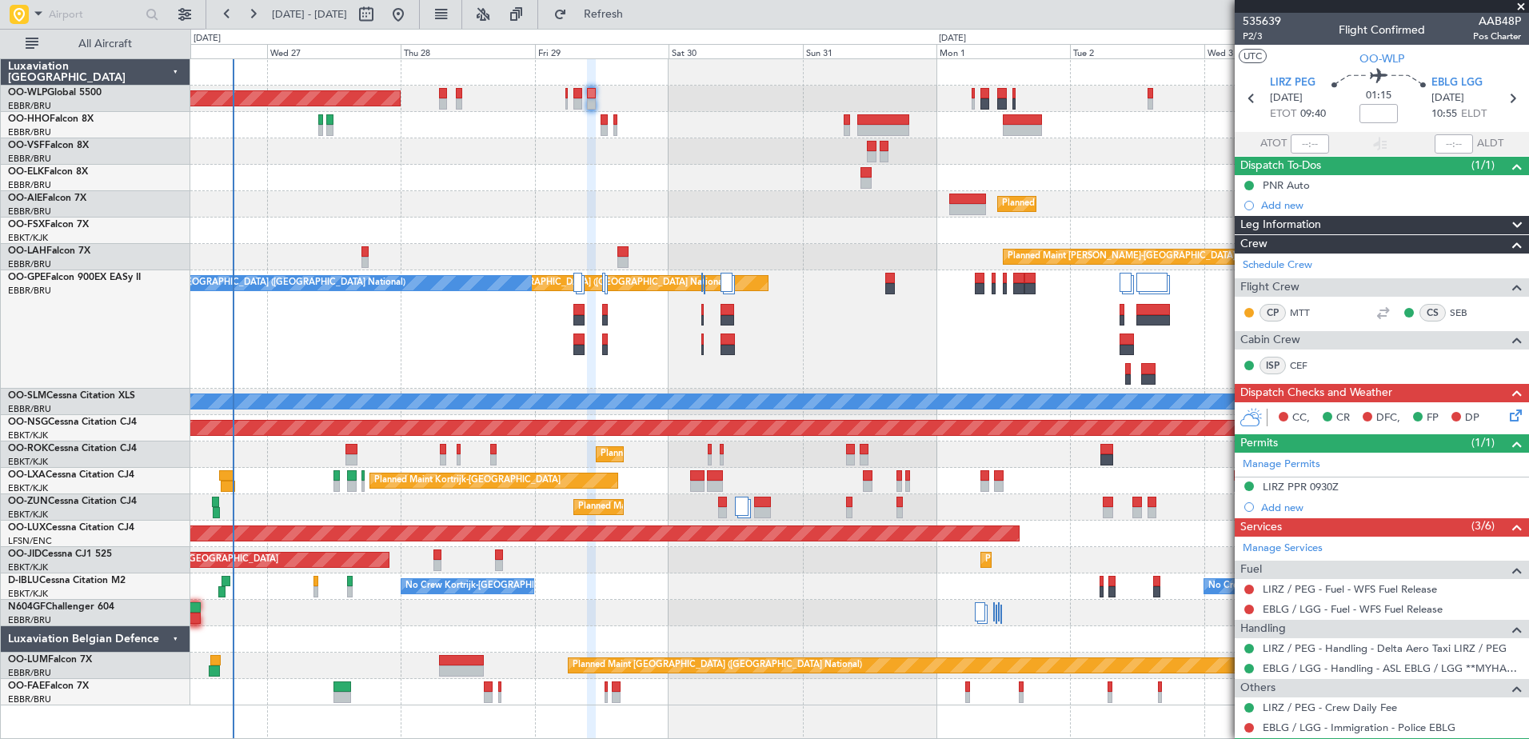
click at [696, 127] on div "Planned Maint Berlin (Brandenburg) Planned Maint London (Farnborough) Planned M…" at bounding box center [859, 382] width 1338 height 646
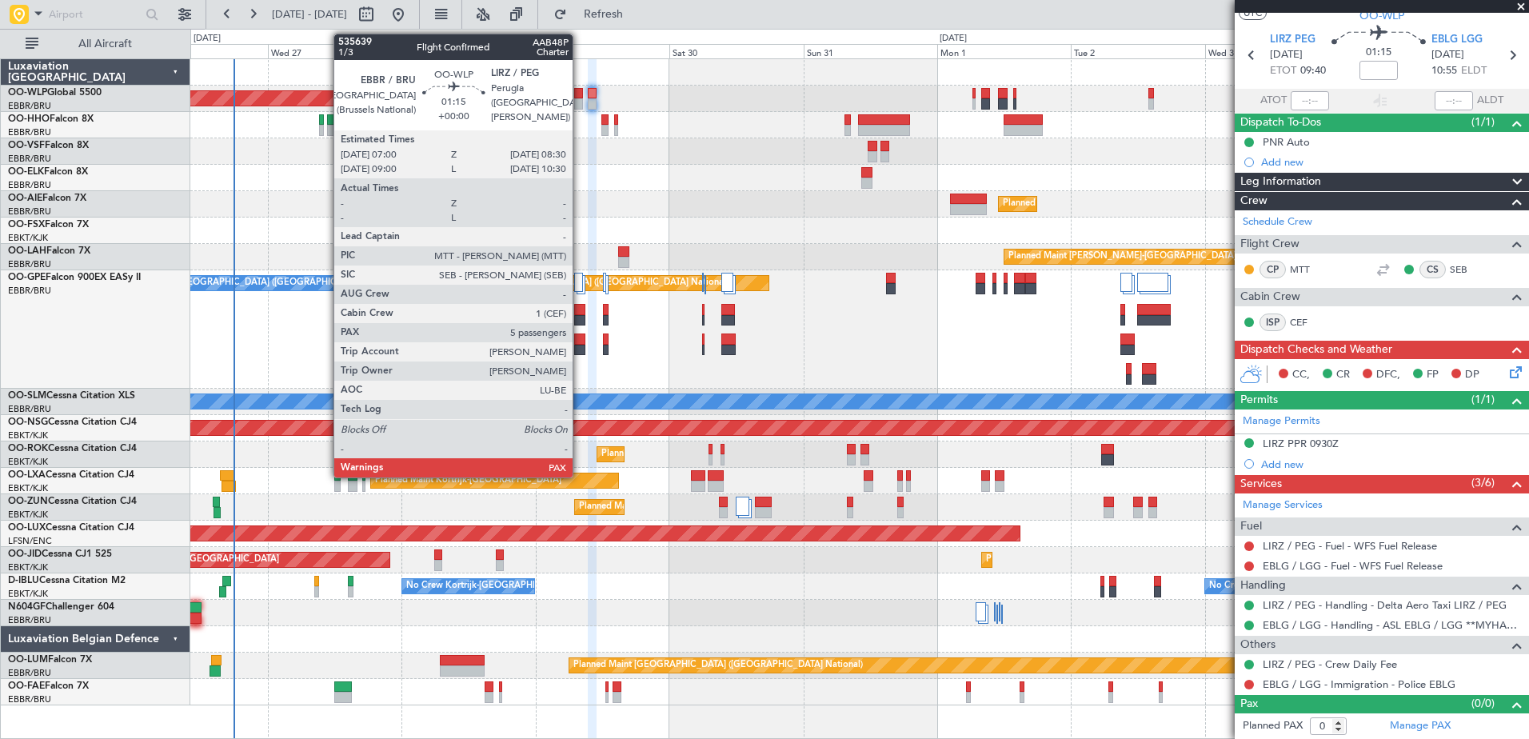
click at [579, 98] on div at bounding box center [578, 93] width 9 height 11
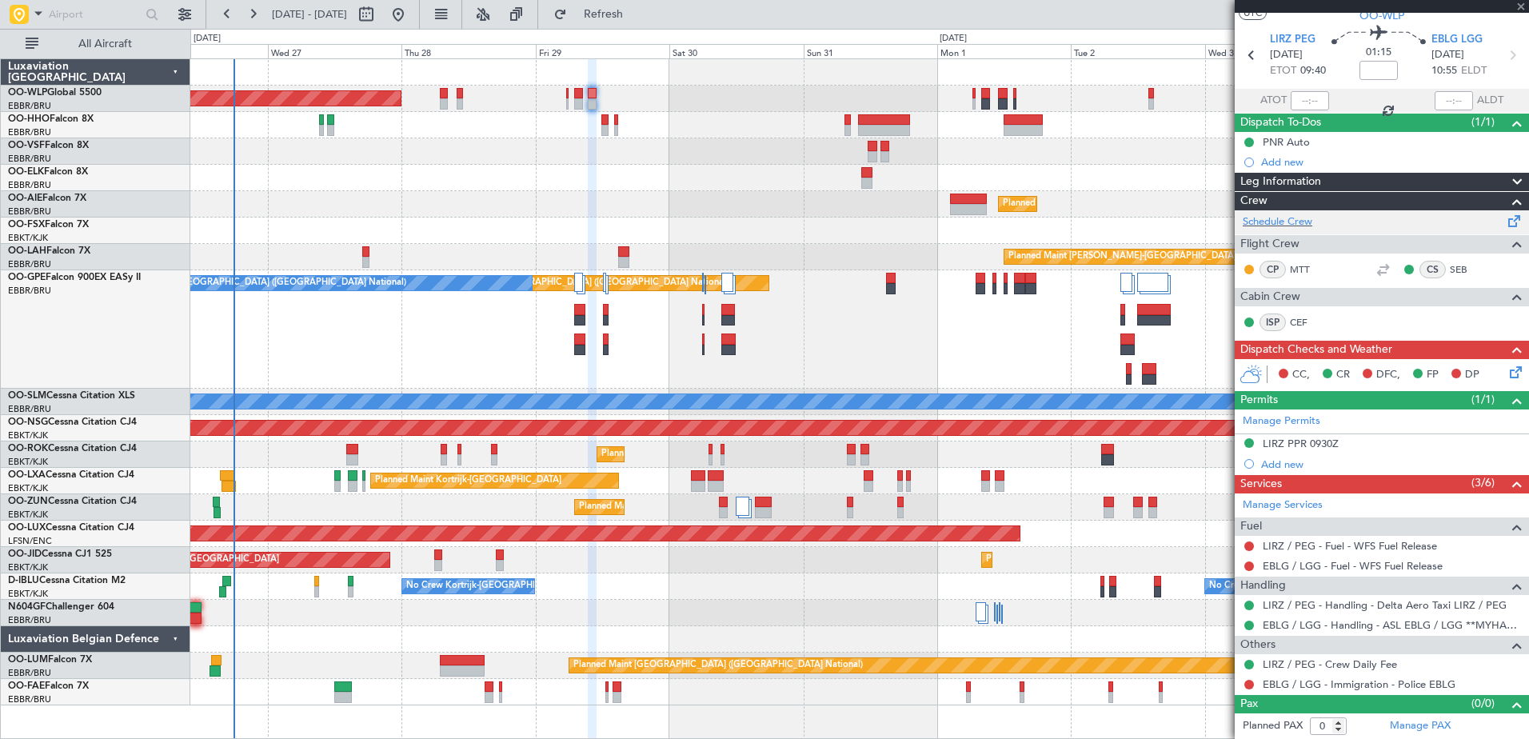
type input "5"
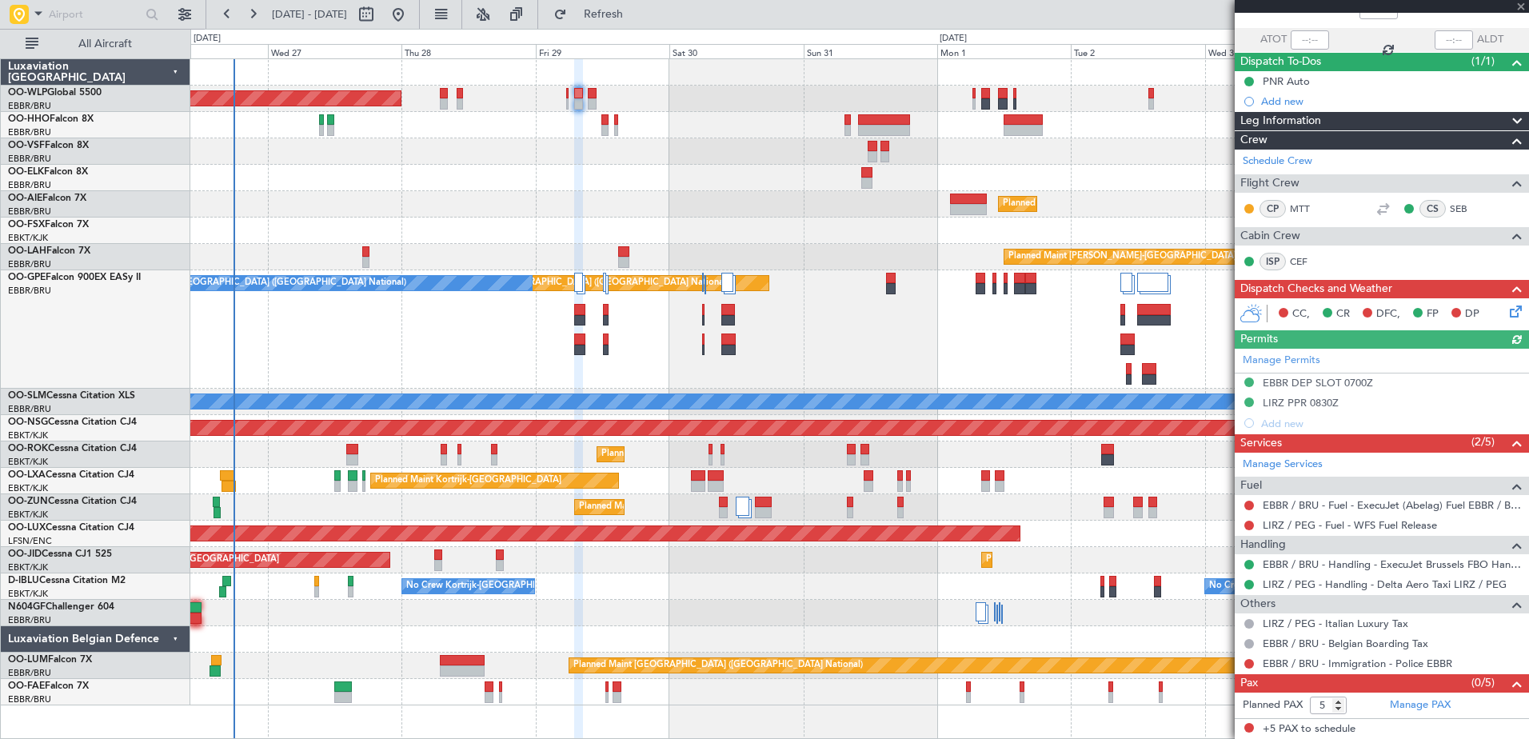
scroll to position [0, 0]
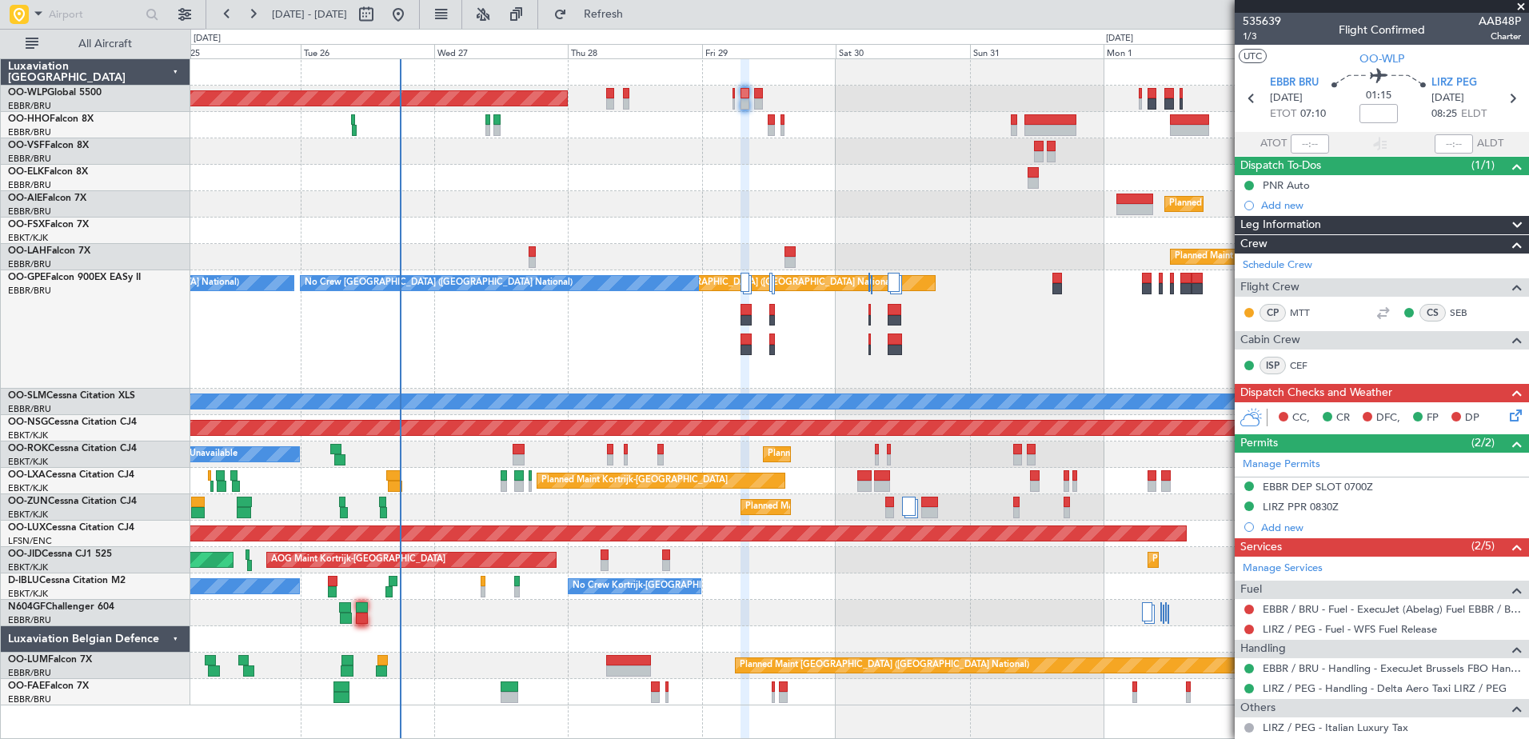
click at [463, 522] on div "Planned Maint Berlin (Brandenburg) Planned Maint London (Farnborough) Planned M…" at bounding box center [859, 382] width 1338 height 646
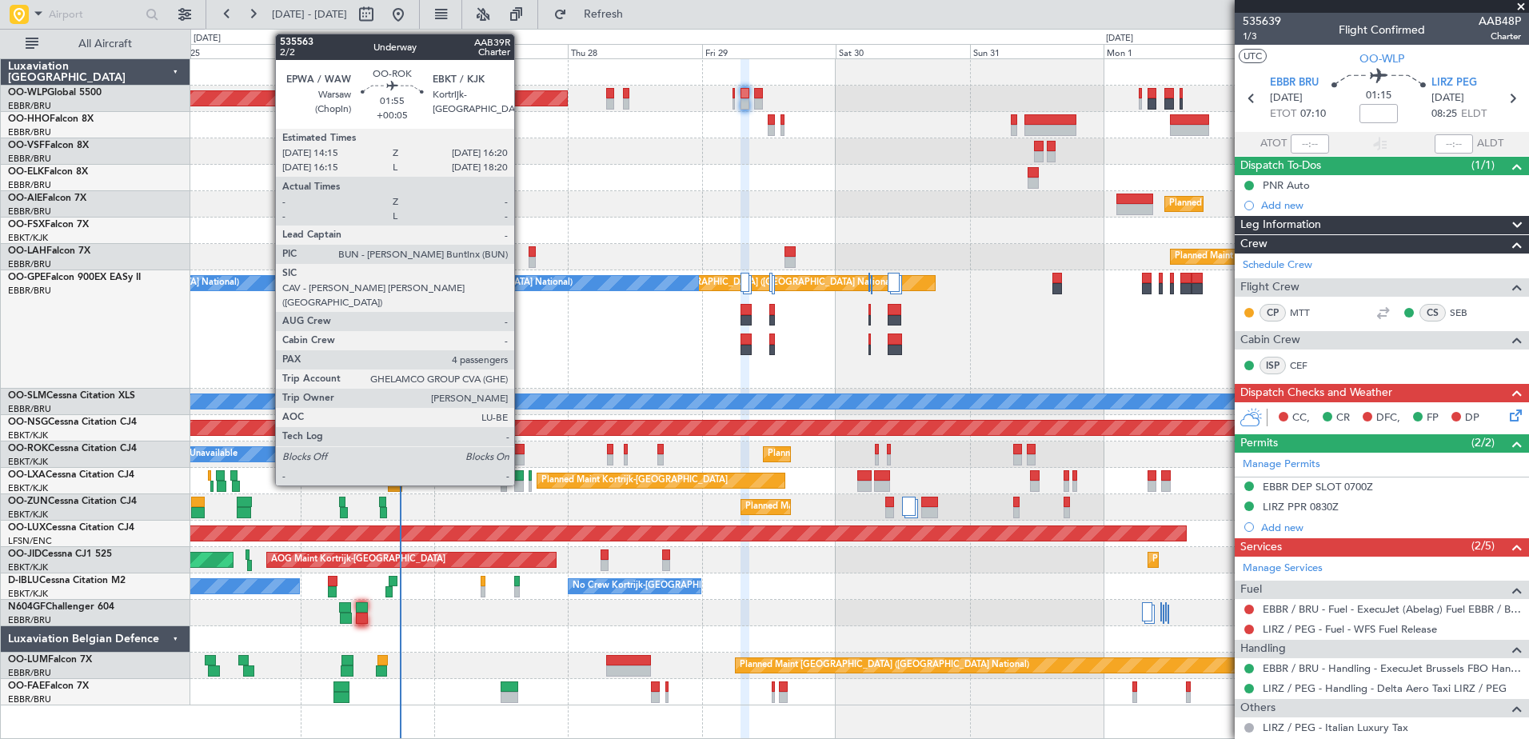
click at [521, 449] on div at bounding box center [519, 449] width 12 height 11
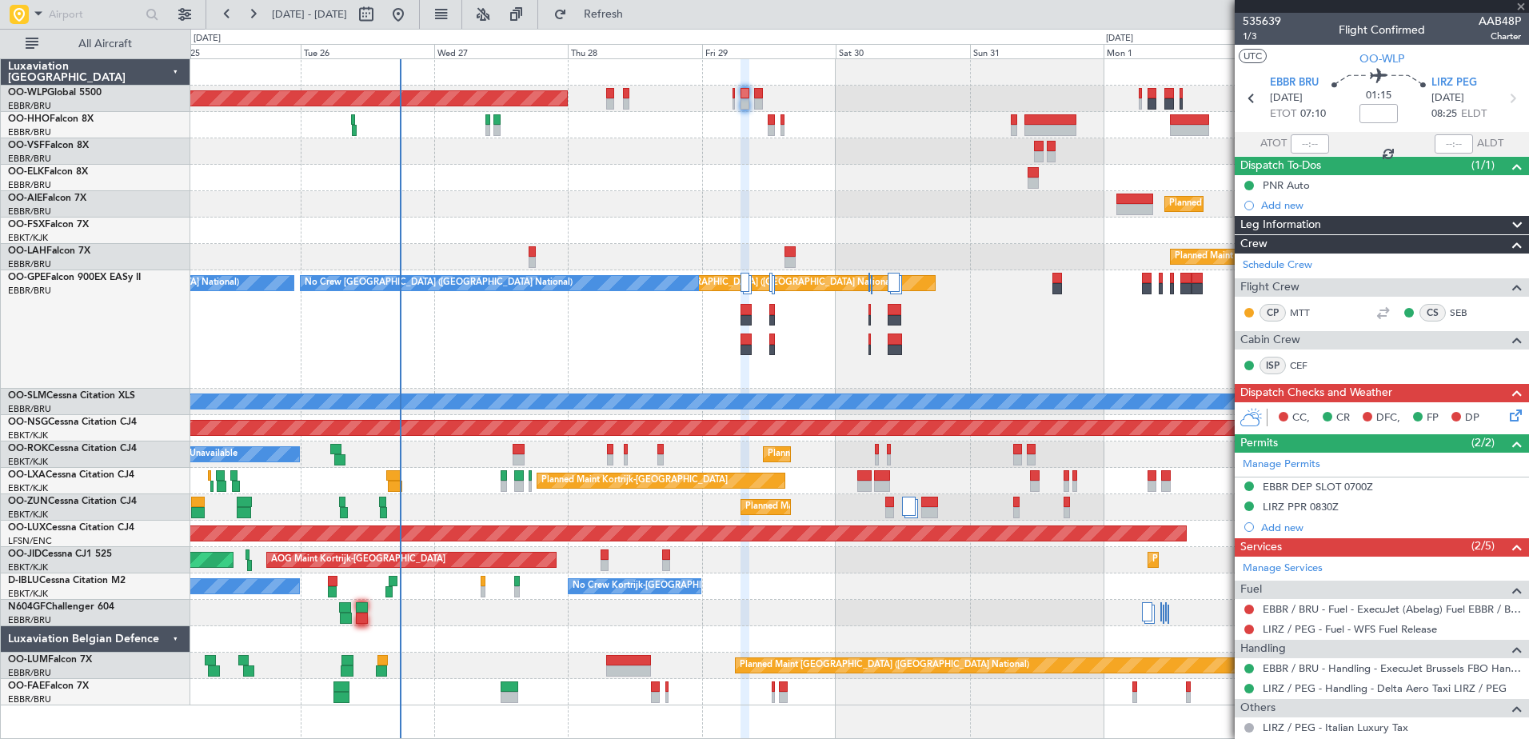
type input "+00:05"
type input "4"
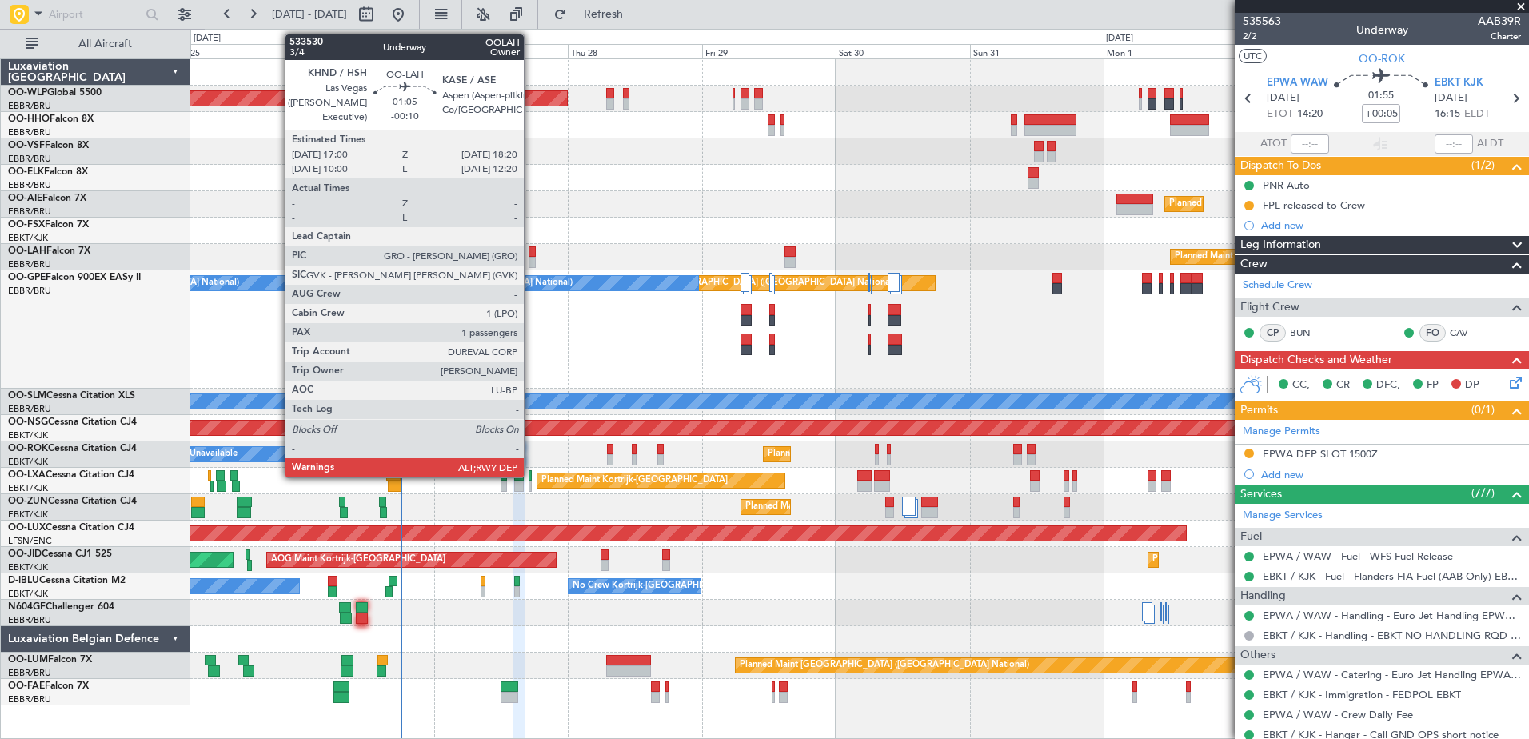
click at [531, 252] on div at bounding box center [533, 251] width 8 height 11
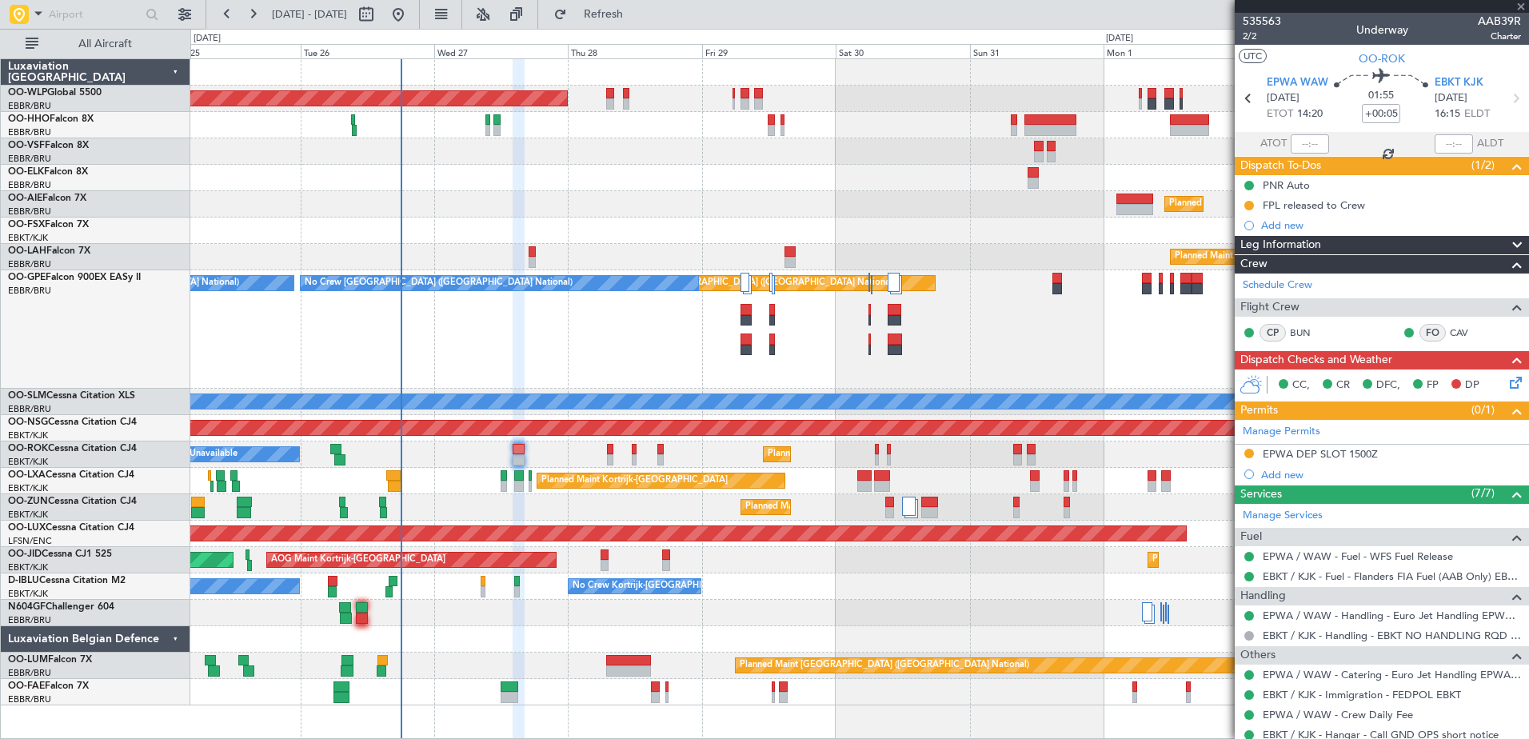
type input "-00:10"
type input "1"
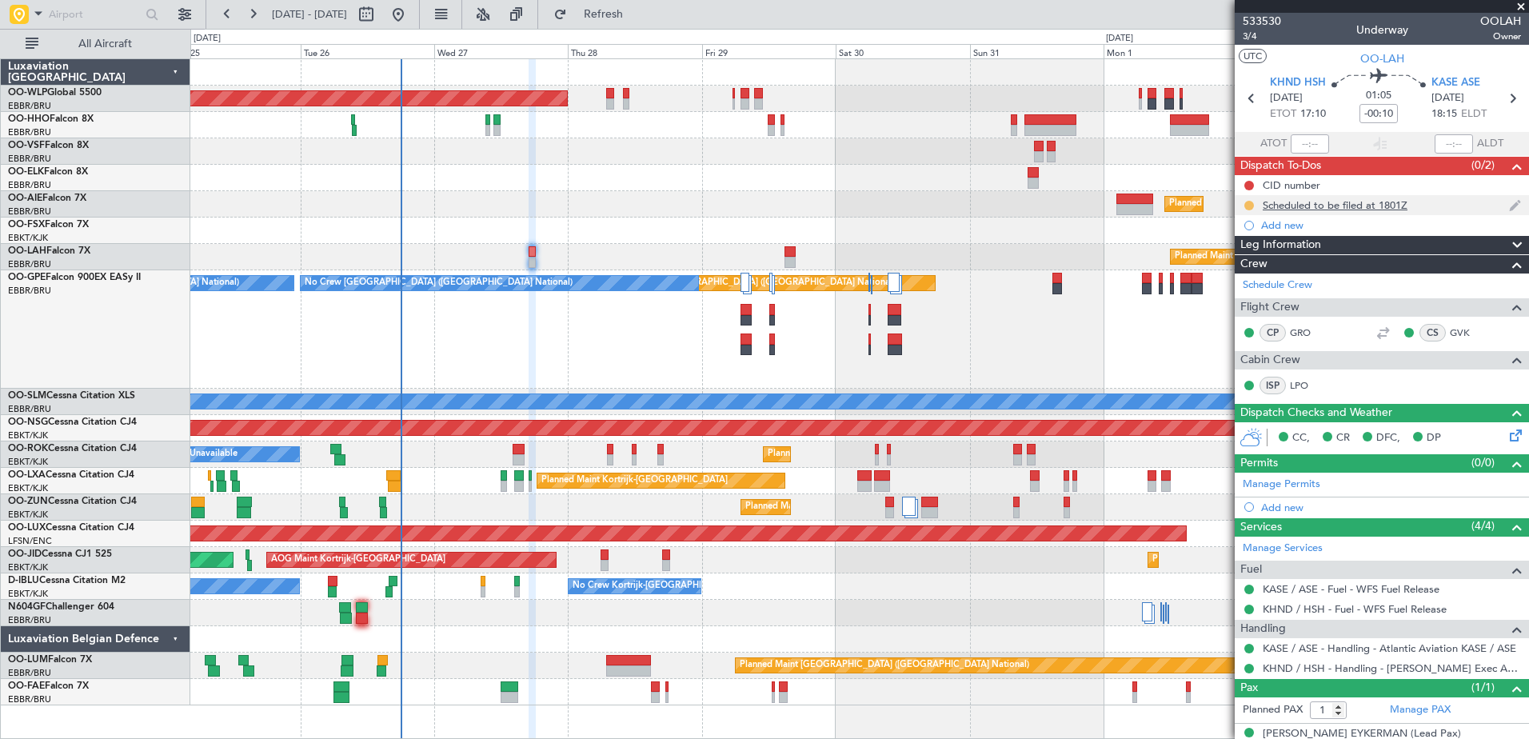
click at [1251, 201] on button at bounding box center [1249, 206] width 10 height 10
click at [1251, 280] on span "Completed" at bounding box center [1255, 276] width 53 height 16
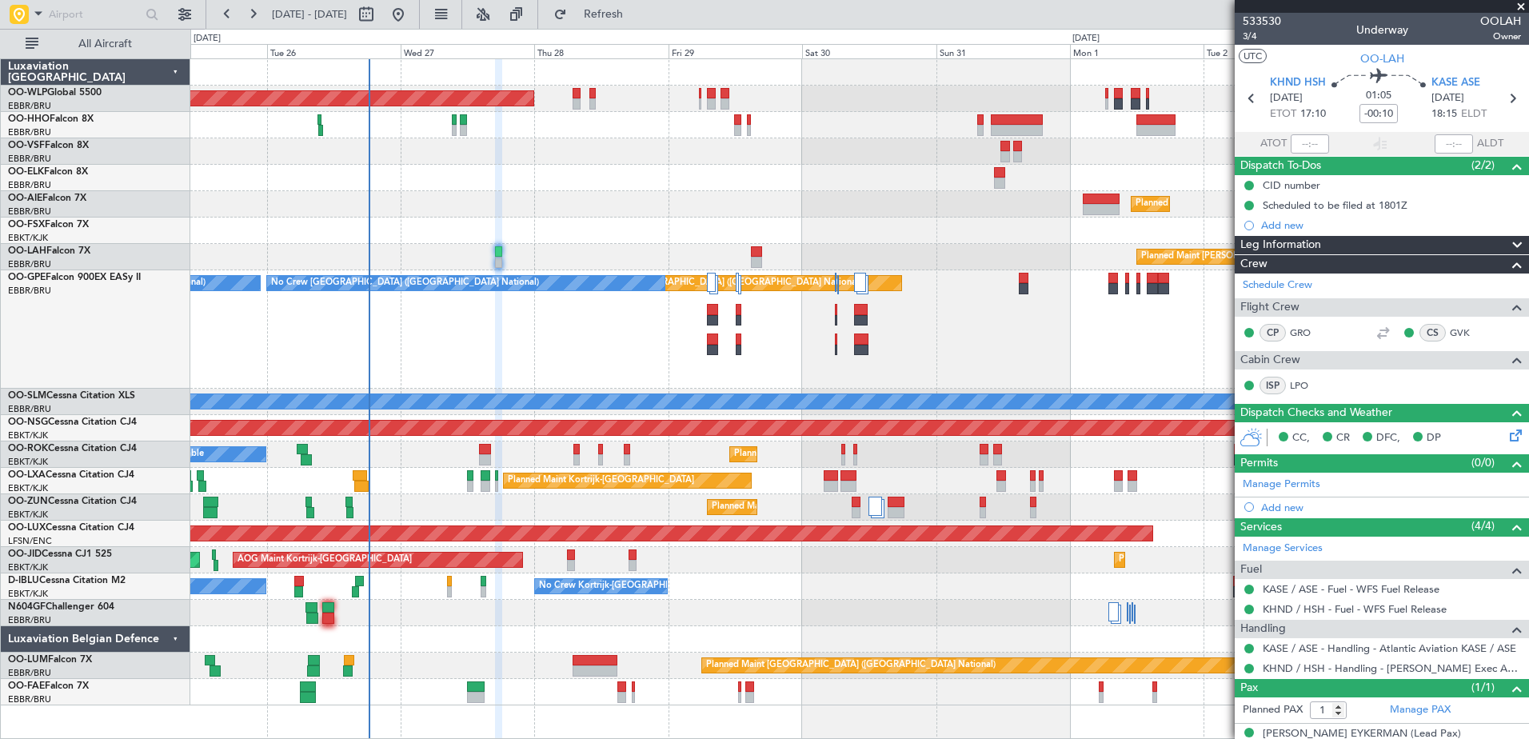
click at [501, 518] on div "Planned Maint Kortrijk-[GEOGRAPHIC_DATA]" at bounding box center [859, 507] width 1338 height 26
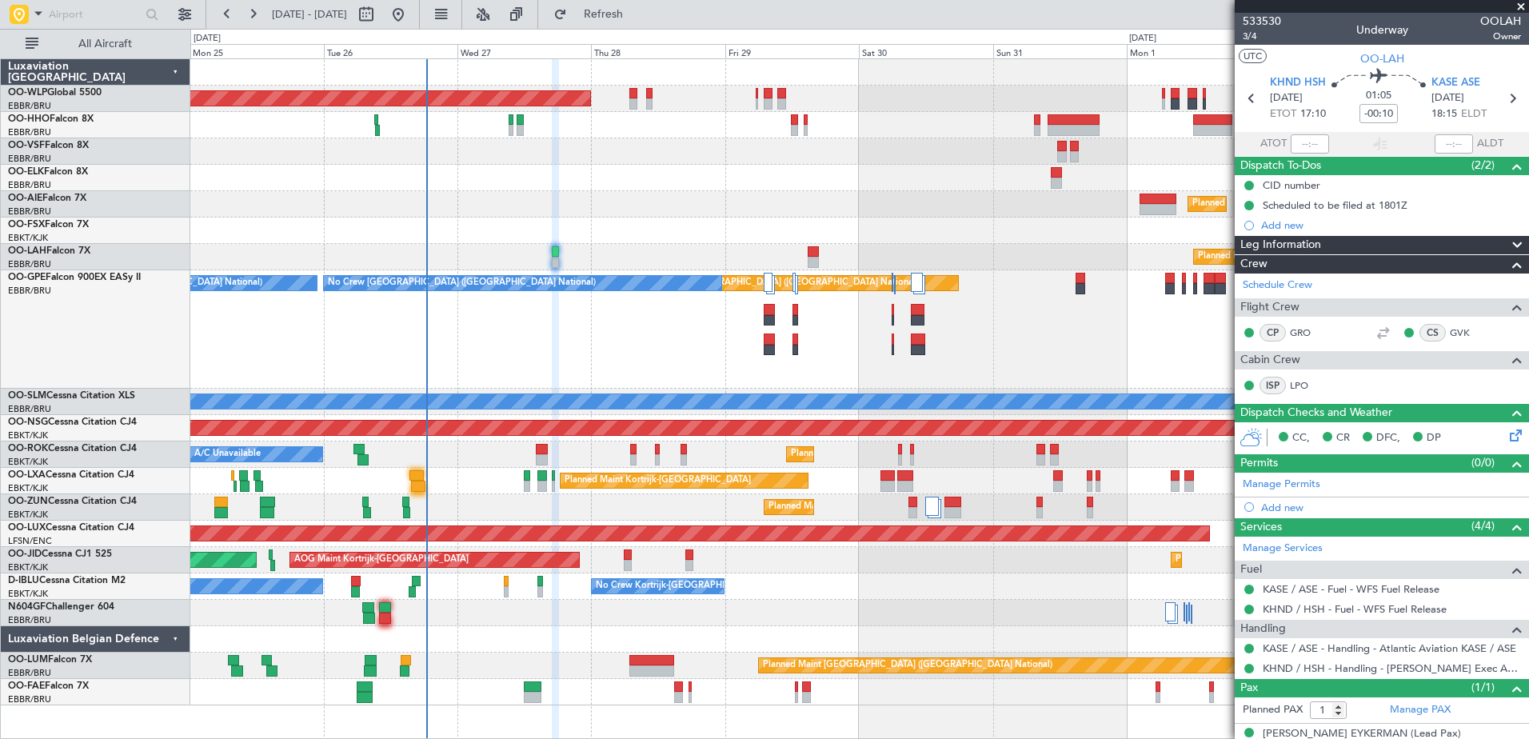
click at [459, 461] on div "A/C Unavailable Planned Maint [GEOGRAPHIC_DATA]-[GEOGRAPHIC_DATA]" at bounding box center [859, 454] width 1338 height 26
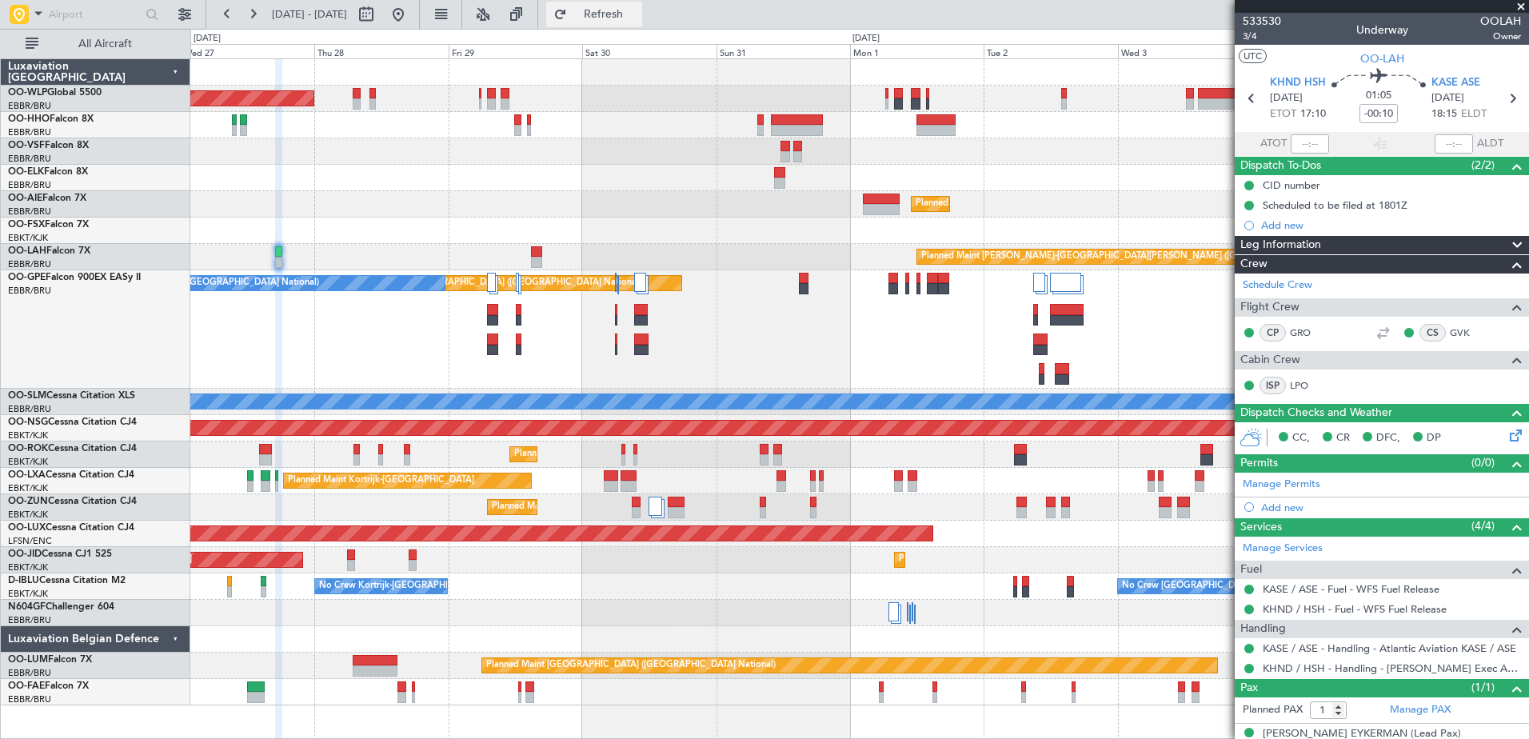
click at [637, 16] on span "Refresh" at bounding box center [603, 14] width 67 height 11
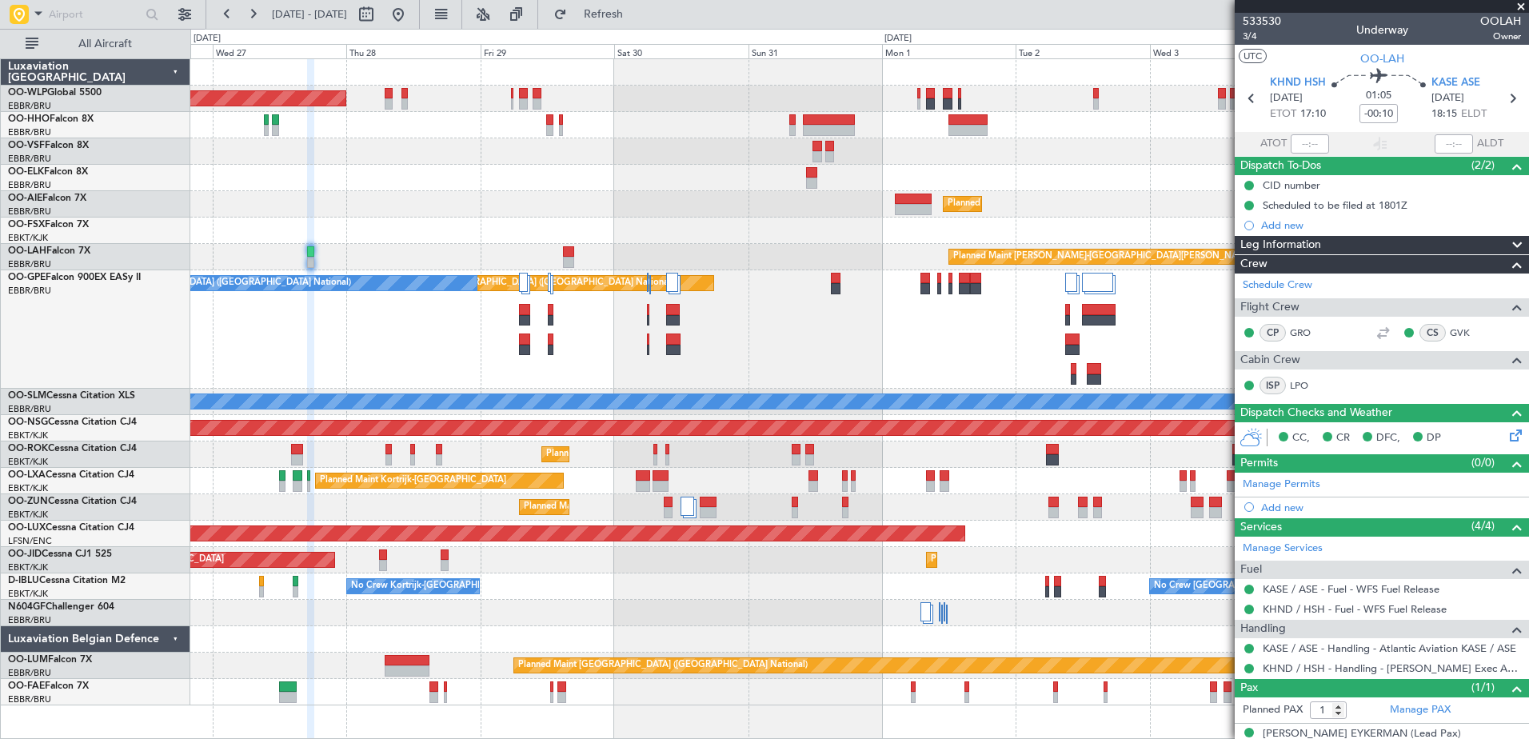
click at [676, 240] on div "Planned Maint Kortrijk-Wevelgem Planned Maint Kortrijk-Wevelgem" at bounding box center [859, 230] width 1338 height 26
click at [637, 16] on span "Refresh" at bounding box center [603, 14] width 67 height 11
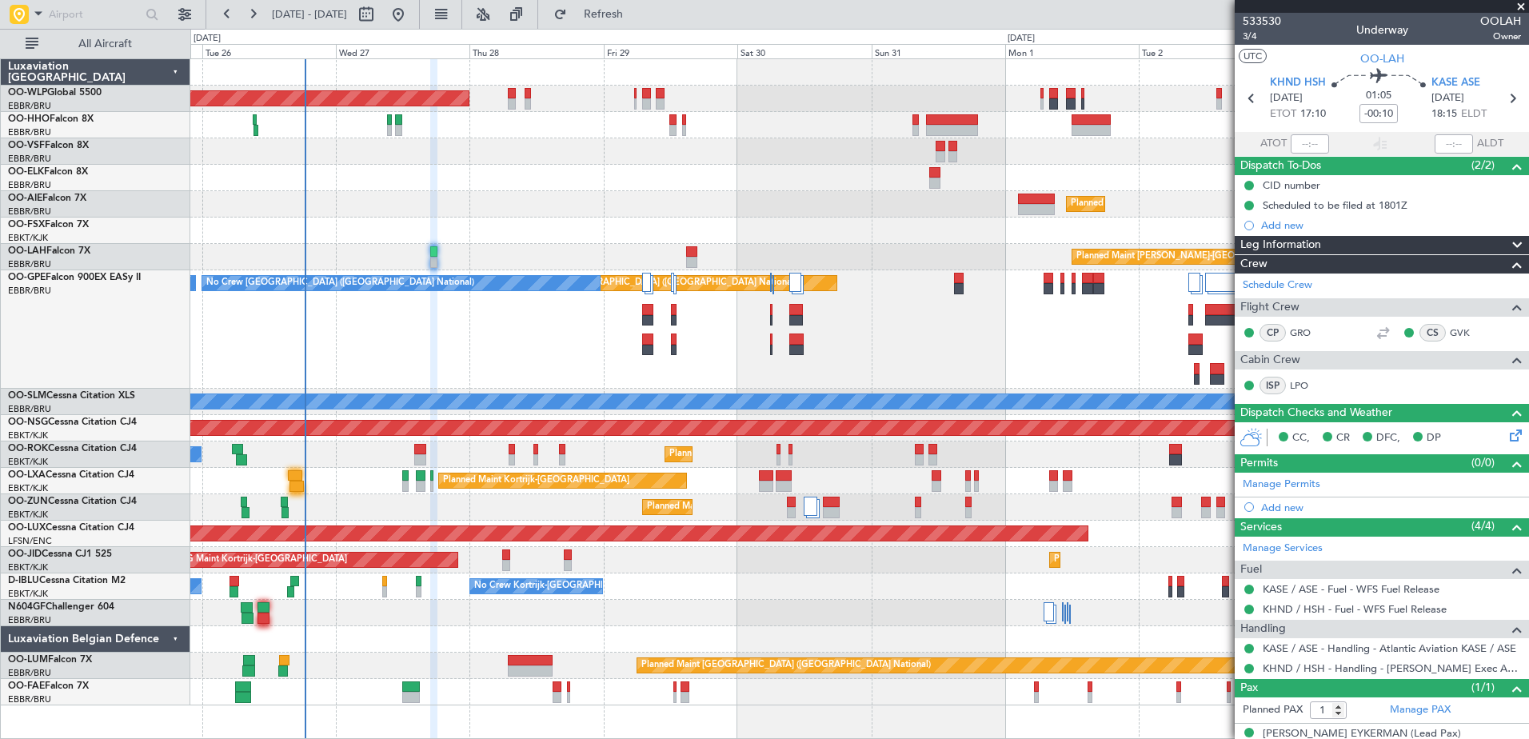
click at [941, 336] on div "Planned Maint Brussels (Brussels National) No Crew Brussels (Brussels National)…" at bounding box center [859, 329] width 1338 height 118
click at [295, 467] on div "Planned Maint Kortrijk-Wevelgem A/C Unavailable" at bounding box center [859, 454] width 1338 height 26
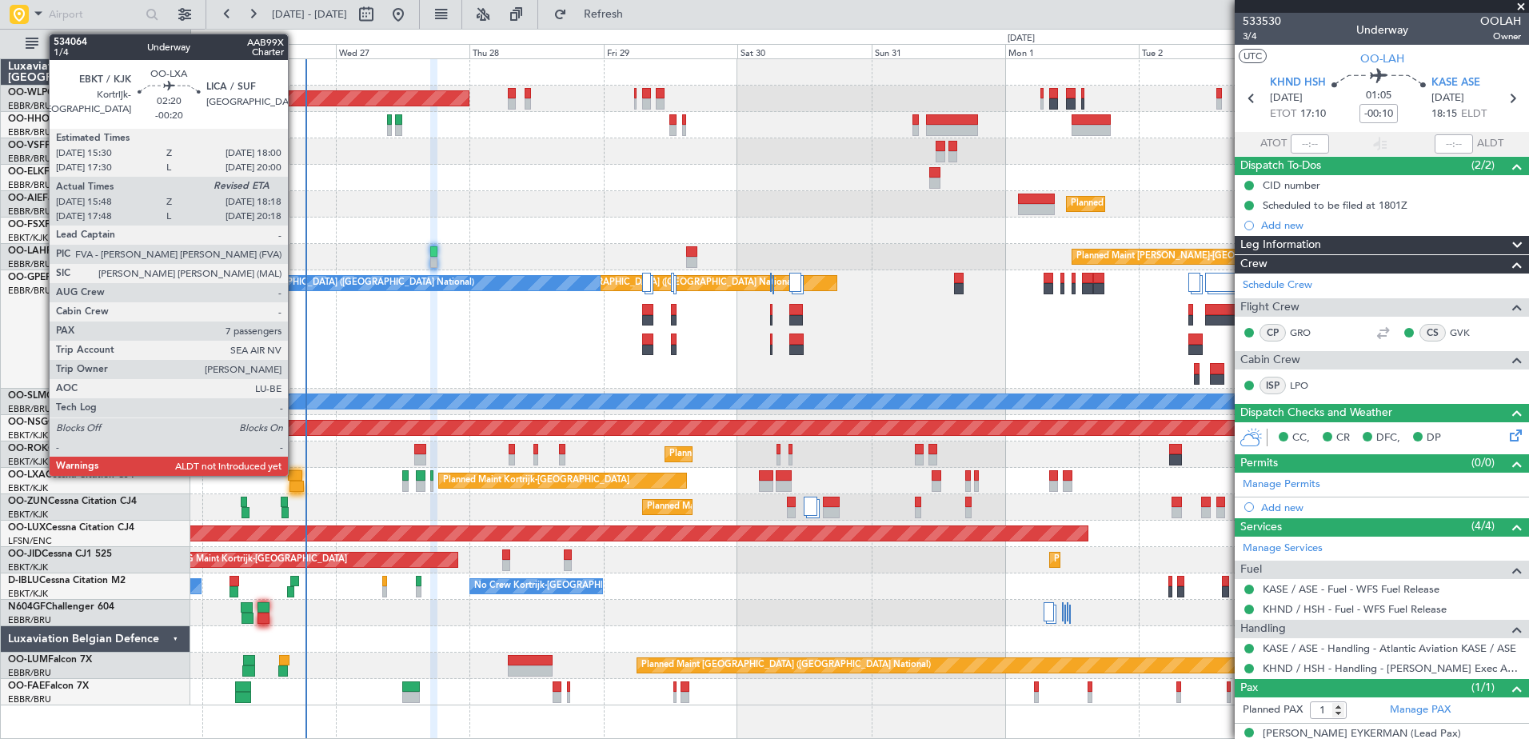
click at [296, 473] on div at bounding box center [295, 475] width 14 height 11
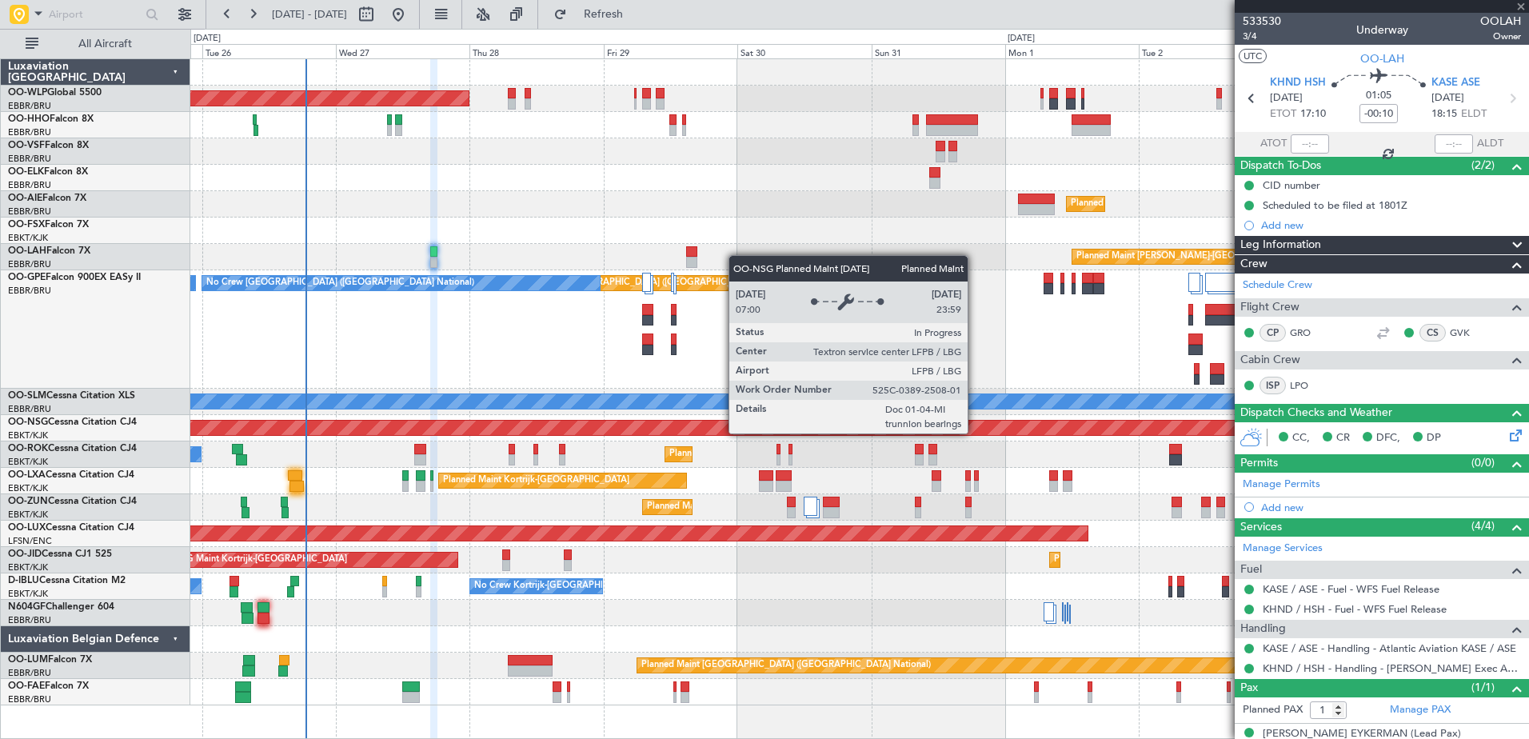
type input "-00:20"
type input "15:53"
type input "7"
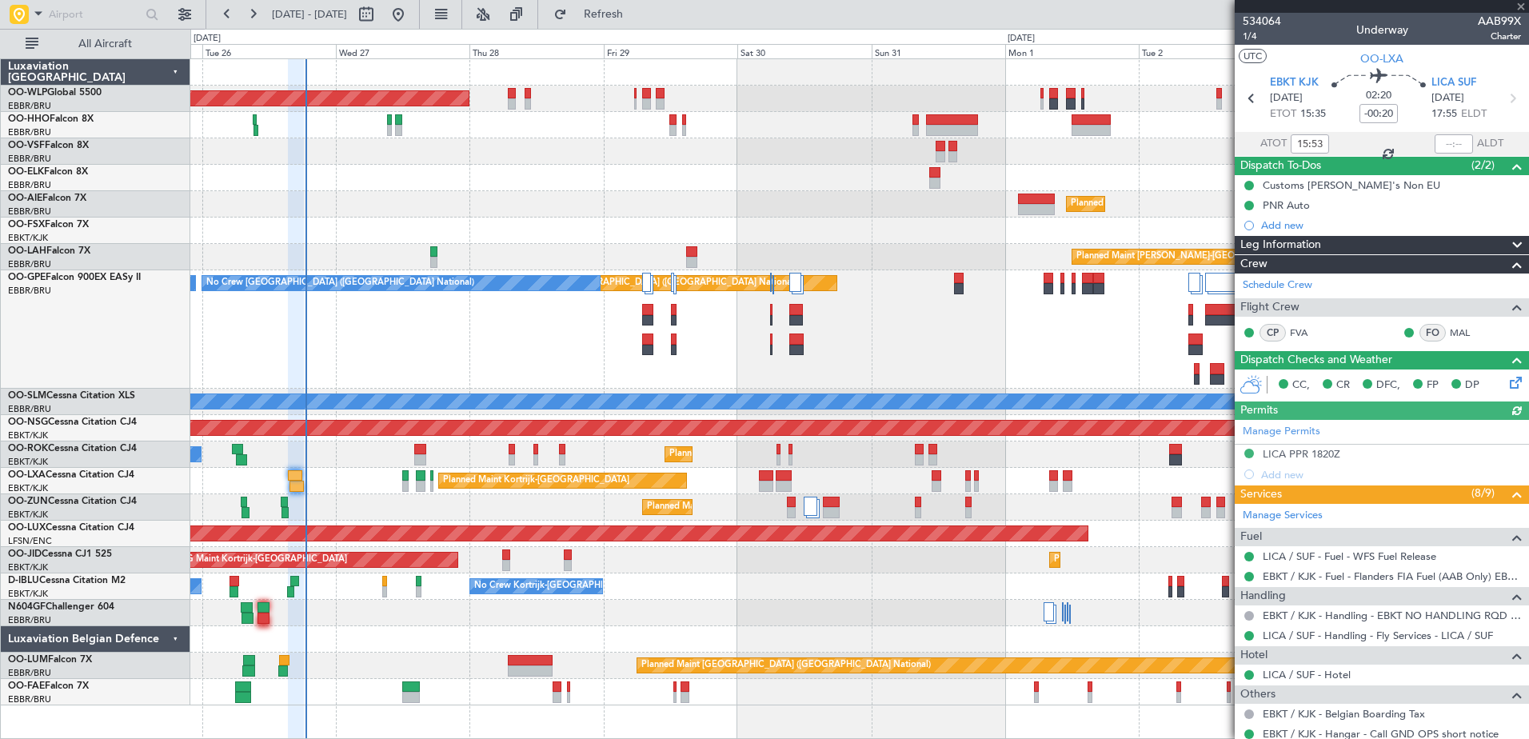
click at [1444, 136] on div at bounding box center [1453, 143] width 38 height 19
click at [1438, 142] on input "text" at bounding box center [1453, 143] width 38 height 19
type input "18:10"
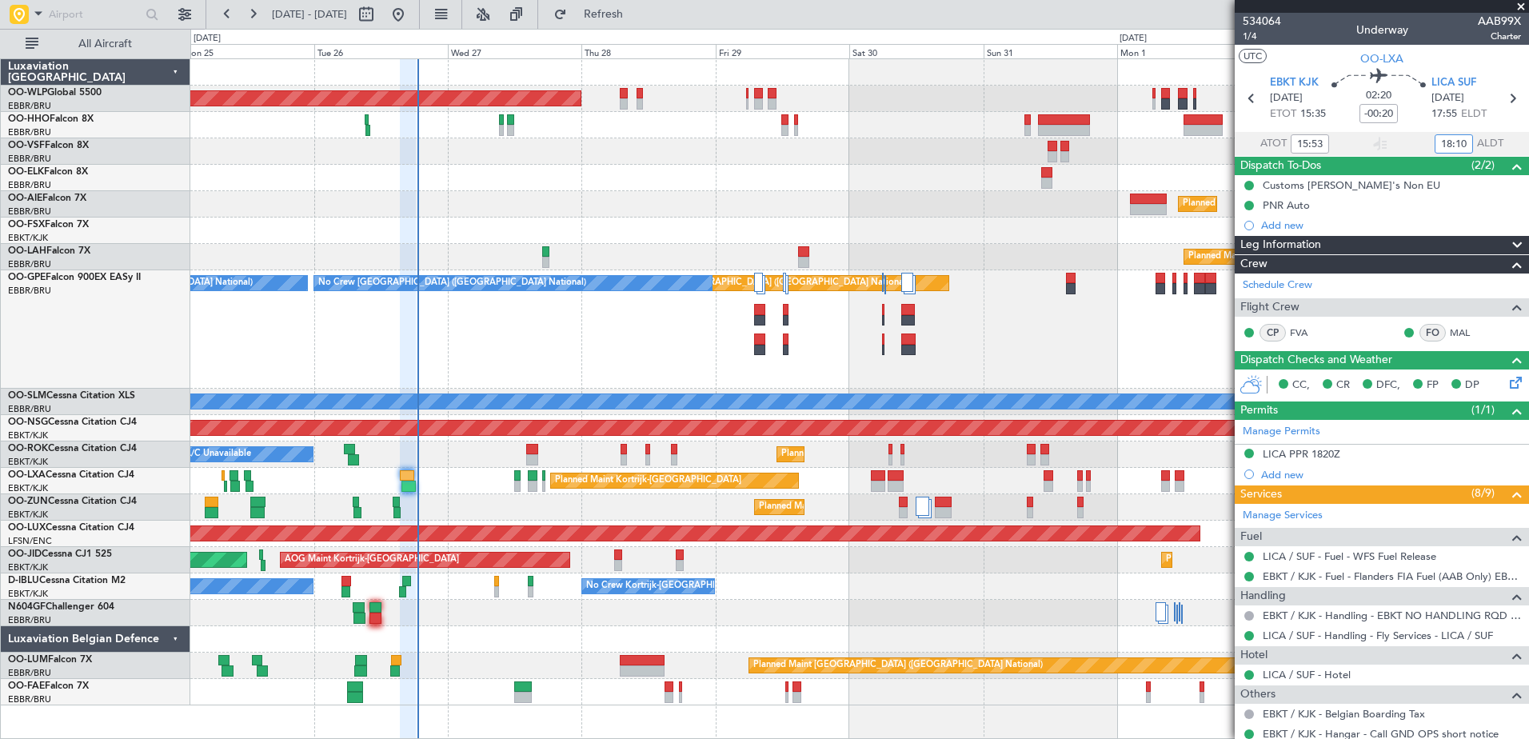
click at [525, 343] on div "Planned Maint Brussels (Brussels National) No Crew Brussels (Brussels National)…" at bounding box center [859, 329] width 1338 height 118
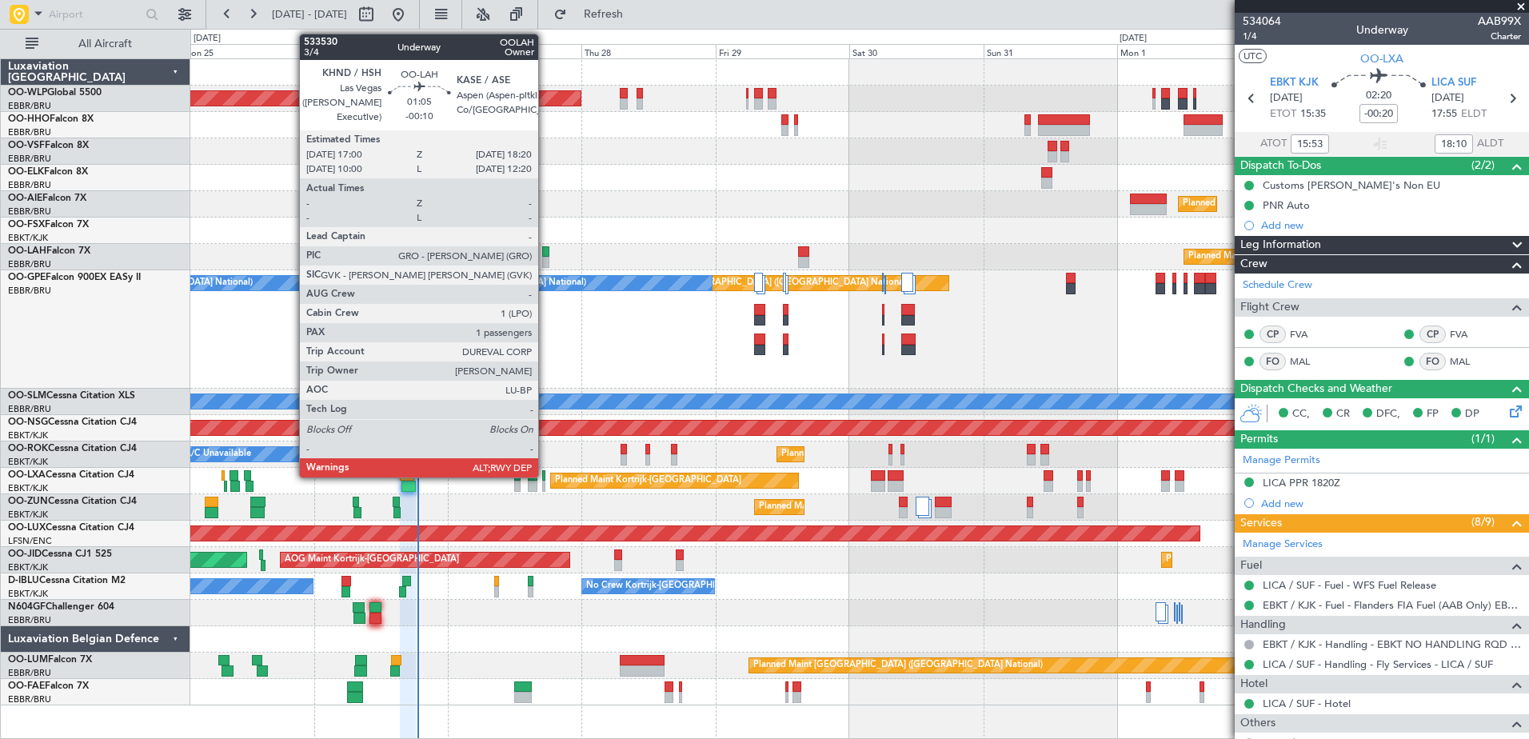
click at [545, 258] on div at bounding box center [546, 262] width 8 height 11
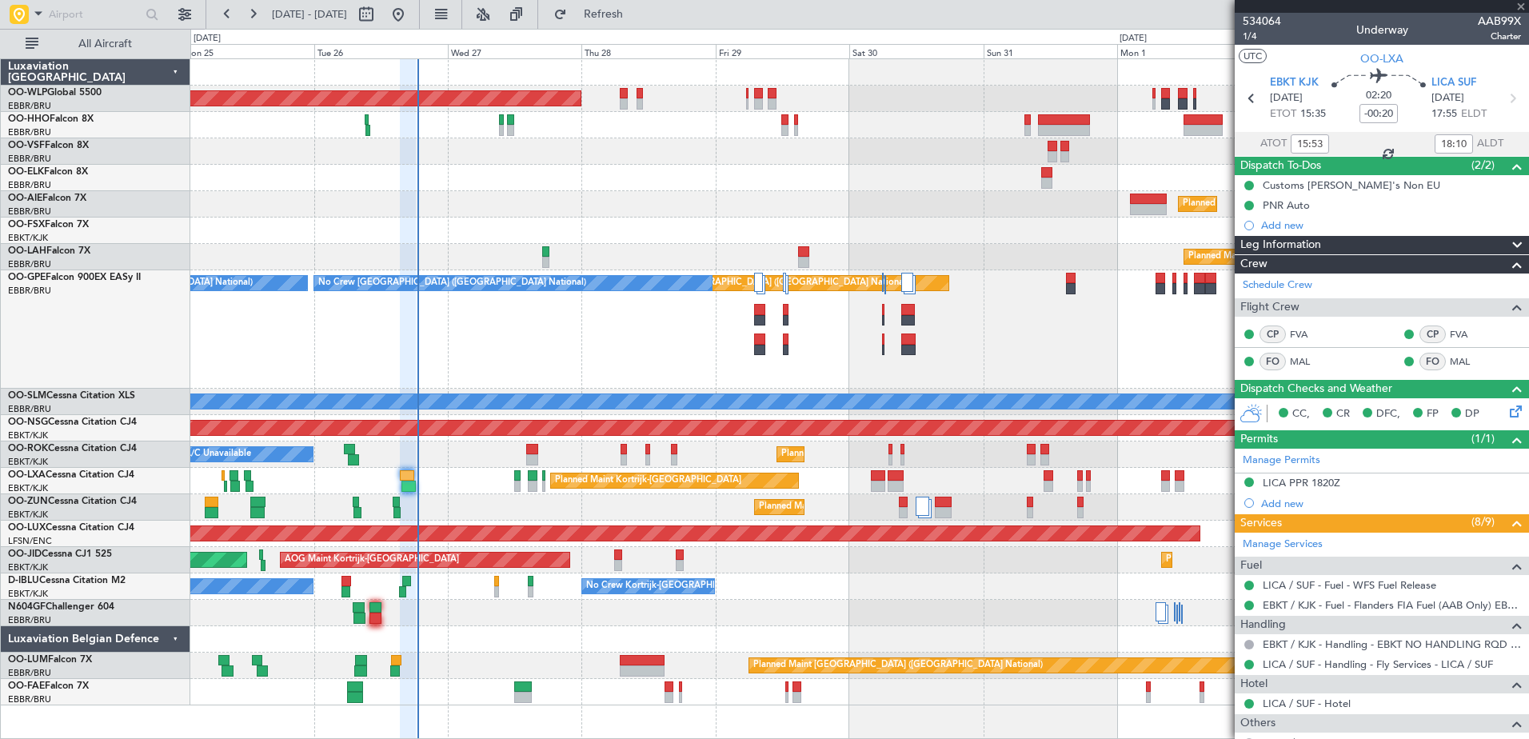
type input "-00:10"
type input "1"
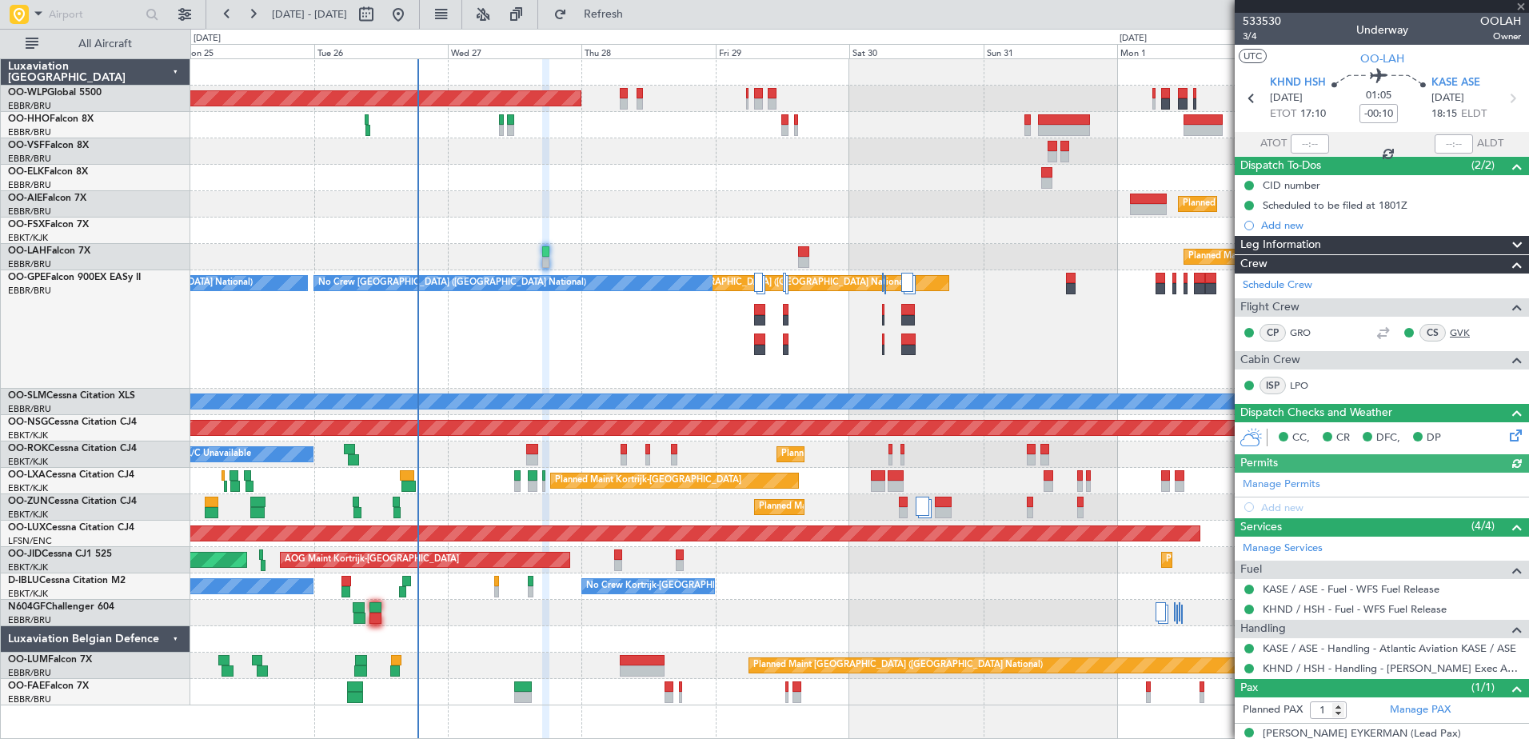
click at [1450, 335] on link "GVK" at bounding box center [1468, 332] width 36 height 14
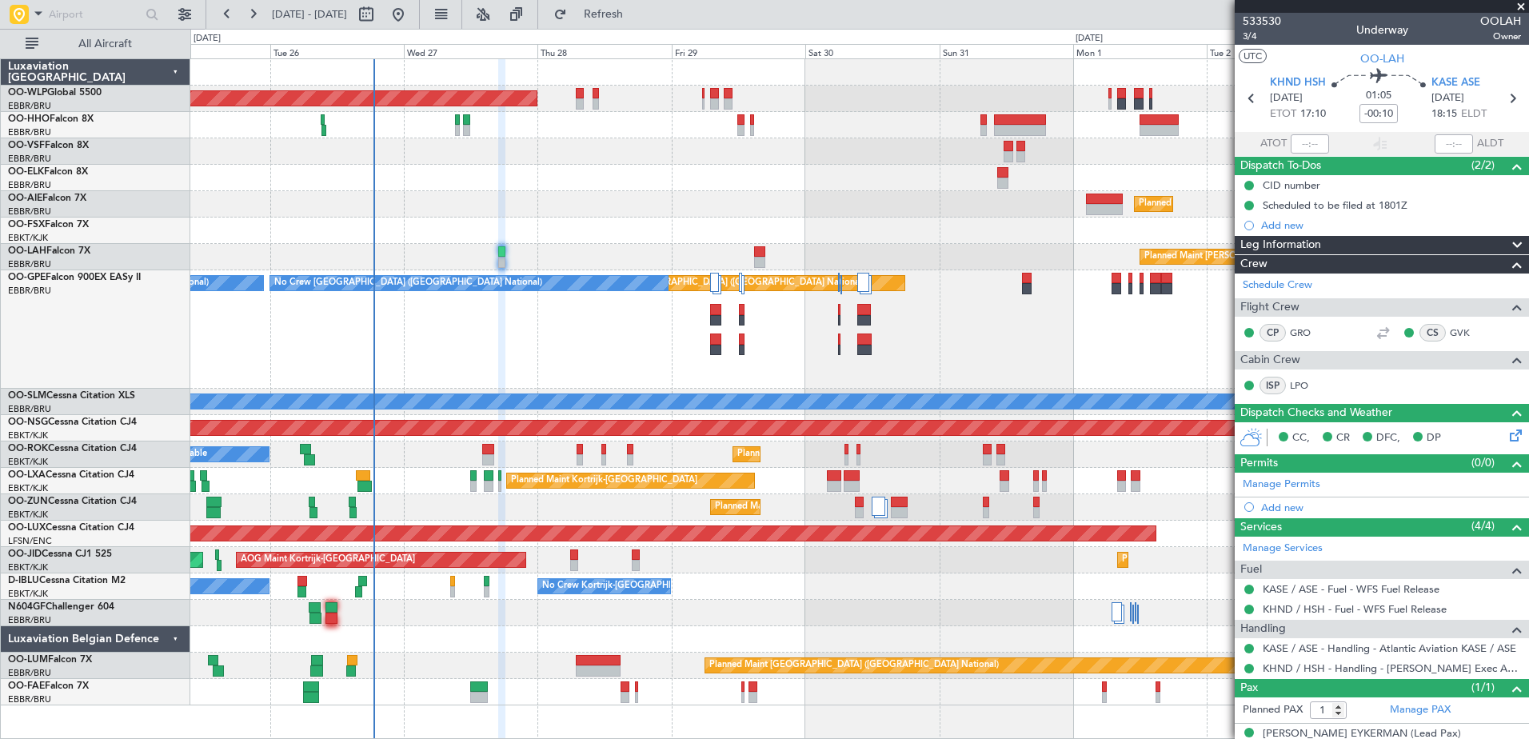
click at [516, 348] on div "Planned Maint Brussels (Brussels National) No Crew Brussels (Brussels National)…" at bounding box center [859, 329] width 1338 height 118
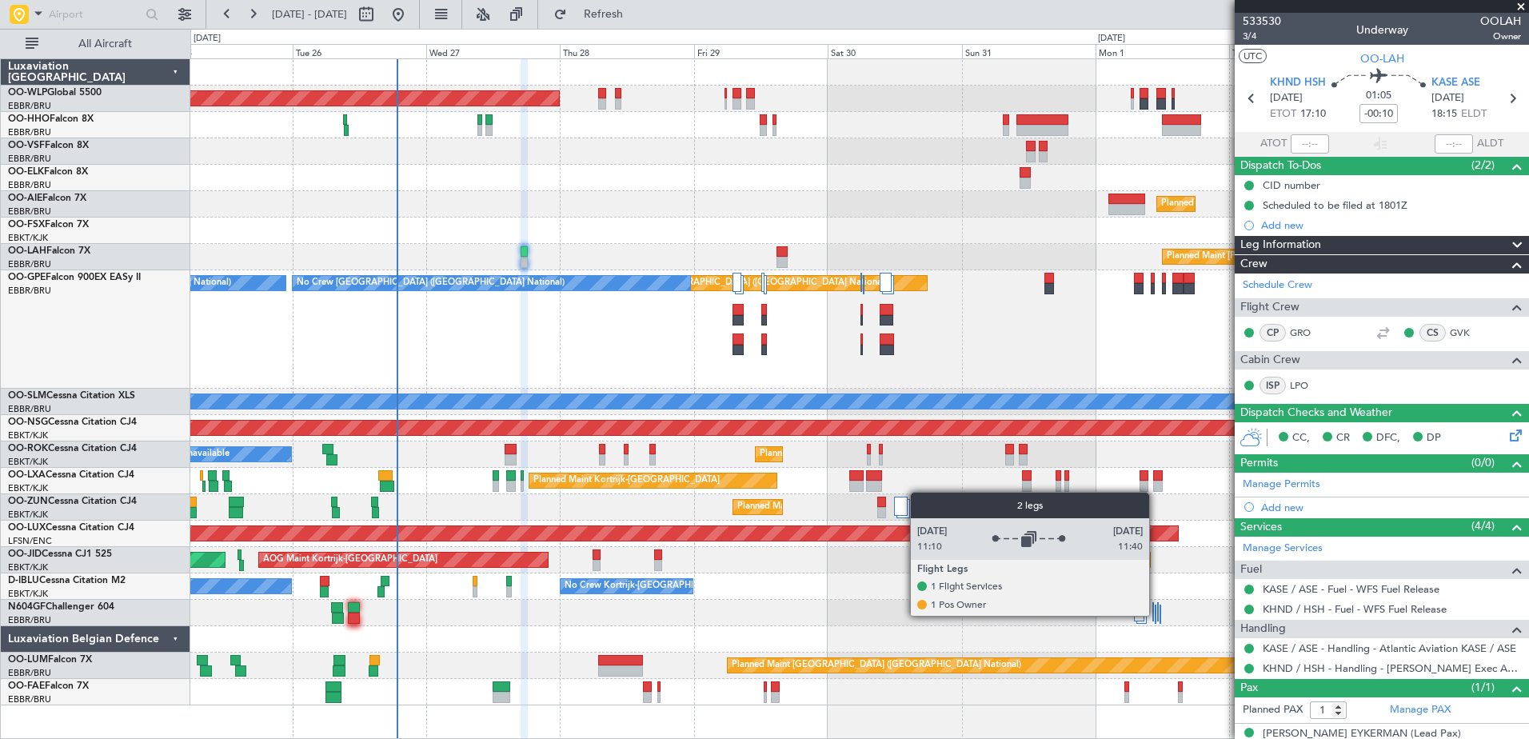
click at [1157, 615] on div at bounding box center [1158, 611] width 2 height 19
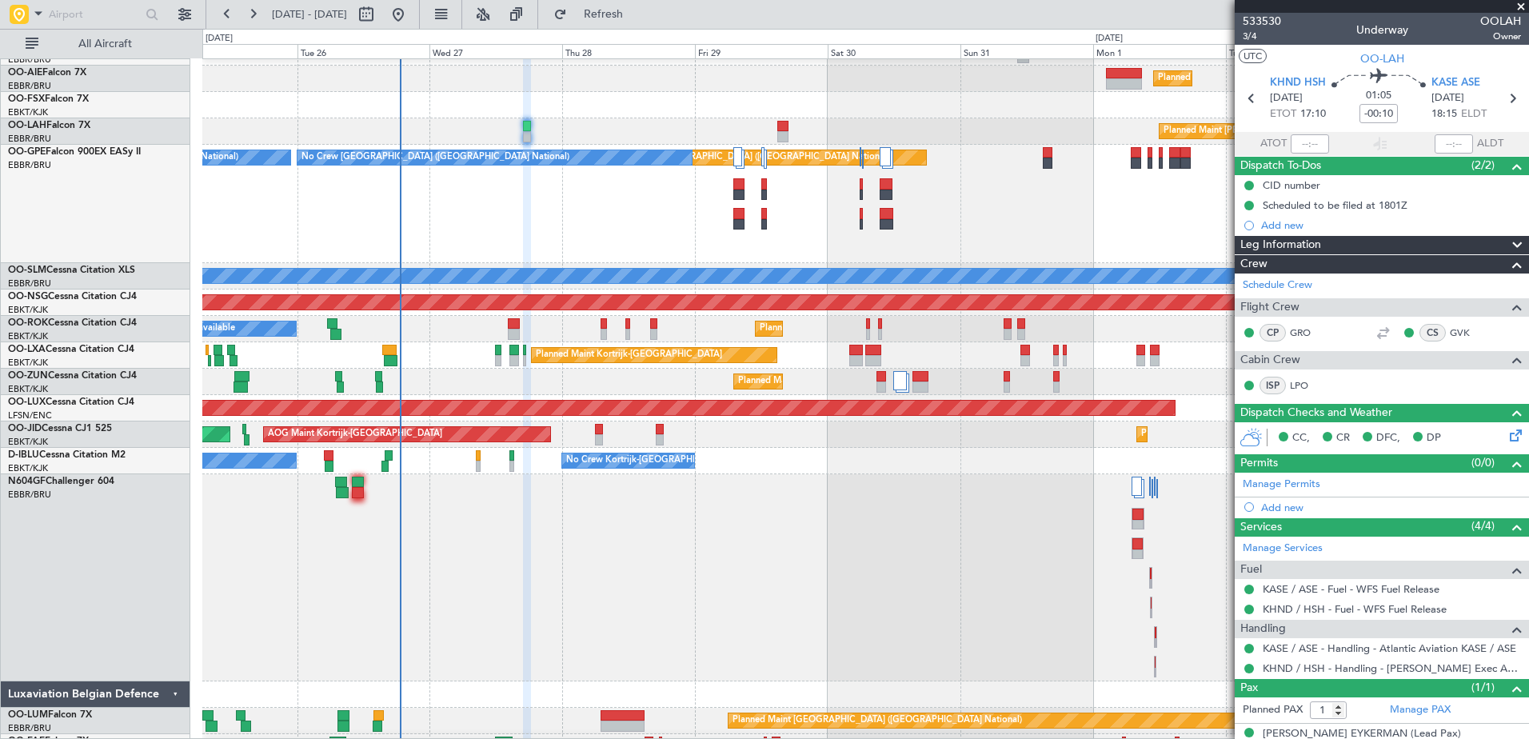
scroll to position [146, 0]
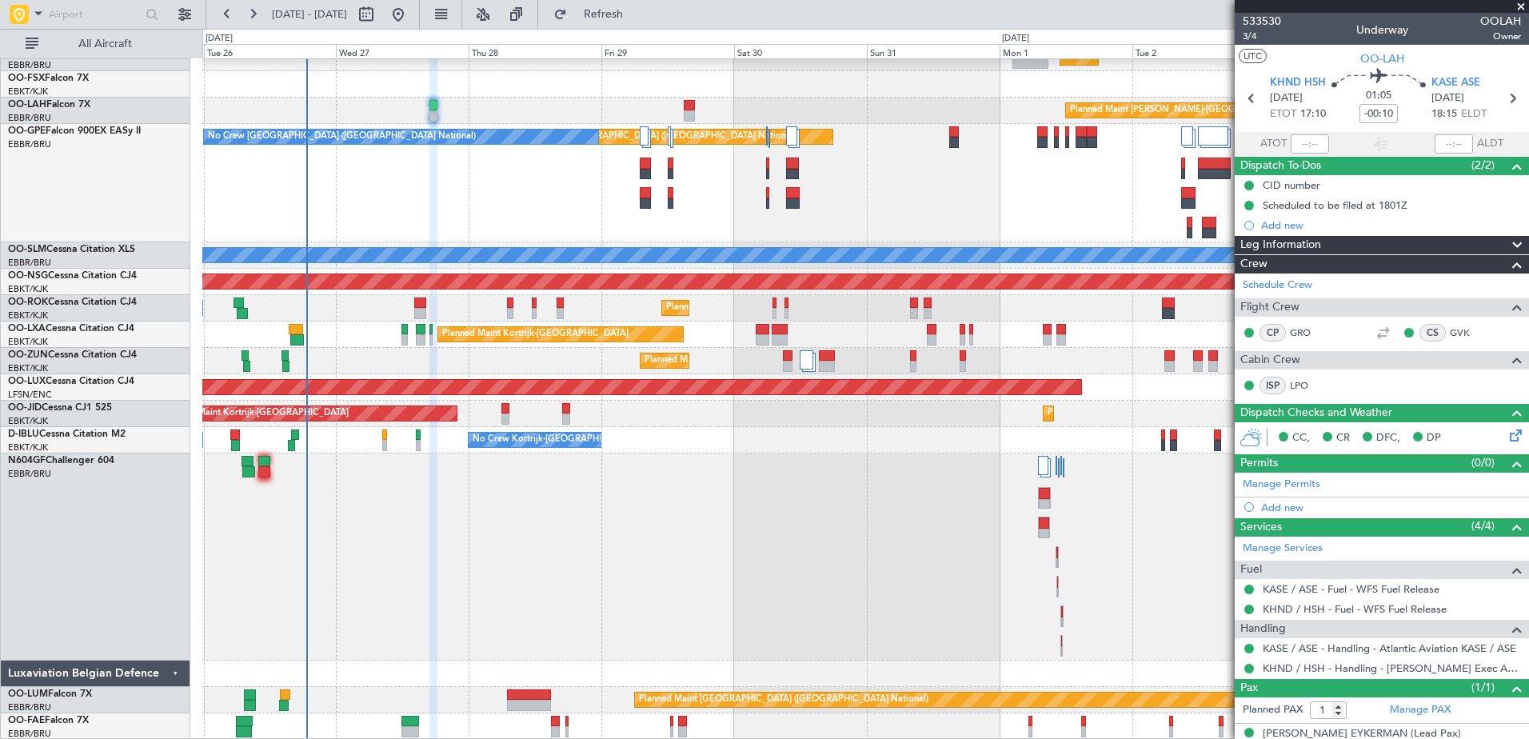
click at [983, 521] on div at bounding box center [865, 556] width 1326 height 207
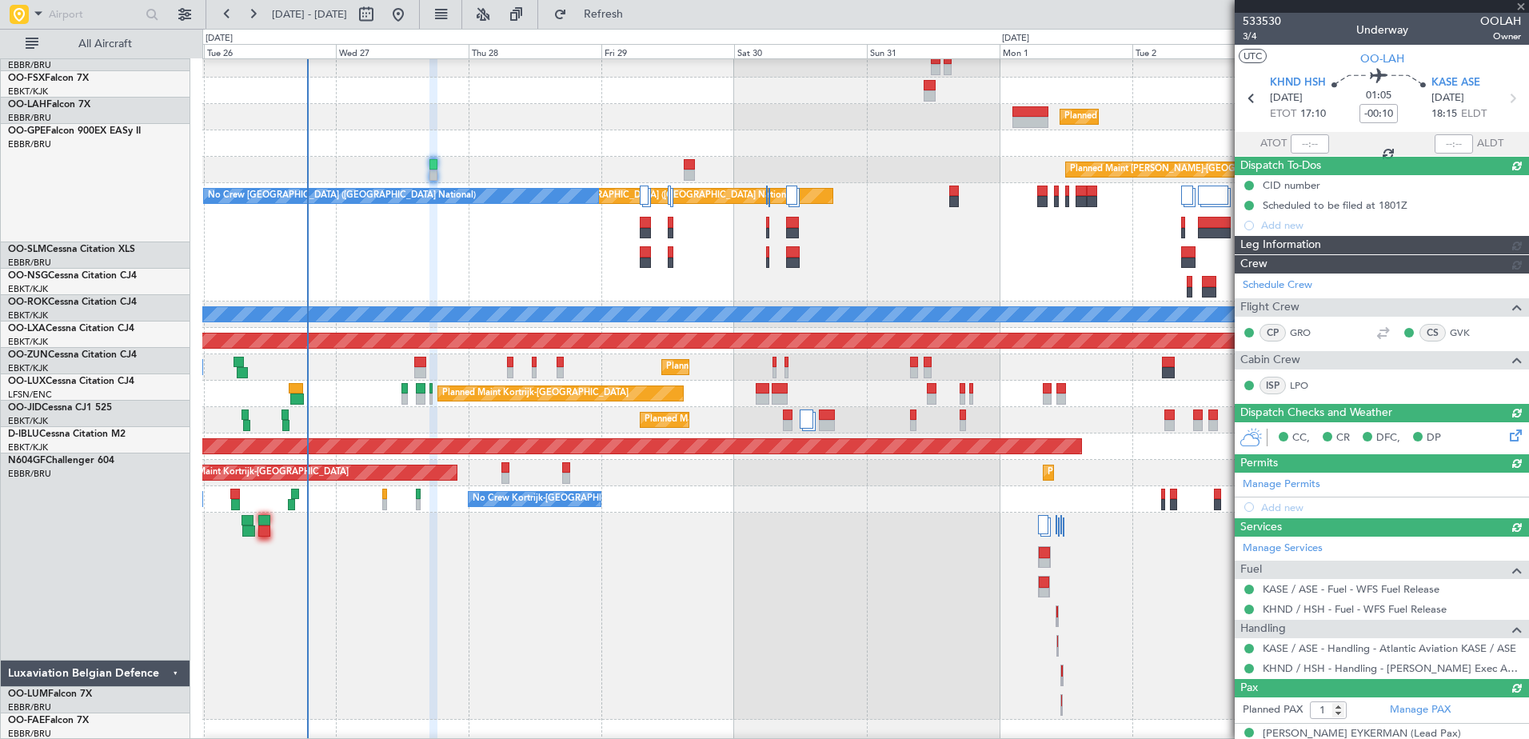
scroll to position [87, 0]
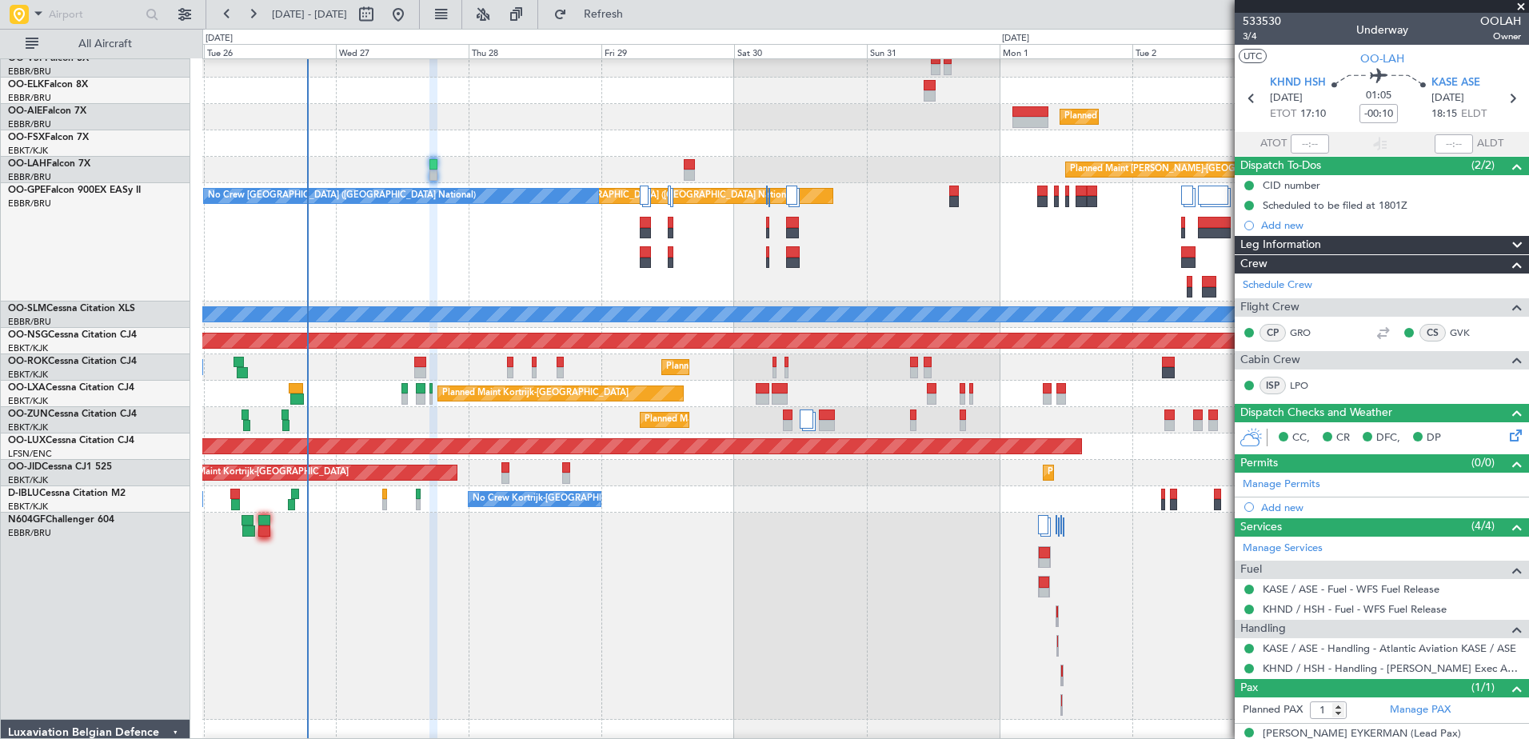
click at [162, 240] on div "Planned Maint London (Farnborough) Planned Maint Kortrijk-Wevelgem Planned Main…" at bounding box center [764, 384] width 1529 height 710
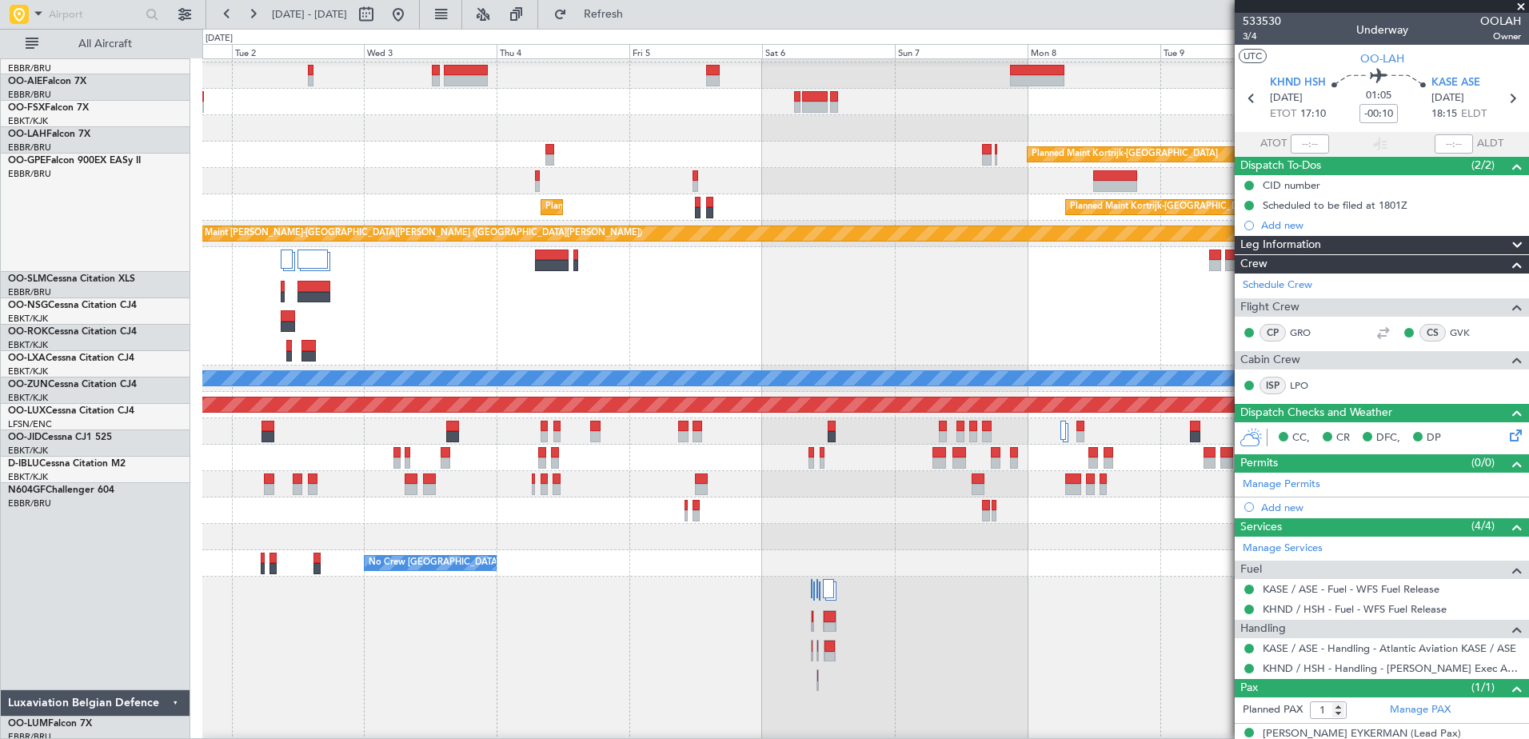
scroll to position [0, 0]
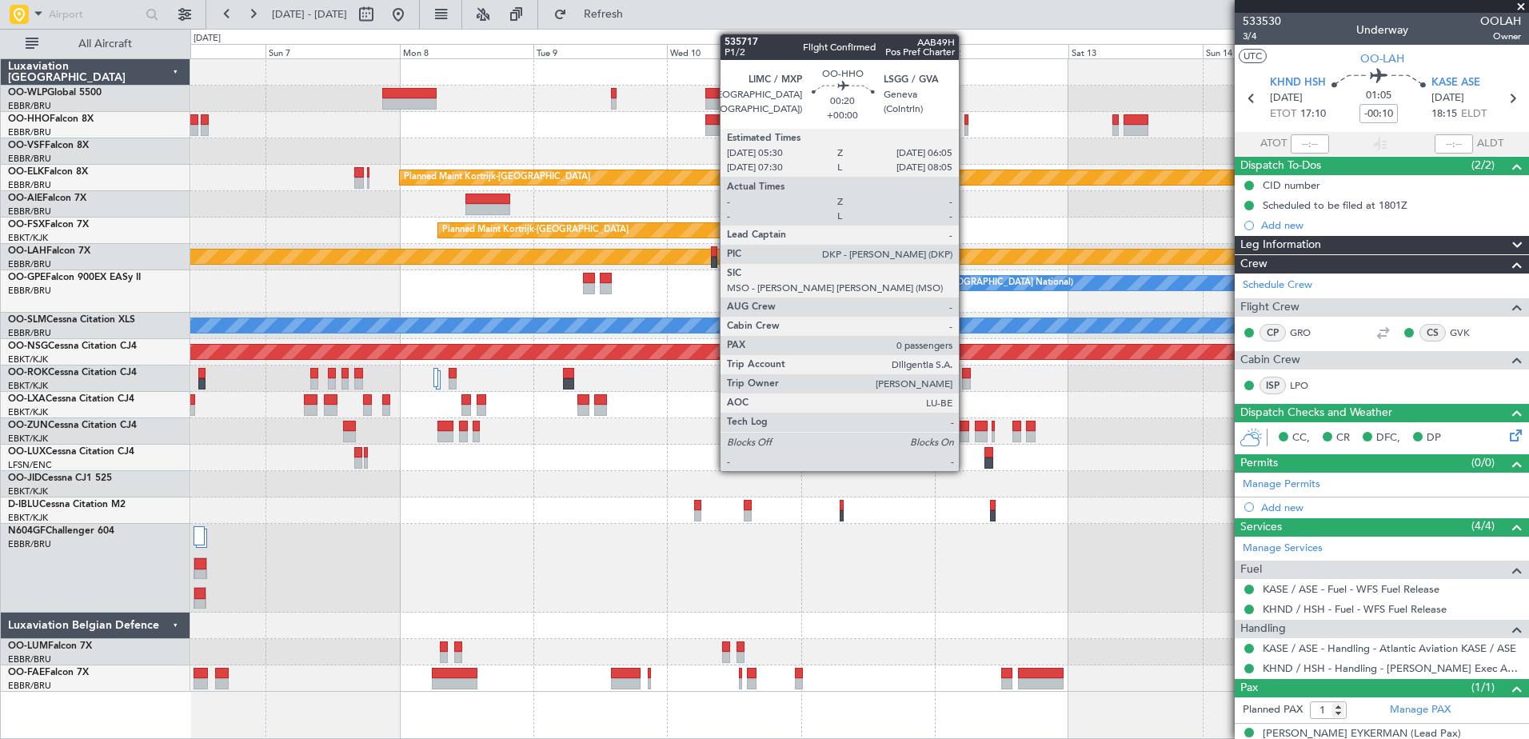
click at [966, 127] on div at bounding box center [966, 130] width 4 height 11
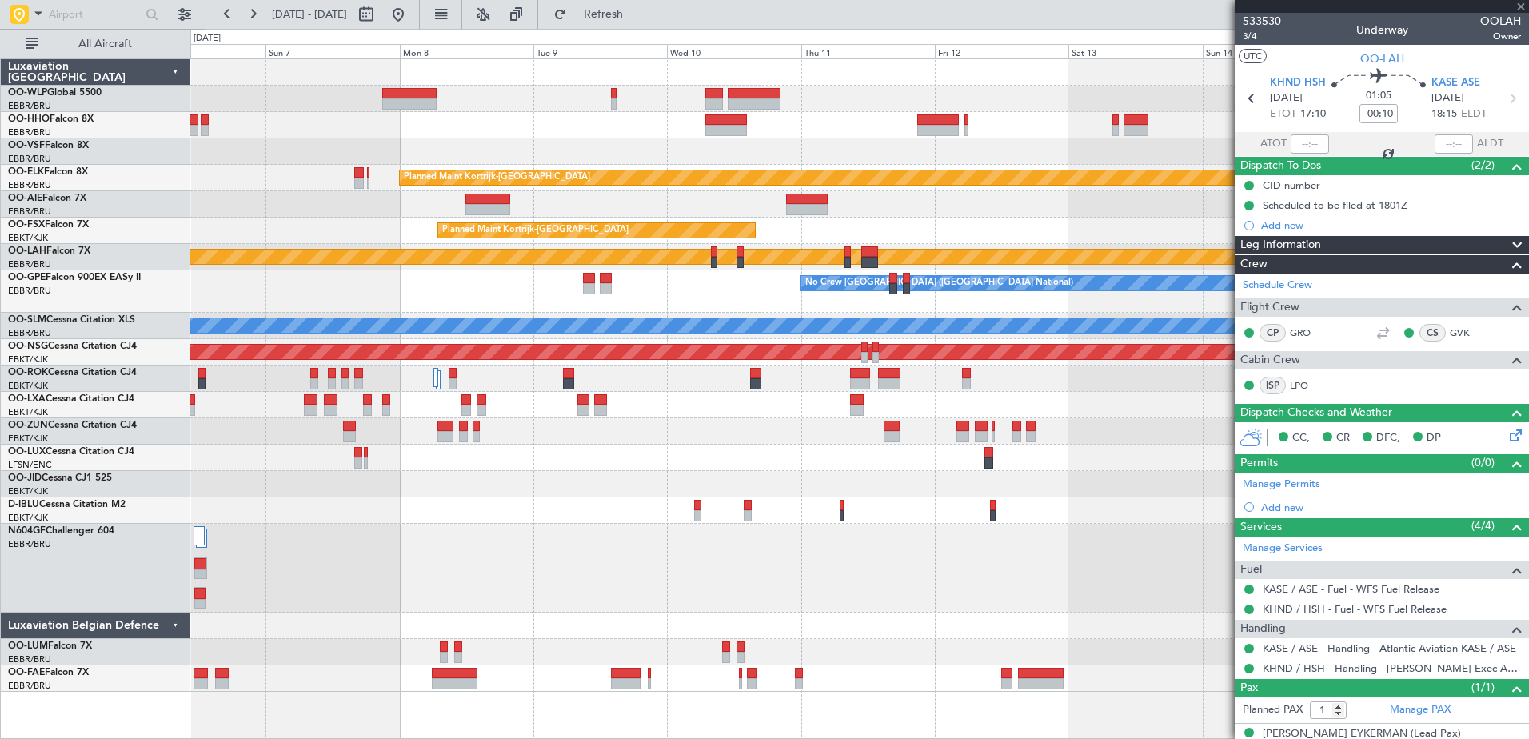
type input "0"
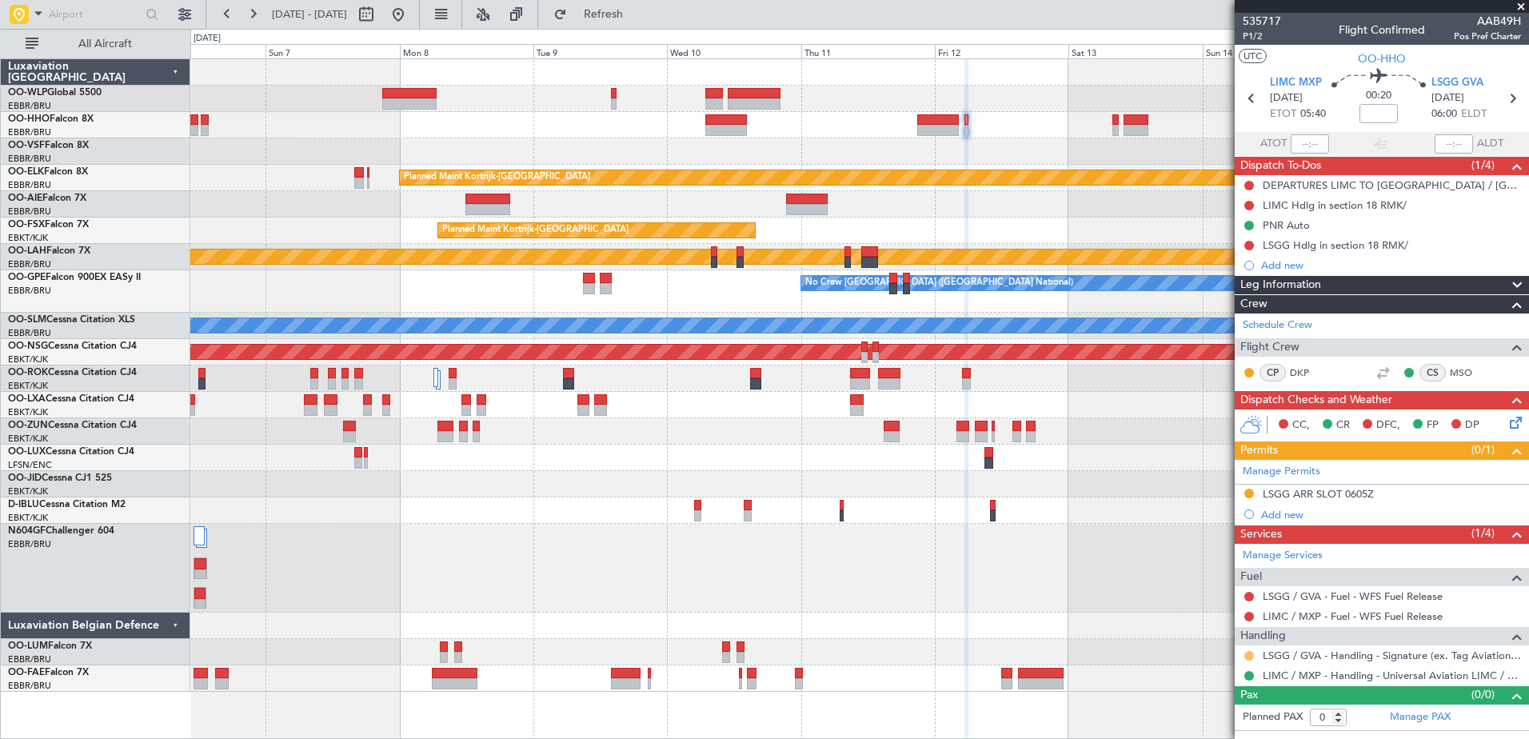
click at [1248, 653] on button at bounding box center [1249, 656] width 10 height 10
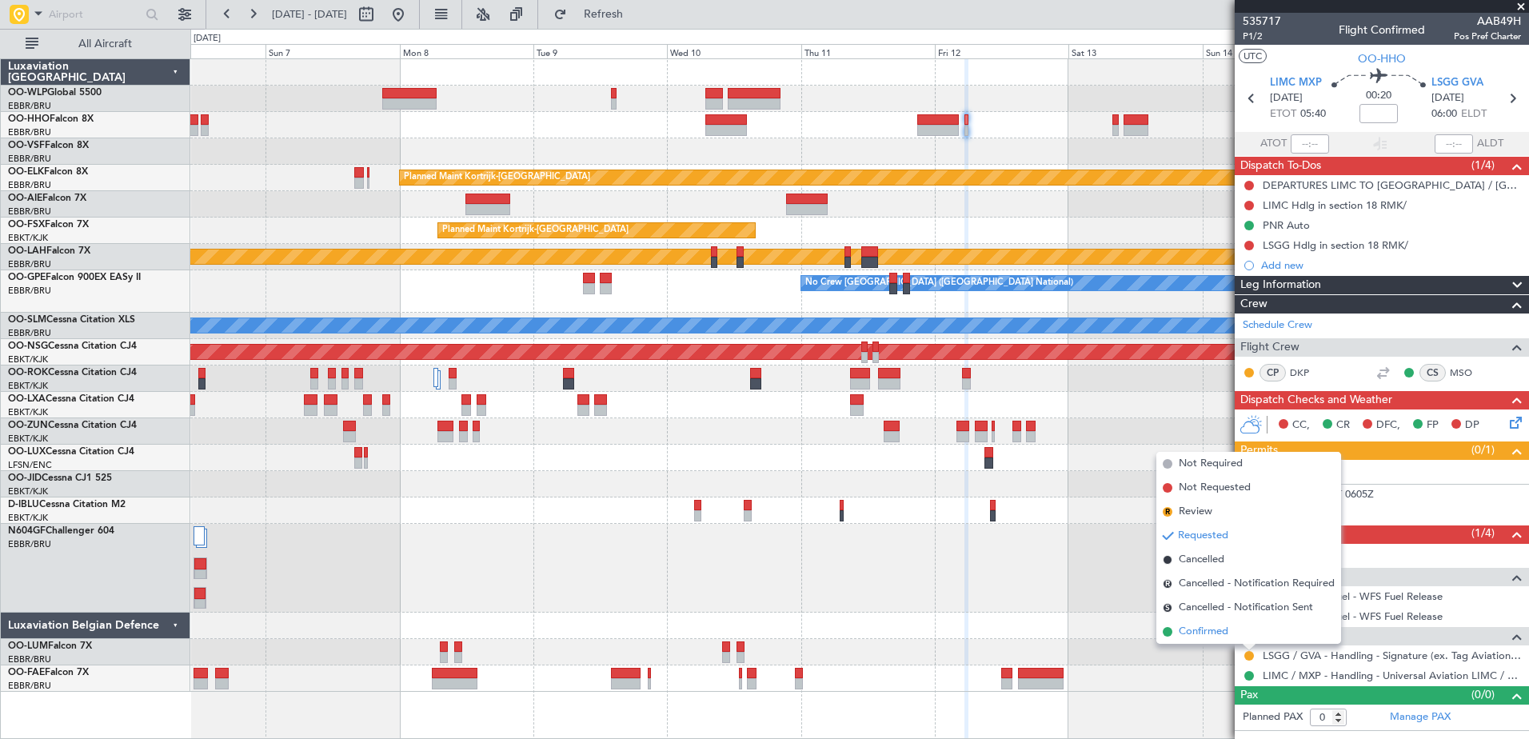
click at [1220, 637] on span "Confirmed" at bounding box center [1204, 632] width 50 height 16
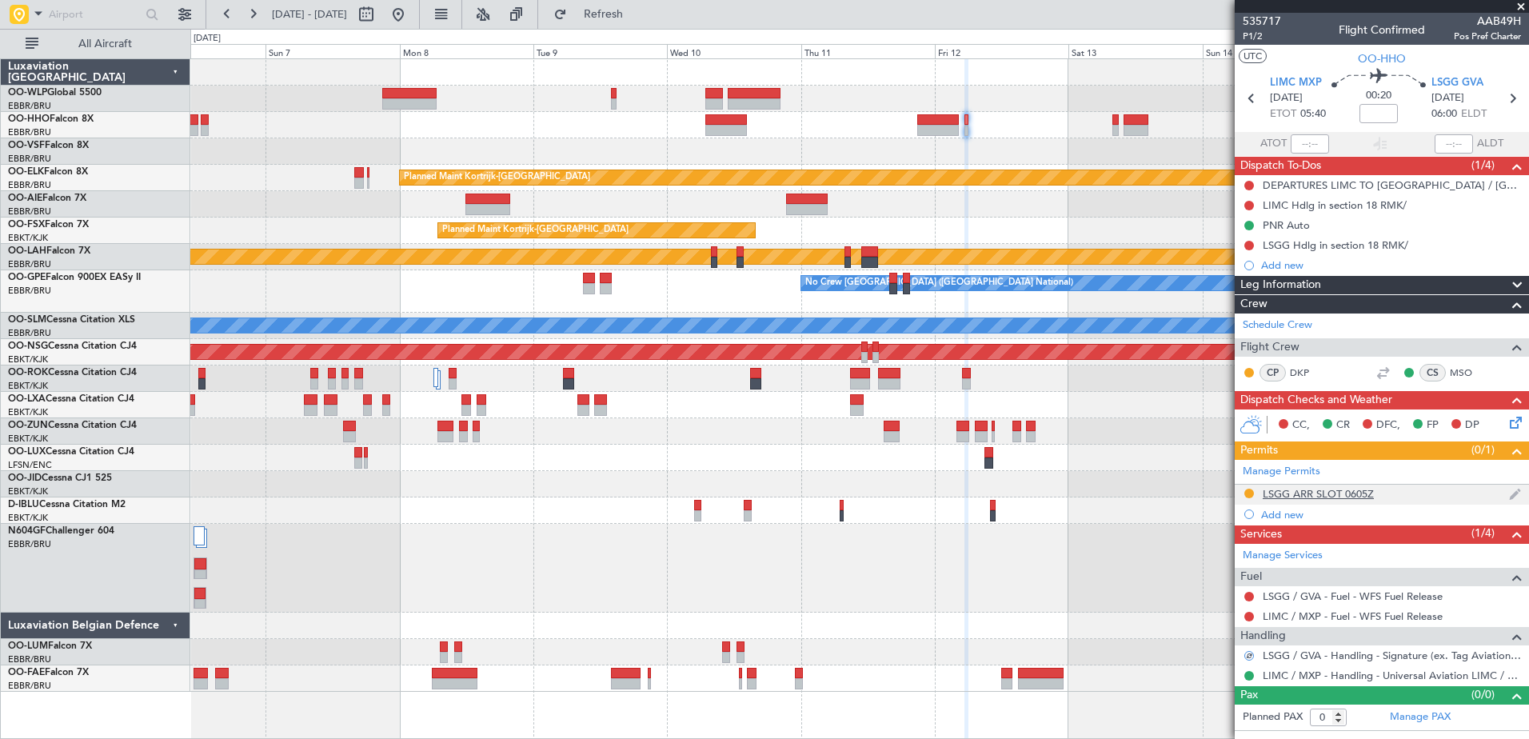
click at [1317, 492] on div "LSGG ARR SLOT 0605Z" at bounding box center [1318, 494] width 111 height 14
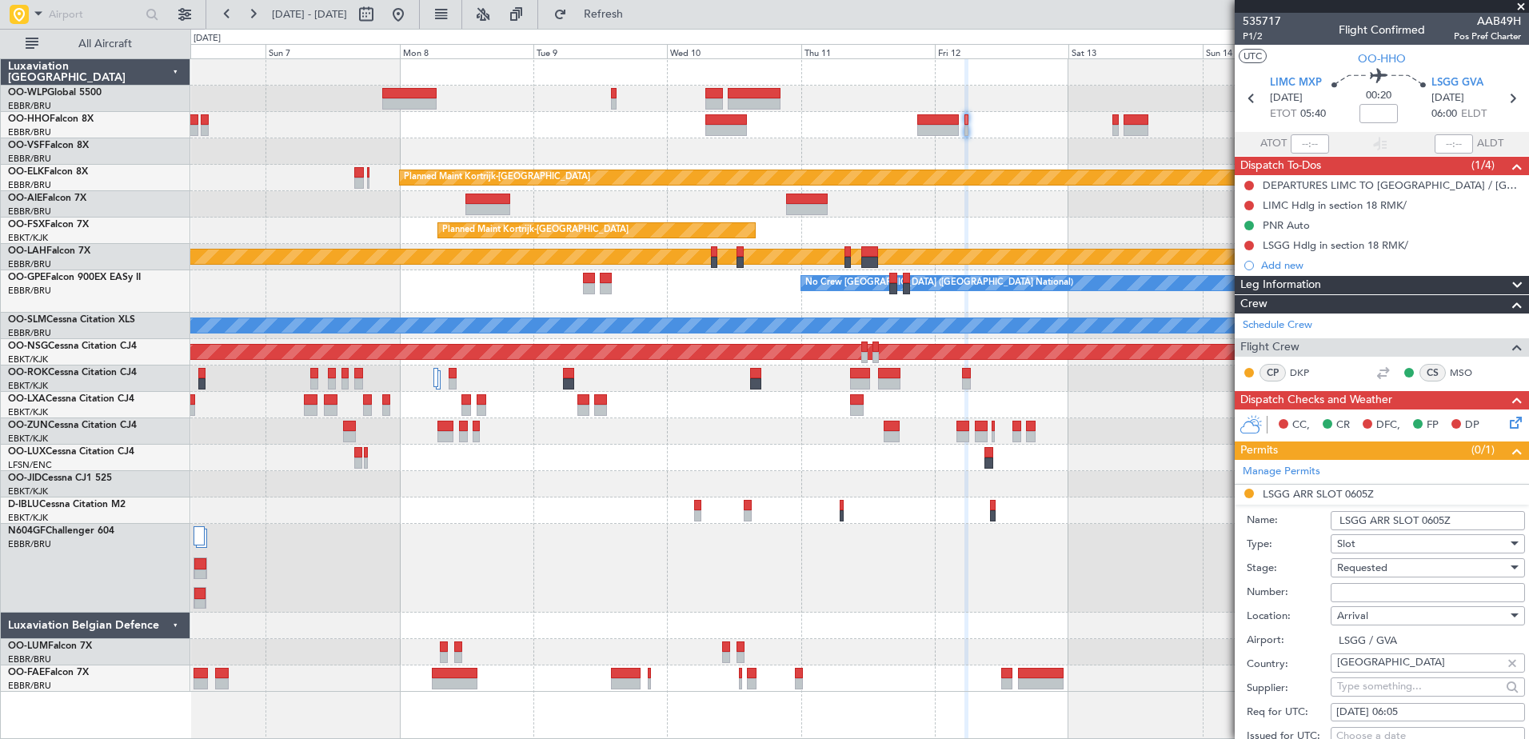
click at [1370, 588] on input "Number:" at bounding box center [1427, 592] width 194 height 19
type input "approved"
drag, startPoint x: 1395, startPoint y: 594, endPoint x: 1330, endPoint y: 586, distance: 65.3
click at [1330, 586] on input "approved" at bounding box center [1427, 592] width 194 height 19
click at [1394, 592] on input "Number:" at bounding box center [1427, 592] width 194 height 19
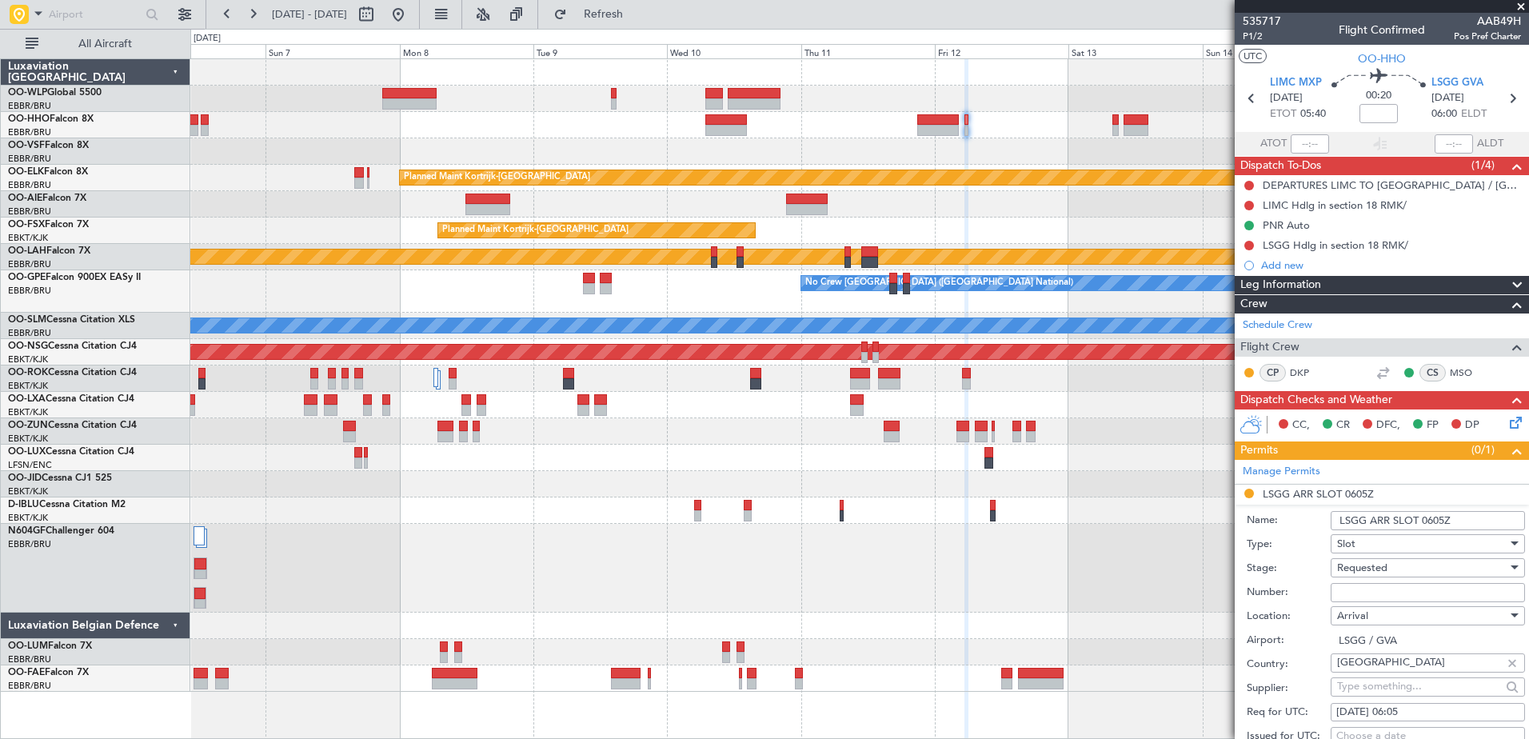
type input "5 days before DOF"
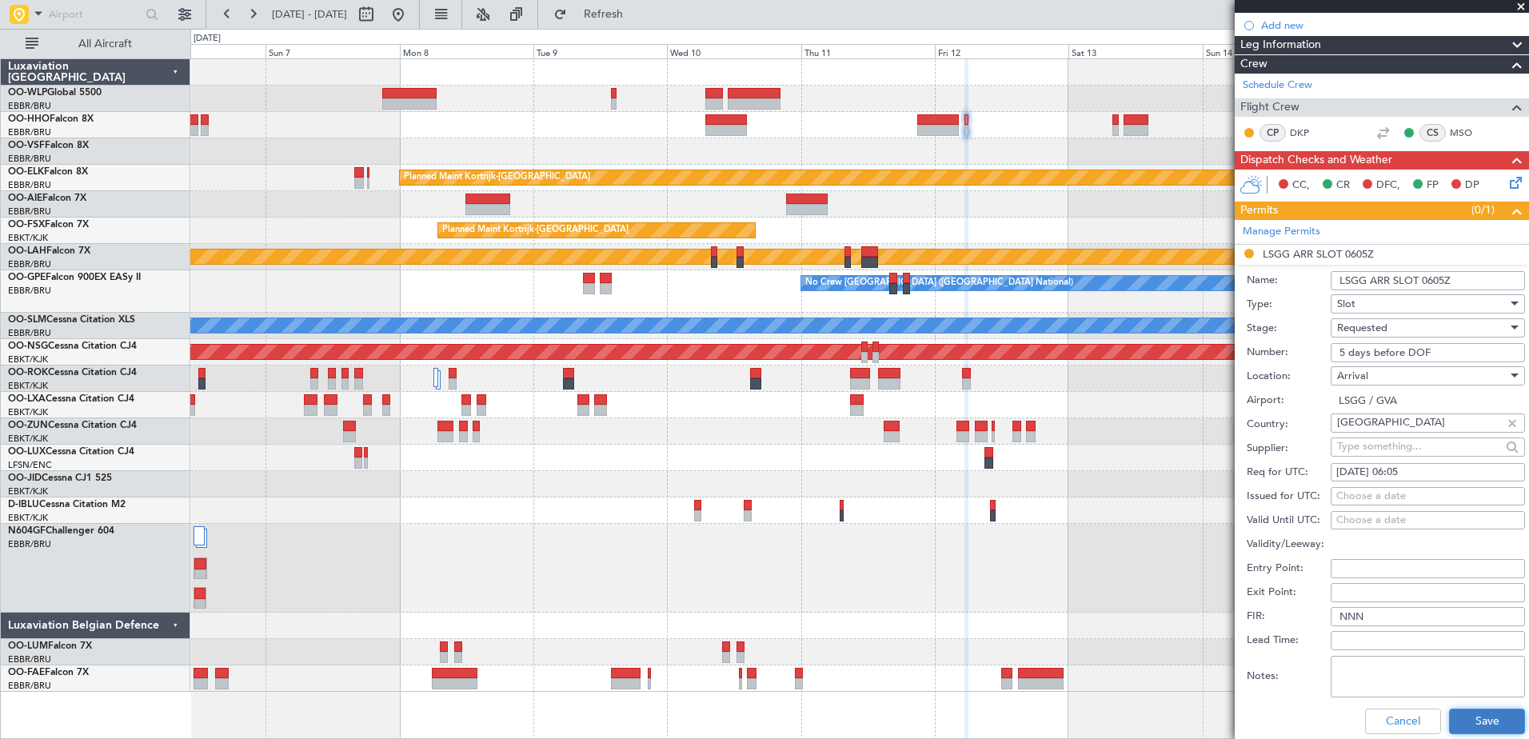
click at [1474, 724] on button "Save" at bounding box center [1487, 721] width 76 height 26
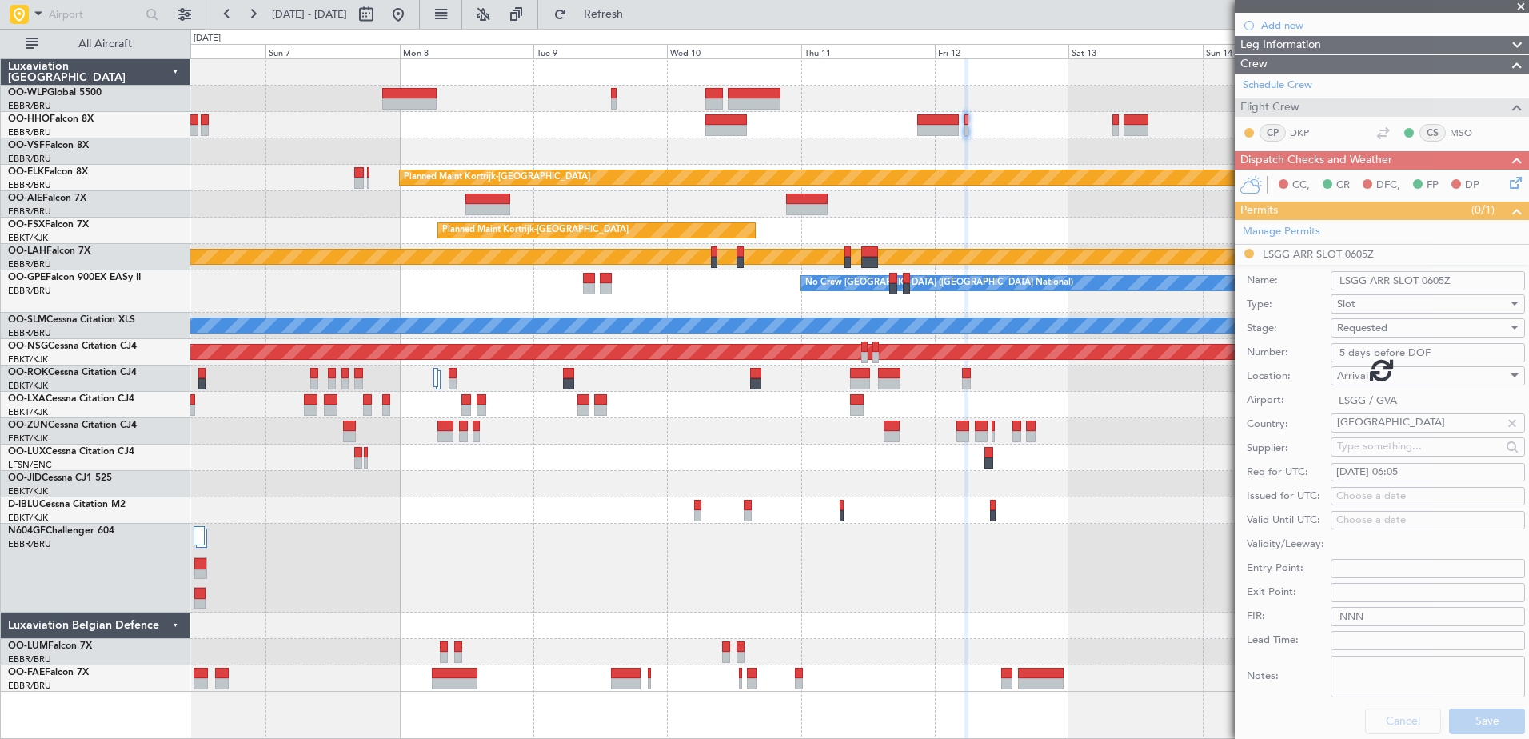
scroll to position [0, 0]
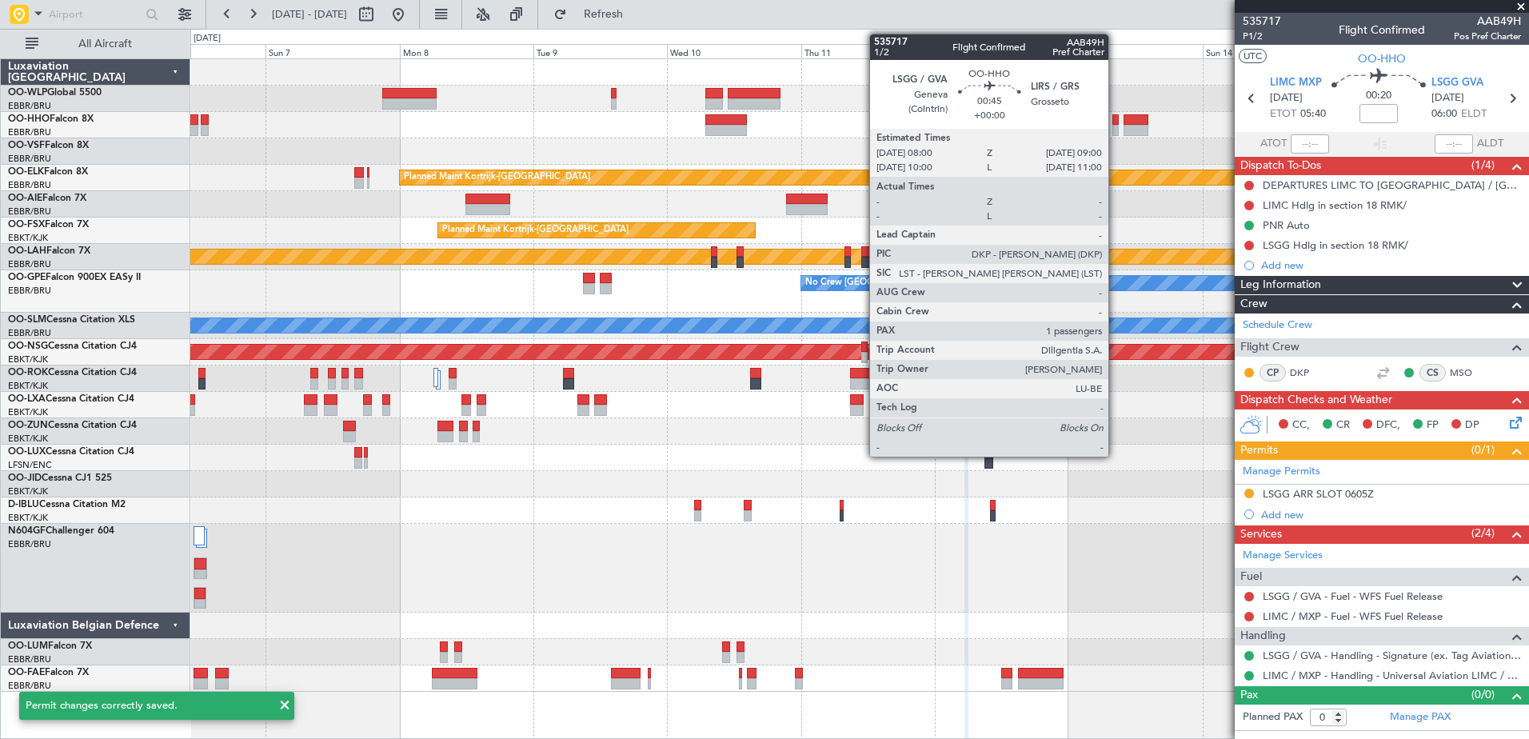
click at [1115, 122] on div at bounding box center [1115, 119] width 6 height 11
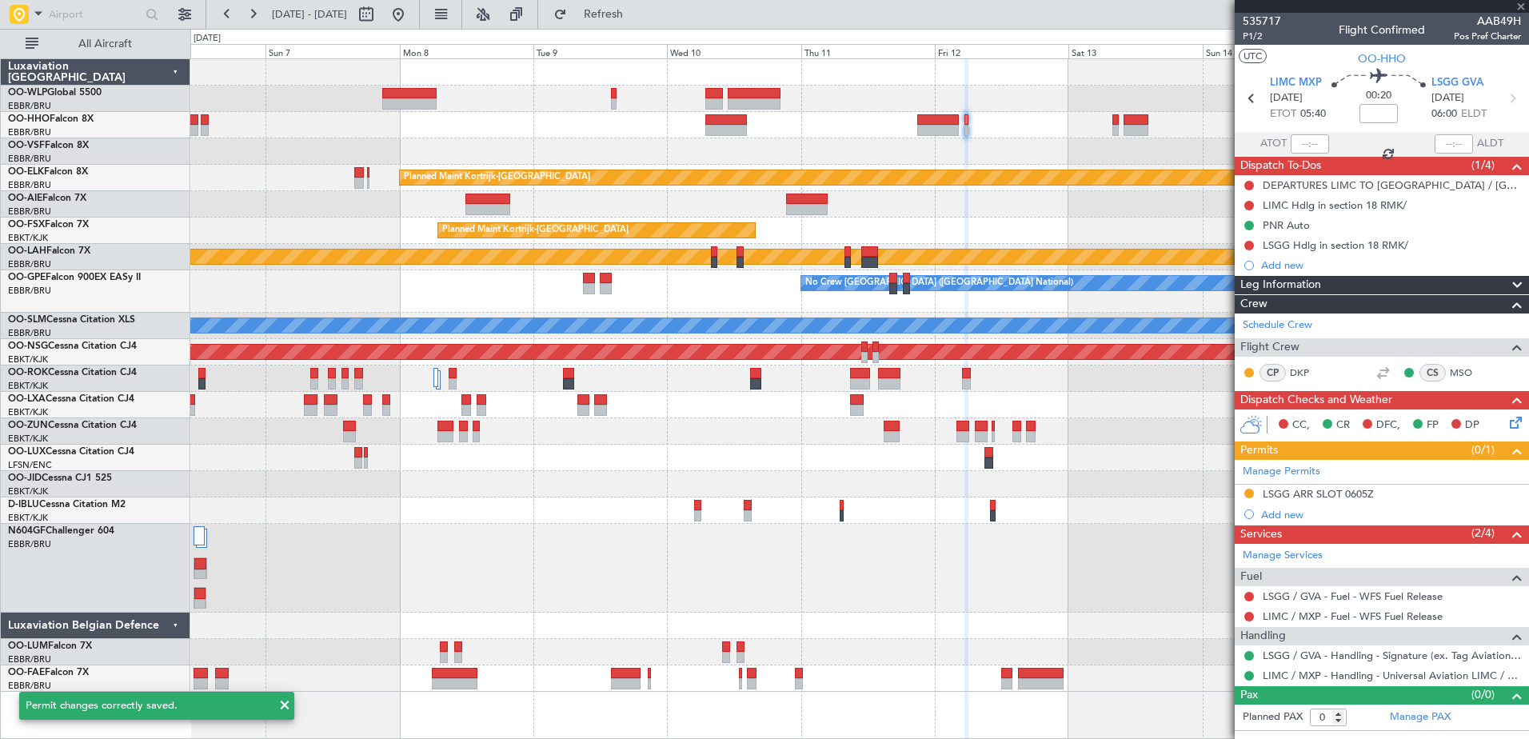
type input "1"
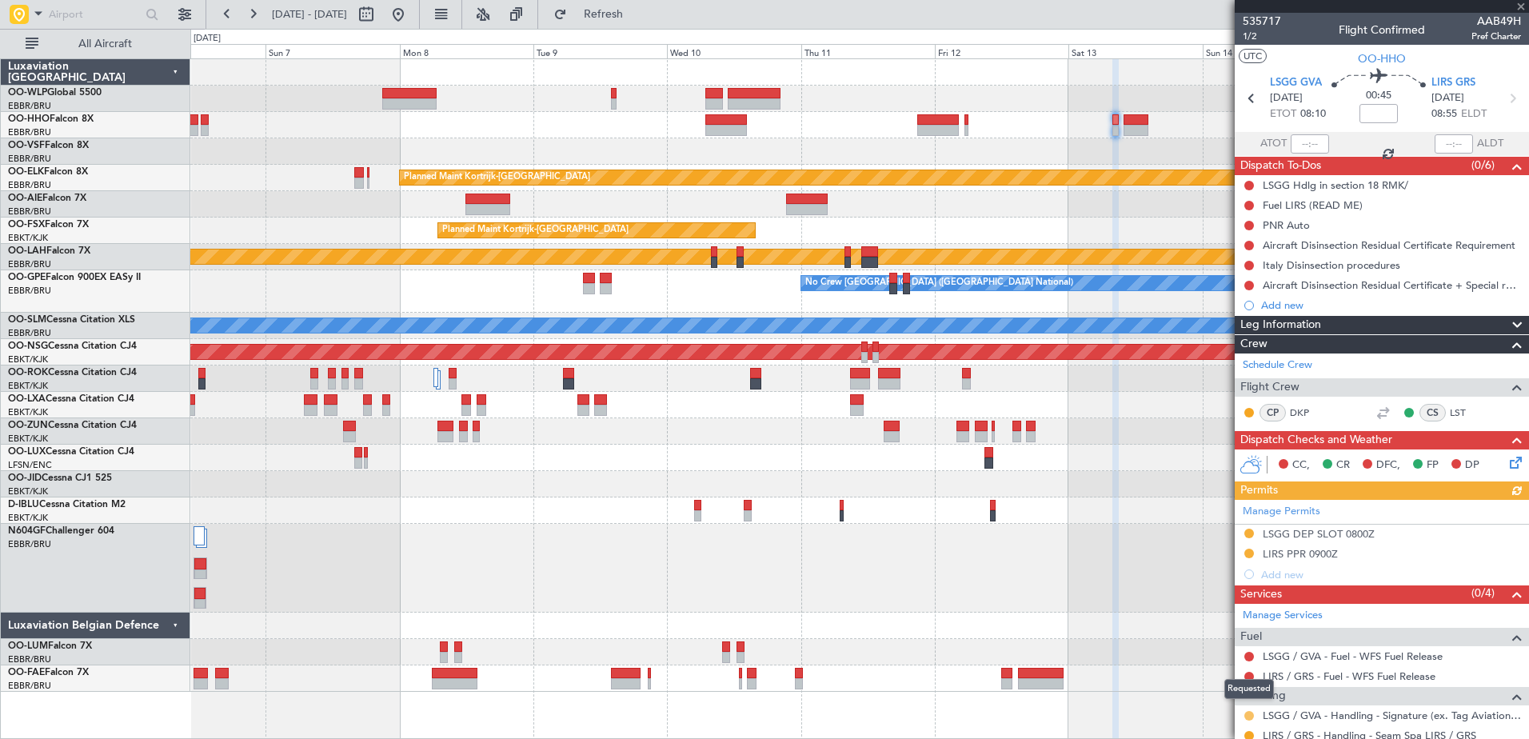
click at [1247, 712] on button at bounding box center [1249, 716] width 10 height 10
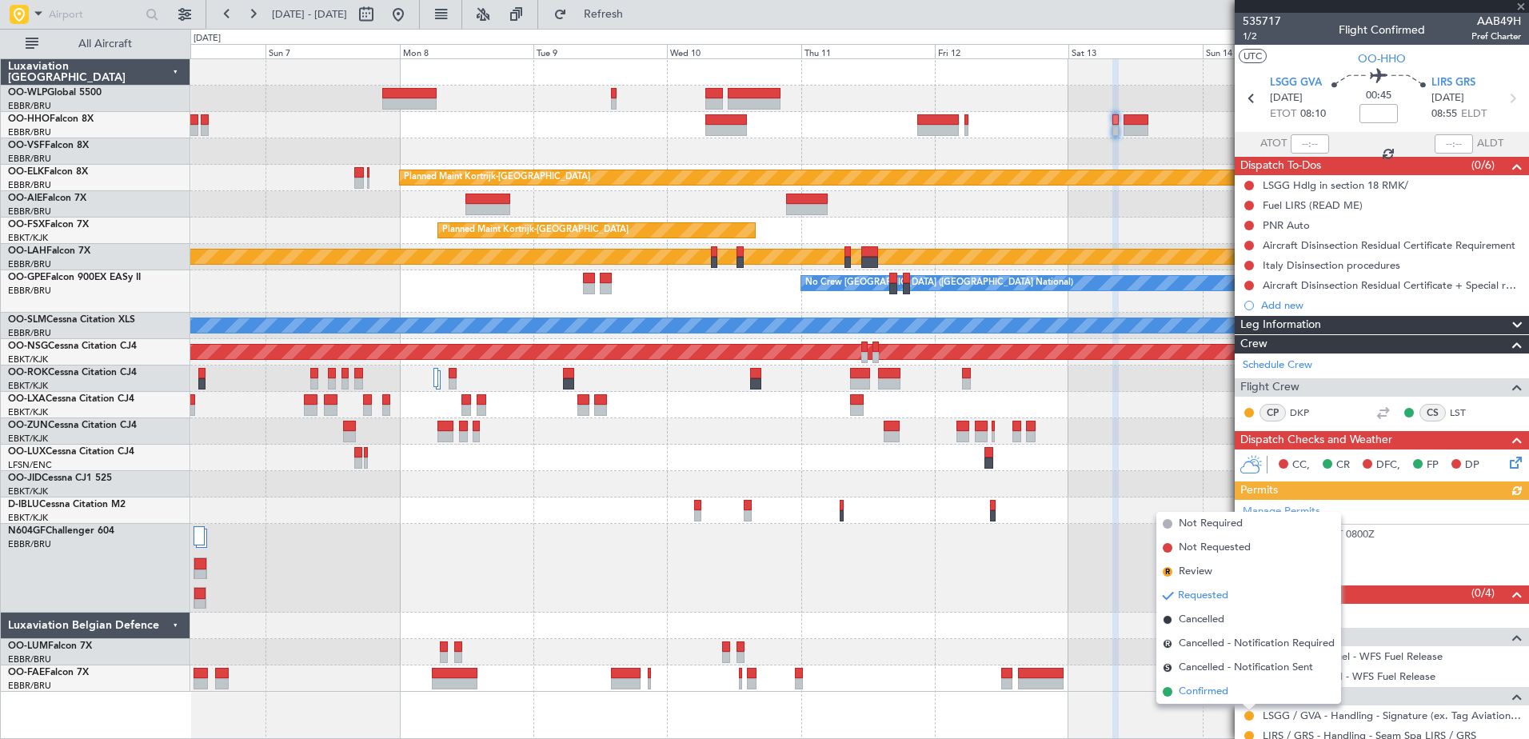
click at [1191, 693] on span "Confirmed" at bounding box center [1204, 692] width 50 height 16
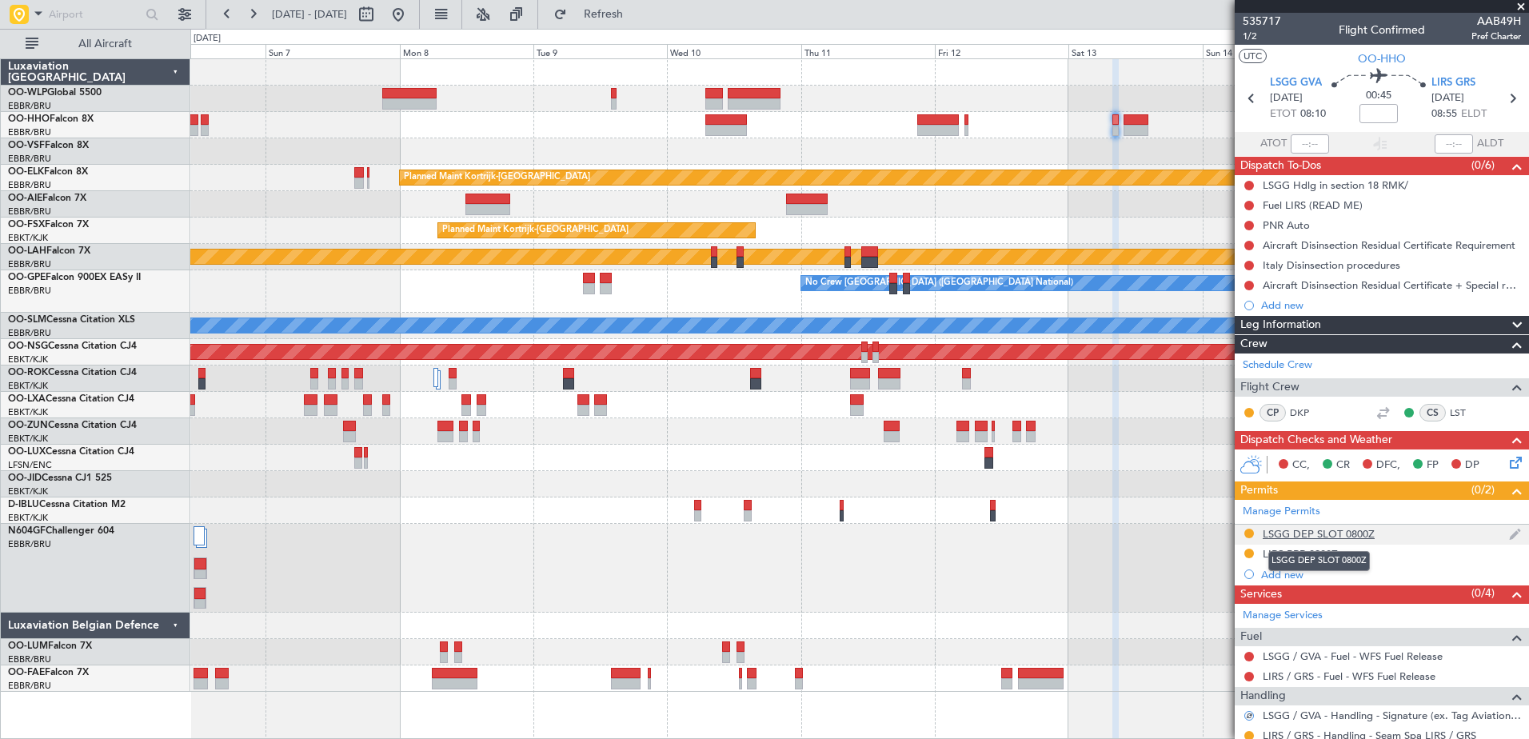
click at [1331, 537] on div "LSGG DEP SLOT 0800Z" at bounding box center [1319, 534] width 112 height 14
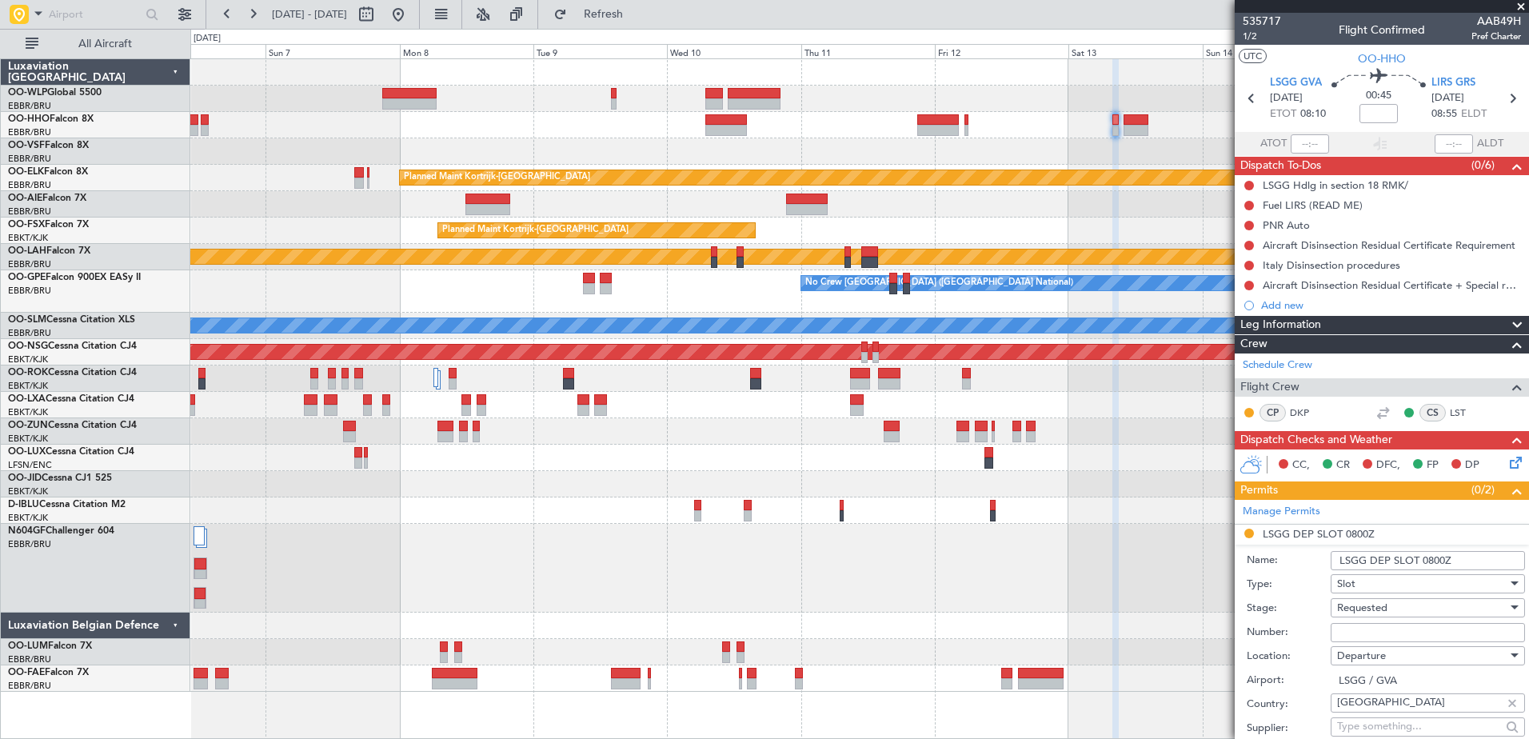
click at [1380, 632] on input "Number:" at bounding box center [1427, 632] width 194 height 19
type input "5 days before DOF"
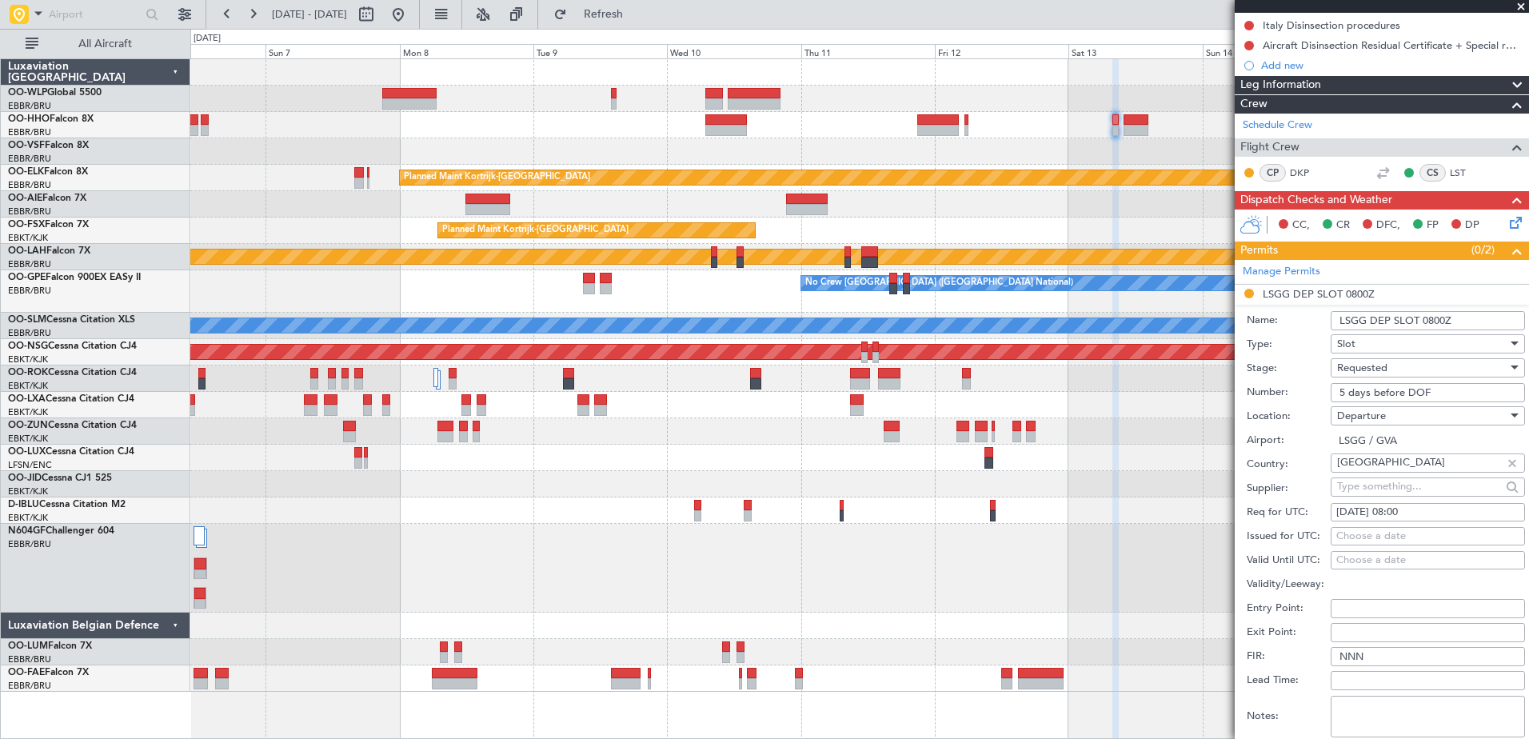
scroll to position [400, 0]
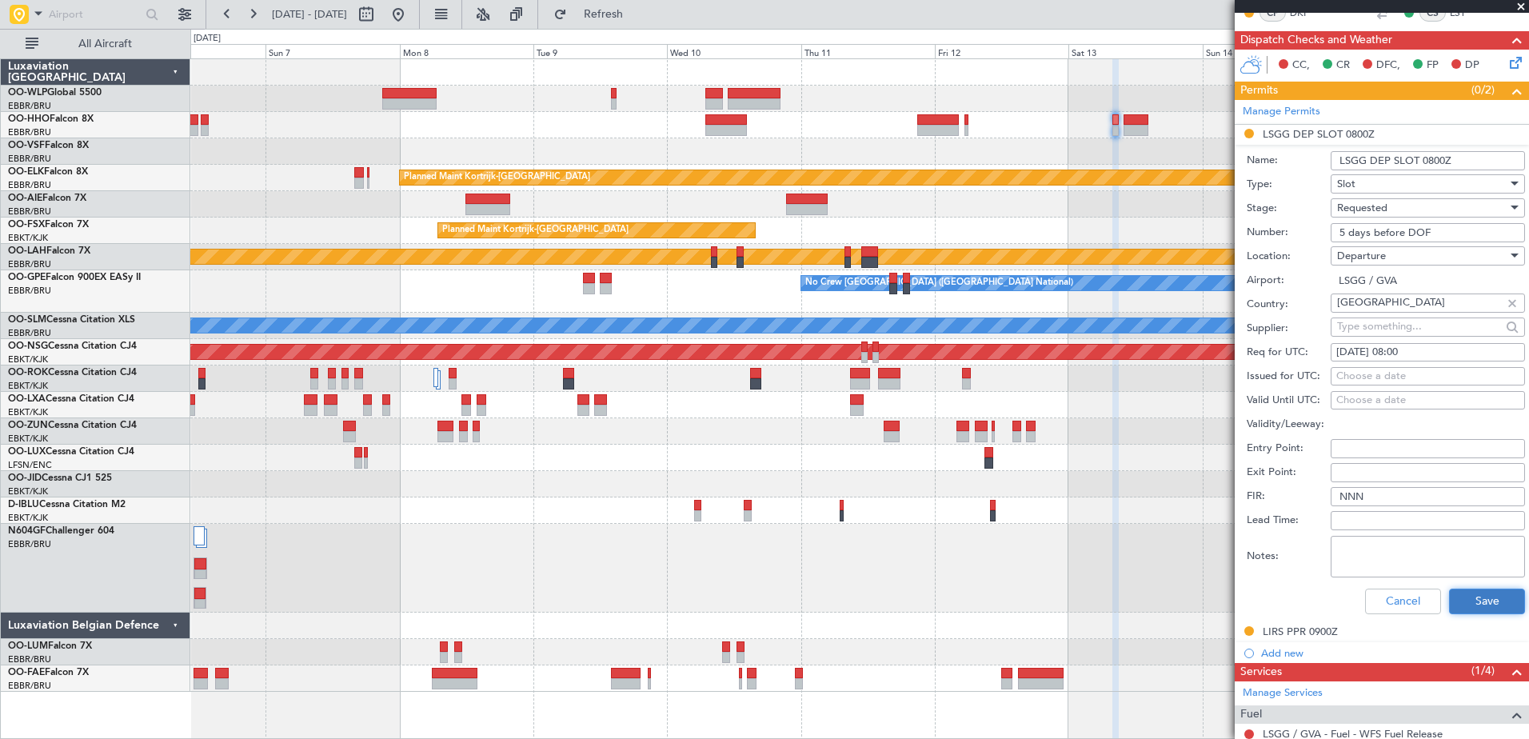
click at [1470, 604] on button "Save" at bounding box center [1487, 601] width 76 height 26
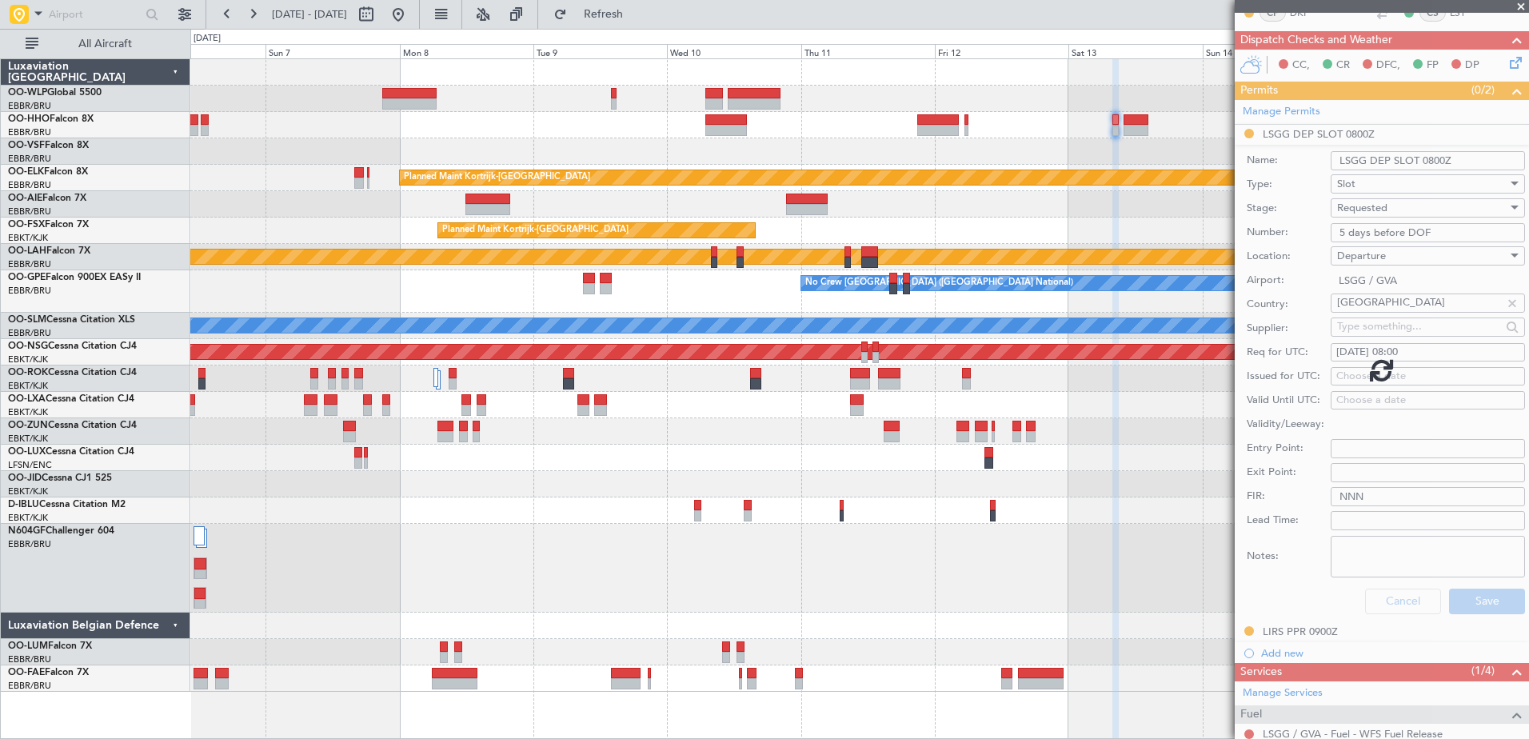
scroll to position [87, 0]
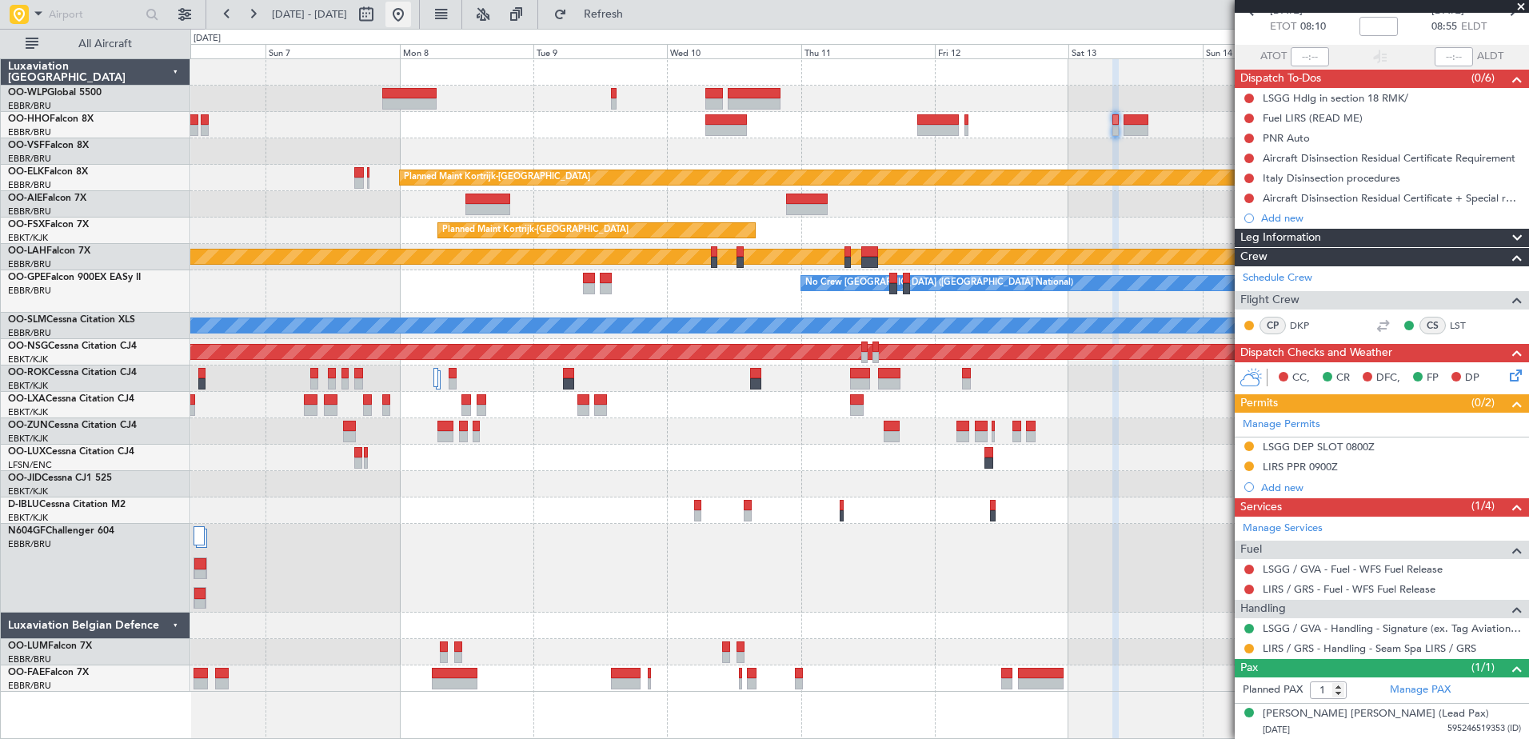
click at [411, 21] on button at bounding box center [398, 15] width 26 height 26
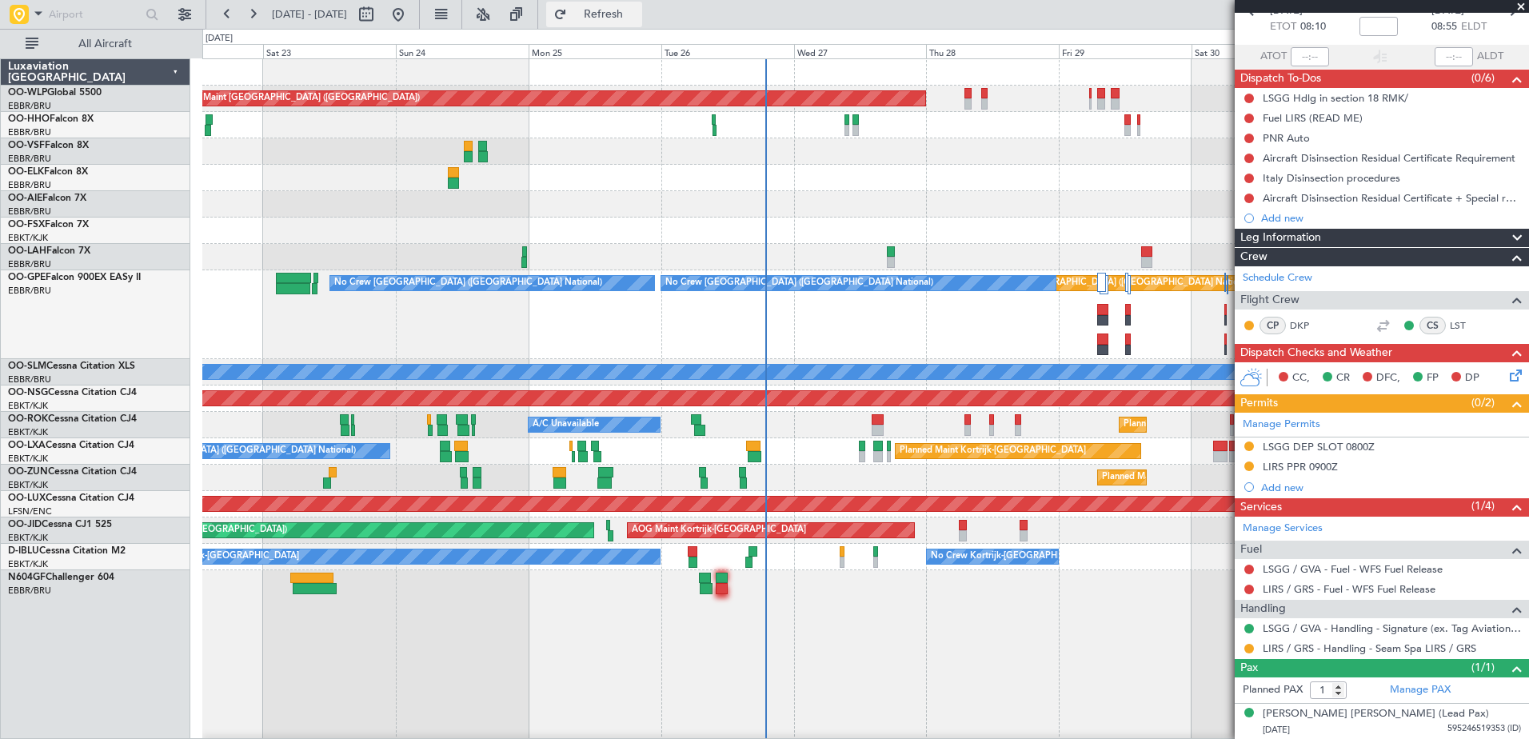
click at [640, 23] on button "Refresh" at bounding box center [594, 15] width 96 height 26
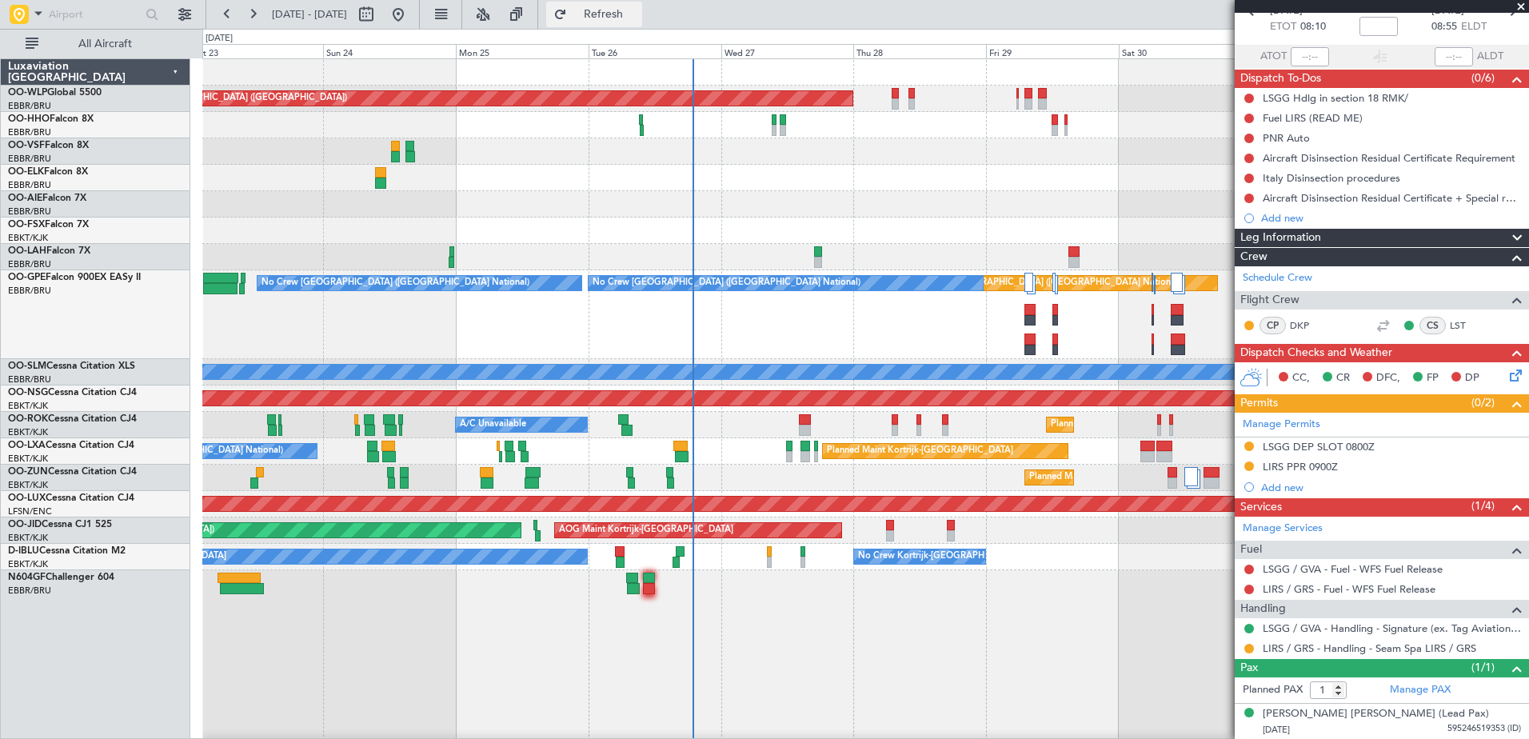
click at [637, 18] on span "Refresh" at bounding box center [603, 14] width 67 height 11
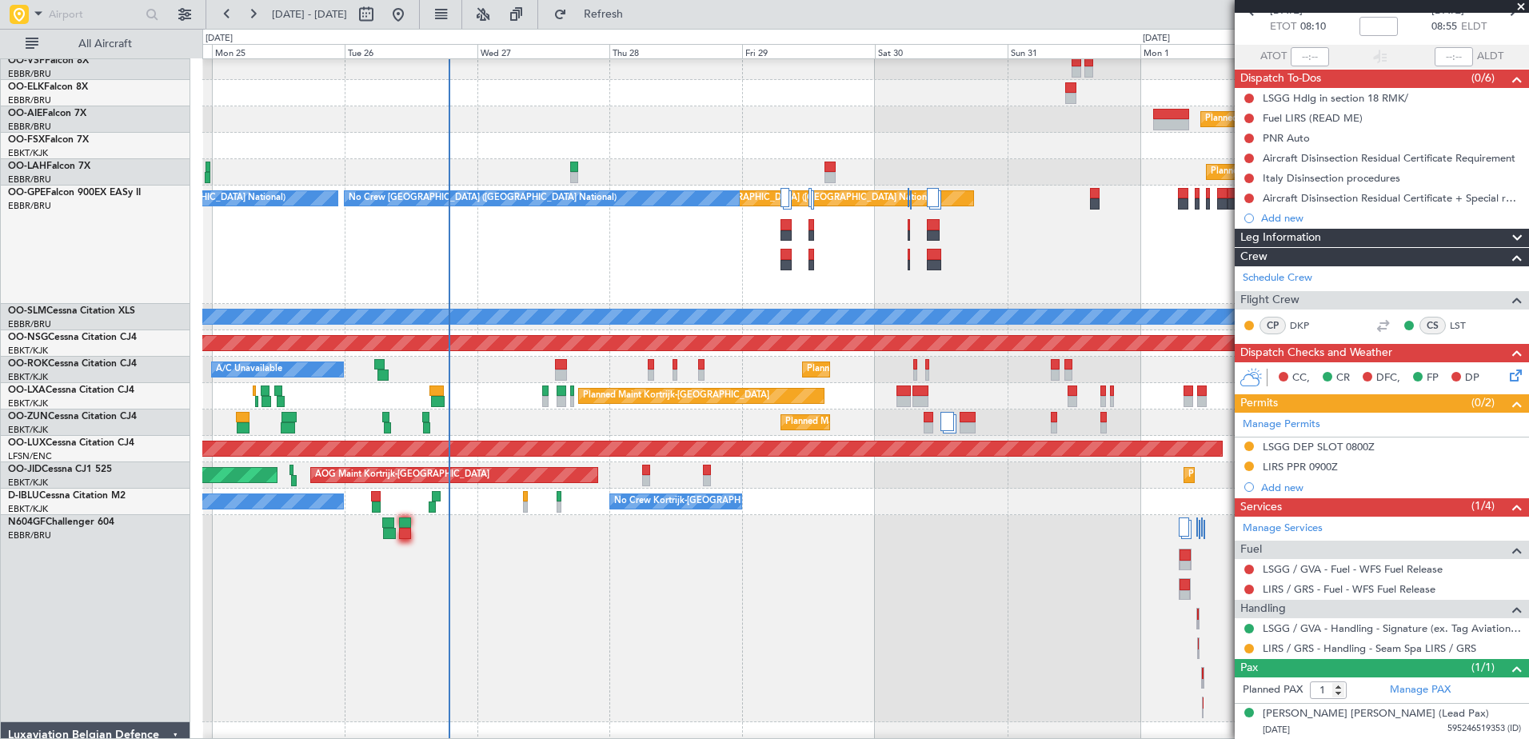
scroll to position [86, 0]
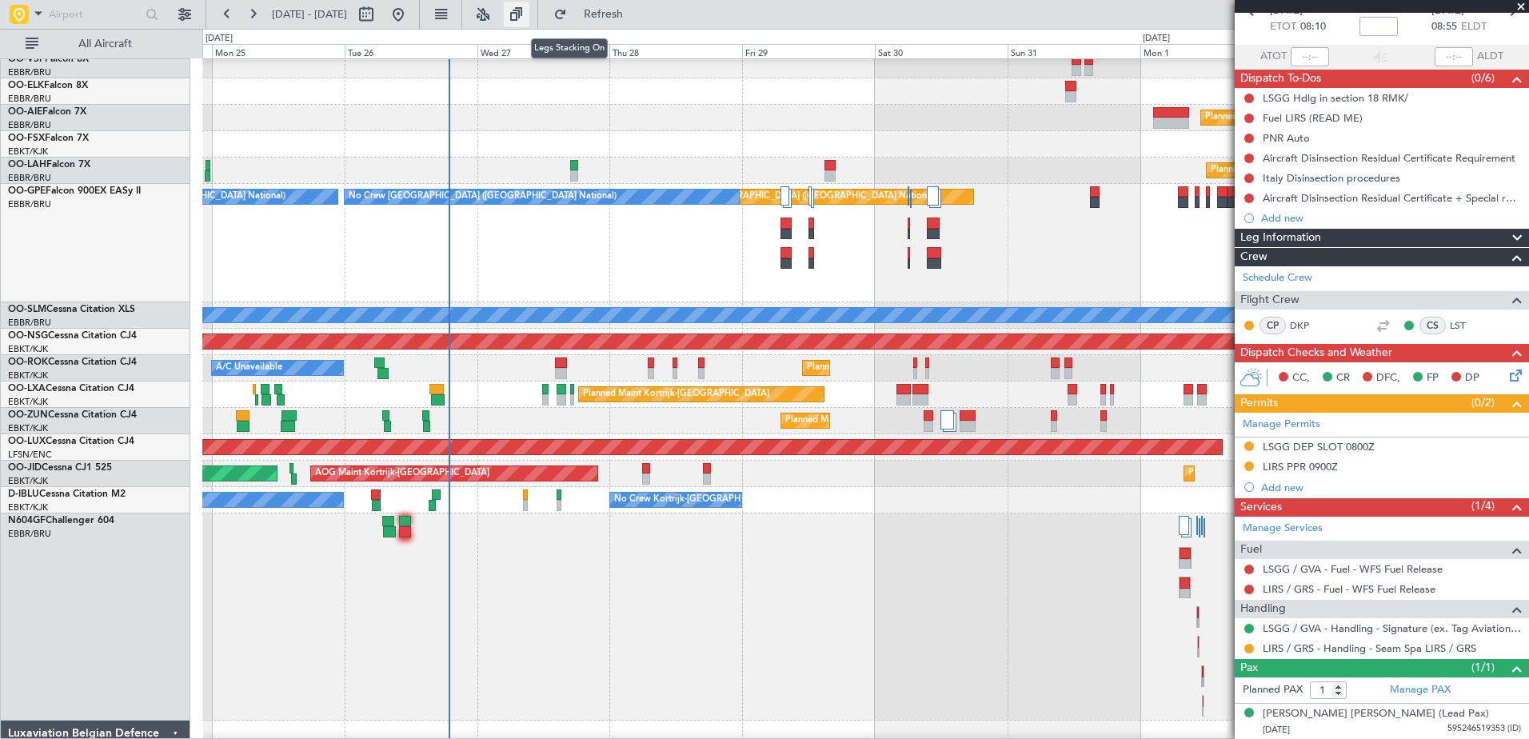
click at [529, 8] on button at bounding box center [517, 15] width 26 height 26
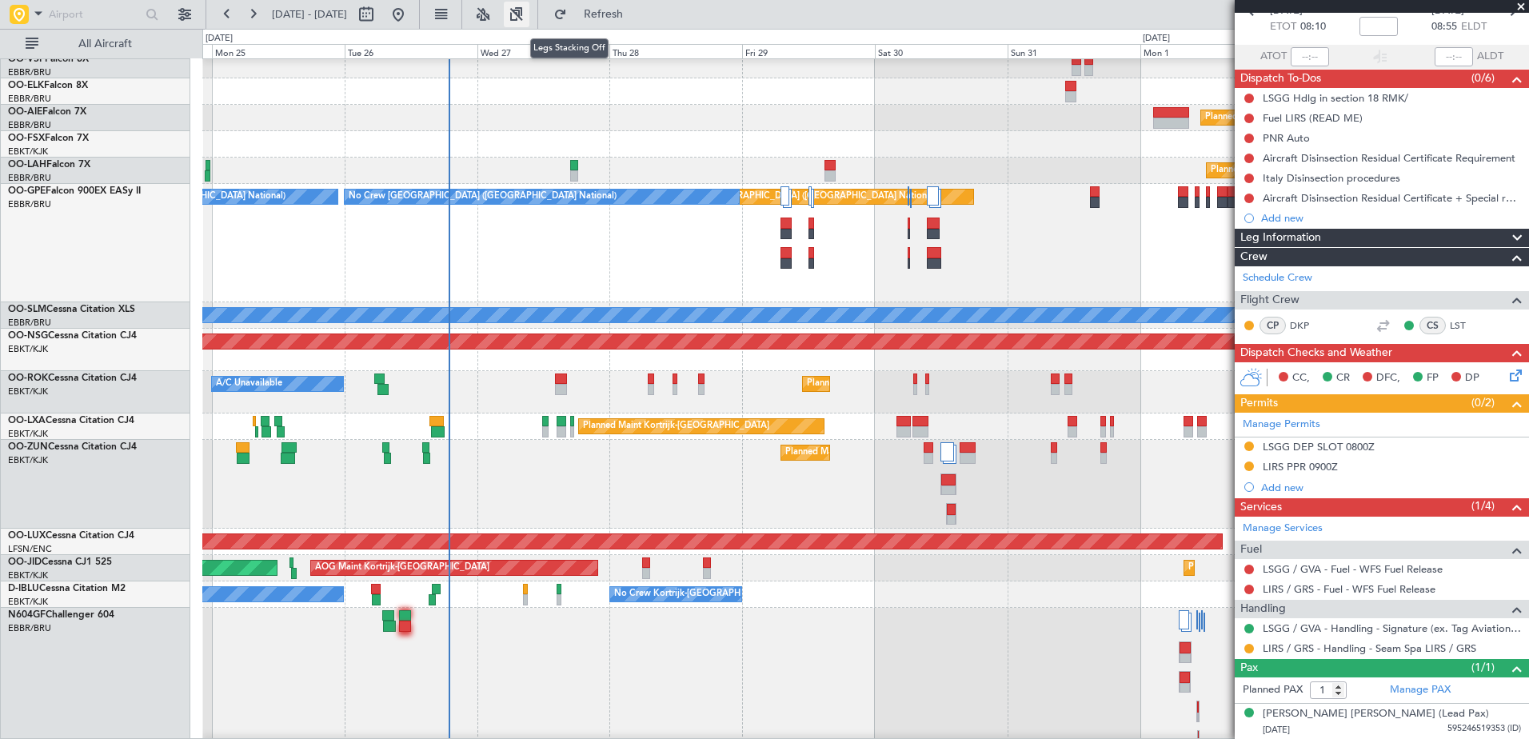
click at [529, 14] on button at bounding box center [517, 15] width 26 height 26
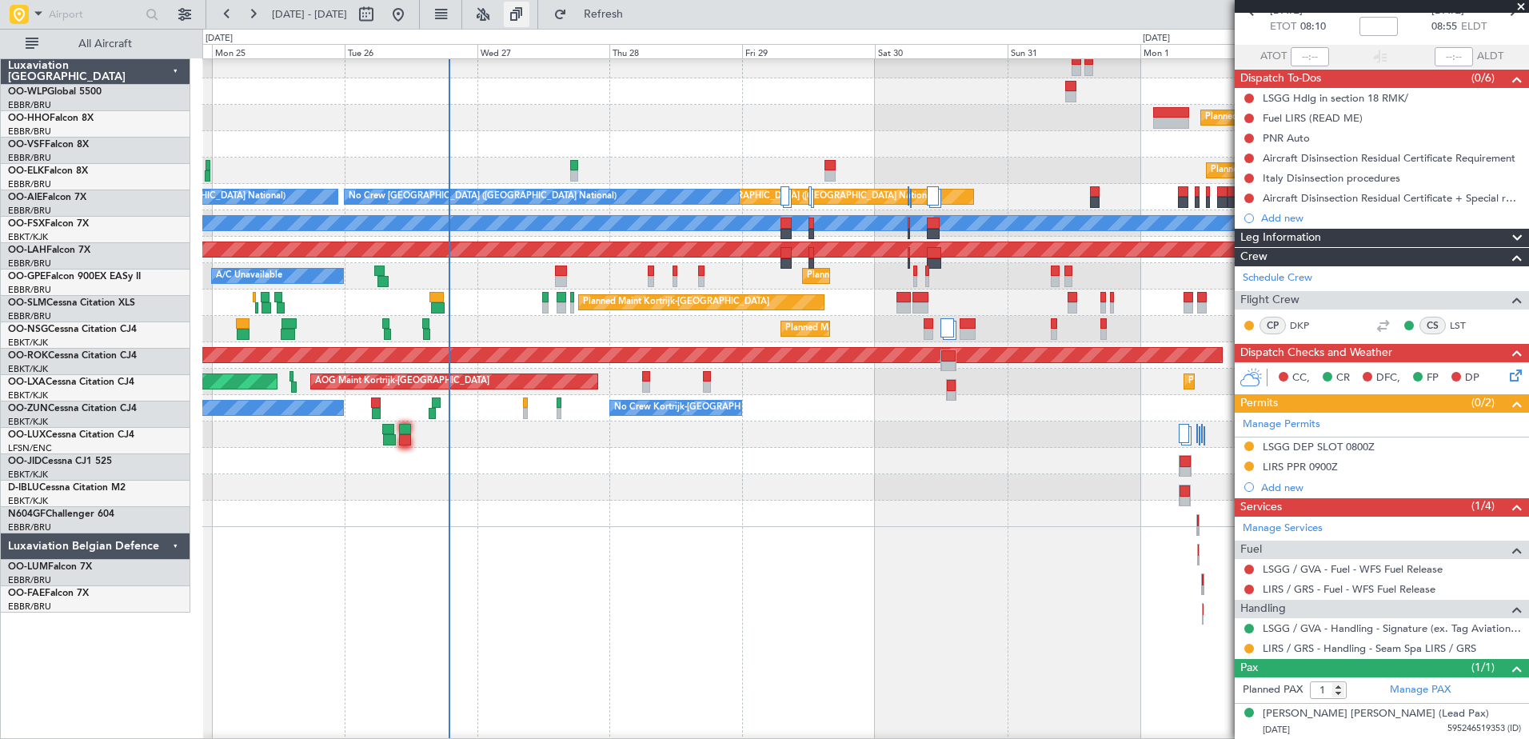
scroll to position [0, 0]
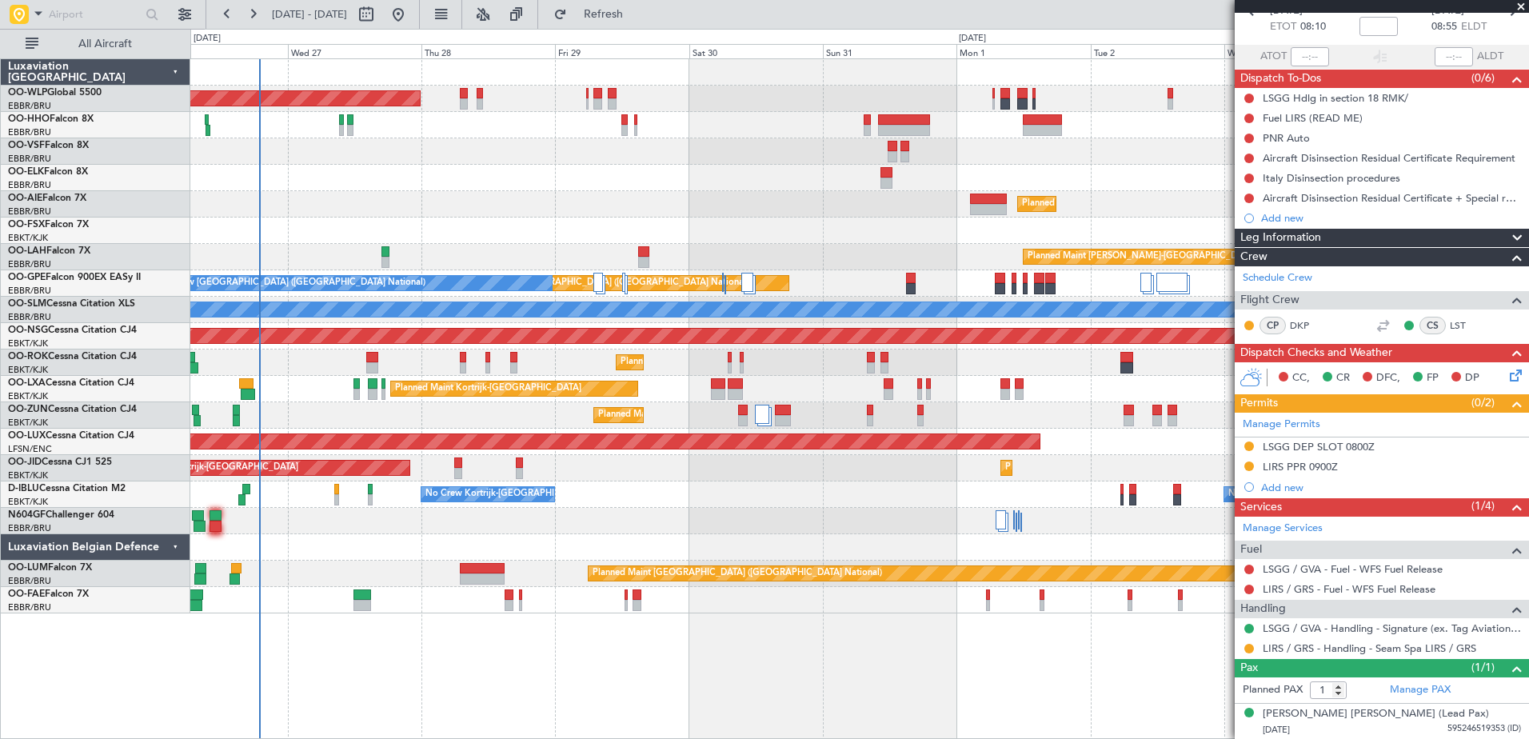
click at [670, 225] on div "Planned Maint Berlin (Brandenburg) Planned Maint London (Farnborough) Planned M…" at bounding box center [859, 336] width 1338 height 554
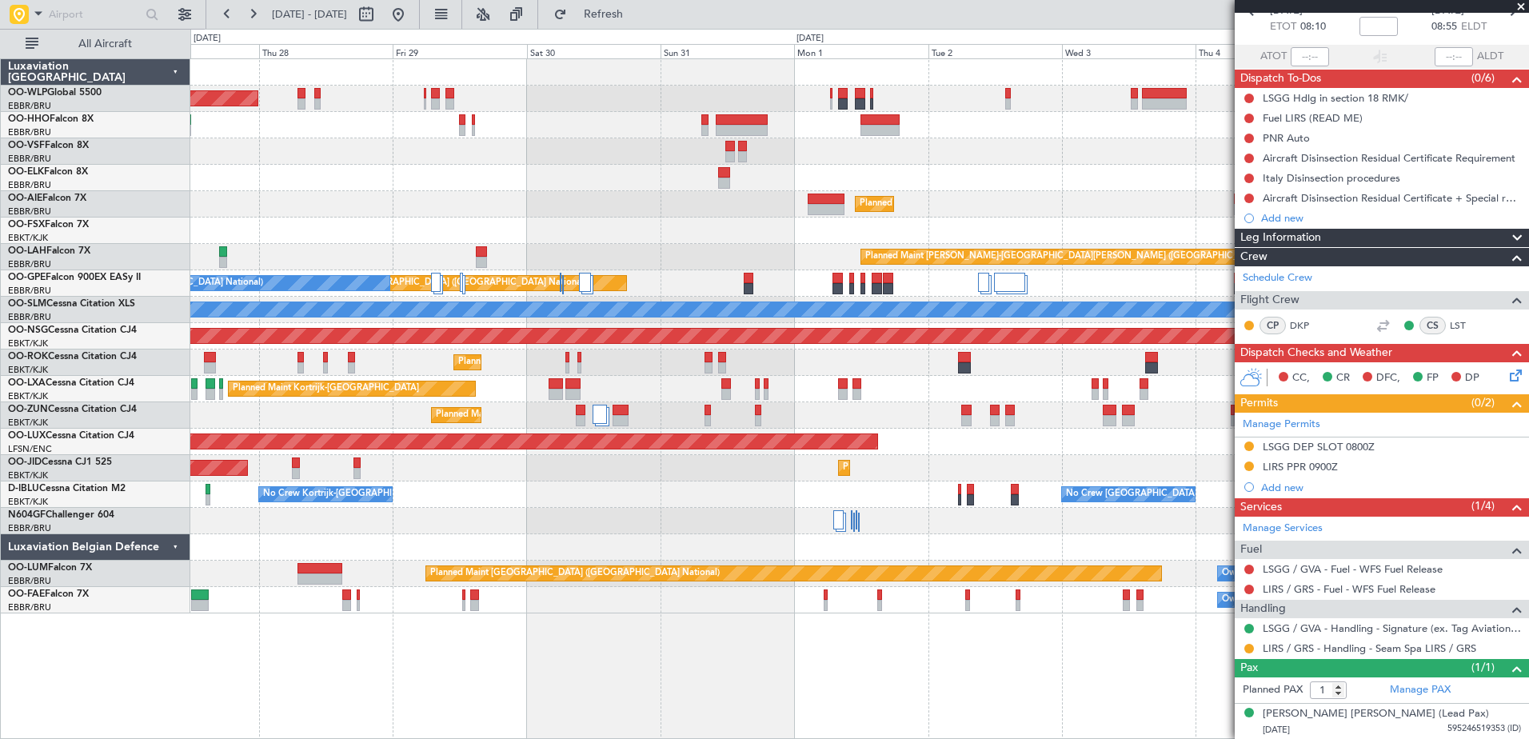
click at [730, 242] on div "Planned Maint Kortrijk-Wevelgem Planned Maint Kortrijk-Wevelgem" at bounding box center [859, 230] width 1338 height 26
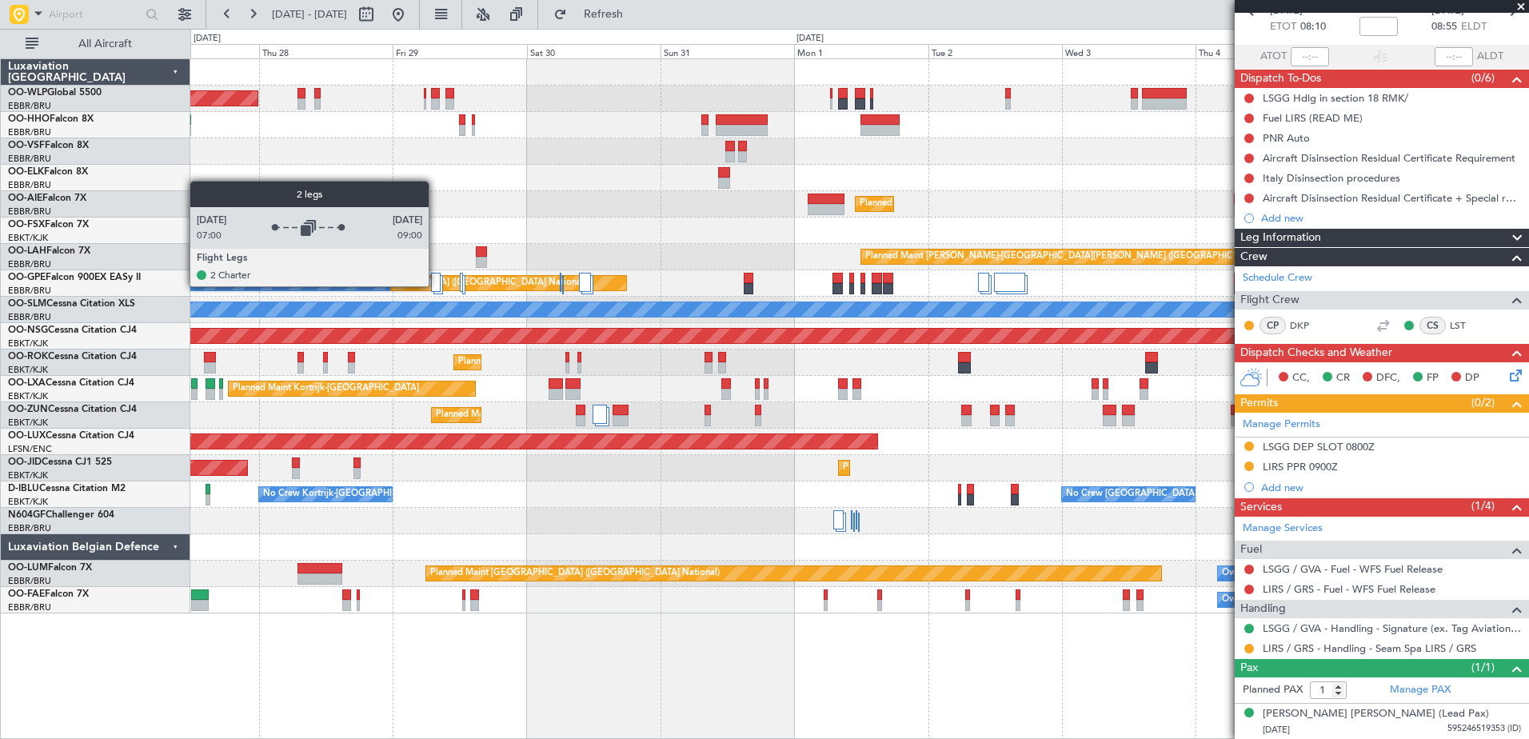
click at [437, 285] on div at bounding box center [435, 282] width 9 height 19
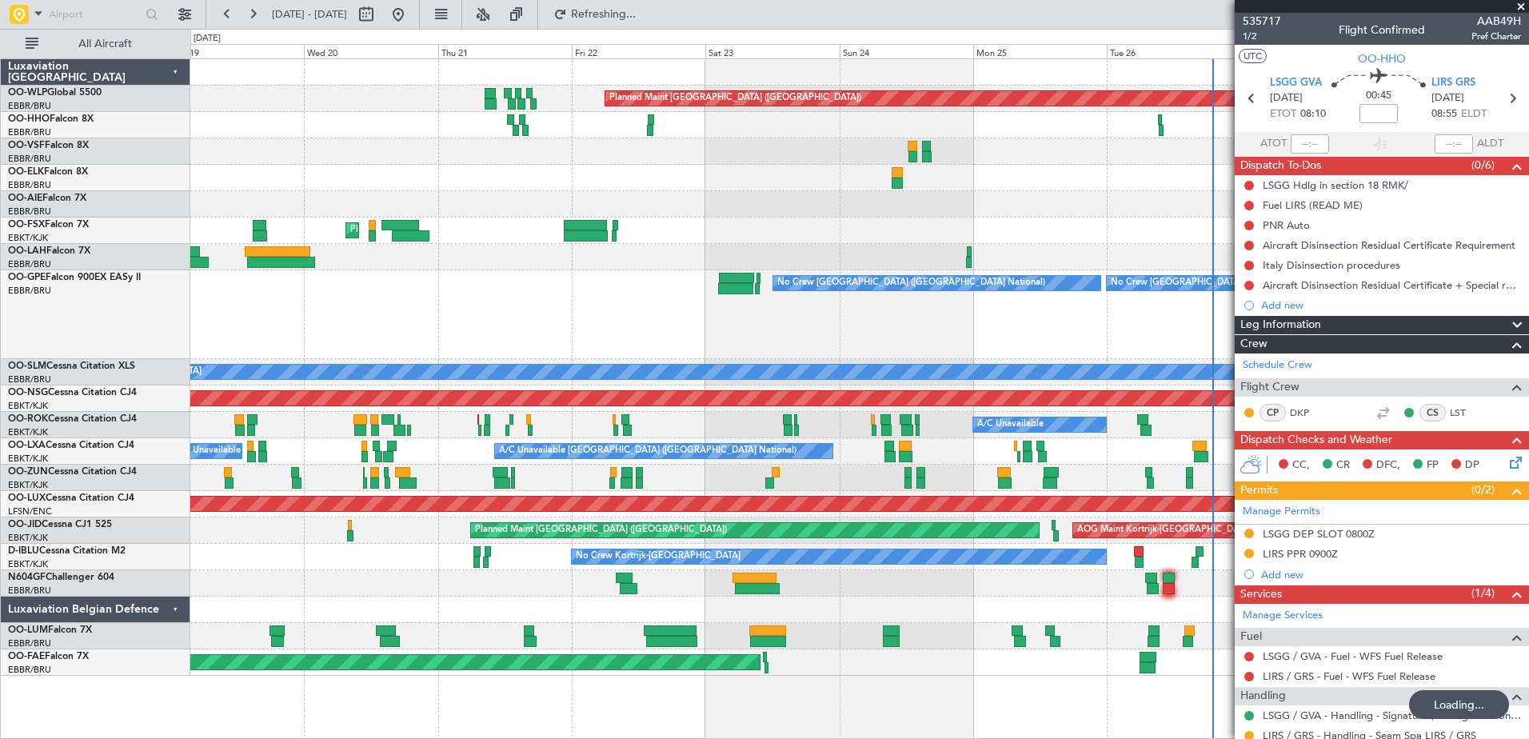
scroll to position [87, 0]
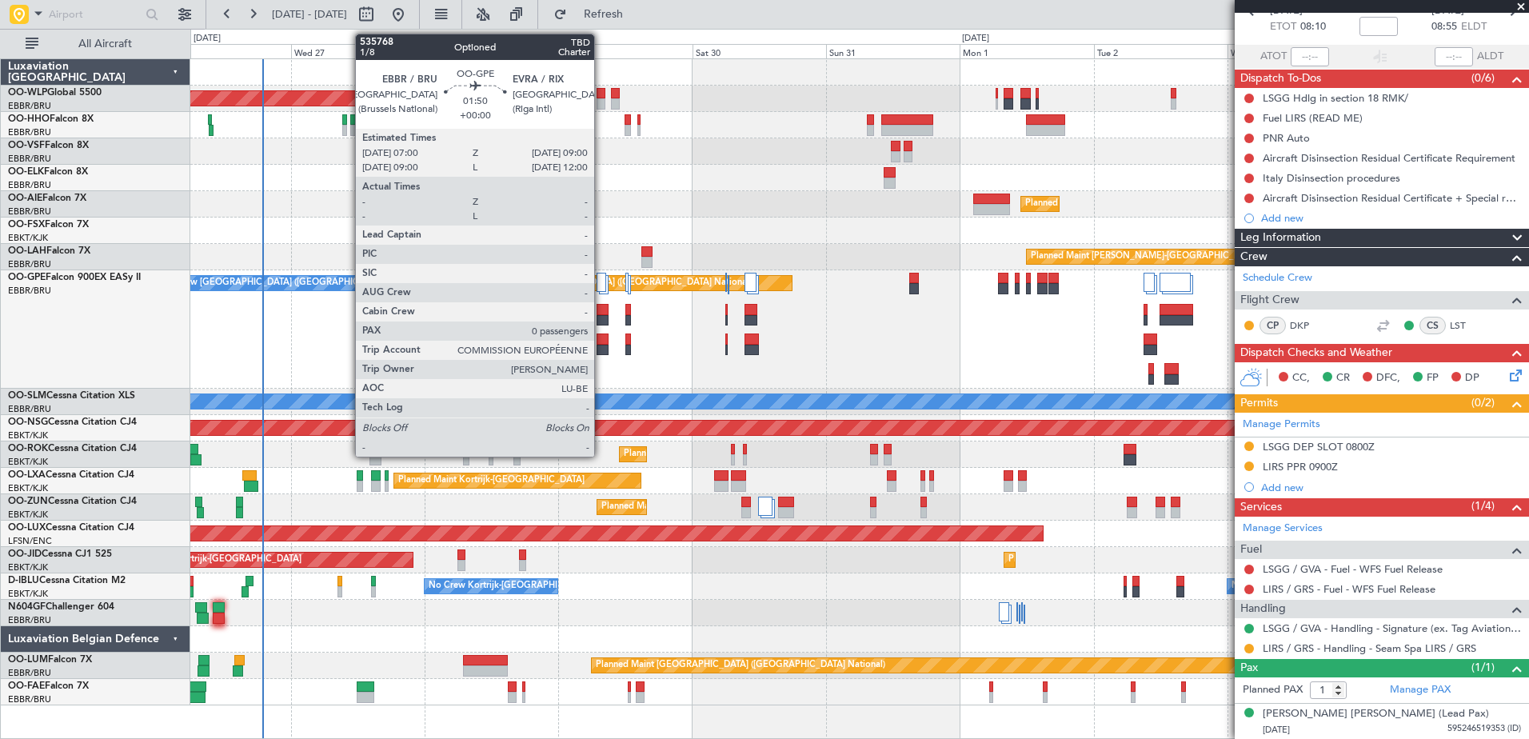
click at [601, 345] on div at bounding box center [601, 350] width 11 height 11
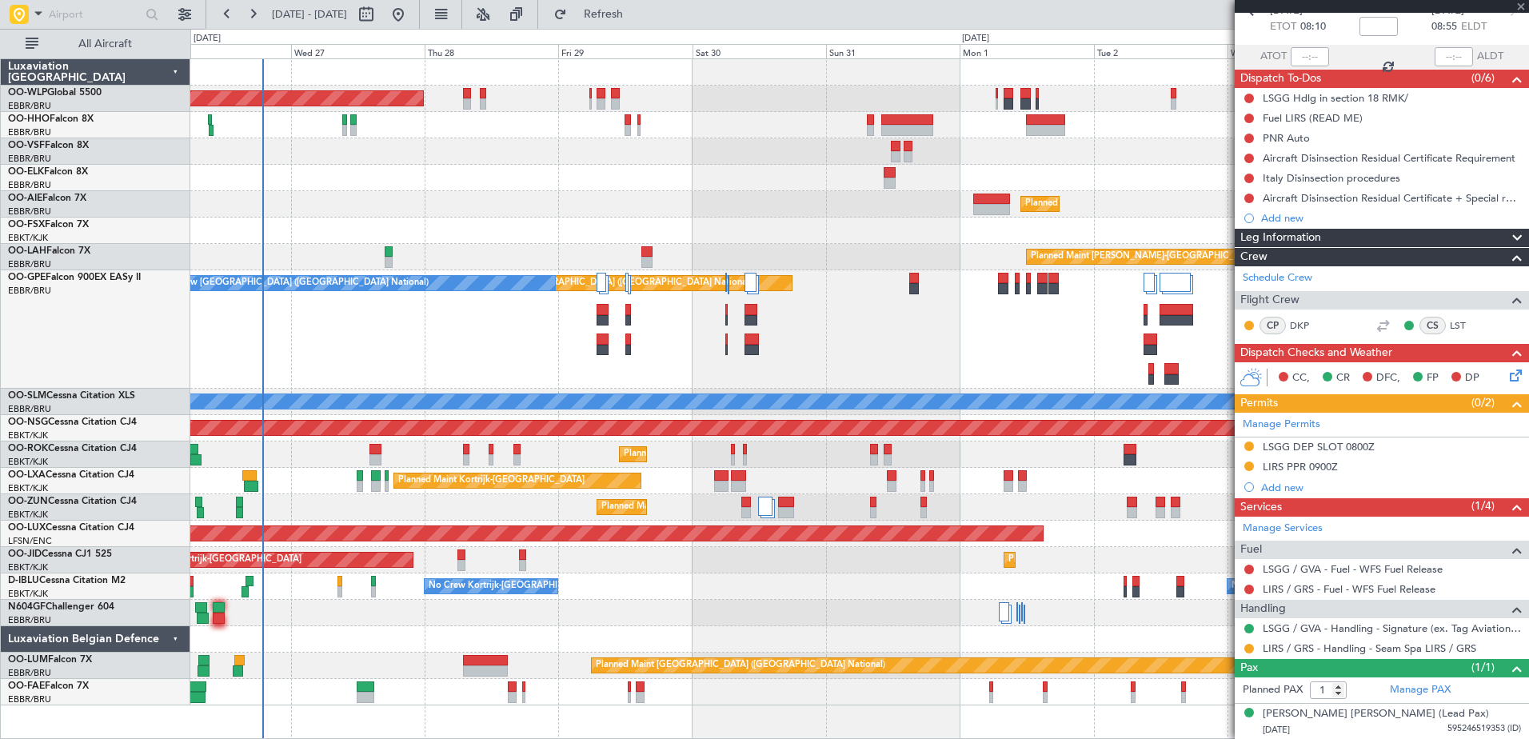
type input "0"
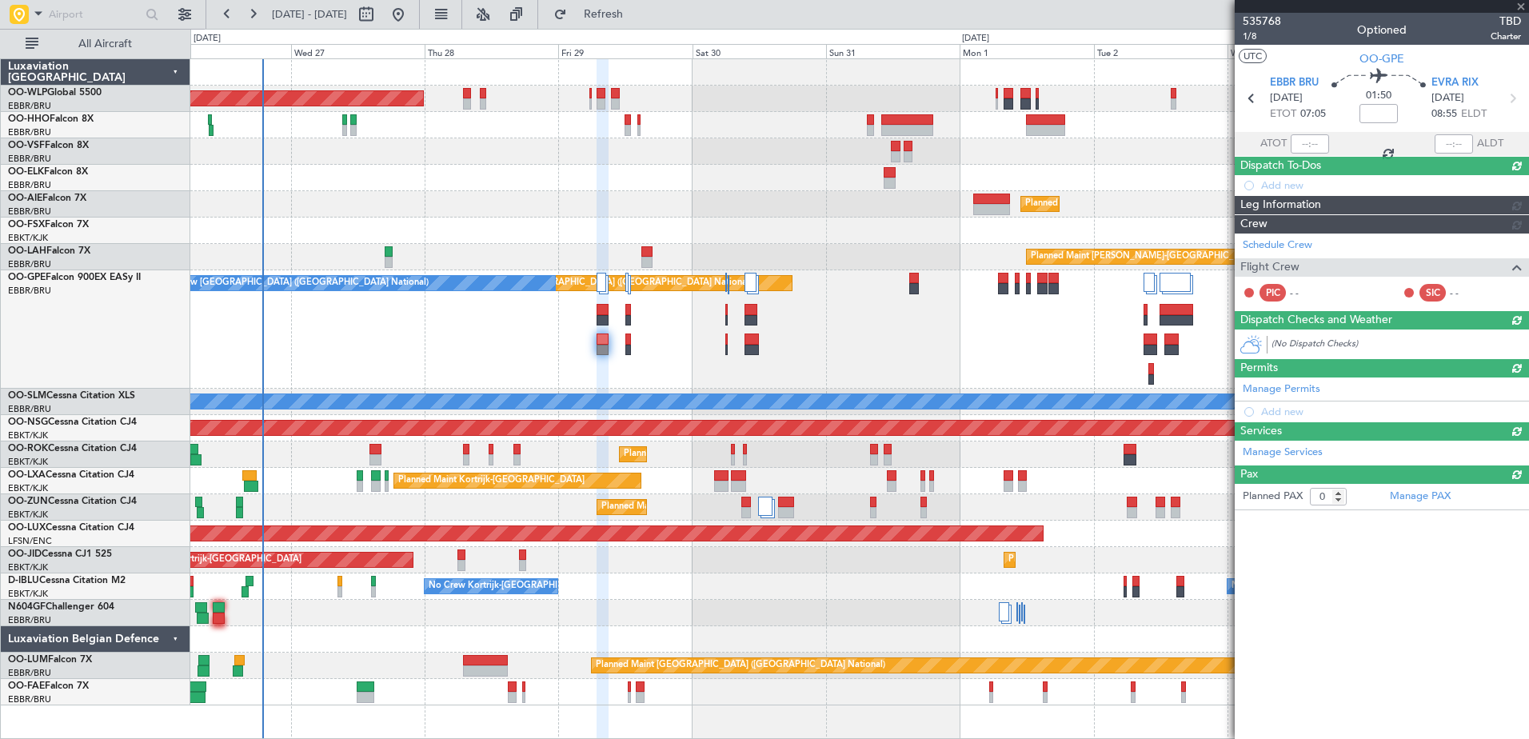
scroll to position [0, 0]
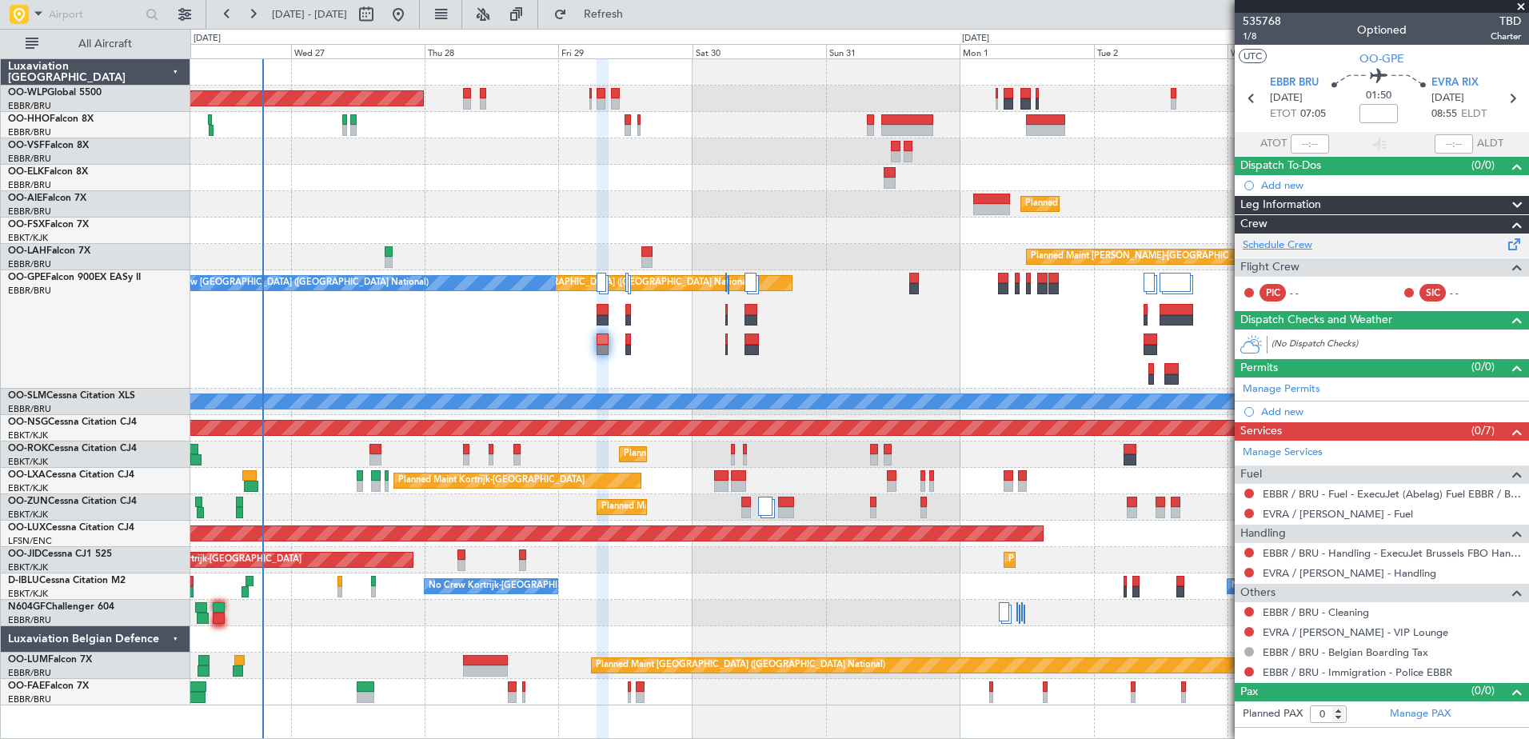
click at [1307, 242] on link "Schedule Crew" at bounding box center [1278, 245] width 70 height 16
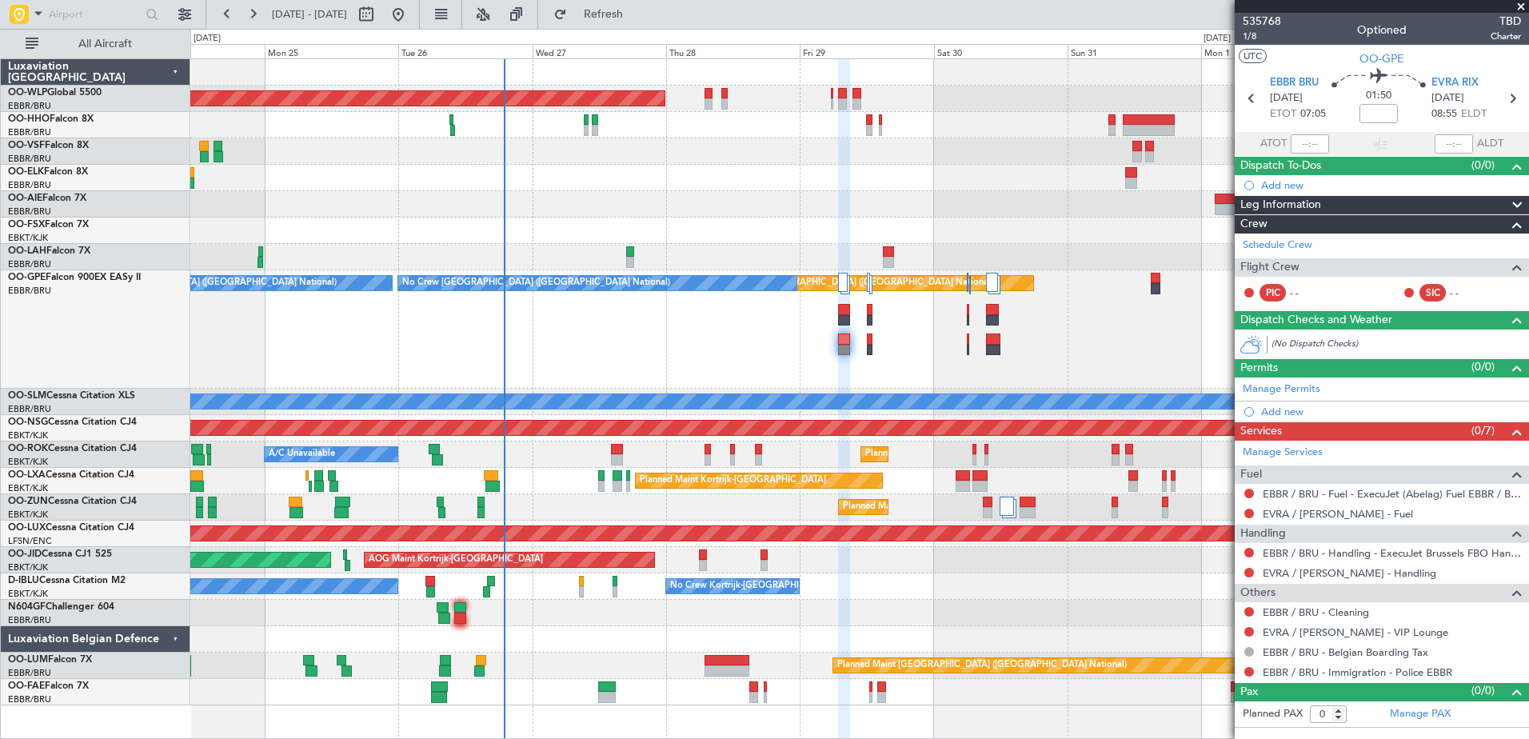
click at [564, 608] on div at bounding box center [859, 613] width 1338 height 26
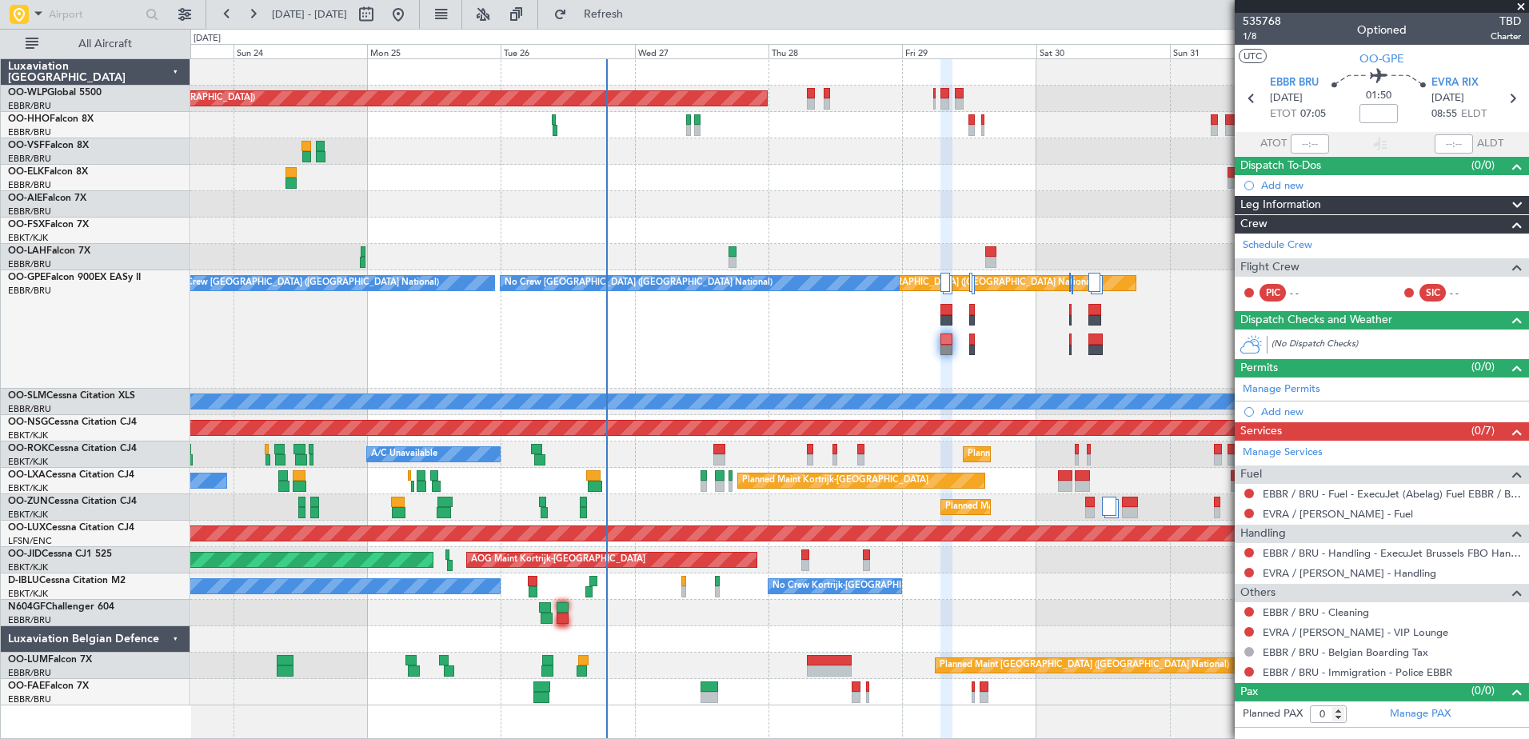
click at [1518, 6] on span at bounding box center [1521, 7] width 16 height 14
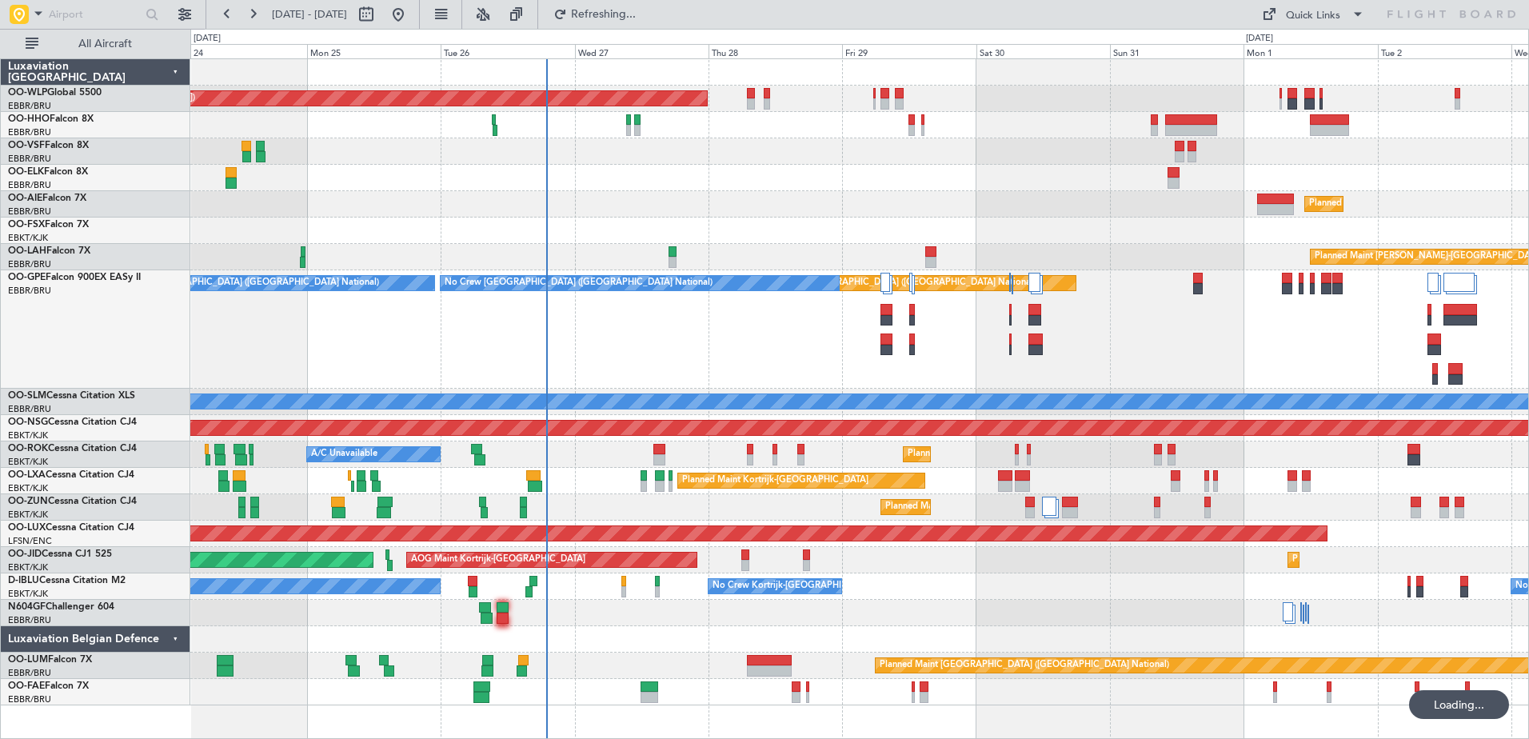
click at [824, 461] on div "A/C Unavailable Planned Maint Kortrijk-Wevelgem" at bounding box center [859, 454] width 1338 height 26
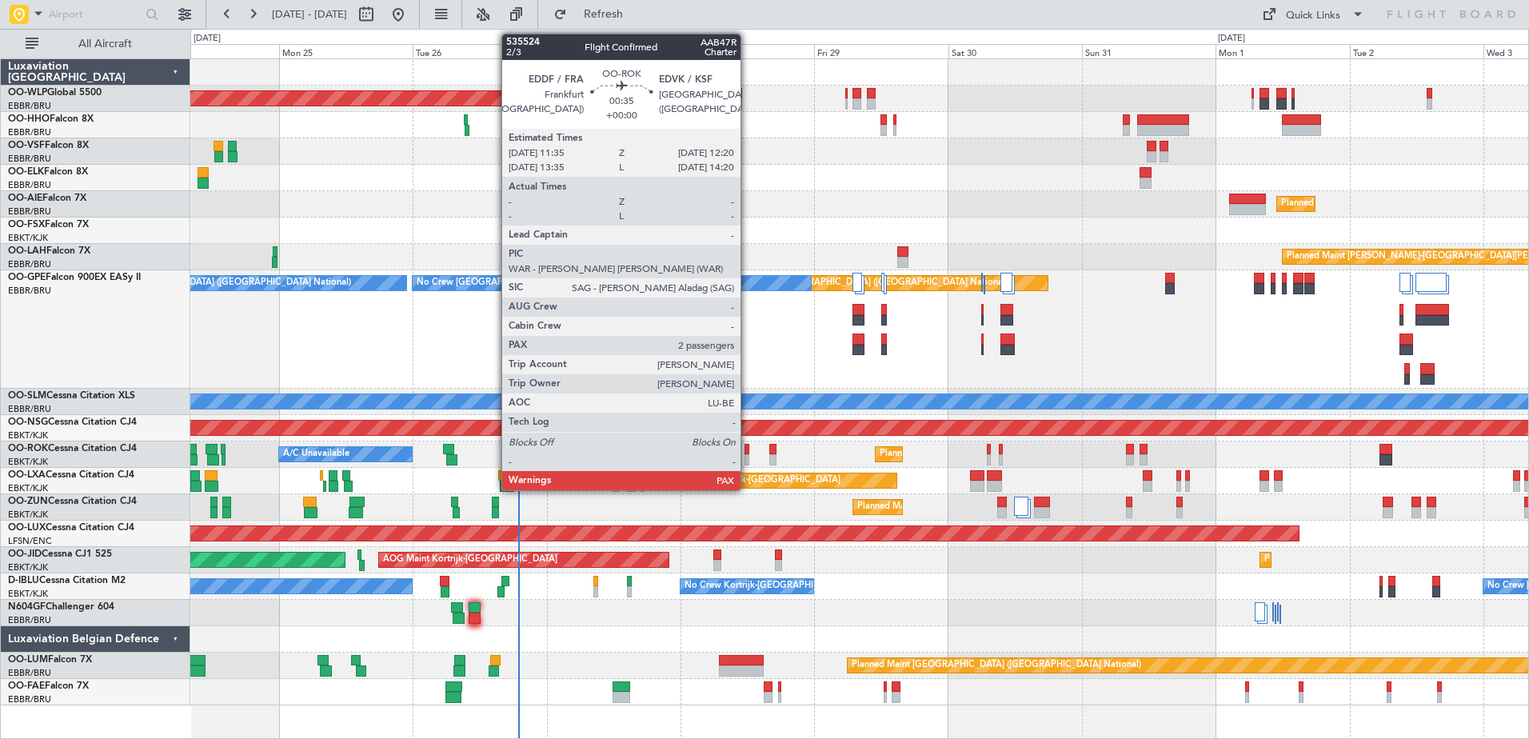
click at [748, 454] on div at bounding box center [746, 459] width 5 height 11
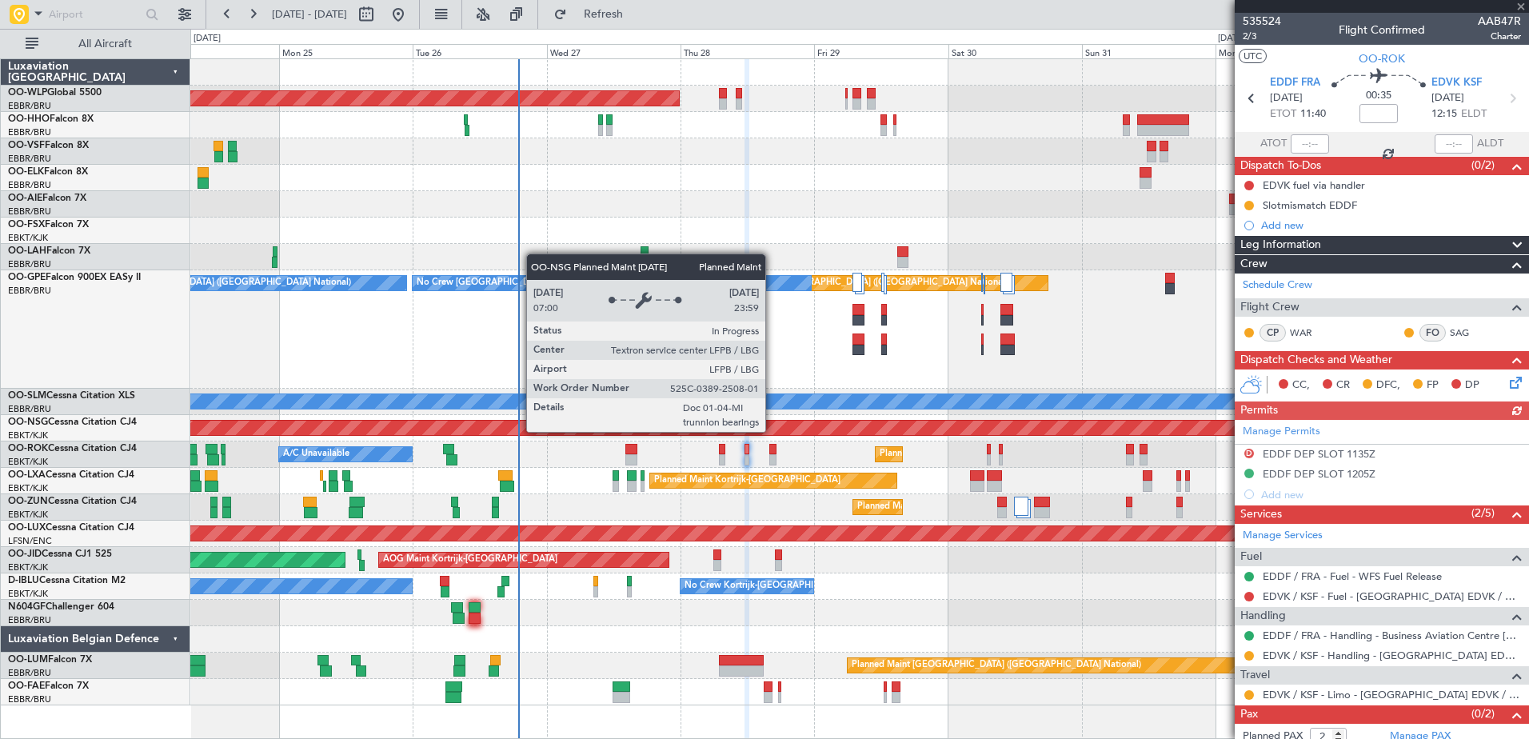
scroll to position [31, 0]
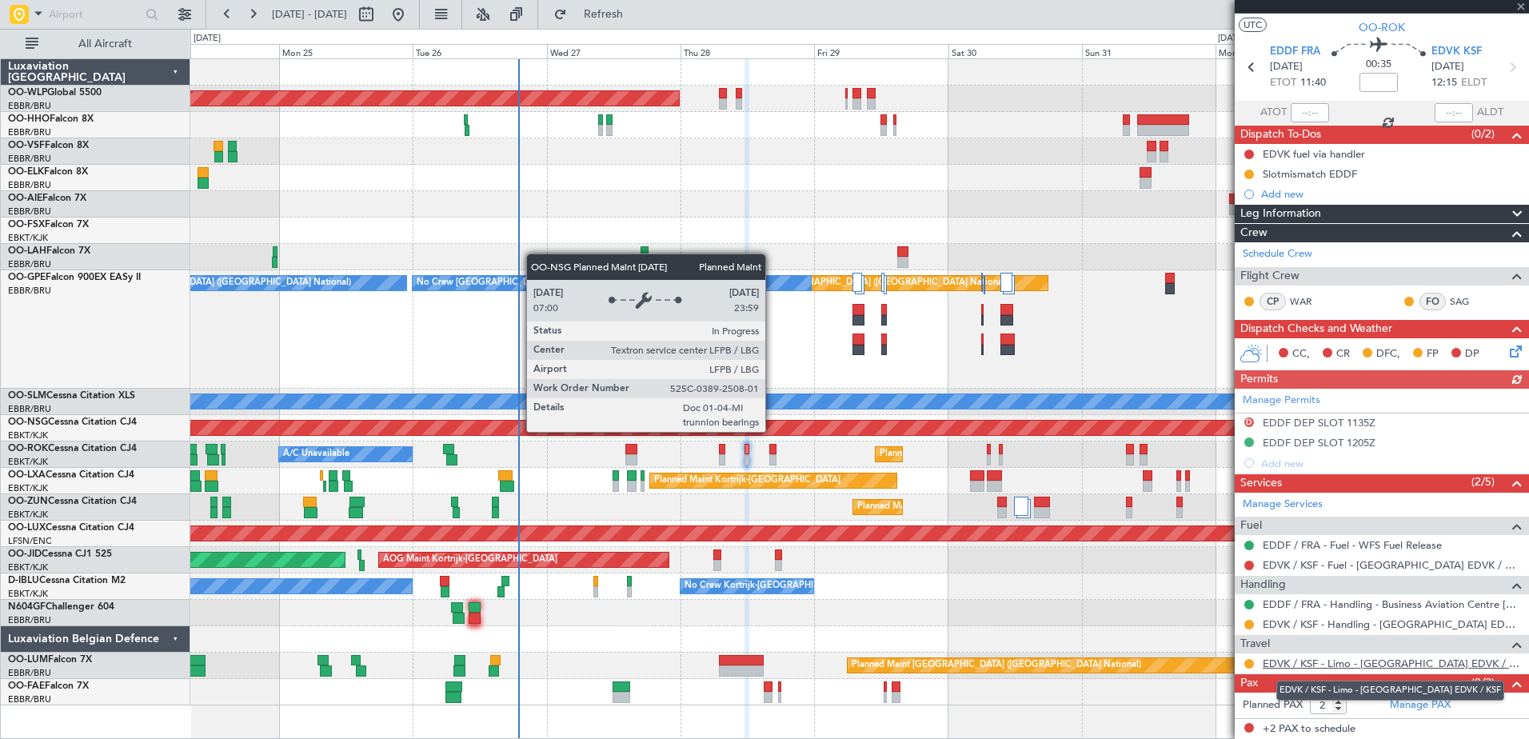
click at [1382, 664] on link "EDVK / KSF - Limo - Kassel Airport EDVK / KSF" at bounding box center [1392, 663] width 258 height 14
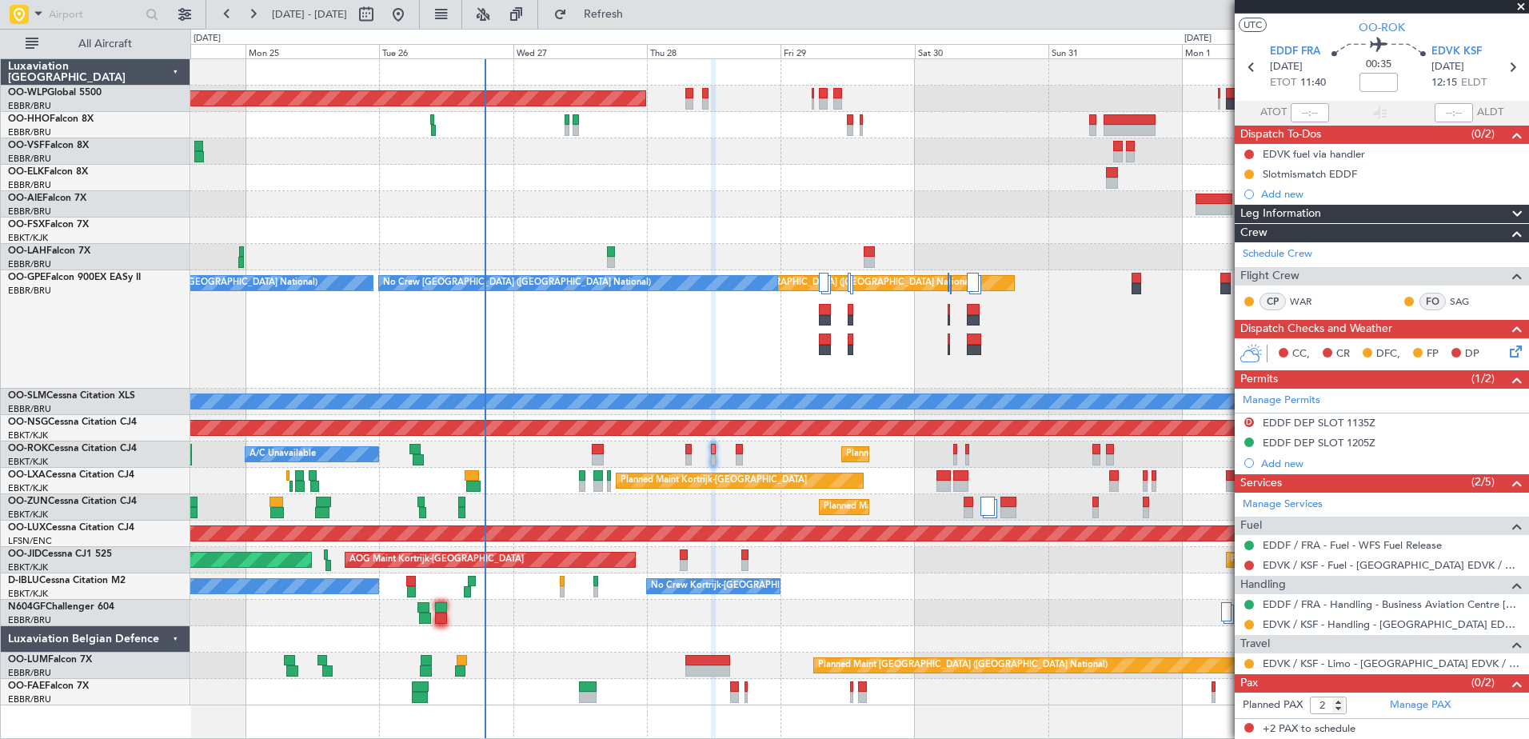
click at [838, 460] on div "A/C Unavailable Planned Maint Kortrijk-Wevelgem" at bounding box center [859, 454] width 1338 height 26
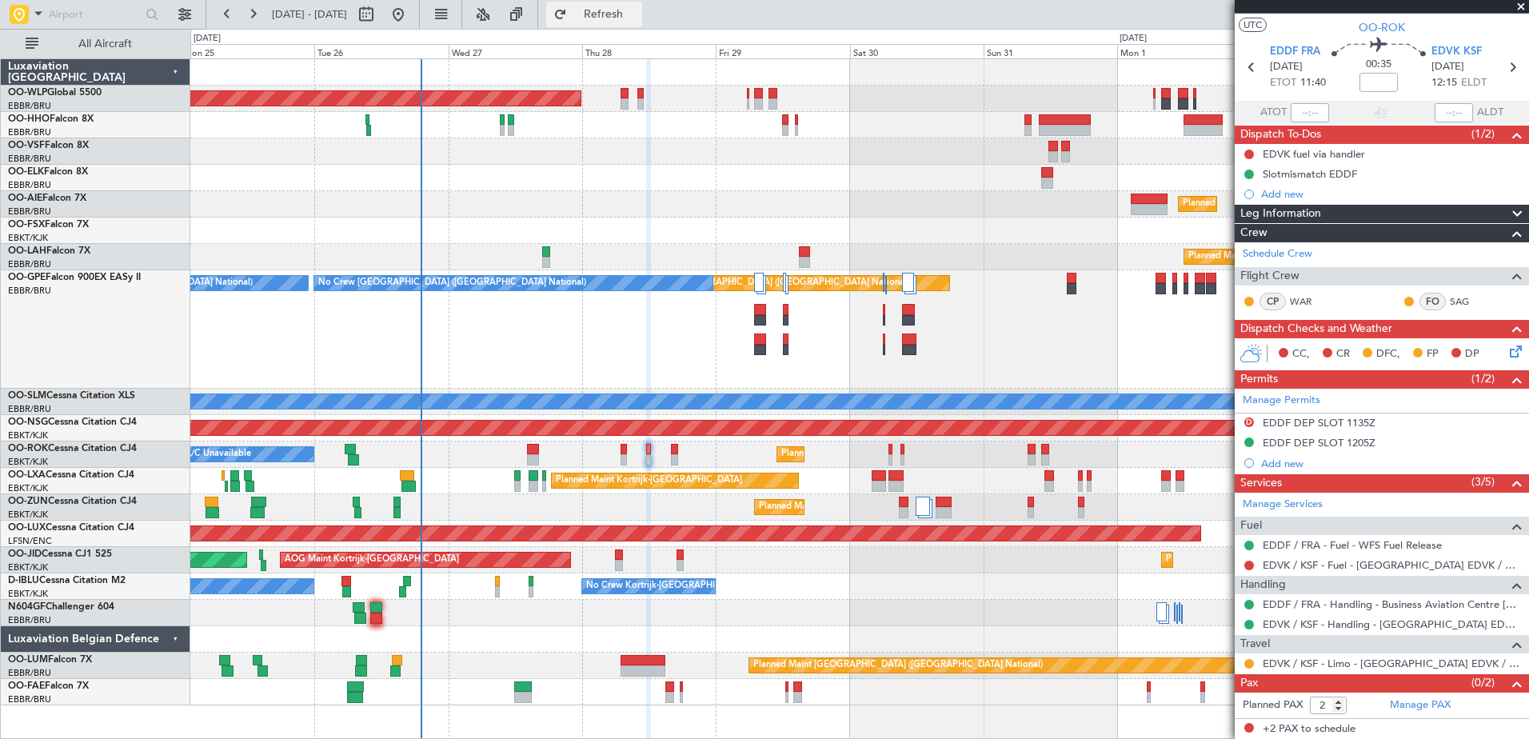
click at [641, 4] on button "Refresh" at bounding box center [594, 15] width 96 height 26
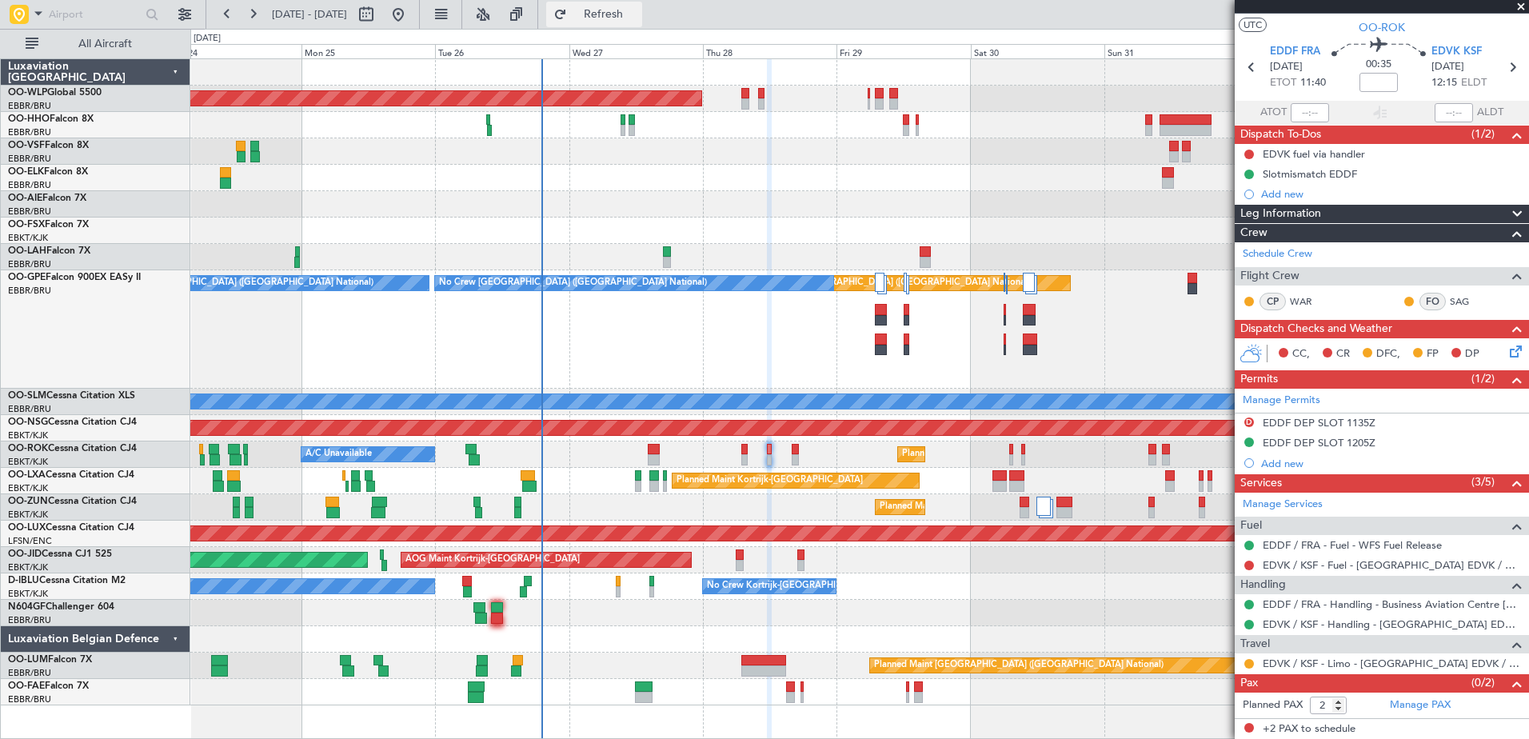
click at [637, 15] on span "Refresh" at bounding box center [603, 14] width 67 height 11
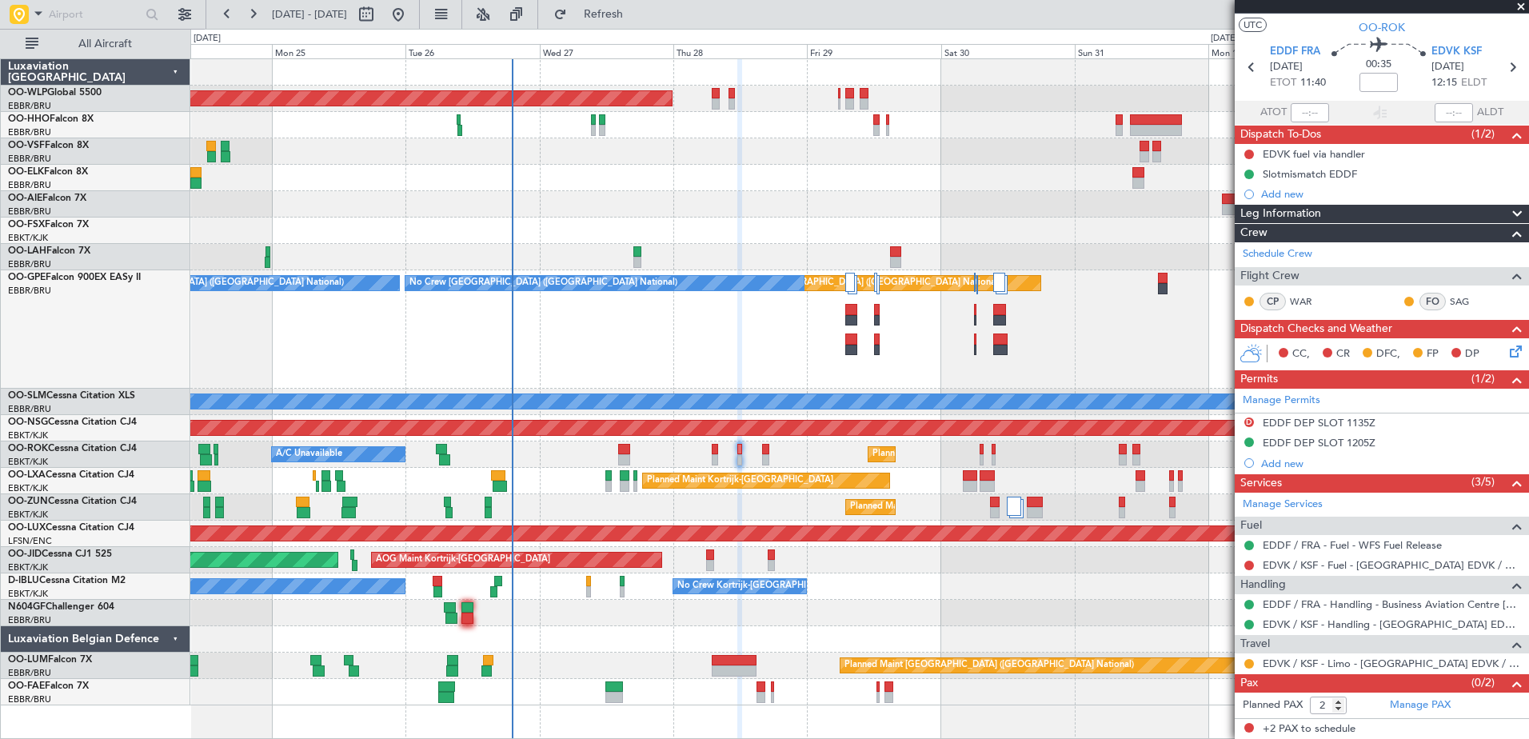
click at [720, 325] on div "No Crew Brussels (Brussels National) Planned Maint Brussels (Brussels National)…" at bounding box center [859, 329] width 1338 height 118
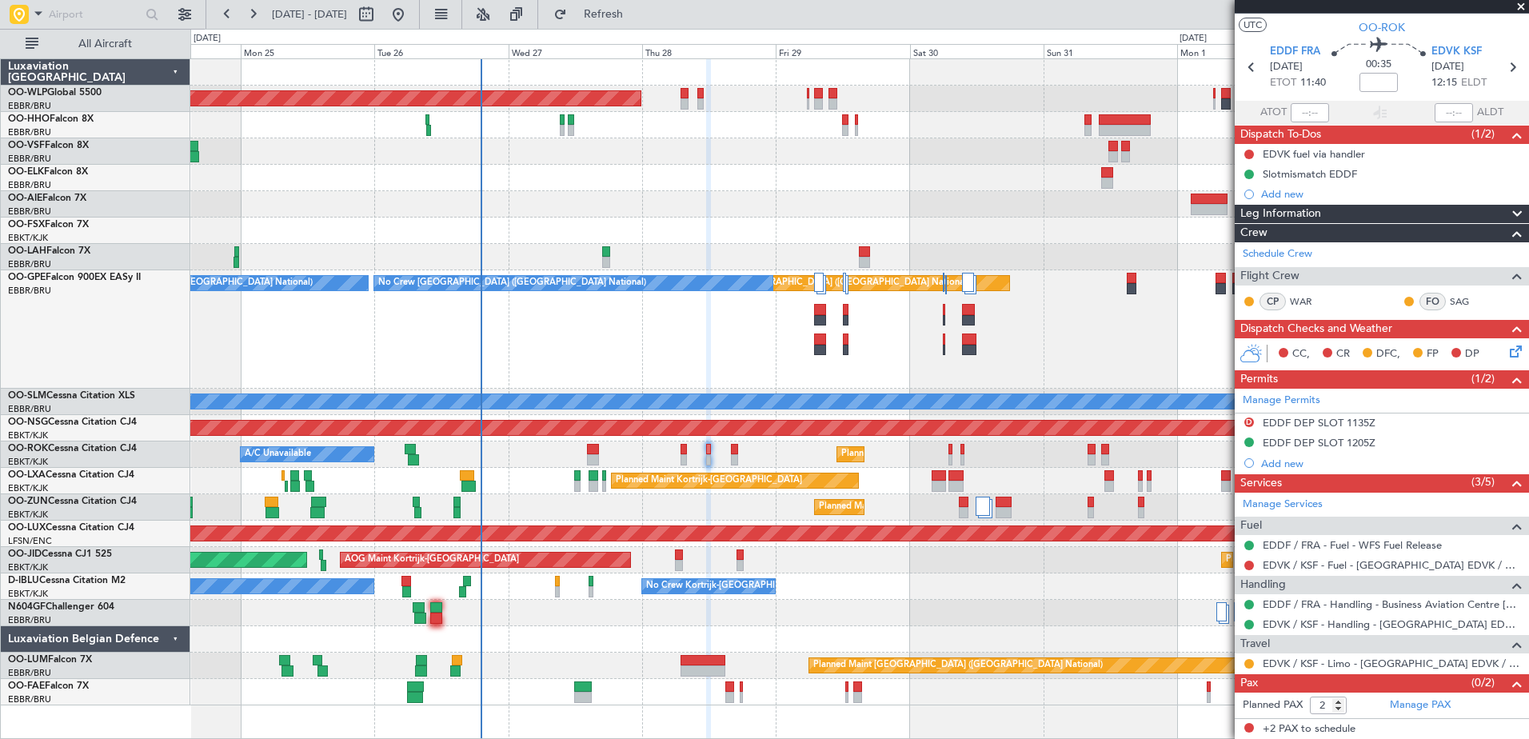
click at [644, 626] on div at bounding box center [859, 639] width 1338 height 26
click at [637, 11] on span "Refresh" at bounding box center [603, 14] width 67 height 11
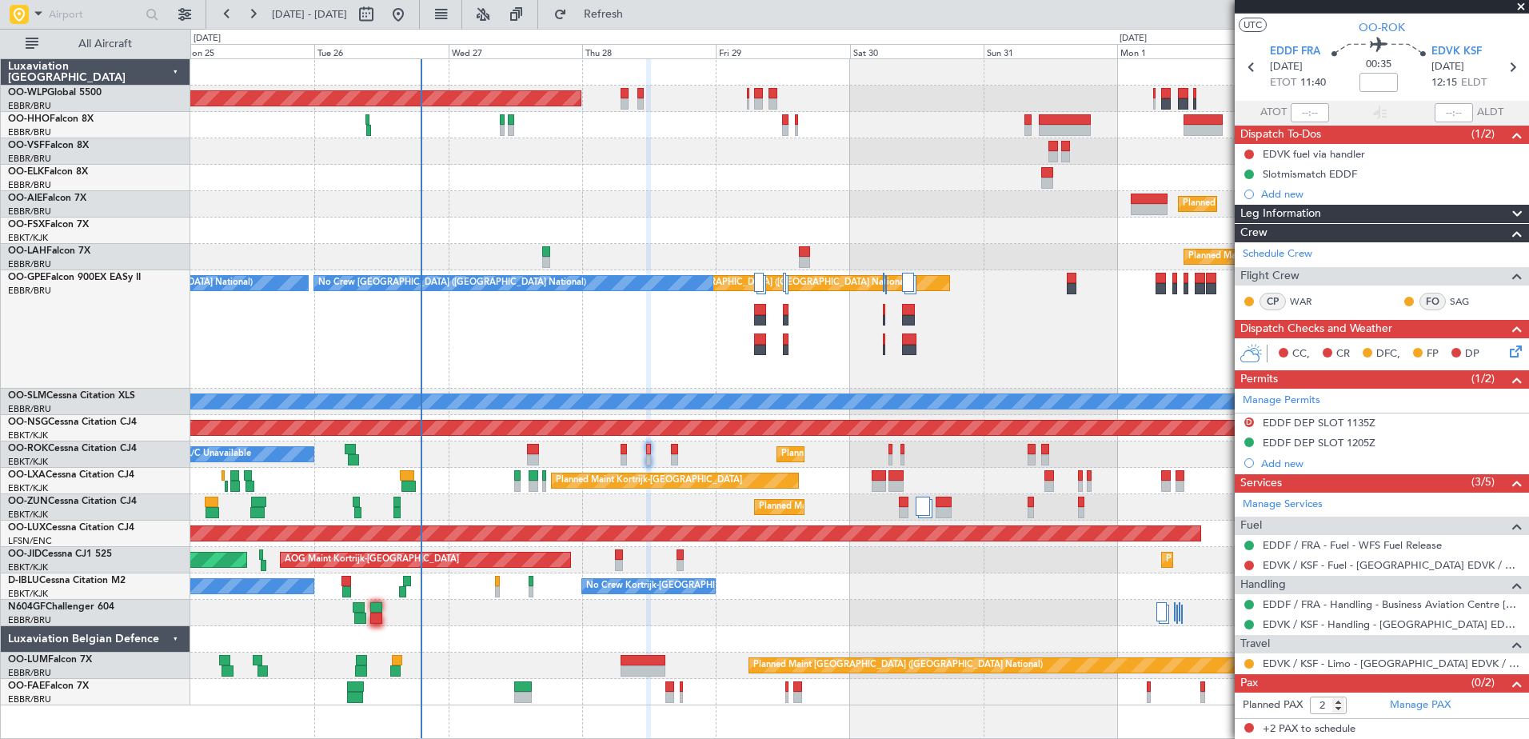
click at [872, 597] on div "No Crew Brussels (Brussels National) No Crew Kortrijk-Wevelgem No Crew Kortrijk…" at bounding box center [859, 586] width 1338 height 26
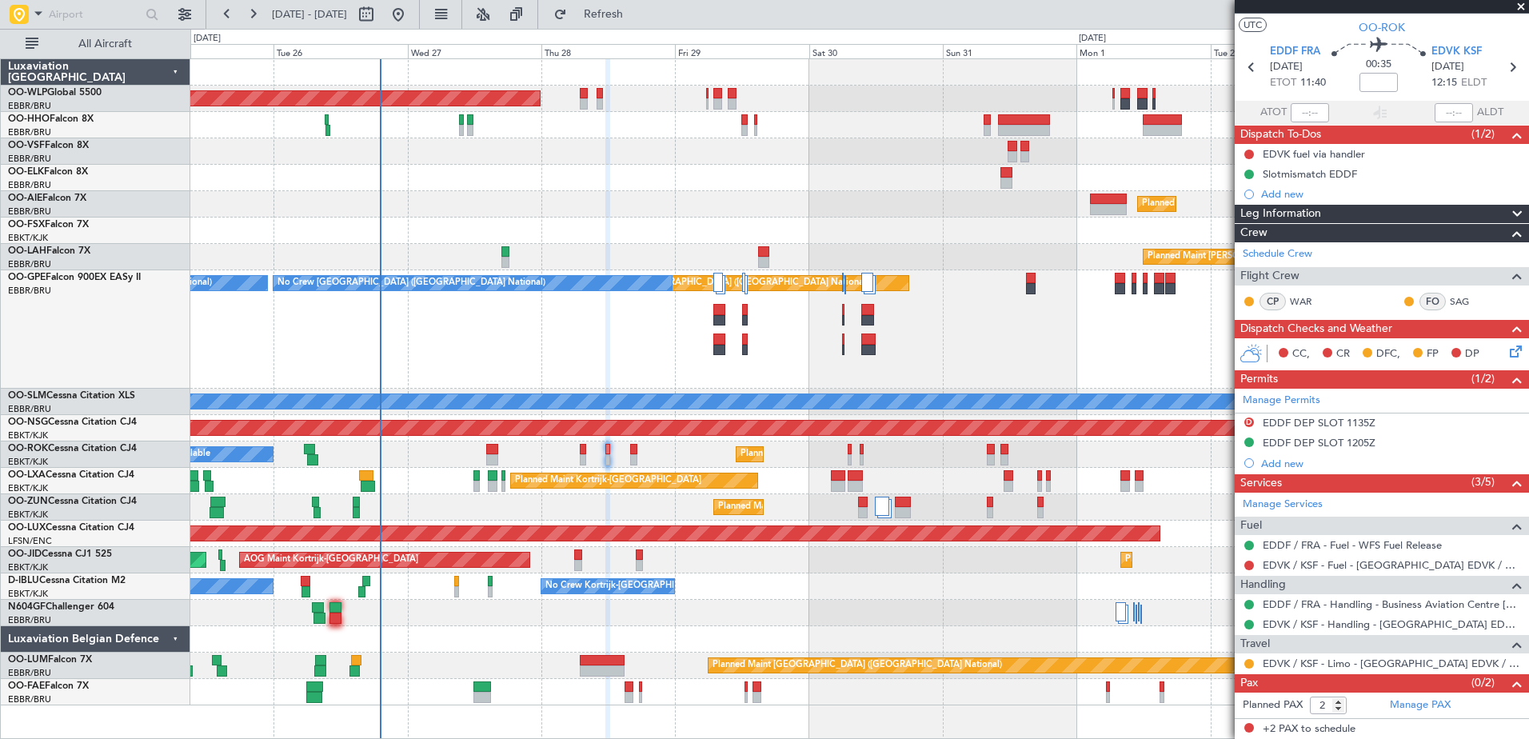
click at [935, 581] on div "No Crew Brussels (Brussels National) No Crew Kortrijk-Wevelgem No Crew Kortrijk…" at bounding box center [859, 586] width 1338 height 26
click at [637, 13] on span "Refresh" at bounding box center [603, 14] width 67 height 11
click at [630, 10] on span "Refresh" at bounding box center [603, 14] width 67 height 11
click at [642, 23] on button "Refresh" at bounding box center [594, 15] width 96 height 26
click at [637, 20] on span "Refresh" at bounding box center [603, 14] width 67 height 11
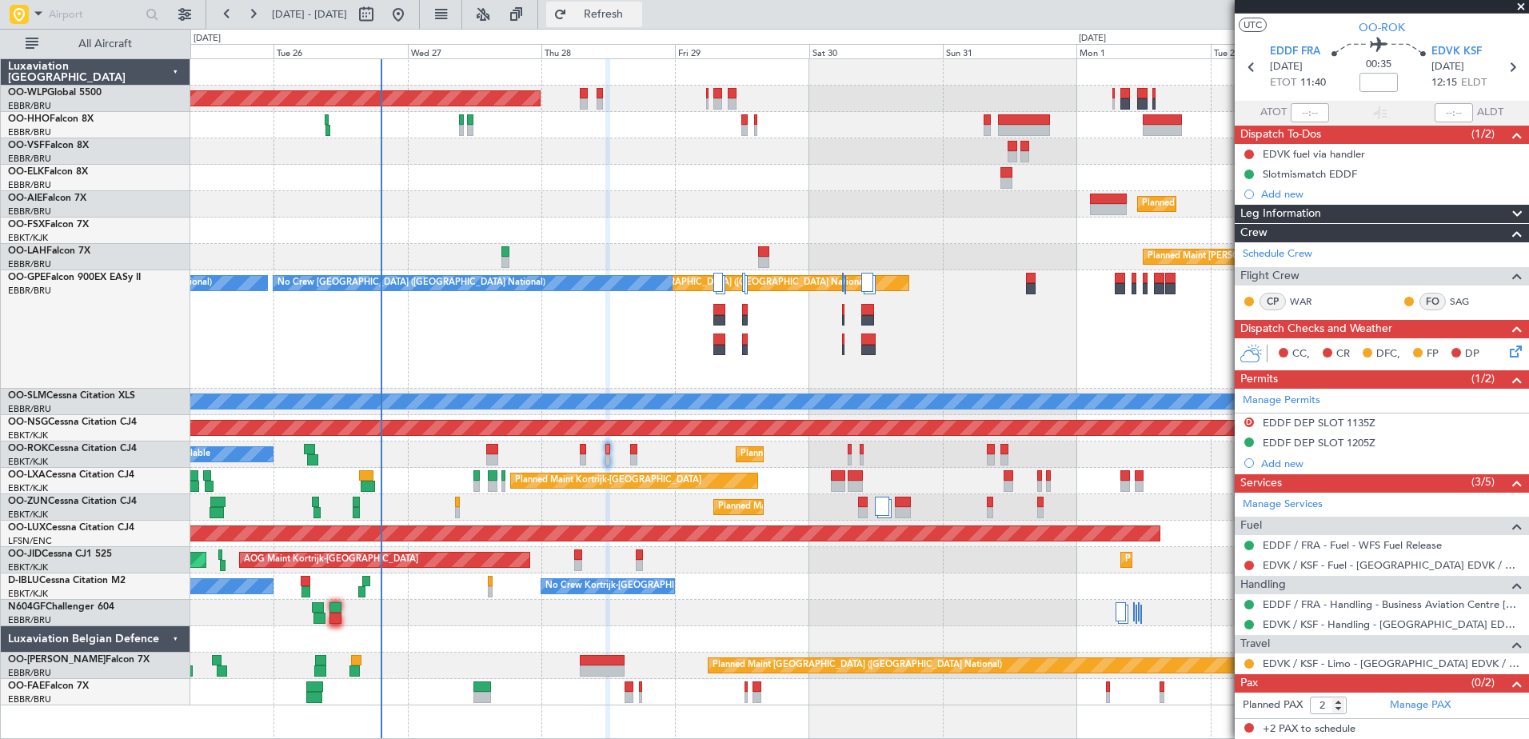
click at [642, 22] on button "Refresh" at bounding box center [594, 15] width 96 height 26
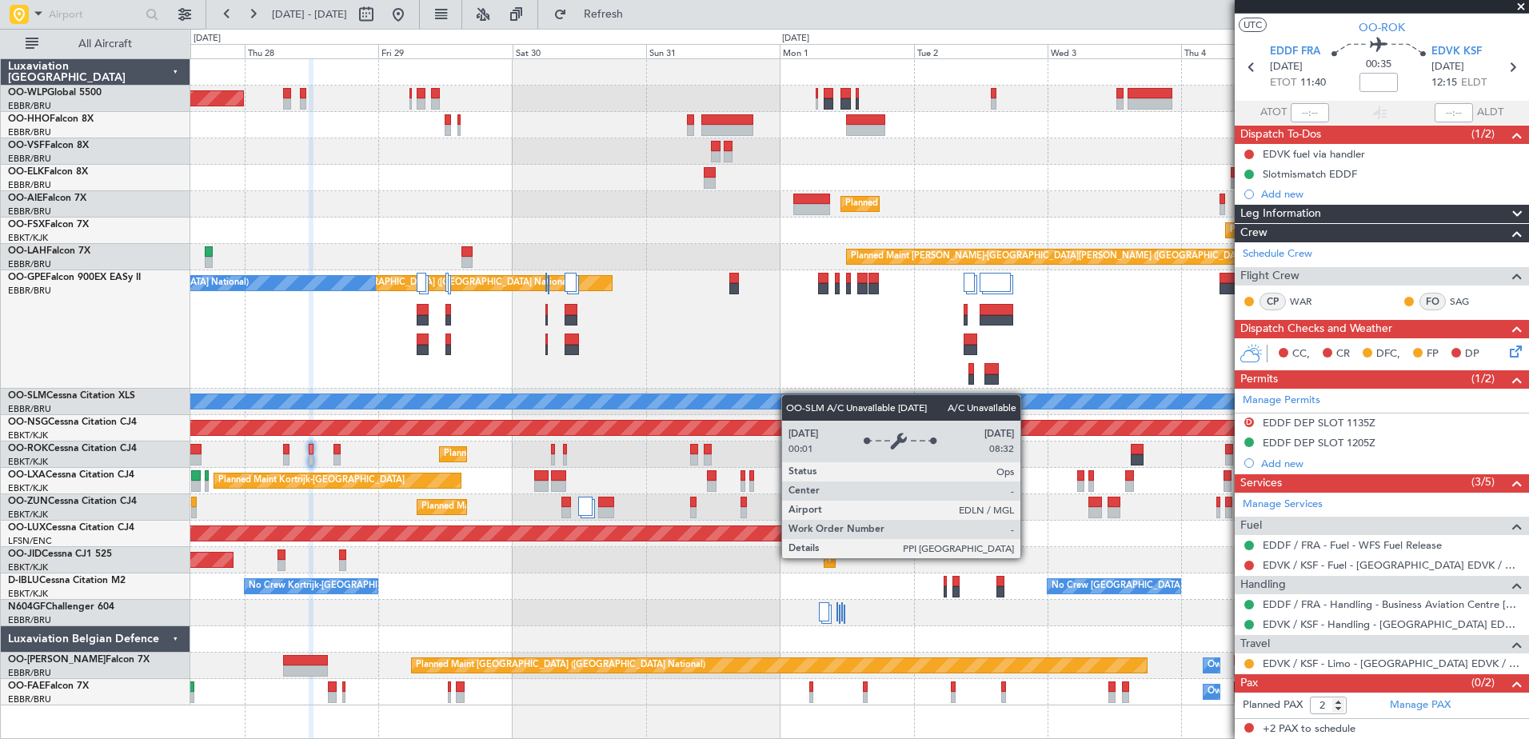
click at [771, 397] on div "Planned Maint Berlin (Brandenburg) Planned Maint Kortrijk-Wevelgem Planned Main…" at bounding box center [859, 382] width 1338 height 646
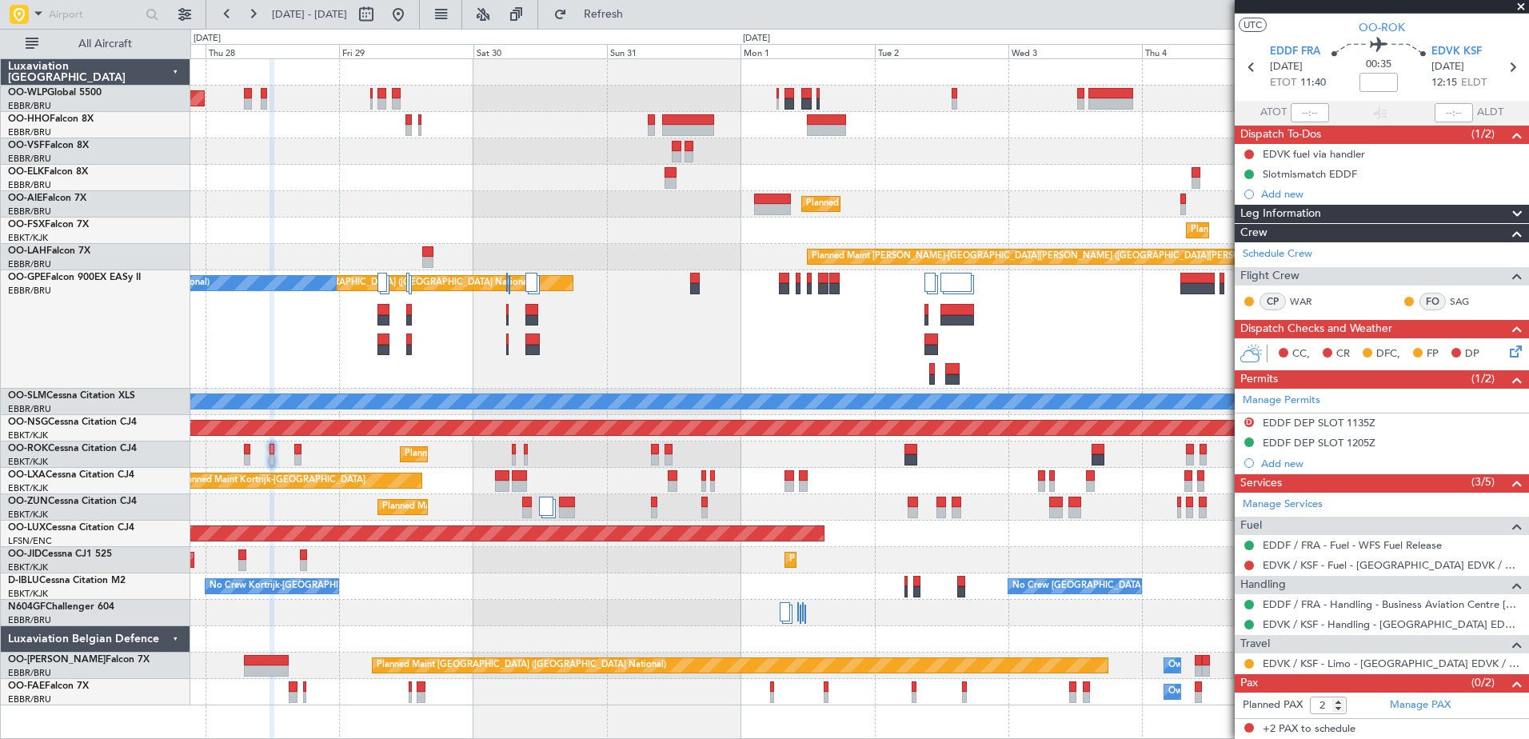
click at [1009, 357] on div "Planned Maint Brussels (Brussels National) No Crew Brussels (Brussels National)…" at bounding box center [859, 329] width 1338 height 118
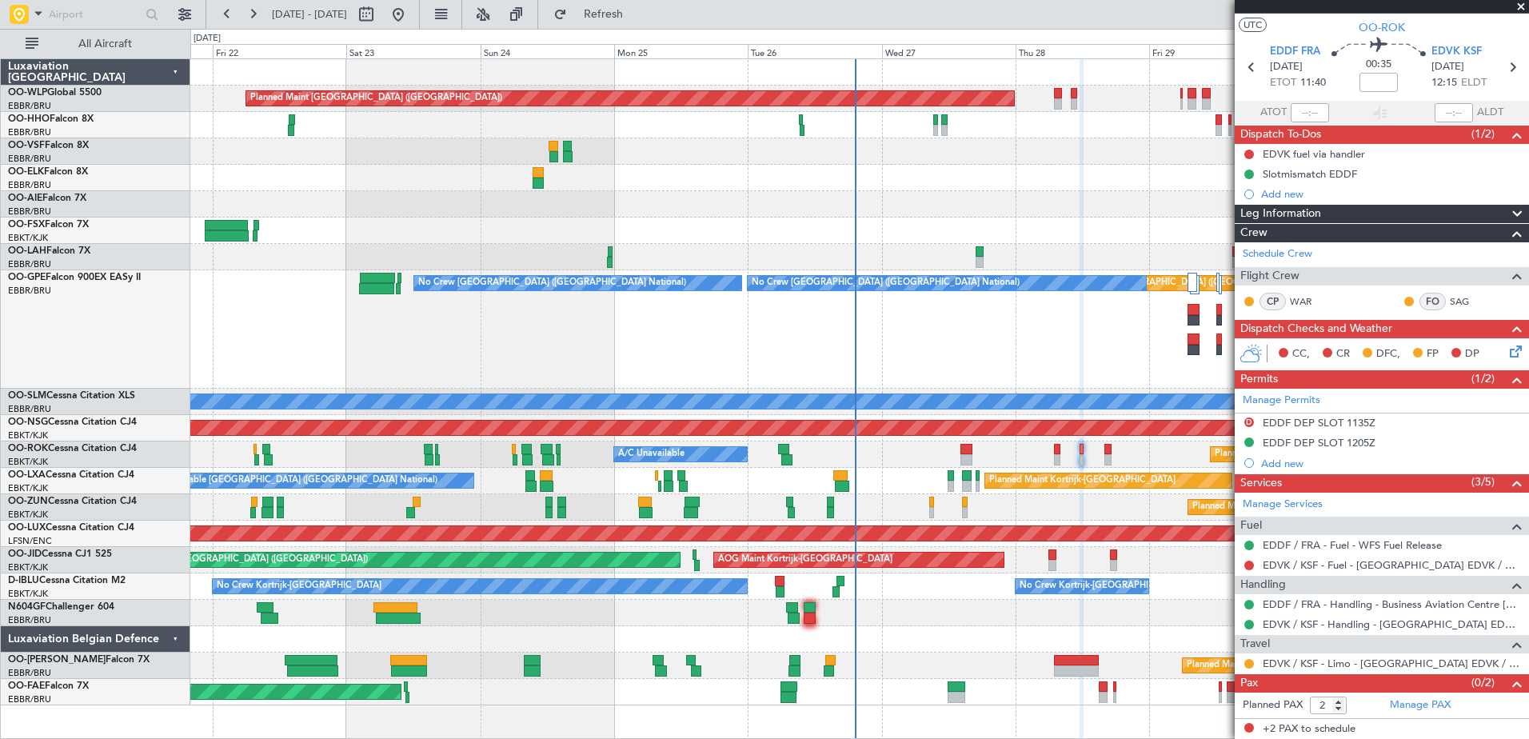
click at [1275, 233] on fb-app "27 Aug 2025 - 06 Sep 2025 Refresh Quick Links All Aircraft Planned Maint Berlin…" at bounding box center [764, 375] width 1529 height 727
click at [637, 18] on span "Refresh" at bounding box center [603, 14] width 67 height 11
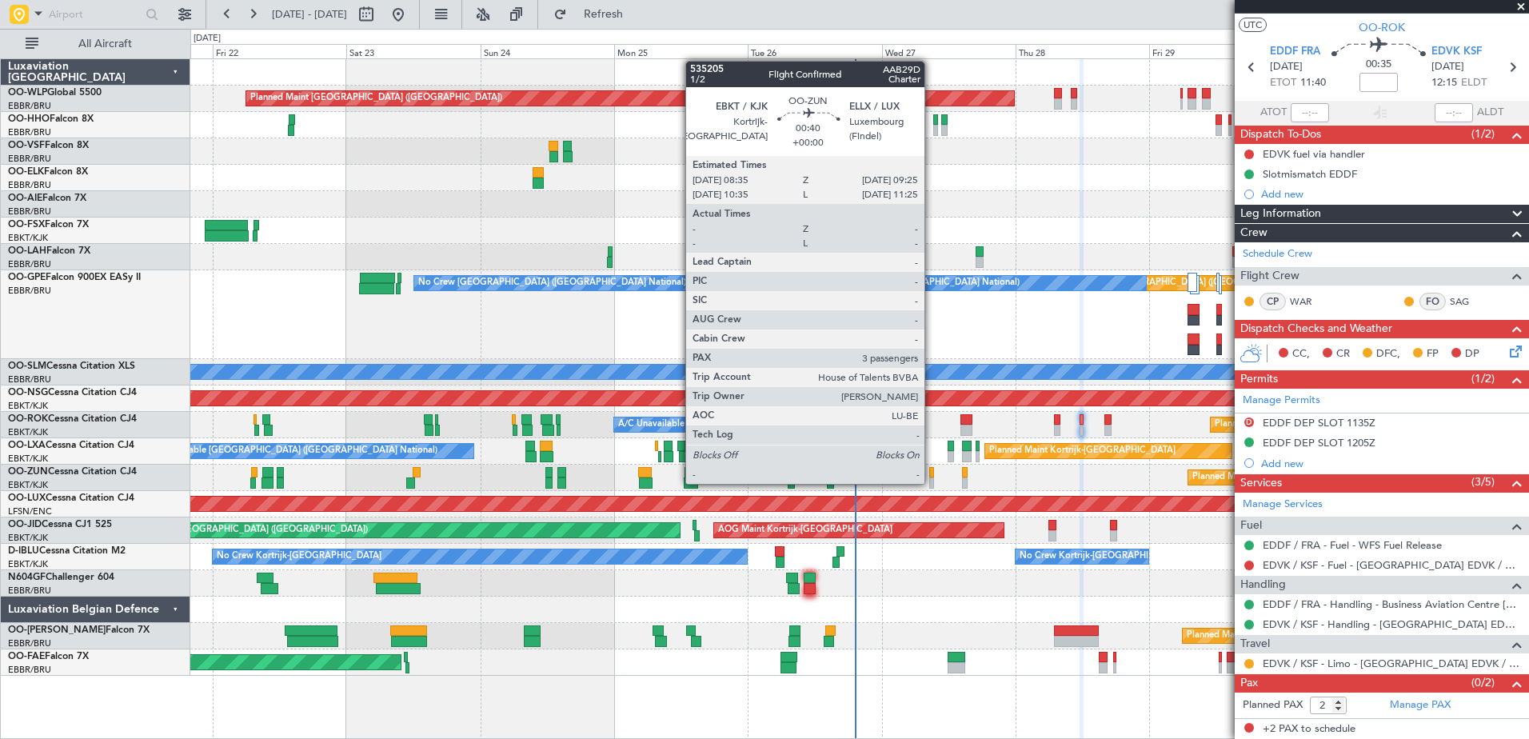
click at [932, 482] on div at bounding box center [931, 482] width 5 height 11
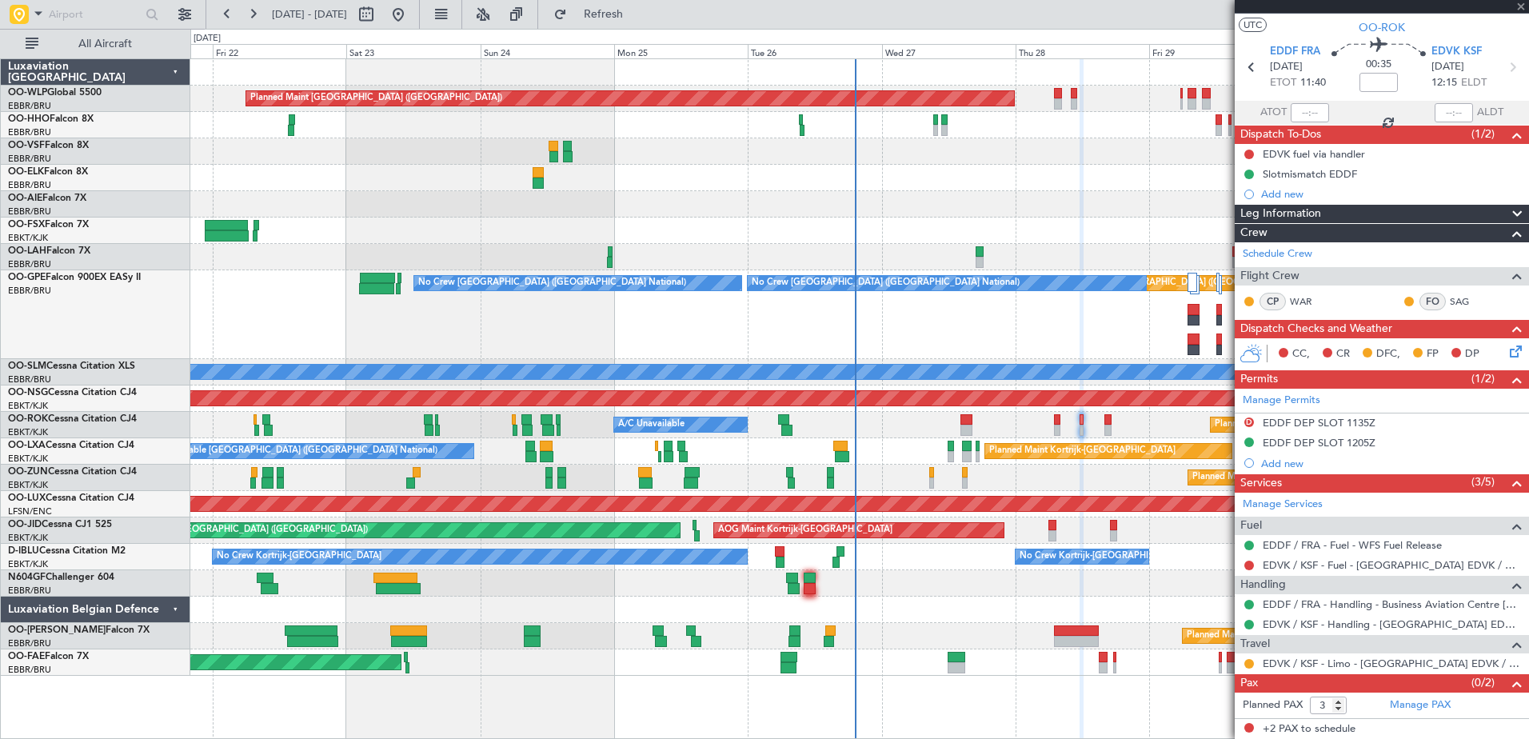
scroll to position [0, 0]
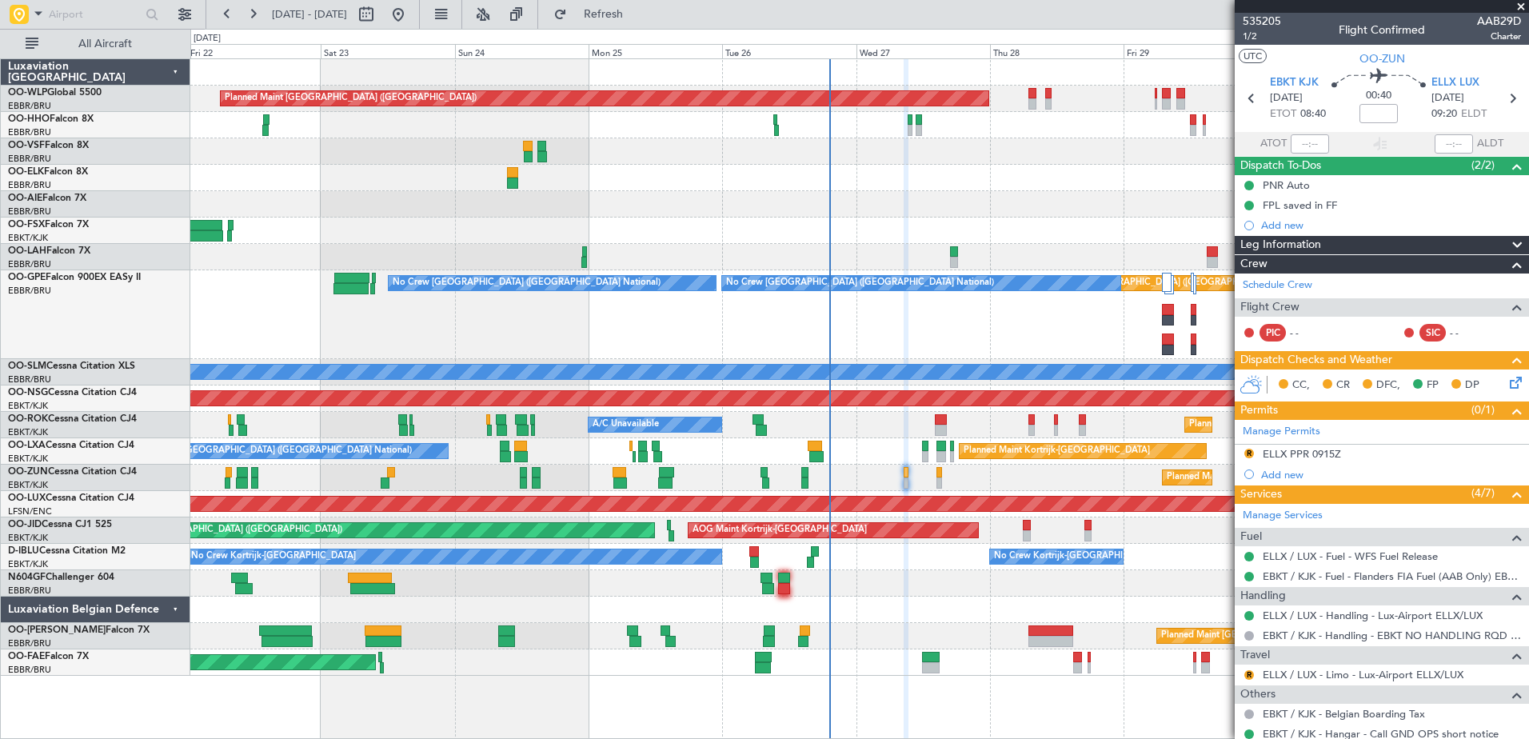
click at [1009, 481] on div "Planned Maint Kortrijk-[GEOGRAPHIC_DATA]" at bounding box center [859, 478] width 1338 height 26
click at [642, 24] on button "Refresh" at bounding box center [594, 15] width 96 height 26
click at [637, 9] on span "Refresh" at bounding box center [603, 14] width 67 height 11
click at [637, 11] on span "Refresh" at bounding box center [603, 14] width 67 height 11
click at [637, 15] on span "Refresh" at bounding box center [603, 14] width 67 height 11
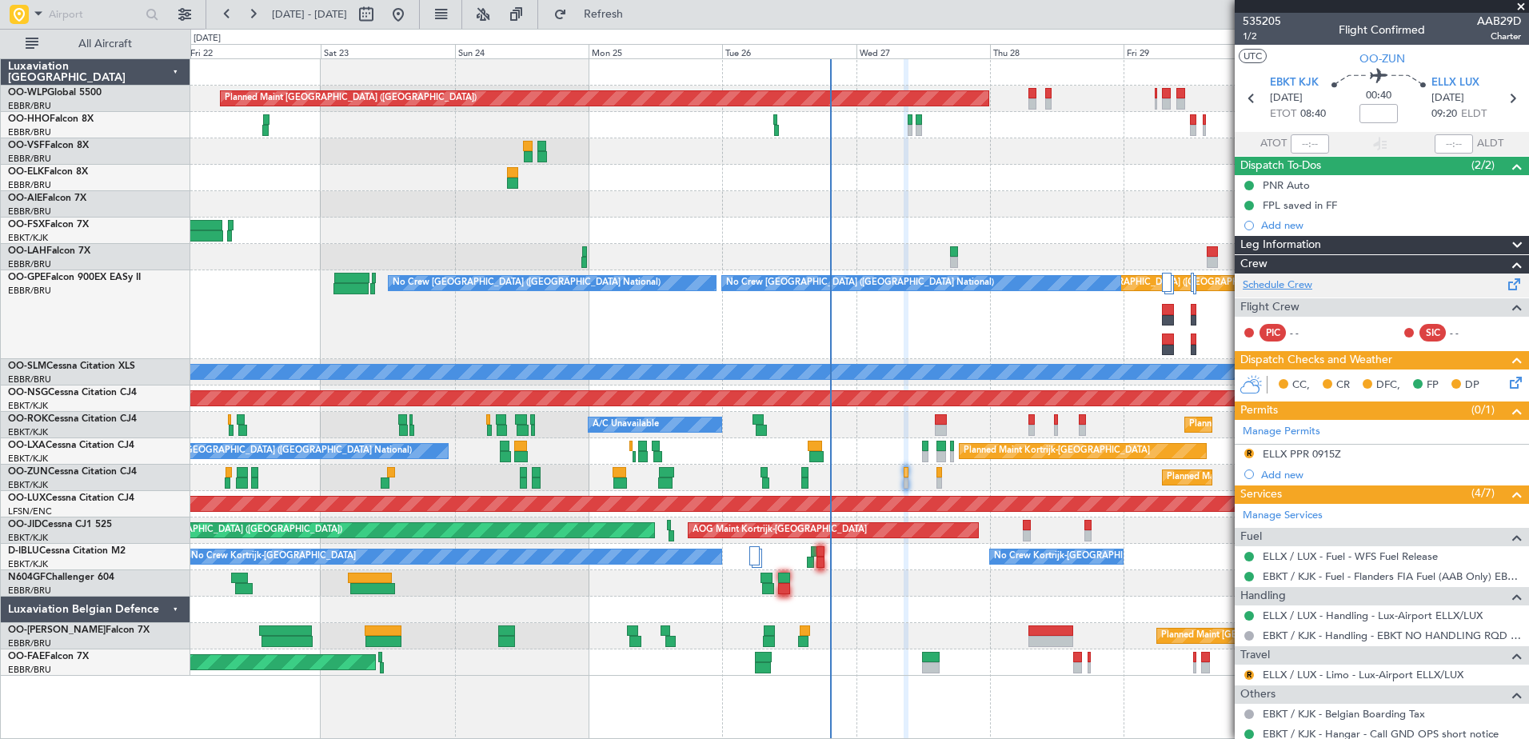
click at [1276, 285] on link "Schedule Crew" at bounding box center [1278, 285] width 70 height 16
click at [637, 16] on span "Refresh" at bounding box center [603, 14] width 67 height 11
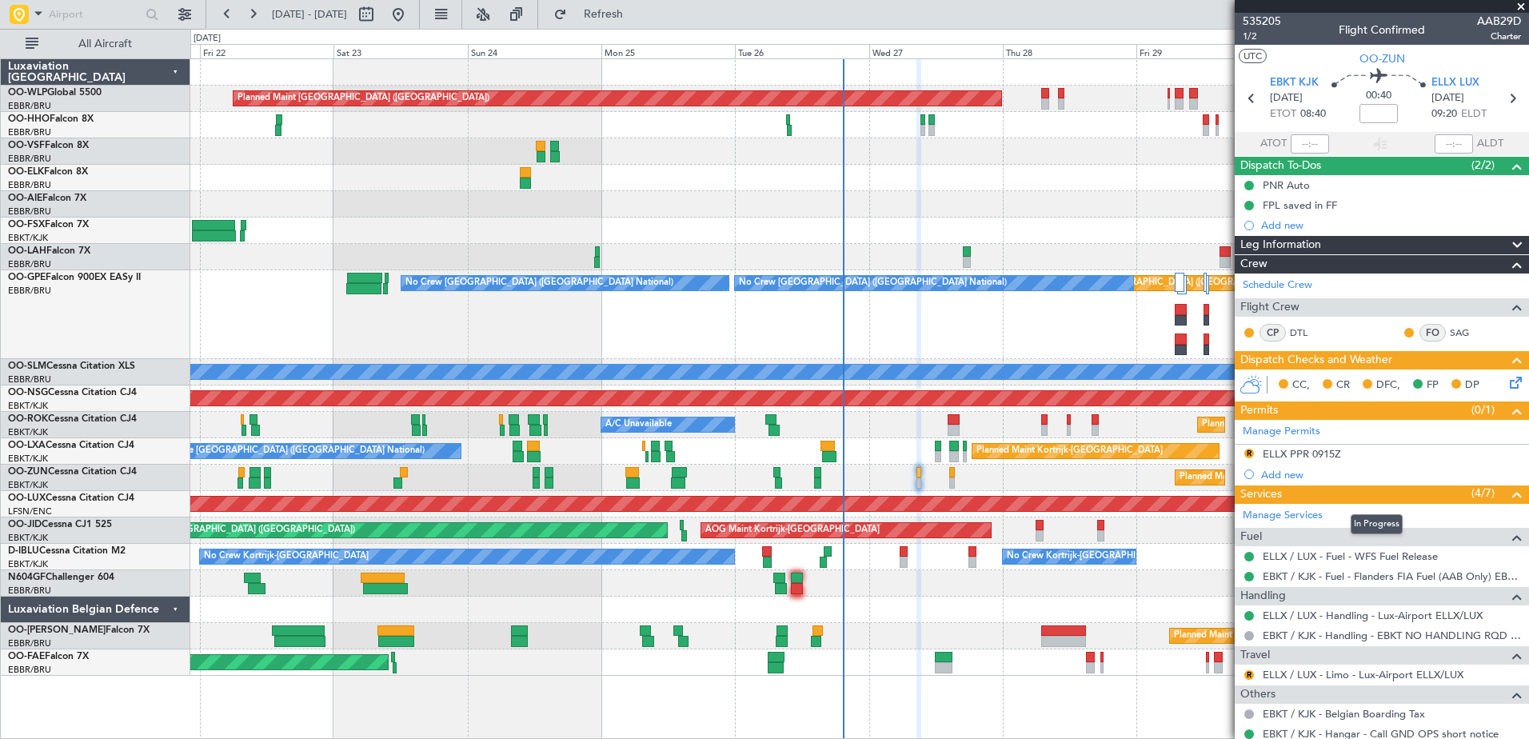
scroll to position [197, 0]
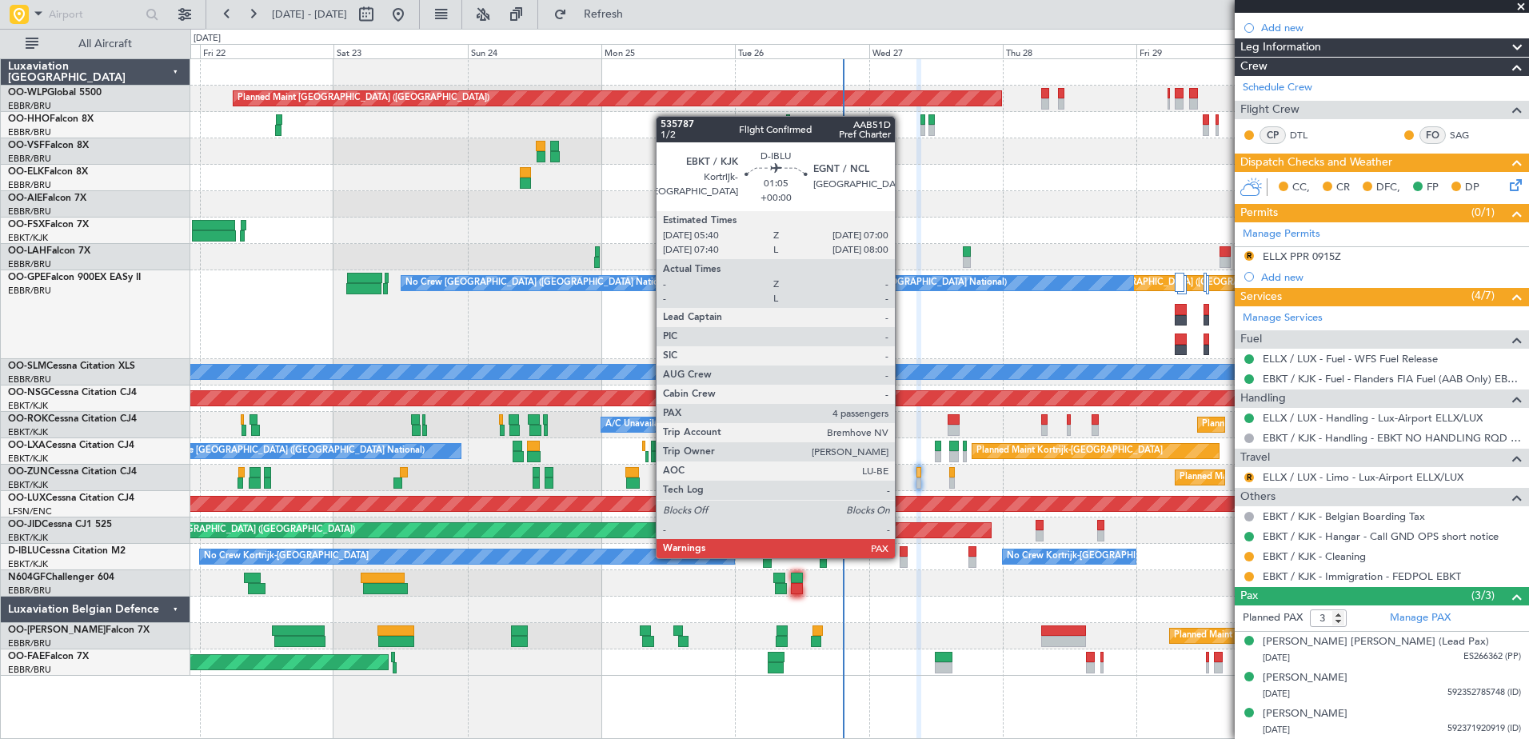
click at [902, 557] on div at bounding box center [904, 562] width 8 height 11
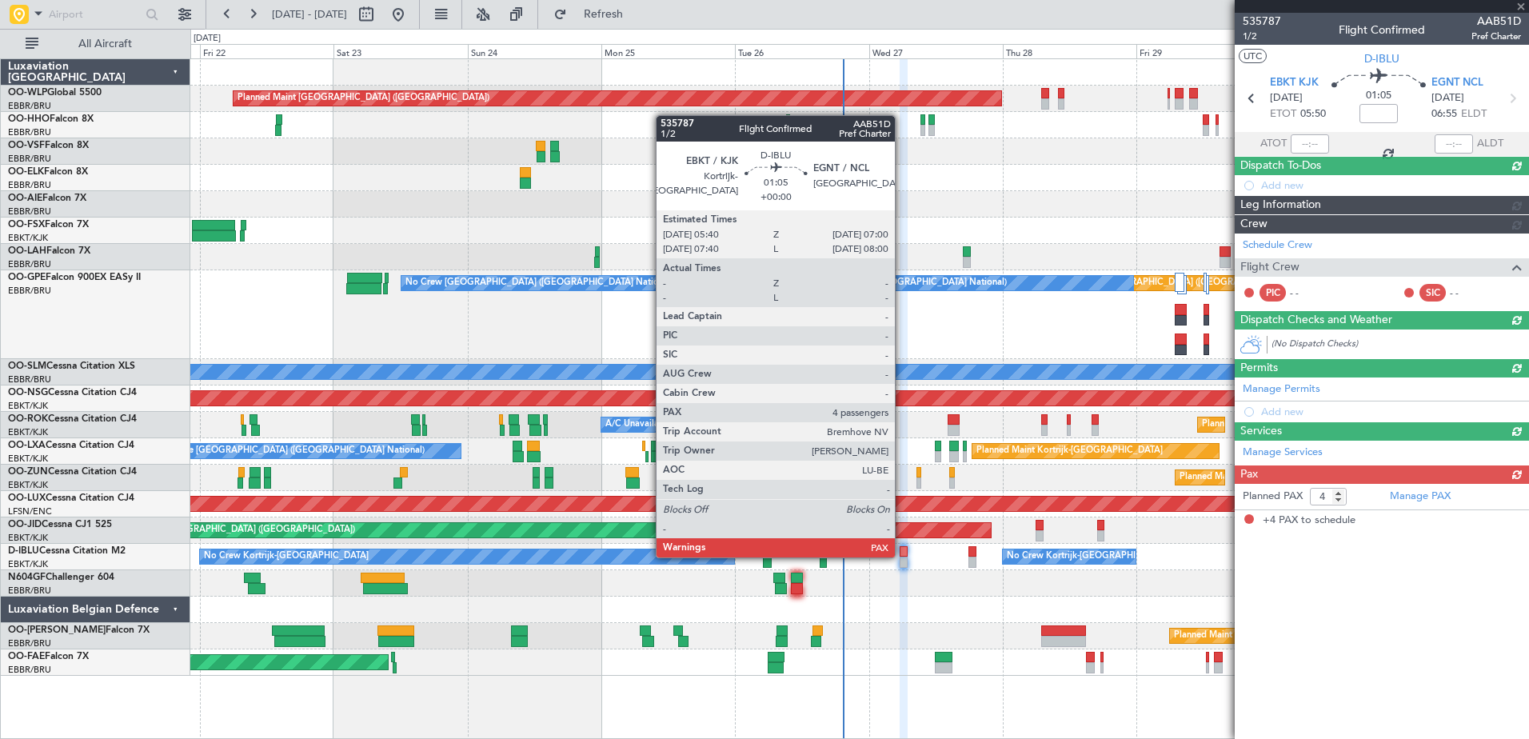
scroll to position [0, 0]
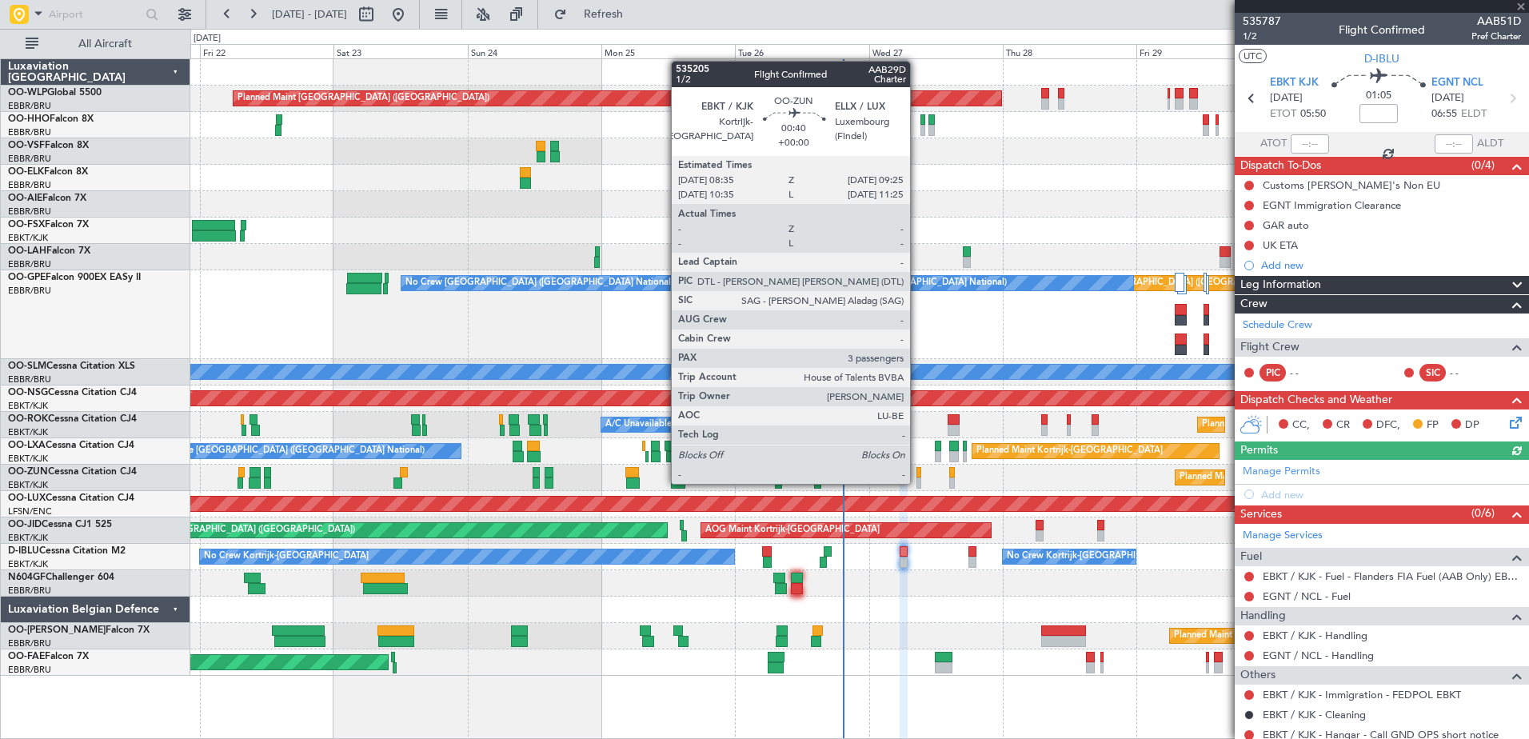
click at [917, 482] on div at bounding box center [918, 482] width 5 height 11
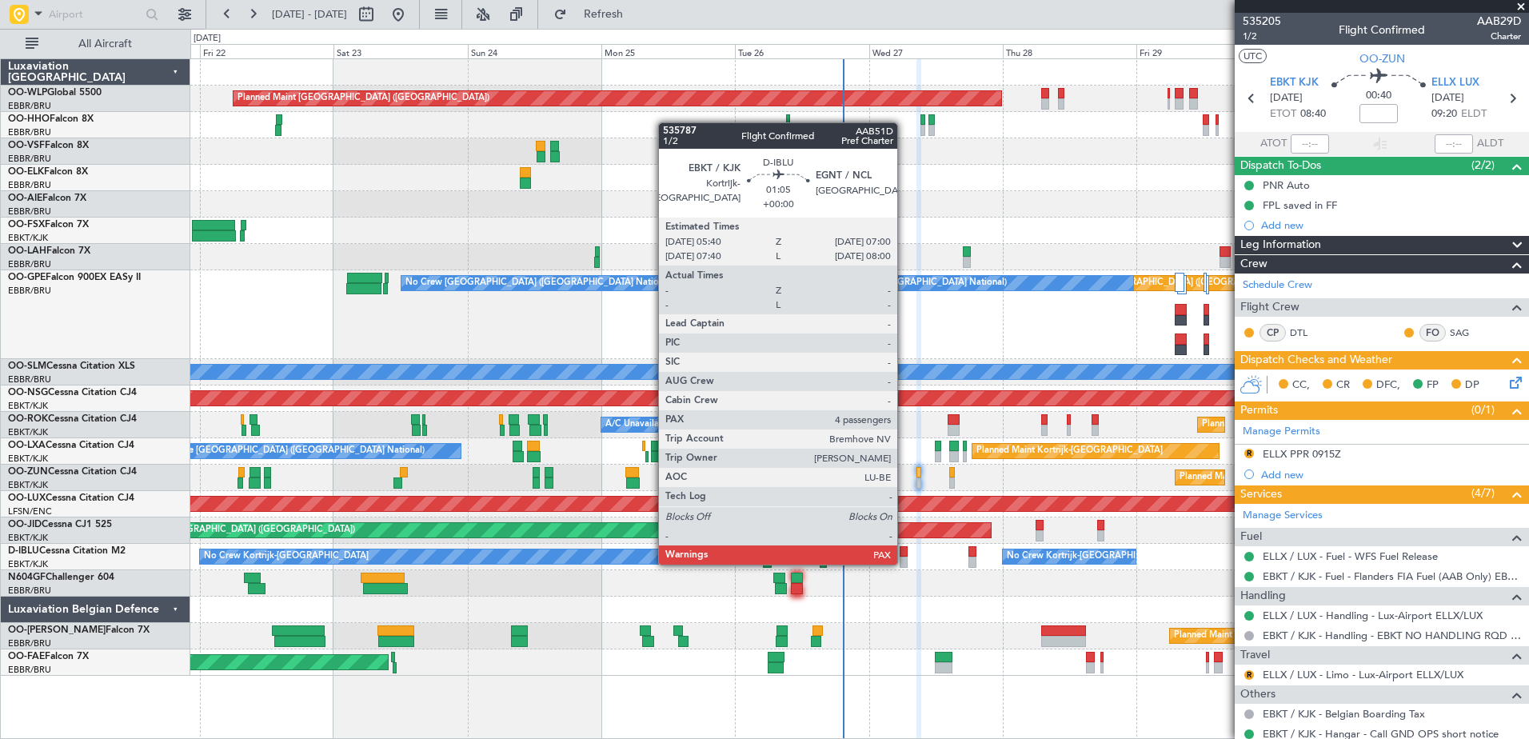
click at [904, 563] on div at bounding box center [904, 562] width 8 height 11
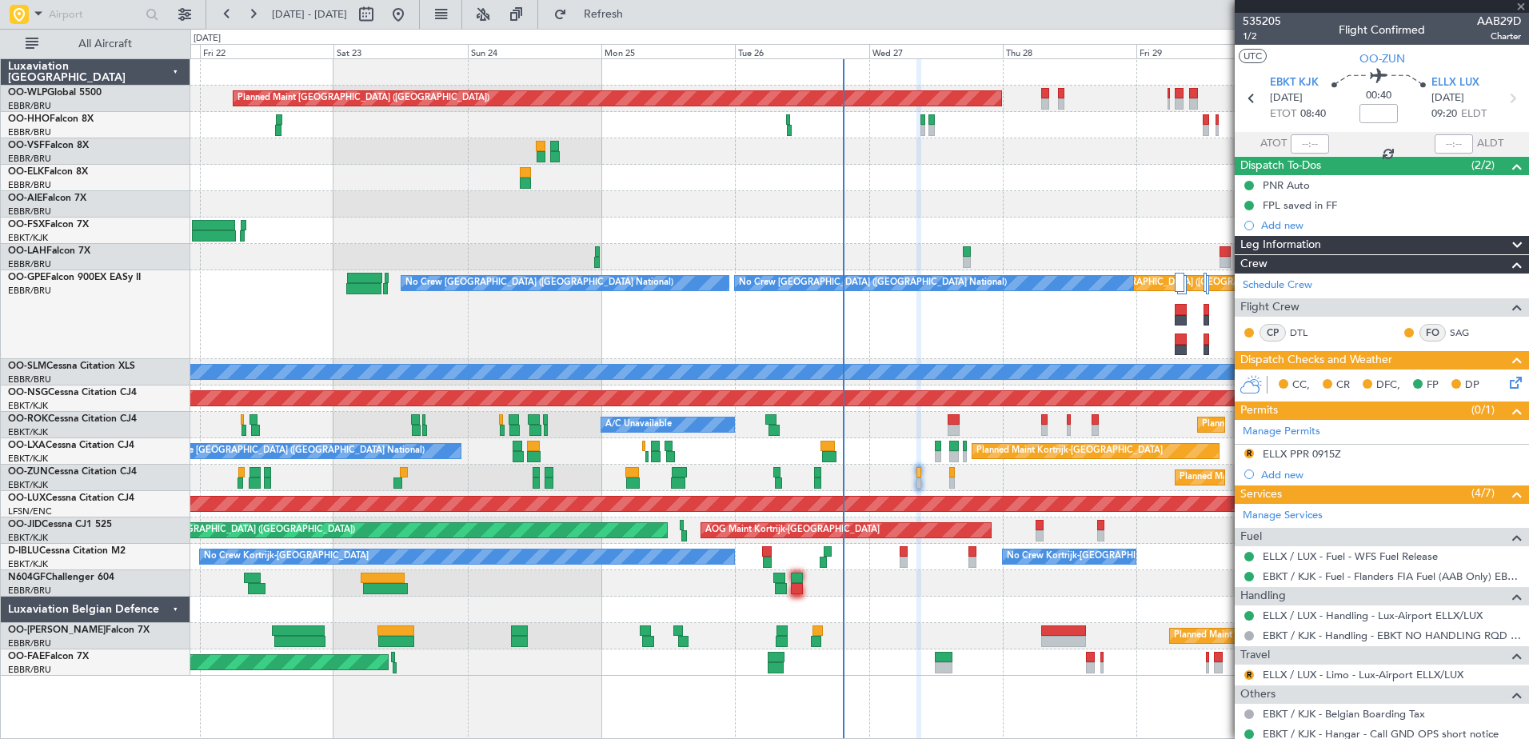
type input "4"
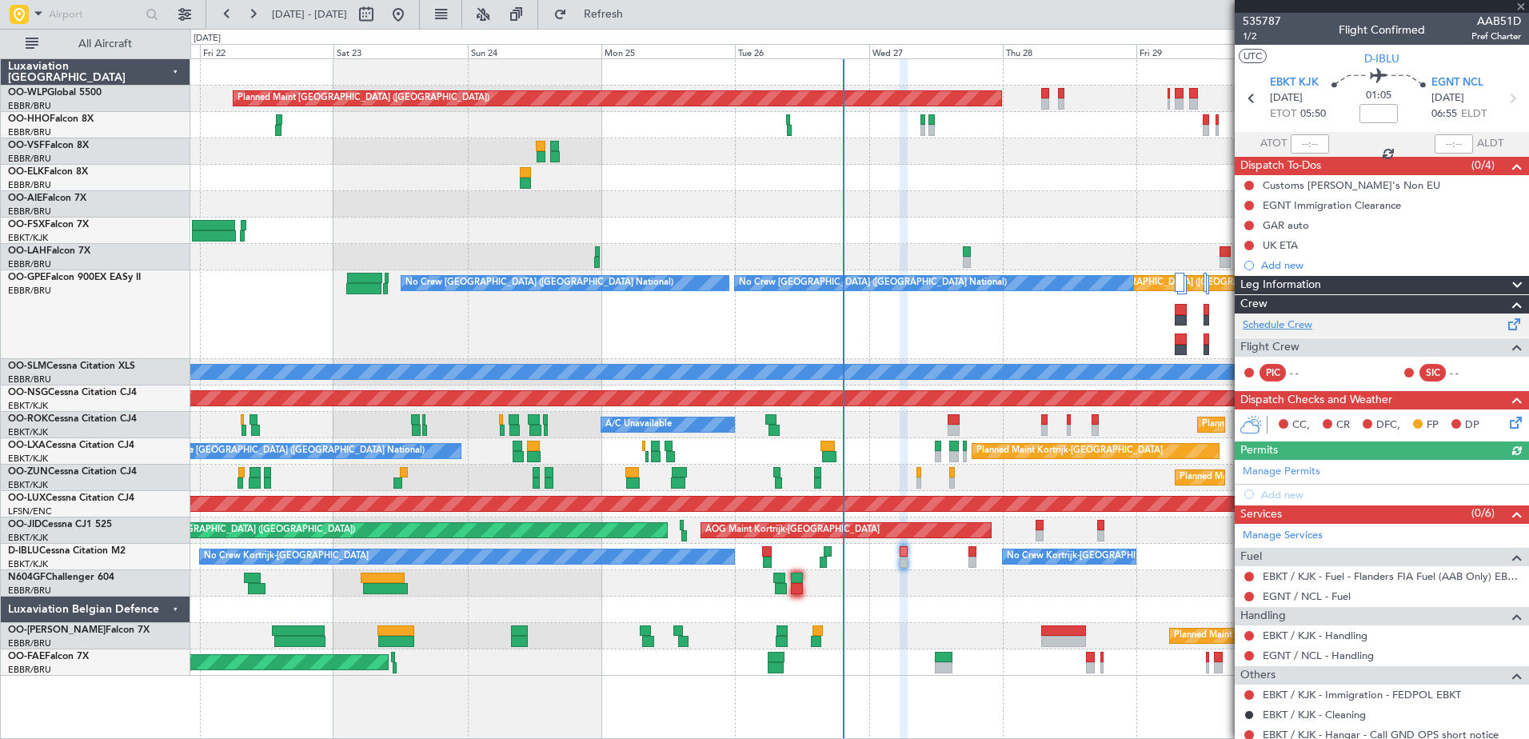
click at [1259, 322] on link "Schedule Crew" at bounding box center [1278, 325] width 70 height 16
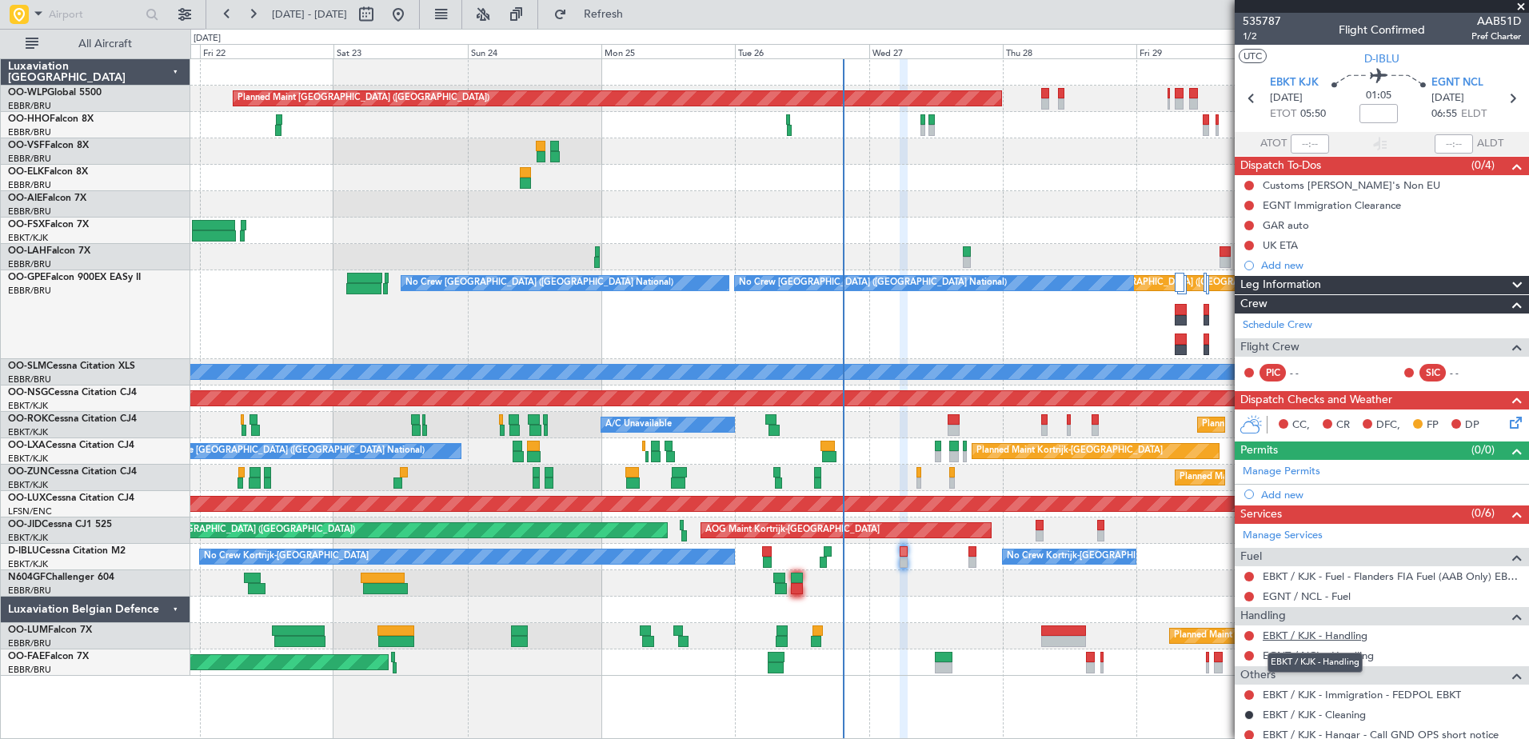
click at [1331, 635] on link "EBKT / KJK - Handling" at bounding box center [1315, 635] width 105 height 14
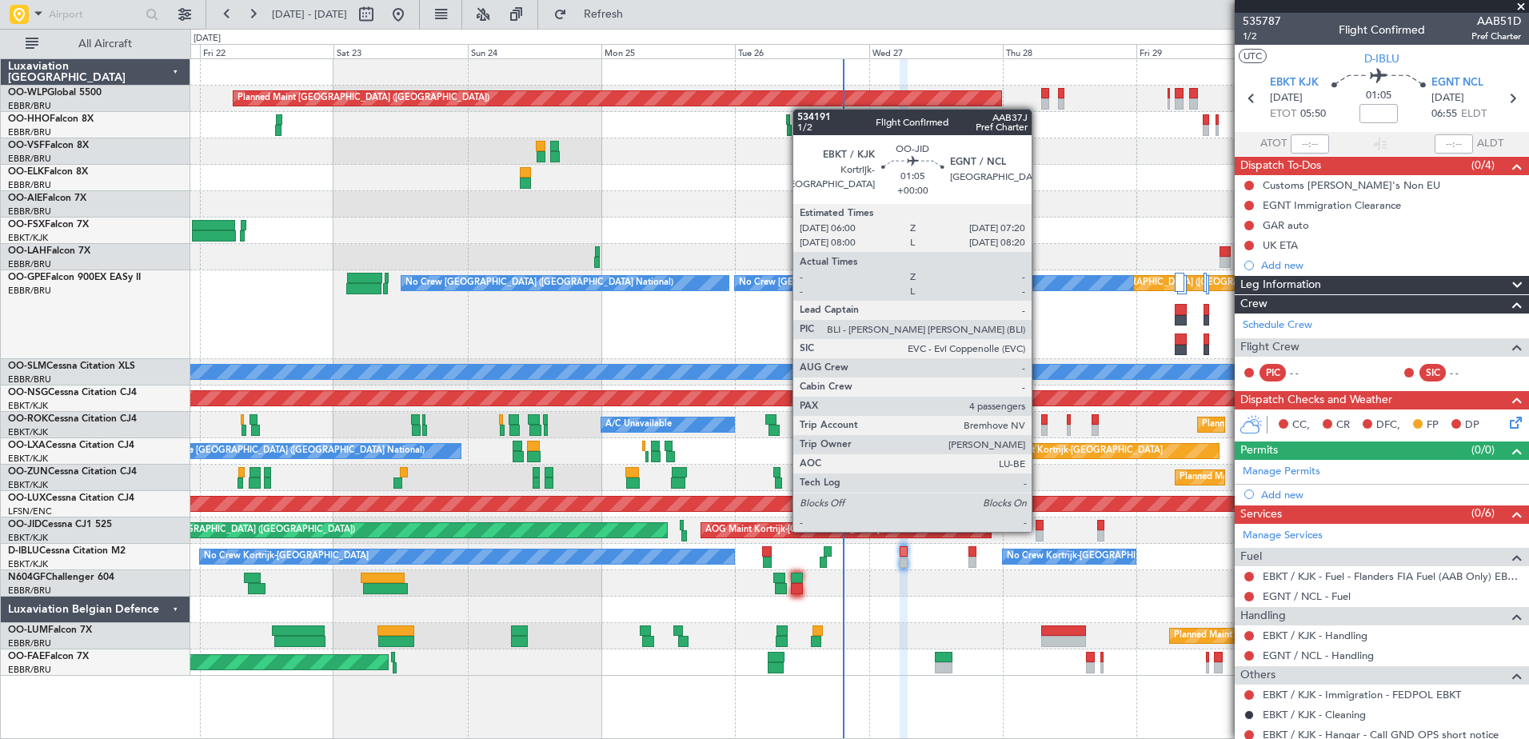
click at [1039, 530] on div at bounding box center [1039, 535] width 8 height 11
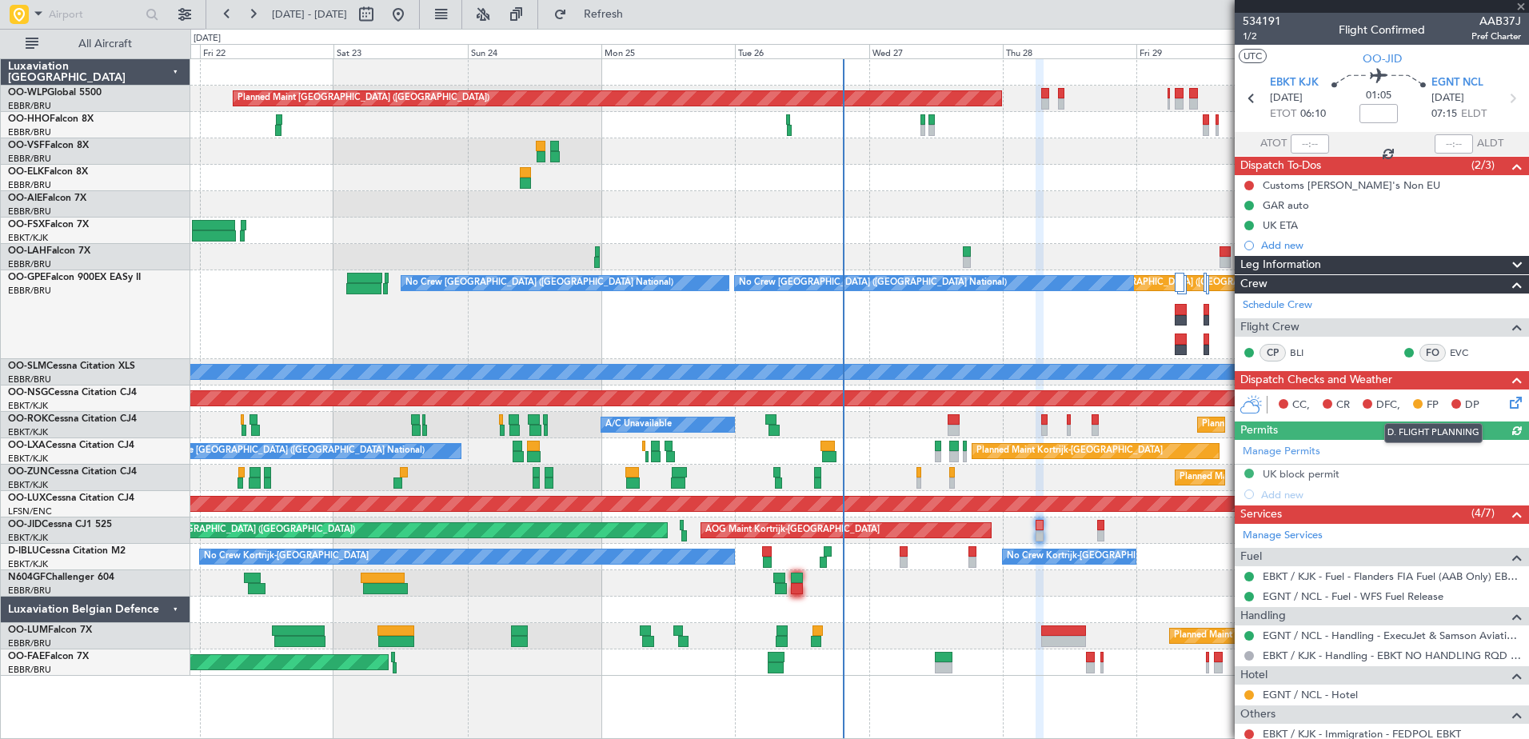
scroll to position [233, 0]
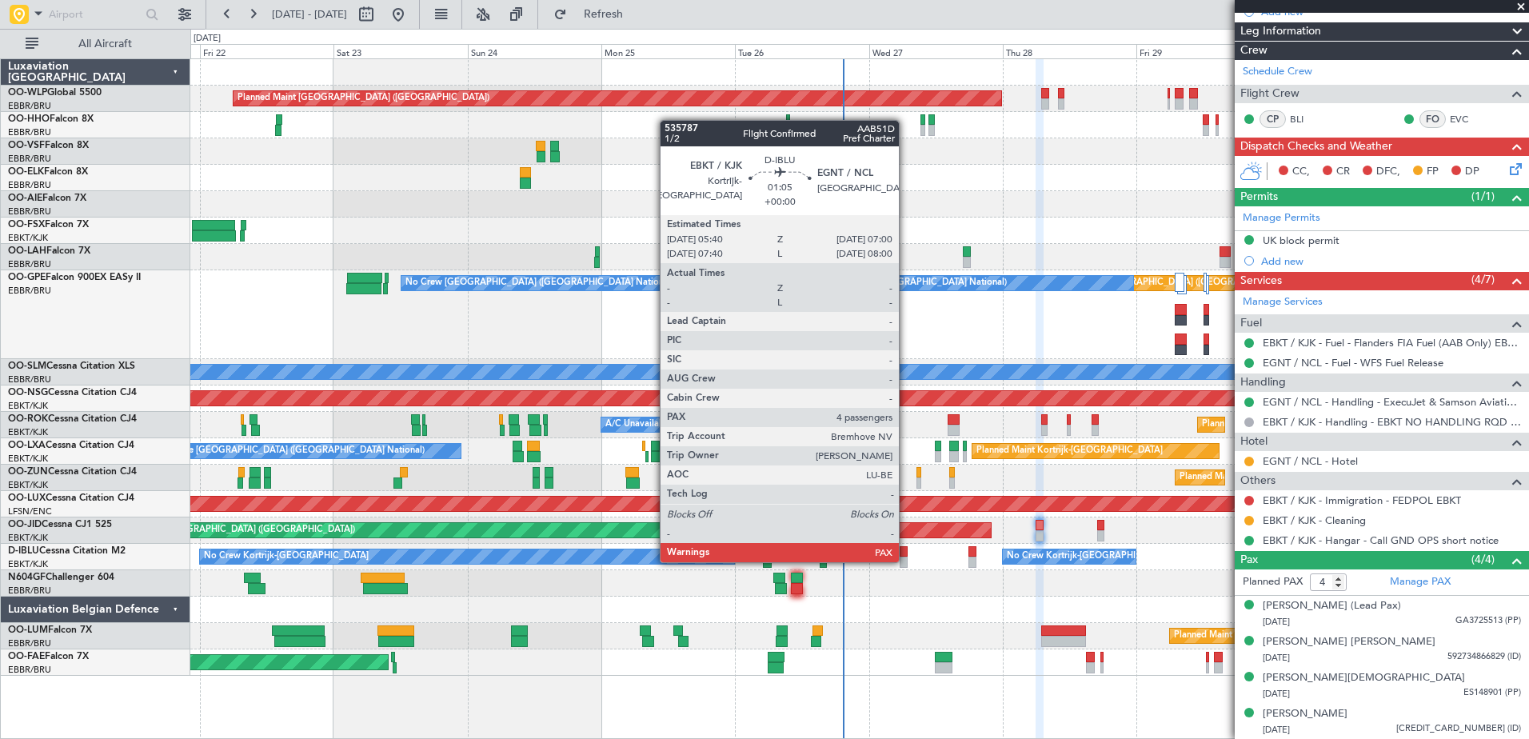
click at [906, 561] on div at bounding box center [904, 562] width 8 height 11
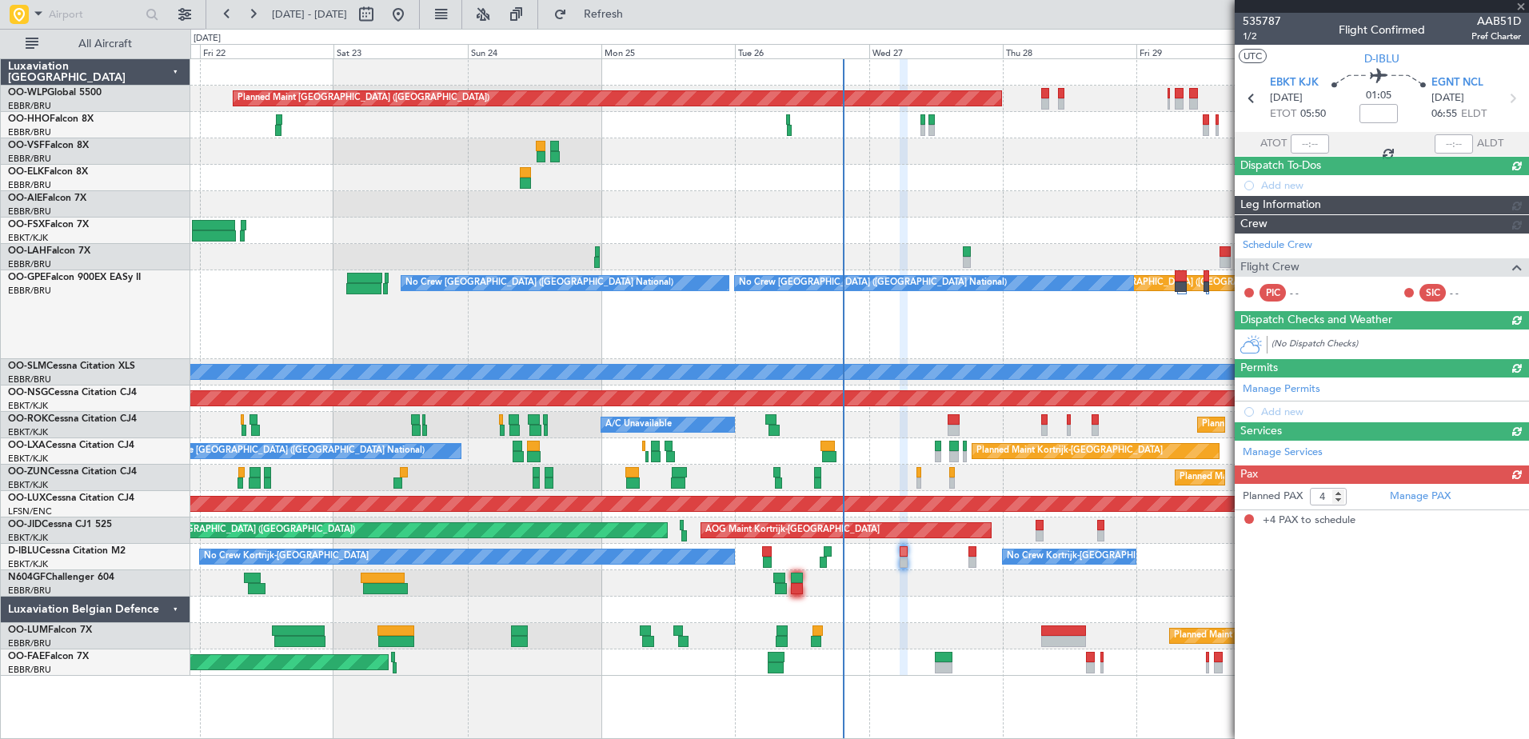
scroll to position [0, 0]
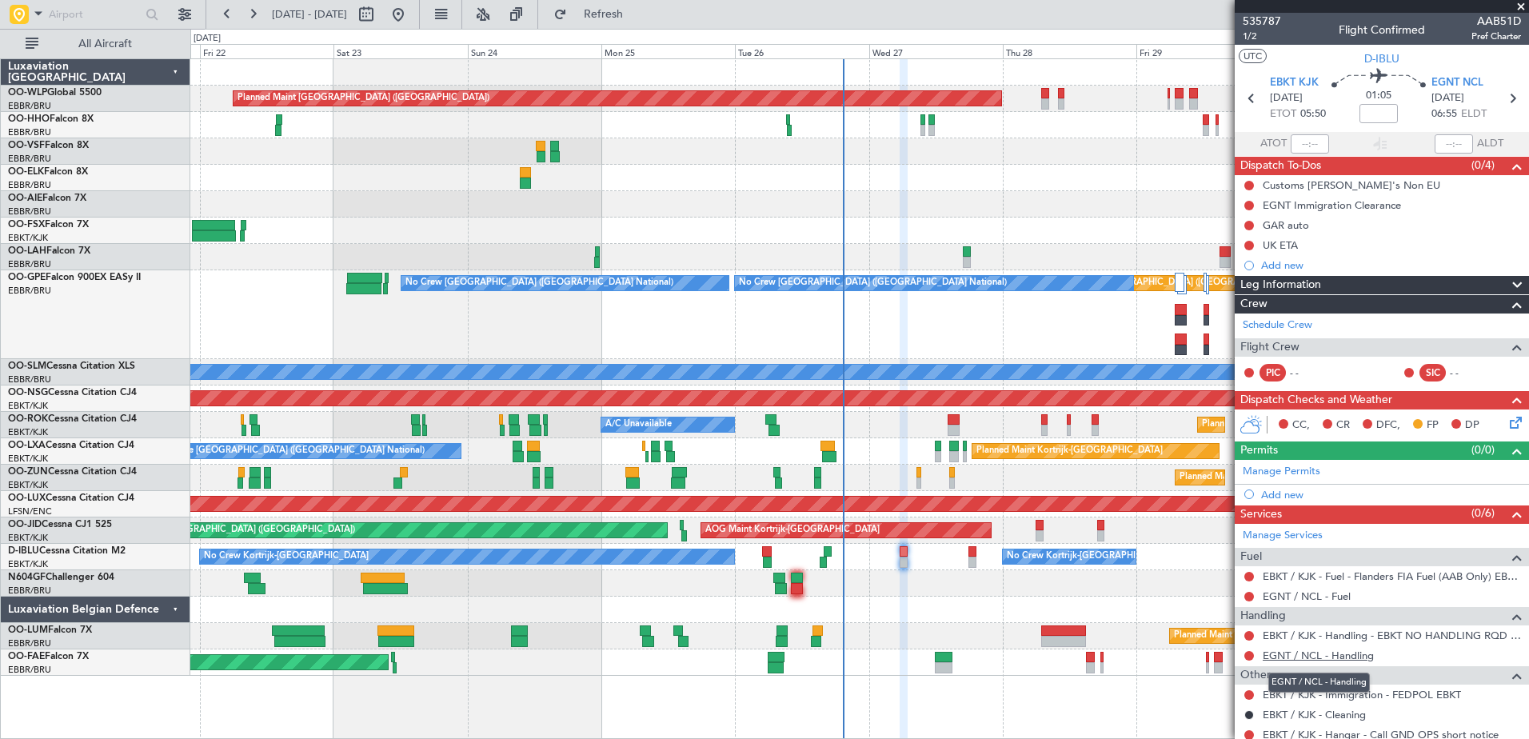
click at [1317, 657] on link "EGNT / NCL - Handling" at bounding box center [1318, 655] width 111 height 14
click at [637, 17] on span "Refresh" at bounding box center [603, 14] width 67 height 11
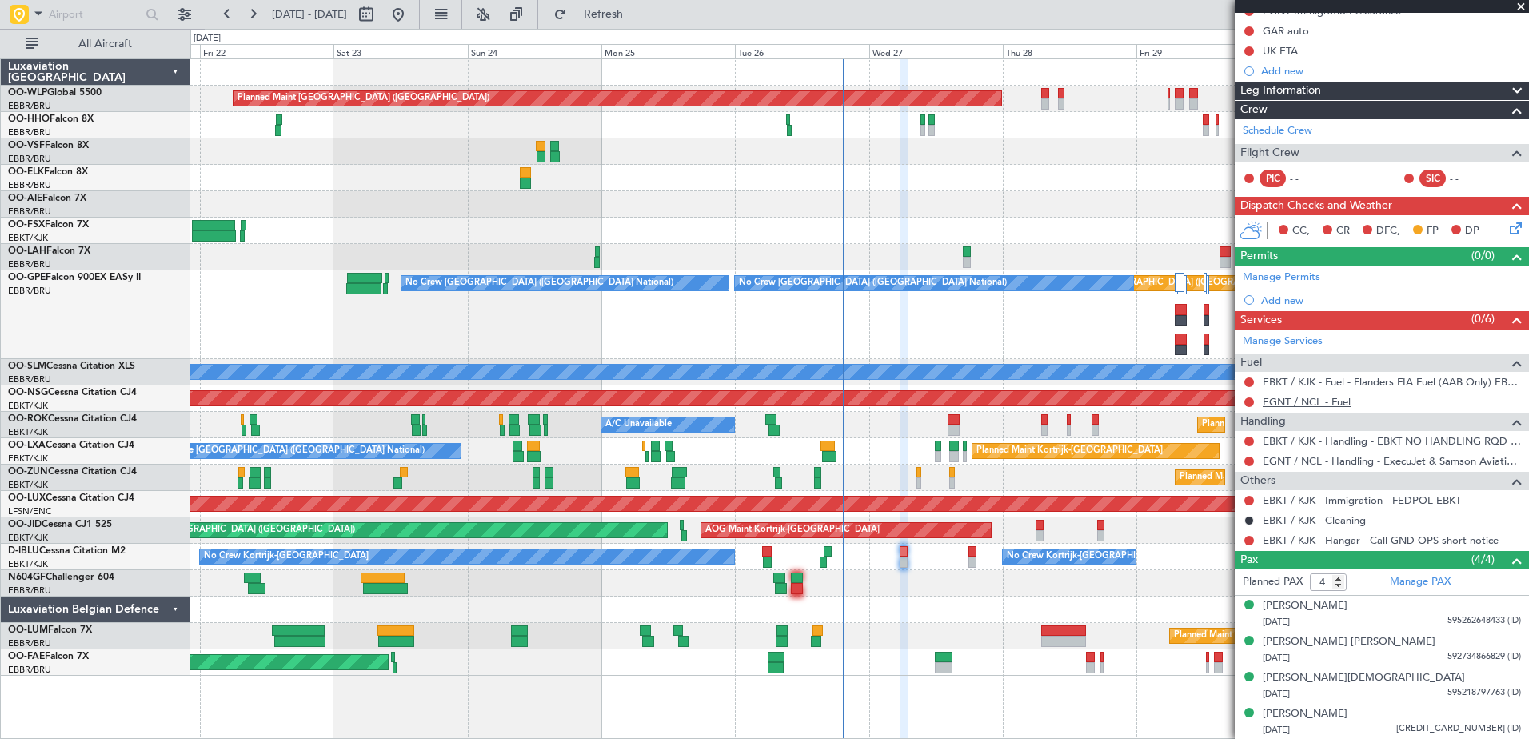
click at [1337, 401] on link "EGNT / NCL - Fuel" at bounding box center [1307, 402] width 88 height 14
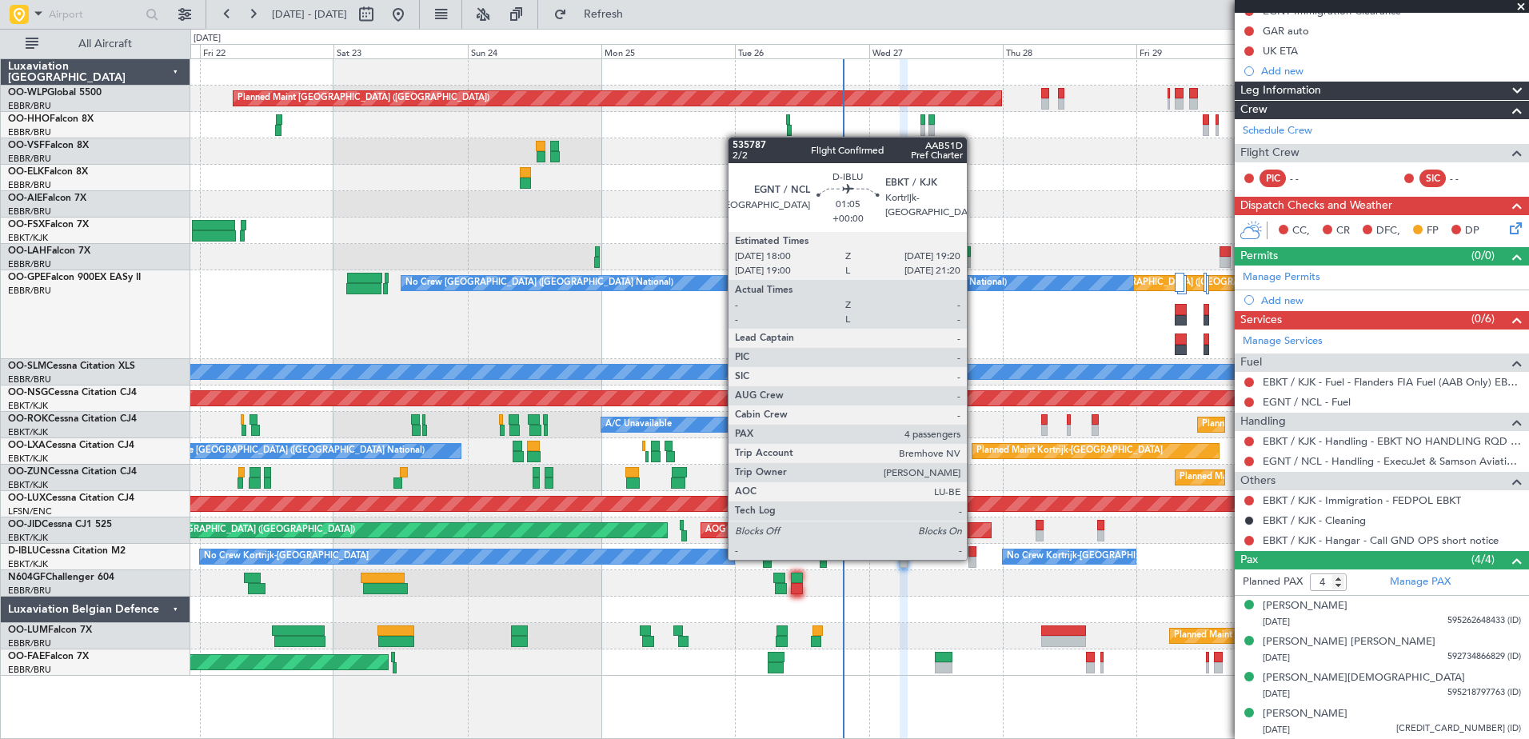
click at [974, 558] on div at bounding box center [972, 562] width 8 height 11
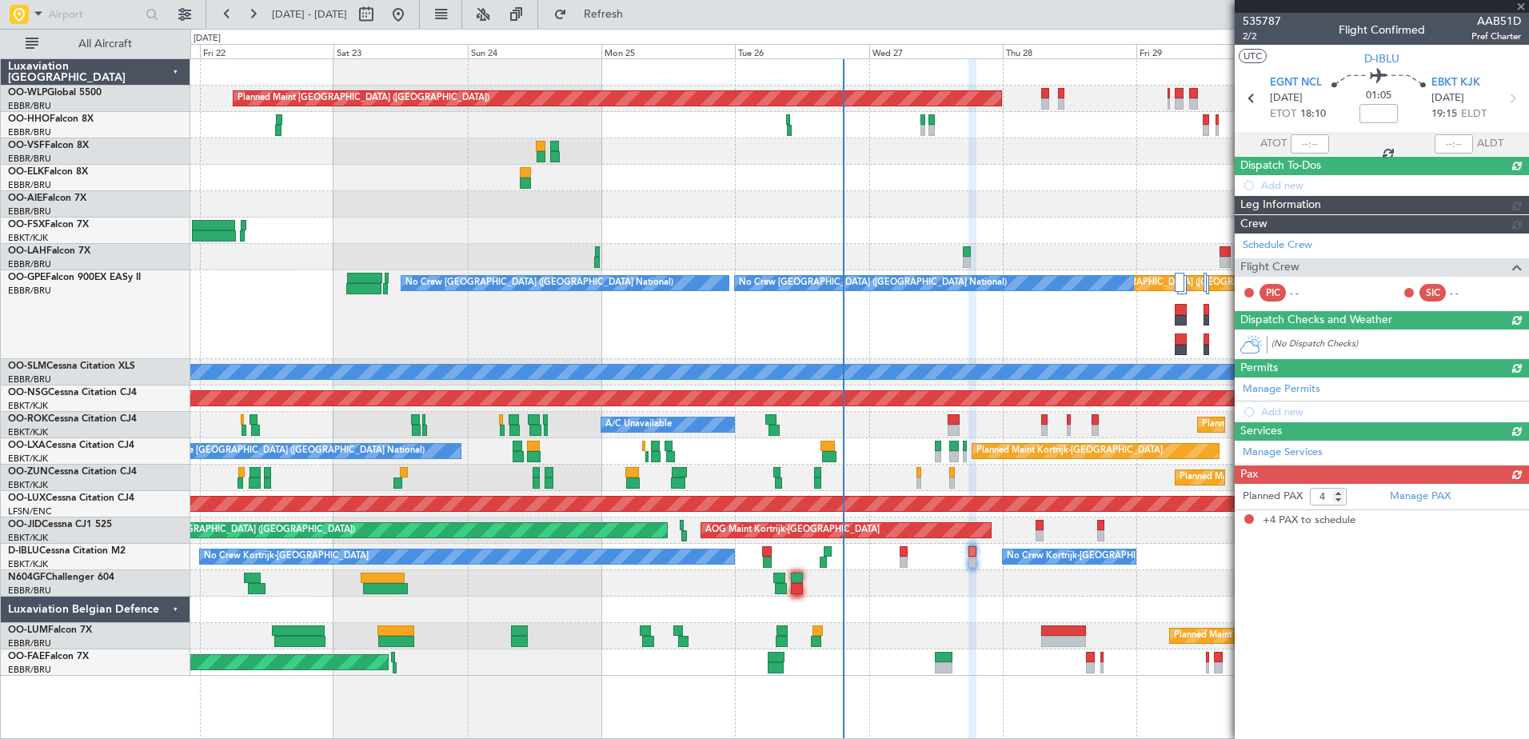
scroll to position [0, 0]
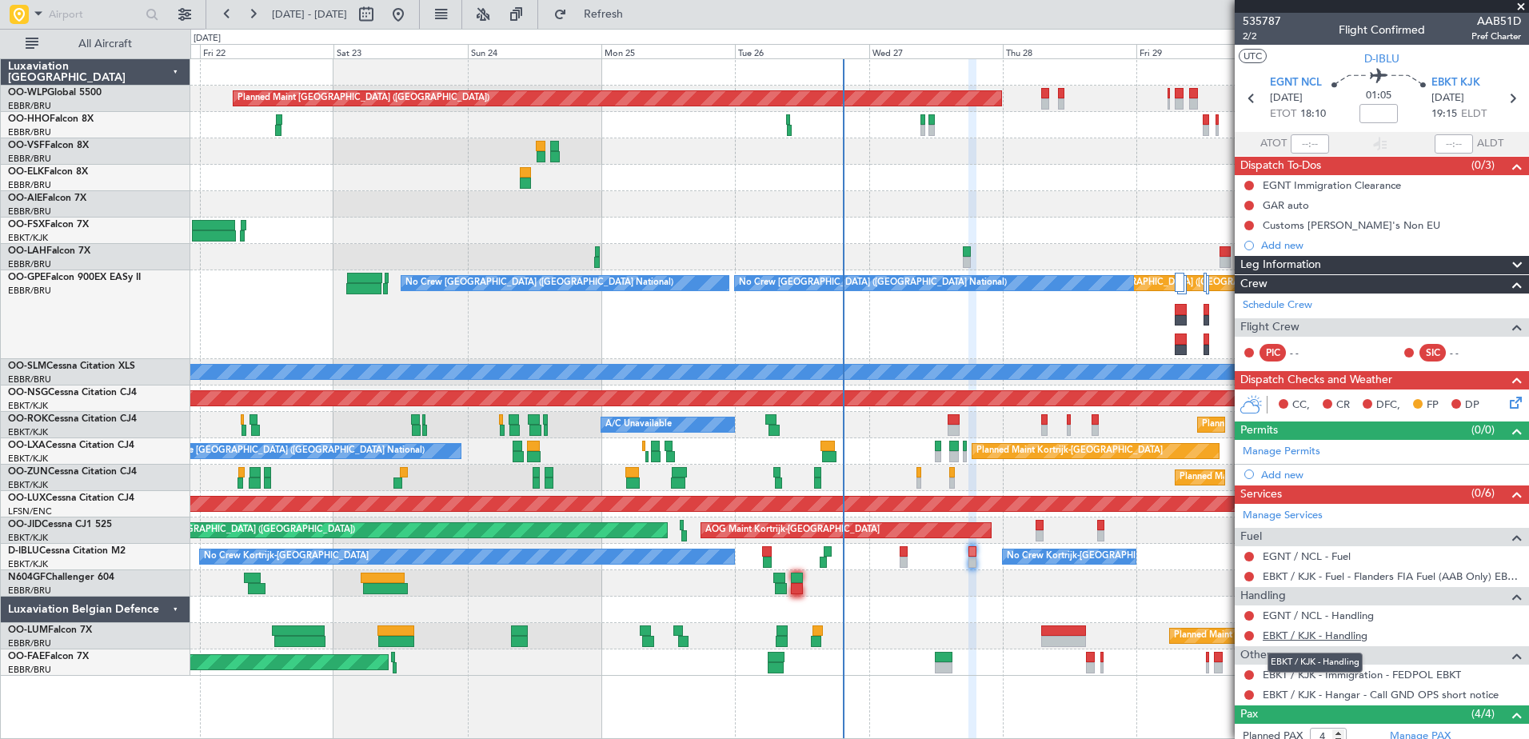
click at [1346, 638] on link "EBKT / KJK - Handling" at bounding box center [1315, 635] width 105 height 14
click at [619, 15] on button "Refresh" at bounding box center [594, 15] width 96 height 26
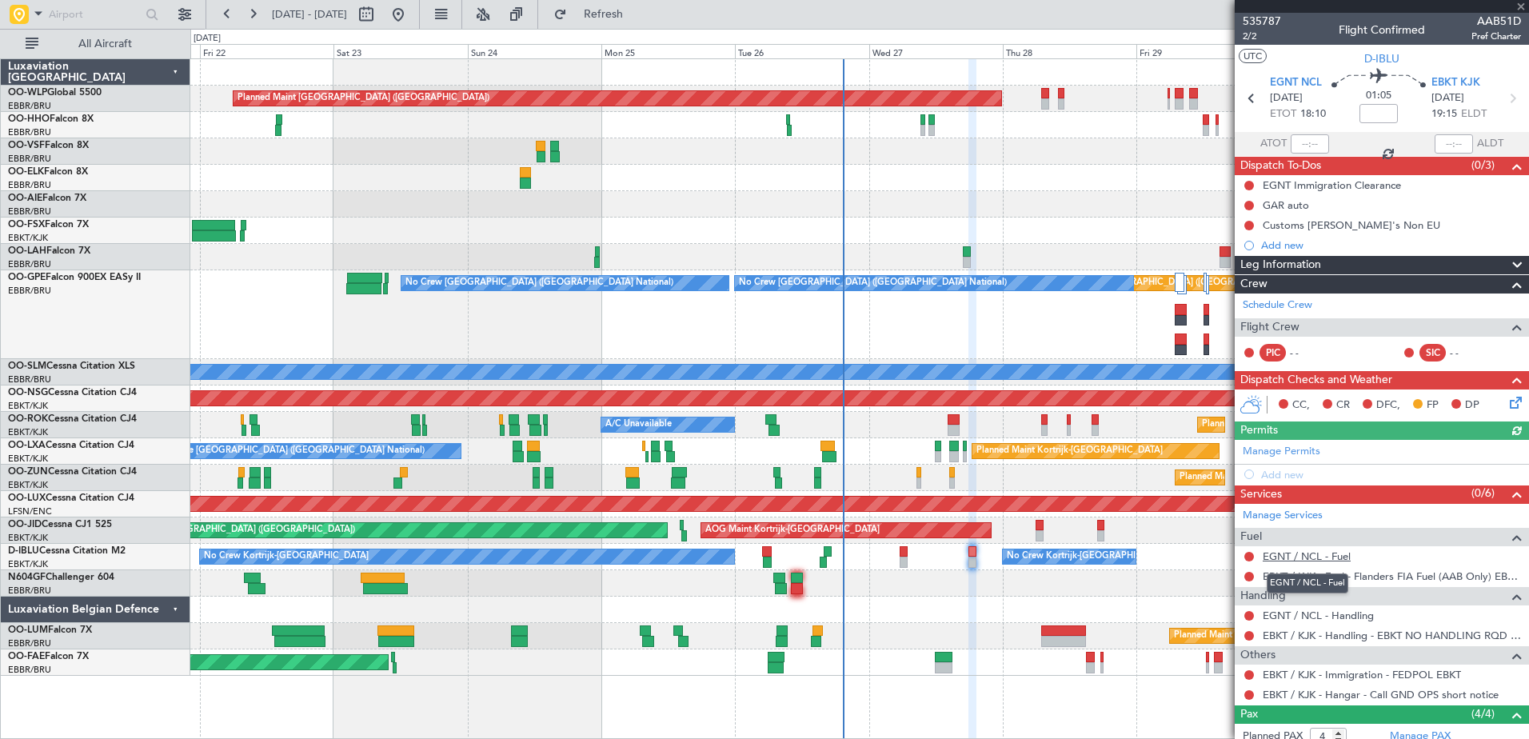
click at [1326, 559] on link "EGNT / NCL - Fuel" at bounding box center [1307, 556] width 88 height 14
click at [637, 15] on span "Refresh" at bounding box center [603, 14] width 67 height 11
click at [1342, 620] on link "EGNT / NCL - Handling" at bounding box center [1318, 615] width 111 height 14
click at [620, 19] on button "Refresh" at bounding box center [594, 15] width 96 height 26
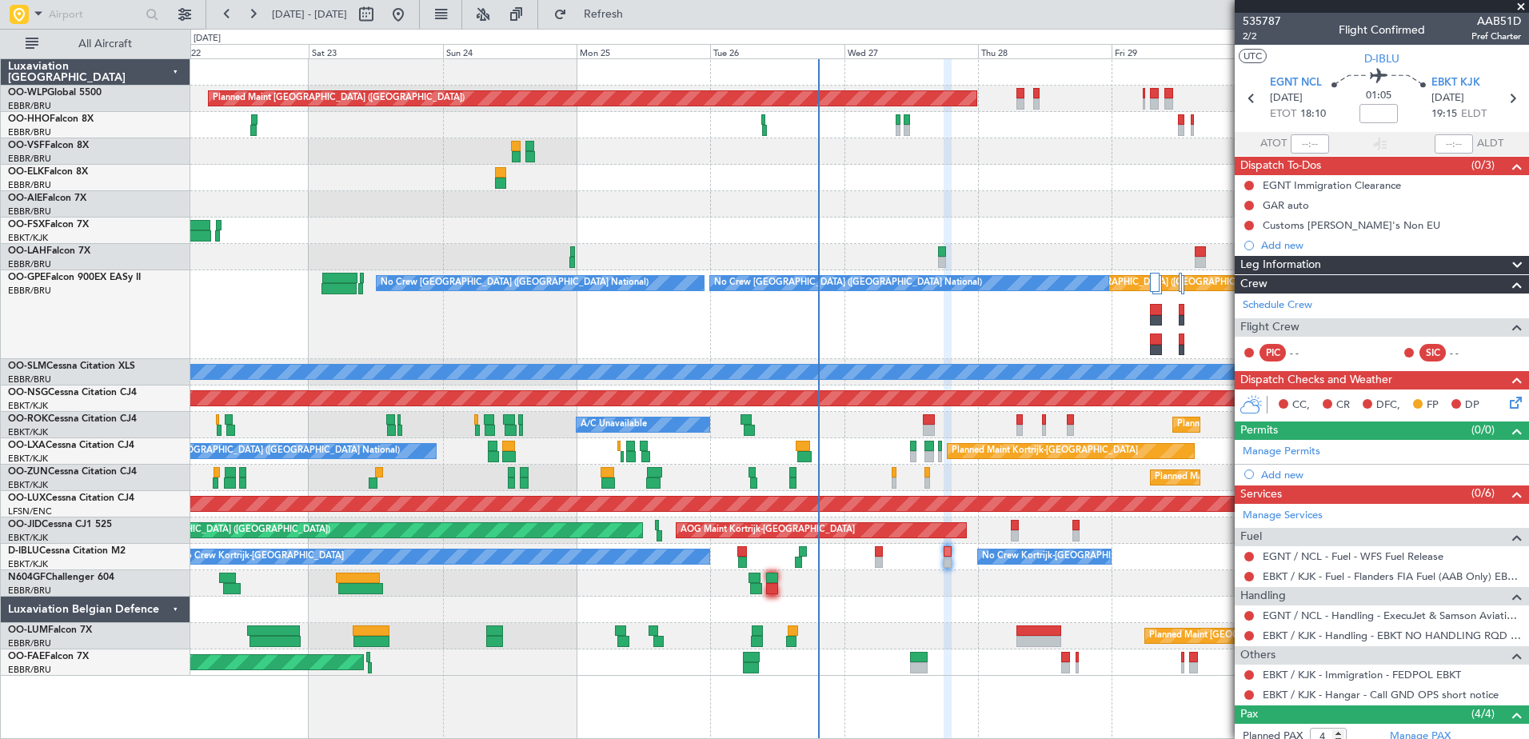
click at [892, 580] on div at bounding box center [859, 583] width 1338 height 26
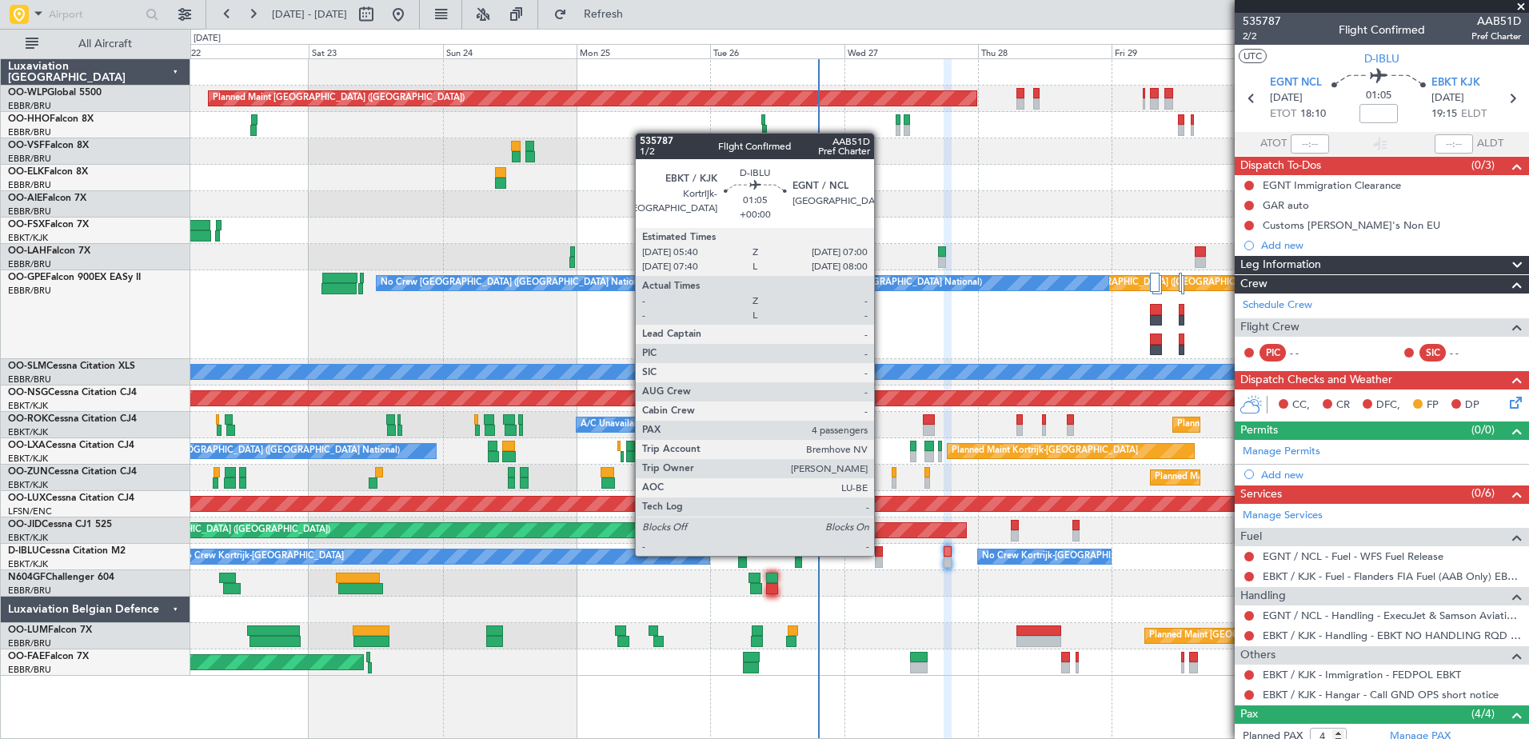
click at [881, 554] on div at bounding box center [879, 551] width 8 height 11
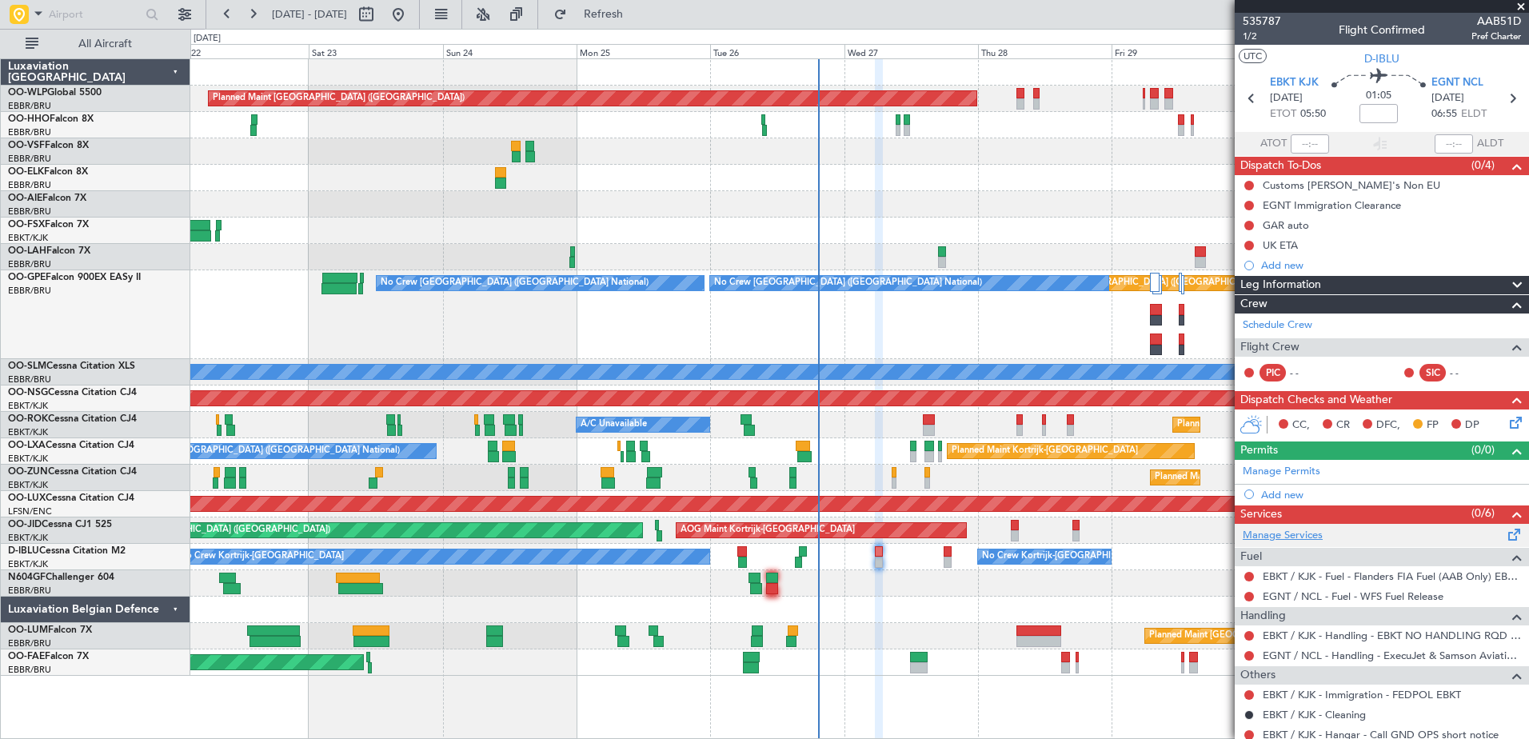
scroll to position [194, 0]
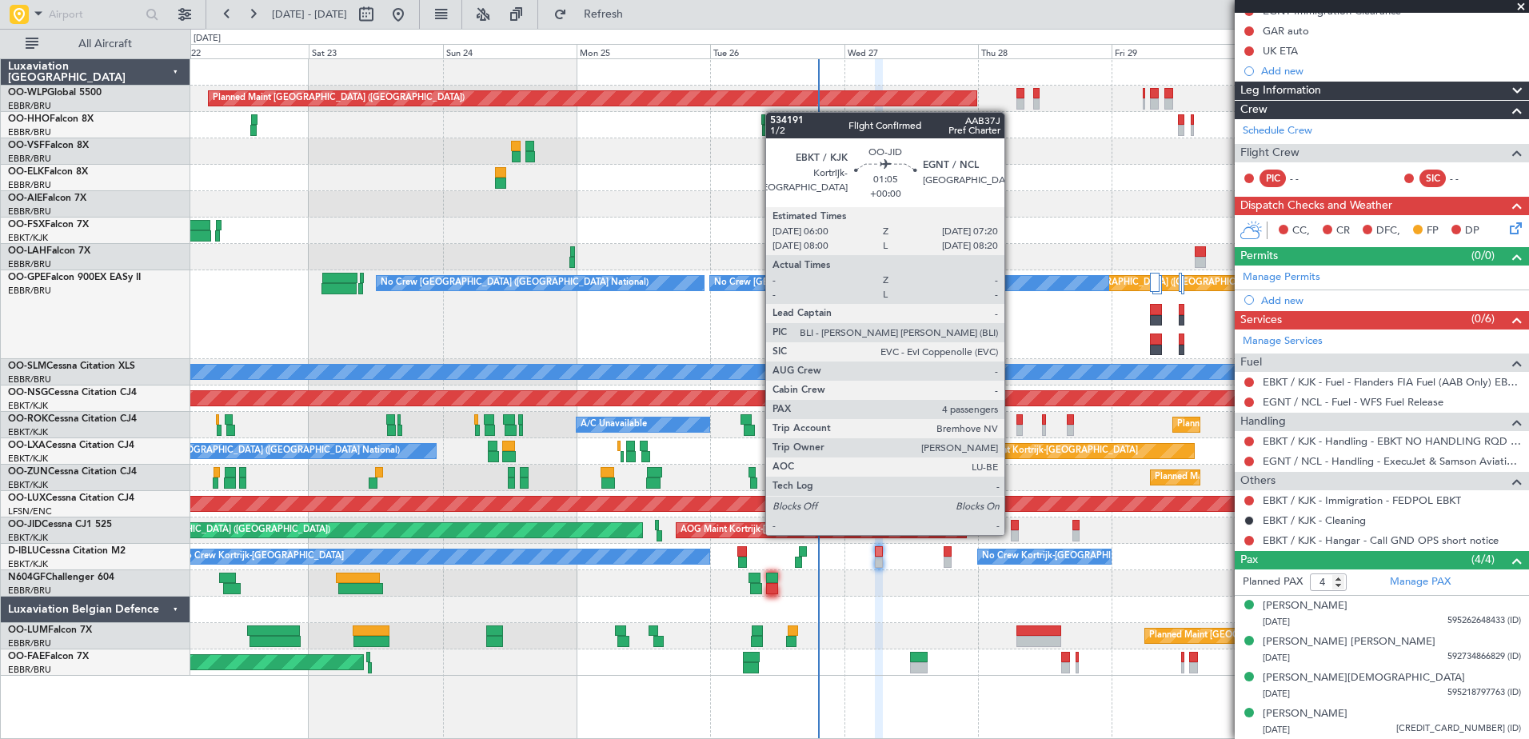
click at [1011, 533] on div at bounding box center [1015, 535] width 8 height 11
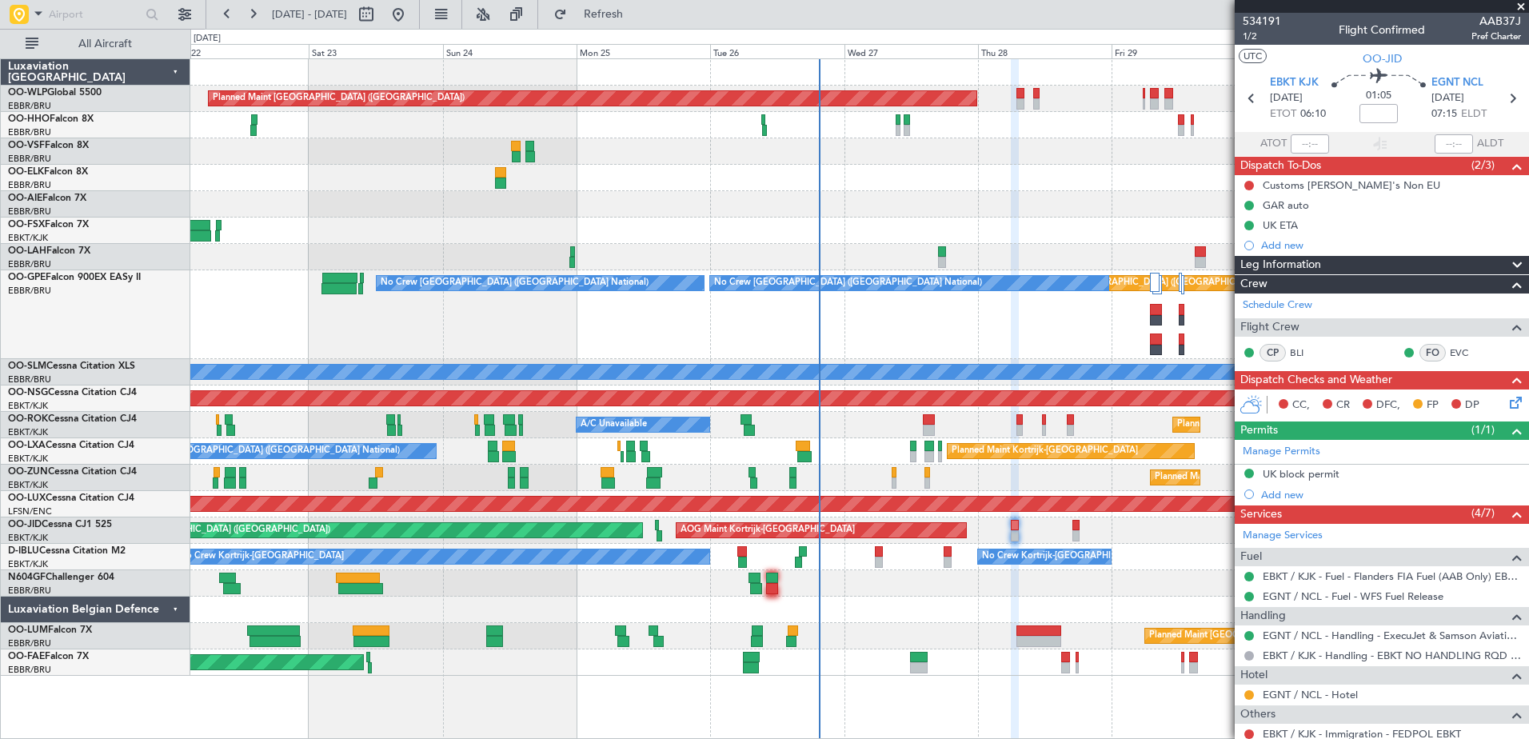
scroll to position [233, 0]
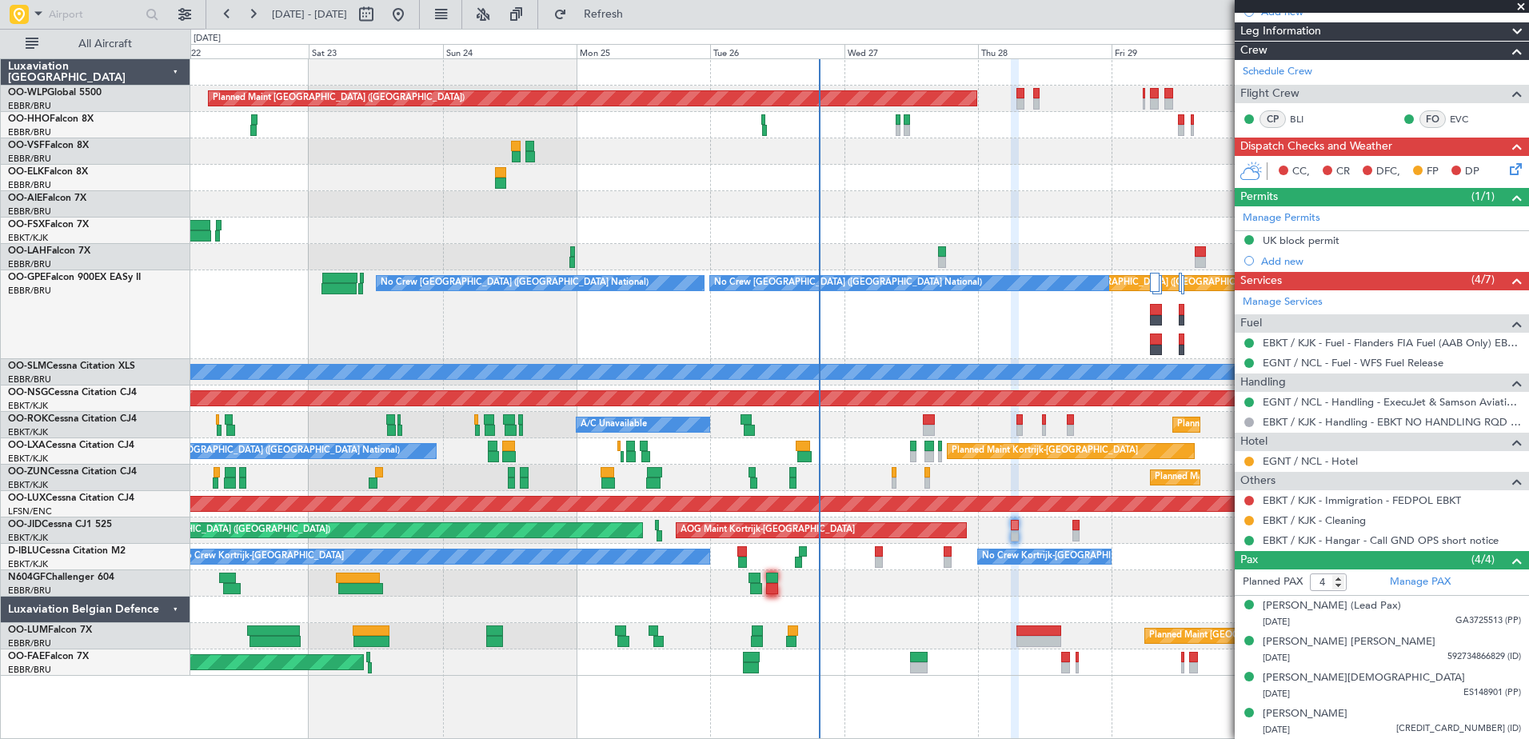
click at [914, 564] on div "No Crew Kortrijk-[GEOGRAPHIC_DATA] No Crew Kortrijk-[GEOGRAPHIC_DATA] No Crew […" at bounding box center [859, 557] width 1338 height 26
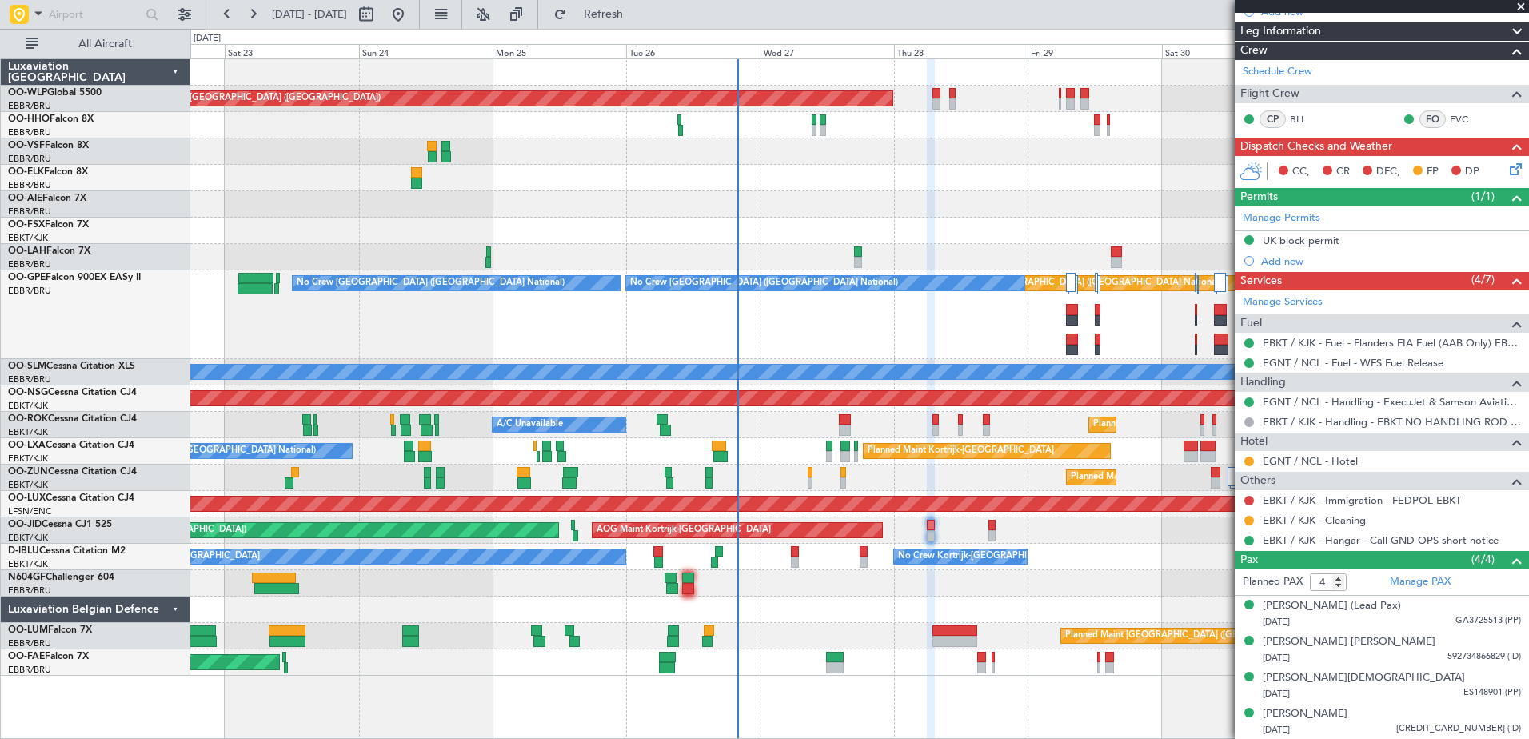
click at [947, 193] on div "Planned Maint [GEOGRAPHIC_DATA] ([GEOGRAPHIC_DATA]) Planned Maint [GEOGRAPHIC_D…" at bounding box center [859, 367] width 1338 height 616
click at [626, 5] on button "Refresh" at bounding box center [594, 15] width 96 height 26
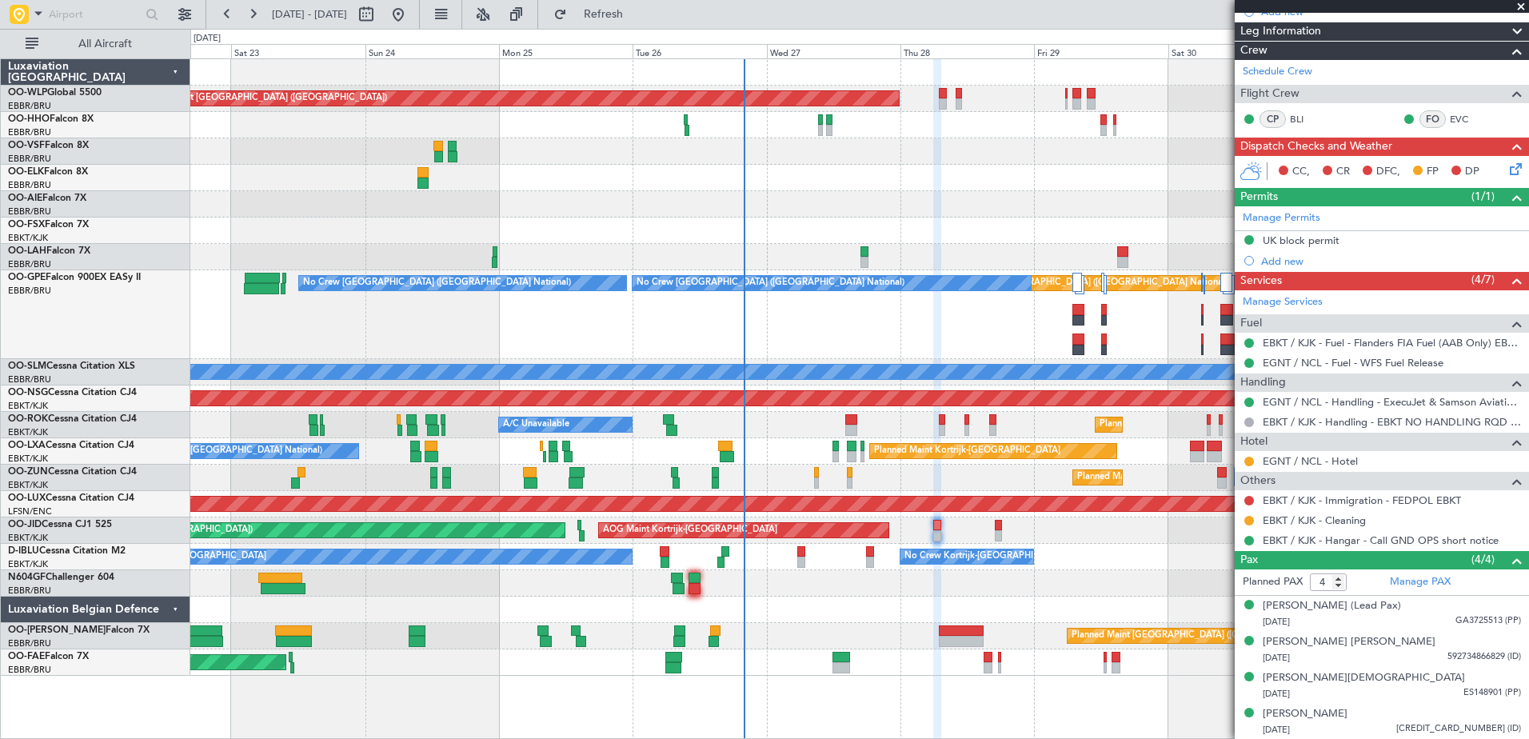
click at [830, 634] on div "Planned Maint [GEOGRAPHIC_DATA] ([GEOGRAPHIC_DATA] National) Owner [GEOGRAPHIC_…" at bounding box center [859, 636] width 1338 height 26
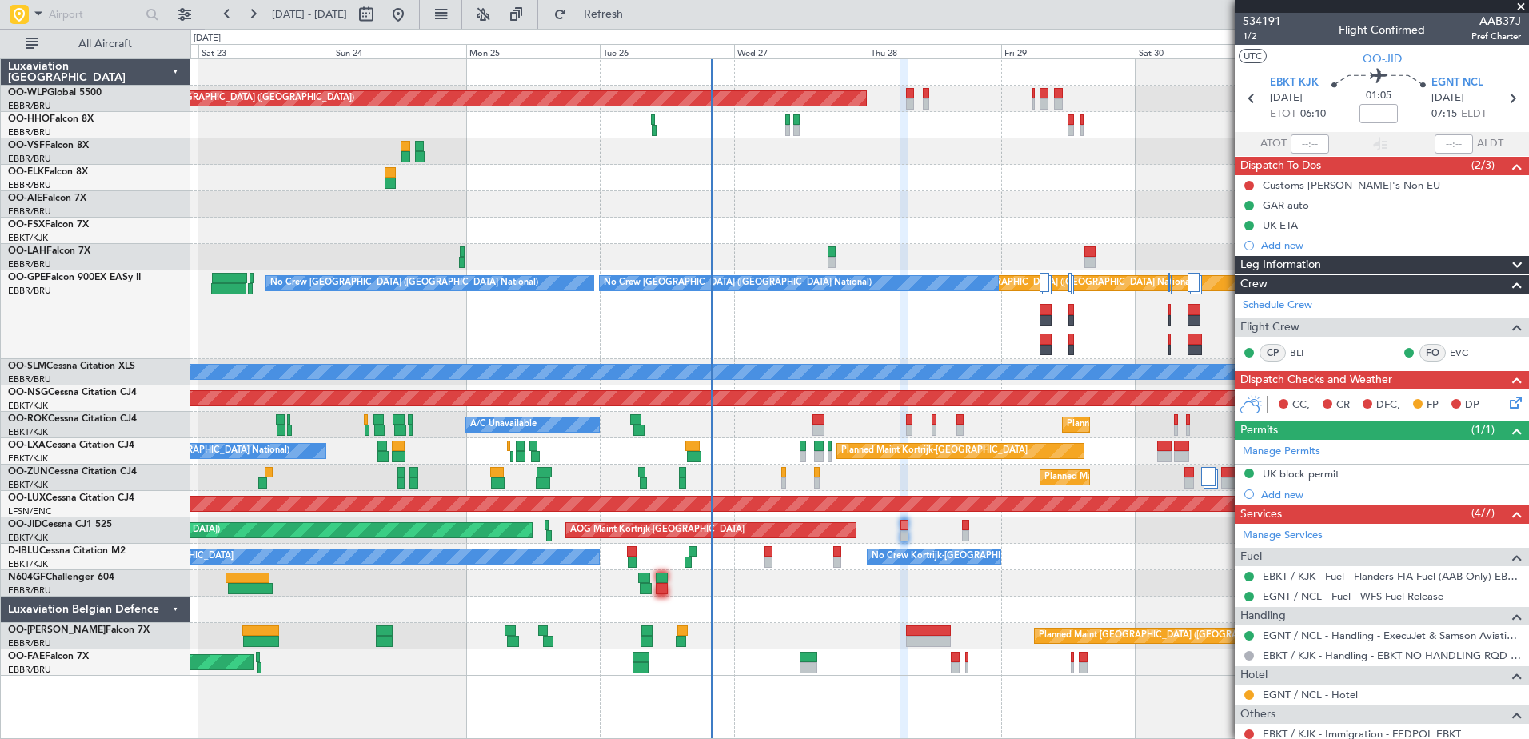
click at [820, 584] on div at bounding box center [859, 583] width 1338 height 26
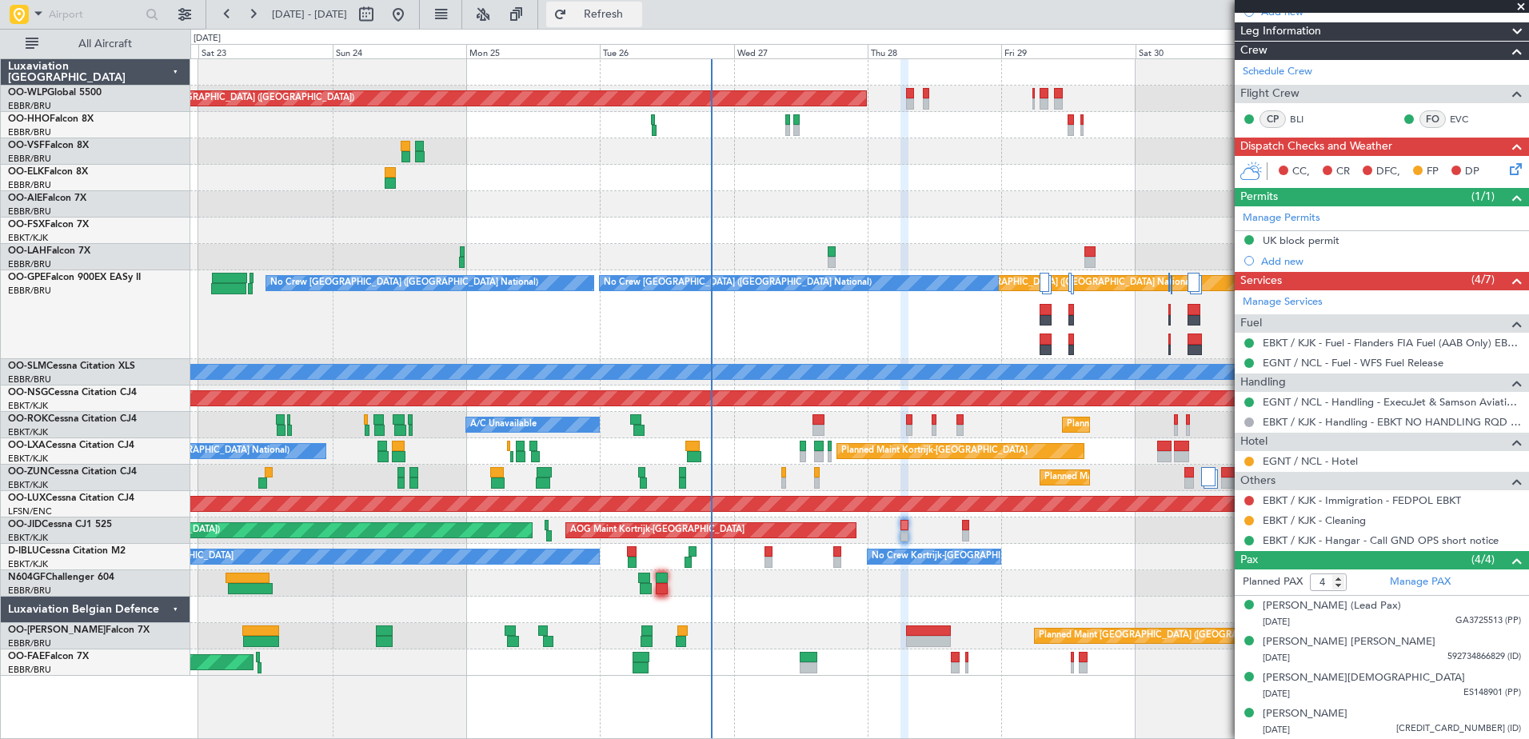
click at [637, 20] on span "Refresh" at bounding box center [603, 14] width 67 height 11
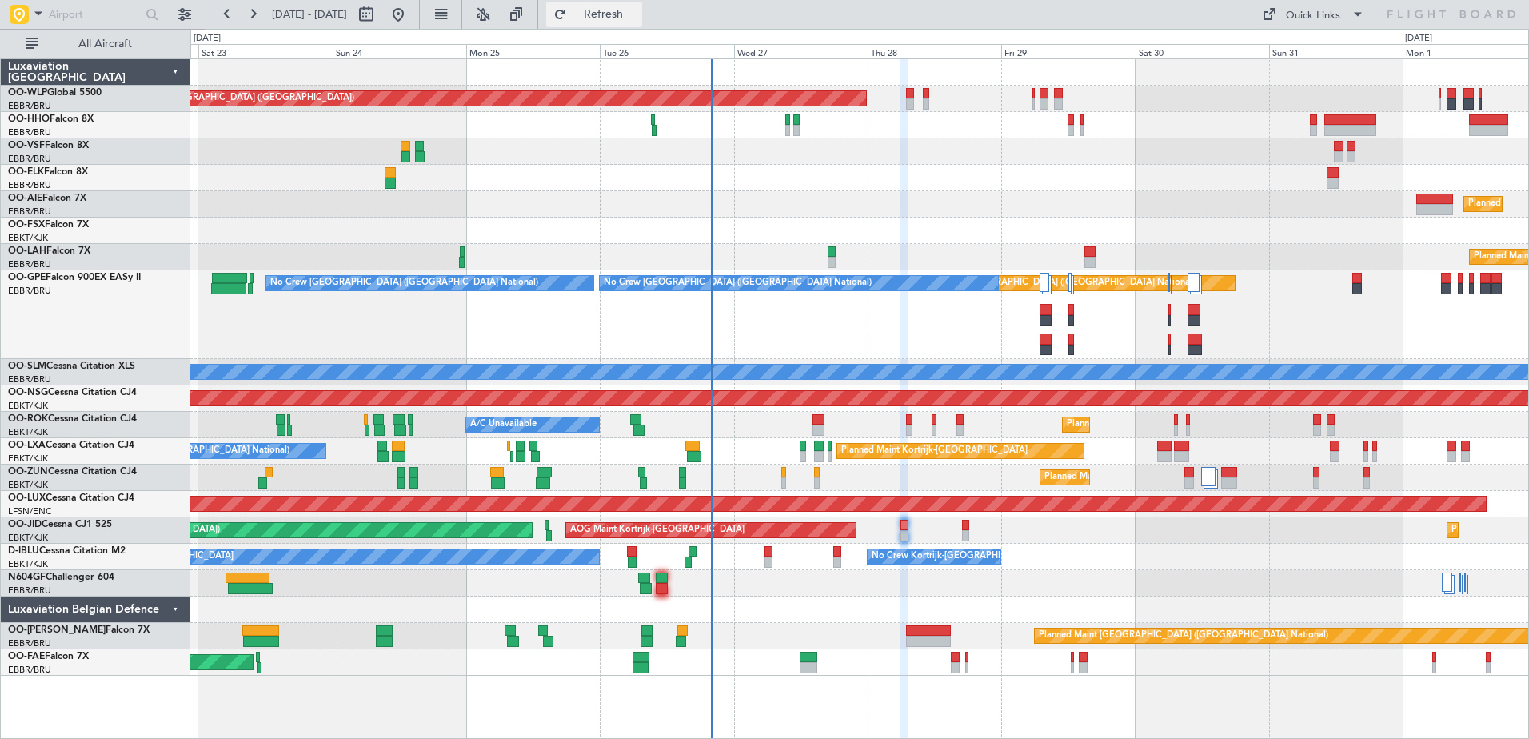
scroll to position [0, 0]
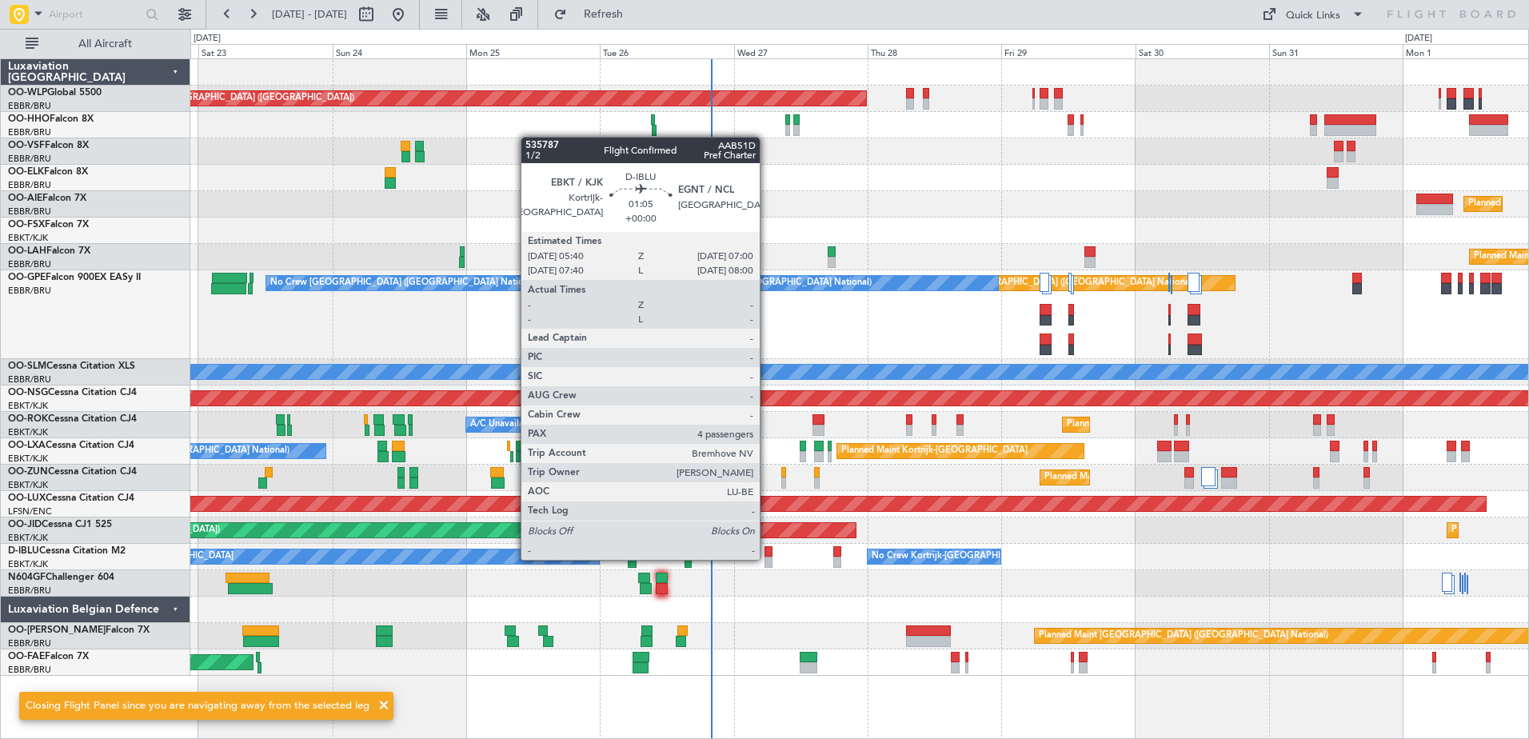
click at [767, 558] on div at bounding box center [768, 562] width 8 height 11
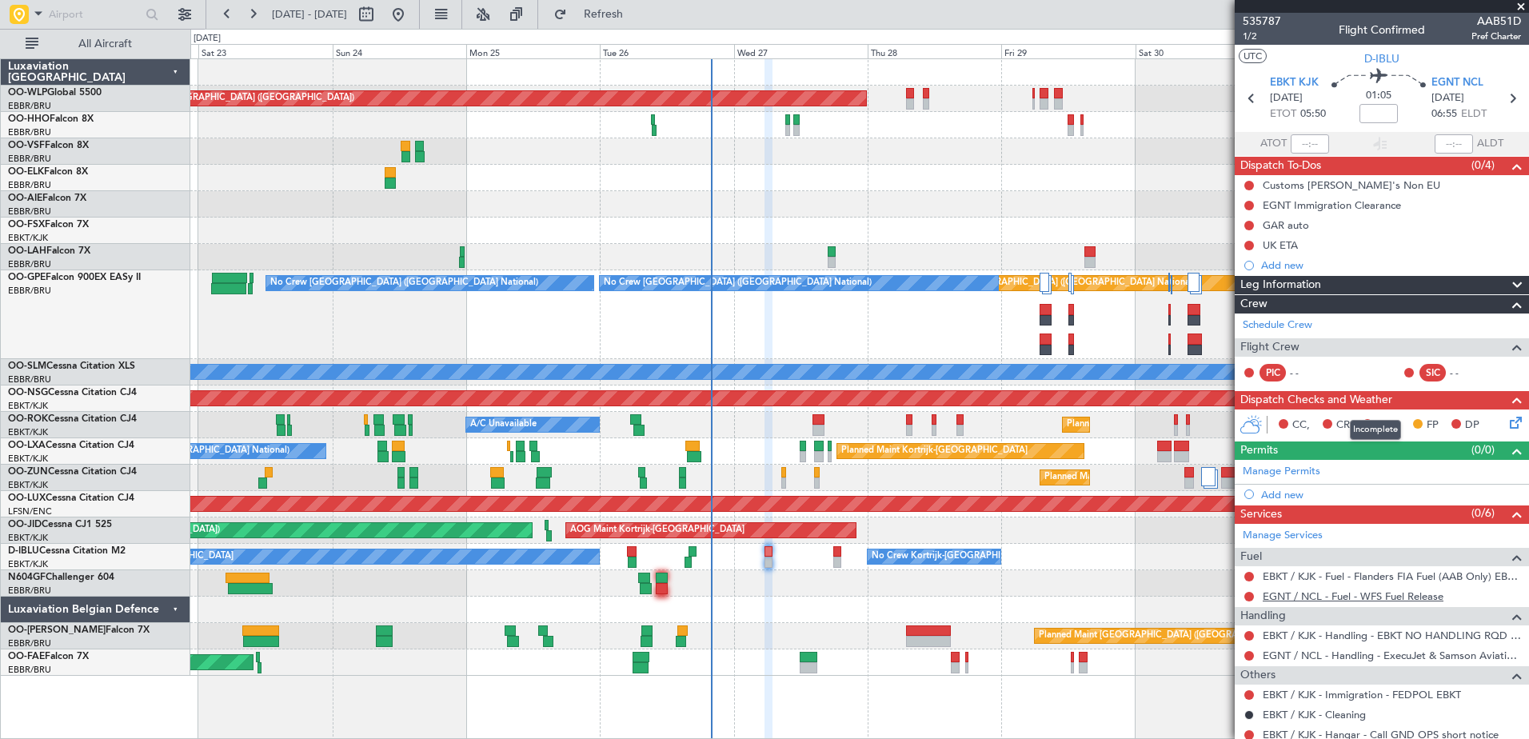
scroll to position [194, 0]
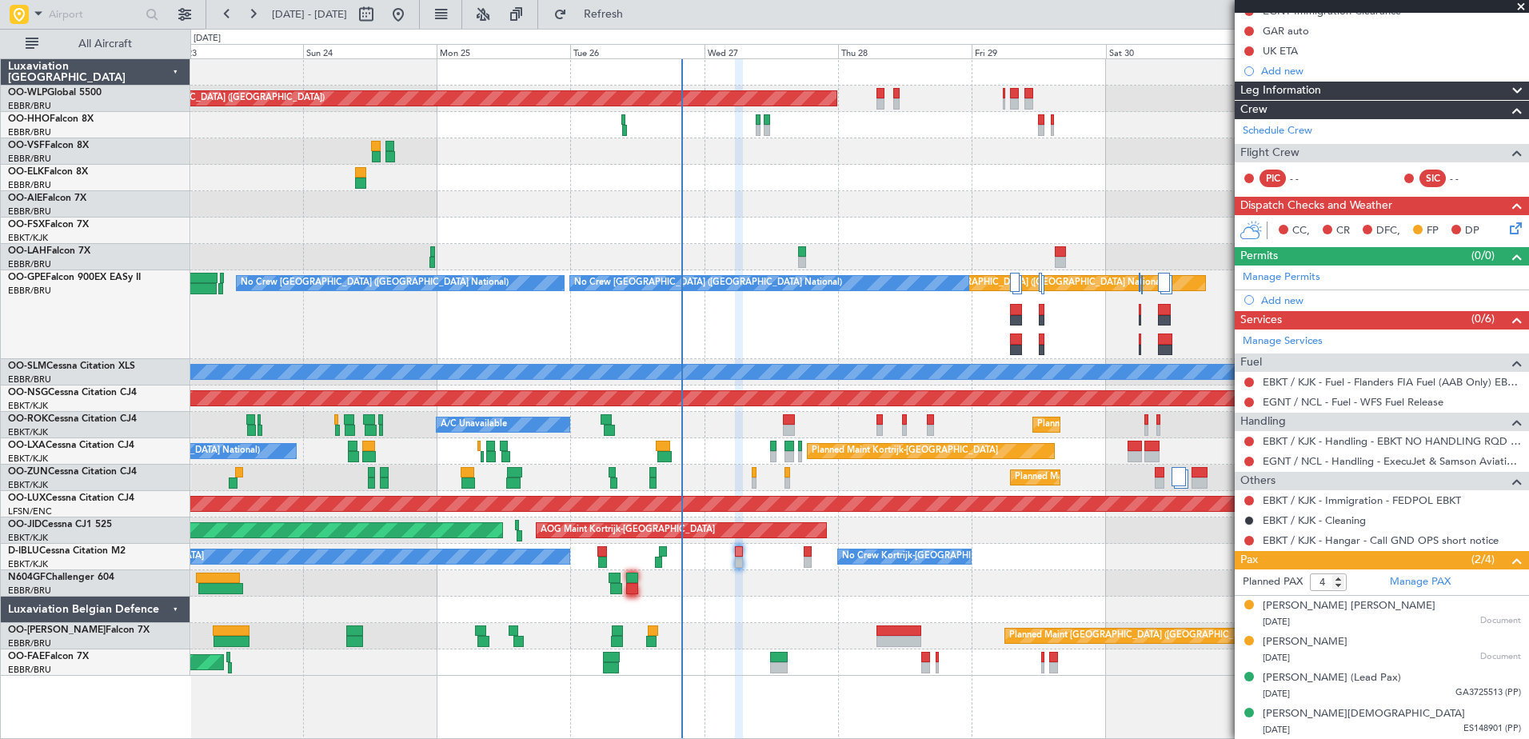
click at [786, 599] on div "Planned Maint [GEOGRAPHIC_DATA] ([GEOGRAPHIC_DATA]) Planned Maint [GEOGRAPHIC_D…" at bounding box center [859, 367] width 1338 height 616
click at [1249, 441] on button at bounding box center [1249, 442] width 10 height 10
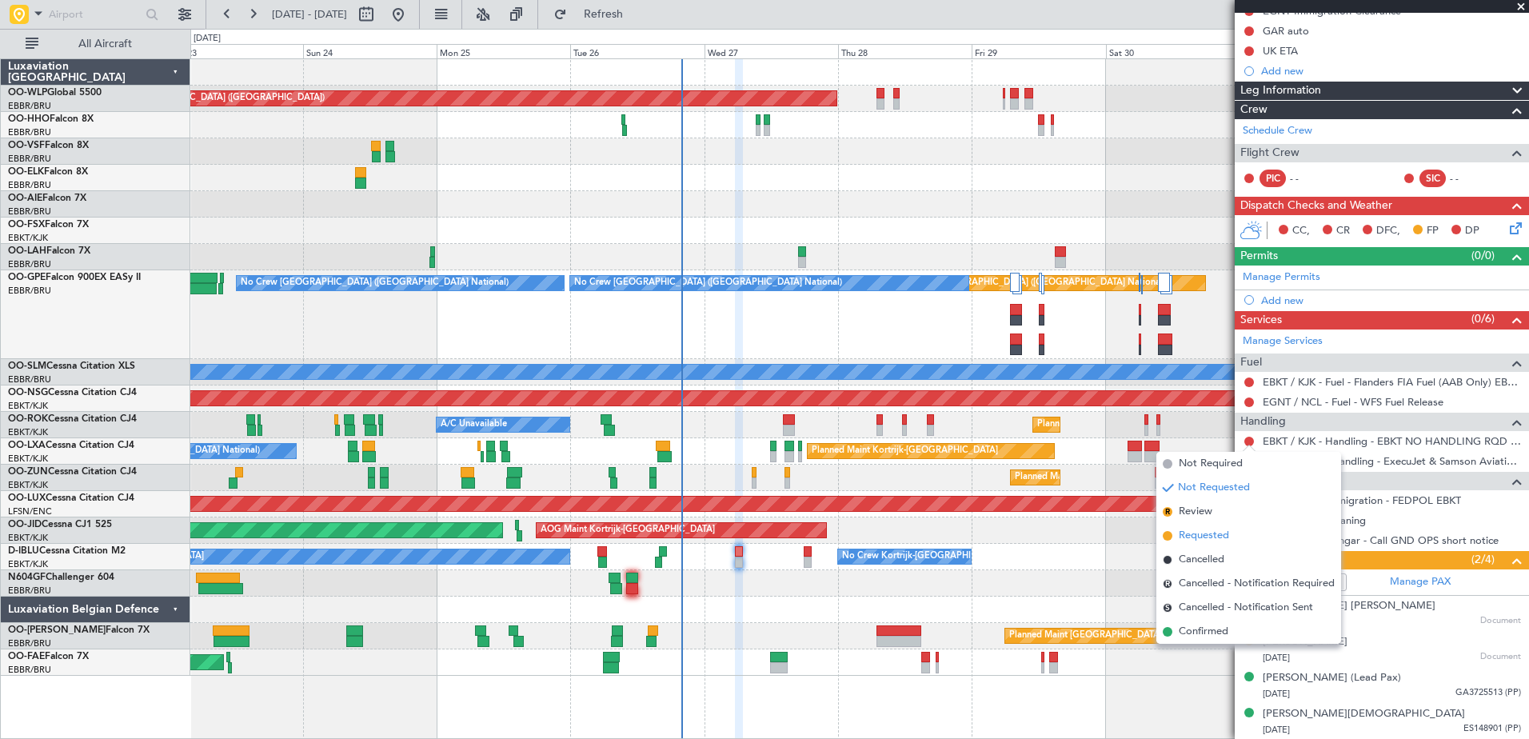
click at [1204, 540] on span "Requested" at bounding box center [1204, 536] width 50 height 16
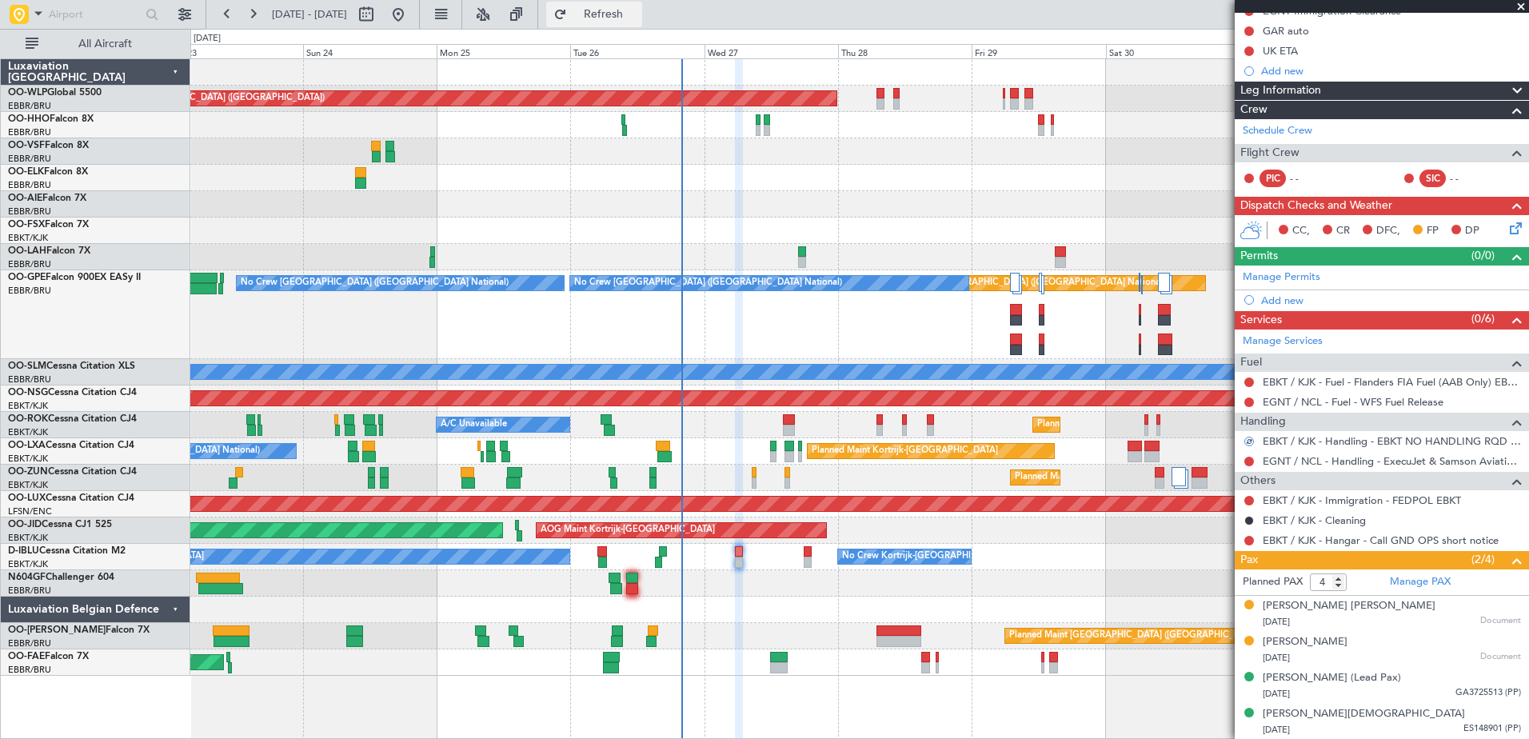
click at [637, 18] on span "Refresh" at bounding box center [603, 14] width 67 height 11
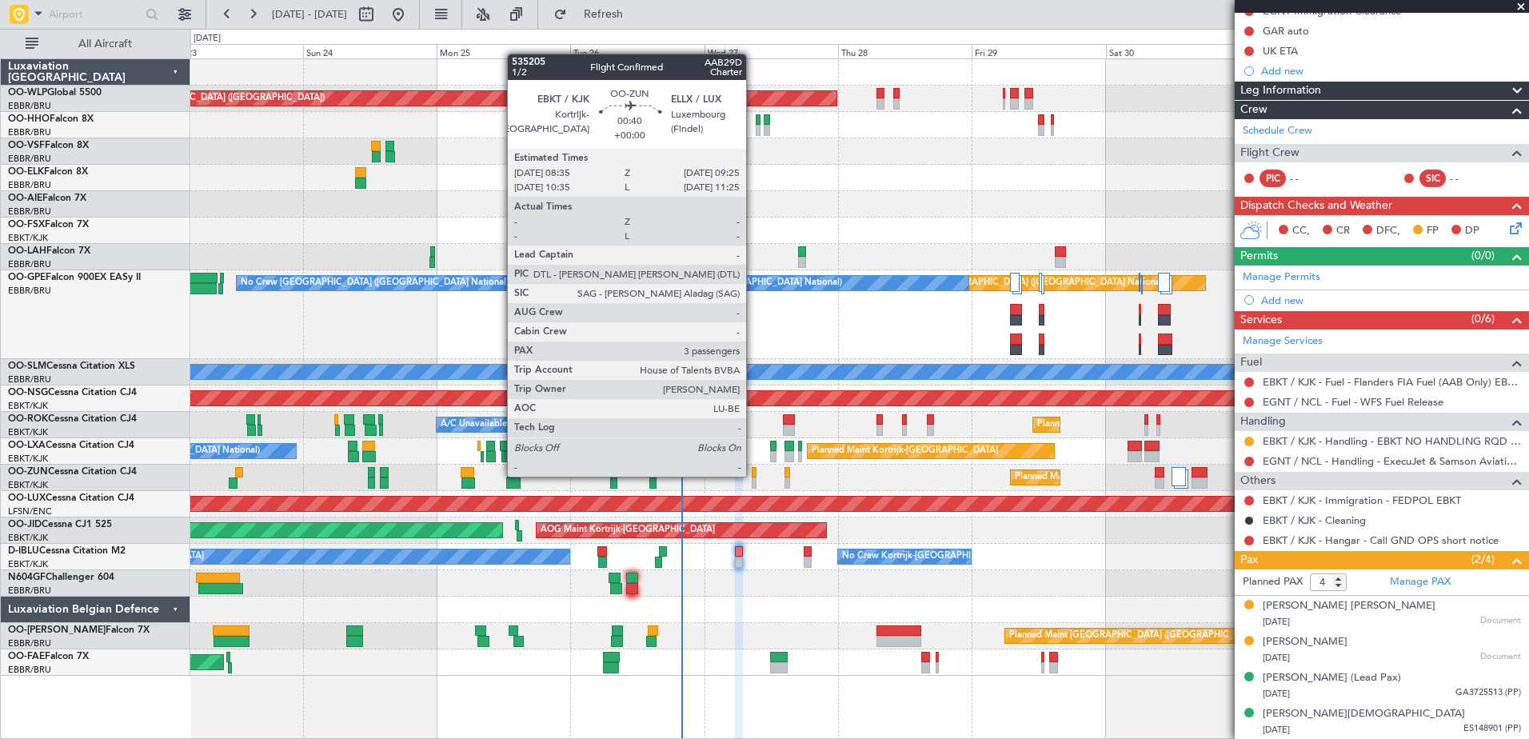
click at [753, 475] on div at bounding box center [754, 472] width 5 height 11
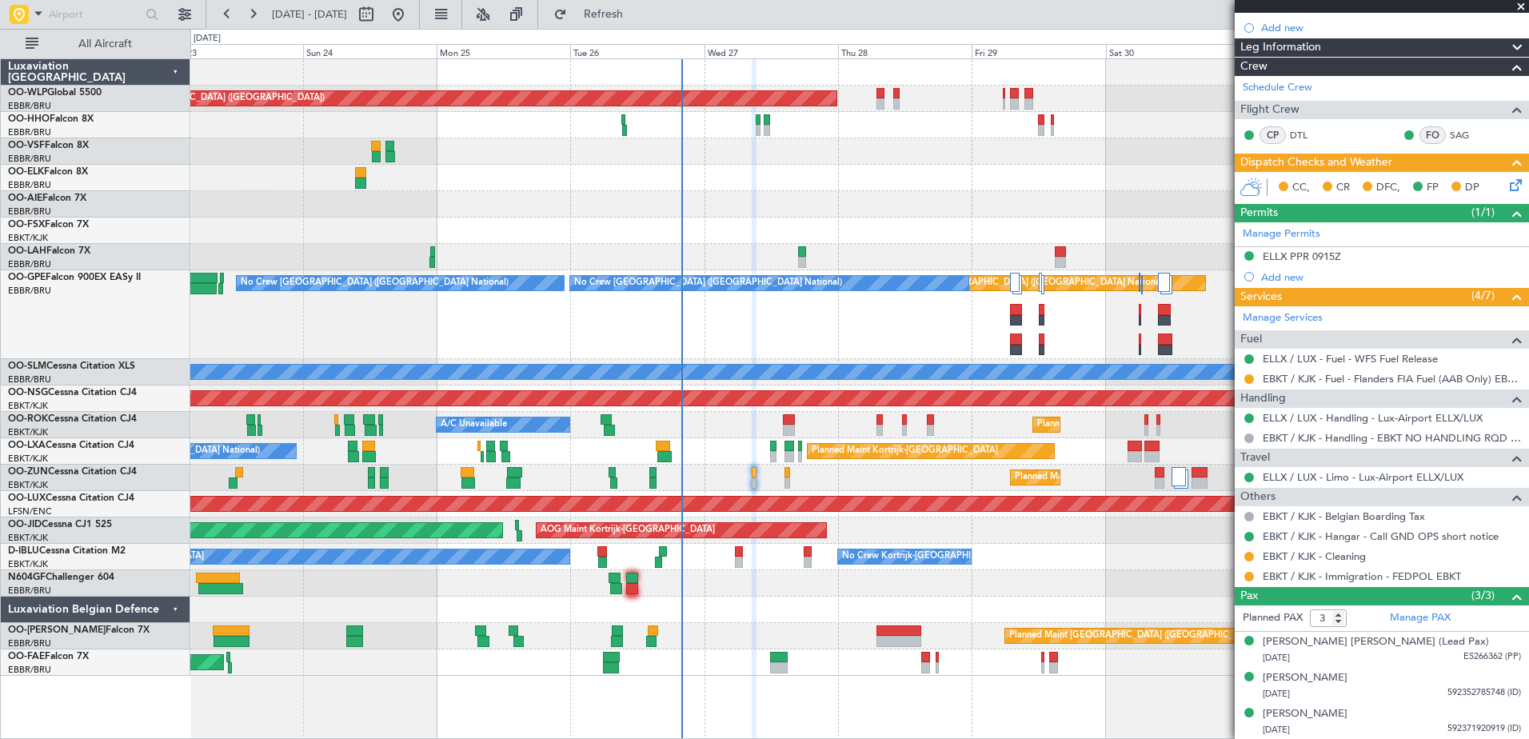
scroll to position [0, 0]
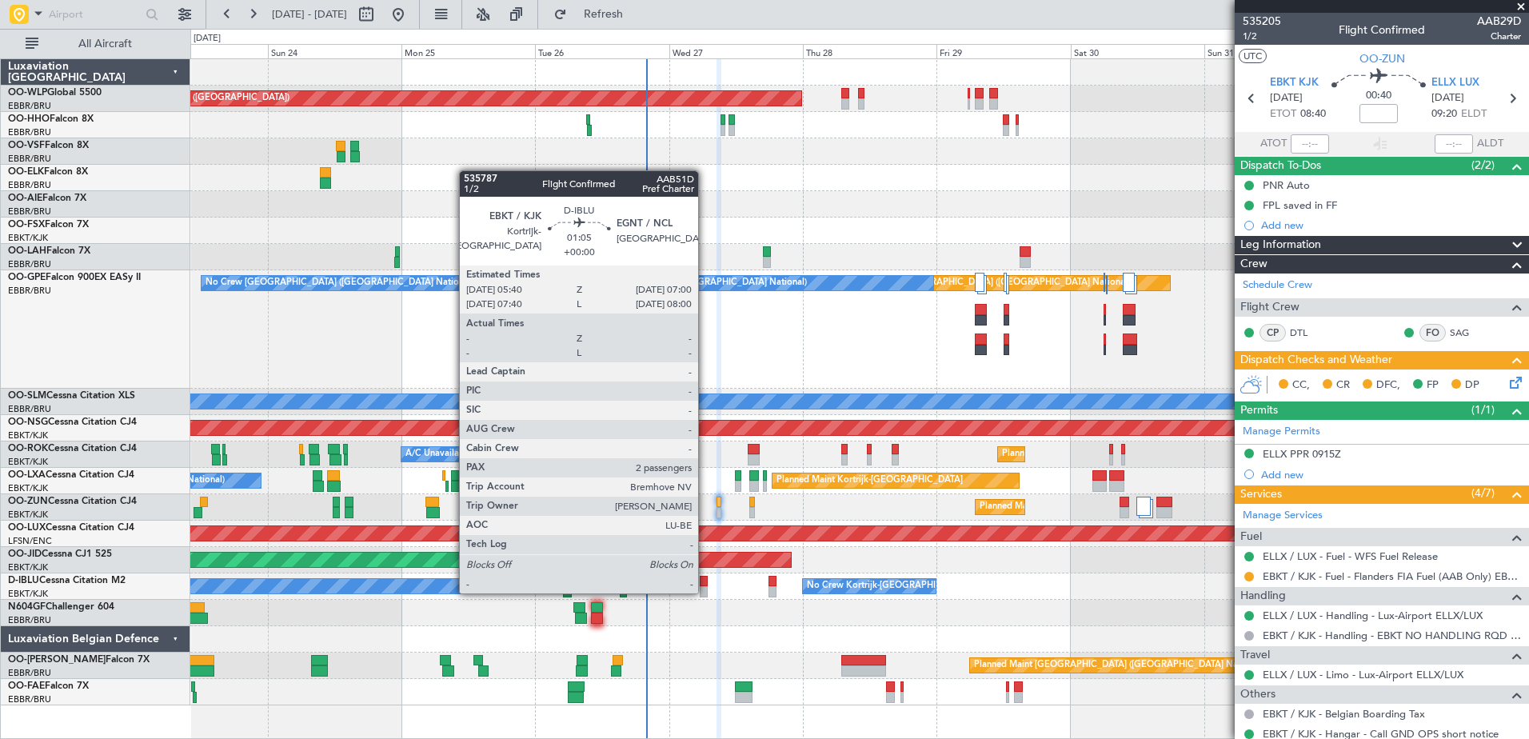
click at [705, 592] on div at bounding box center [704, 591] width 8 height 11
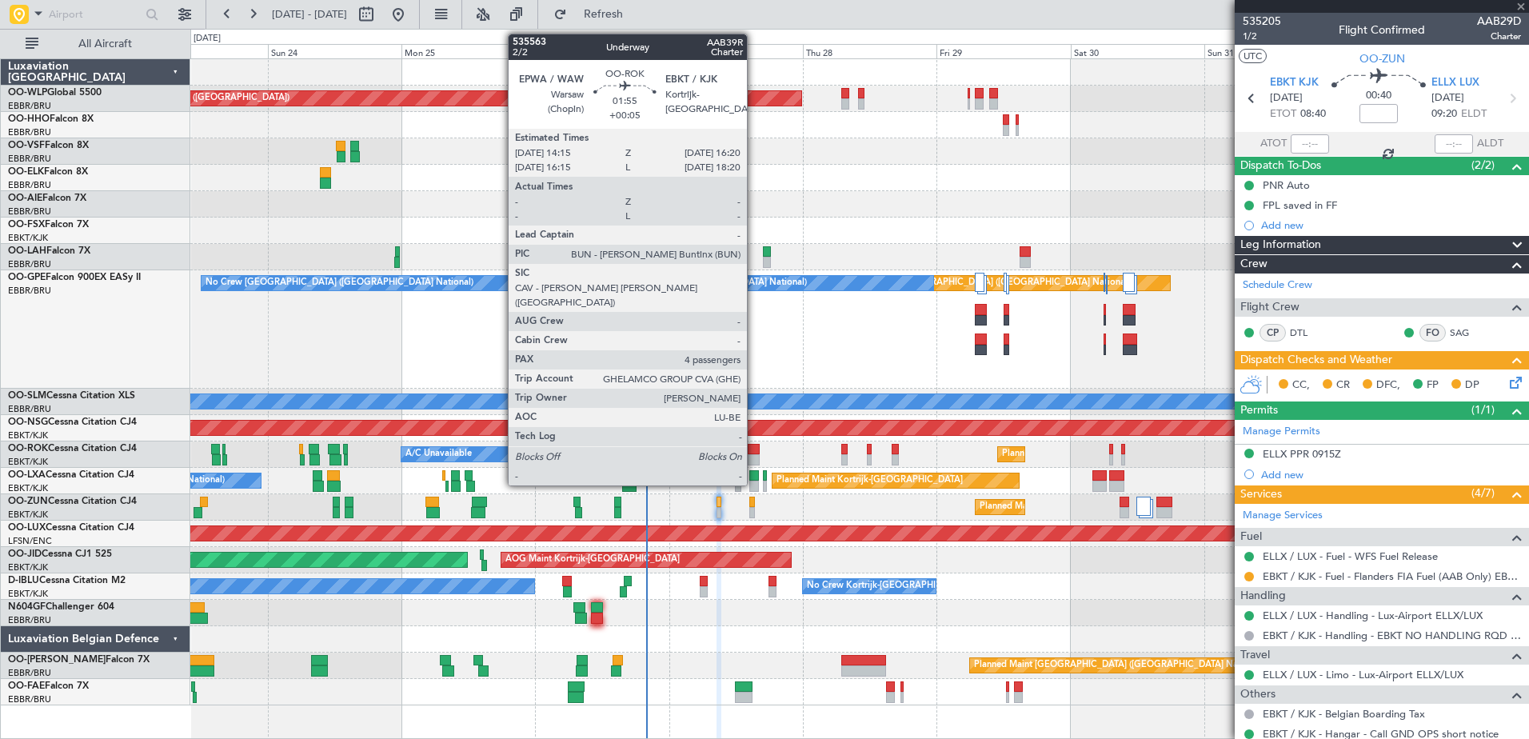
type input "4"
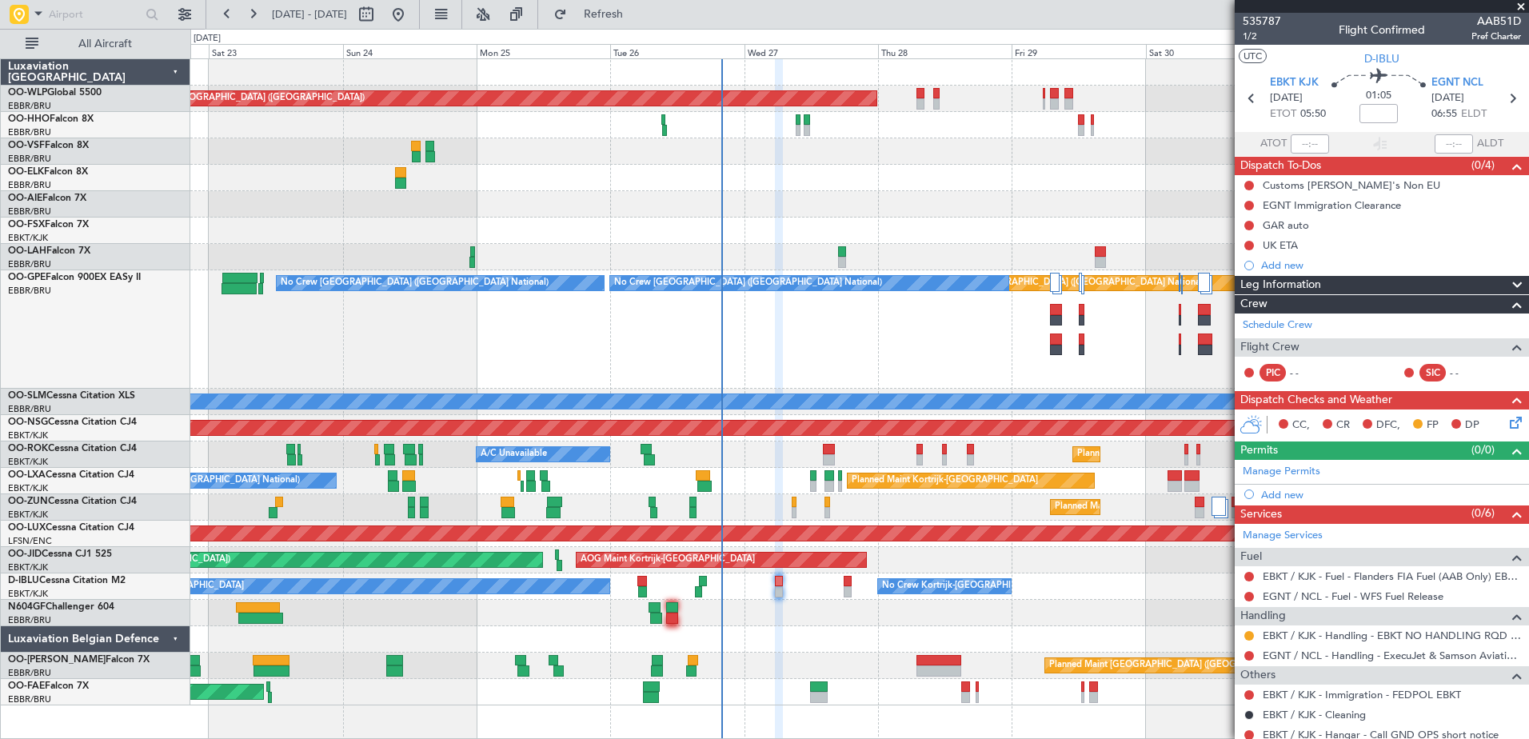
click at [780, 628] on div at bounding box center [859, 639] width 1338 height 26
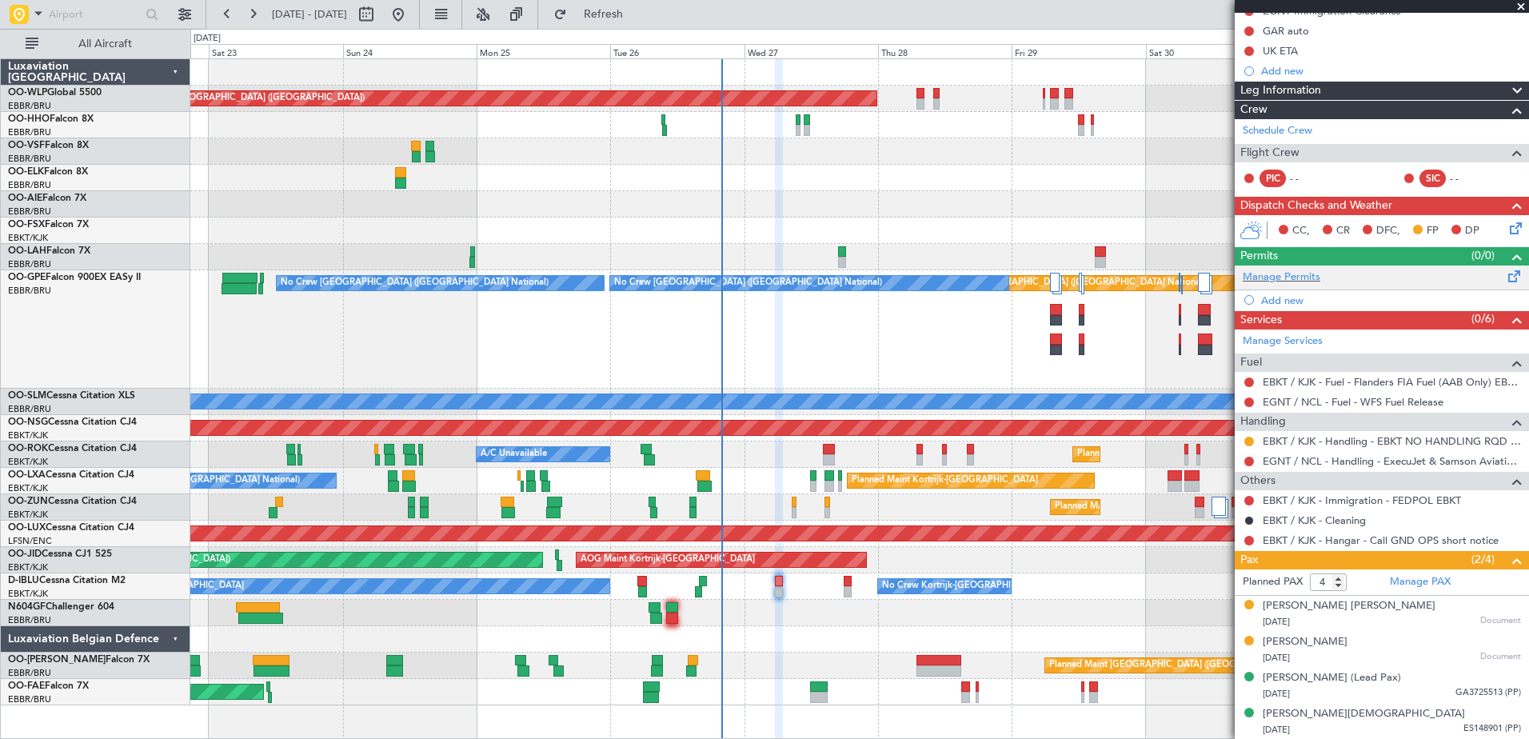
scroll to position [114, 0]
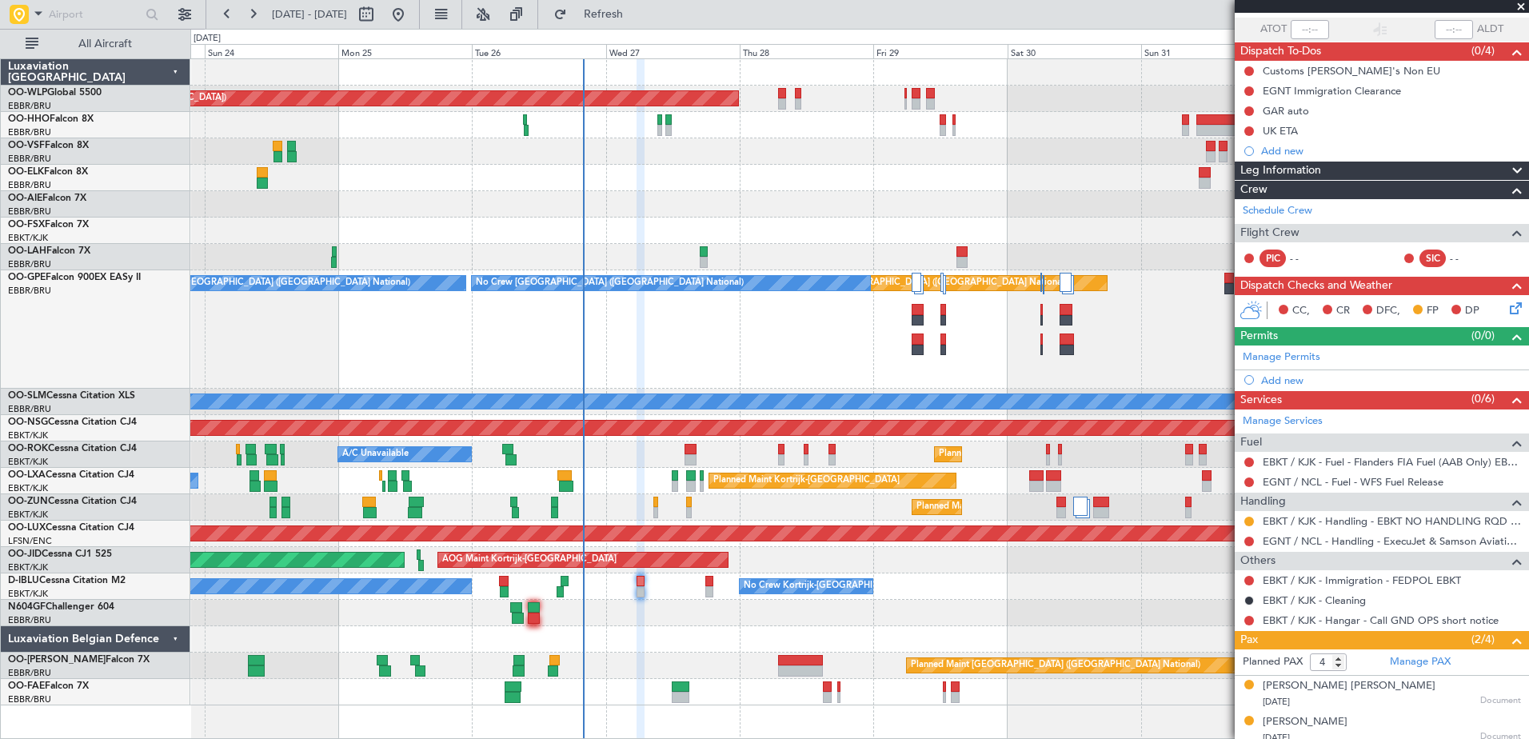
click at [618, 612] on div "Planned Maint [GEOGRAPHIC_DATA] ([GEOGRAPHIC_DATA]) Planned Maint [GEOGRAPHIC_D…" at bounding box center [859, 382] width 1338 height 646
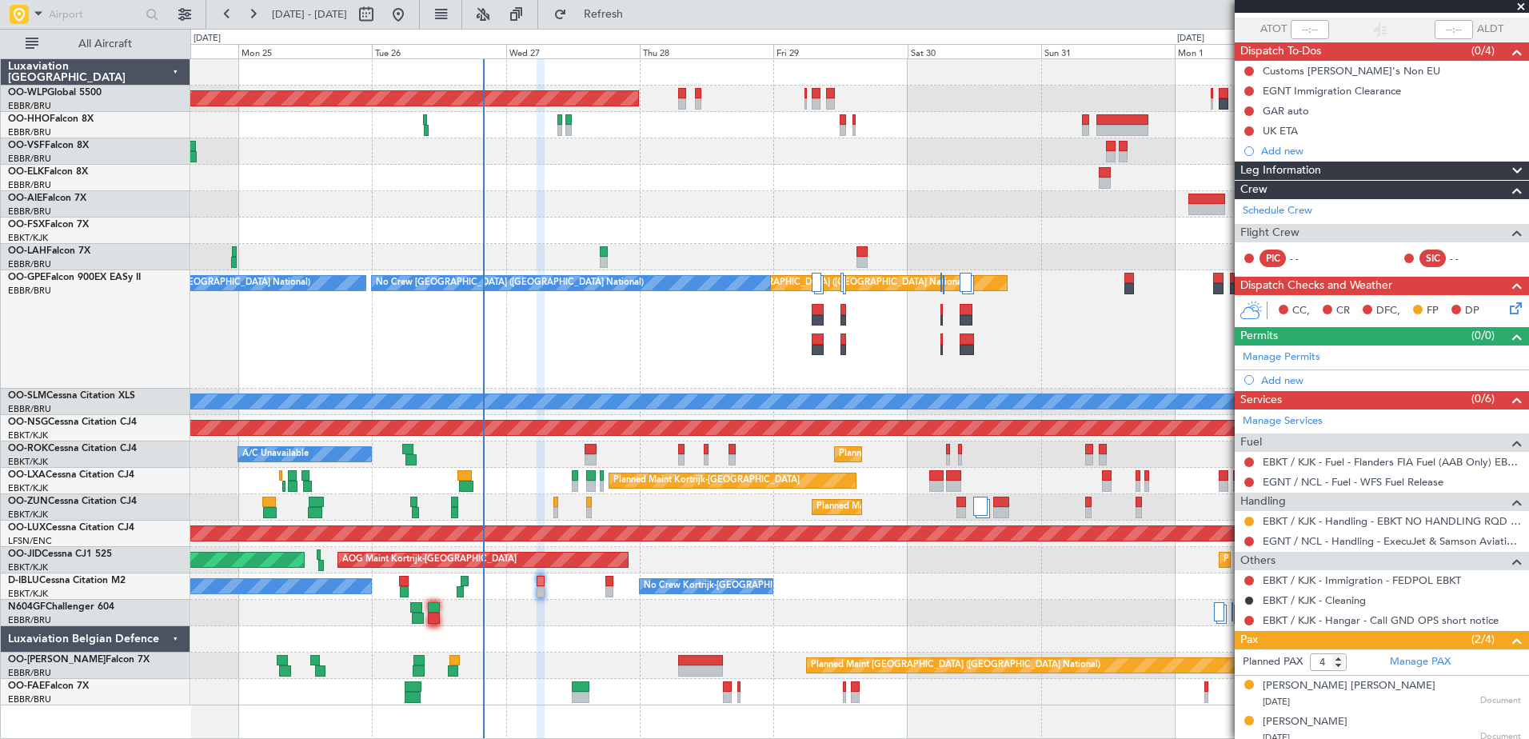
click at [561, 630] on div "Planned Maint [GEOGRAPHIC_DATA] ([GEOGRAPHIC_DATA]) Planned Maint [GEOGRAPHIC_D…" at bounding box center [859, 382] width 1338 height 646
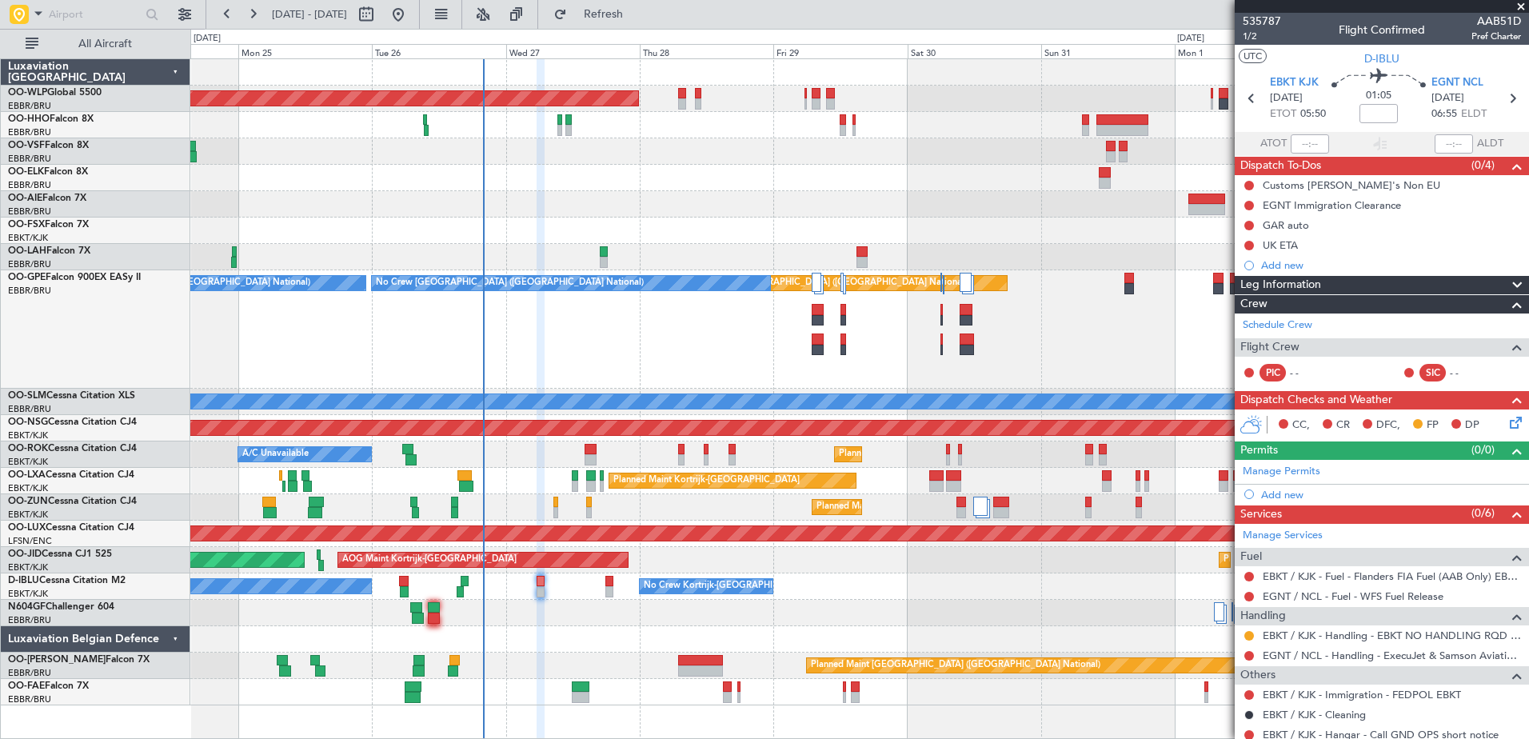
scroll to position [194, 0]
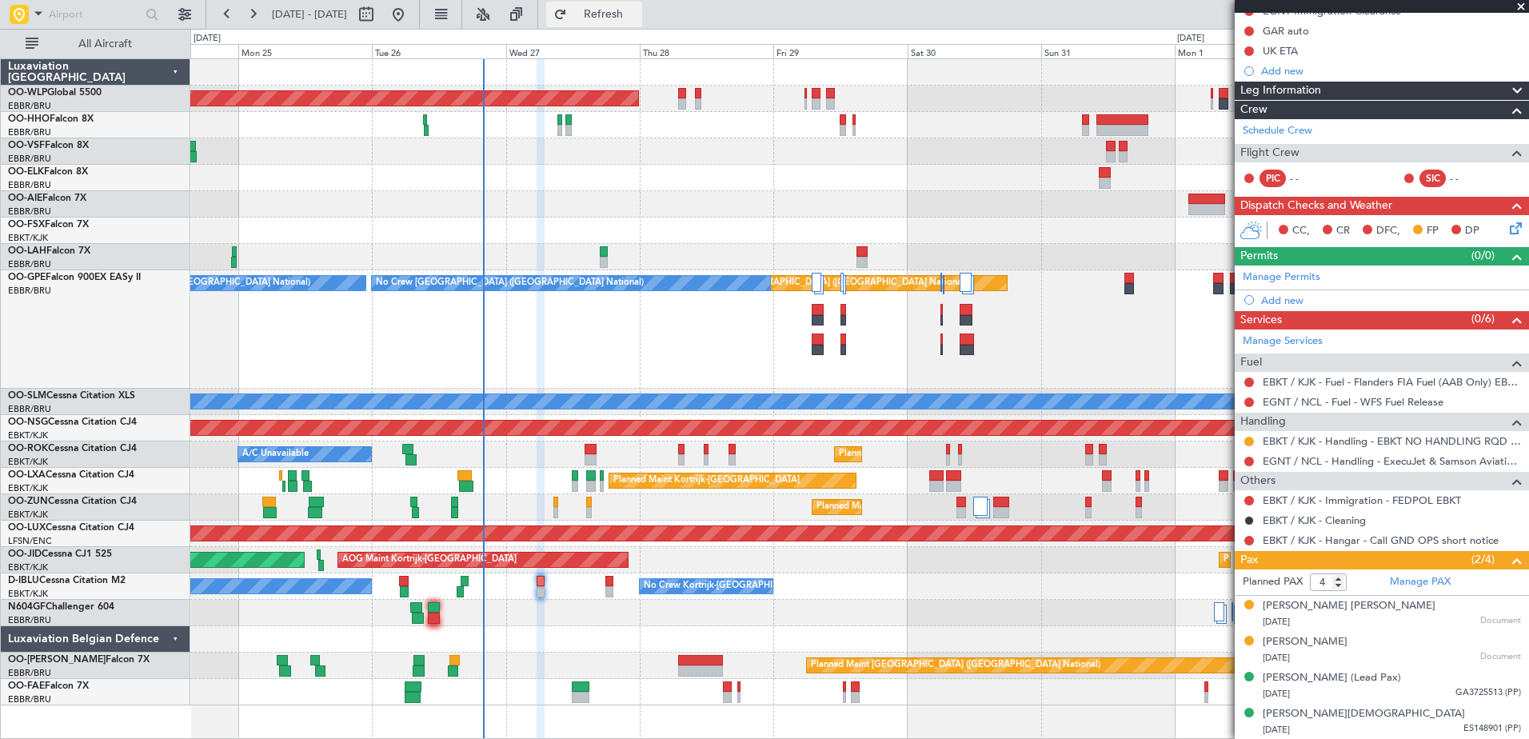
click at [637, 25] on button "Refresh" at bounding box center [594, 15] width 96 height 26
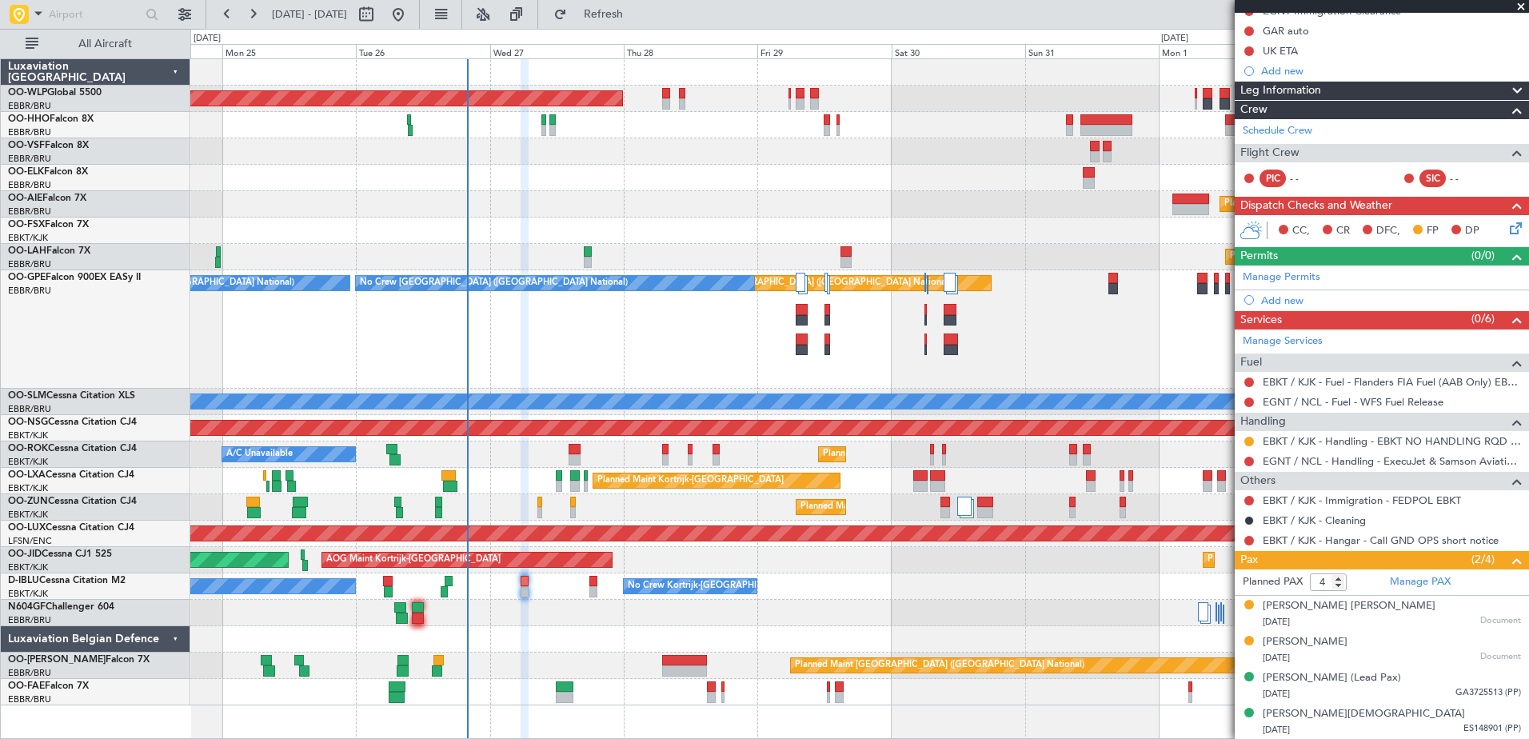
click at [593, 349] on div "Planned Maint [GEOGRAPHIC_DATA] ([GEOGRAPHIC_DATA] National) No Crew [GEOGRAPHI…" at bounding box center [859, 329] width 1338 height 118
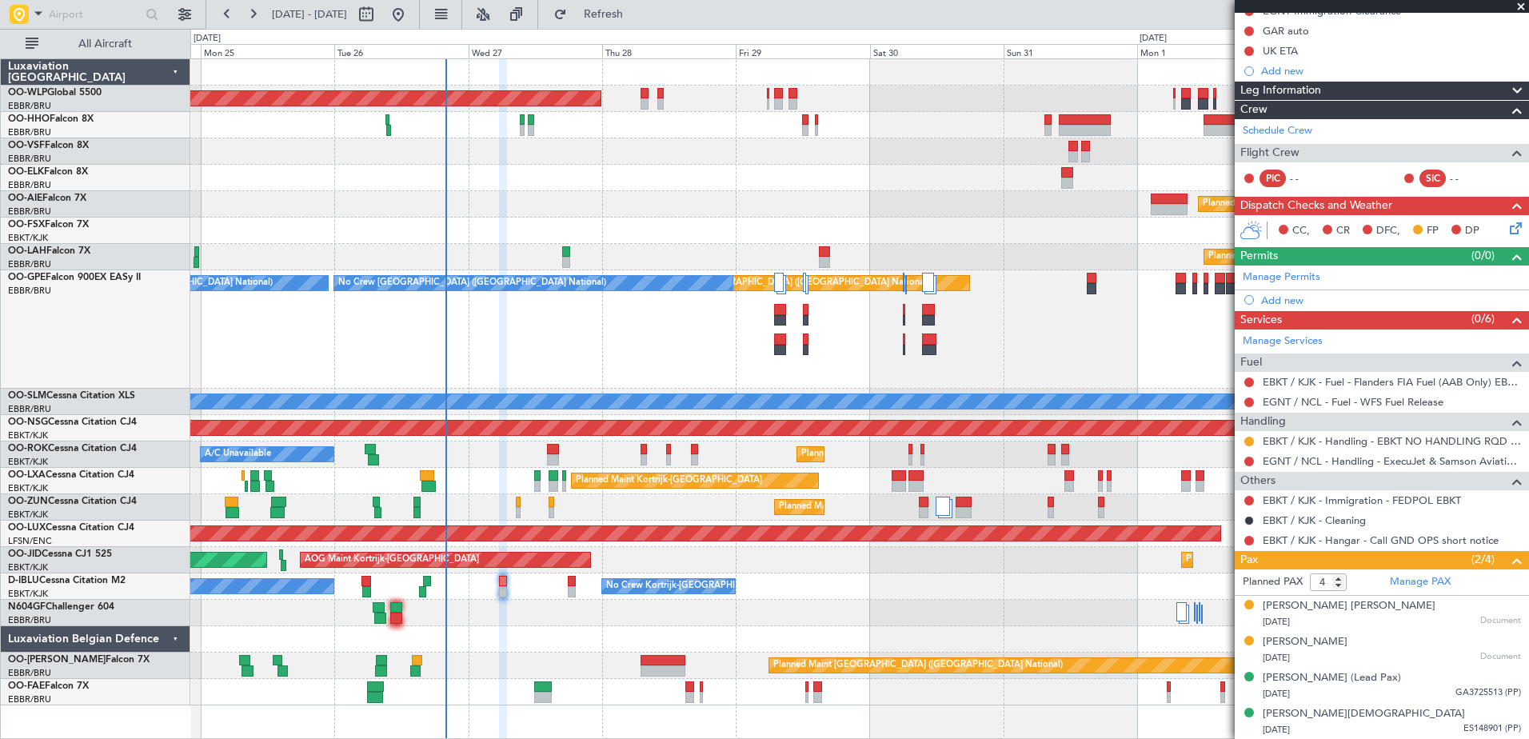
click at [517, 619] on div at bounding box center [859, 613] width 1338 height 26
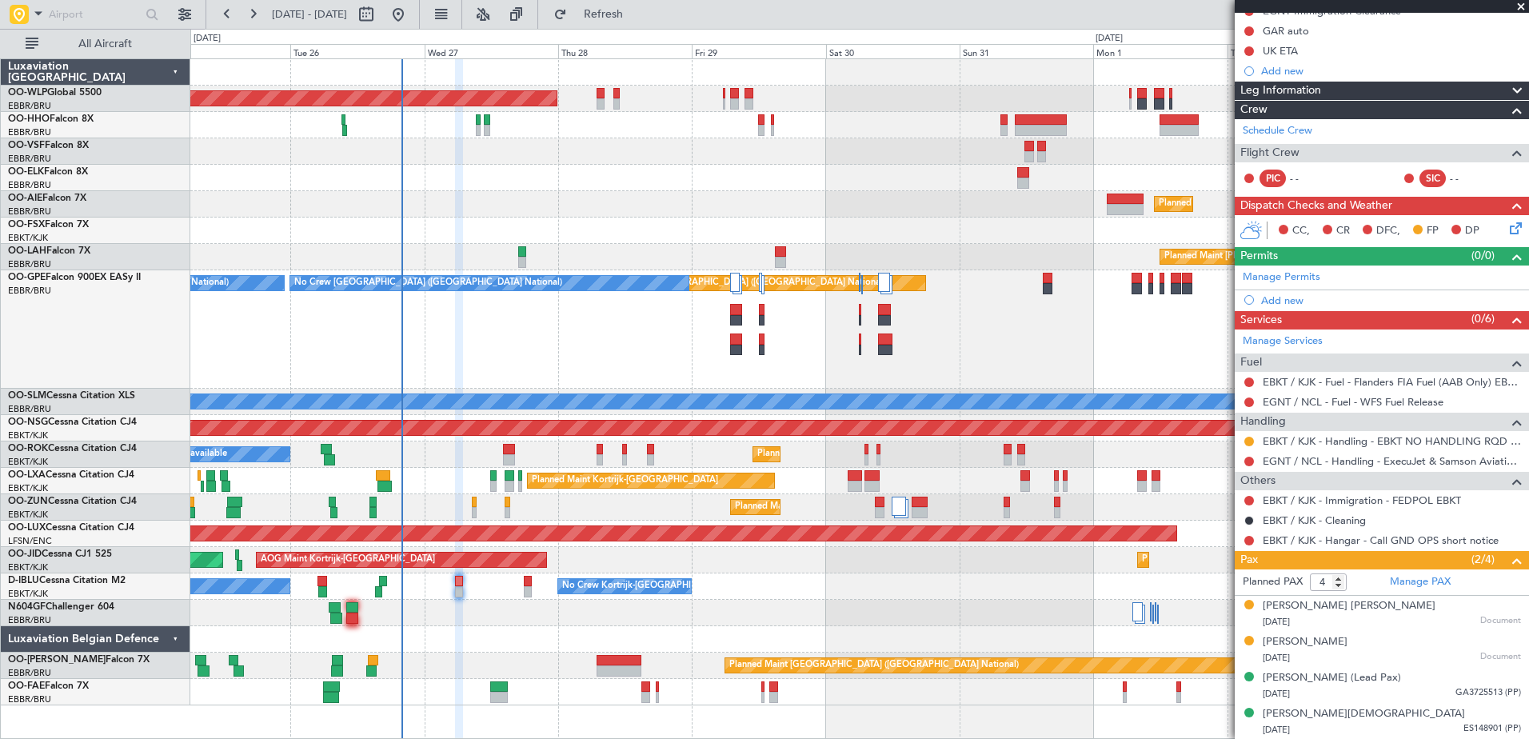
click at [490, 595] on div "No Crew Kortrijk-[GEOGRAPHIC_DATA] No Crew Kortrijk-[GEOGRAPHIC_DATA] No Crew […" at bounding box center [859, 586] width 1338 height 26
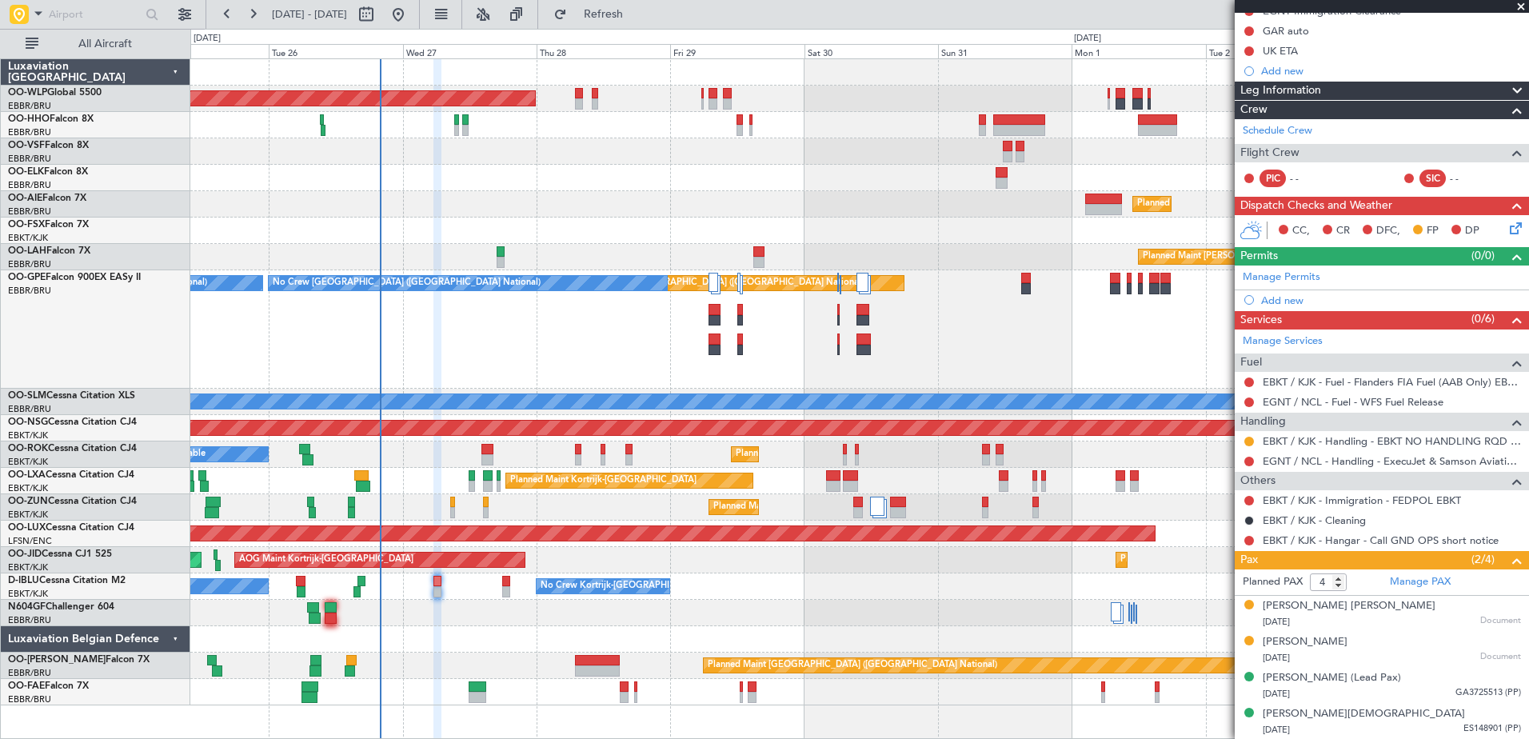
click at [916, 596] on div "No Crew Kortrijk-[GEOGRAPHIC_DATA] No Crew Kortrijk-[GEOGRAPHIC_DATA] No Crew […" at bounding box center [859, 586] width 1338 height 26
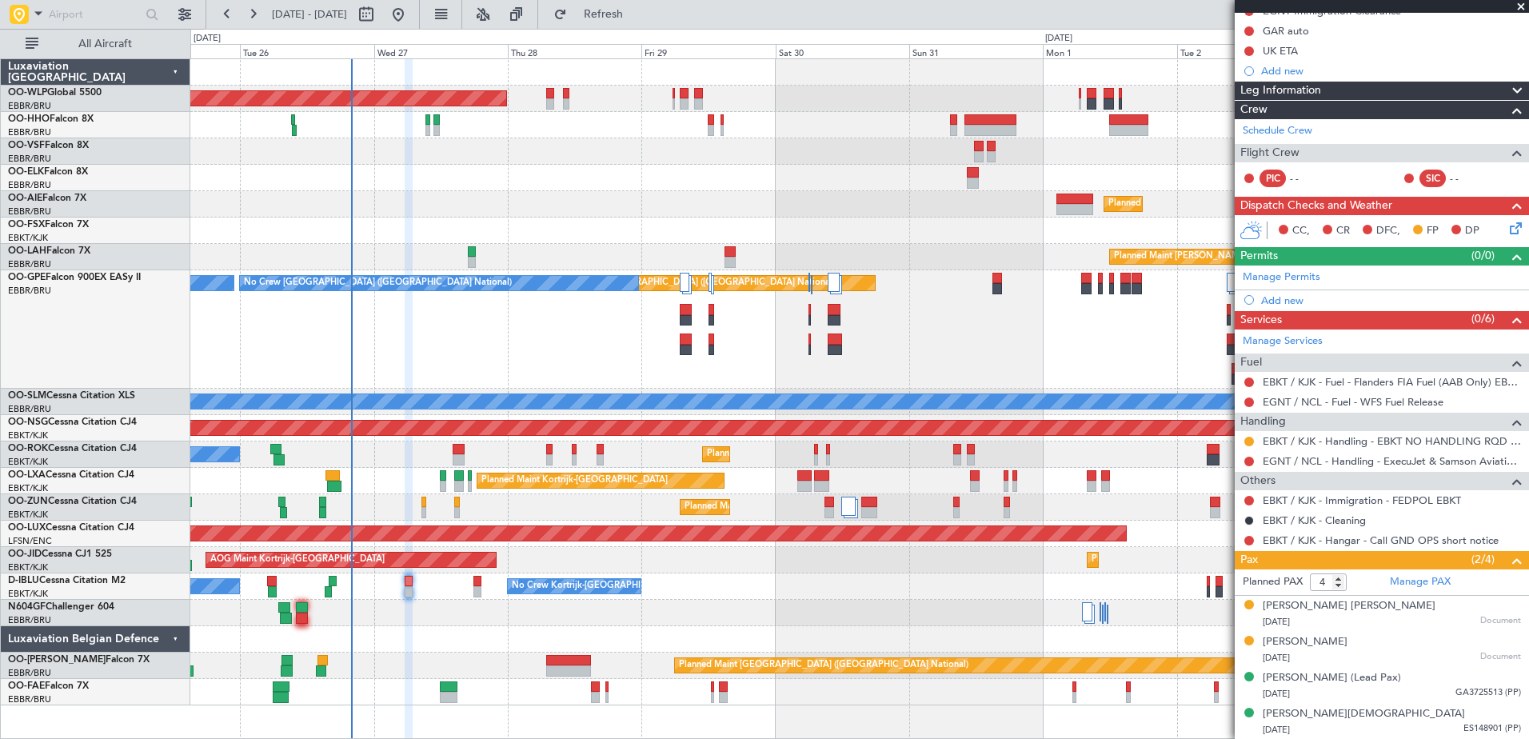
click at [785, 597] on div "No Crew Kortrijk-[GEOGRAPHIC_DATA] No Crew Kortrijk-[GEOGRAPHIC_DATA] No Crew […" at bounding box center [859, 586] width 1338 height 26
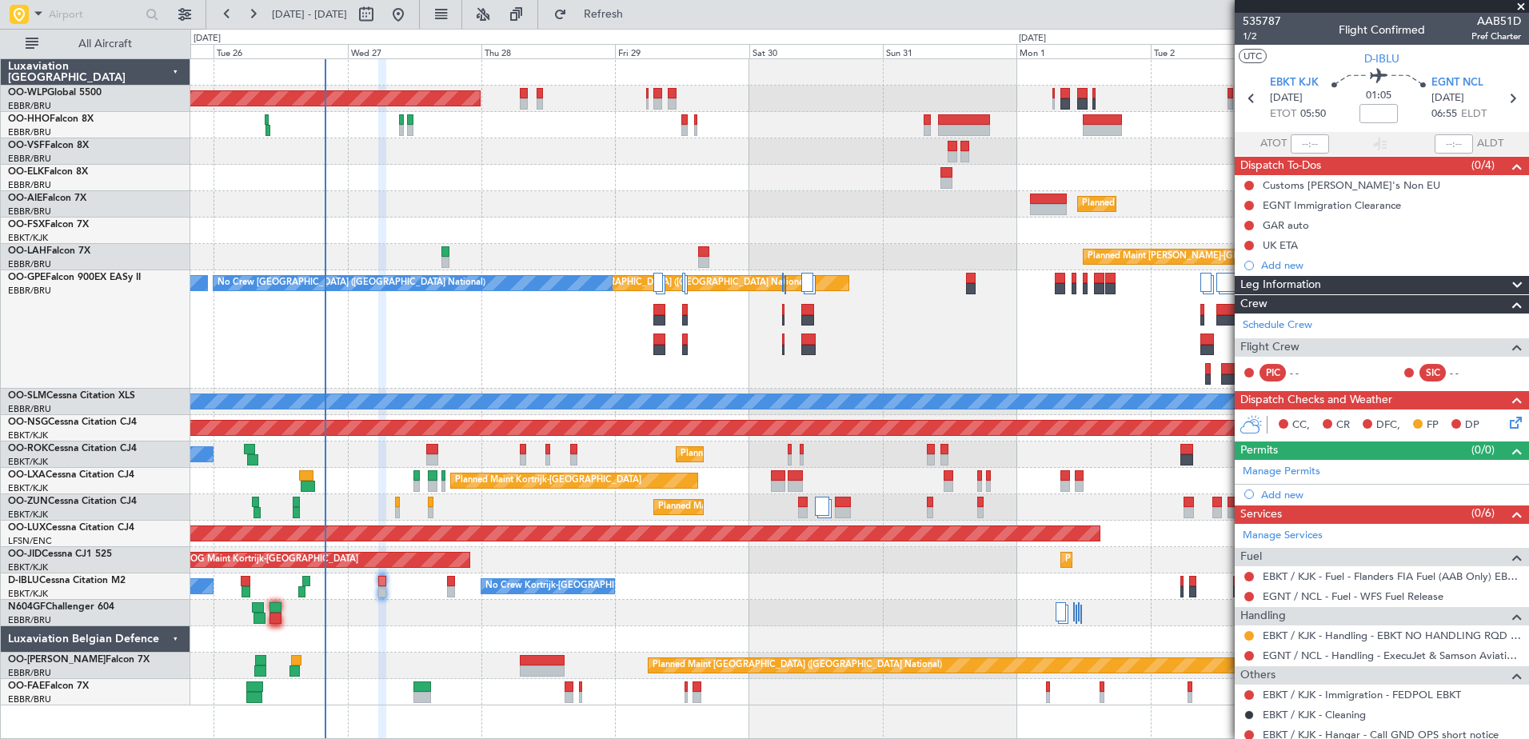
click at [564, 564] on div "AOG Maint Kortrijk-[GEOGRAPHIC_DATA] Planned Maint [GEOGRAPHIC_DATA]-[GEOGRAPHI…" at bounding box center [859, 560] width 1338 height 26
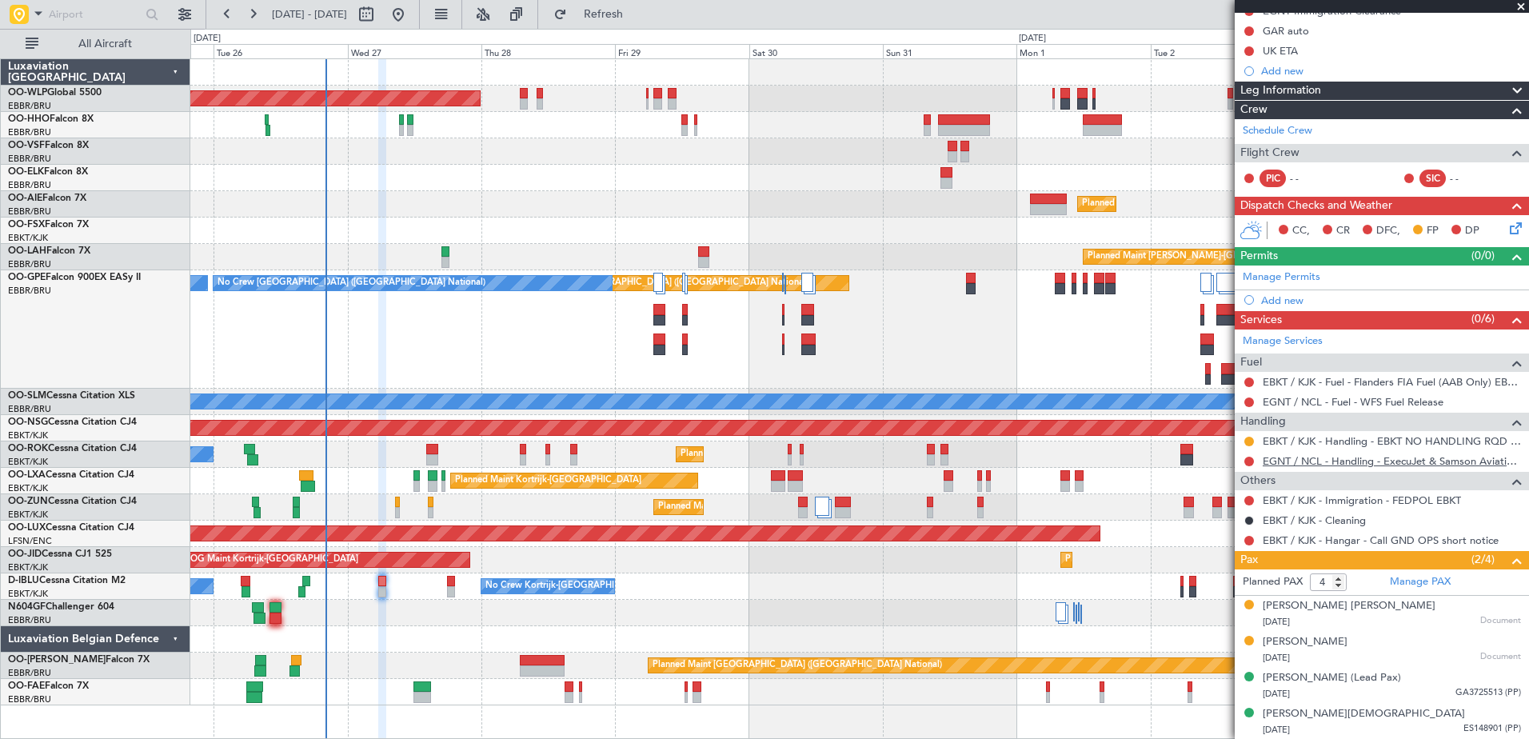
click at [1313, 459] on link "EGNT / NCL - Handling - ExecuJet & Samson Aviation Services [GEOGRAPHIC_DATA] /…" at bounding box center [1392, 461] width 258 height 14
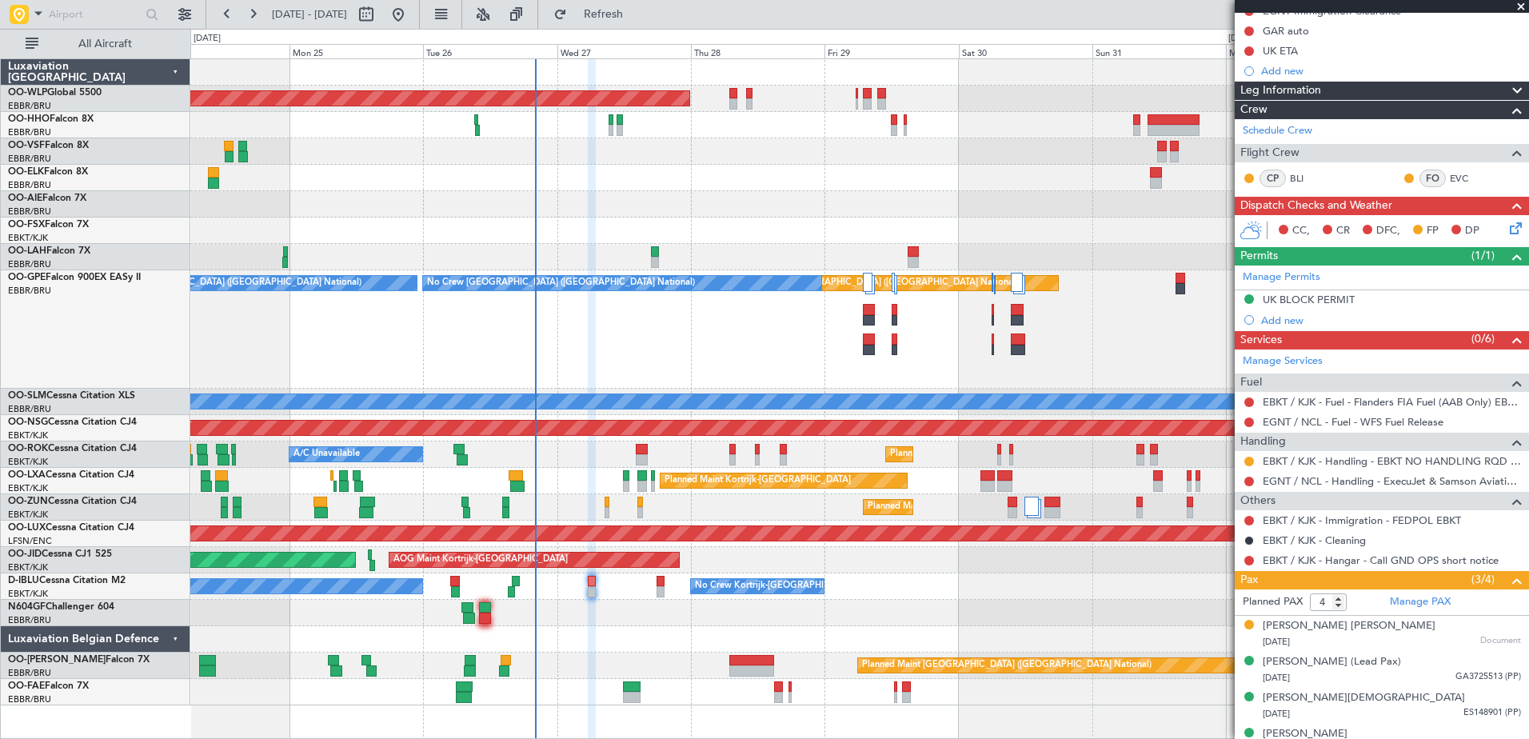
click at [665, 640] on div "Planned Maint [GEOGRAPHIC_DATA] ([GEOGRAPHIC_DATA]) Planned Maint [GEOGRAPHIC_D…" at bounding box center [859, 382] width 1338 height 646
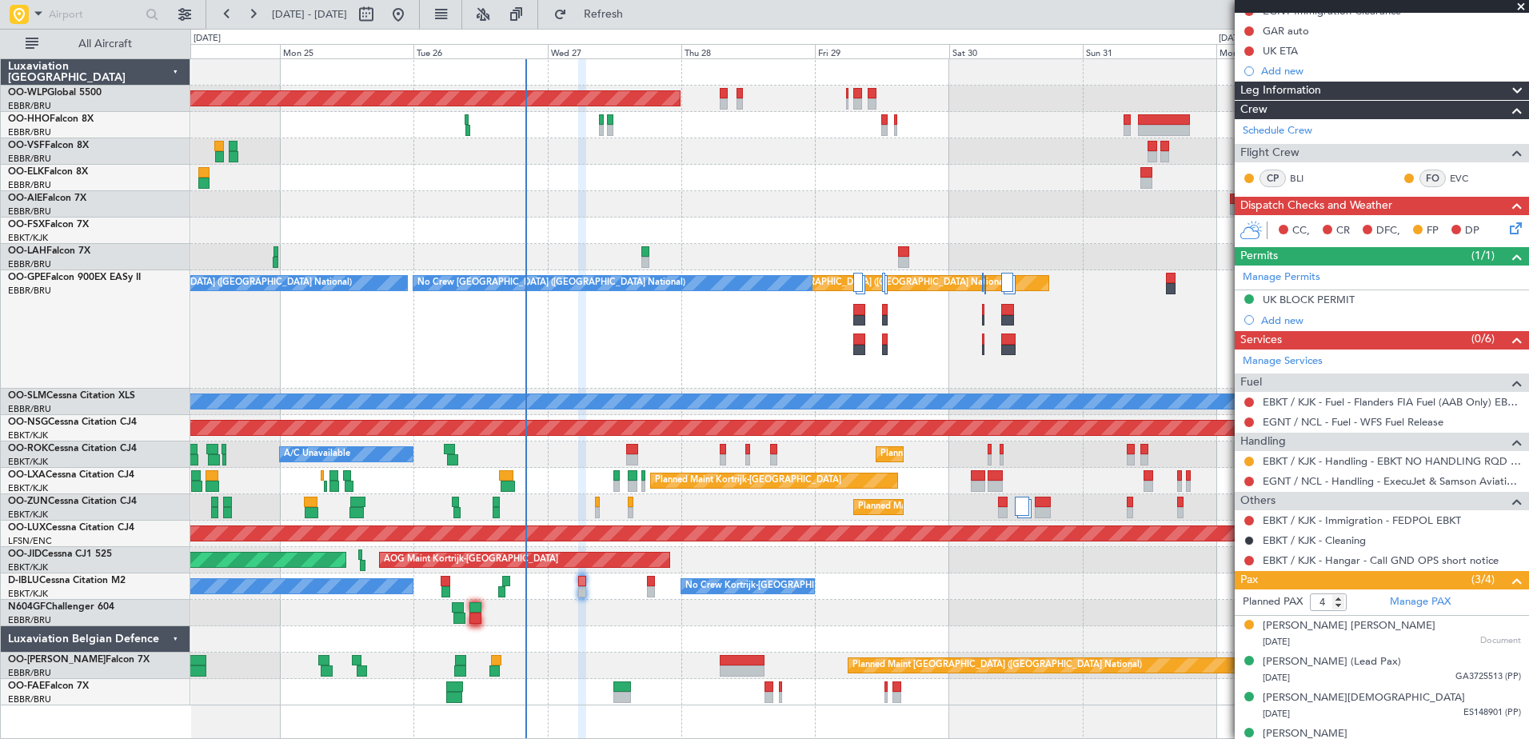
click at [644, 604] on div at bounding box center [859, 613] width 1338 height 26
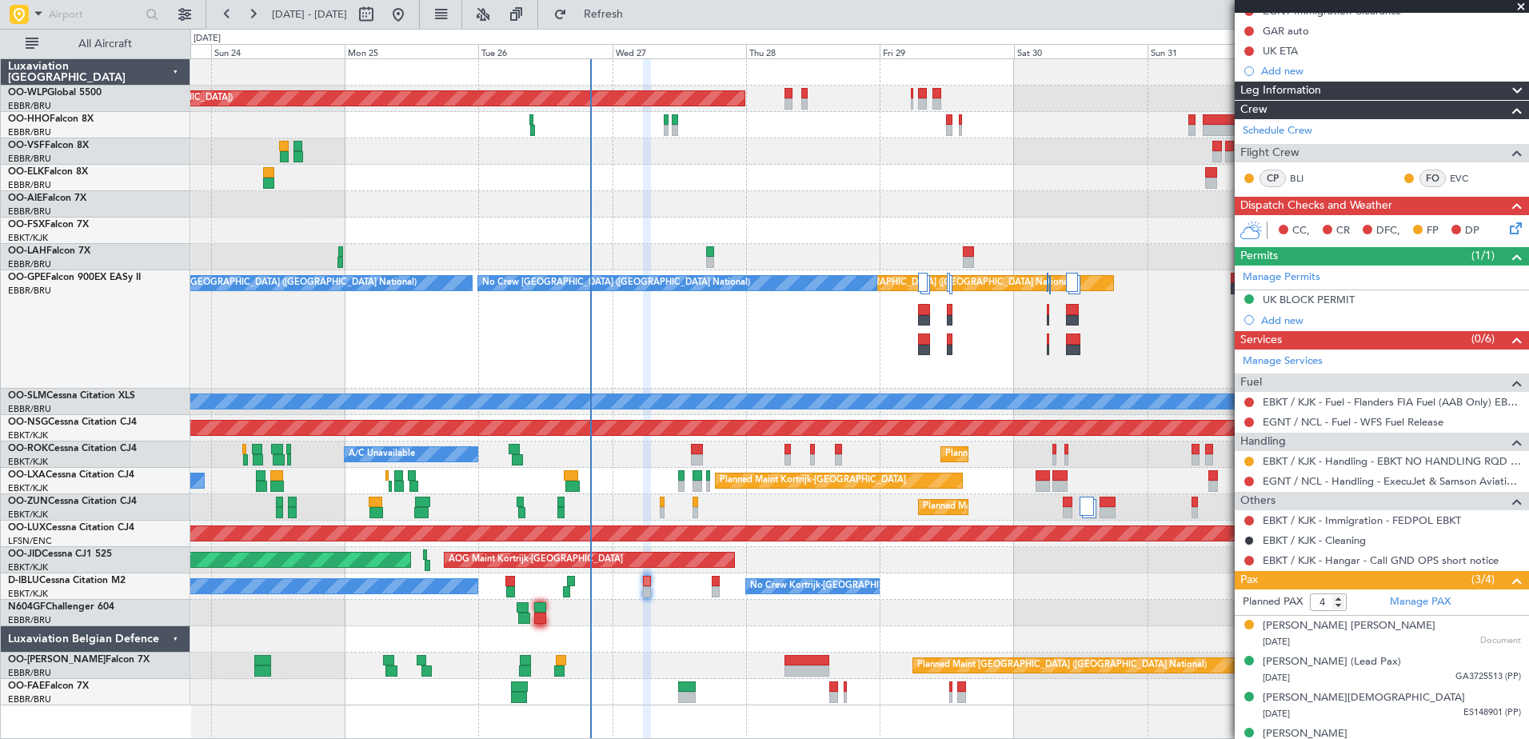
click at [678, 614] on div at bounding box center [859, 613] width 1338 height 26
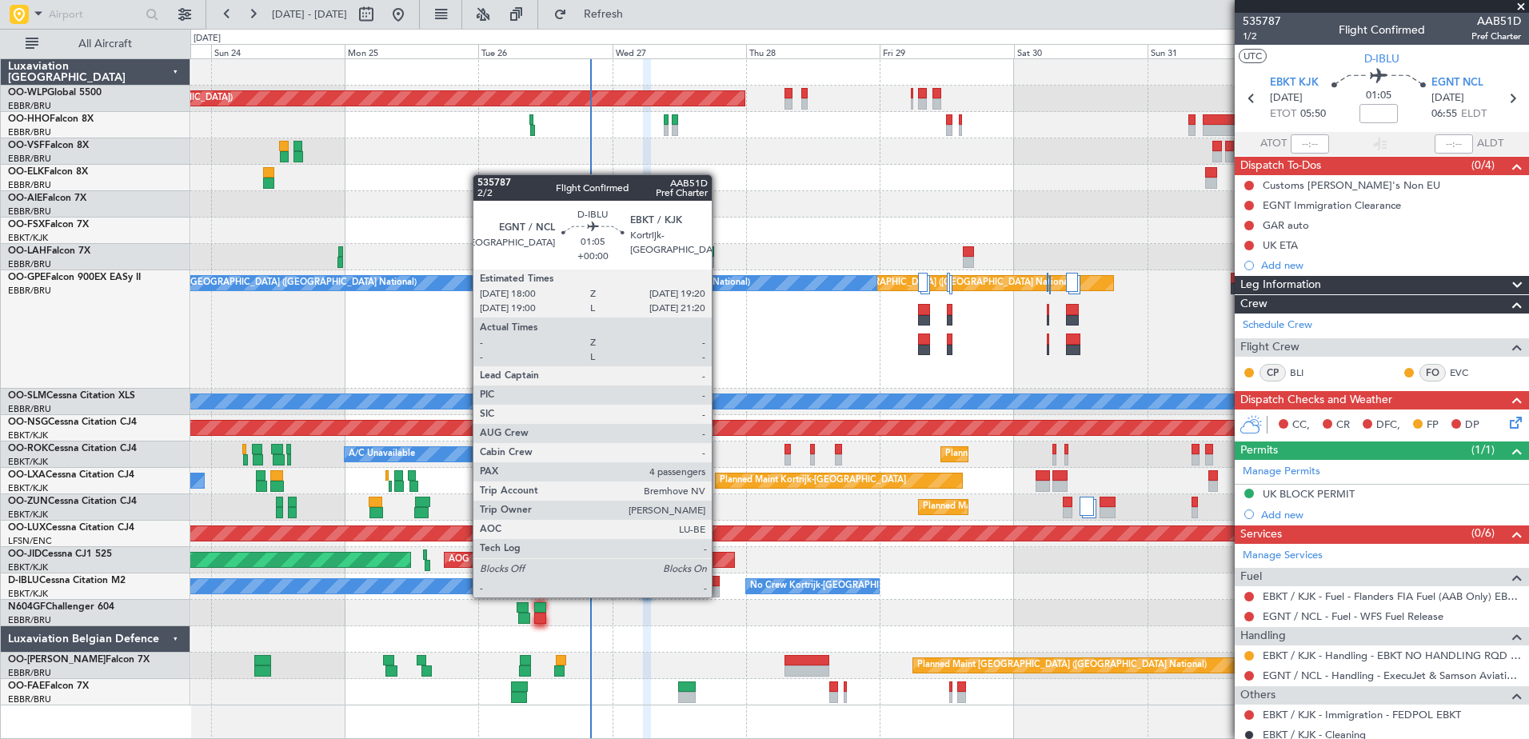
scroll to position [194, 0]
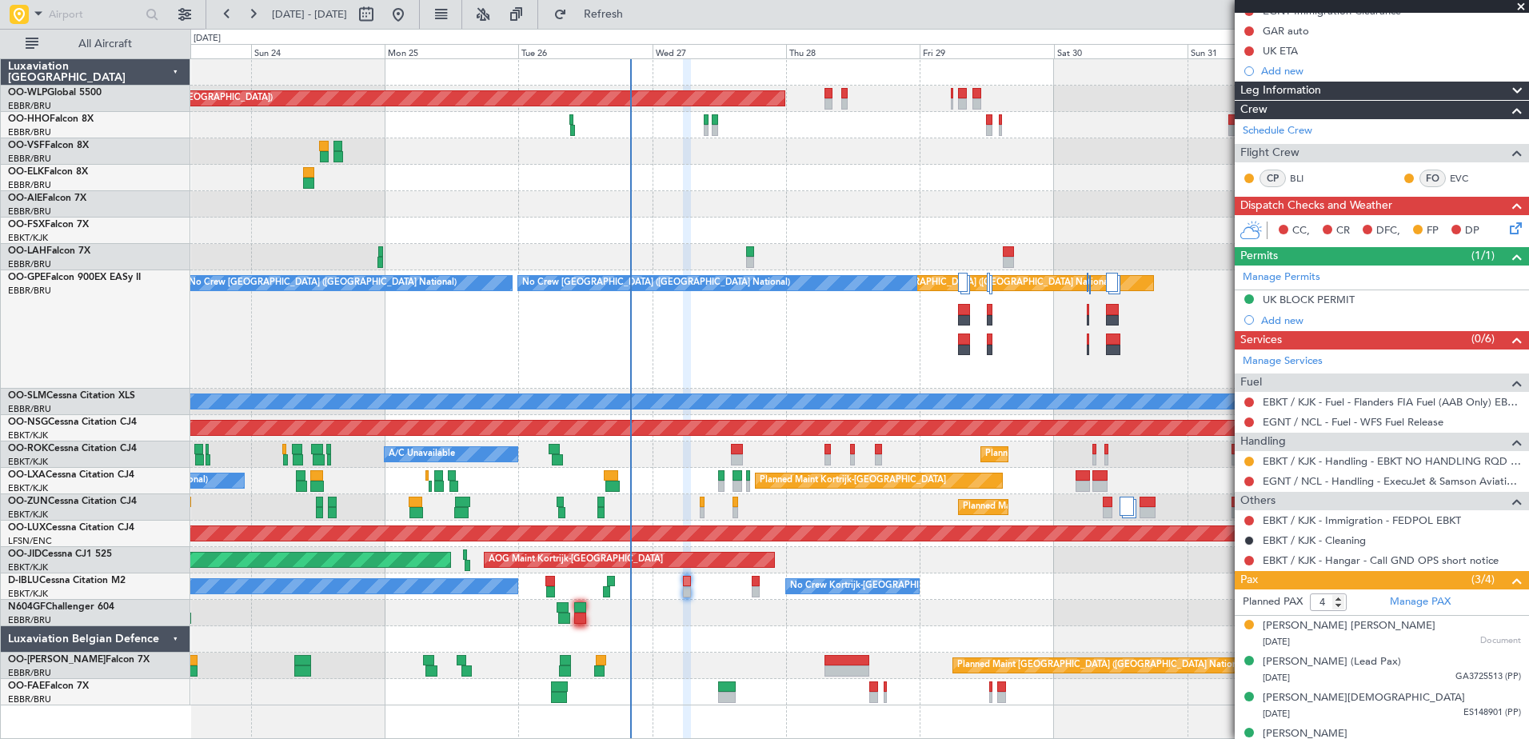
click at [773, 624] on div at bounding box center [859, 613] width 1338 height 26
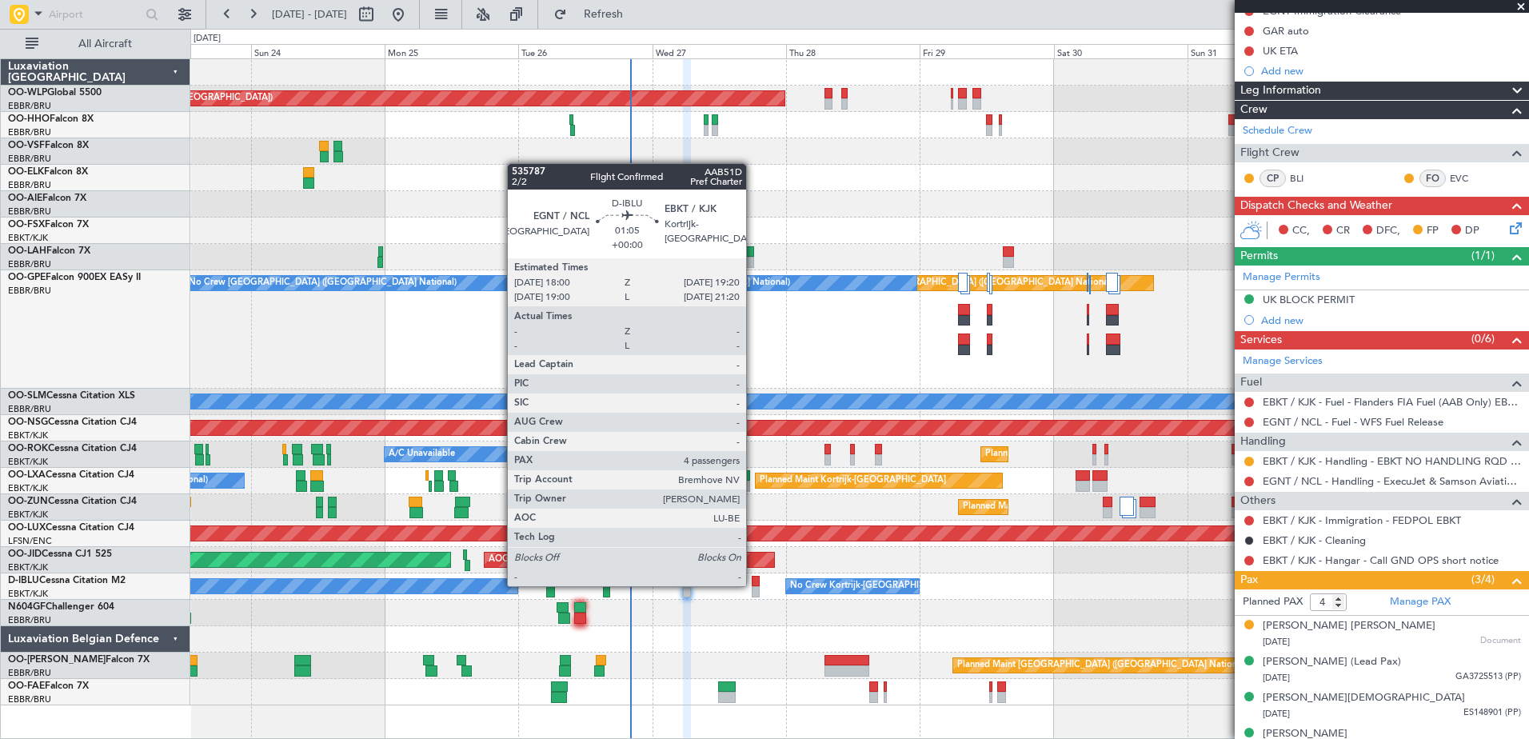
click at [753, 584] on div at bounding box center [756, 581] width 8 height 11
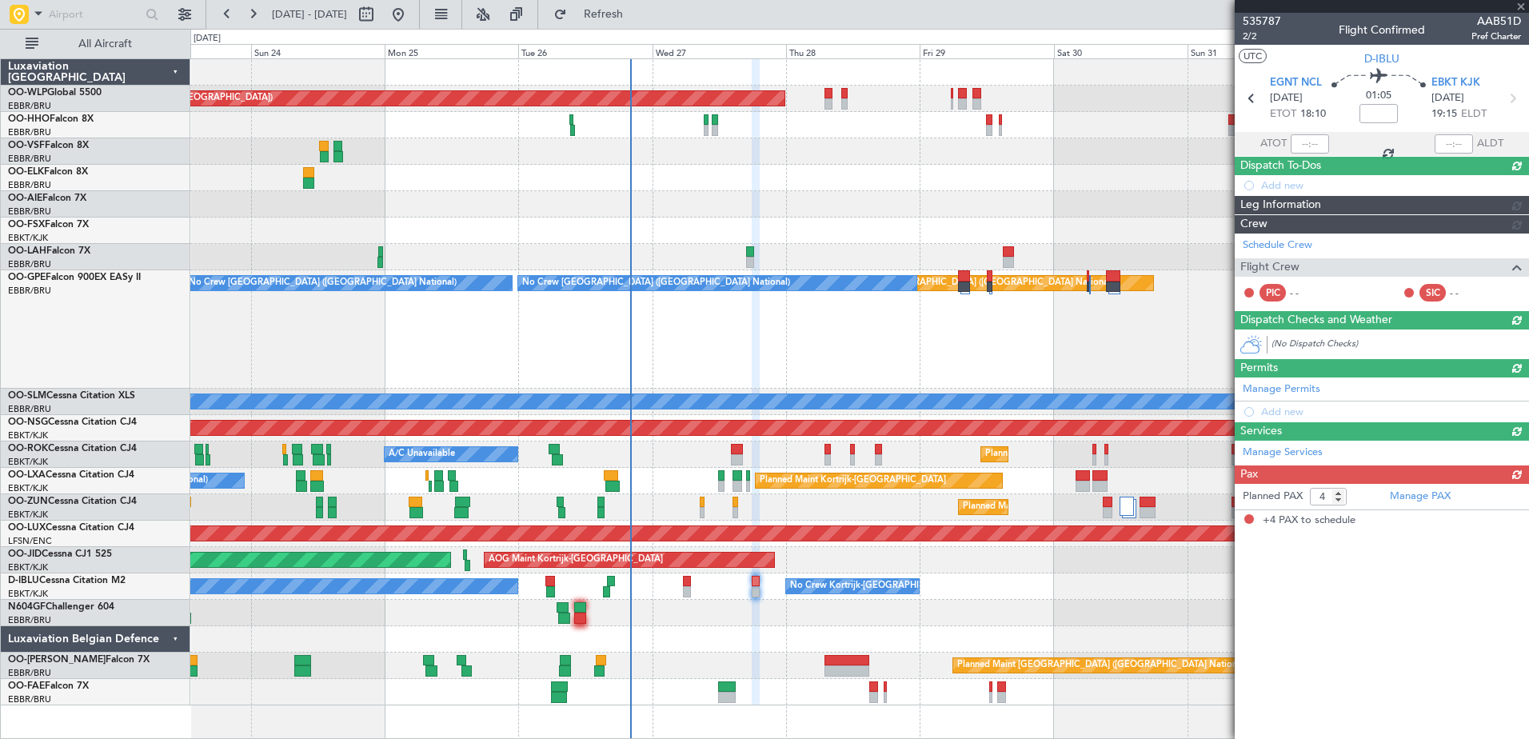
scroll to position [0, 0]
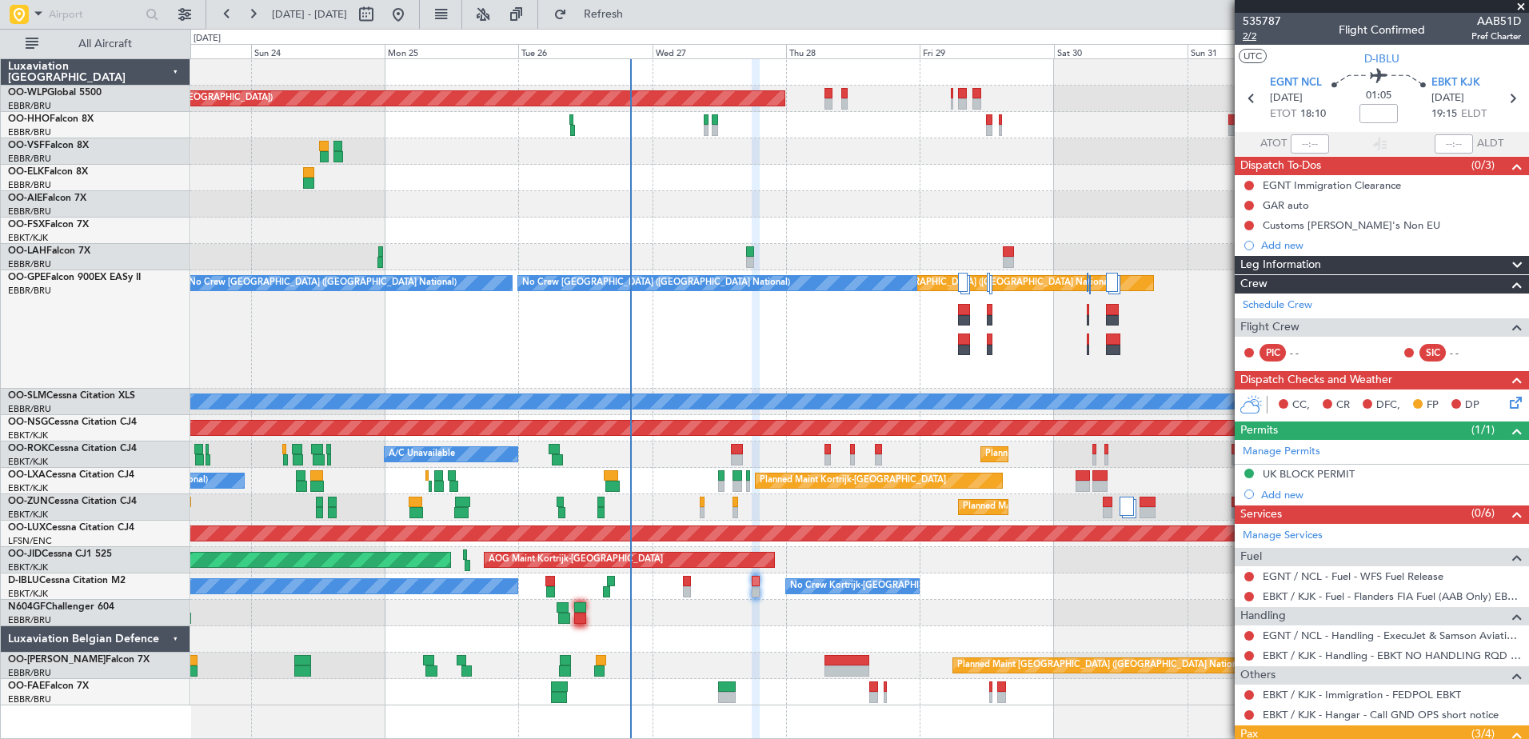
click at [1249, 34] on span "2/2" at bounding box center [1262, 37] width 38 height 14
click at [636, 9] on span "Refresh" at bounding box center [603, 14] width 67 height 11
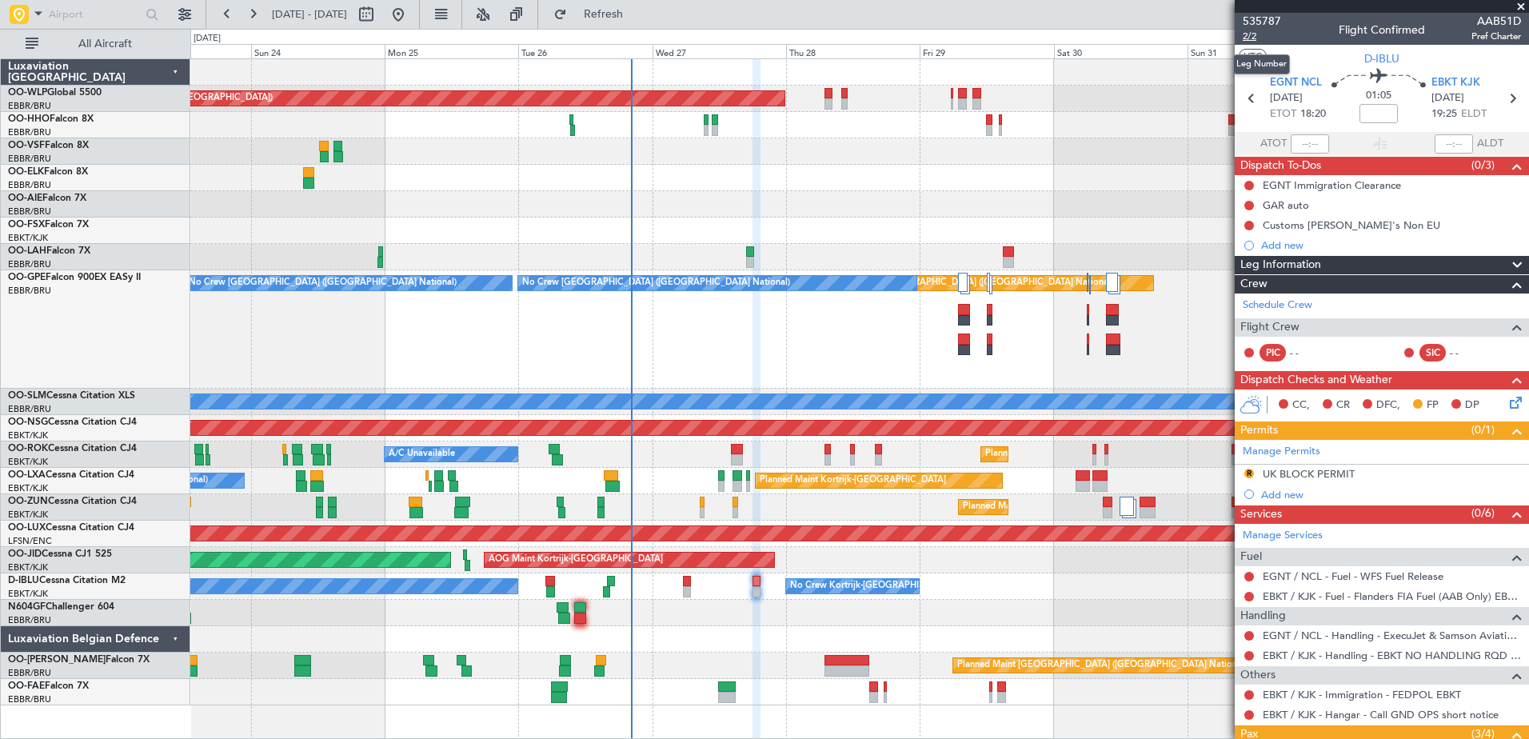
click at [1245, 38] on span "2/2" at bounding box center [1262, 37] width 38 height 14
drag, startPoint x: 653, startPoint y: 18, endPoint x: 667, endPoint y: 19, distance: 13.6
click at [637, 18] on span "Refresh" at bounding box center [603, 14] width 67 height 11
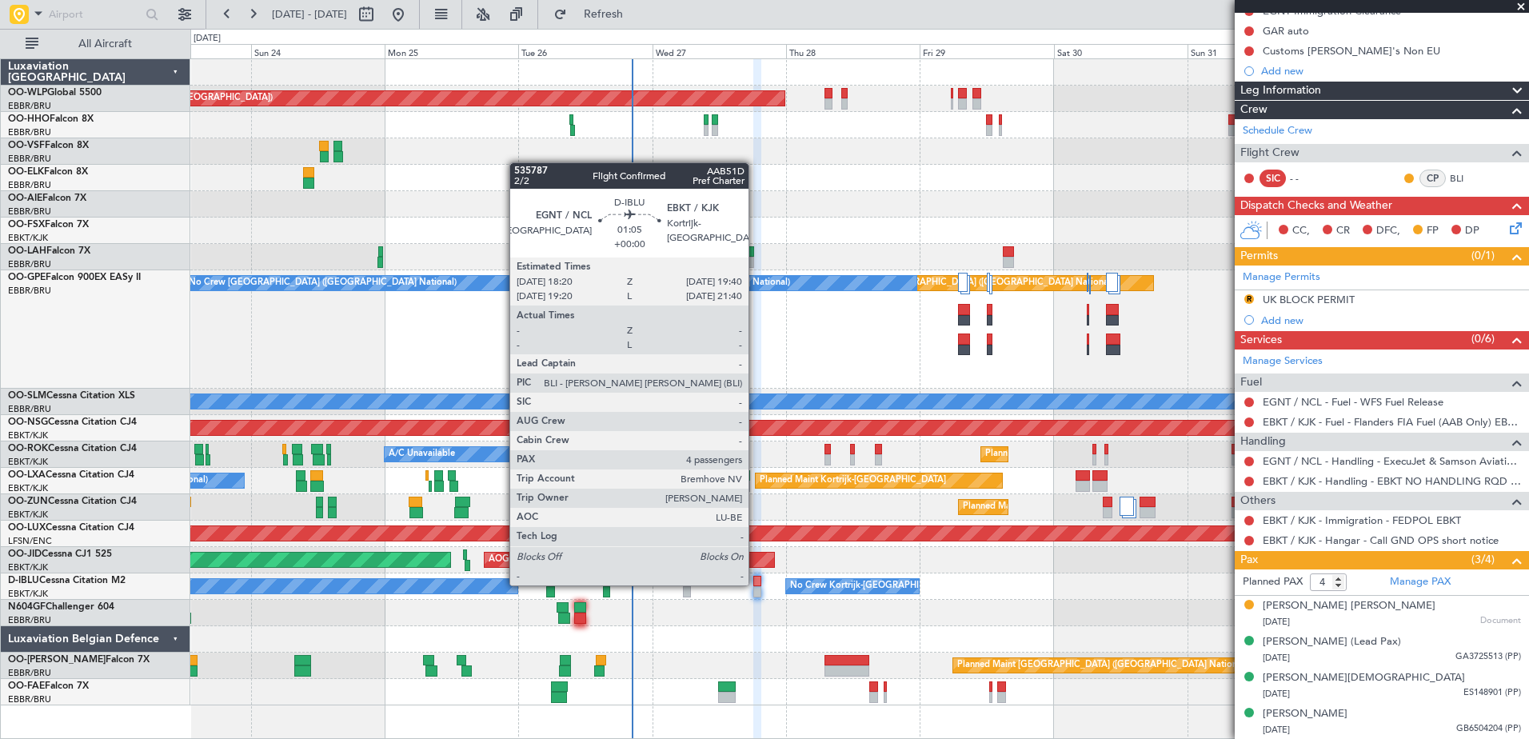
click at [756, 584] on div at bounding box center [757, 581] width 8 height 11
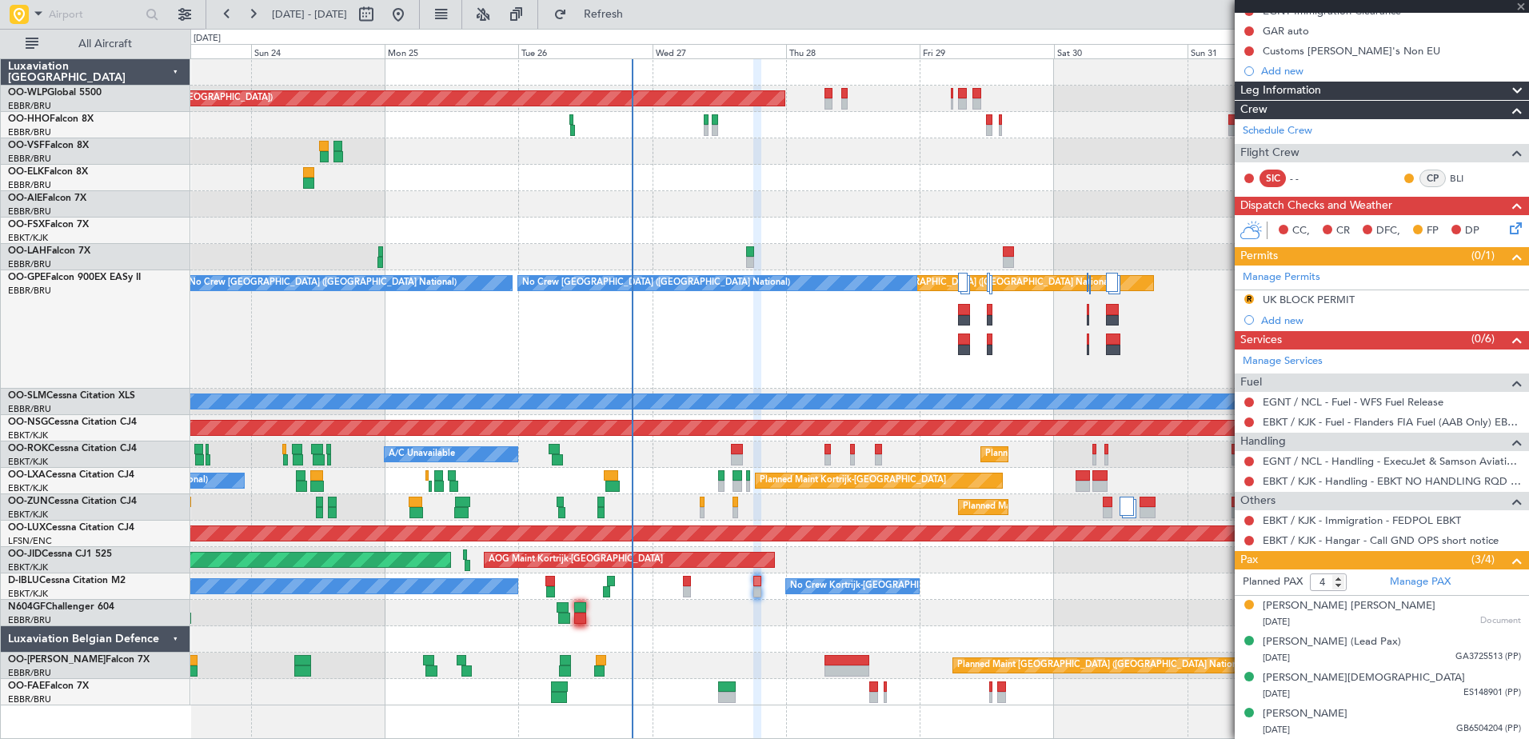
scroll to position [0, 0]
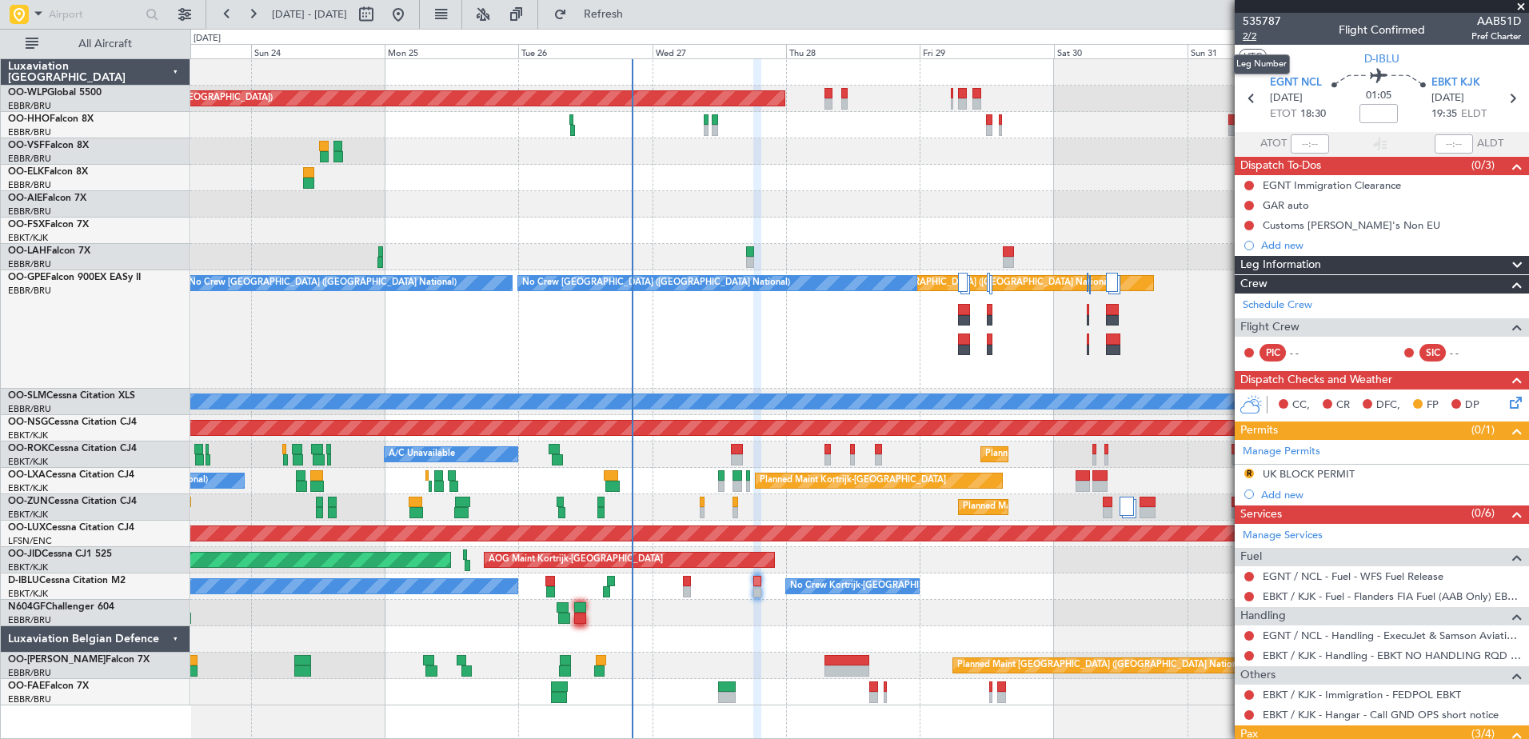
click at [1247, 38] on span "2/2" at bounding box center [1262, 37] width 38 height 14
click at [637, 14] on span "Refresh" at bounding box center [603, 14] width 67 height 11
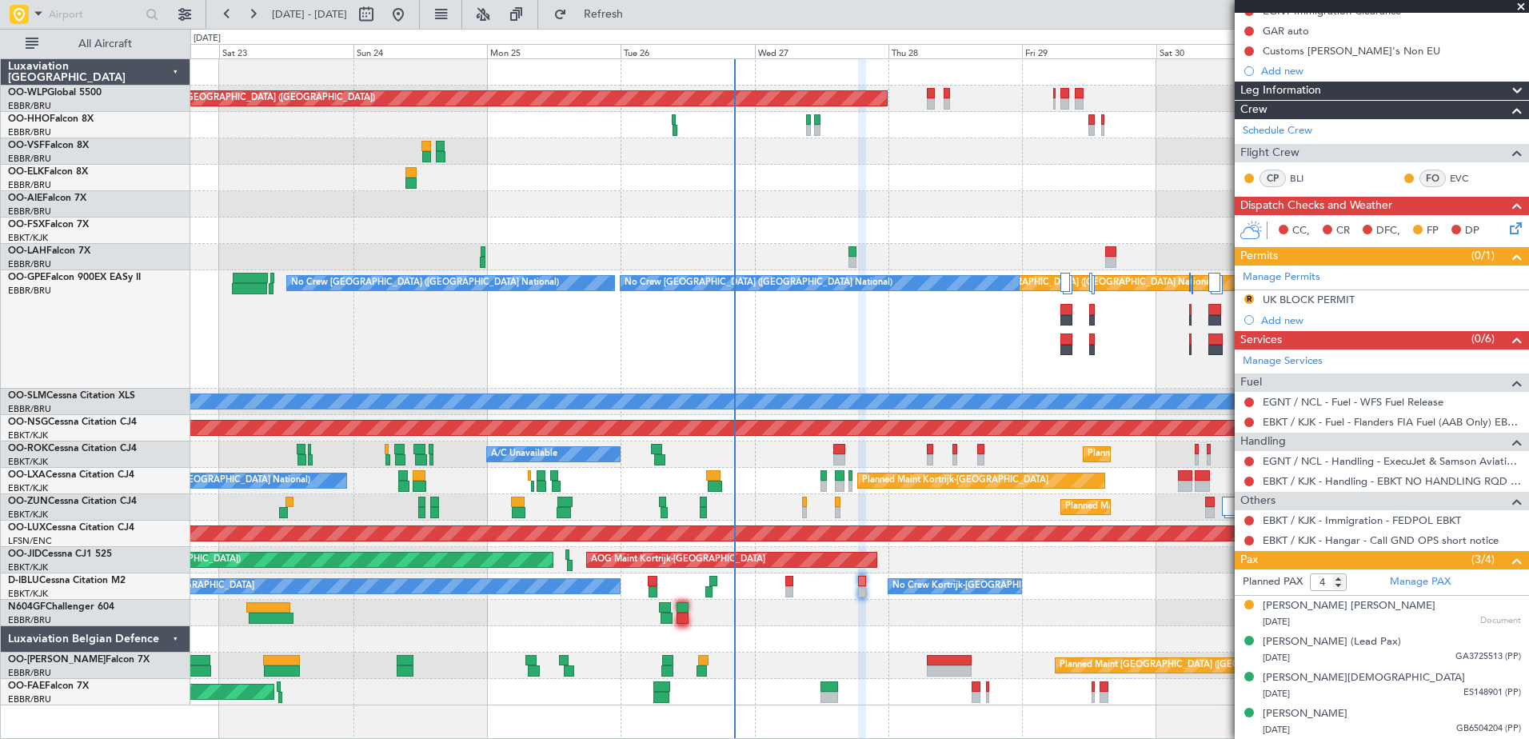
click at [652, 180] on div at bounding box center [859, 178] width 1338 height 26
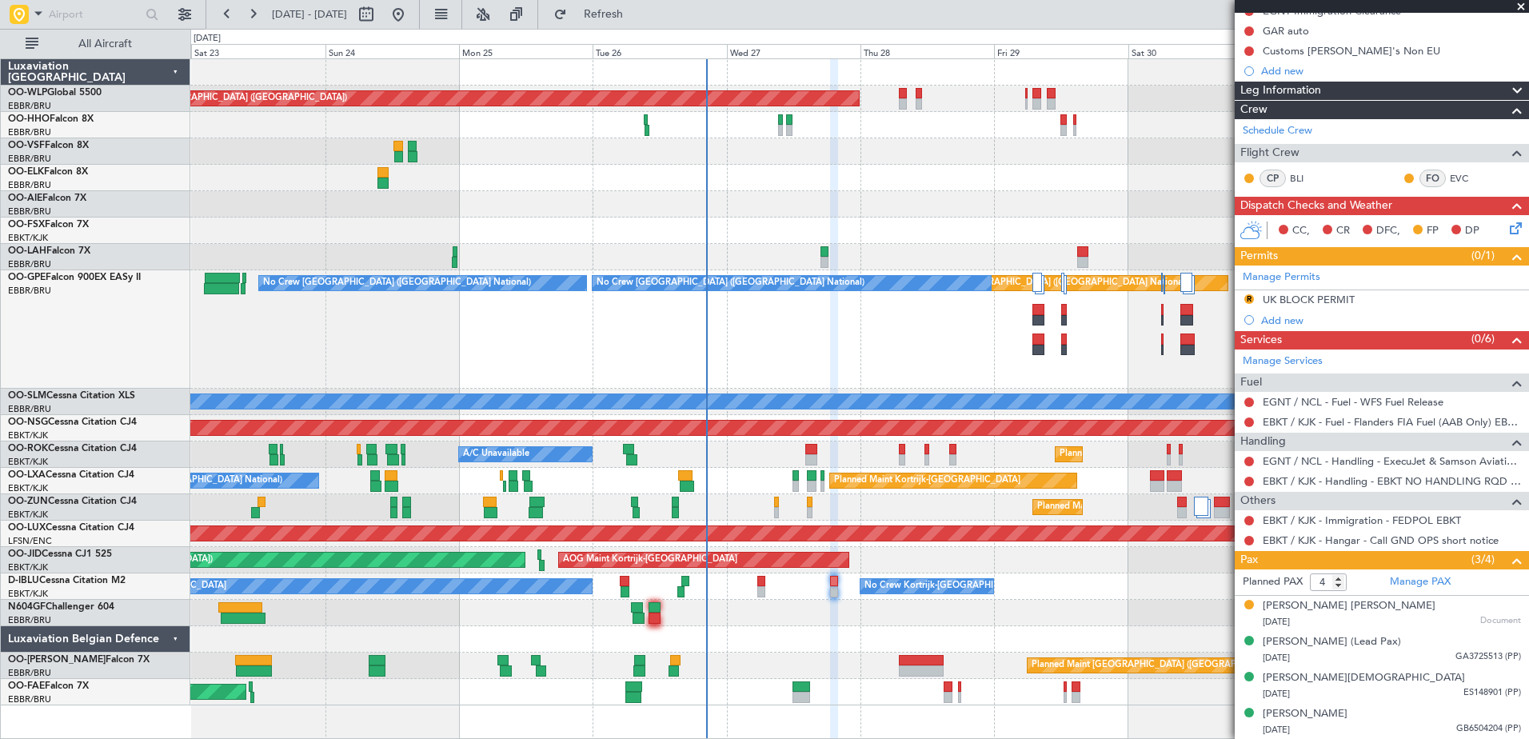
click at [806, 639] on div at bounding box center [859, 639] width 1338 height 26
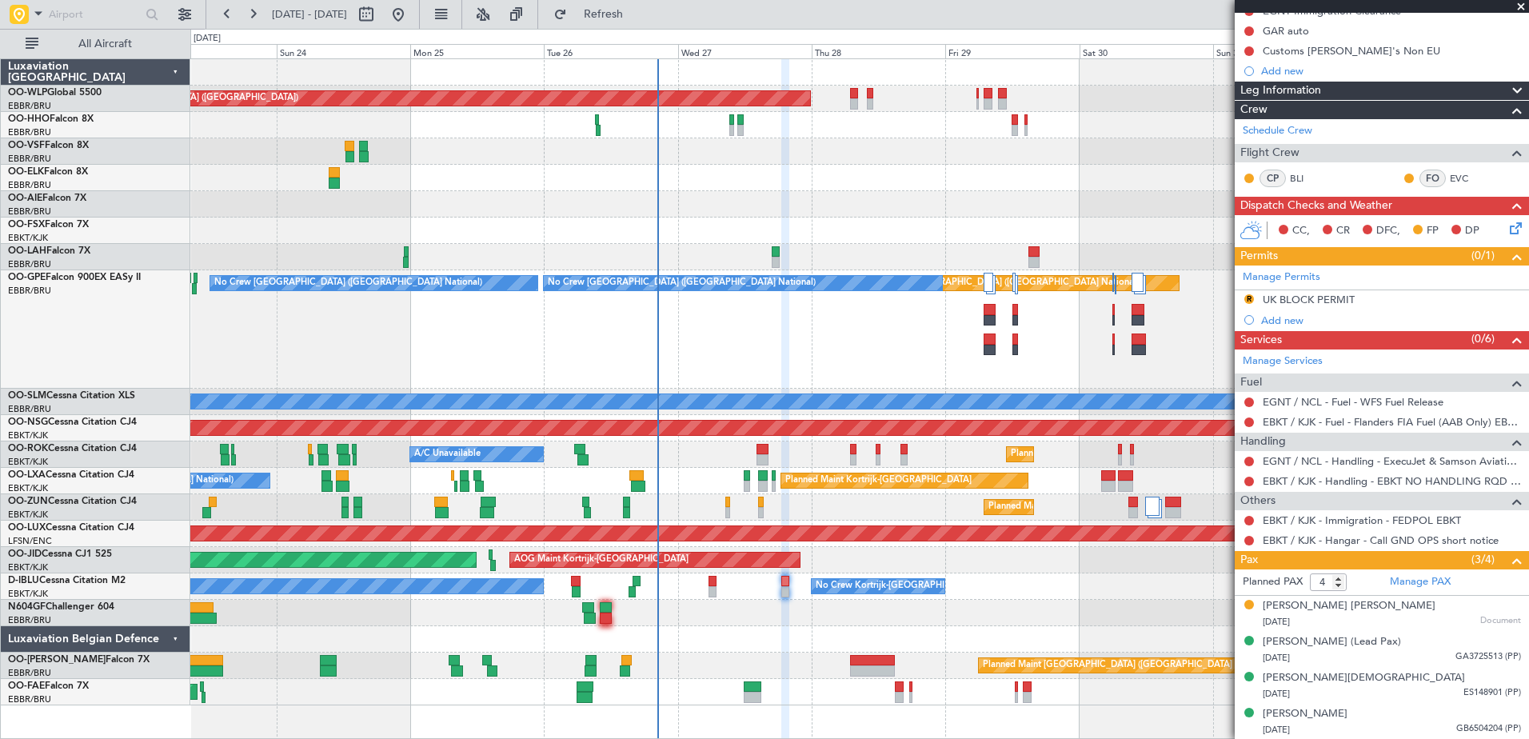
click at [745, 646] on div at bounding box center [859, 639] width 1338 height 26
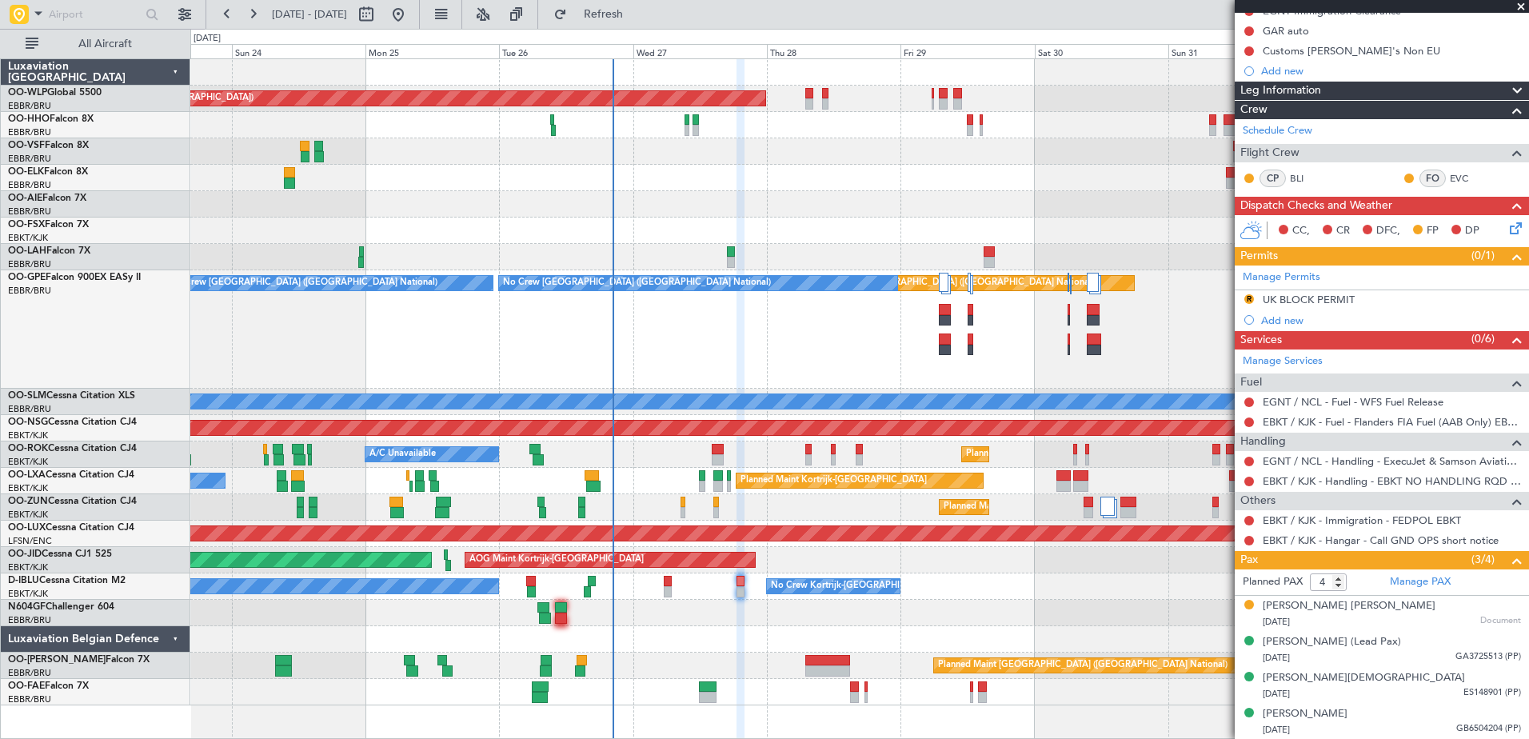
click at [700, 620] on div at bounding box center [859, 613] width 1338 height 26
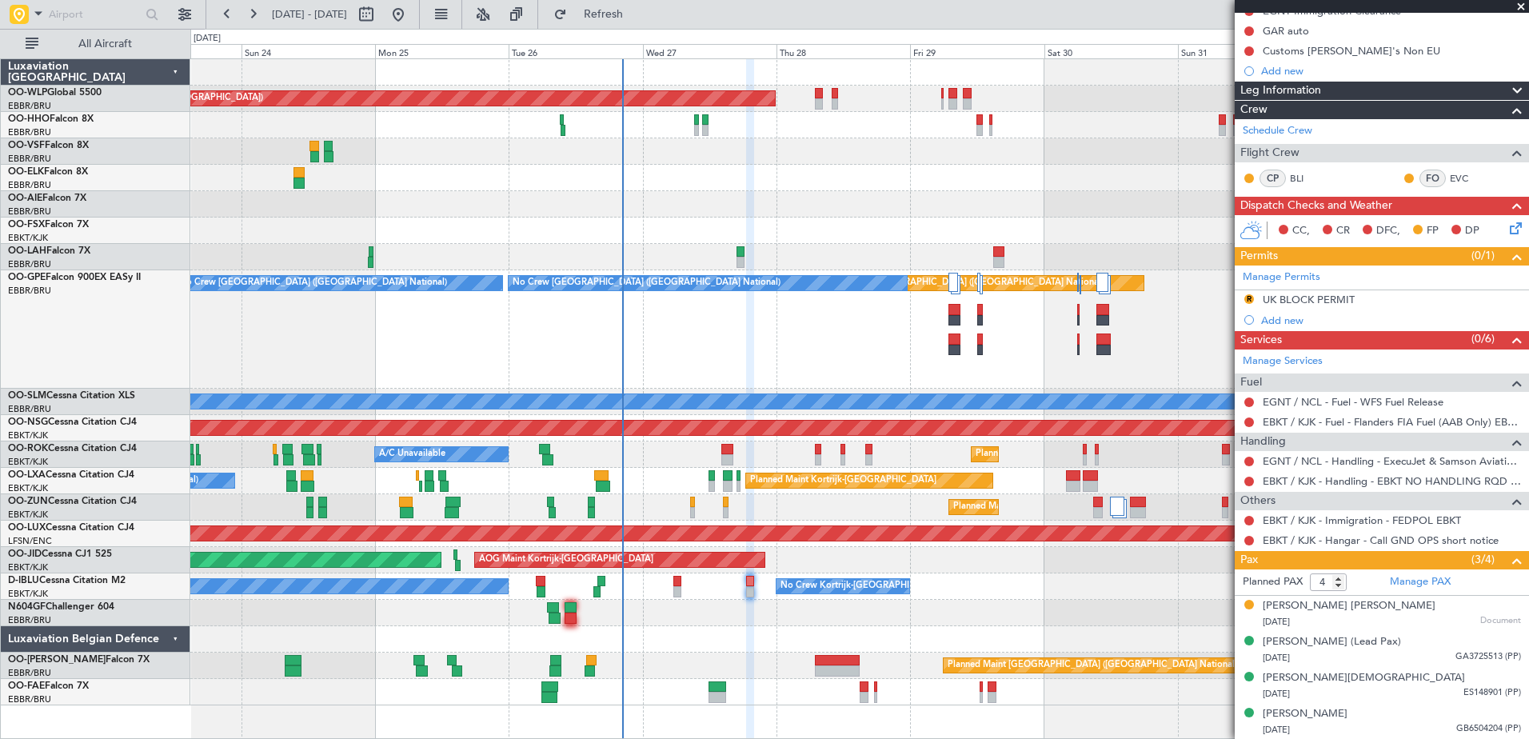
click at [656, 502] on div "Planned Maint Kortrijk-[GEOGRAPHIC_DATA]" at bounding box center [859, 507] width 1338 height 26
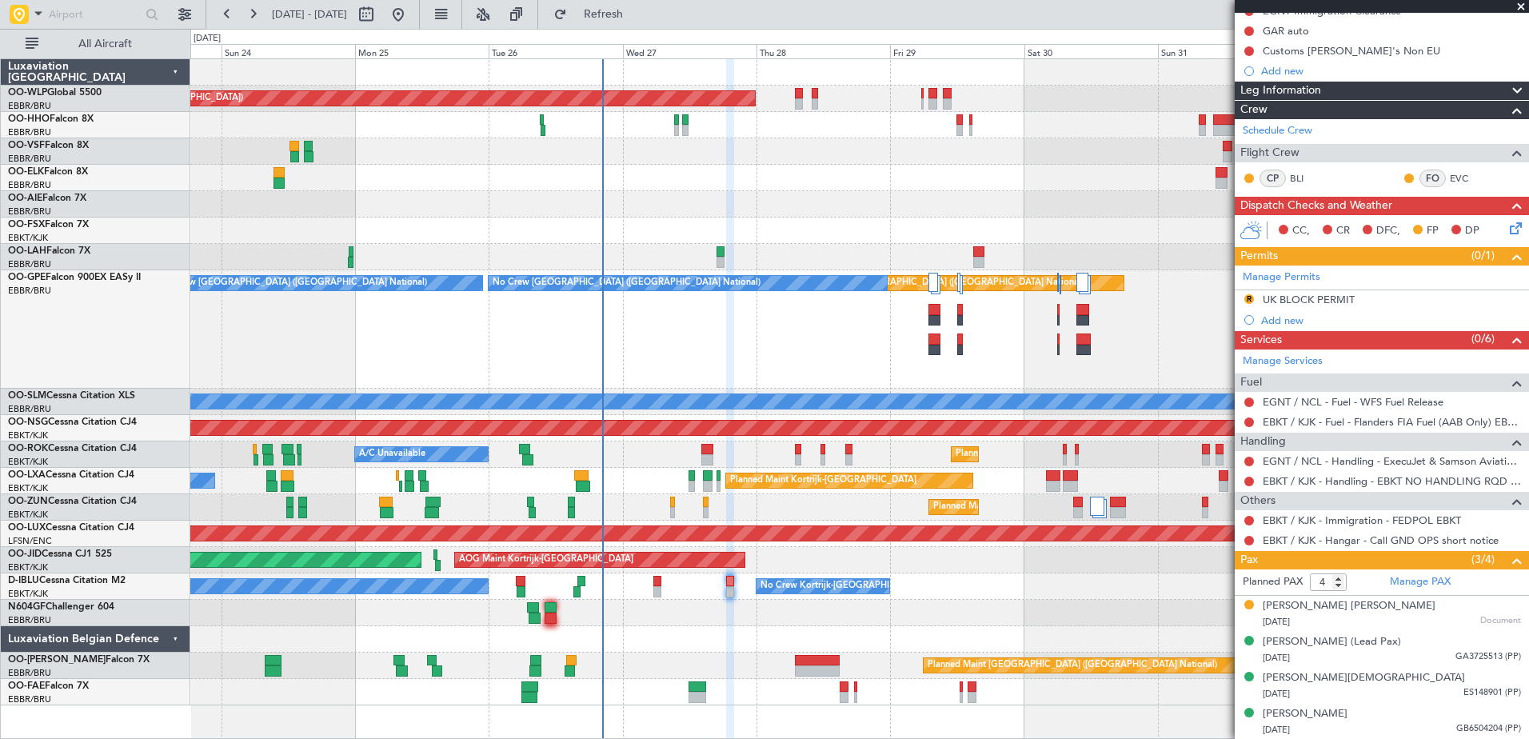
click at [753, 512] on div "Planned Maint Kortrijk-[GEOGRAPHIC_DATA]" at bounding box center [859, 507] width 1338 height 26
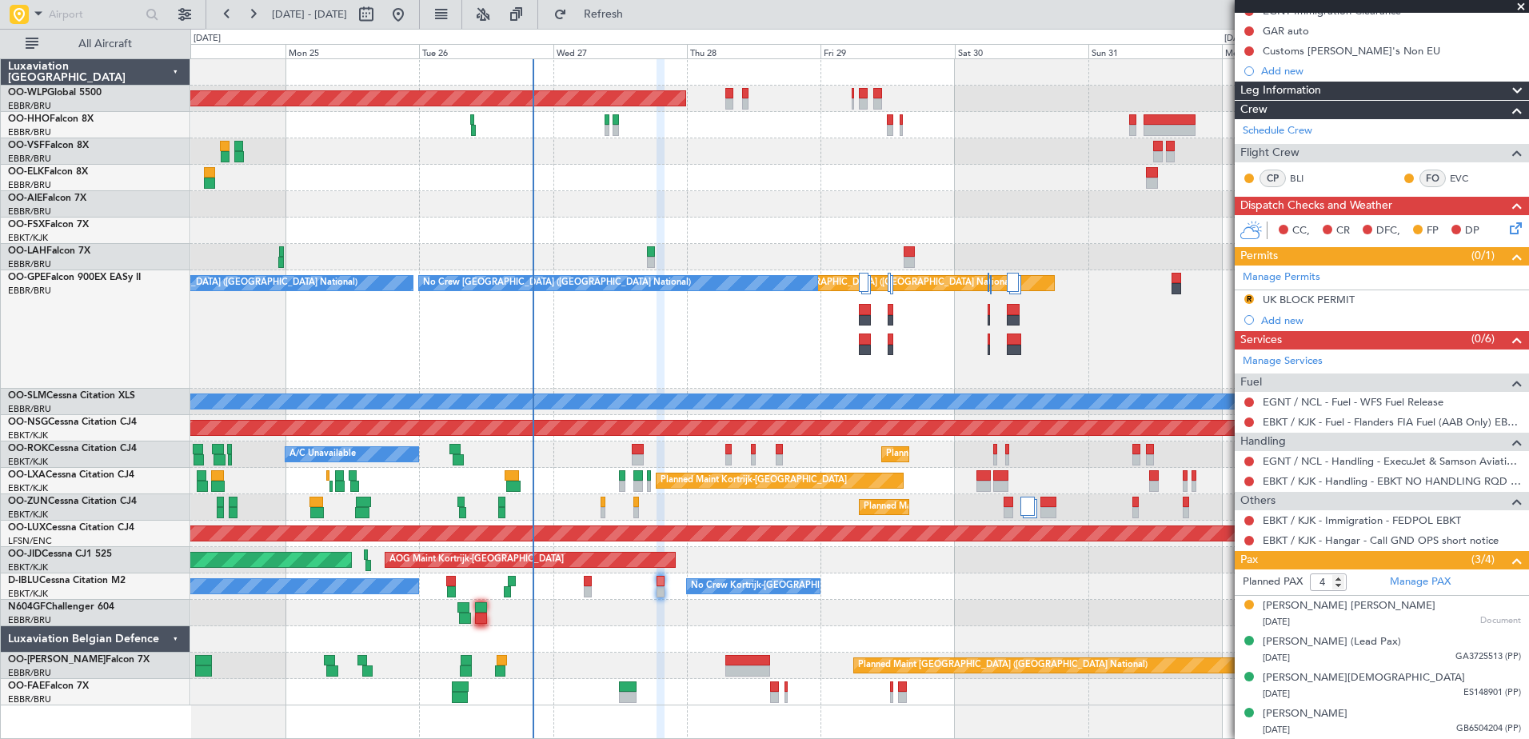
click at [698, 641] on div at bounding box center [859, 639] width 1338 height 26
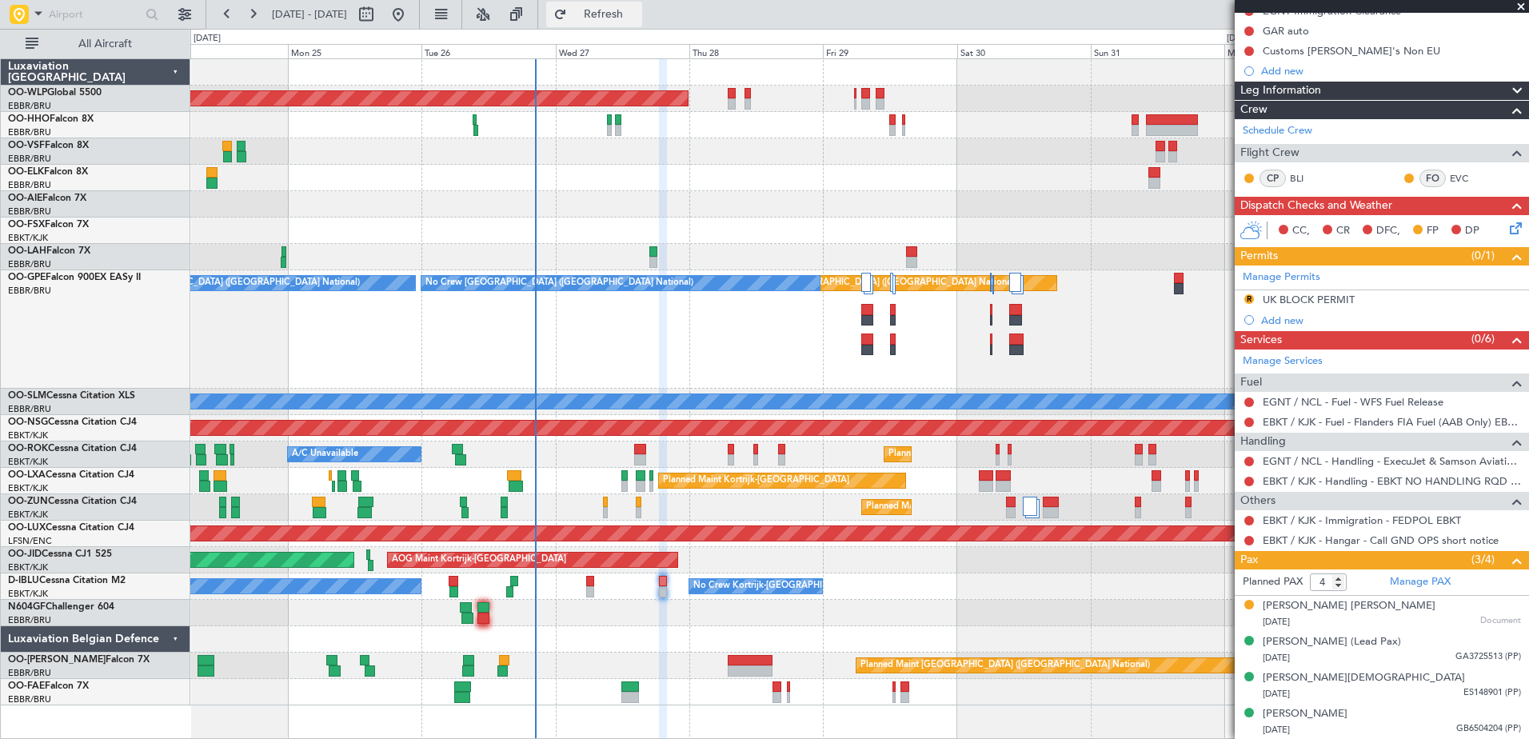
click at [642, 22] on button "Refresh" at bounding box center [594, 15] width 96 height 26
drag, startPoint x: 652, startPoint y: 9, endPoint x: 661, endPoint y: 9, distance: 8.8
click at [637, 9] on span "Refresh" at bounding box center [603, 14] width 67 height 11
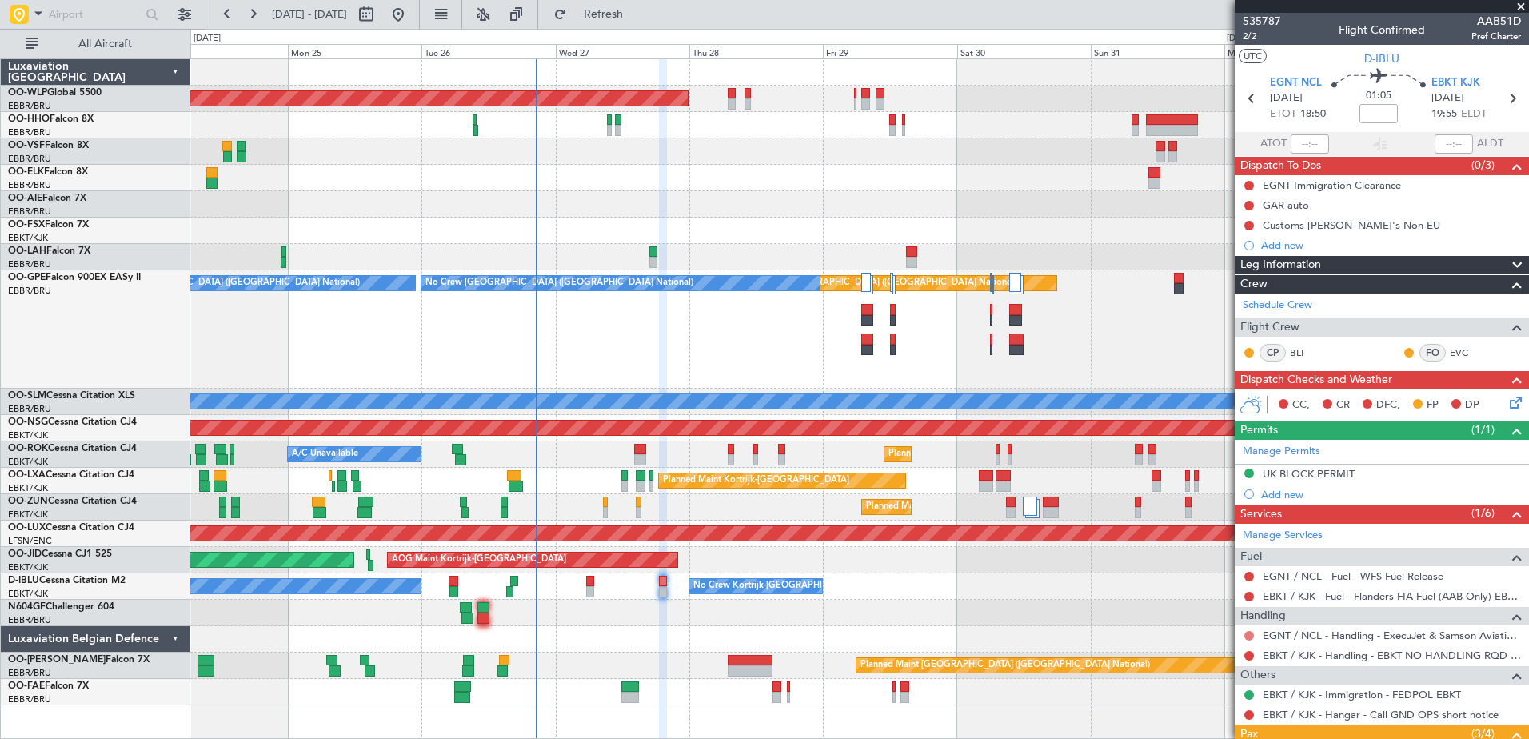
click at [1249, 634] on button at bounding box center [1249, 636] width 10 height 10
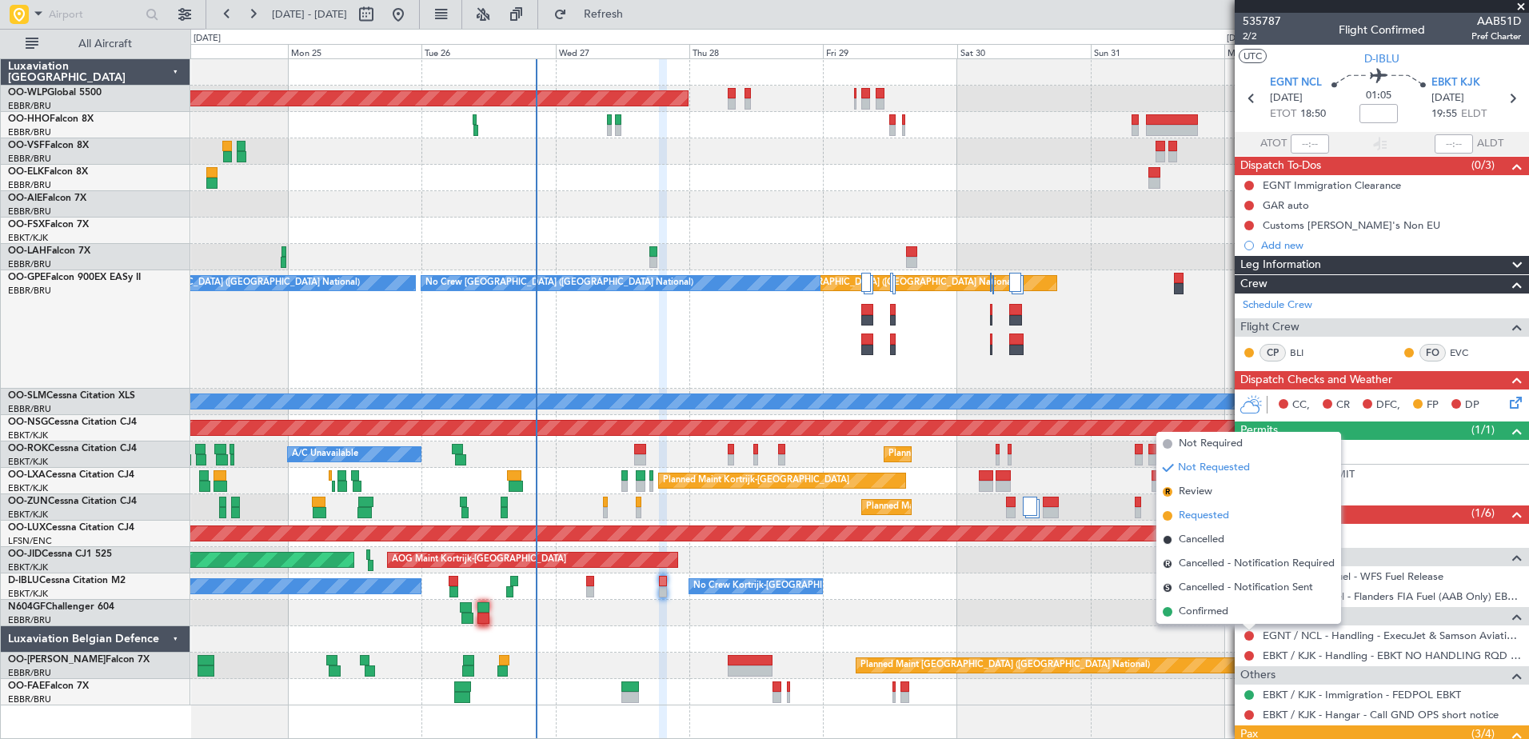
click at [1203, 513] on span "Requested" at bounding box center [1204, 516] width 50 height 16
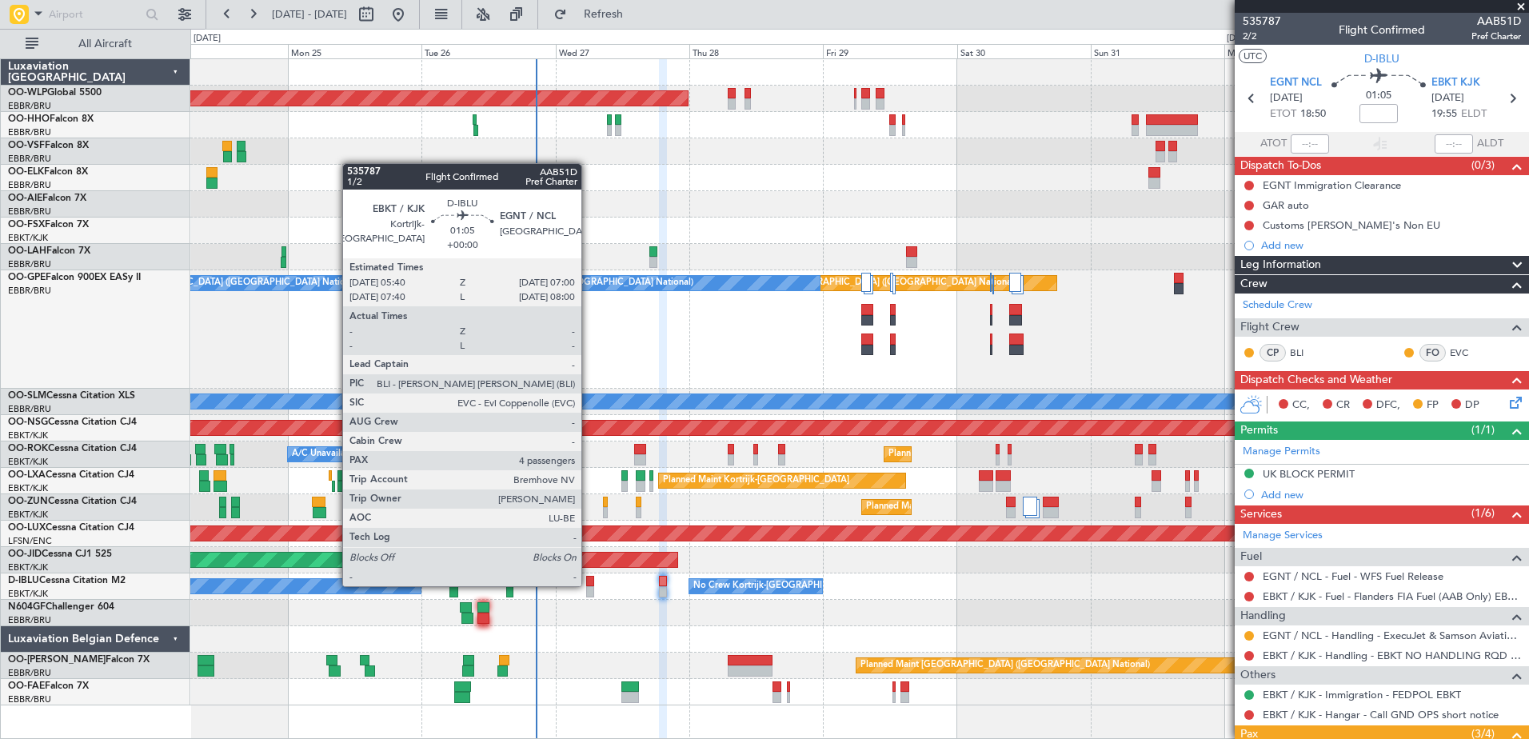
click at [588, 584] on div at bounding box center [590, 581] width 8 height 11
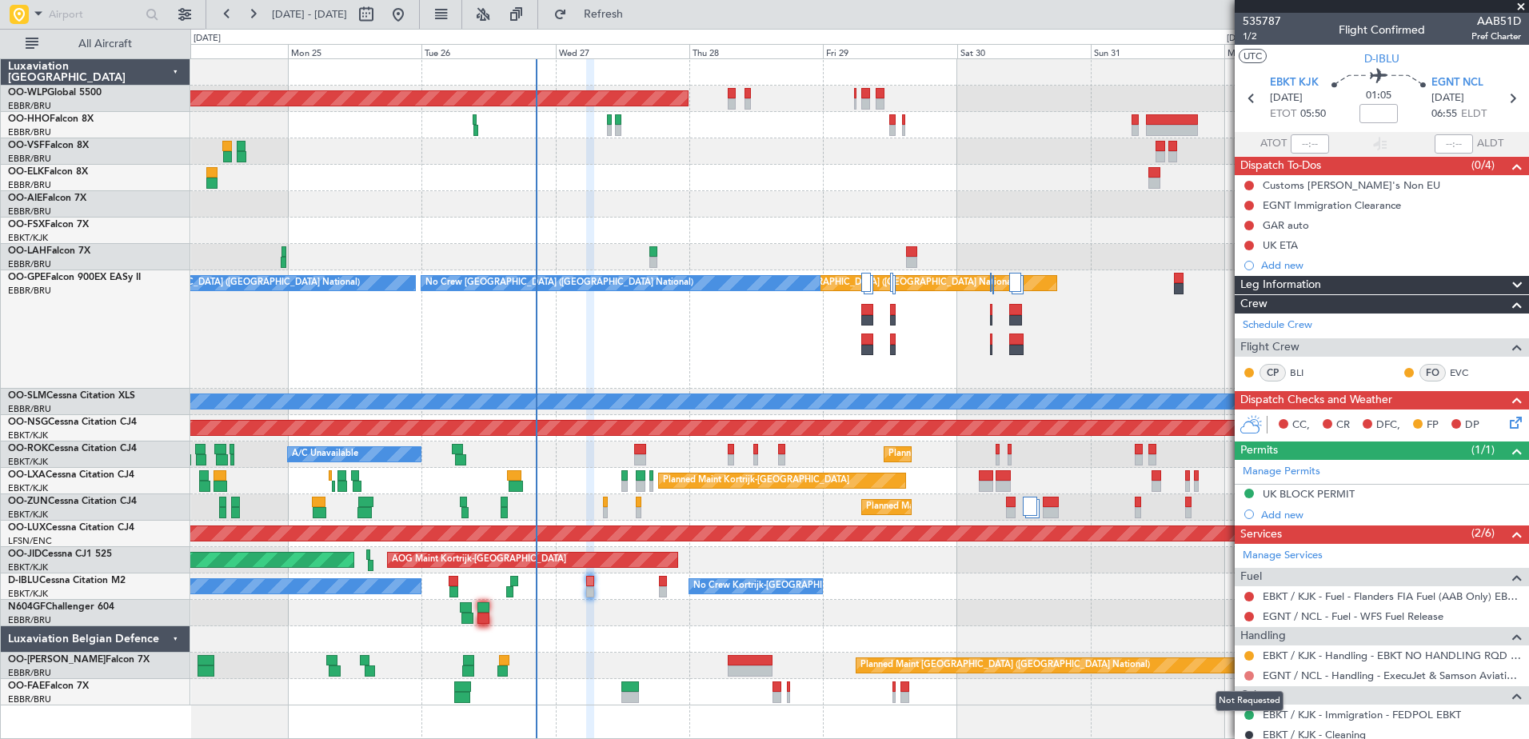
click at [1247, 675] on button at bounding box center [1249, 676] width 10 height 10
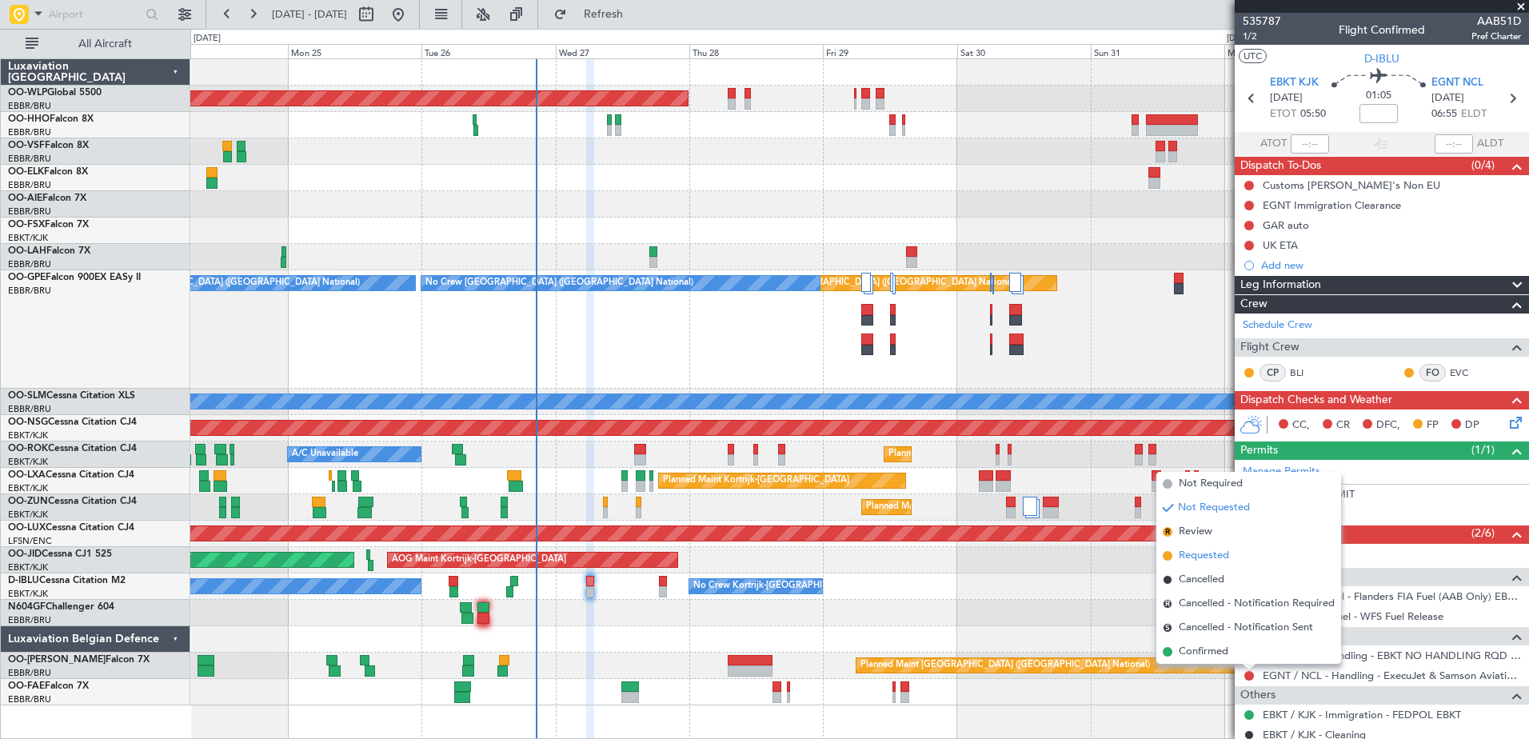
click at [1207, 557] on span "Requested" at bounding box center [1204, 556] width 50 height 16
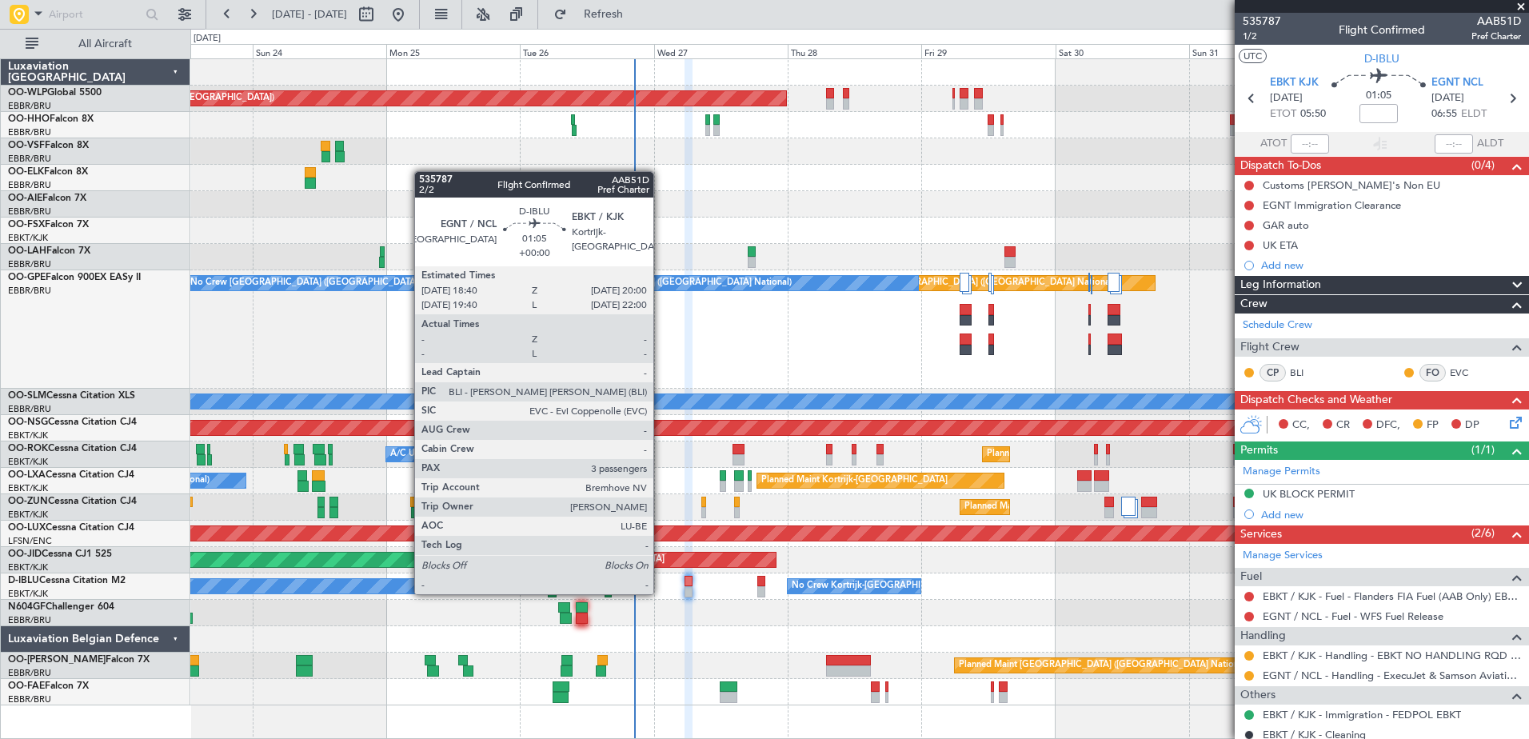
click at [809, 640] on div at bounding box center [859, 639] width 1338 height 26
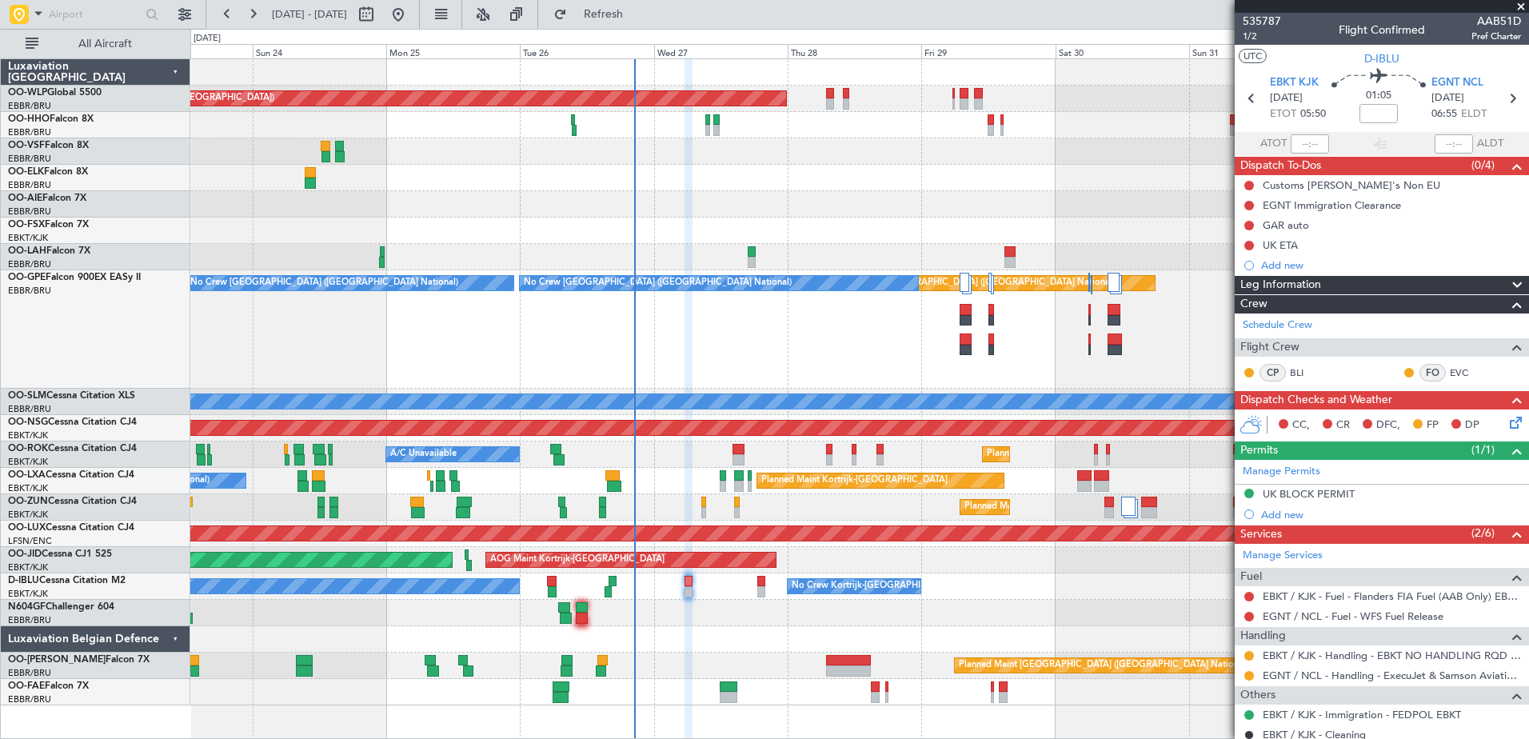
scroll to position [214, 0]
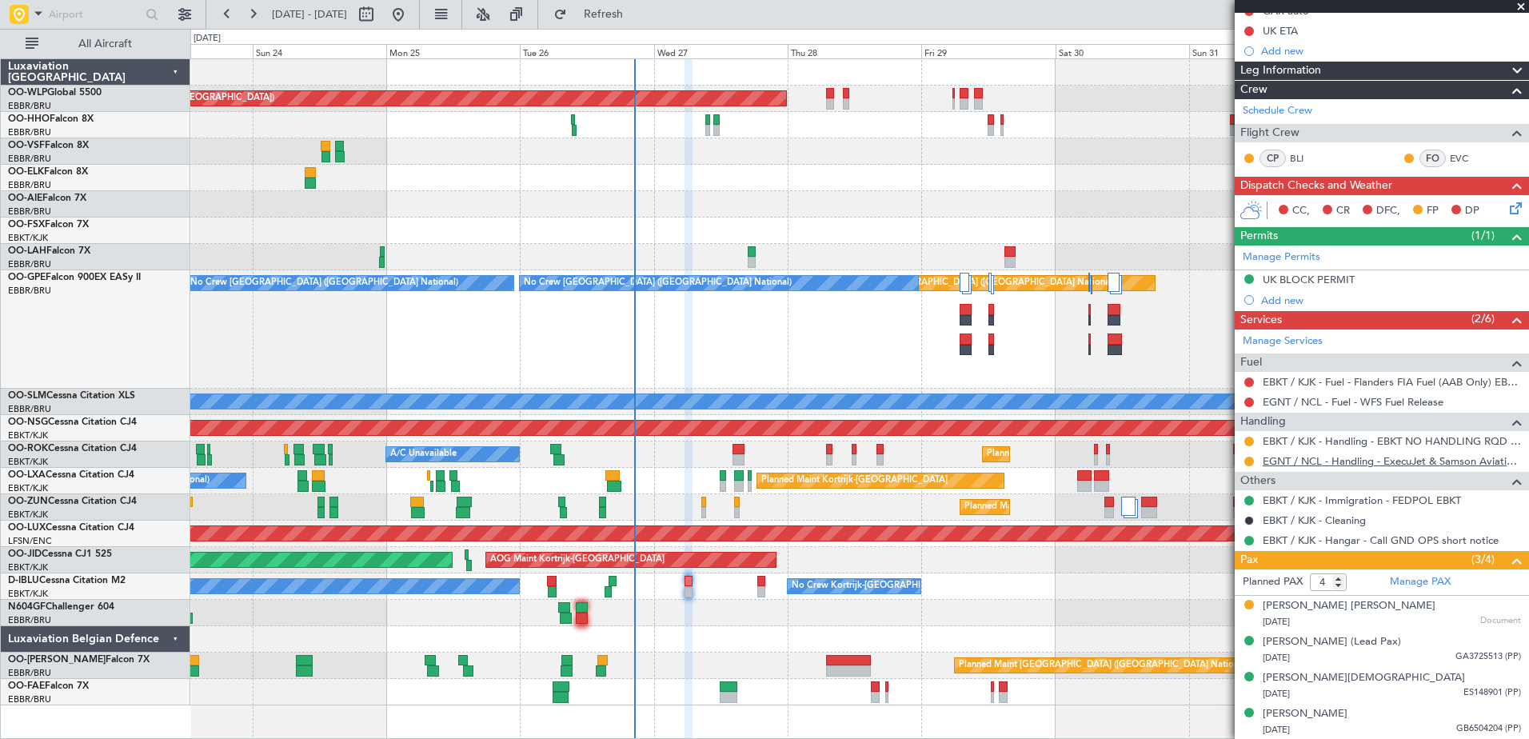
click at [1345, 458] on link "EGNT / NCL - Handling - ExecuJet & Samson Aviation Services [GEOGRAPHIC_DATA] /…" at bounding box center [1392, 461] width 258 height 14
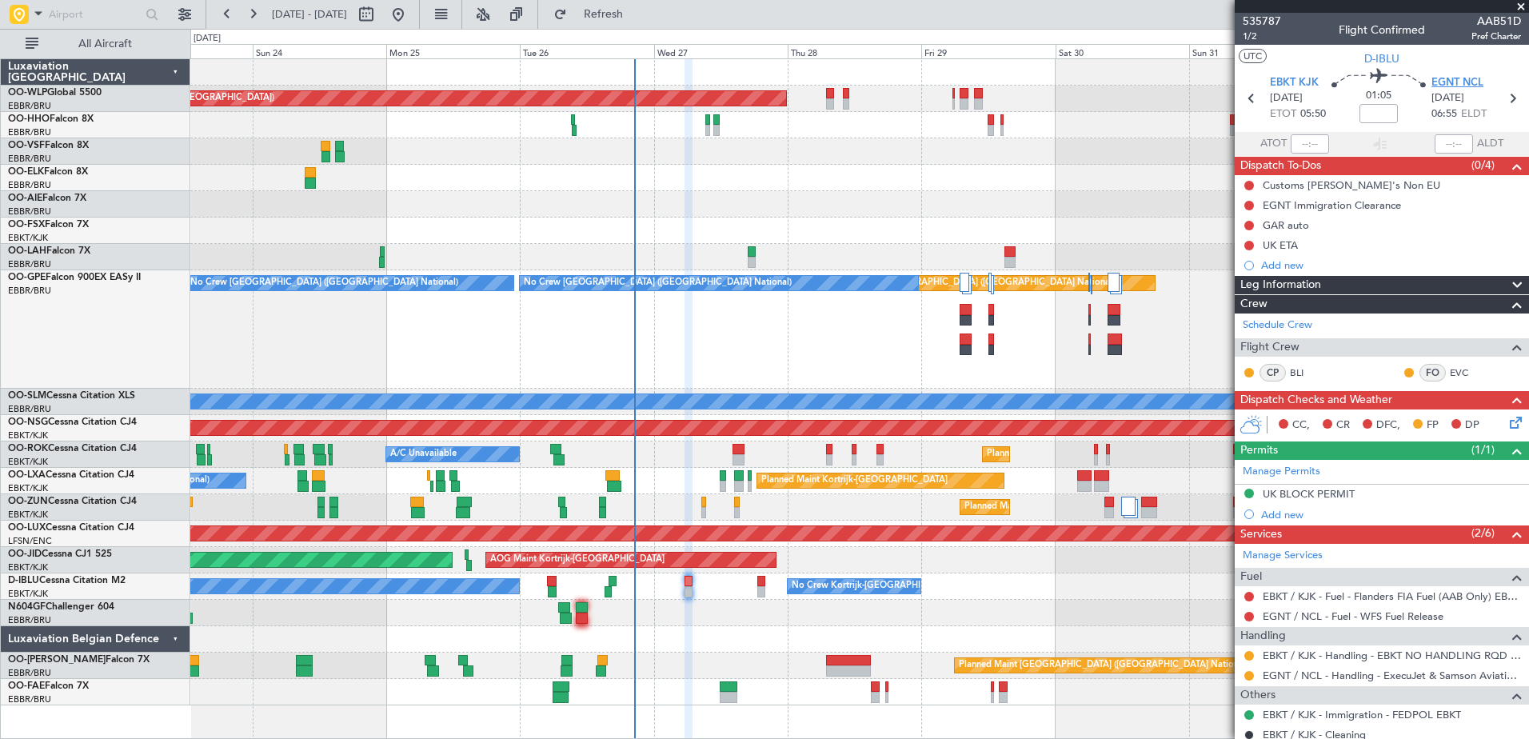
click at [1447, 82] on span "EGNT NCL" at bounding box center [1457, 83] width 52 height 16
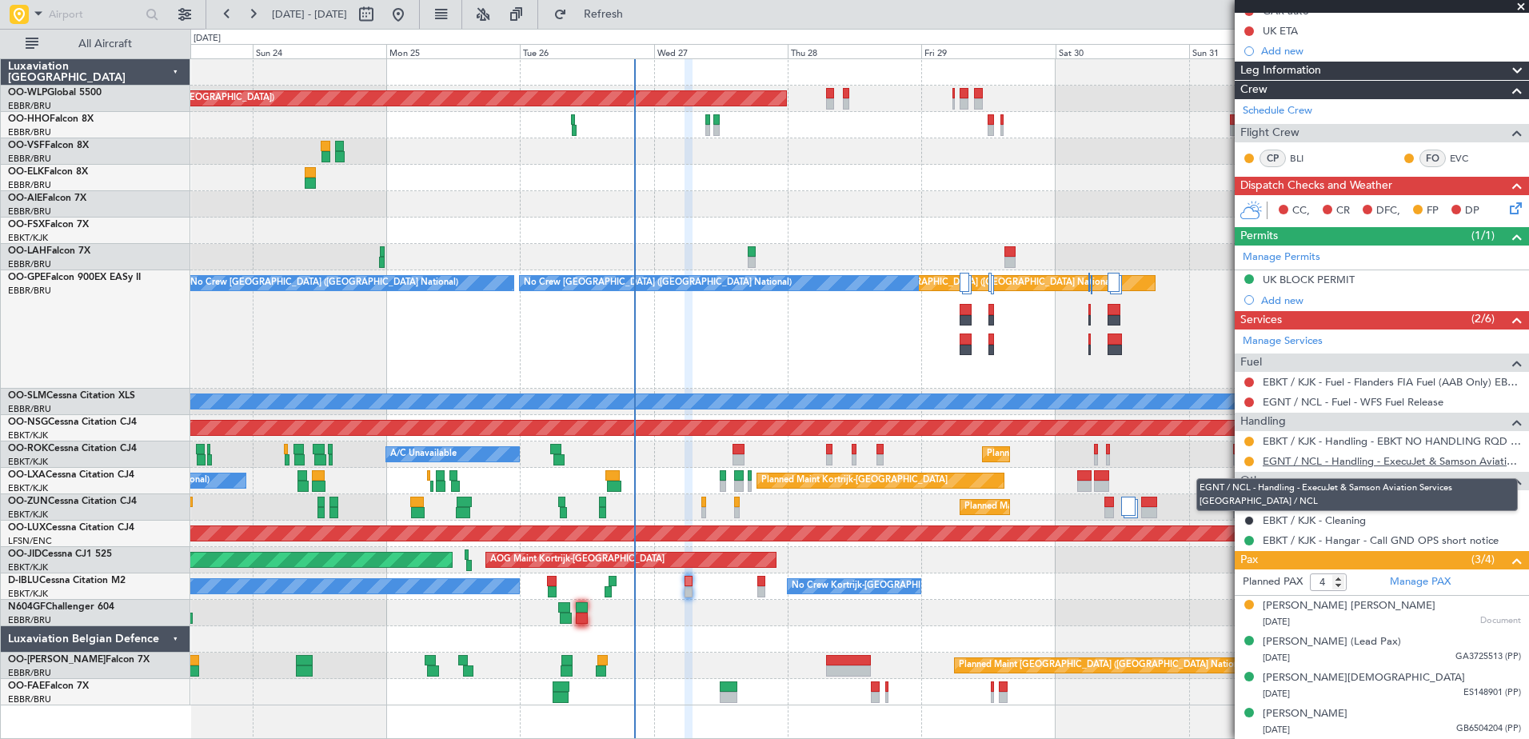
click at [1370, 462] on link "EGNT / NCL - Handling - ExecuJet & Samson Aviation Services [GEOGRAPHIC_DATA] /…" at bounding box center [1392, 461] width 258 height 14
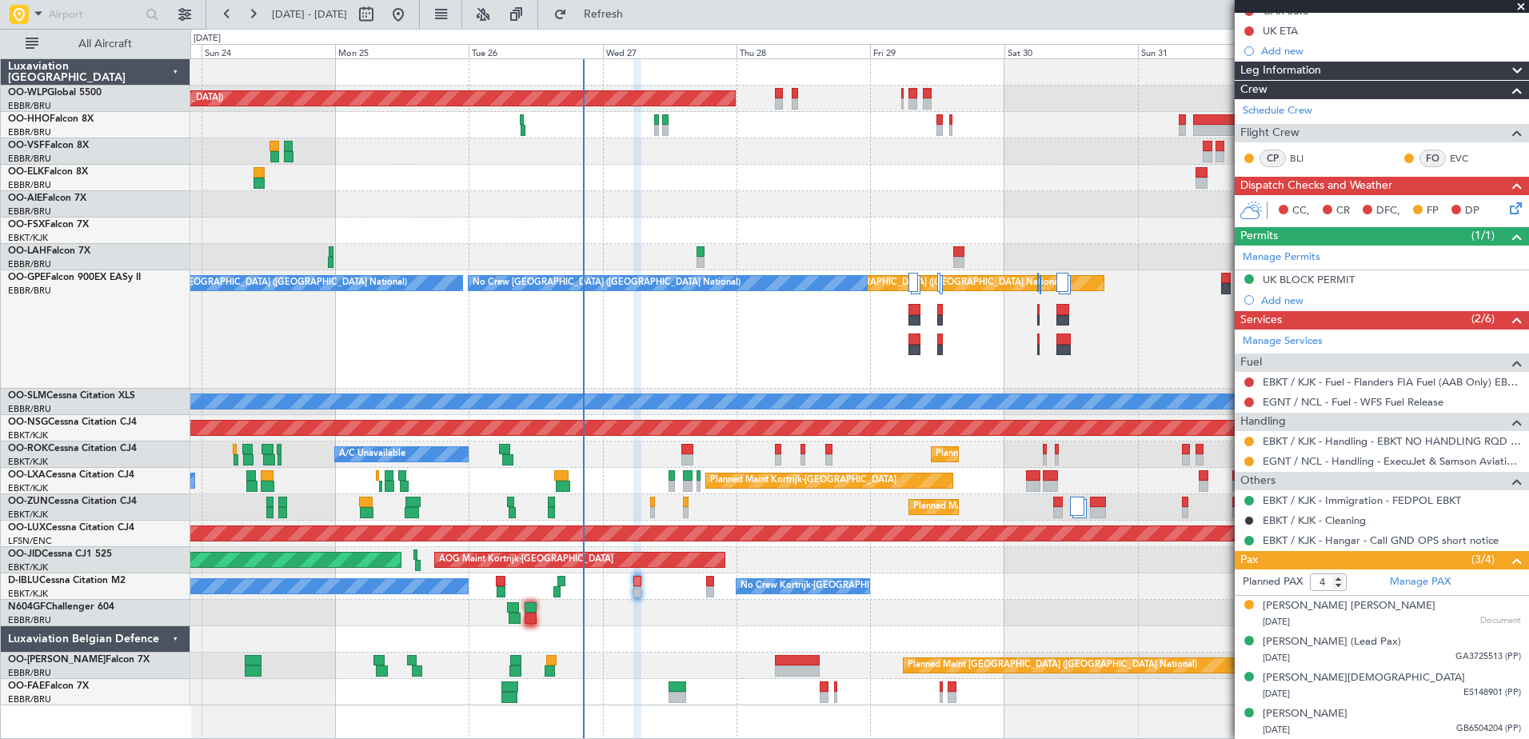
click at [663, 367] on div "No Crew [GEOGRAPHIC_DATA] ([GEOGRAPHIC_DATA] National) Planned Maint [GEOGRAPHI…" at bounding box center [859, 329] width 1338 height 118
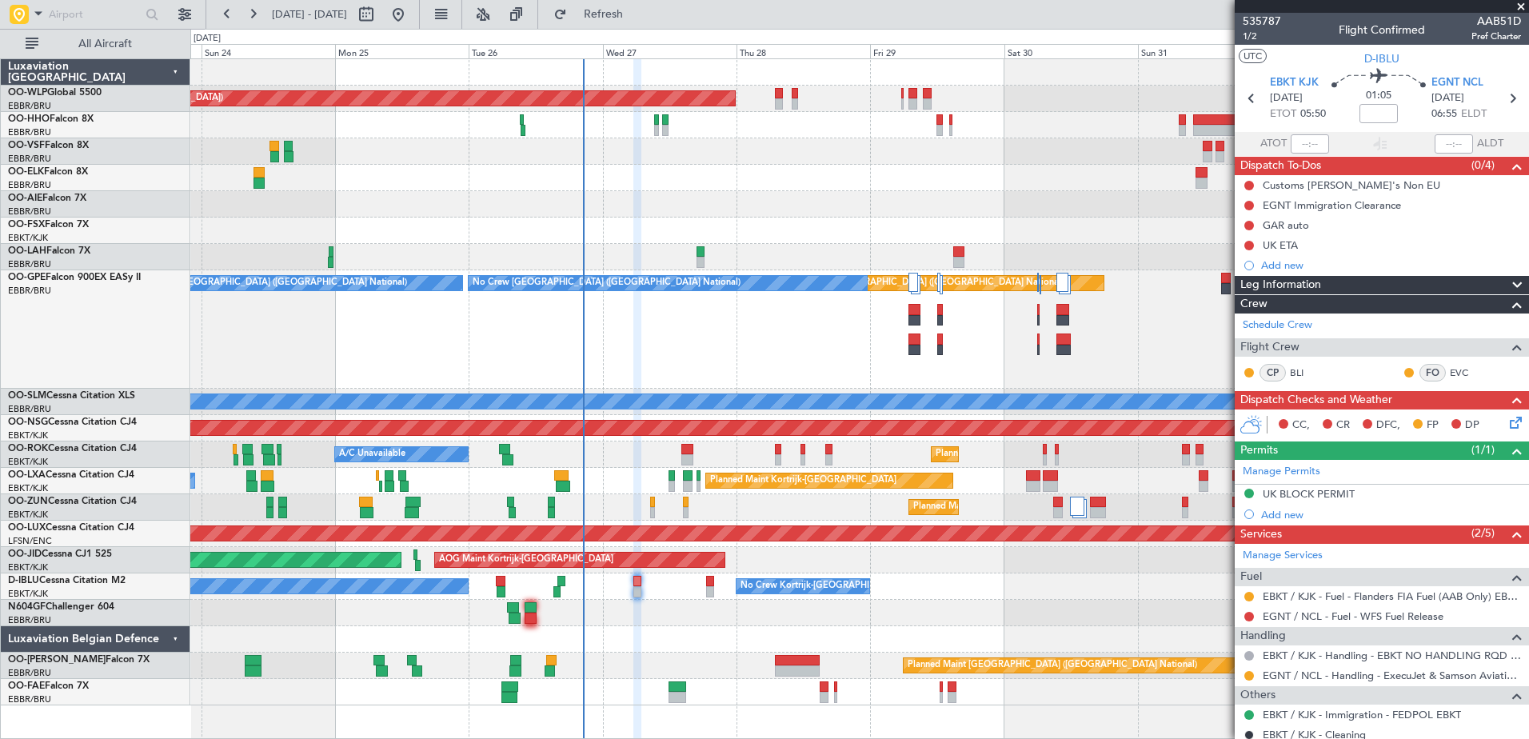
click at [704, 621] on div at bounding box center [859, 613] width 1338 height 26
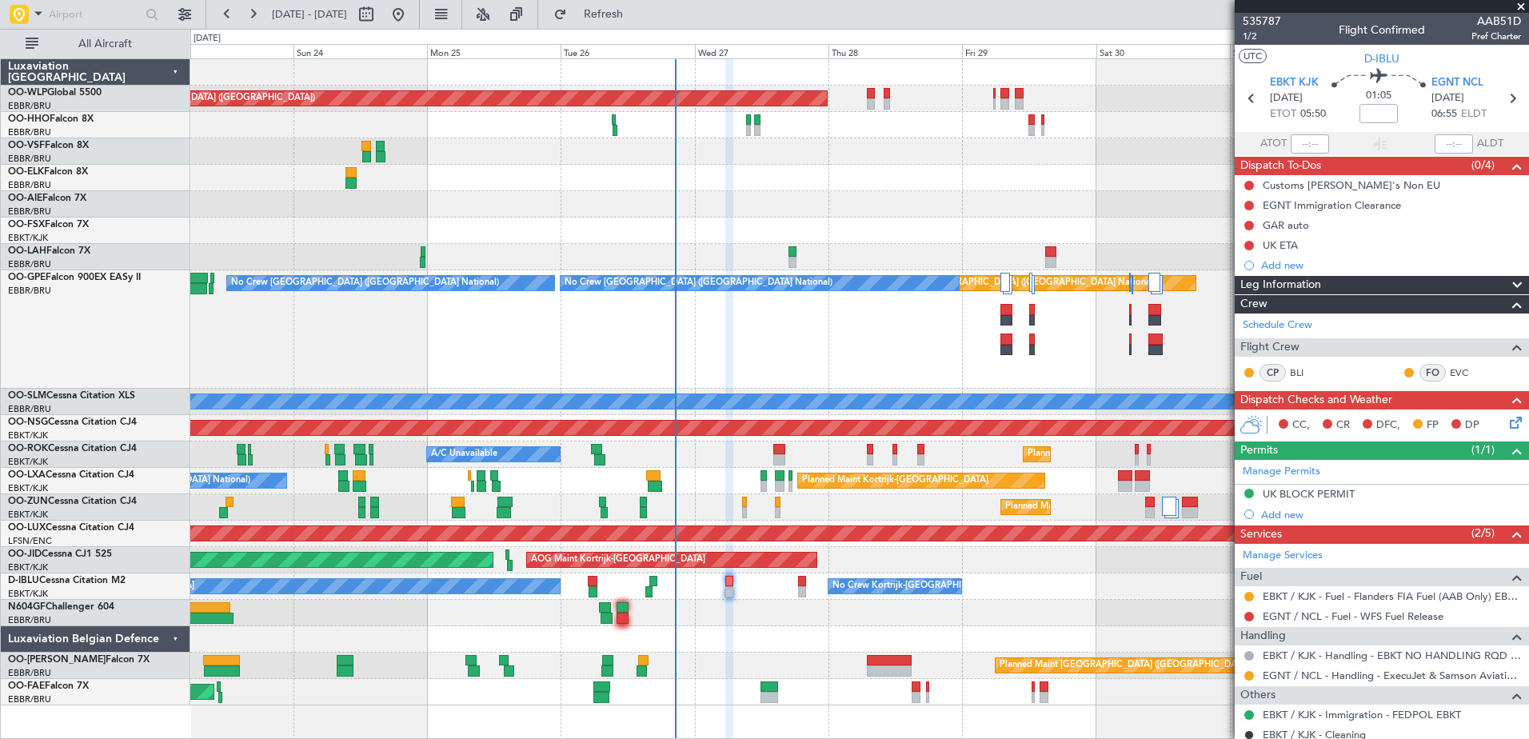
click at [745, 617] on div at bounding box center [859, 613] width 1338 height 26
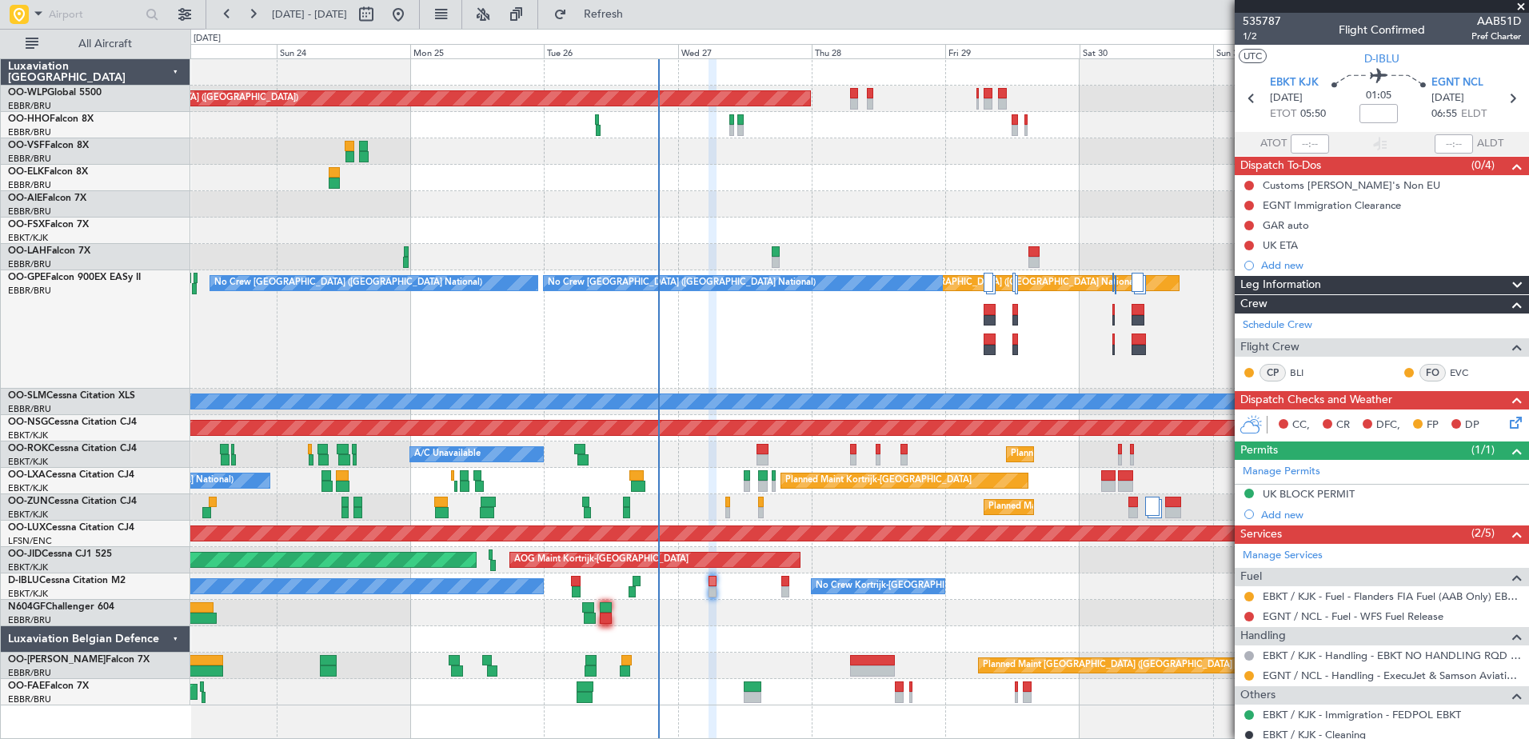
click at [716, 614] on div at bounding box center [859, 613] width 1338 height 26
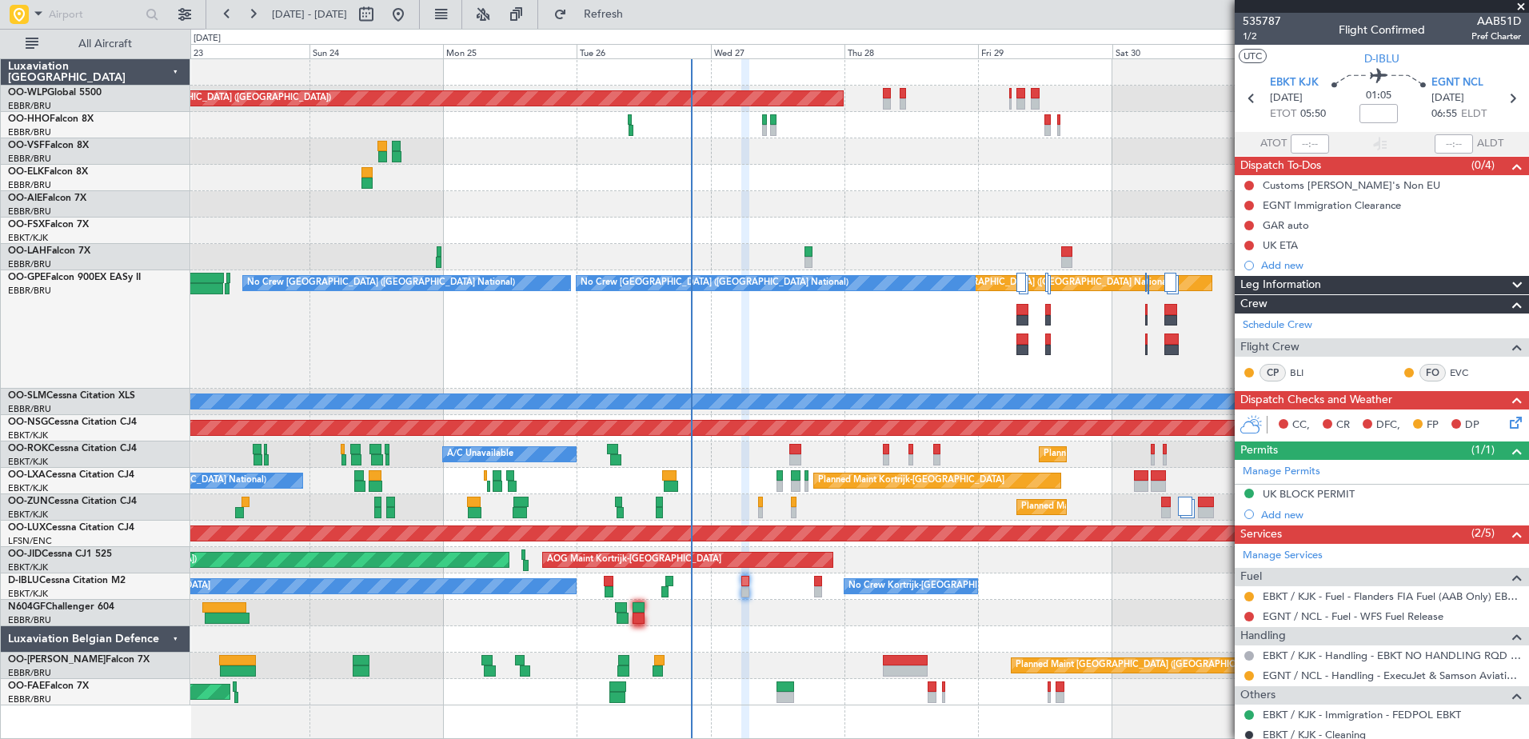
click at [759, 608] on div at bounding box center [859, 613] width 1338 height 26
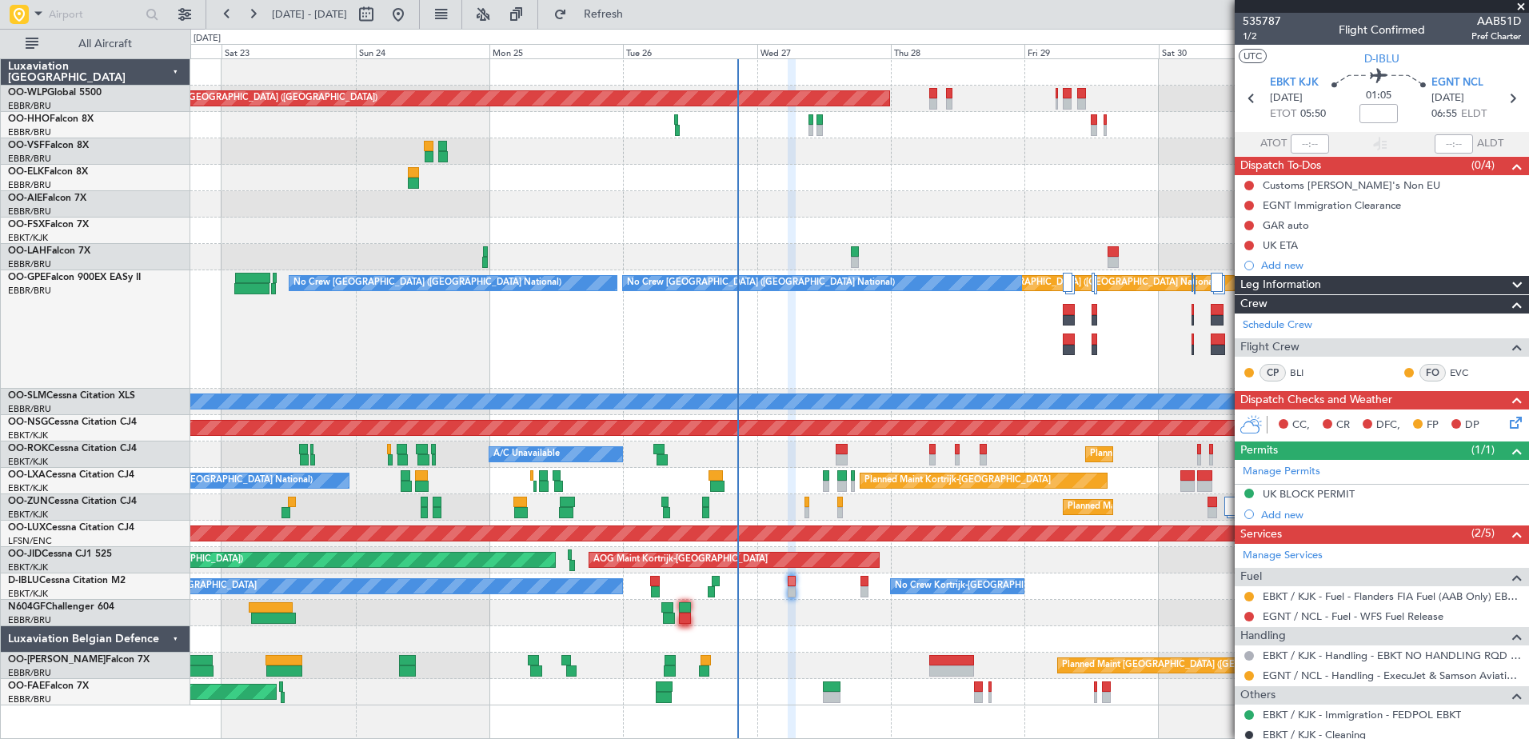
click at [808, 600] on div "Planned Maint [GEOGRAPHIC_DATA] ([GEOGRAPHIC_DATA]) Planned Maint [GEOGRAPHIC_D…" at bounding box center [859, 382] width 1338 height 646
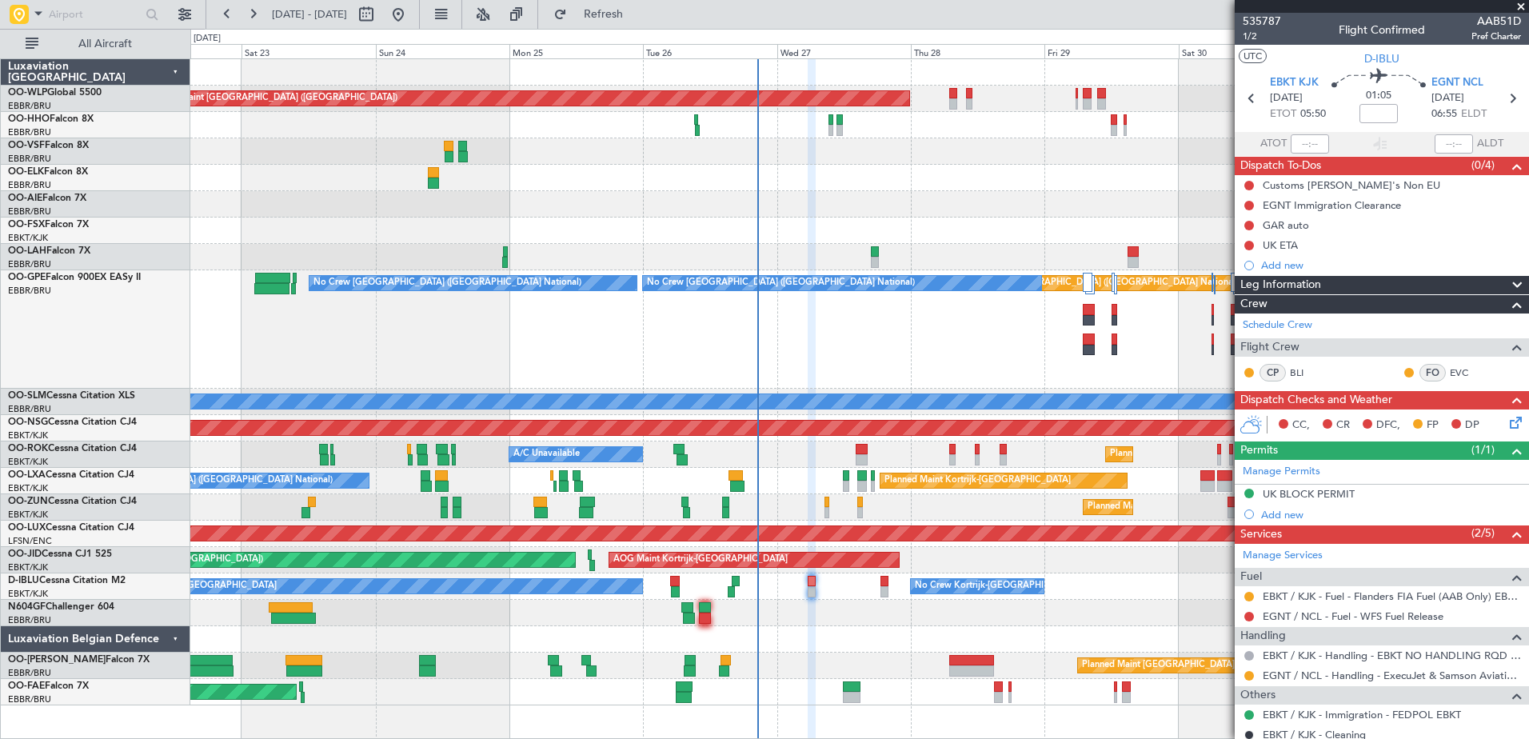
click at [815, 603] on div at bounding box center [859, 613] width 1338 height 26
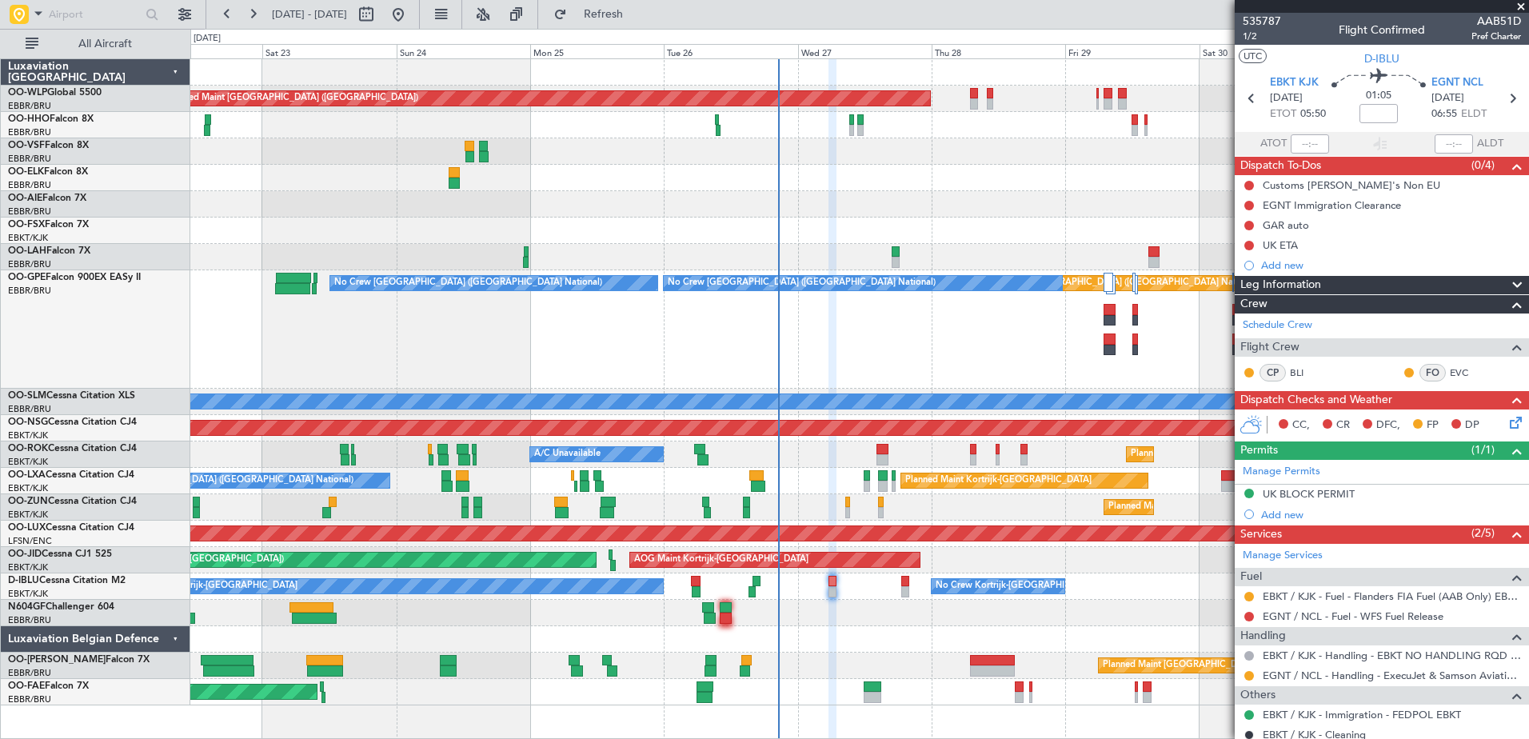
click at [850, 588] on div "No Crew Kortrijk-[GEOGRAPHIC_DATA] No Crew Kortrijk-[GEOGRAPHIC_DATA] No Crew […" at bounding box center [859, 586] width 1338 height 26
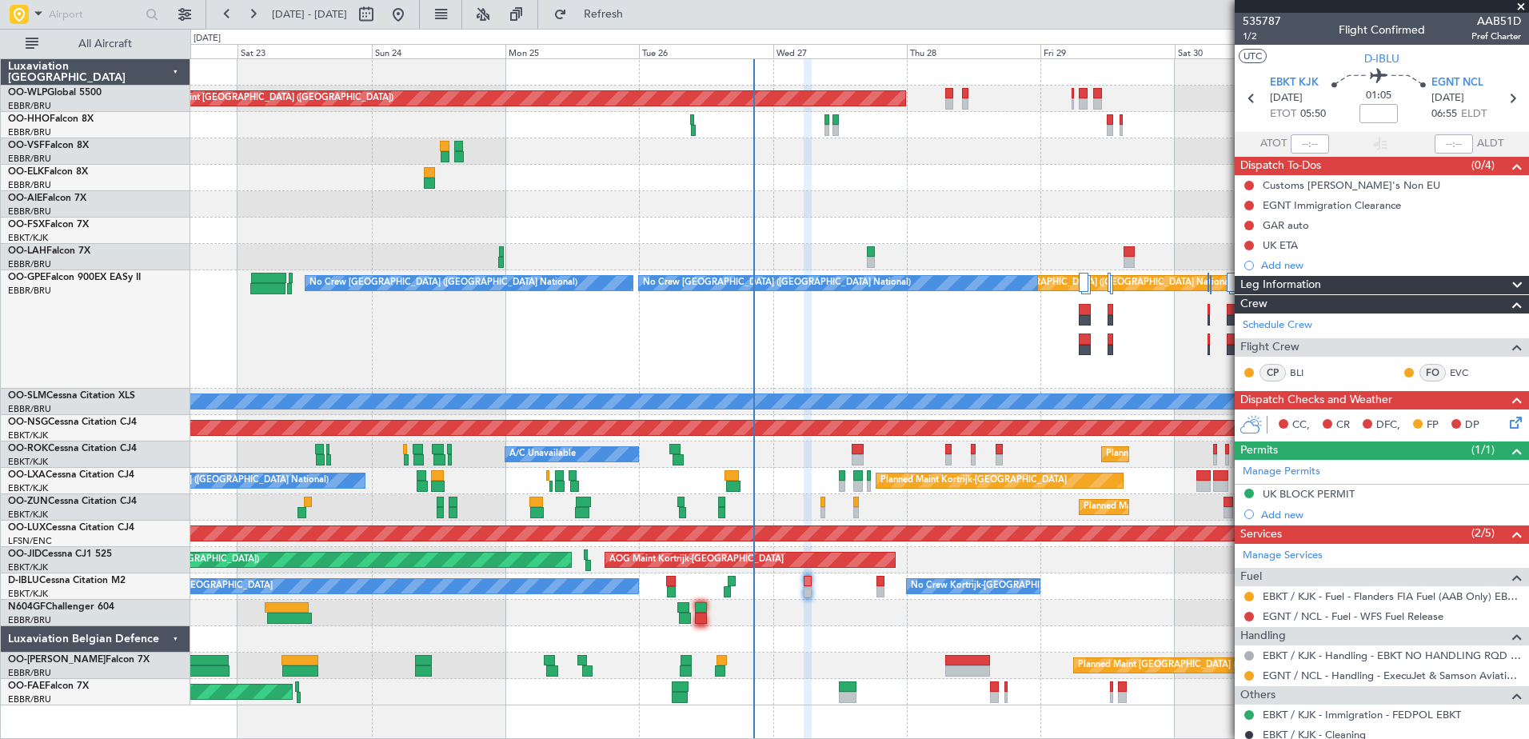
click at [826, 613] on div at bounding box center [859, 613] width 1338 height 26
click at [1449, 82] on span "EGNT NCL" at bounding box center [1457, 83] width 52 height 16
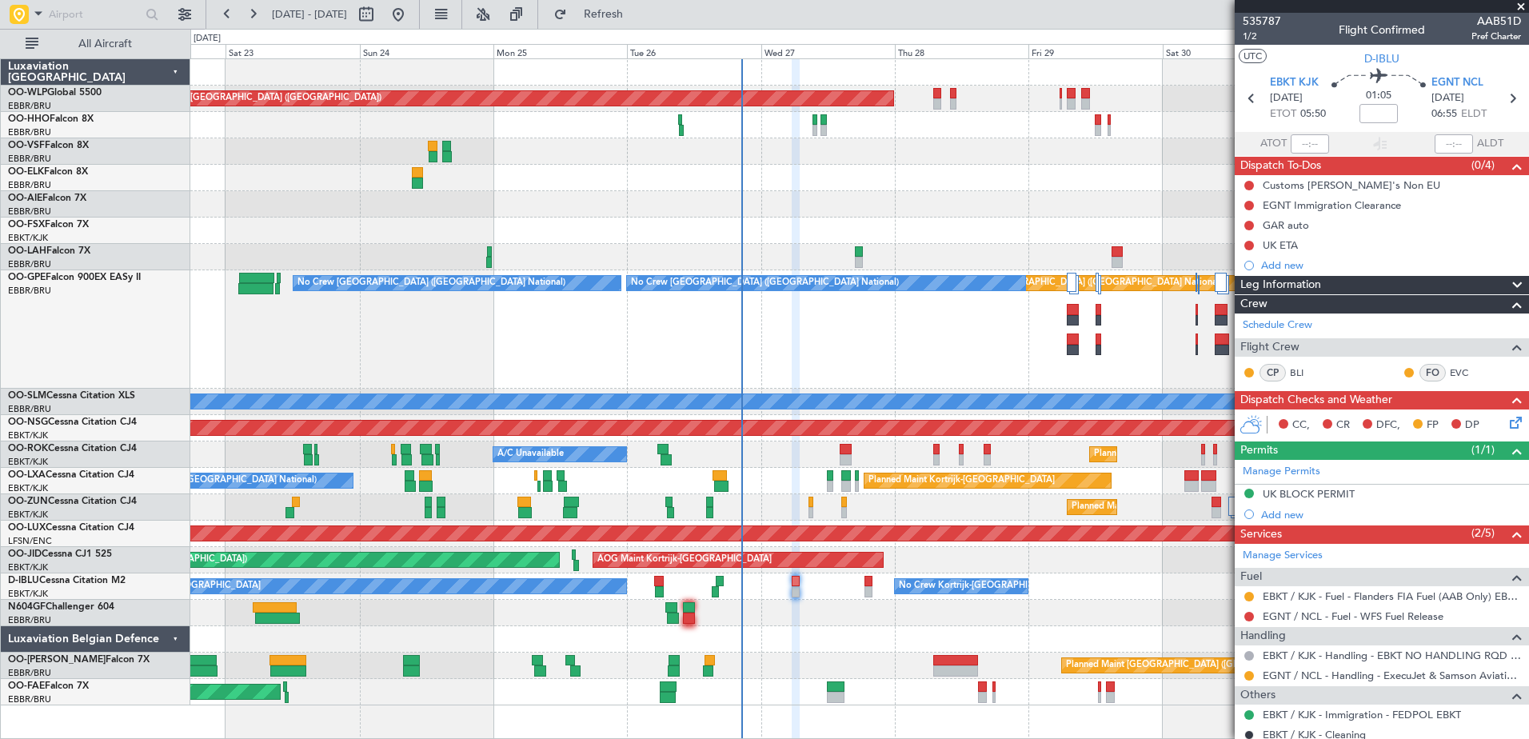
click at [923, 553] on div "Planned Maint Kortrijk-[GEOGRAPHIC_DATA] AOG Maint [GEOGRAPHIC_DATA]-[GEOGRAPHI…" at bounding box center [859, 560] width 1338 height 26
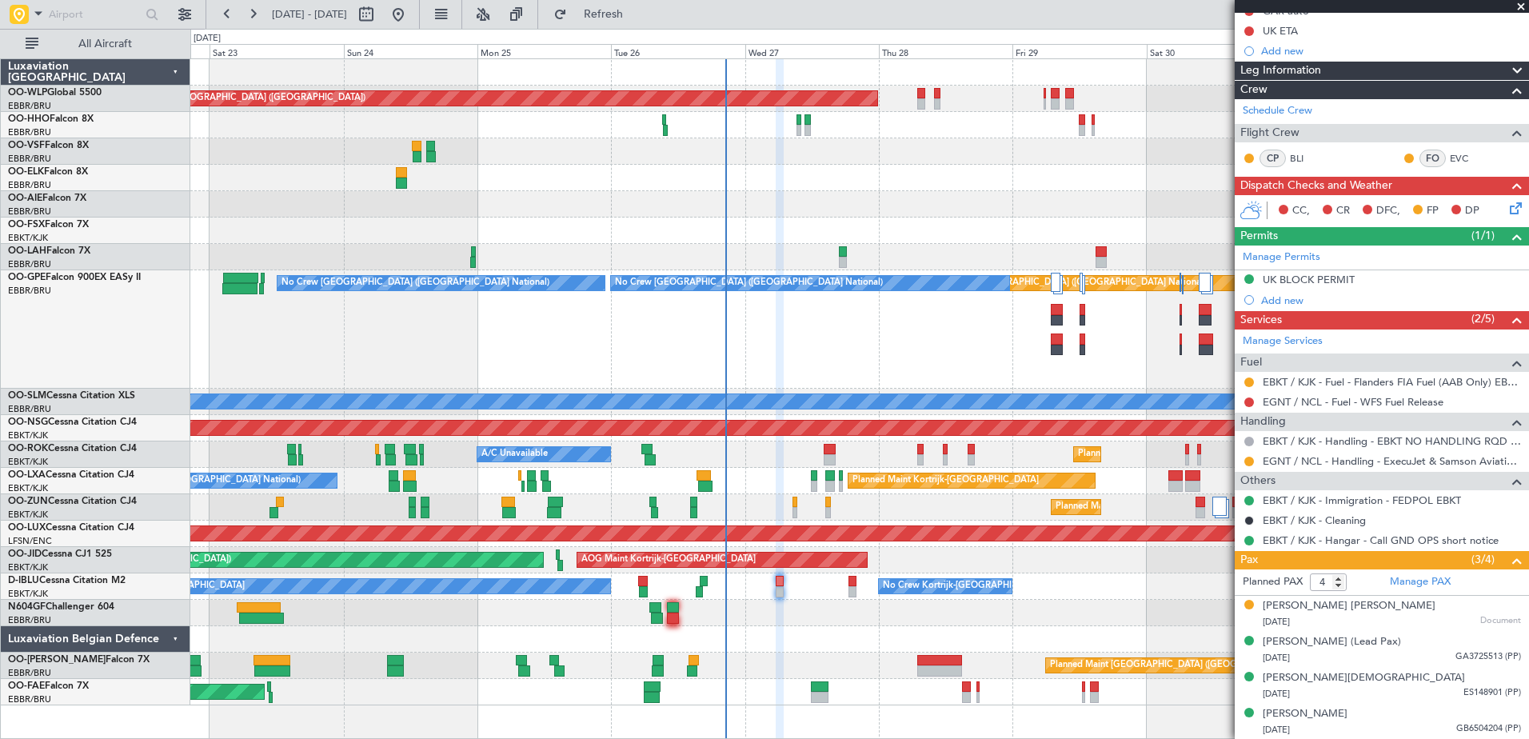
click at [805, 594] on div "No Crew Kortrijk-[GEOGRAPHIC_DATA] No Crew Kortrijk-[GEOGRAPHIC_DATA] No Crew […" at bounding box center [859, 586] width 1338 height 26
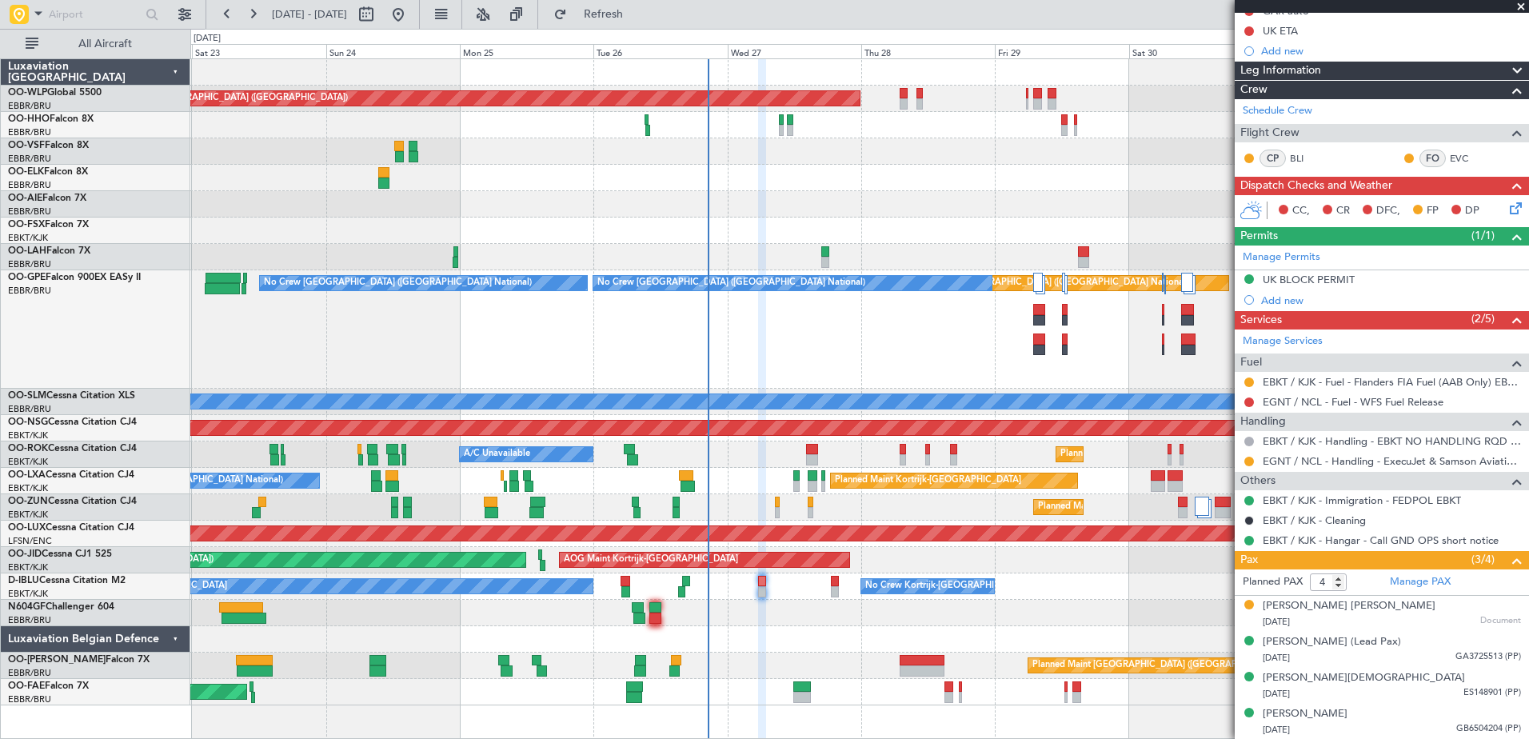
click at [809, 596] on div "No Crew Kortrijk-[GEOGRAPHIC_DATA] No Crew Kortrijk-[GEOGRAPHIC_DATA] No Crew […" at bounding box center [859, 586] width 1338 height 26
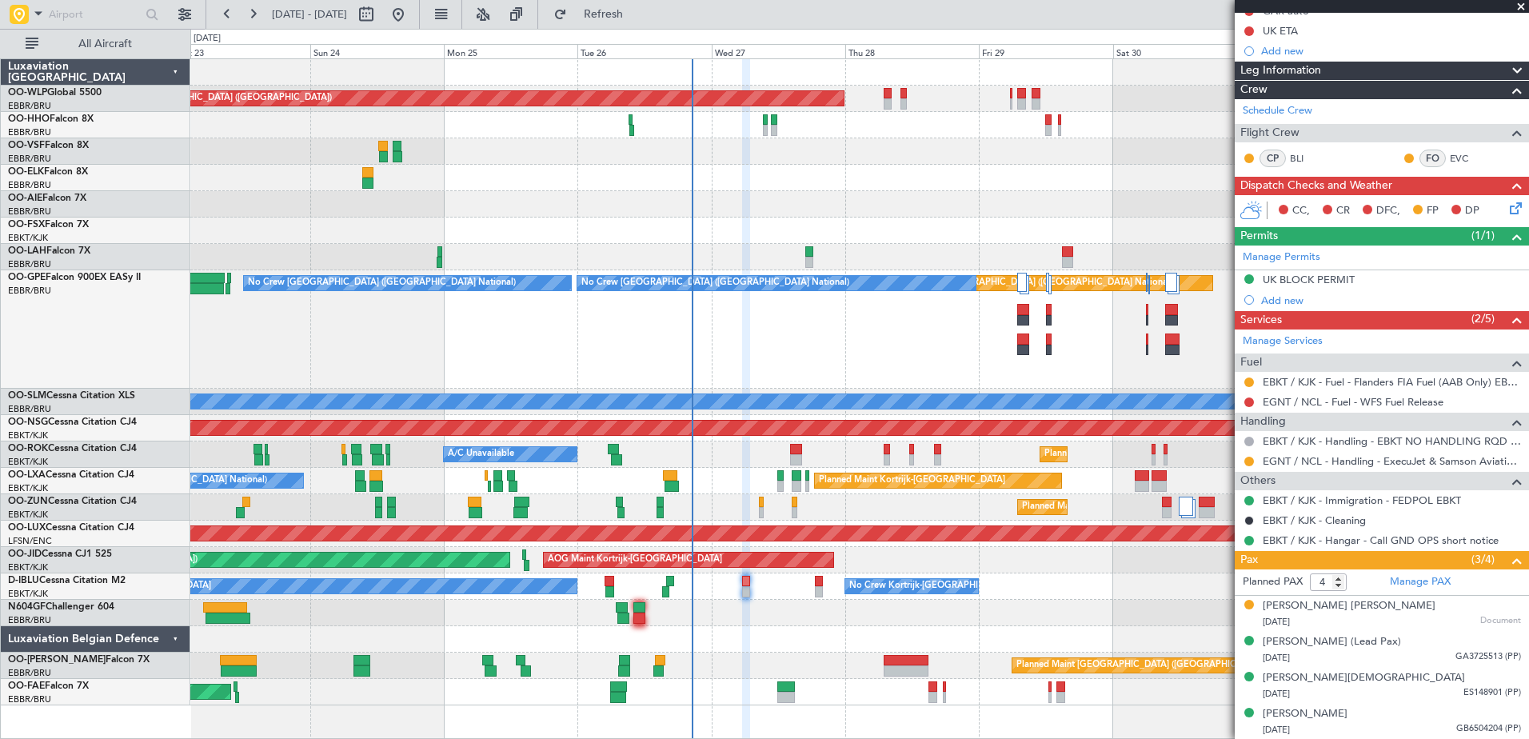
click at [777, 590] on div "No Crew Kortrijk-[GEOGRAPHIC_DATA] No Crew Kortrijk-[GEOGRAPHIC_DATA] No Crew […" at bounding box center [859, 586] width 1338 height 26
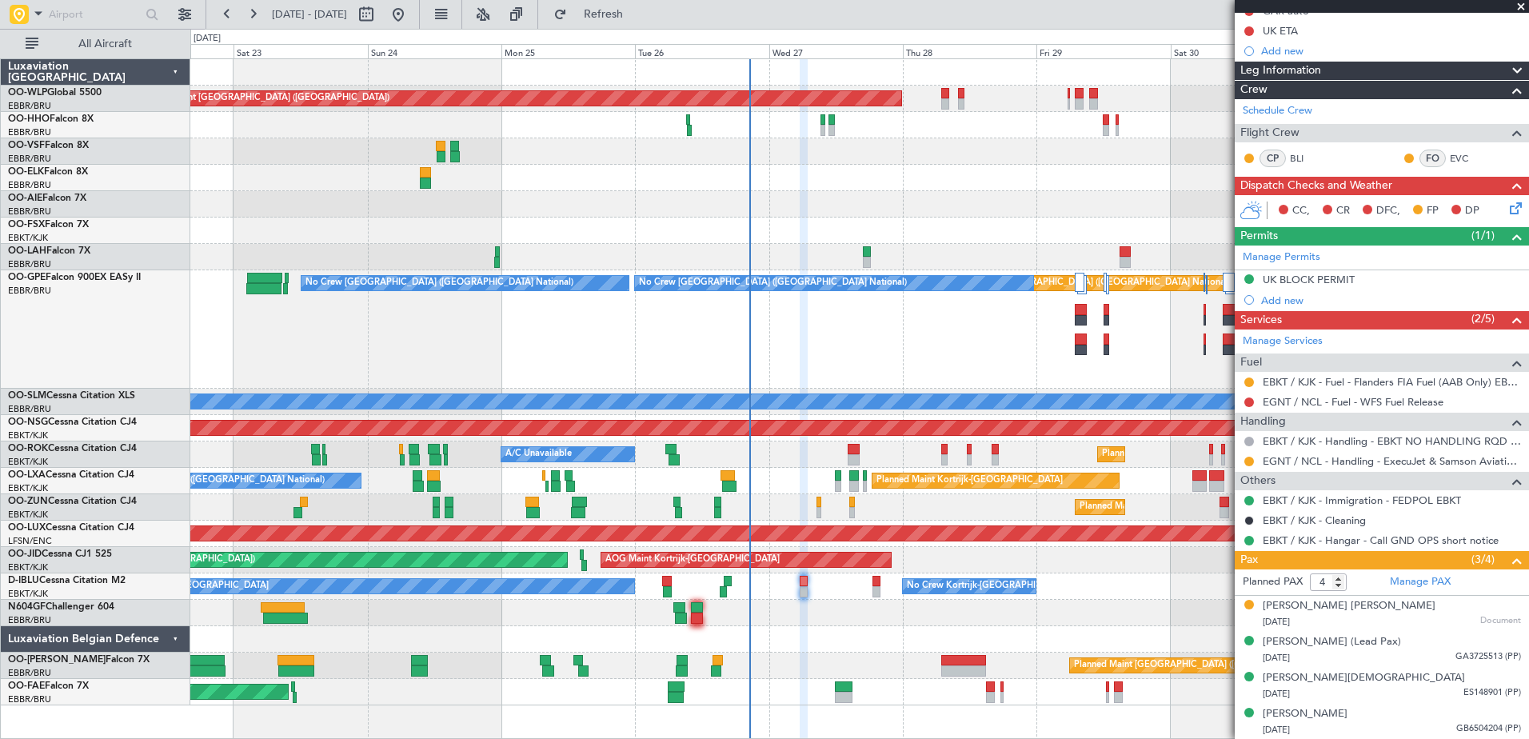
click at [828, 621] on div at bounding box center [859, 613] width 1338 height 26
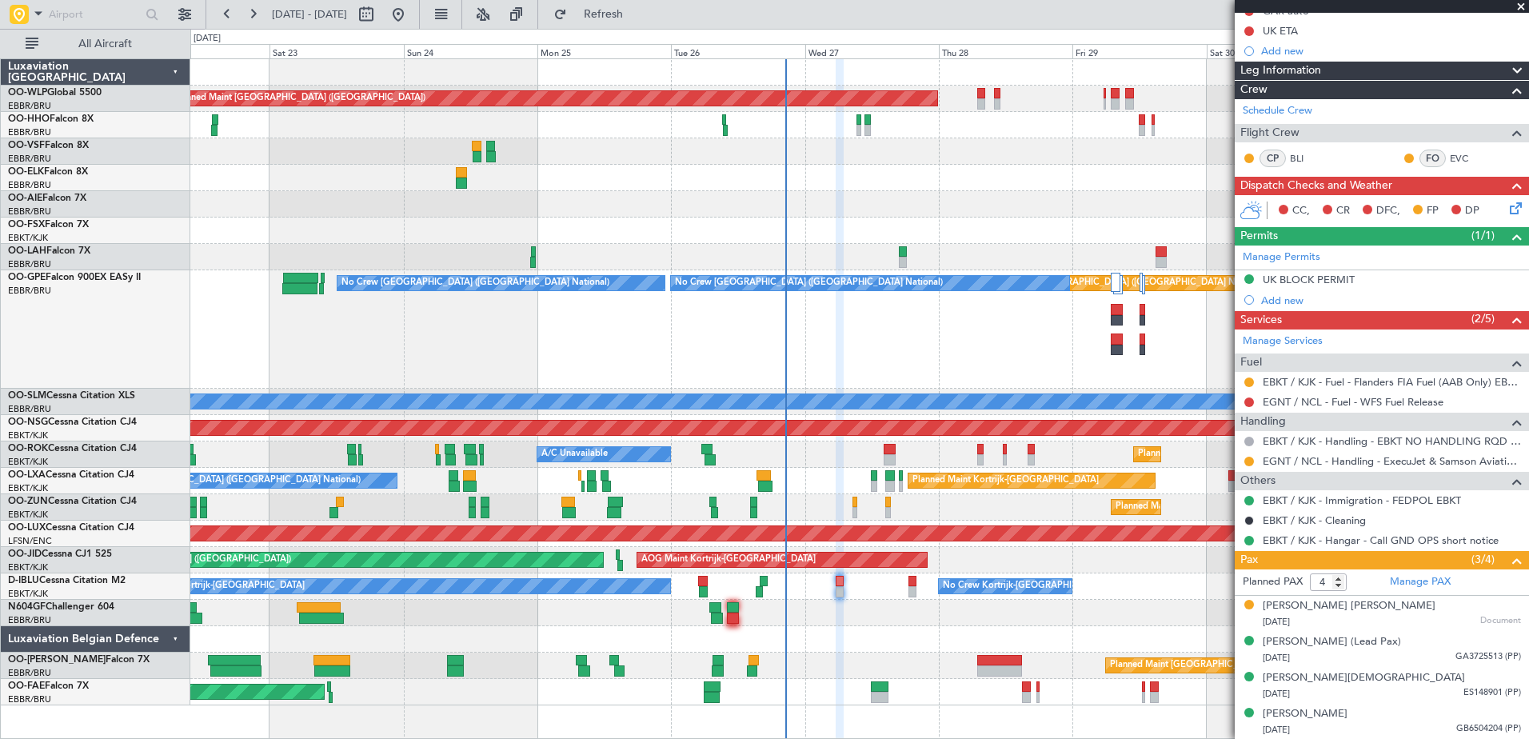
click at [860, 596] on div "No Crew Kortrijk-[GEOGRAPHIC_DATA] No Crew Kortrijk-[GEOGRAPHIC_DATA] No Crew […" at bounding box center [859, 586] width 1338 height 26
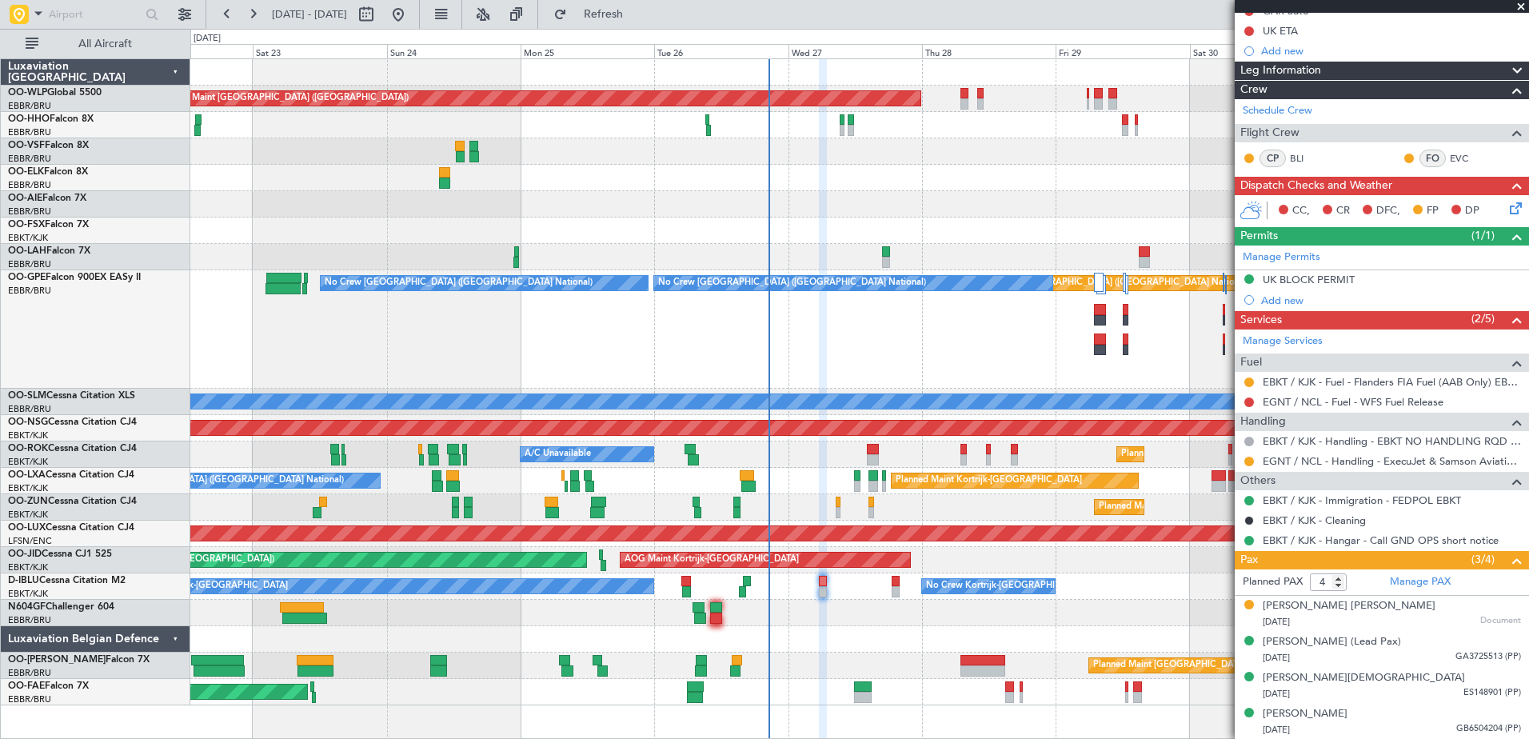
click at [842, 592] on div "No Crew Kortrijk-[GEOGRAPHIC_DATA] No Crew Kortrijk-[GEOGRAPHIC_DATA] No Crew […" at bounding box center [859, 586] width 1338 height 26
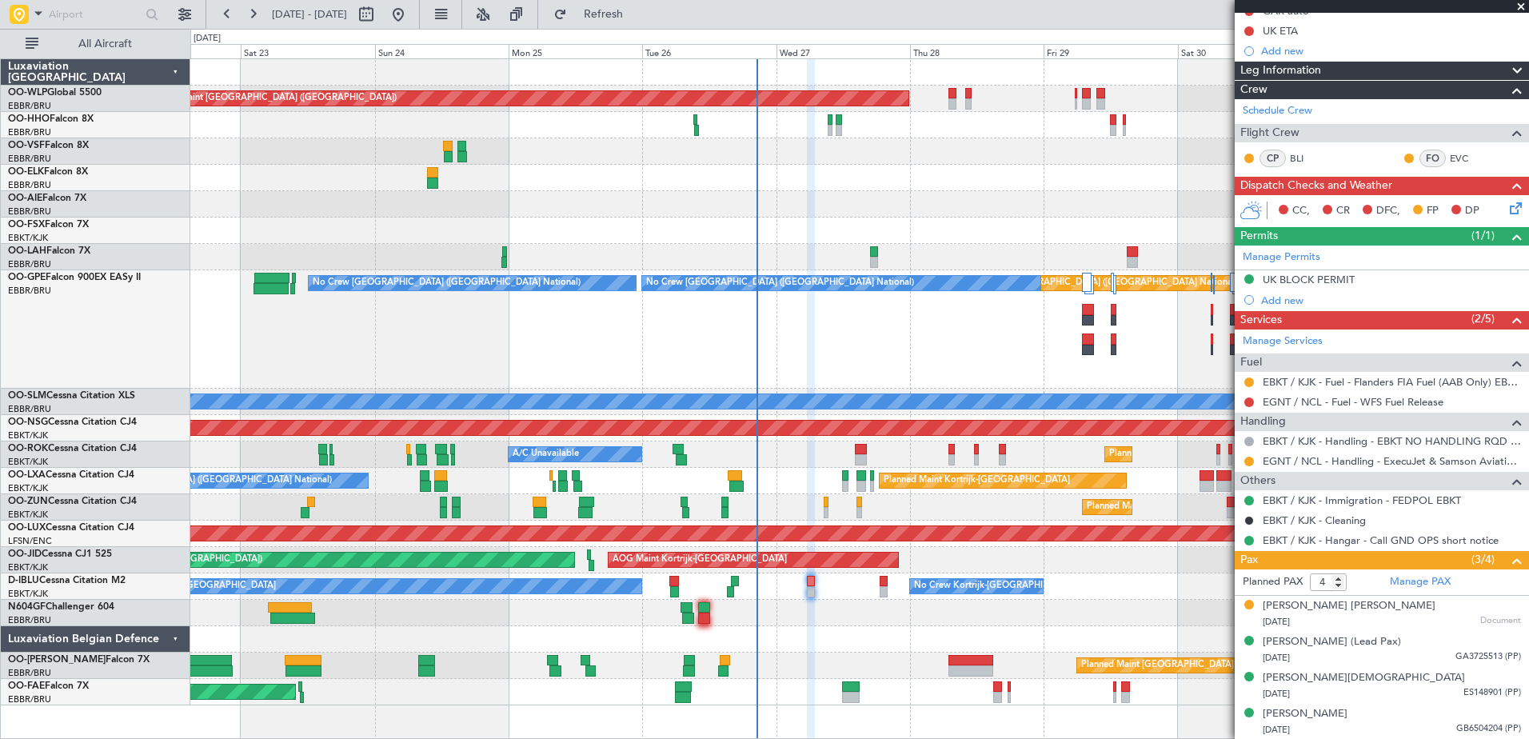
click at [847, 618] on div at bounding box center [859, 613] width 1338 height 26
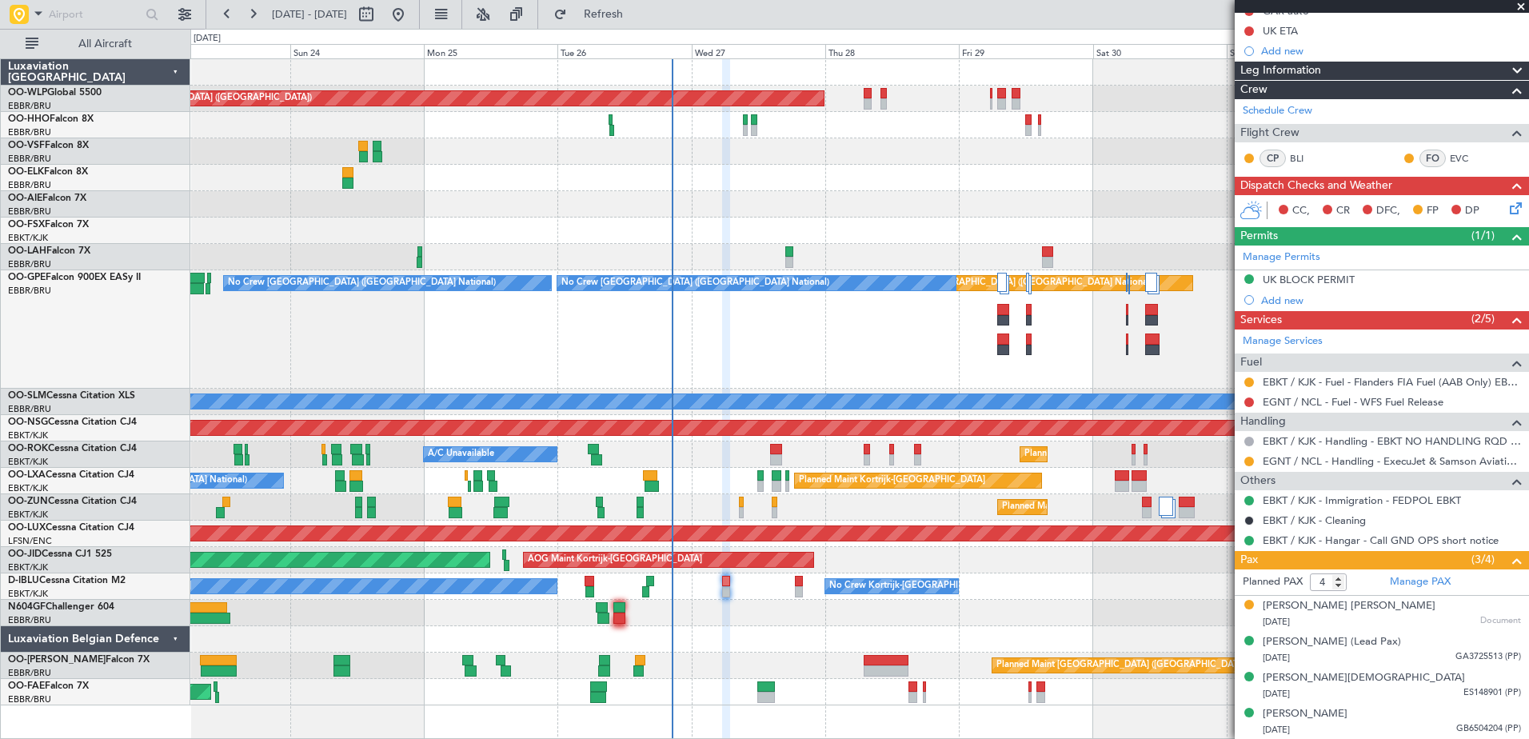
click at [908, 625] on div at bounding box center [859, 613] width 1338 height 26
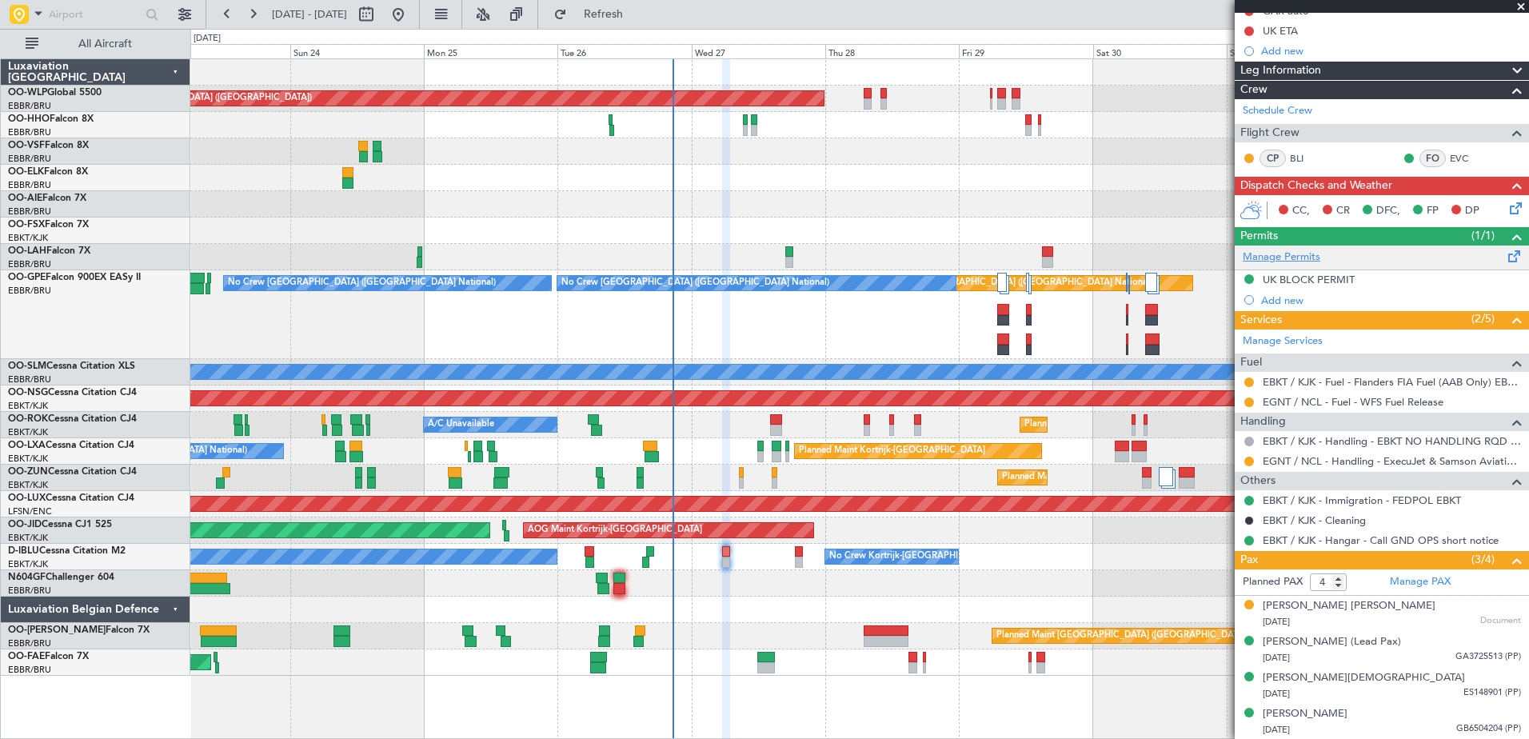
click at [1283, 262] on link "Manage Permits" at bounding box center [1282, 257] width 78 height 16
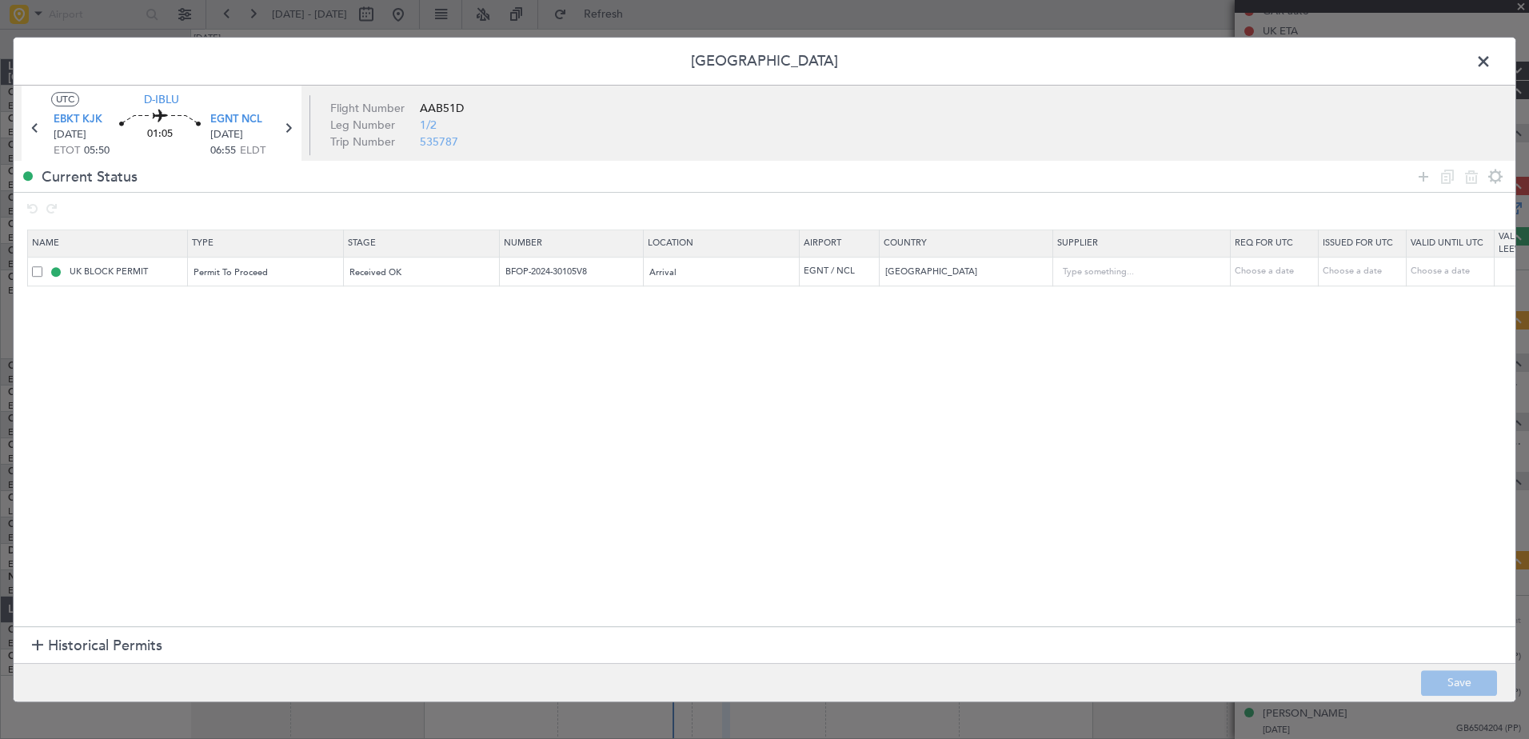
click at [32, 644] on div at bounding box center [37, 645] width 11 height 11
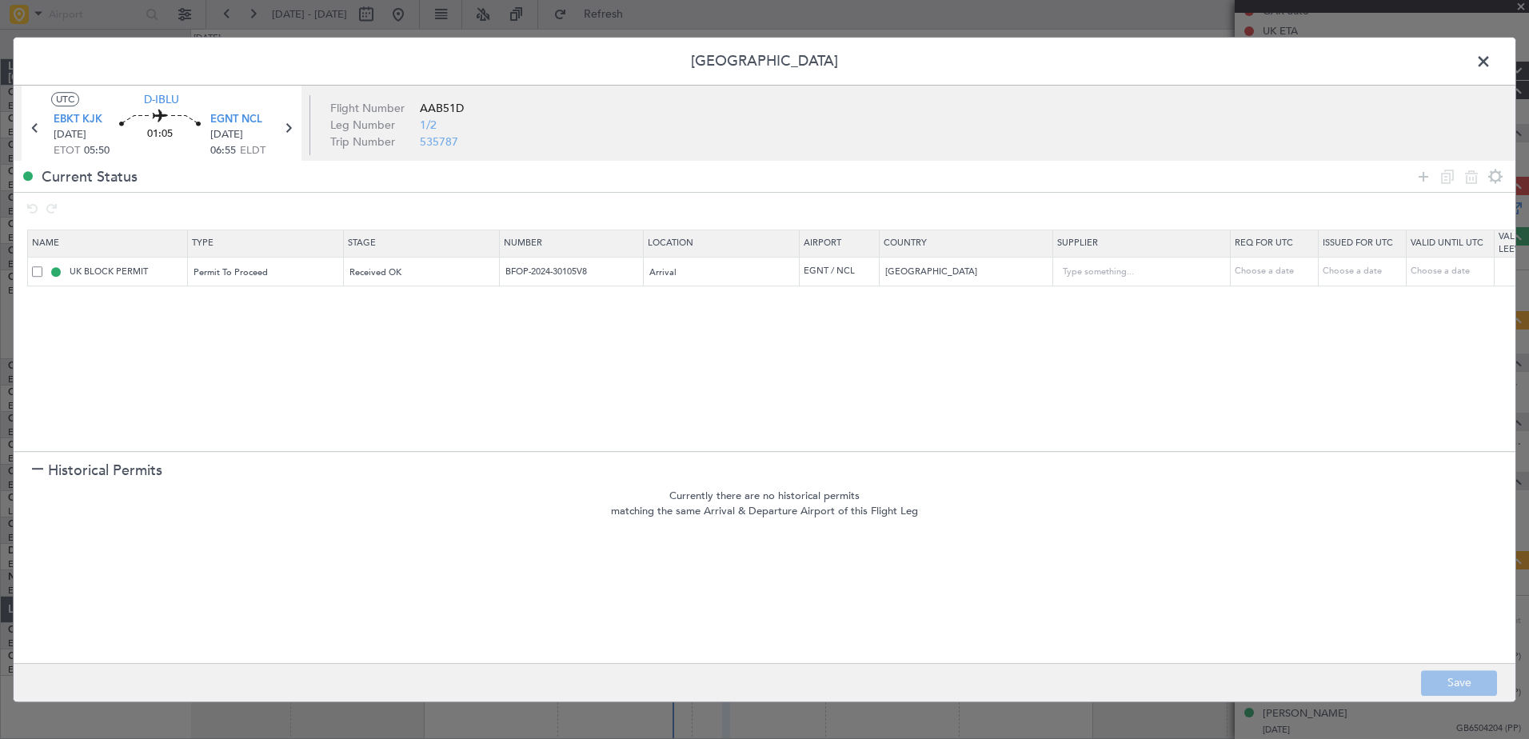
click at [1491, 59] on span at bounding box center [1491, 66] width 0 height 32
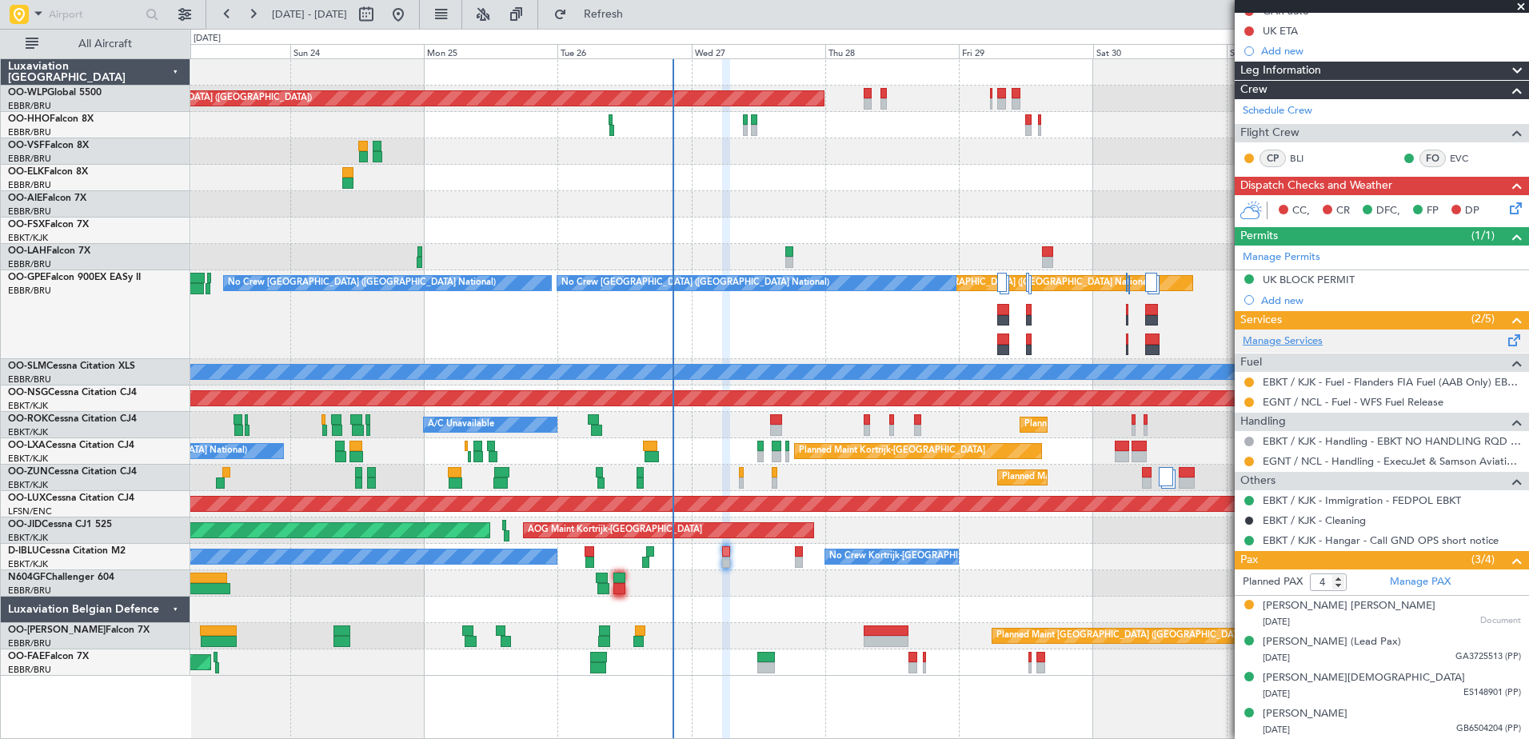
click at [1270, 346] on link "Manage Services" at bounding box center [1283, 341] width 80 height 16
click at [630, 10] on span "Refresh" at bounding box center [603, 14] width 67 height 11
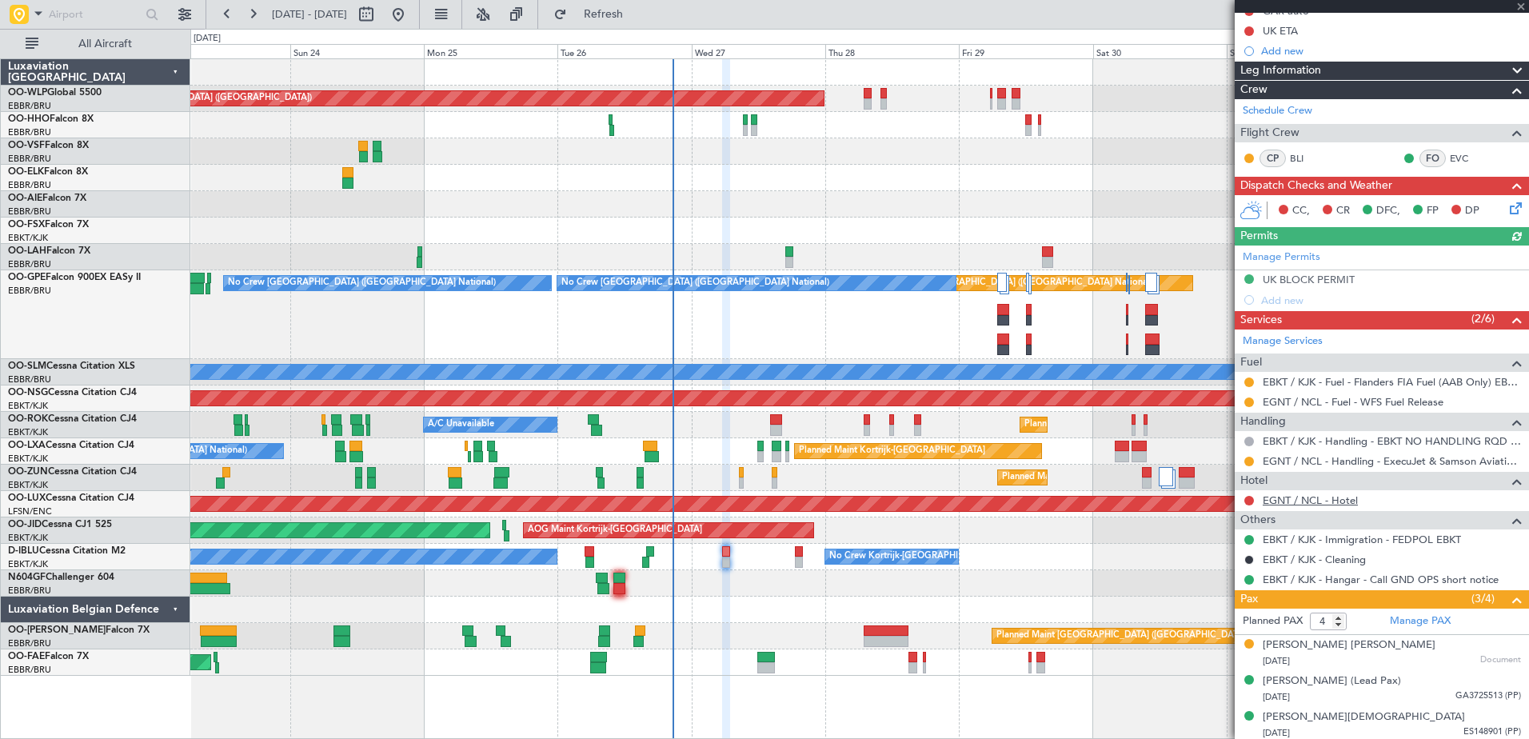
click at [1290, 500] on link "EGNT / NCL - Hotel" at bounding box center [1310, 500] width 95 height 14
click at [637, 20] on span "Refresh" at bounding box center [603, 14] width 67 height 11
click at [1333, 497] on link "EGNT / NCL - Hotel" at bounding box center [1310, 500] width 95 height 14
click at [632, 10] on span "Refresh" at bounding box center [603, 14] width 67 height 11
click at [1249, 499] on button at bounding box center [1249, 501] width 10 height 10
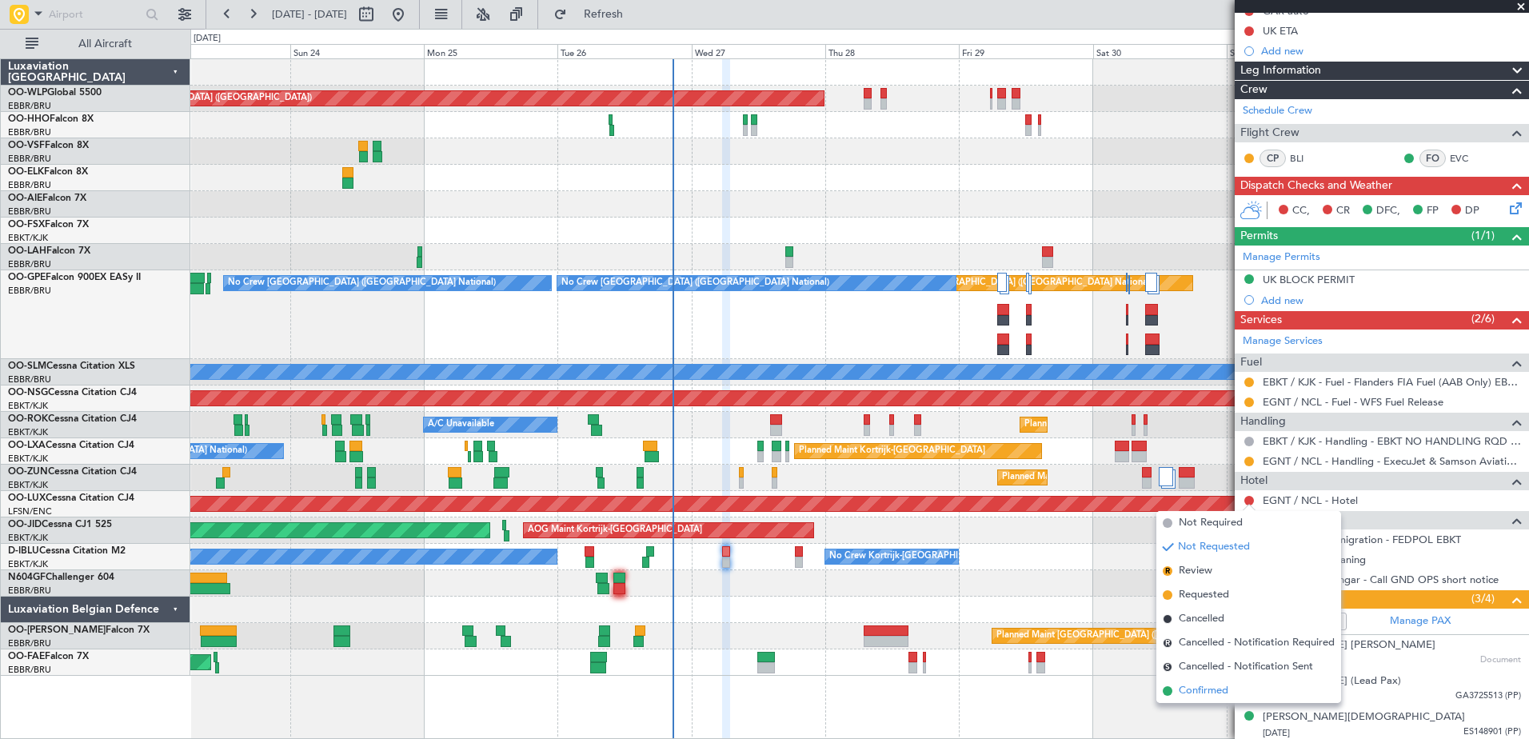
click at [1203, 692] on span "Confirmed" at bounding box center [1204, 691] width 50 height 16
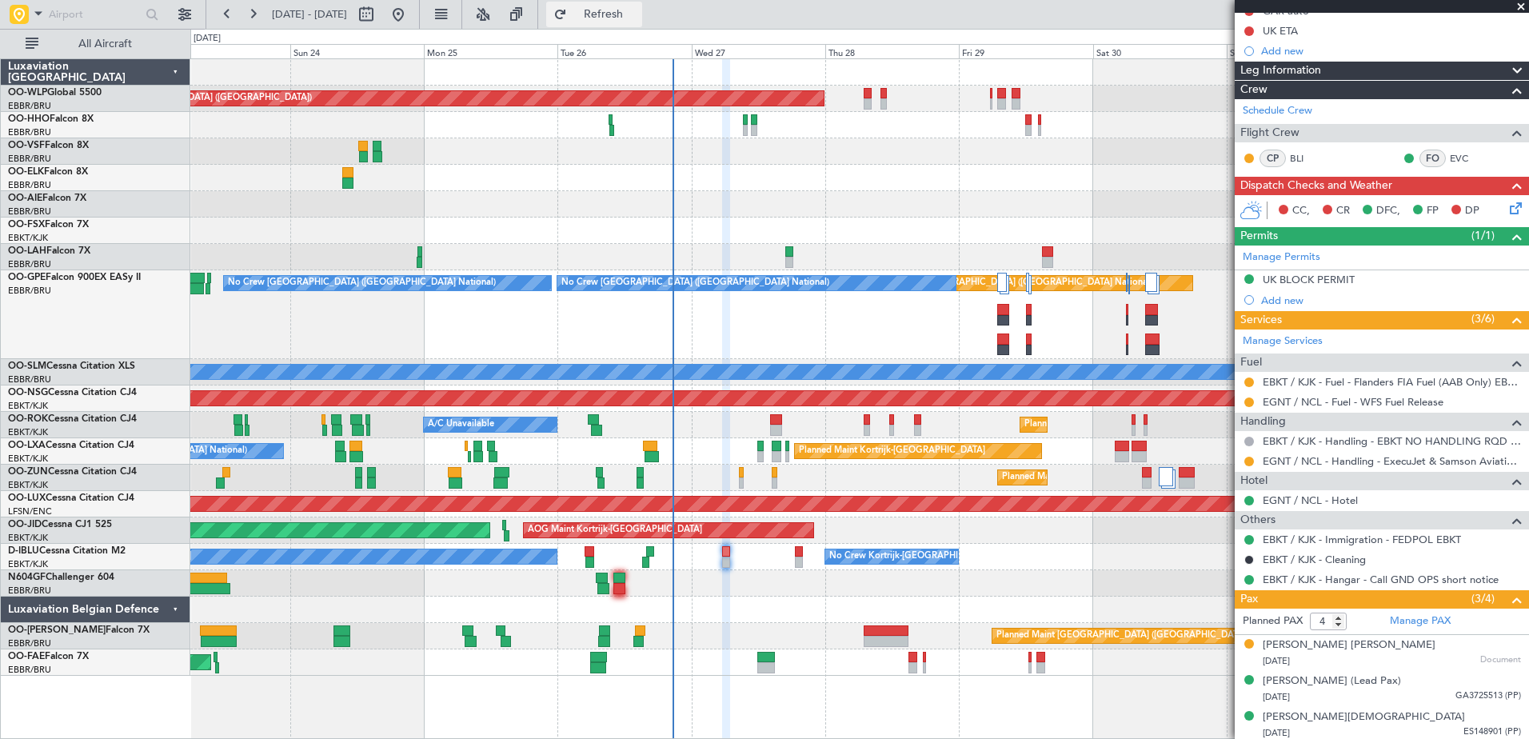
click at [629, 11] on span "Refresh" at bounding box center [603, 14] width 67 height 11
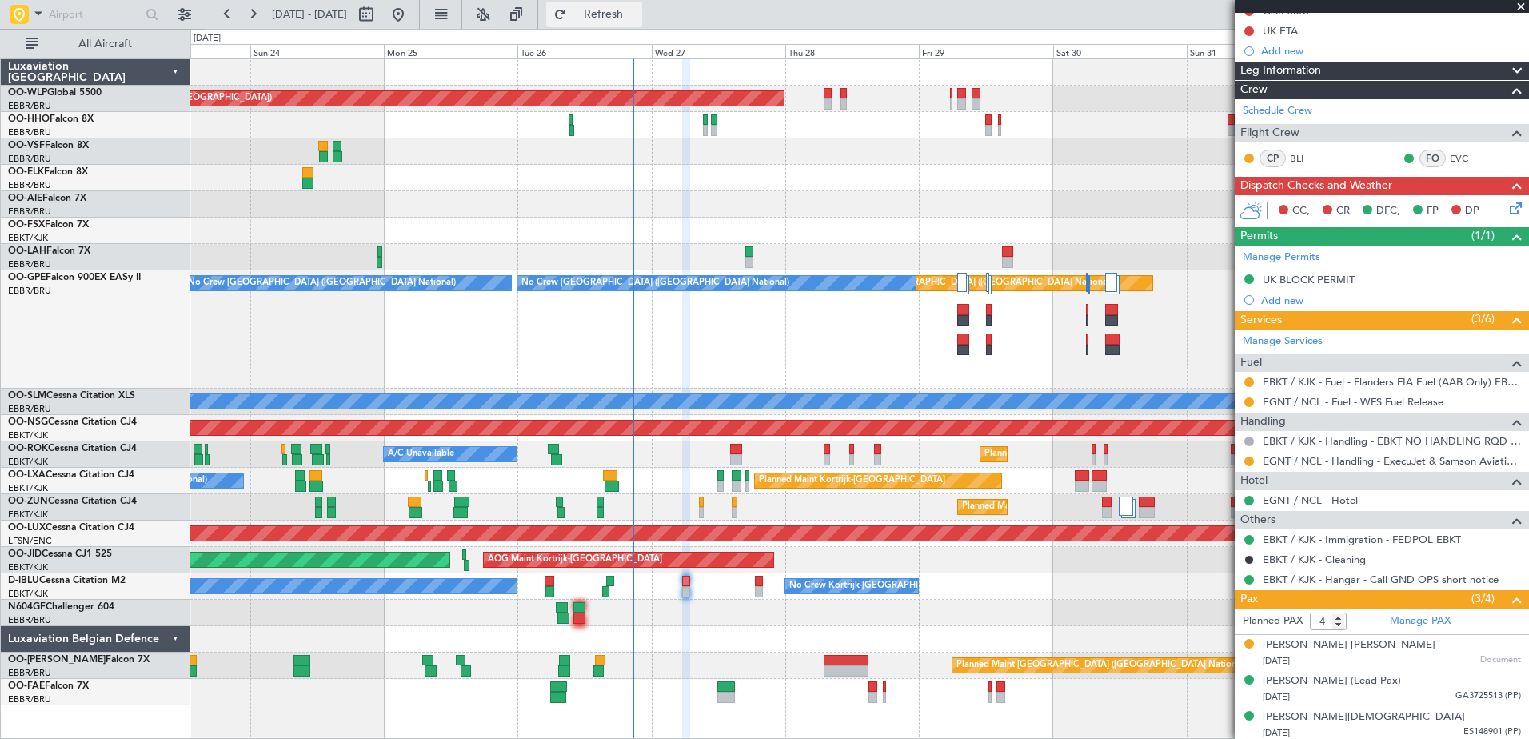
click at [617, 6] on button "Refresh" at bounding box center [594, 15] width 96 height 26
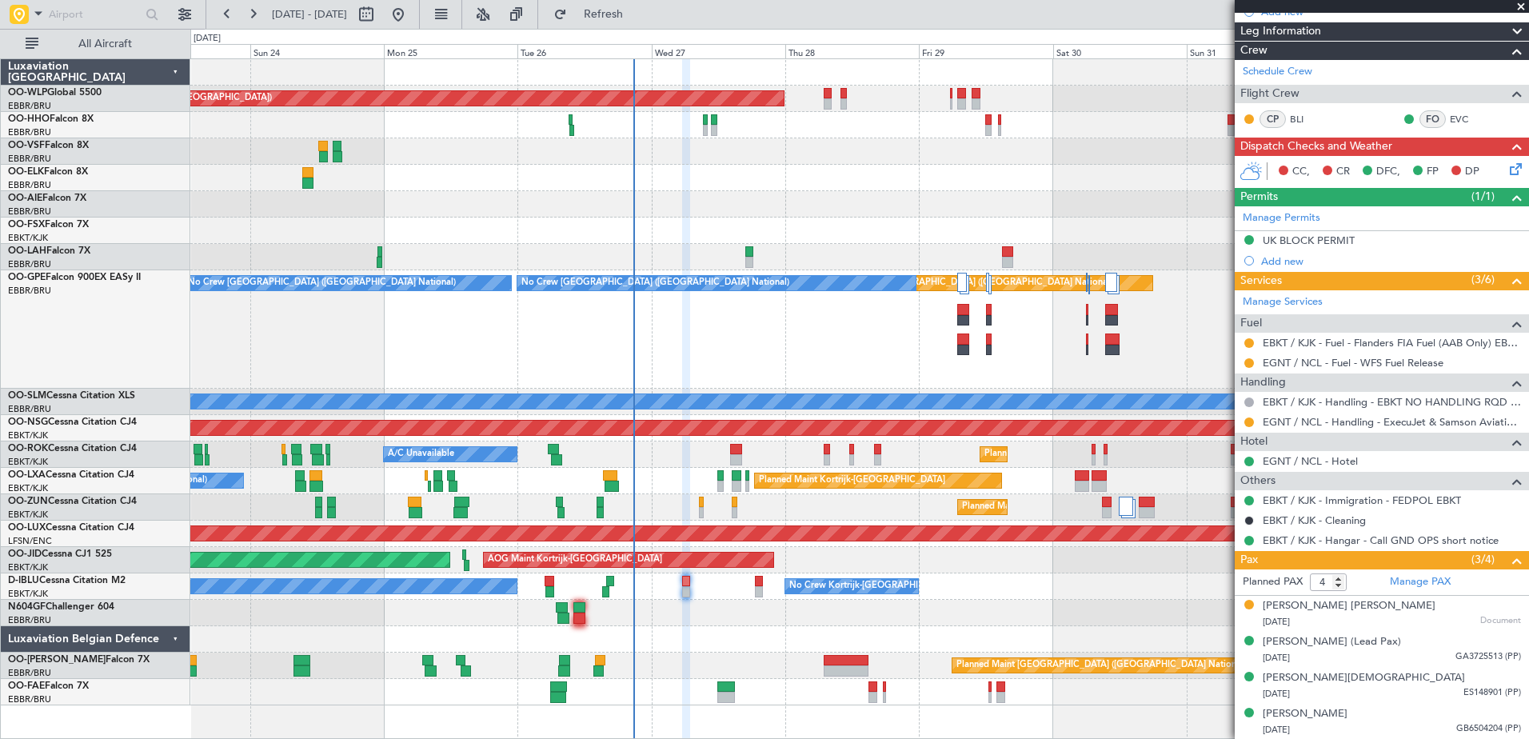
scroll to position [0, 0]
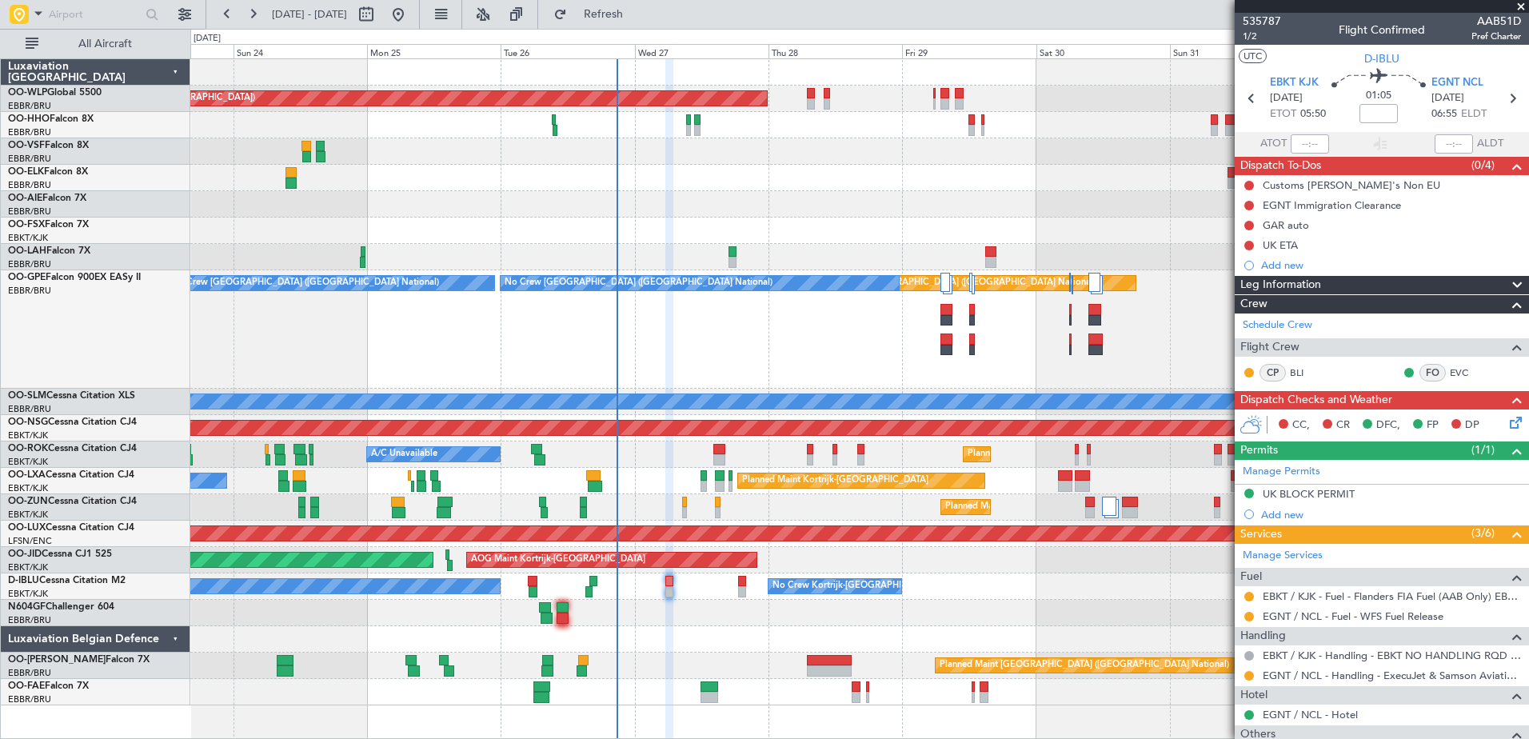
click at [748, 460] on div "Planned Maint Kortrijk-Wevelgem A/C Unavailable" at bounding box center [859, 454] width 1338 height 26
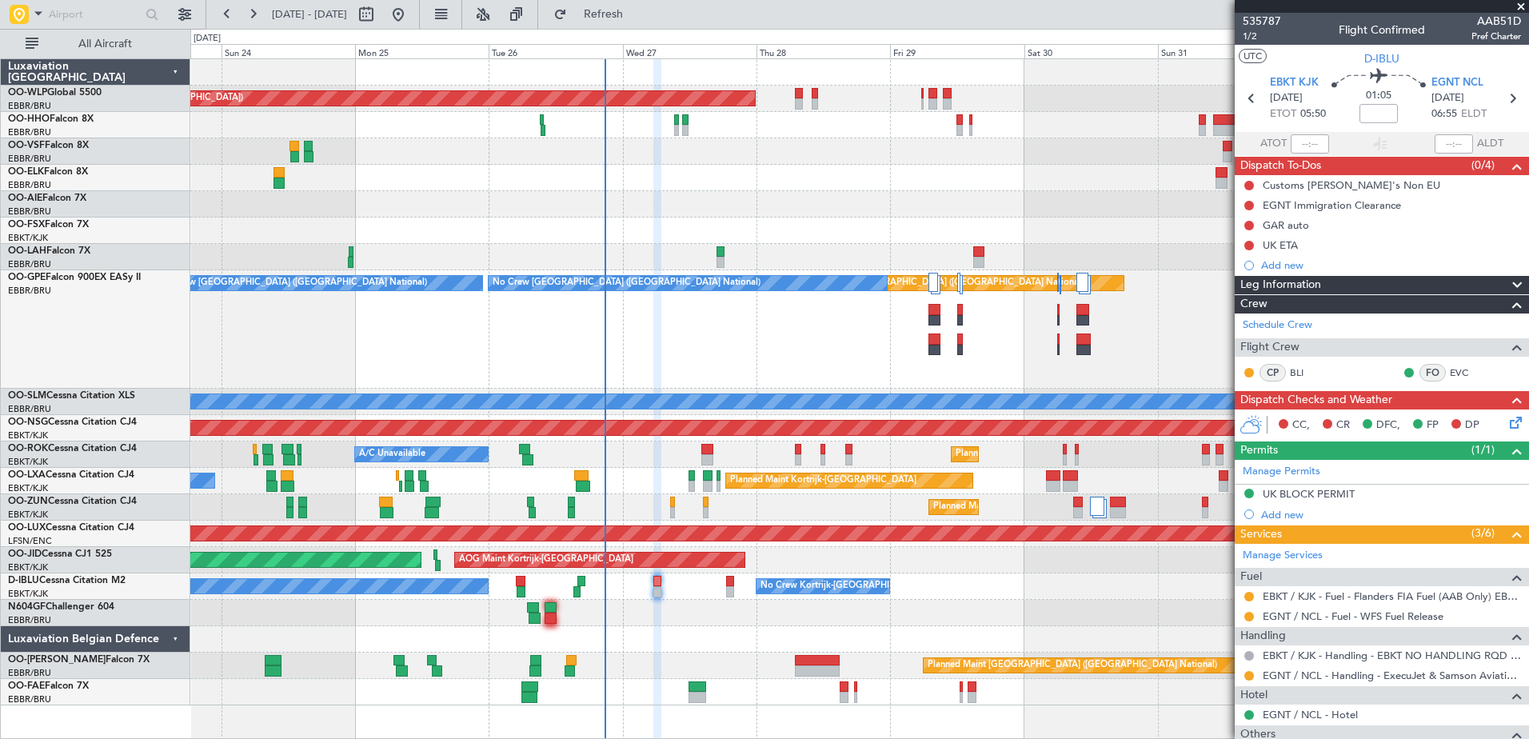
click at [750, 461] on div "Planned Maint Kortrijk-Wevelgem A/C Unavailable" at bounding box center [859, 454] width 1338 height 26
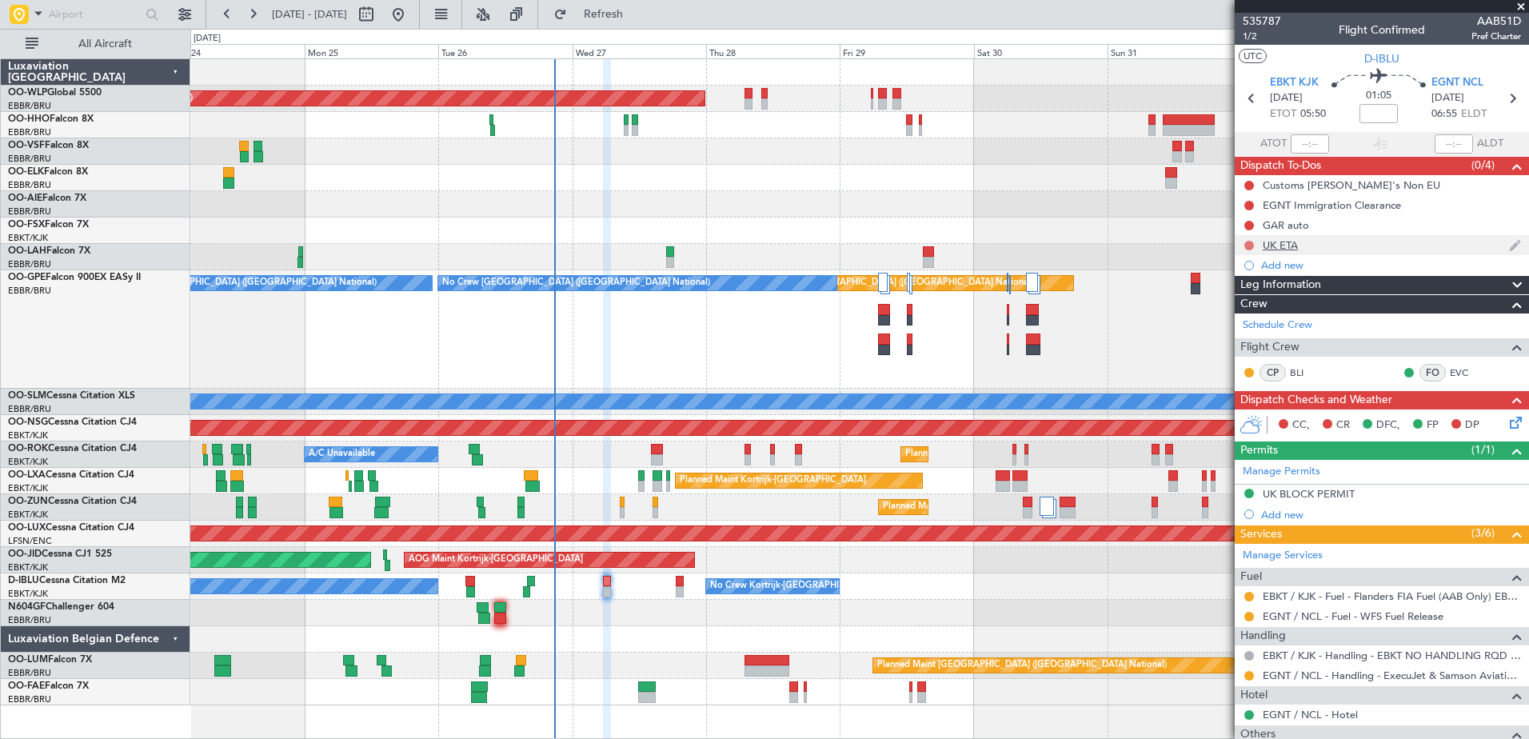
click at [1246, 244] on button at bounding box center [1249, 246] width 10 height 10
drag, startPoint x: 1244, startPoint y: 320, endPoint x: 1249, endPoint y: 255, distance: 64.9
click at [1245, 319] on span "Completed" at bounding box center [1256, 316] width 53 height 16
click at [1252, 225] on button at bounding box center [1249, 226] width 10 height 10
click at [1255, 290] on span "Completed" at bounding box center [1256, 296] width 53 height 16
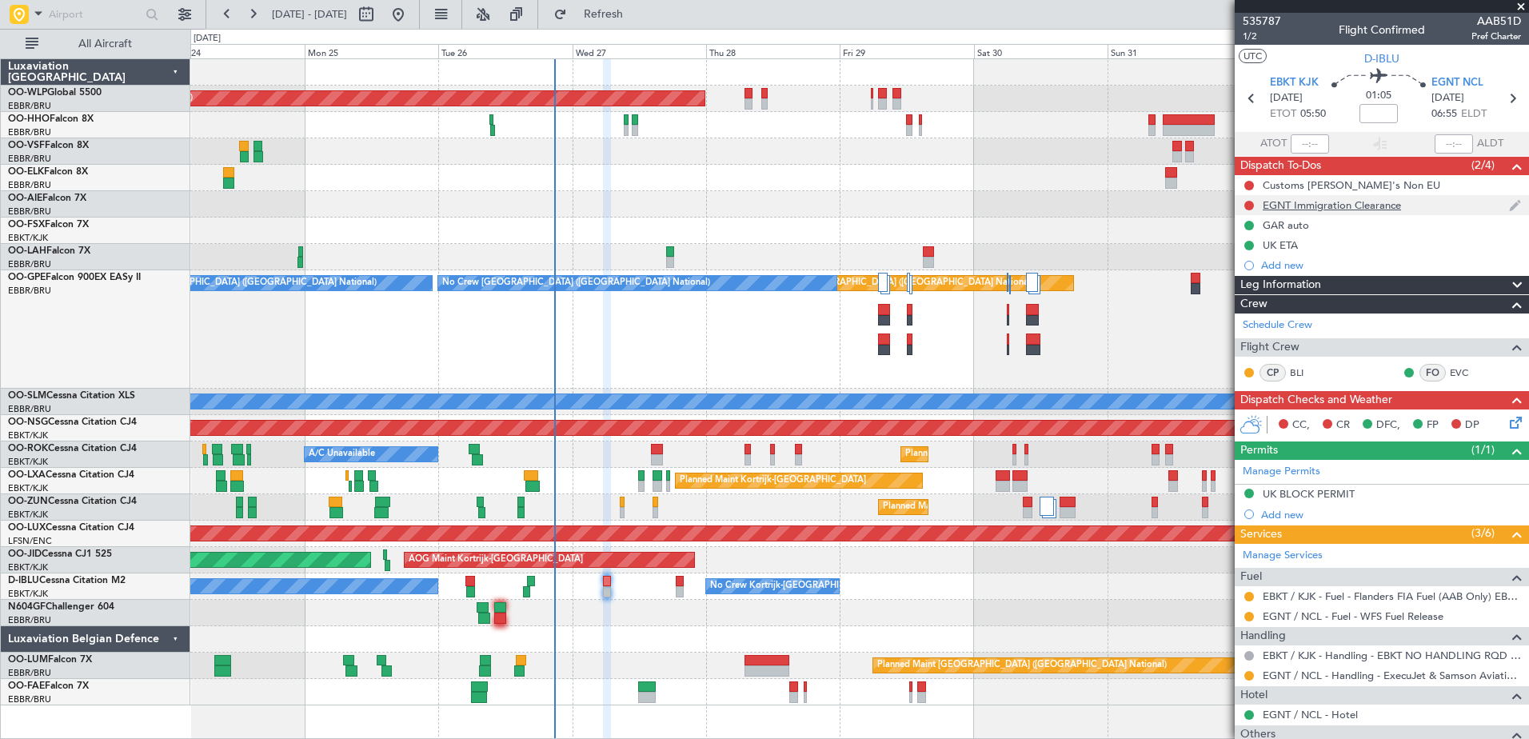
click at [1316, 203] on div "EGNT Immigration Clearance" at bounding box center [1332, 205] width 138 height 14
click at [1297, 208] on div "EGNT Immigration Clearance" at bounding box center [1332, 205] width 138 height 14
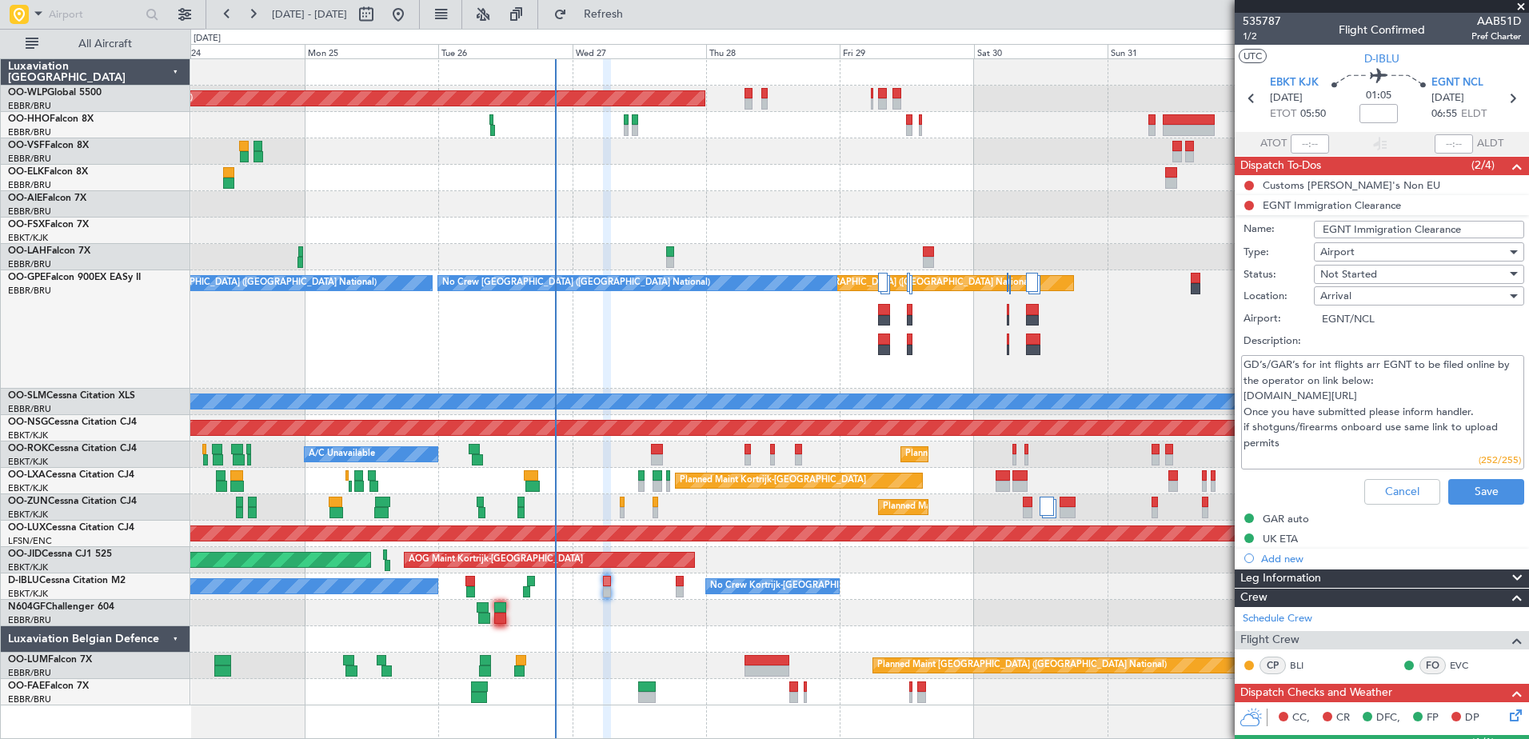
click at [1342, 275] on span "Not Started" at bounding box center [1348, 274] width 57 height 14
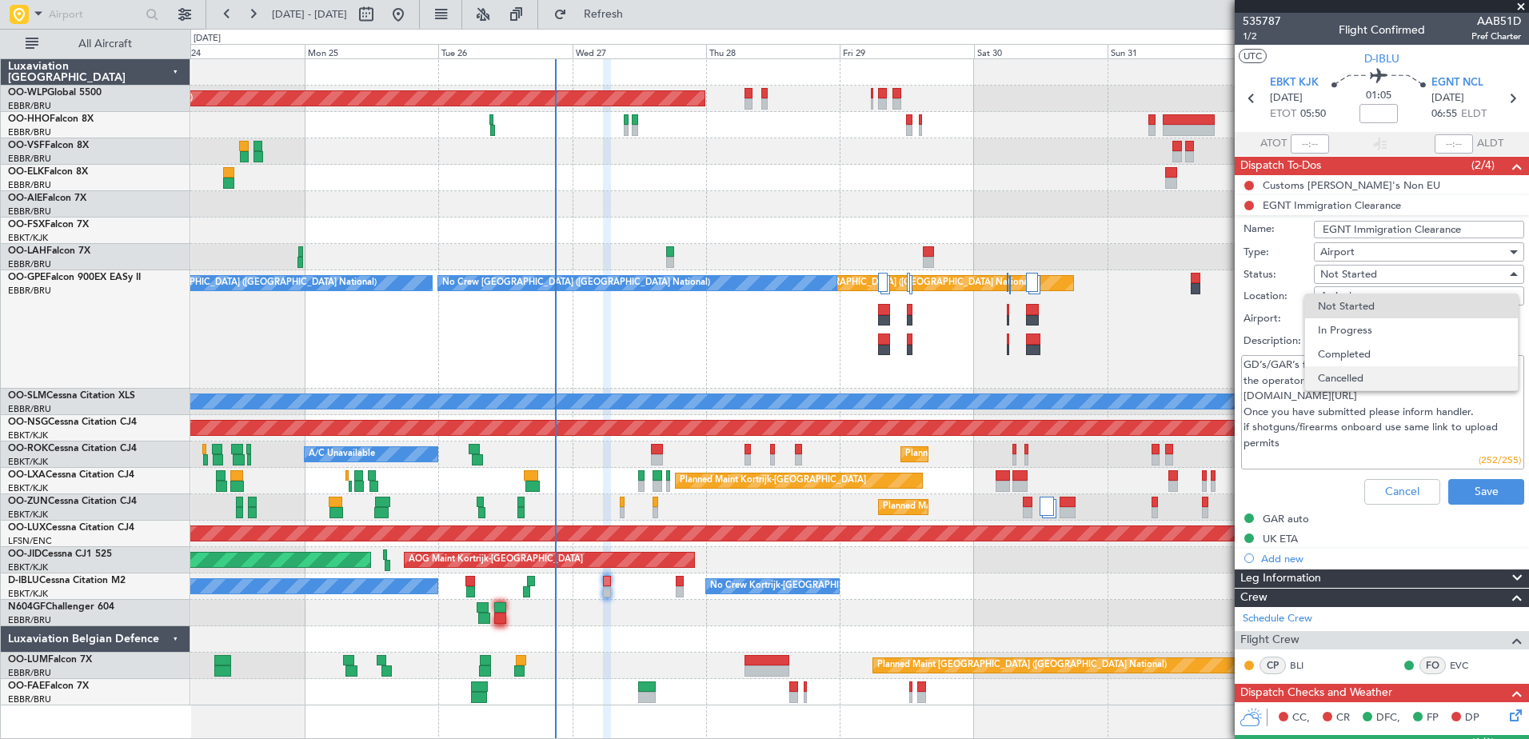
click at [1349, 373] on span "Cancelled" at bounding box center [1411, 378] width 187 height 24
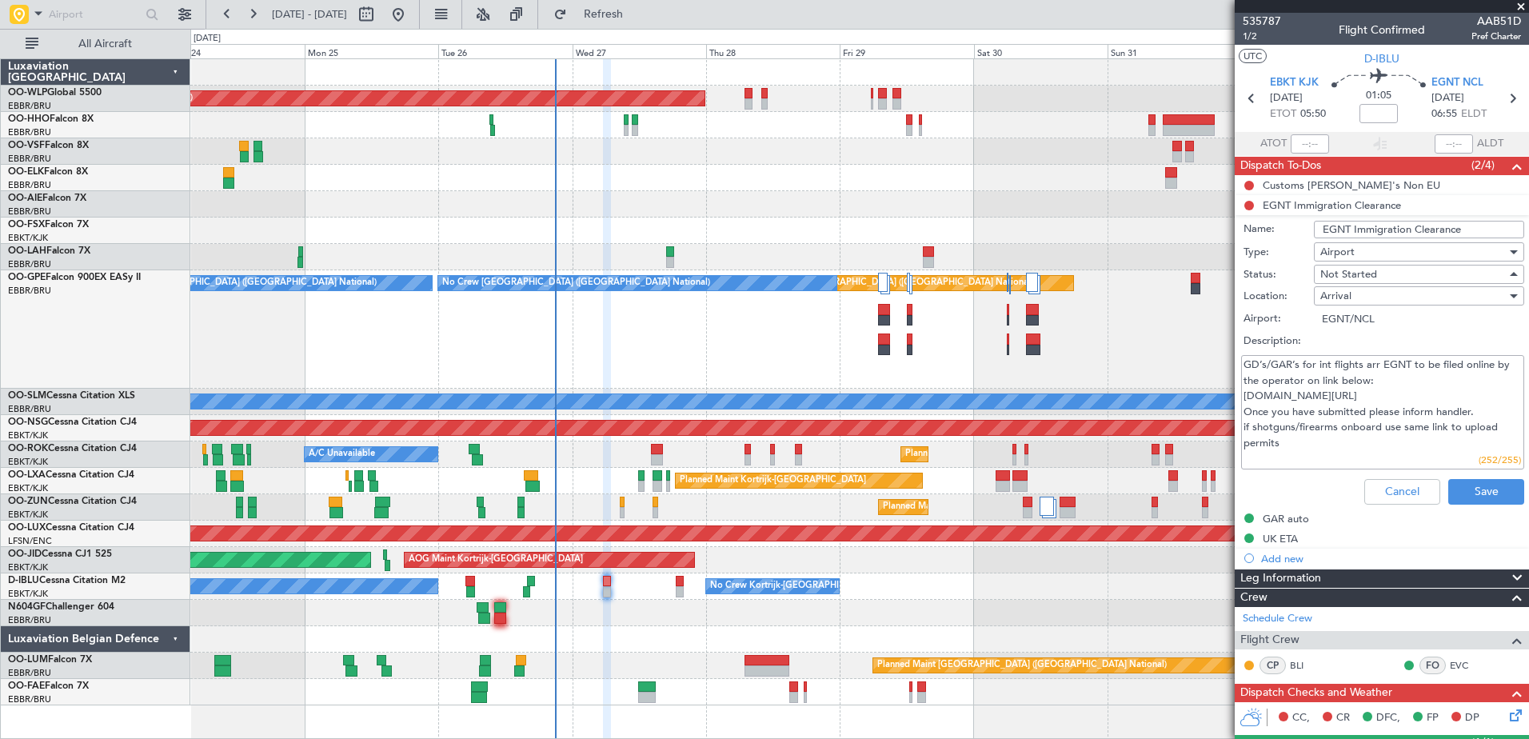
type textarea "GD’s/GAR’s for int flights arr EGNT to be filed online by the operator on link …"
click at [1452, 490] on button "Save" at bounding box center [1486, 492] width 76 height 26
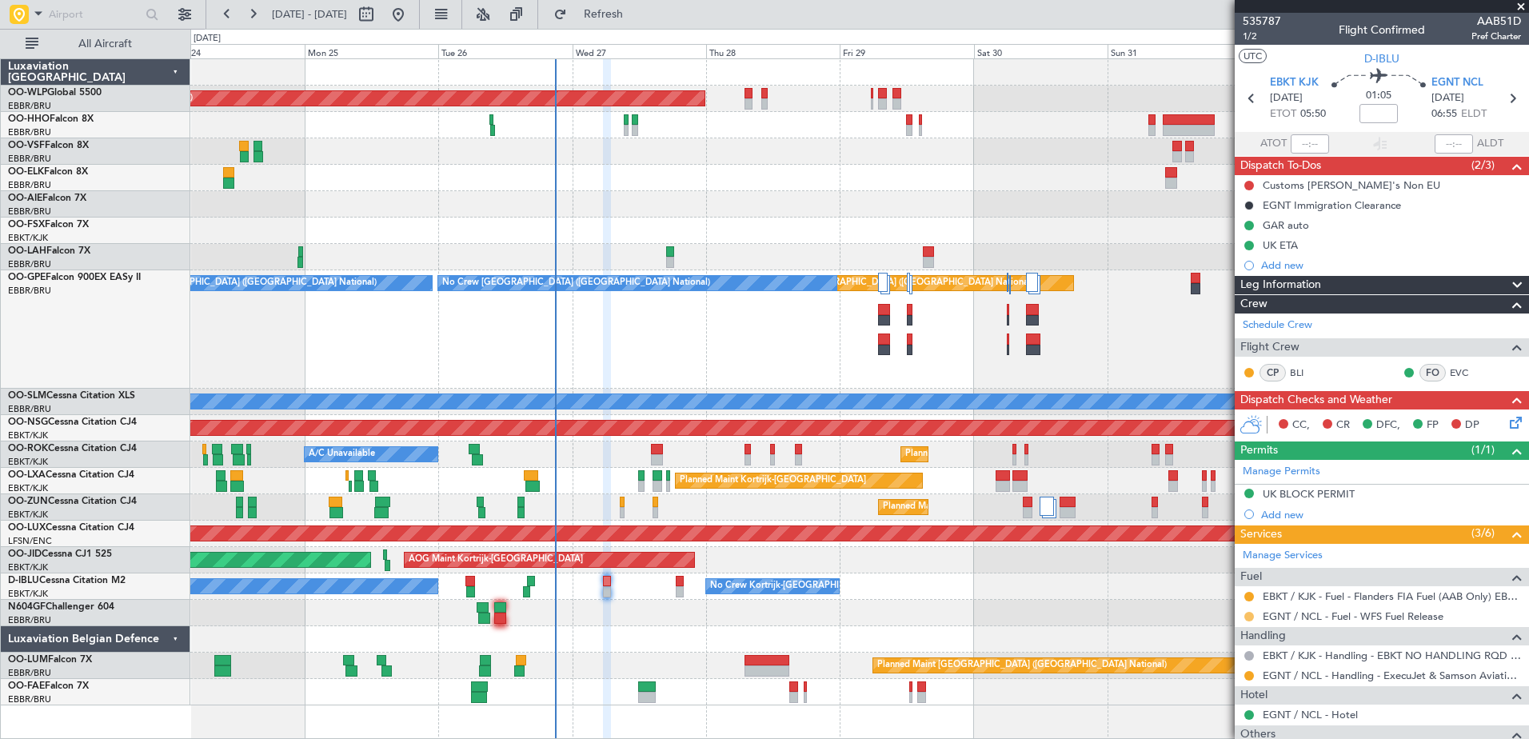
click at [1250, 617] on button at bounding box center [1249, 617] width 10 height 10
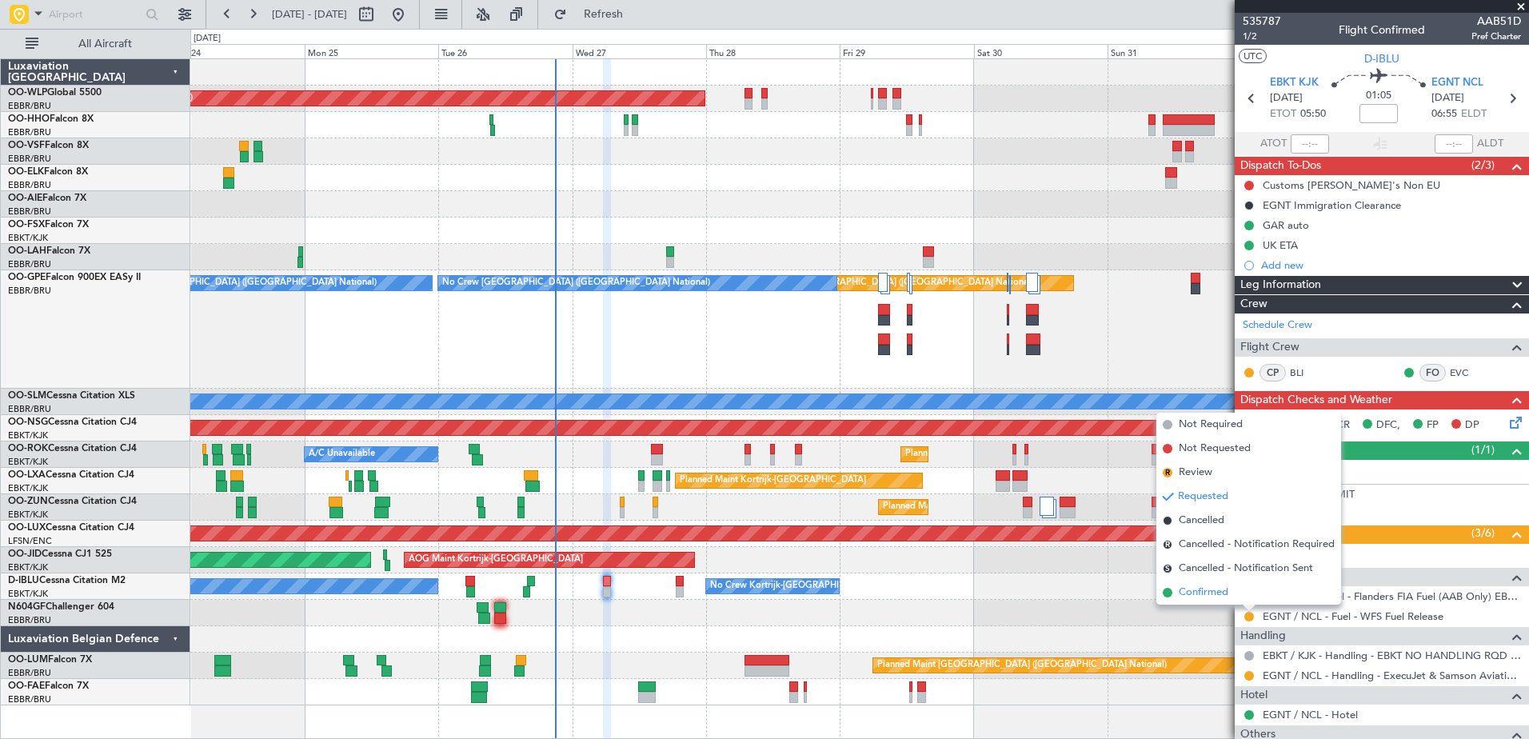
click at [1212, 592] on span "Confirmed" at bounding box center [1204, 592] width 50 height 16
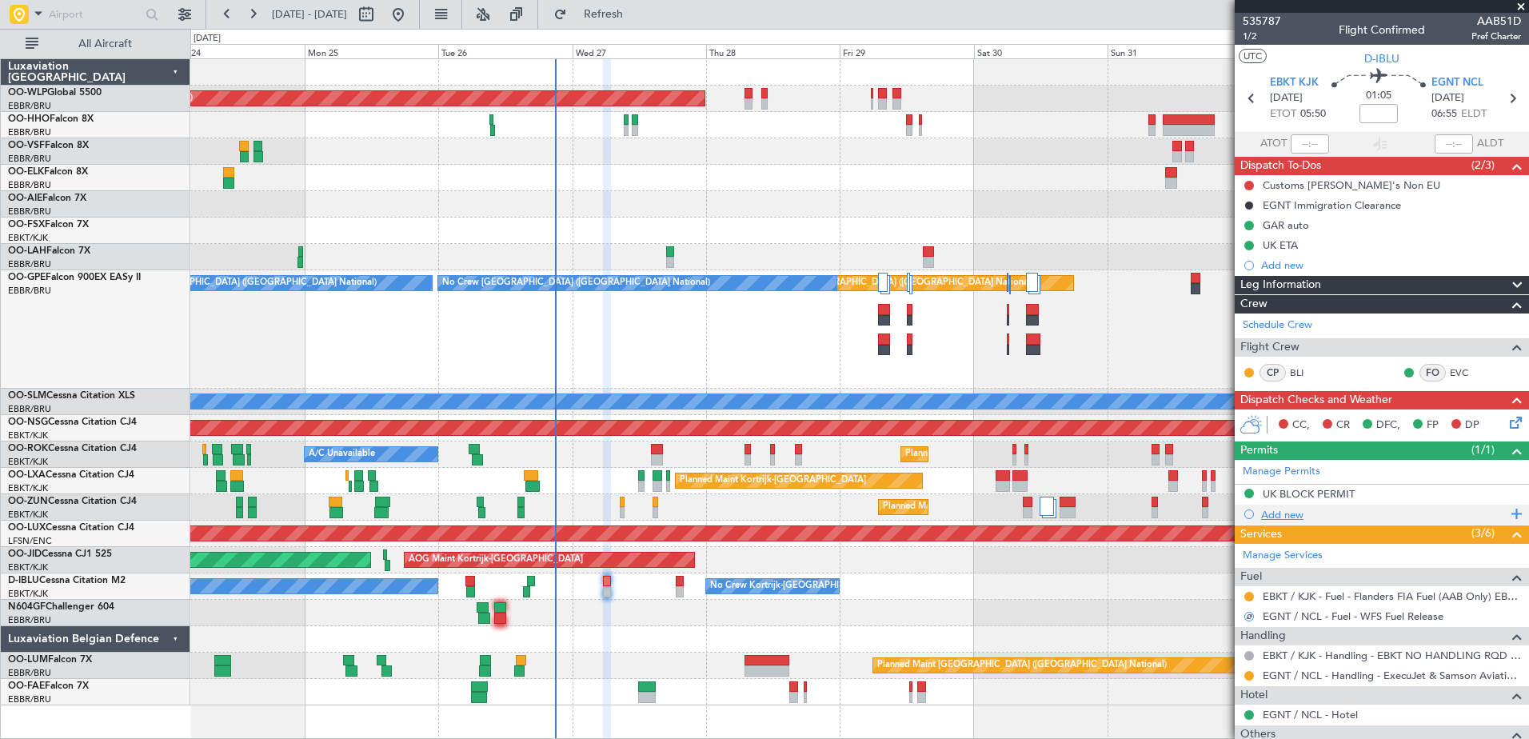
scroll to position [253, 0]
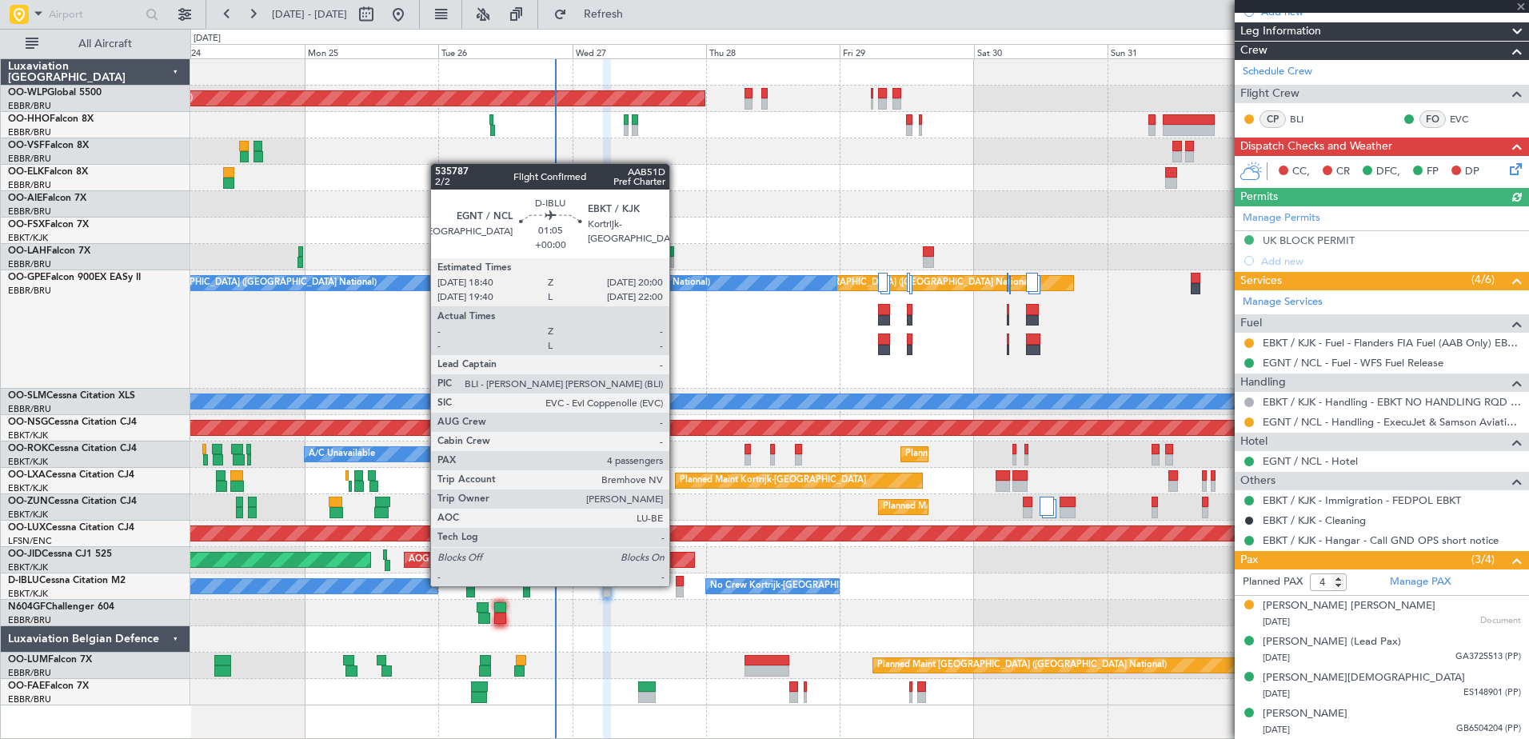
click at [676, 584] on div at bounding box center [680, 581] width 8 height 11
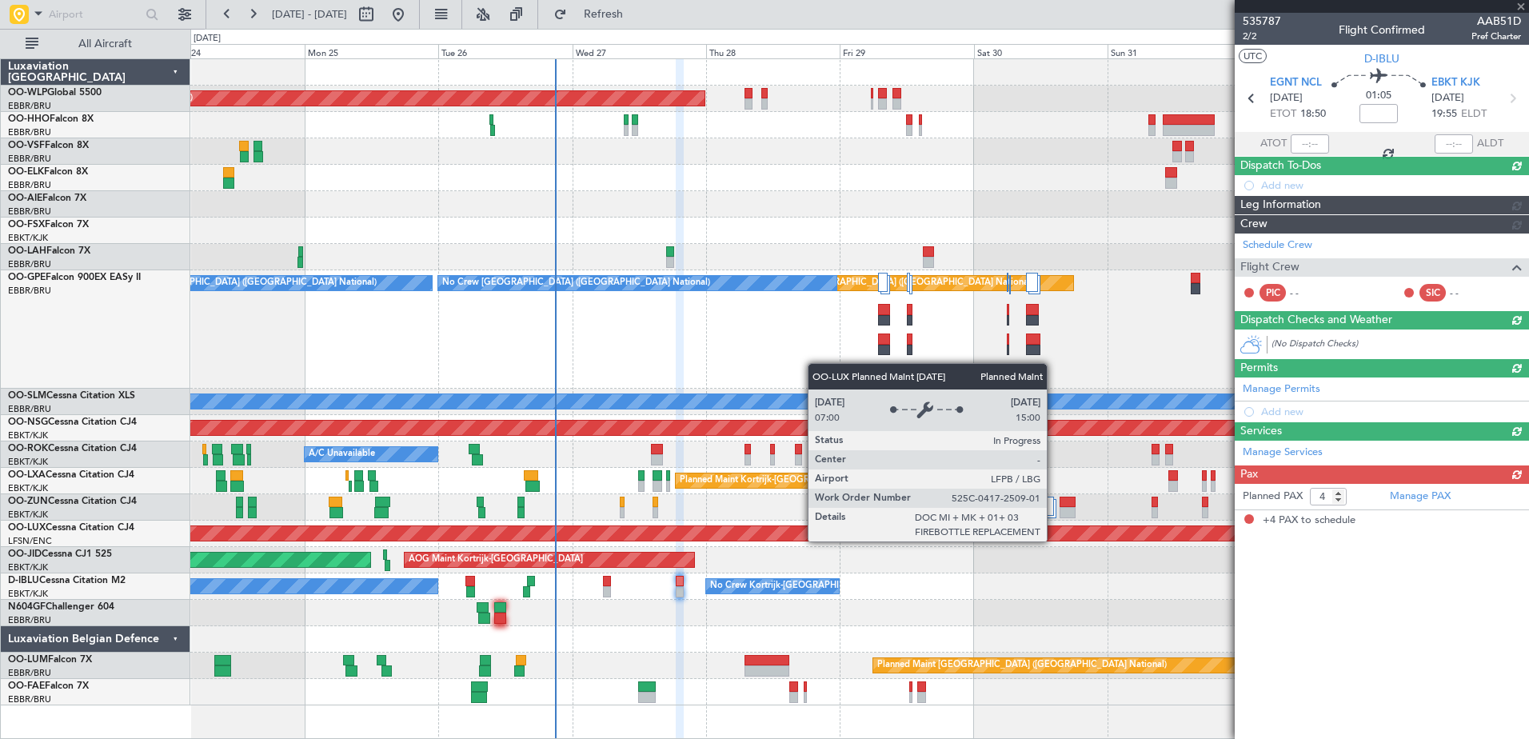
scroll to position [0, 0]
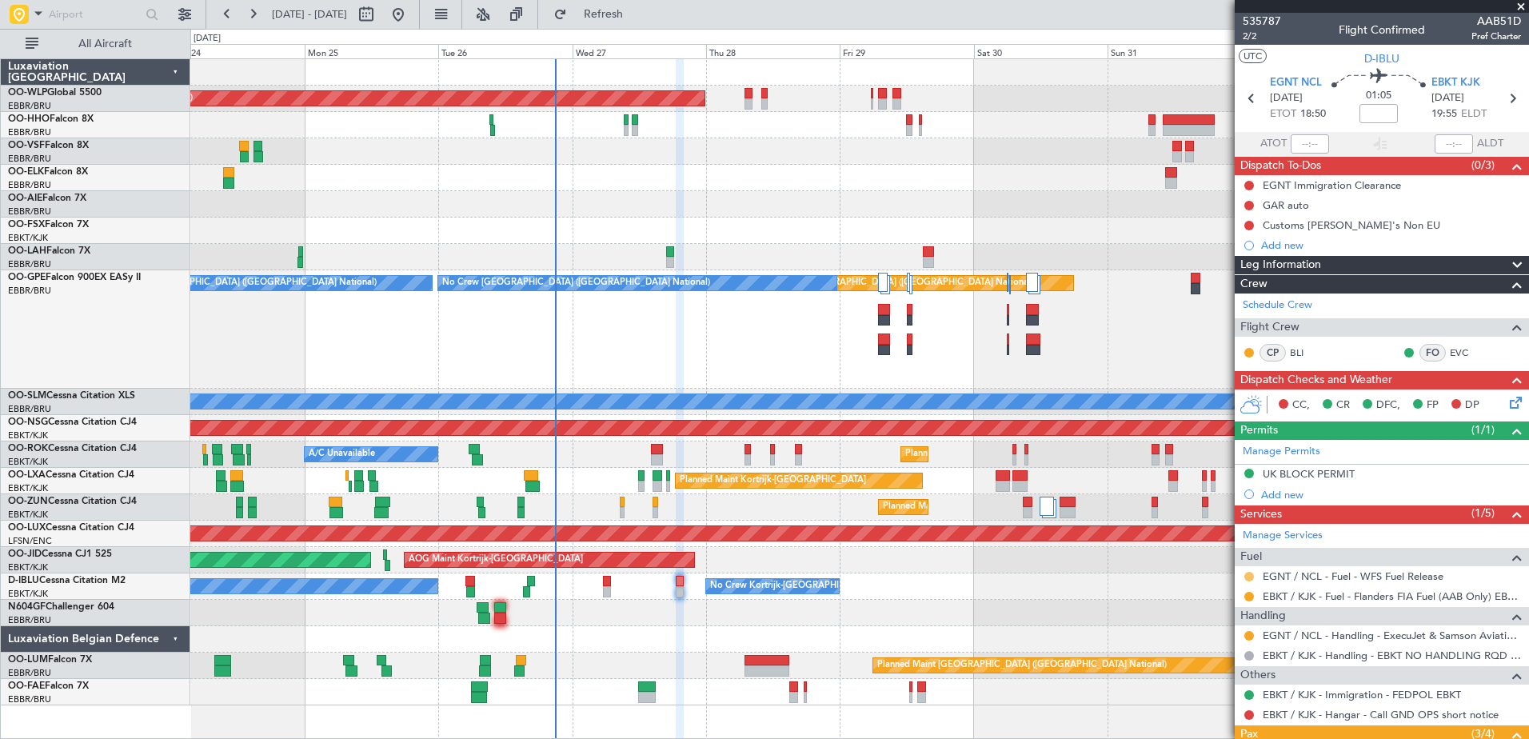
click at [1249, 576] on button at bounding box center [1249, 577] width 10 height 10
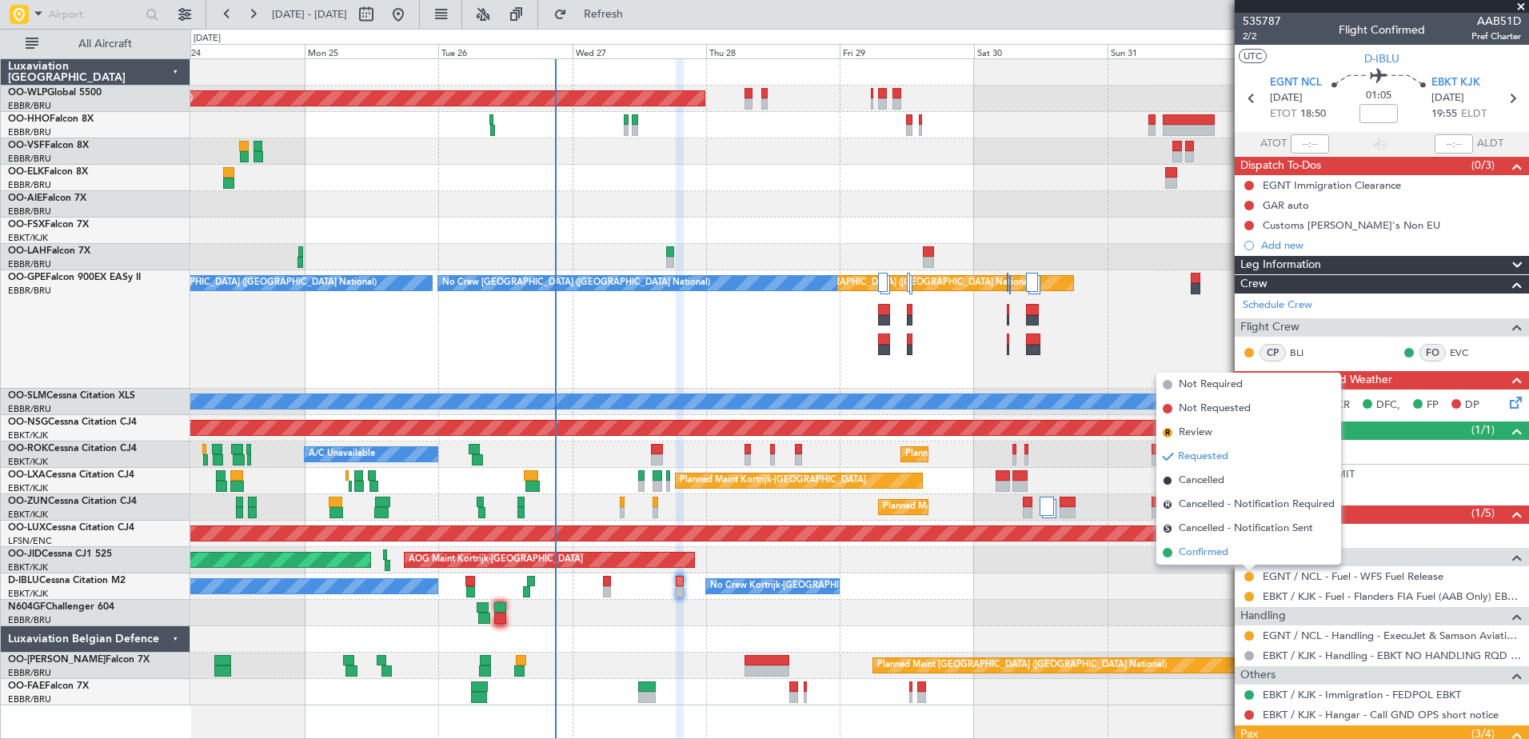
click at [1200, 558] on span "Confirmed" at bounding box center [1204, 553] width 50 height 16
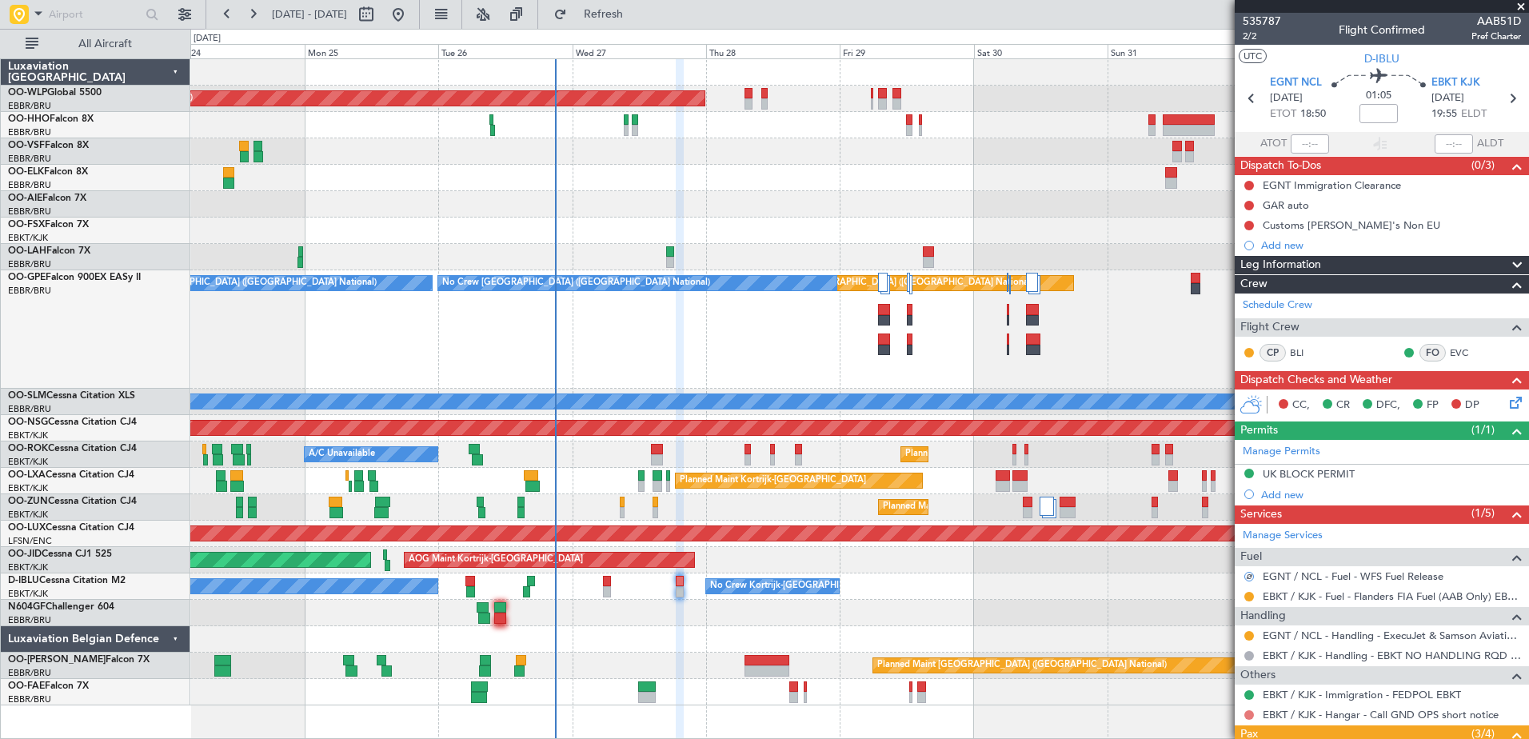
click at [1252, 712] on button at bounding box center [1249, 715] width 10 height 10
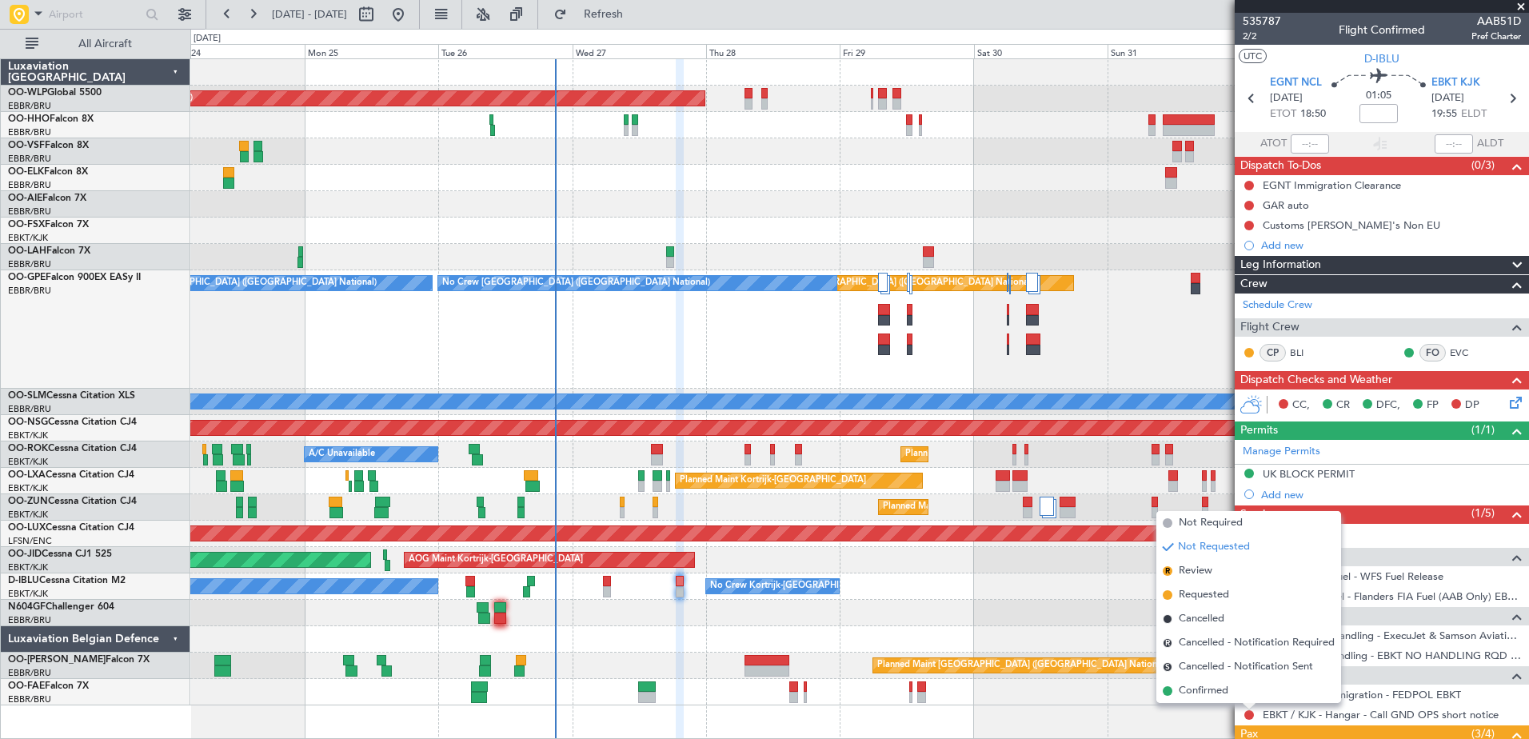
click at [1224, 692] on div "Not Requested" at bounding box center [1249, 688] width 68 height 20
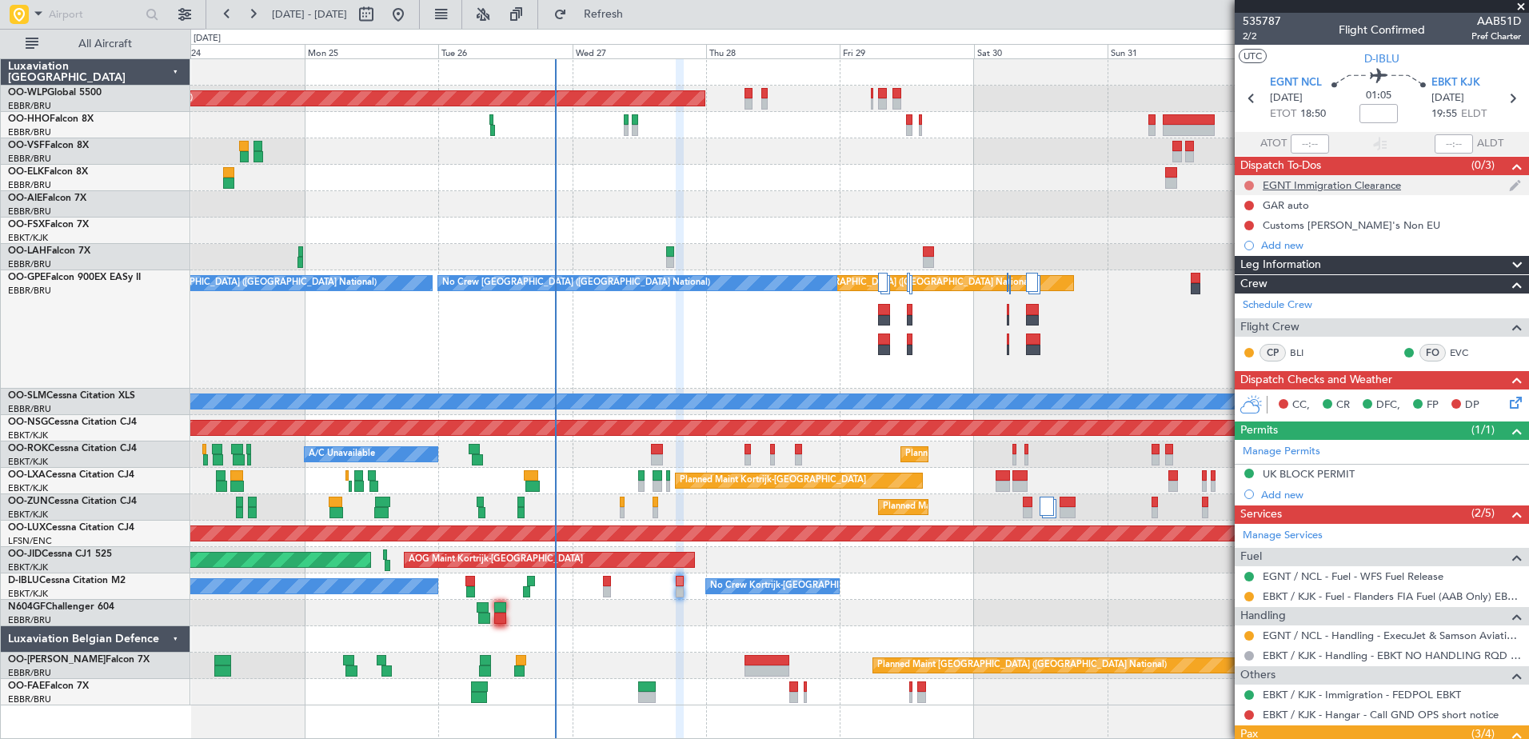
click at [1249, 184] on button at bounding box center [1249, 186] width 10 height 10
click at [1249, 277] on span "Cancelled" at bounding box center [1253, 280] width 46 height 16
click at [1244, 205] on button at bounding box center [1249, 206] width 10 height 10
click at [1246, 272] on span "Completed" at bounding box center [1256, 276] width 53 height 16
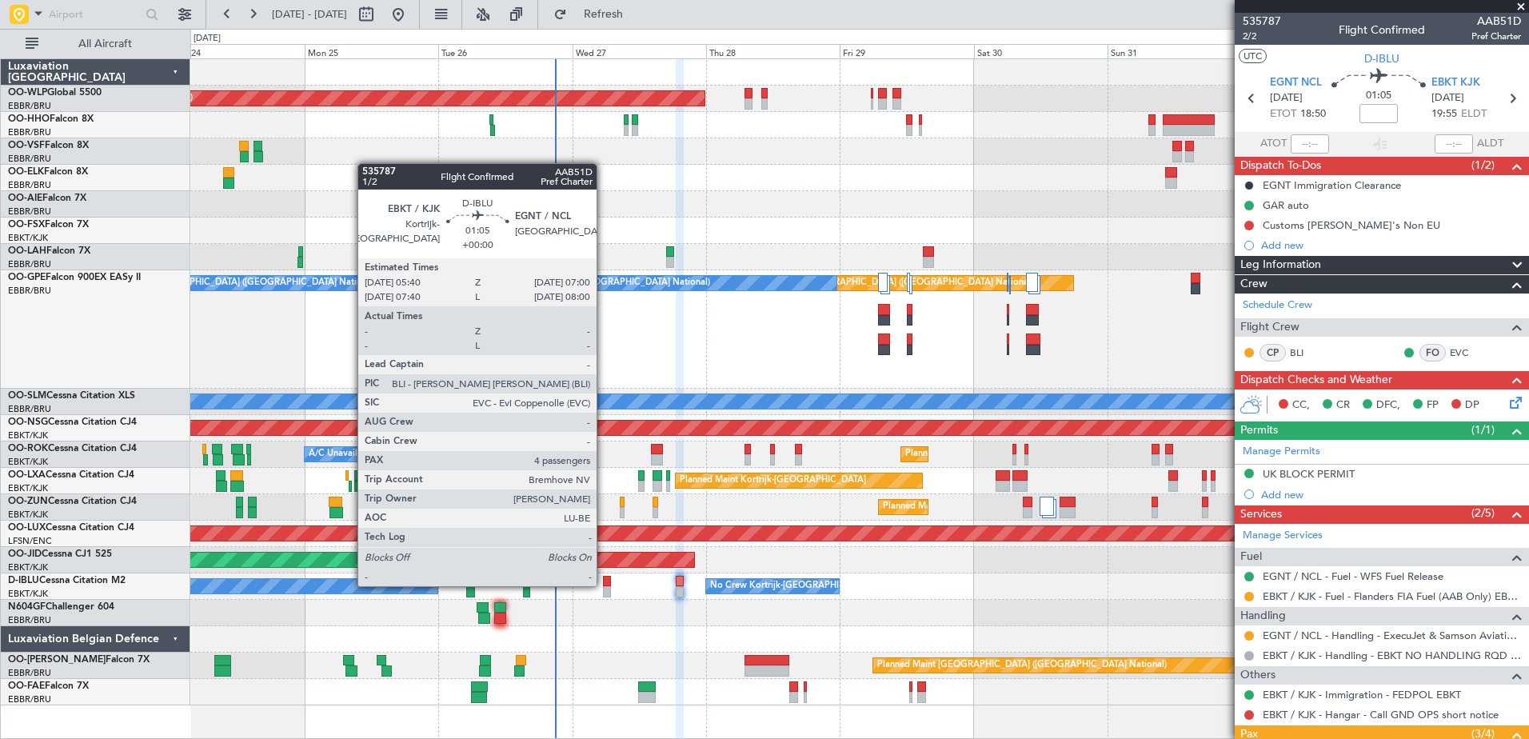
click at [604, 584] on div at bounding box center [607, 581] width 8 height 11
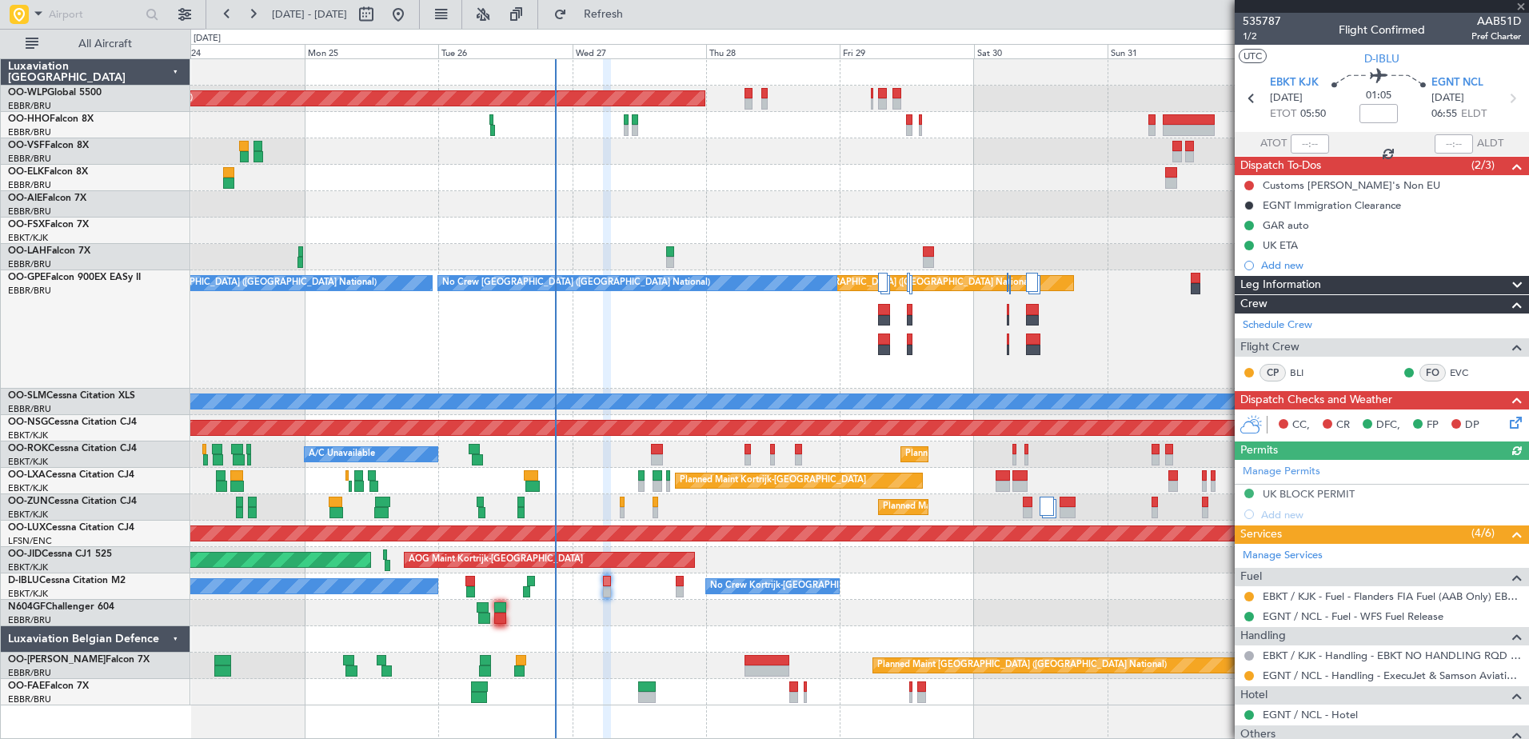
scroll to position [253, 0]
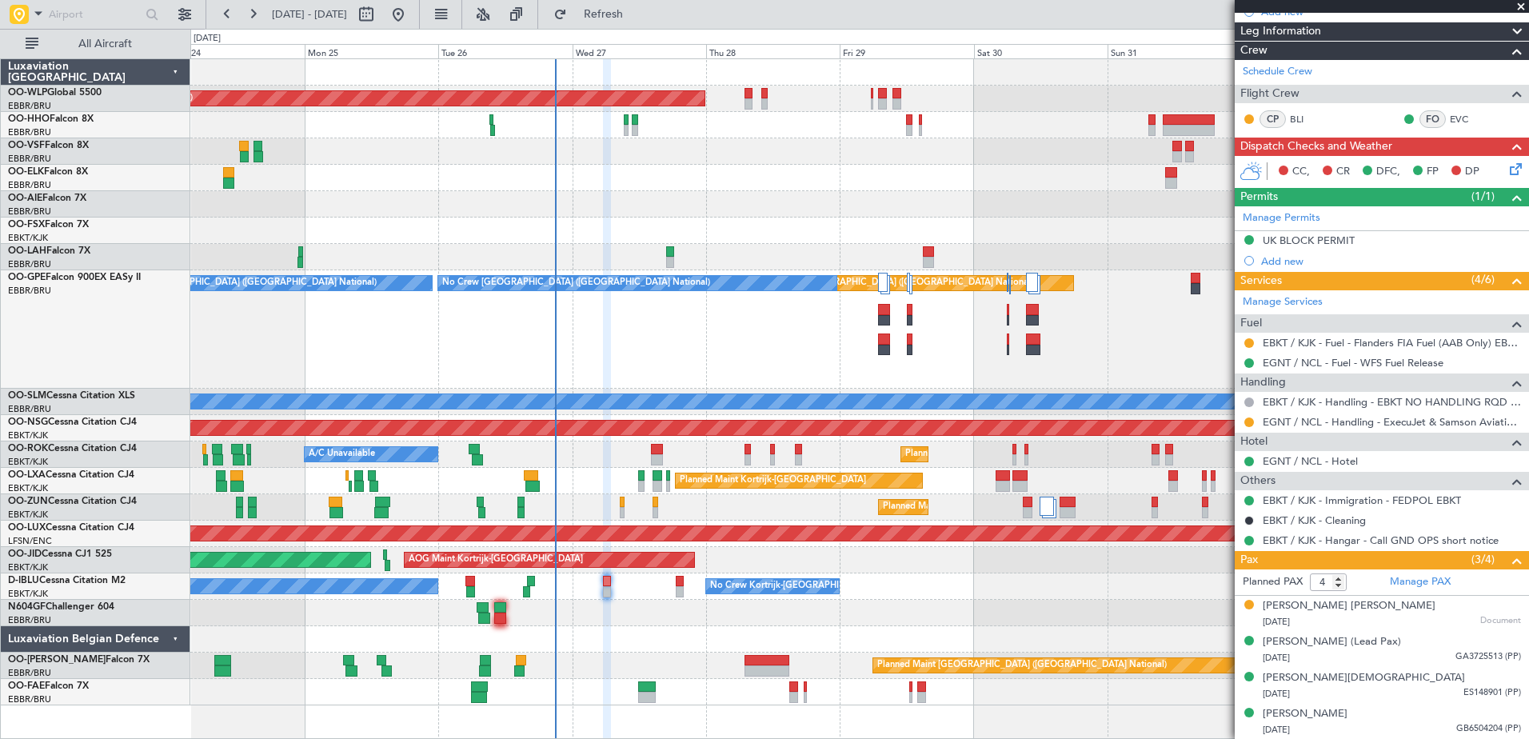
click at [1506, 167] on icon at bounding box center [1512, 166] width 13 height 13
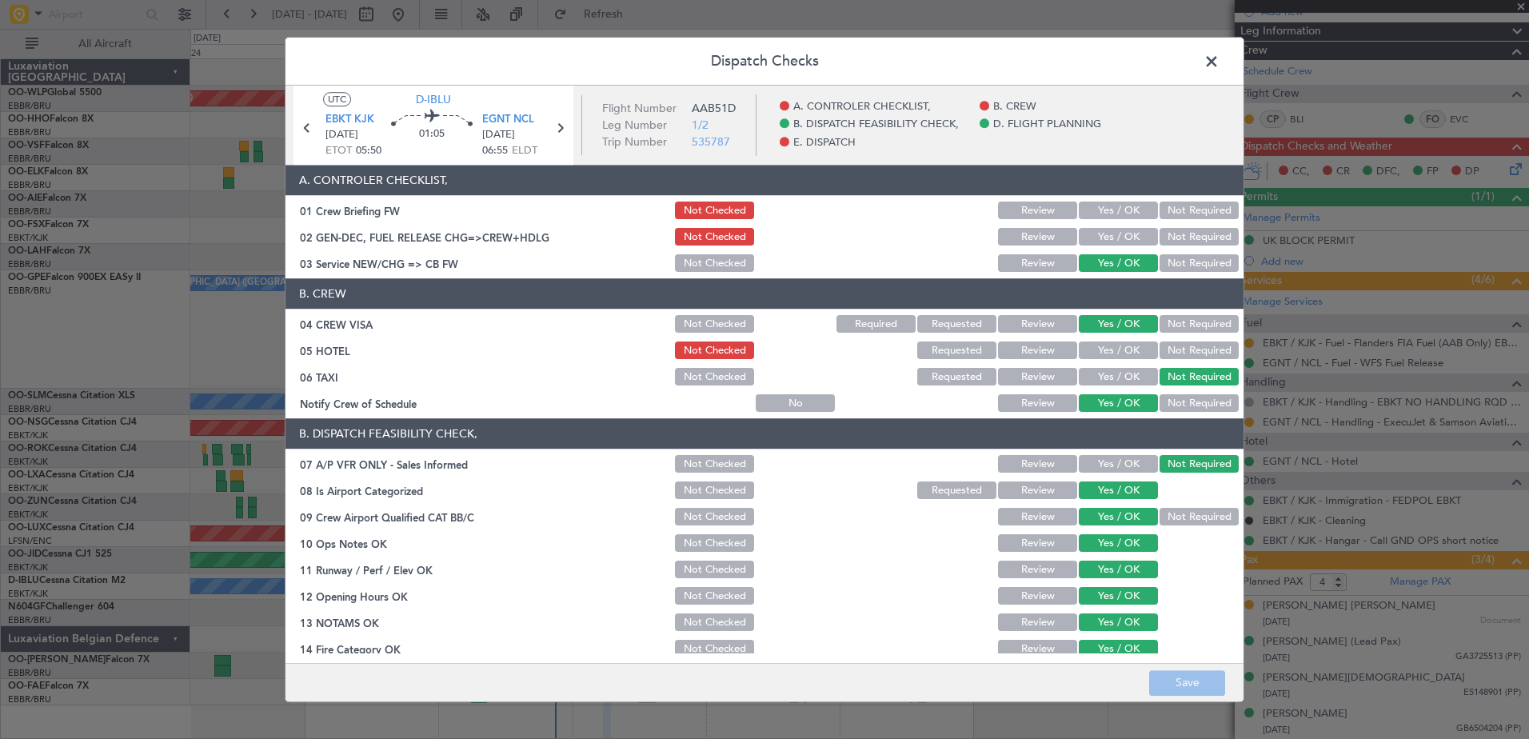
click at [1101, 355] on button "Yes / OK" at bounding box center [1118, 351] width 79 height 18
click at [1196, 675] on button "Save" at bounding box center [1187, 683] width 76 height 26
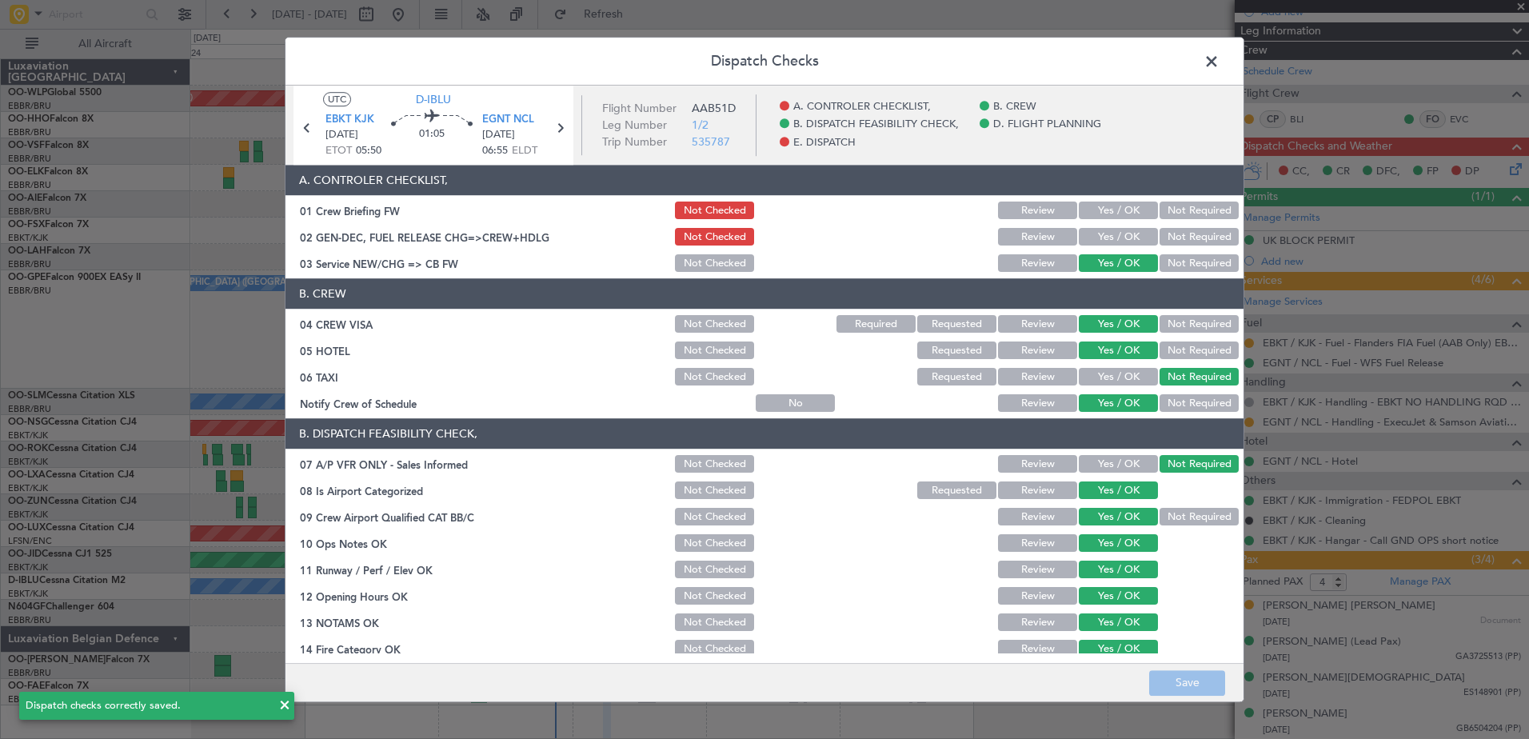
click at [1219, 58] on span at bounding box center [1219, 66] width 0 height 32
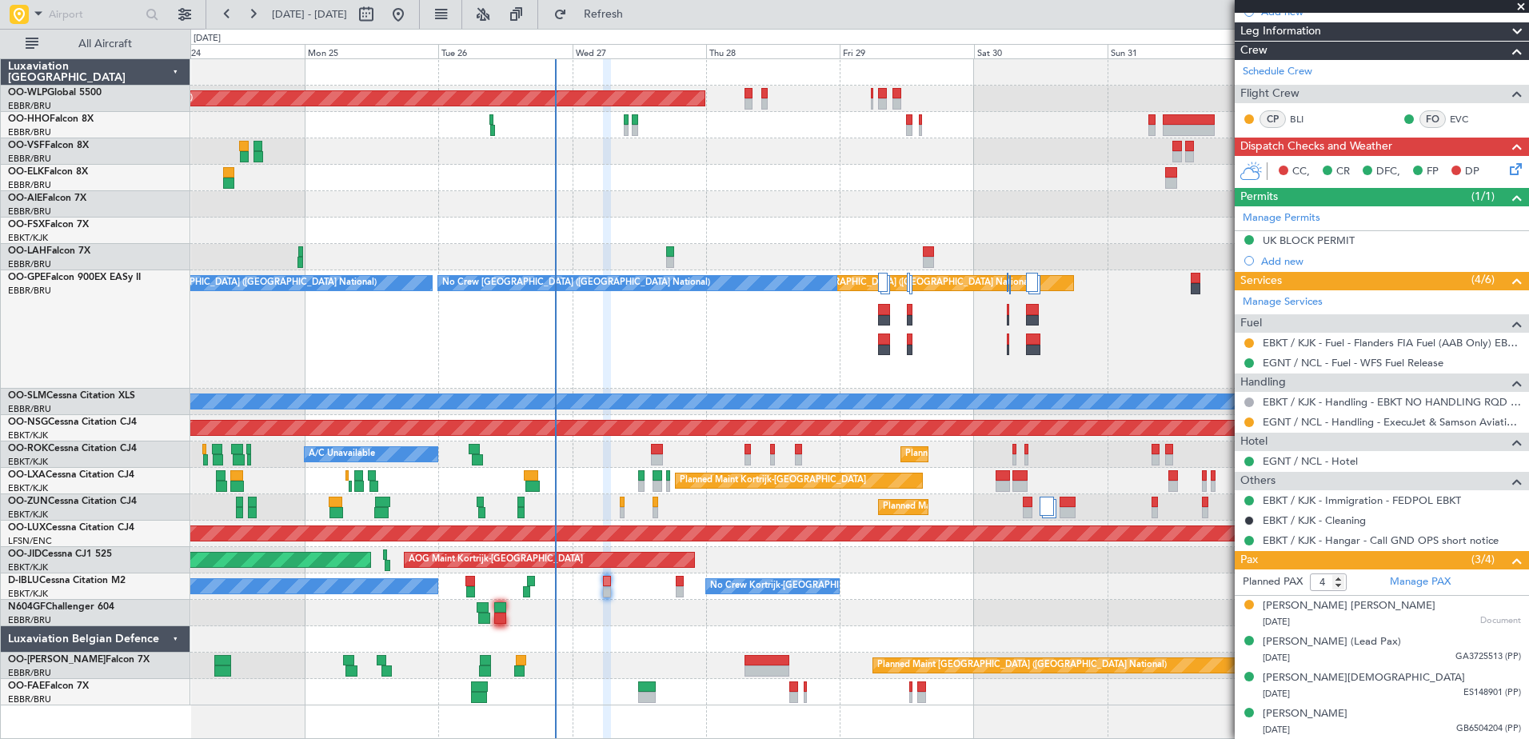
scroll to position [0, 0]
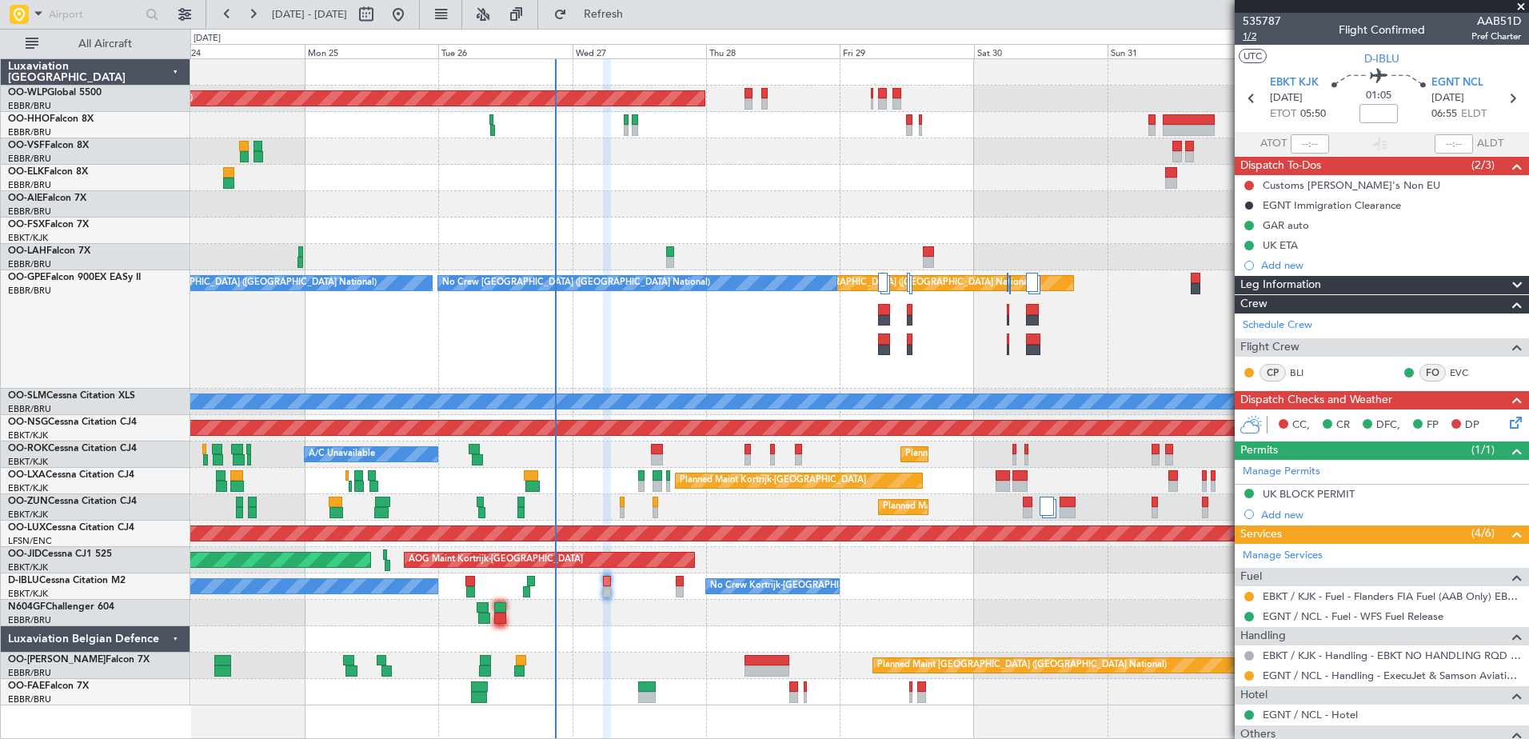
click at [1252, 36] on span "1/2" at bounding box center [1262, 37] width 38 height 14
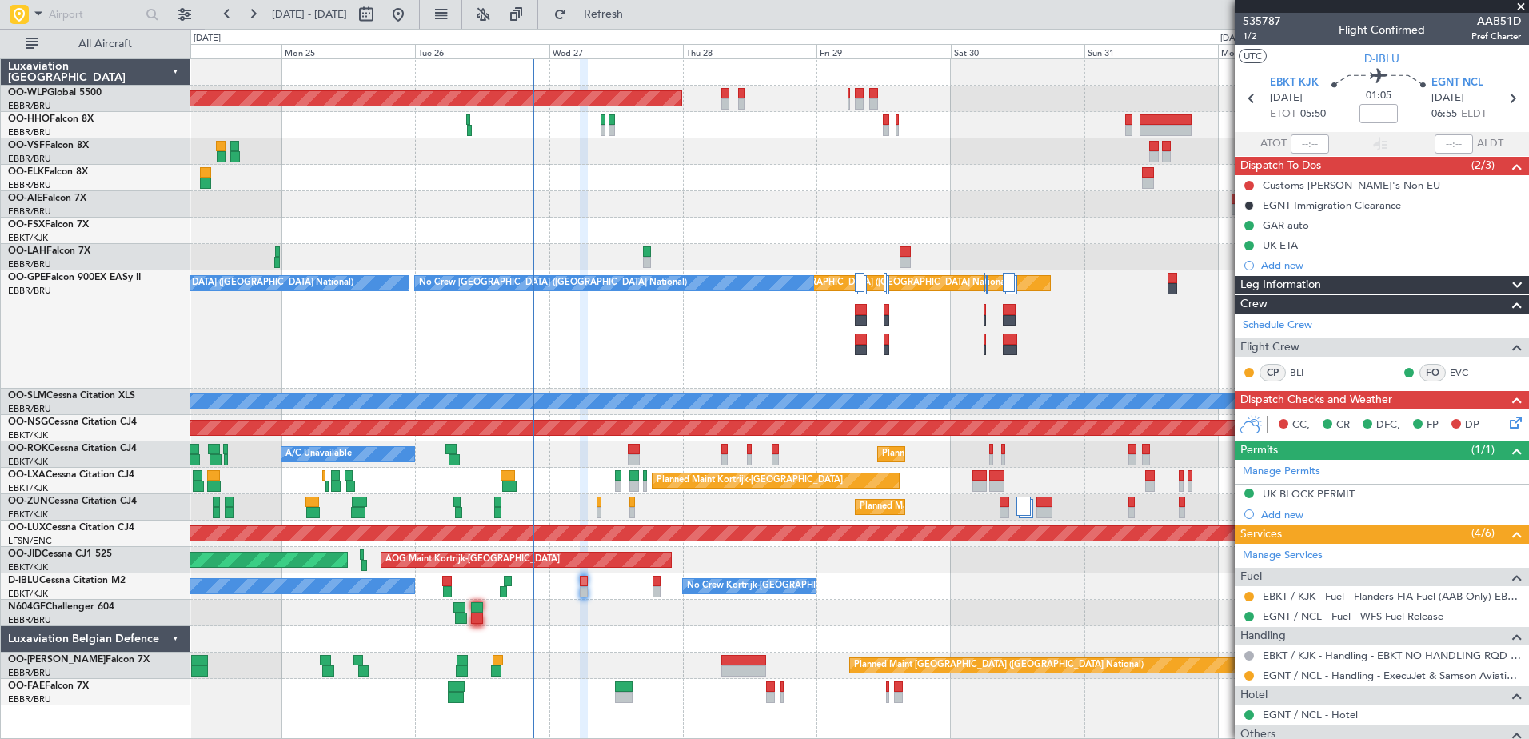
click at [694, 363] on div "Planned Maint Brussels (Brussels National) No Crew Brussels (Brussels National)…" at bounding box center [859, 329] width 1338 height 118
click at [878, 605] on div at bounding box center [859, 613] width 1338 height 26
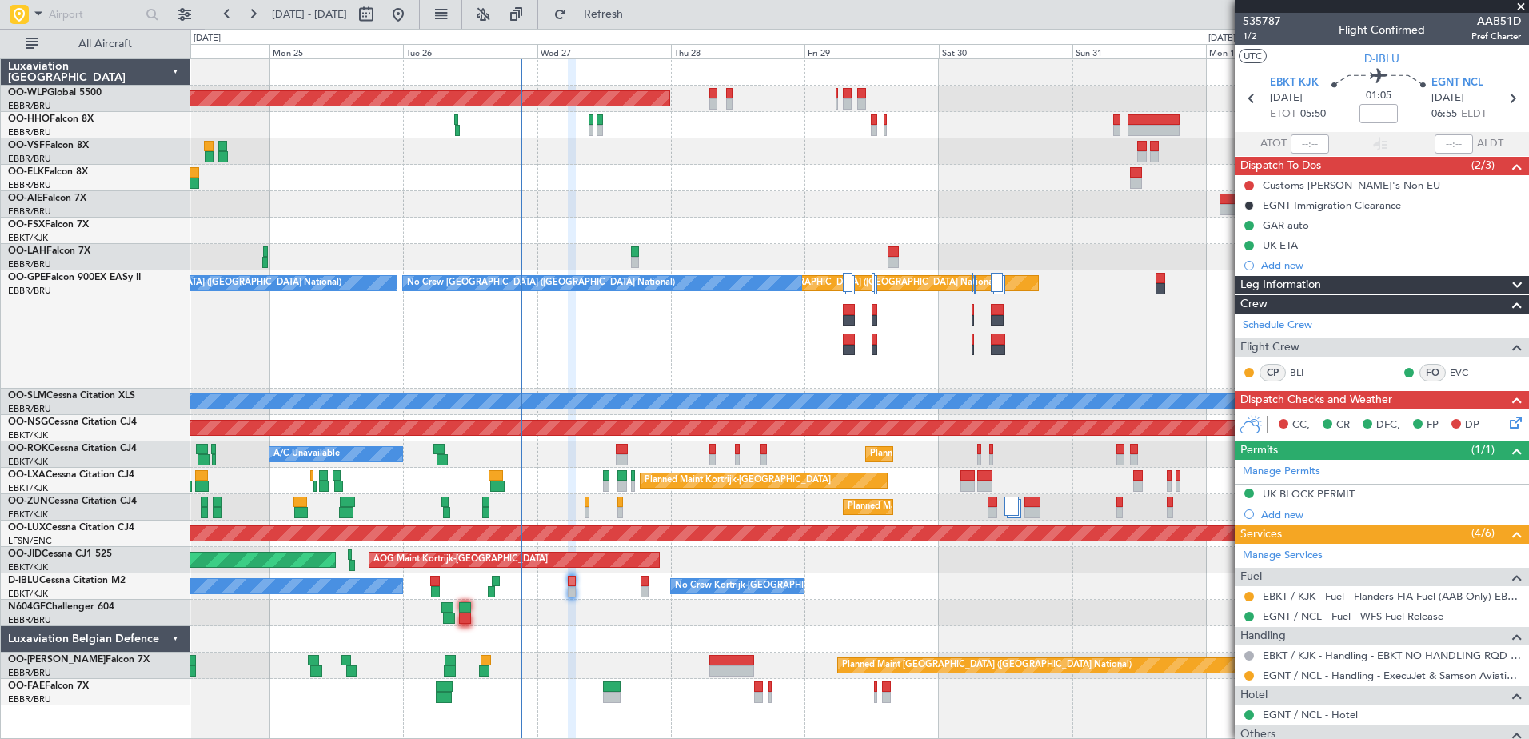
click at [1083, 347] on div "Planned Maint Brussels (Brussels National) No Crew Brussels (Brussels National)…" at bounding box center [859, 329] width 1338 height 118
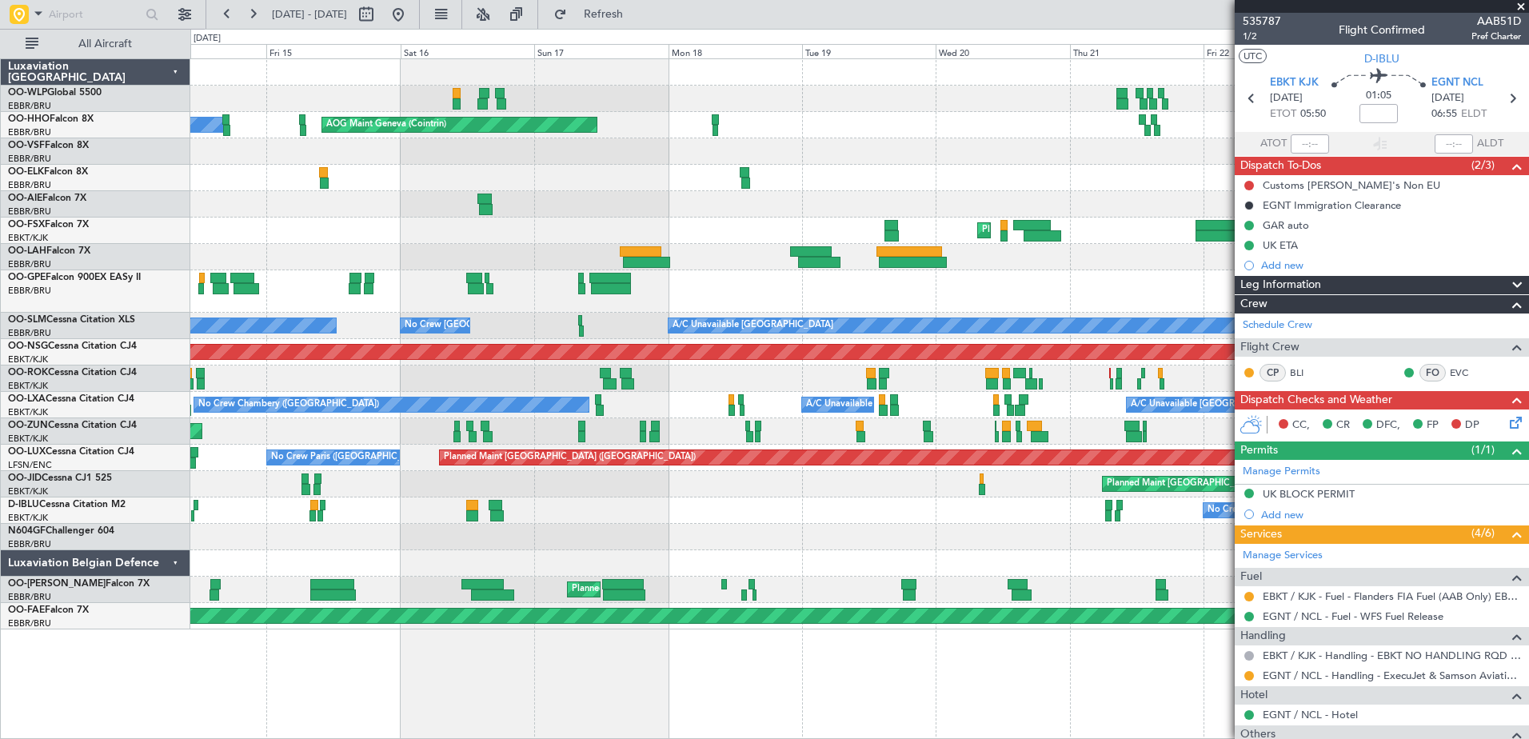
click at [765, 571] on div at bounding box center [859, 563] width 1338 height 26
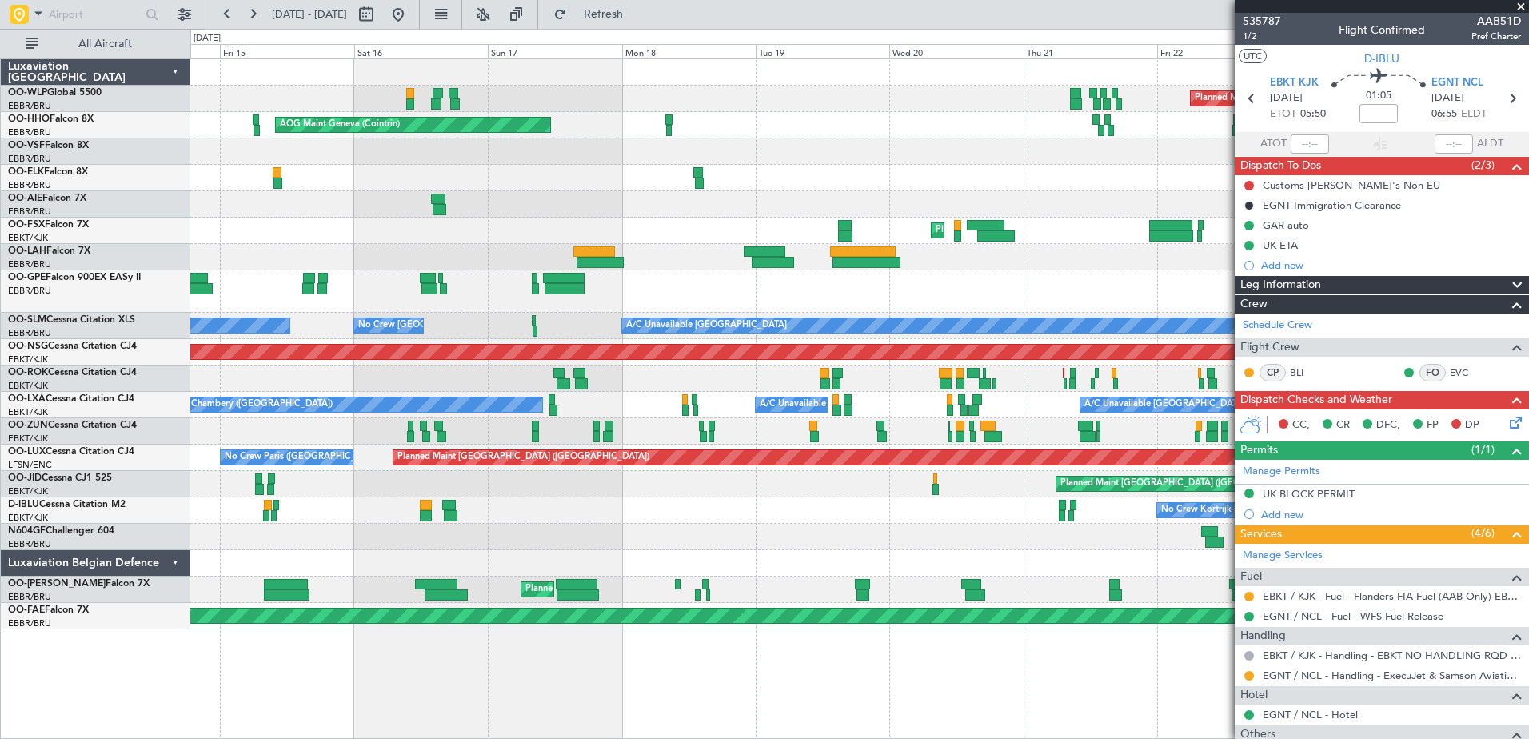
click at [613, 281] on div "No Crew Brussels (Brussels National) No Crew Brussels (Brussels National) No Cr…" at bounding box center [859, 291] width 1338 height 42
click at [604, 281] on div "No Crew Brussels (Brussels National) No Crew Brussels (Brussels National) No Cr…" at bounding box center [859, 291] width 1338 height 42
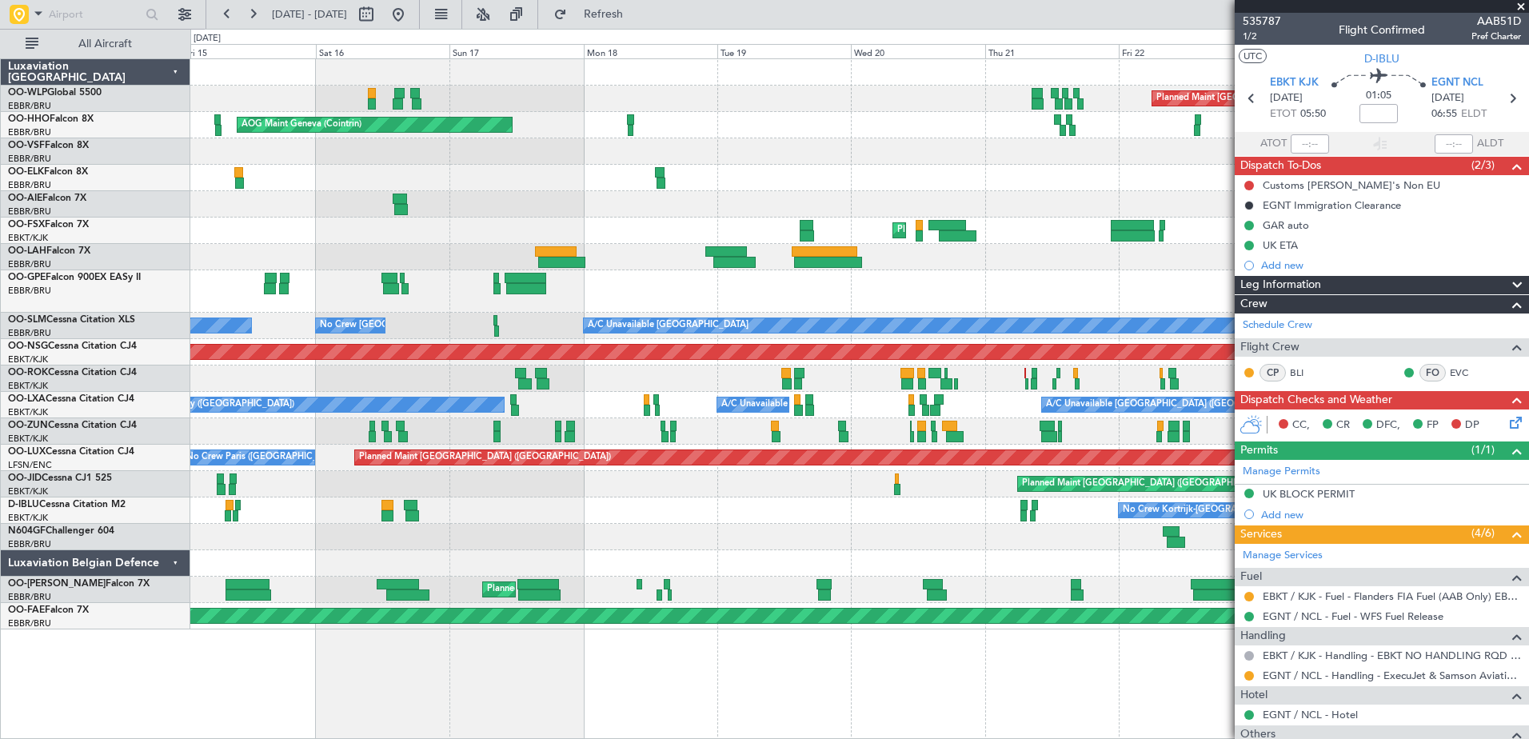
click at [624, 277] on div "No Crew Brussels (Brussels National) No Crew Brussels (Brussels National) No Cr…" at bounding box center [859, 291] width 1338 height 42
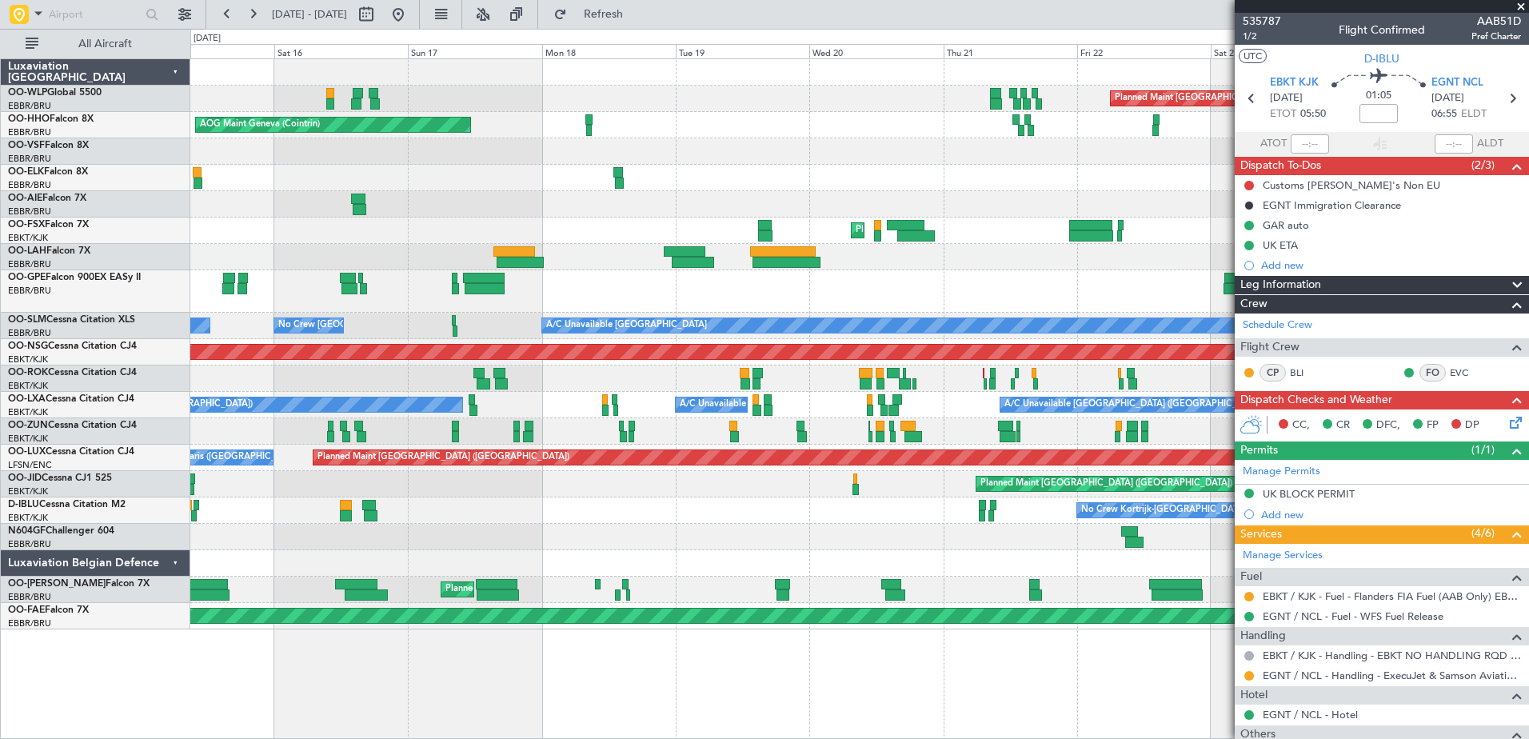
click at [648, 289] on div "No Crew Brussels (Brussels National) No Crew Brussels (Brussels National) No Cr…" at bounding box center [859, 291] width 1338 height 42
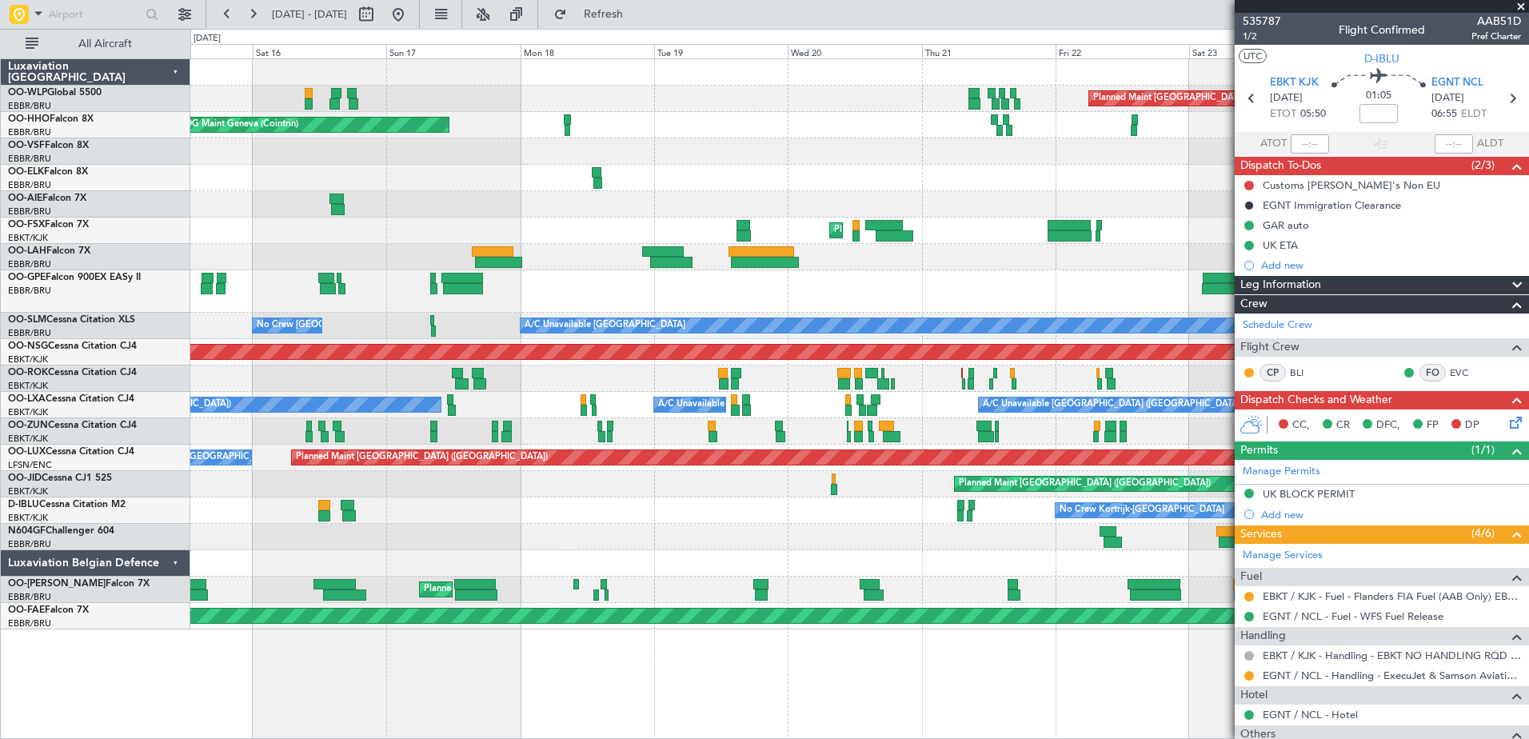
click at [844, 302] on div "No Crew Brussels (Brussels National) No Crew Brussels (Brussels National)" at bounding box center [859, 291] width 1338 height 42
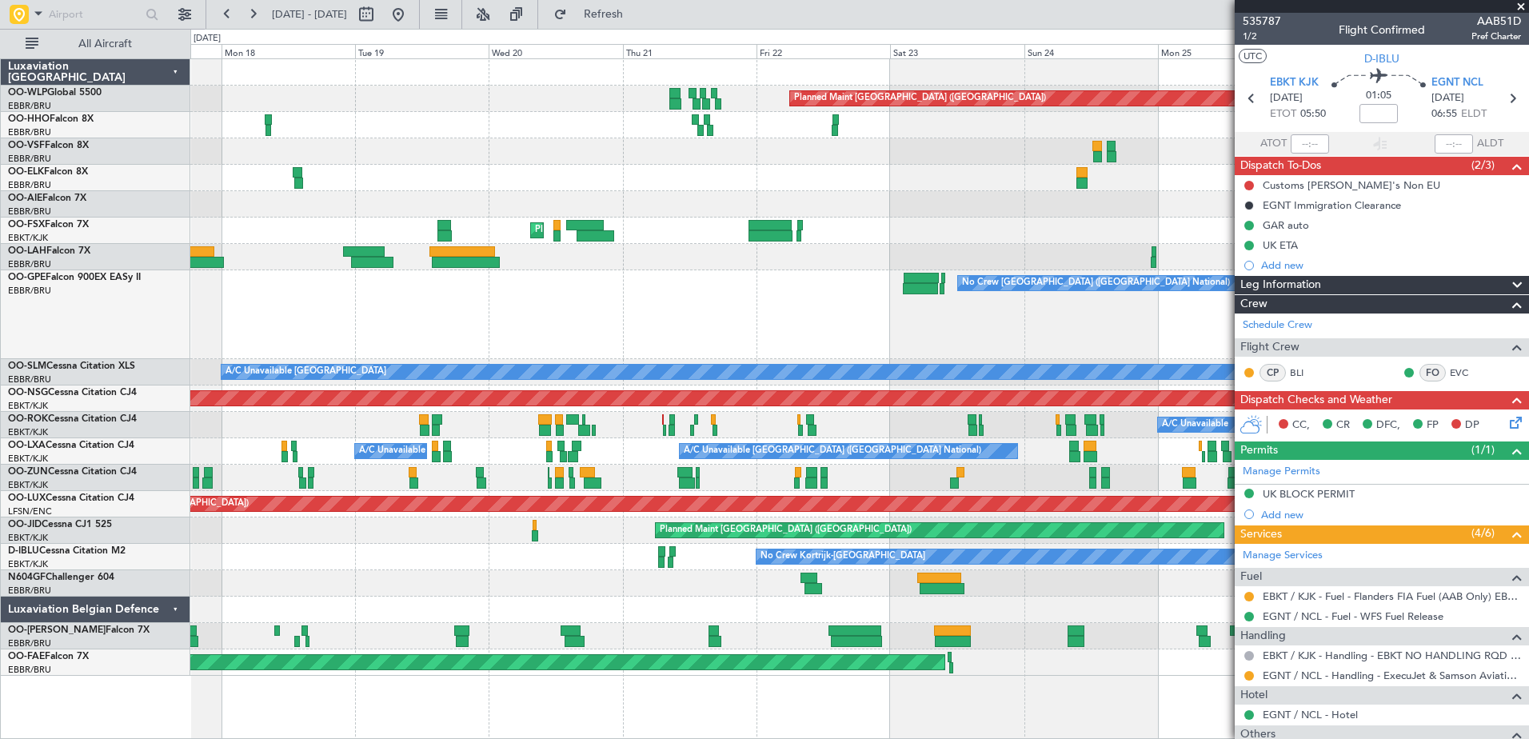
click at [812, 632] on div "Planned Maint Brussels (Brussels National) Planned Maint Brussels (Brussels Nat…" at bounding box center [859, 636] width 1338 height 26
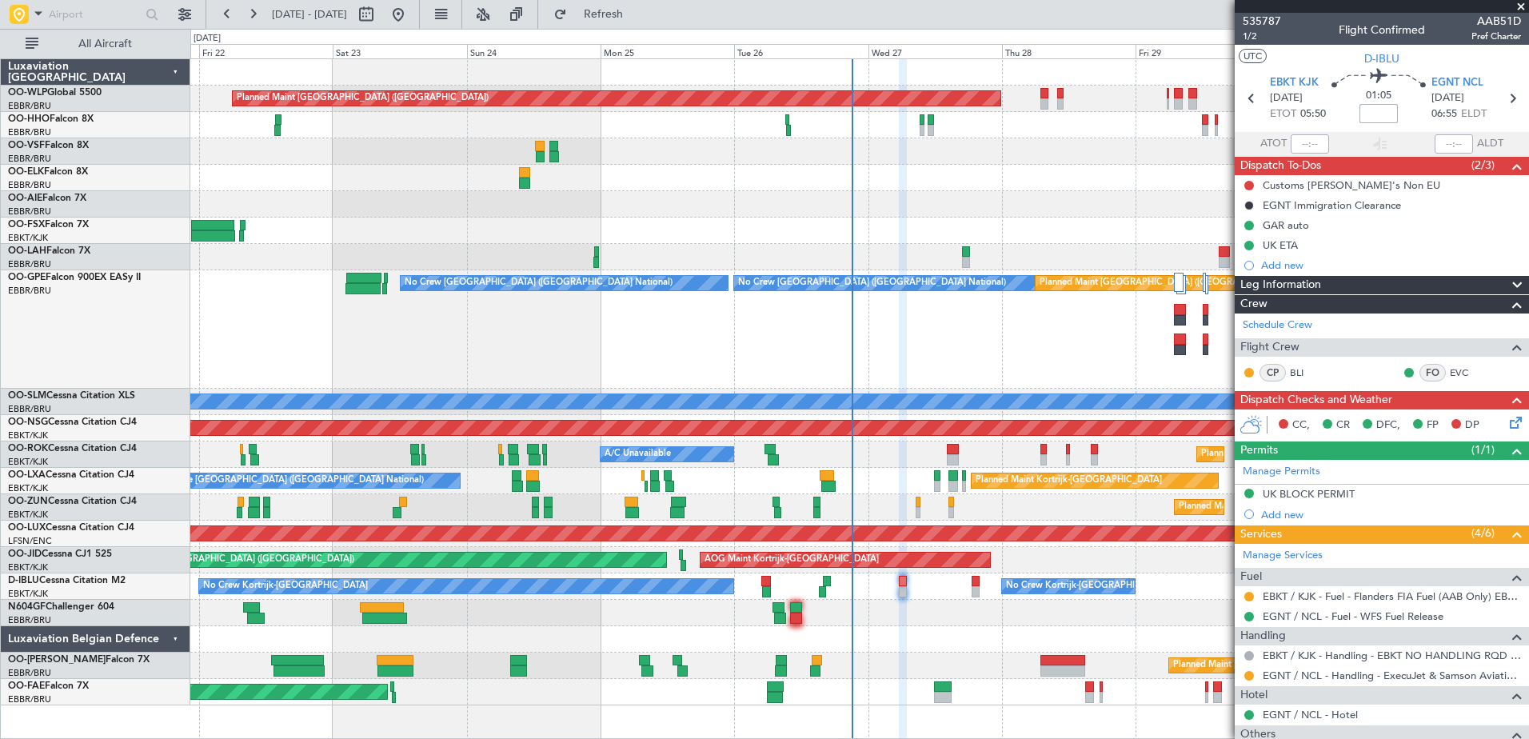
click at [1386, 109] on input at bounding box center [1378, 113] width 38 height 19
type input "+00:00"
click at [1506, 420] on icon at bounding box center [1512, 419] width 13 height 13
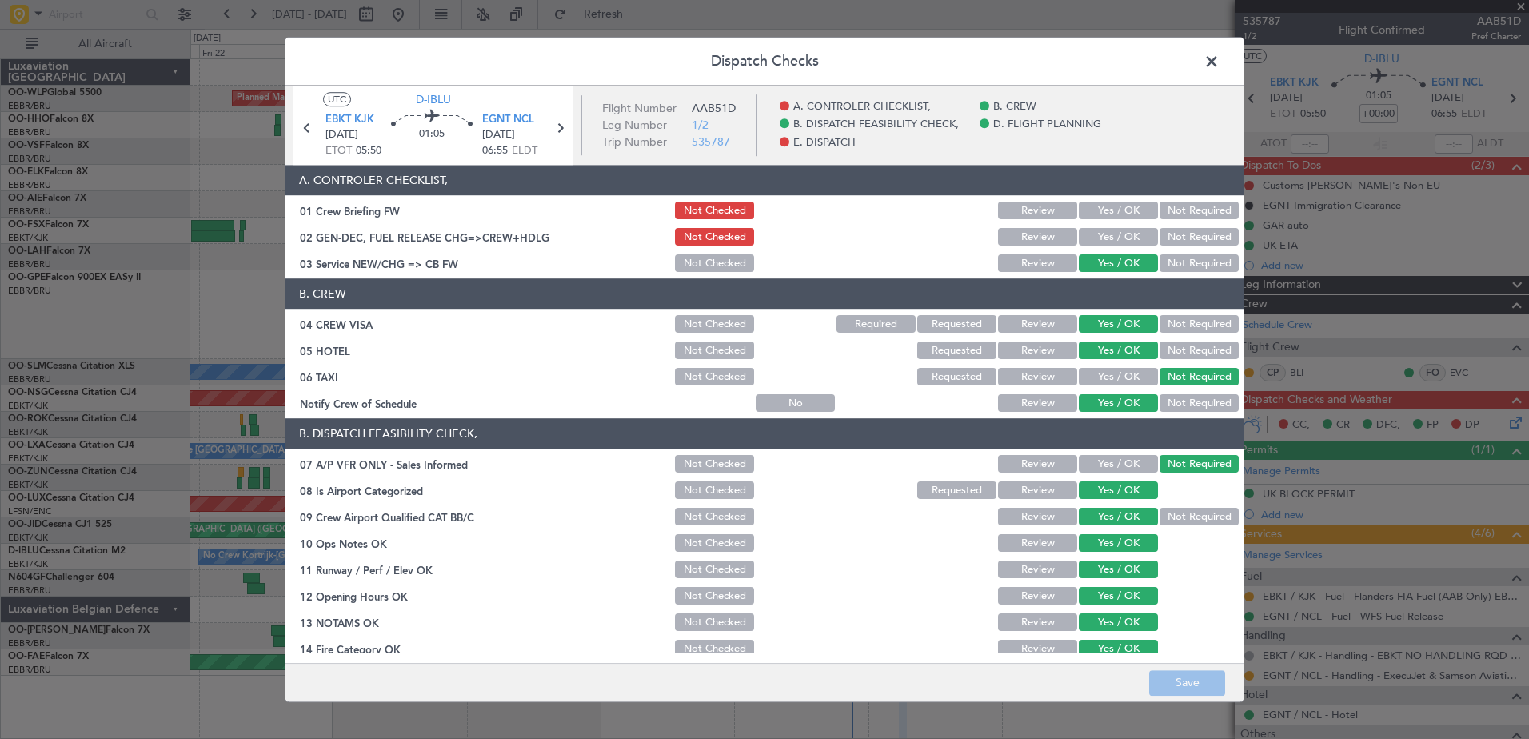
scroll to position [317, 0]
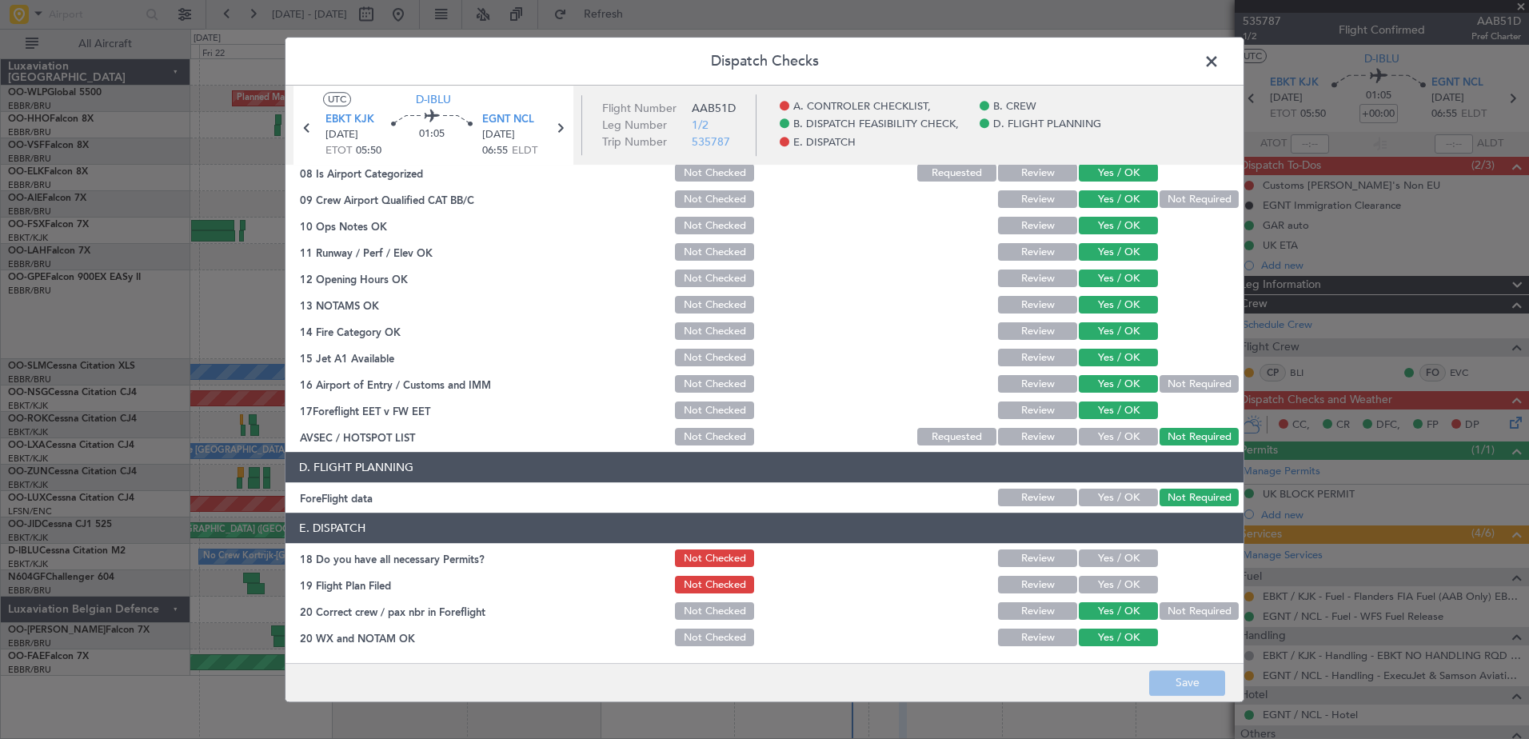
click at [1110, 580] on button "Yes / OK" at bounding box center [1118, 585] width 79 height 18
click at [1112, 561] on button "Yes / OK" at bounding box center [1118, 559] width 79 height 18
click at [1193, 684] on button "Save" at bounding box center [1187, 683] width 76 height 26
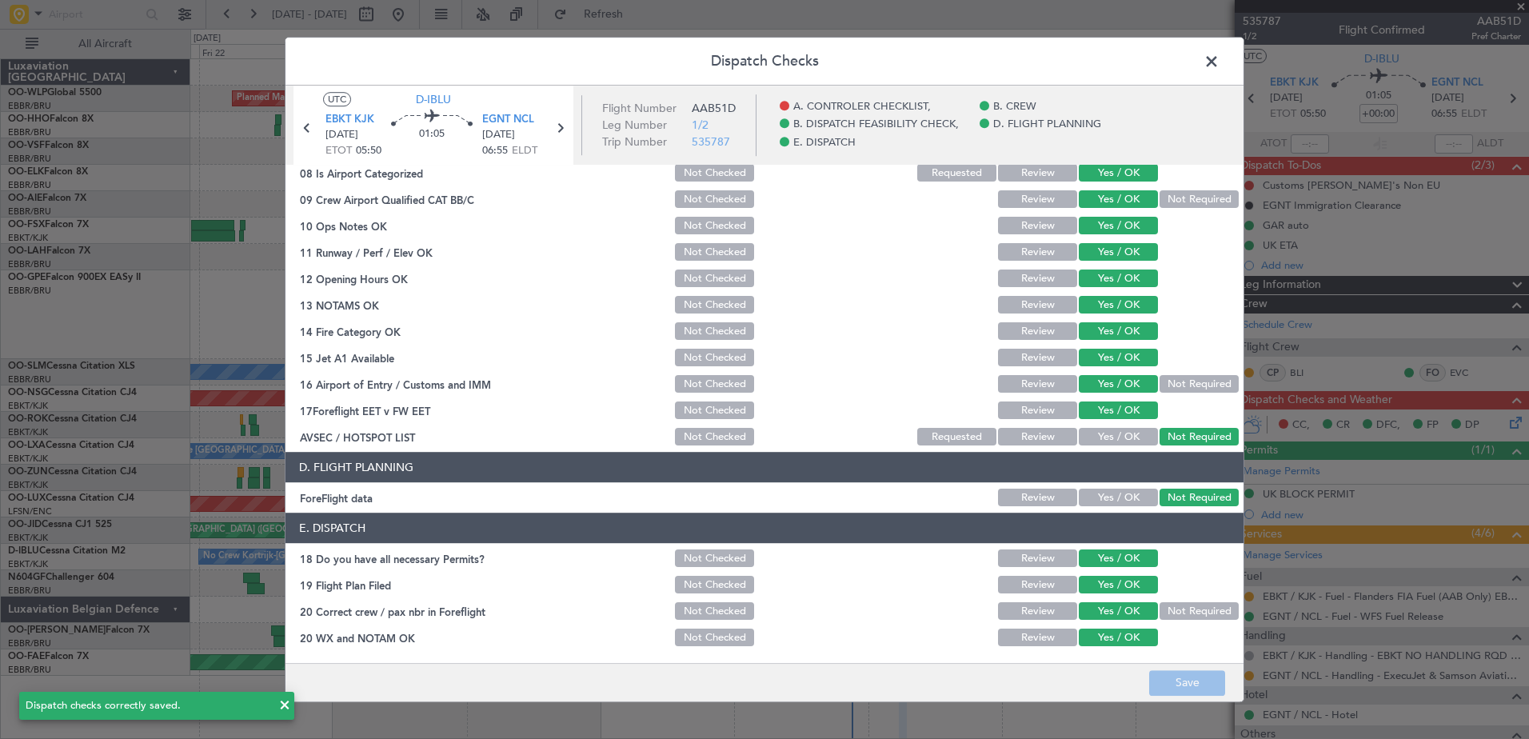
click at [1219, 62] on span at bounding box center [1219, 66] width 0 height 32
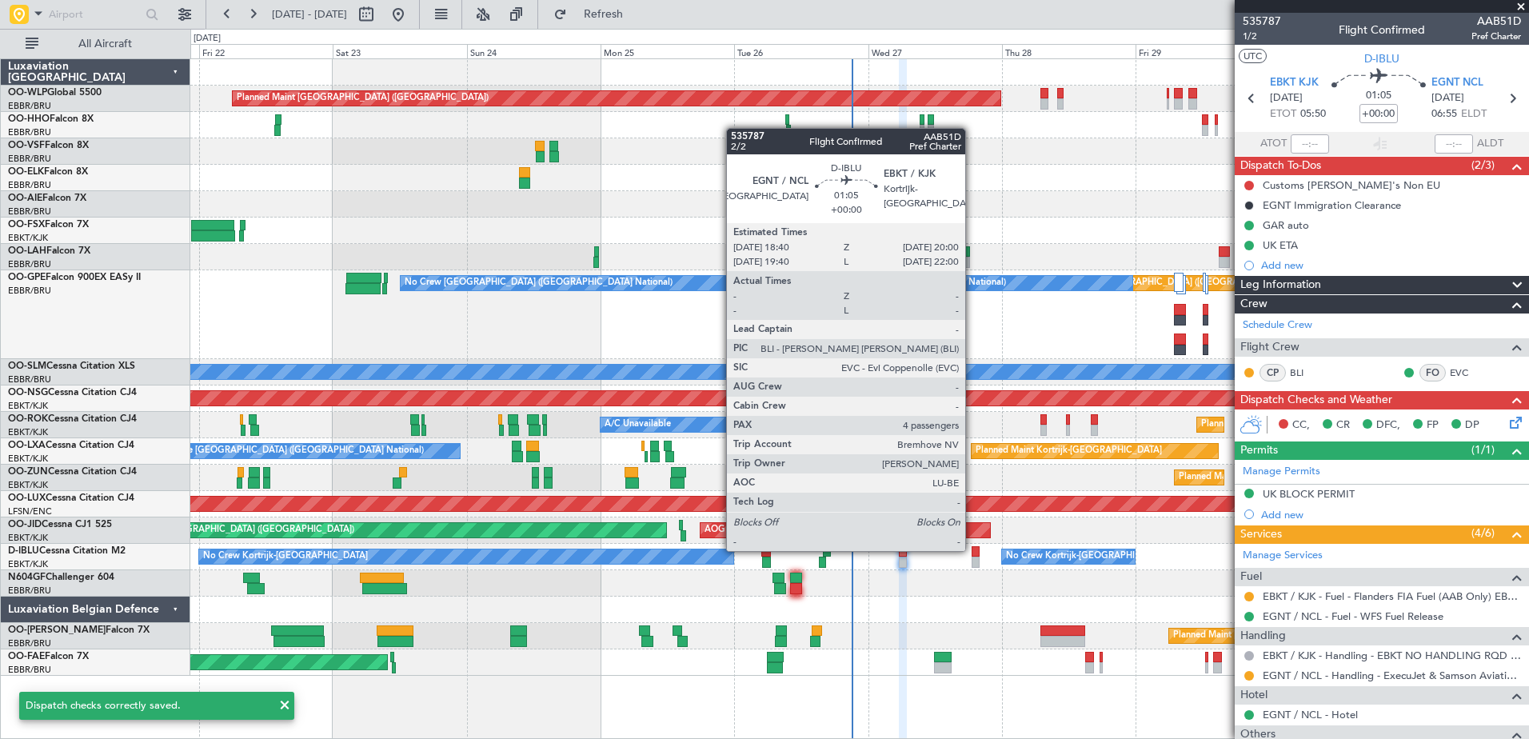
click at [972, 549] on div at bounding box center [975, 551] width 8 height 11
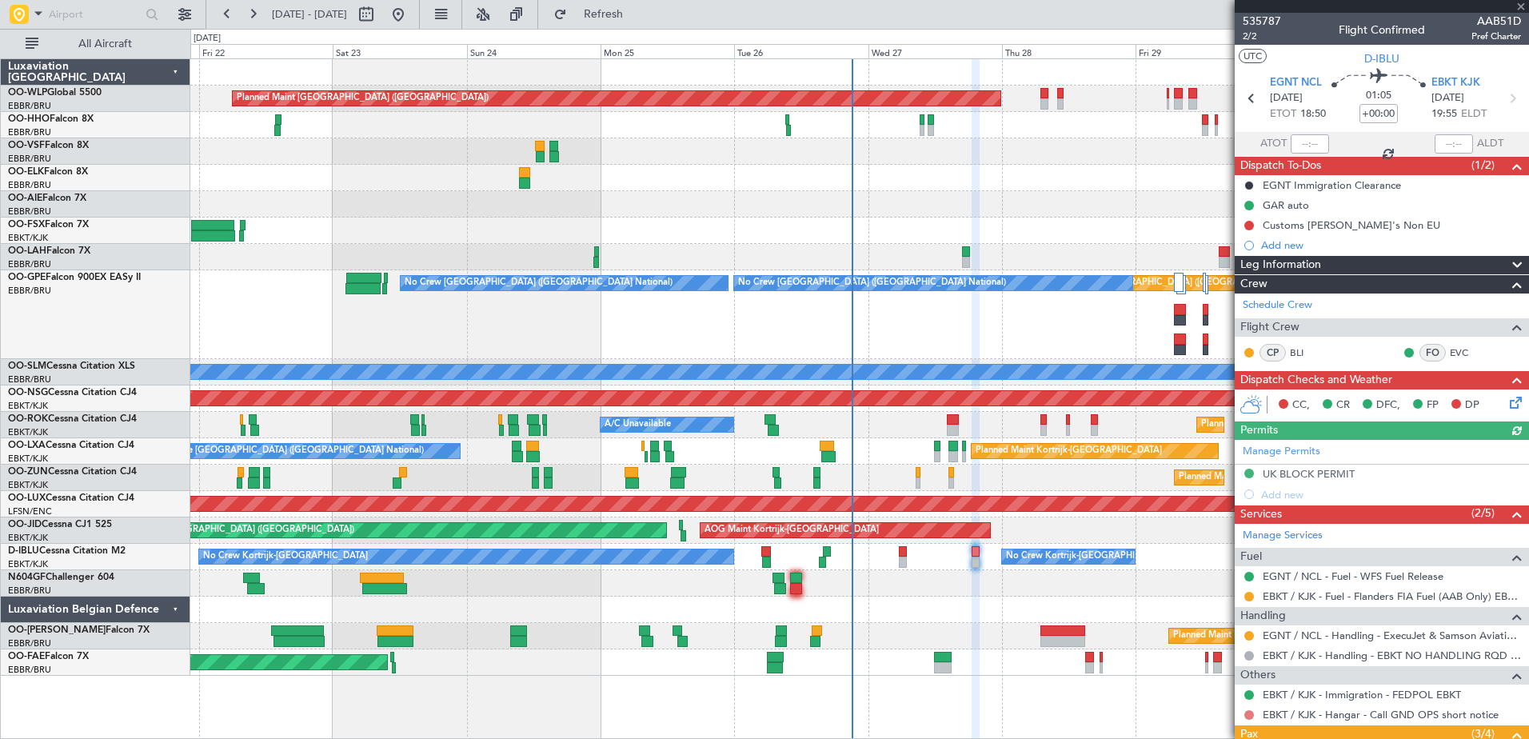
click at [1248, 713] on button at bounding box center [1249, 715] width 10 height 10
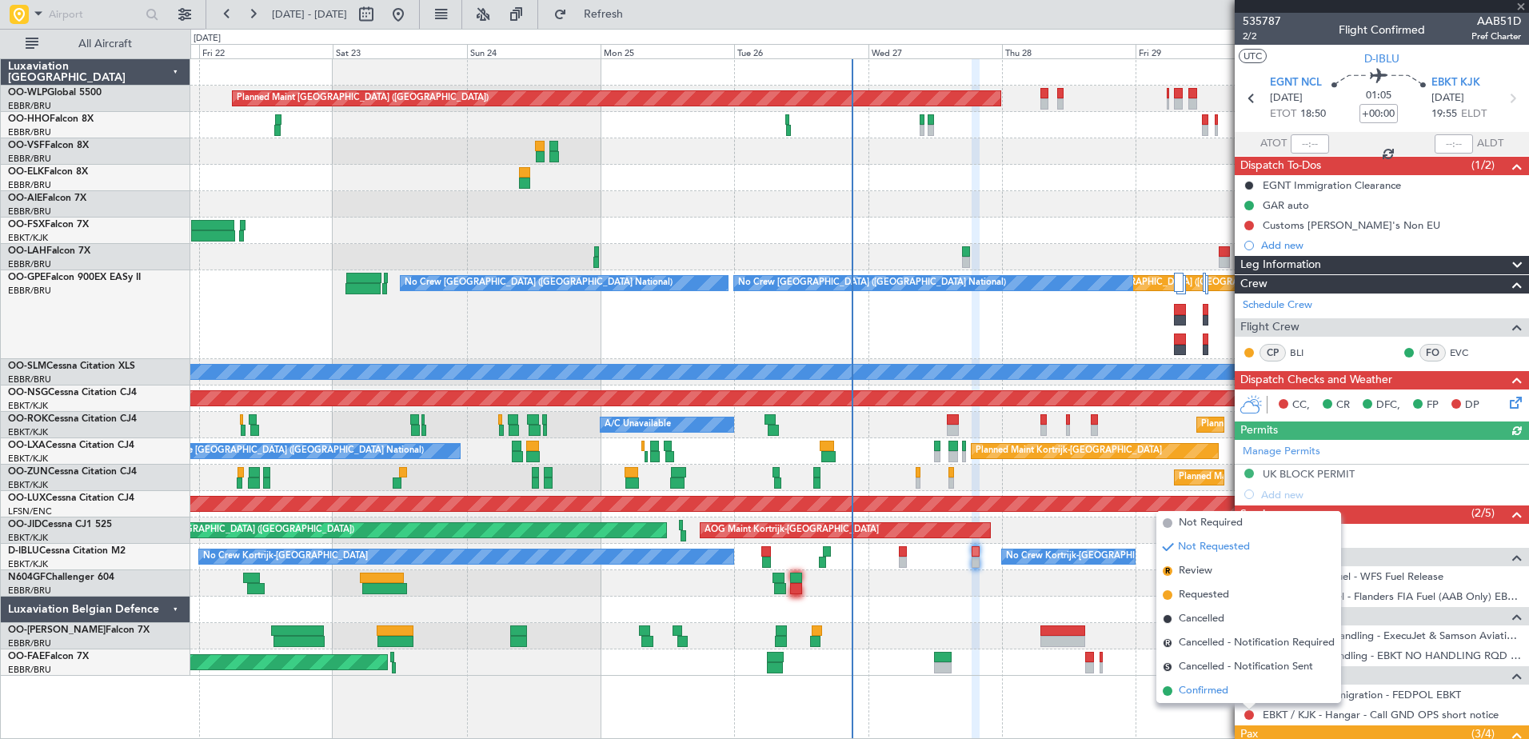
click at [1207, 694] on span "Confirmed" at bounding box center [1204, 691] width 50 height 16
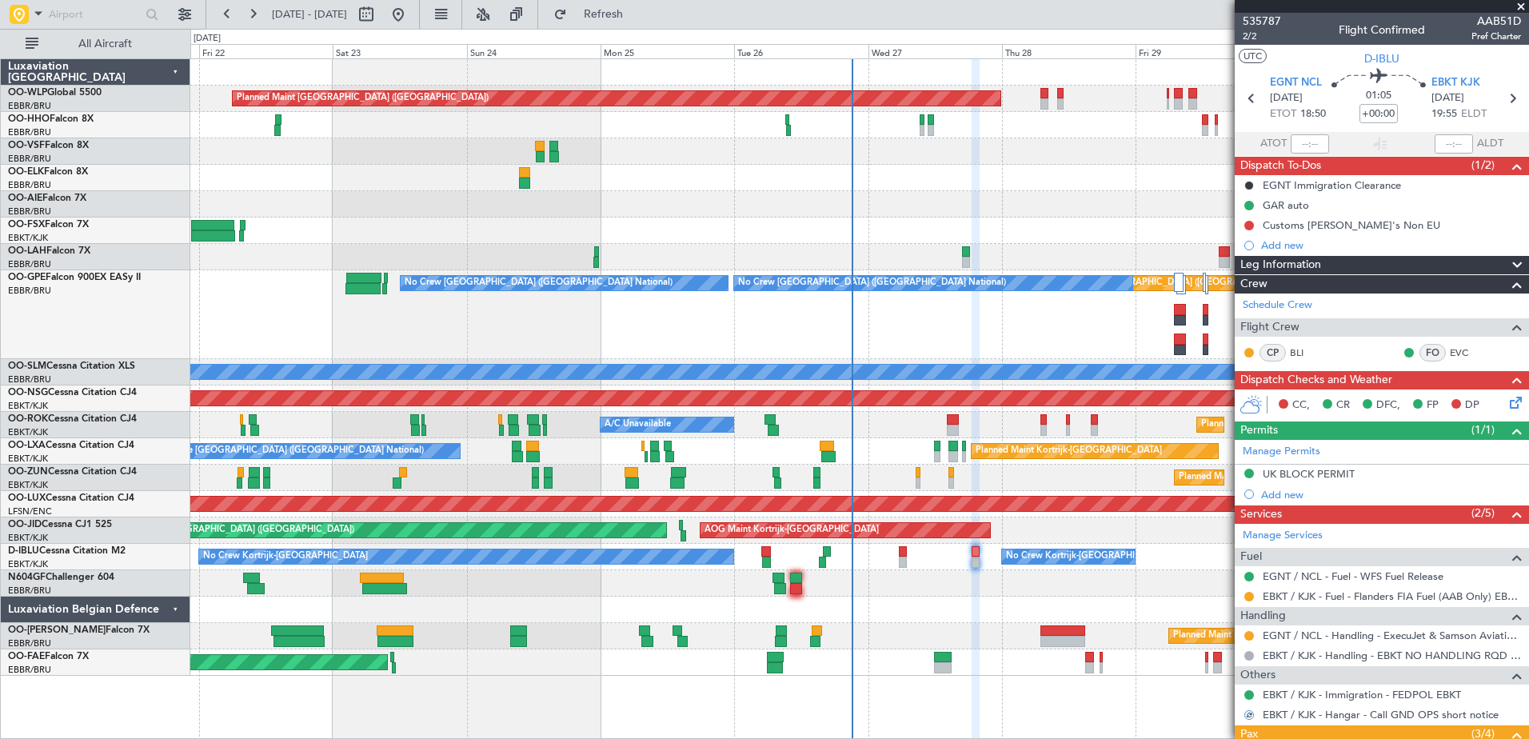
click at [1506, 405] on icon at bounding box center [1512, 399] width 13 height 13
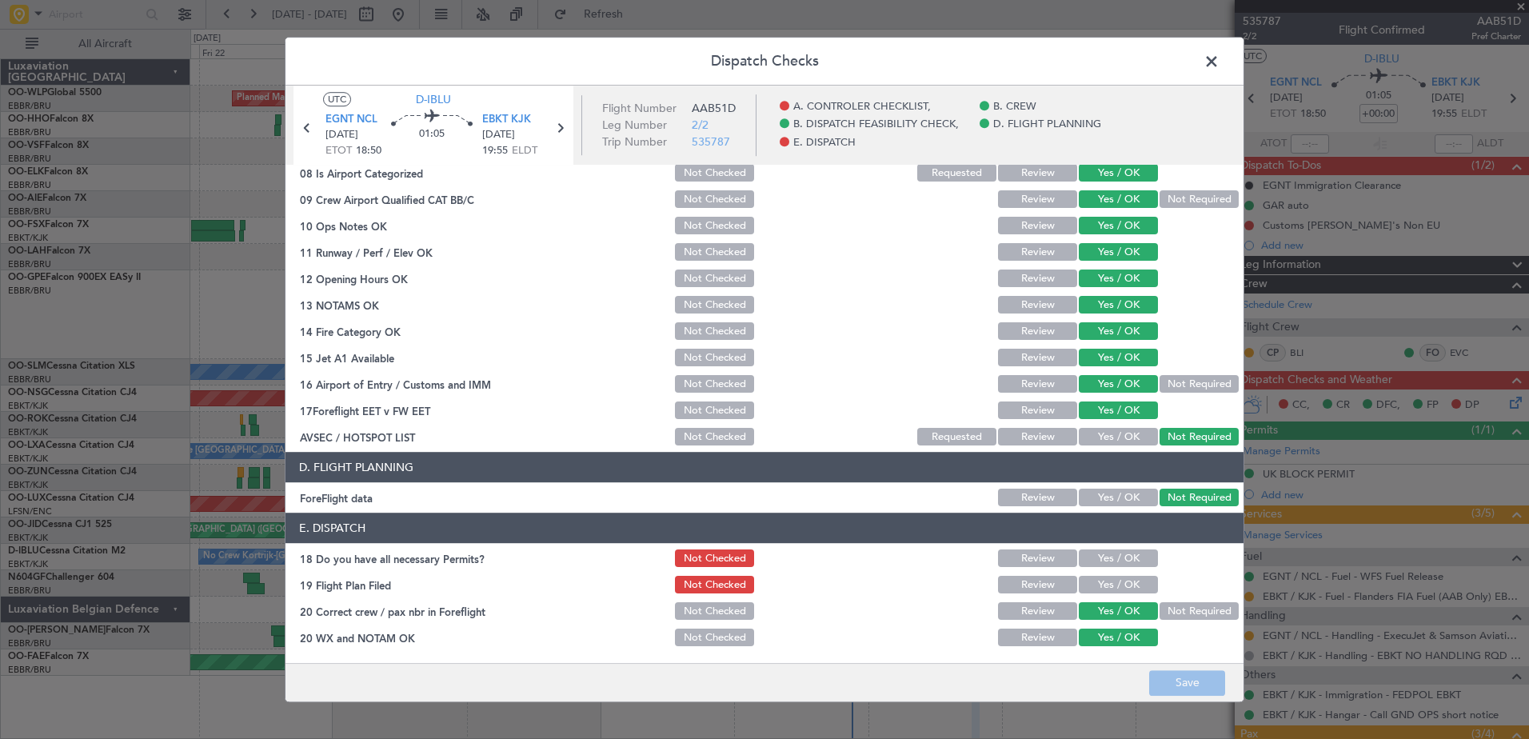
click at [1219, 66] on span at bounding box center [1219, 66] width 0 height 32
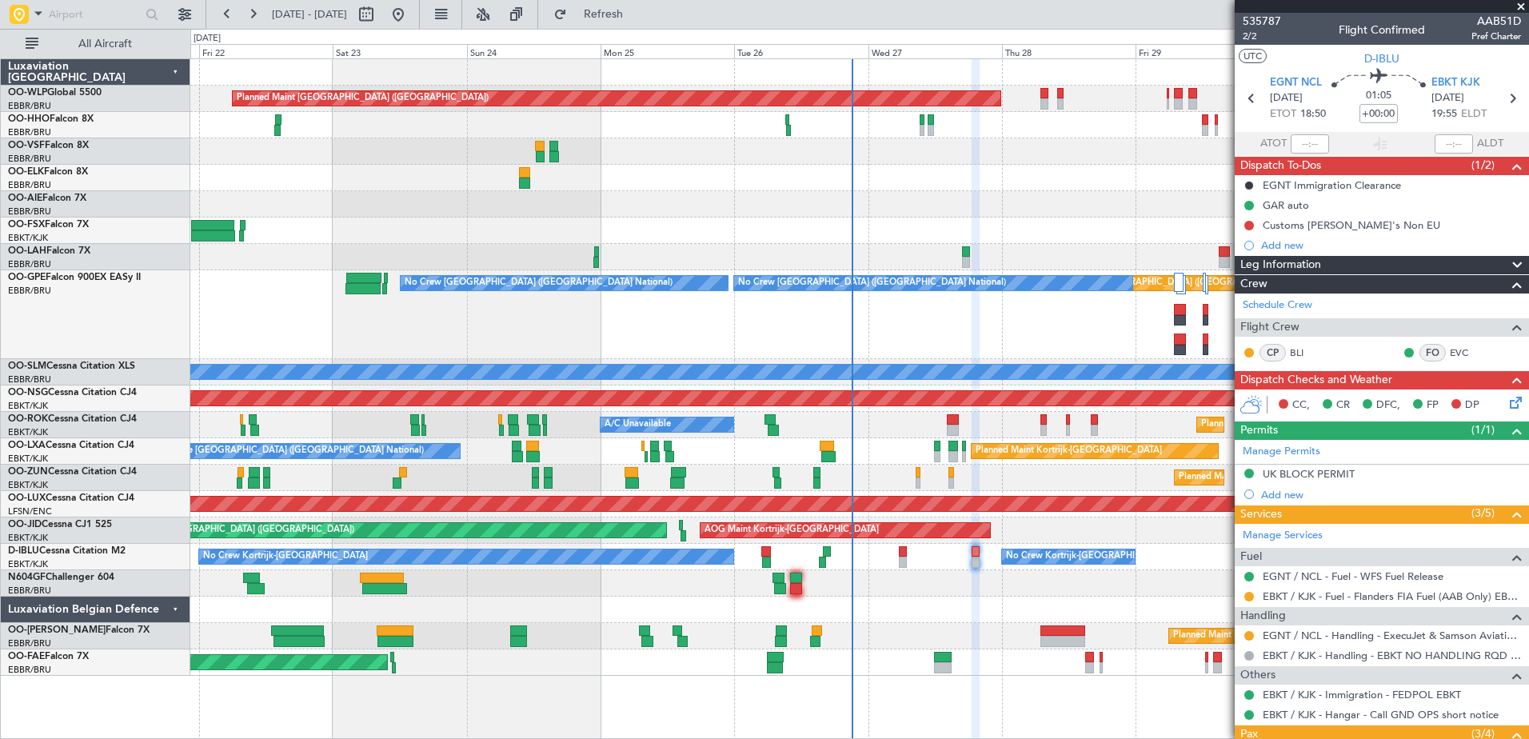
click at [1510, 401] on icon at bounding box center [1512, 399] width 13 height 13
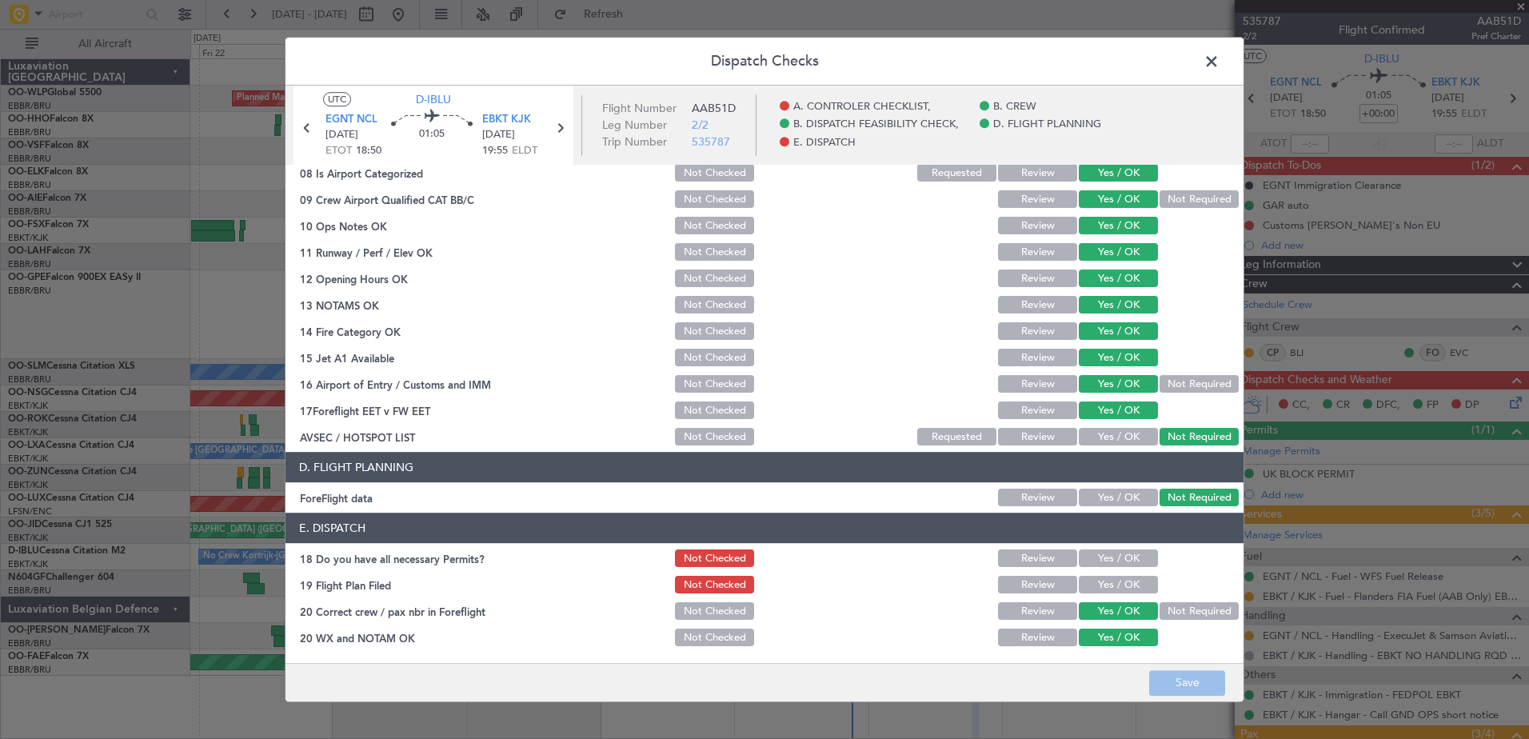
click at [1117, 584] on button "Yes / OK" at bounding box center [1118, 585] width 79 height 18
click at [1113, 558] on button "Yes / OK" at bounding box center [1118, 559] width 79 height 18
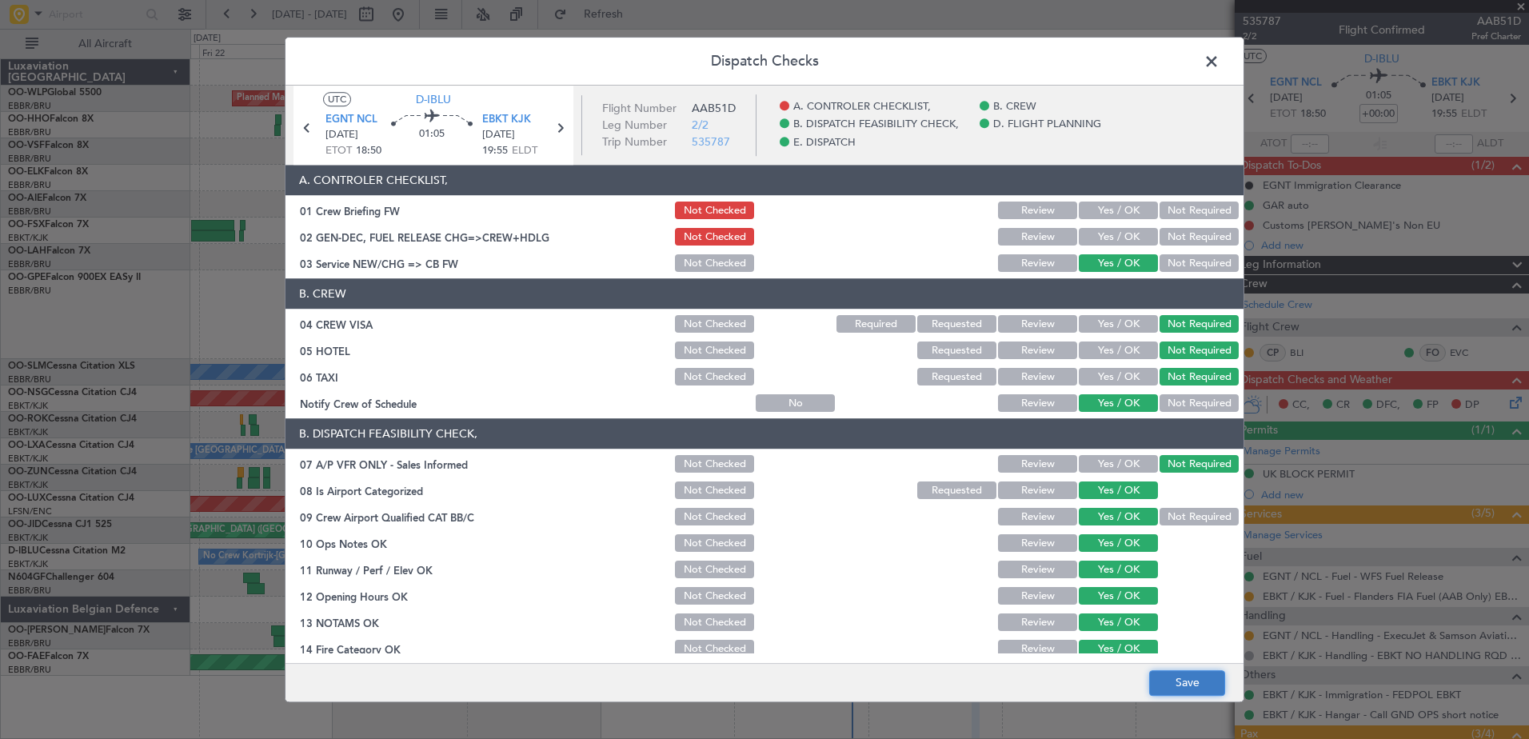
click at [1190, 681] on button "Save" at bounding box center [1187, 683] width 76 height 26
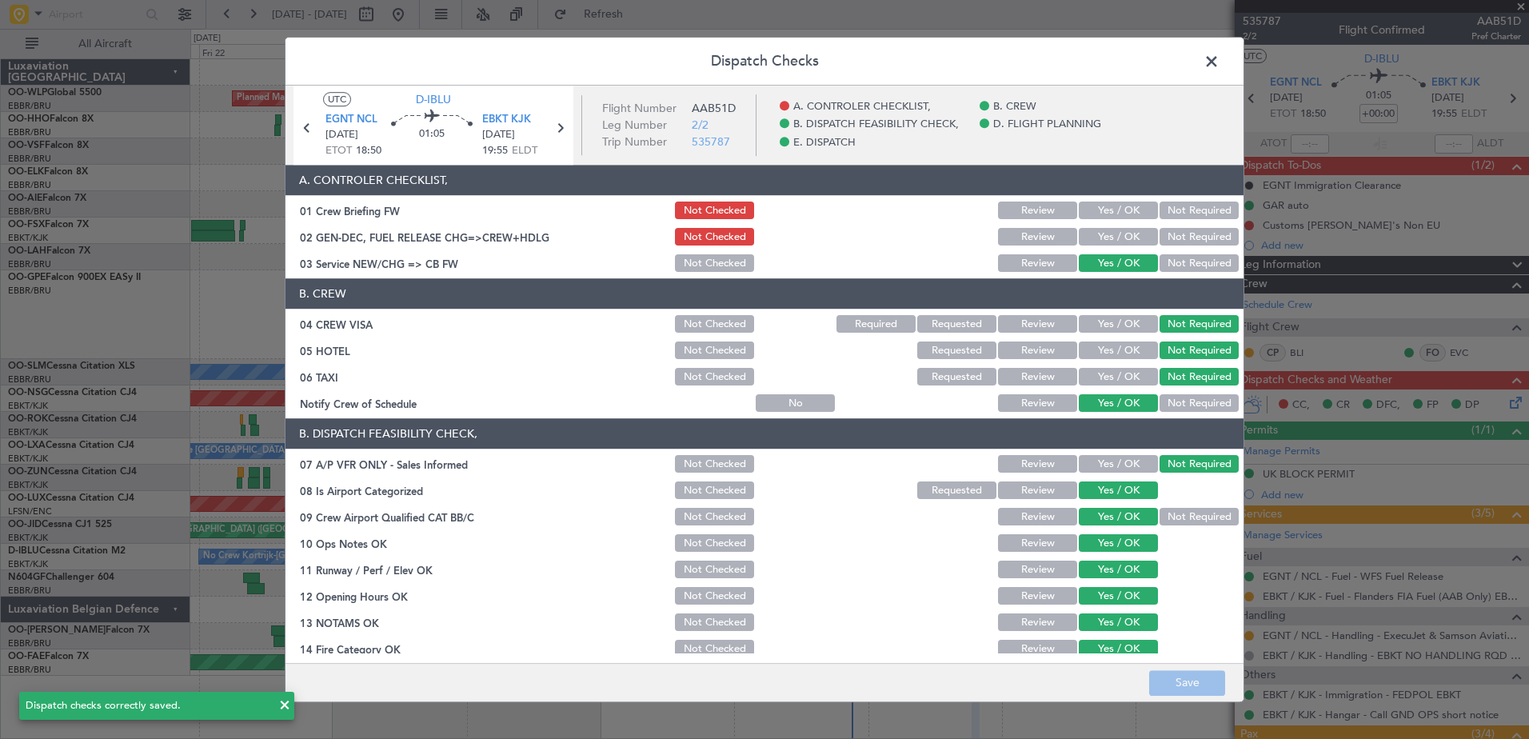
click at [1219, 57] on span at bounding box center [1219, 66] width 0 height 32
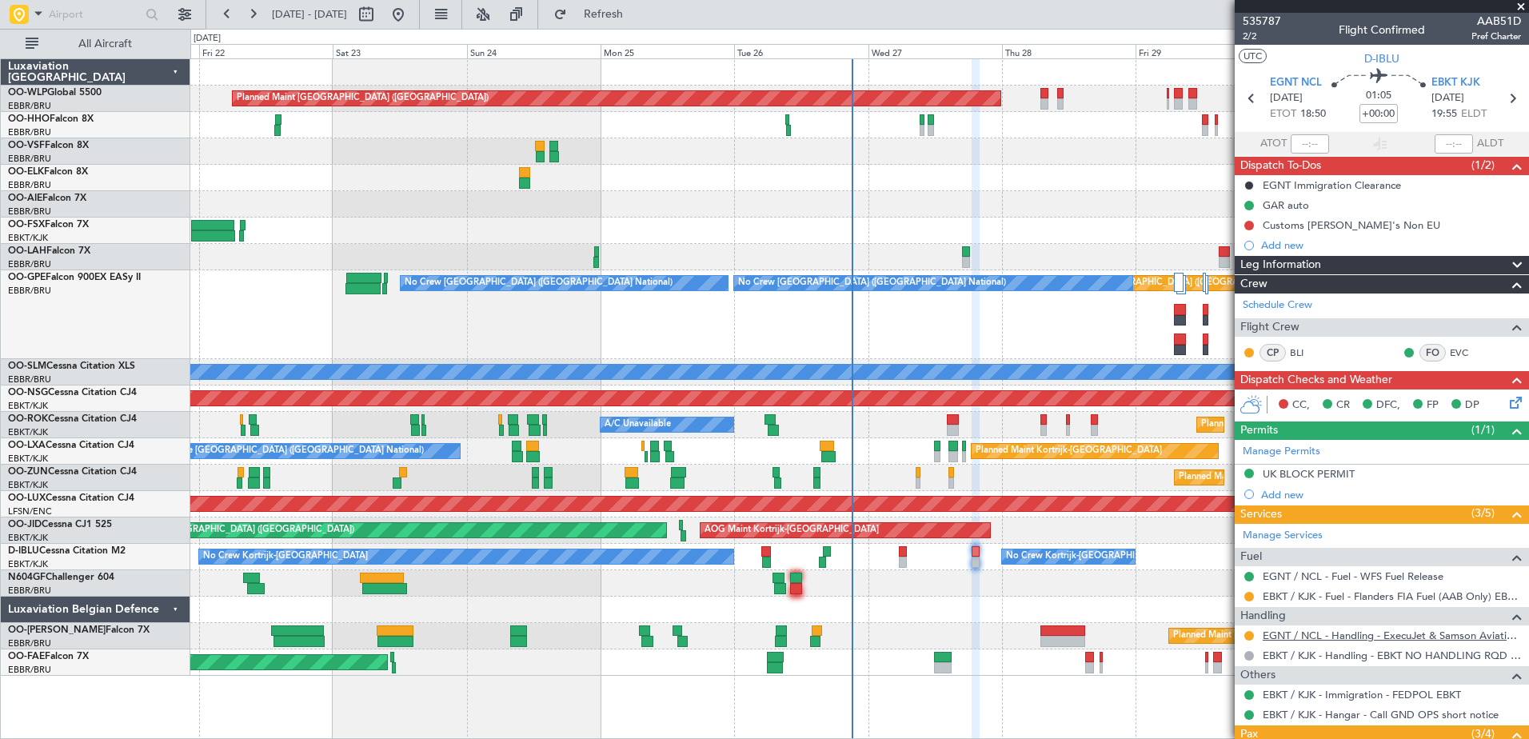
scroll to position [174, 0]
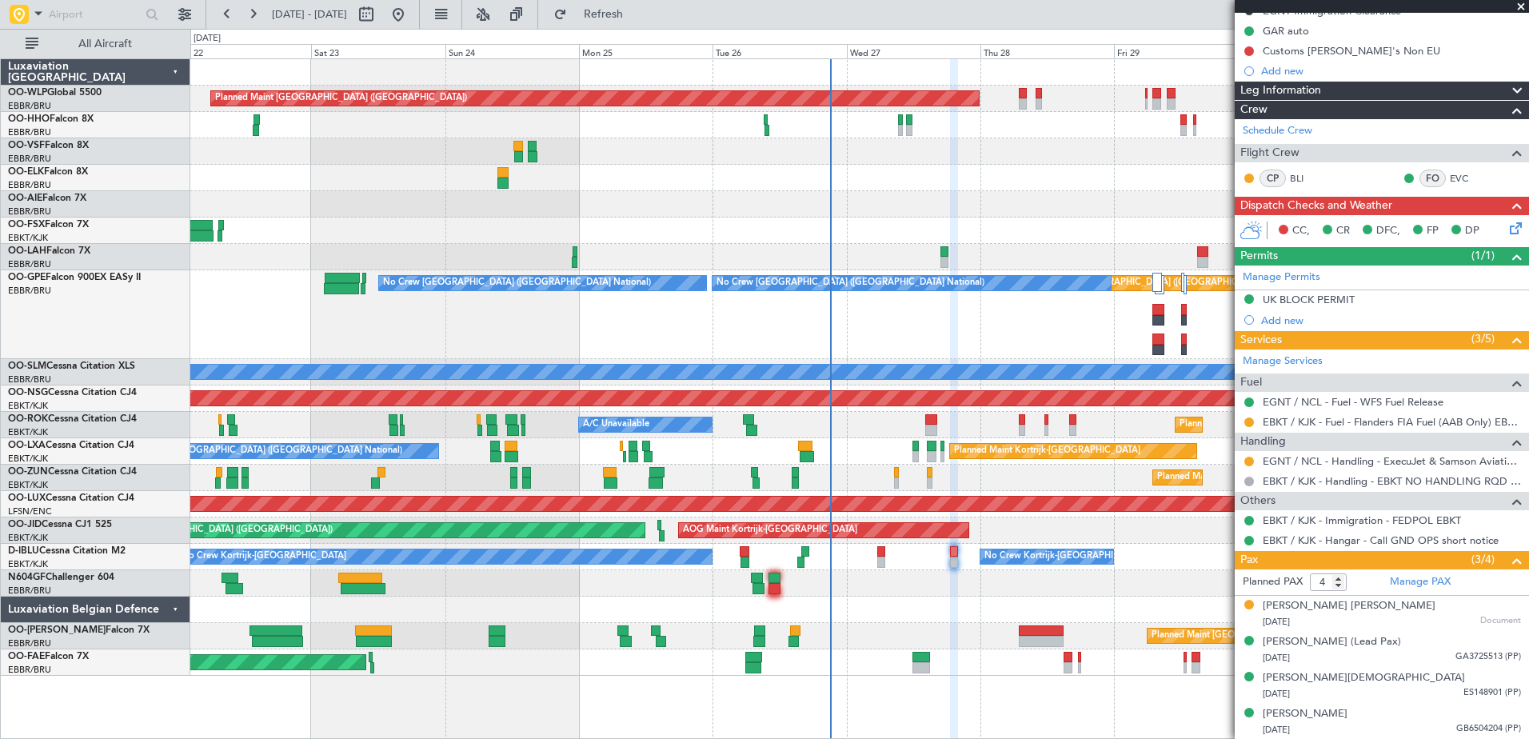
click at [933, 626] on div "Planned Maint [GEOGRAPHIC_DATA] ([GEOGRAPHIC_DATA] National)" at bounding box center [859, 636] width 1338 height 26
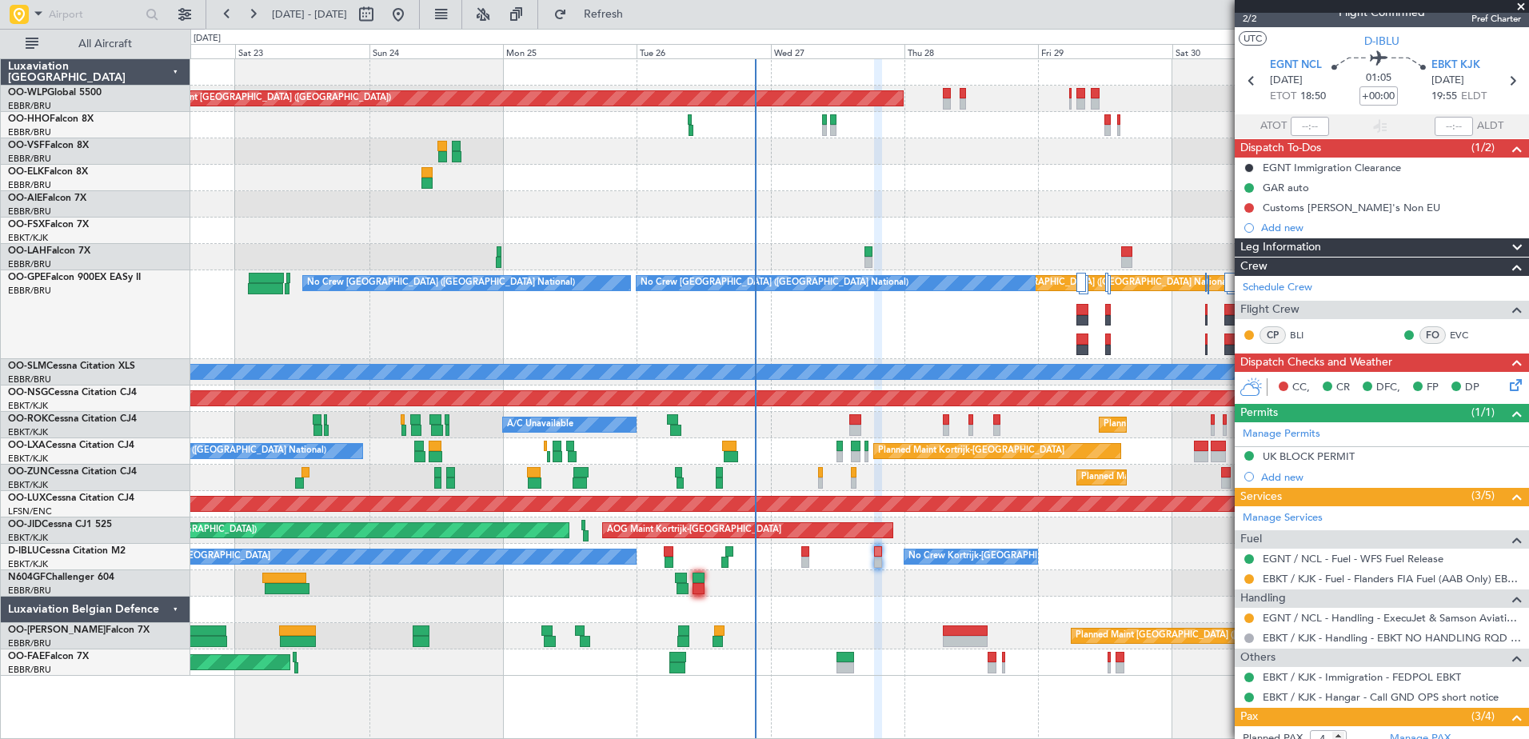
scroll to position [0, 0]
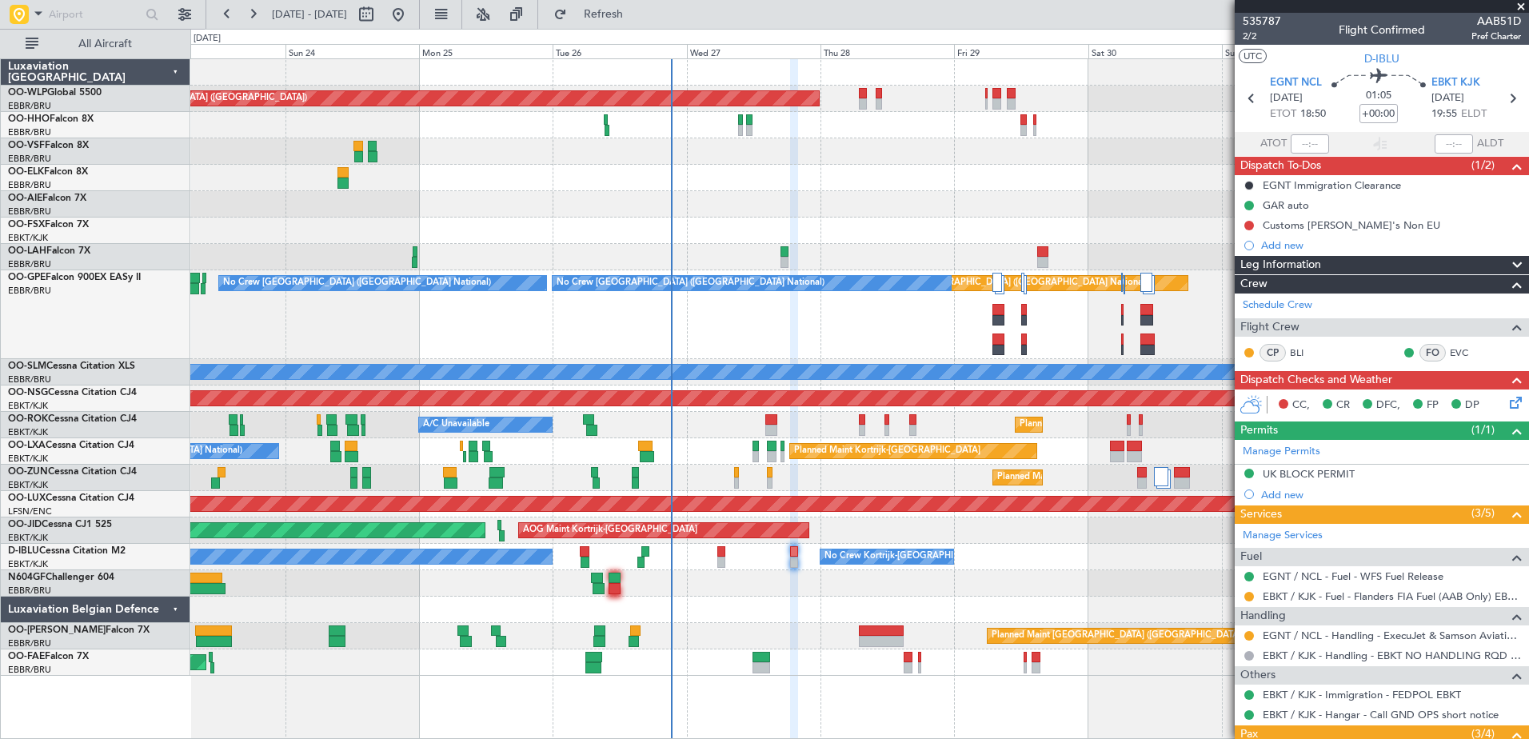
click at [797, 616] on div at bounding box center [859, 609] width 1338 height 26
click at [1322, 219] on div "Customs [PERSON_NAME]'s Non EU" at bounding box center [1352, 225] width 178 height 14
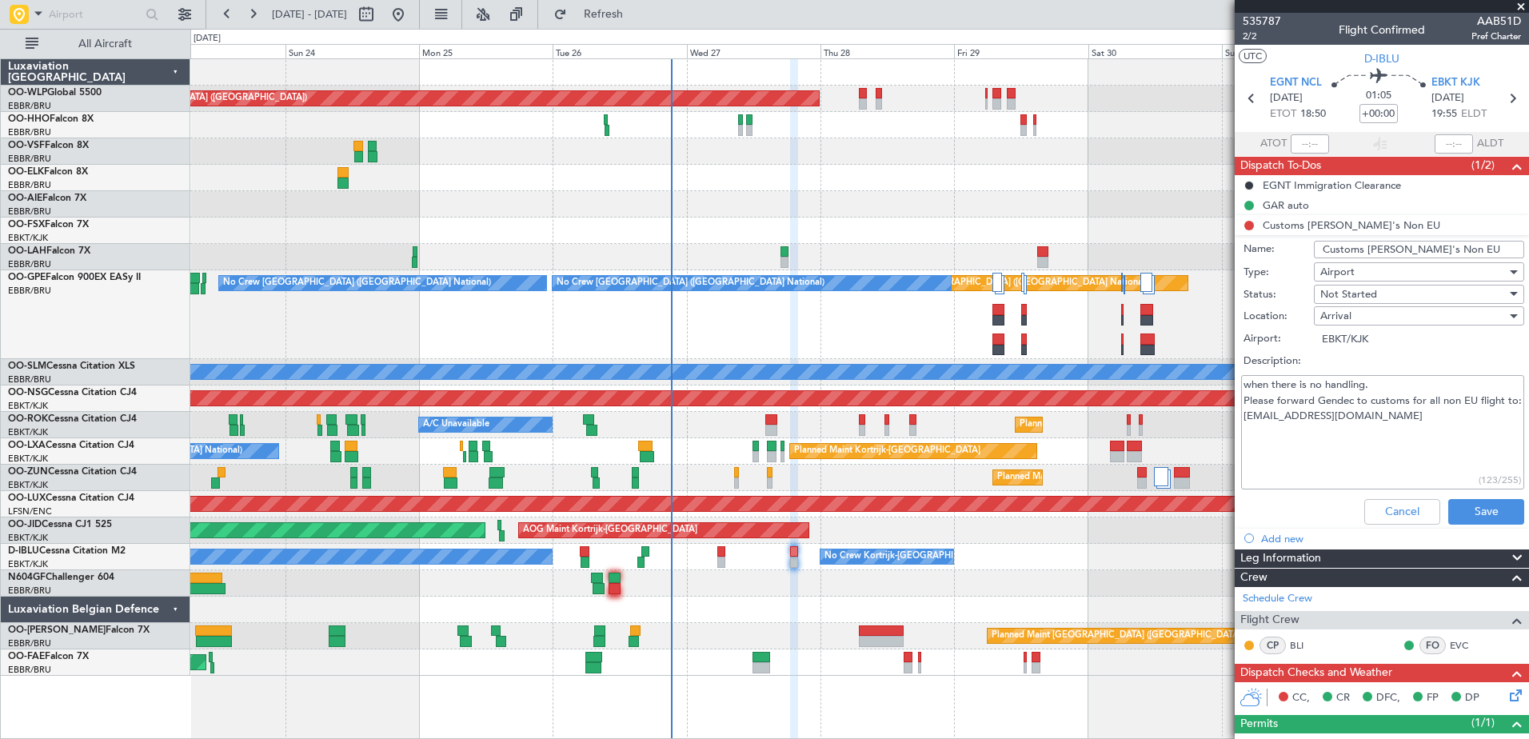
drag, startPoint x: 1418, startPoint y: 433, endPoint x: 1234, endPoint y: 433, distance: 184.7
click at [1234, 433] on fb-app "23 Aug 2025 - 02 Sep 2025 Refresh Quick Links All Aircraft Planned Maint Berlin…" at bounding box center [764, 375] width 1529 height 727
click at [1343, 290] on span "Not Started" at bounding box center [1348, 294] width 57 height 14
click at [1351, 373] on span "Completed" at bounding box center [1411, 374] width 187 height 24
type textarea "when there is no handling. Please forward Gendec to customs for all non EU flig…"
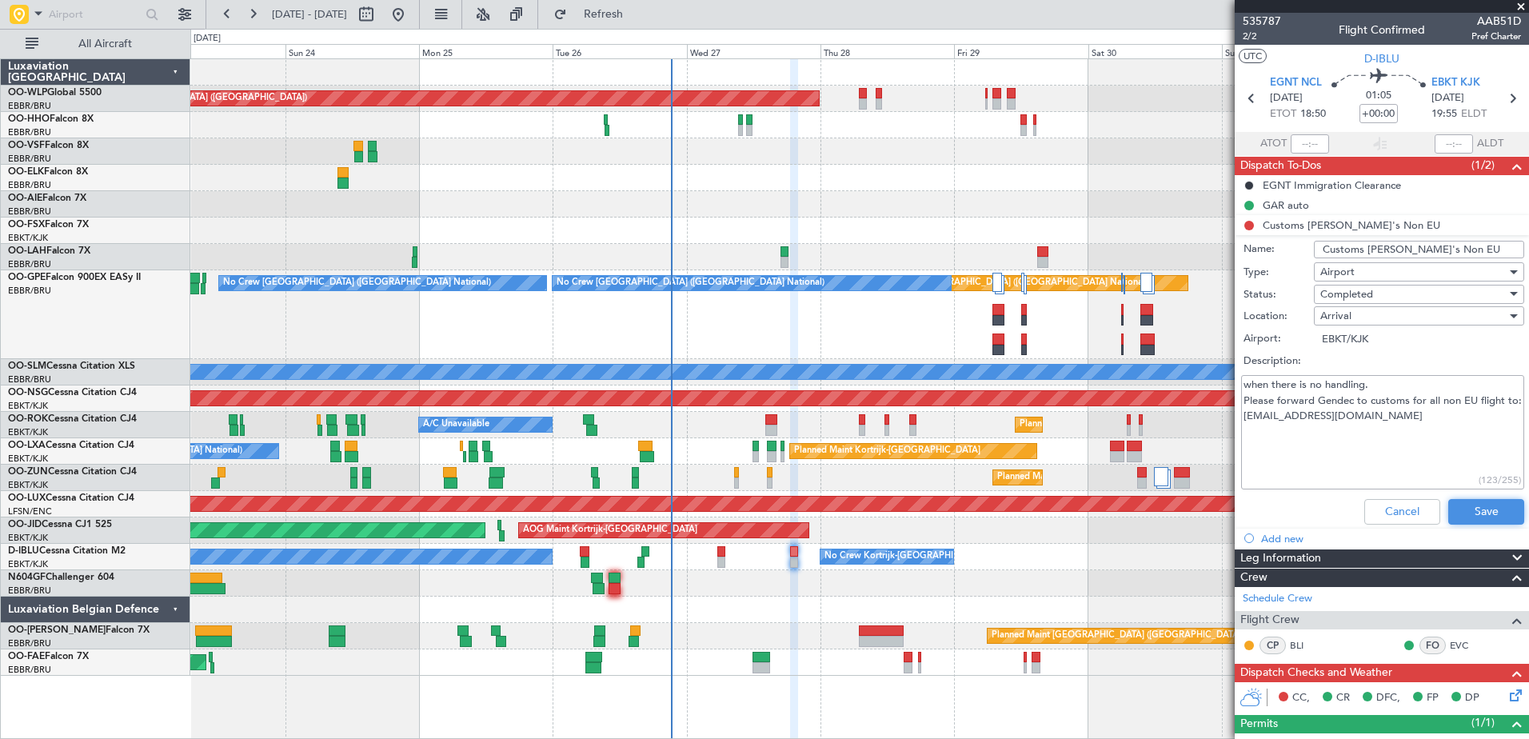
click at [1472, 514] on button "Save" at bounding box center [1486, 512] width 76 height 26
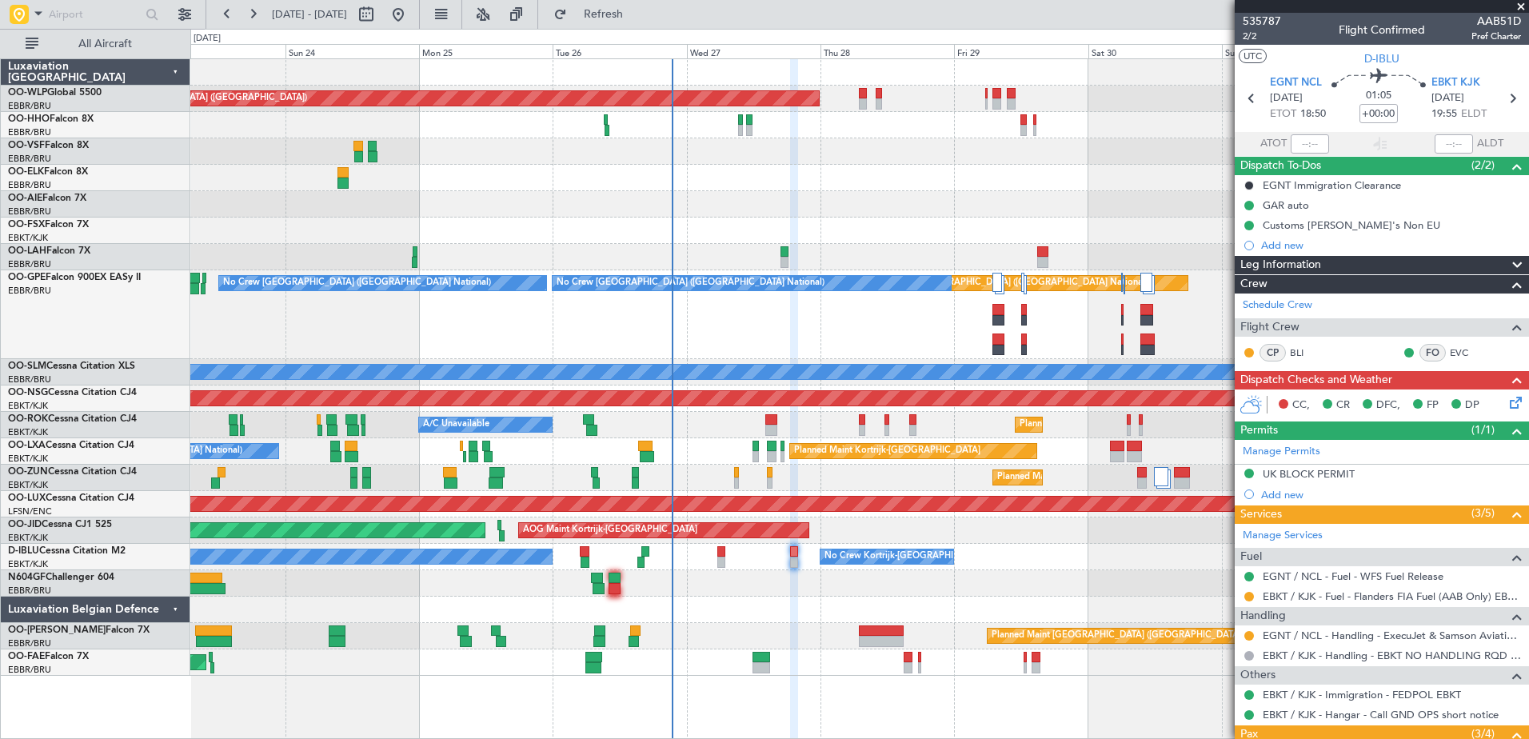
click at [1506, 404] on icon at bounding box center [1512, 399] width 13 height 13
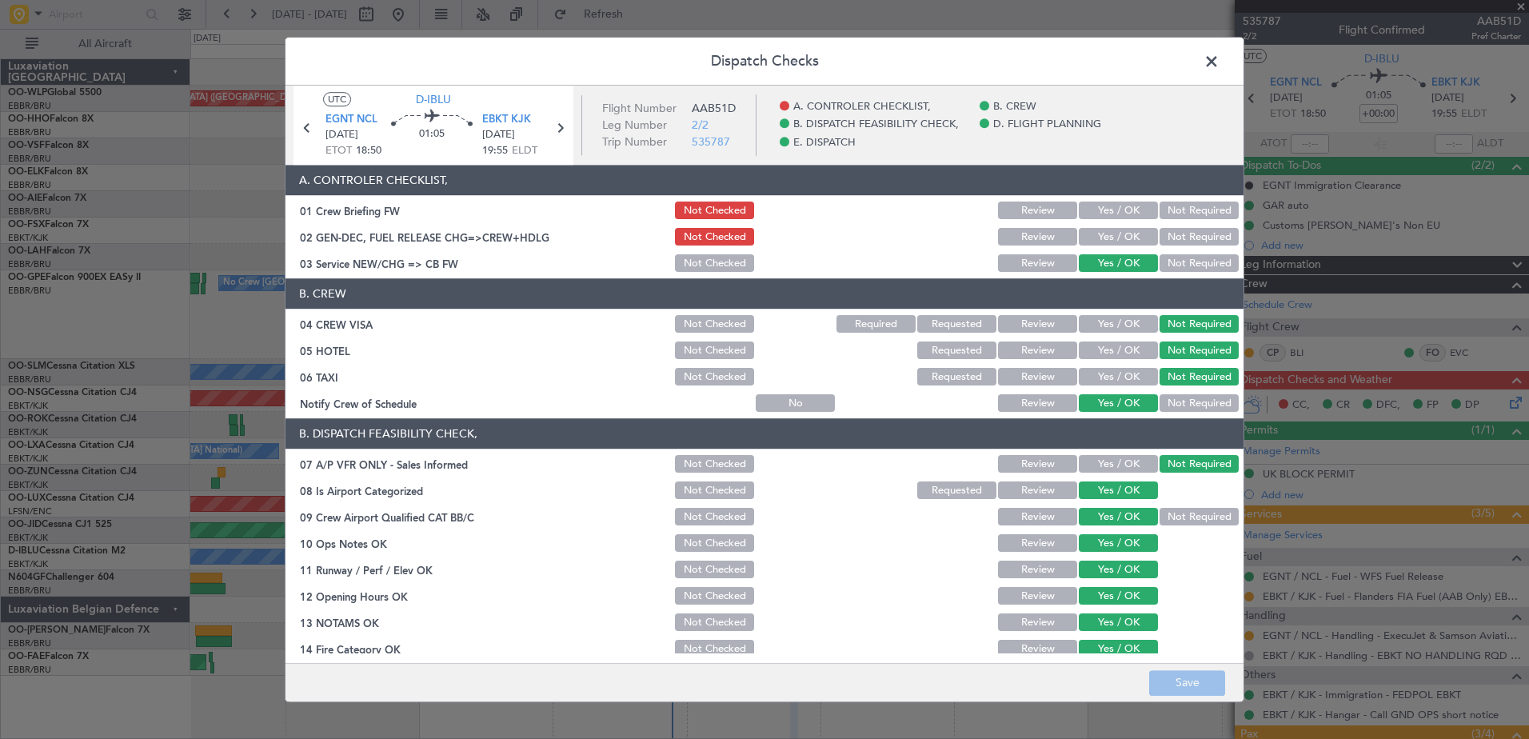
click at [1093, 236] on button "Yes / OK" at bounding box center [1118, 238] width 79 height 18
click at [1197, 680] on button "Save" at bounding box center [1187, 683] width 76 height 26
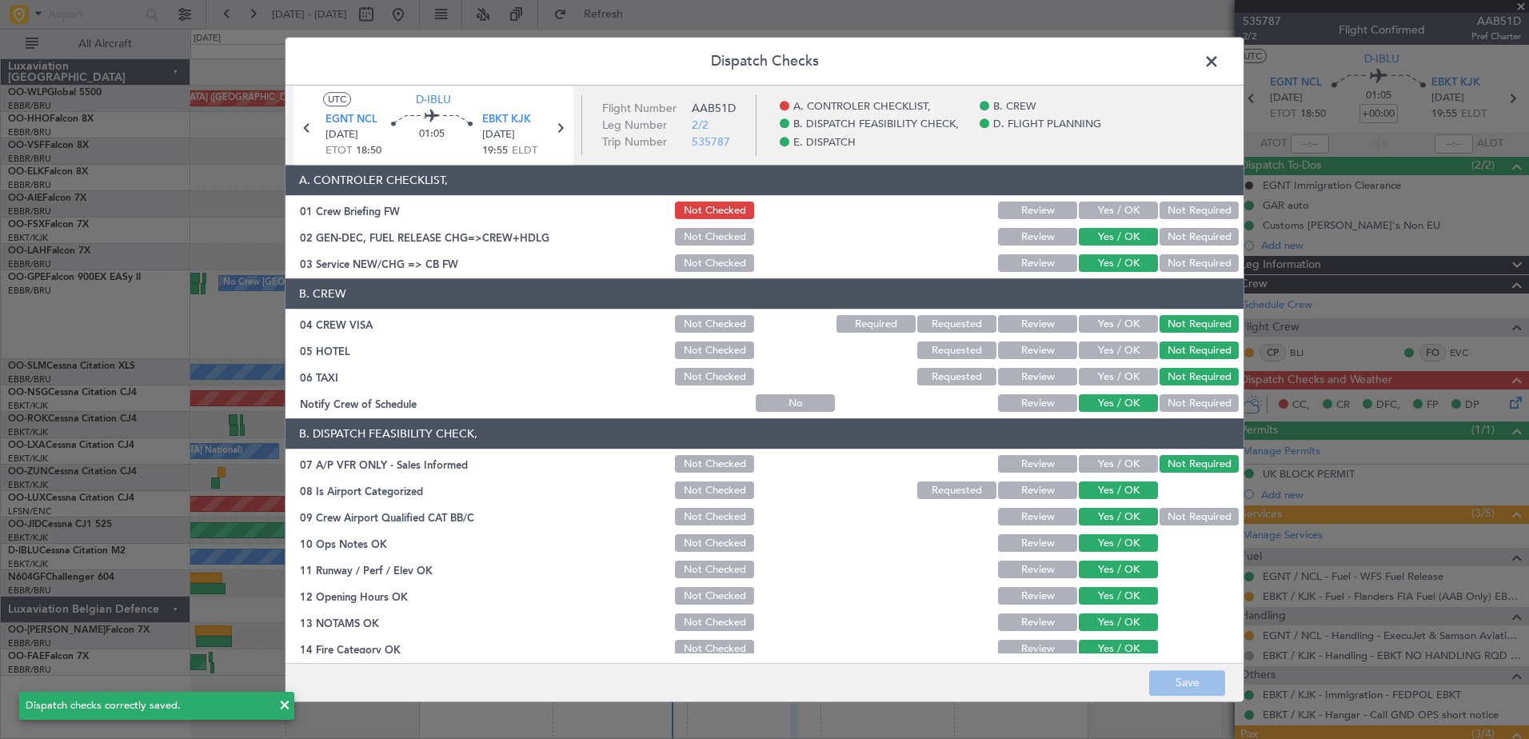
click at [1219, 66] on span at bounding box center [1219, 66] width 0 height 32
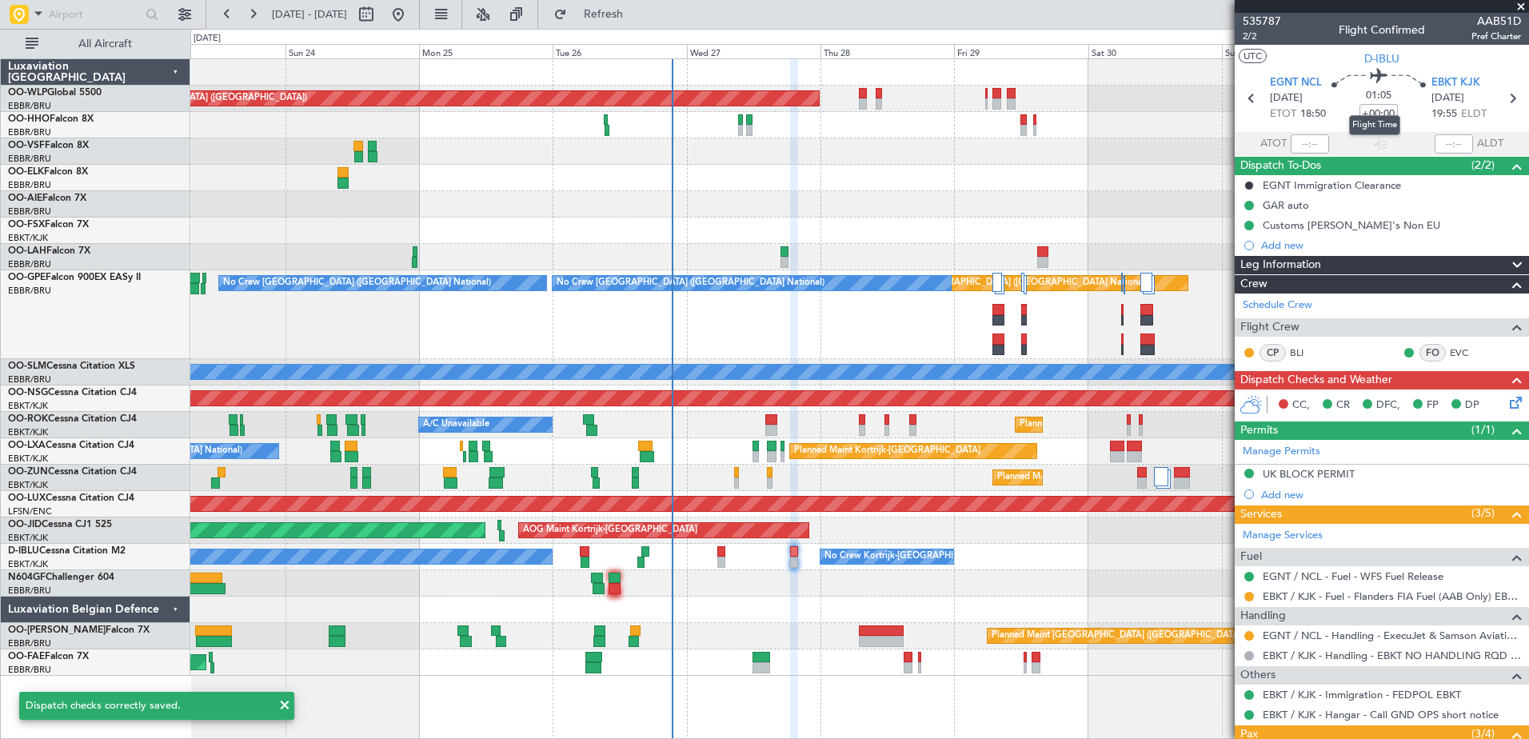
click at [1388, 111] on mat-tooltip-component "Flight Time" at bounding box center [1375, 125] width 74 height 42
click at [1378, 115] on input "+00:00" at bounding box center [1378, 113] width 38 height 19
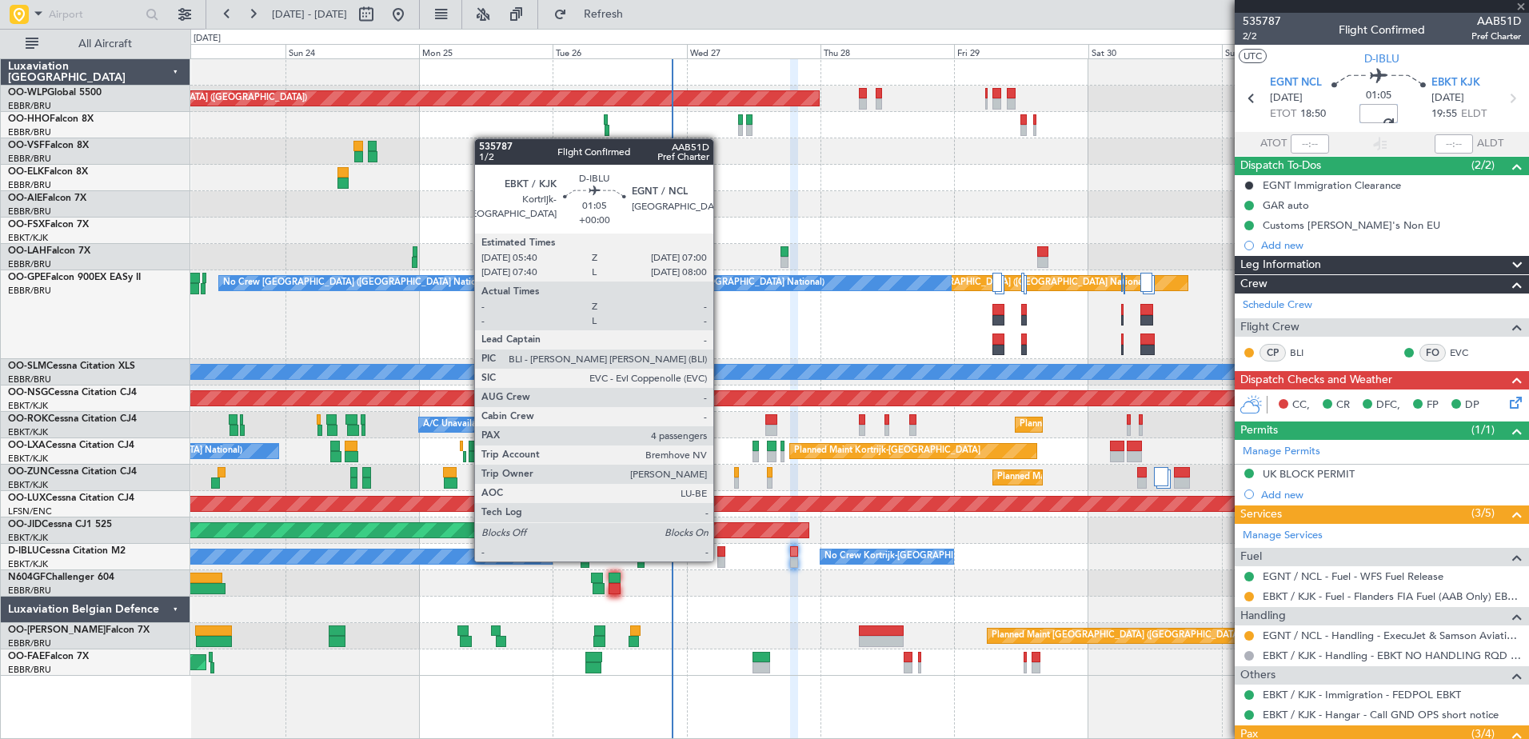
click at [720, 560] on div at bounding box center [721, 562] width 8 height 11
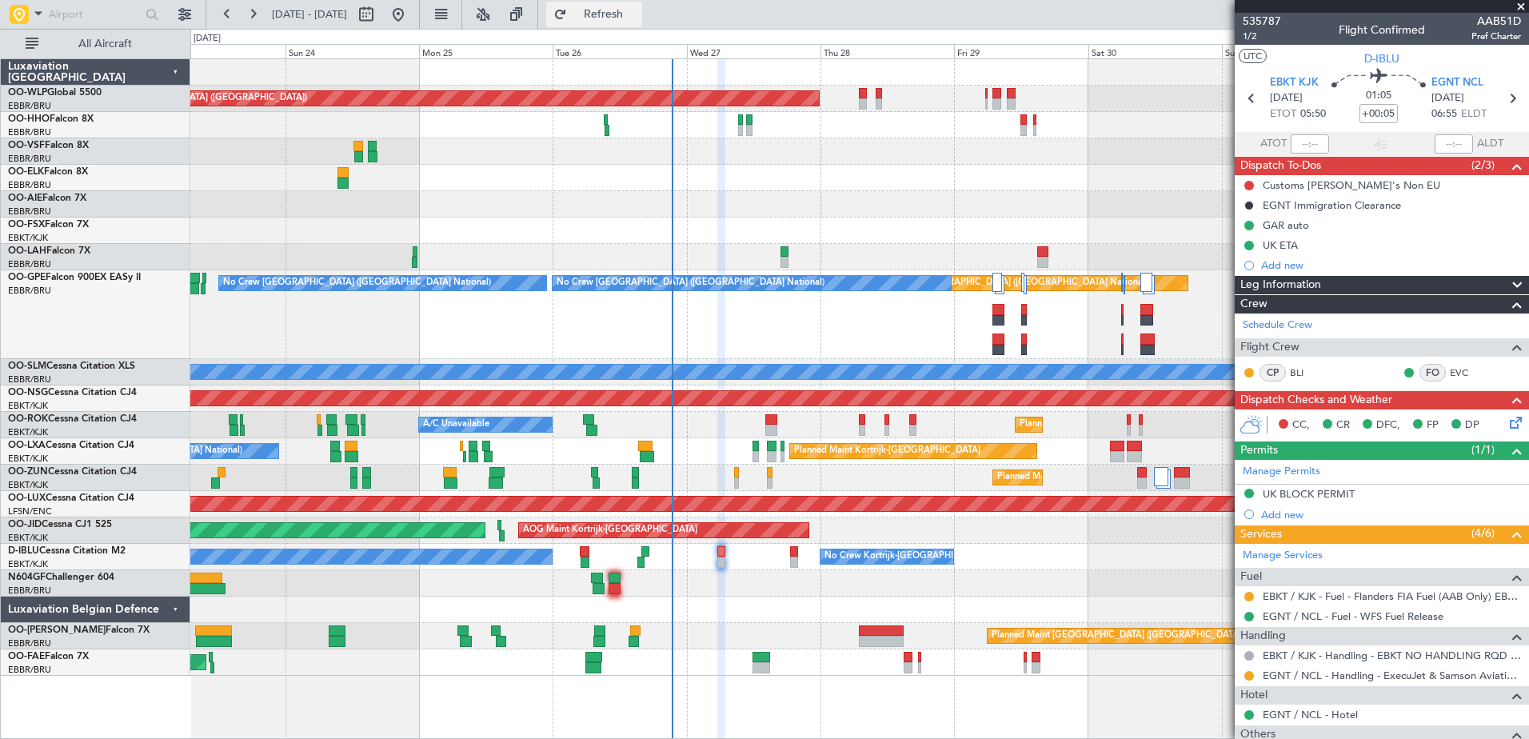
click at [637, 13] on span "Refresh" at bounding box center [603, 14] width 67 height 11
click at [1388, 112] on input "+00:05" at bounding box center [1378, 113] width 38 height 19
click at [778, 585] on div at bounding box center [859, 583] width 1338 height 26
type input "+00:05"
click at [1250, 181] on button at bounding box center [1249, 186] width 10 height 10
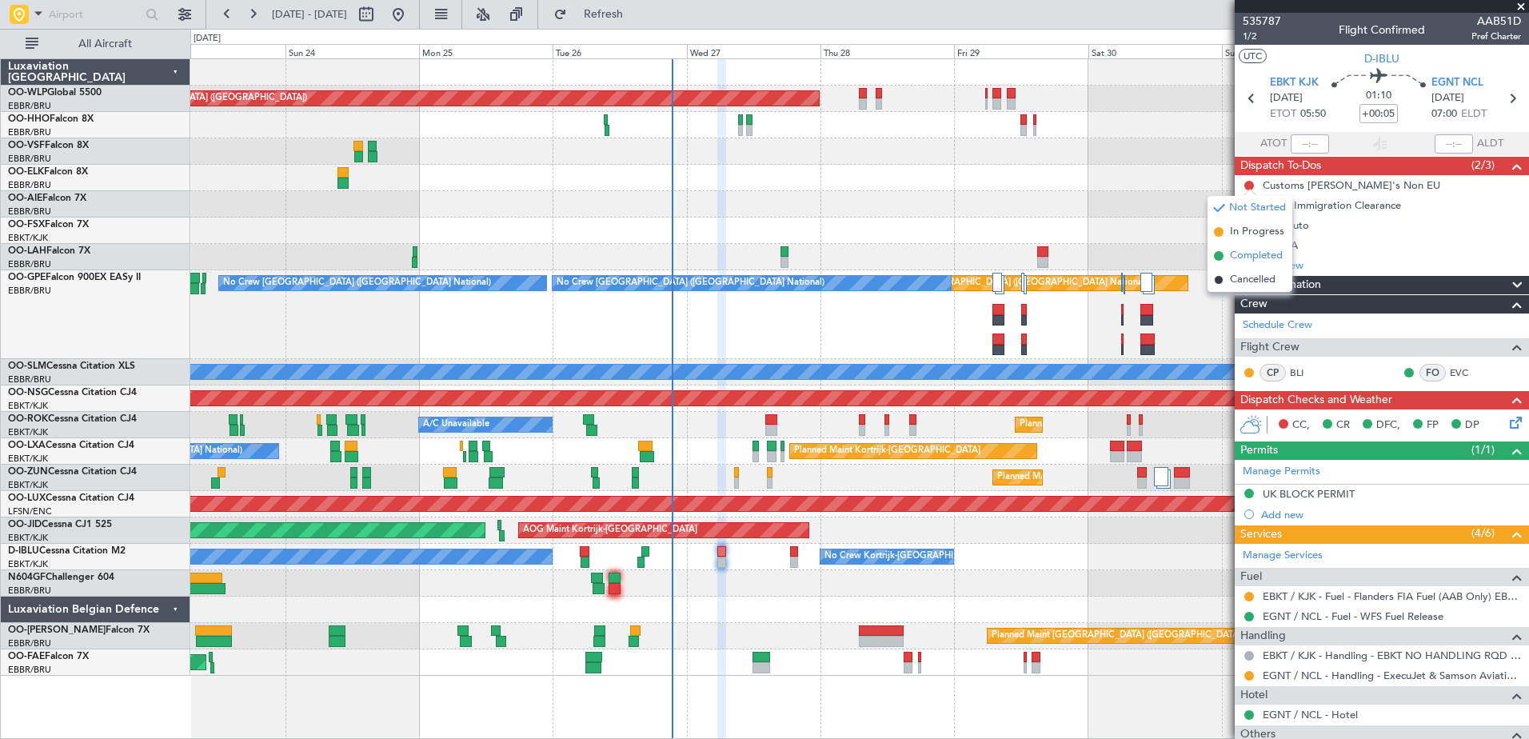
click at [1257, 253] on span "Completed" at bounding box center [1256, 256] width 53 height 16
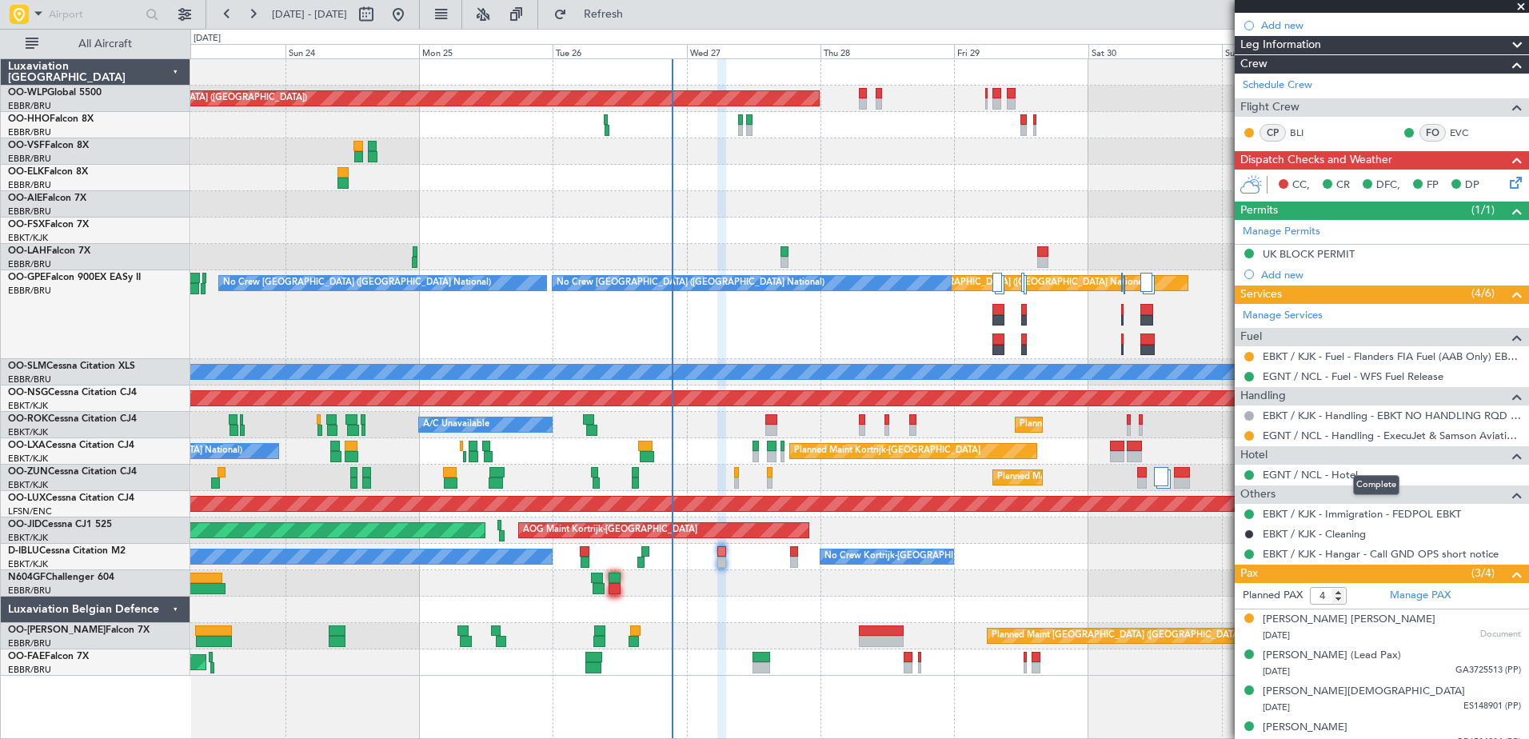
scroll to position [253, 0]
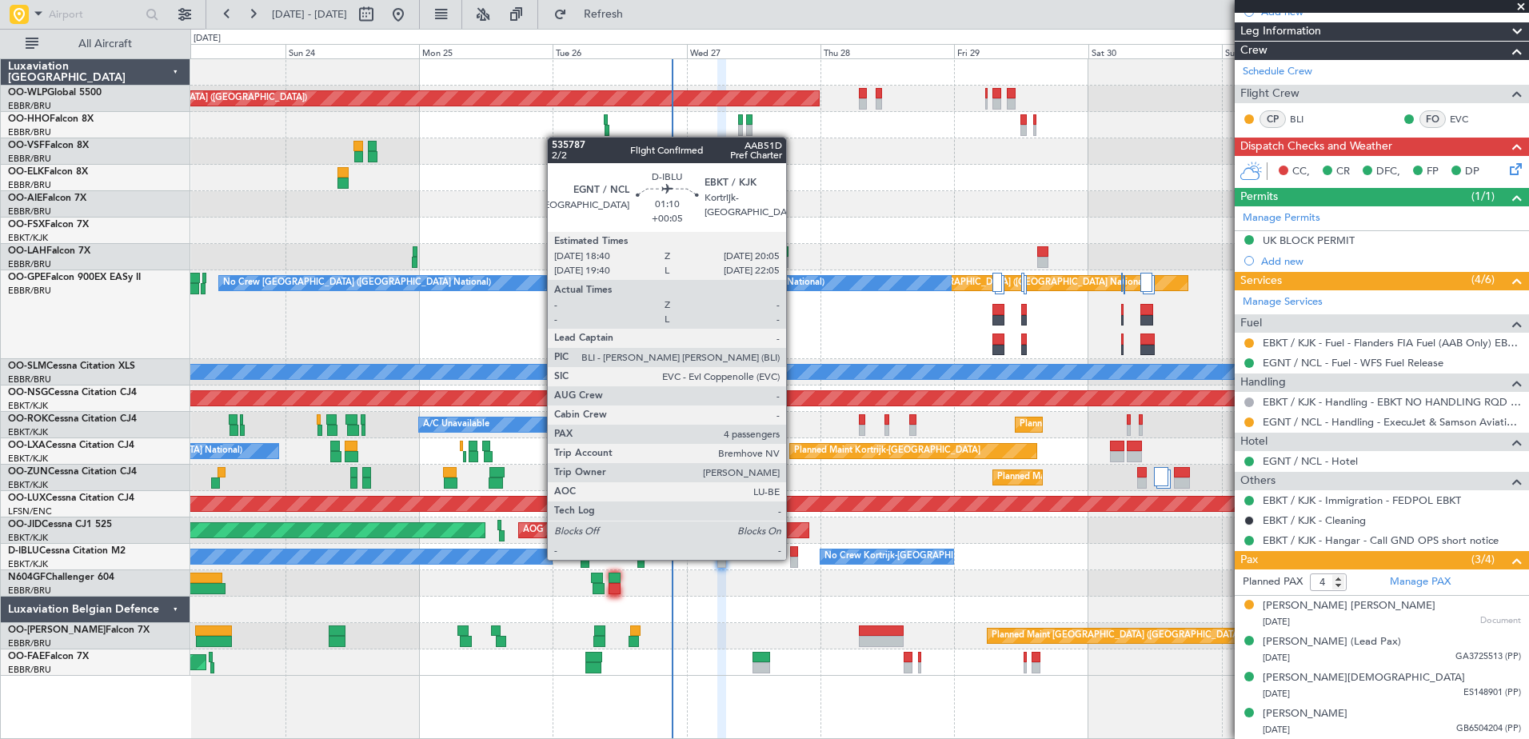
click at [793, 558] on div at bounding box center [794, 562] width 8 height 11
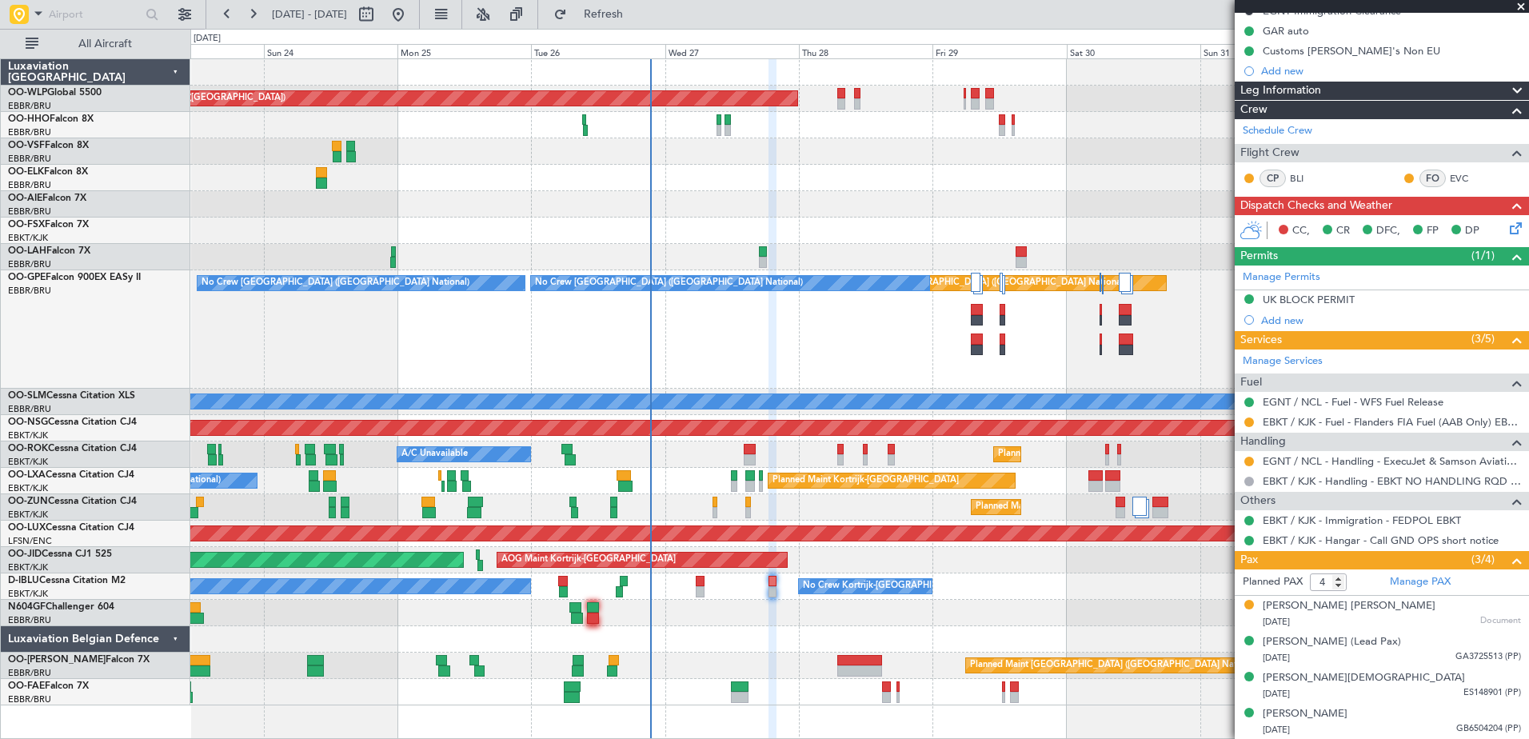
scroll to position [0, 0]
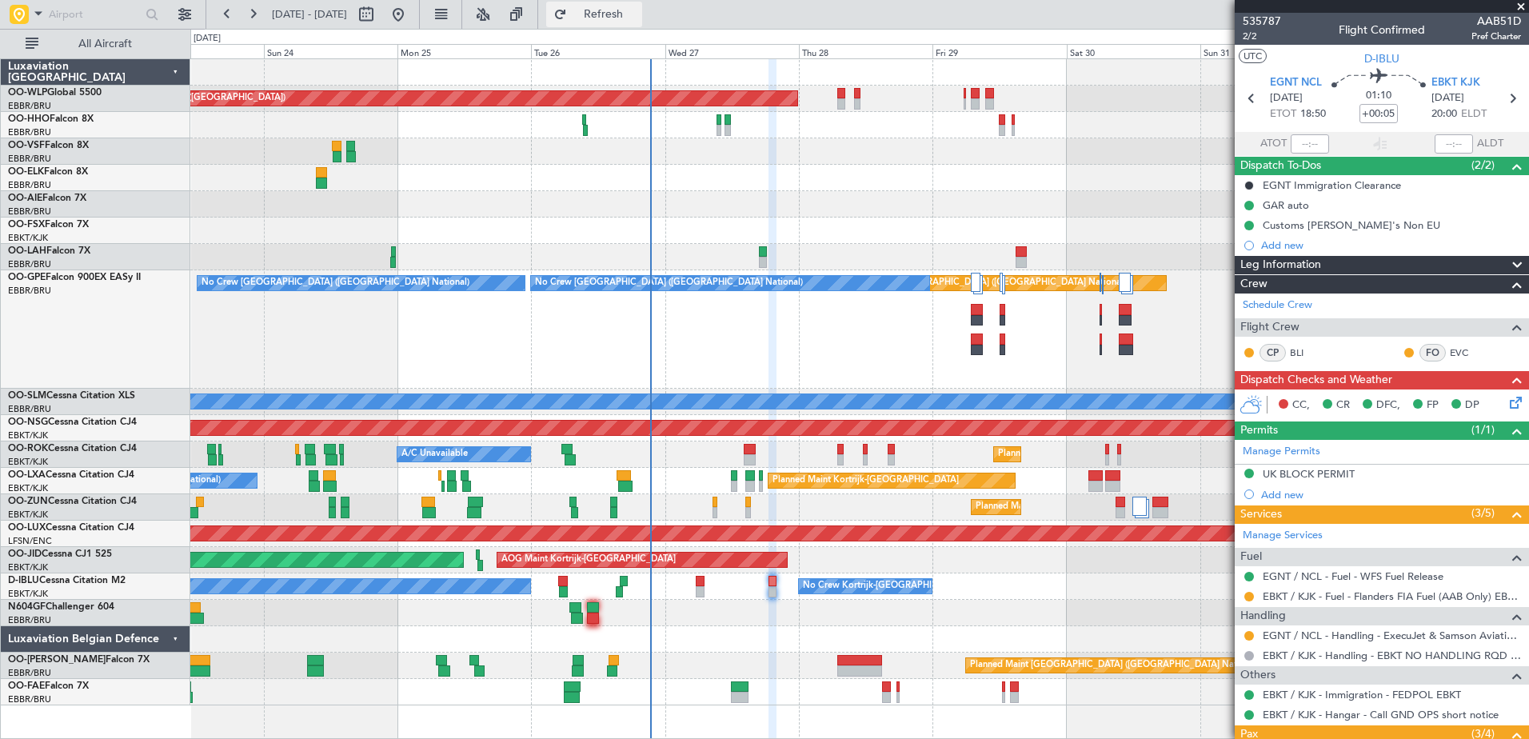
click at [637, 12] on span "Refresh" at bounding box center [603, 14] width 67 height 11
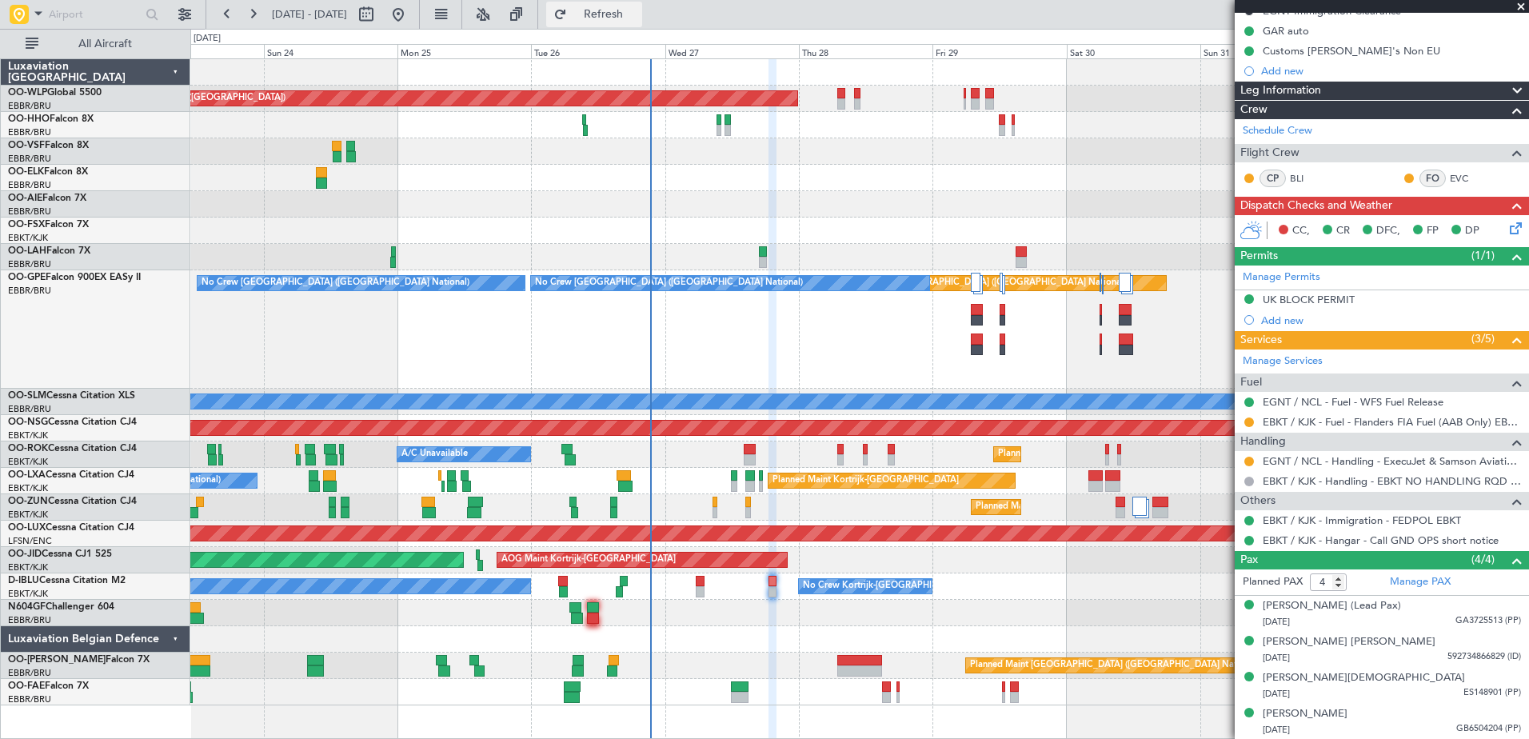
click at [637, 15] on span "Refresh" at bounding box center [603, 14] width 67 height 11
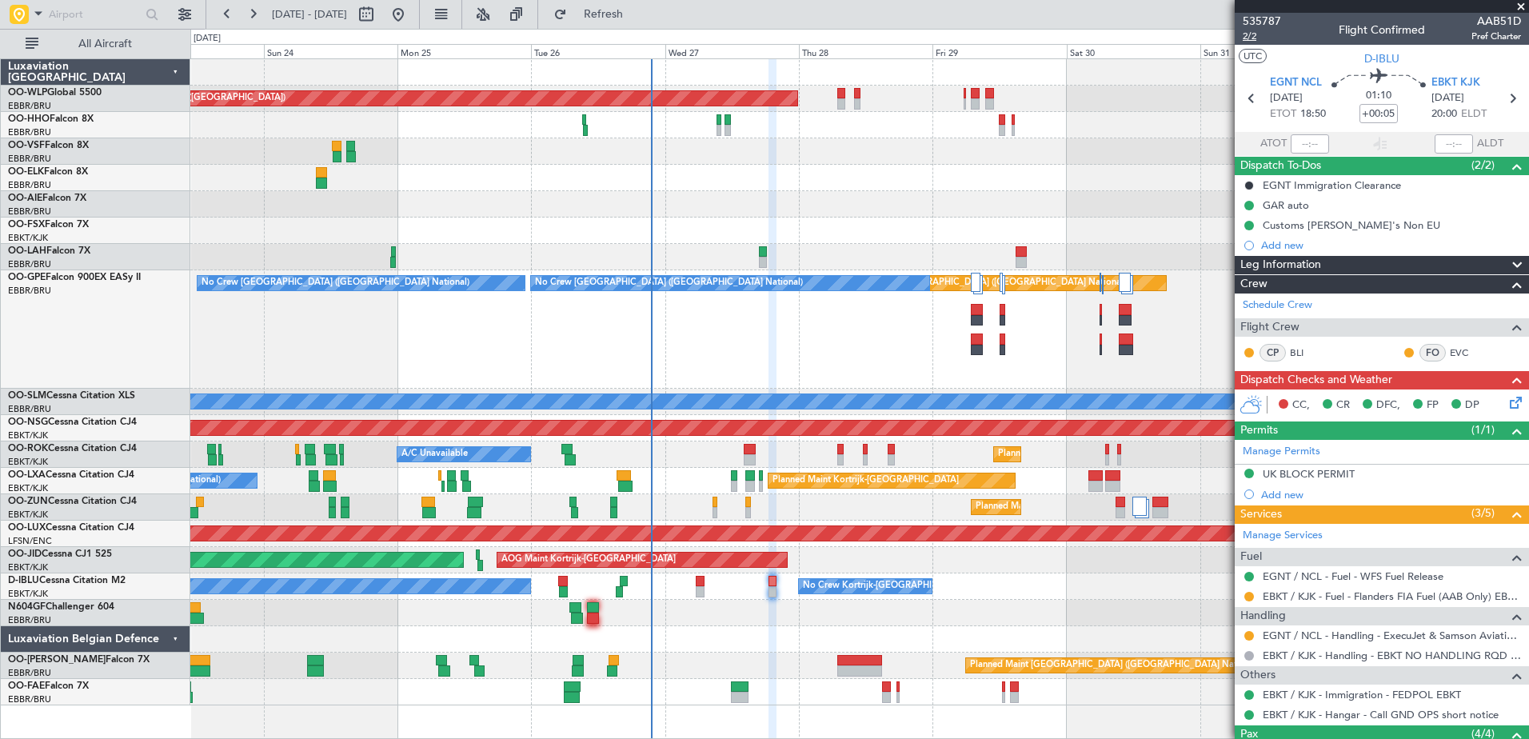
click at [1248, 34] on span "2/2" at bounding box center [1262, 37] width 38 height 14
click at [1506, 400] on icon at bounding box center [1512, 399] width 13 height 13
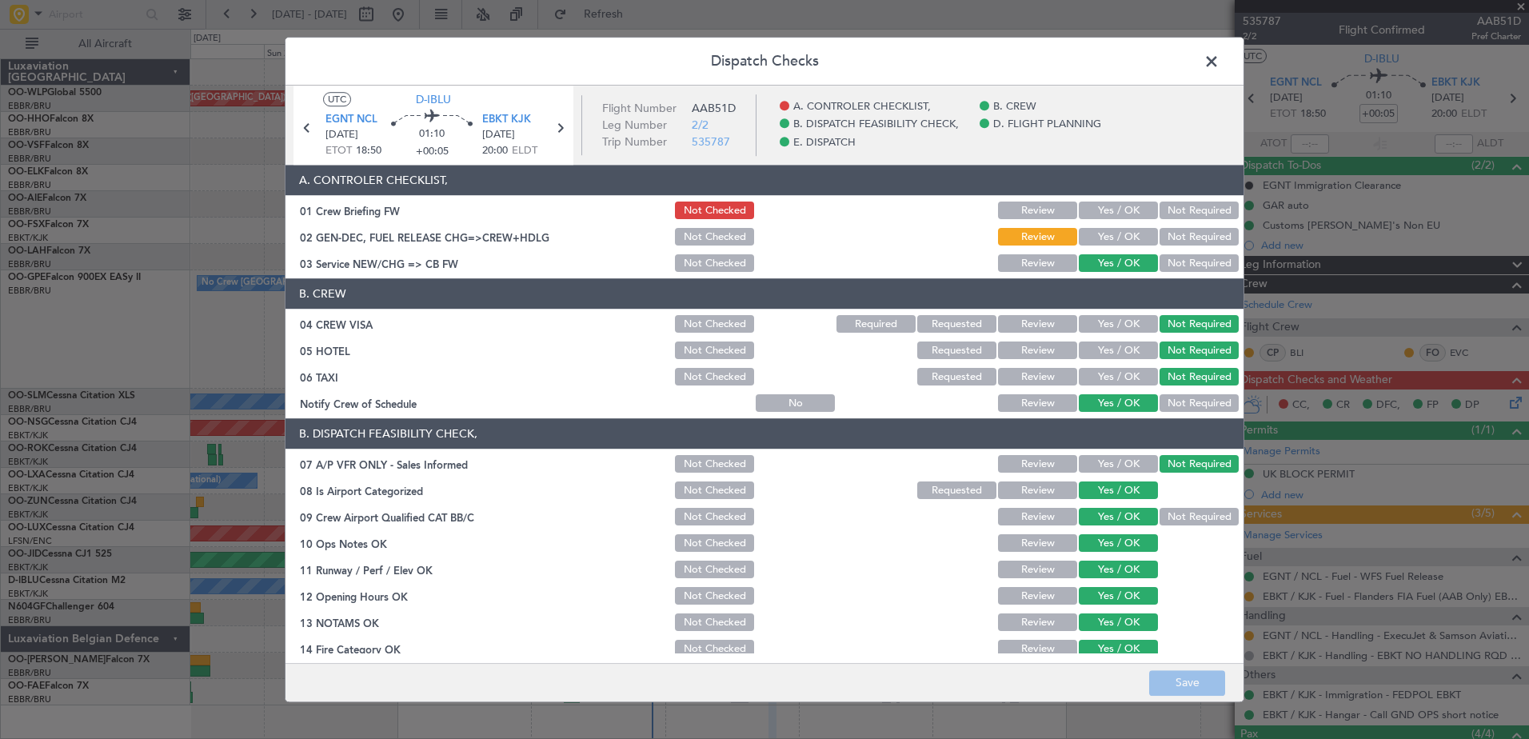
click at [1094, 232] on button "Yes / OK" at bounding box center [1118, 238] width 79 height 18
click at [1099, 206] on button "Yes / OK" at bounding box center [1118, 211] width 79 height 18
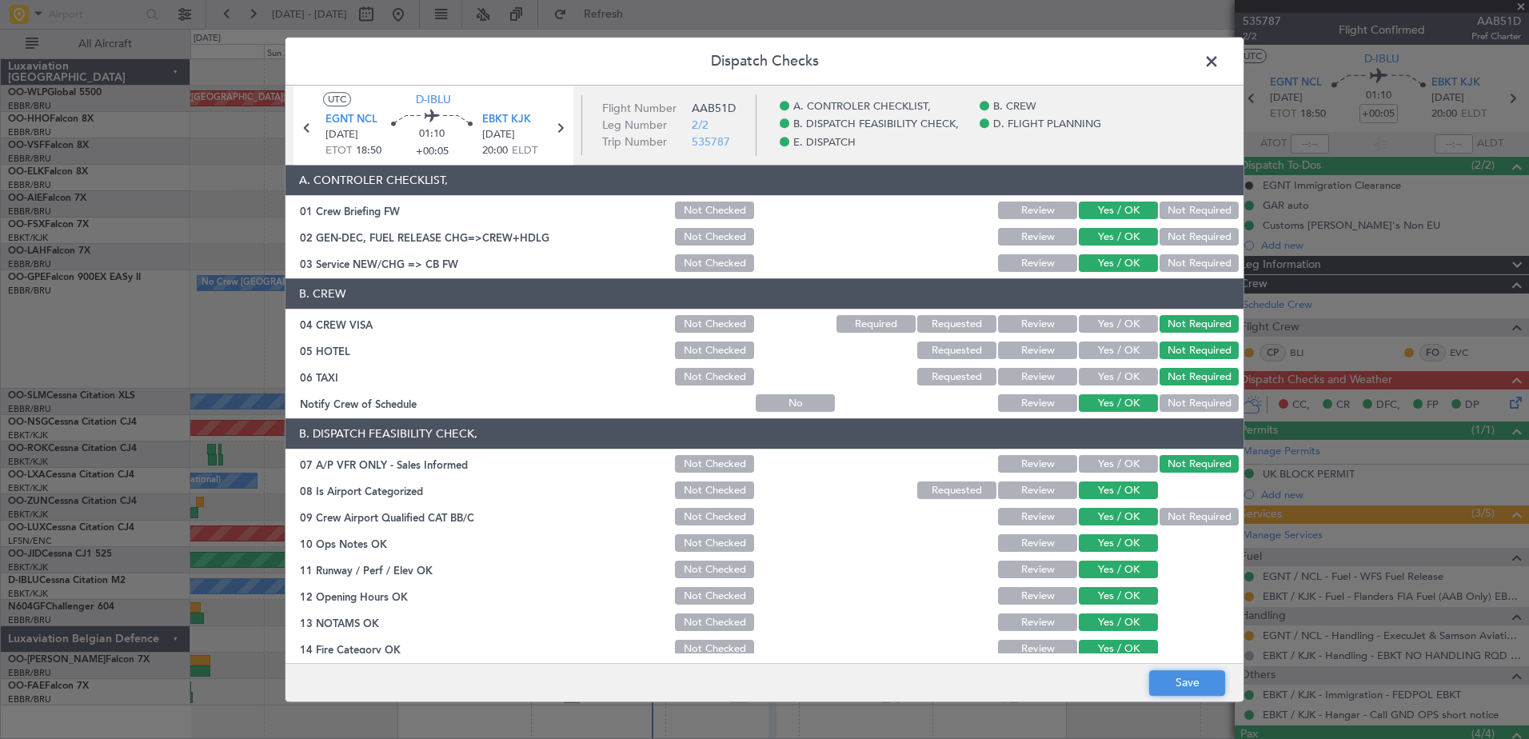
click at [1189, 676] on button "Save" at bounding box center [1187, 683] width 76 height 26
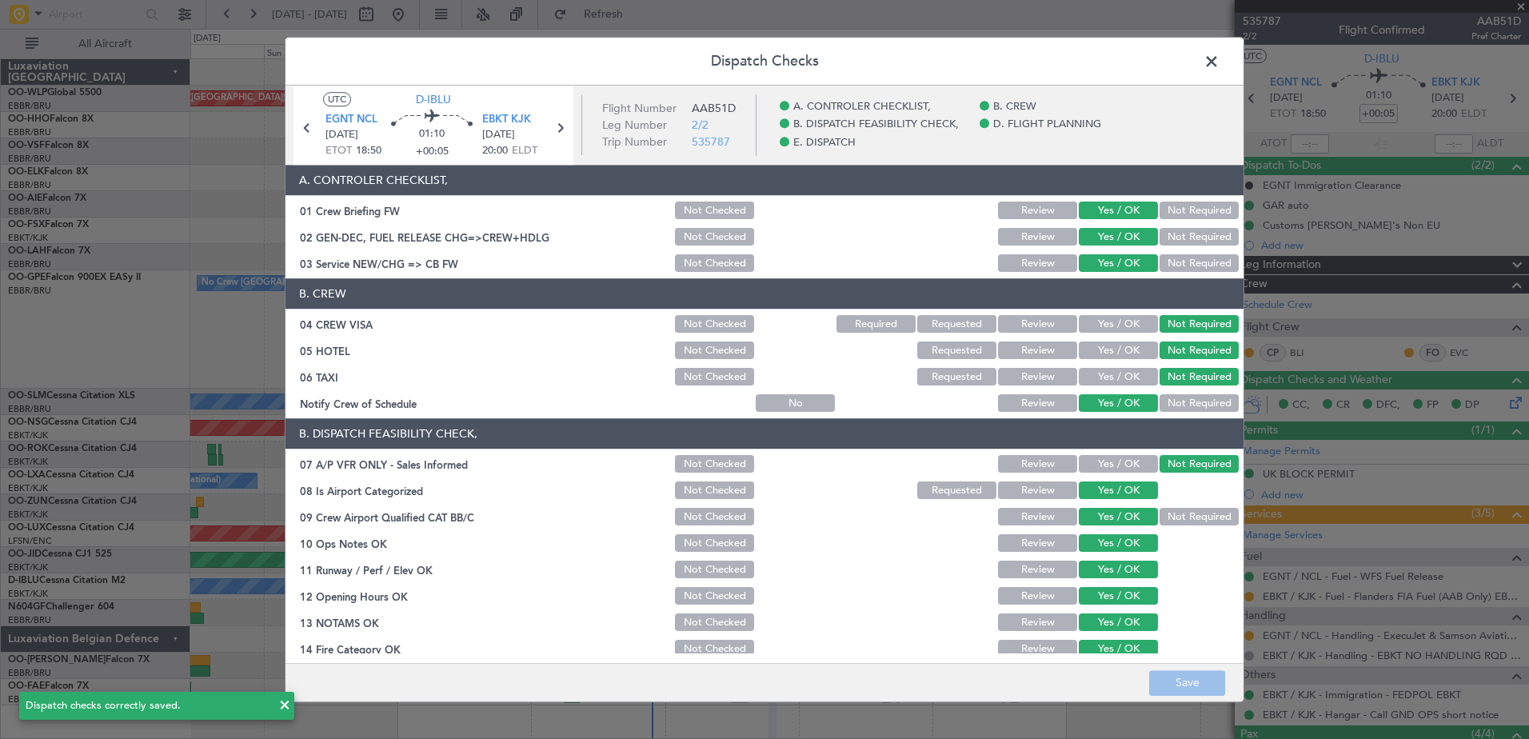
click at [1219, 60] on span at bounding box center [1219, 66] width 0 height 32
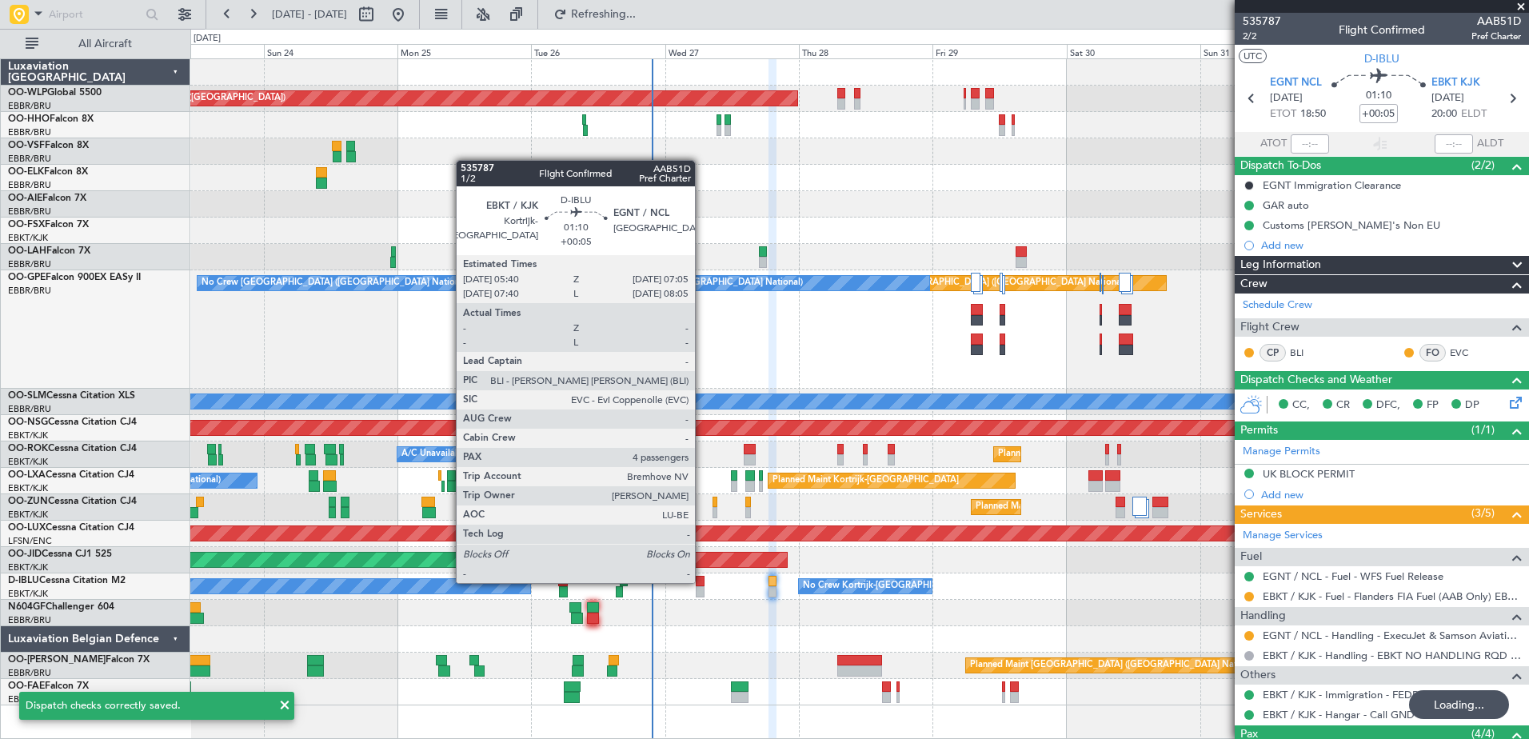
click at [702, 581] on div at bounding box center [700, 581] width 8 height 11
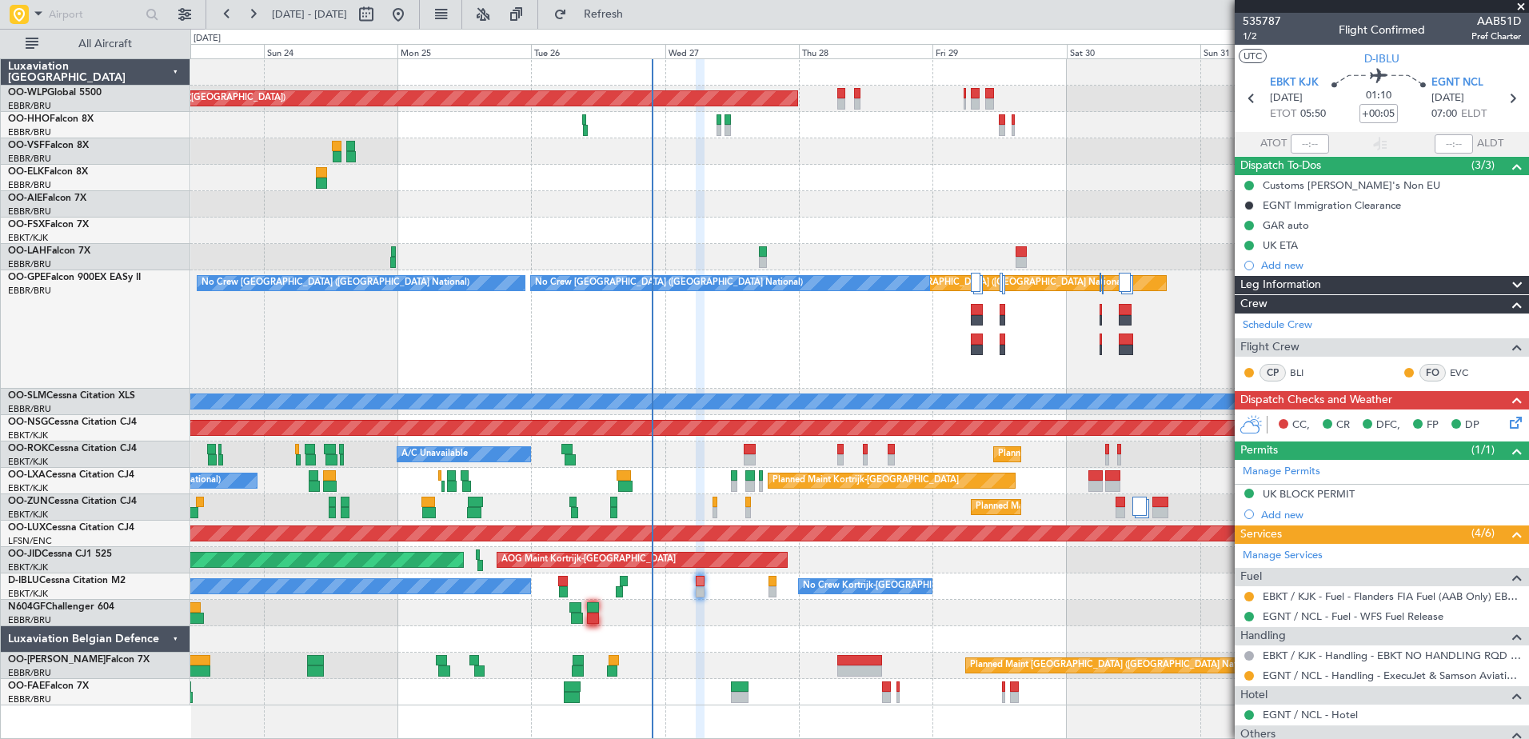
click at [1506, 422] on icon at bounding box center [1512, 419] width 13 height 13
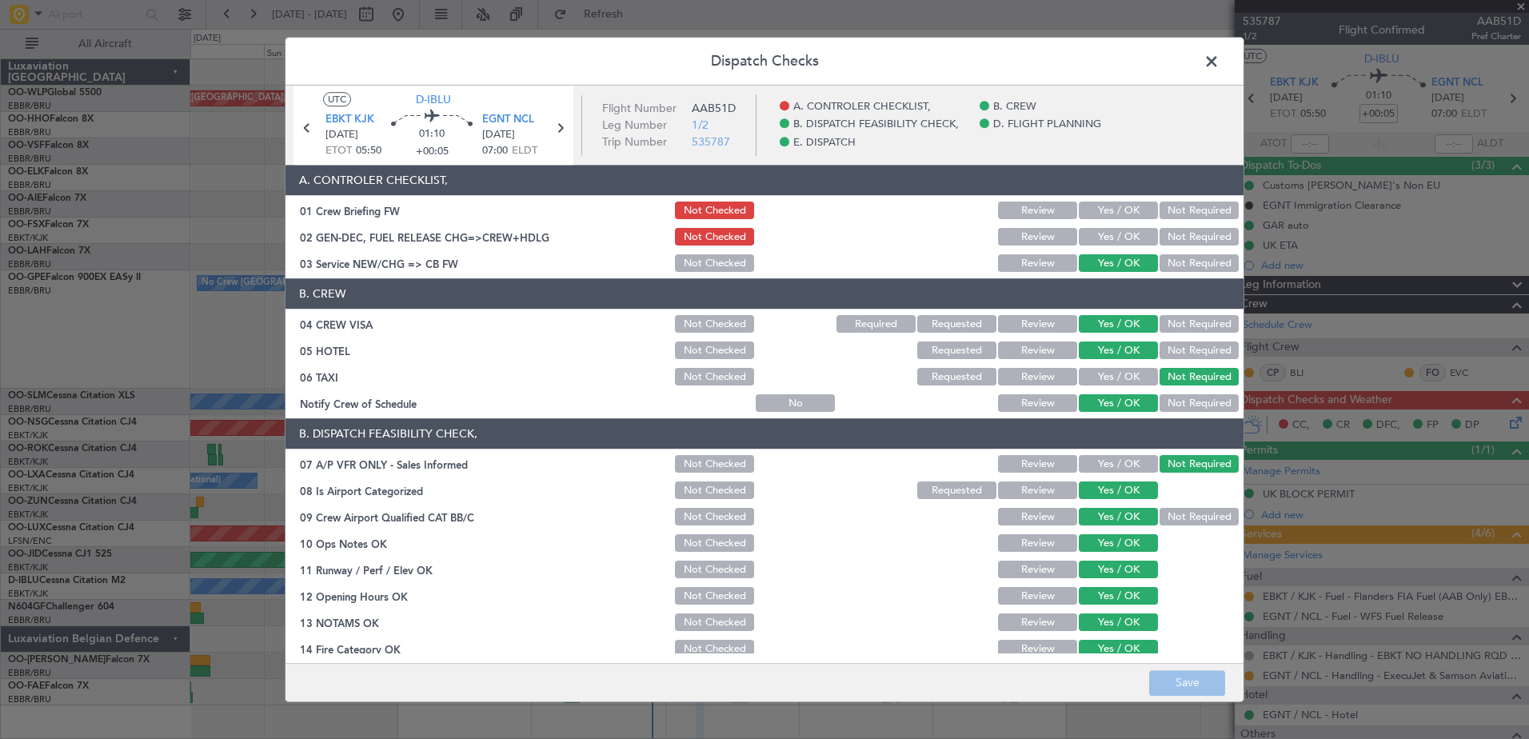
click at [1095, 234] on button "Yes / OK" at bounding box center [1118, 238] width 79 height 18
click at [1108, 210] on button "Yes / OK" at bounding box center [1118, 211] width 79 height 18
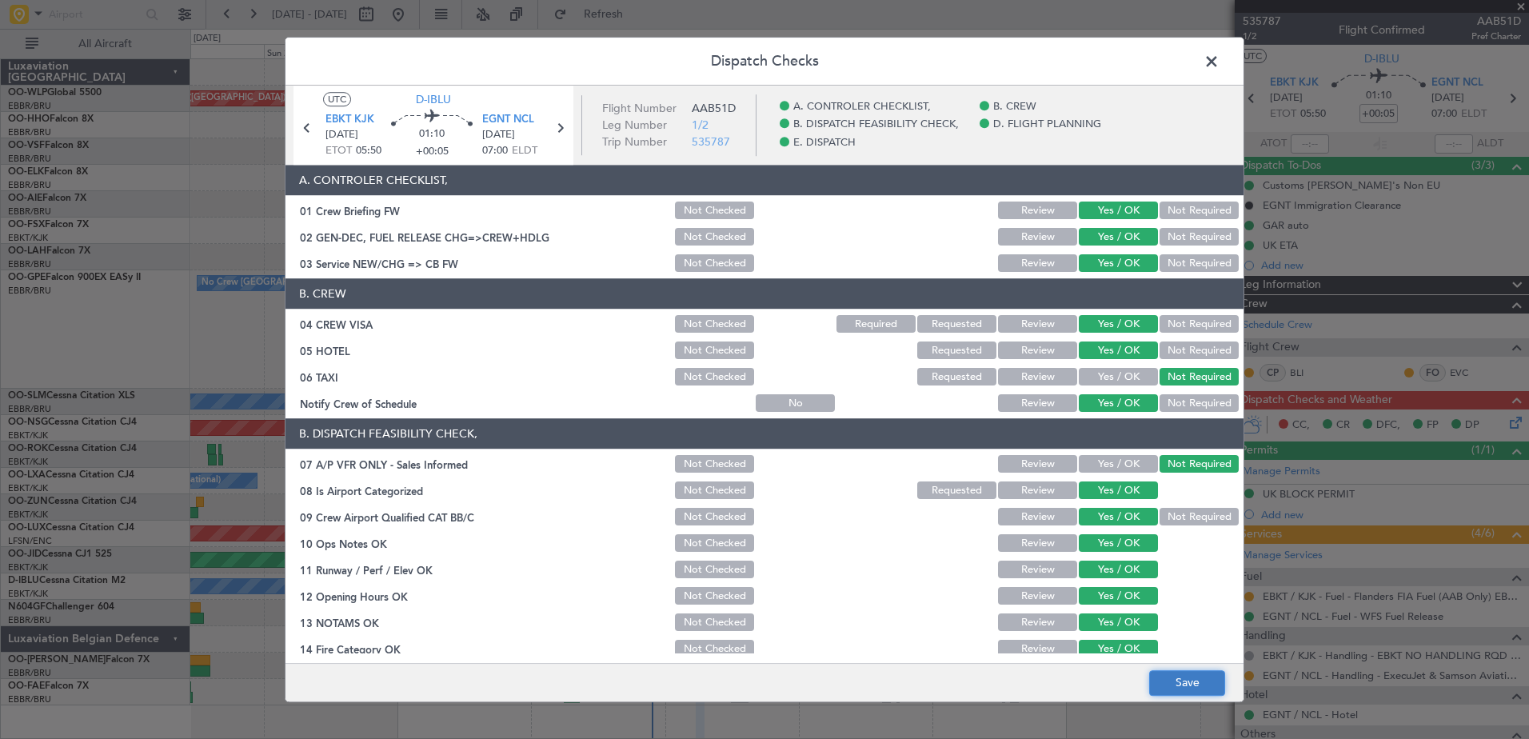
click at [1175, 684] on button "Save" at bounding box center [1187, 683] width 76 height 26
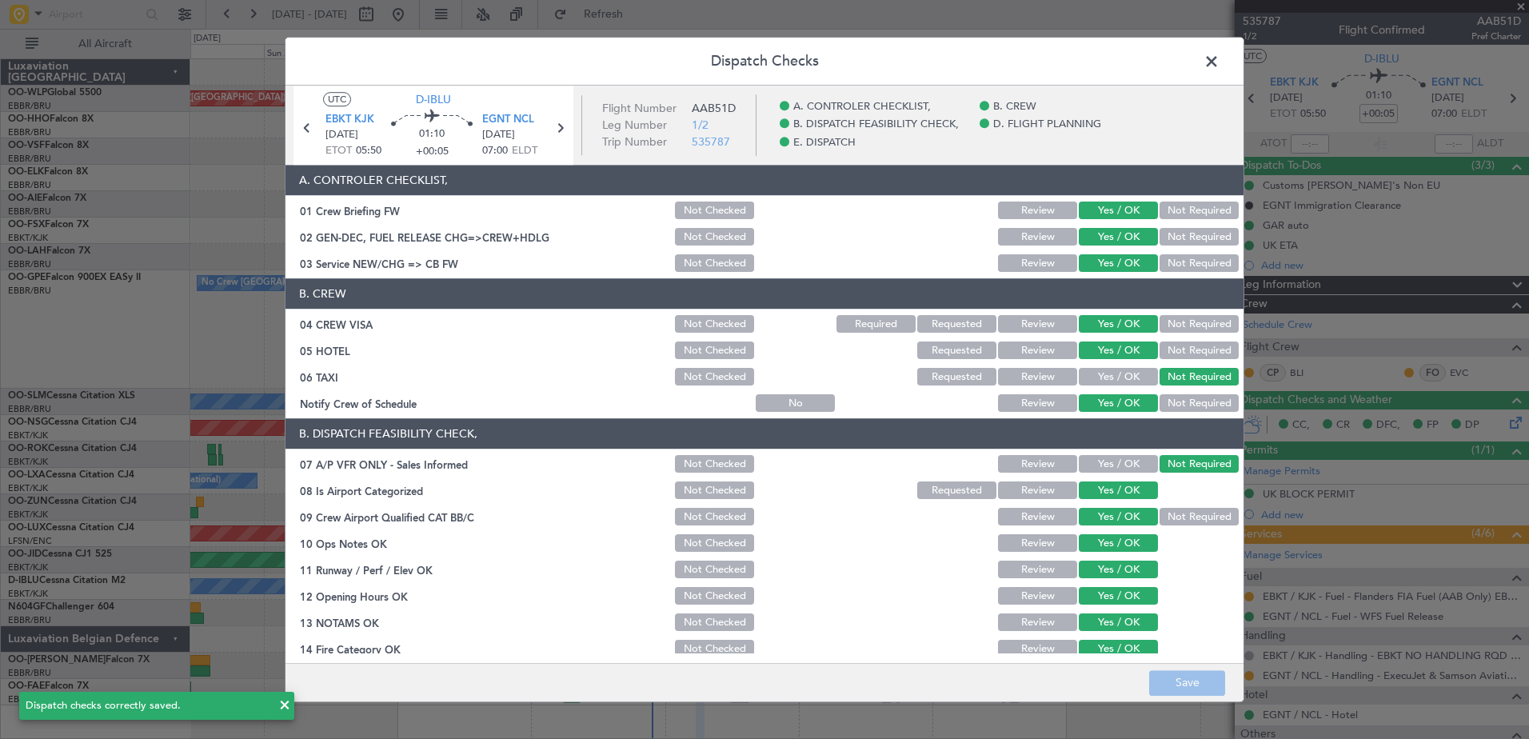
click at [1219, 54] on span at bounding box center [1219, 66] width 0 height 32
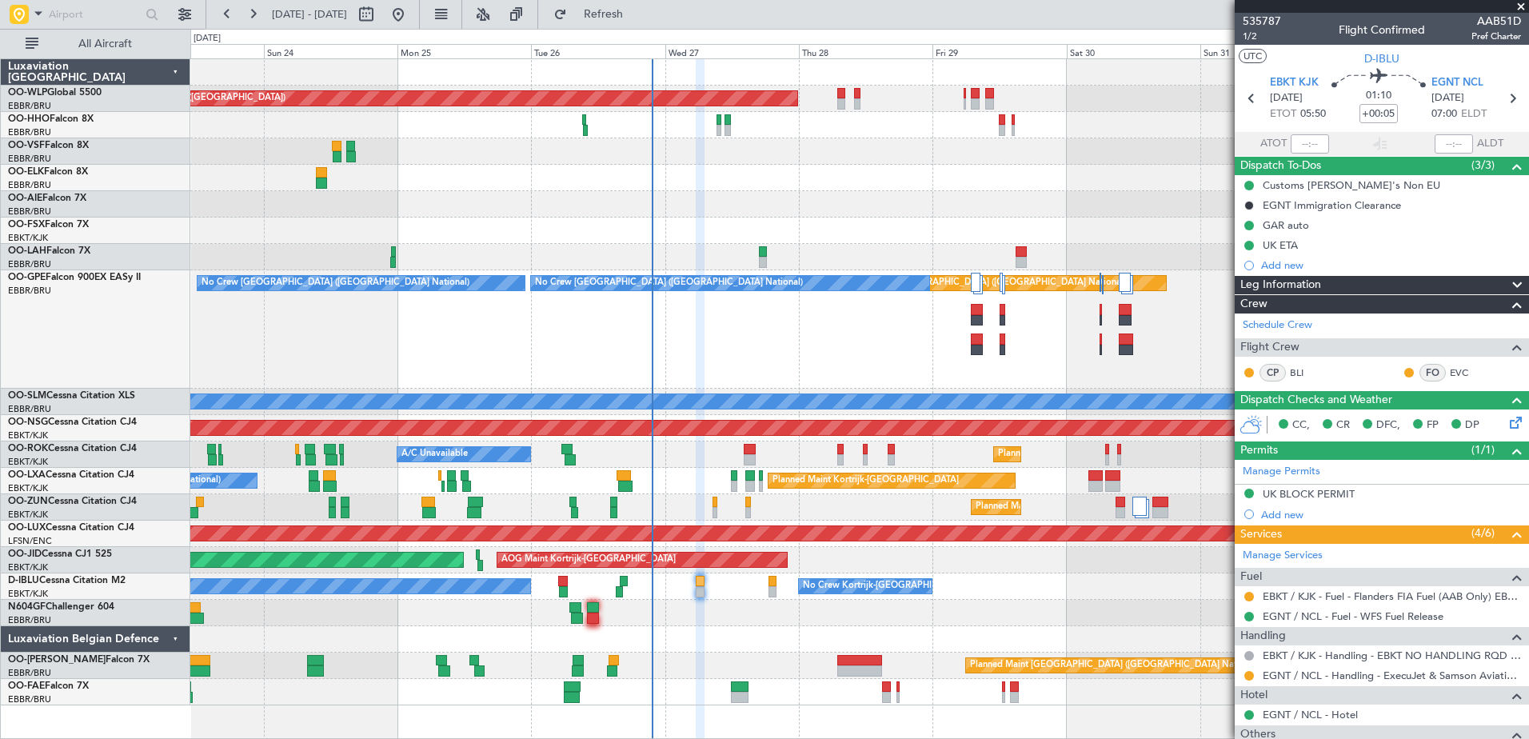
click at [827, 137] on div at bounding box center [859, 125] width 1338 height 26
click at [631, 22] on button "Refresh" at bounding box center [594, 15] width 96 height 26
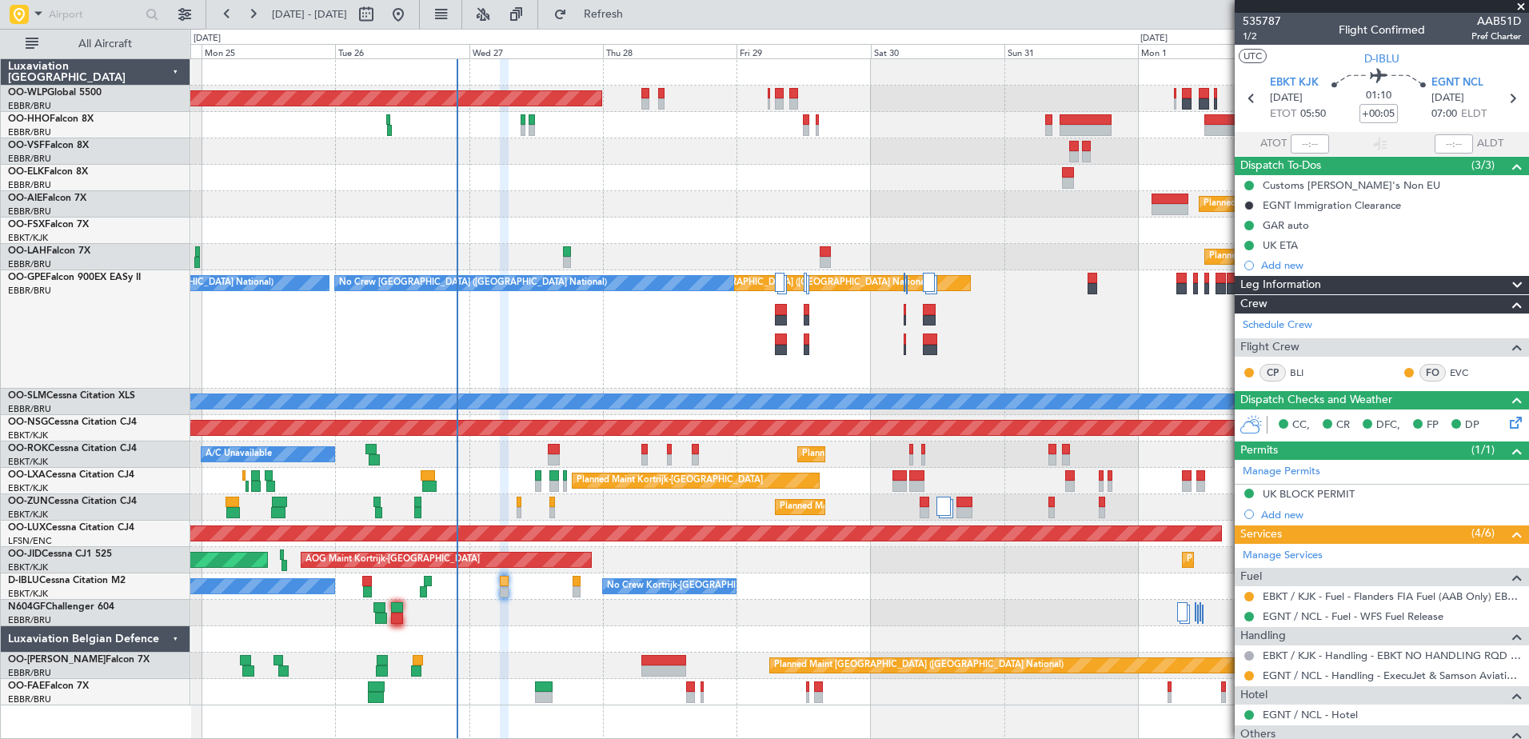
click at [850, 568] on div "Planned Maint [GEOGRAPHIC_DATA] ([GEOGRAPHIC_DATA]) Planned Maint [GEOGRAPHIC_D…" at bounding box center [859, 382] width 1338 height 646
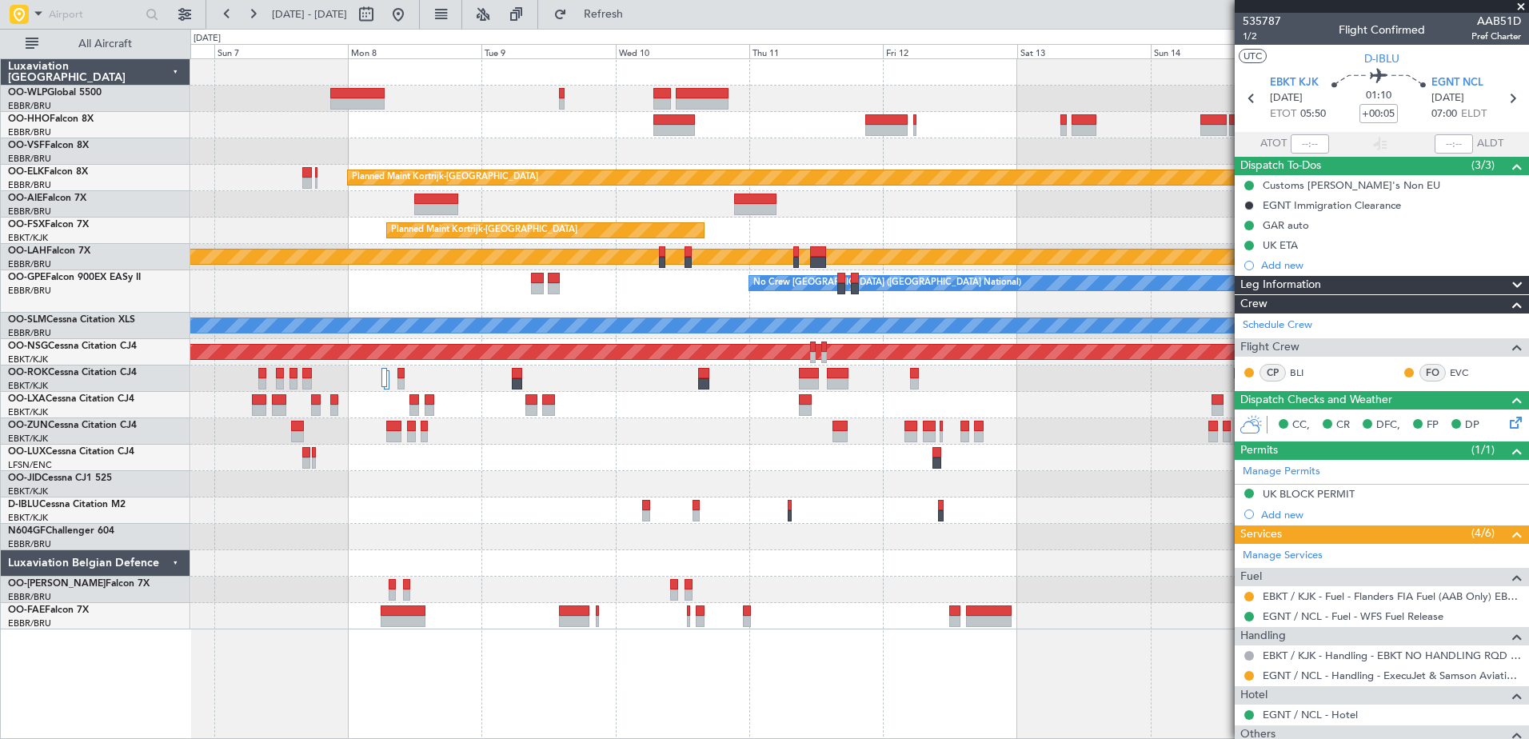
click at [1143, 461] on div at bounding box center [859, 458] width 1338 height 26
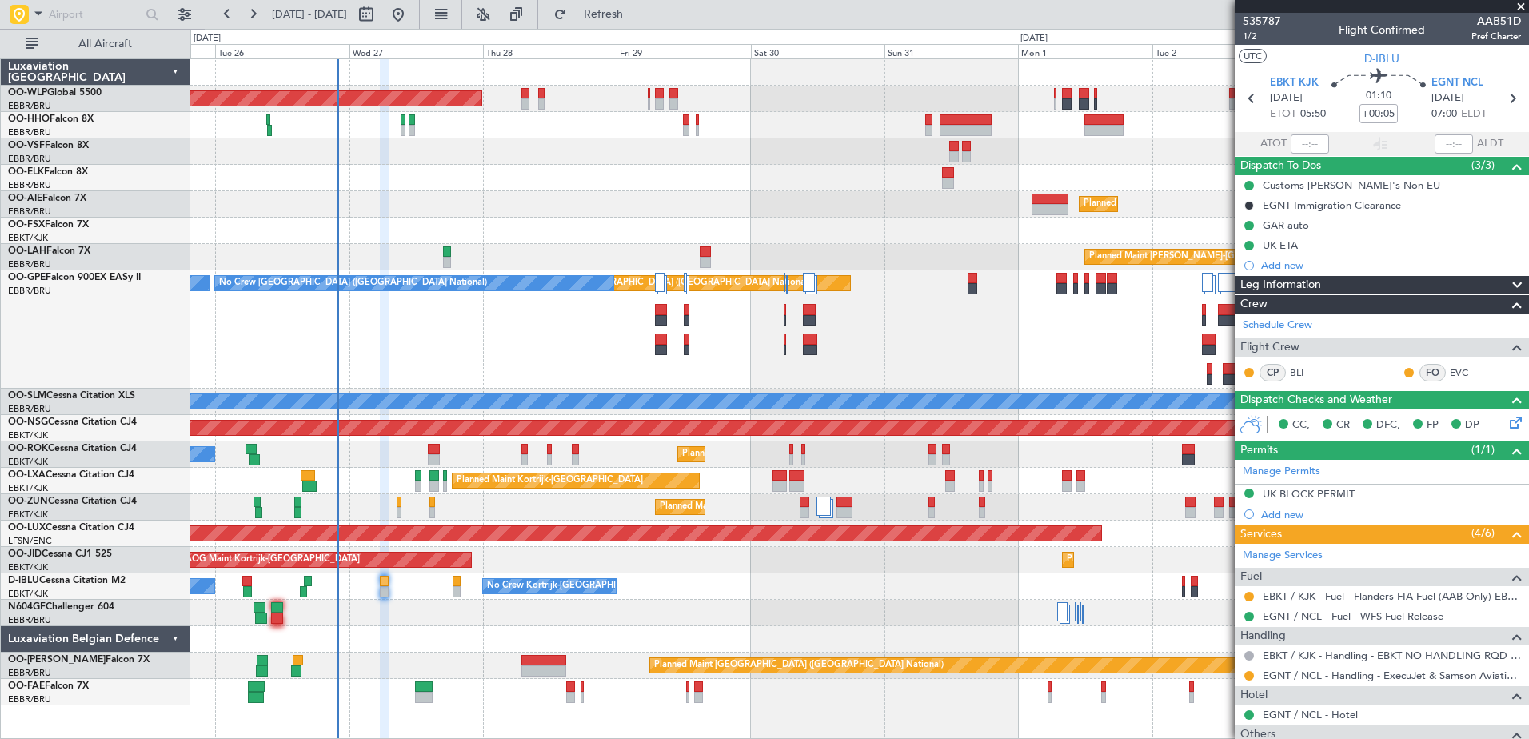
scroll to position [253, 0]
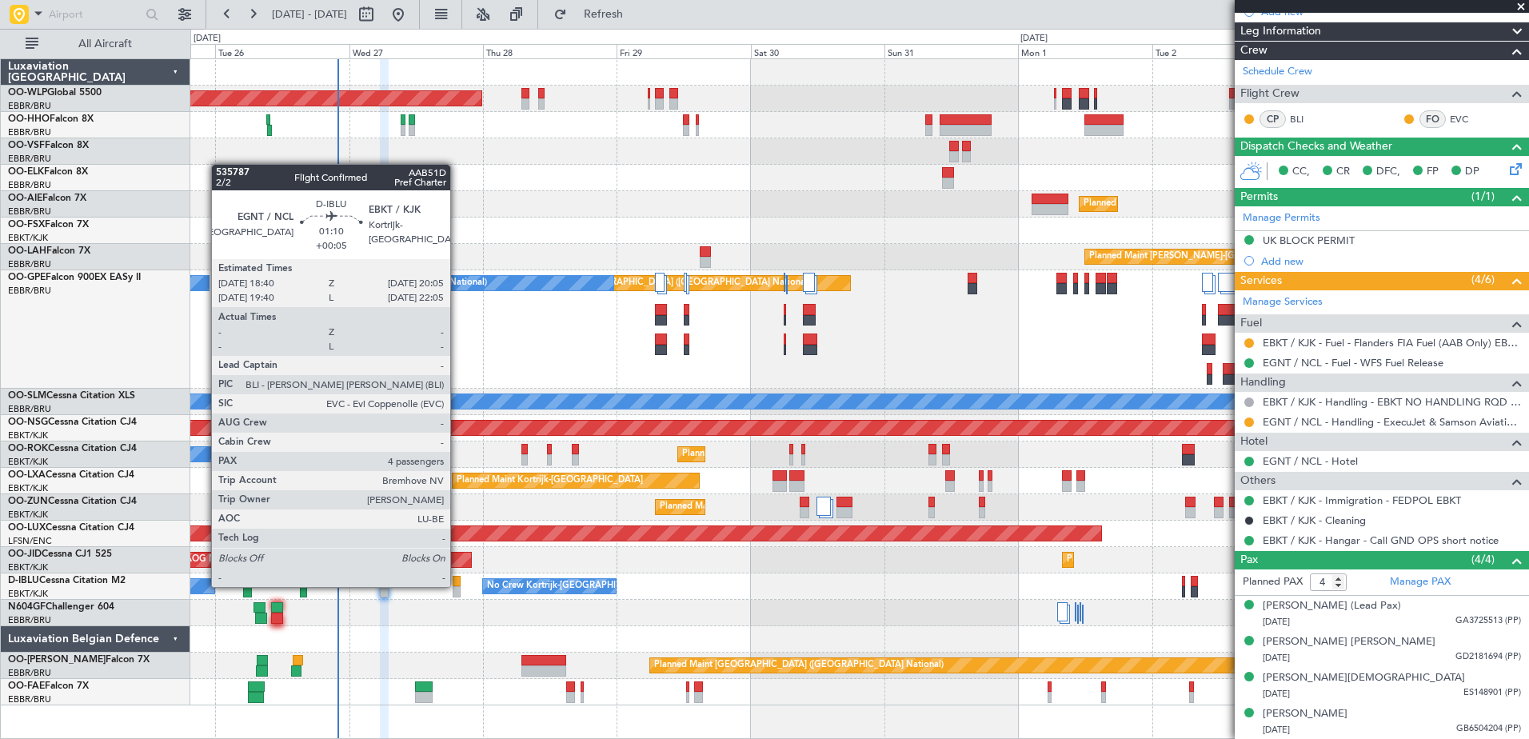
click at [458, 585] on div at bounding box center [457, 581] width 8 height 11
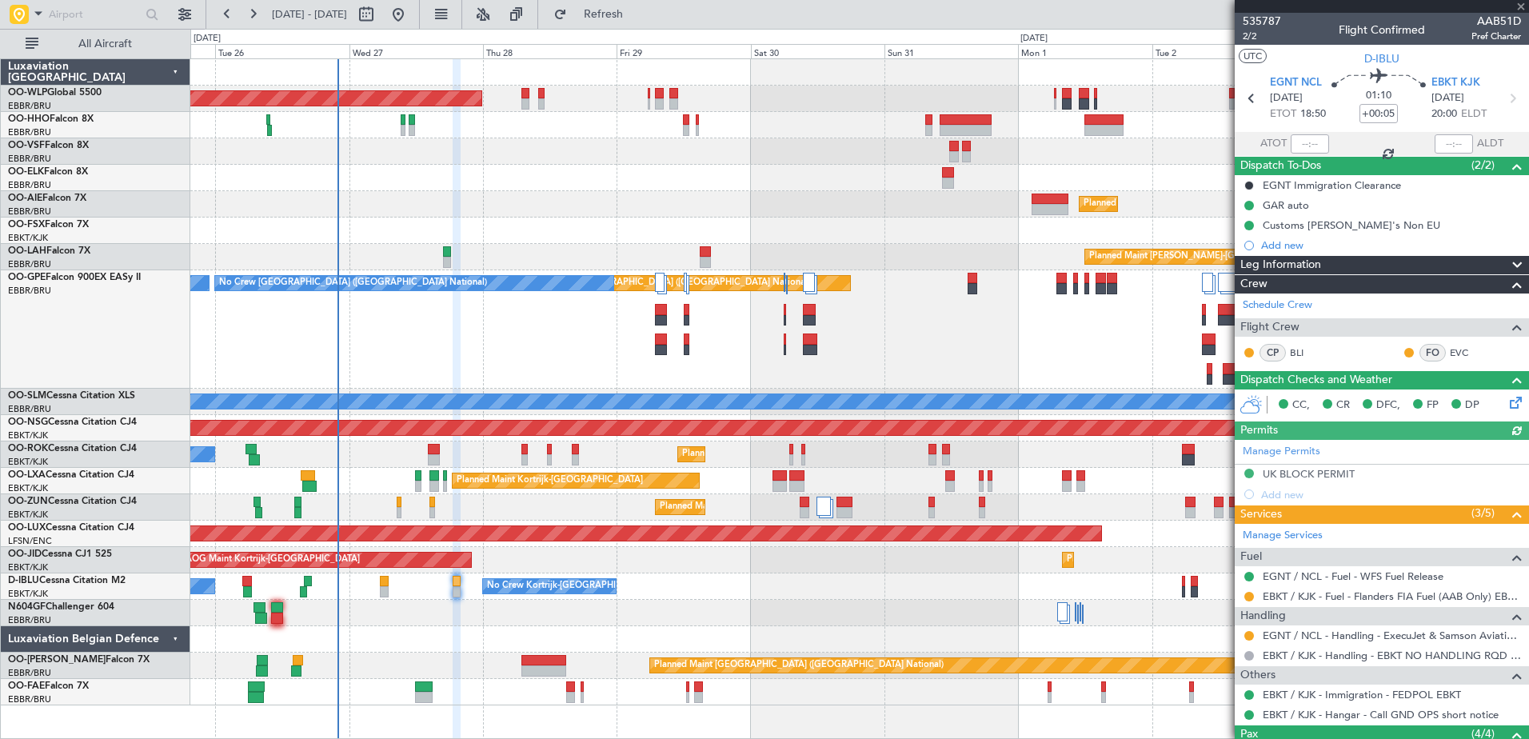
scroll to position [174, 0]
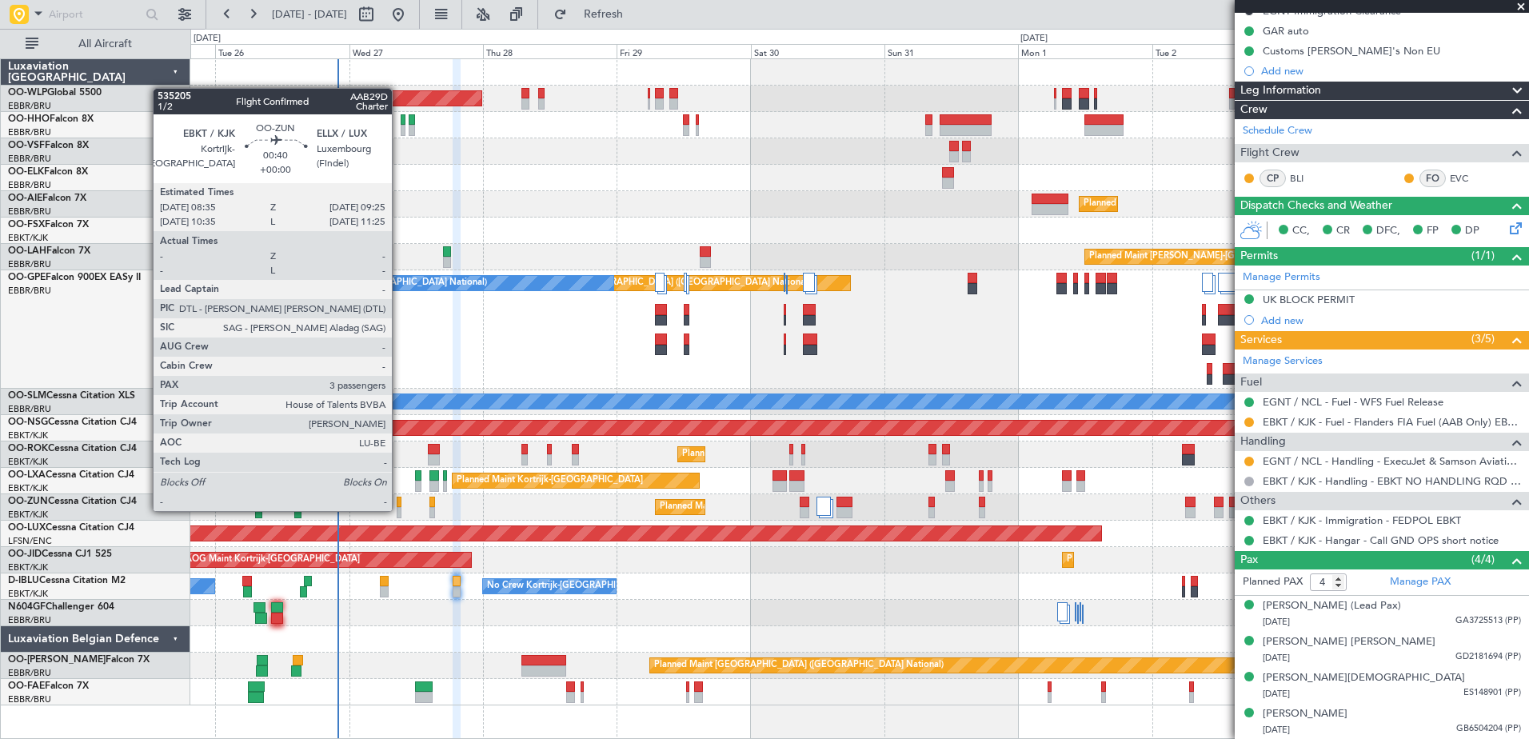
click at [399, 509] on div at bounding box center [399, 512] width 5 height 11
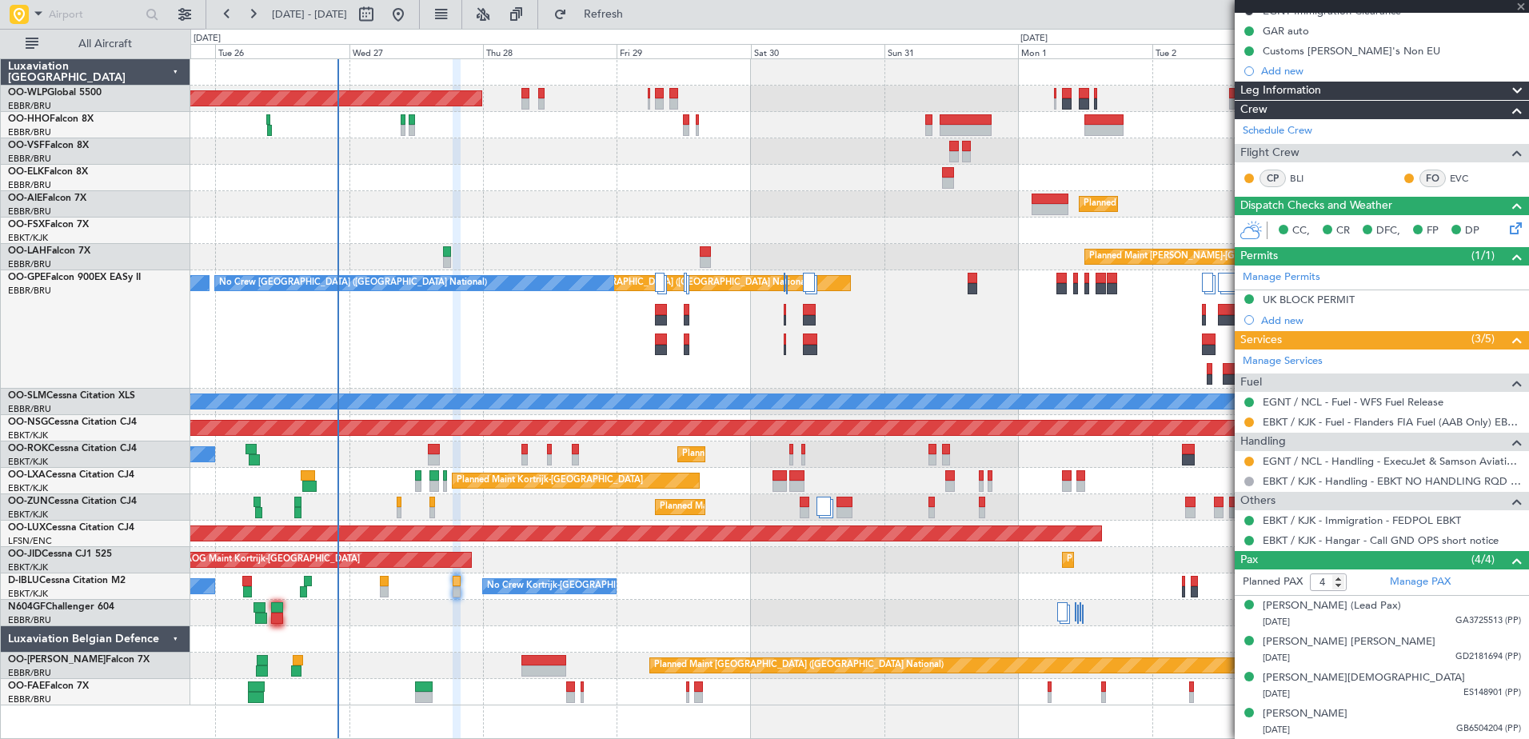
type input "3"
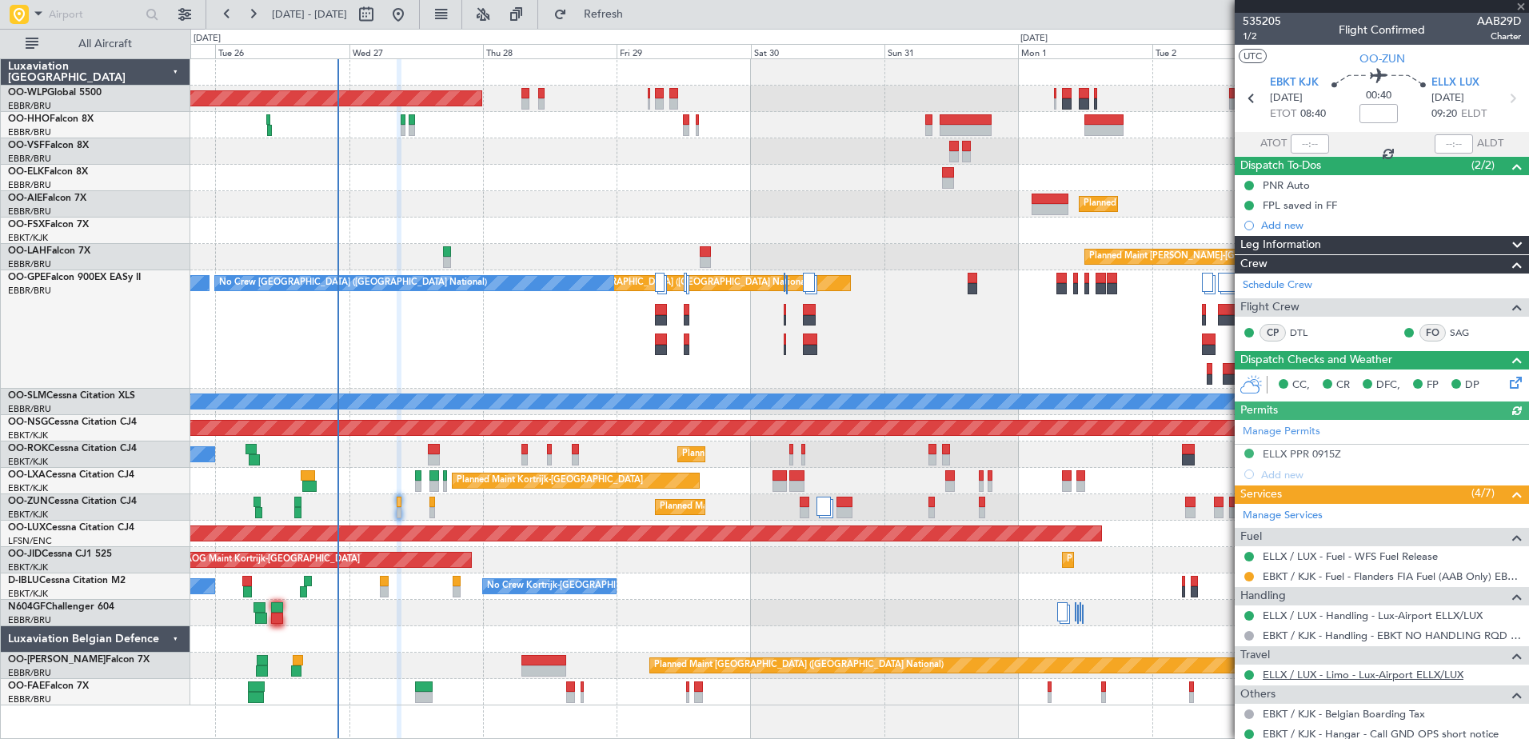
scroll to position [197, 0]
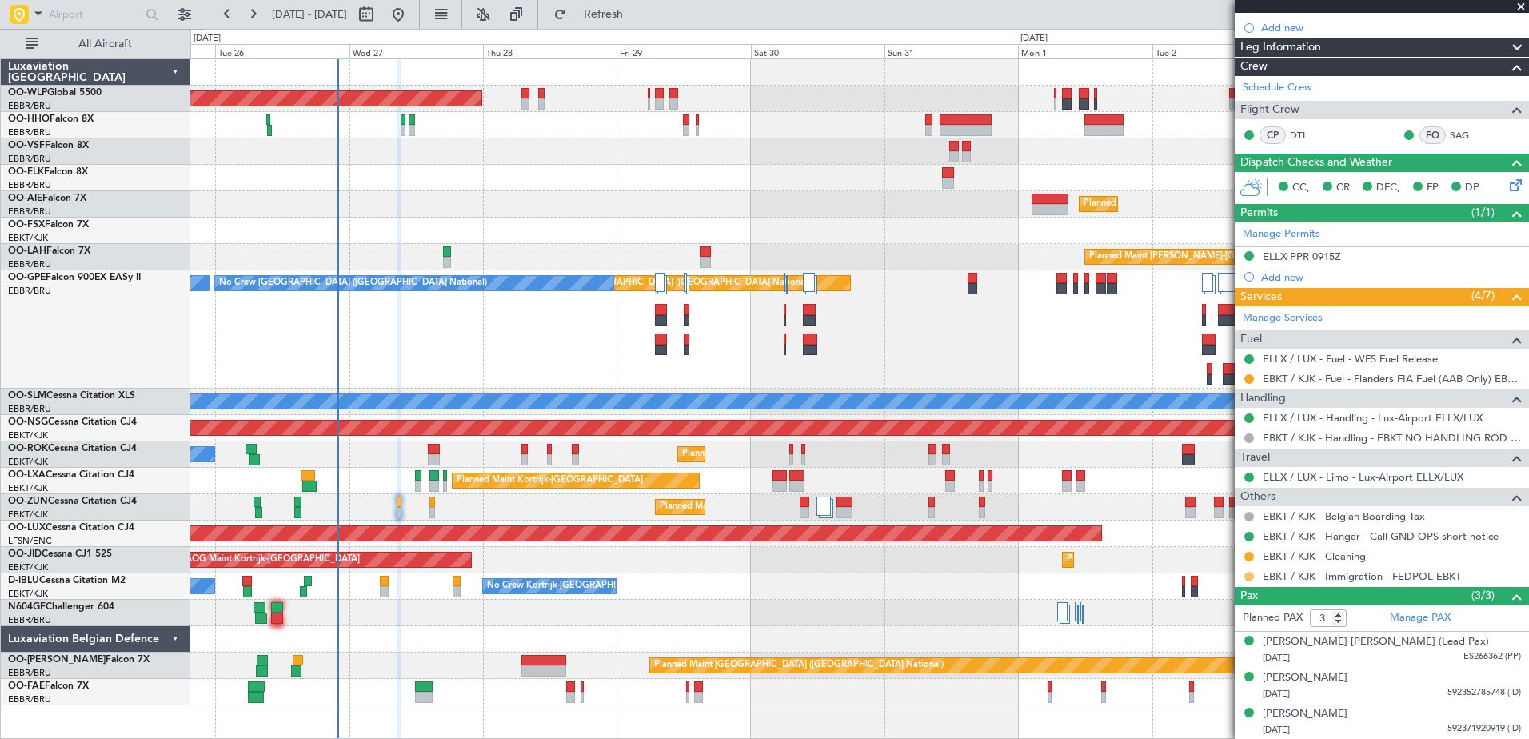
click at [1247, 573] on button at bounding box center [1249, 577] width 10 height 10
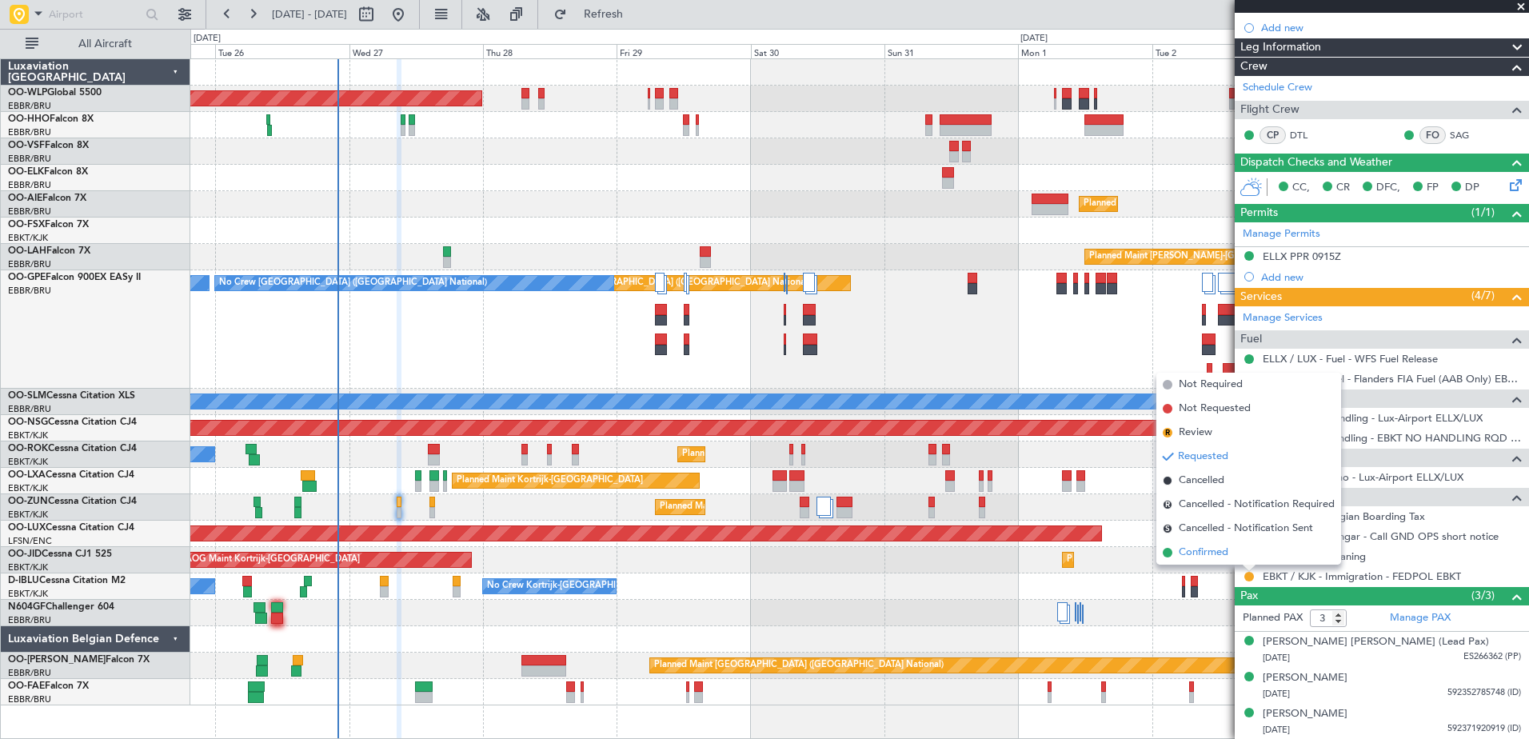
click at [1210, 549] on span "Confirmed" at bounding box center [1204, 553] width 50 height 16
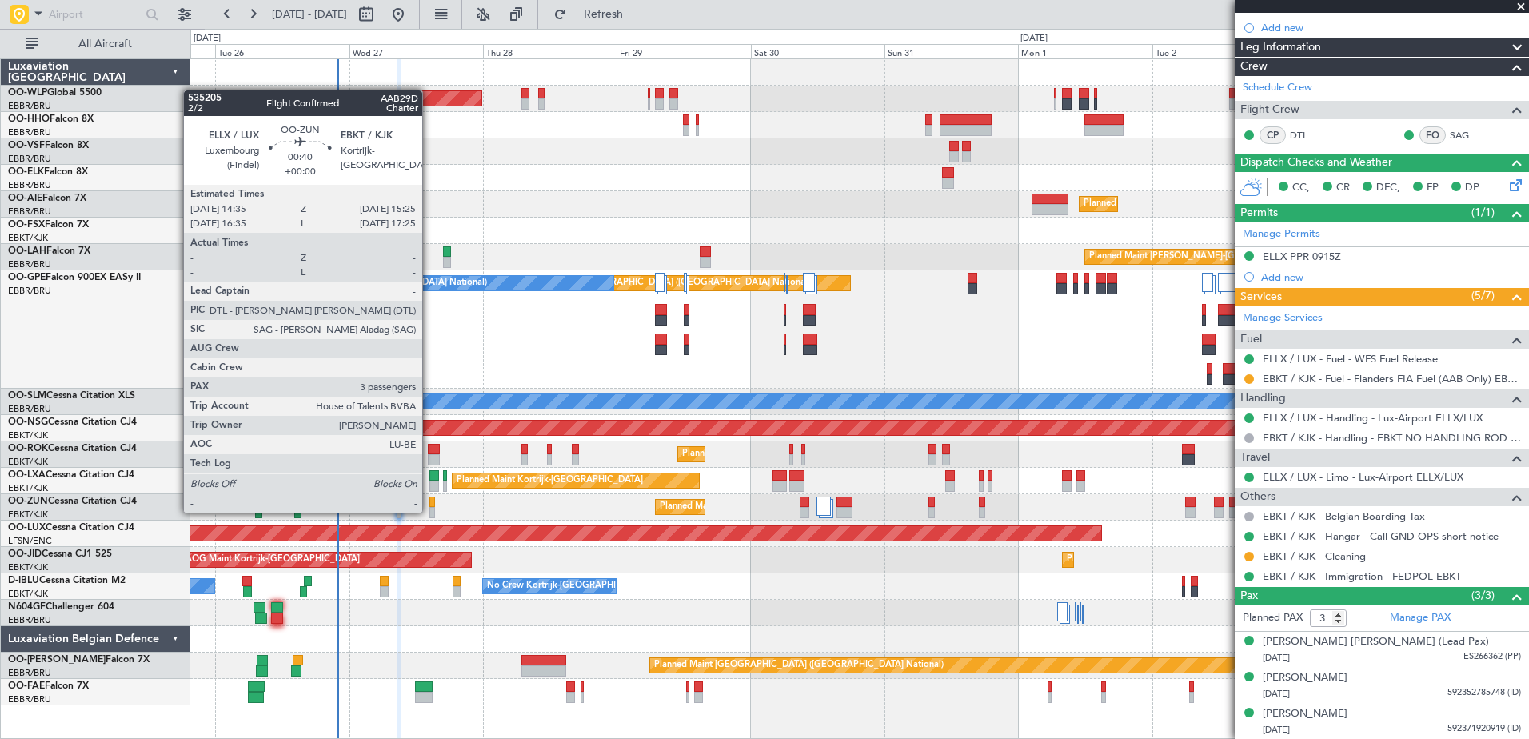
click at [429, 511] on div at bounding box center [431, 512] width 5 height 11
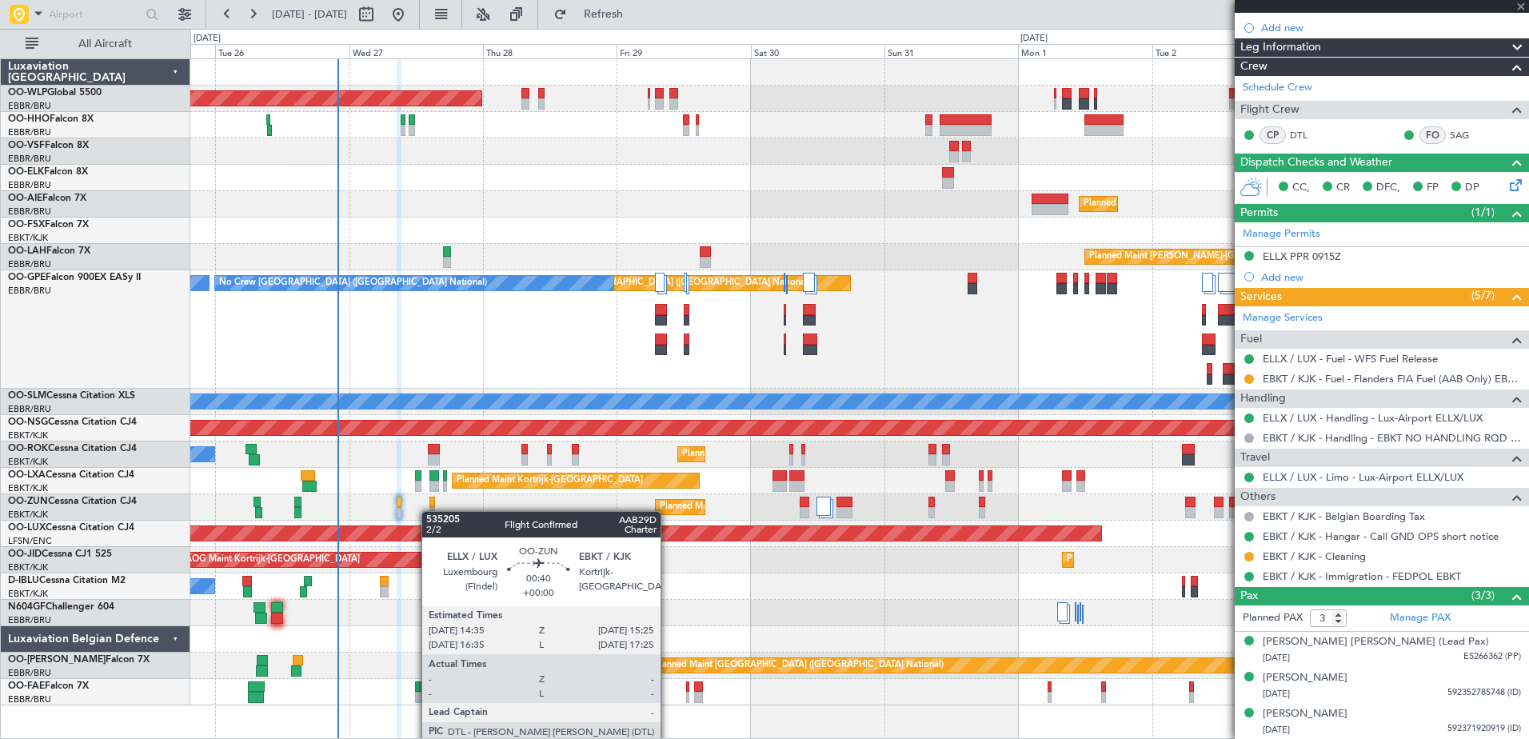
scroll to position [0, 0]
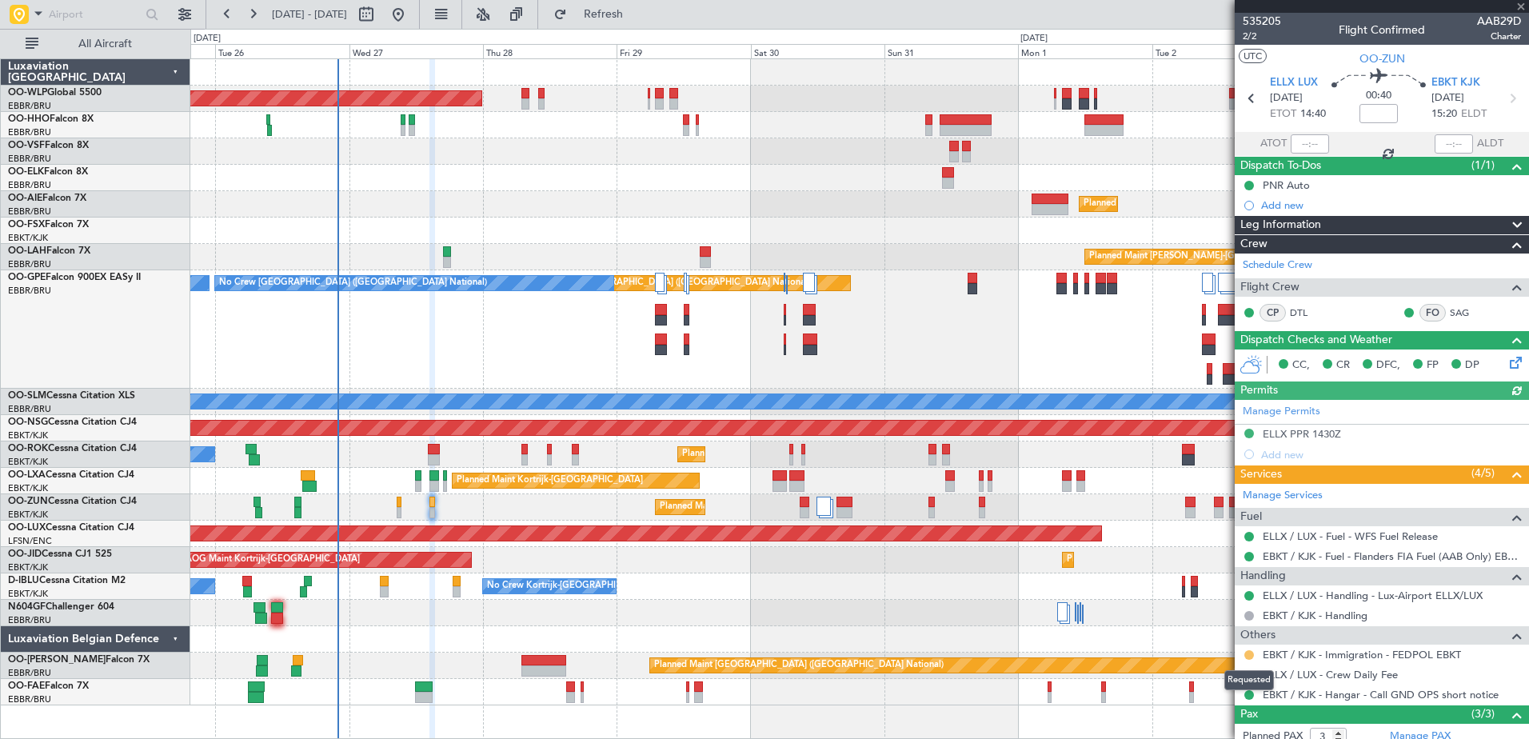
click at [1246, 652] on button at bounding box center [1249, 655] width 10 height 10
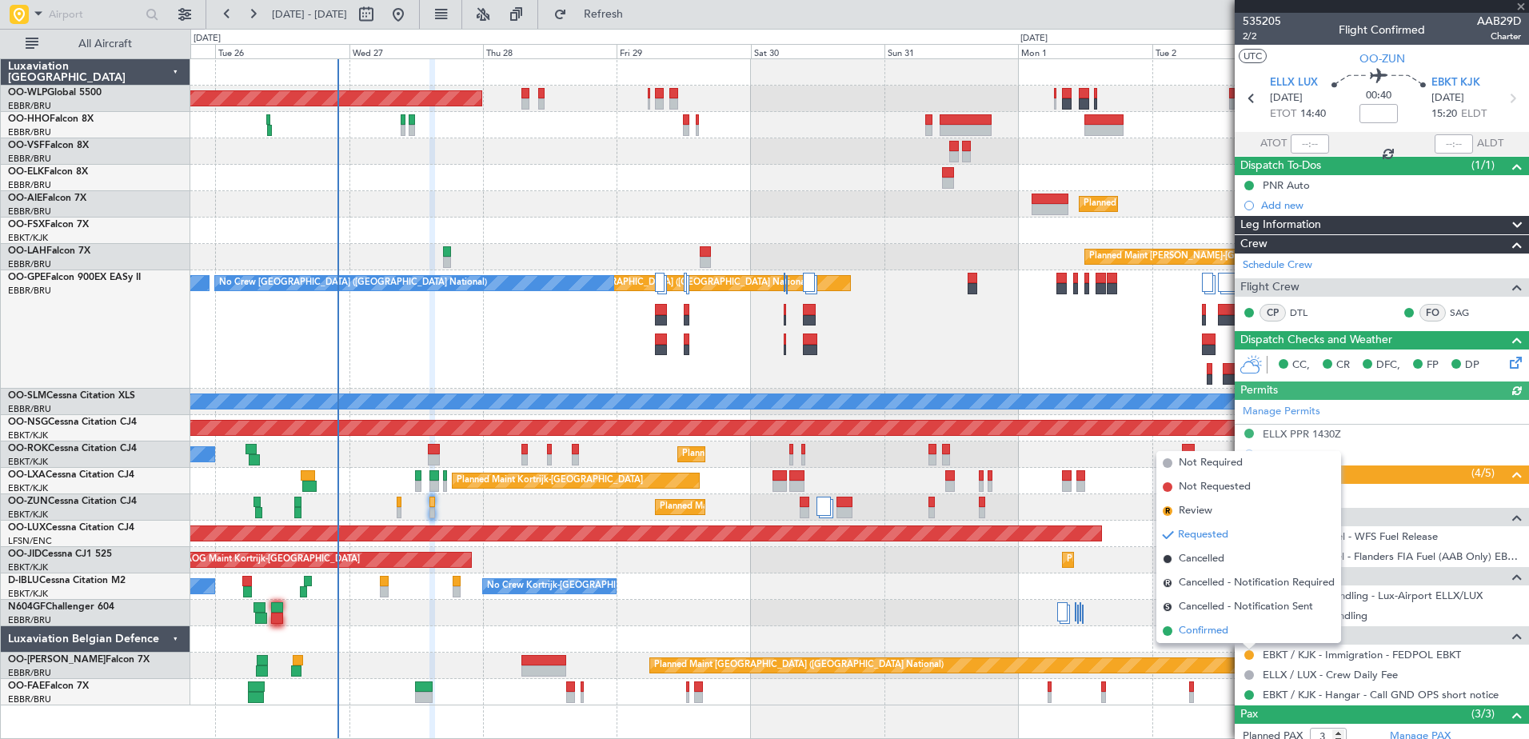
click at [1201, 627] on span "Confirmed" at bounding box center [1204, 631] width 50 height 16
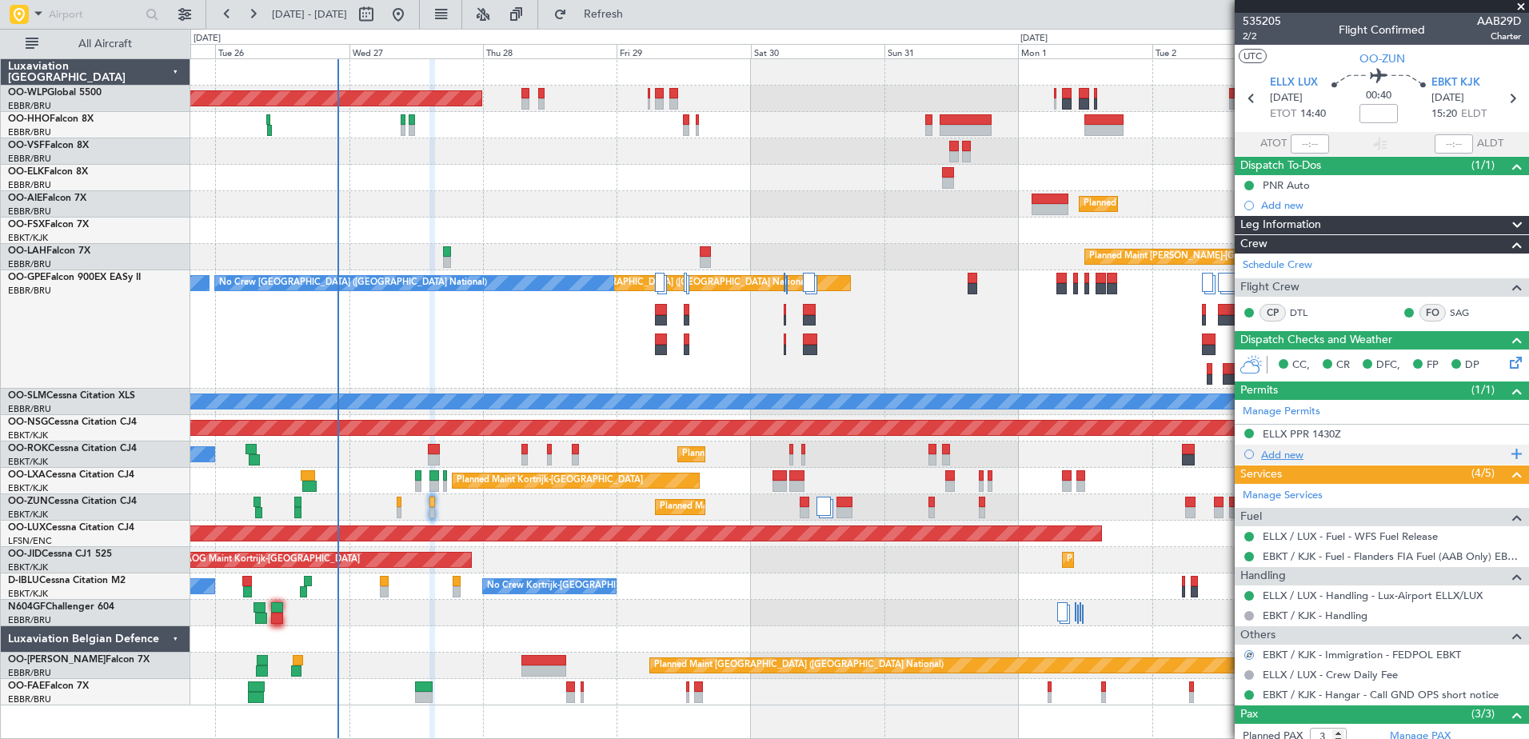
scroll to position [118, 0]
